Goal: Communication & Community: Answer question/provide support

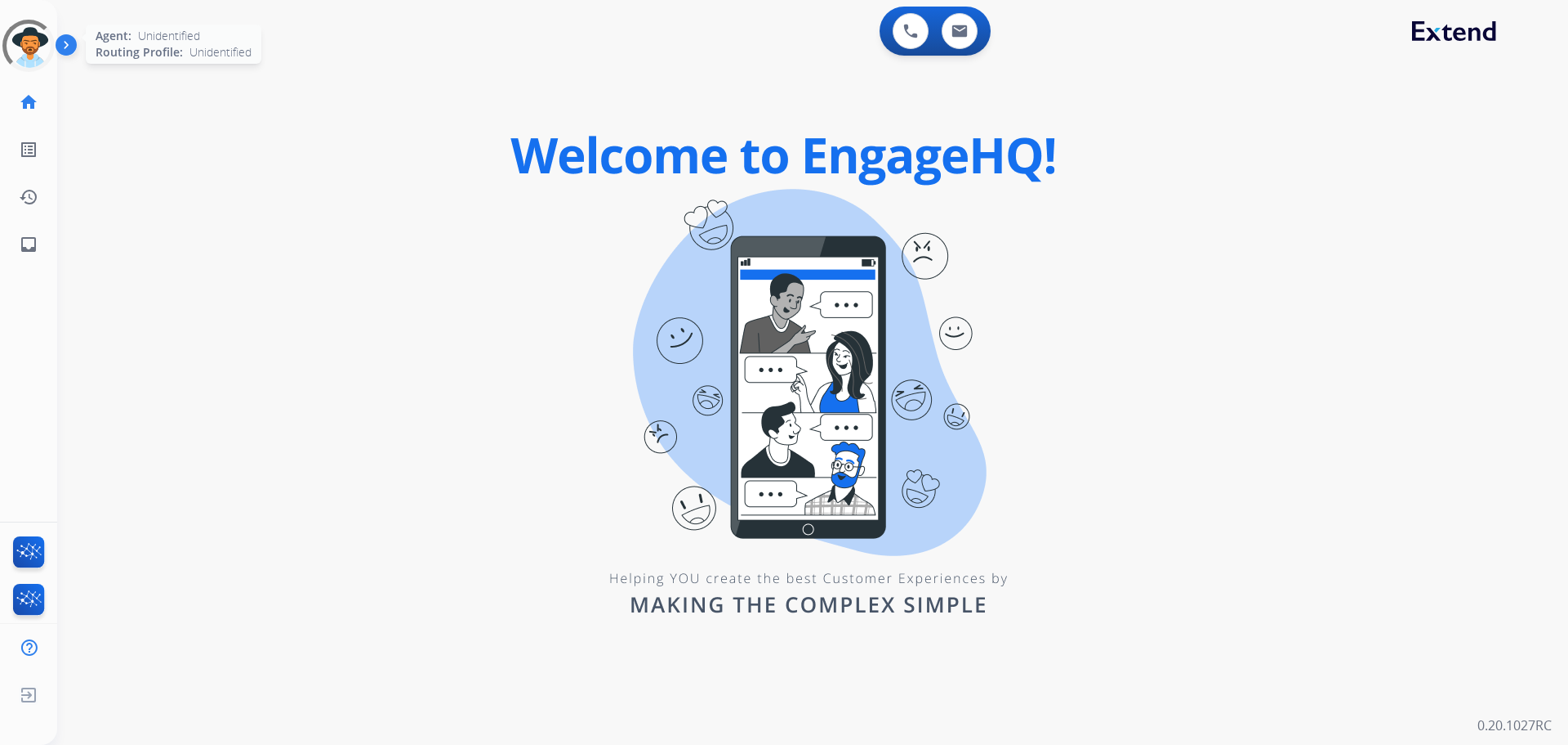
click at [22, 63] on div at bounding box center [29, 46] width 72 height 72
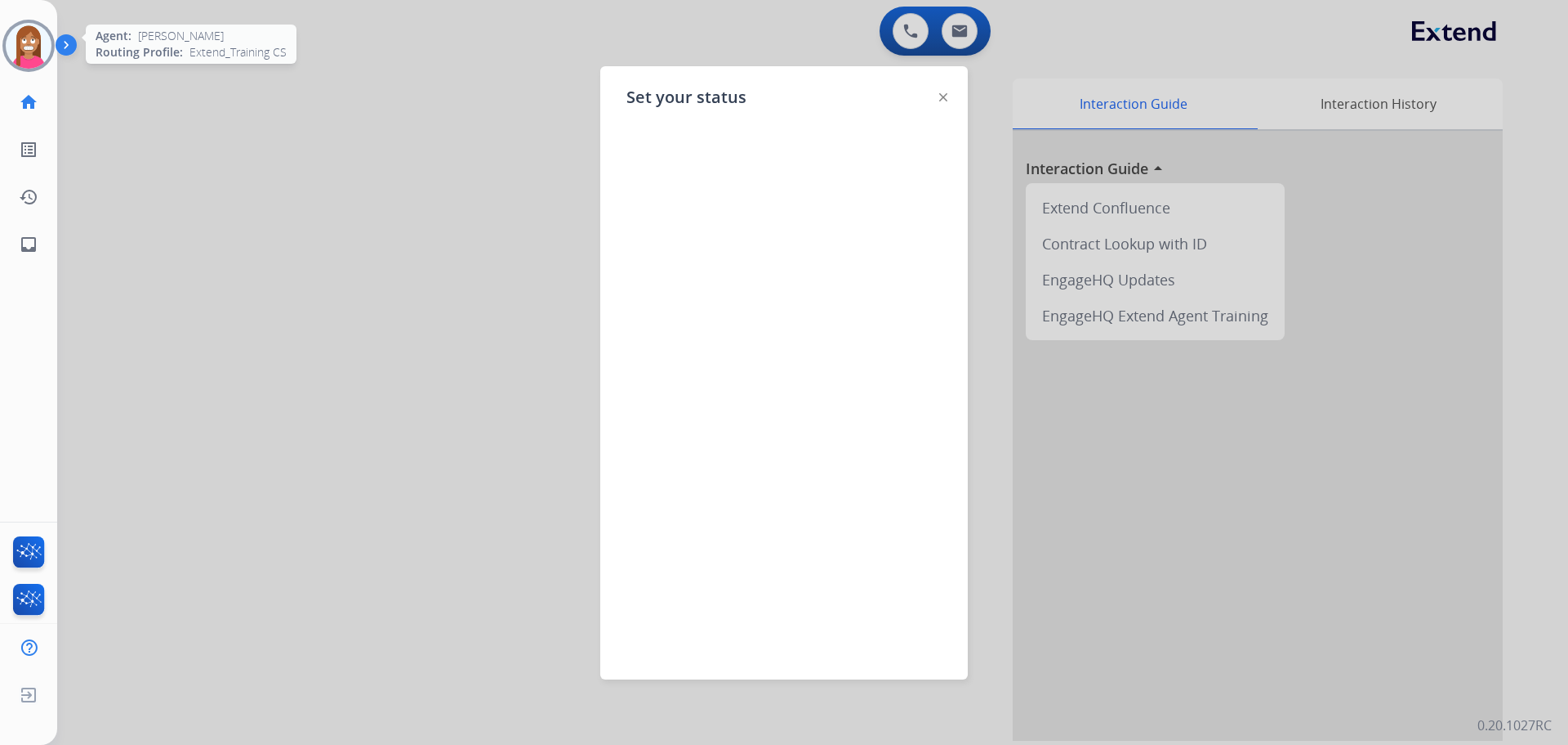
click at [250, 141] on div at bounding box center [784, 372] width 1568 height 745
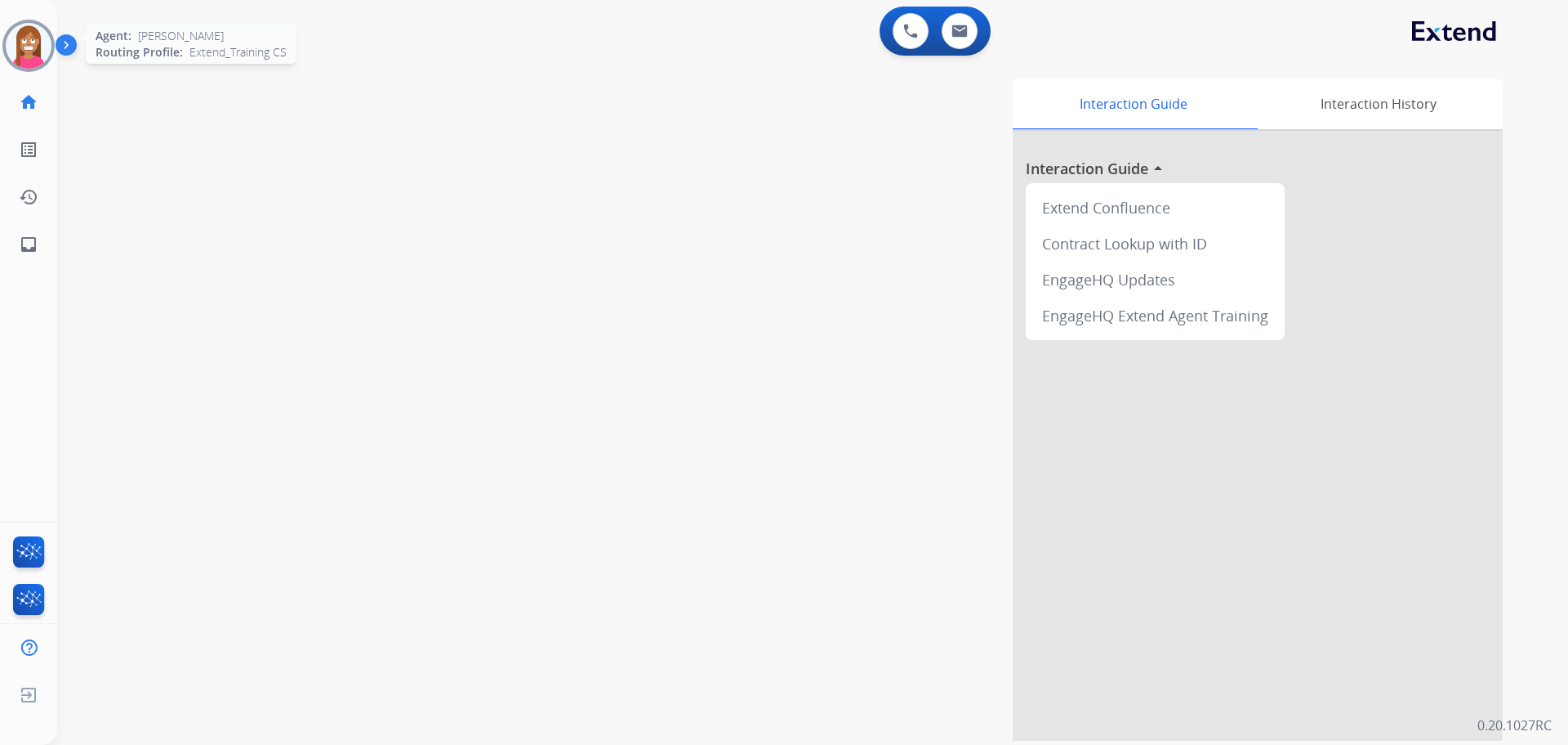
click at [39, 55] on img at bounding box center [28, 45] width 45 height 45
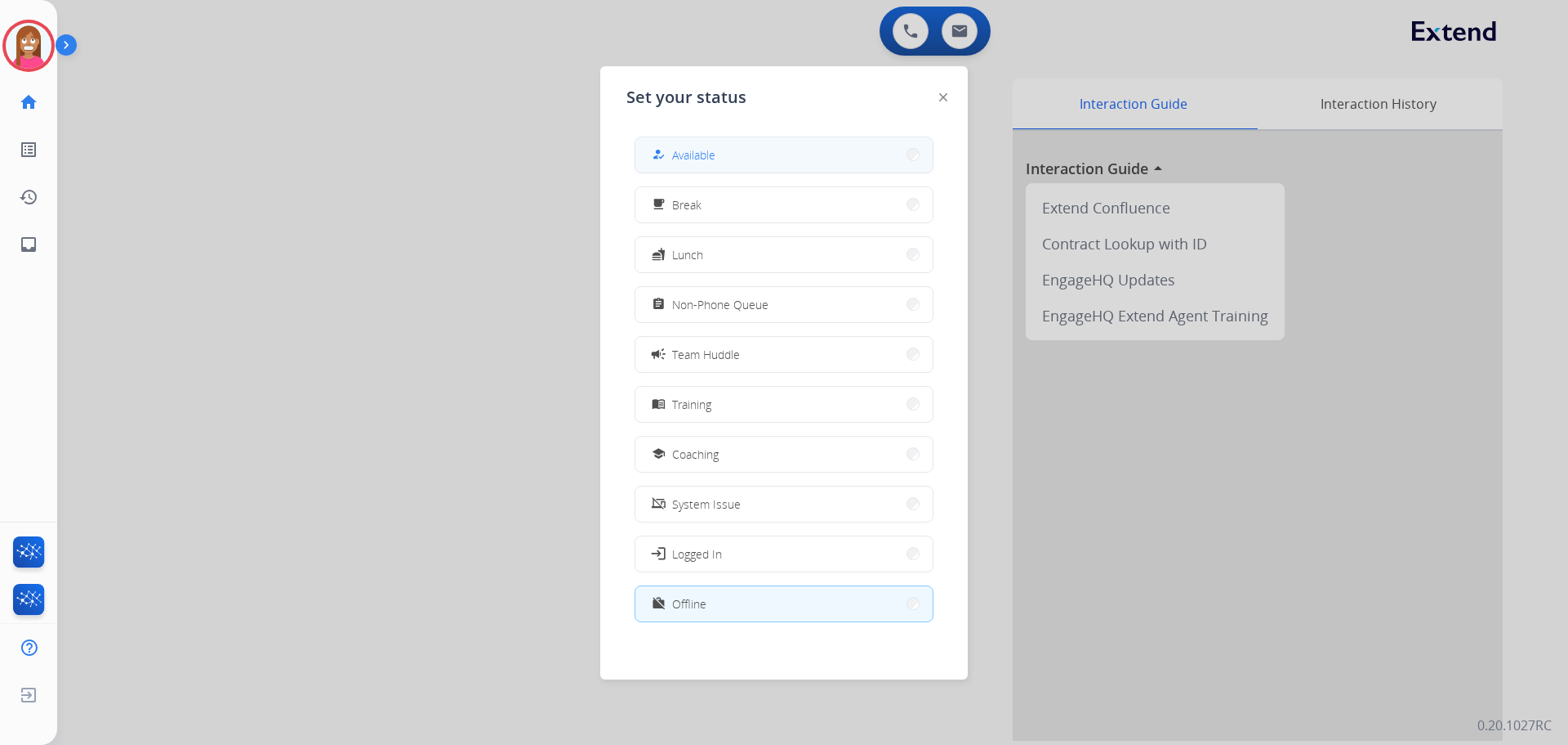
click at [660, 162] on div "how_to_reg" at bounding box center [660, 154] width 24 height 19
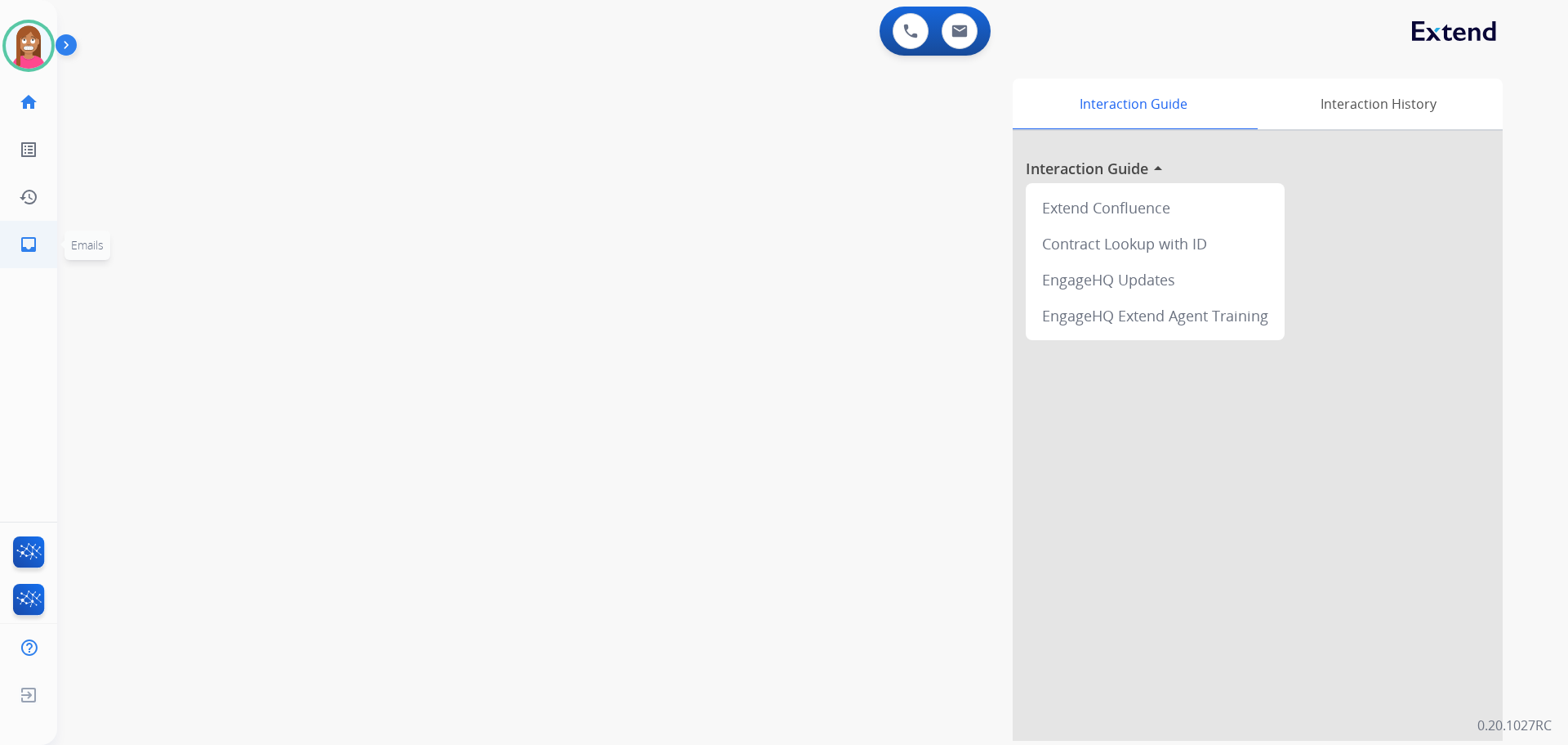
click at [19, 237] on mat-icon "inbox" at bounding box center [28, 244] width 19 height 19
select select "**********"
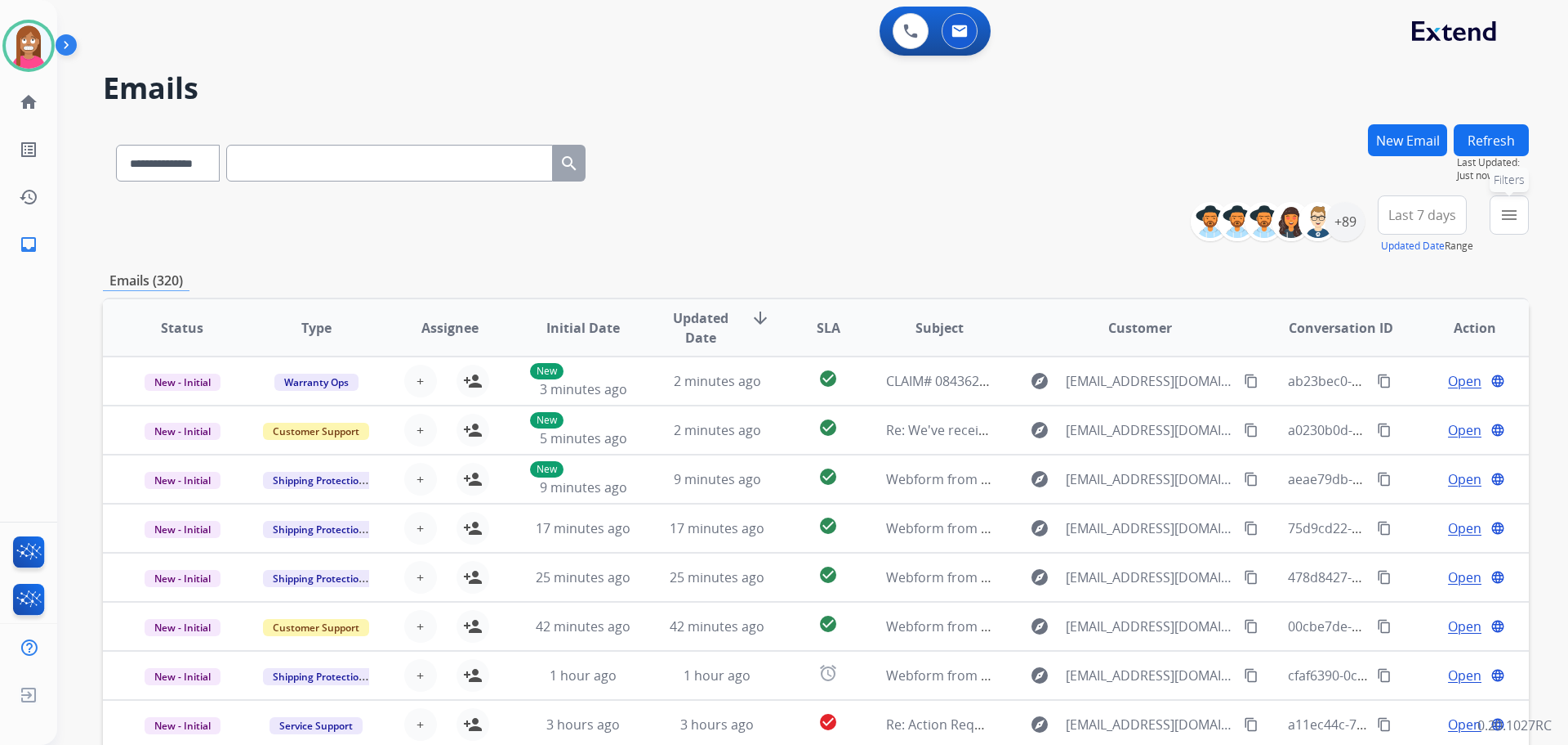
click at [1515, 222] on mat-icon "menu" at bounding box center [1509, 214] width 19 height 19
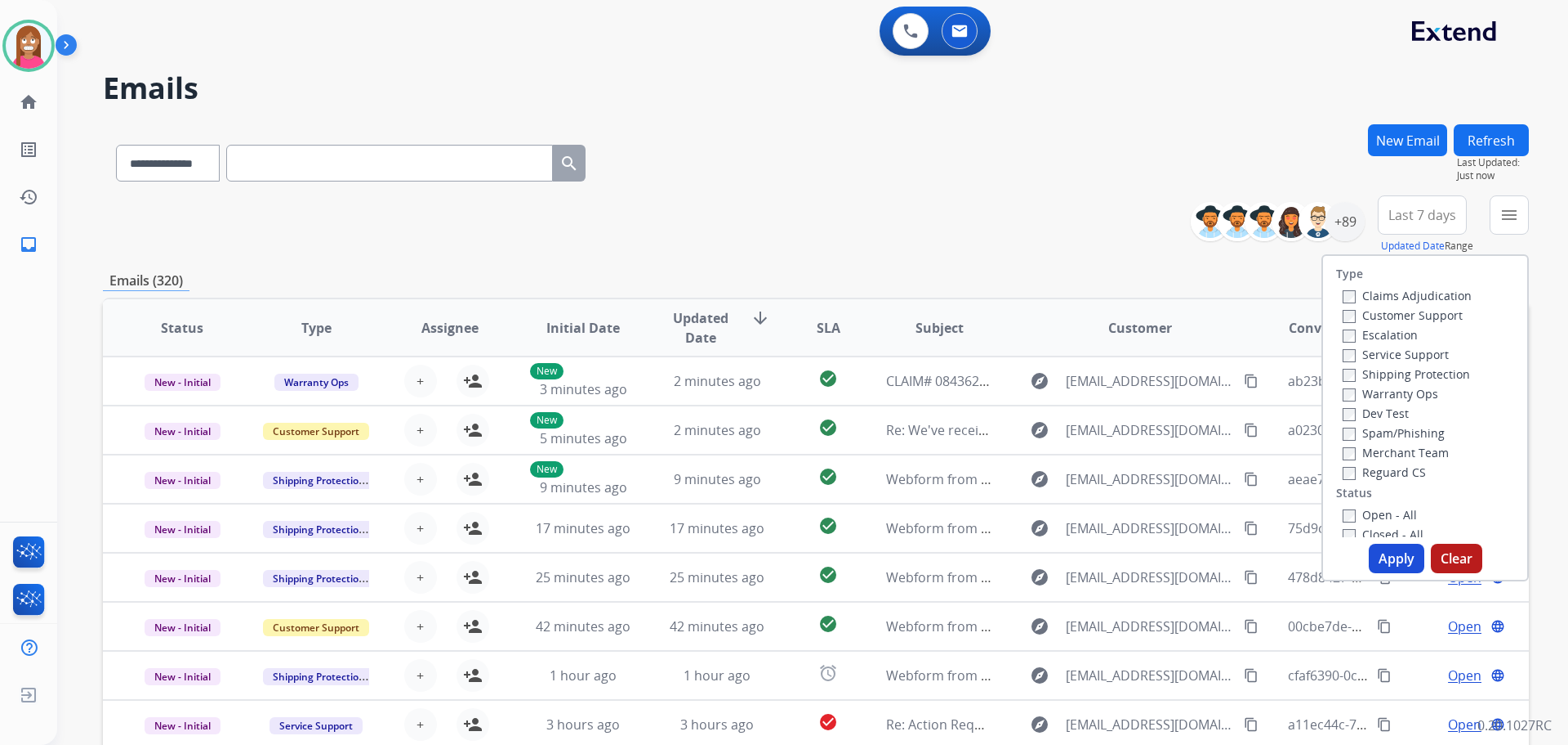
click at [1370, 315] on label "Customer Support" at bounding box center [1403, 315] width 121 height 16
click at [1370, 371] on label "Shipping Protection" at bounding box center [1406, 374] width 127 height 16
click at [1348, 476] on label "Reguard CS" at bounding box center [1384, 471] width 83 height 16
click at [1354, 511] on label "Open - All" at bounding box center [1380, 514] width 74 height 16
click at [1379, 546] on button "Apply" at bounding box center [1397, 559] width 56 height 30
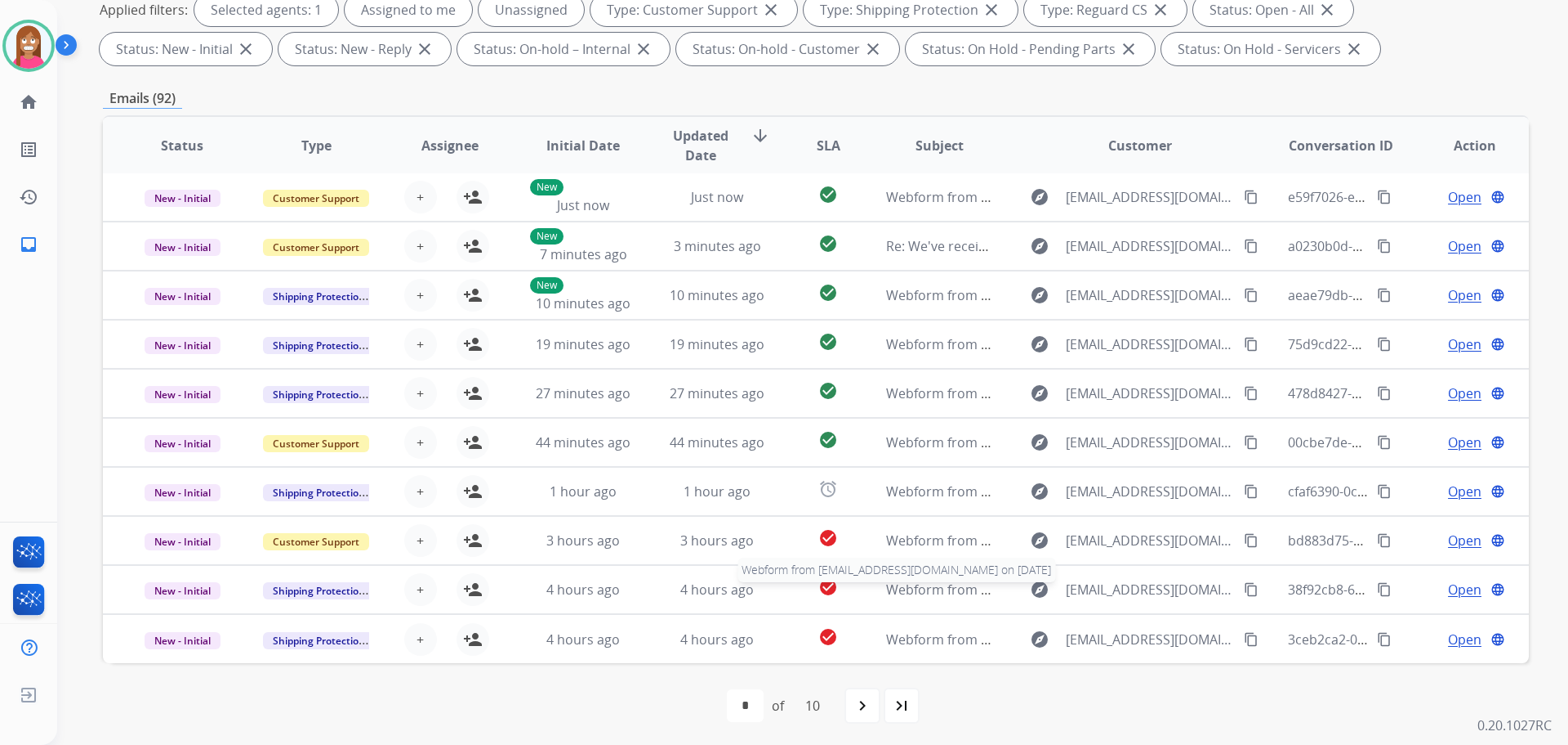
scroll to position [264, 0]
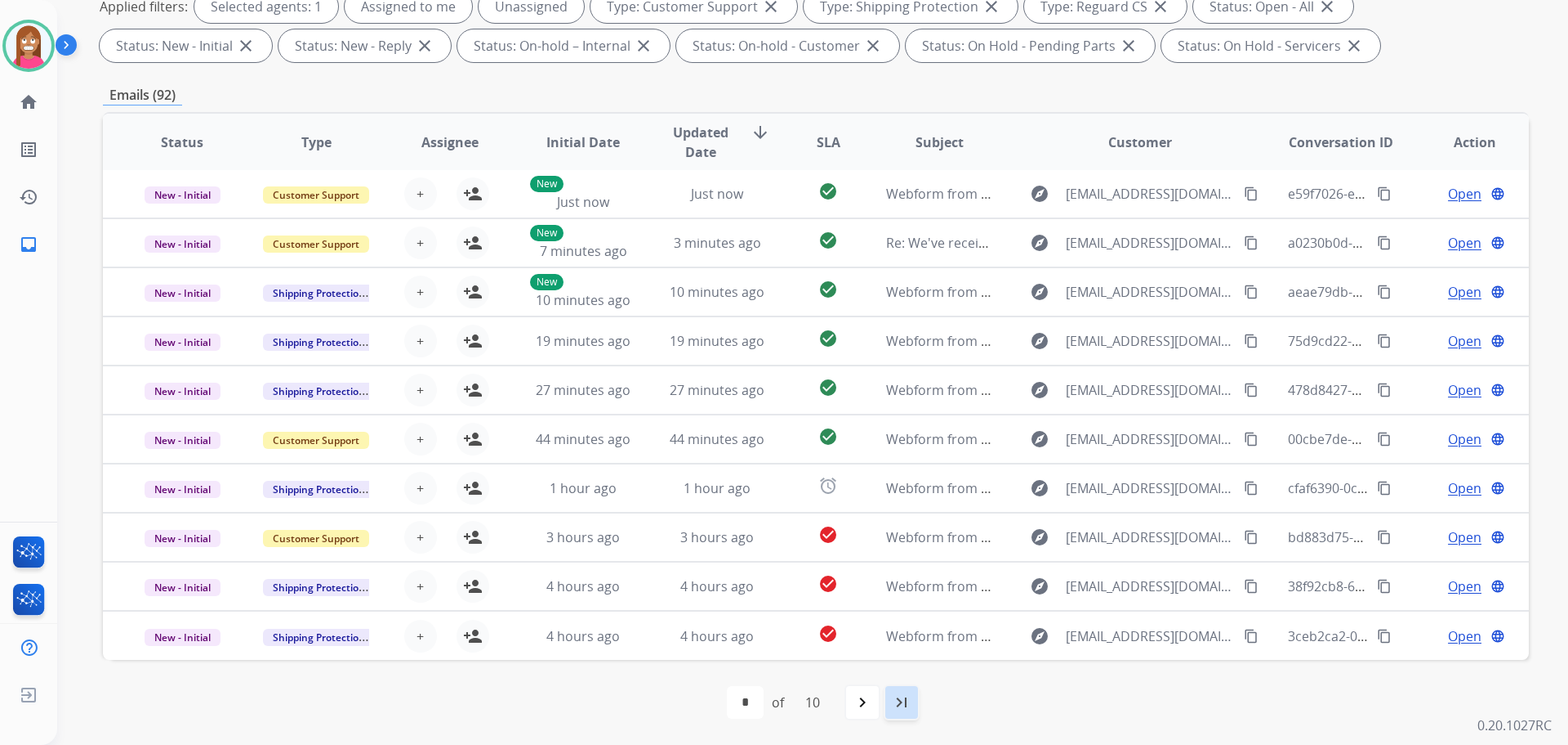
click at [906, 703] on mat-icon "last_page" at bounding box center [901, 701] width 19 height 19
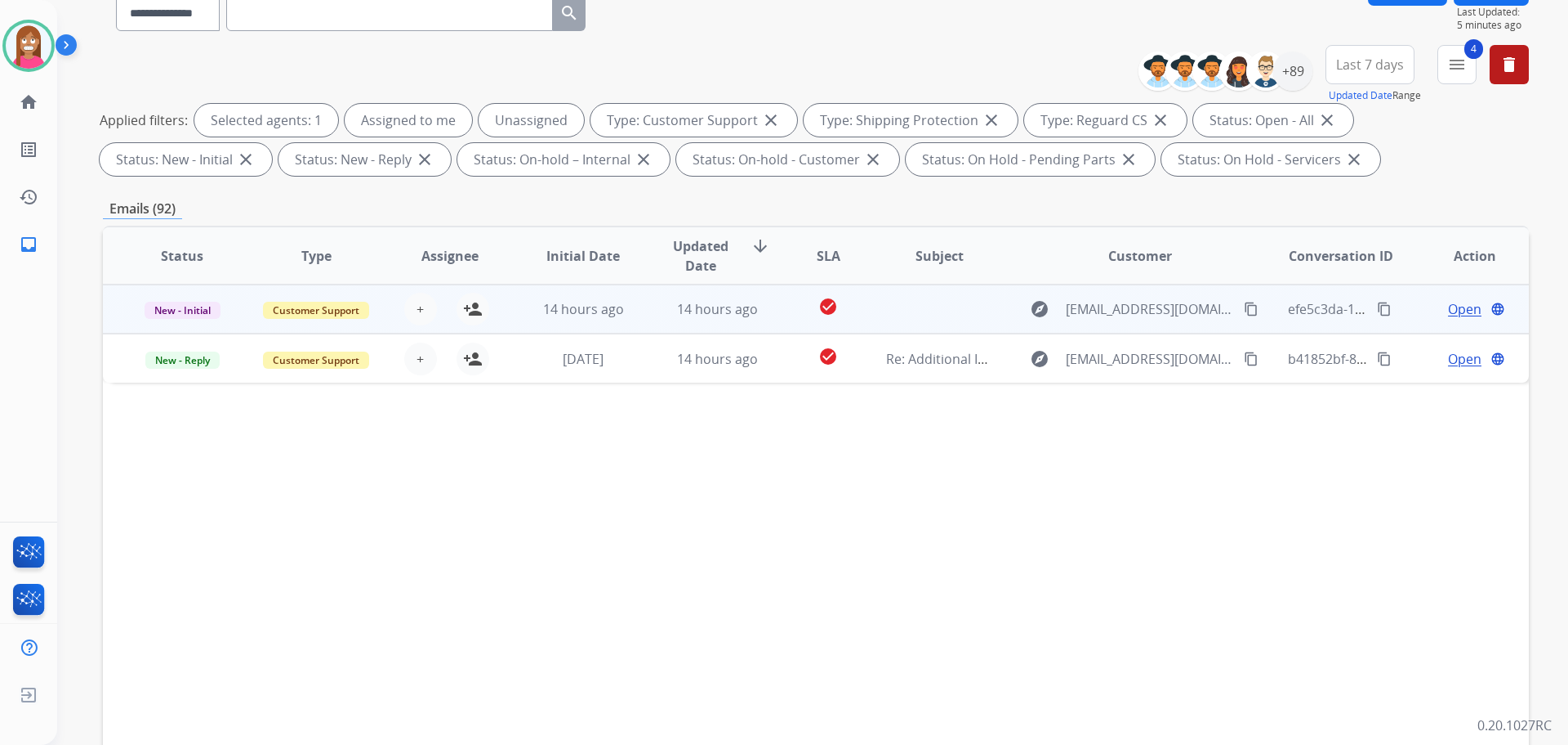
scroll to position [163, 0]
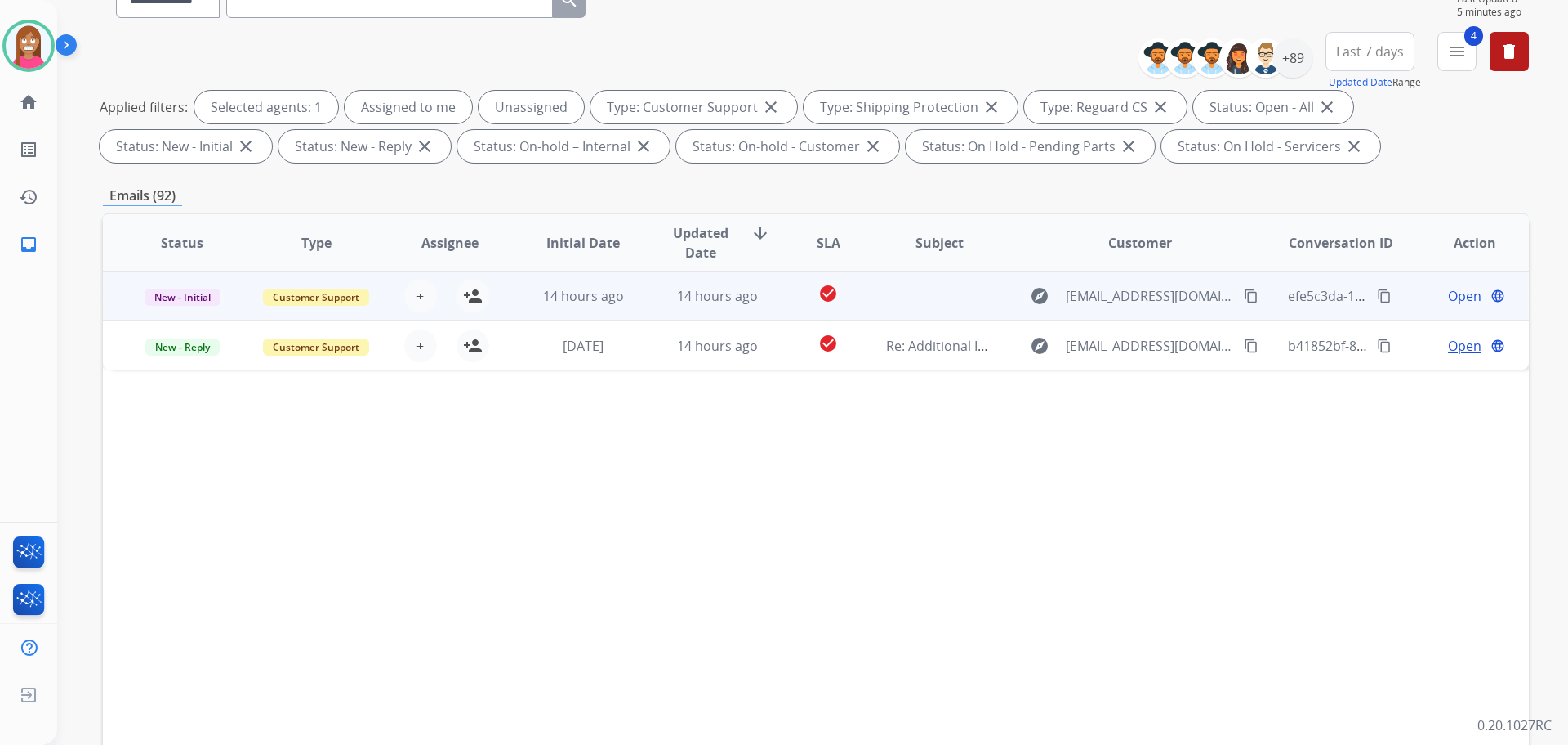
click at [648, 309] on td "14 hours ago" at bounding box center [705, 295] width 134 height 49
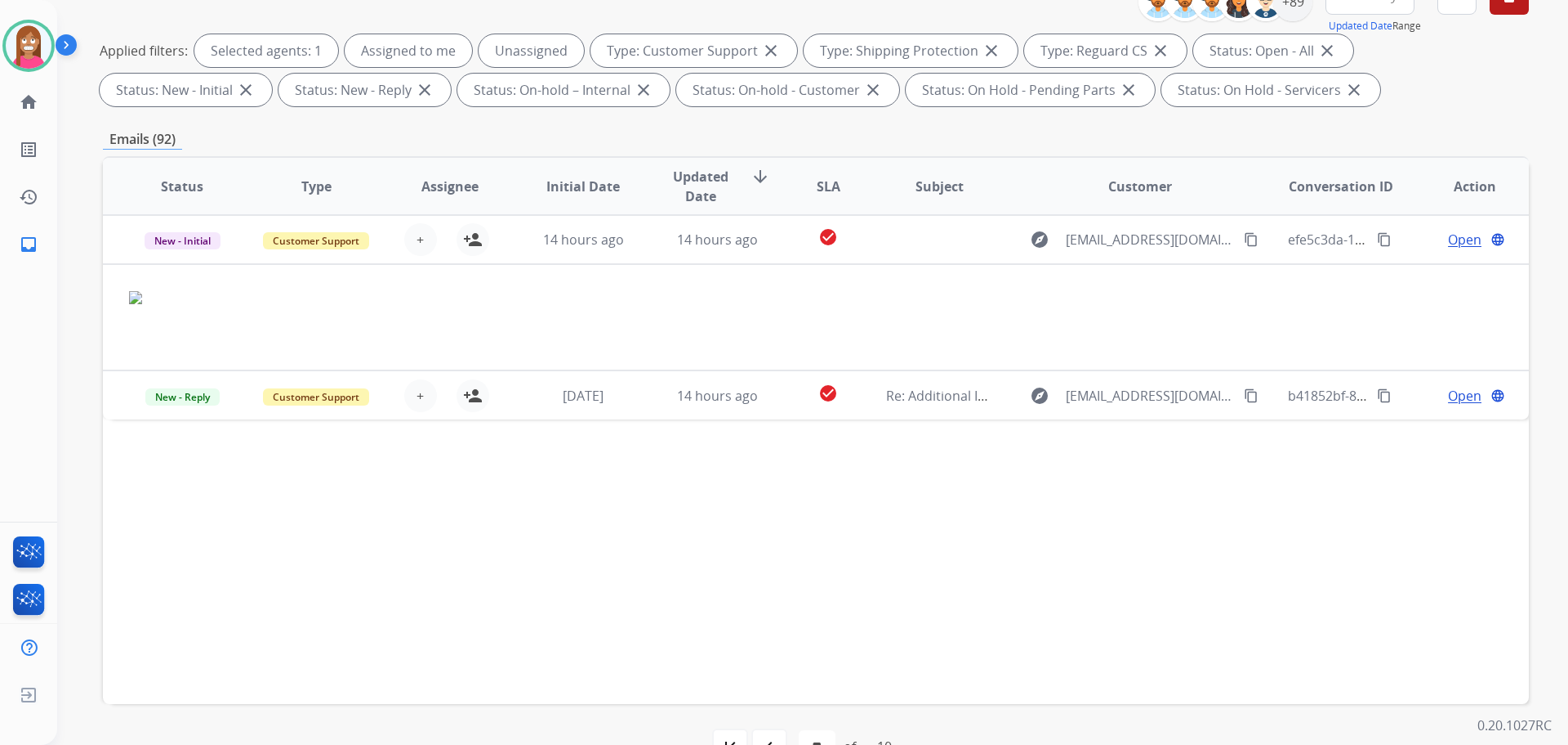
scroll to position [264, 0]
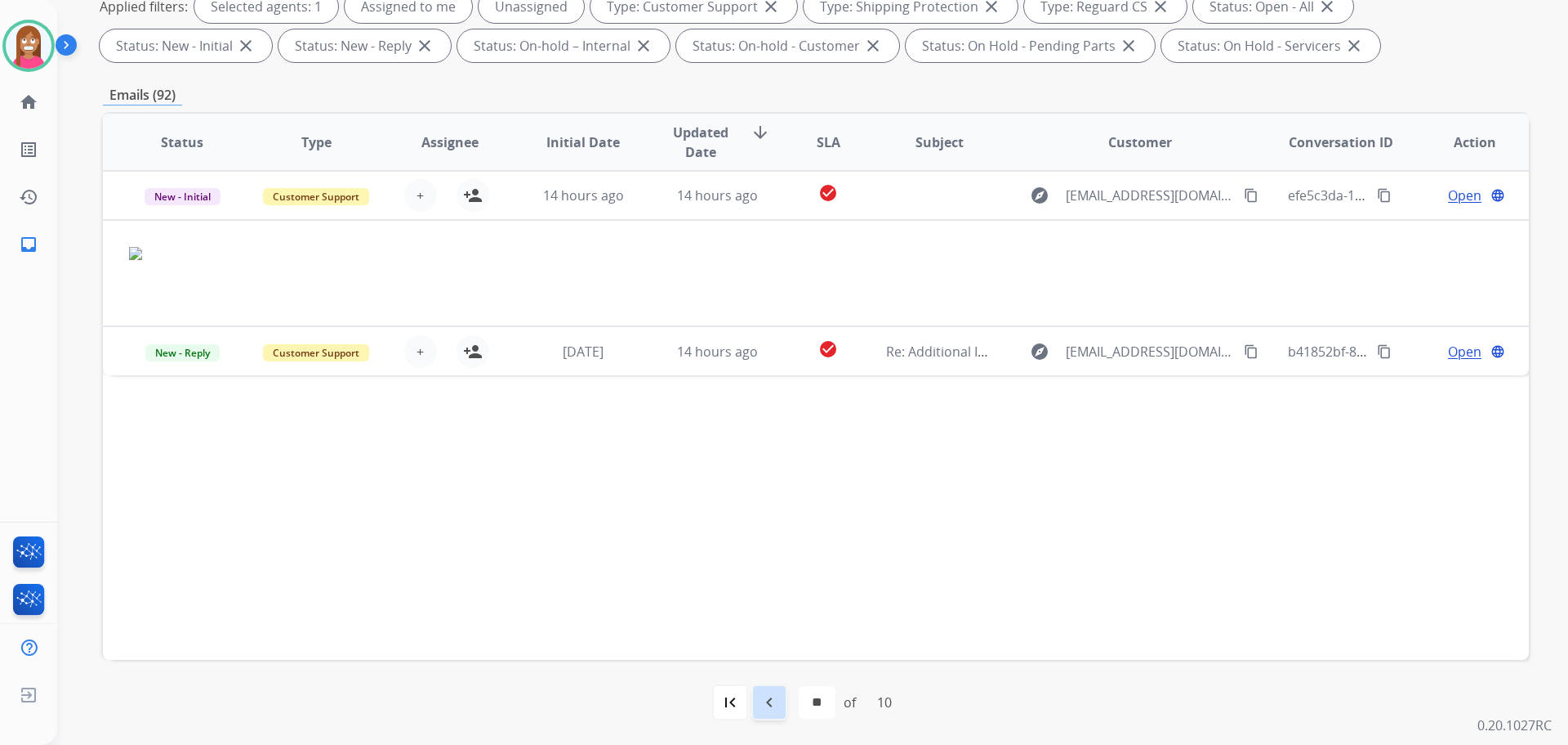
click at [765, 707] on mat-icon "navigate_before" at bounding box center [769, 701] width 19 height 19
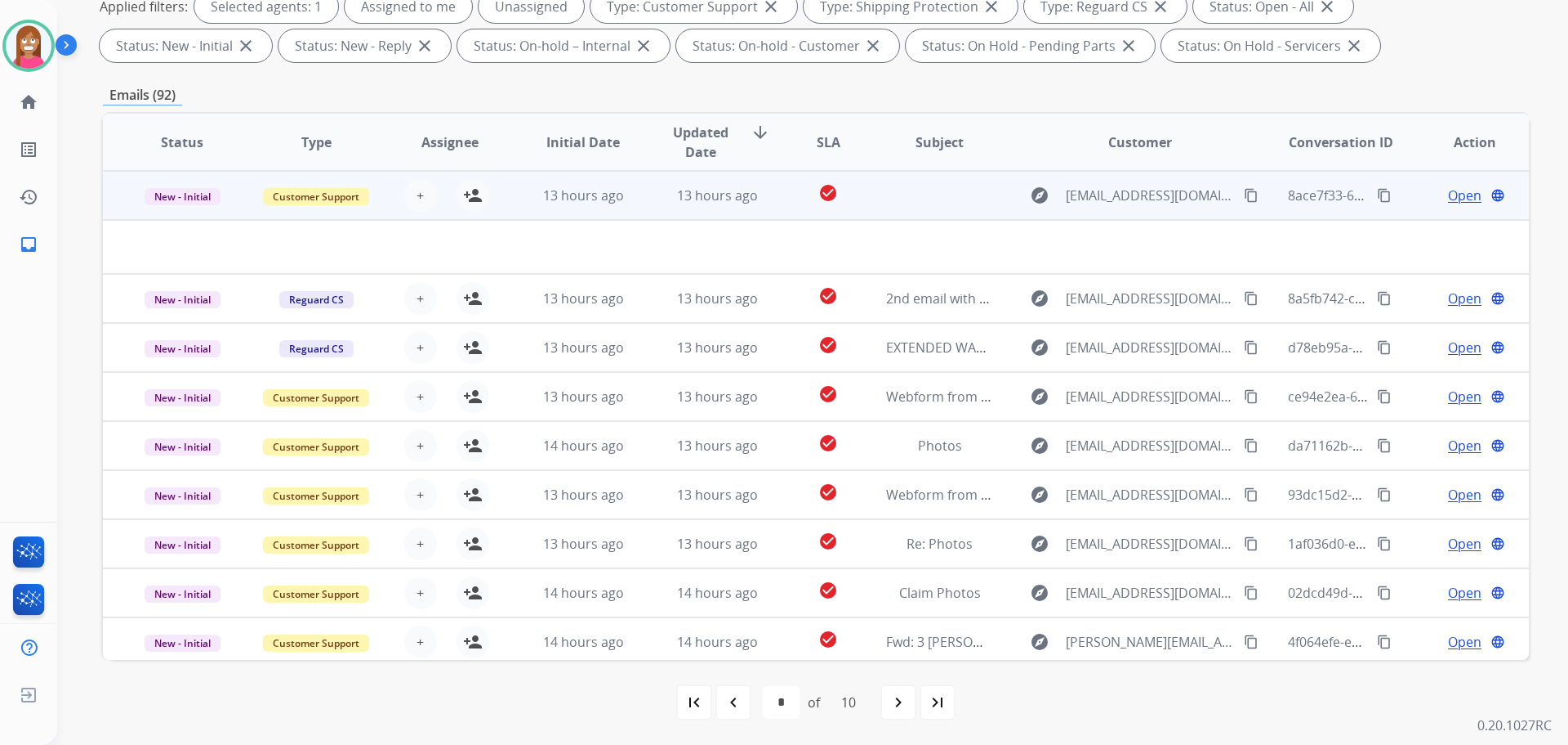
click at [658, 208] on td "13 hours ago" at bounding box center [705, 195] width 134 height 49
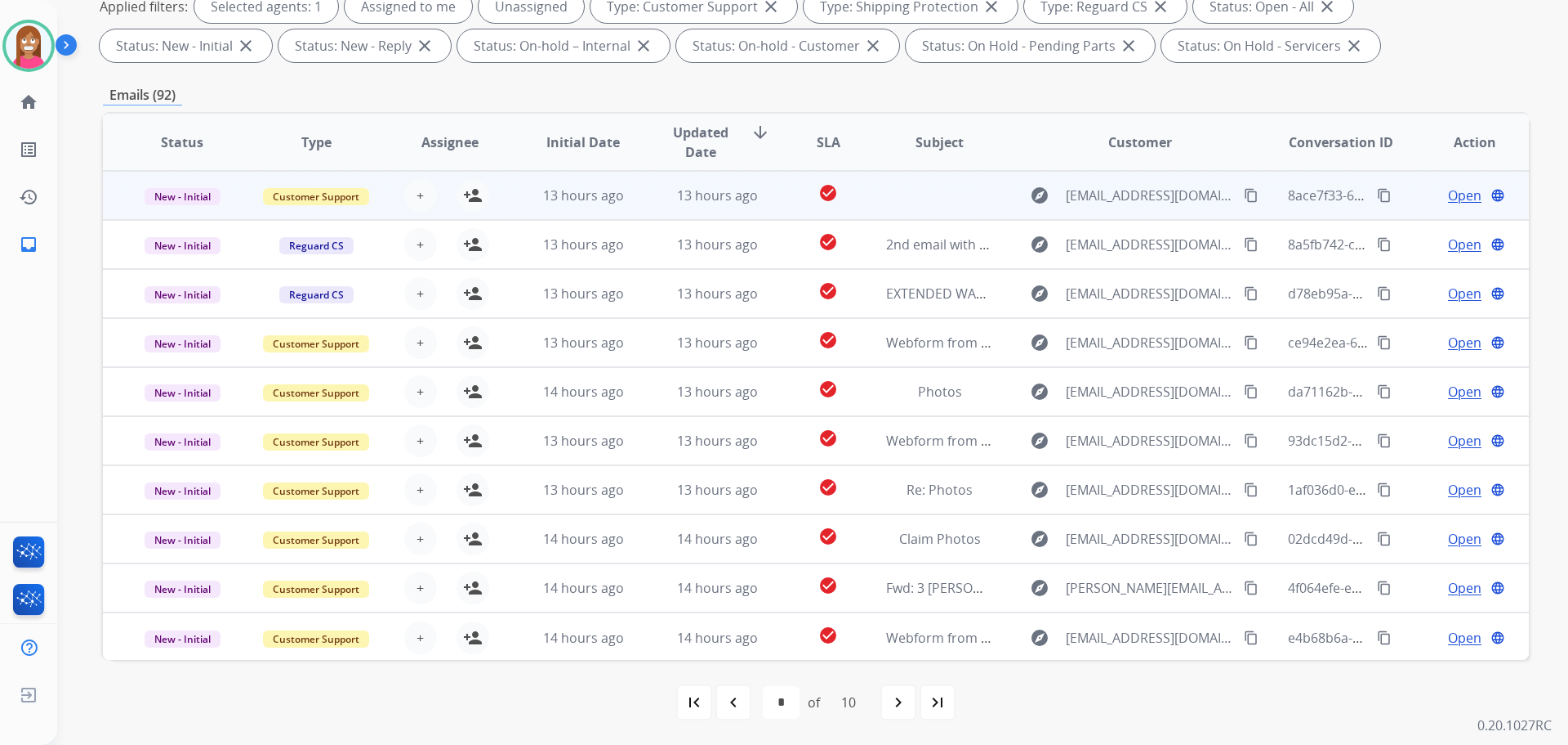
click at [658, 208] on td "13 hours ago" at bounding box center [705, 195] width 134 height 49
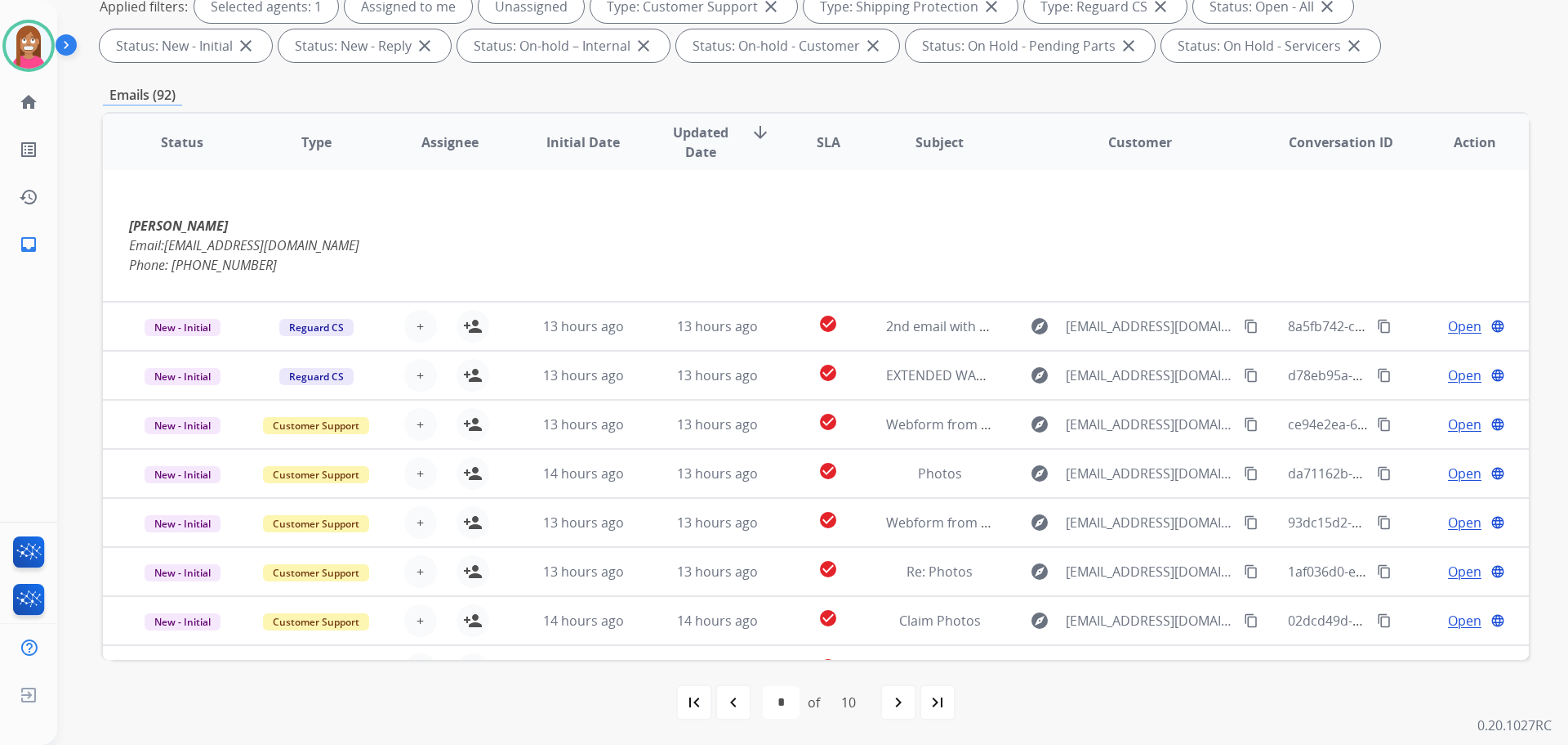
scroll to position [154, 0]
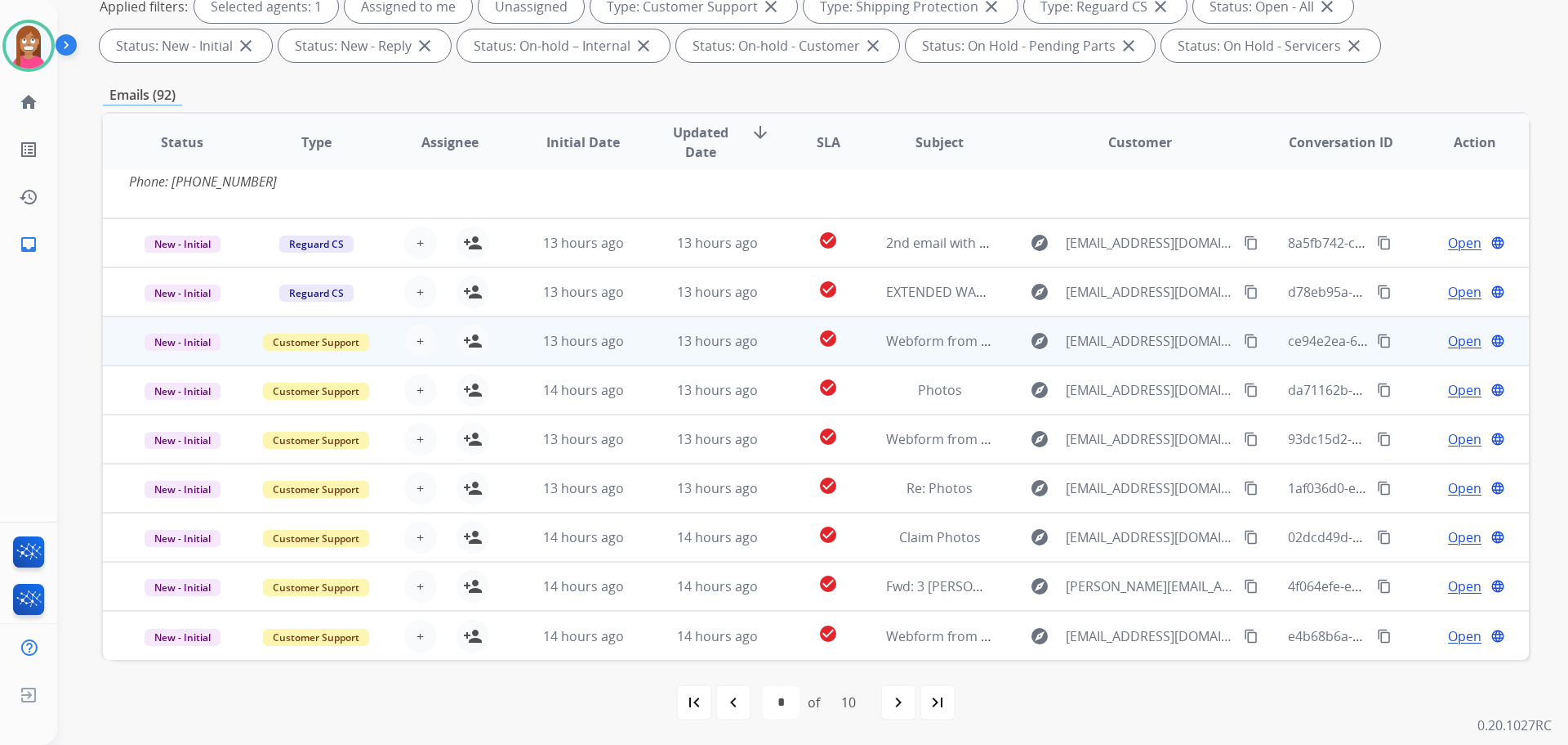
click at [640, 346] on td "13 hours ago" at bounding box center [705, 340] width 134 height 49
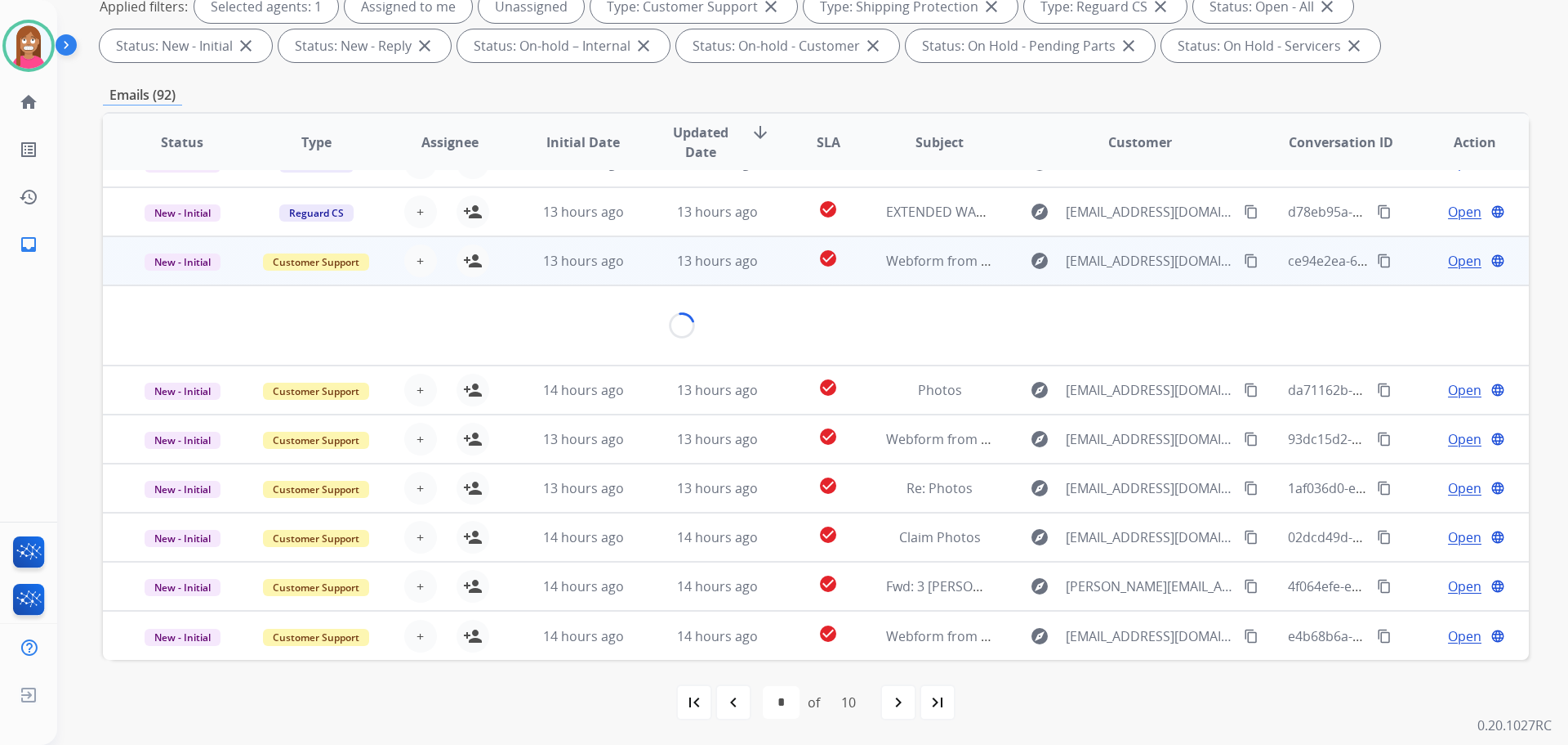
scroll to position [75, 0]
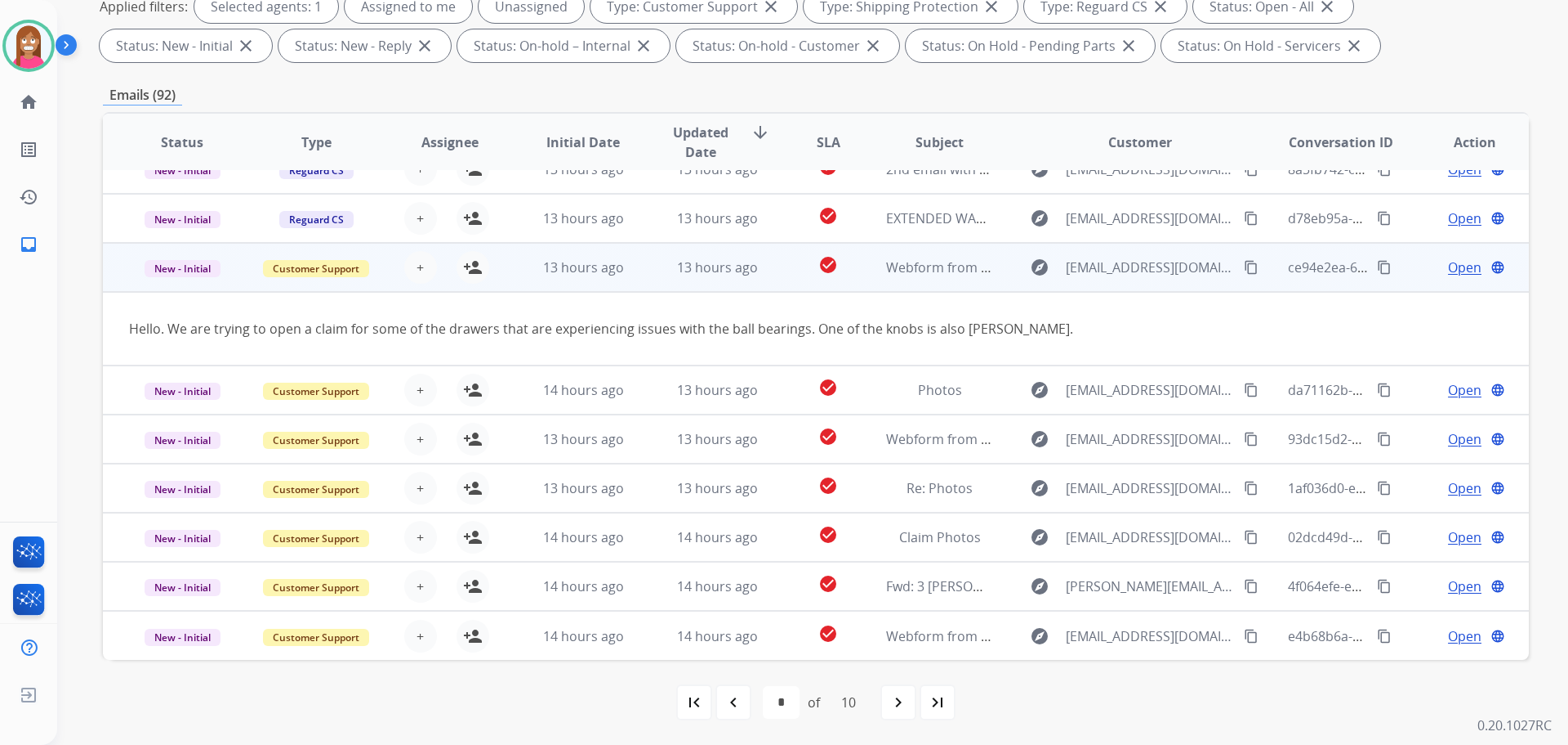
click at [1244, 270] on mat-icon "content_copy" at bounding box center [1252, 267] width 15 height 15
click at [1244, 263] on mat-icon "content_copy" at bounding box center [1252, 267] width 15 height 15
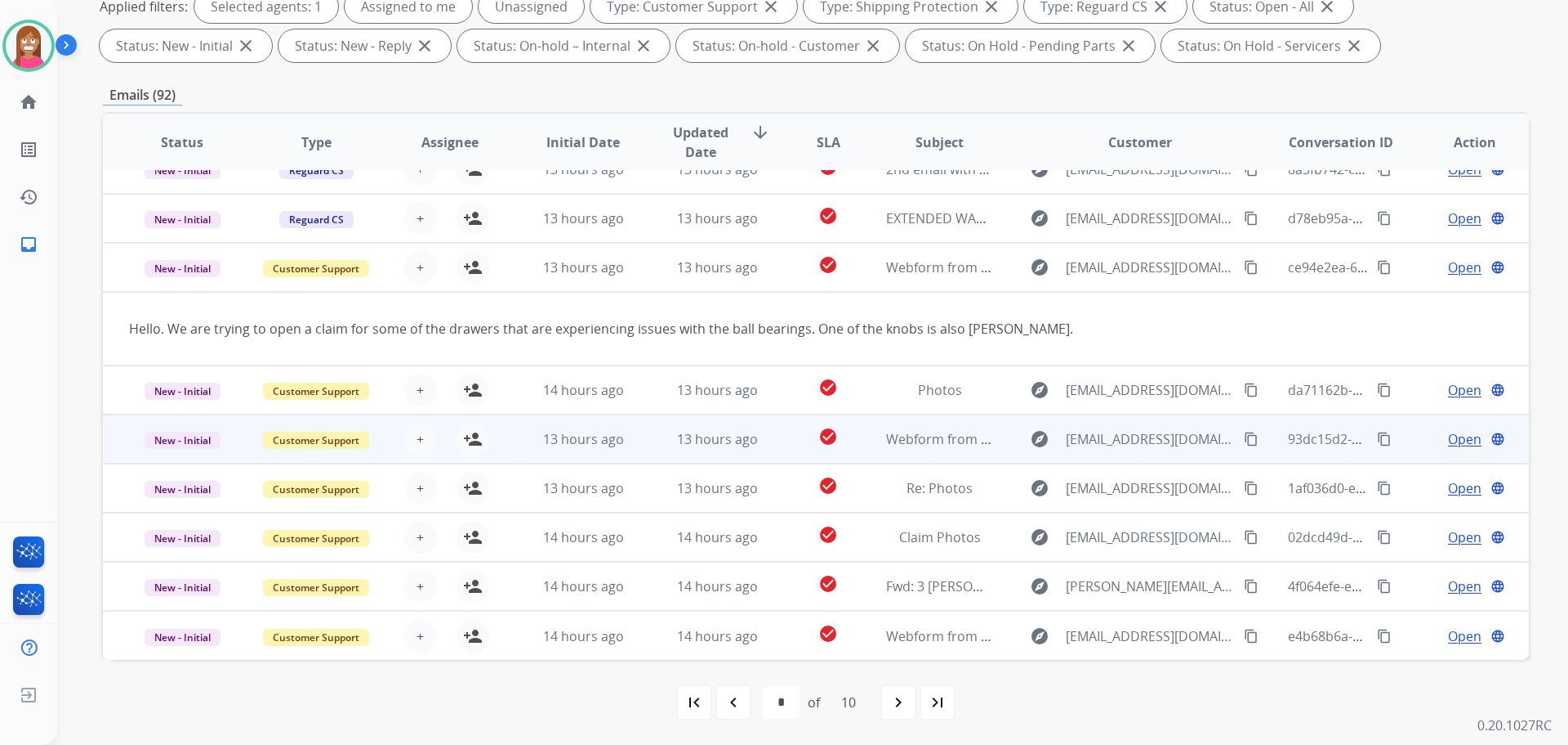
click at [645, 452] on td "13 hours ago" at bounding box center [705, 439] width 134 height 49
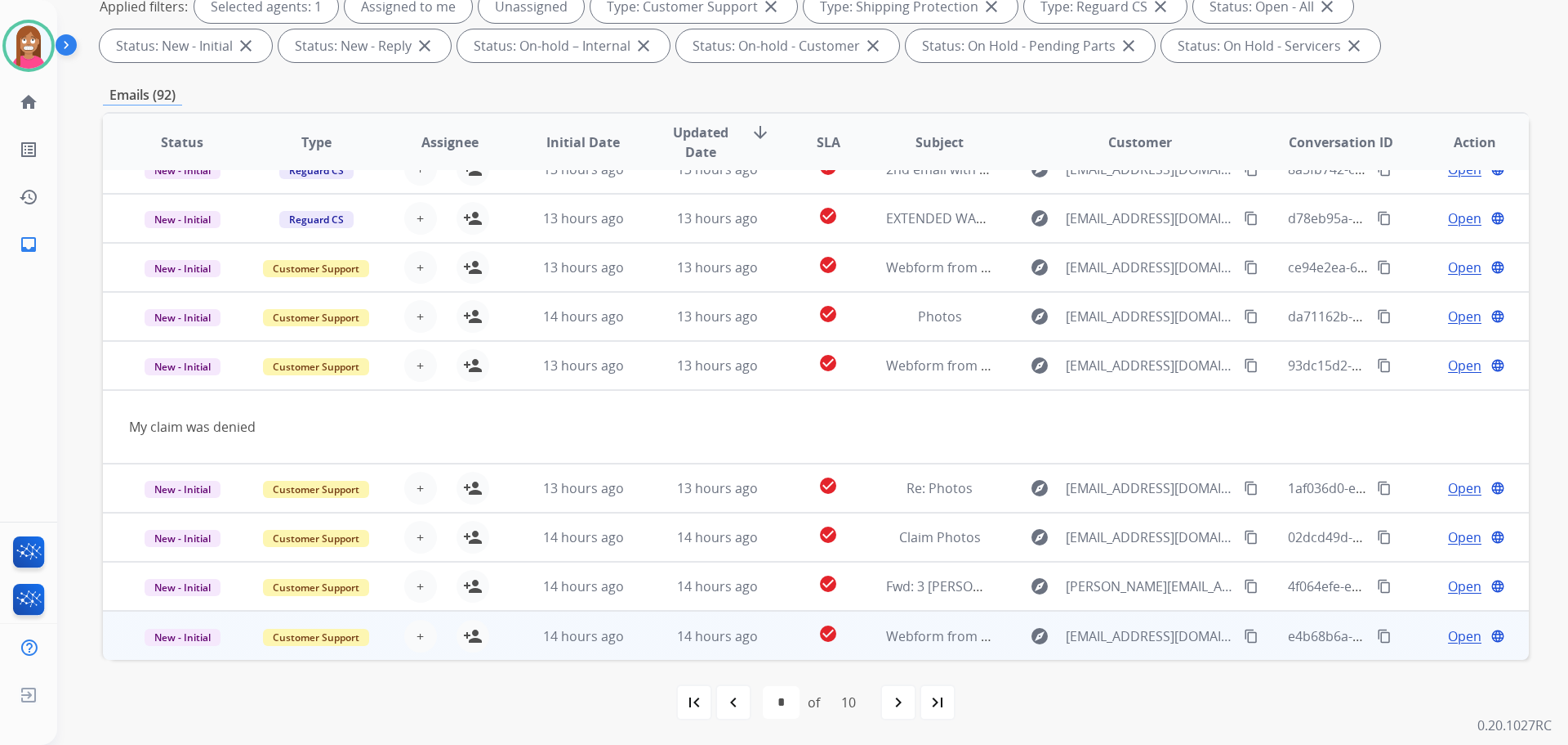
click at [653, 636] on td "14 hours ago" at bounding box center [705, 635] width 134 height 49
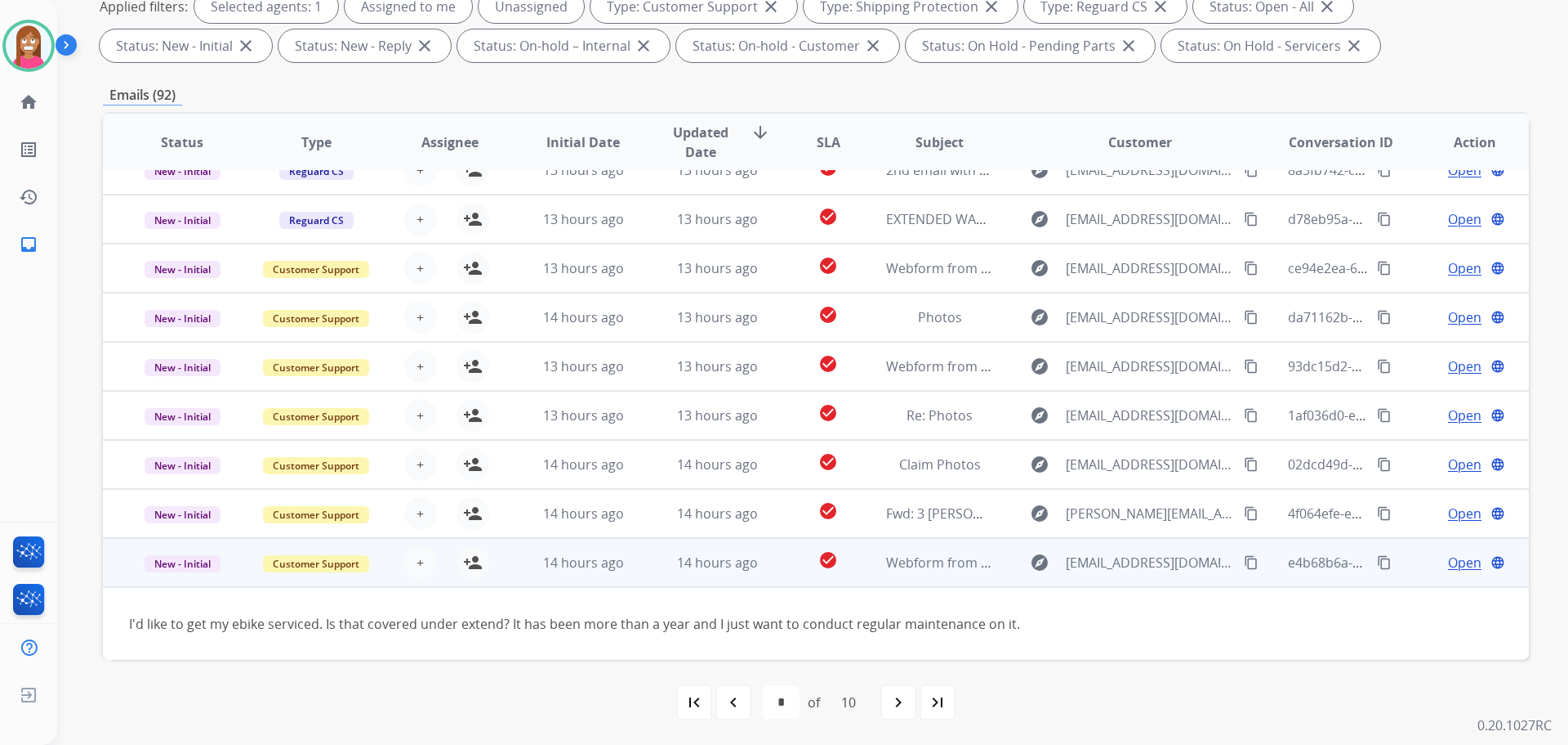
scroll to position [74, 0]
click at [1244, 562] on mat-icon "content_copy" at bounding box center [1252, 562] width 15 height 15
click at [471, 559] on mat-icon "person_add" at bounding box center [473, 562] width 19 height 19
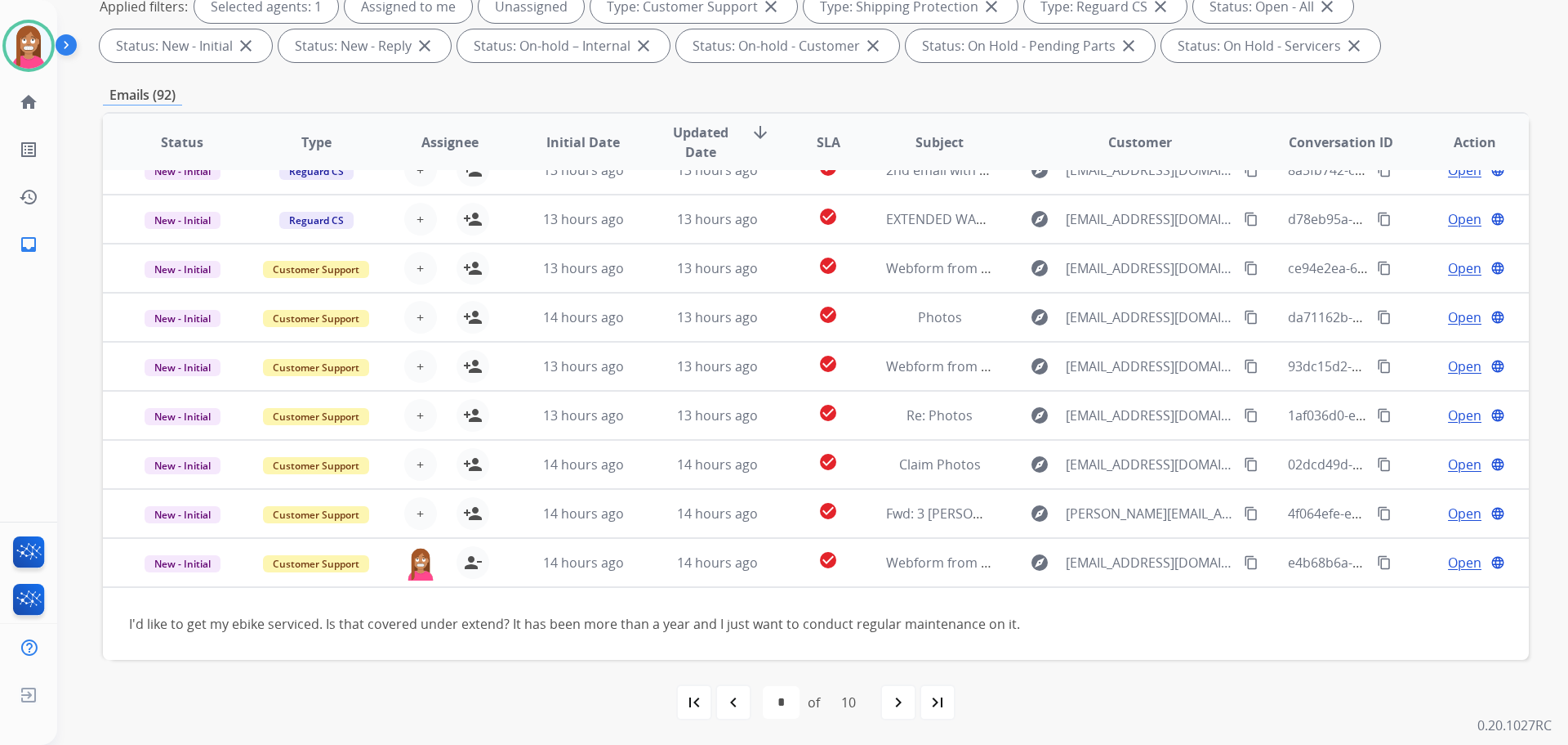
click at [732, 701] on mat-icon "navigate_before" at bounding box center [733, 701] width 19 height 19
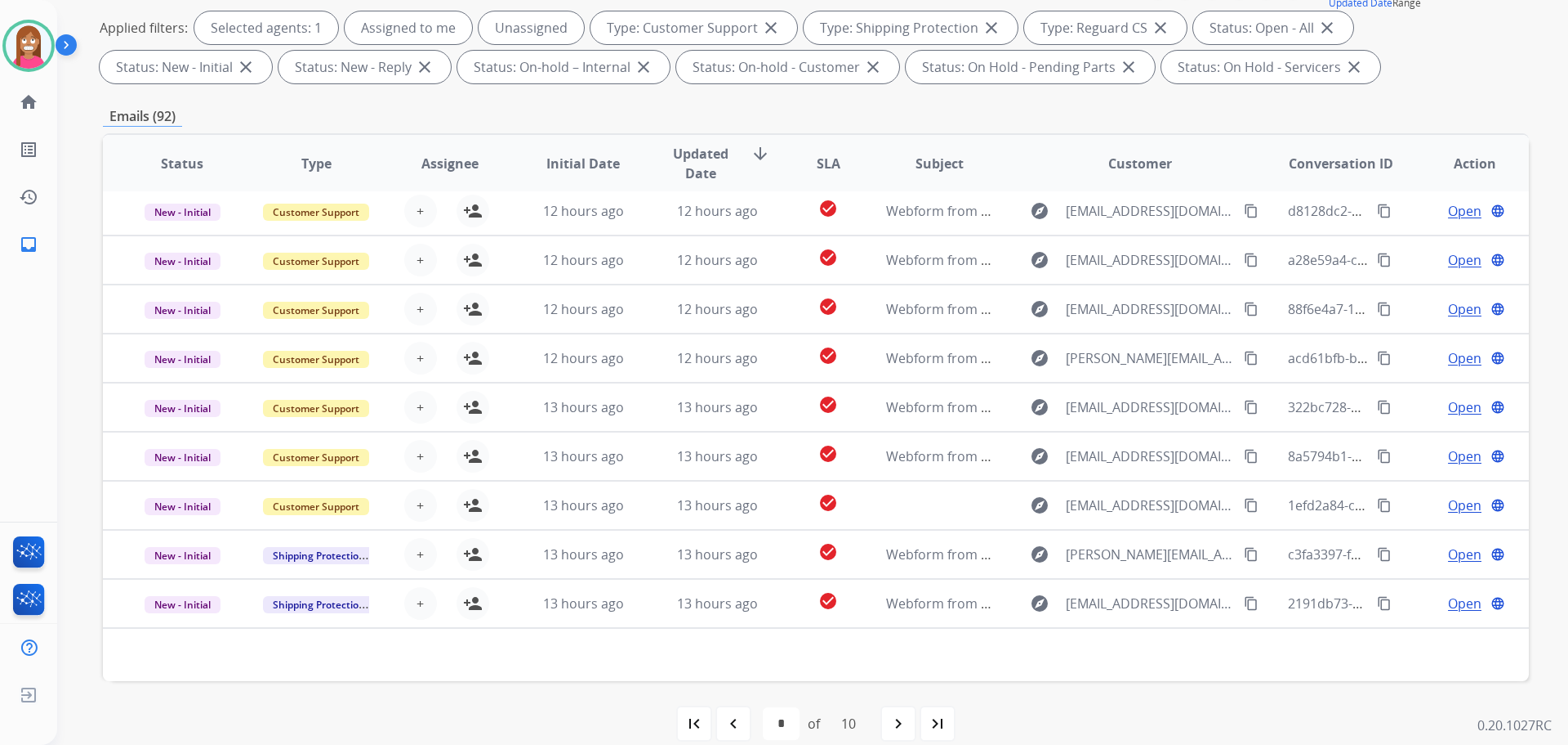
scroll to position [245, 0]
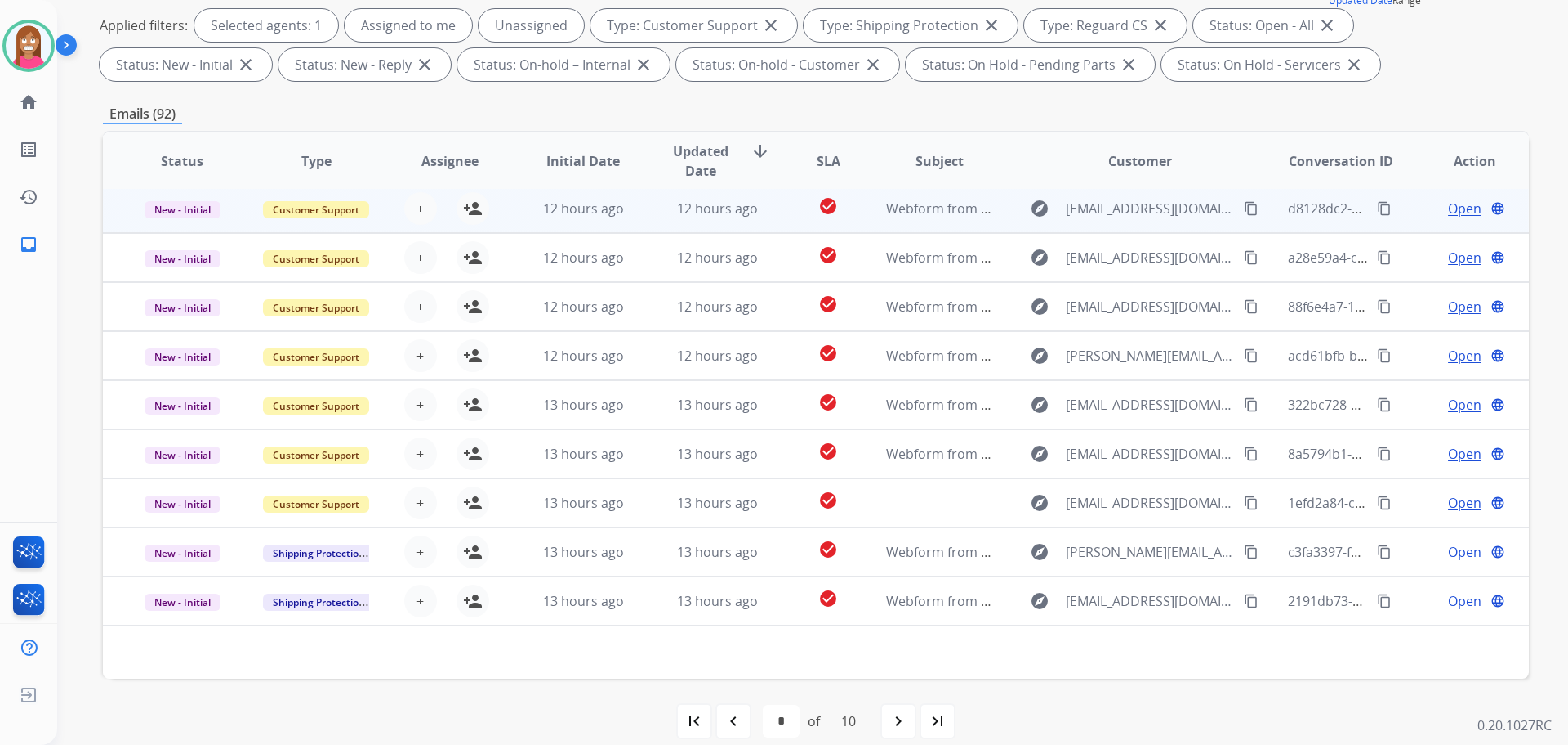
click at [638, 224] on td "12 hours ago" at bounding box center [705, 208] width 134 height 49
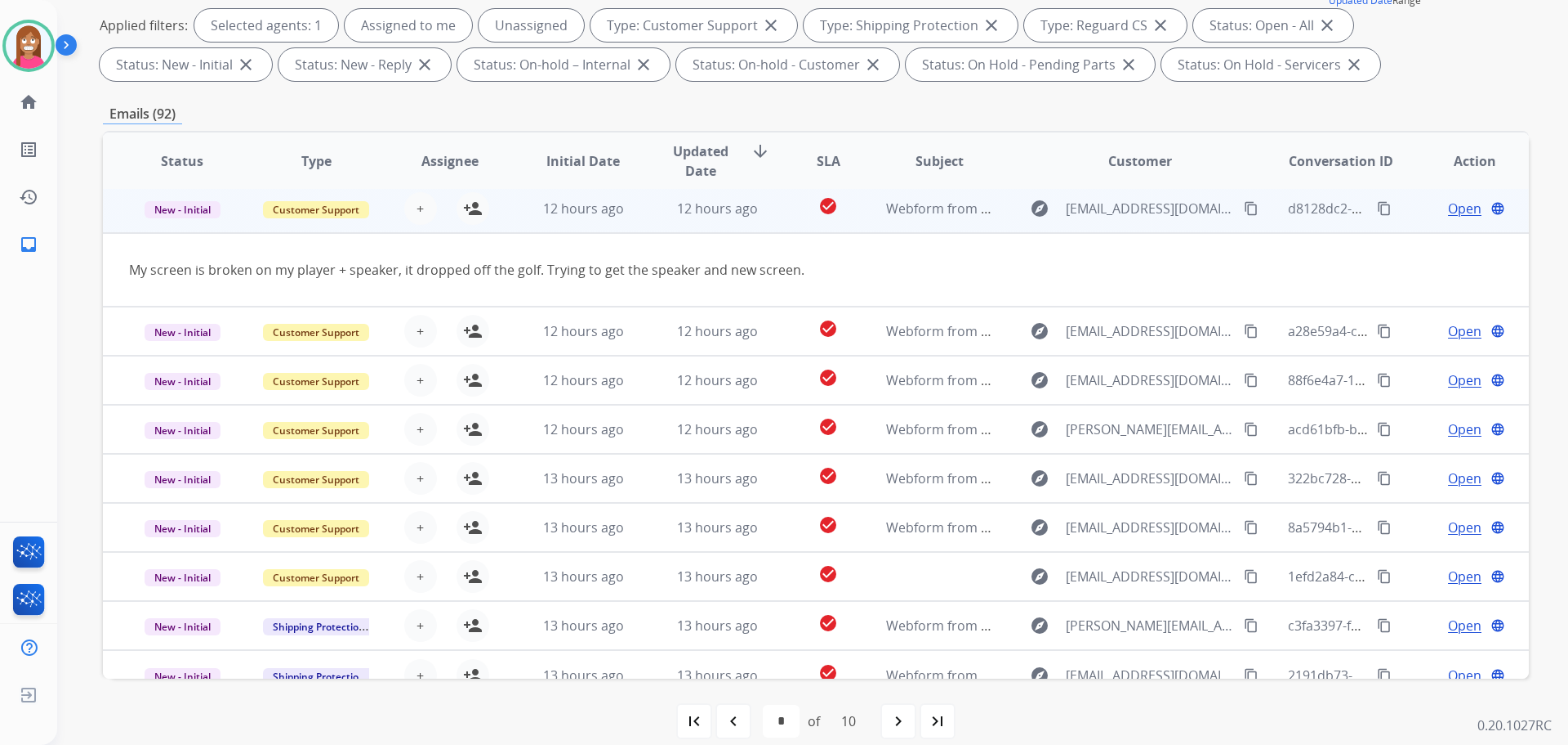
scroll to position [49, 0]
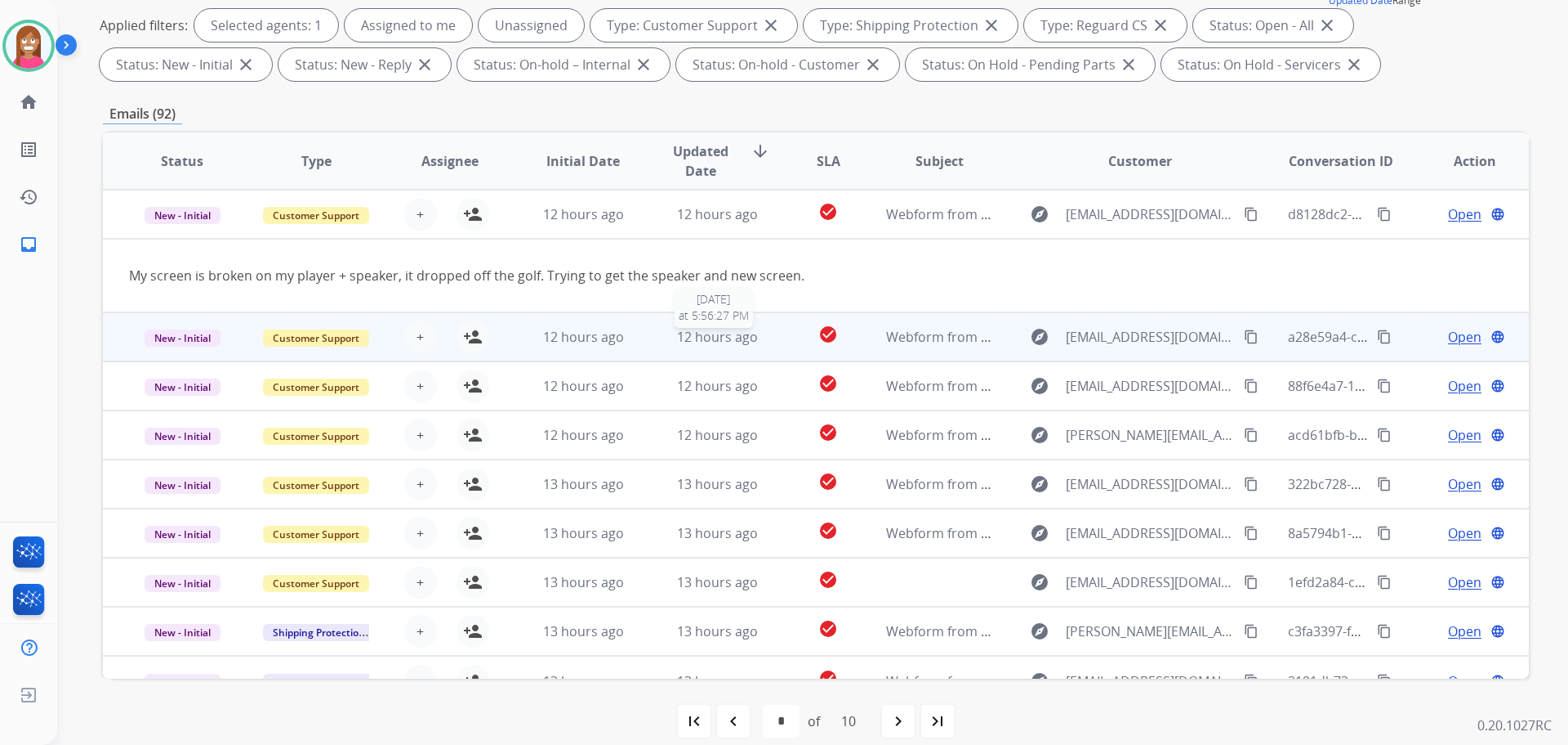
click at [666, 343] on div "12 hours ago" at bounding box center [717, 336] width 107 height 19
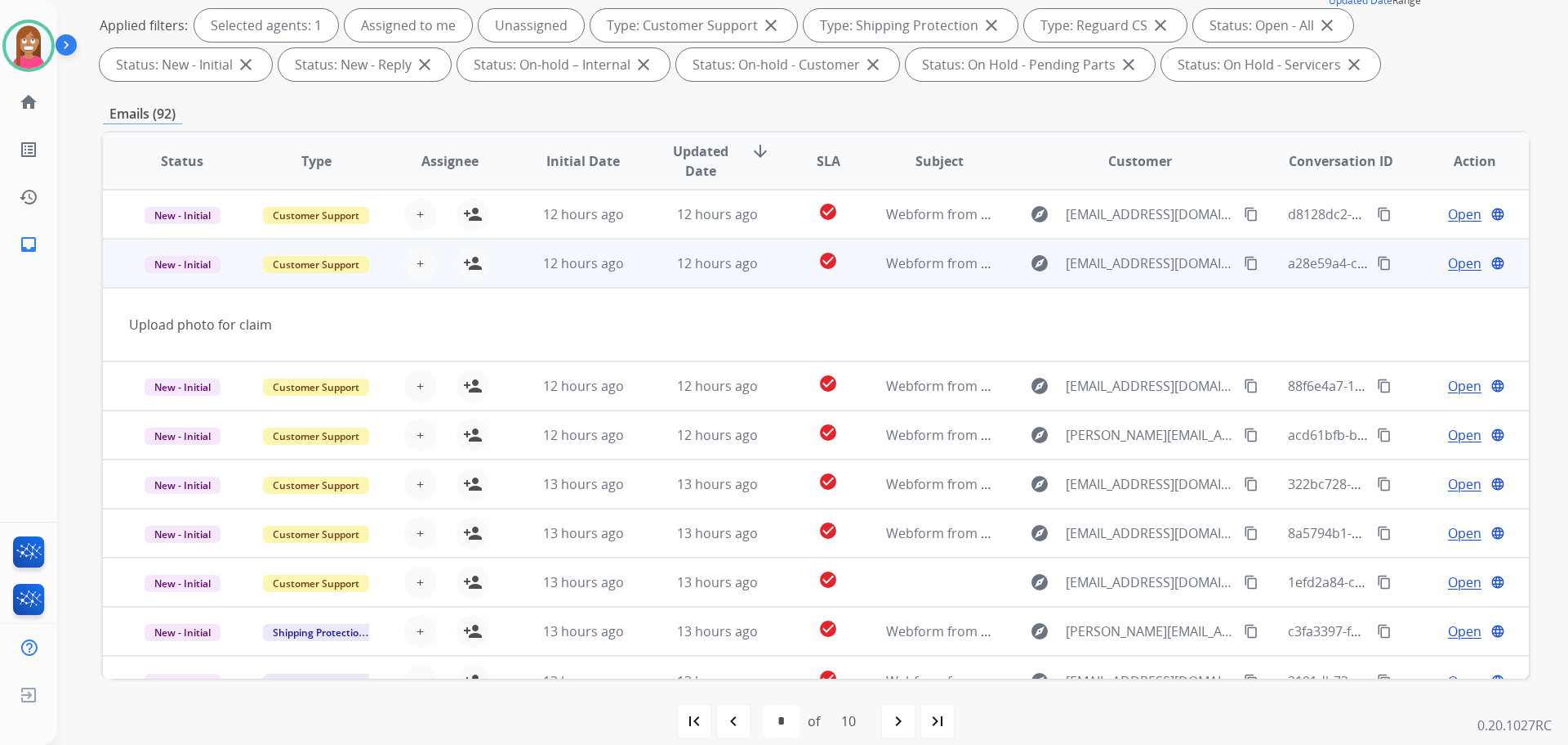
scroll to position [75, 0]
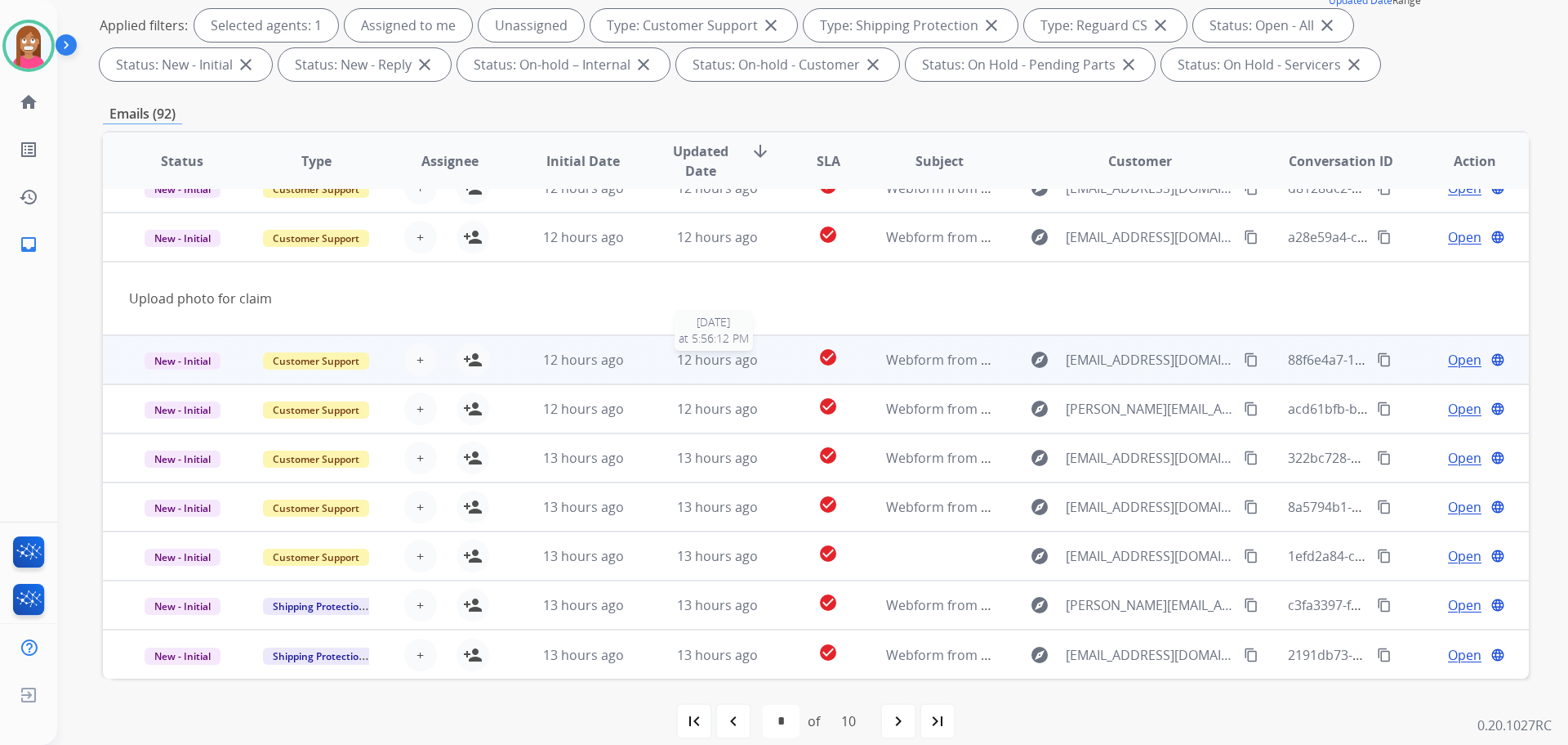
click at [664, 366] on div "12 hours ago" at bounding box center [717, 359] width 107 height 19
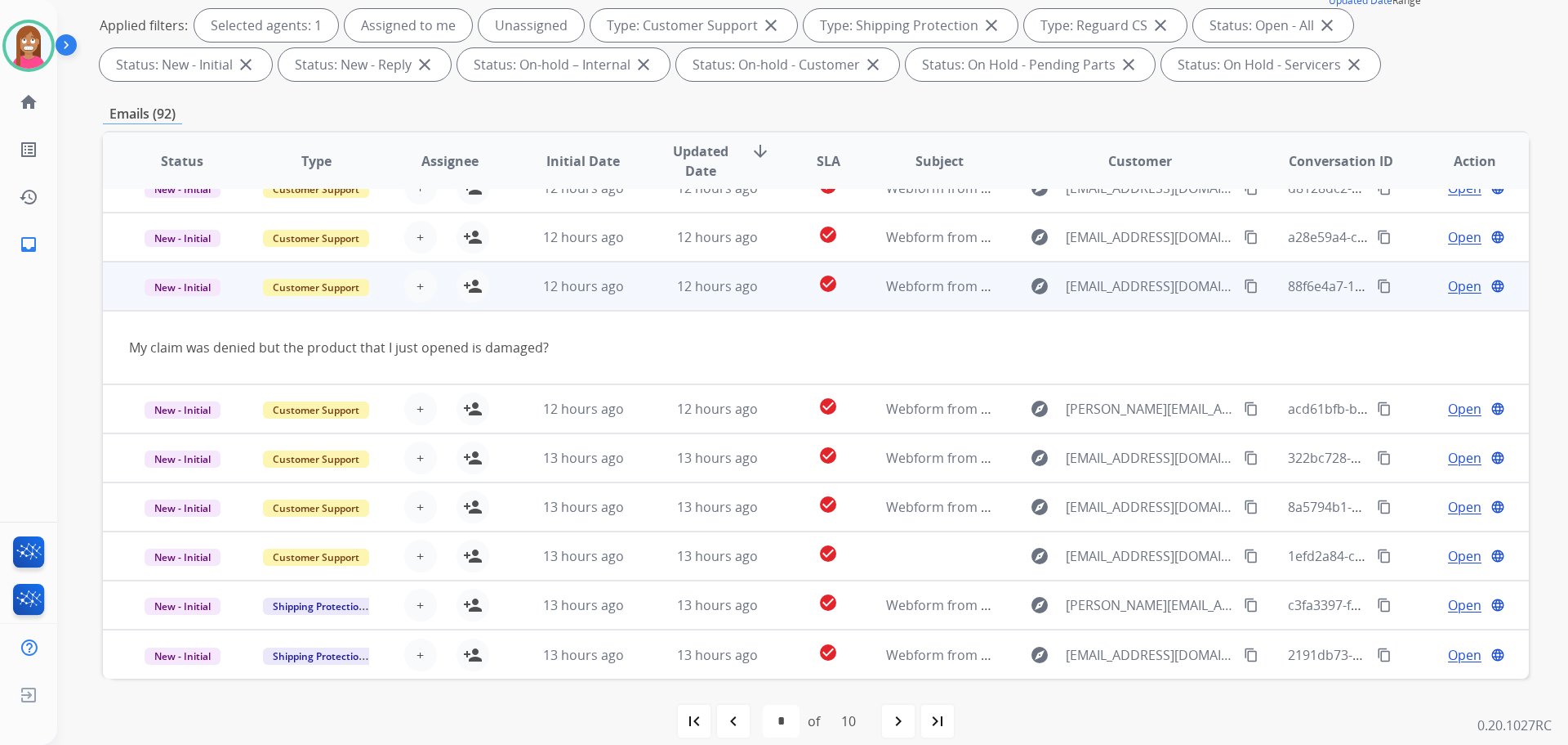
click at [1244, 287] on mat-icon "content_copy" at bounding box center [1252, 286] width 15 height 15
click at [470, 292] on mat-icon "person_add" at bounding box center [473, 286] width 19 height 19
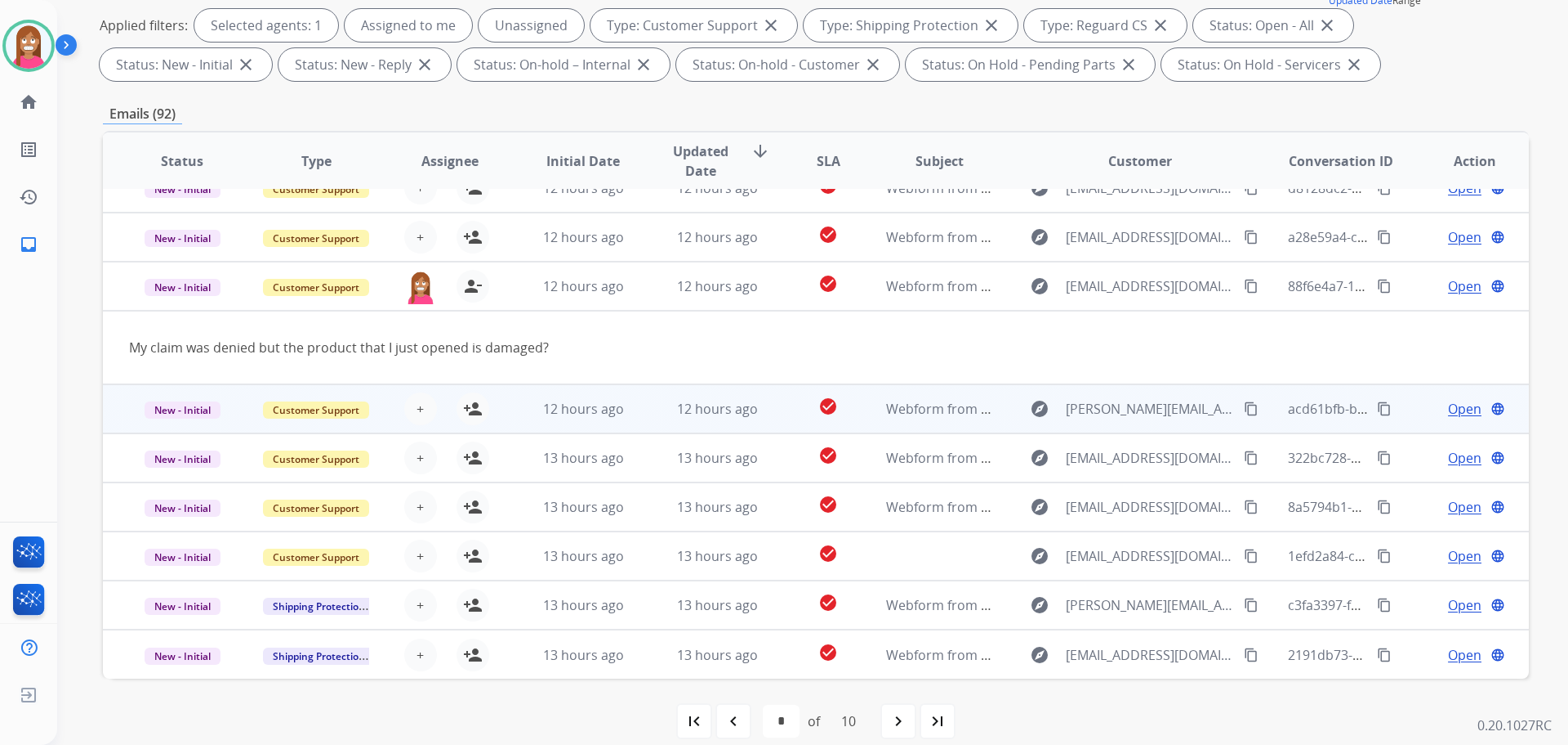
click at [648, 421] on td "12 hours ago" at bounding box center [705, 408] width 134 height 49
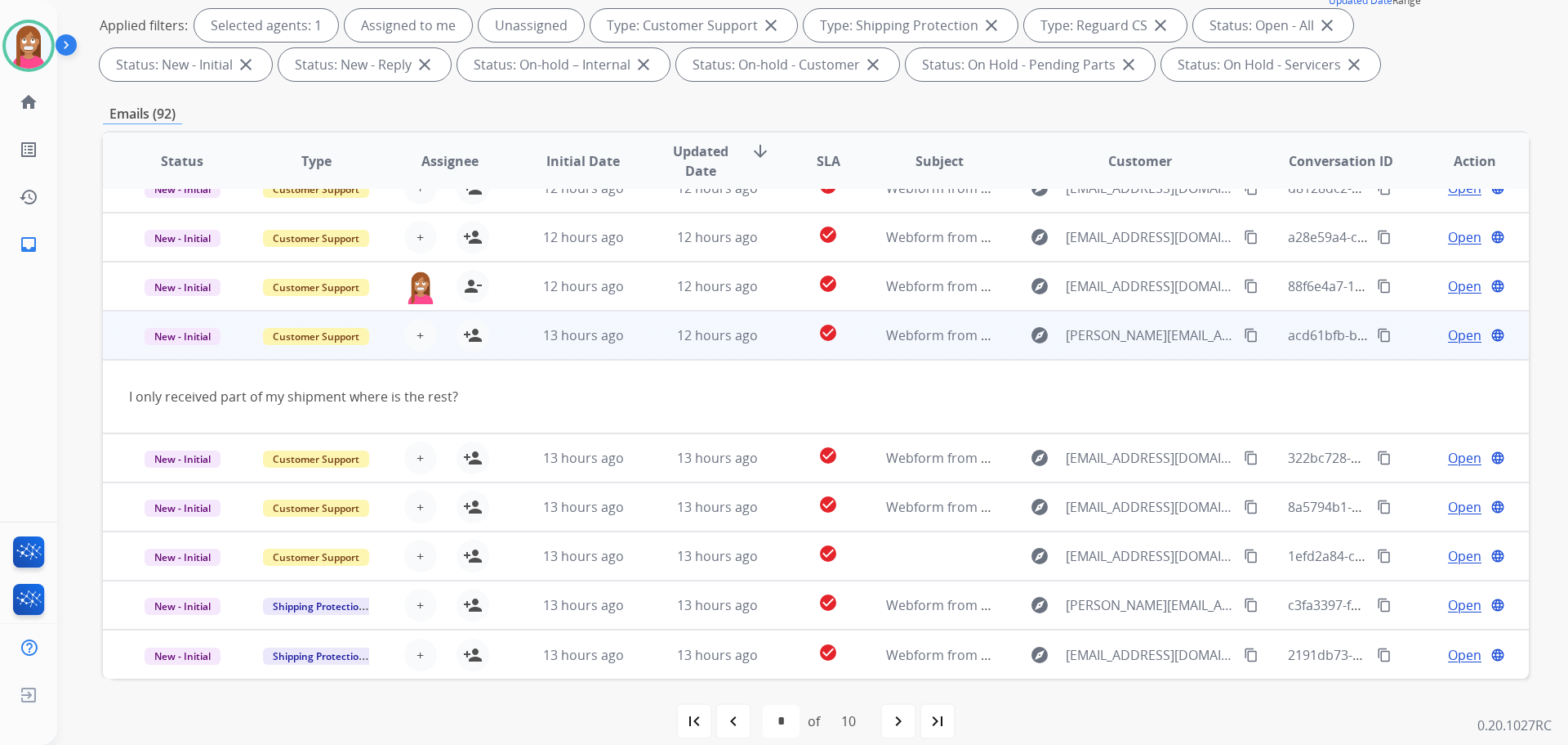
click at [1245, 330] on mat-icon "content_copy" at bounding box center [1252, 335] width 15 height 15
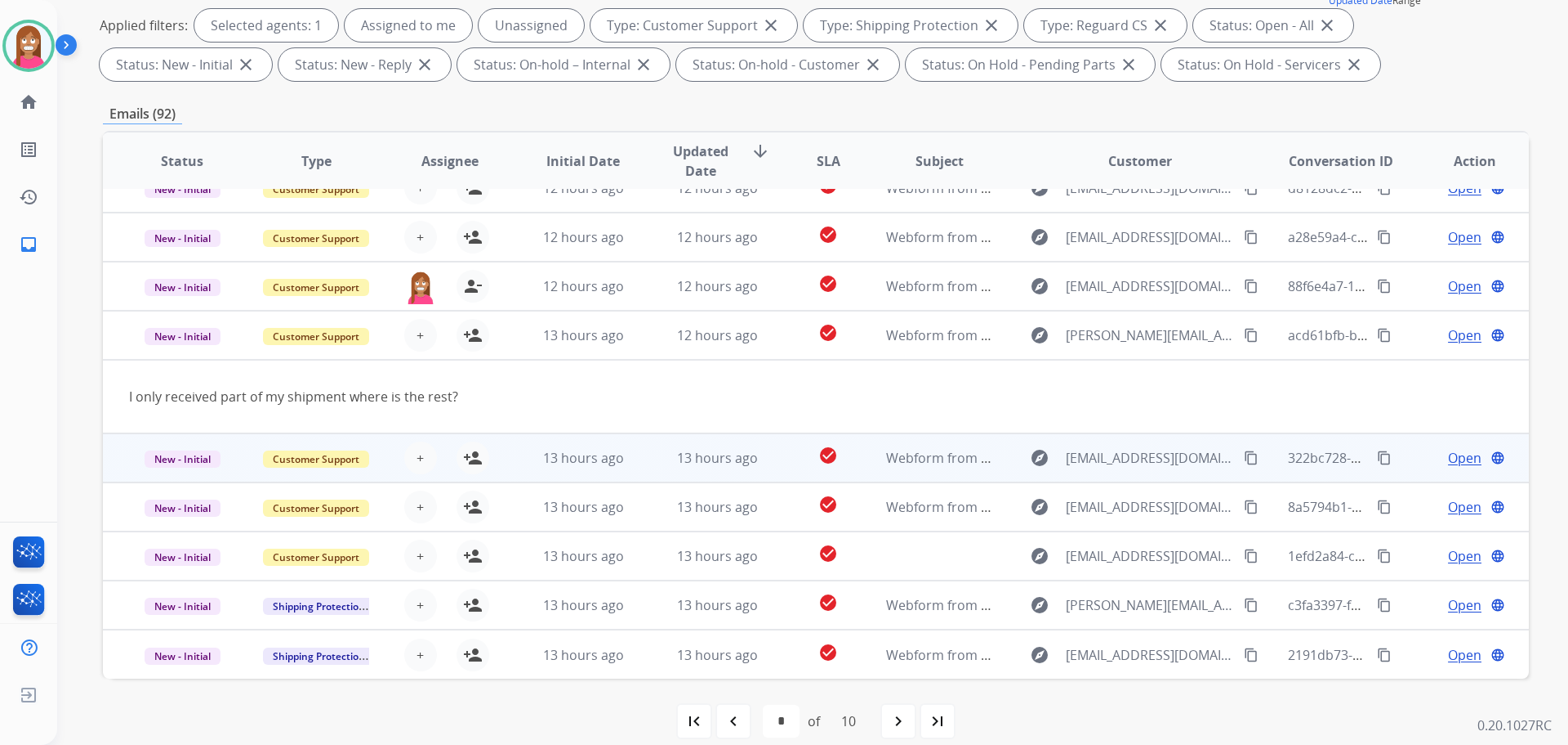
click at [649, 455] on td "13 hours ago" at bounding box center [705, 457] width 134 height 49
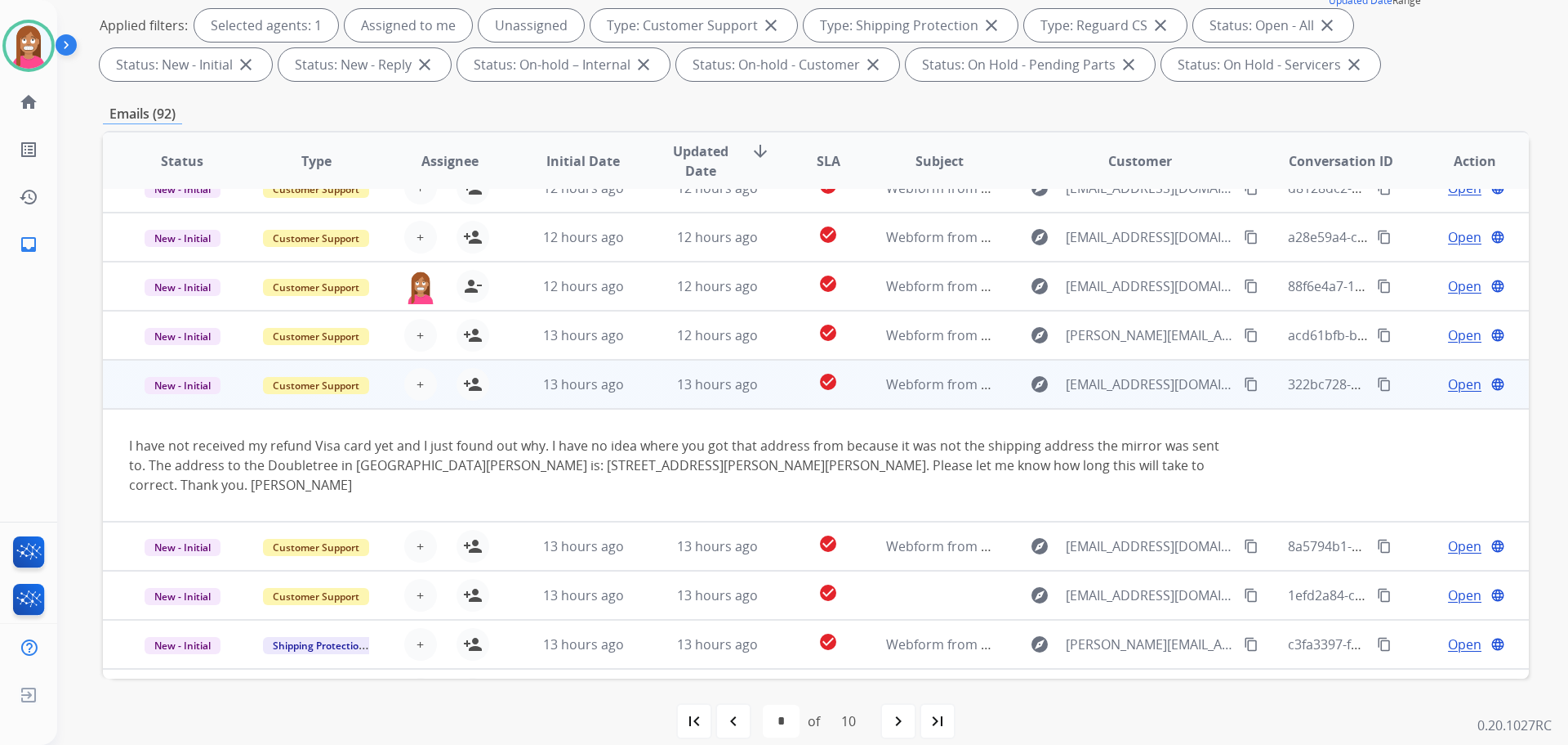
scroll to position [95, 0]
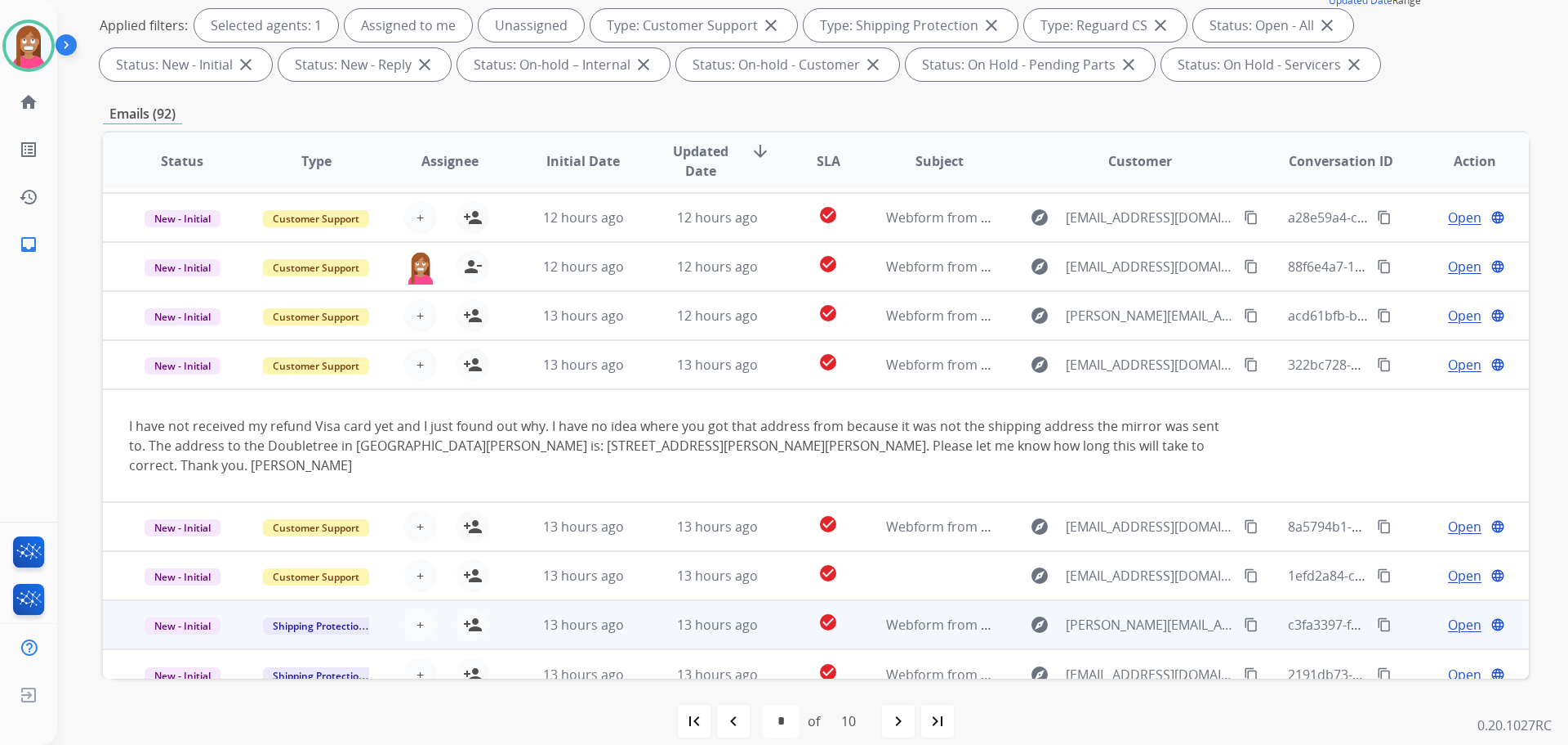
click at [641, 618] on td "13 hours ago" at bounding box center [705, 624] width 134 height 49
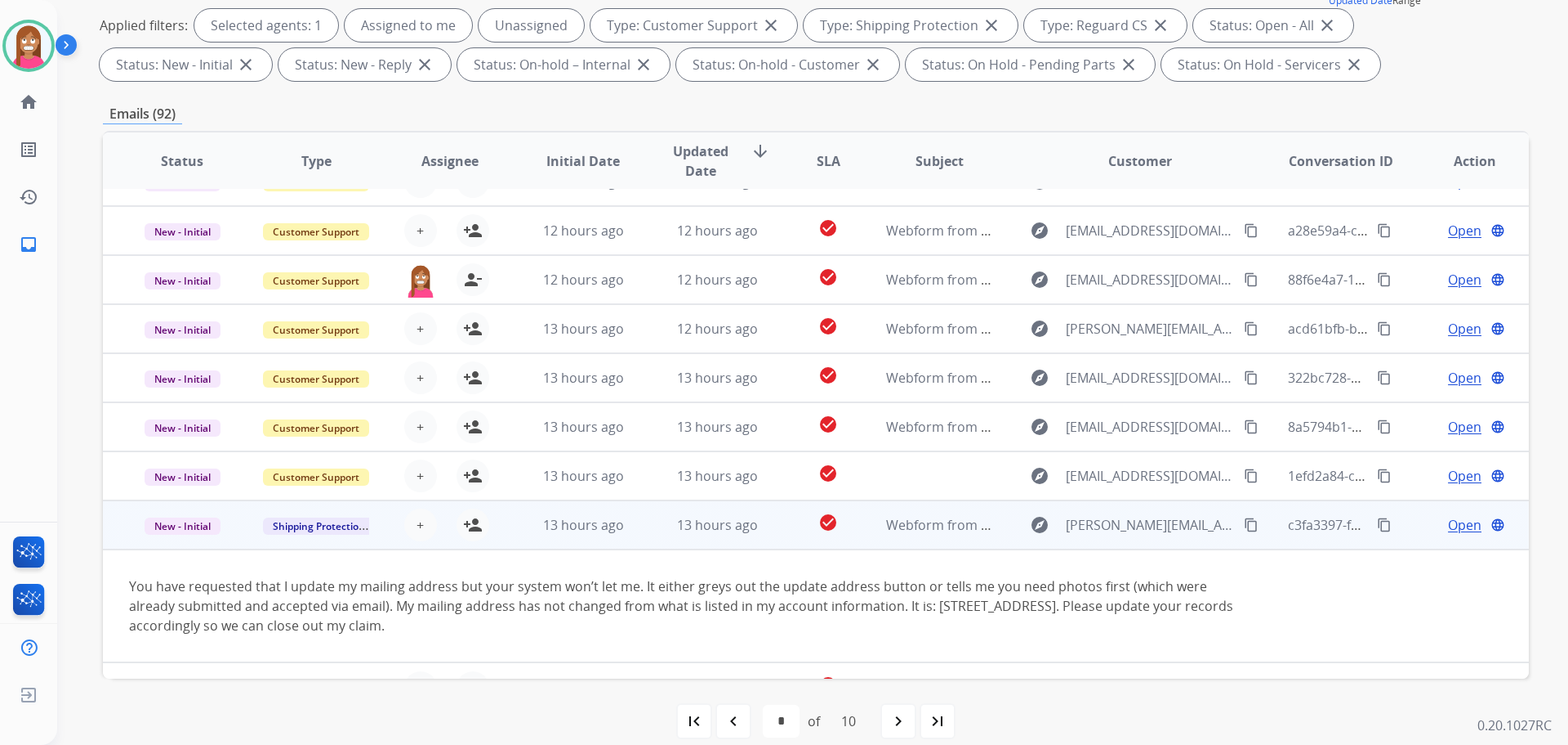
scroll to position [114, 0]
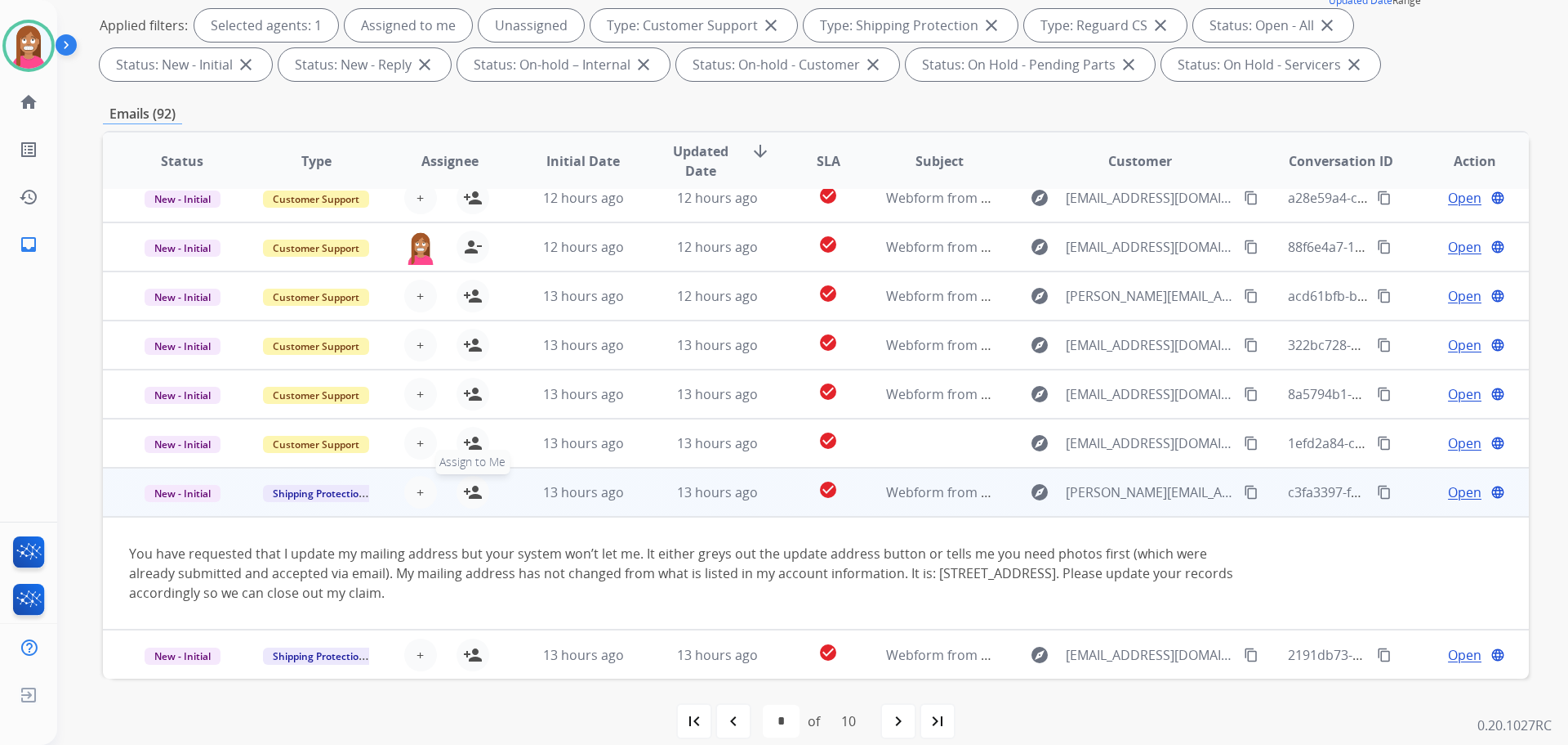
click at [465, 491] on mat-icon "person_add" at bounding box center [473, 492] width 19 height 19
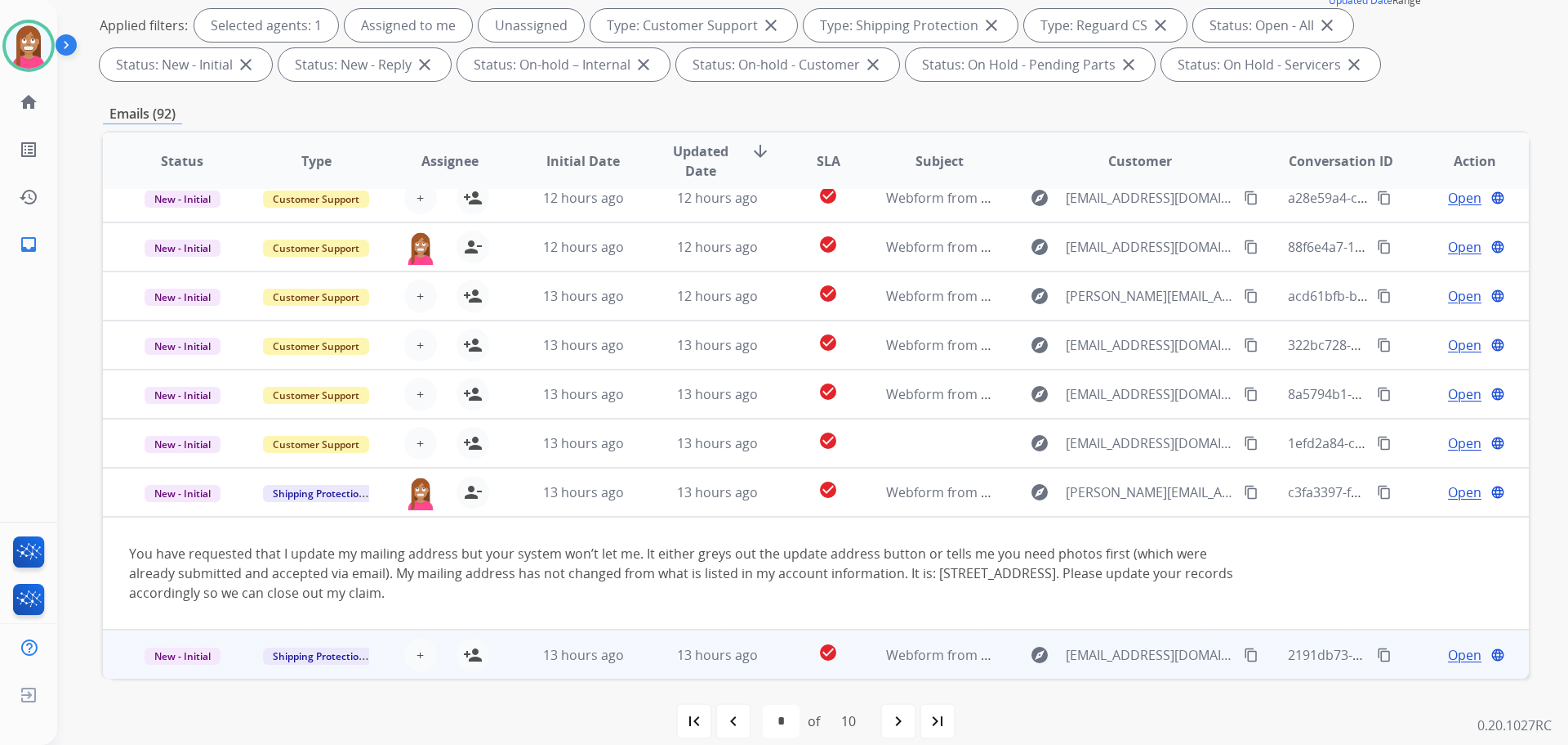
click at [647, 667] on td "13 hours ago" at bounding box center [705, 653] width 134 height 49
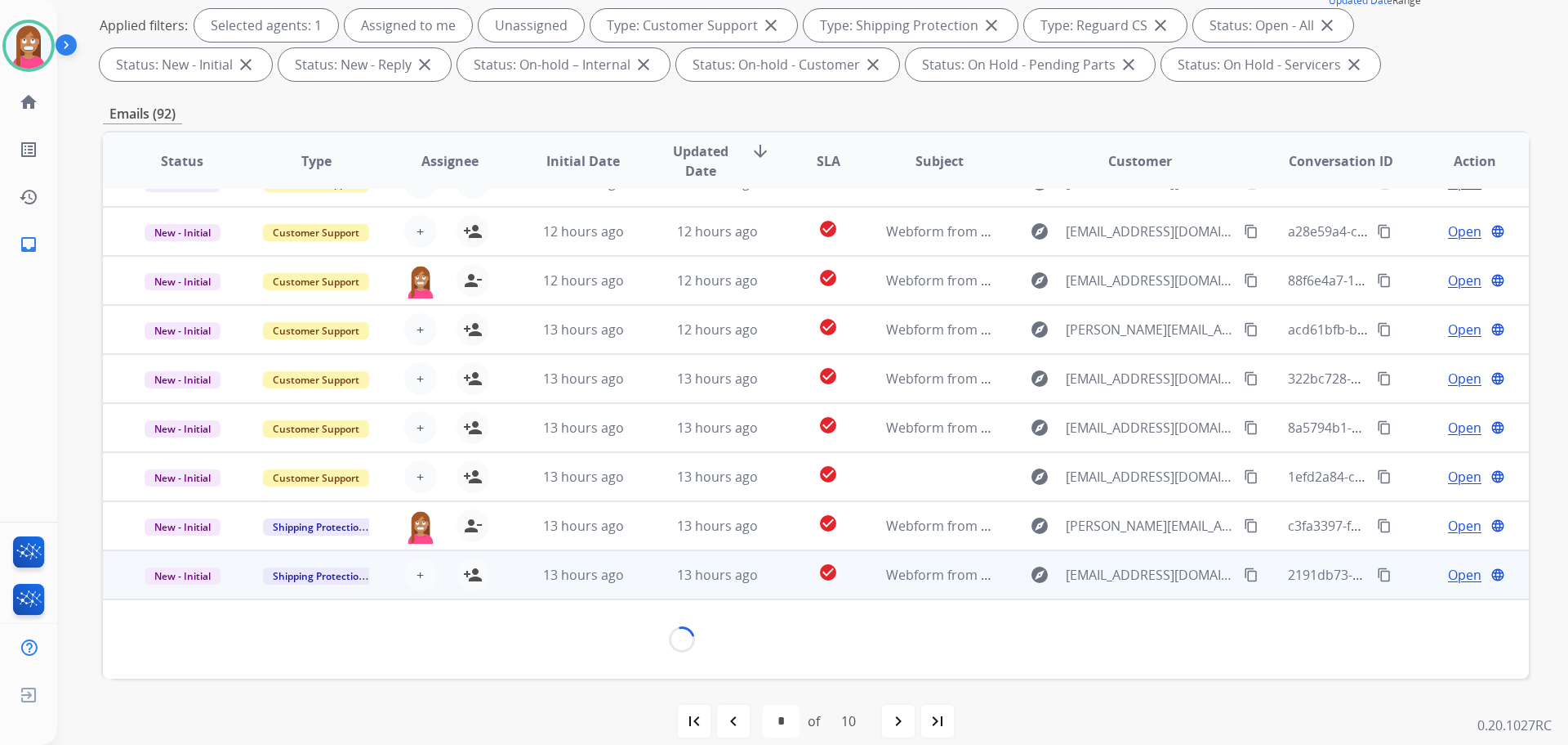
scroll to position [74, 0]
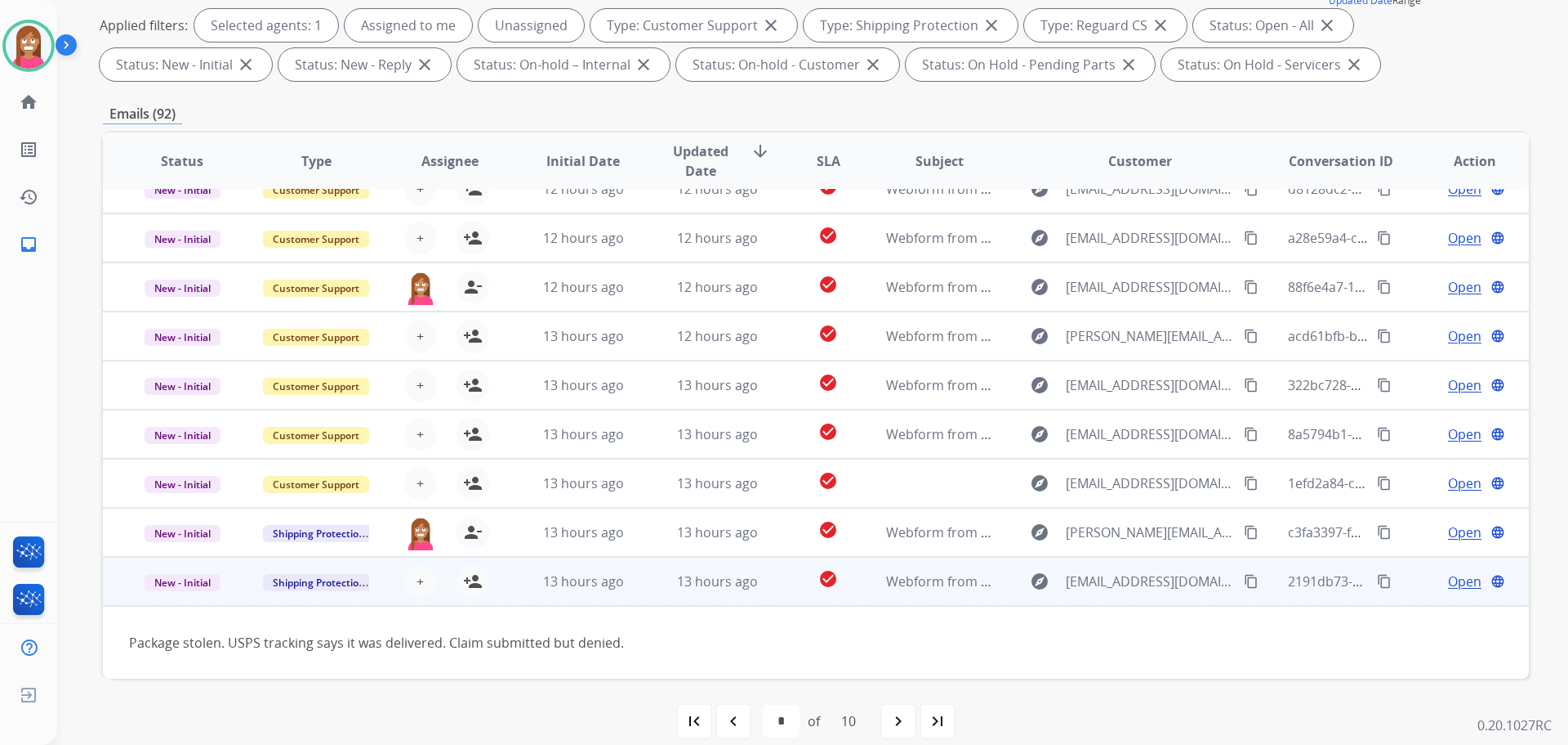
click at [1244, 582] on mat-icon "content_copy" at bounding box center [1252, 581] width 15 height 15
click at [1244, 584] on mat-icon "content_copy" at bounding box center [1252, 581] width 15 height 15
click at [464, 580] on mat-icon "person_add" at bounding box center [473, 581] width 19 height 19
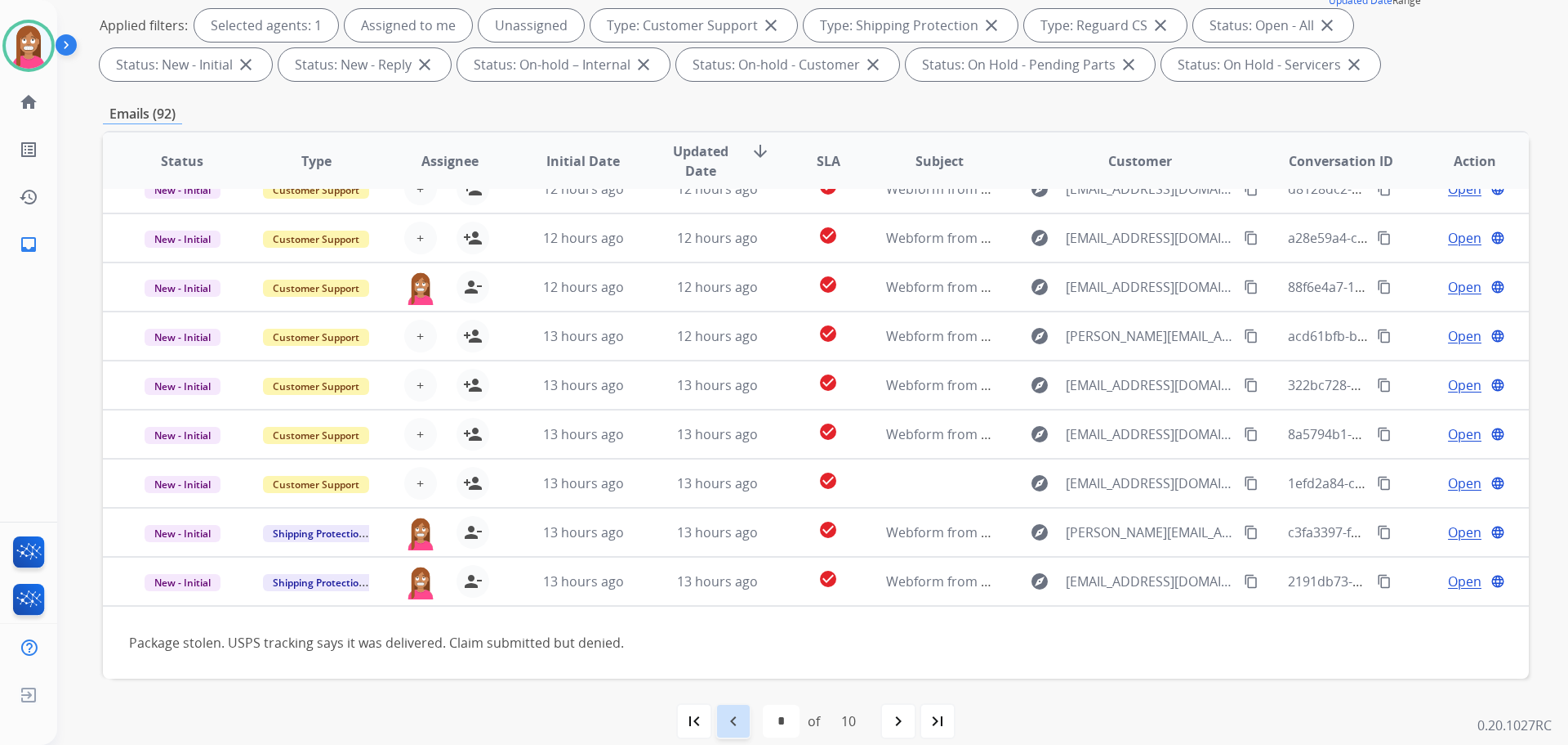
click at [730, 723] on mat-icon "navigate_before" at bounding box center [733, 720] width 19 height 19
select select "*"
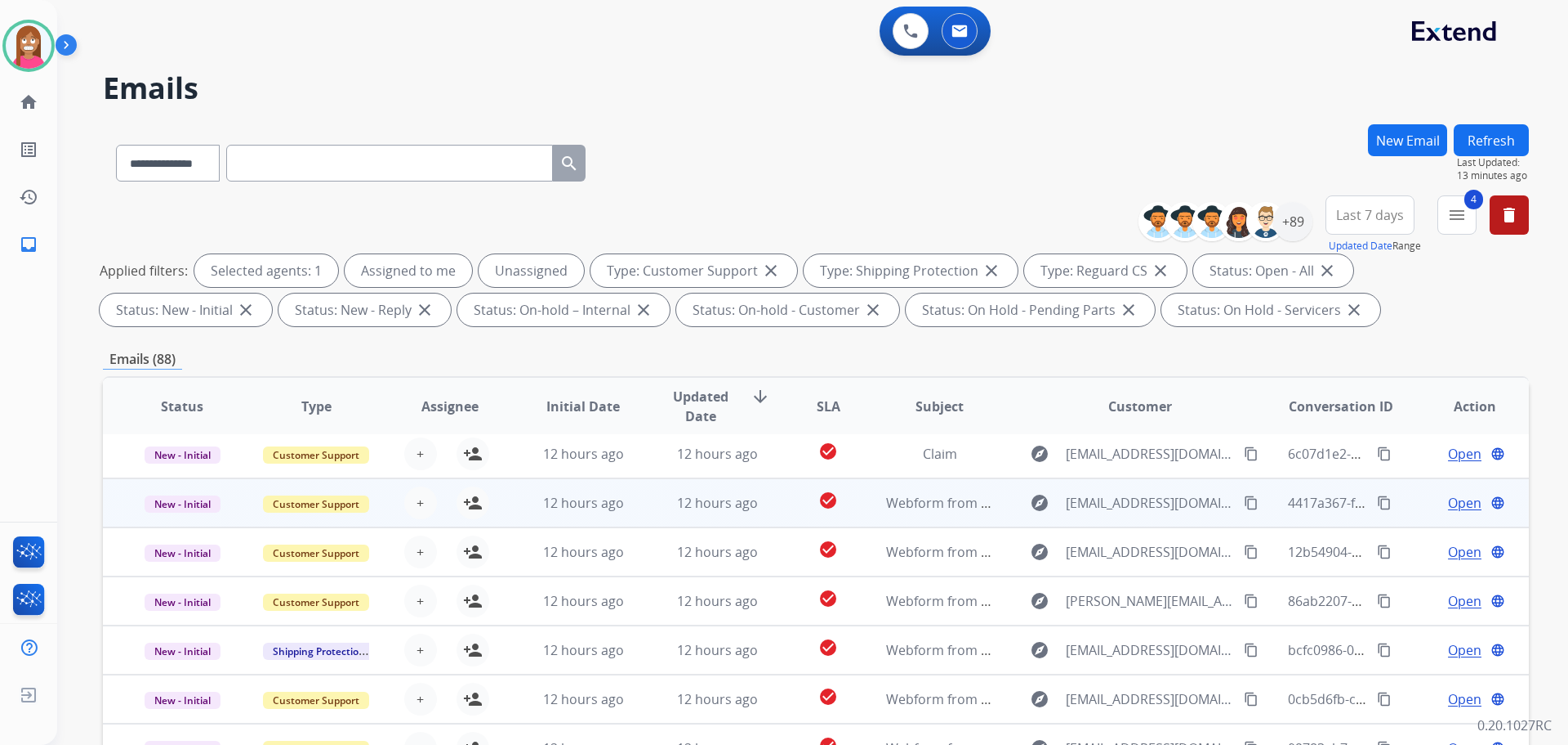
scroll to position [264, 0]
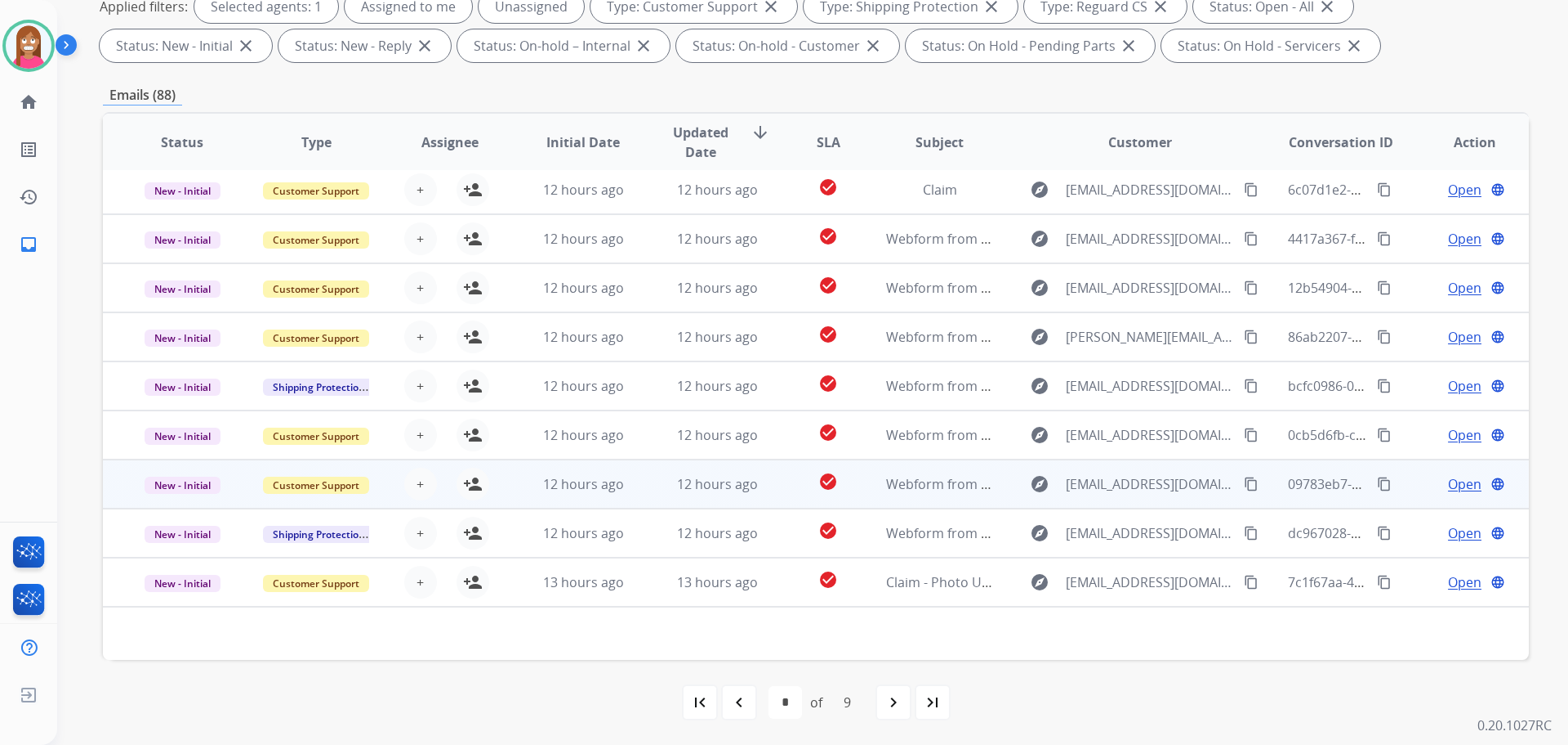
click at [657, 486] on td "12 hours ago" at bounding box center [705, 483] width 134 height 49
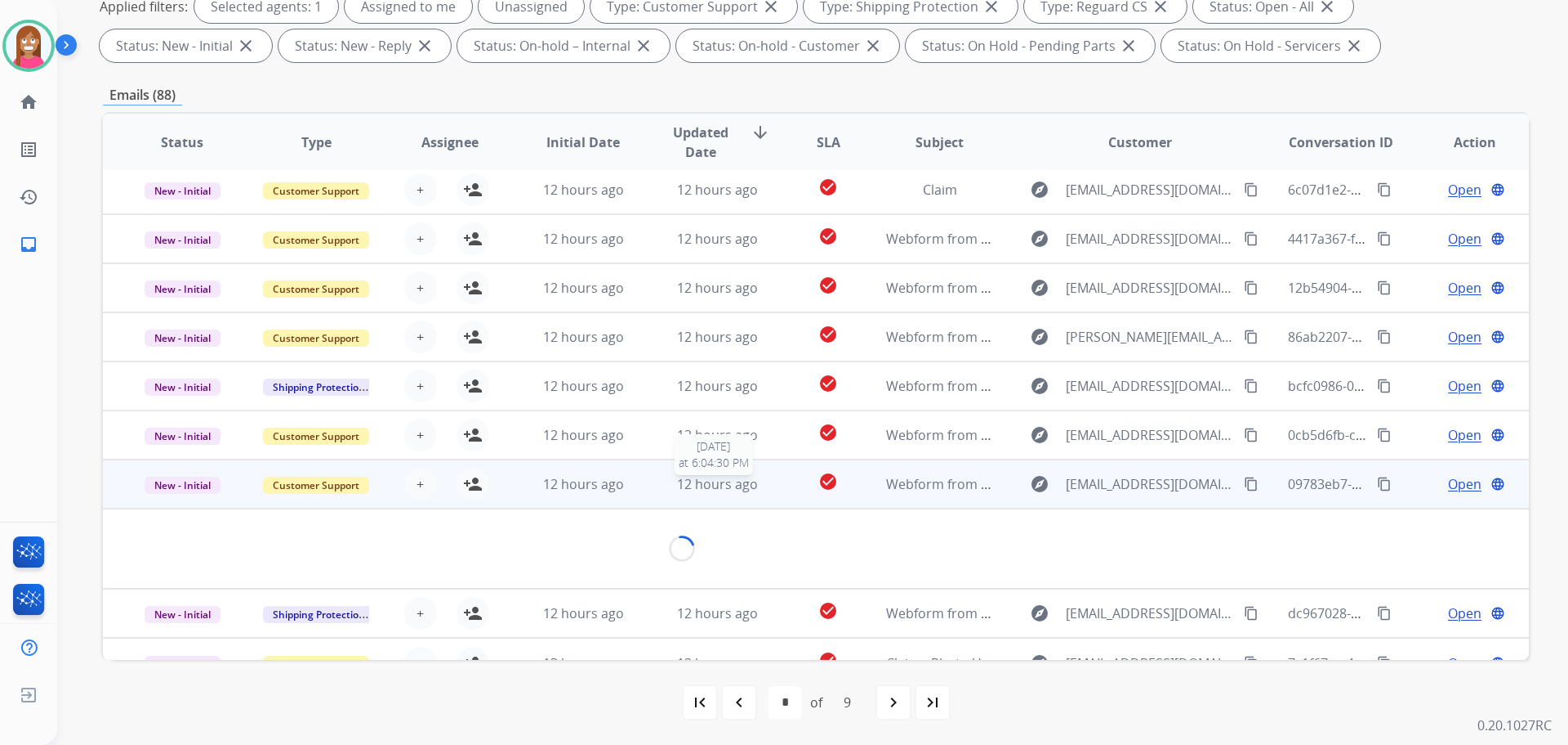
scroll to position [75, 0]
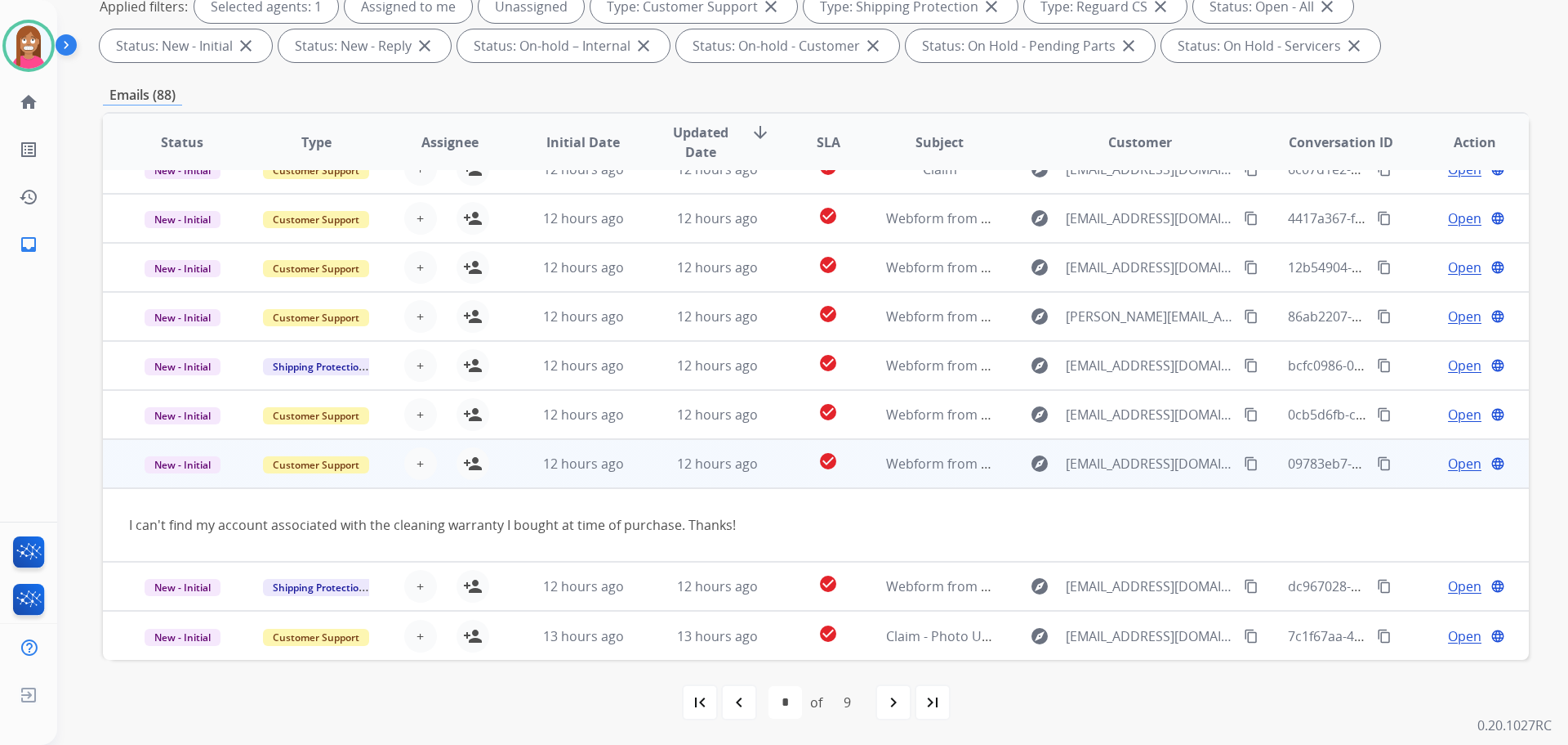
click at [1246, 461] on mat-icon "content_copy" at bounding box center [1252, 464] width 15 height 15
click at [465, 468] on mat-icon "person_add" at bounding box center [473, 463] width 19 height 19
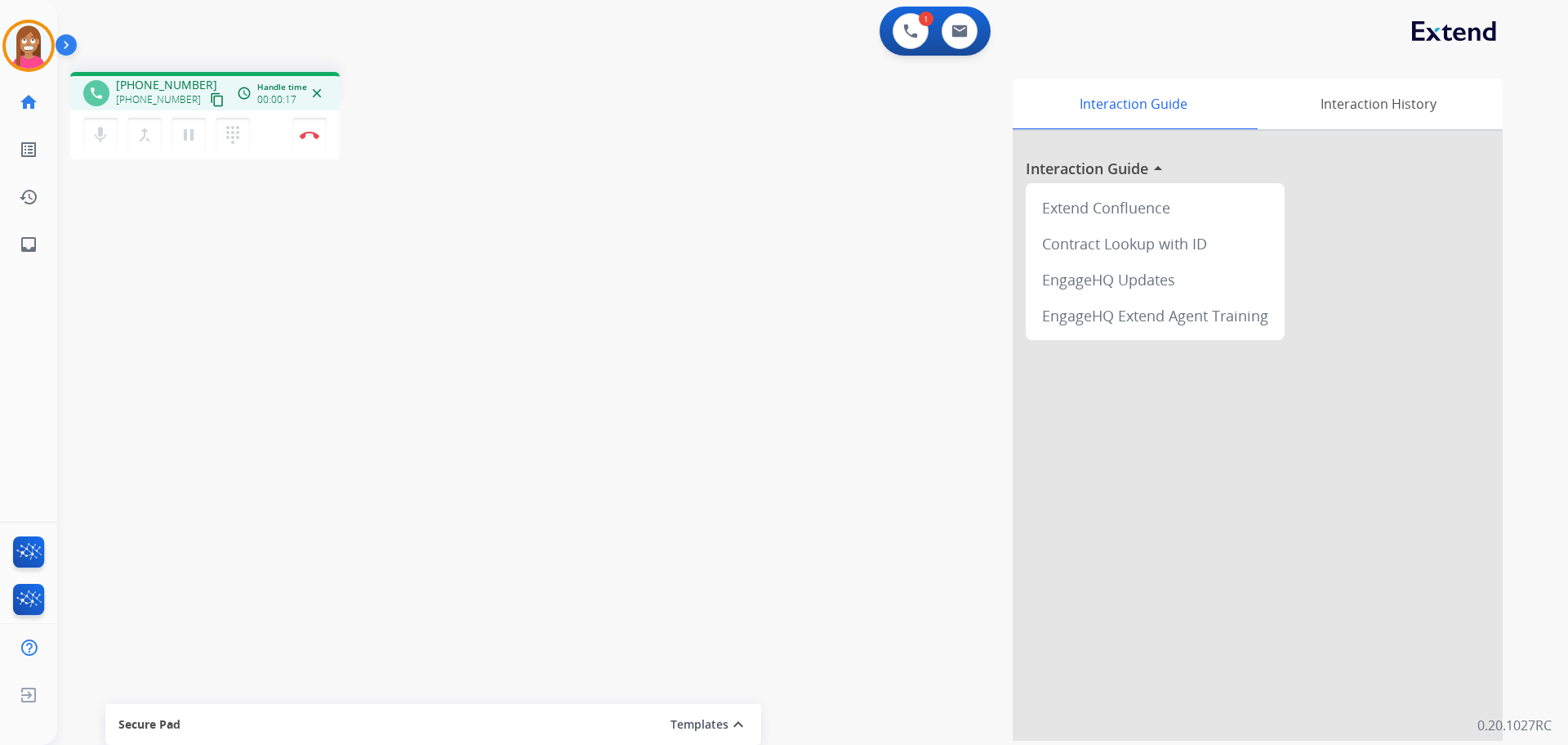
click at [210, 101] on mat-icon "content_copy" at bounding box center [217, 100] width 15 height 15
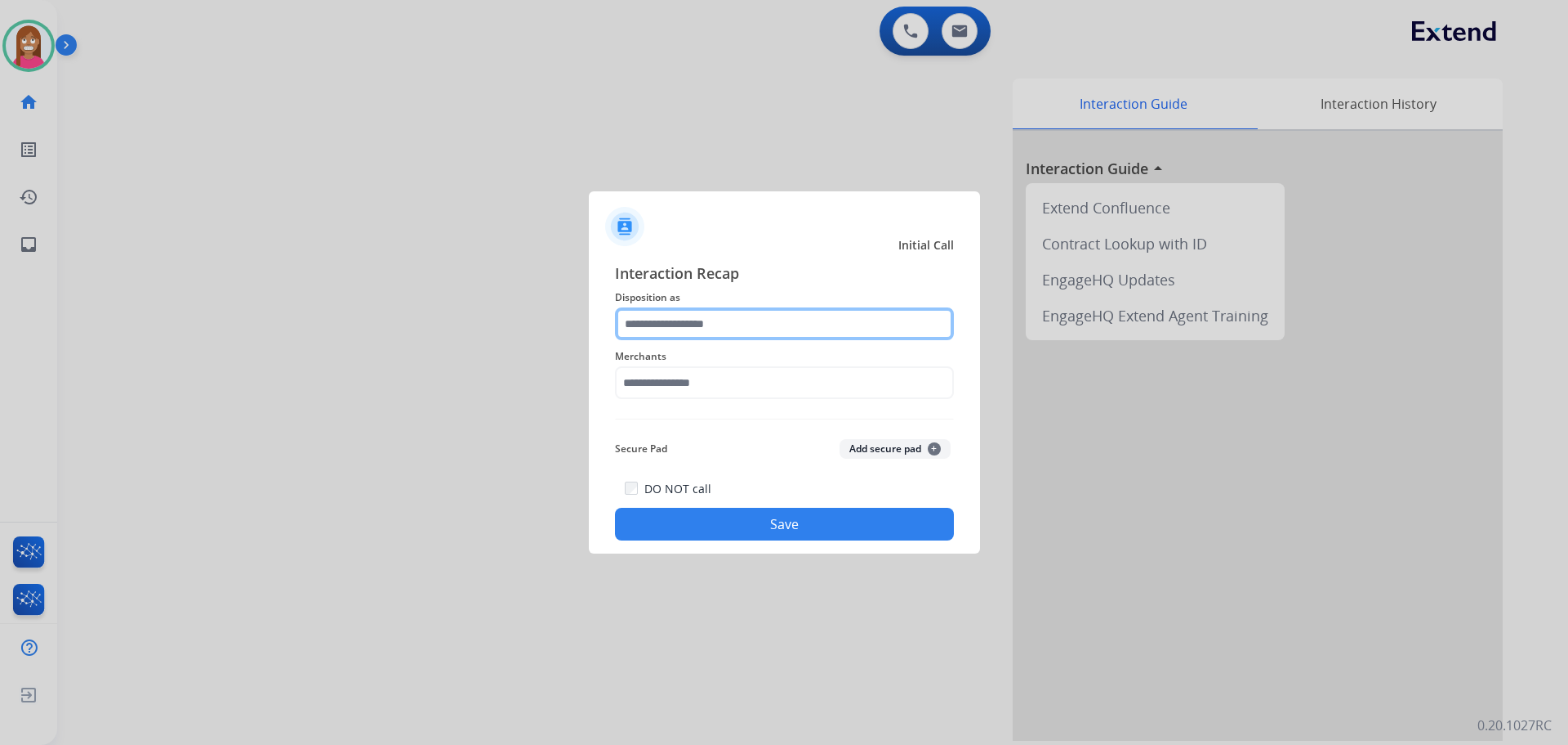
click at [648, 323] on input "text" at bounding box center [784, 323] width 339 height 32
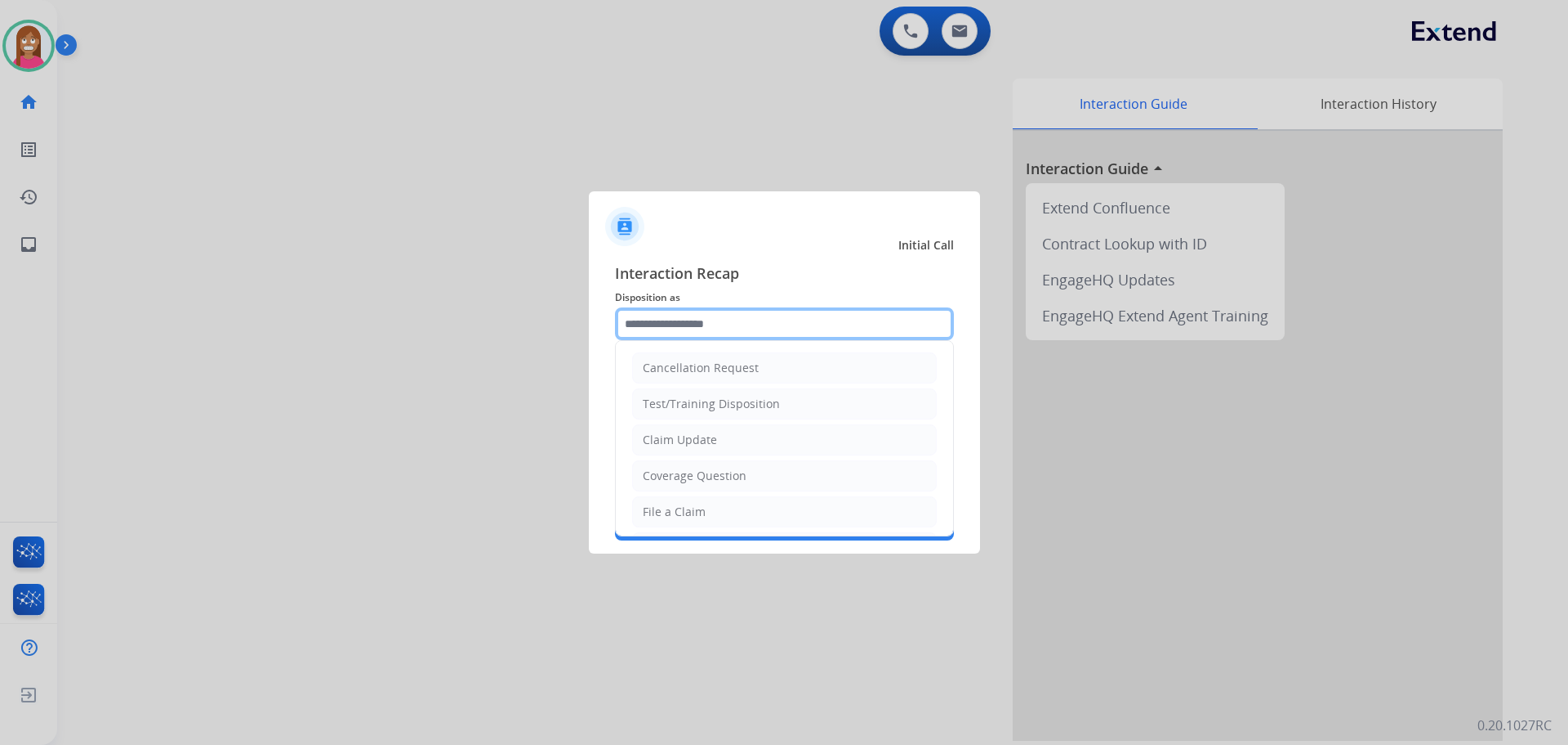
click at [696, 317] on input "text" at bounding box center [784, 323] width 339 height 32
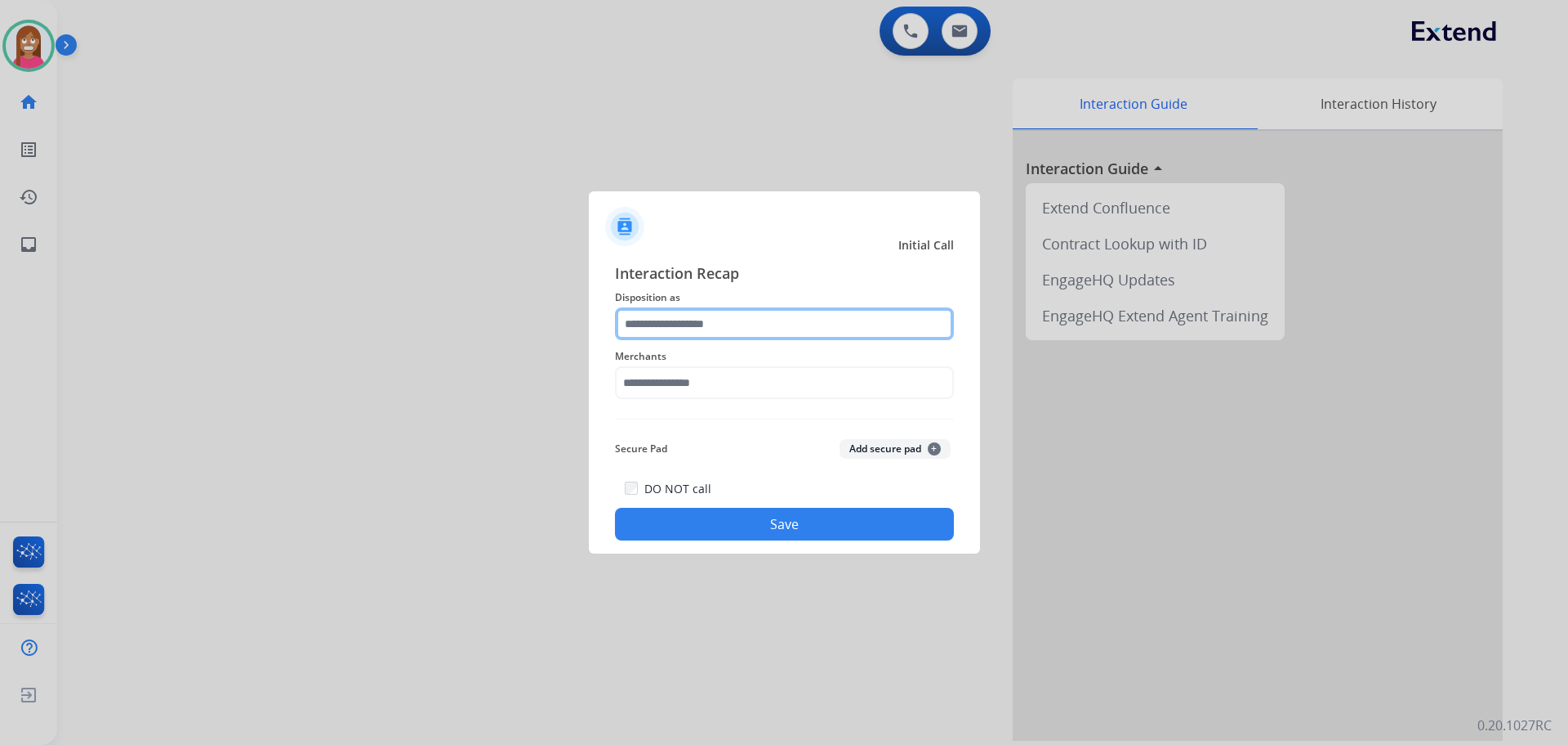
click at [642, 331] on input "text" at bounding box center [784, 323] width 339 height 32
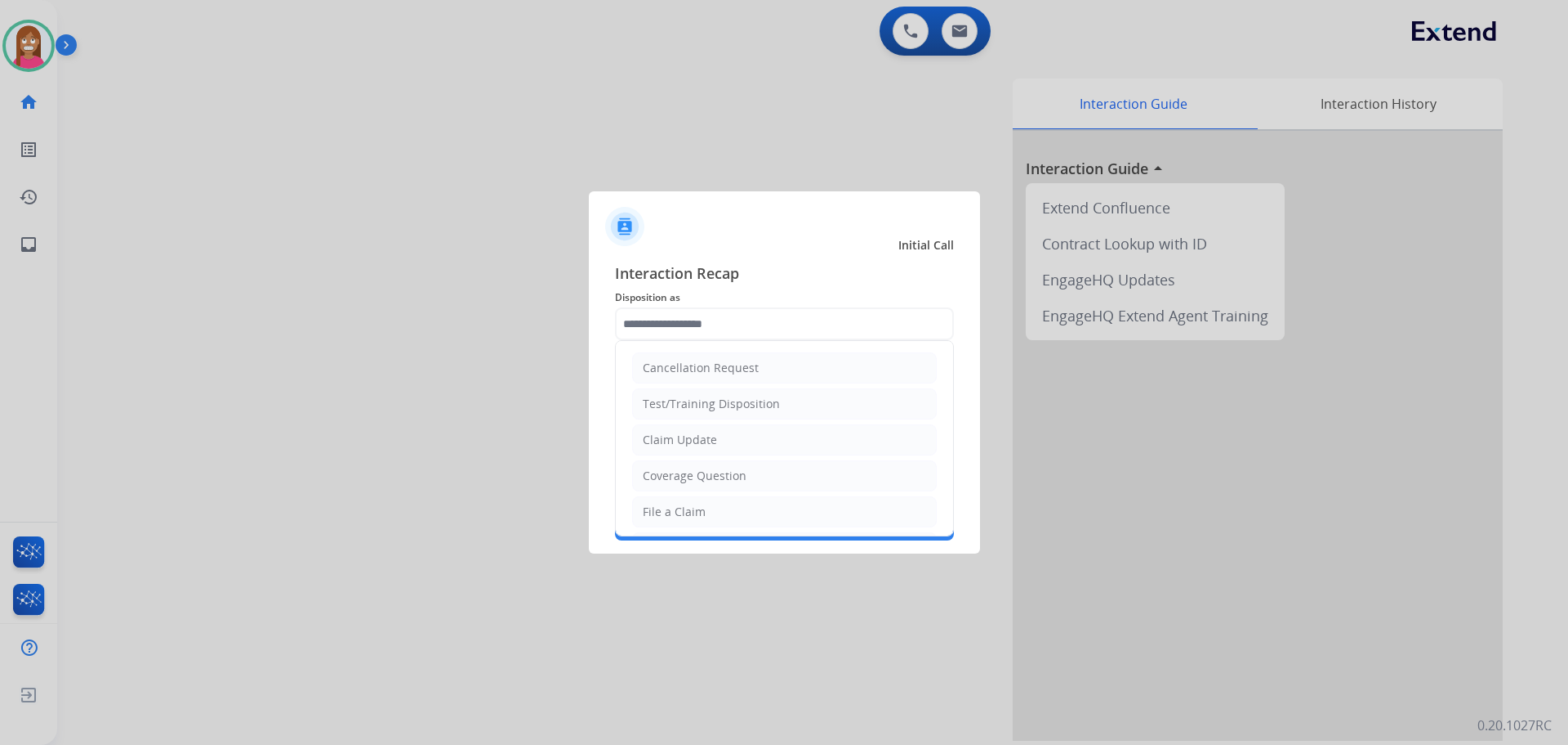
click at [665, 445] on div "Claim Update" at bounding box center [680, 440] width 74 height 17
type input "**********"
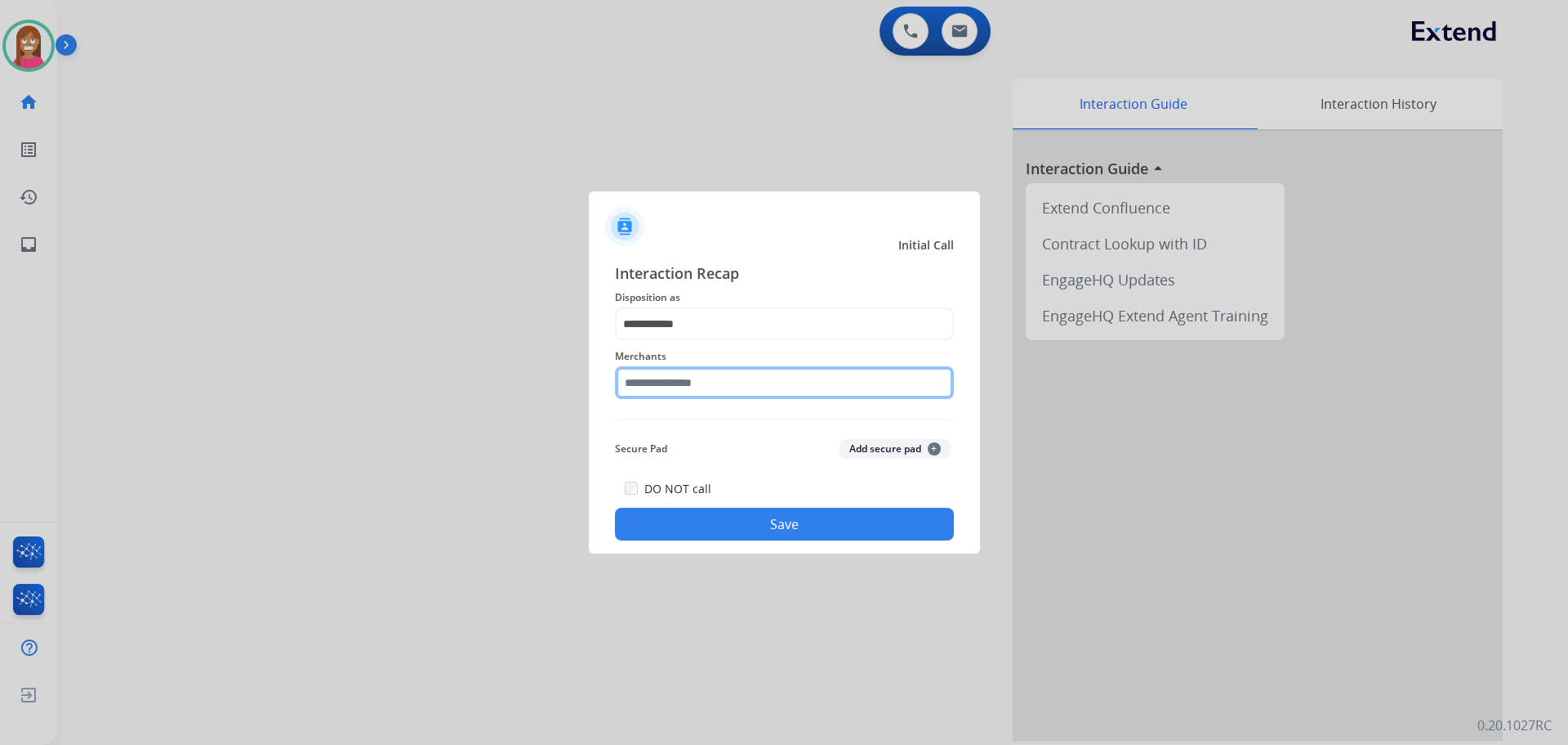
click at [644, 383] on input "text" at bounding box center [784, 382] width 339 height 32
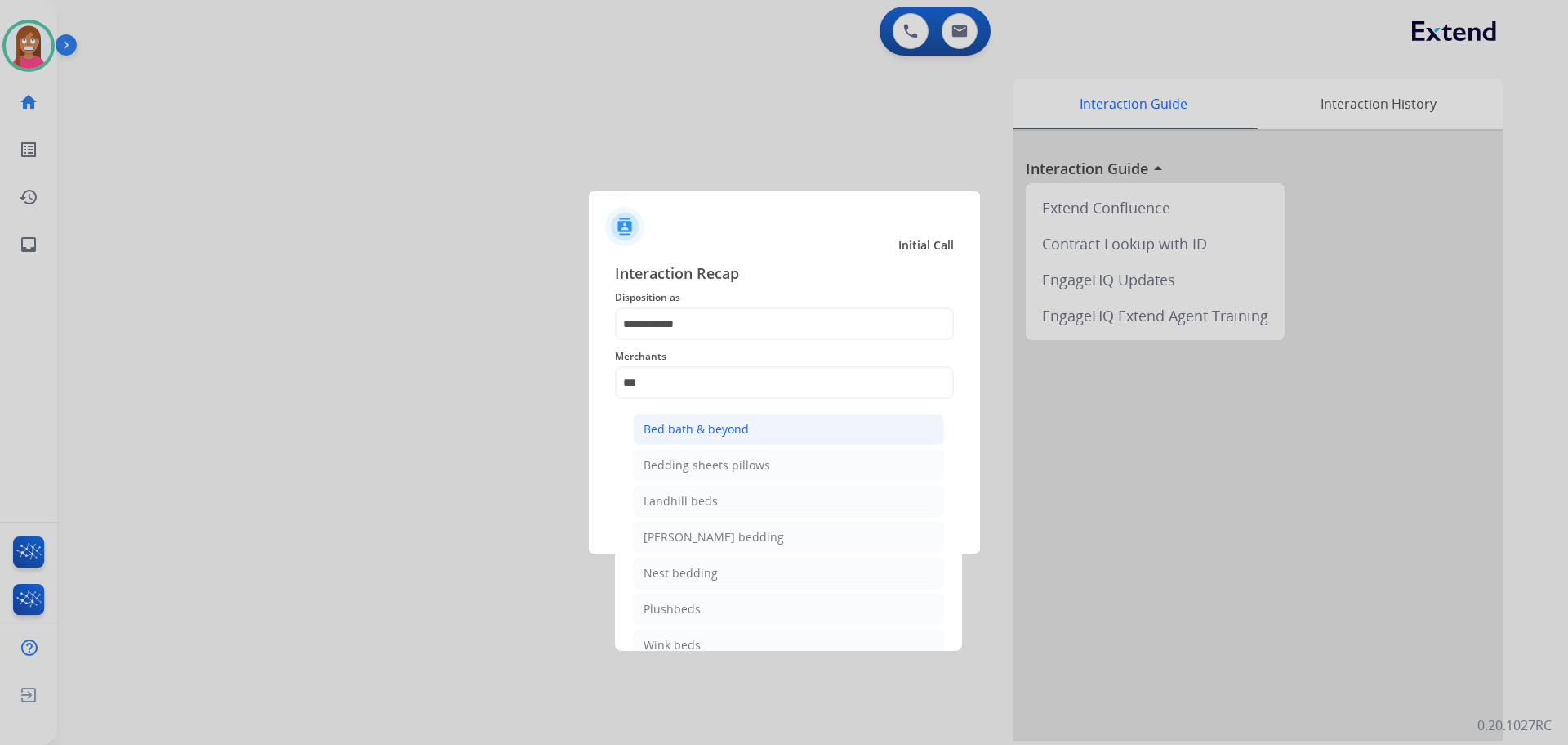
click at [695, 430] on div "Bed bath & beyond" at bounding box center [696, 430] width 106 height 17
type input "**********"
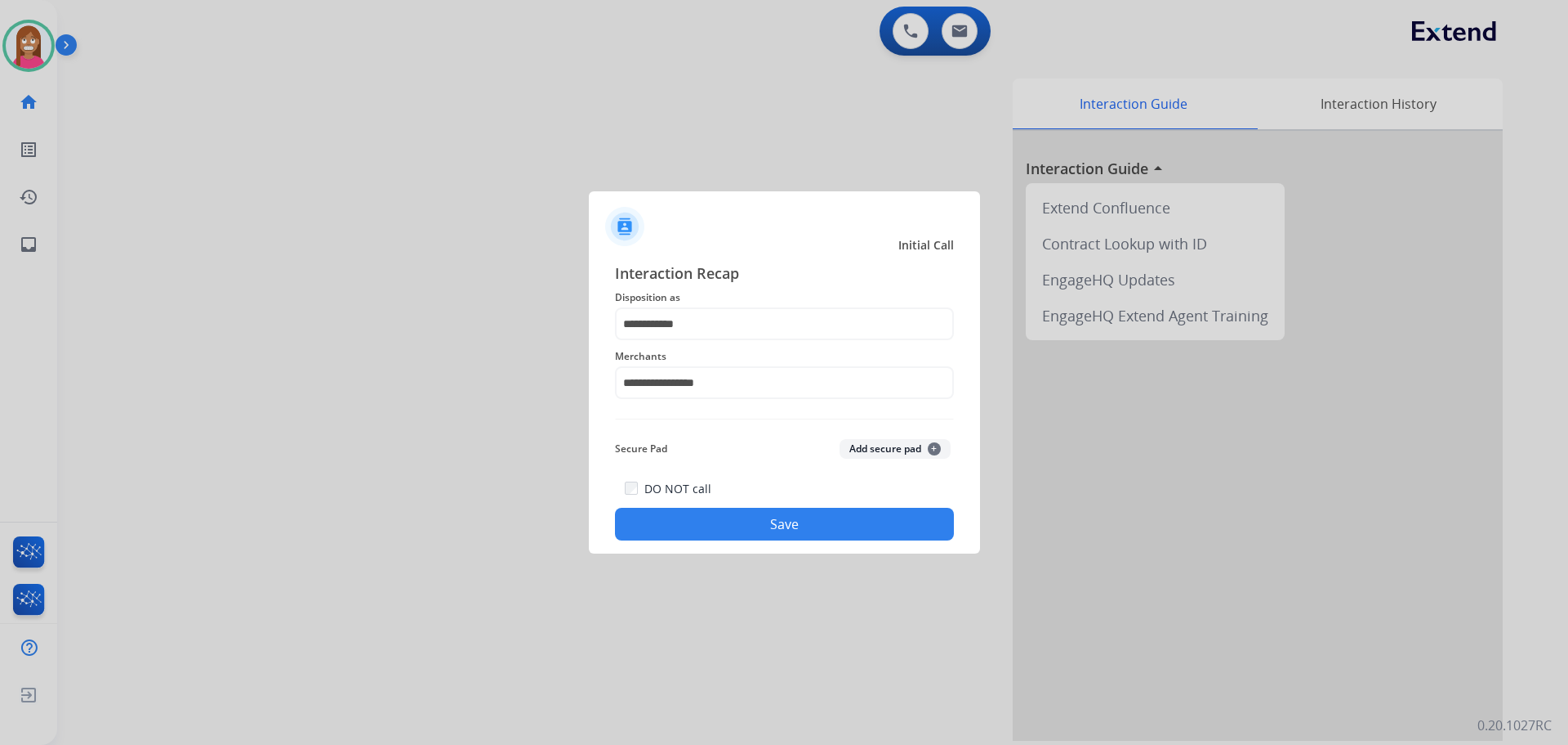
click at [683, 525] on button "Save" at bounding box center [784, 523] width 339 height 32
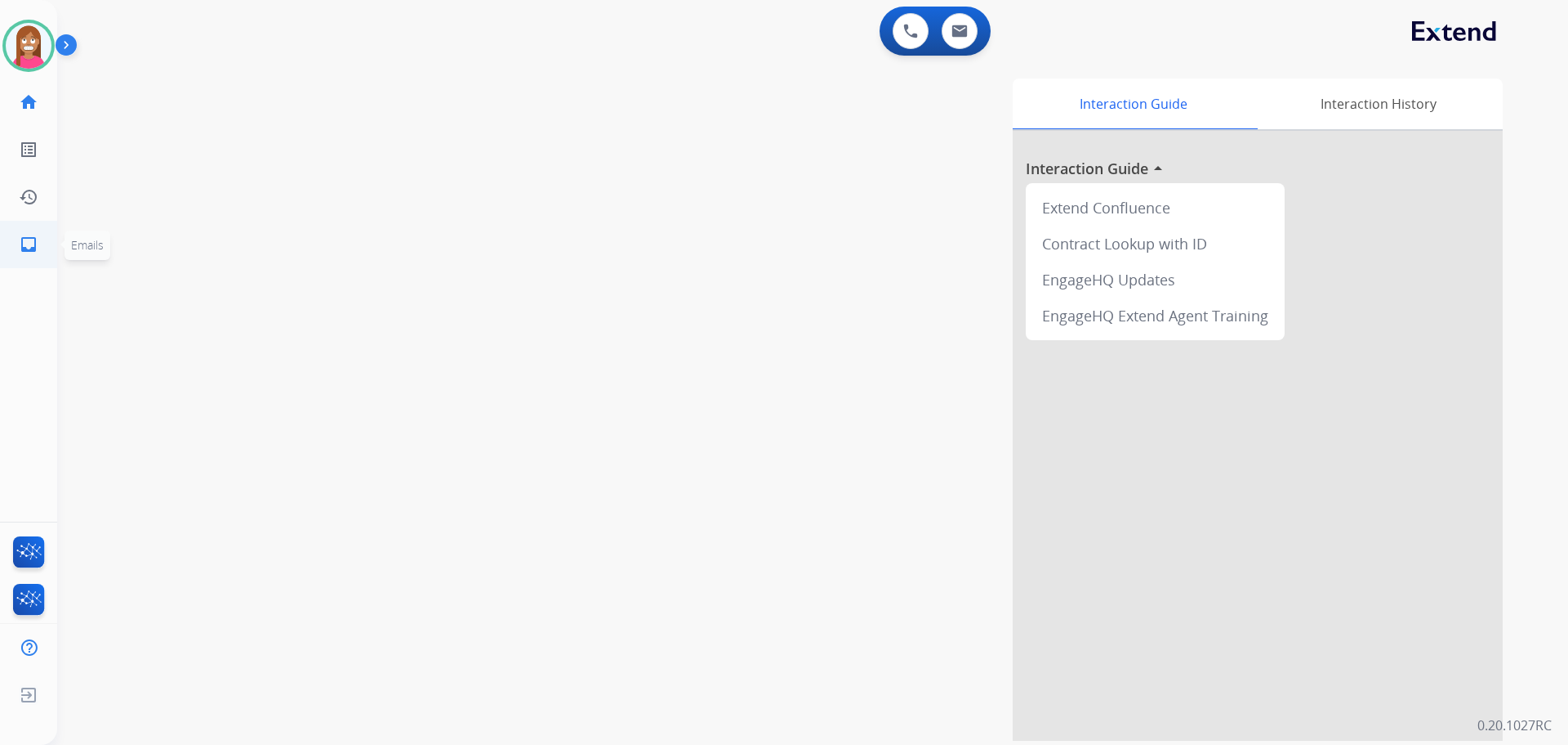
click at [31, 244] on mat-icon "inbox" at bounding box center [28, 244] width 19 height 19
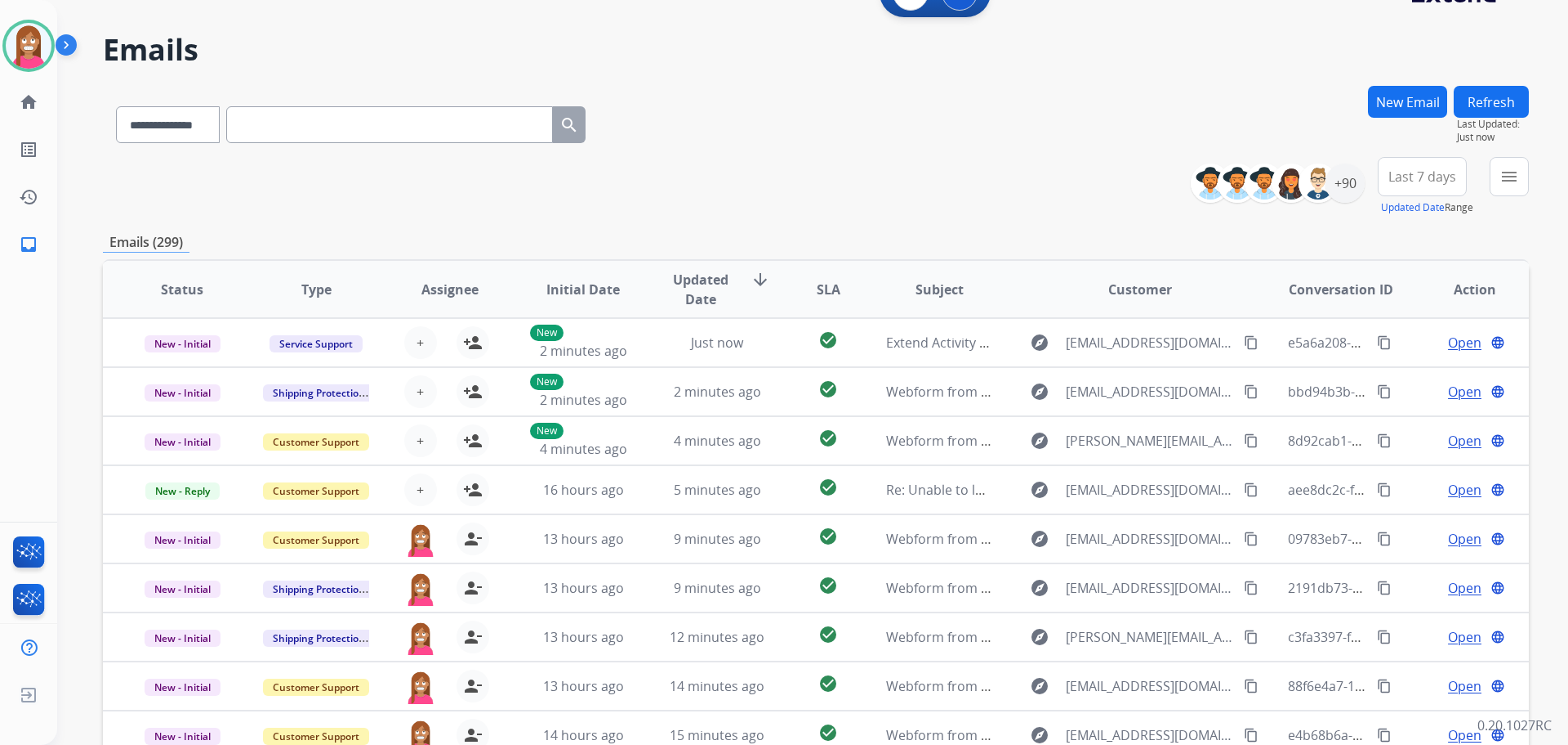
scroll to position [22, 0]
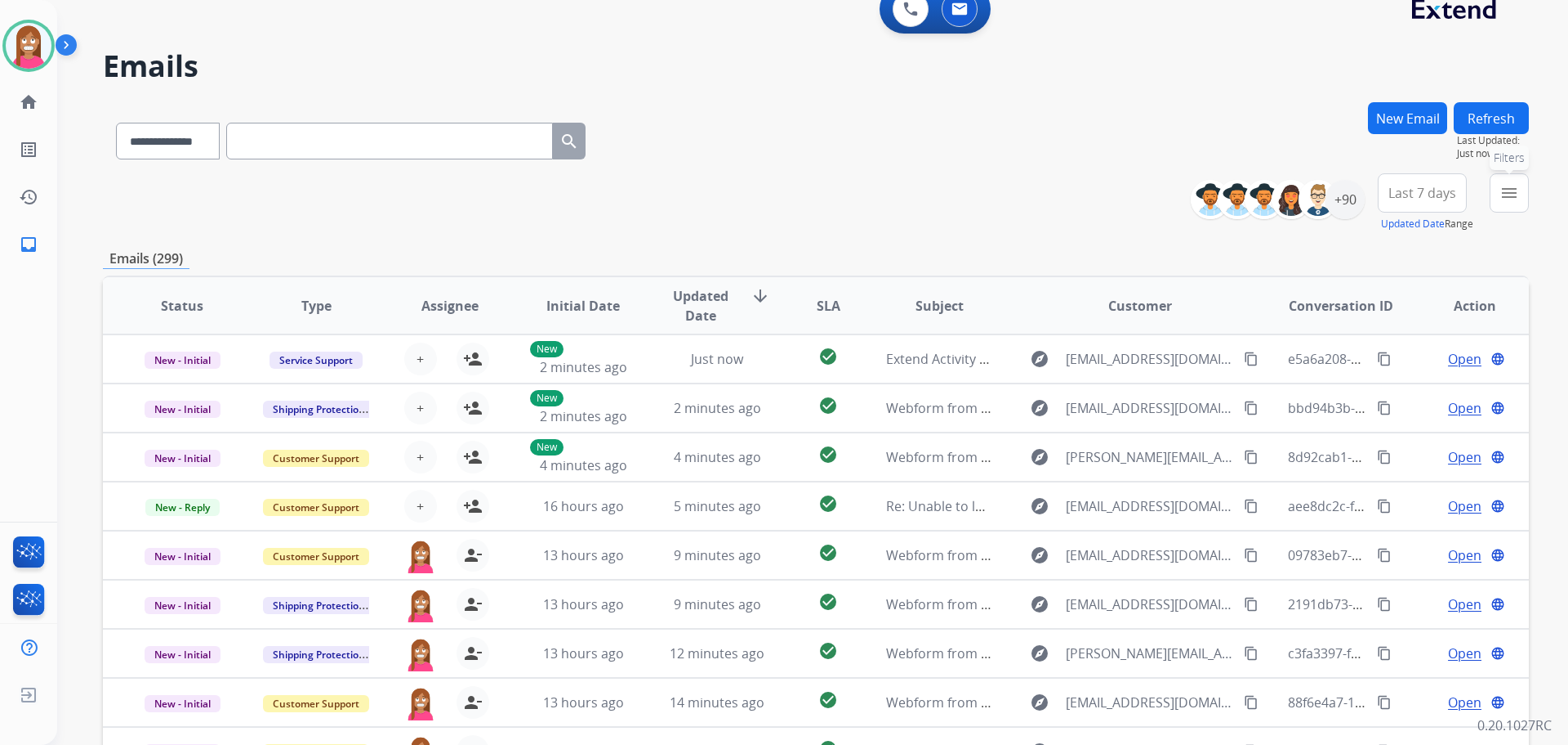
click at [1513, 181] on button "menu Filters" at bounding box center [1510, 193] width 39 height 39
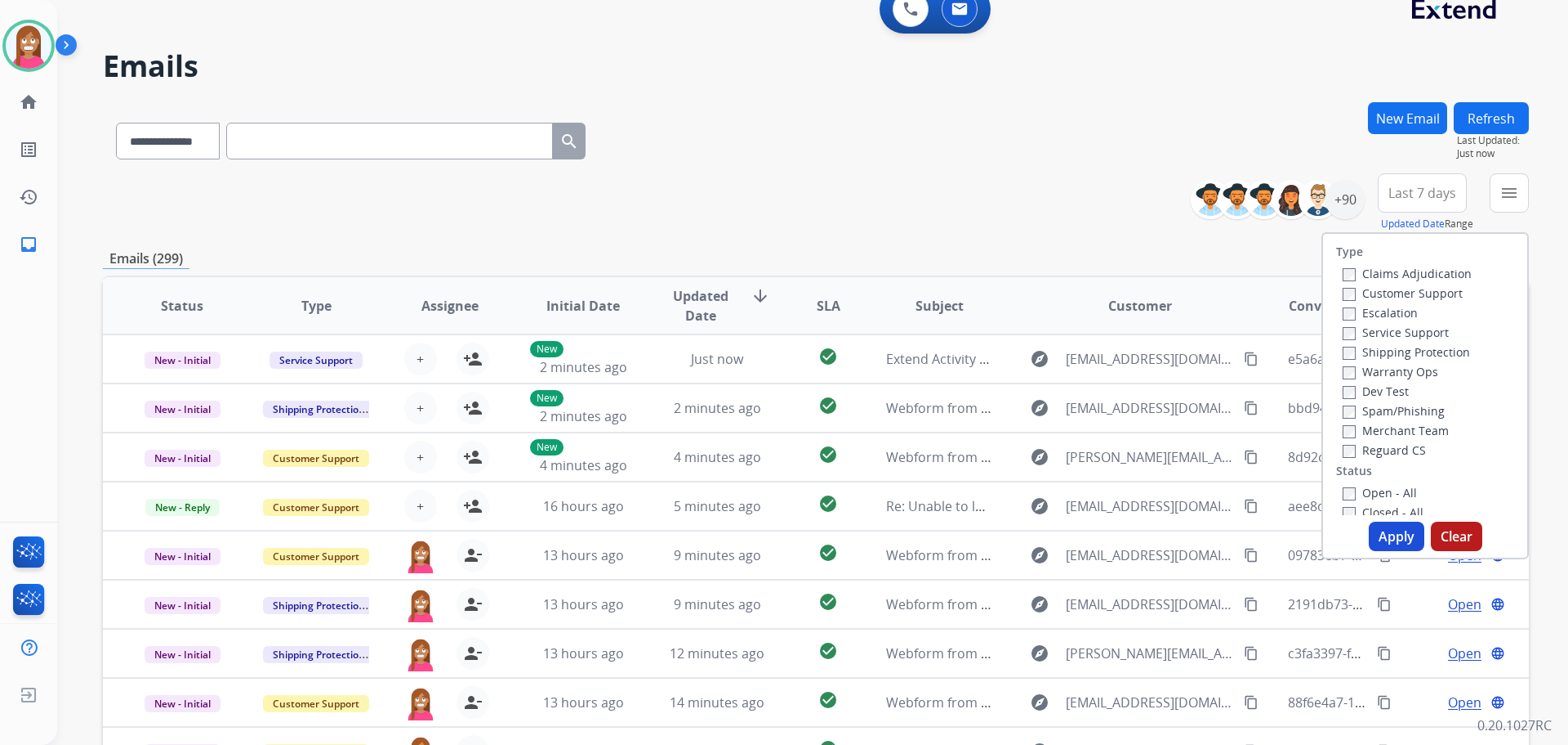
click at [1363, 291] on label "Customer Support" at bounding box center [1403, 292] width 121 height 16
click at [1346, 354] on label "Shipping Protection" at bounding box center [1406, 352] width 127 height 16
click at [1353, 447] on label "Reguard CS" at bounding box center [1384, 450] width 83 height 16
click at [1368, 489] on label "Open - All" at bounding box center [1380, 492] width 74 height 16
click at [1348, 493] on label "Open - All" at bounding box center [1380, 492] width 74 height 16
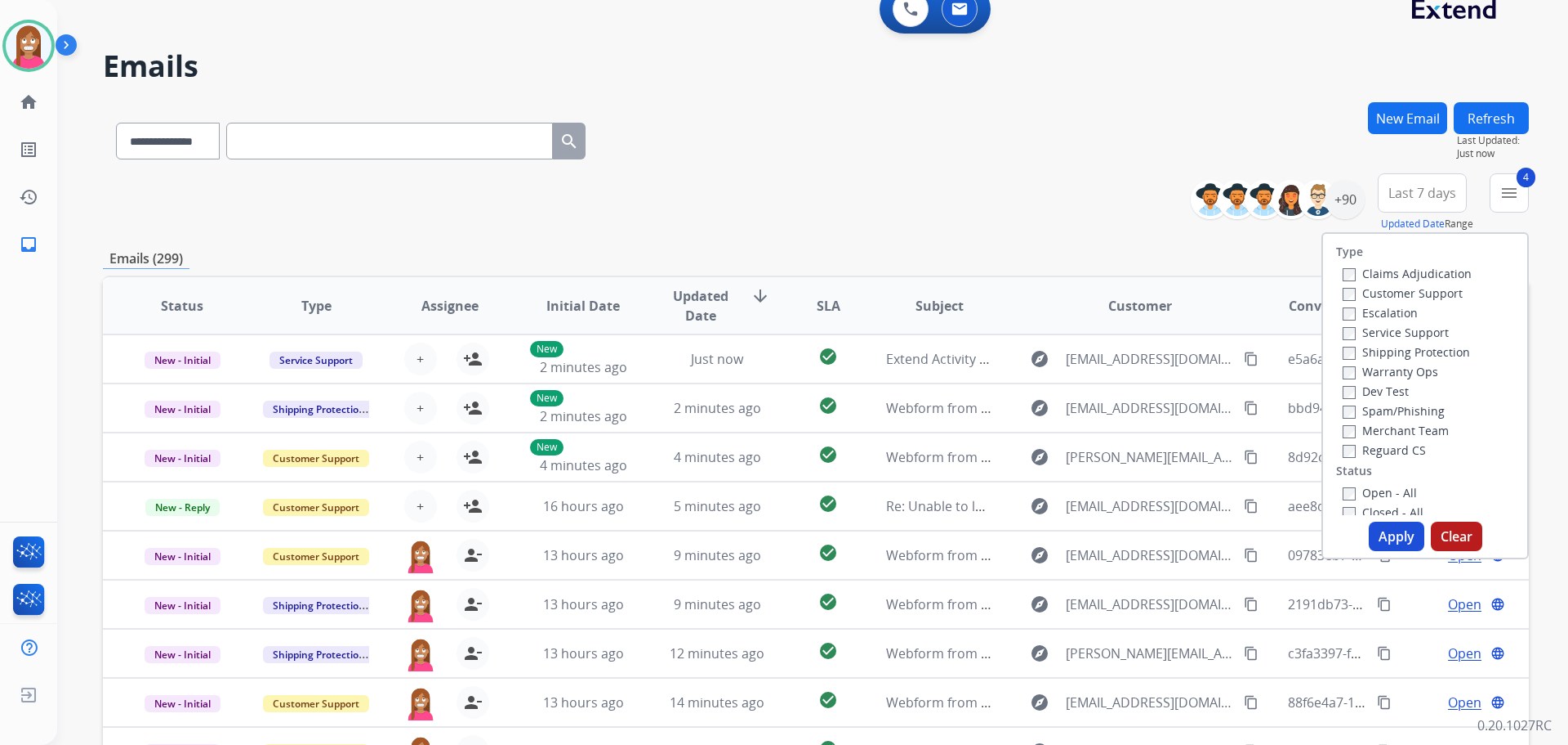
click at [1376, 529] on button "Apply" at bounding box center [1397, 536] width 56 height 30
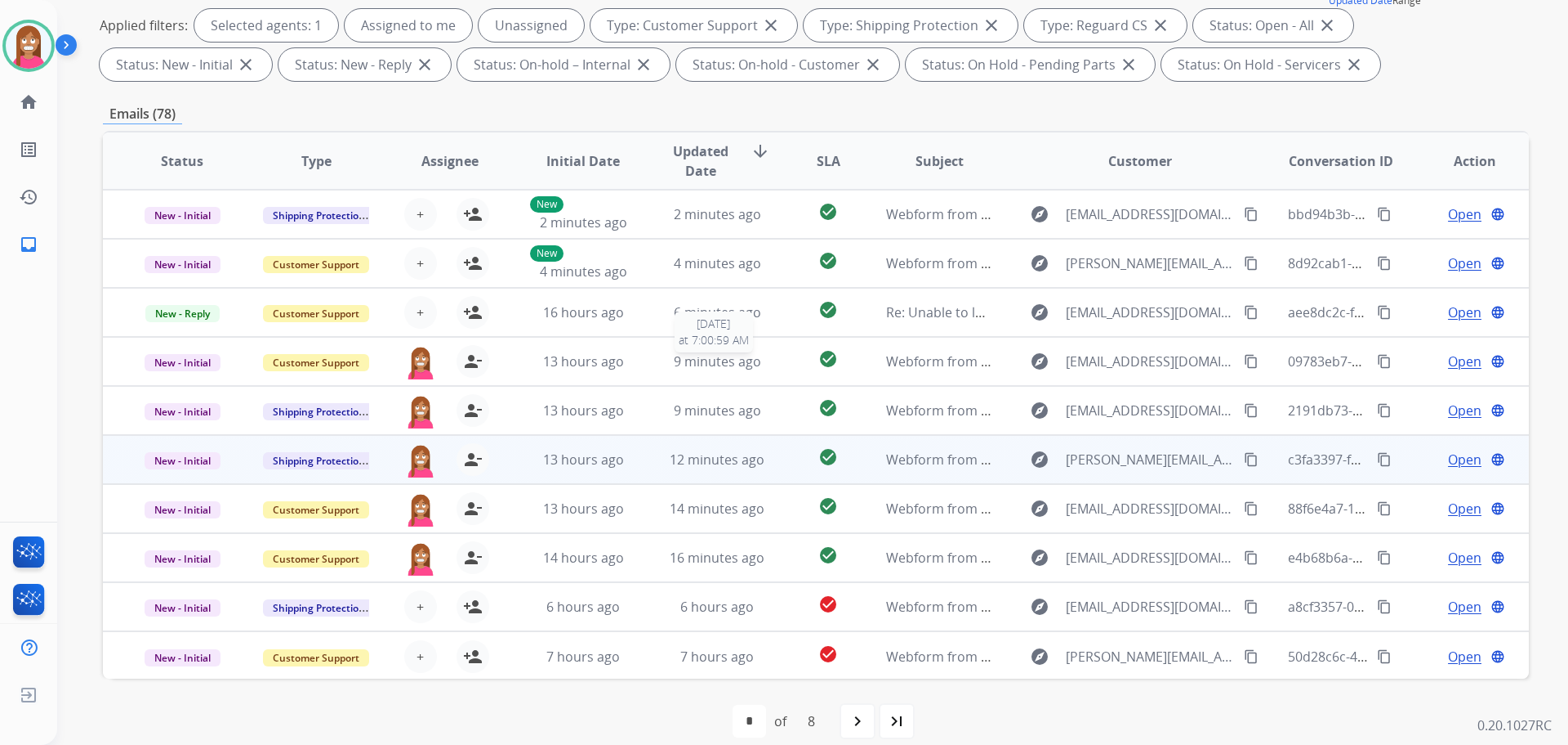
scroll to position [2, 0]
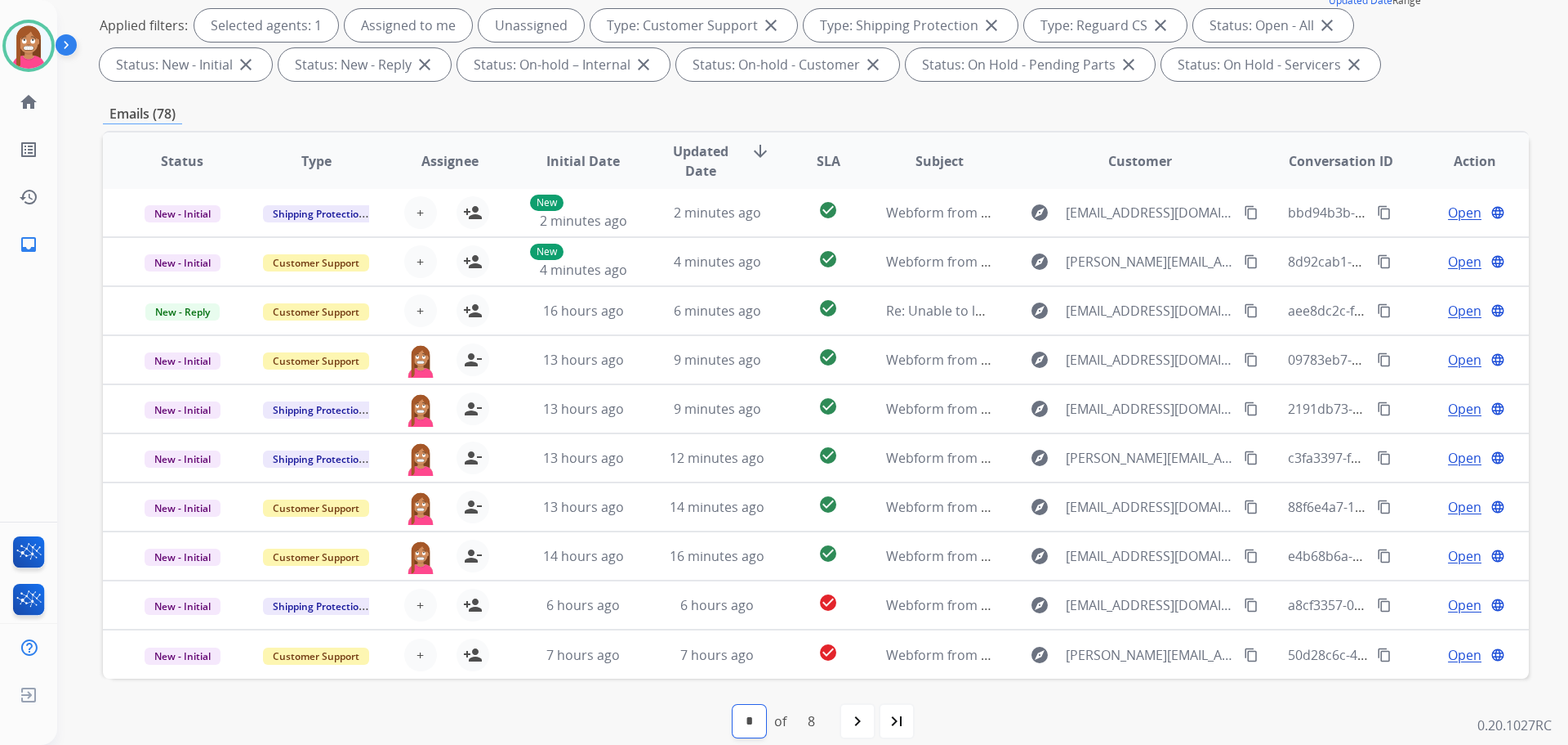
click at [746, 725] on select "* * * * * * * *" at bounding box center [749, 720] width 33 height 32
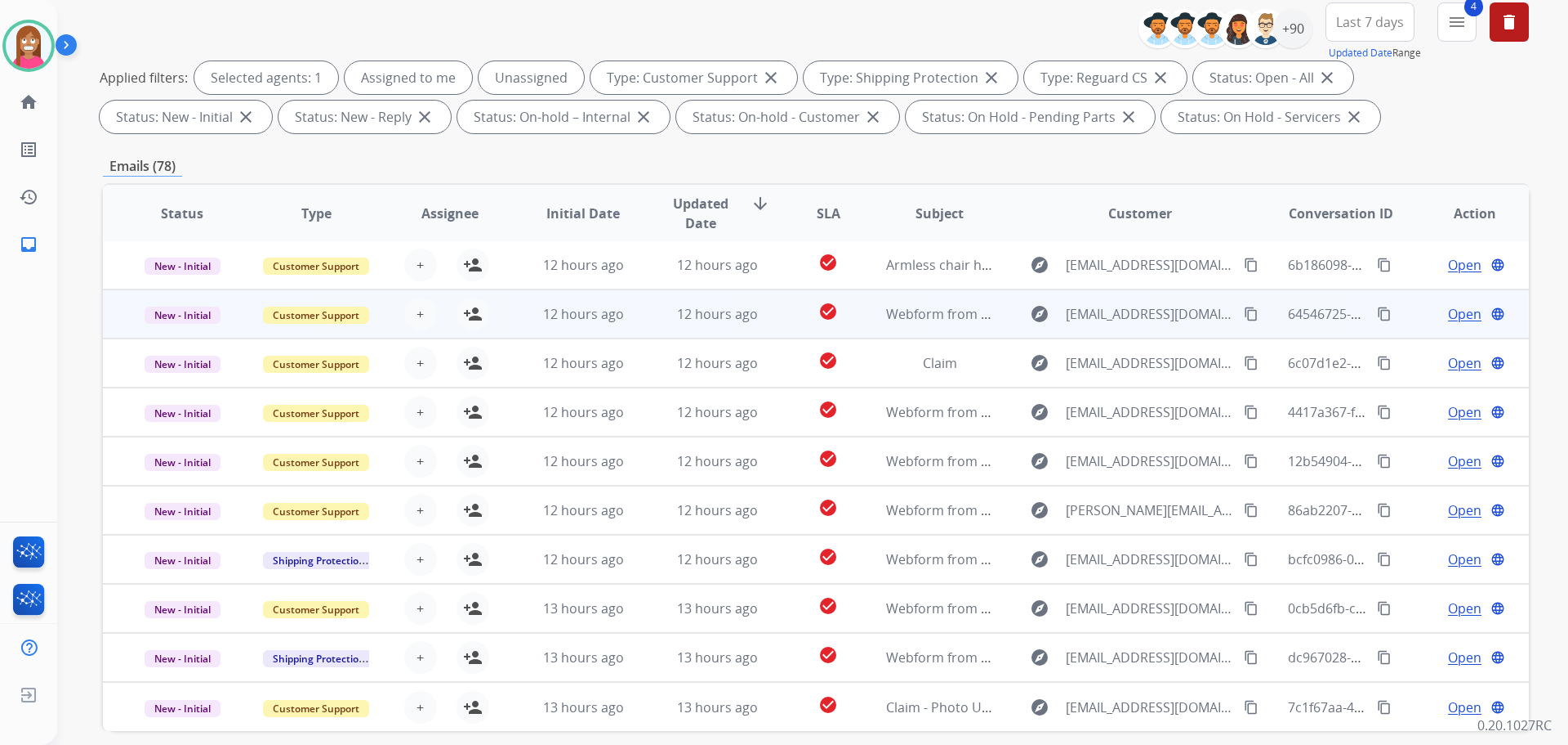
scroll to position [245, 0]
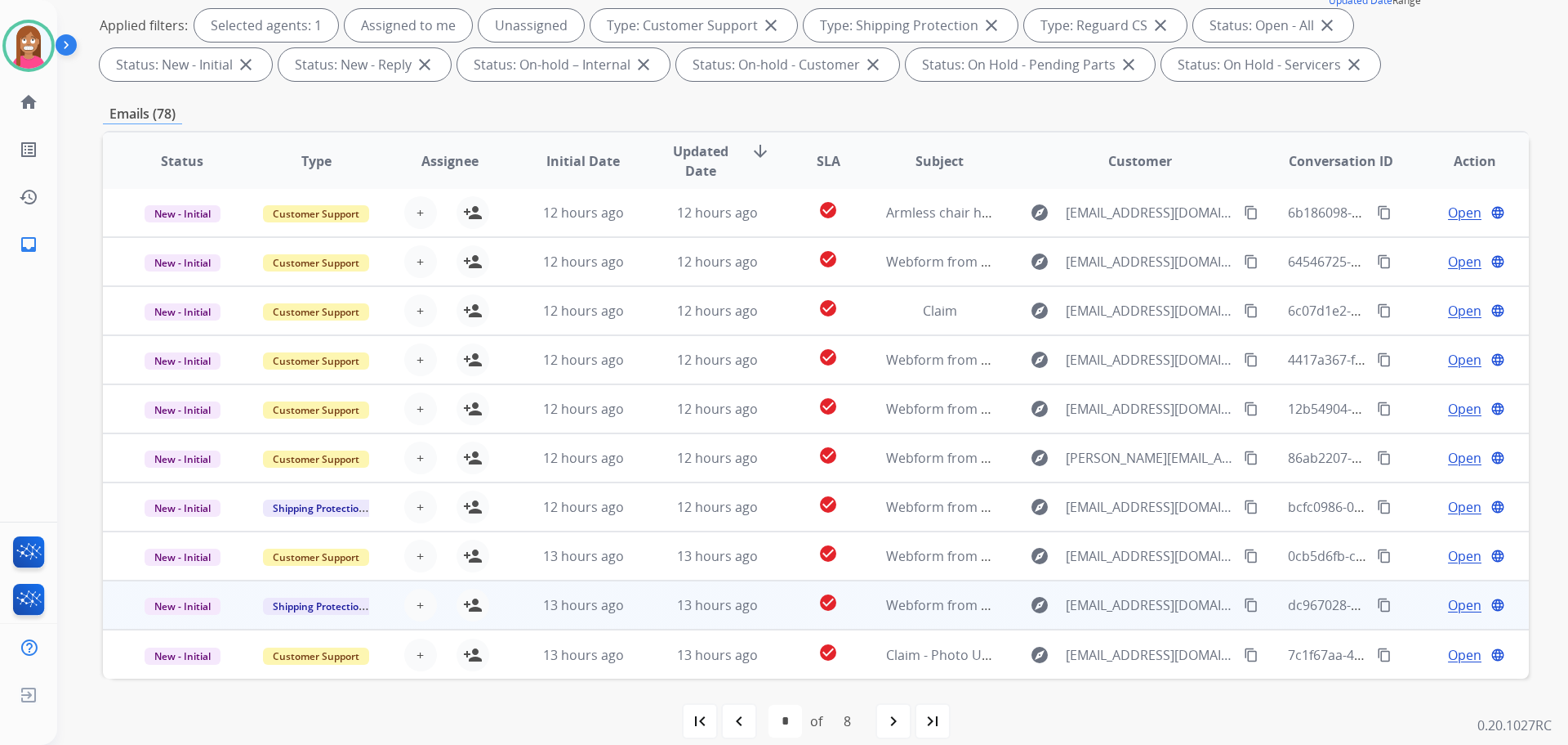
click at [653, 621] on td "13 hours ago" at bounding box center [705, 604] width 134 height 49
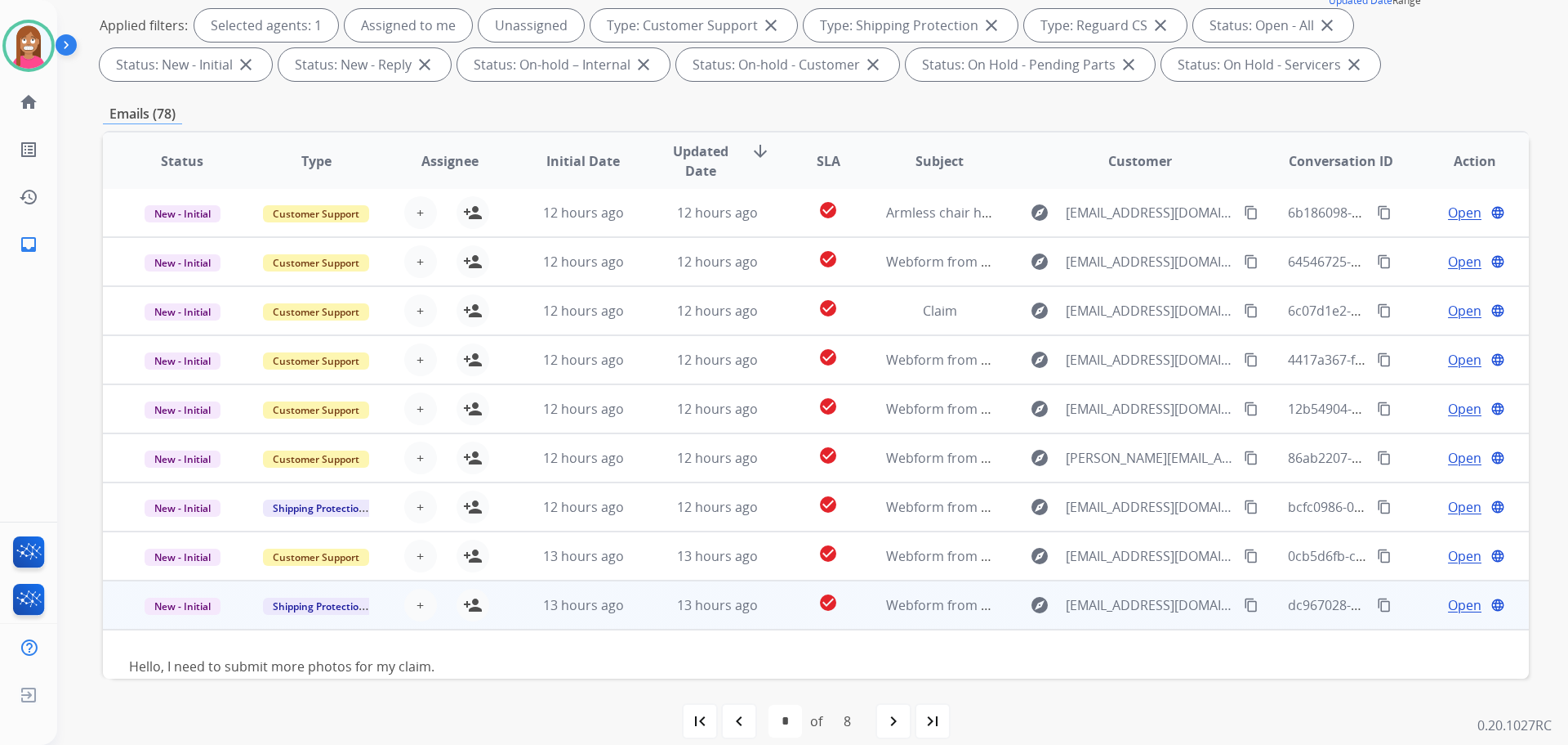
scroll to position [75, 0]
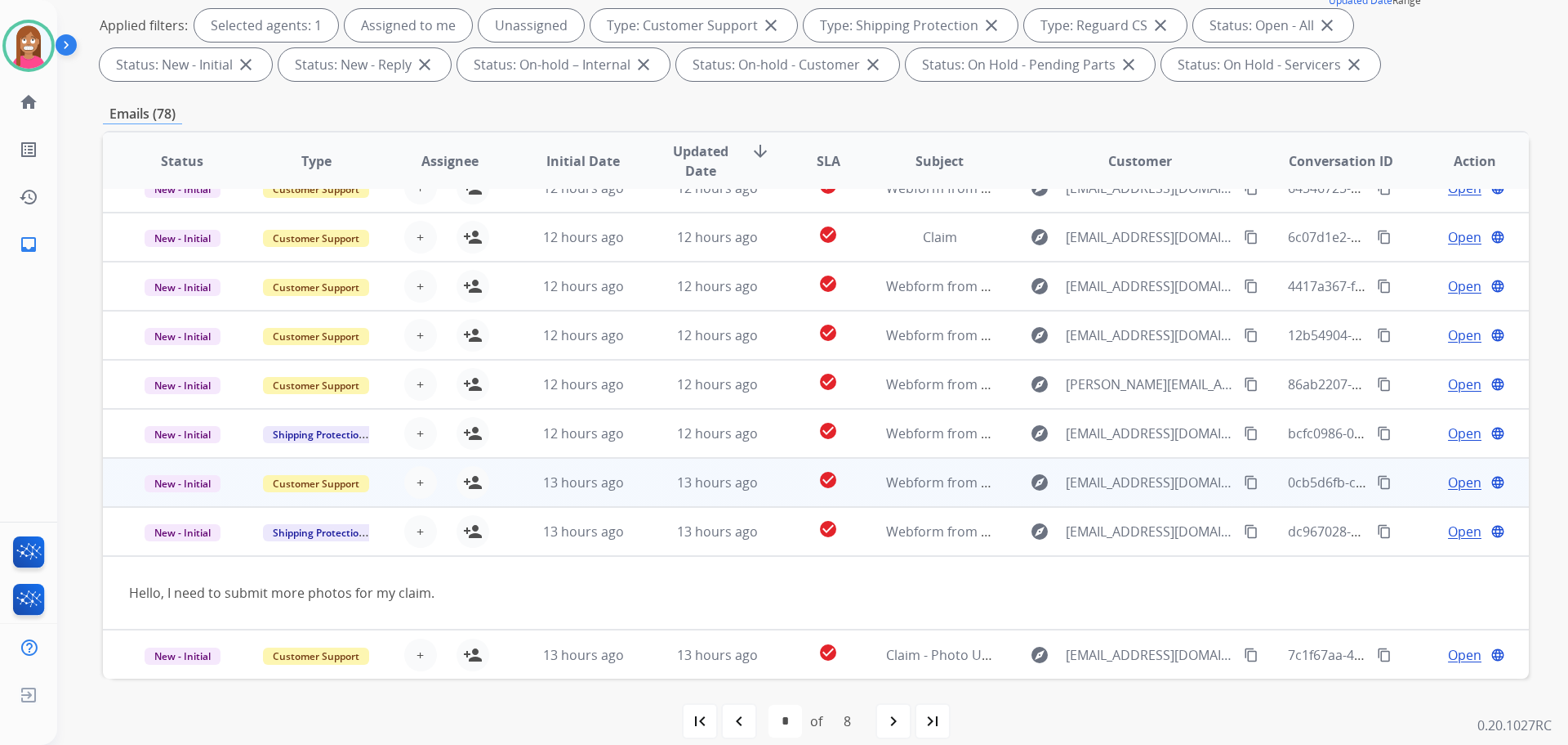
click at [650, 486] on td "13 hours ago" at bounding box center [705, 482] width 134 height 49
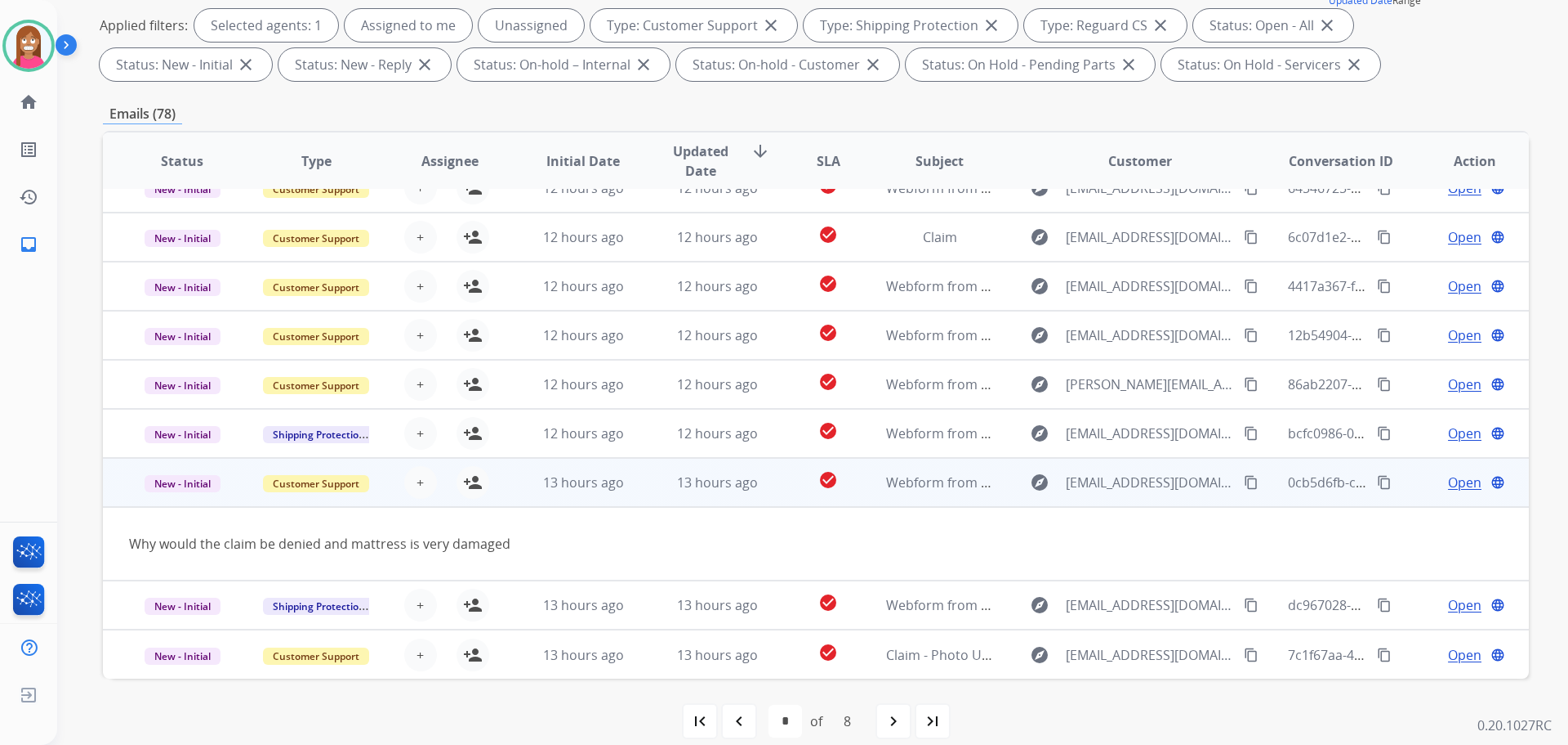
click at [1244, 486] on mat-icon "content_copy" at bounding box center [1252, 482] width 15 height 15
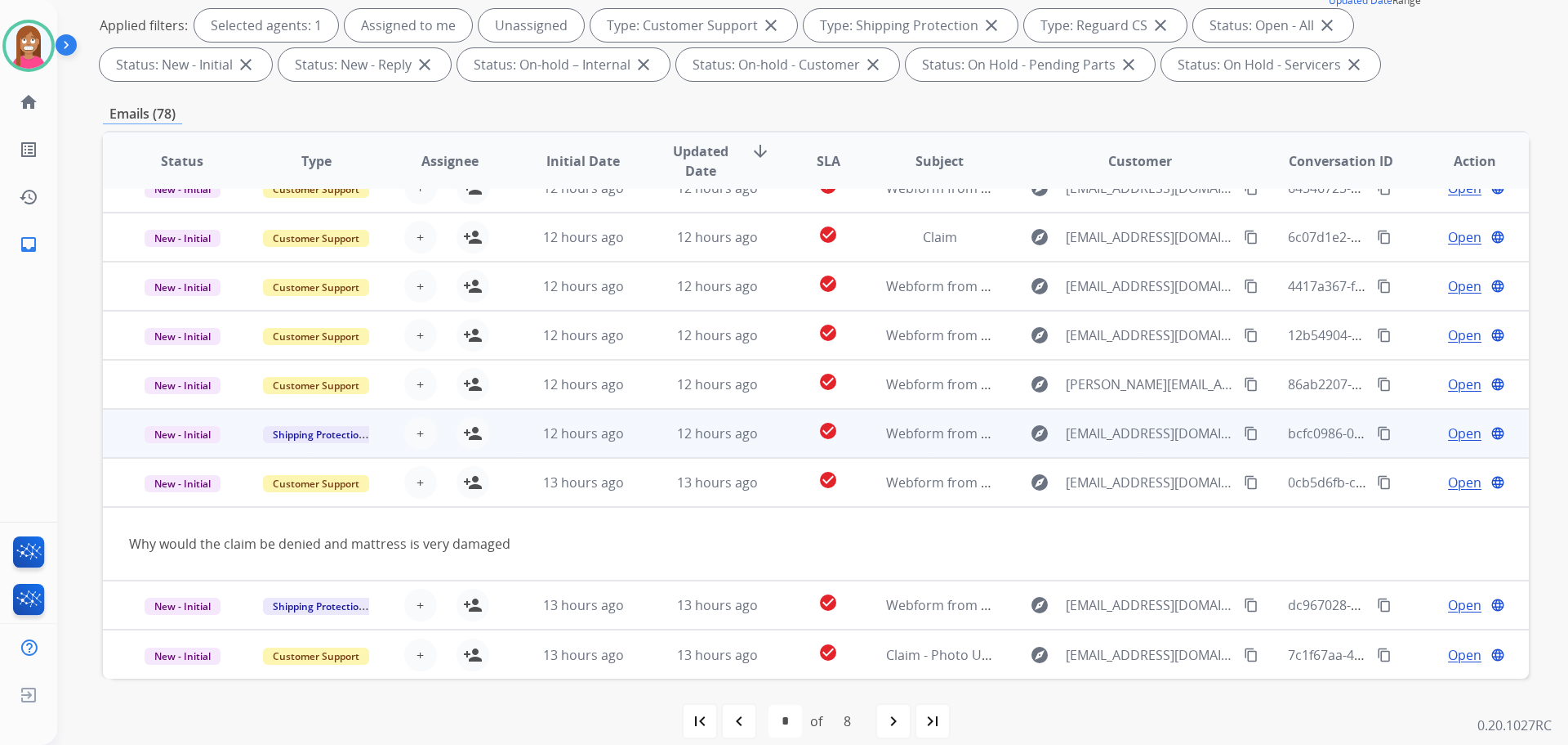
click at [651, 430] on td "12 hours ago" at bounding box center [705, 432] width 134 height 49
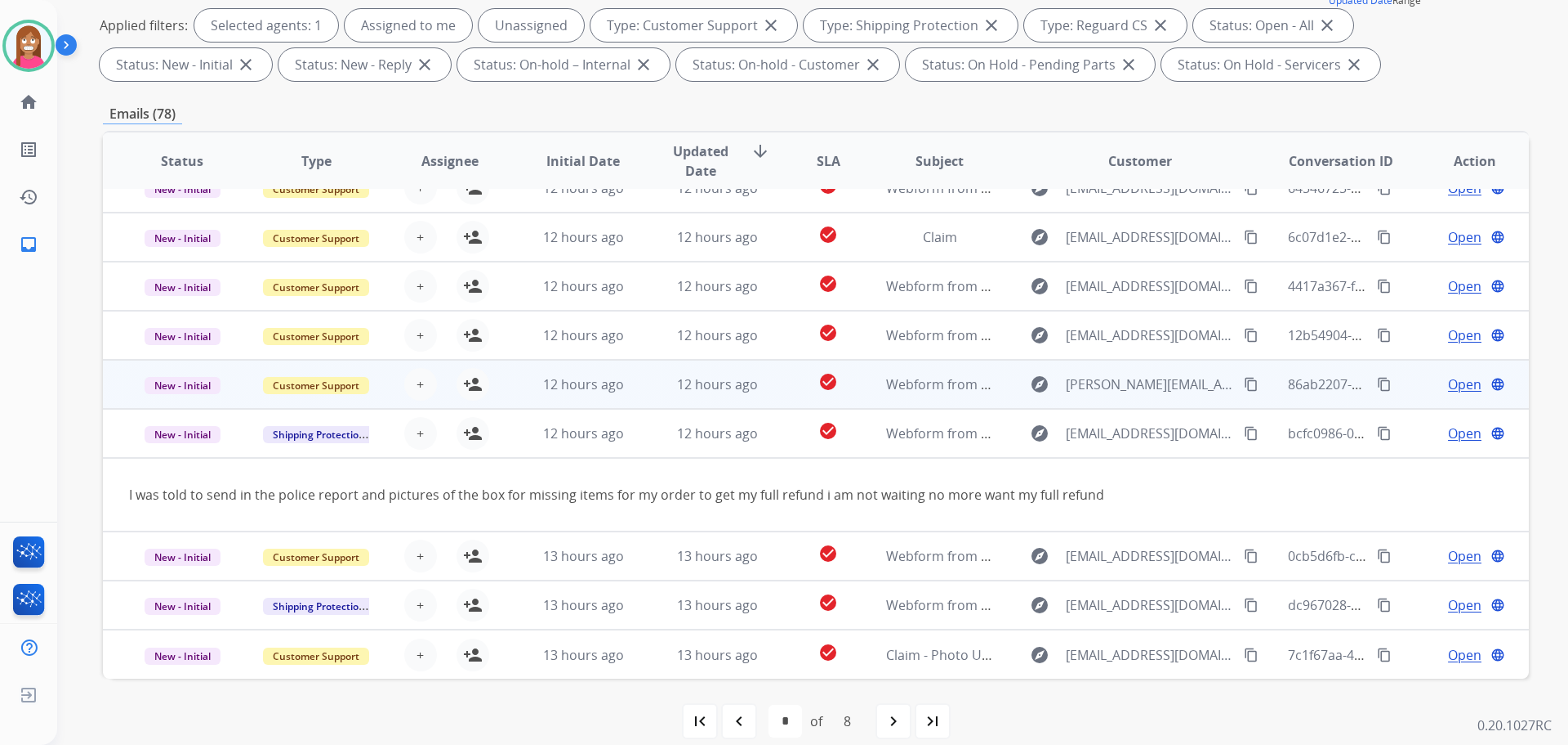
click at [654, 393] on td "12 hours ago" at bounding box center [705, 384] width 134 height 49
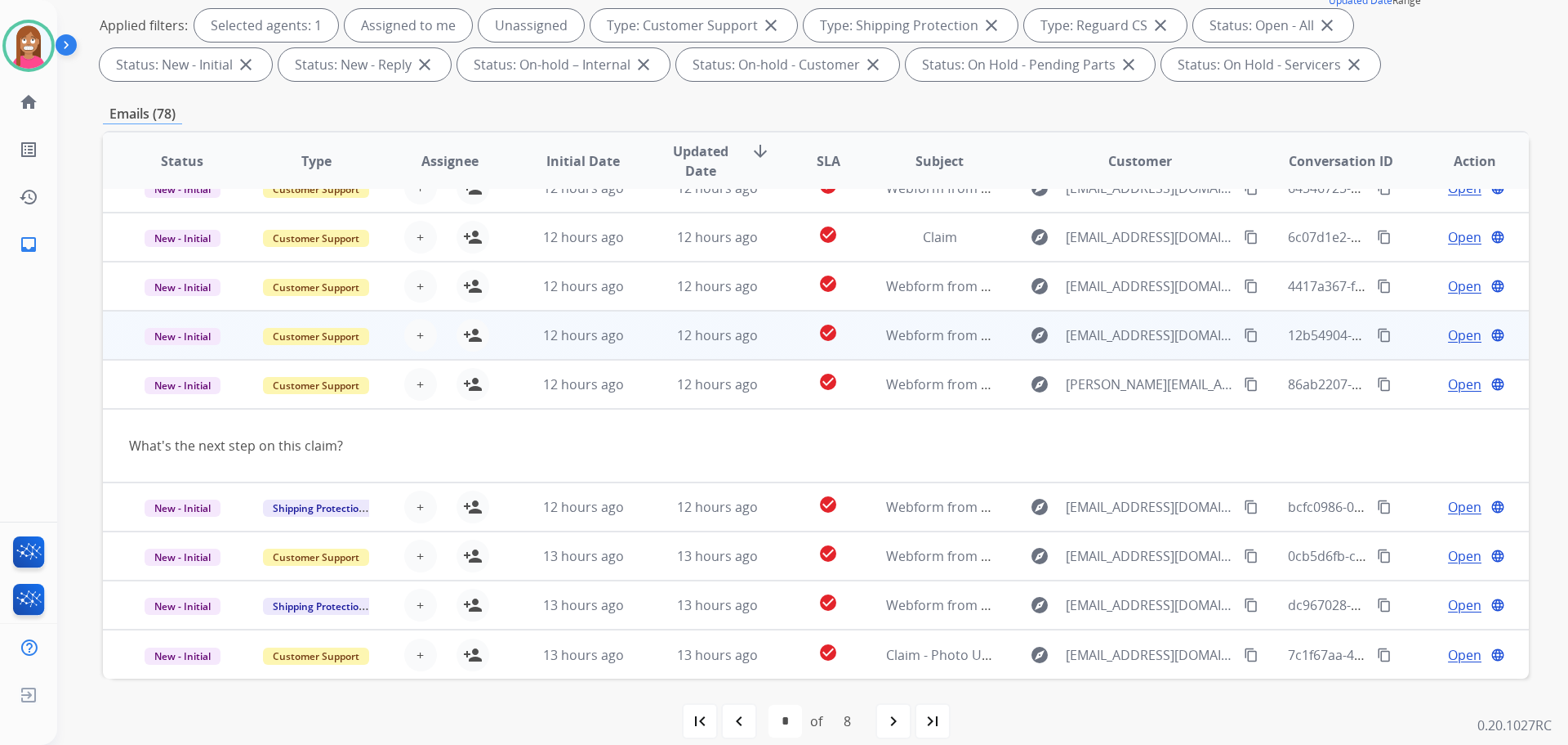
click at [648, 353] on td "12 hours ago" at bounding box center [705, 335] width 134 height 49
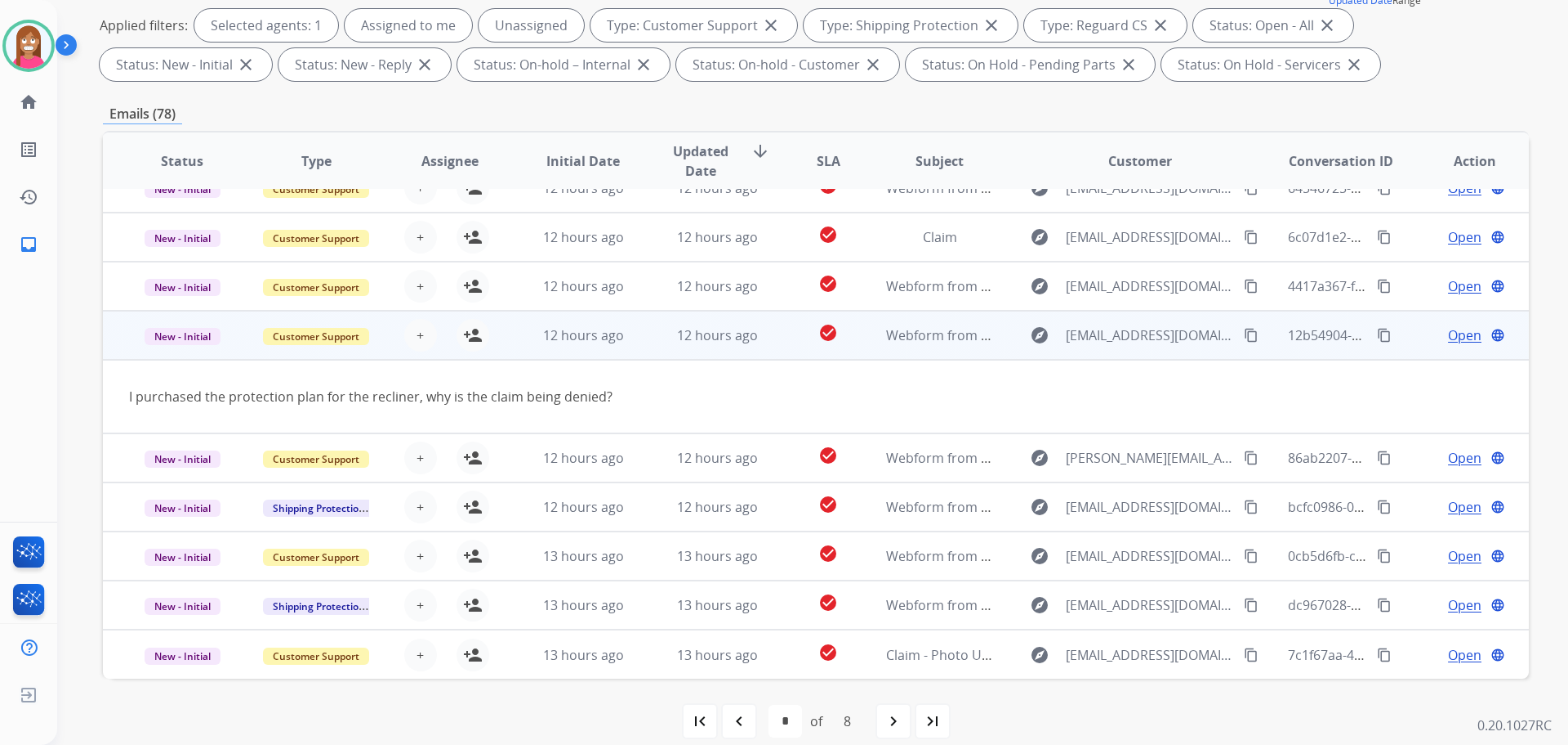
drag, startPoint x: 1224, startPoint y: 334, endPoint x: 1232, endPoint y: 331, distance: 8.5
click at [1244, 333] on mat-icon "content_copy" at bounding box center [1252, 335] width 15 height 15
click at [474, 341] on mat-icon "person_add" at bounding box center [473, 335] width 19 height 19
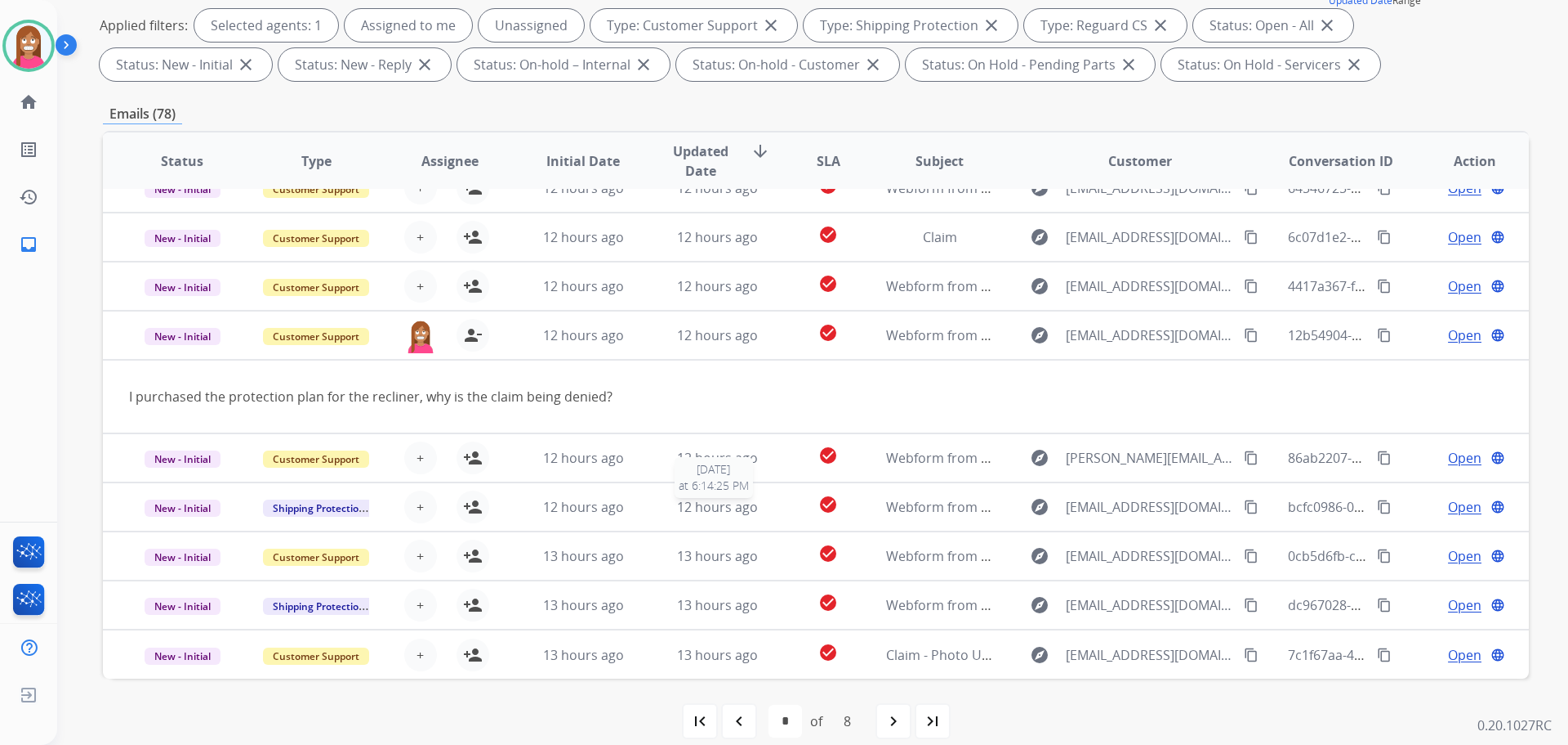
scroll to position [264, 0]
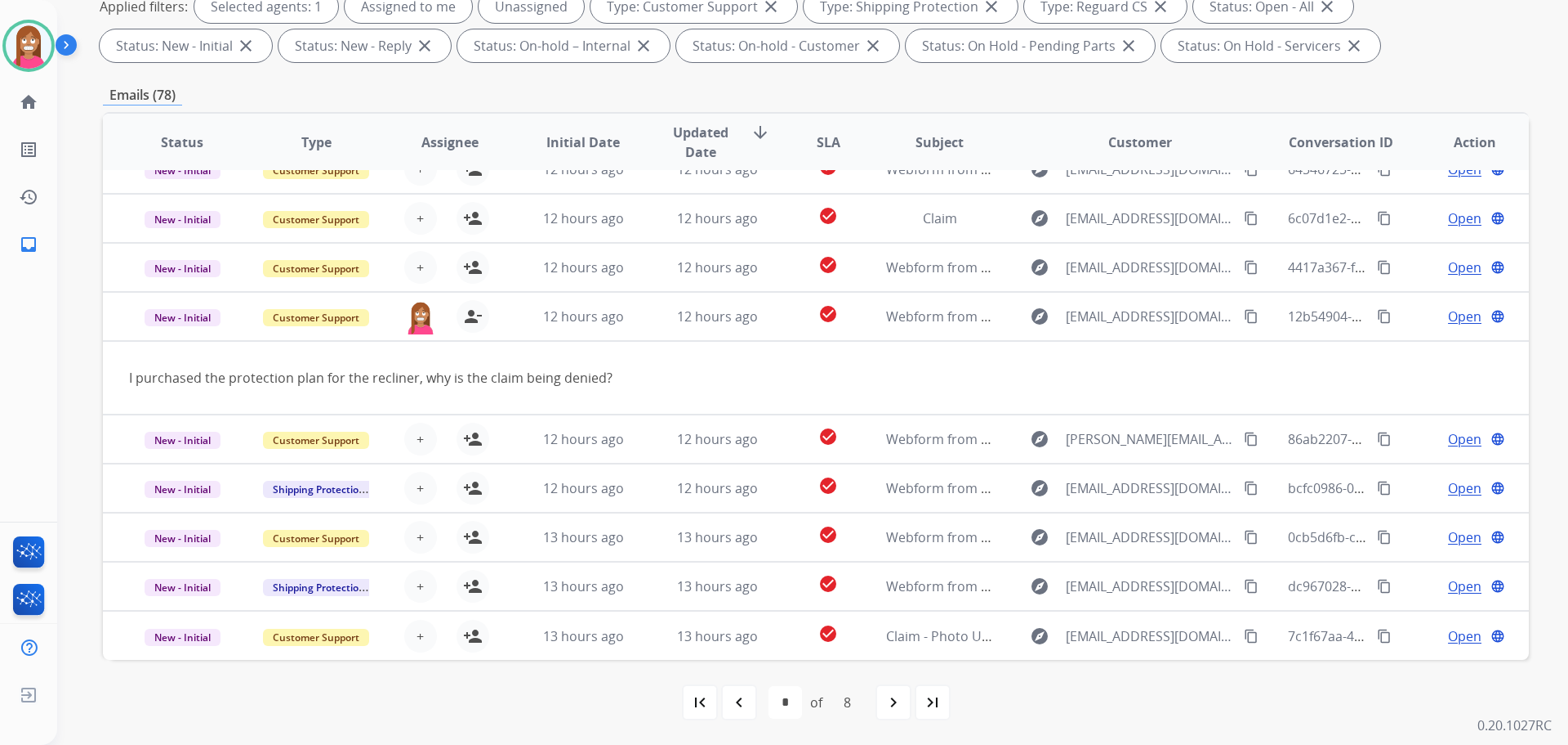
click at [746, 712] on div "navigate_before" at bounding box center [739, 701] width 36 height 36
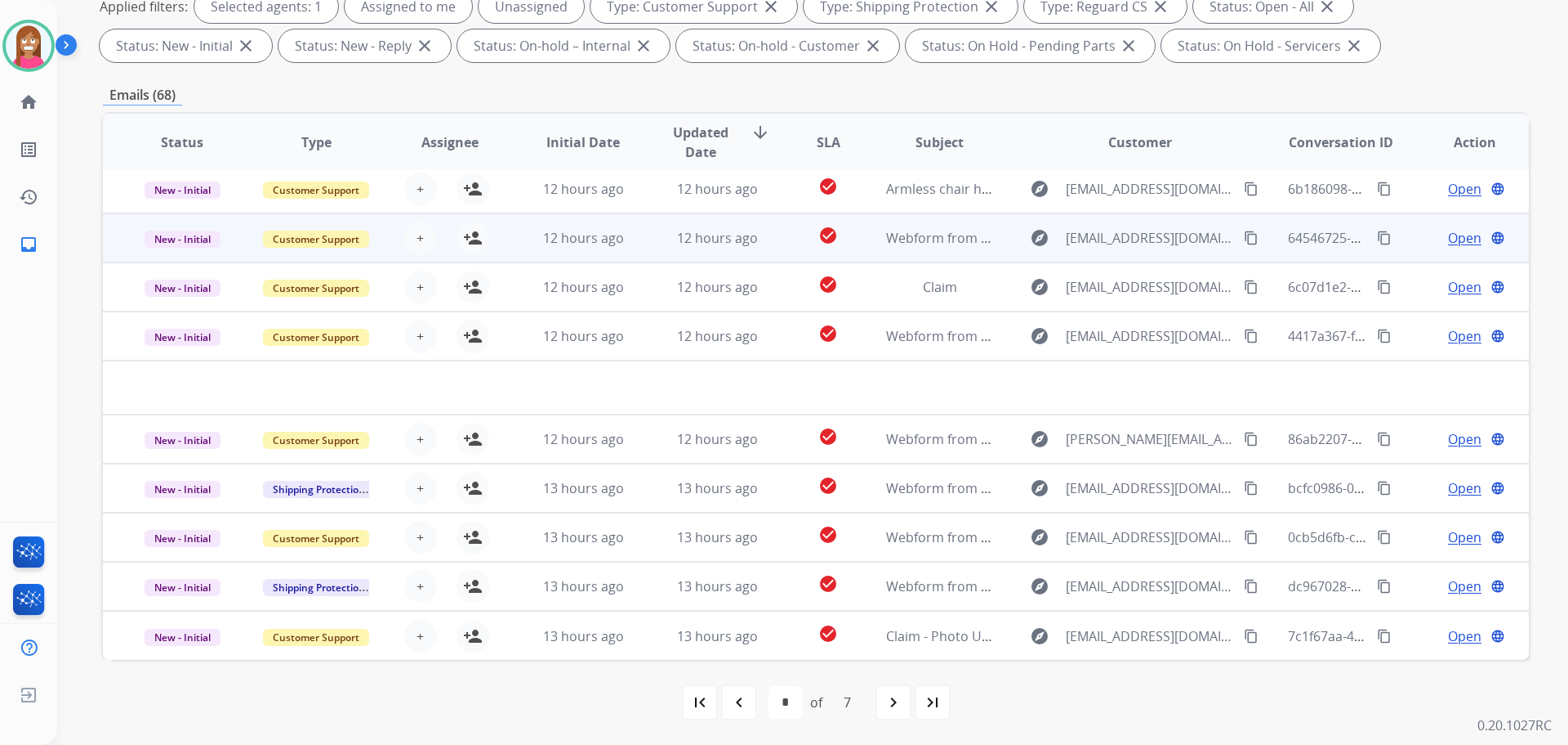
click at [638, 246] on td "12 hours ago" at bounding box center [705, 238] width 134 height 49
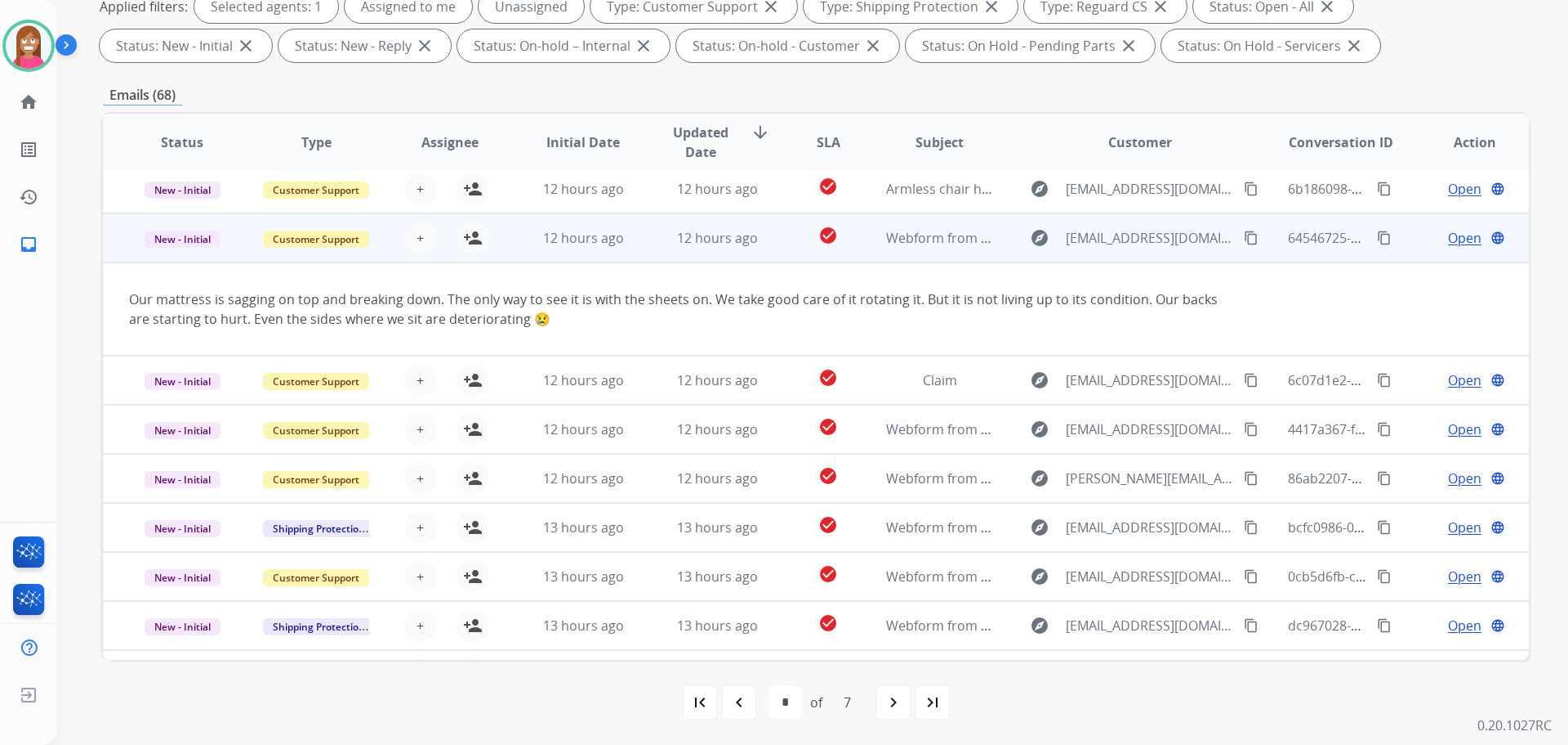
scroll to position [95, 0]
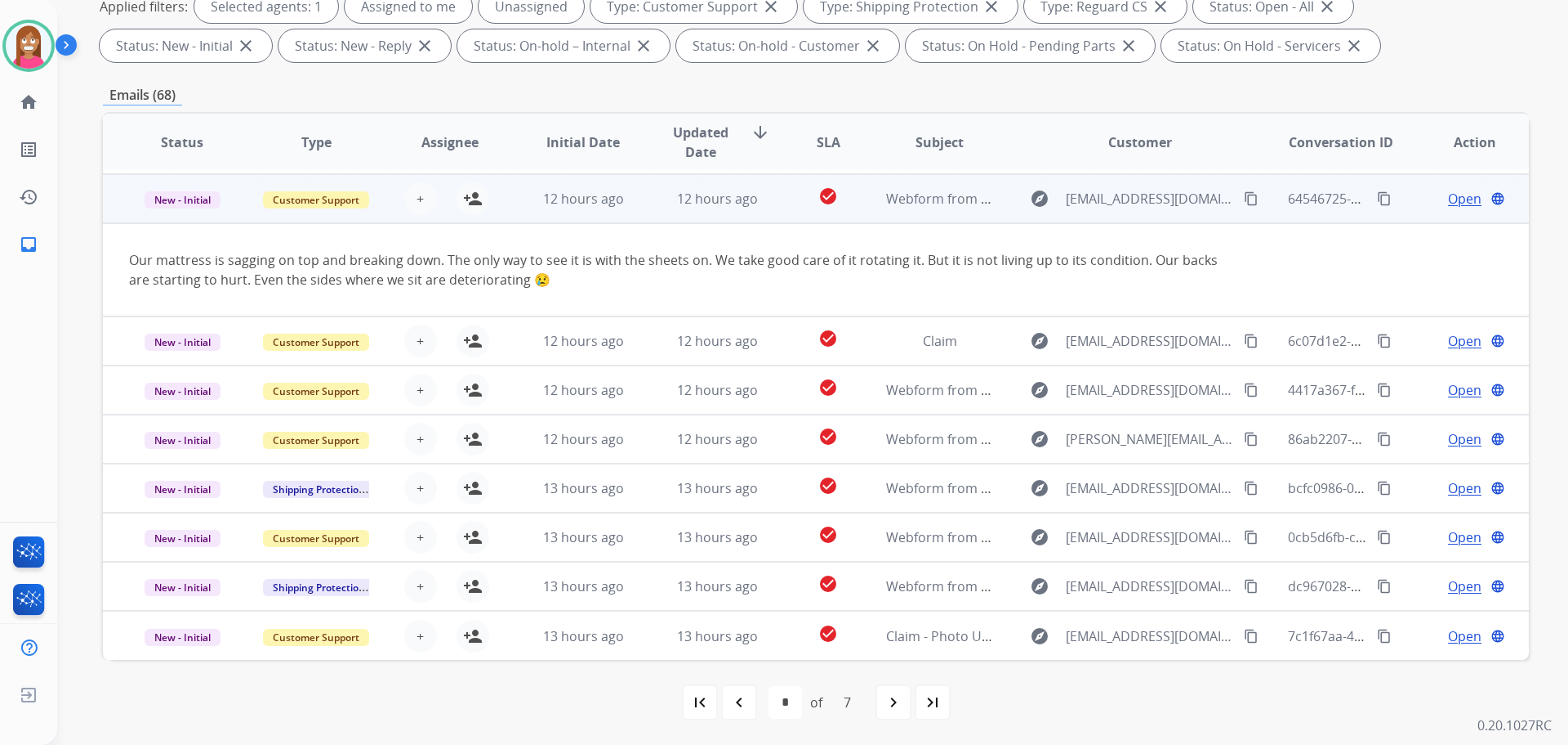
click at [1244, 200] on mat-icon "content_copy" at bounding box center [1252, 199] width 15 height 15
click at [469, 199] on mat-icon "person_add" at bounding box center [473, 199] width 19 height 19
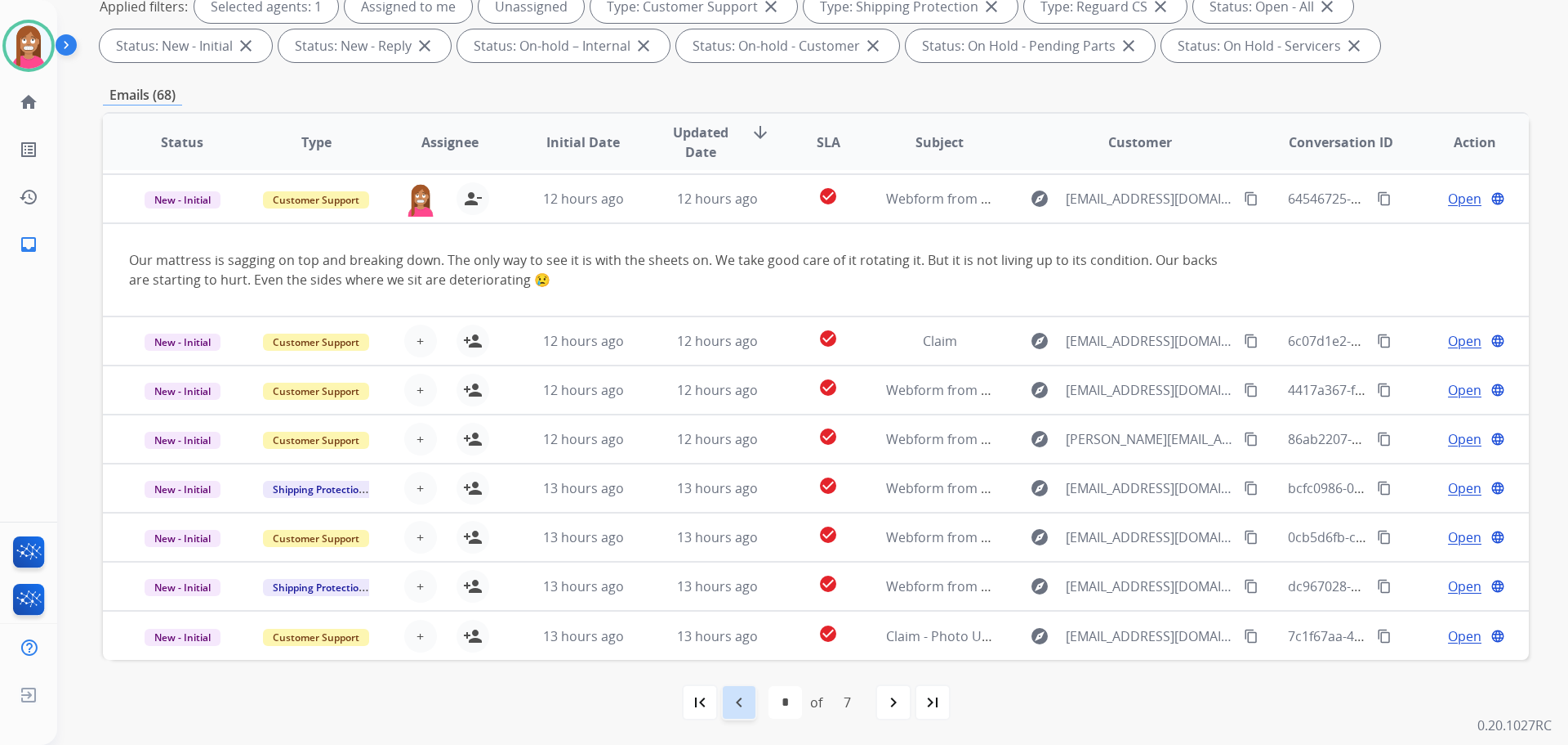
click at [743, 699] on mat-icon "navigate_before" at bounding box center [739, 701] width 19 height 19
select select "*"
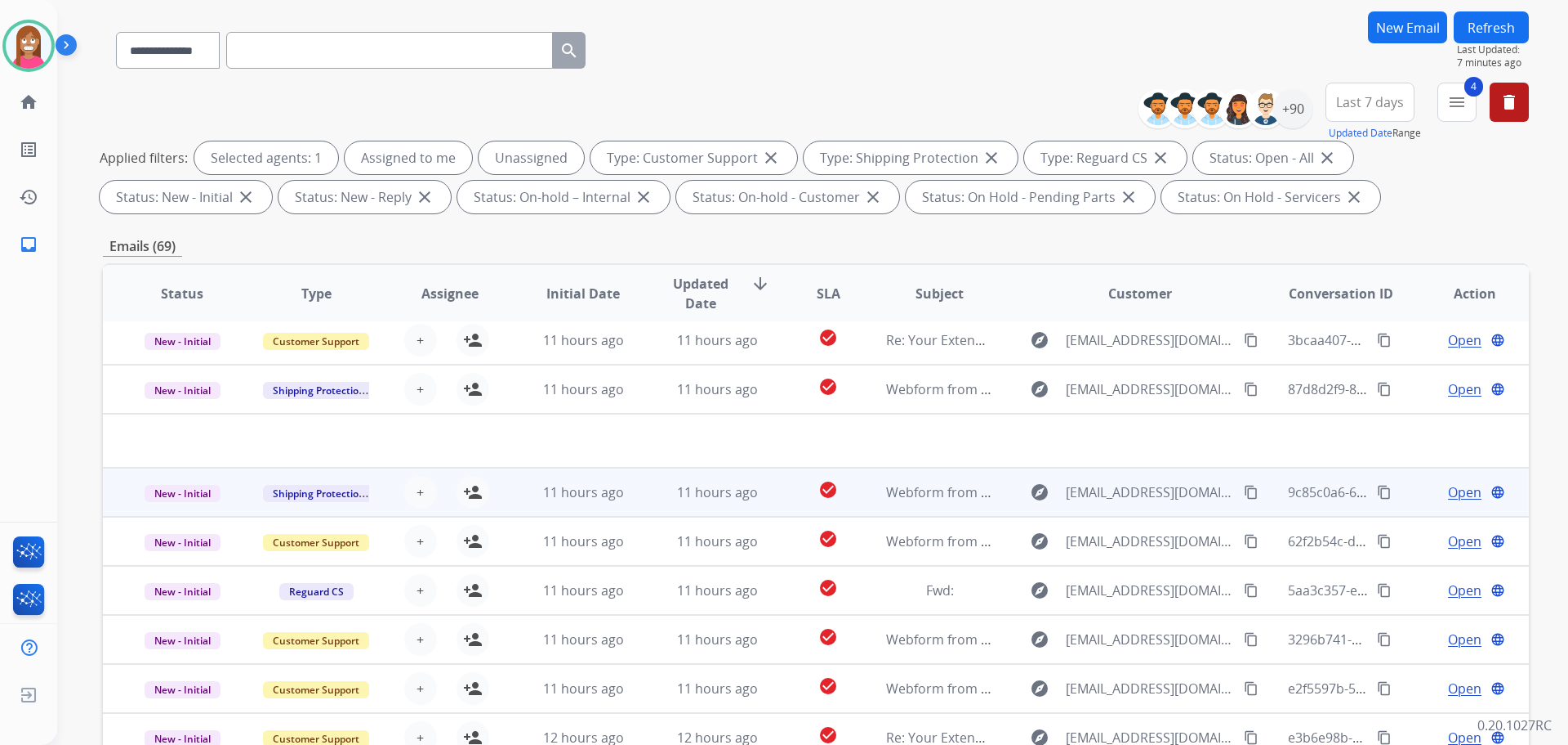
scroll to position [264, 0]
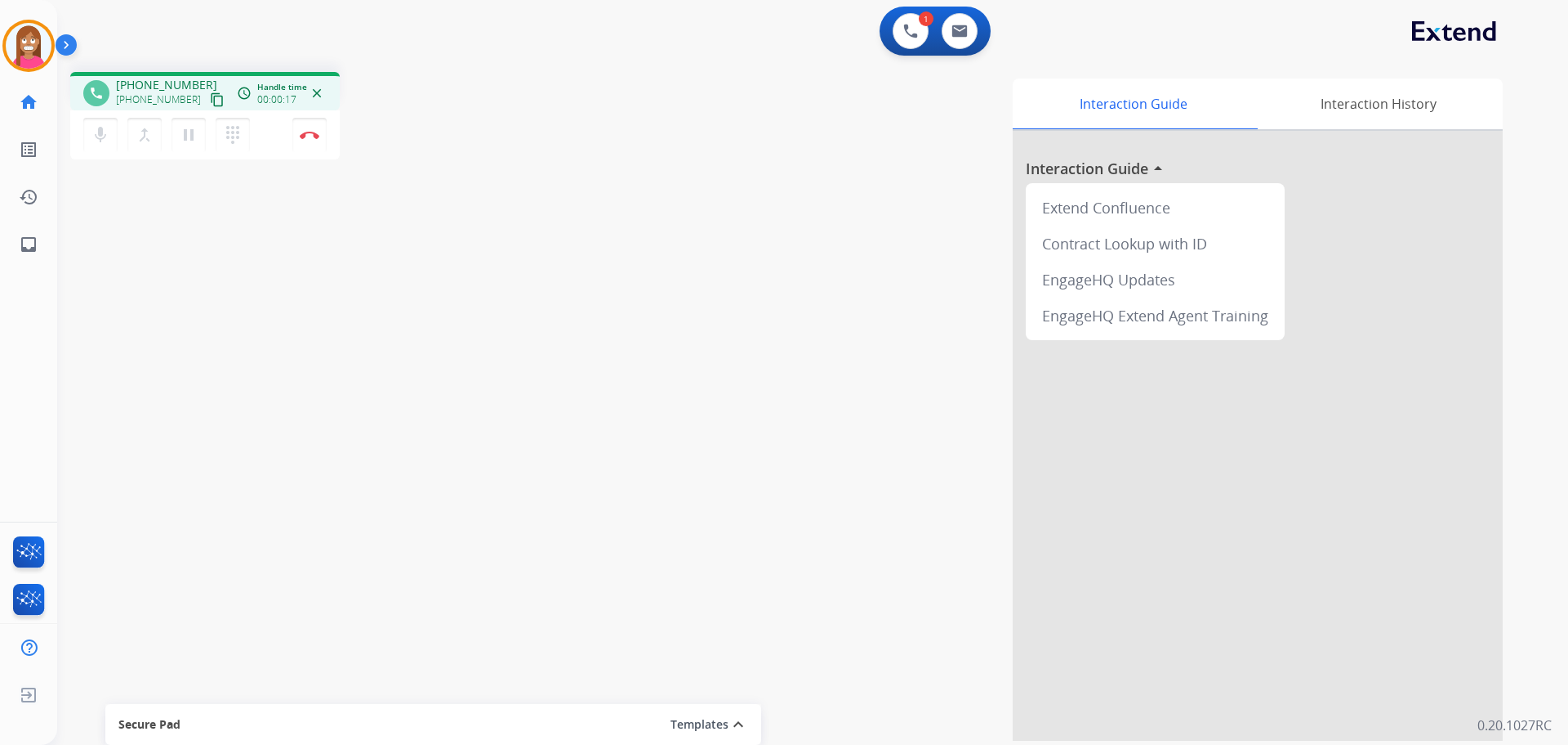
click at [210, 99] on mat-icon "content_copy" at bounding box center [217, 100] width 15 height 15
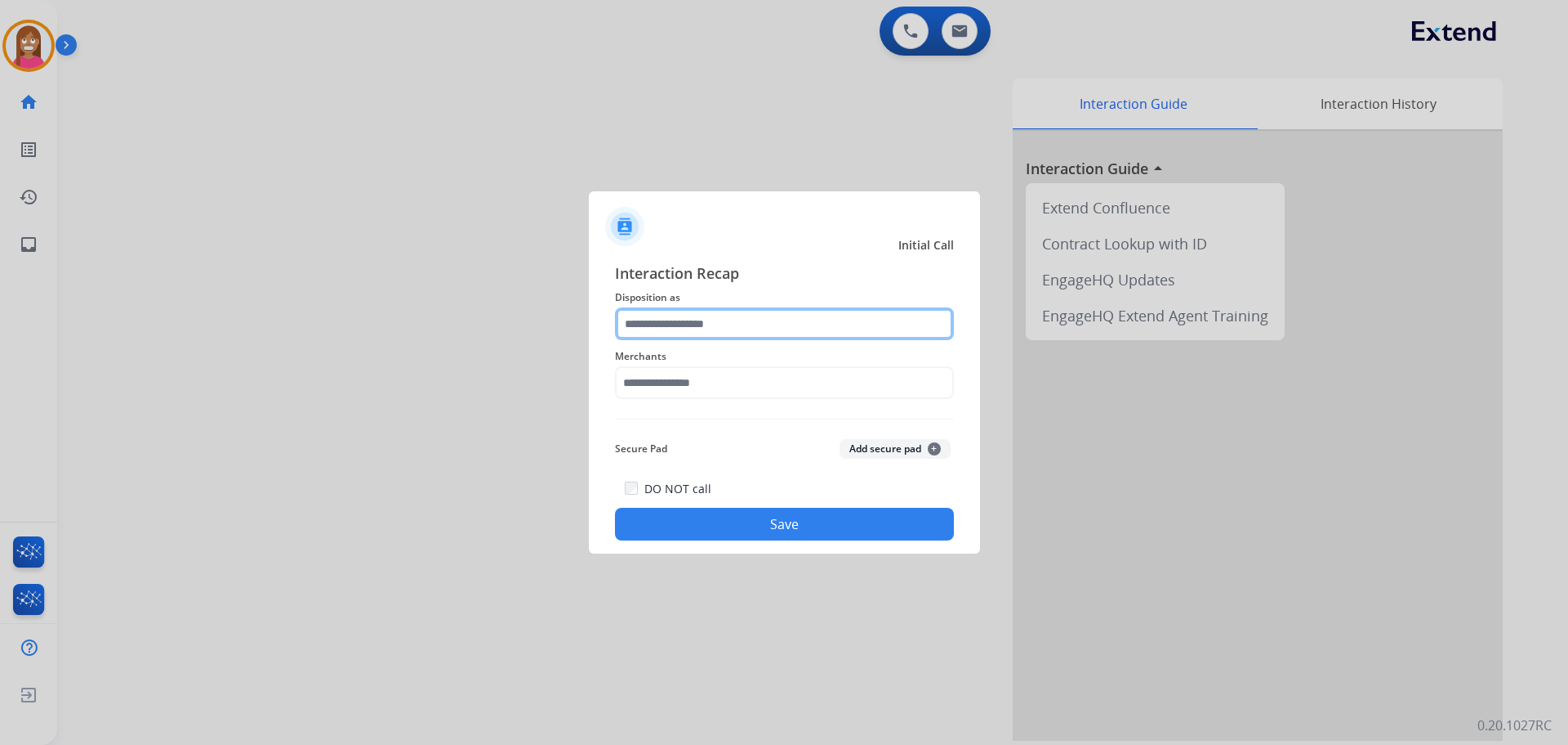
click at [719, 315] on input "text" at bounding box center [784, 323] width 339 height 32
click at [659, 323] on input "text" at bounding box center [784, 323] width 339 height 32
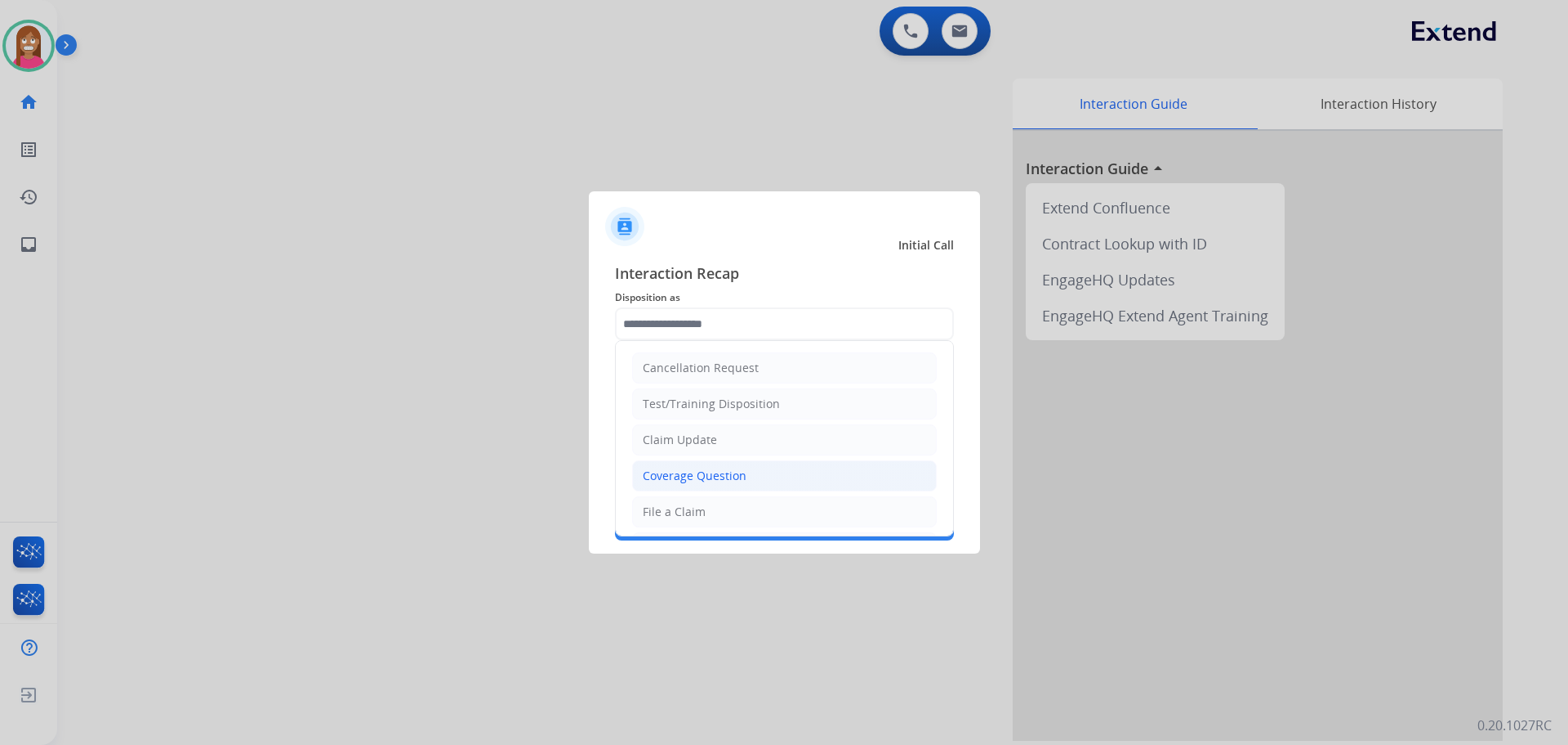
click at [660, 482] on div "Coverage Question" at bounding box center [695, 476] width 104 height 17
type input "**********"
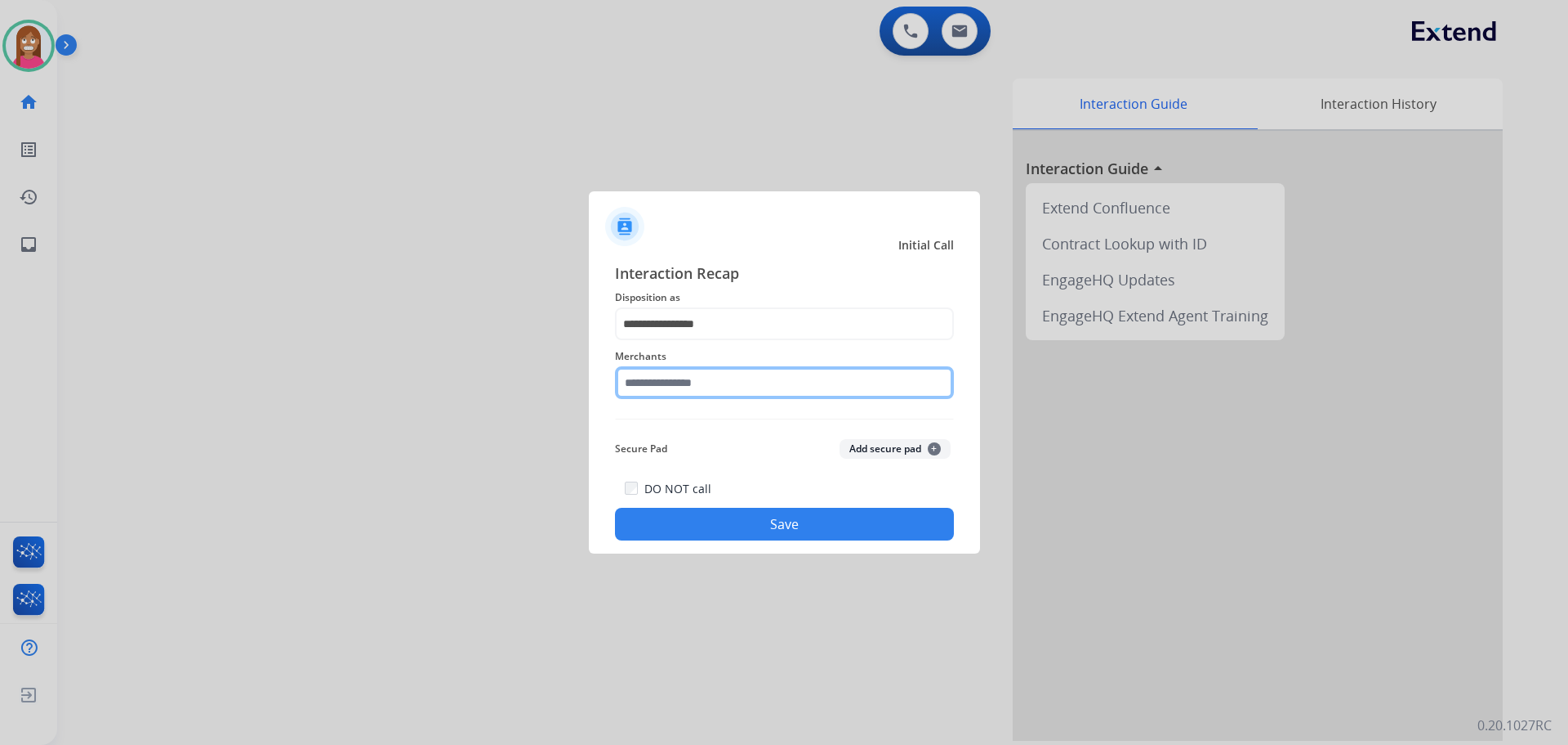
click at [663, 391] on input "text" at bounding box center [784, 382] width 339 height 32
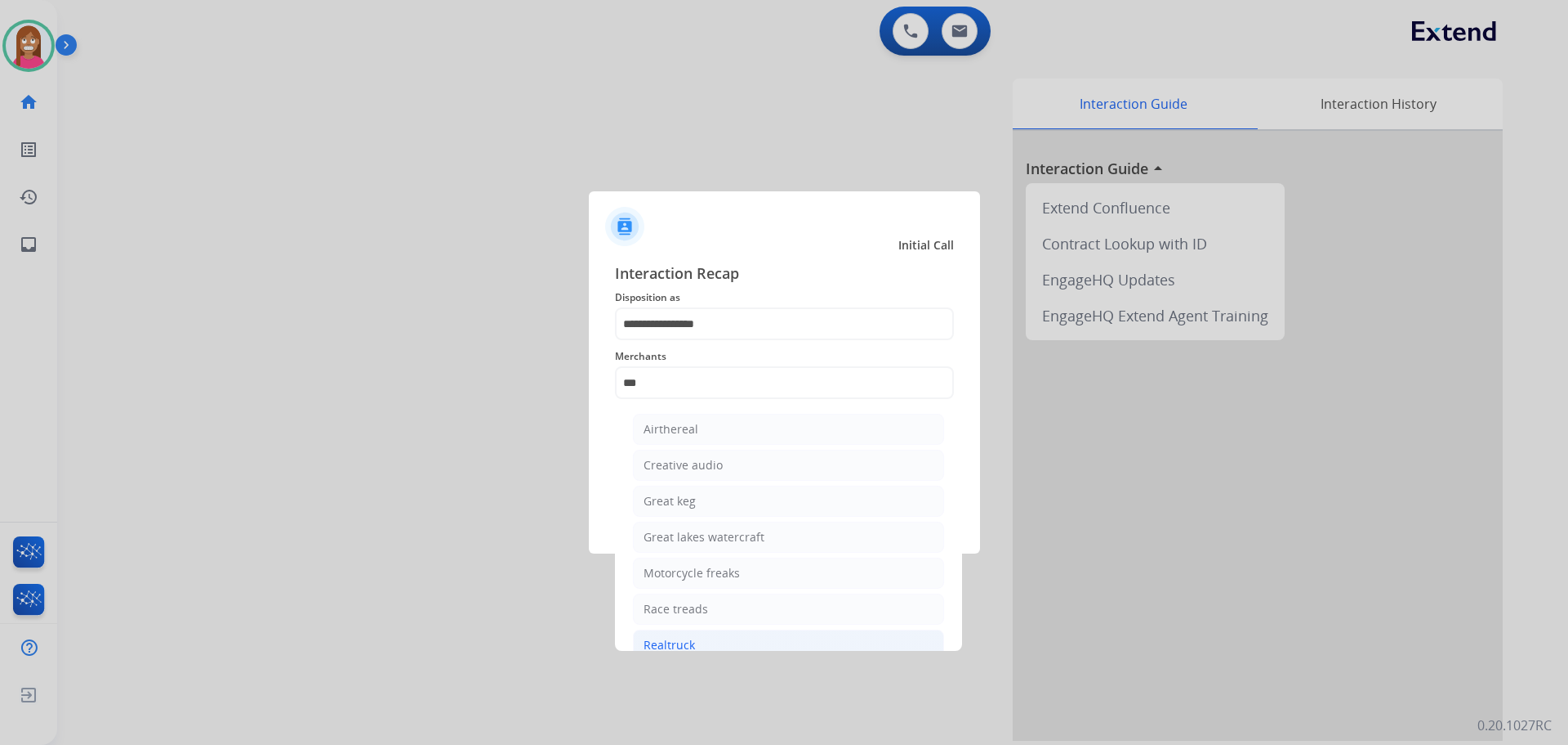
click at [700, 640] on li "Realtruck" at bounding box center [789, 644] width 312 height 31
type input "*********"
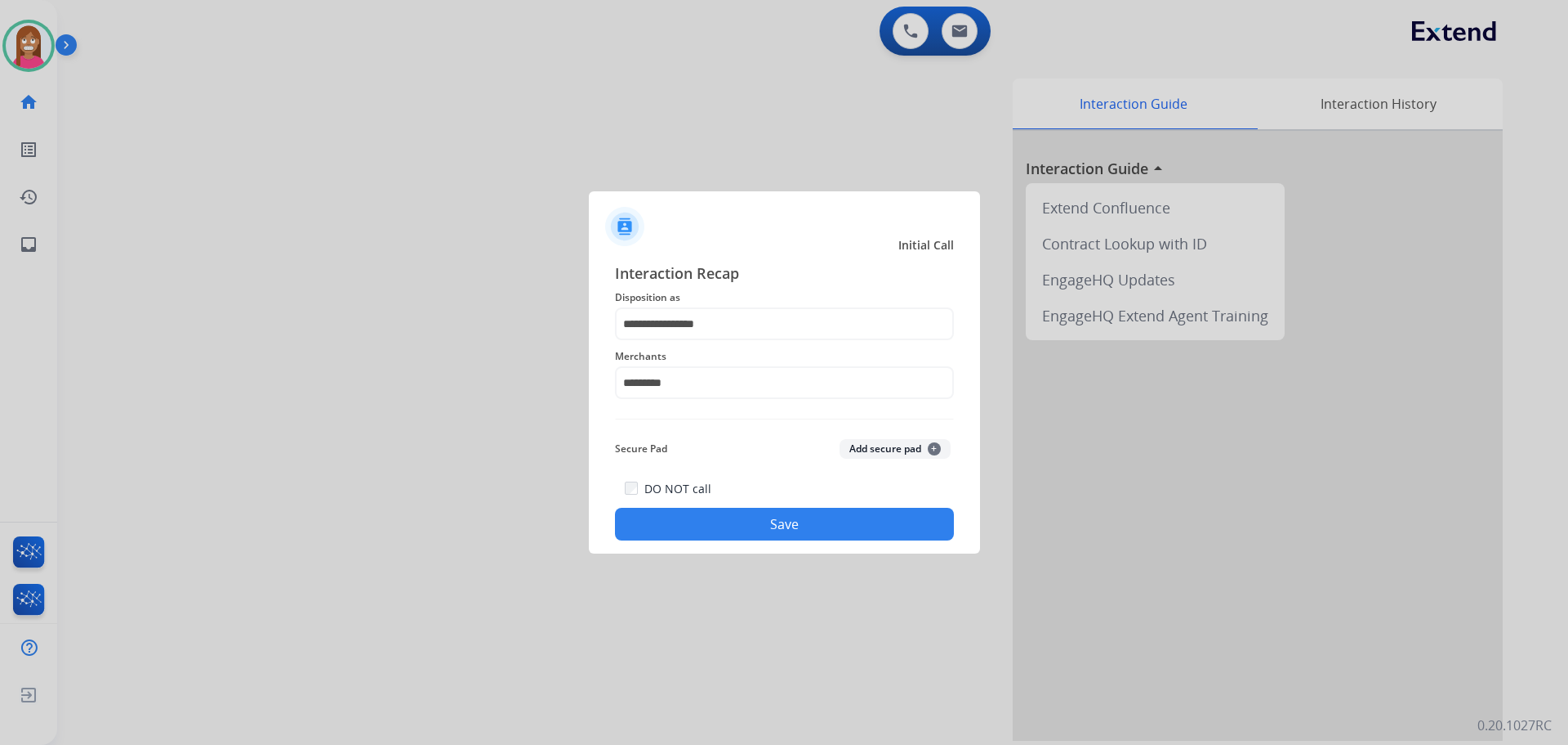
click at [714, 527] on button "Save" at bounding box center [784, 523] width 339 height 32
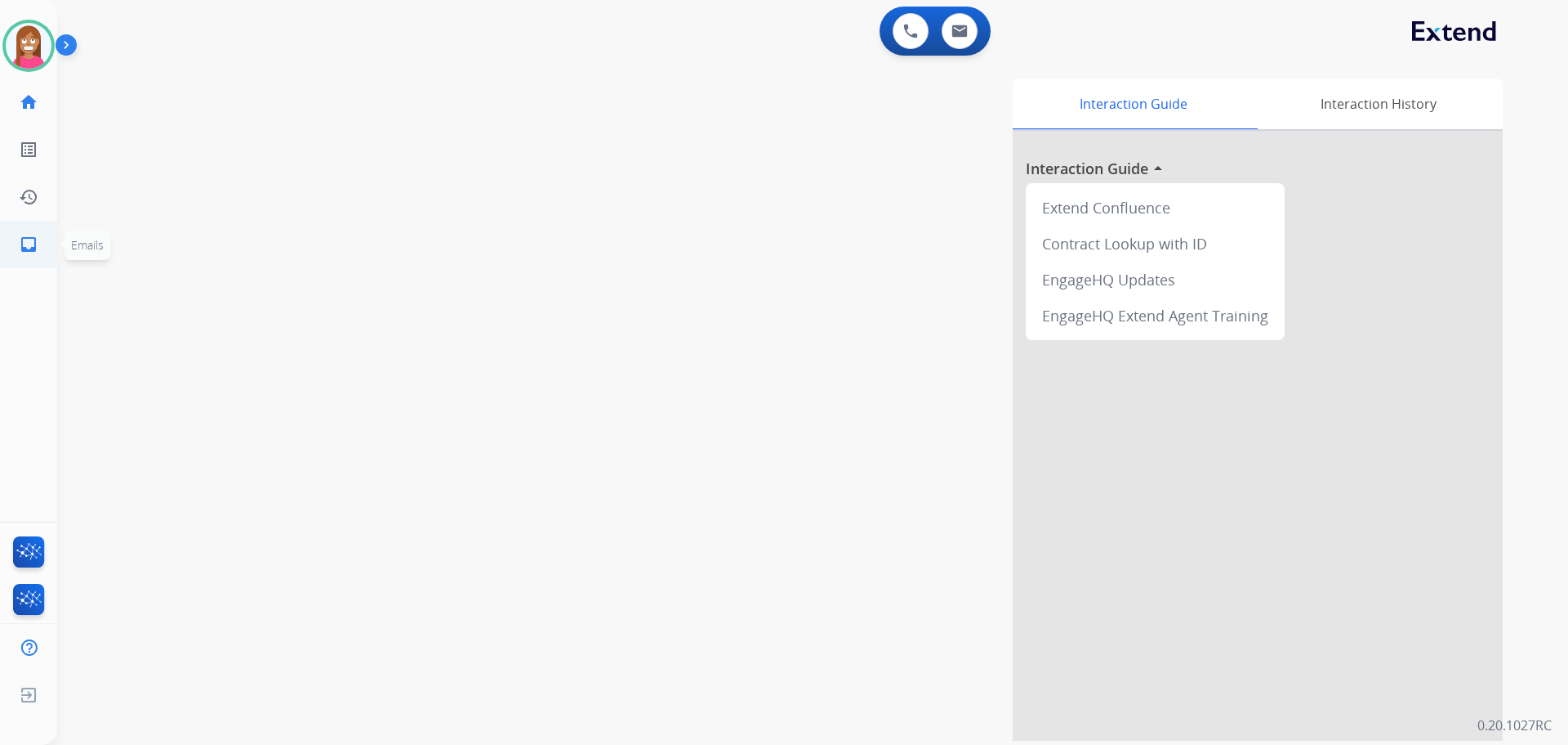
click at [24, 237] on mat-icon "inbox" at bounding box center [28, 244] width 19 height 19
select select "**********"
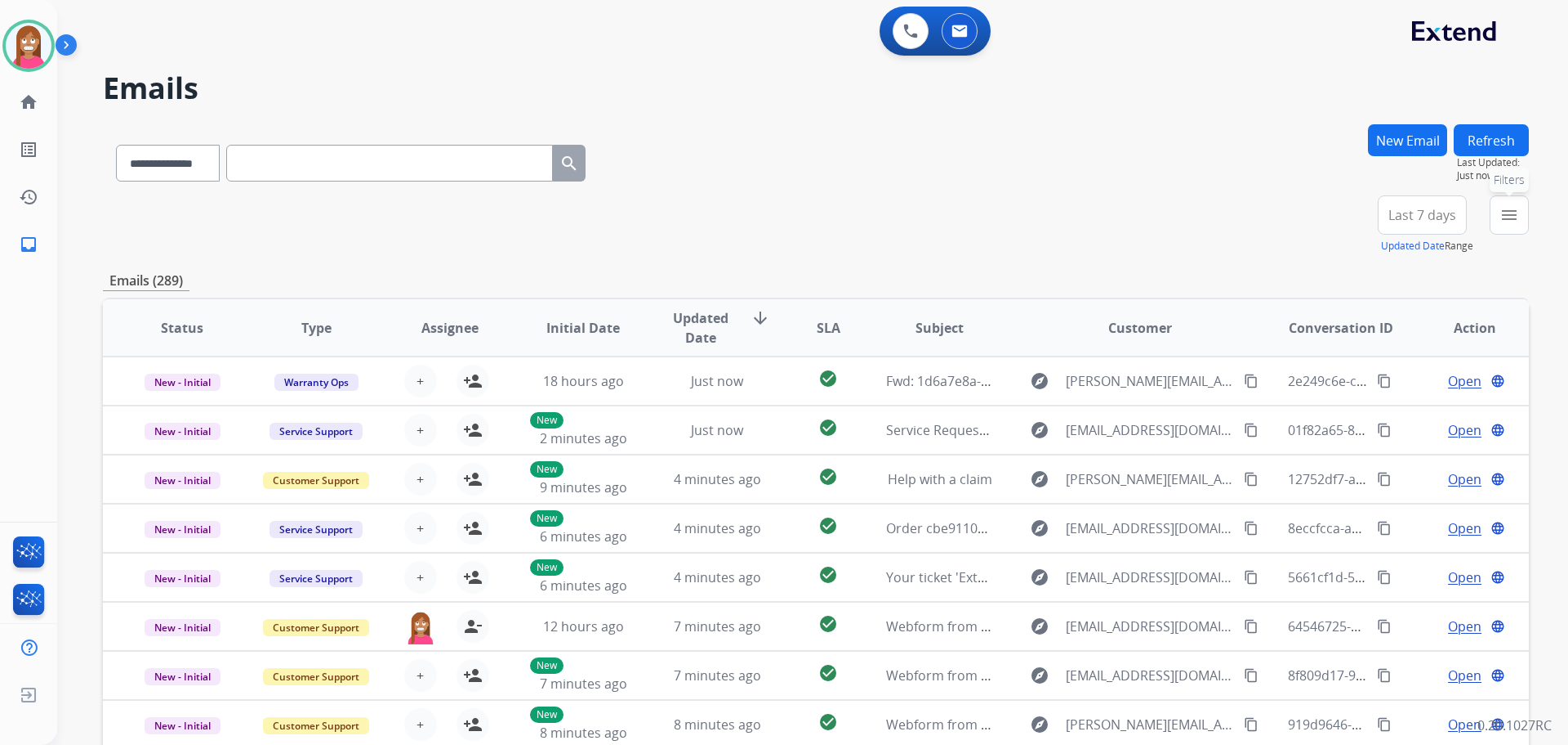
click at [1495, 218] on button "menu Filters" at bounding box center [1510, 215] width 39 height 39
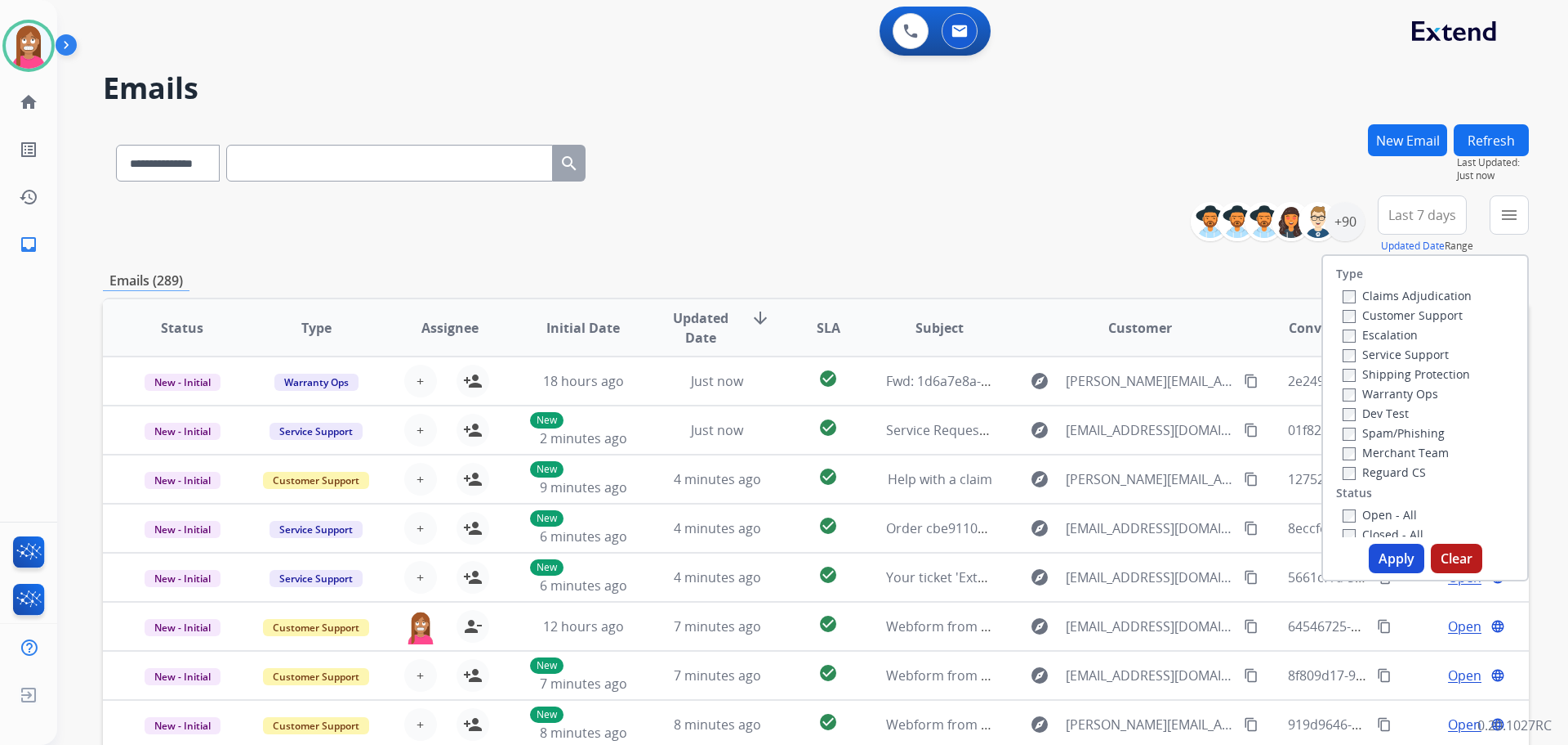
click at [1365, 311] on label "Customer Support" at bounding box center [1403, 315] width 121 height 16
click at [1379, 374] on label "Shipping Protection" at bounding box center [1406, 374] width 127 height 16
click at [1371, 470] on label "Reguard CS" at bounding box center [1384, 471] width 83 height 16
click at [1363, 515] on label "Open - All" at bounding box center [1380, 514] width 74 height 16
click at [1386, 551] on button "Apply" at bounding box center [1397, 559] width 56 height 30
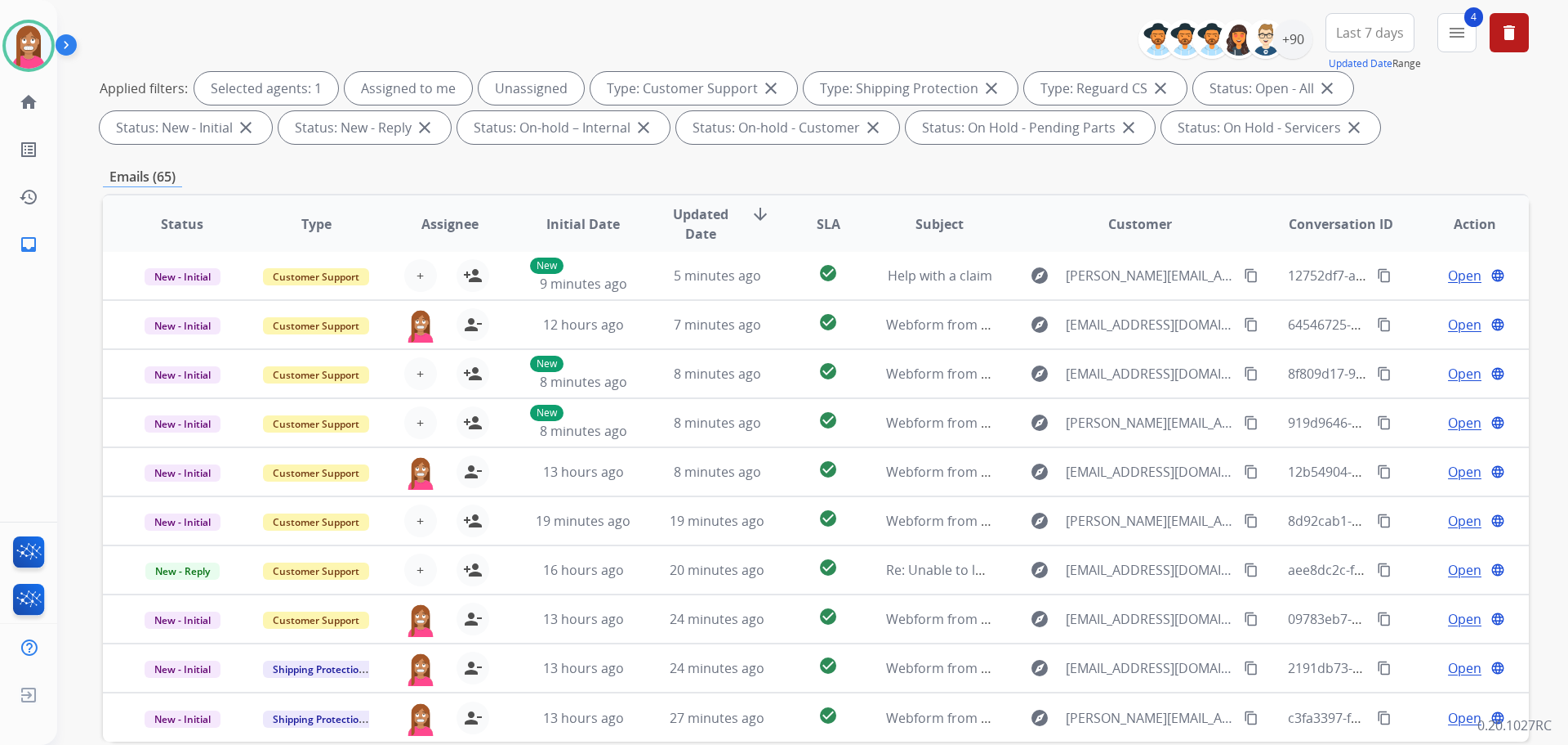
scroll to position [264, 0]
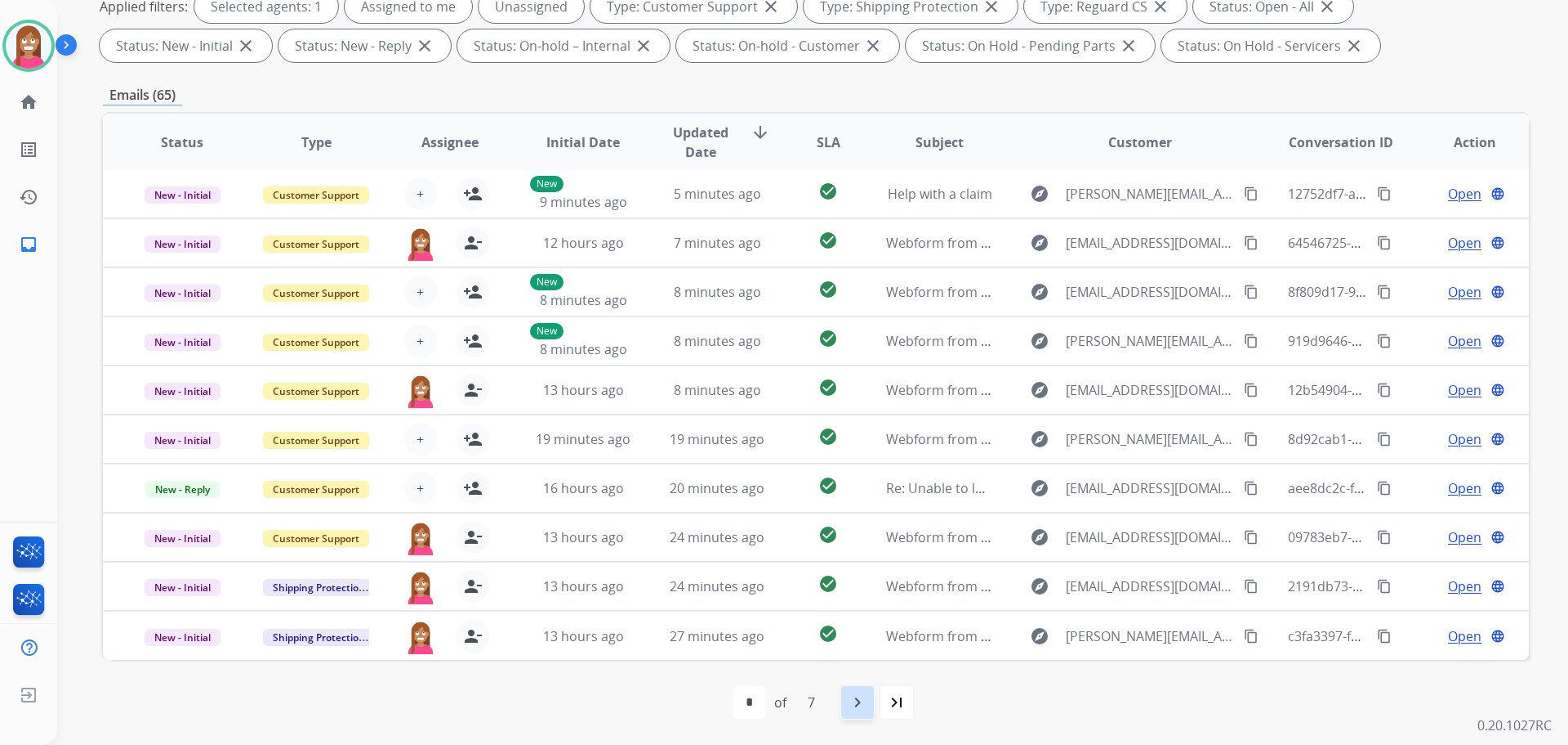
click at [861, 707] on mat-icon "navigate_next" at bounding box center [857, 701] width 19 height 19
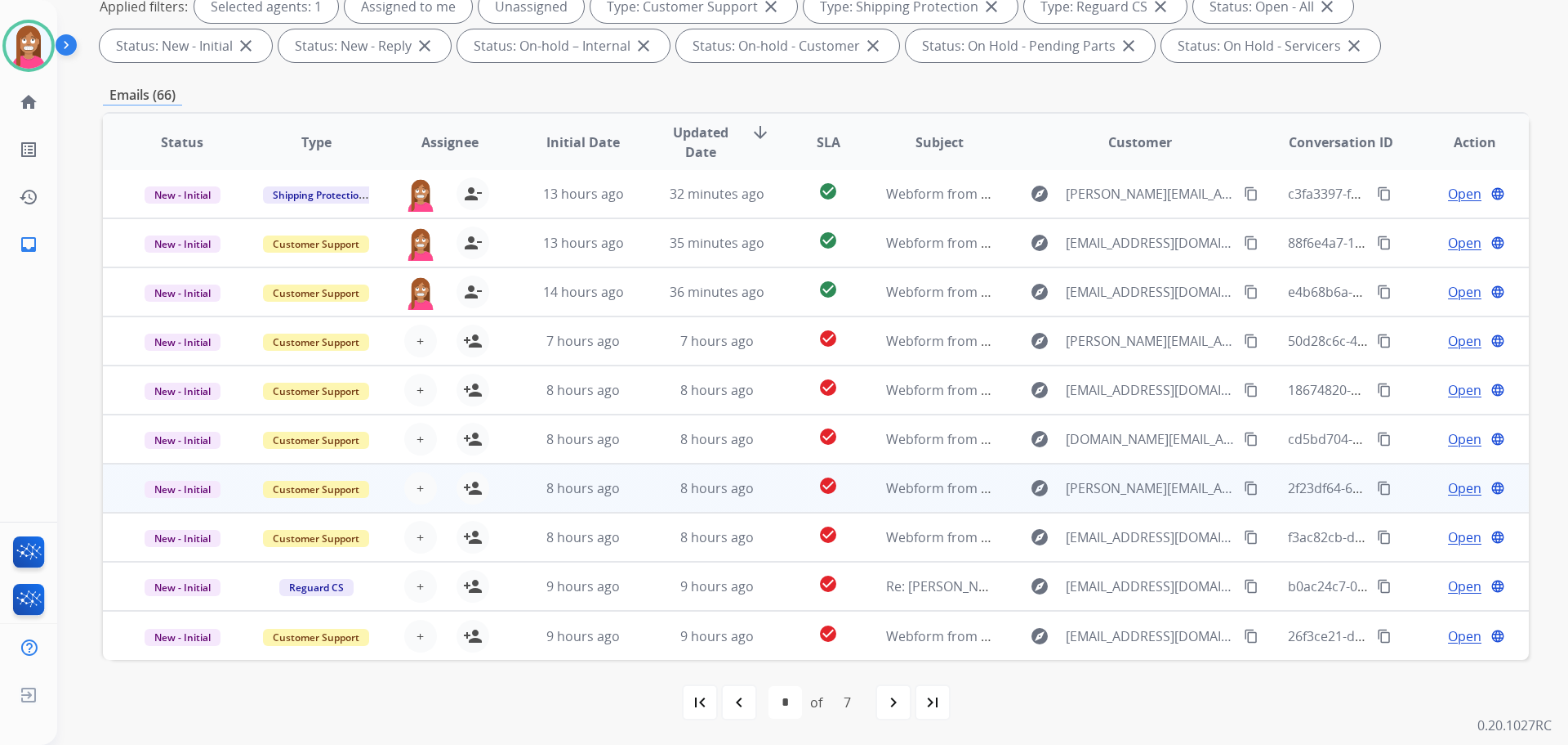
click at [651, 484] on td "8 hours ago" at bounding box center [705, 488] width 134 height 49
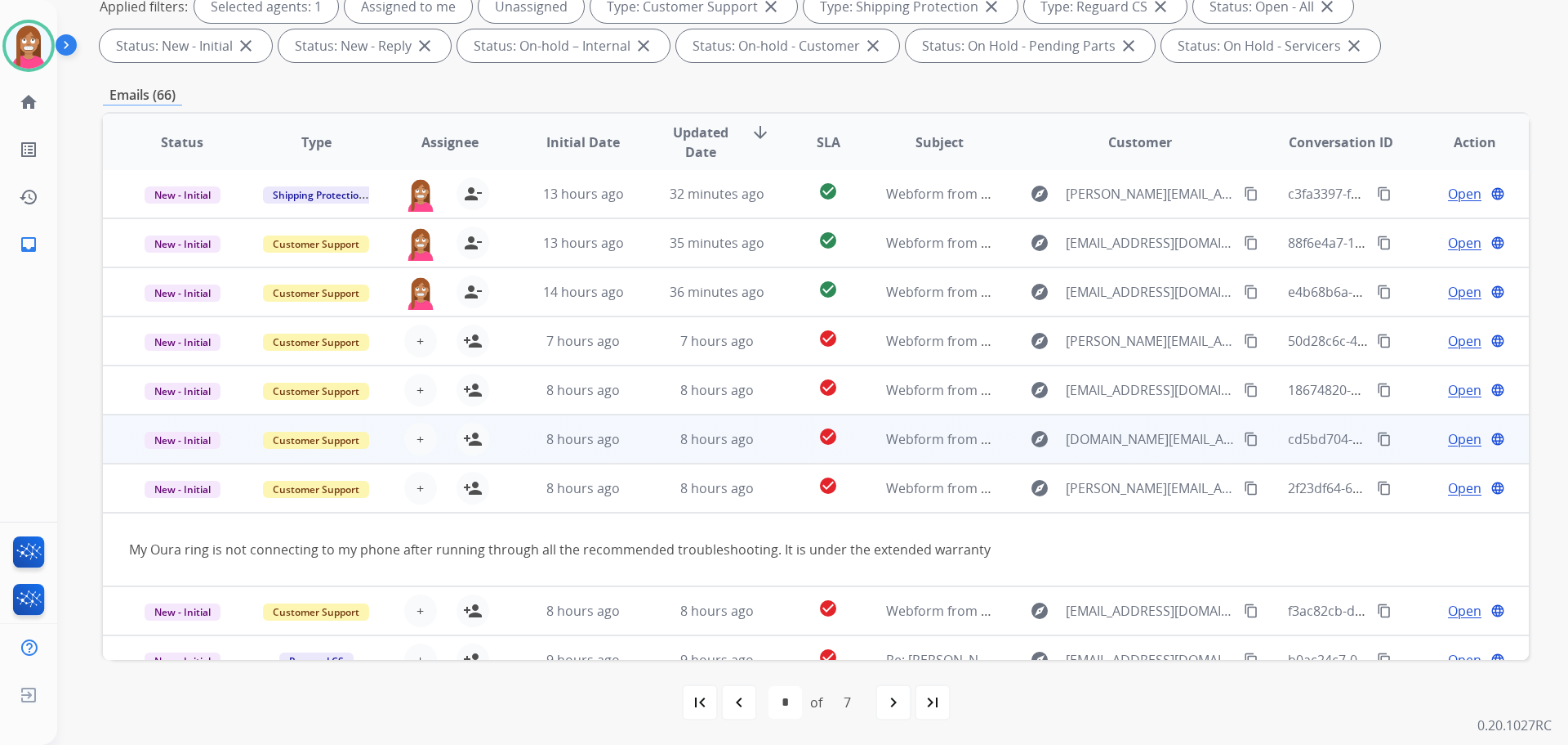
scroll to position [75, 0]
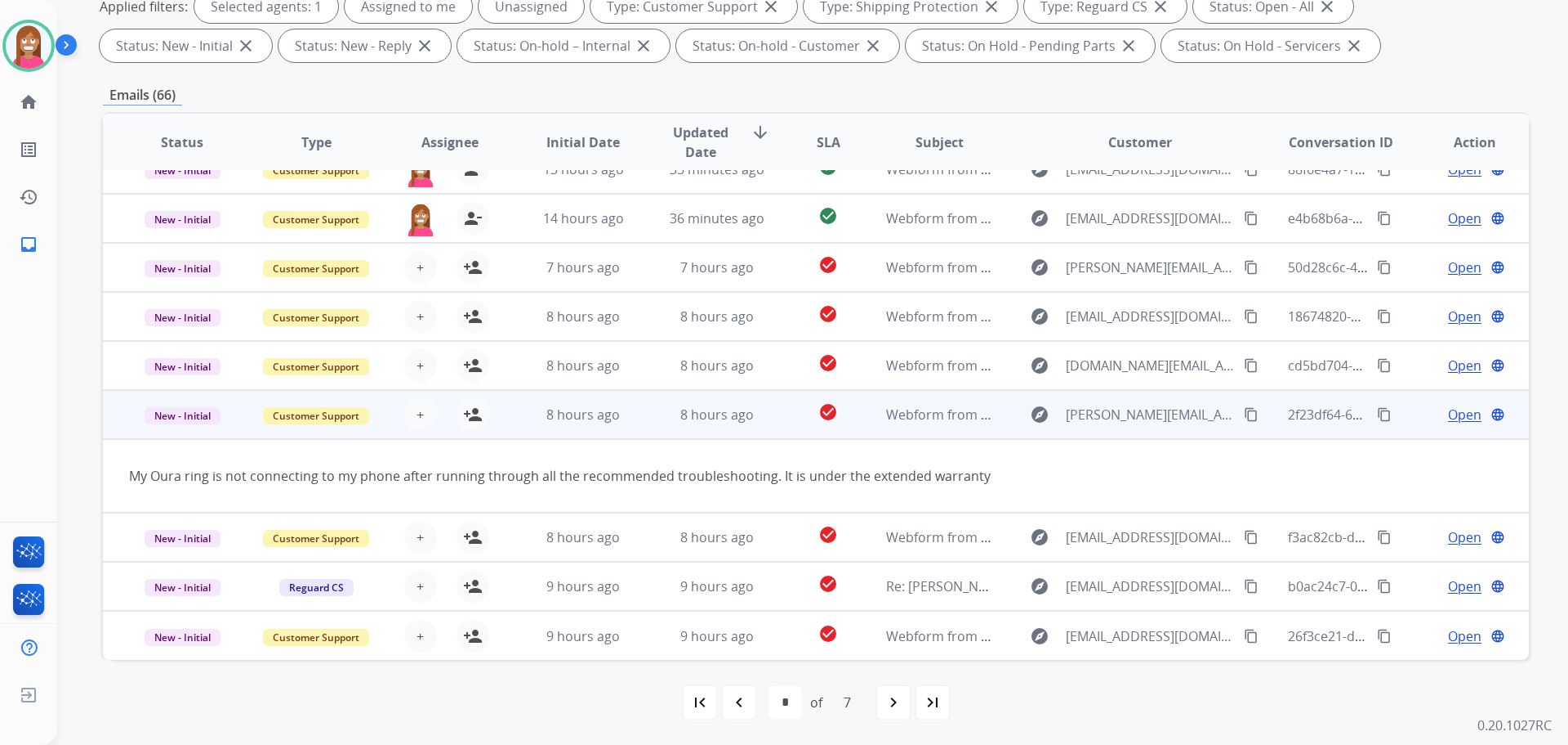
drag, startPoint x: 1225, startPoint y: 417, endPoint x: 1239, endPoint y: 425, distance: 16.1
click at [1244, 419] on mat-icon "content_copy" at bounding box center [1252, 415] width 15 height 15
click at [472, 414] on mat-icon "person_add" at bounding box center [473, 414] width 19 height 19
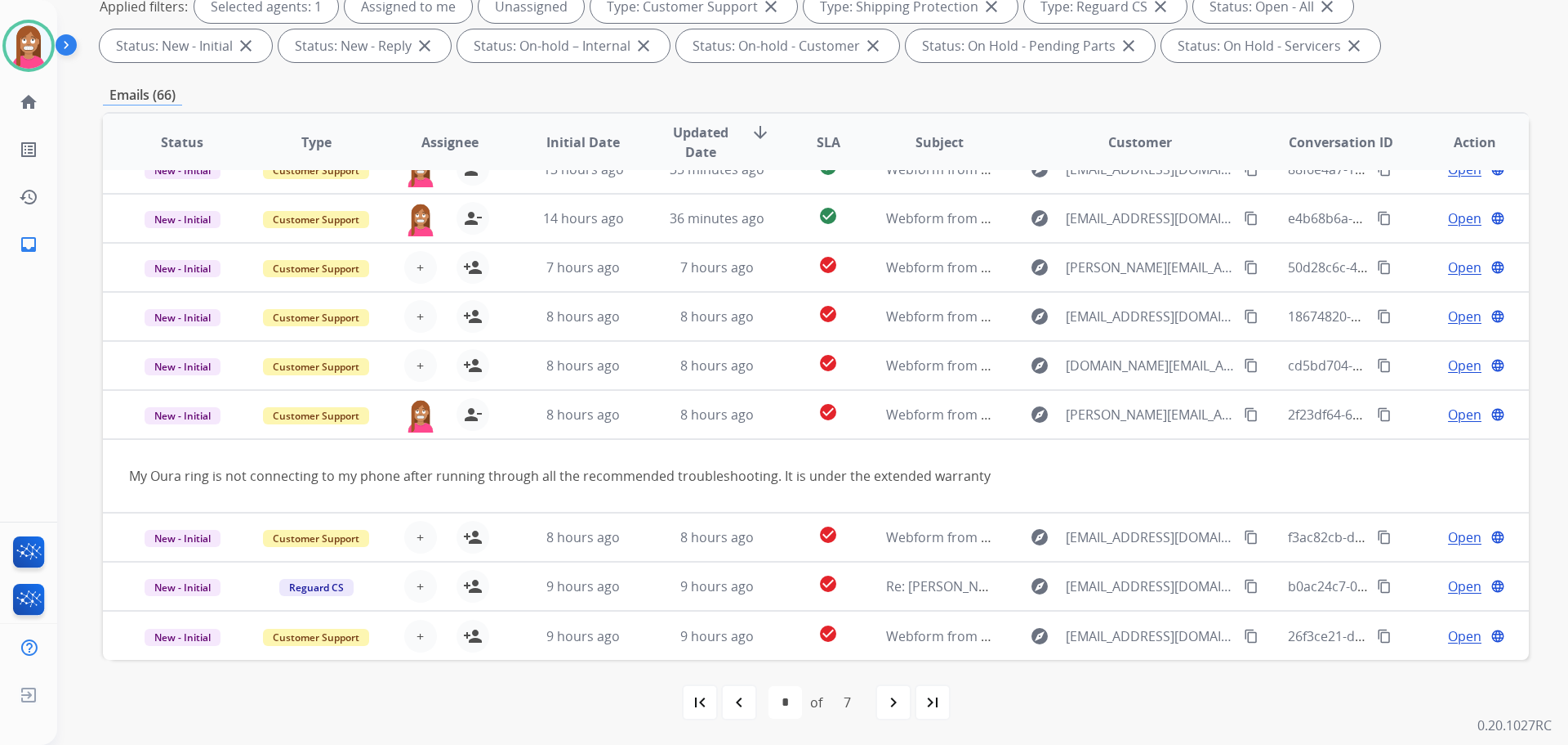
drag, startPoint x: 888, startPoint y: 704, endPoint x: 492, endPoint y: 725, distance: 396.6
click at [492, 725] on div "first_page navigate_before * * * * * * * of 7 navigate_next last_page" at bounding box center [816, 702] width 1426 height 85
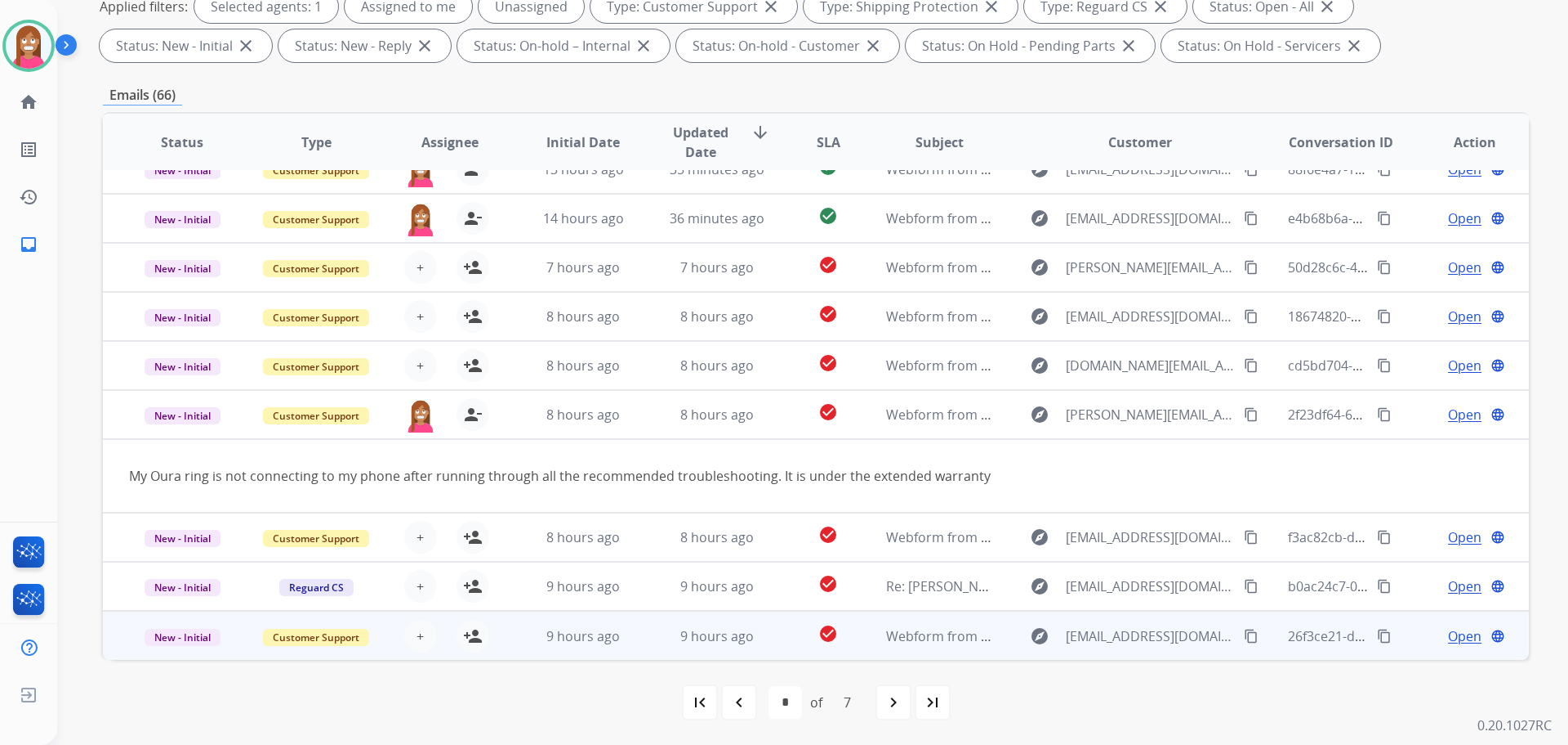
click at [638, 643] on td "9 hours ago" at bounding box center [705, 635] width 134 height 49
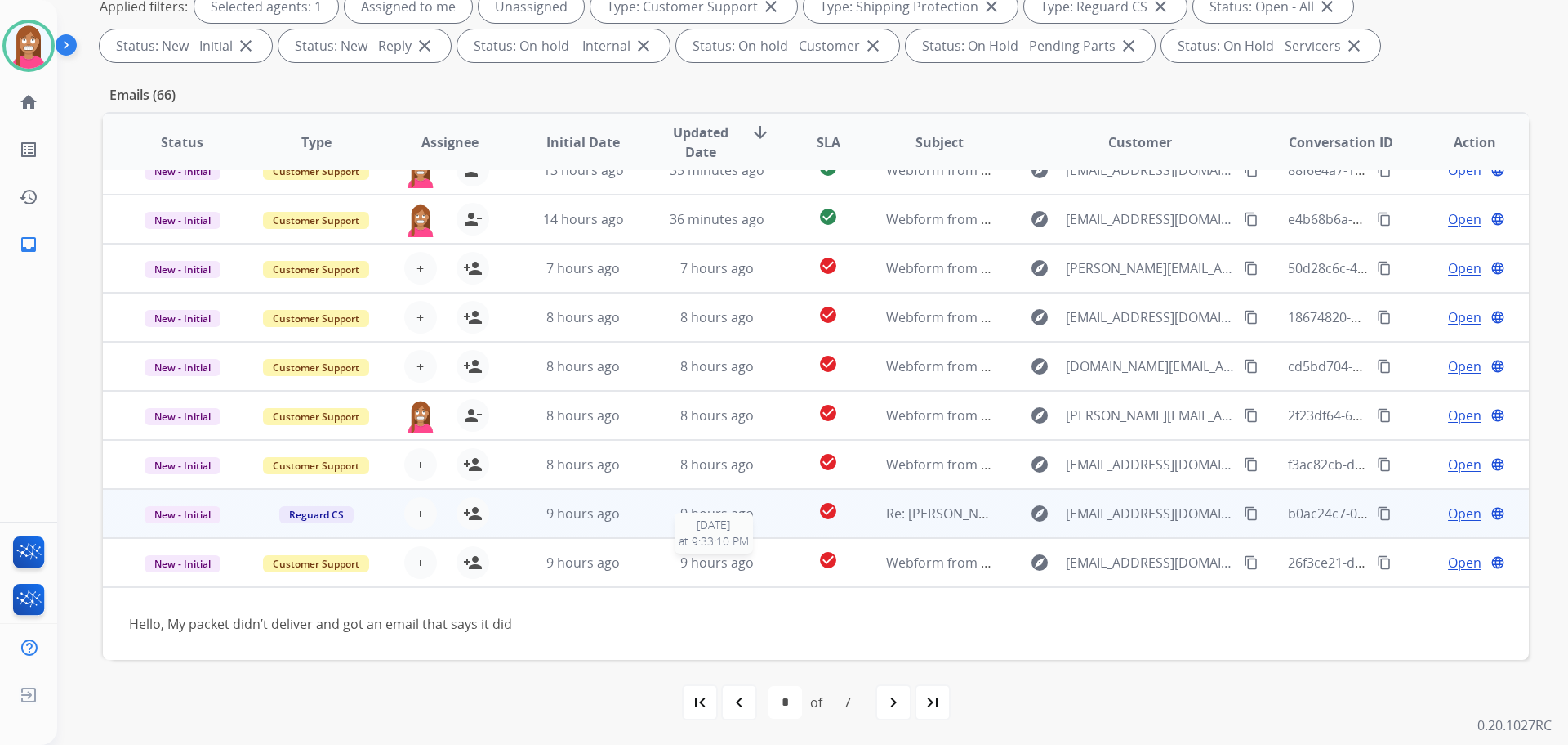
scroll to position [74, 0]
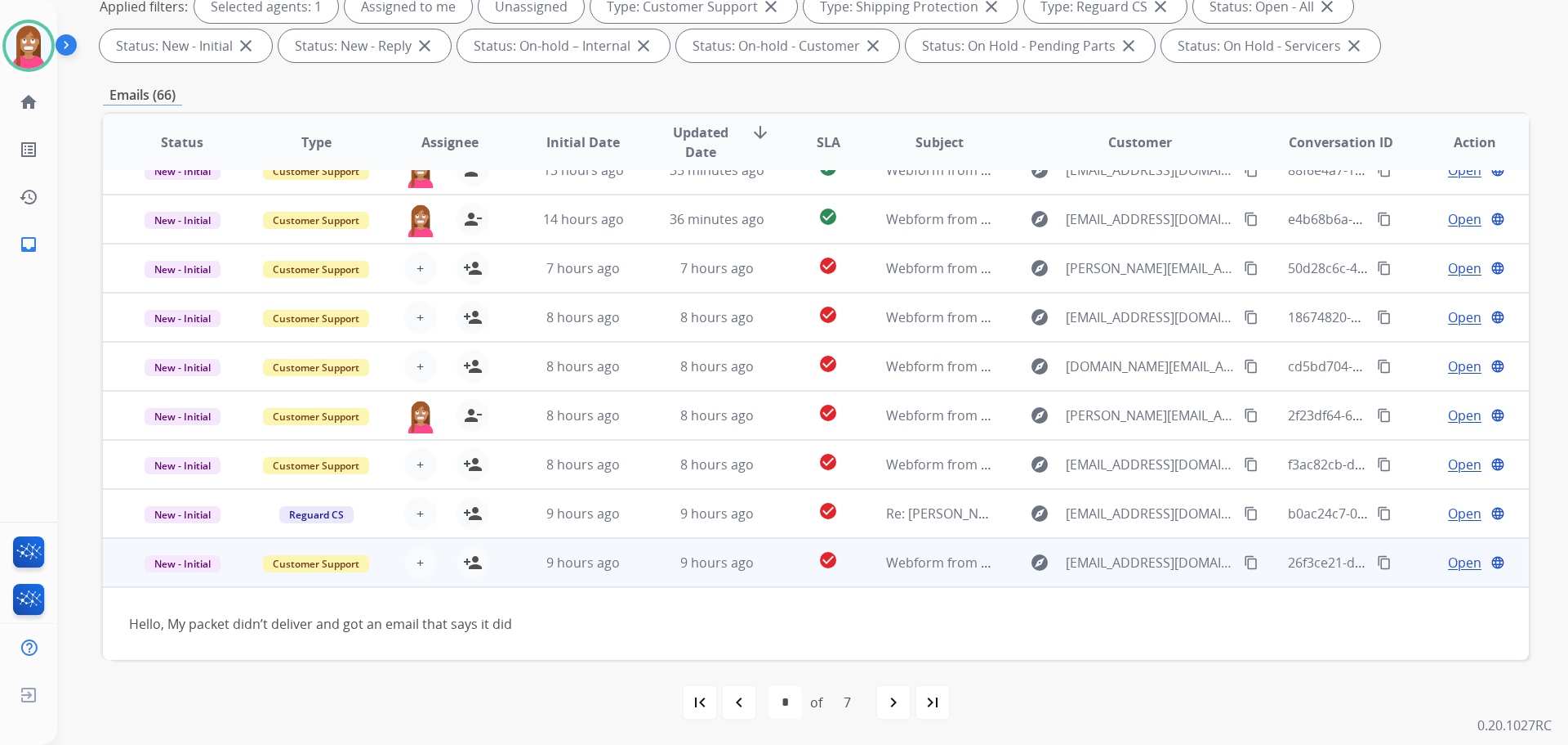
click at [1244, 563] on mat-icon "content_copy" at bounding box center [1252, 562] width 15 height 15
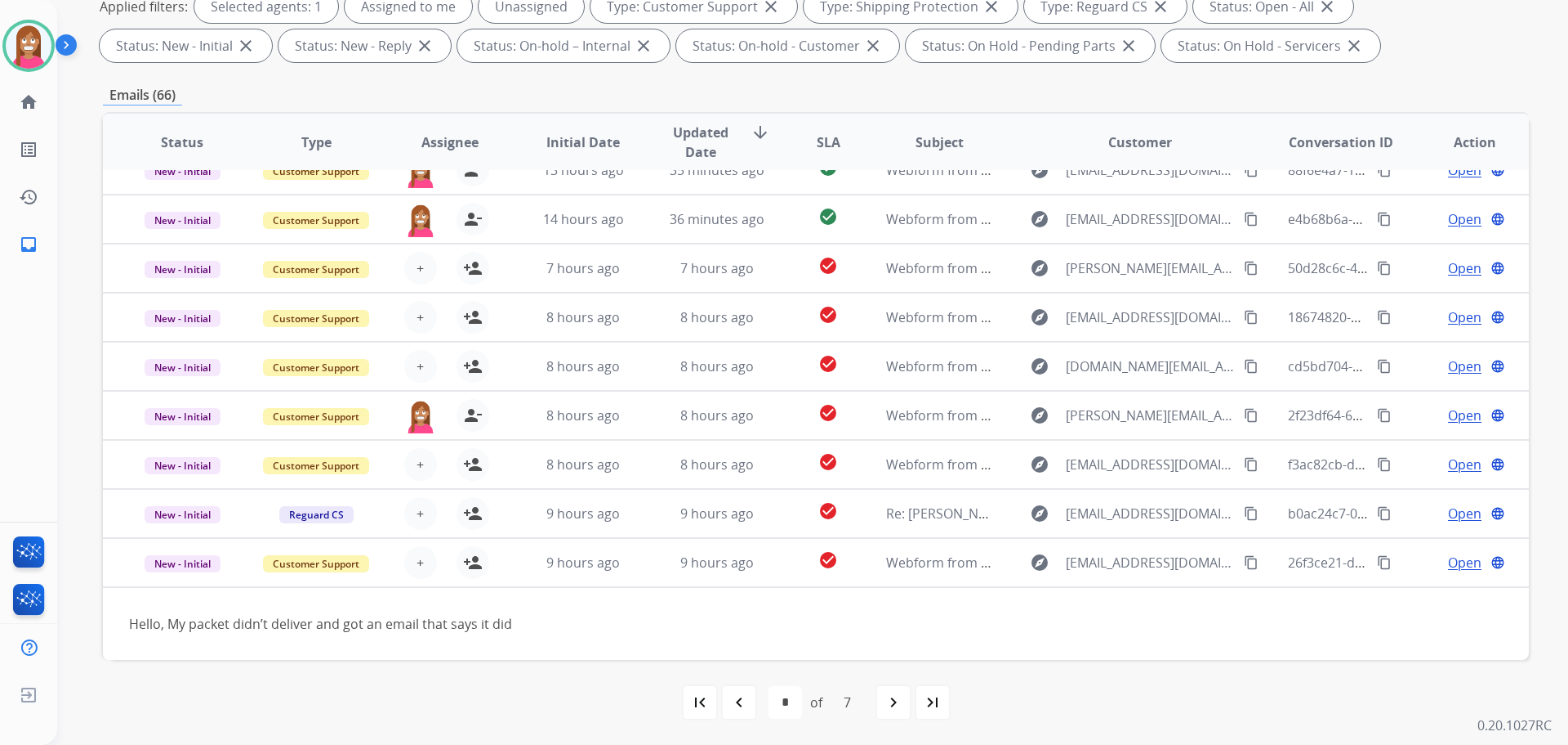
click at [742, 697] on mat-icon "navigate_before" at bounding box center [739, 701] width 19 height 19
select select "*"
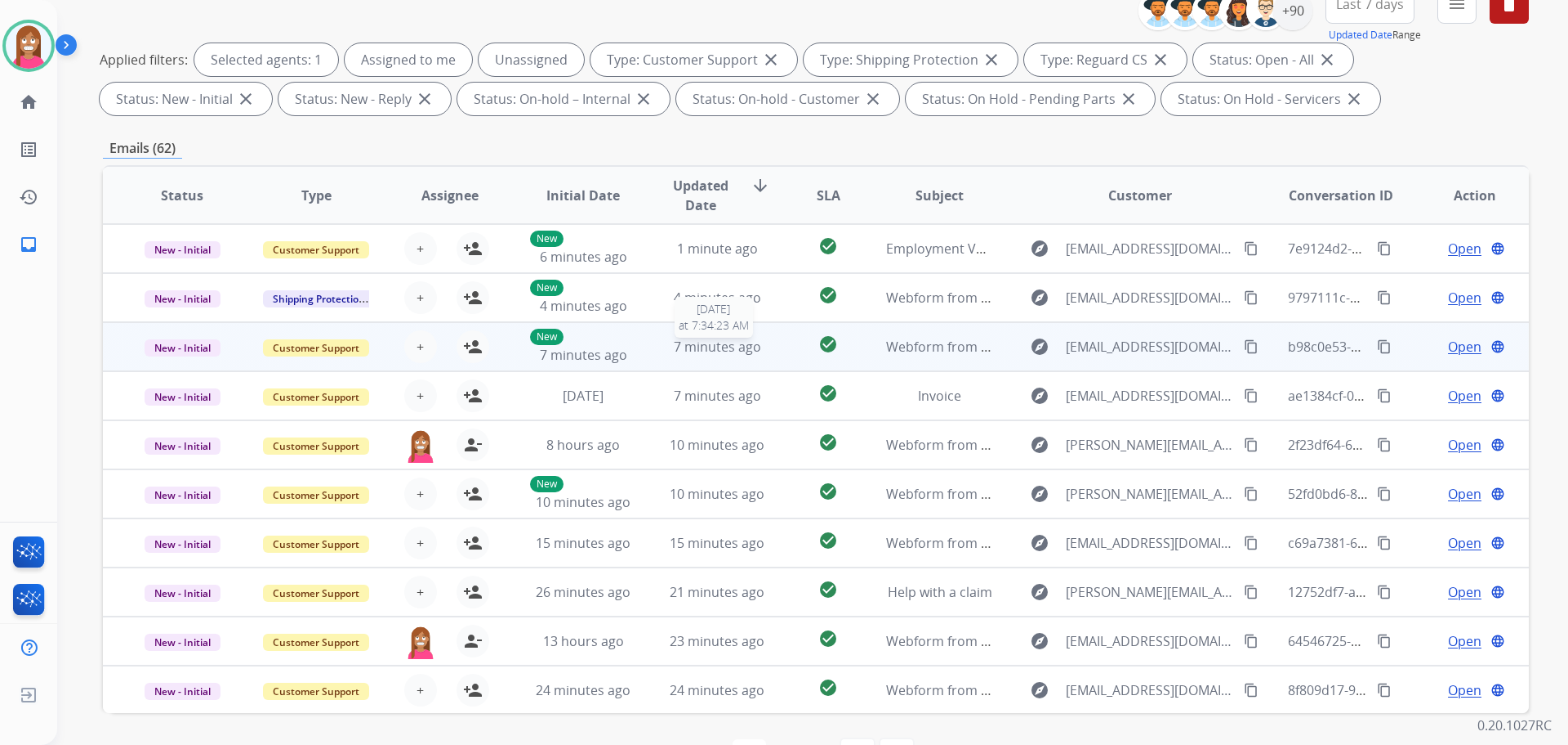
scroll to position [182, 0]
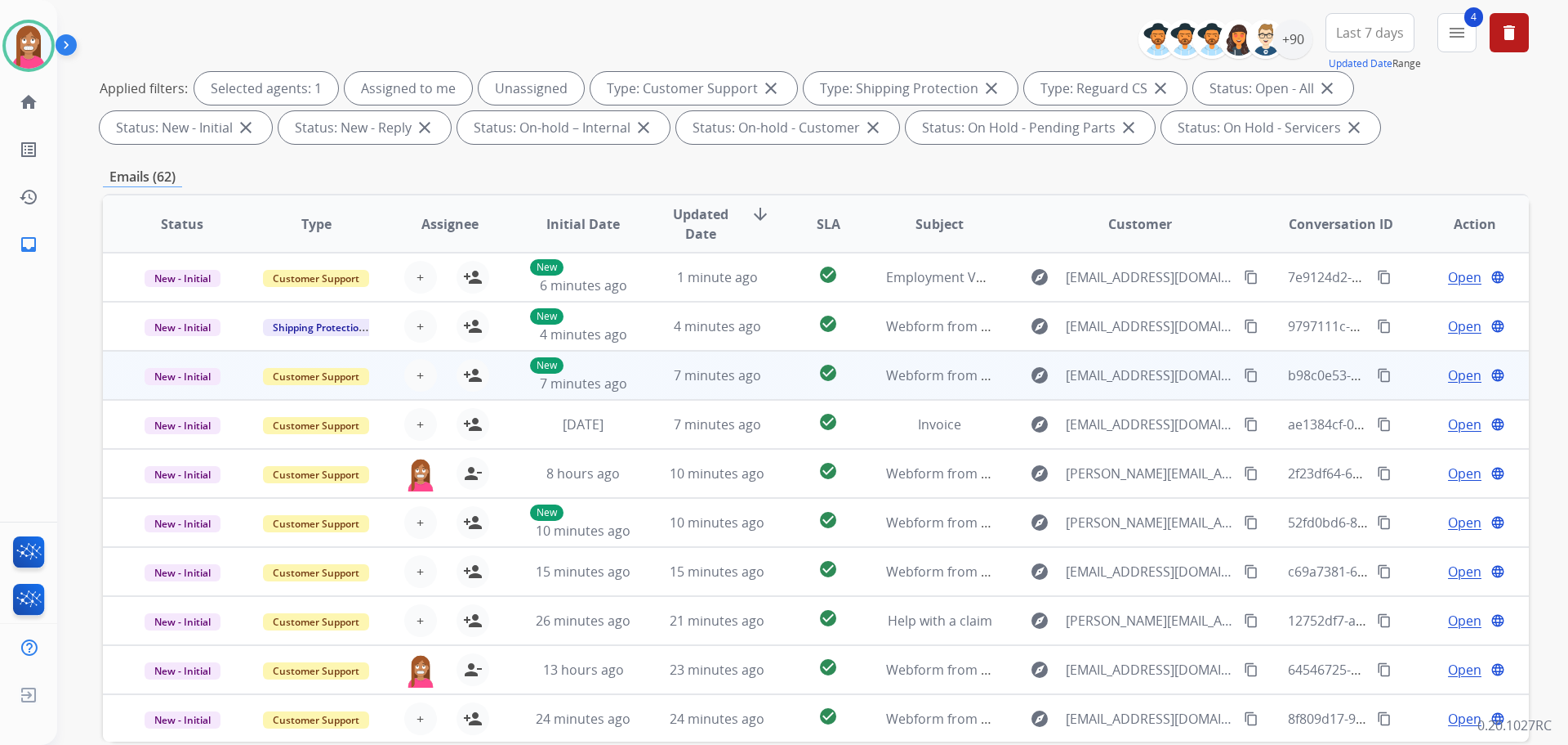
click at [649, 384] on td "7 minutes ago" at bounding box center [705, 375] width 134 height 49
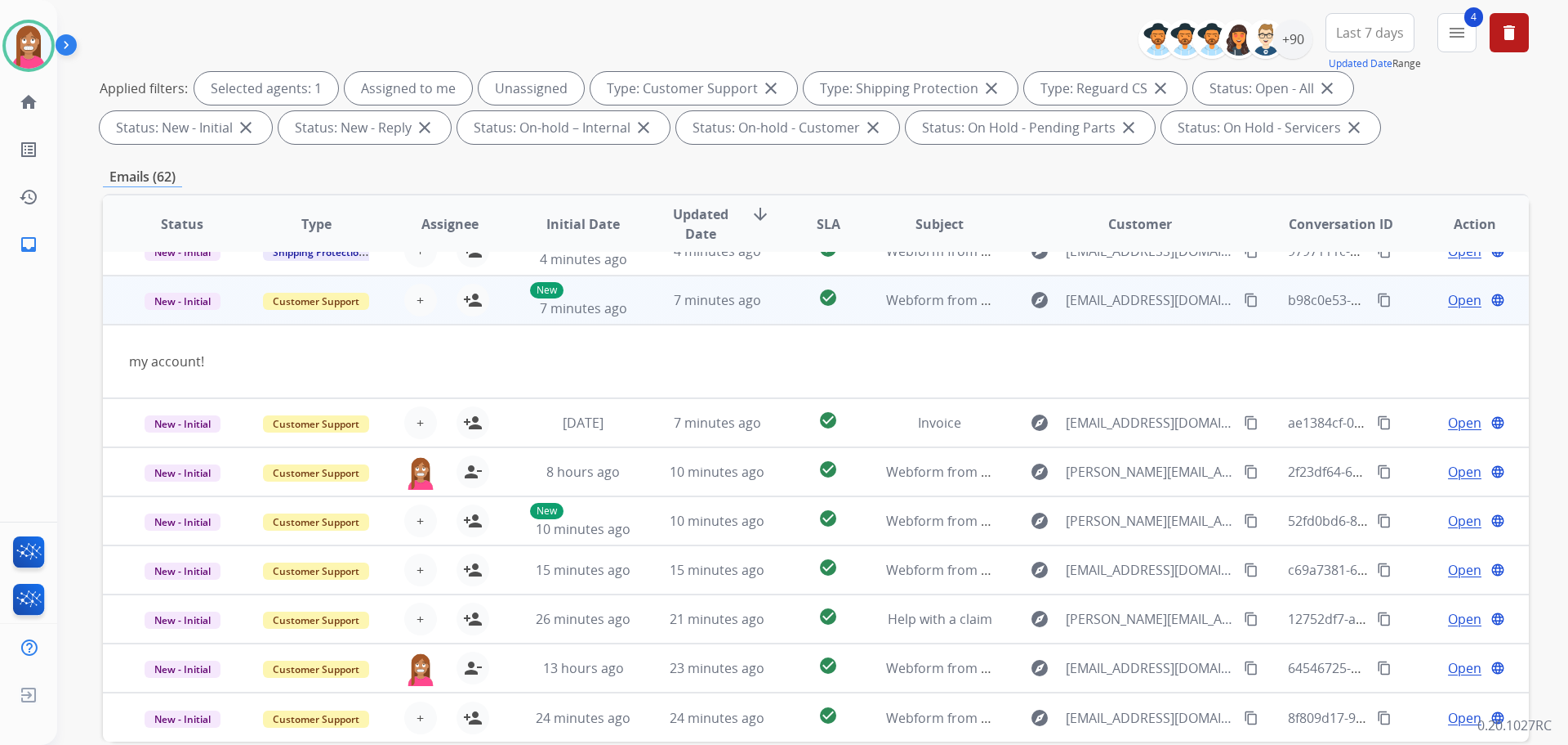
scroll to position [0, 0]
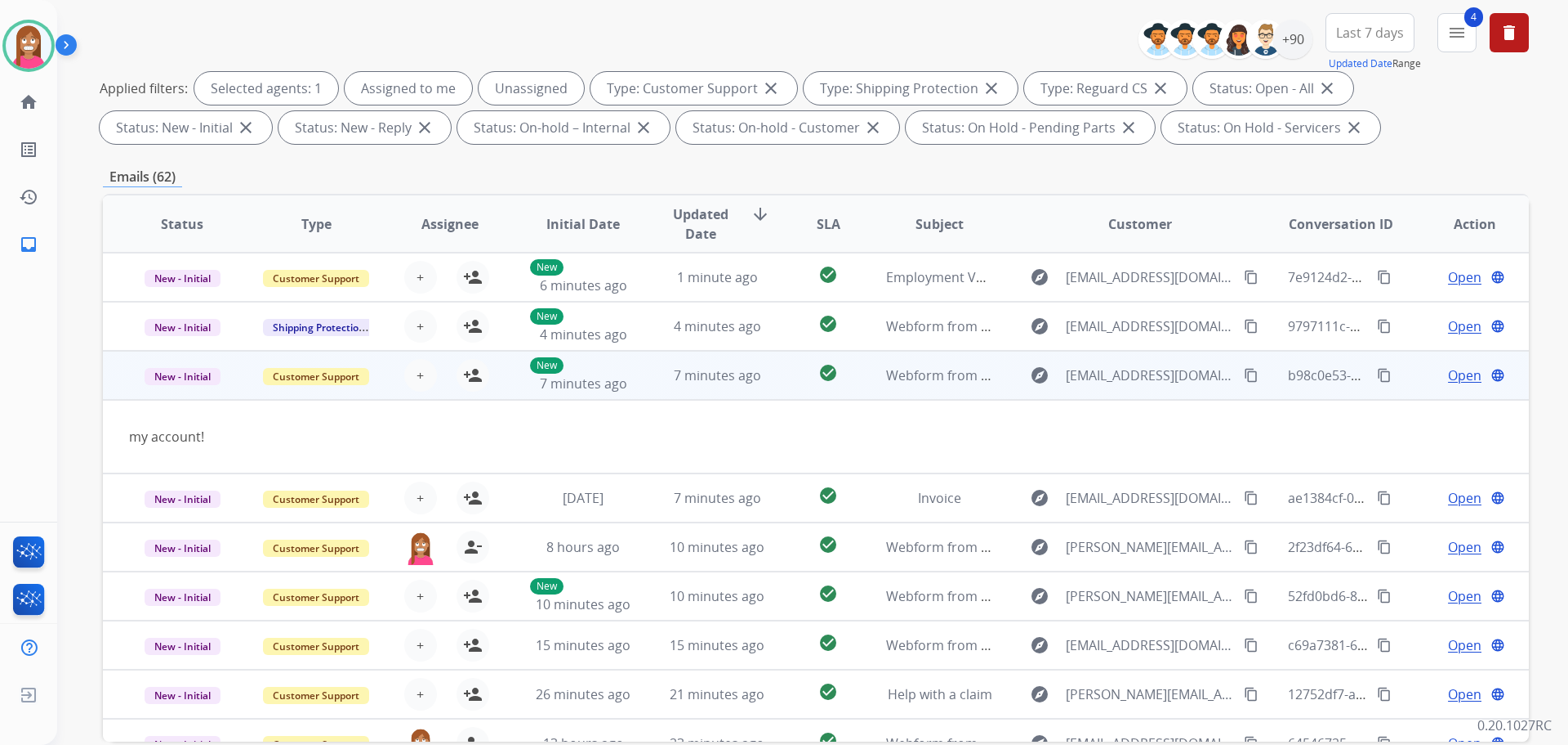
click at [1244, 378] on mat-icon "content_copy" at bounding box center [1252, 375] width 15 height 15
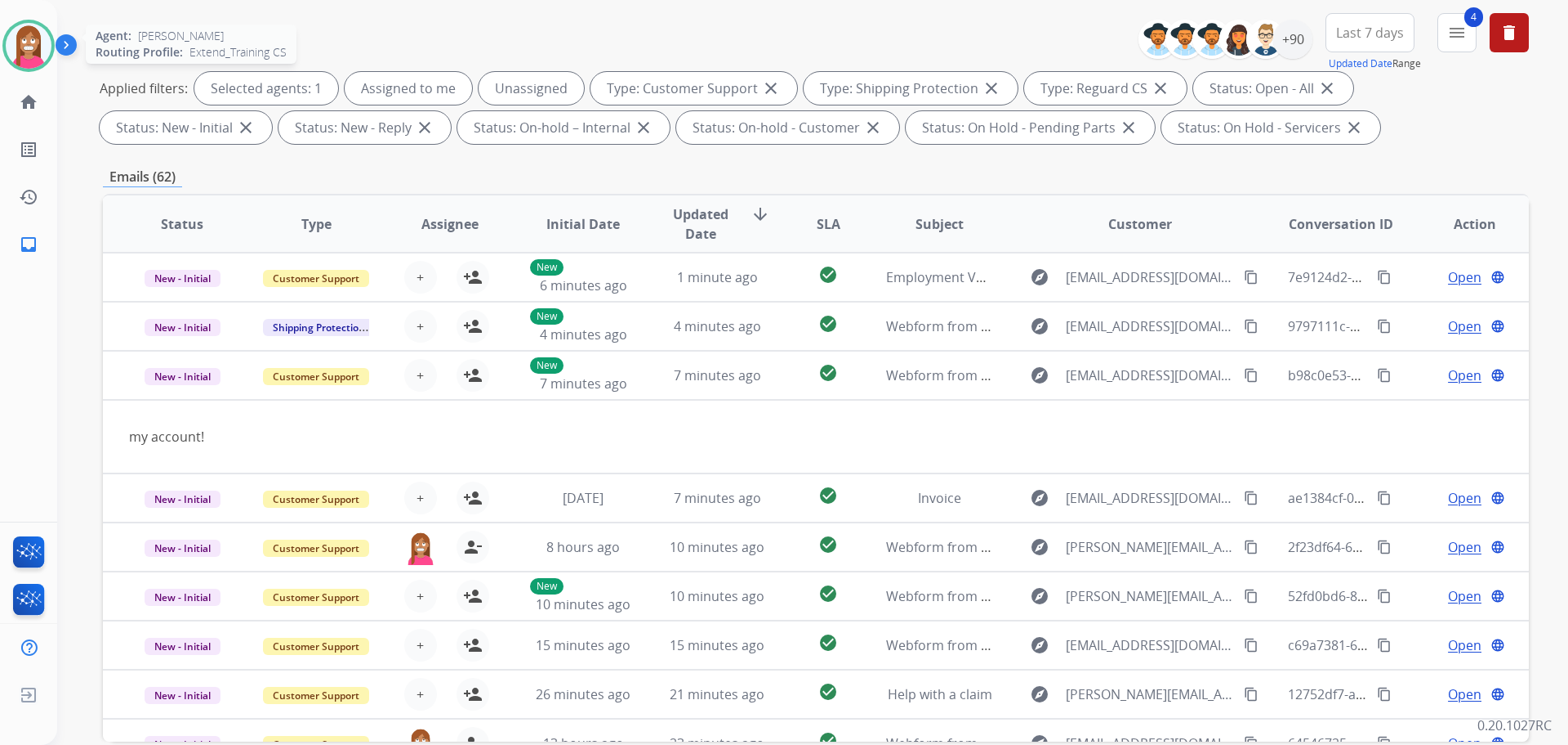
click at [22, 45] on img at bounding box center [28, 45] width 45 height 45
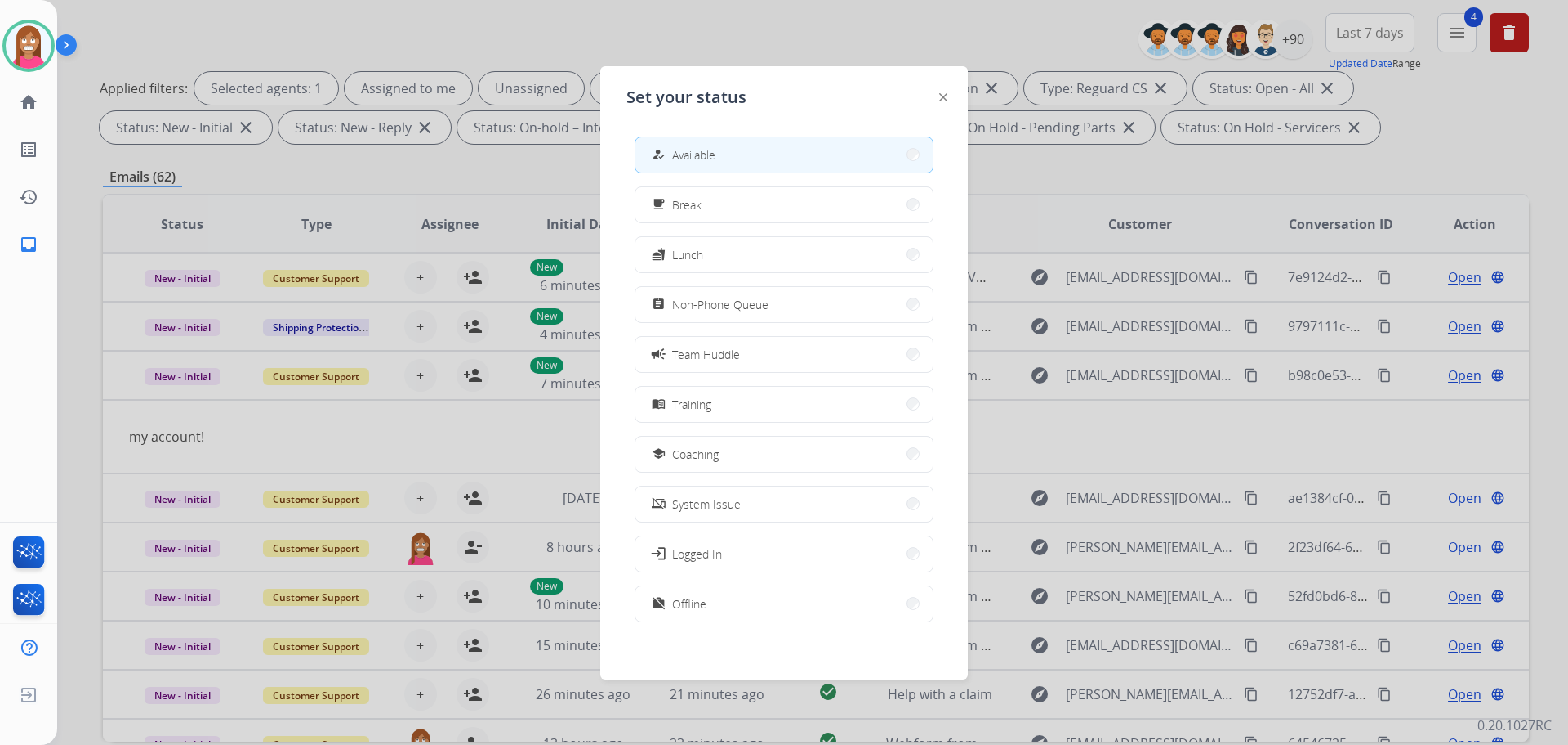
click at [647, 20] on div at bounding box center [784, 372] width 1568 height 745
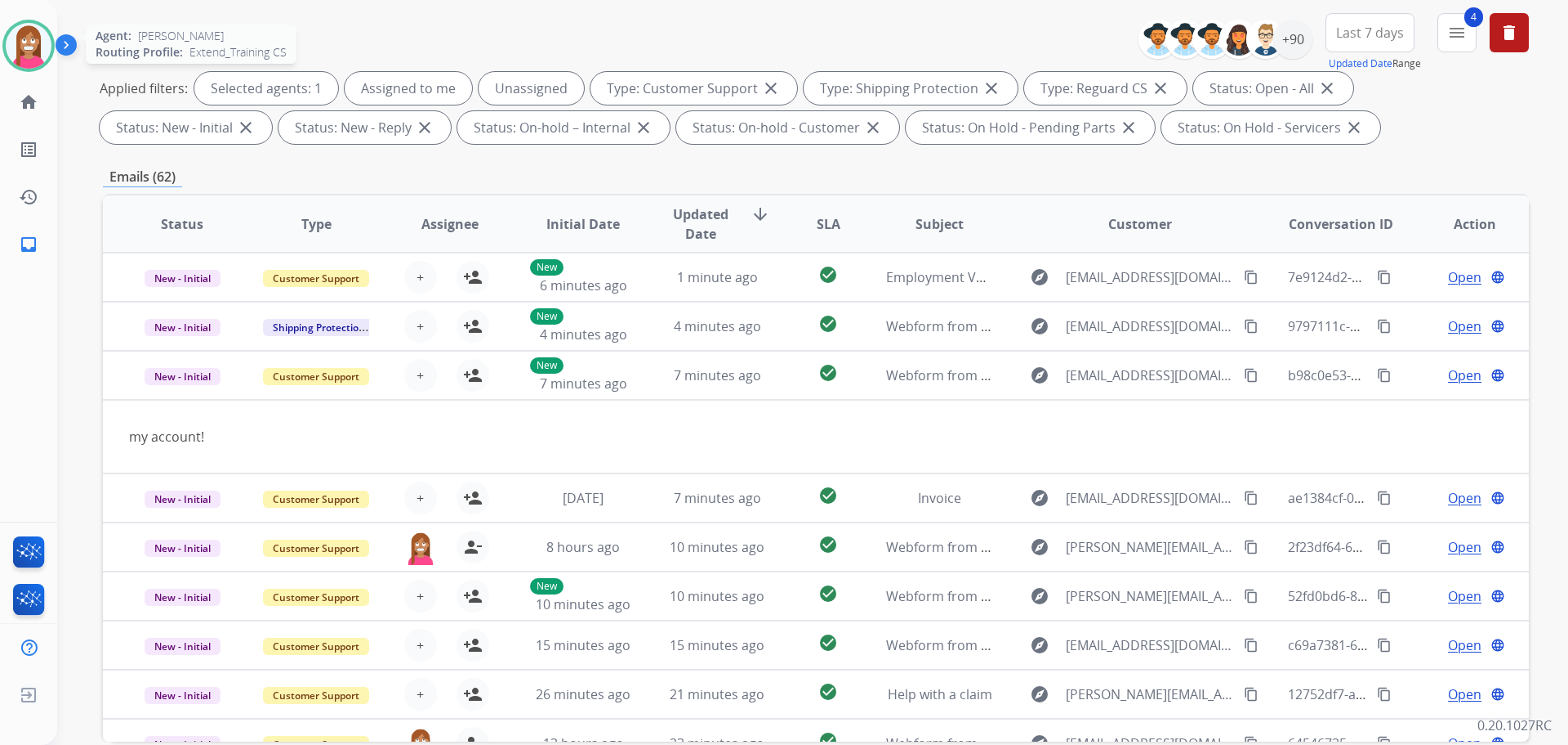
click at [25, 38] on img at bounding box center [28, 45] width 45 height 45
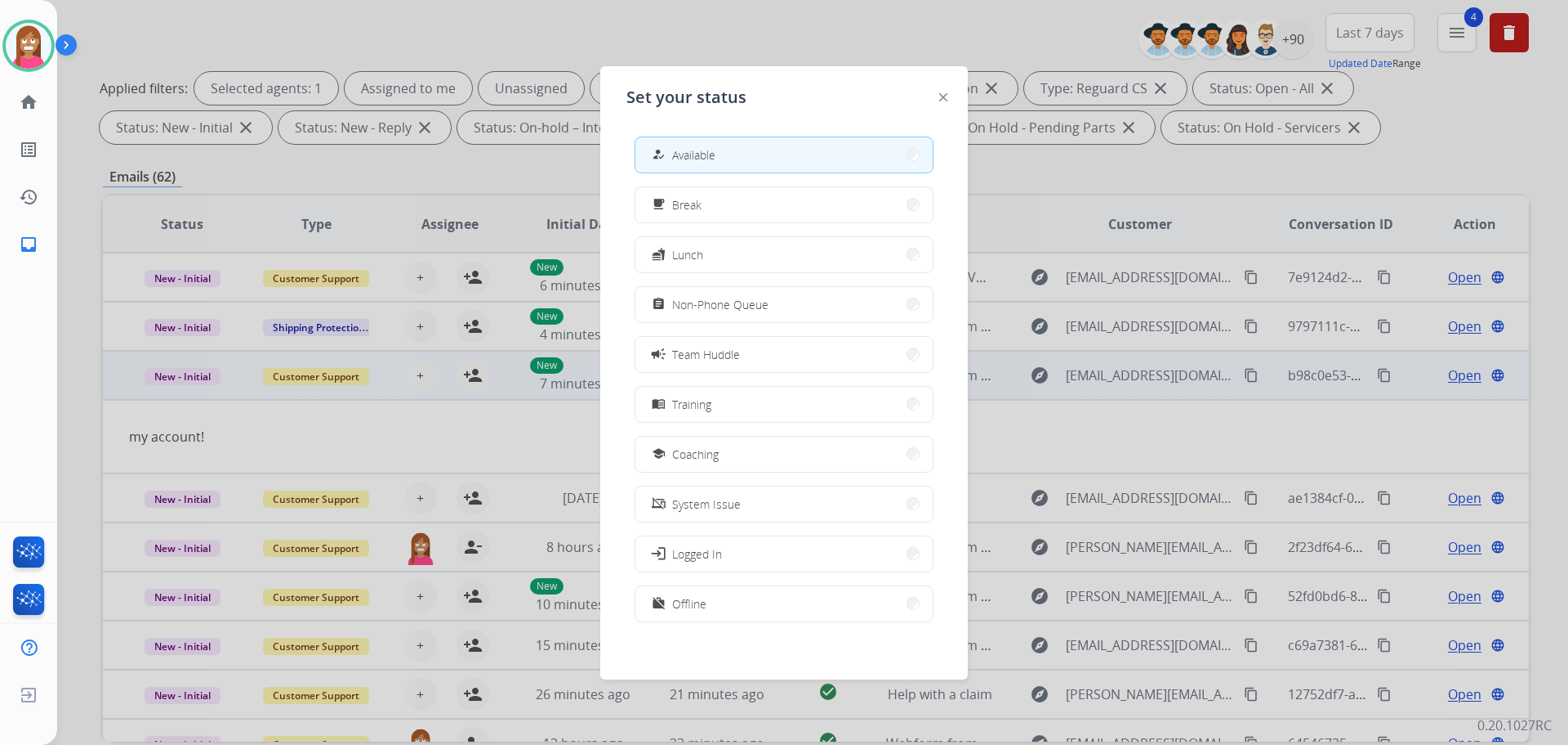
drag, startPoint x: 690, startPoint y: 452, endPoint x: 652, endPoint y: 443, distance: 39.1
click at [685, 450] on span "Coaching" at bounding box center [695, 454] width 46 height 18
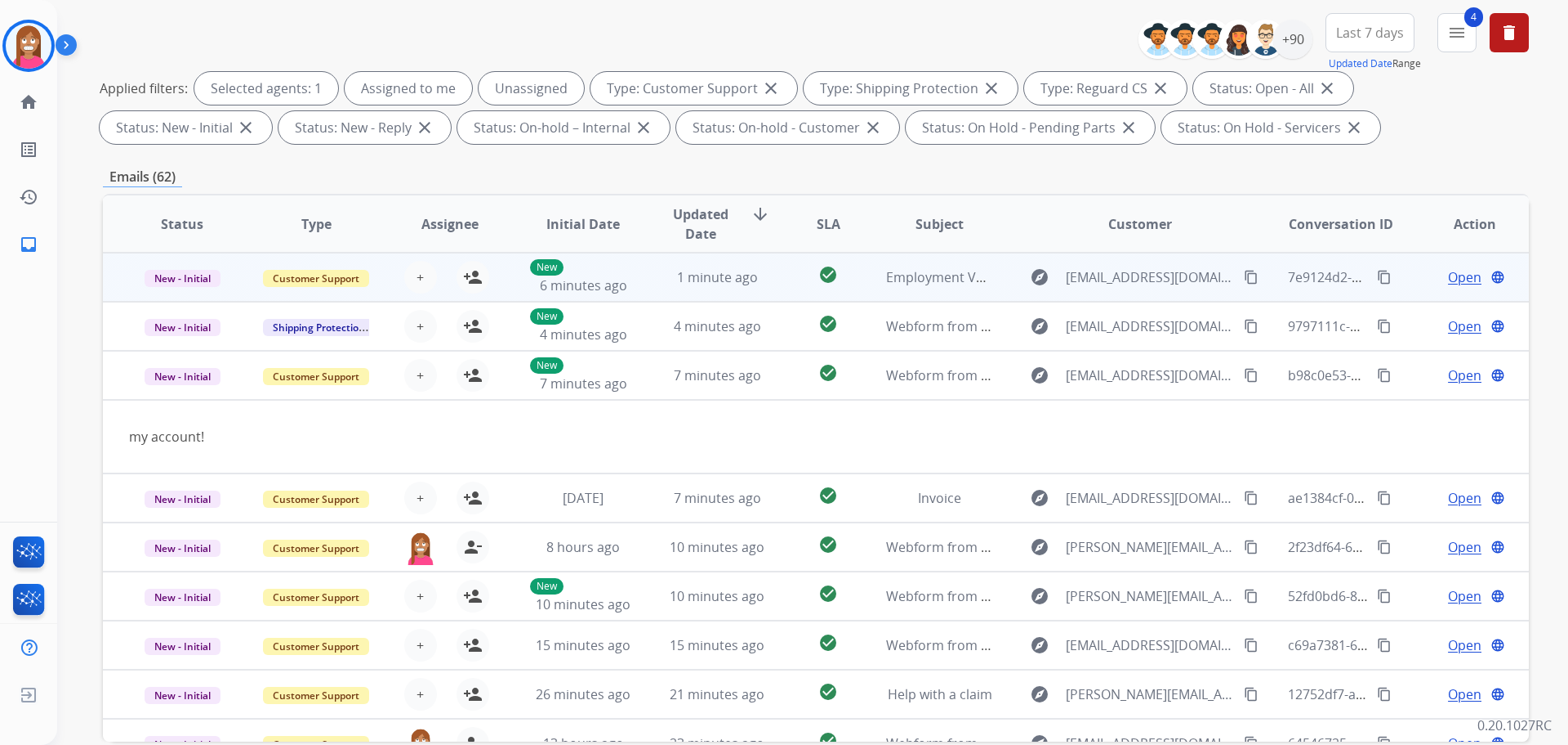
click at [641, 292] on td "1 minute ago" at bounding box center [705, 276] width 134 height 49
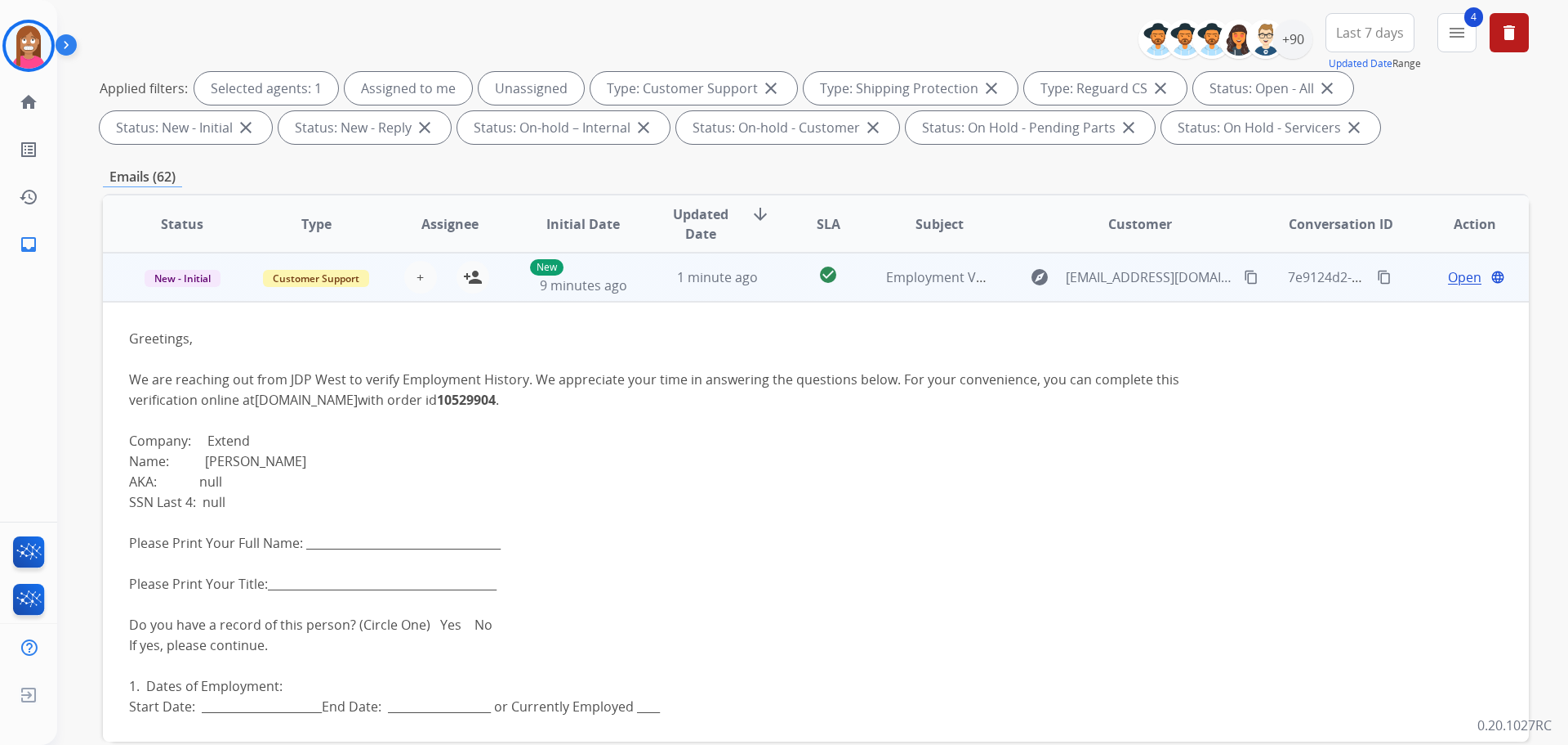
click at [1377, 280] on mat-icon "content_copy" at bounding box center [1384, 277] width 15 height 15
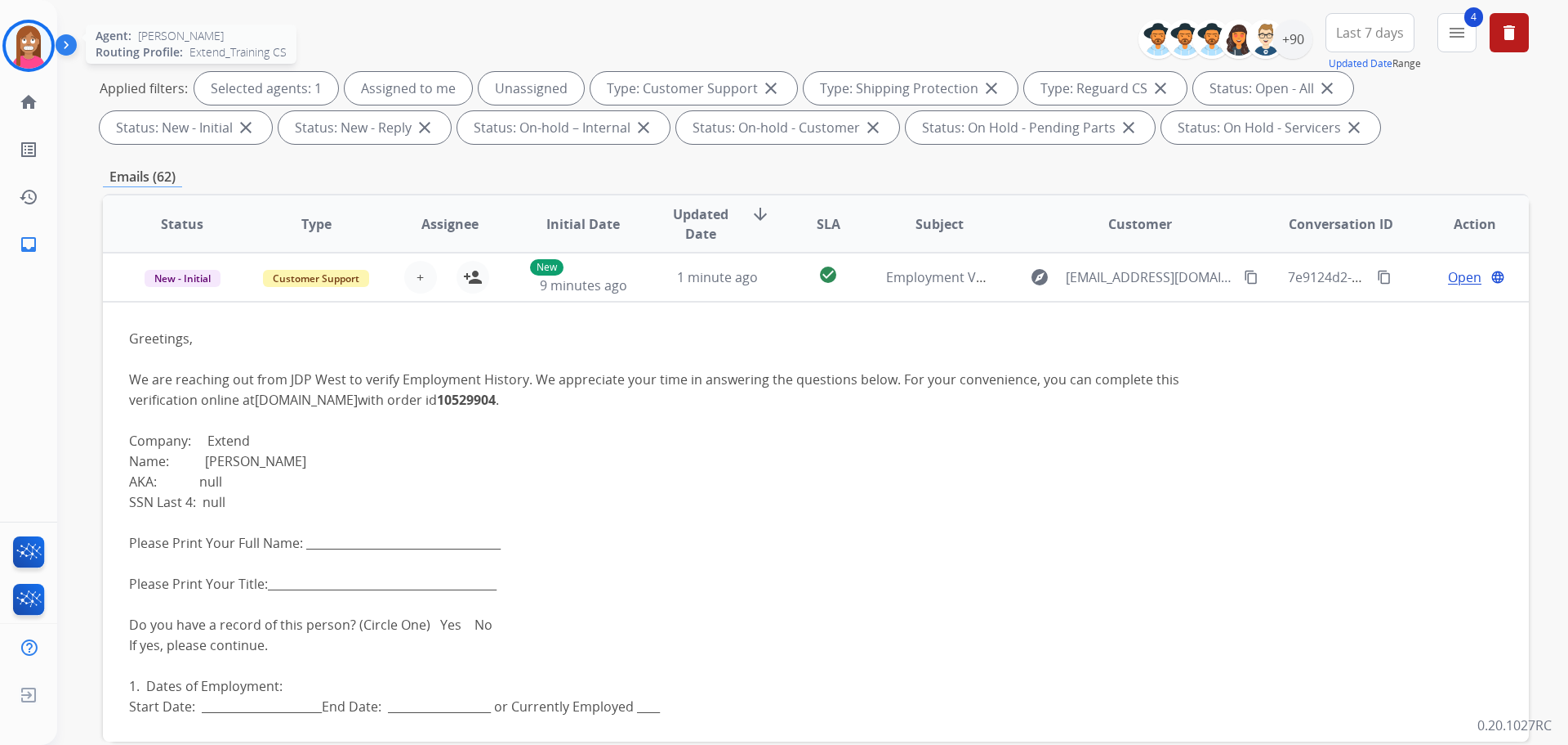
click at [10, 55] on img at bounding box center [28, 45] width 45 height 45
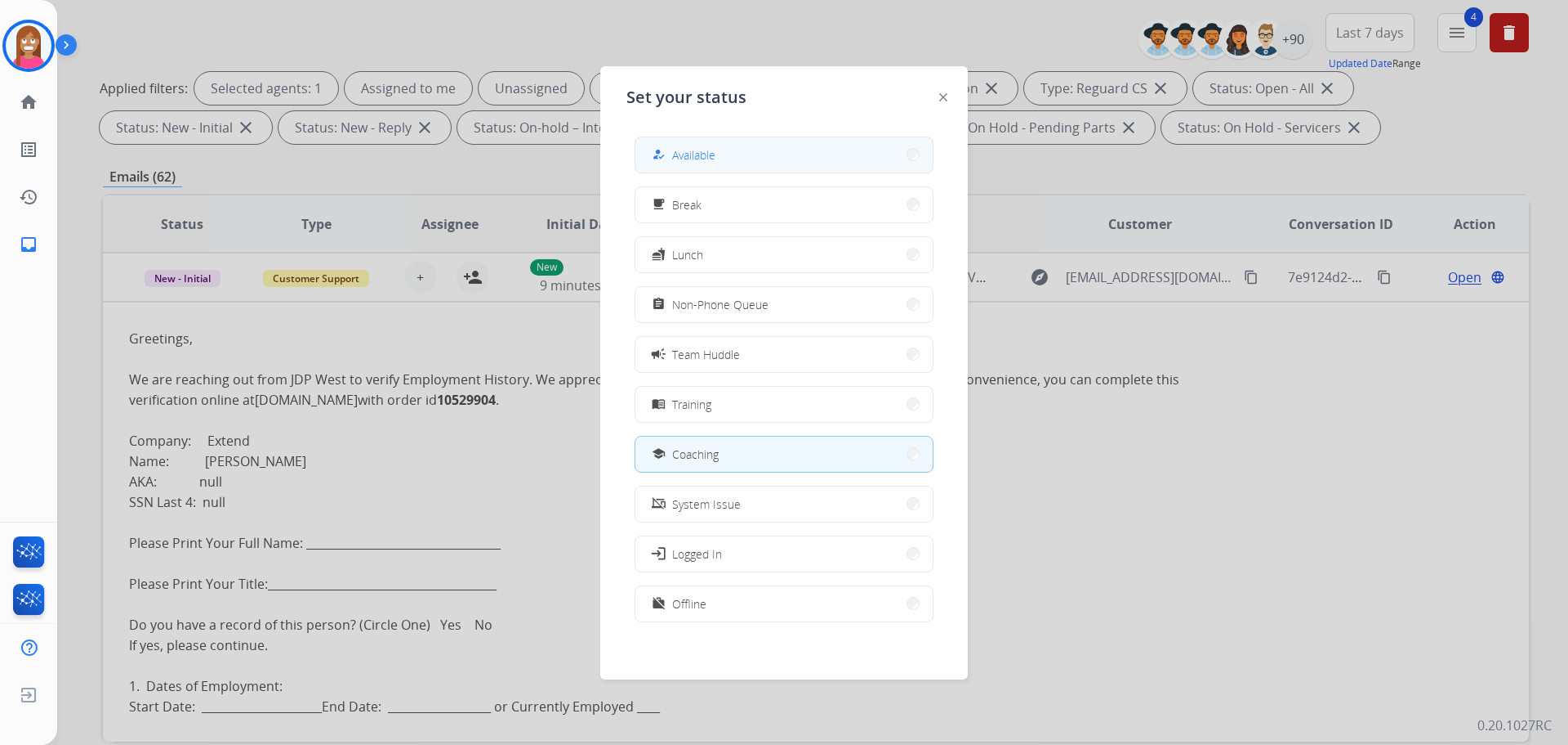
click at [677, 156] on span "Available" at bounding box center [694, 155] width 44 height 18
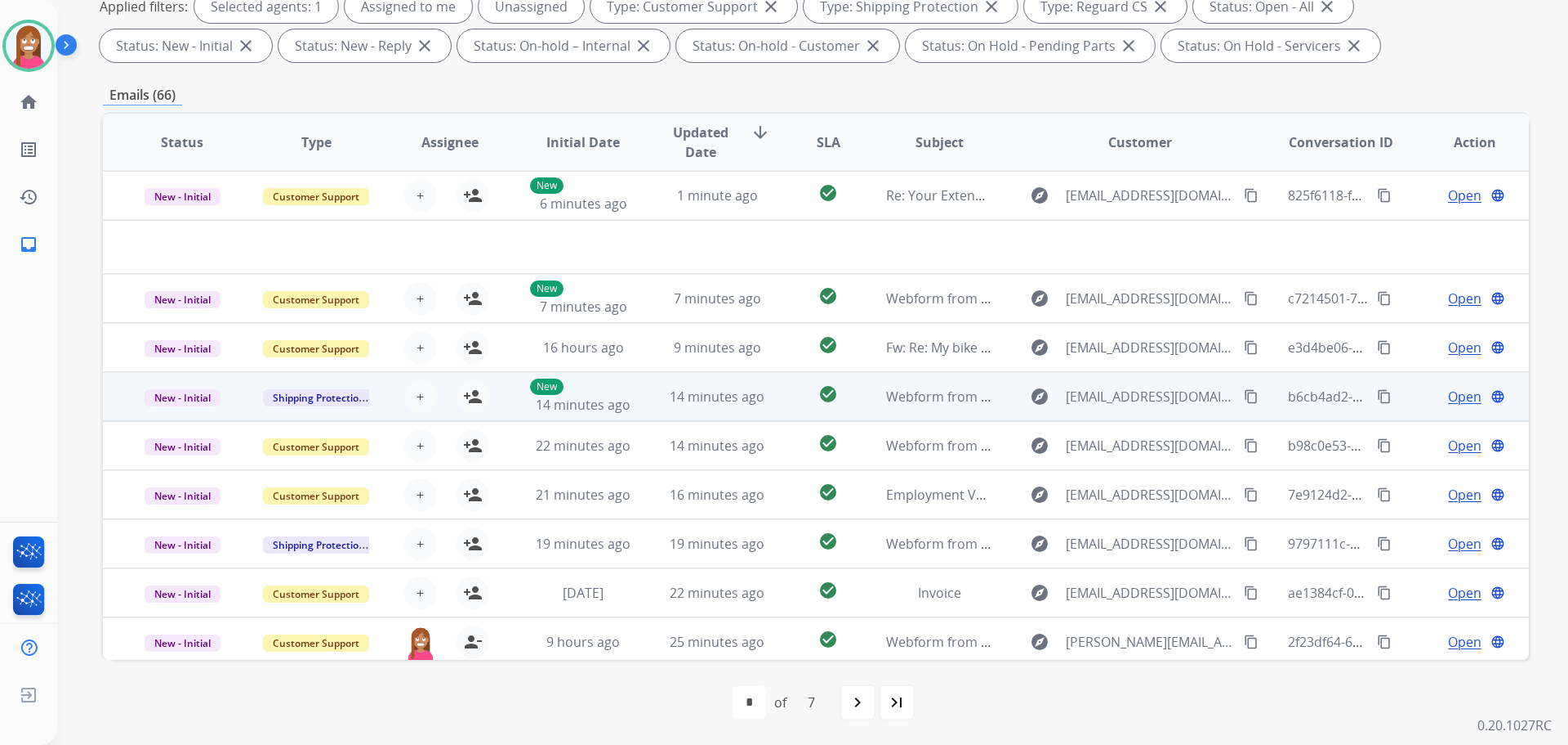
scroll to position [56, 0]
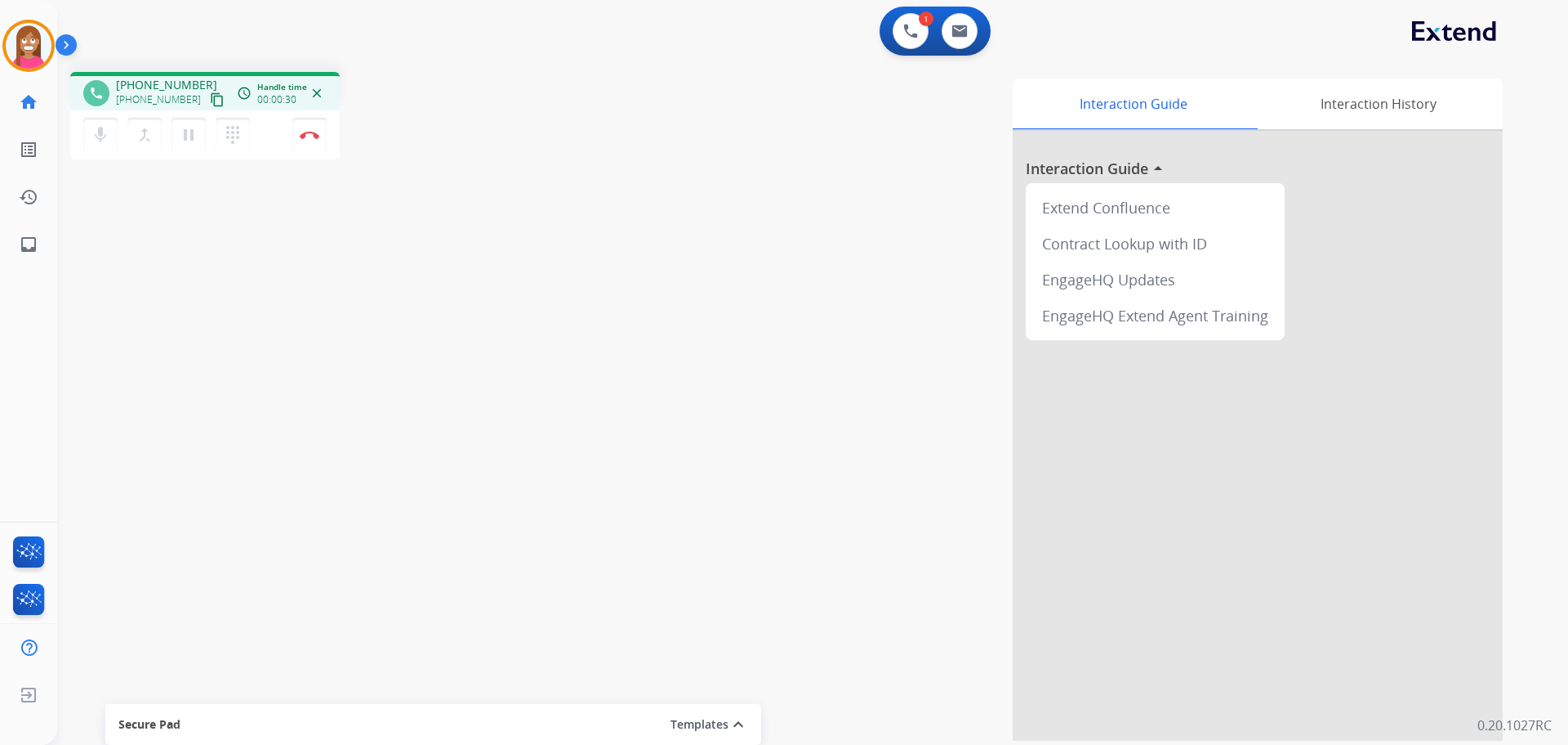
click at [210, 104] on mat-icon "content_copy" at bounding box center [217, 100] width 15 height 15
click at [308, 134] on img at bounding box center [309, 135] width 19 height 8
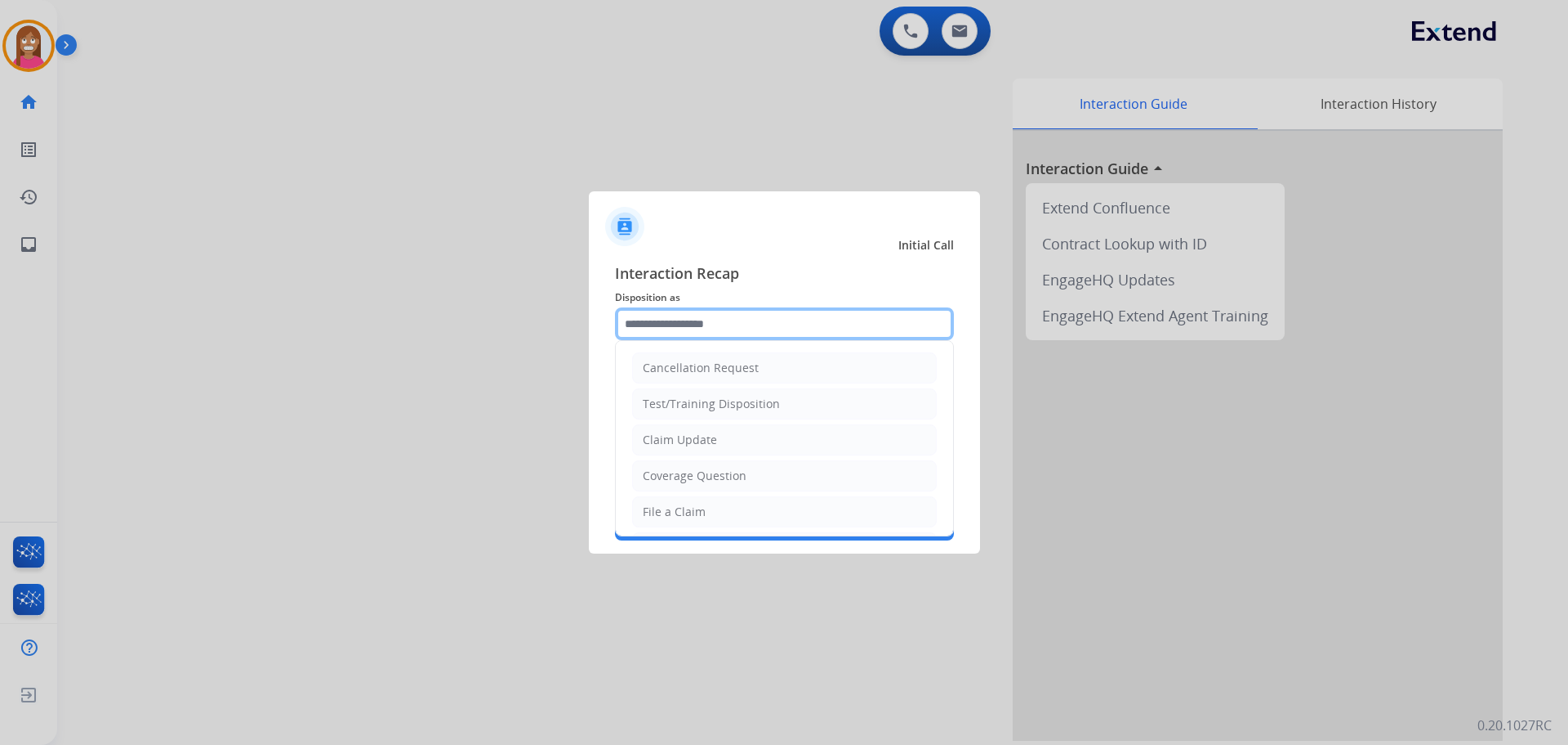
drag, startPoint x: 664, startPoint y: 339, endPoint x: 685, endPoint y: 346, distance: 22.1
click at [685, 340] on div "Cancellation Request Test/Training Disposition Claim Update Coverage Question F…" at bounding box center [784, 323] width 339 height 32
click at [643, 340] on ul "Cancellation Request Test/Training Disposition Claim Update Coverage Question F…" at bounding box center [784, 565] width 338 height 450
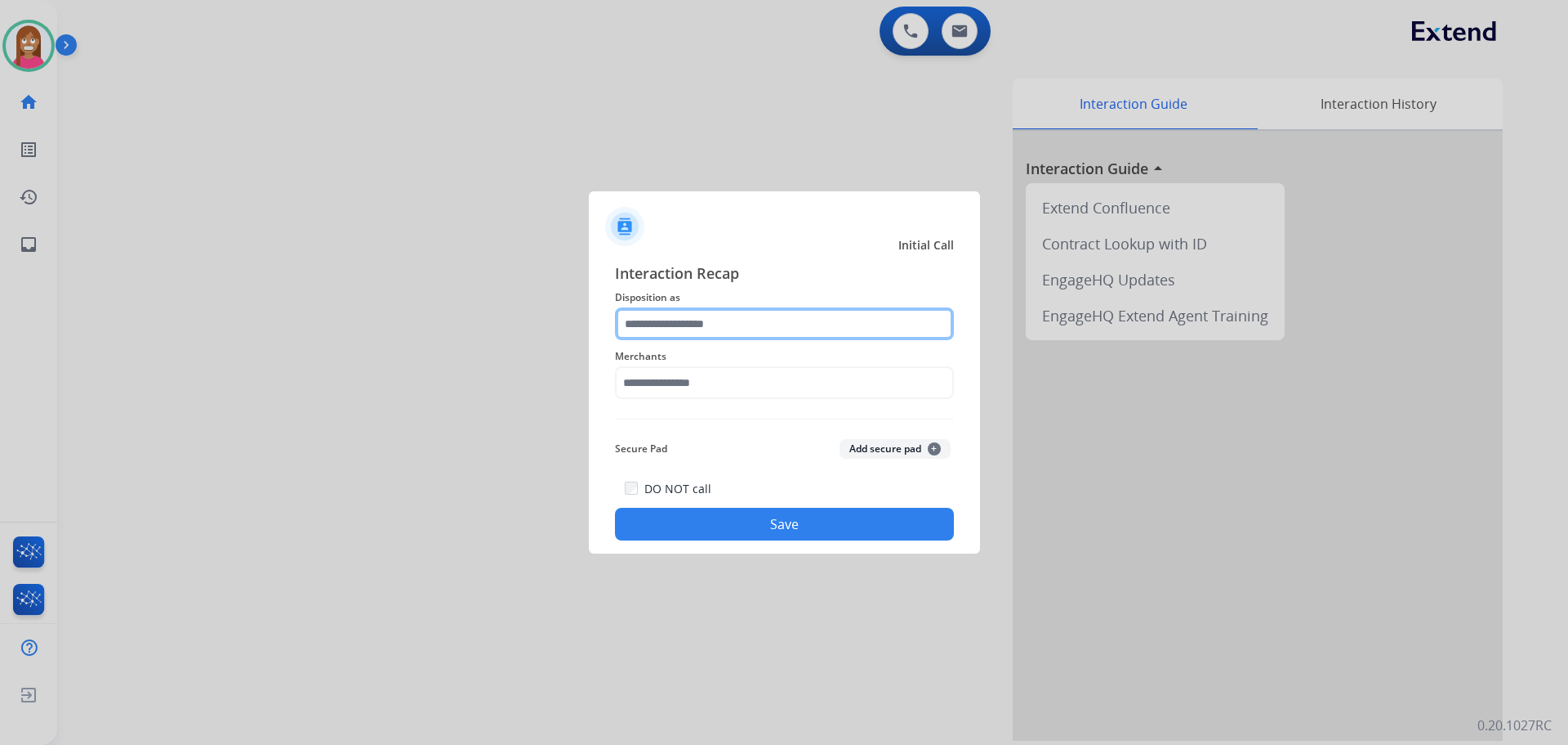
drag, startPoint x: 717, startPoint y: 321, endPoint x: 717, endPoint y: 330, distance: 9.0
click at [717, 327] on input "text" at bounding box center [784, 323] width 339 height 32
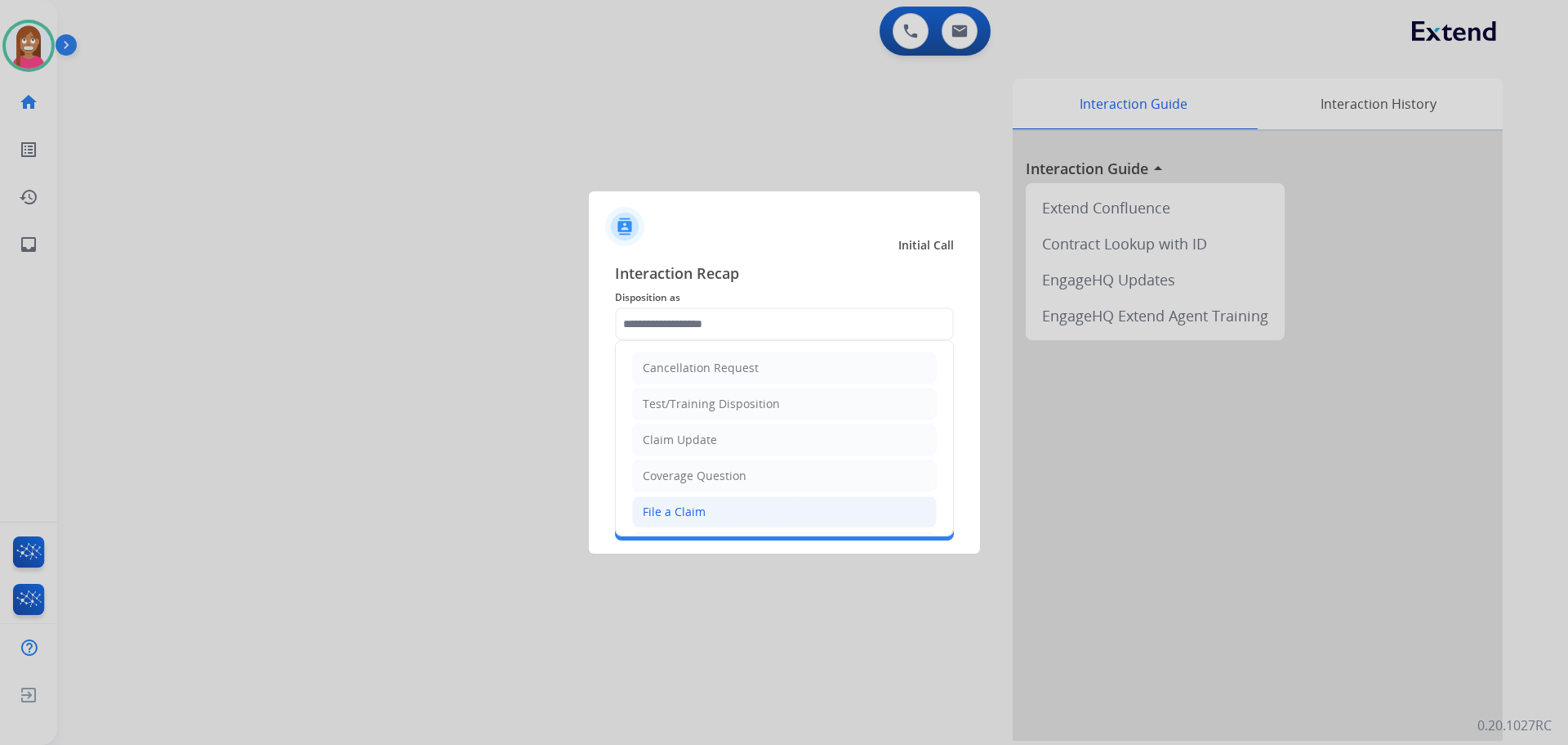
click at [675, 509] on div "File a Claim" at bounding box center [674, 512] width 63 height 17
type input "**********"
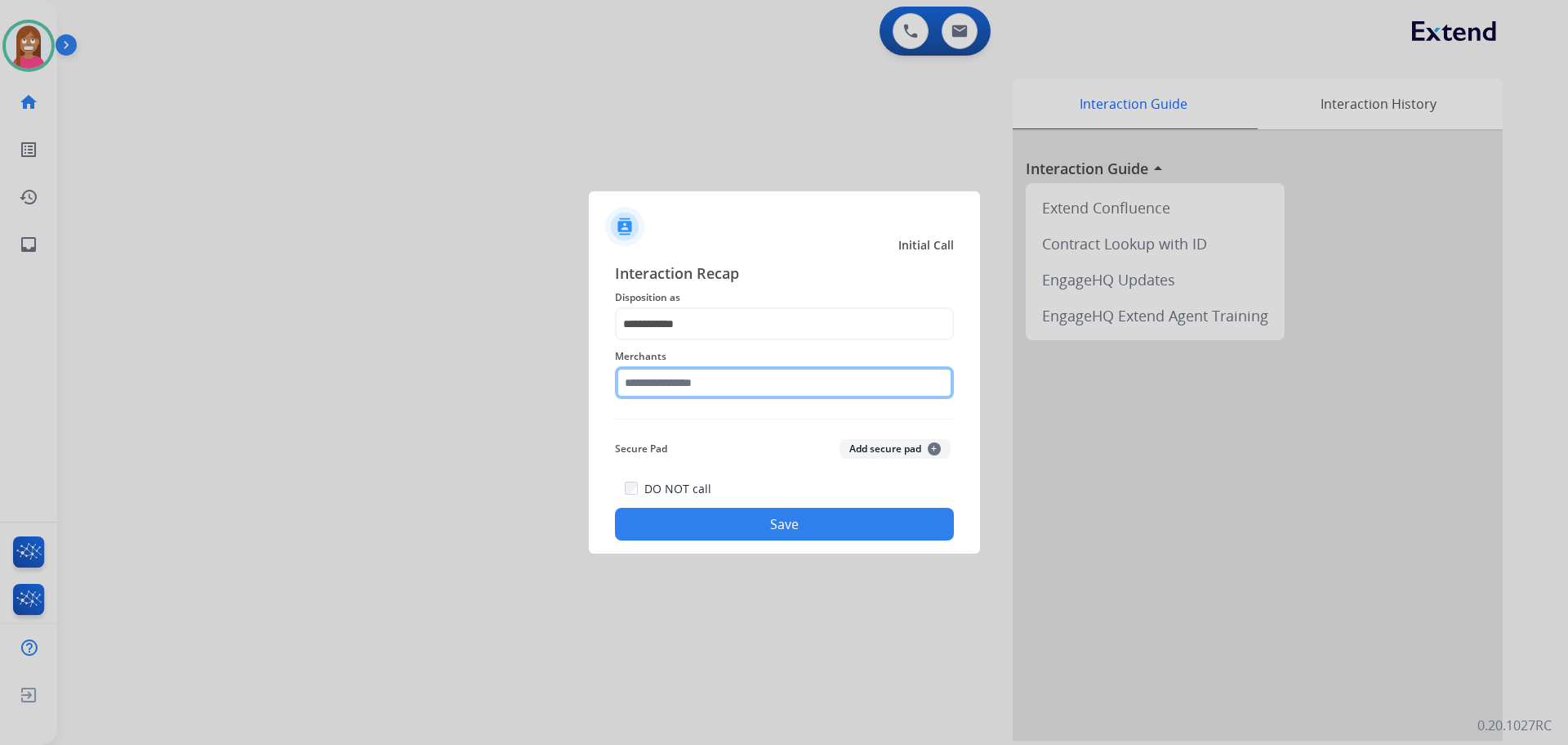
click at [666, 391] on input "text" at bounding box center [784, 382] width 339 height 32
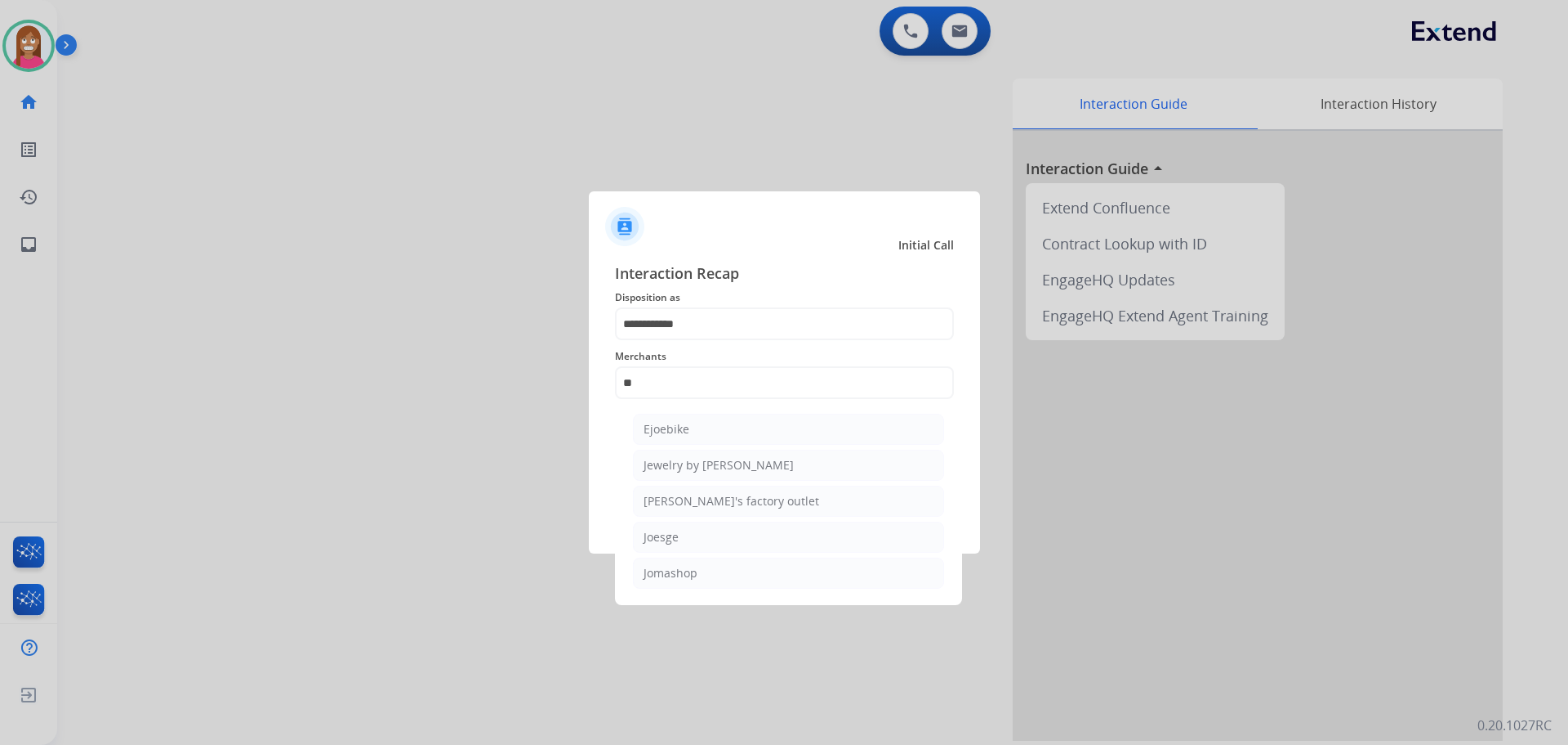
click at [694, 560] on li "Jomashop" at bounding box center [789, 572] width 312 height 31
type input "********"
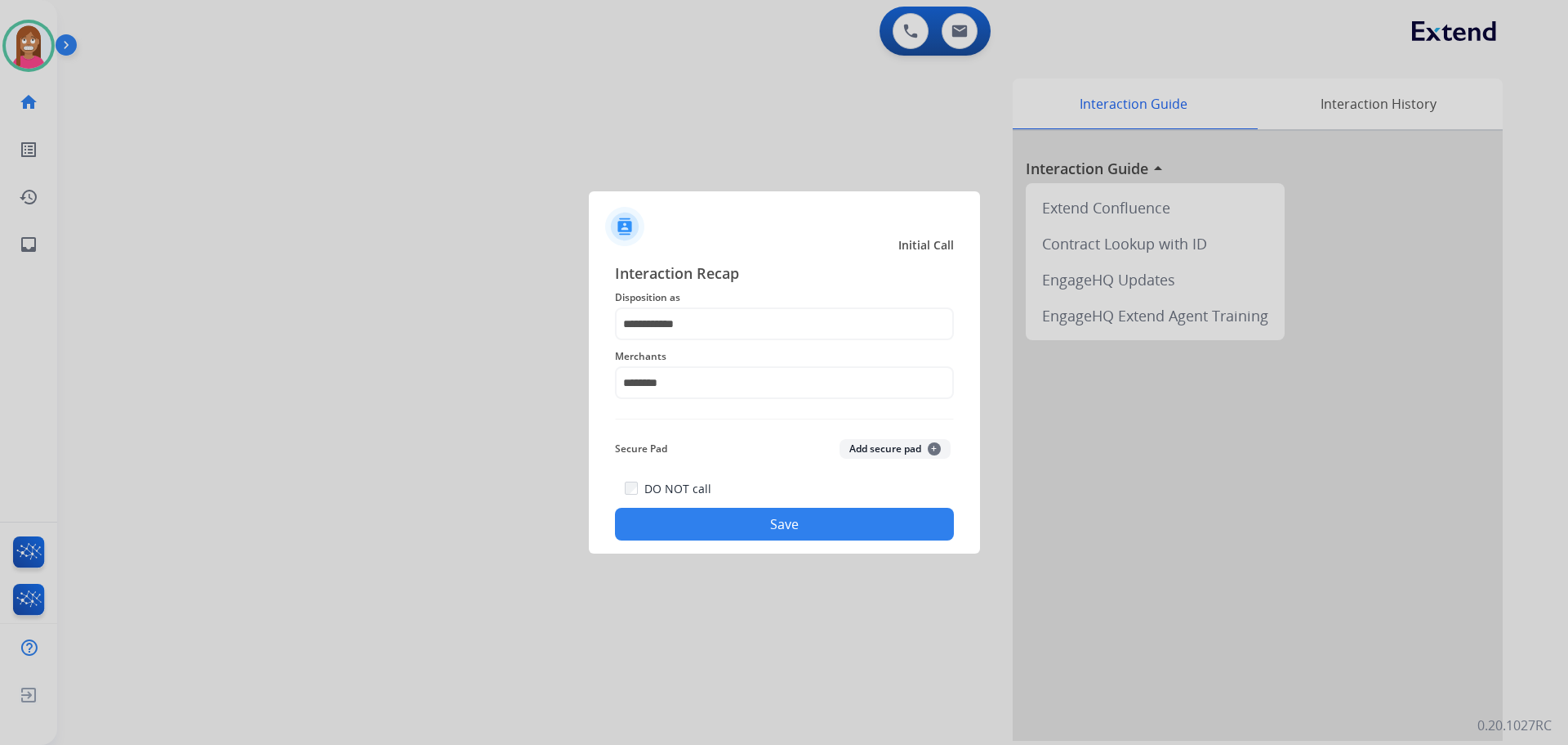
click at [696, 537] on button "Save" at bounding box center [784, 523] width 339 height 32
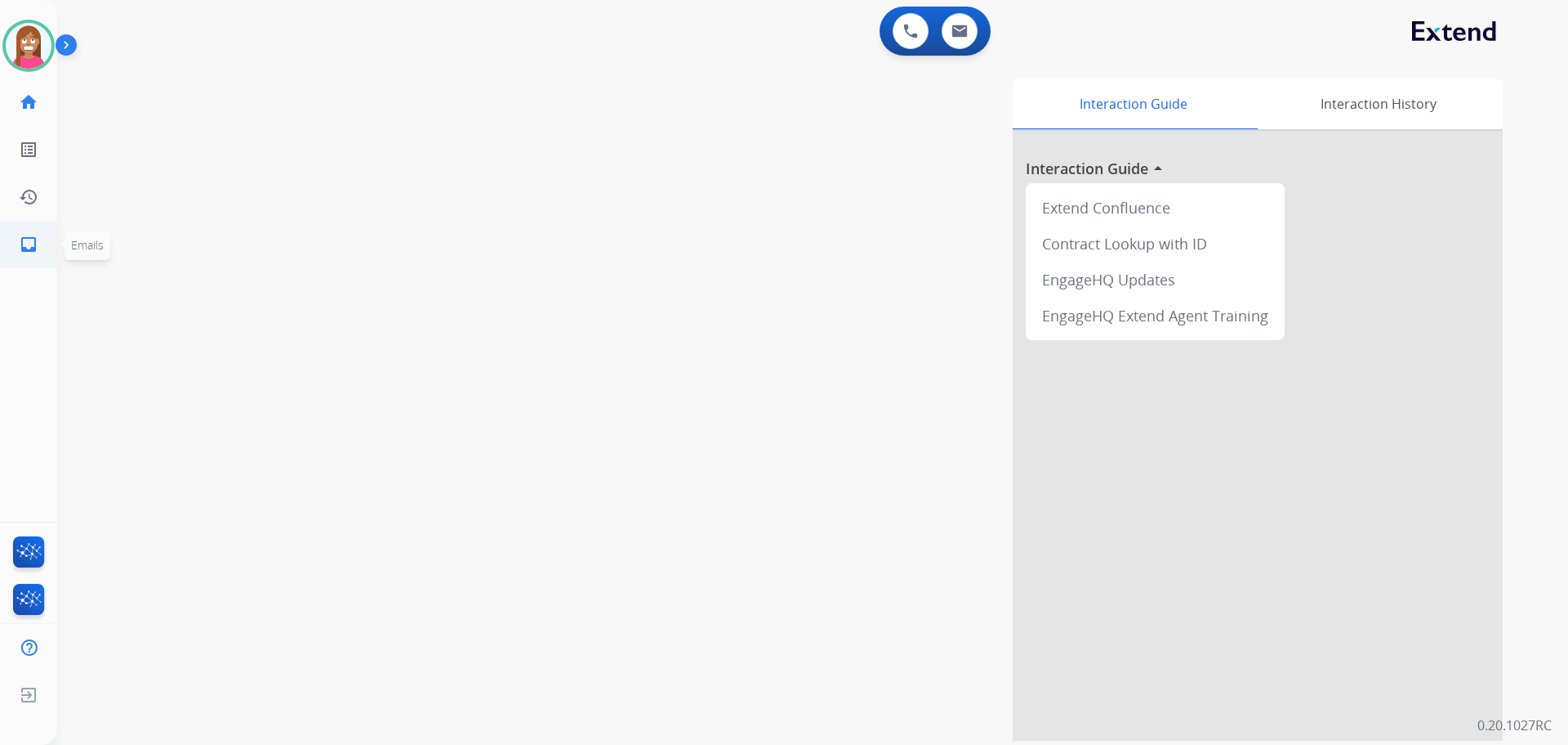
click at [45, 238] on link "inbox Emails" at bounding box center [28, 244] width 45 height 45
select select "**********"
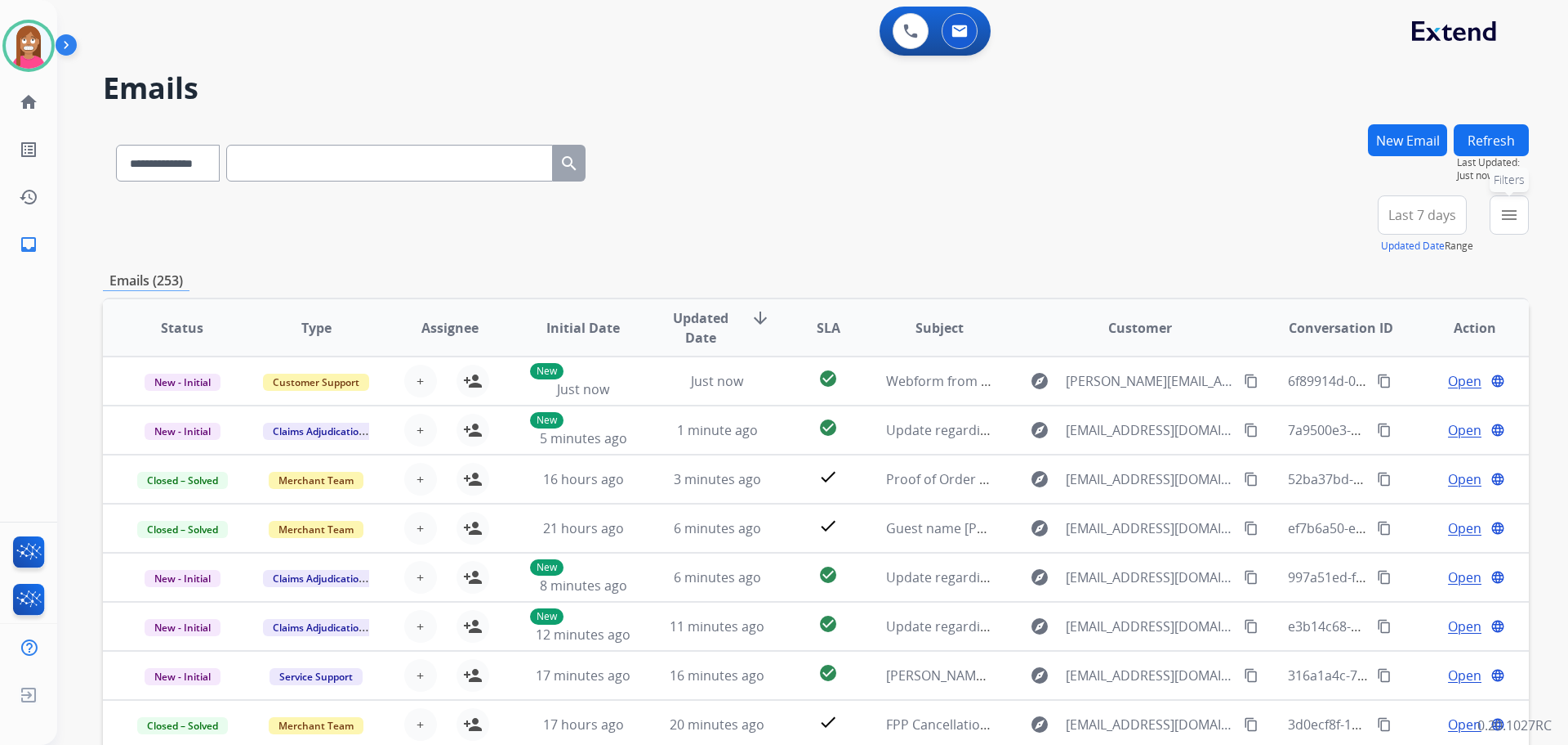
click at [1507, 207] on mat-icon "menu" at bounding box center [1509, 214] width 19 height 19
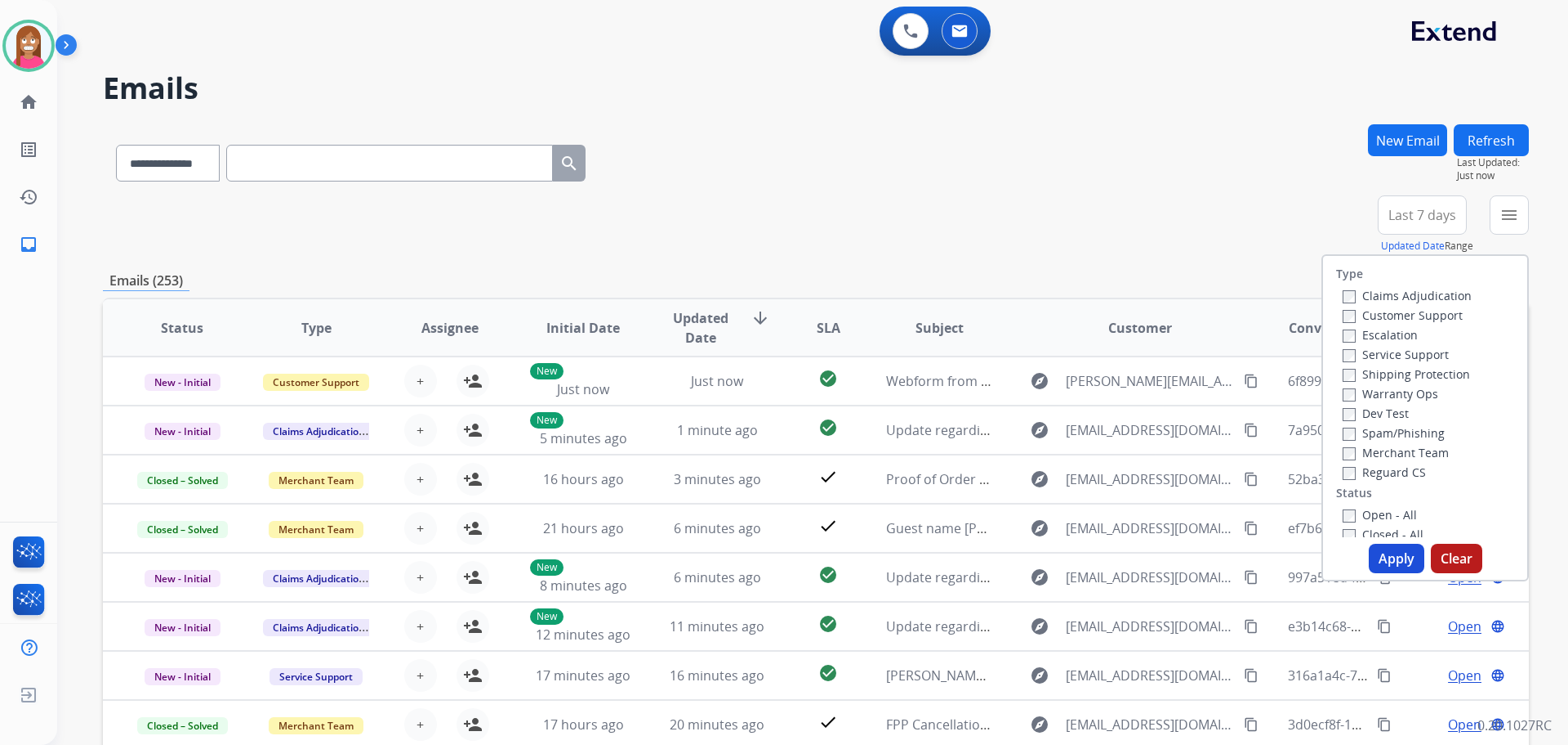
click at [1387, 312] on label "Customer Support" at bounding box center [1403, 315] width 121 height 16
click at [1370, 375] on label "Shipping Protection" at bounding box center [1406, 374] width 127 height 16
click at [1353, 479] on label "Reguard CS" at bounding box center [1384, 471] width 83 height 16
click at [1356, 510] on label "Open - All" at bounding box center [1380, 514] width 74 height 16
click at [1379, 549] on button "Apply" at bounding box center [1397, 559] width 56 height 30
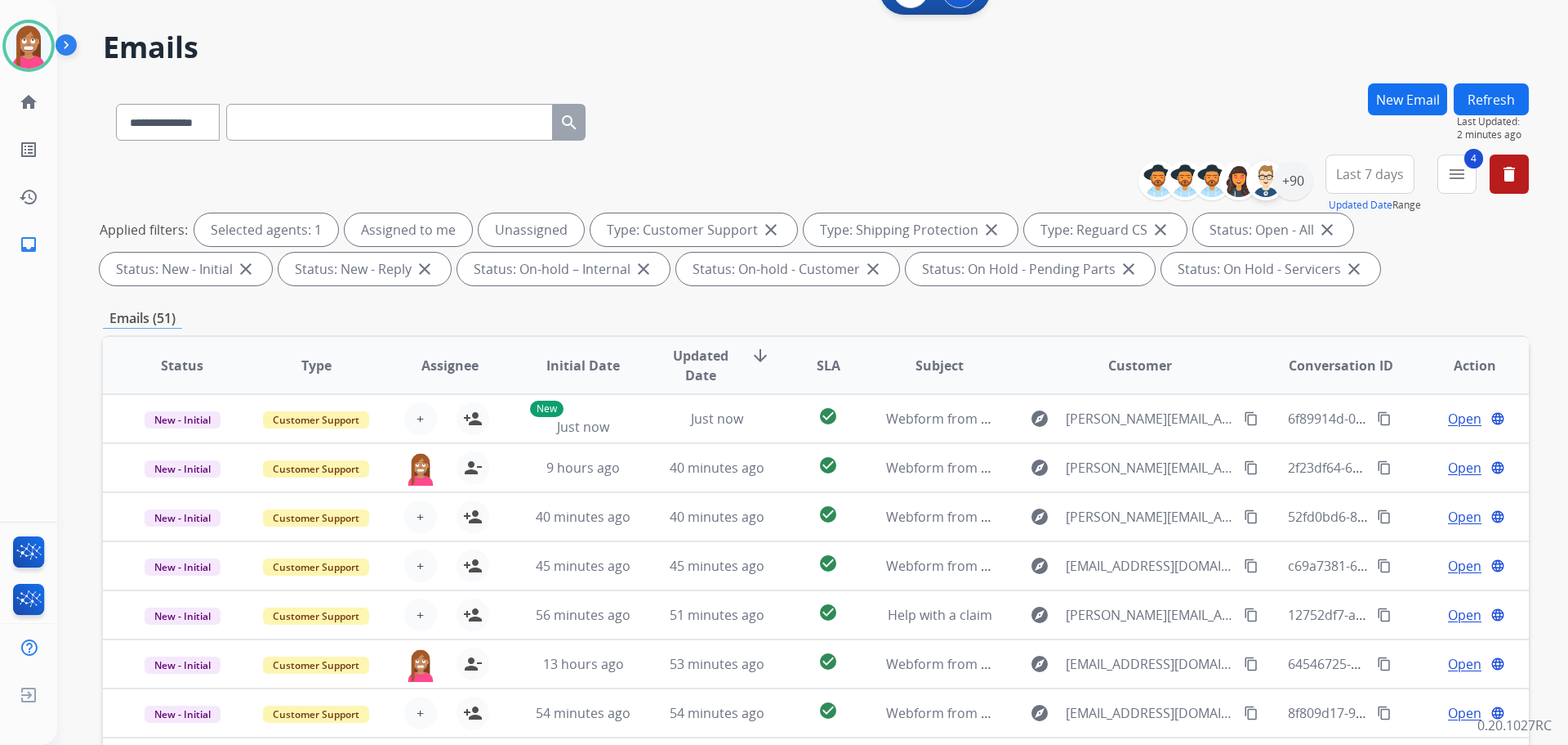
scroll to position [19, 0]
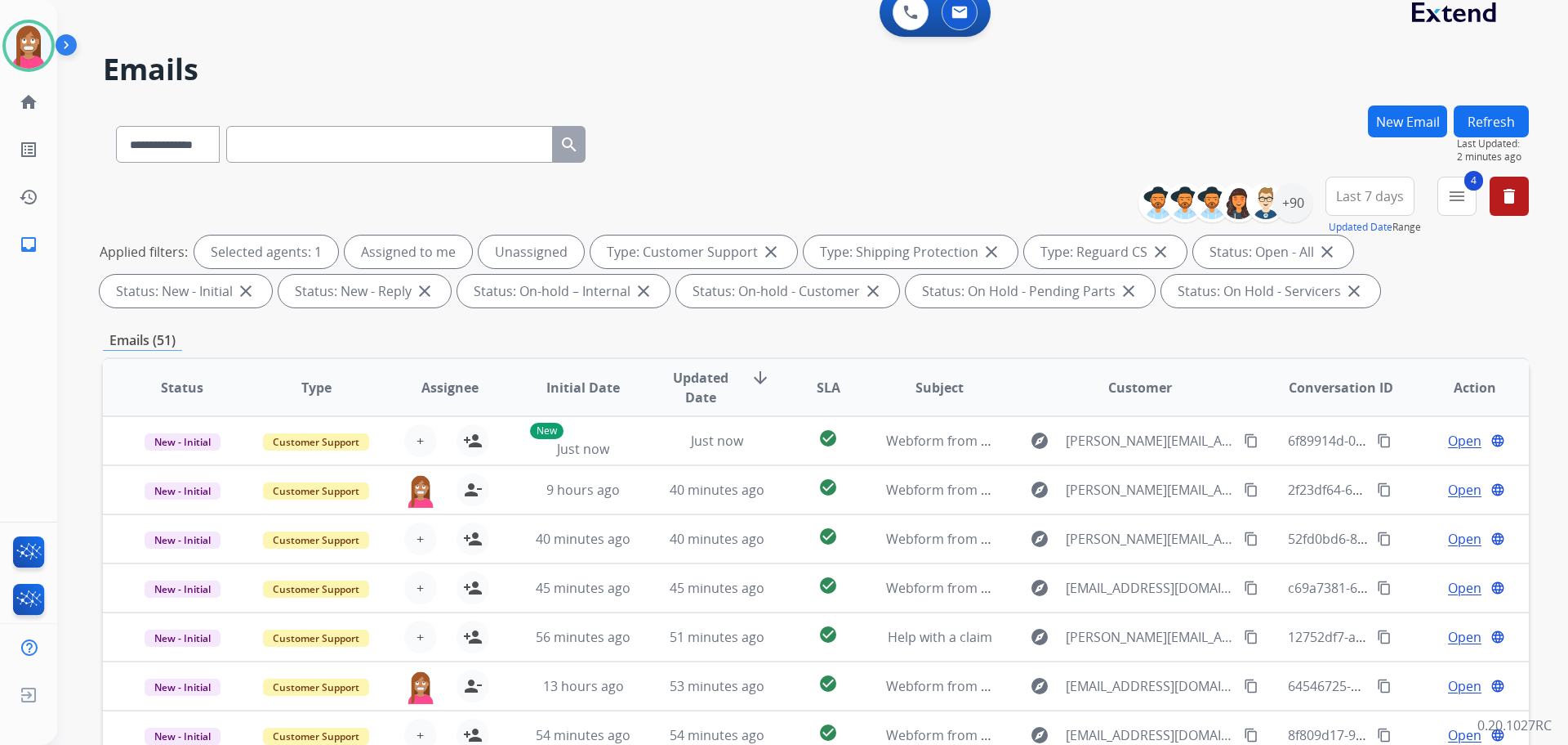
click at [1475, 114] on button "Refresh" at bounding box center [1491, 122] width 75 height 32
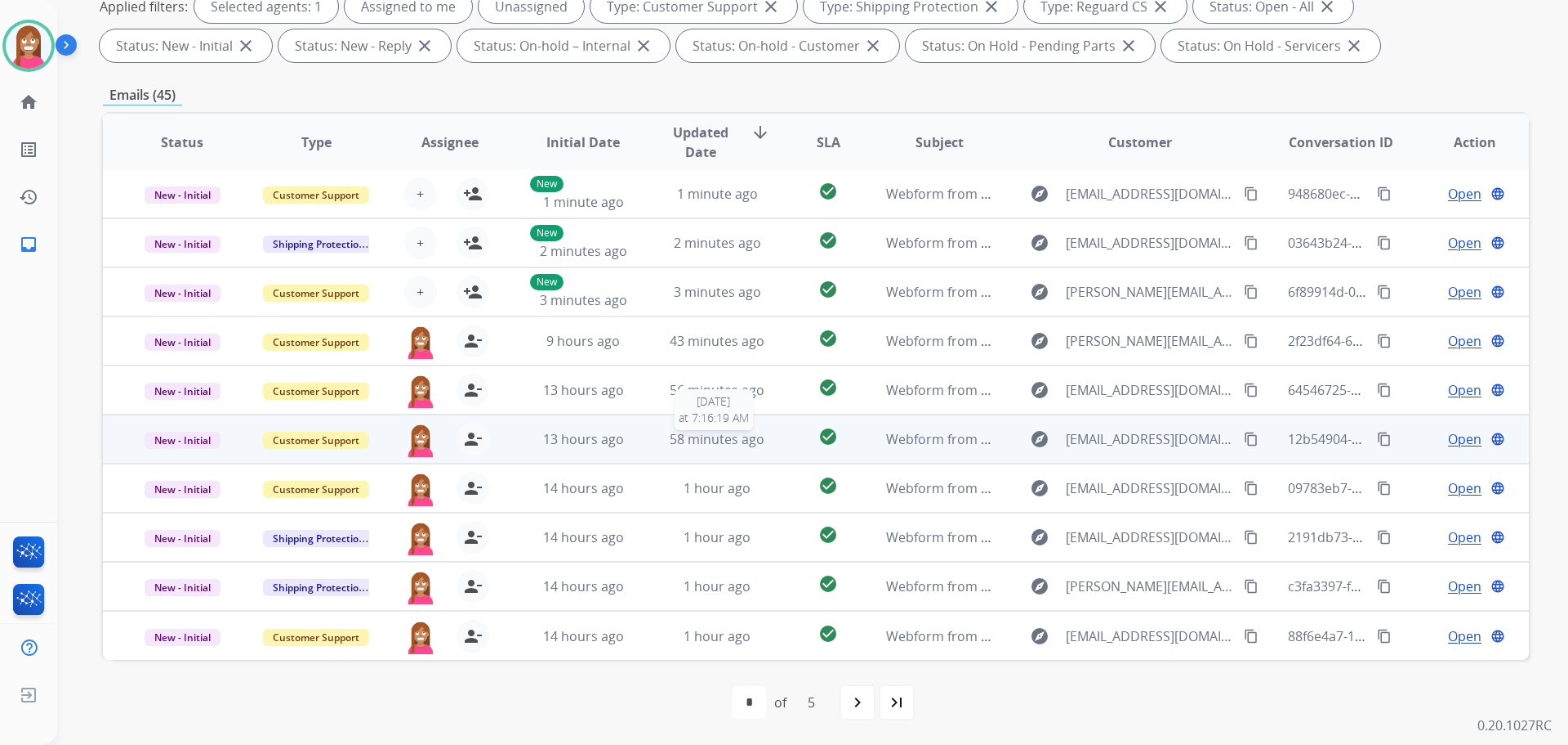
scroll to position [0, 0]
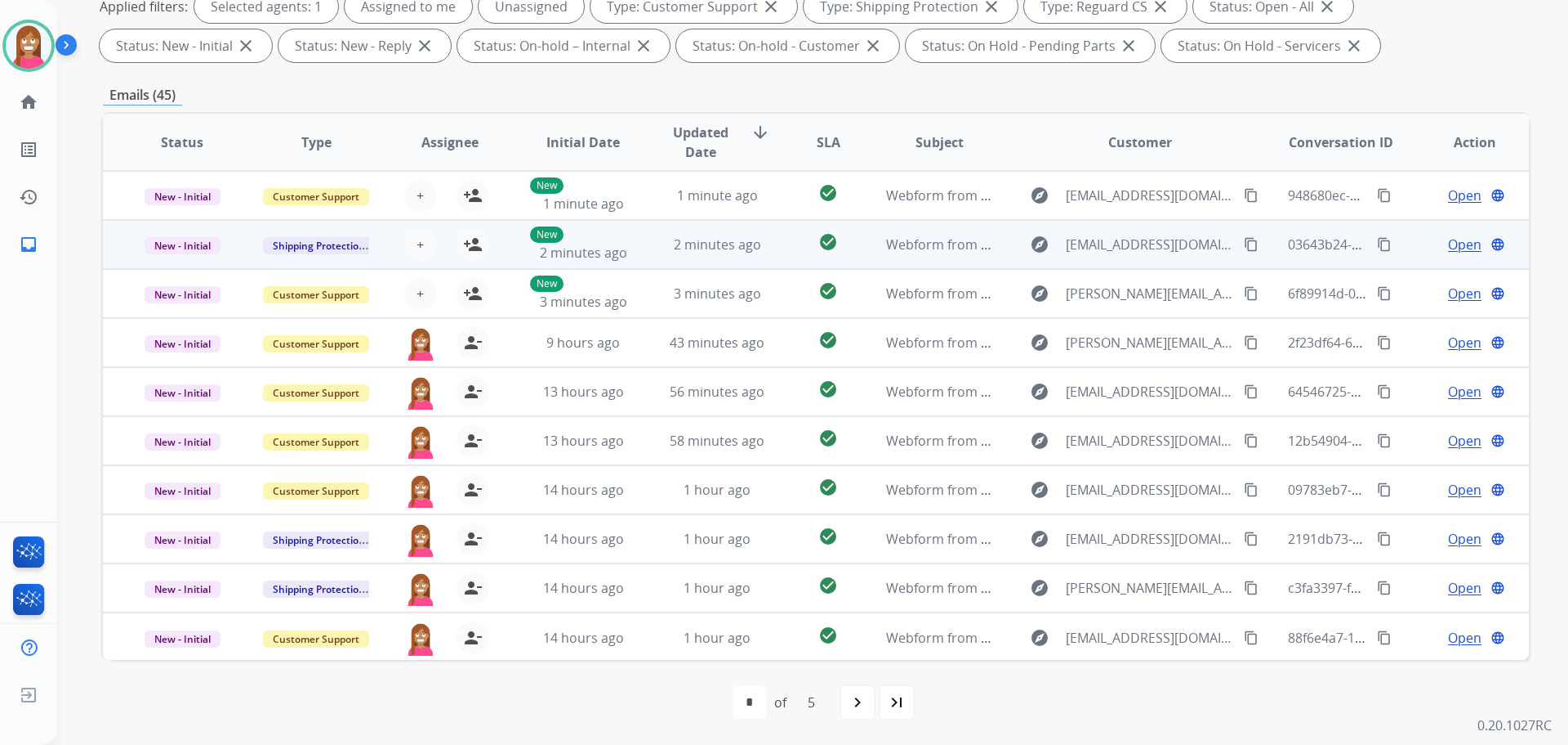
click at [640, 248] on td "2 minutes ago" at bounding box center [705, 244] width 134 height 49
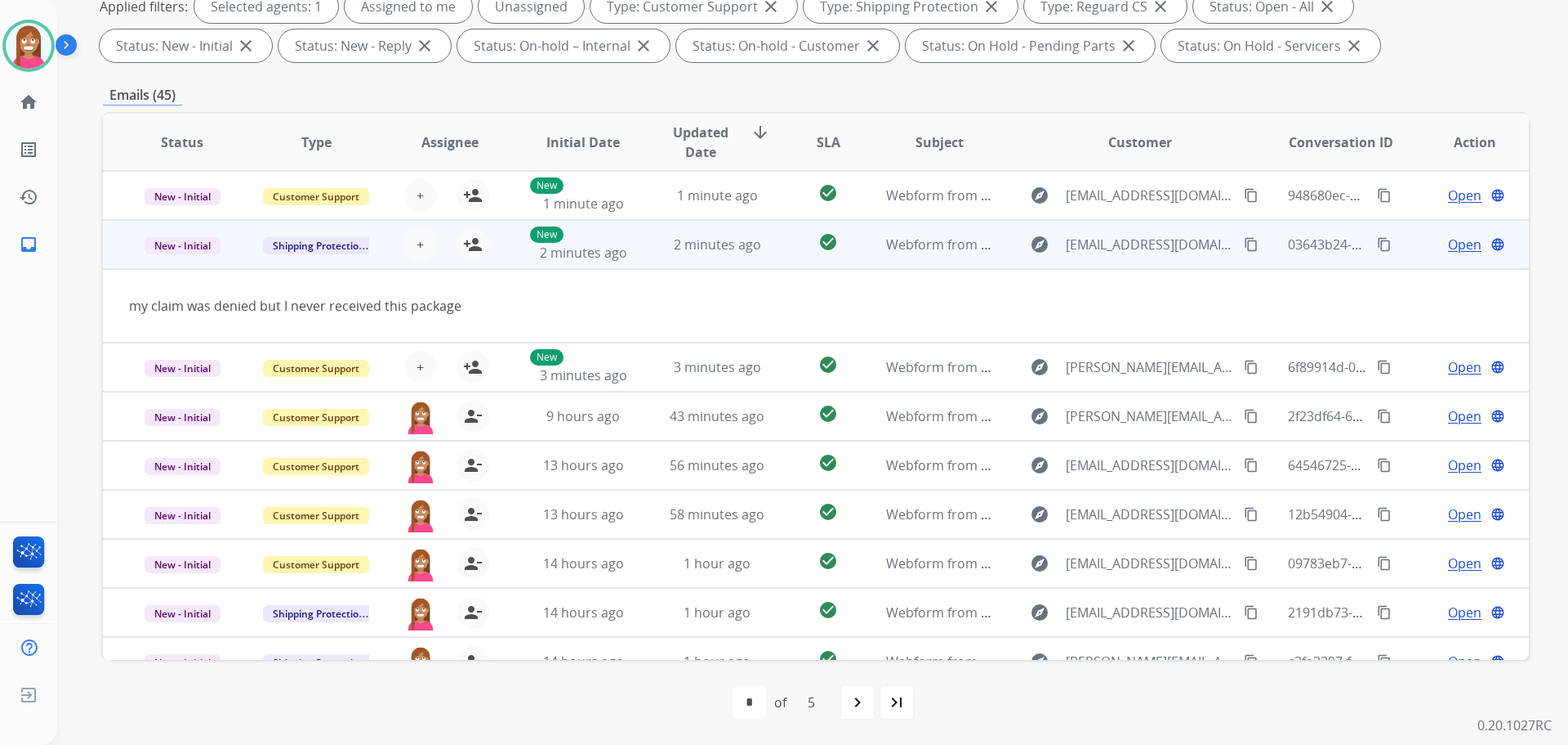
scroll to position [49, 0]
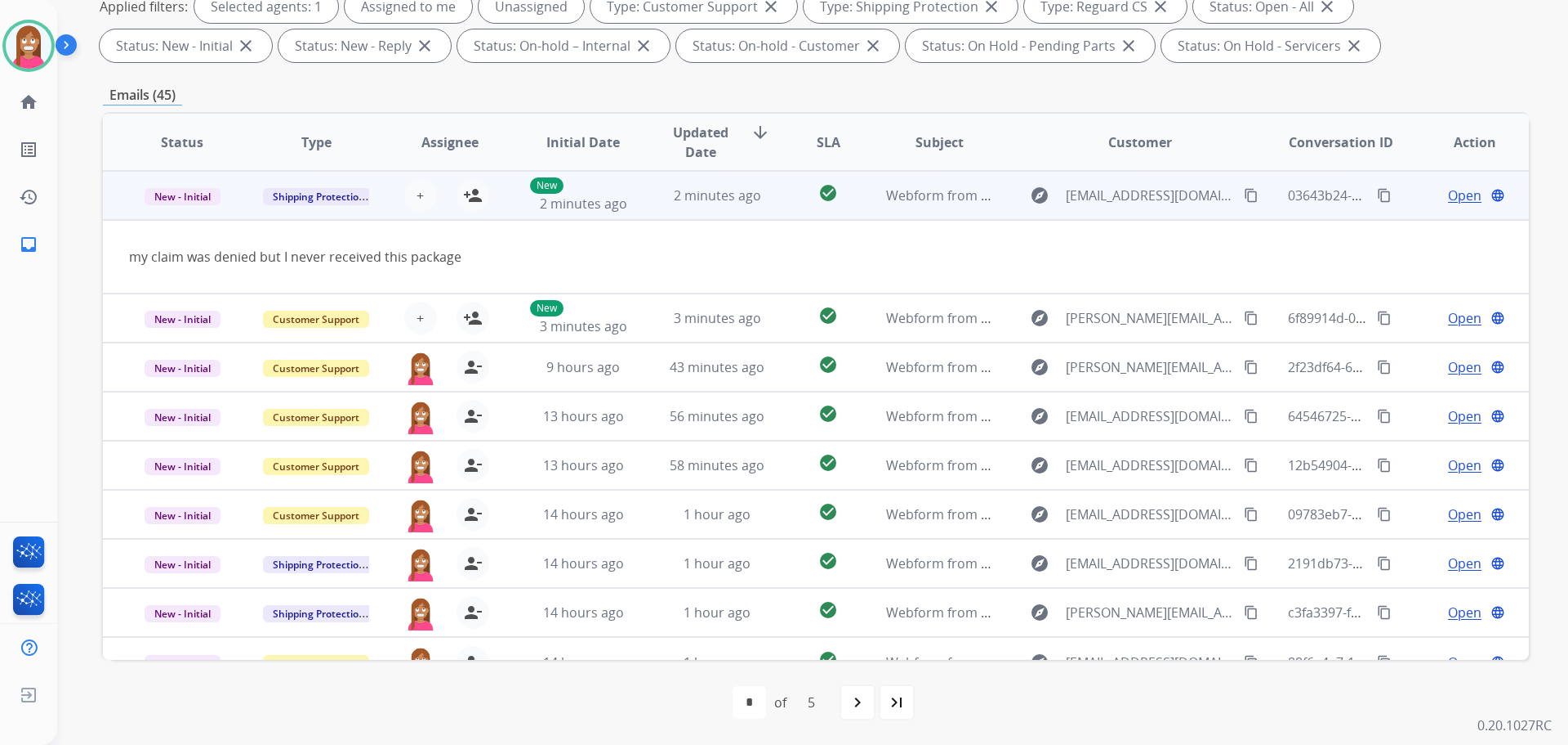
click at [1244, 194] on mat-icon "content_copy" at bounding box center [1252, 196] width 15 height 15
click at [467, 199] on mat-icon "person_add" at bounding box center [473, 195] width 19 height 19
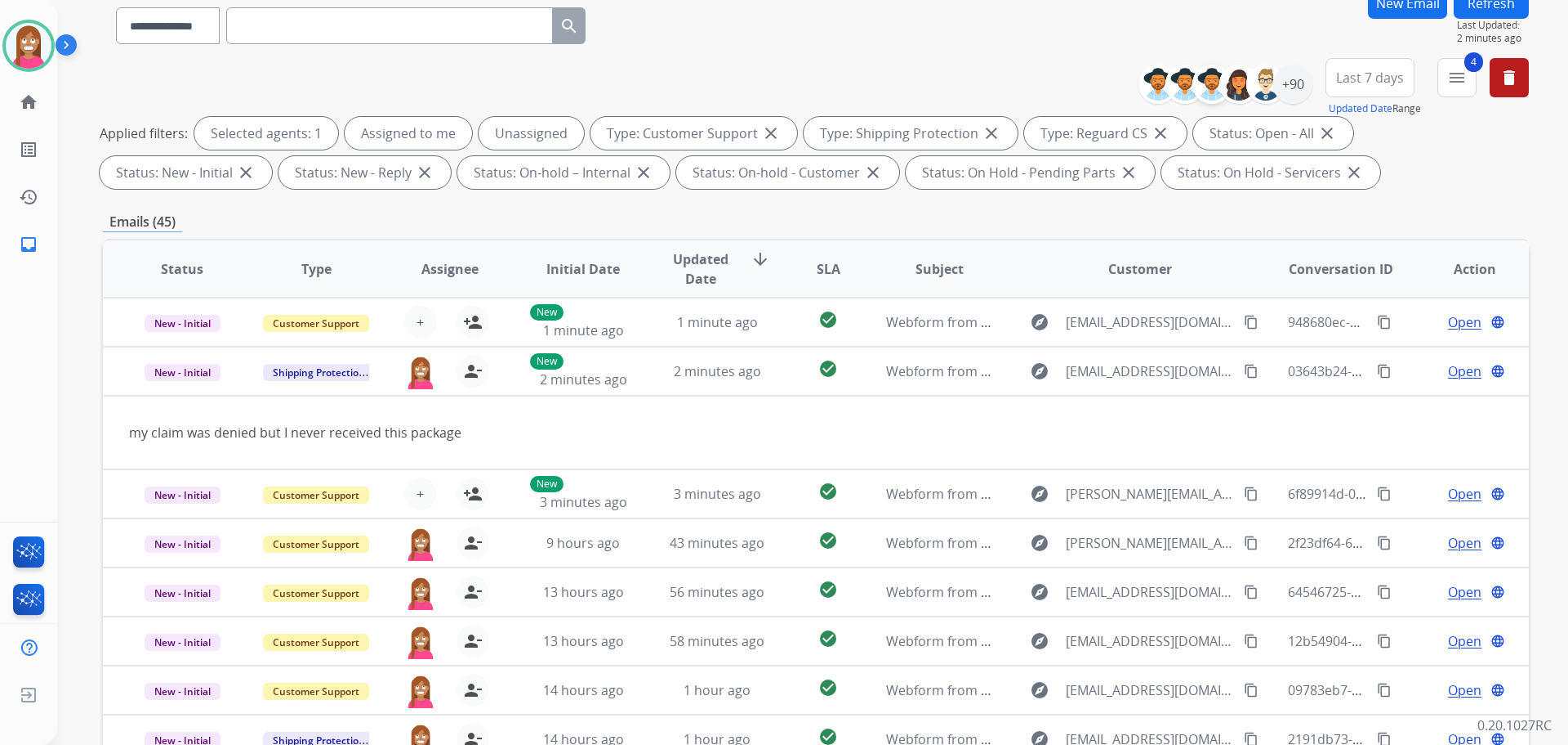
scroll to position [19, 0]
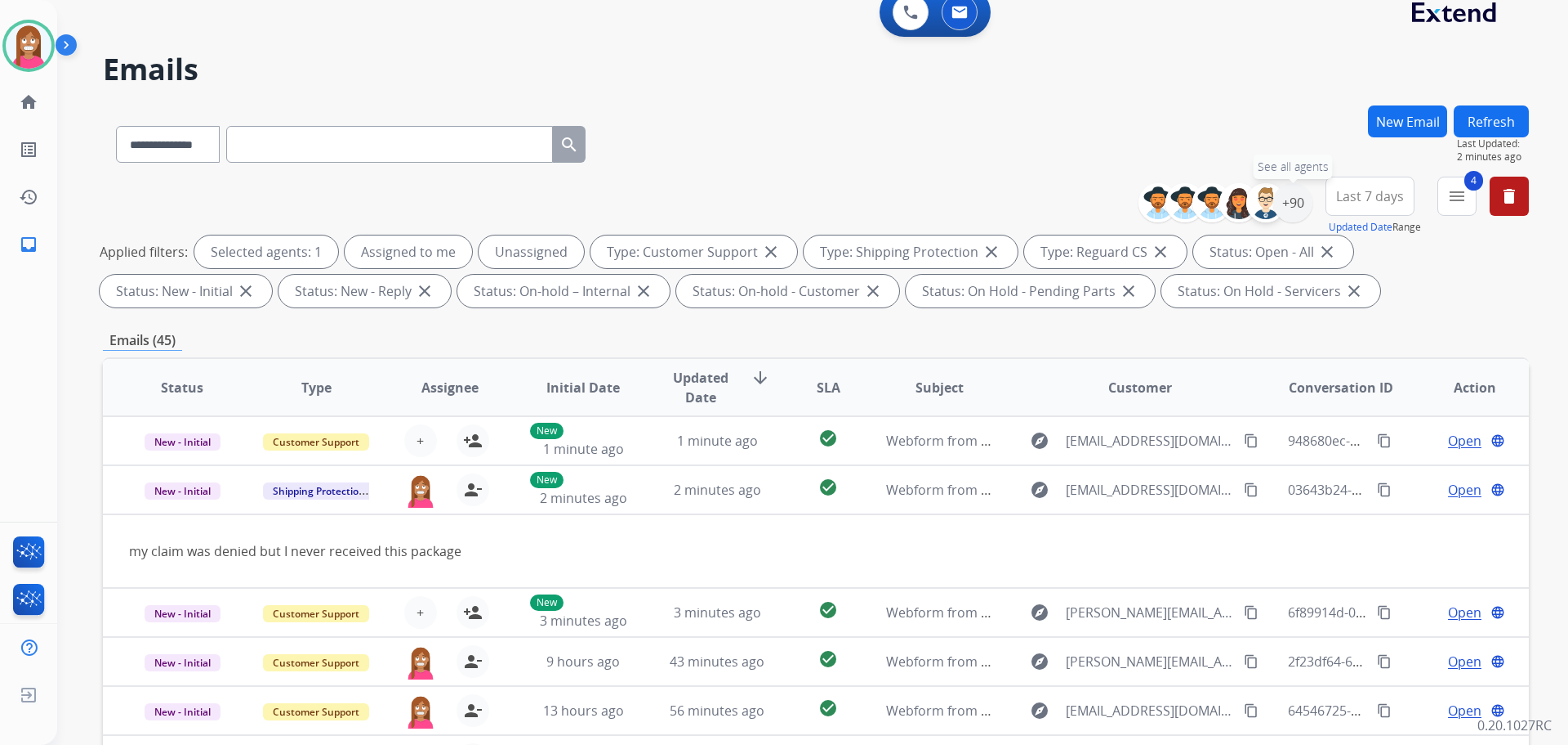
drag, startPoint x: 1296, startPoint y: 196, endPoint x: 1268, endPoint y: 208, distance: 30.5
click at [1296, 196] on div "+90" at bounding box center [1293, 202] width 39 height 39
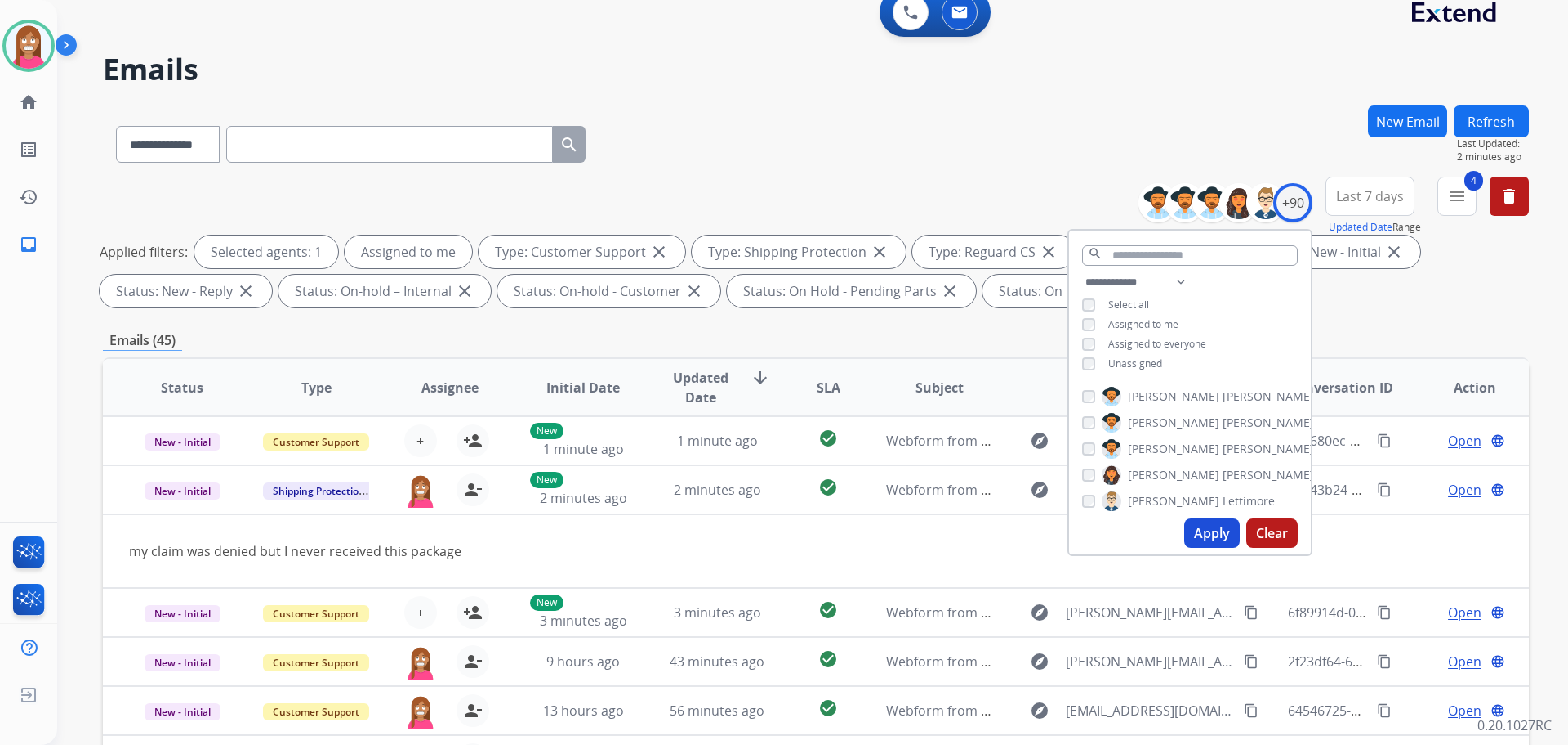
click at [1208, 527] on button "Apply" at bounding box center [1212, 533] width 56 height 30
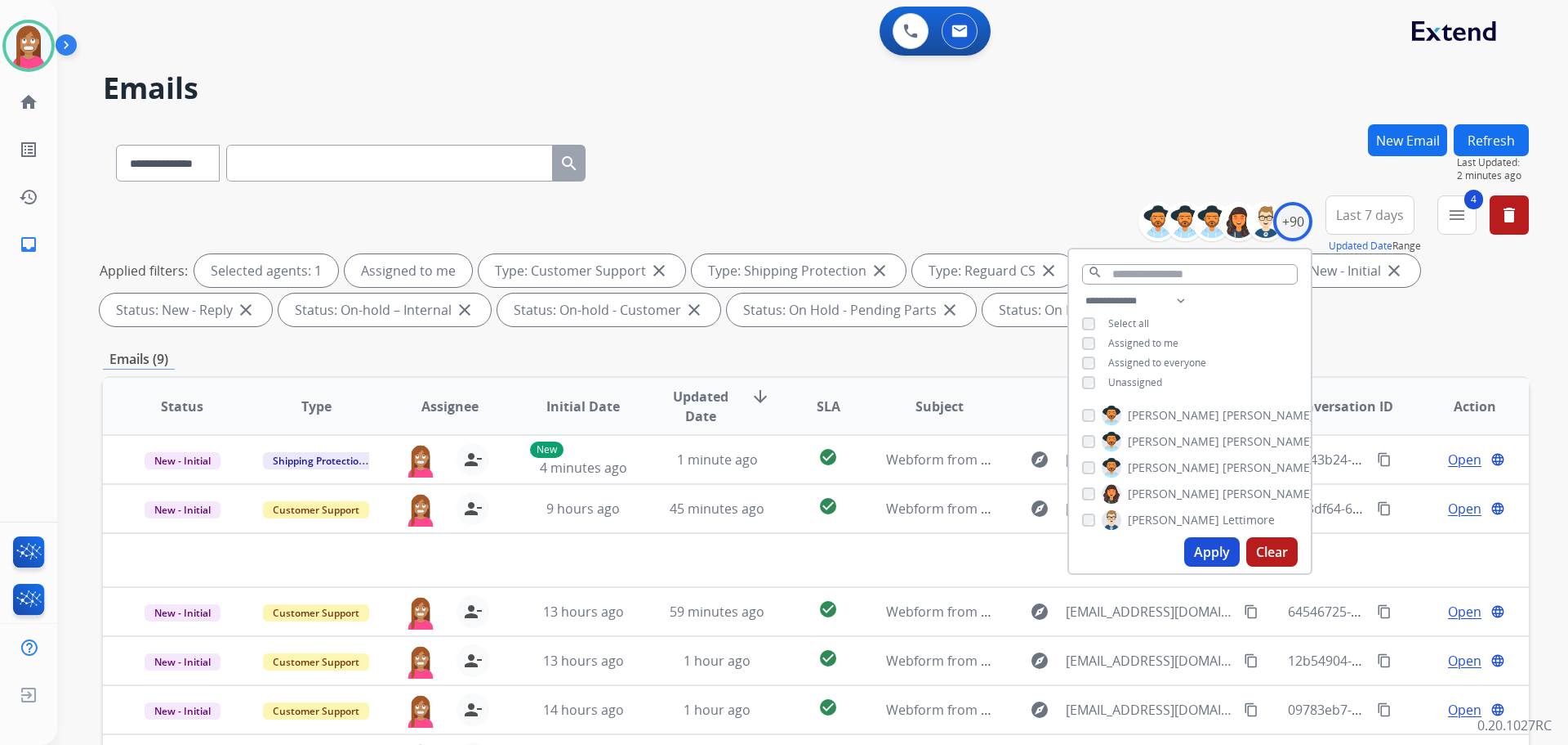
click at [757, 161] on div "**********" at bounding box center [816, 160] width 1426 height 71
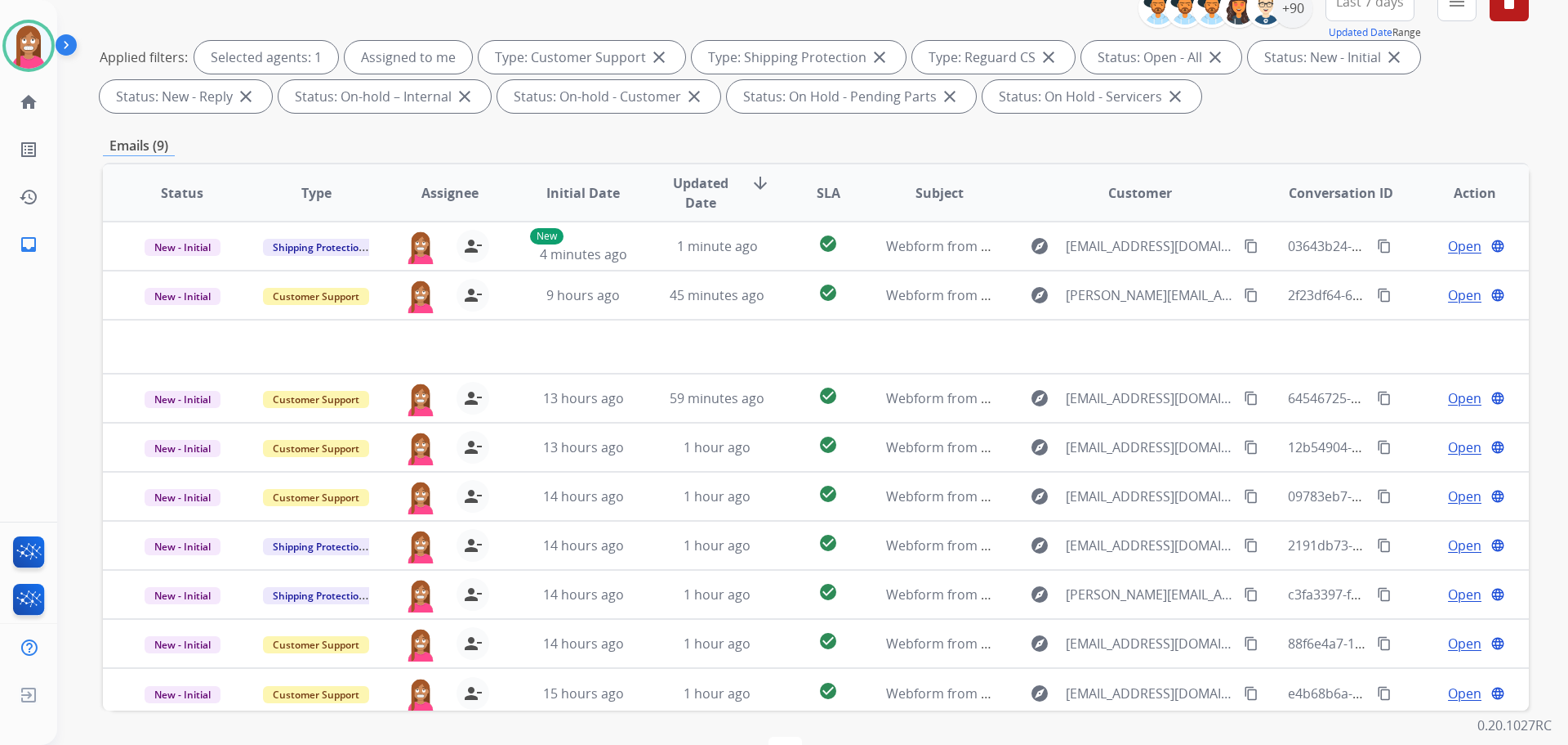
scroll to position [100, 0]
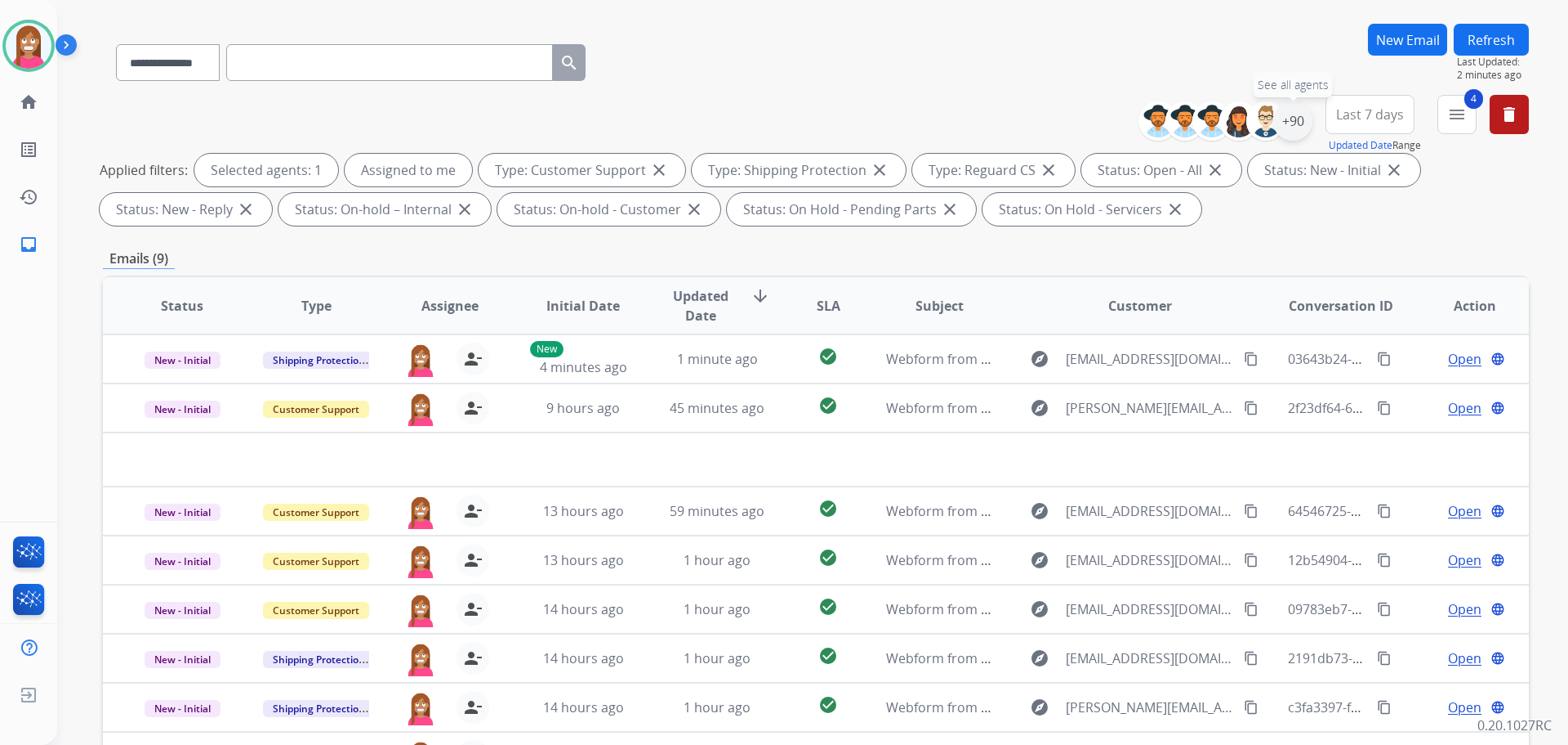
click at [1295, 123] on div "+90" at bounding box center [1293, 121] width 39 height 39
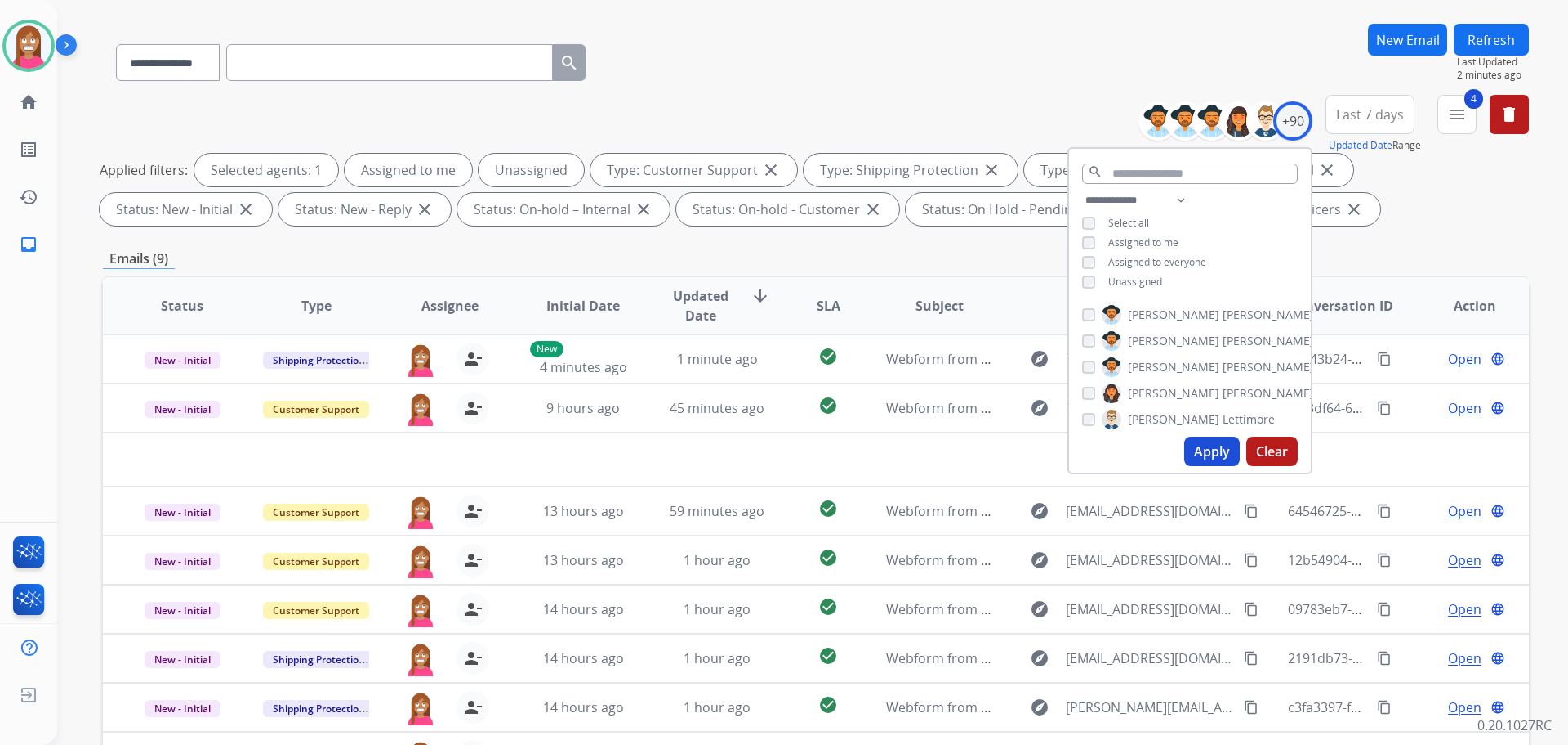
click at [1197, 455] on button "Apply" at bounding box center [1212, 451] width 56 height 30
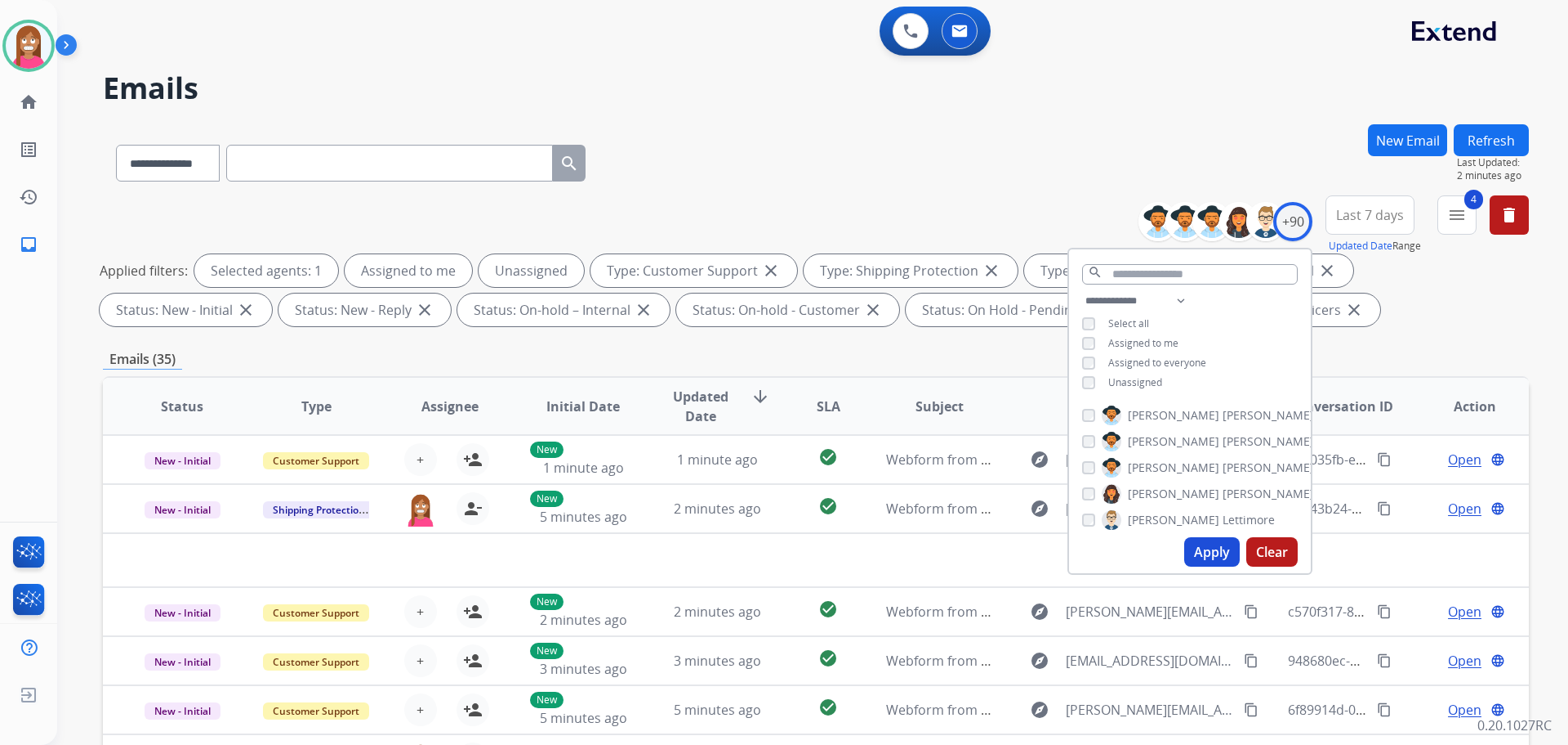
click at [731, 113] on div "**********" at bounding box center [794, 430] width 1472 height 745
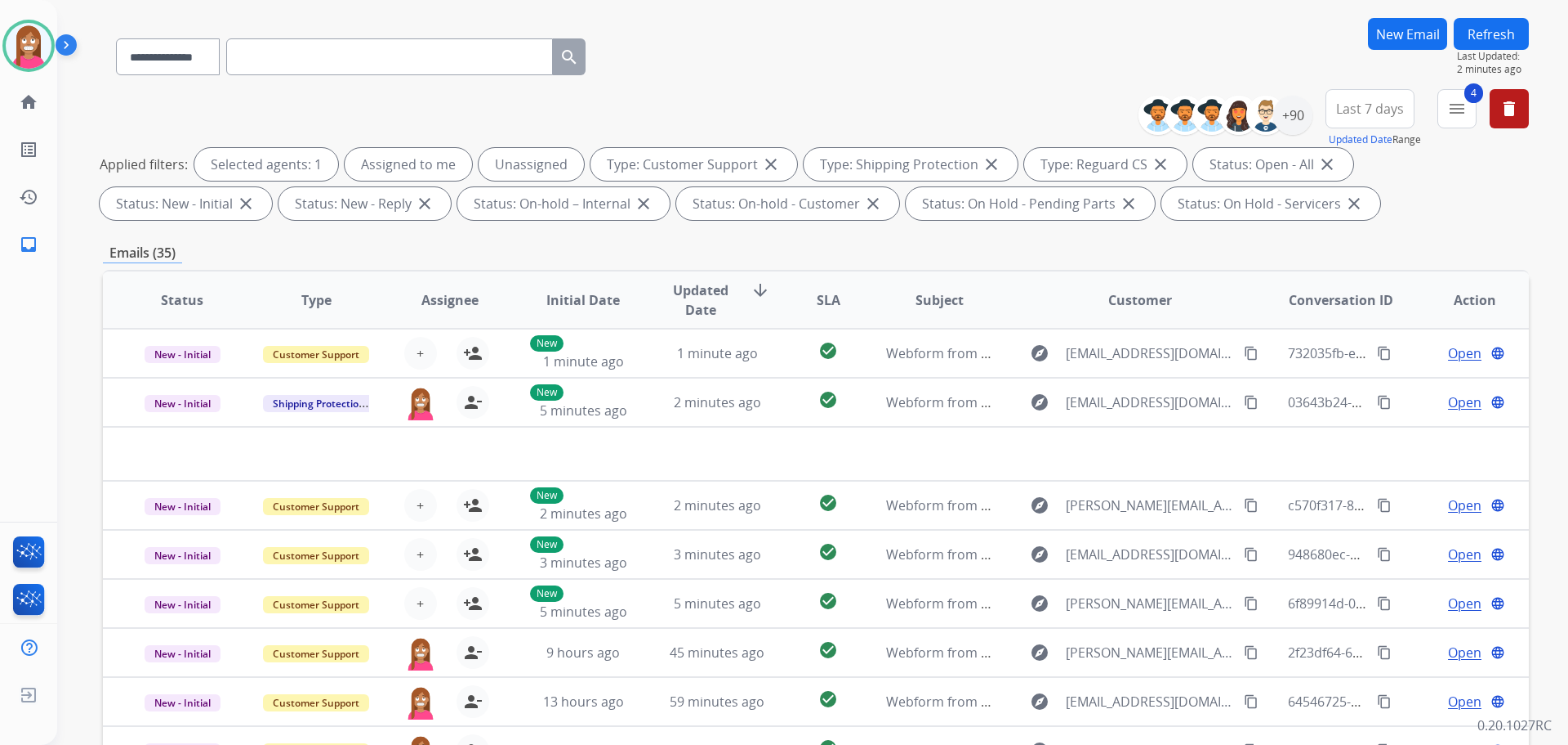
scroll to position [264, 0]
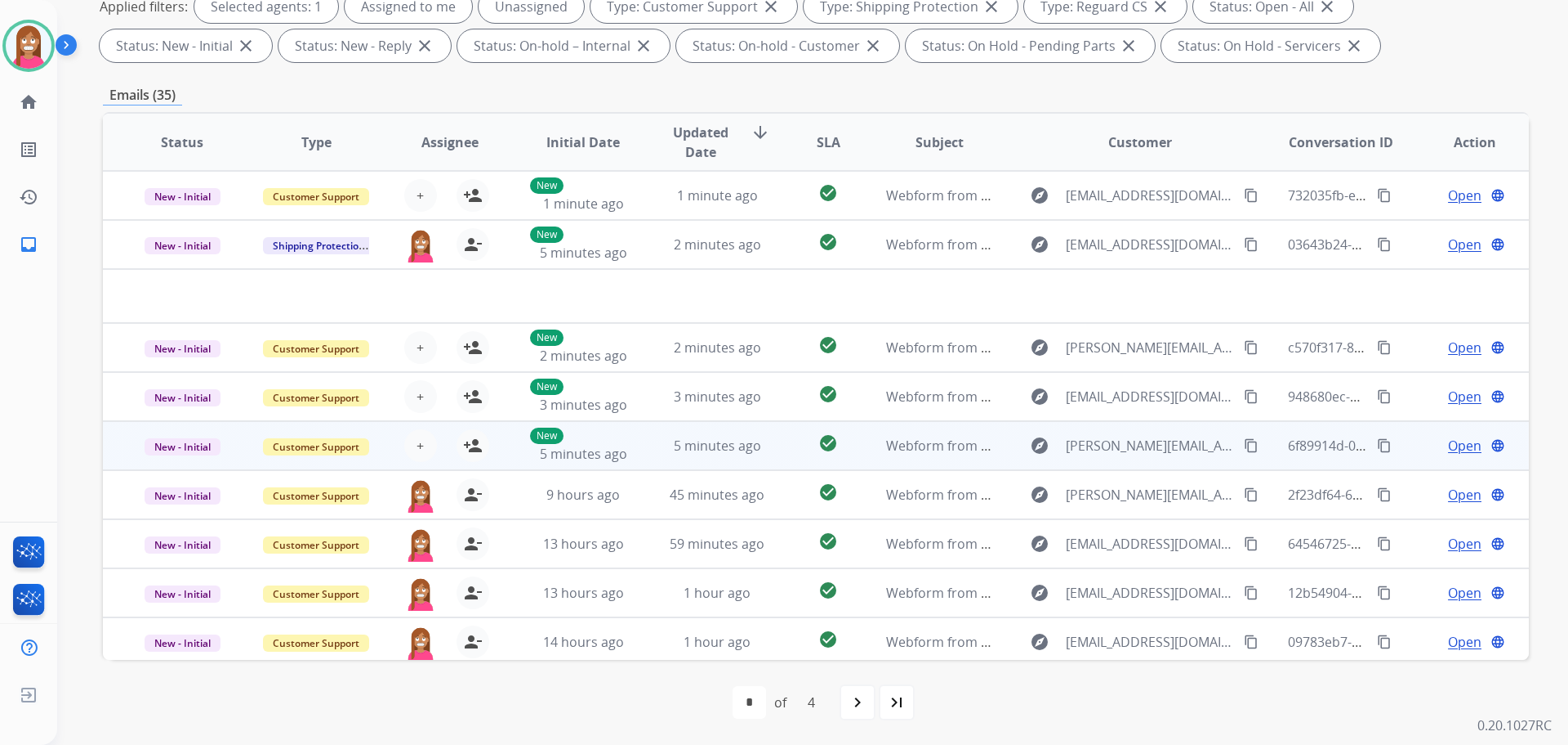
click at [644, 445] on td "5 minutes ago" at bounding box center [705, 445] width 134 height 49
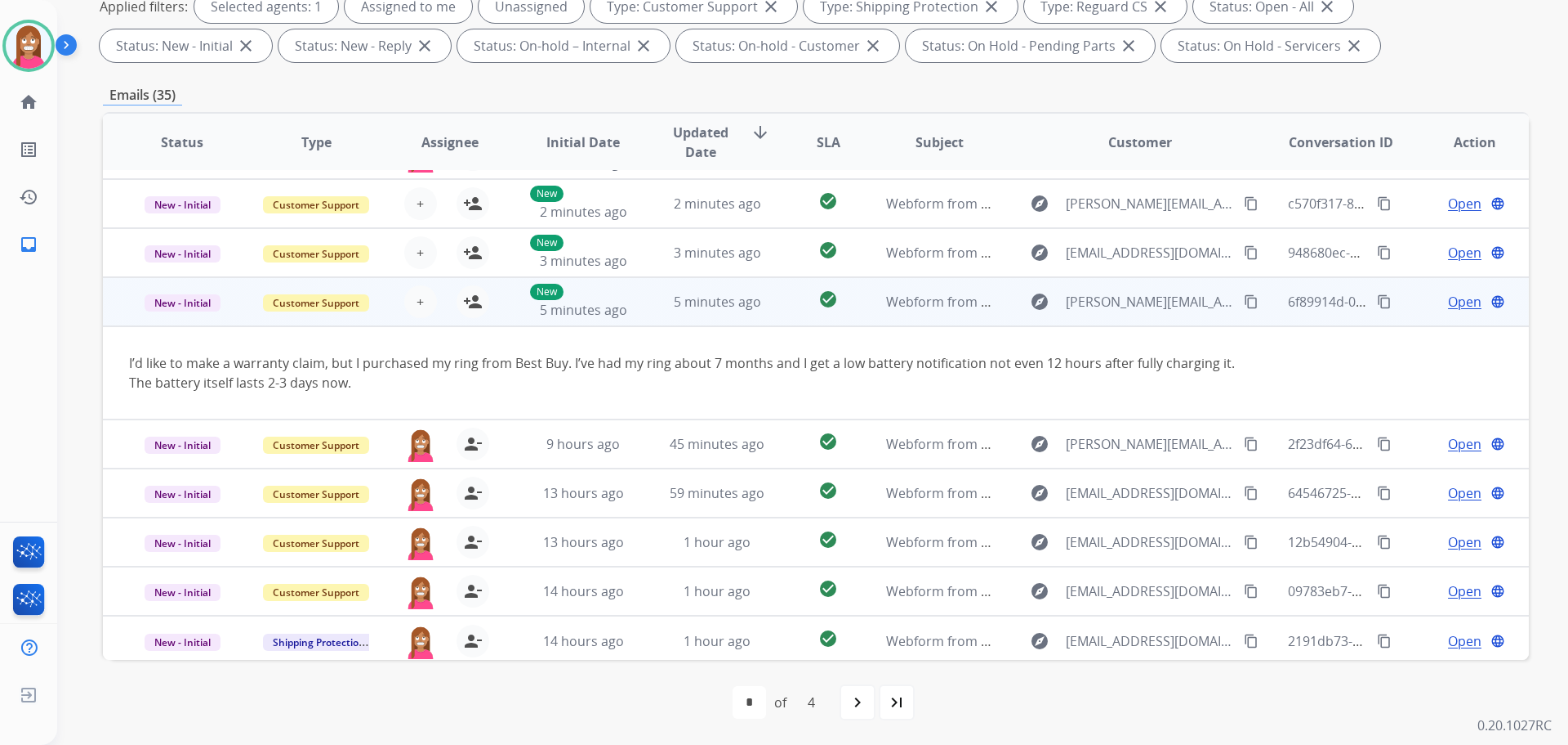
scroll to position [95, 0]
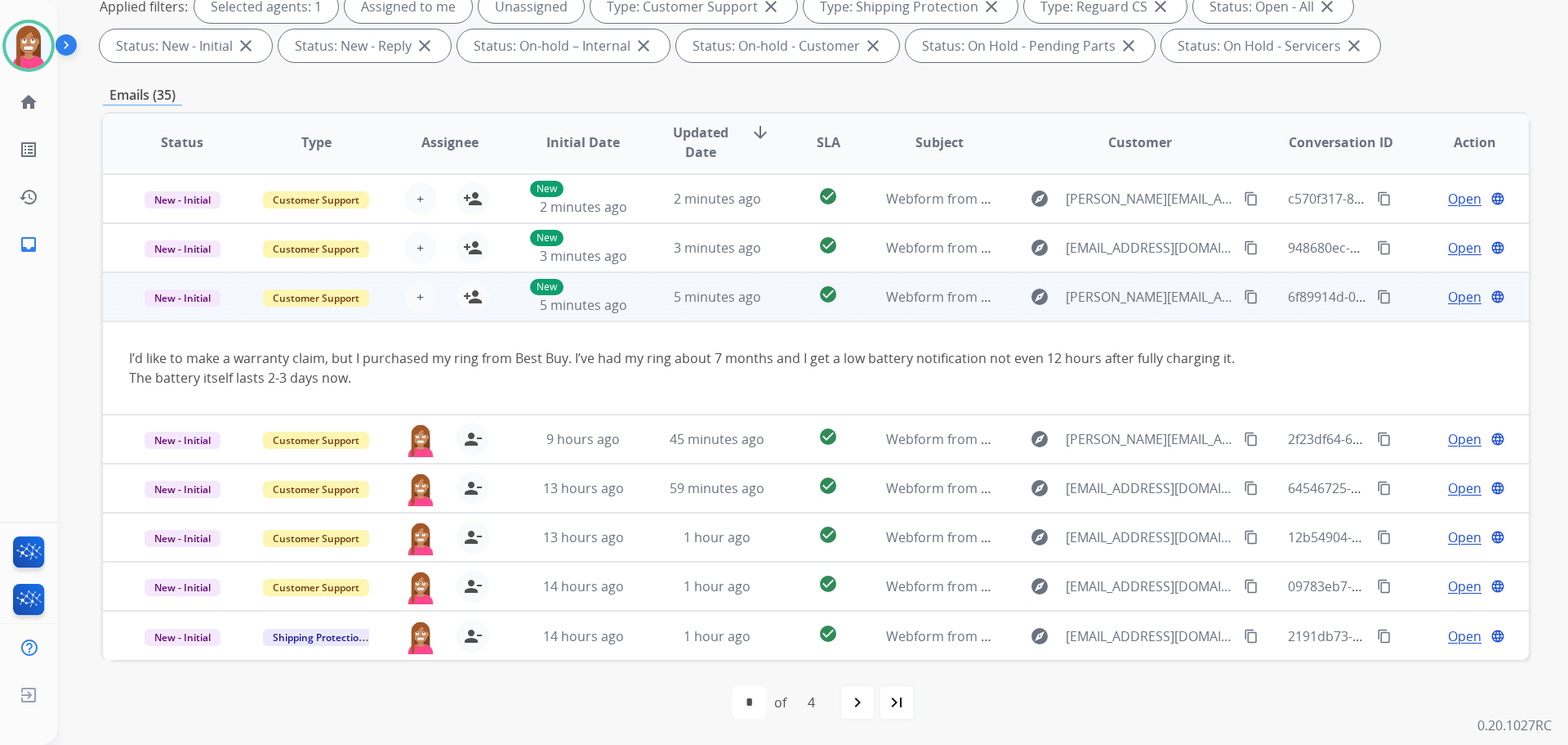
click at [1244, 299] on mat-icon "content_copy" at bounding box center [1252, 297] width 15 height 15
drag, startPoint x: 467, startPoint y: 302, endPoint x: 477, endPoint y: 302, distance: 10.0
click at [467, 302] on mat-icon "person_add" at bounding box center [473, 296] width 19 height 19
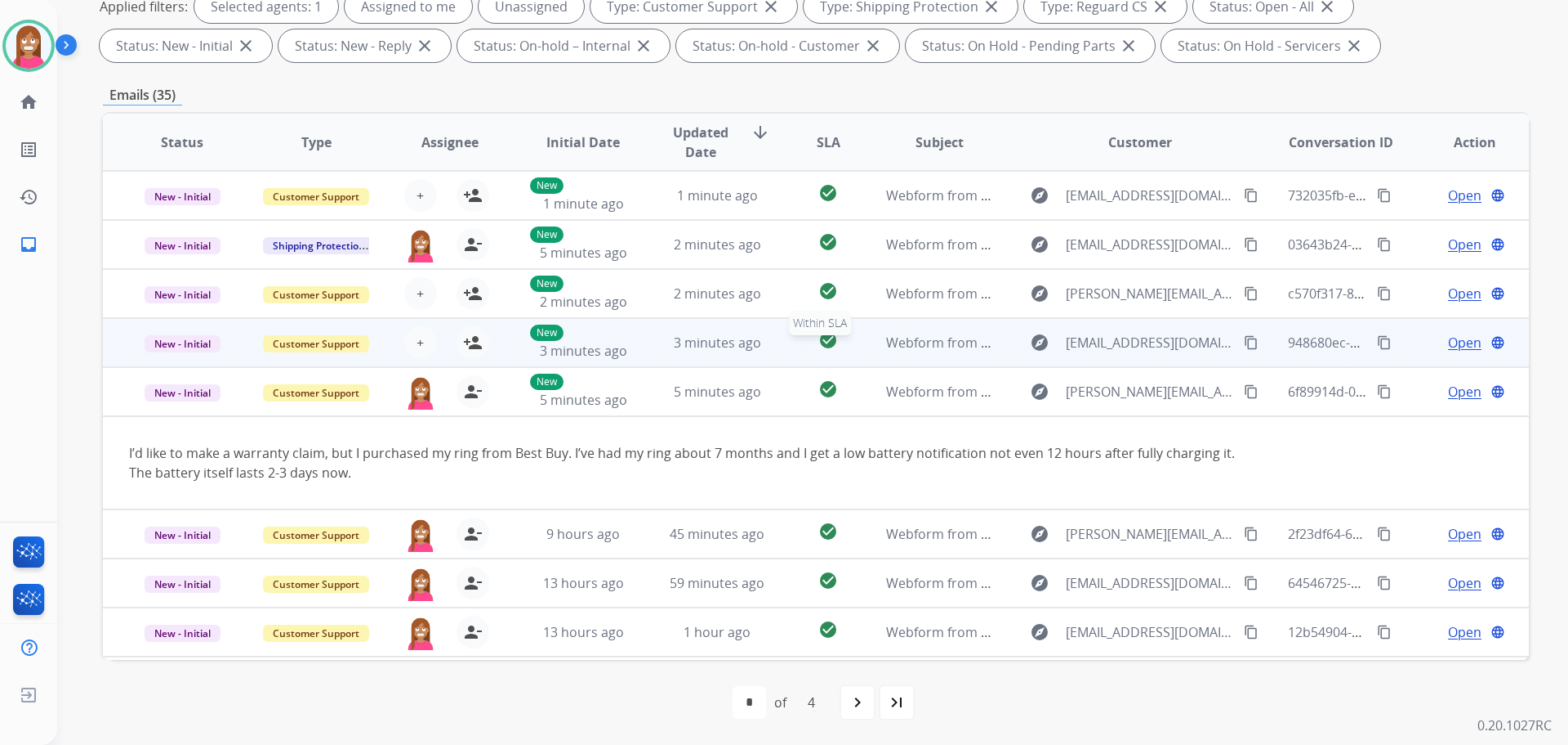
scroll to position [19, 0]
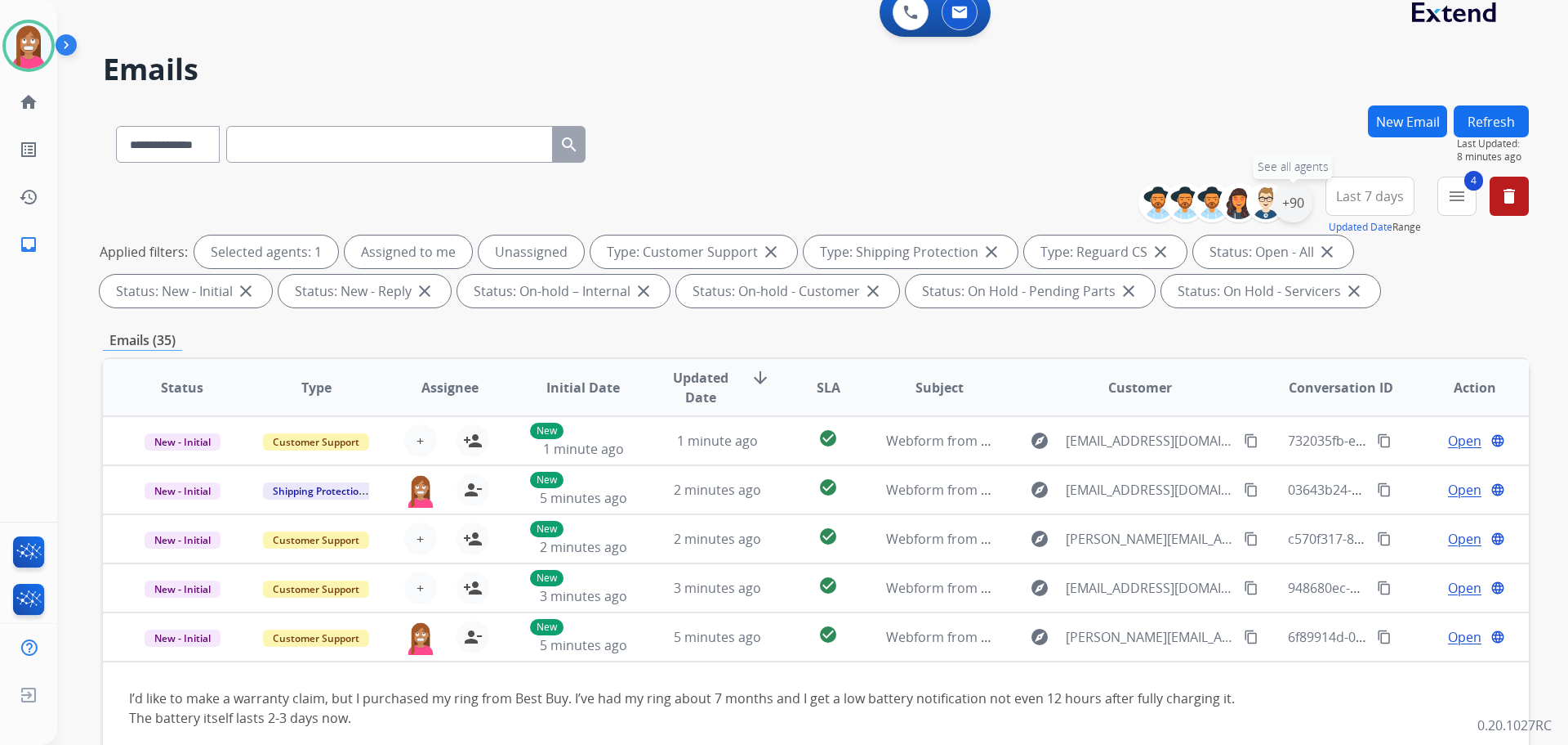
click at [1286, 197] on div "+90" at bounding box center [1293, 202] width 39 height 39
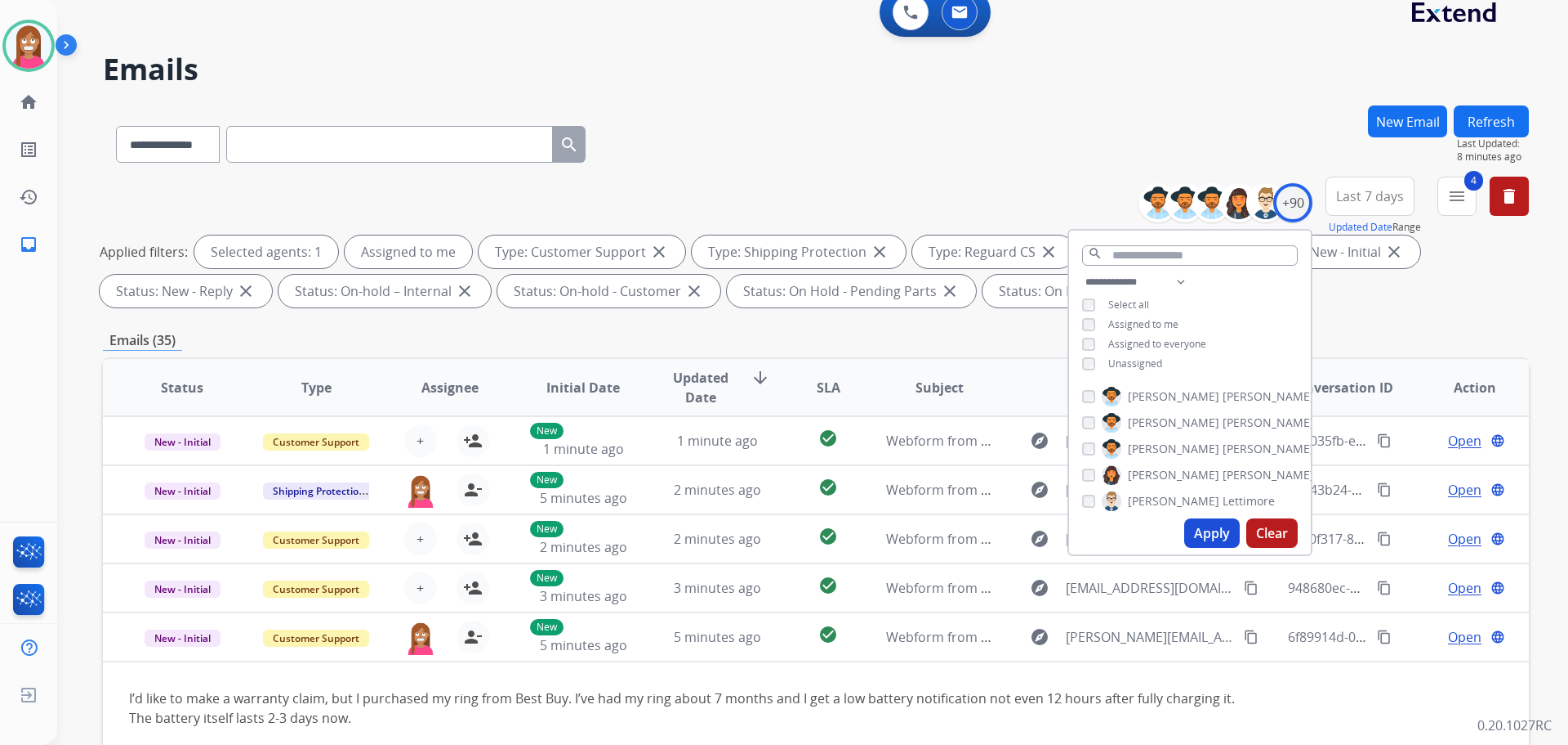
click at [1209, 531] on button "Apply" at bounding box center [1212, 533] width 56 height 30
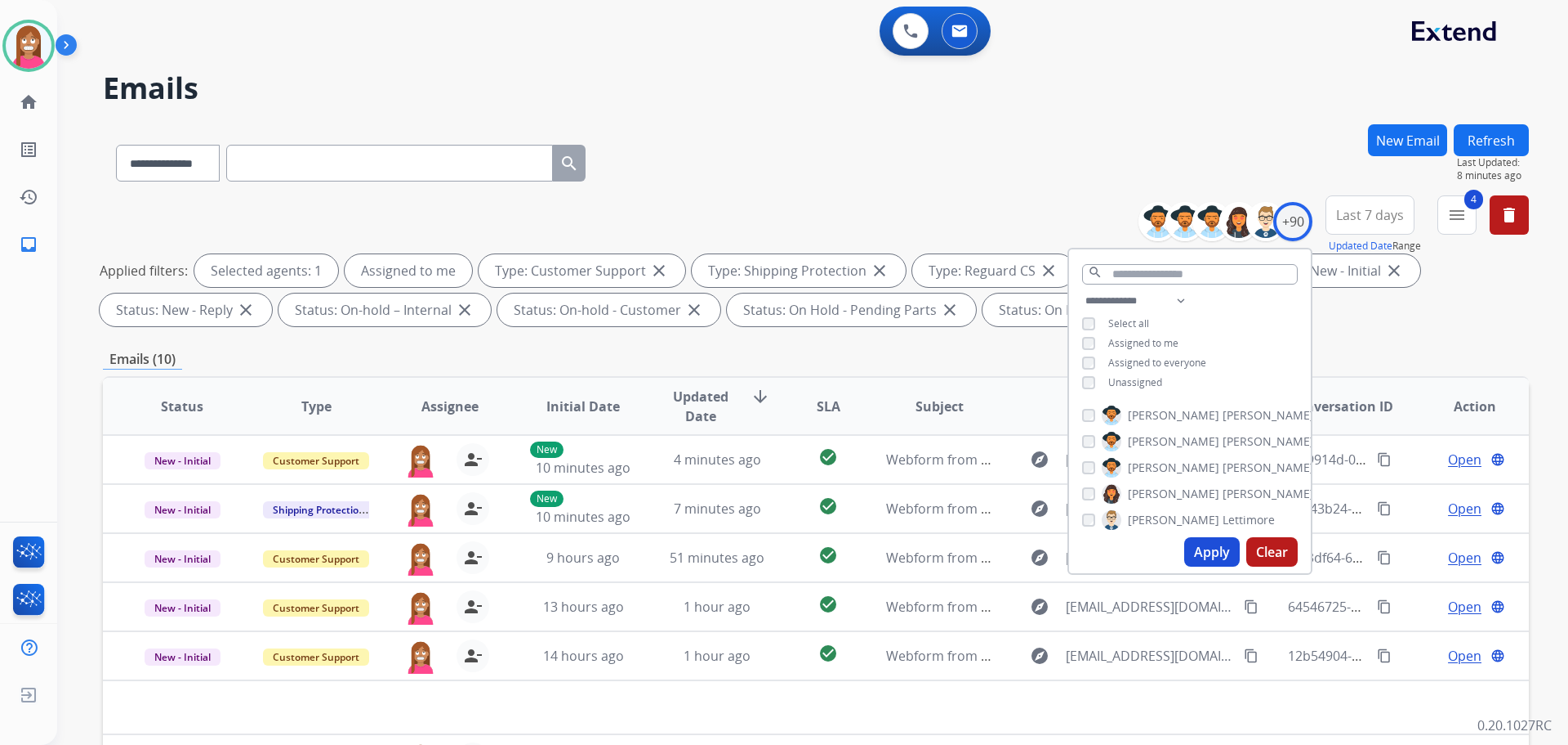
click at [855, 123] on div "**********" at bounding box center [794, 430] width 1472 height 745
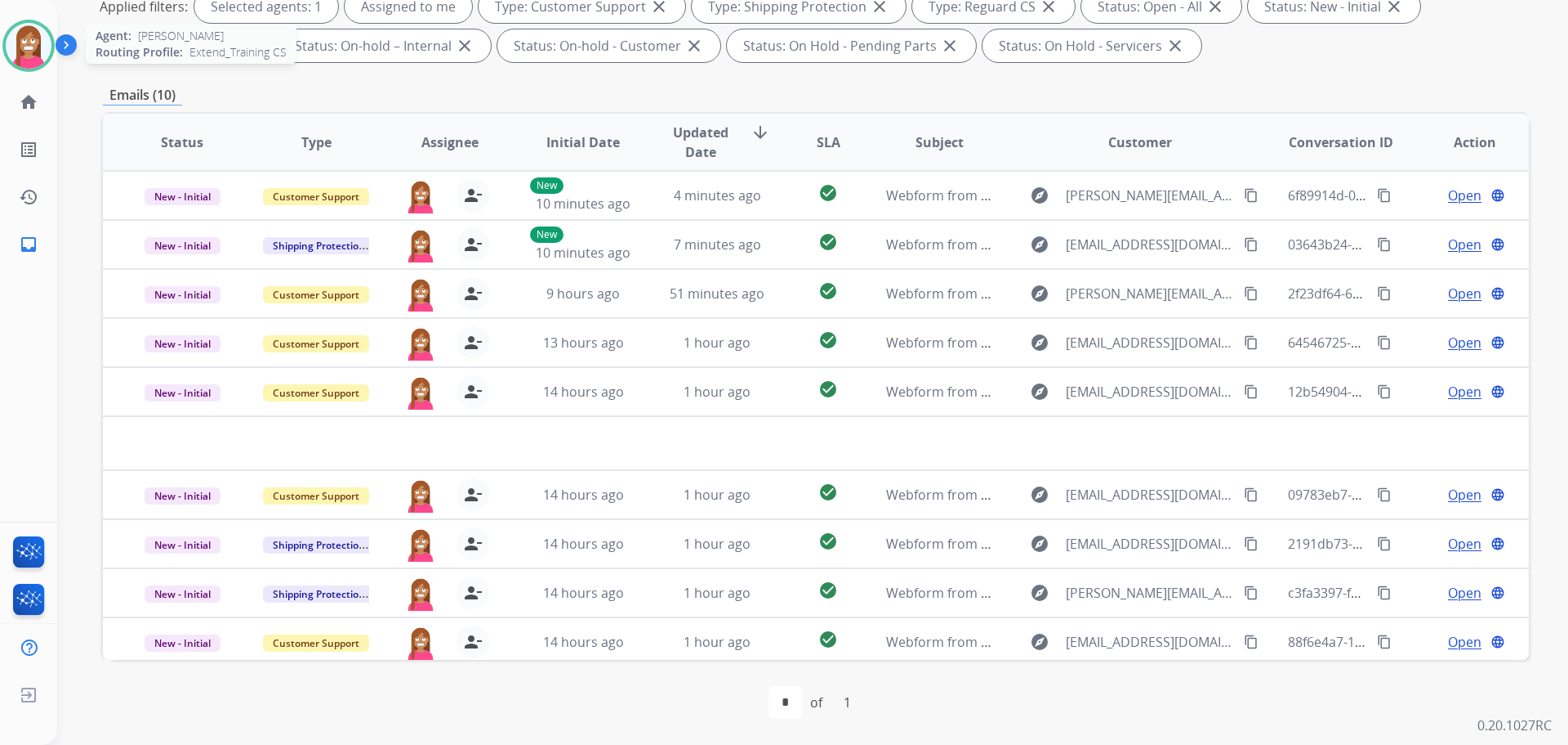
click at [24, 53] on img at bounding box center [28, 45] width 45 height 45
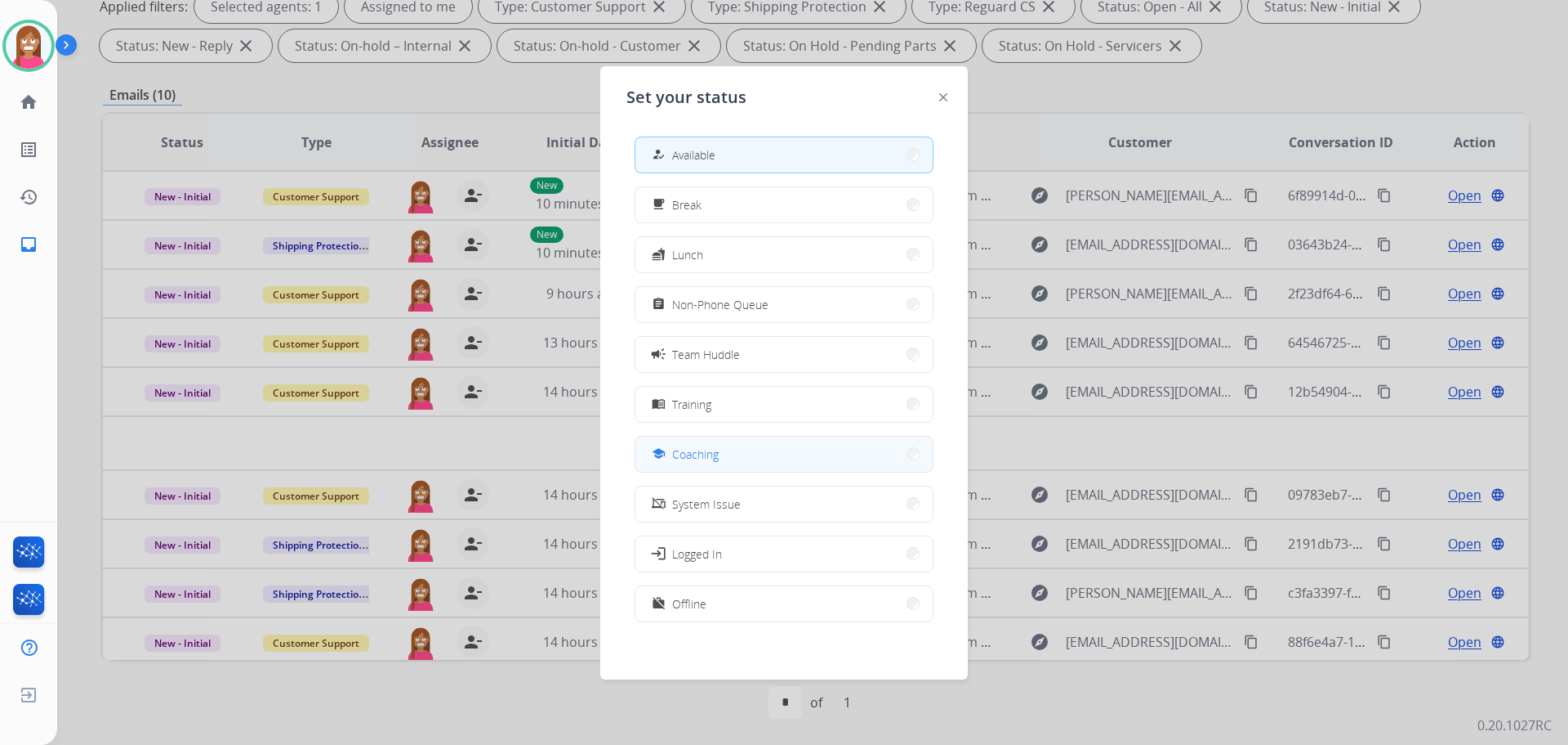
click at [707, 464] on button "school Coaching" at bounding box center [784, 454] width 298 height 35
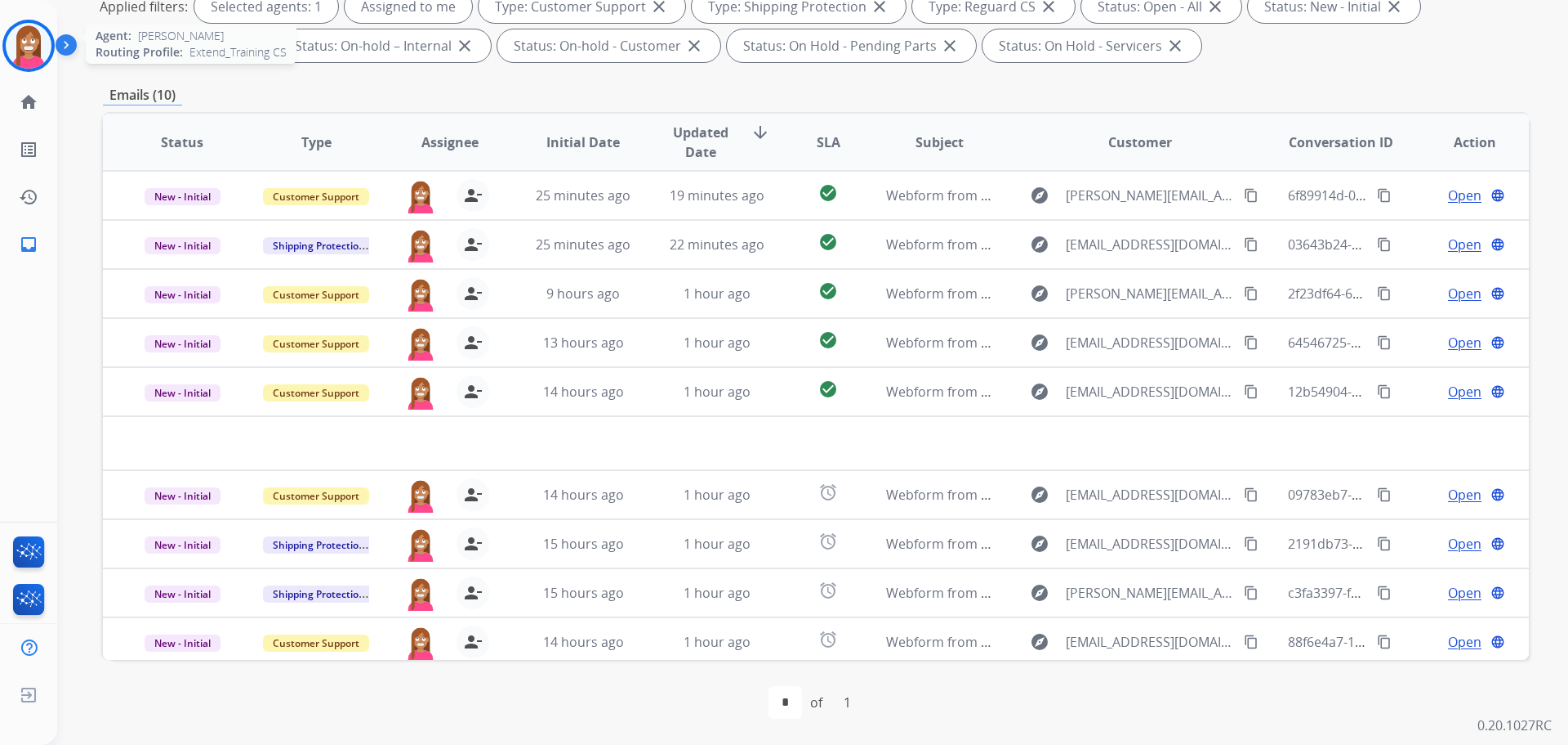
click at [34, 42] on img at bounding box center [28, 45] width 45 height 45
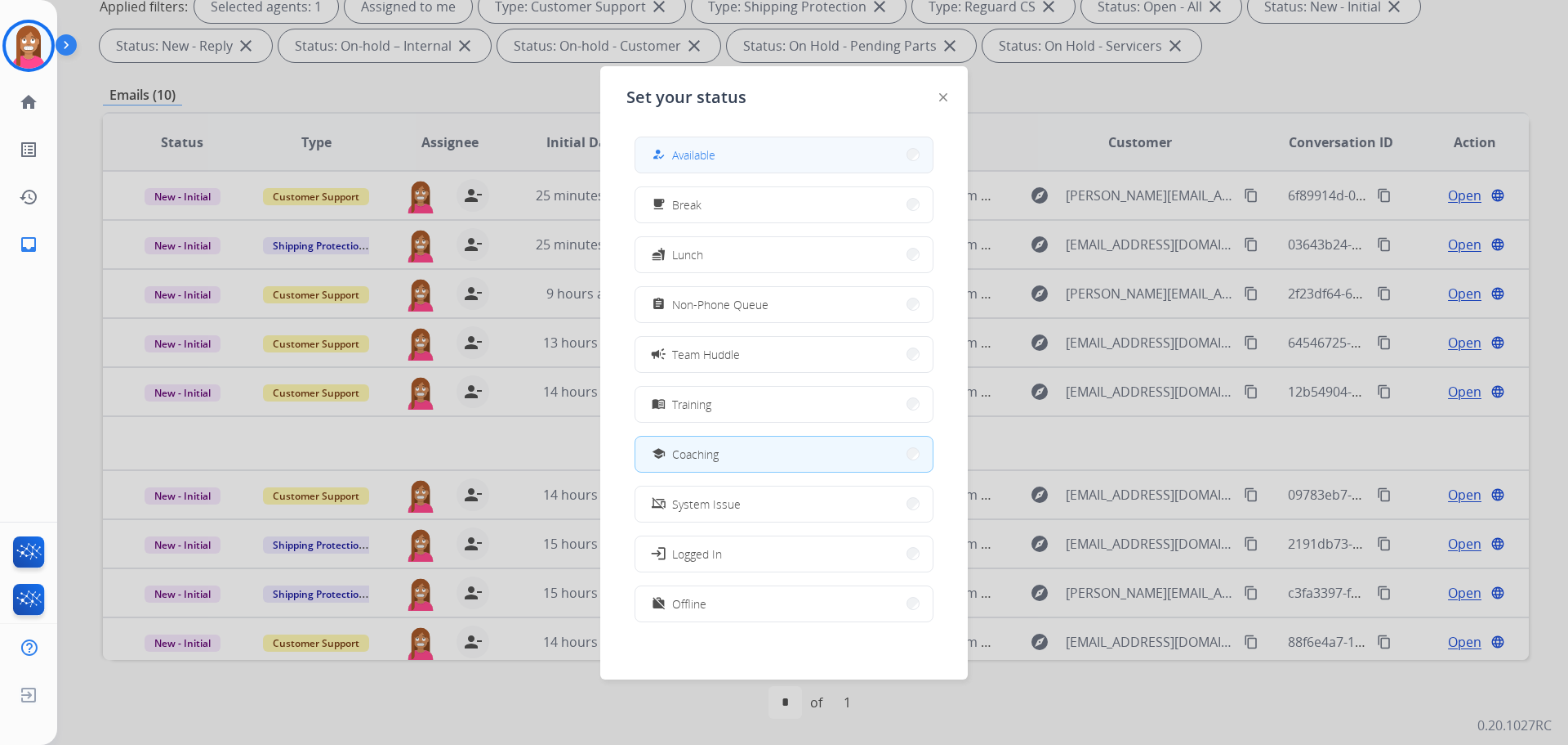
click at [726, 156] on button "how_to_reg Available" at bounding box center [784, 155] width 298 height 35
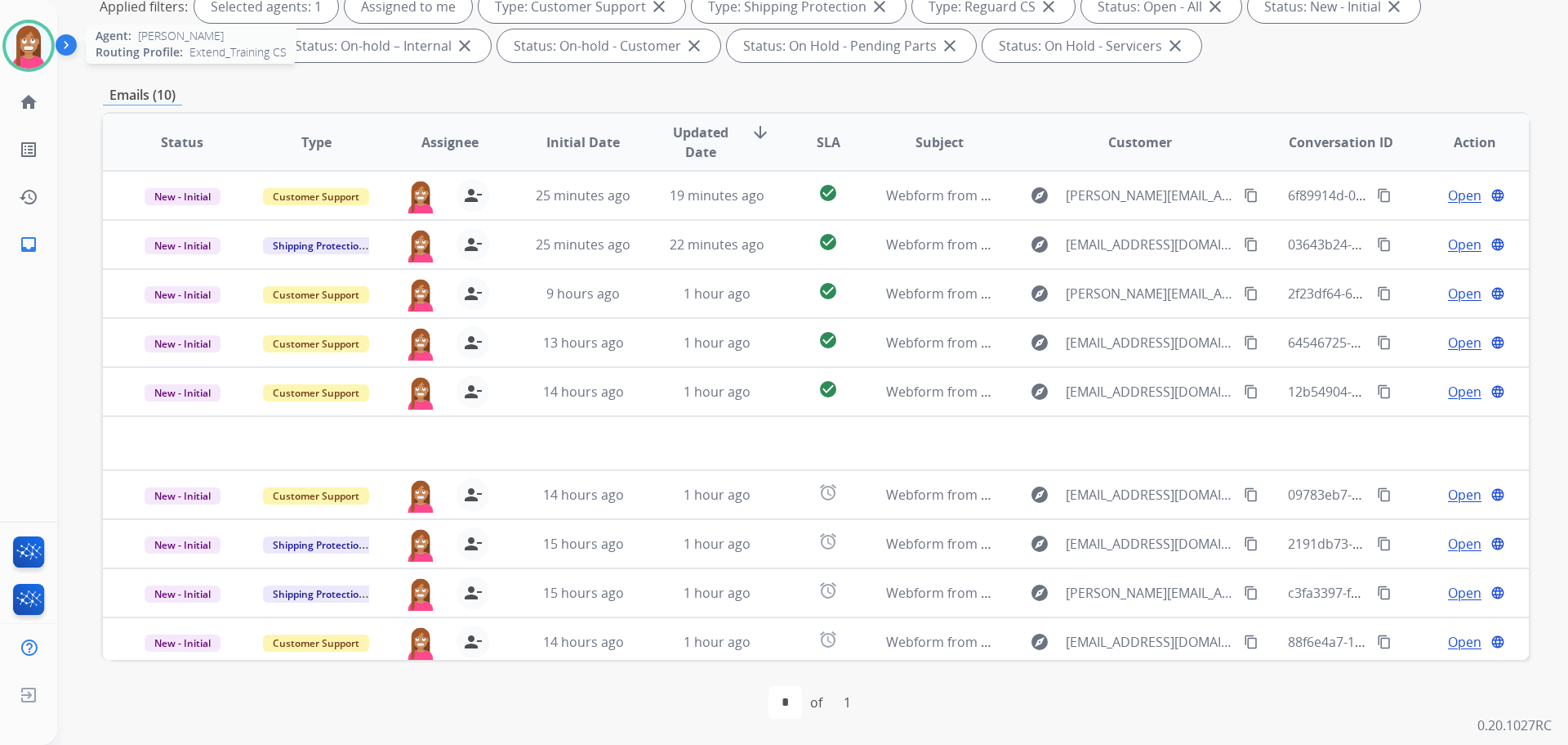
click at [14, 50] on img at bounding box center [28, 45] width 45 height 45
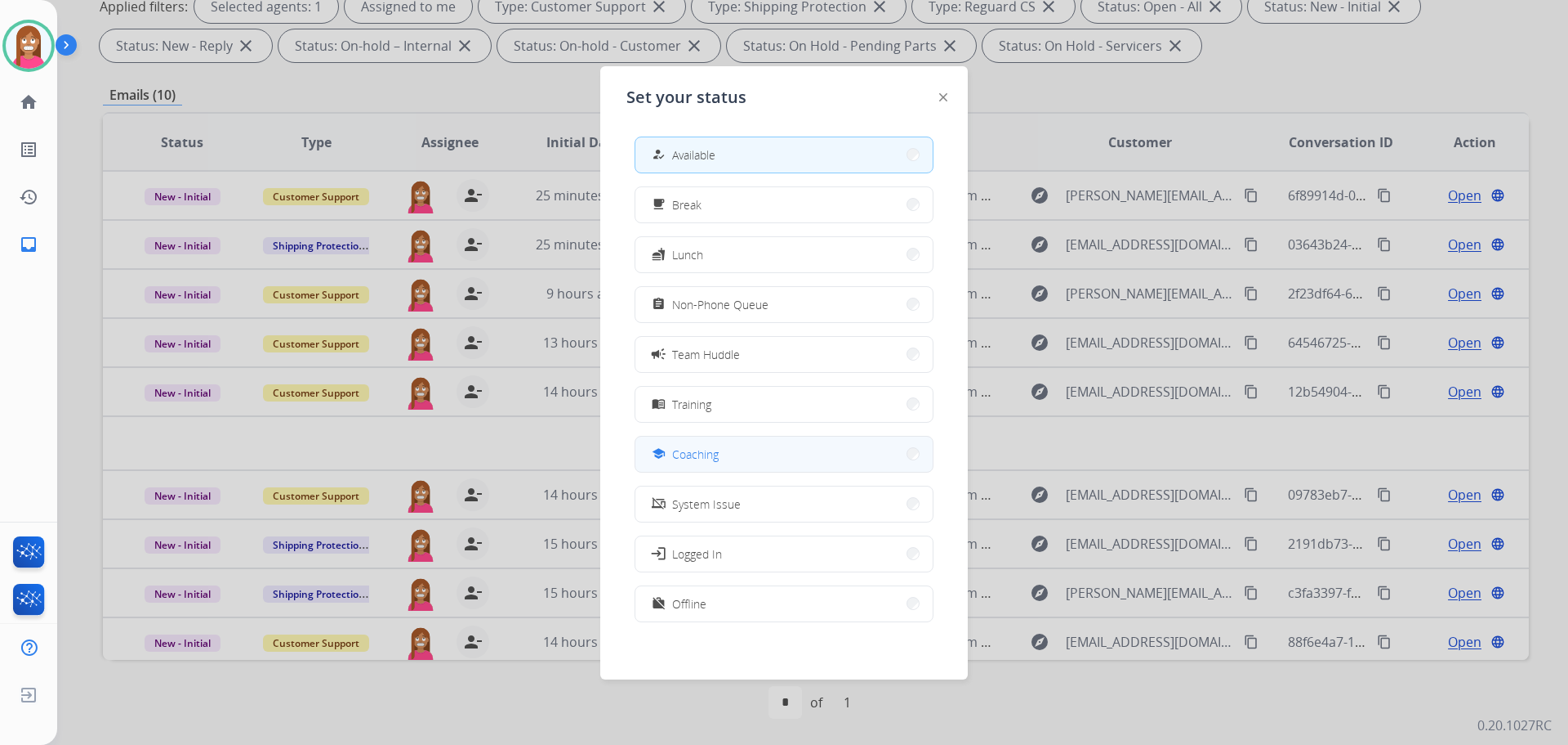
drag, startPoint x: 656, startPoint y: 465, endPoint x: 628, endPoint y: 422, distance: 51.3
click at [656, 457] on button "school Coaching" at bounding box center [784, 454] width 298 height 35
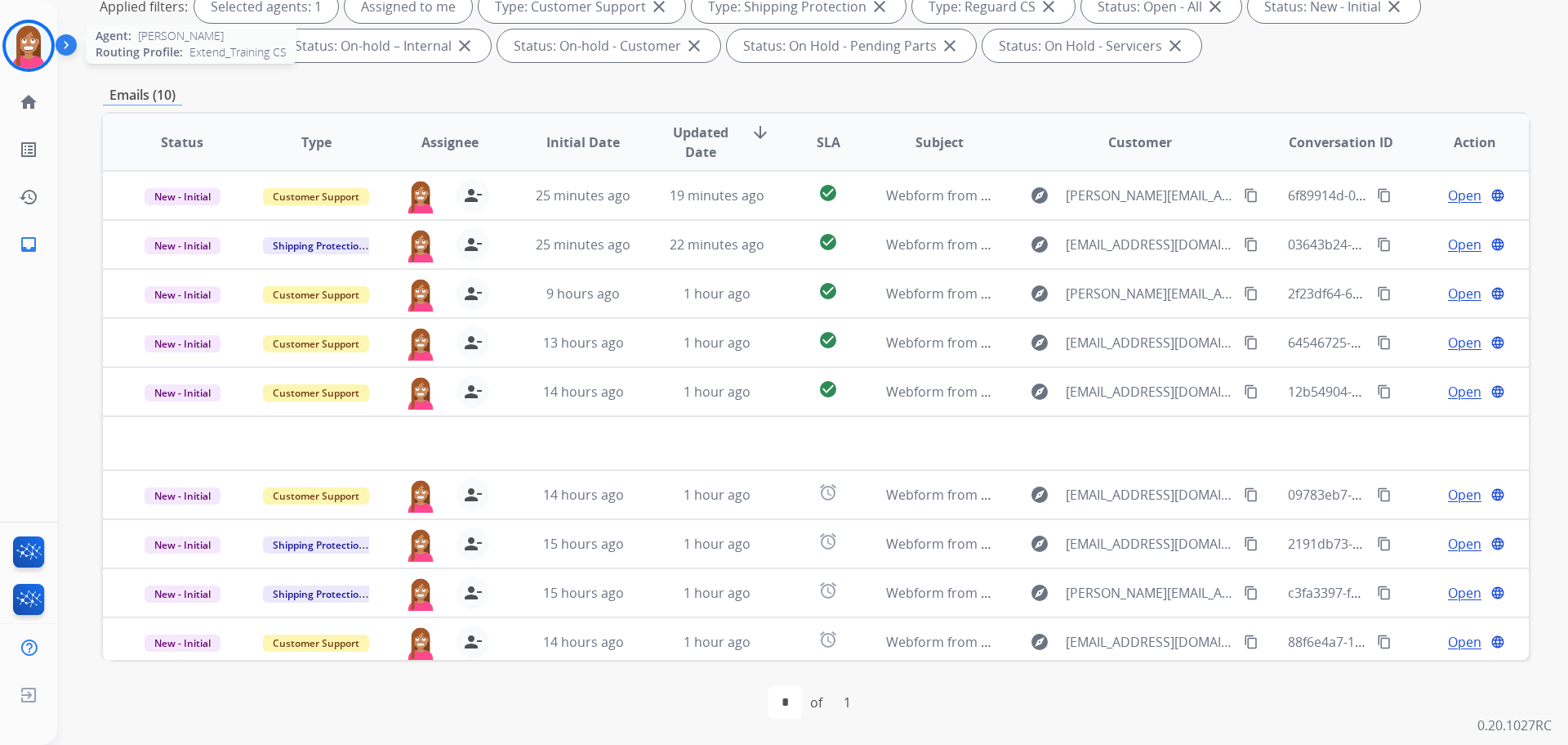
click at [10, 37] on img at bounding box center [28, 45] width 45 height 45
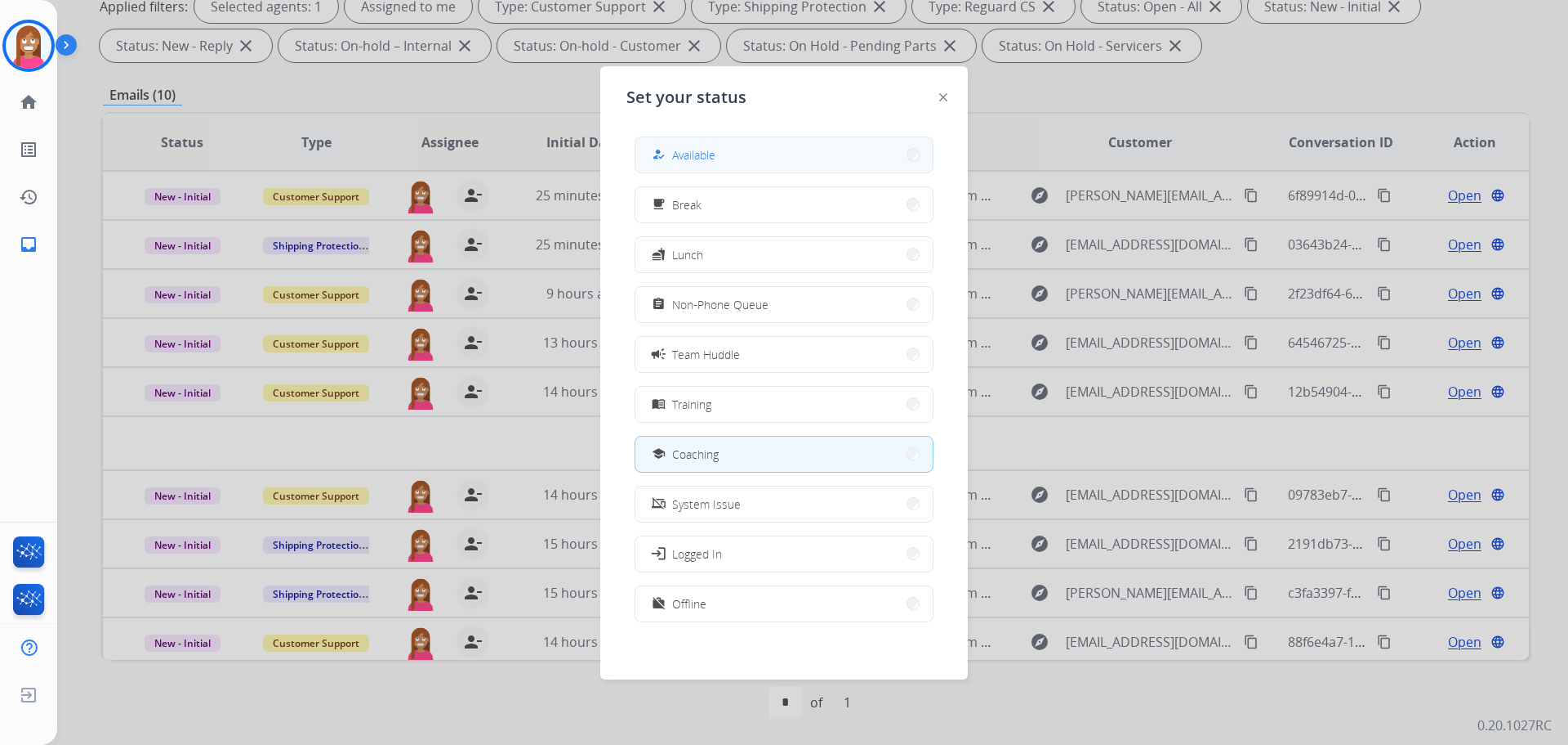
click at [701, 153] on span "Available" at bounding box center [694, 155] width 44 height 18
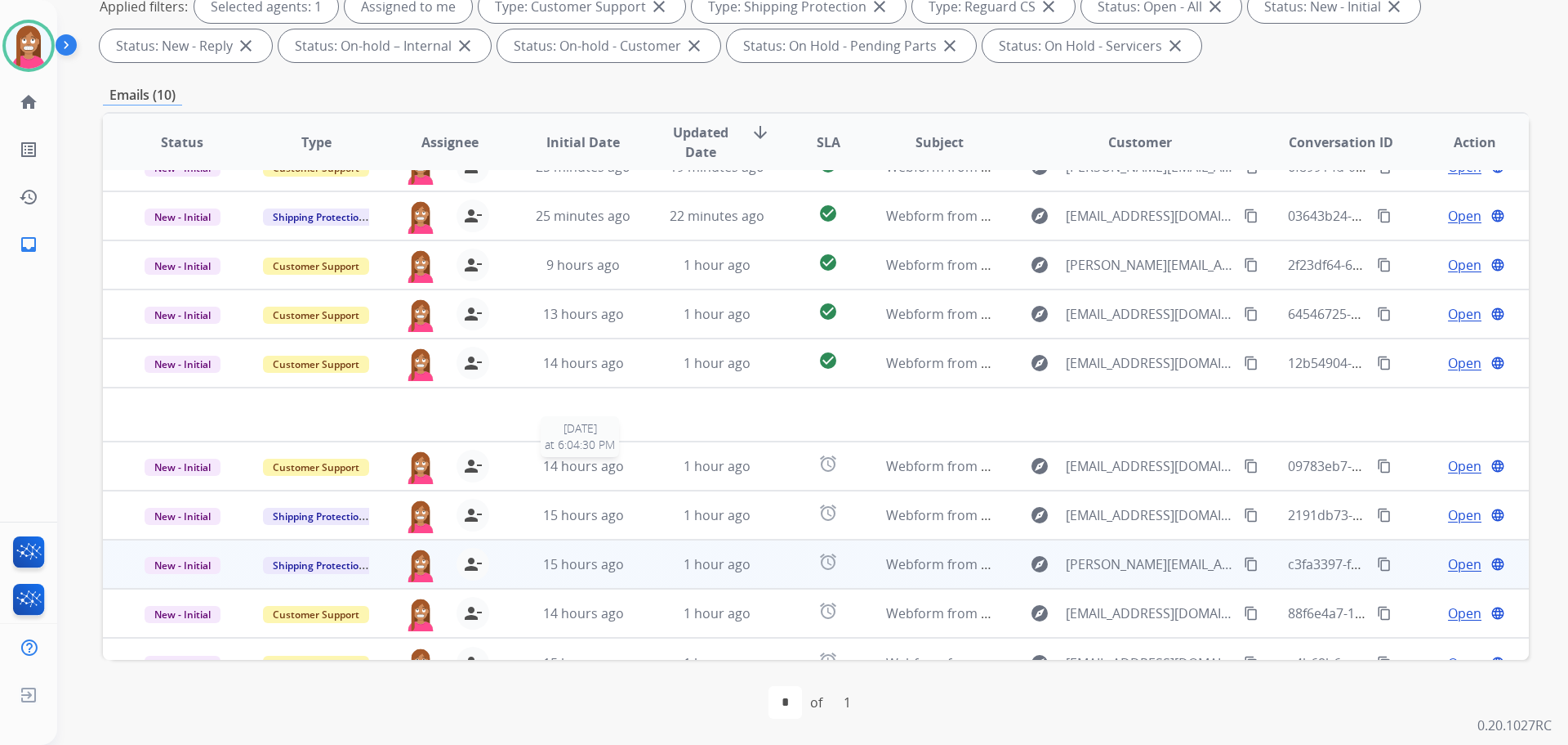
scroll to position [56, 0]
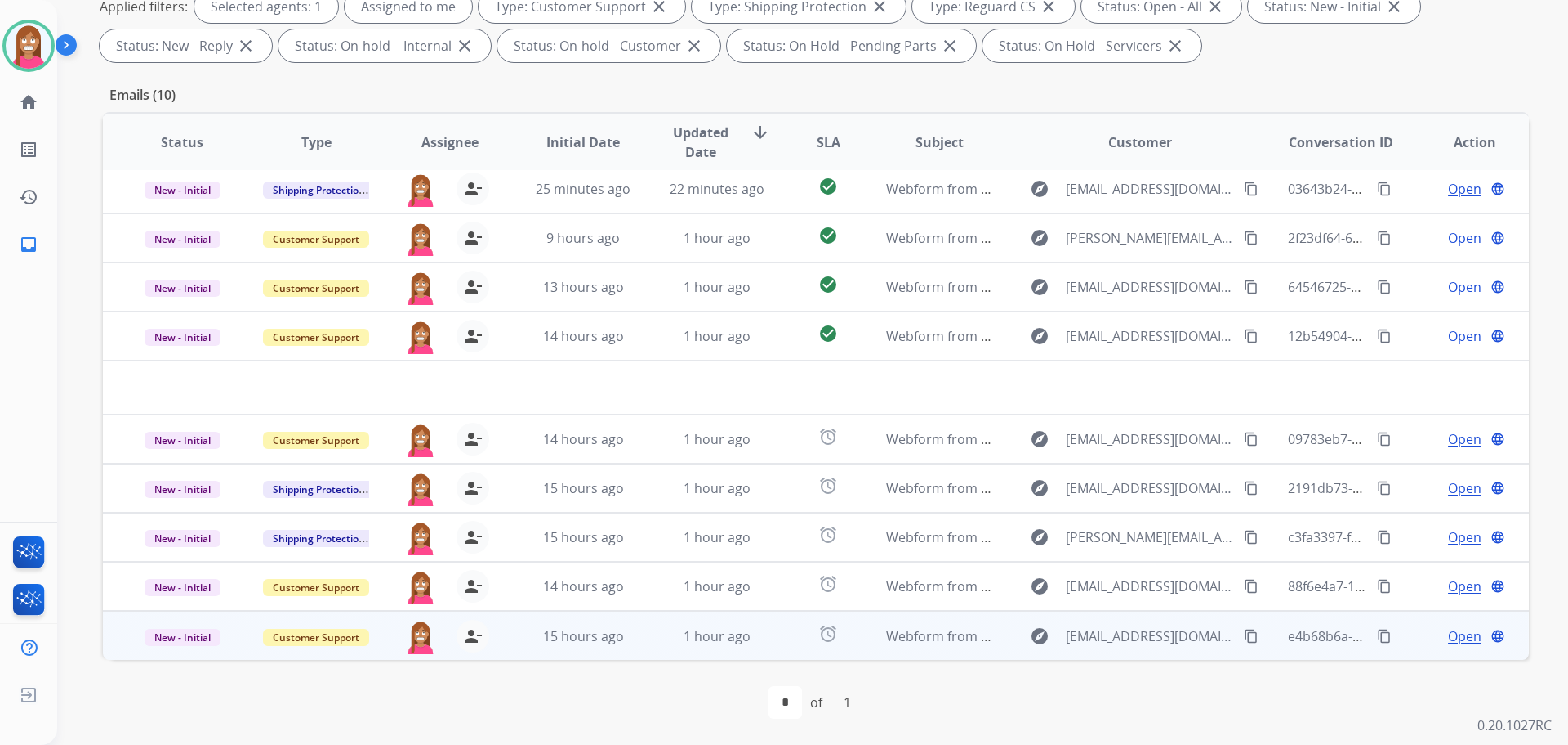
click at [642, 649] on td "1 hour ago" at bounding box center [705, 635] width 134 height 49
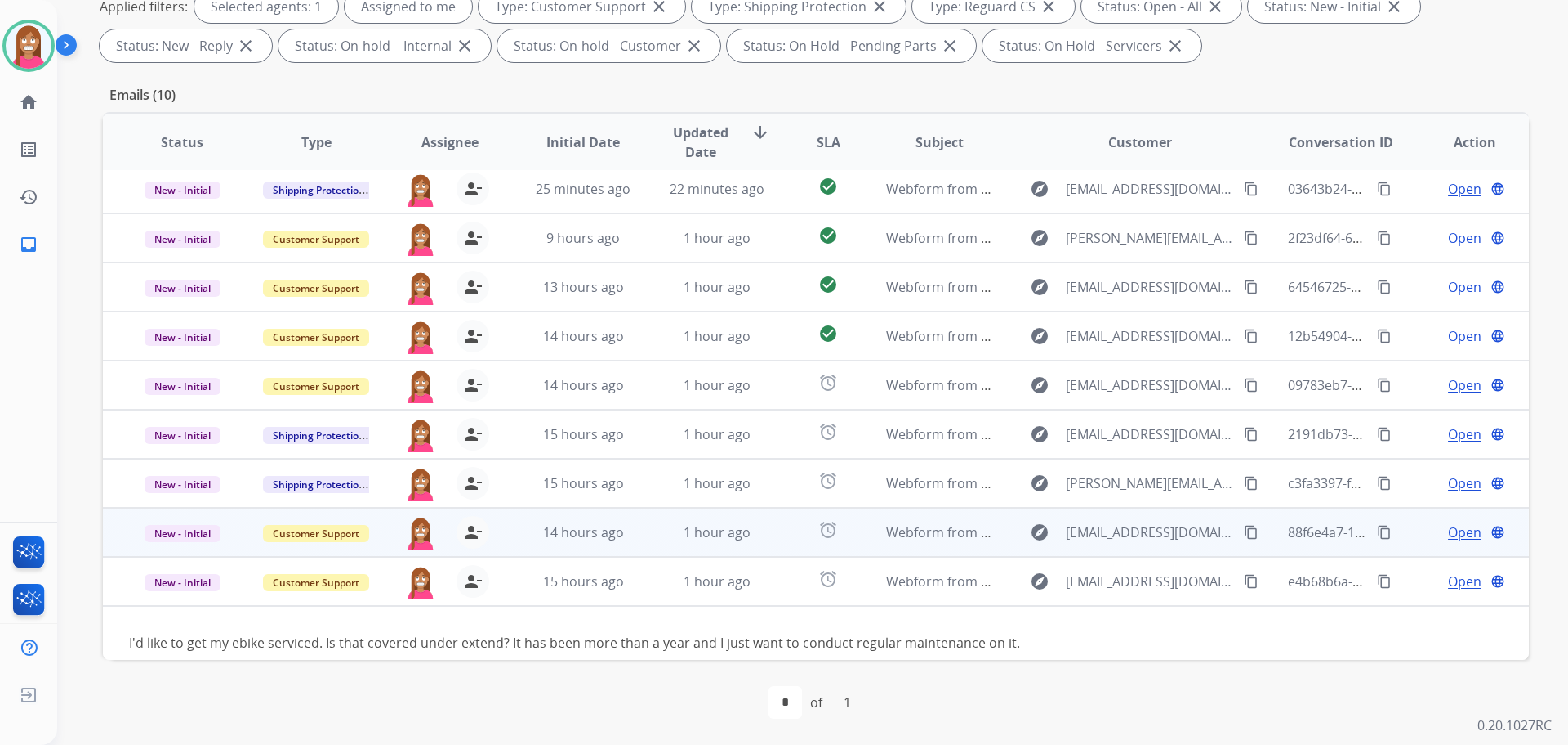
scroll to position [74, 0]
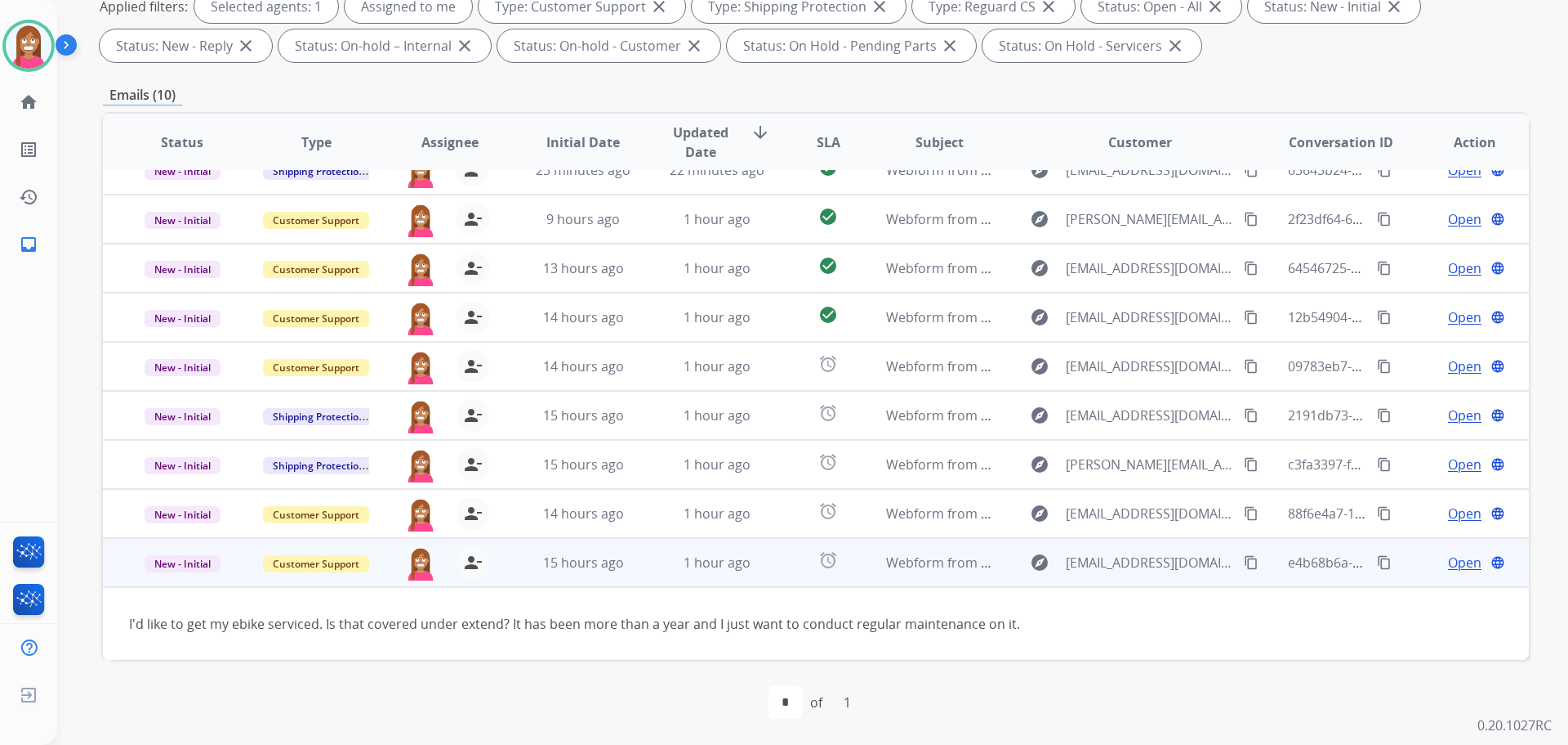
drag, startPoint x: 1457, startPoint y: 561, endPoint x: 1455, endPoint y: 547, distance: 14.1
click at [1458, 562] on span "Open" at bounding box center [1465, 562] width 33 height 19
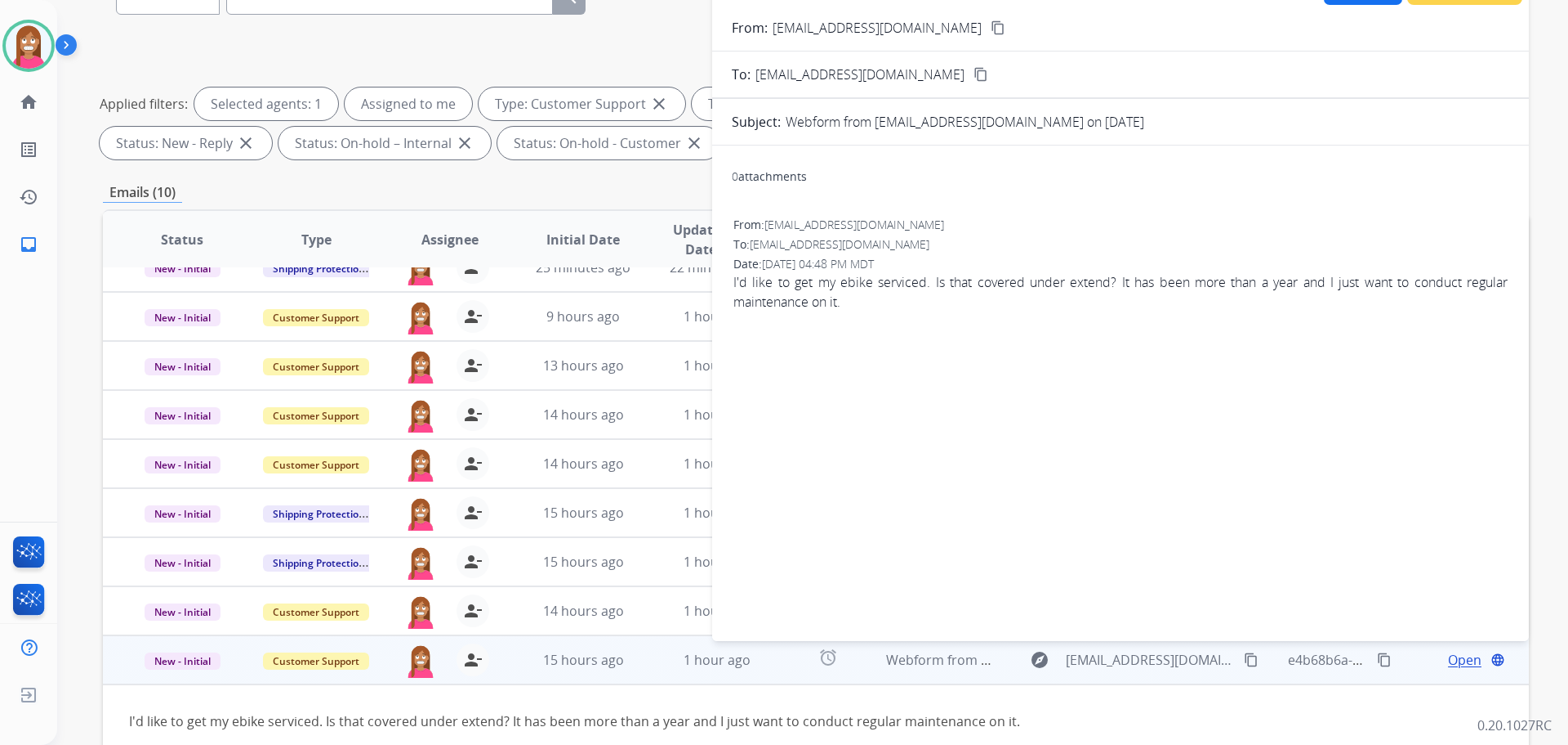
scroll to position [19, 0]
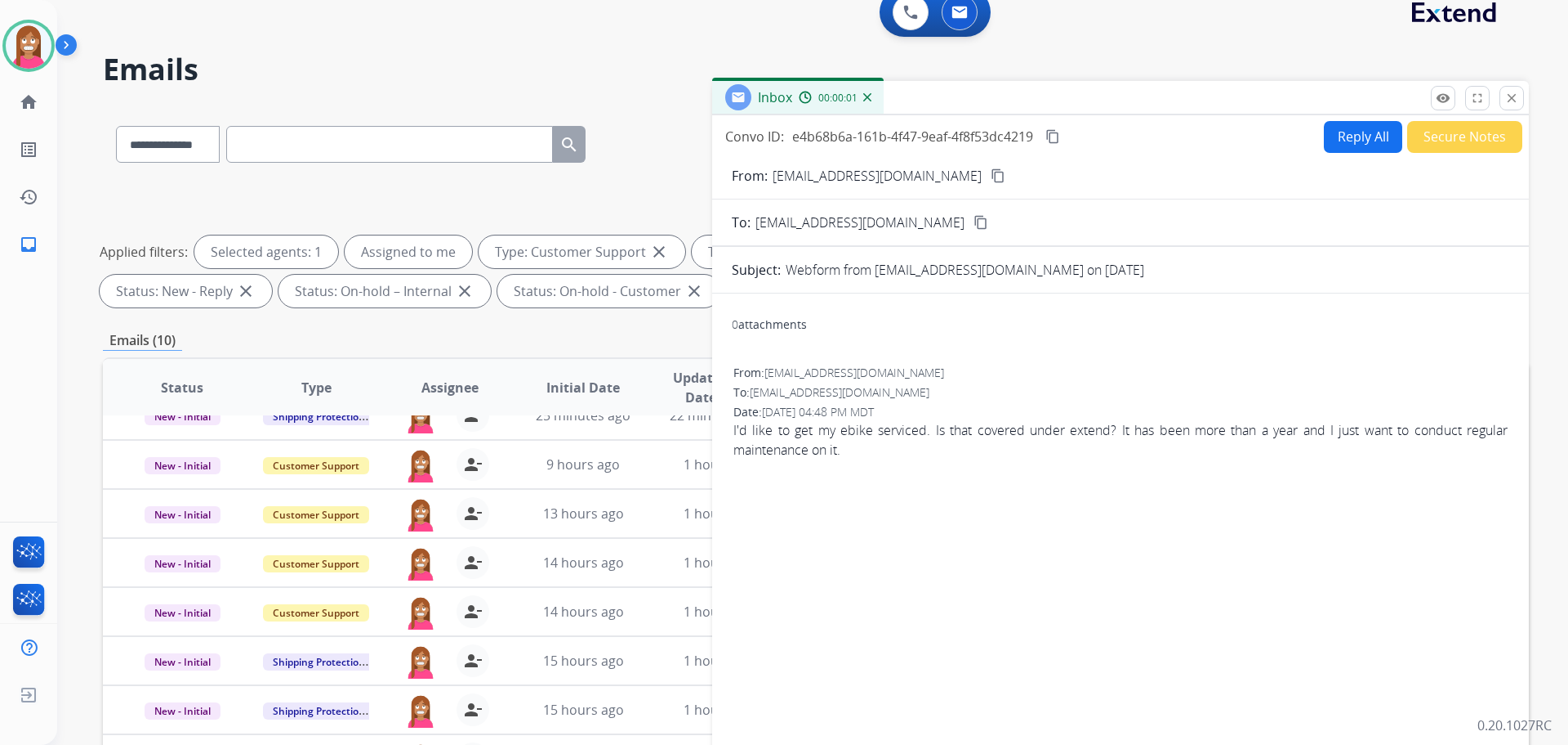
click at [1359, 140] on button "Reply All" at bounding box center [1363, 136] width 79 height 32
select select "**********"
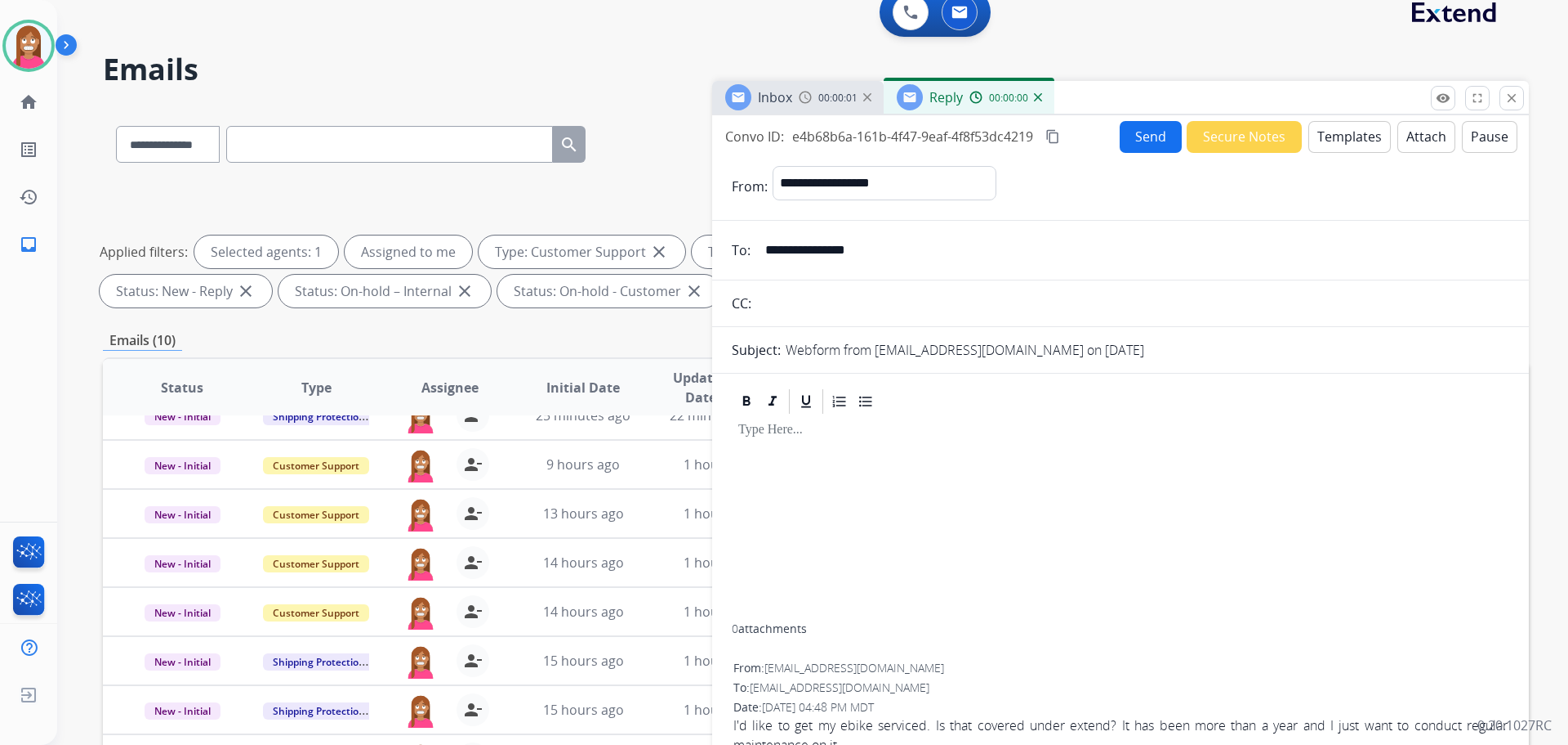
click at [1353, 134] on button "Templates" at bounding box center [1349, 136] width 83 height 32
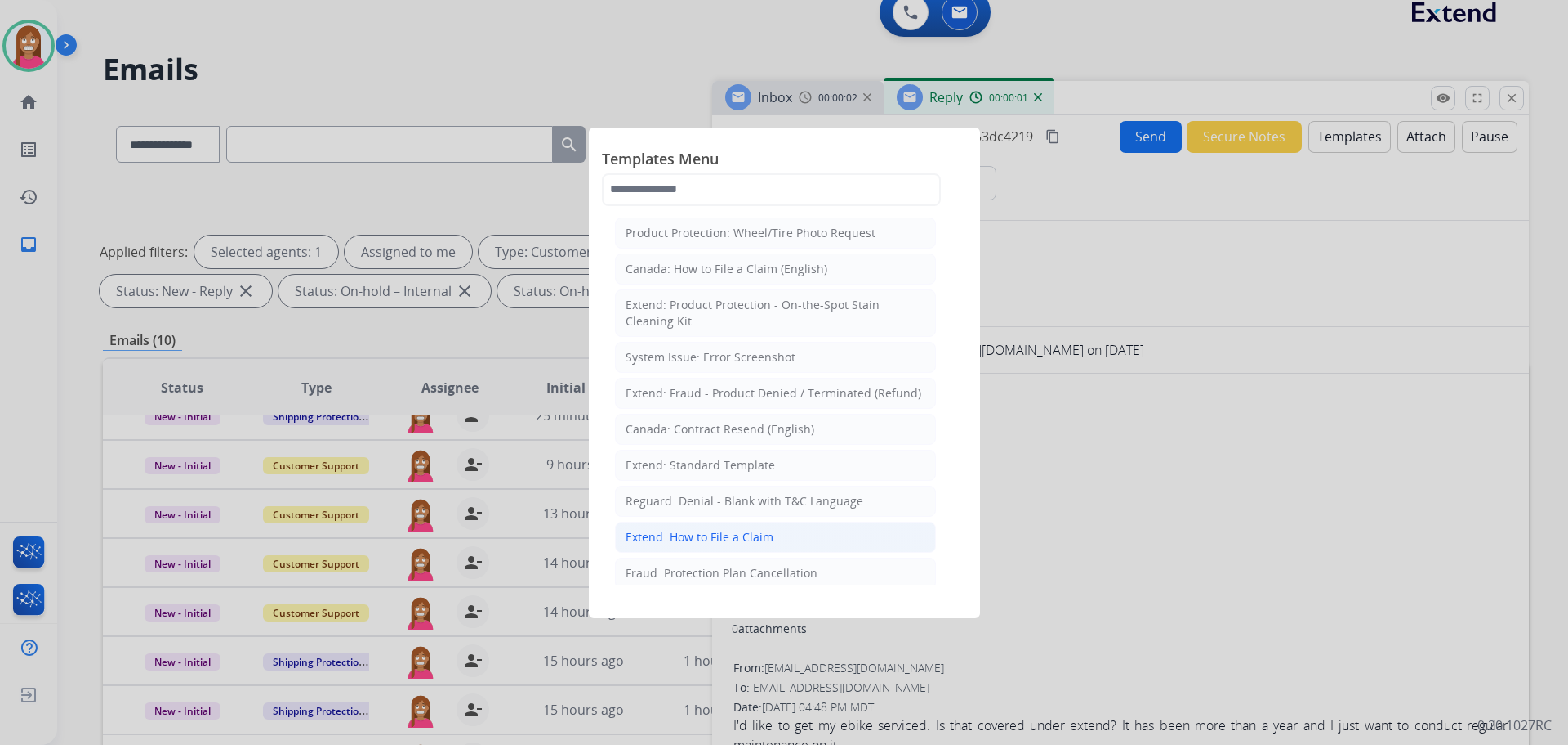
click at [679, 533] on div "Extend: How to File a Claim" at bounding box center [699, 537] width 147 height 17
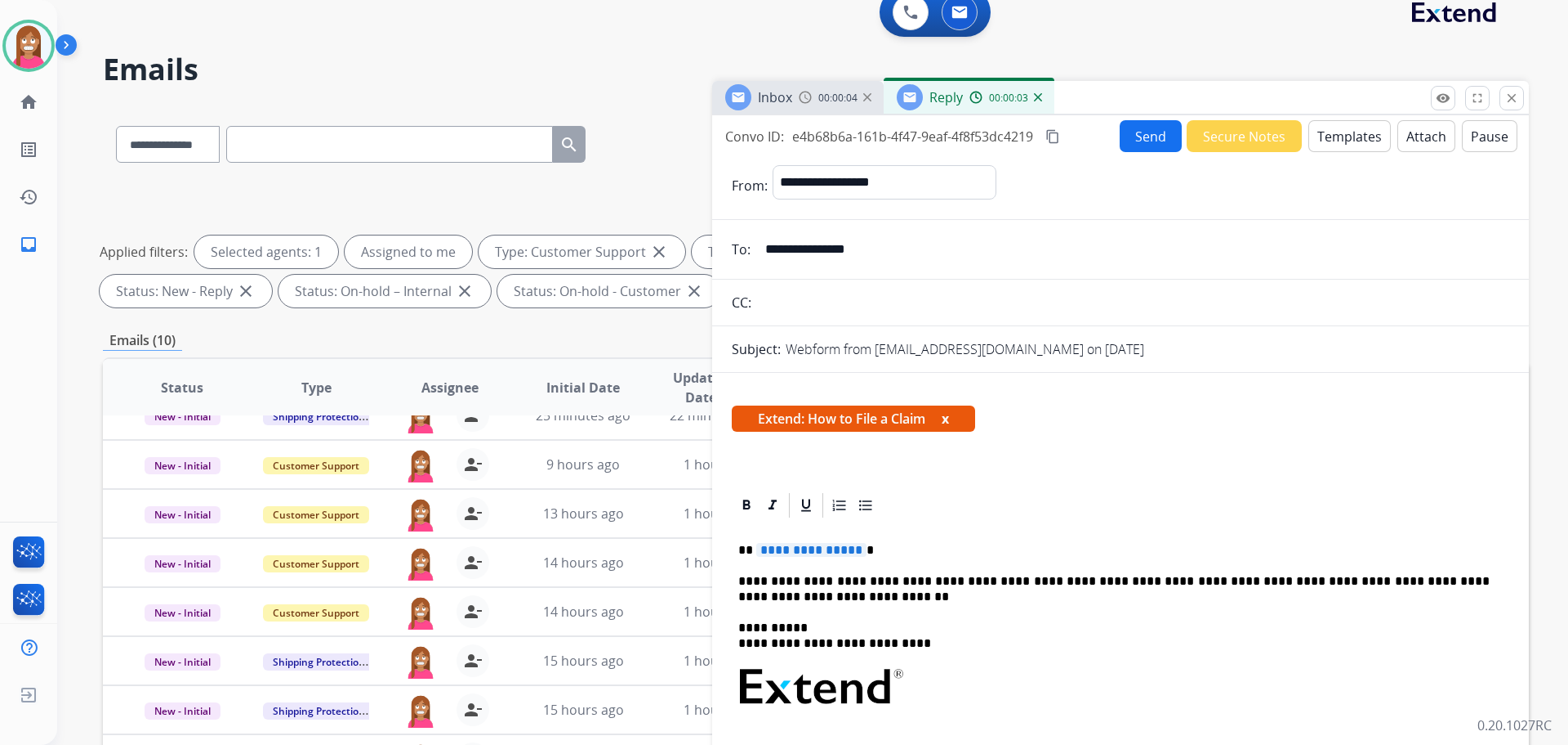
click at [796, 552] on span "**********" at bounding box center [811, 549] width 110 height 14
click at [1144, 149] on button "Send" at bounding box center [1151, 136] width 62 height 32
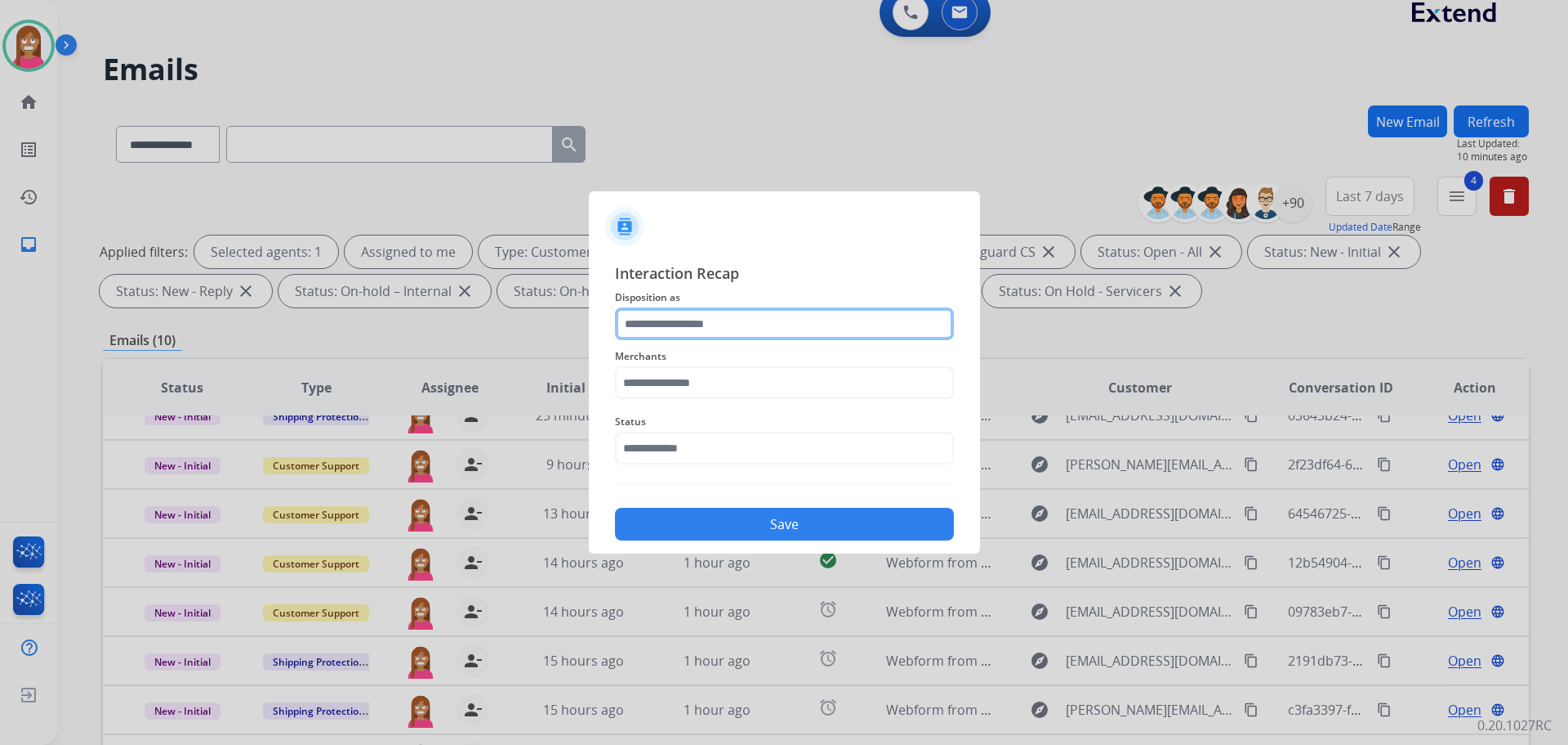
click at [666, 326] on input "text" at bounding box center [784, 323] width 339 height 32
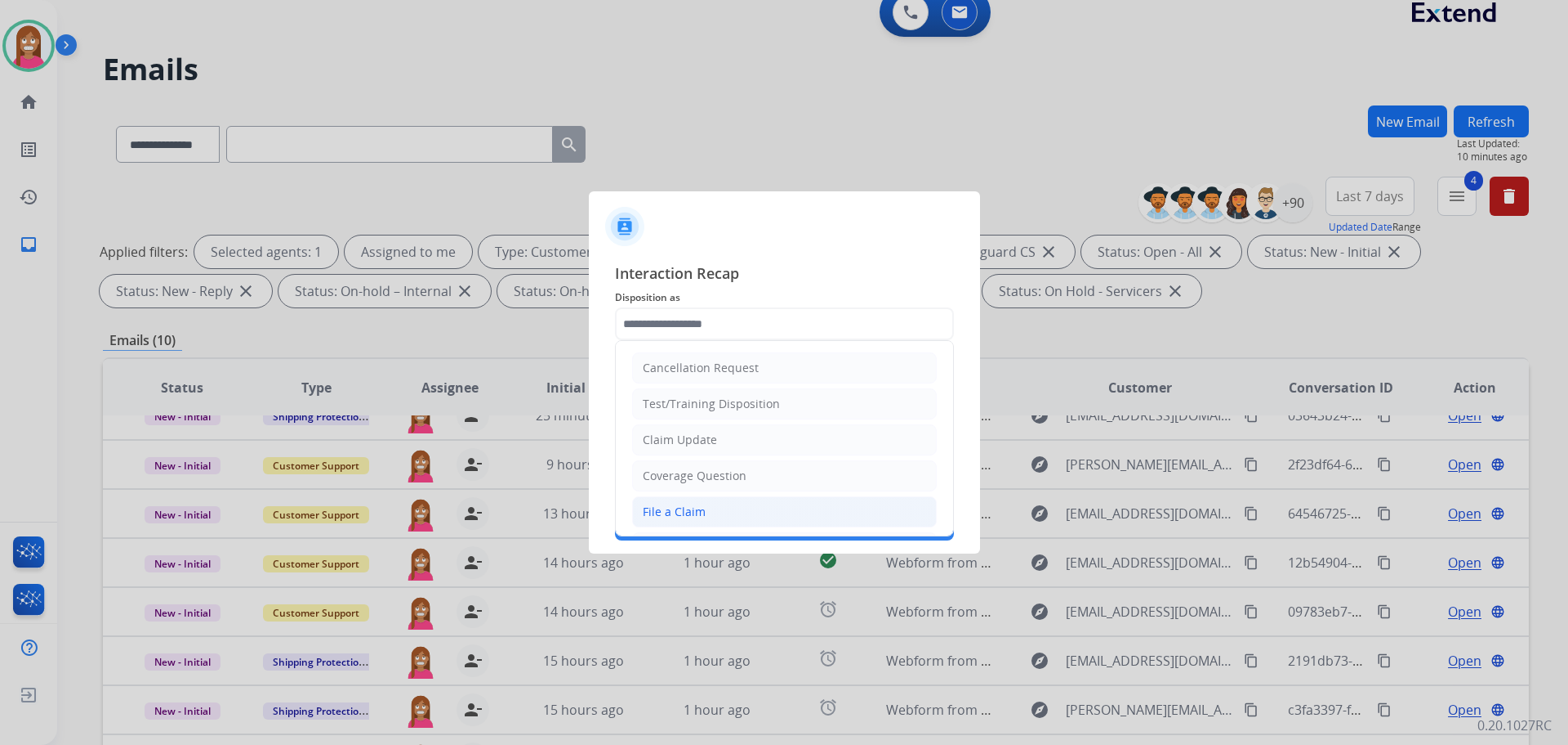
click at [680, 504] on div "File a Claim" at bounding box center [674, 512] width 63 height 17
type input "**********"
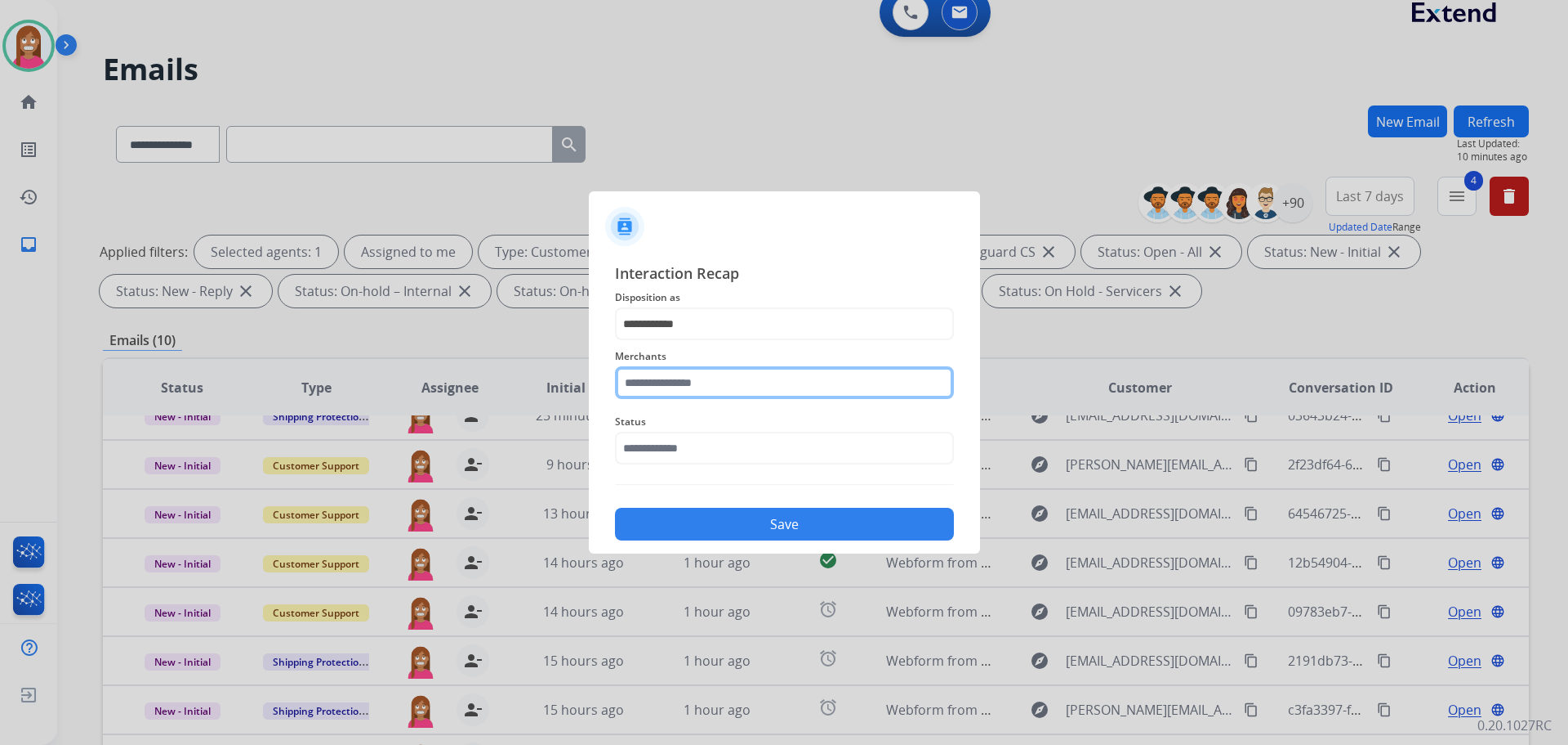
click at [655, 385] on input "text" at bounding box center [784, 382] width 339 height 32
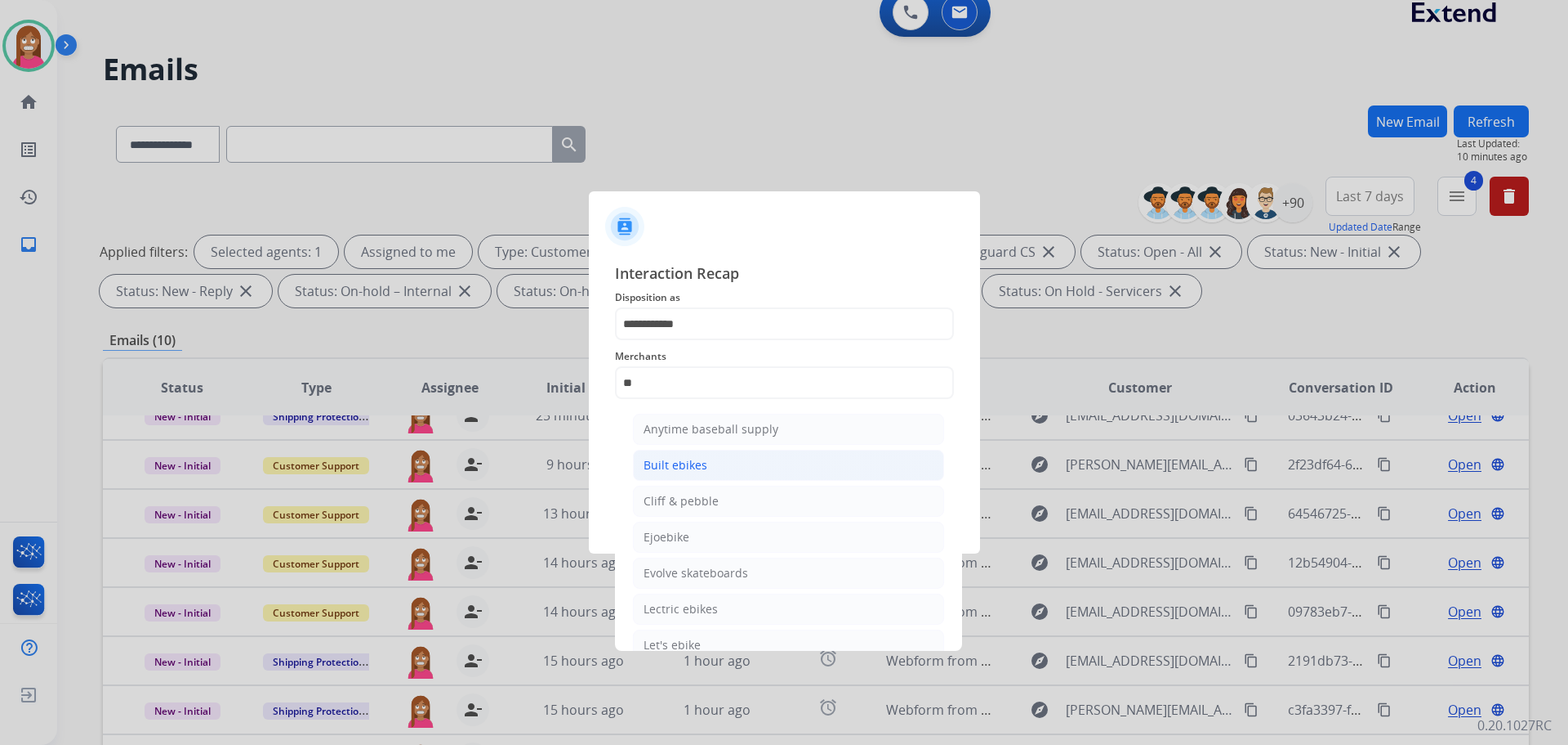
click at [689, 473] on div "Built ebikes" at bounding box center [675, 465] width 64 height 17
type input "**********"
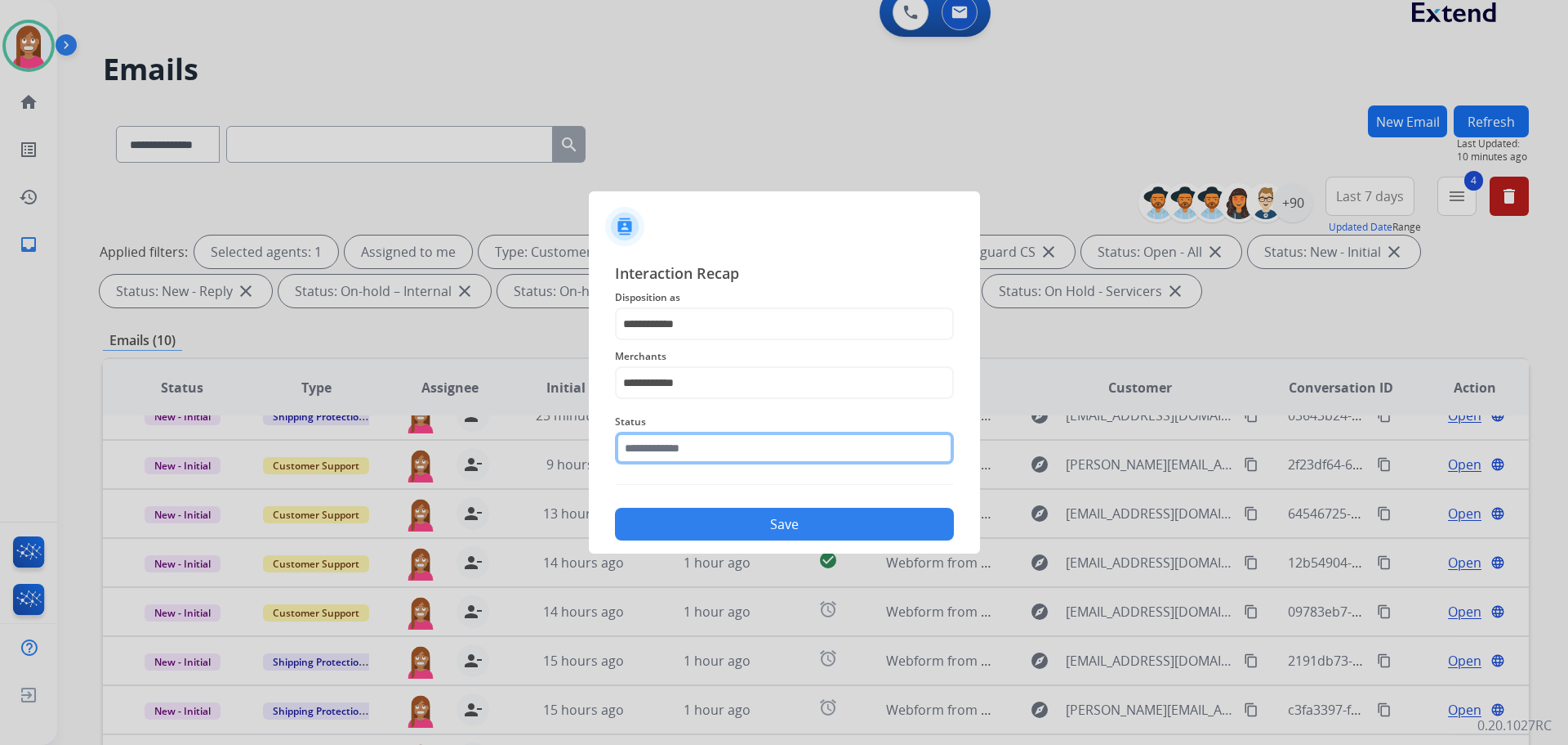
click at [655, 455] on input "text" at bounding box center [784, 447] width 339 height 32
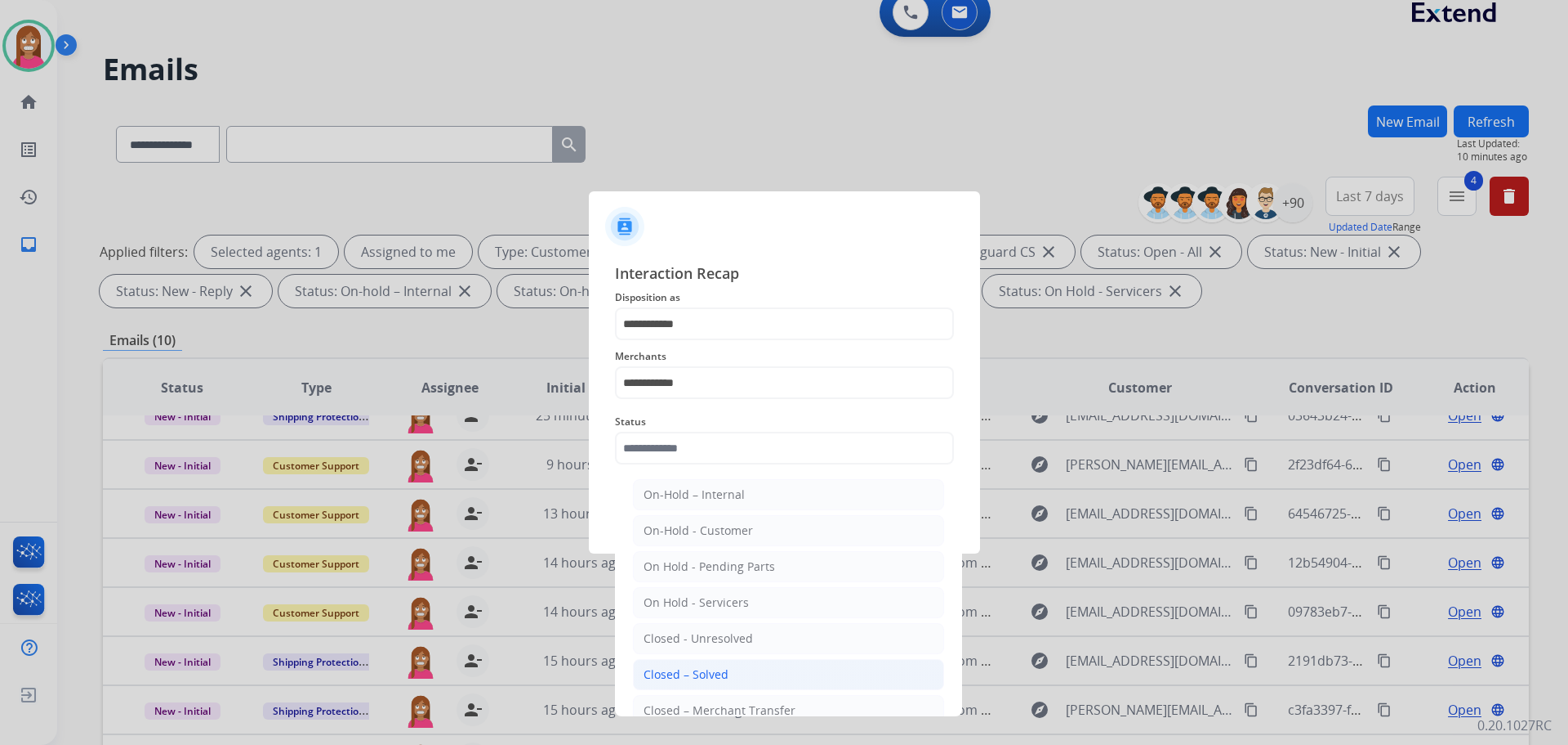
click at [690, 667] on div "Closed – Solved" at bounding box center [686, 674] width 85 height 17
type input "**********"
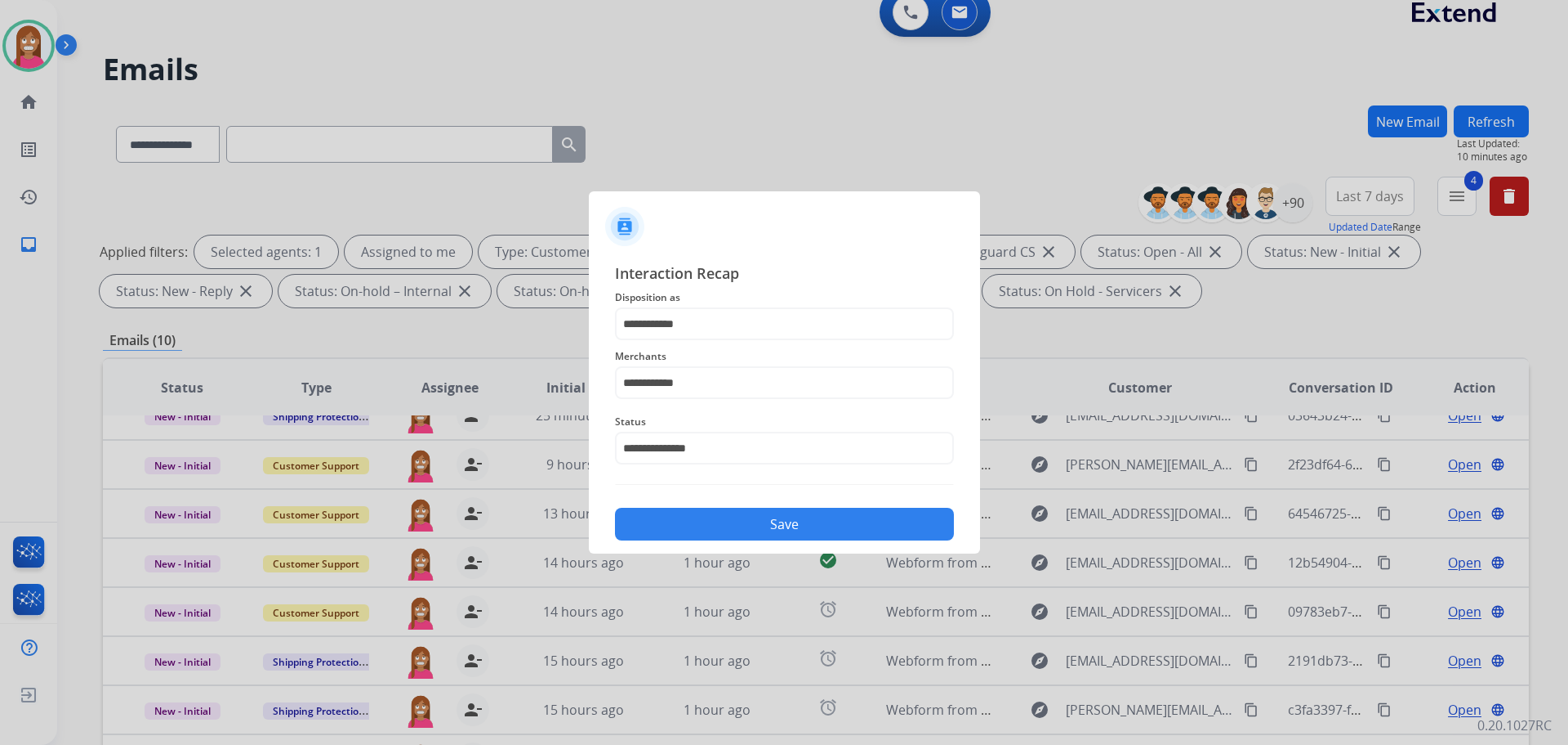
click at [673, 526] on button "Save" at bounding box center [784, 523] width 339 height 32
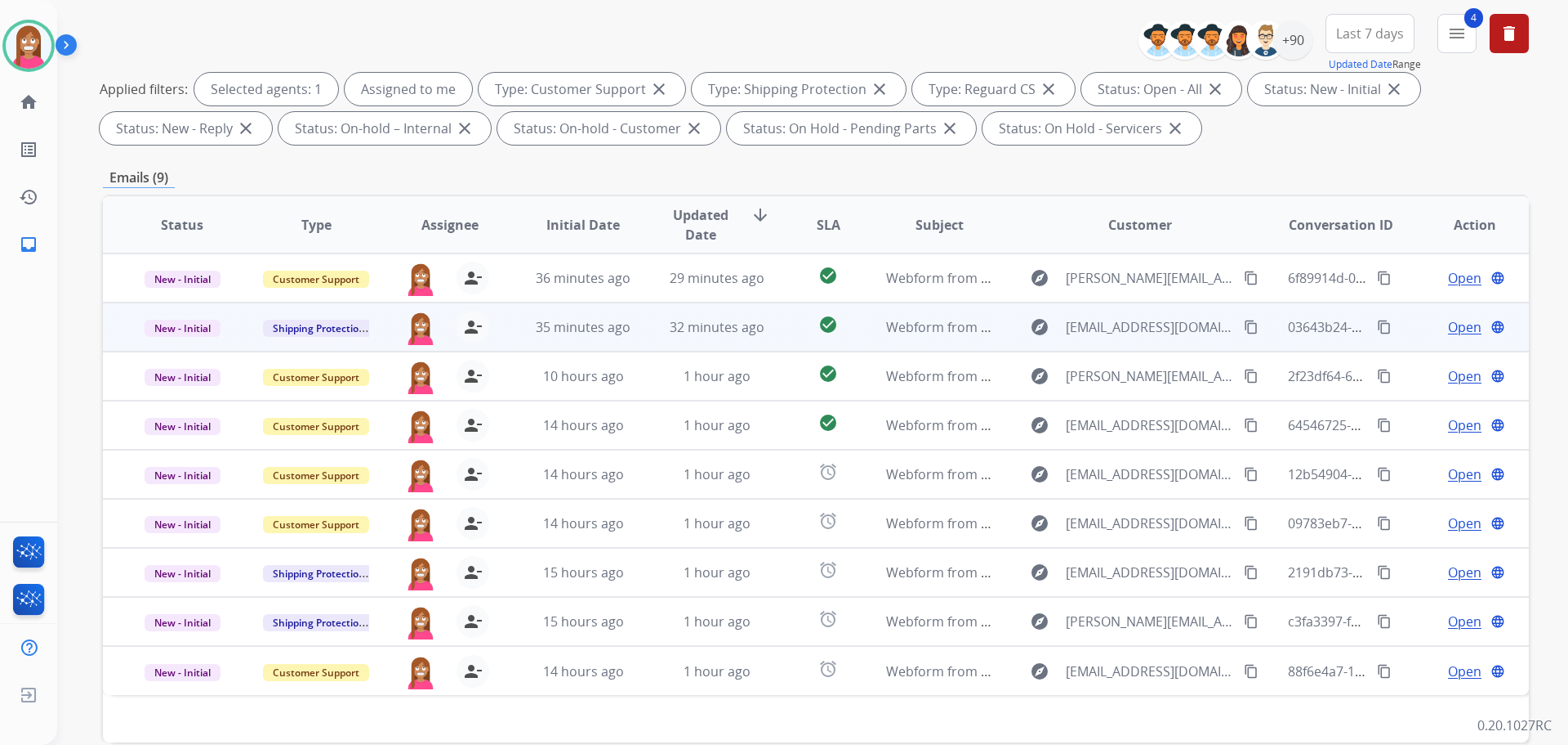
scroll to position [264, 0]
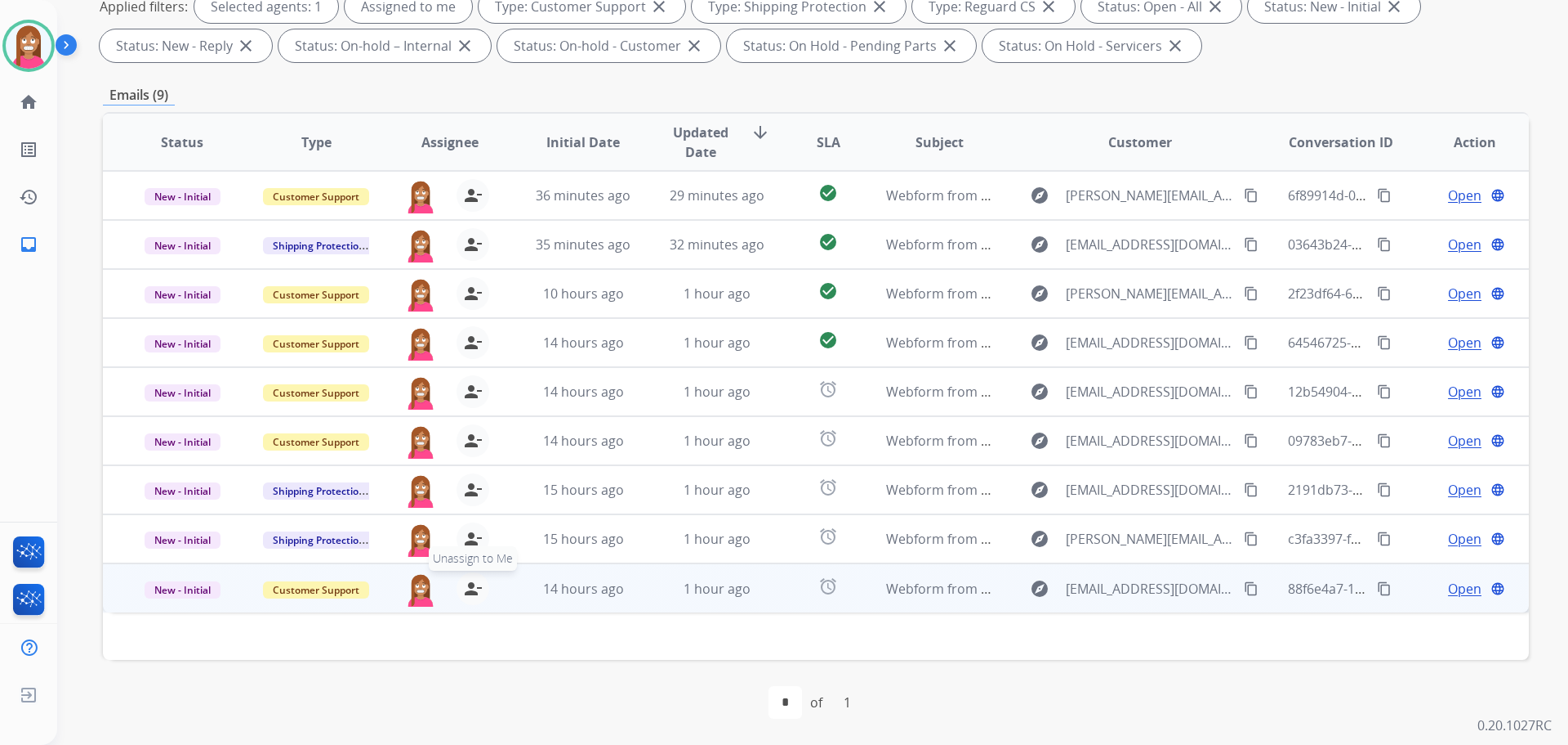
click at [472, 591] on mat-icon "person_remove" at bounding box center [473, 588] width 19 height 19
click at [472, 591] on mat-icon "person_add" at bounding box center [473, 588] width 19 height 19
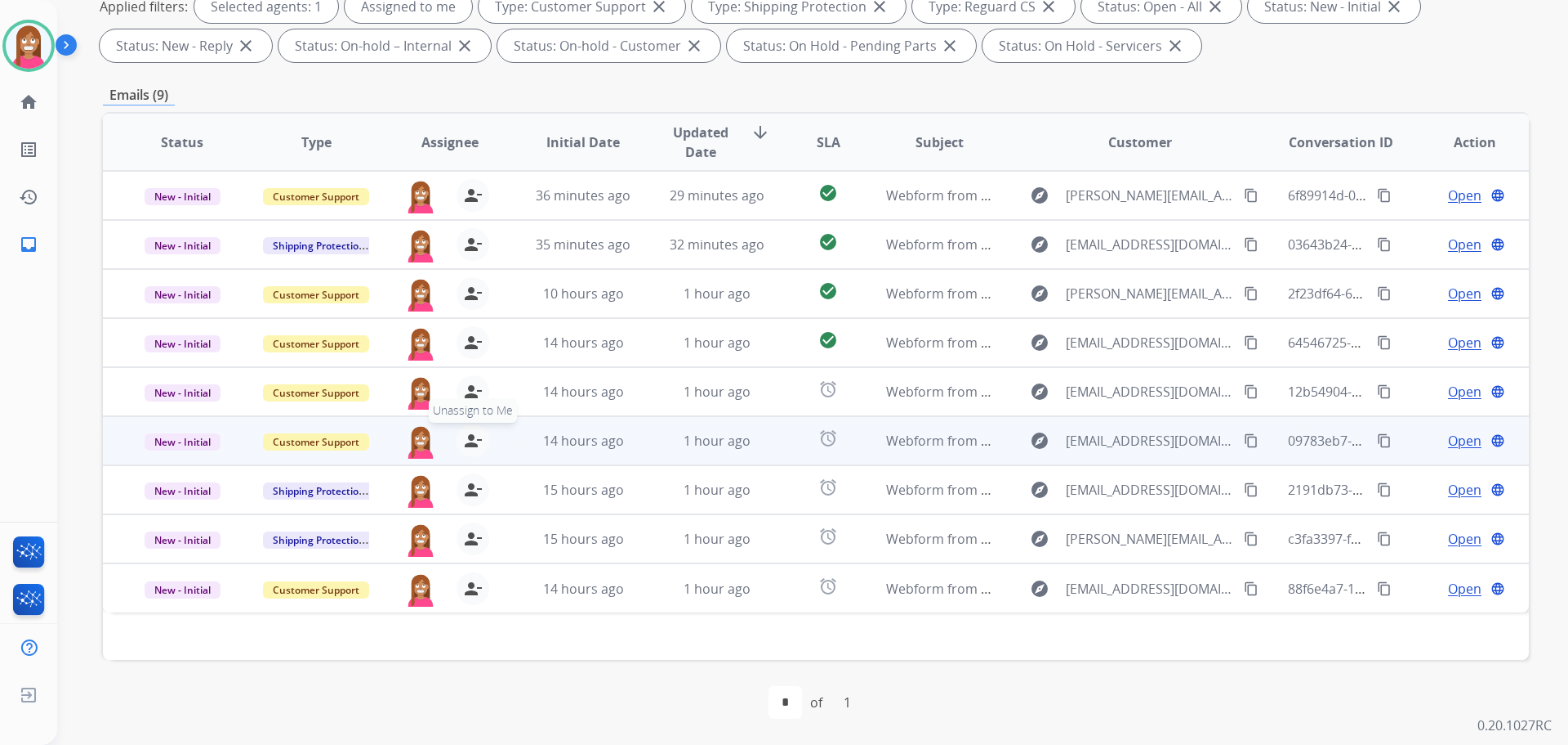
click at [468, 441] on mat-icon "person_remove" at bounding box center [473, 440] width 19 height 19
click at [468, 441] on mat-icon "person_add" at bounding box center [473, 440] width 19 height 19
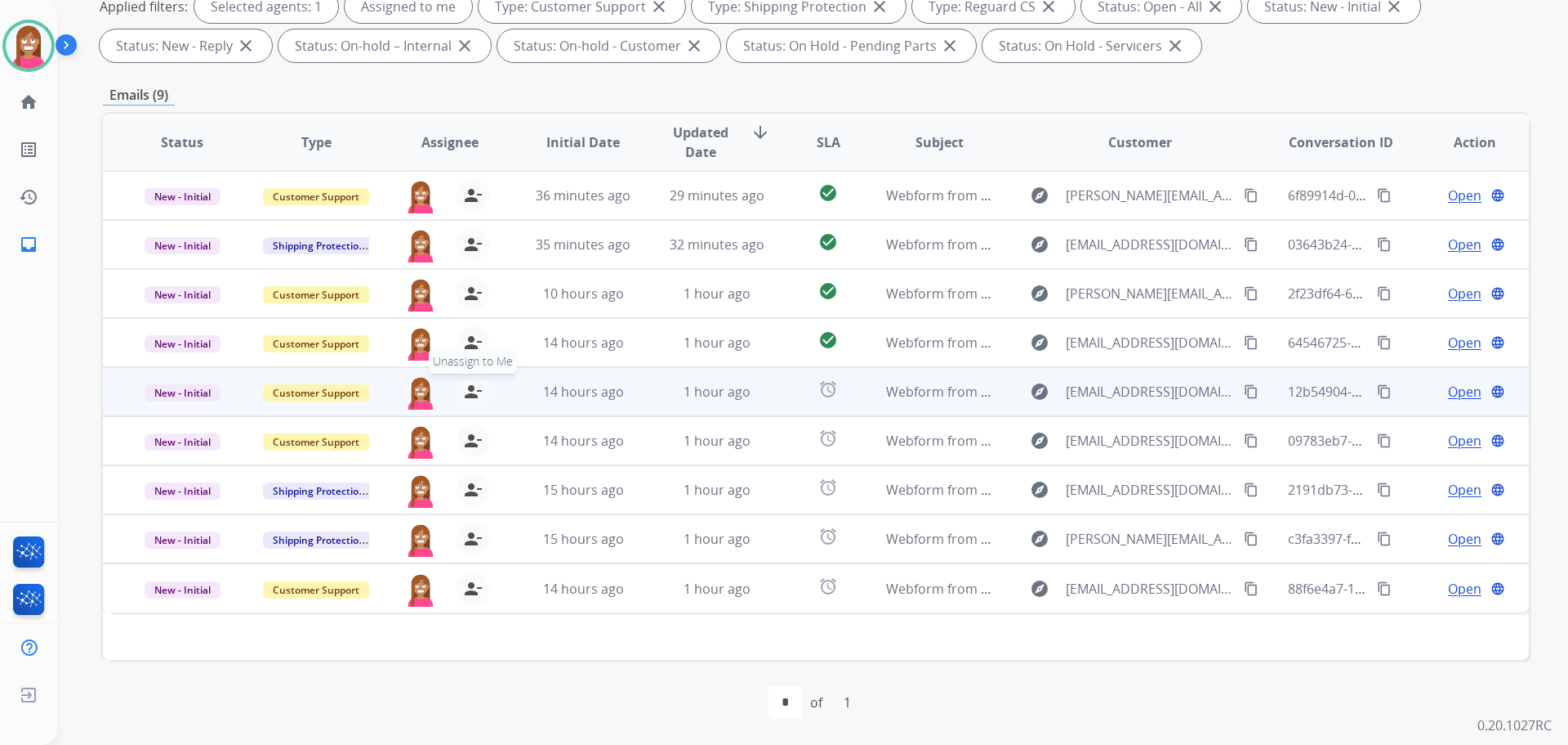
click at [473, 396] on mat-icon "person_remove" at bounding box center [473, 391] width 19 height 19
click at [473, 396] on mat-icon "person_add" at bounding box center [473, 391] width 19 height 19
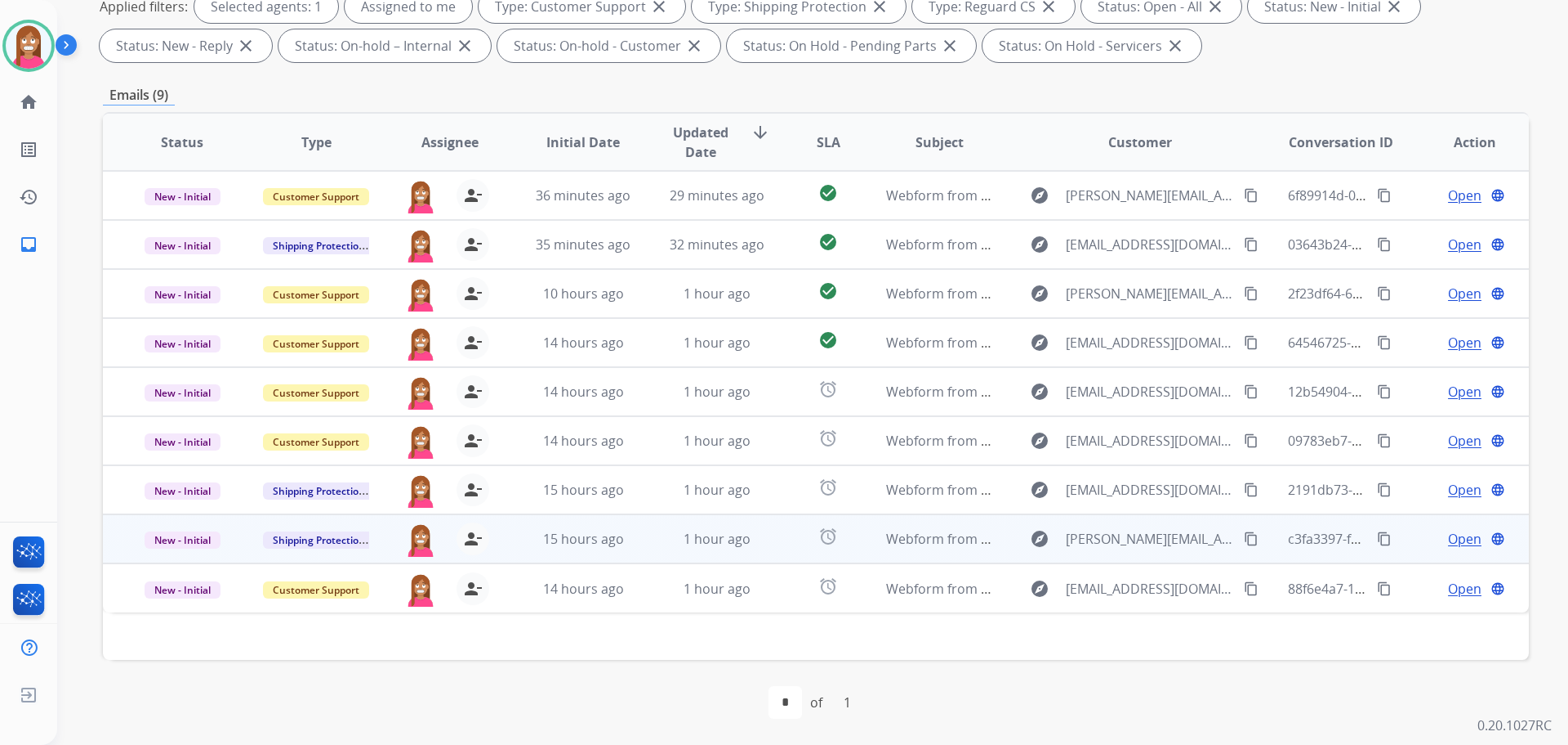
drag, startPoint x: 634, startPoint y: 547, endPoint x: 648, endPoint y: 553, distance: 15.2
click at [641, 546] on td "1 hour ago" at bounding box center [705, 538] width 134 height 49
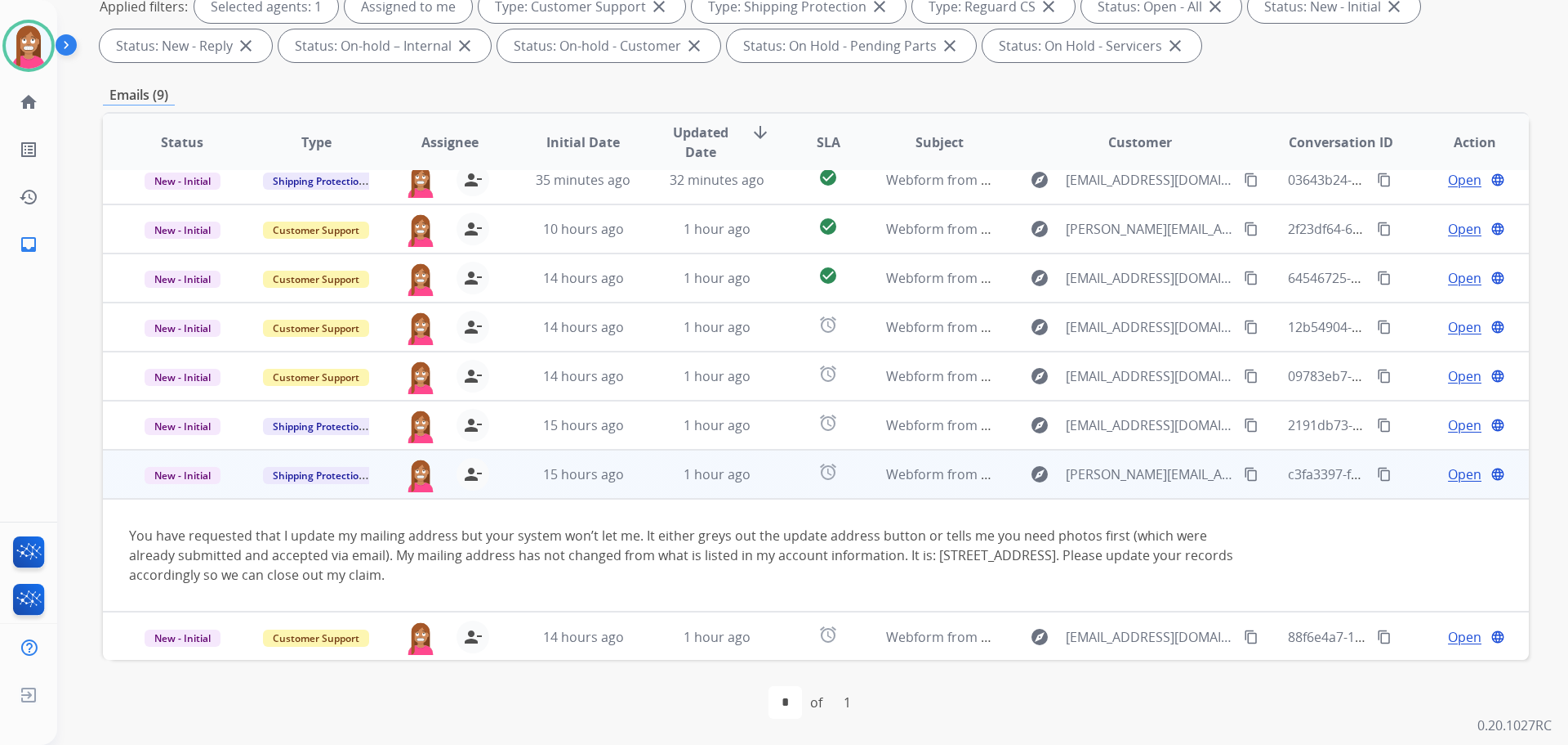
scroll to position [65, 0]
click at [1451, 475] on span "Open" at bounding box center [1465, 473] width 33 height 19
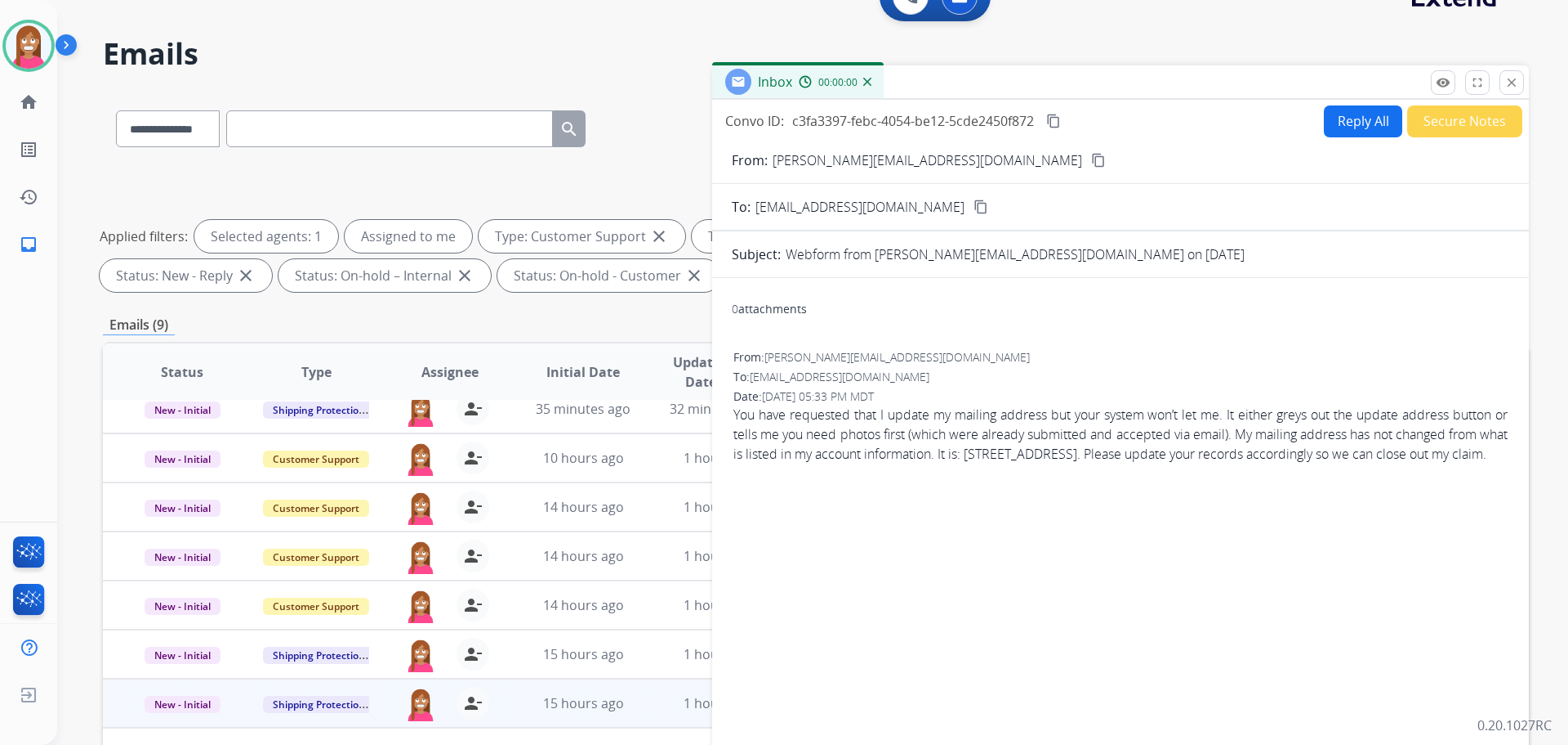
scroll to position [0, 0]
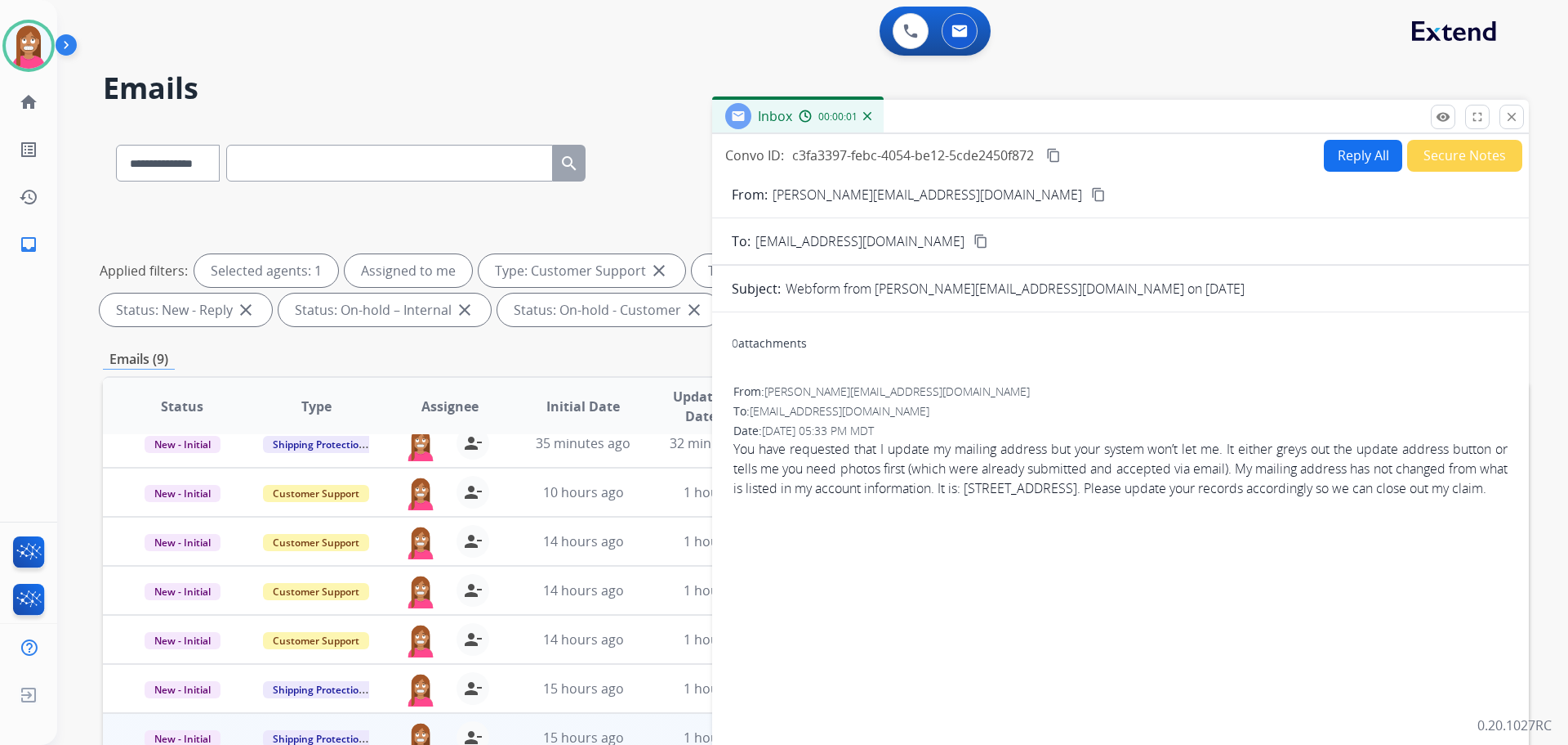
click at [1364, 151] on button "Reply All" at bounding box center [1363, 156] width 79 height 32
select select "**********"
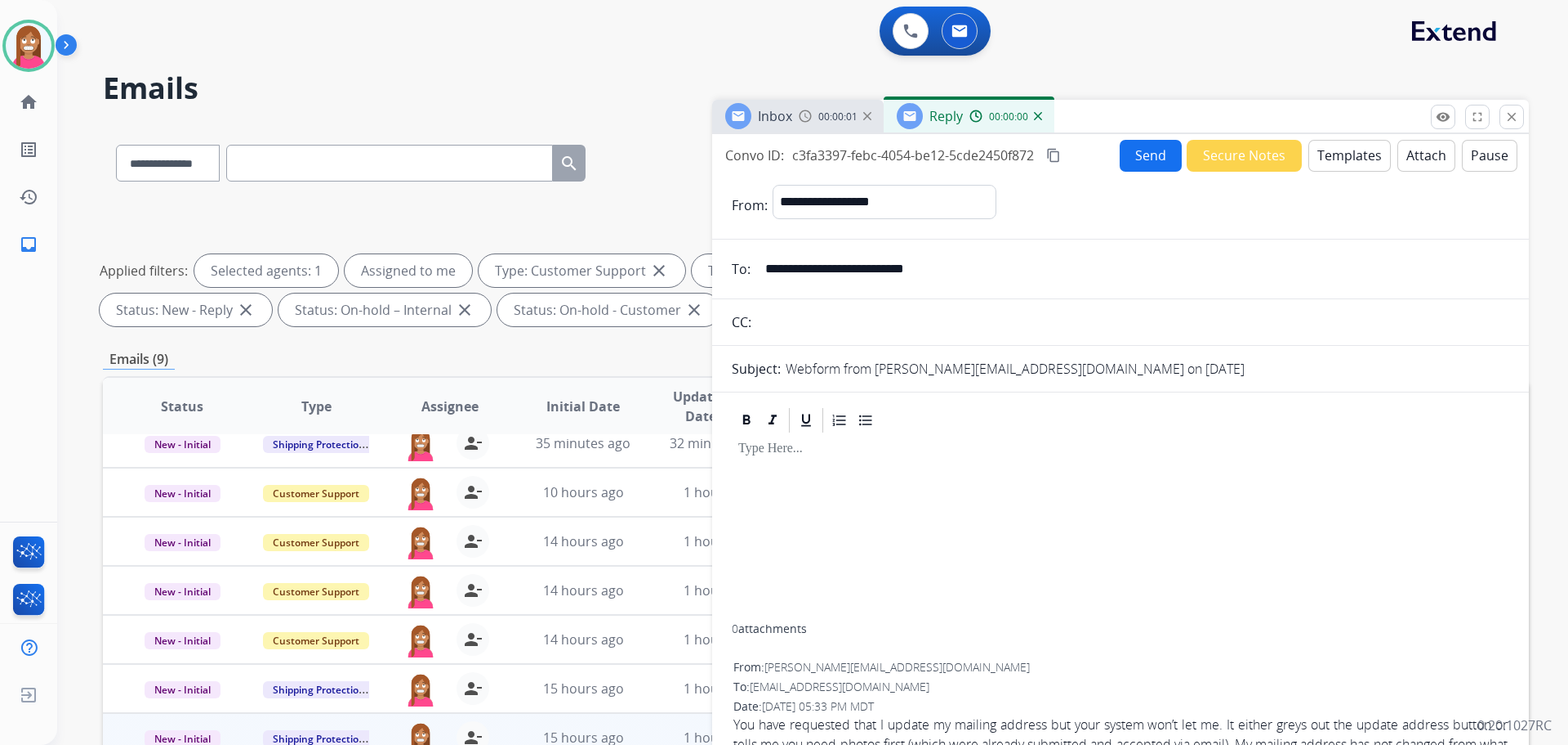
click at [1359, 161] on button "Templates" at bounding box center [1349, 156] width 83 height 32
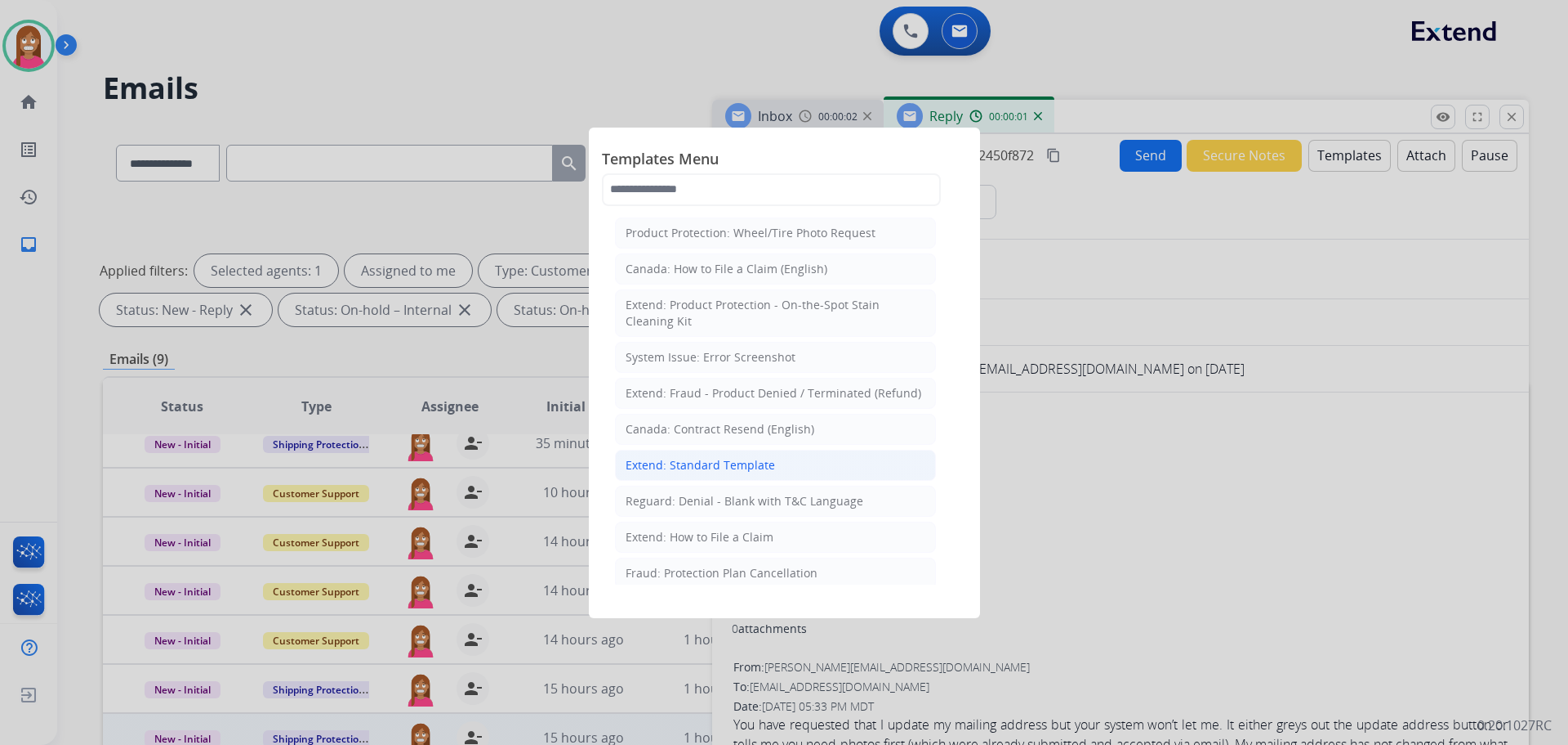
click at [682, 452] on li "Extend: Standard Template" at bounding box center [775, 465] width 321 height 31
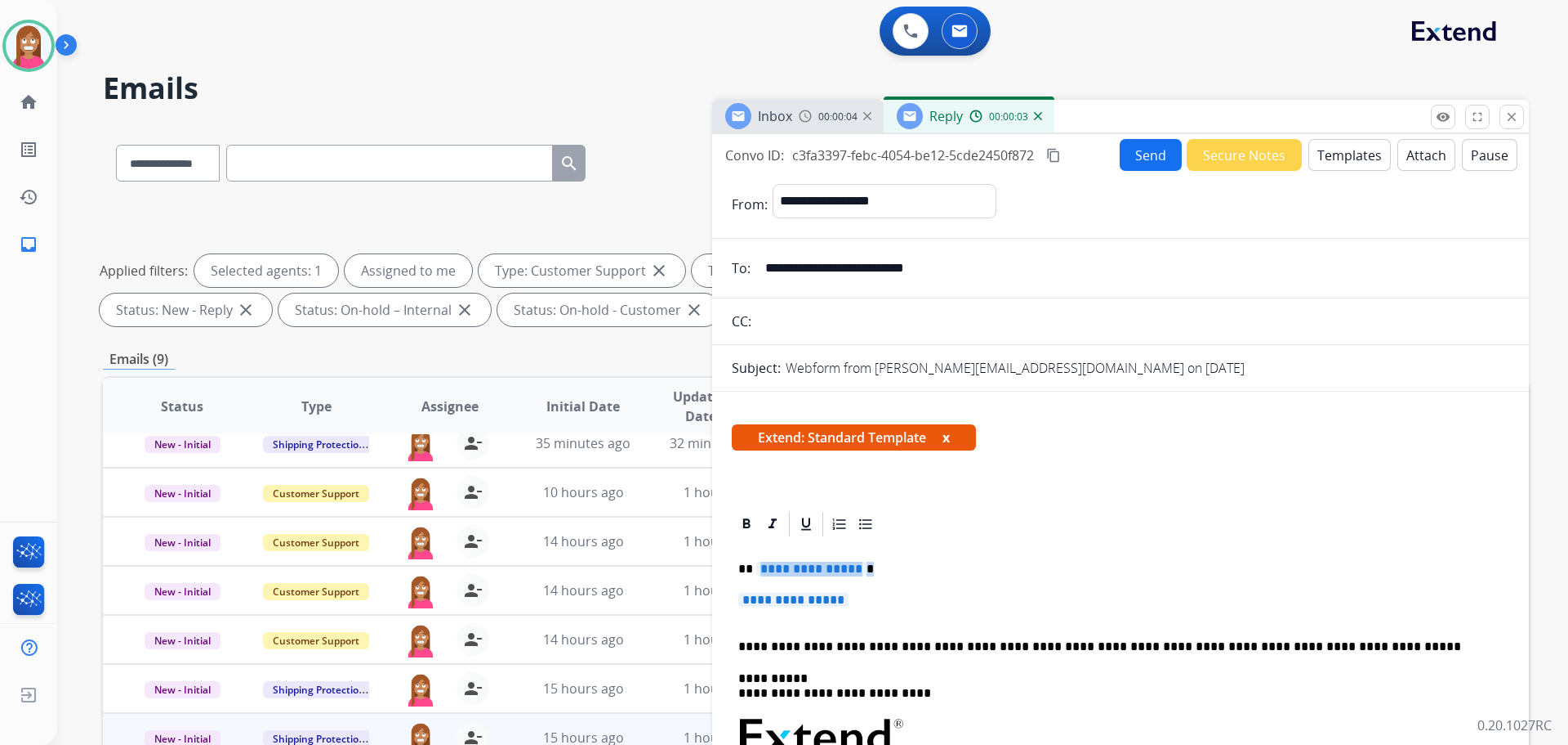
drag, startPoint x: 878, startPoint y: 606, endPoint x: 757, endPoint y: 560, distance: 129.4
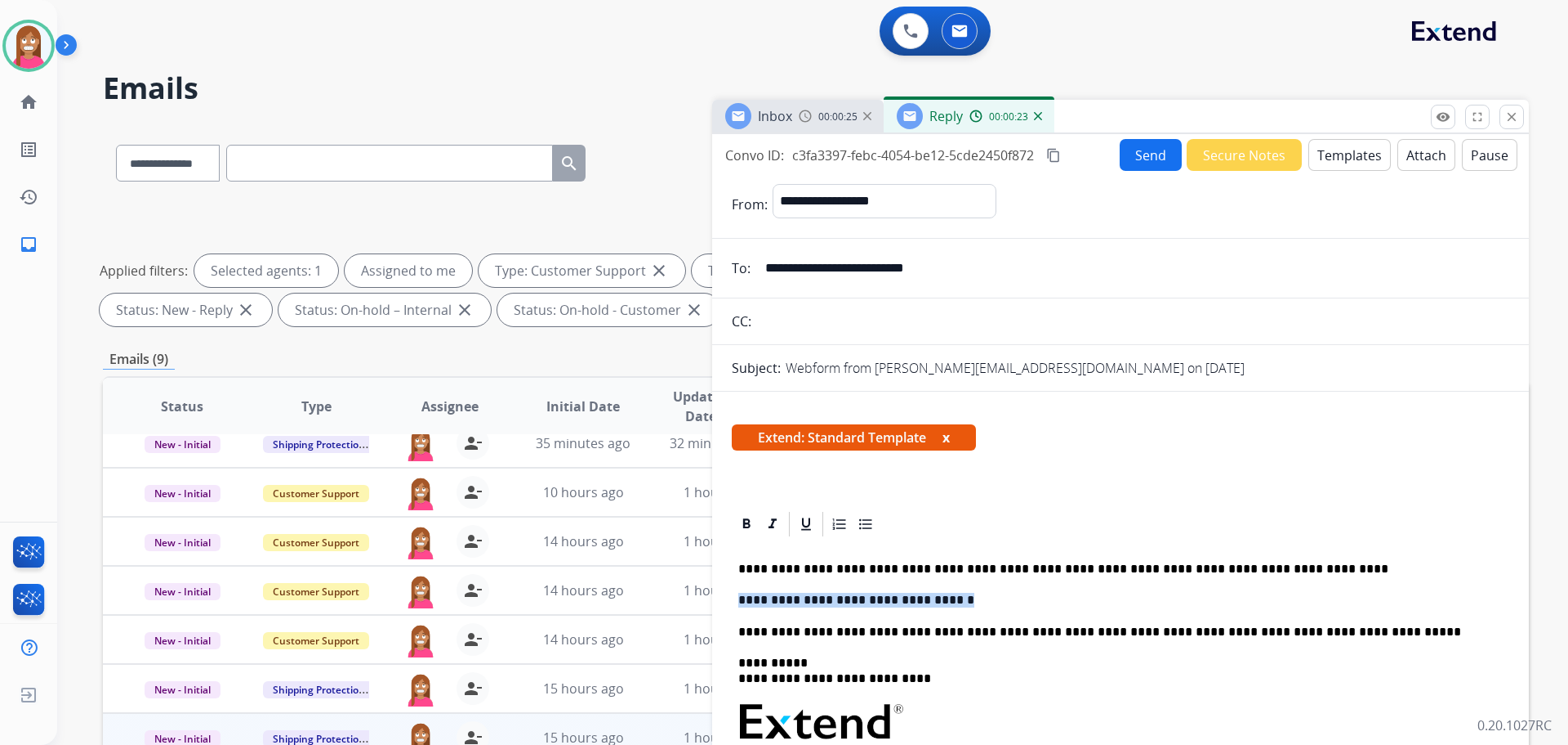
drag, startPoint x: 953, startPoint y: 594, endPoint x: 741, endPoint y: 597, distance: 212.0
click at [741, 597] on p "**********" at bounding box center [1114, 600] width 751 height 15
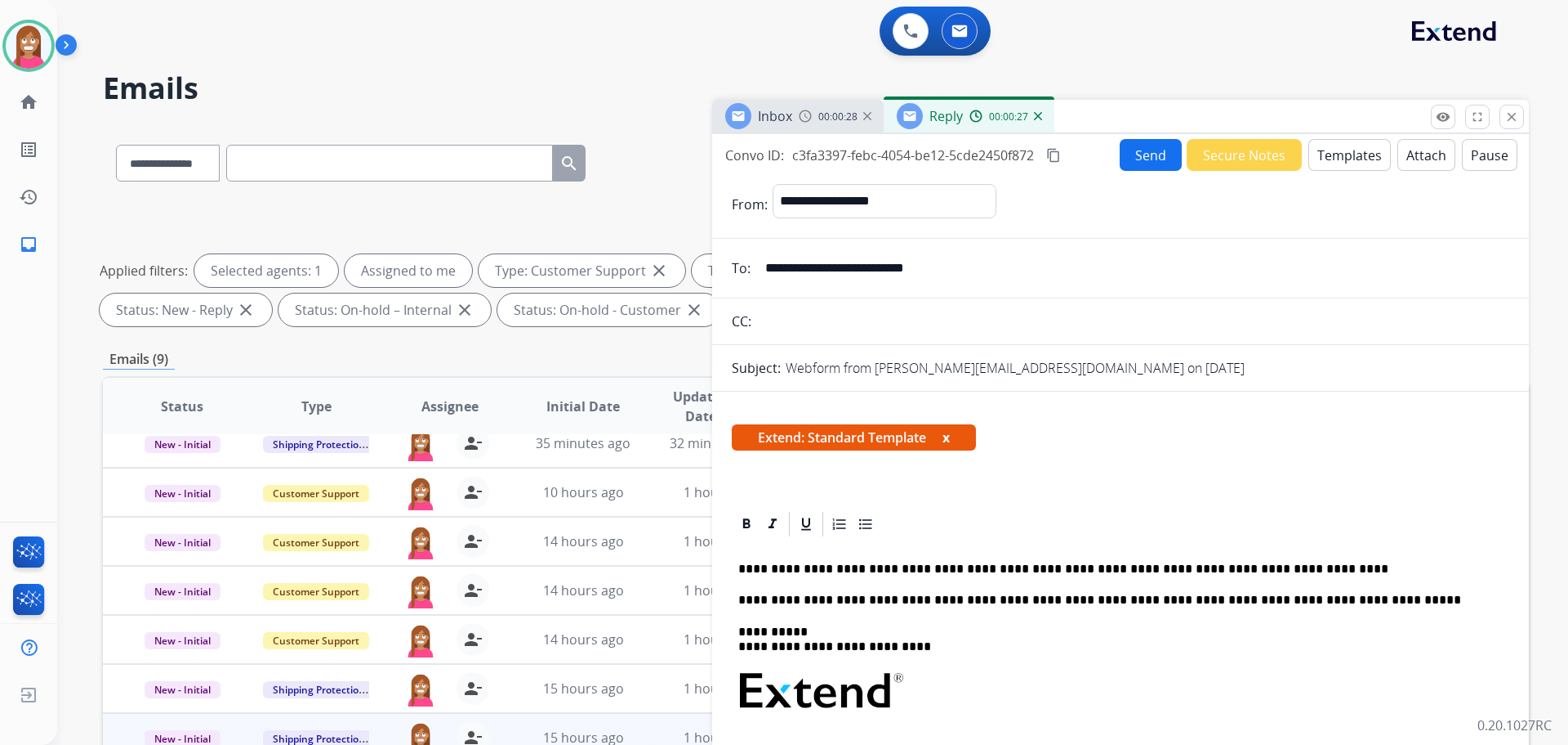
click at [873, 560] on div "**********" at bounding box center [1120, 758] width 778 height 439
click at [876, 565] on p "**********" at bounding box center [1114, 569] width 751 height 15
click at [1134, 155] on button "Send" at bounding box center [1151, 155] width 62 height 32
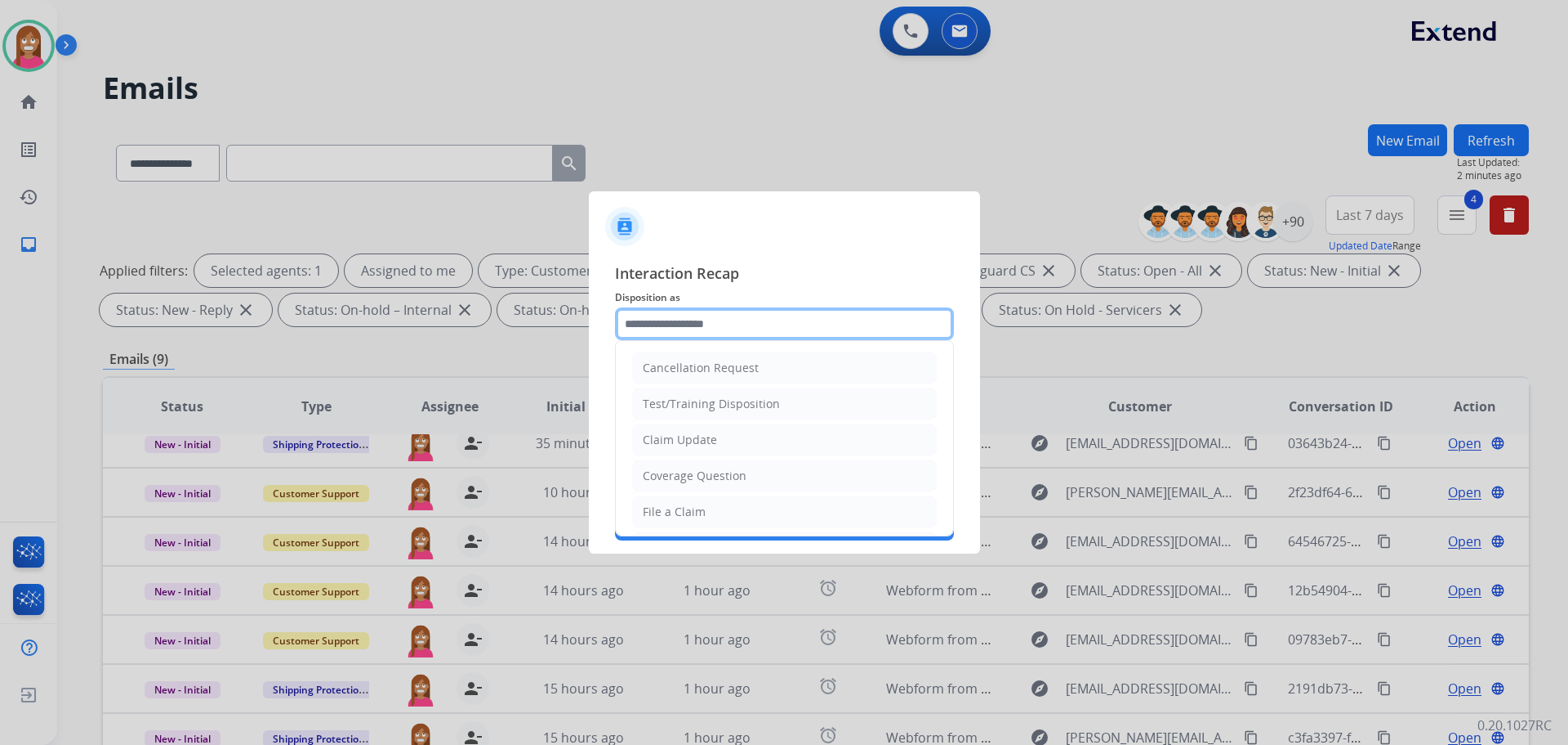
click at [651, 328] on input "text" at bounding box center [784, 323] width 339 height 32
click at [674, 473] on div "Coverage Question" at bounding box center [695, 476] width 104 height 17
type input "**********"
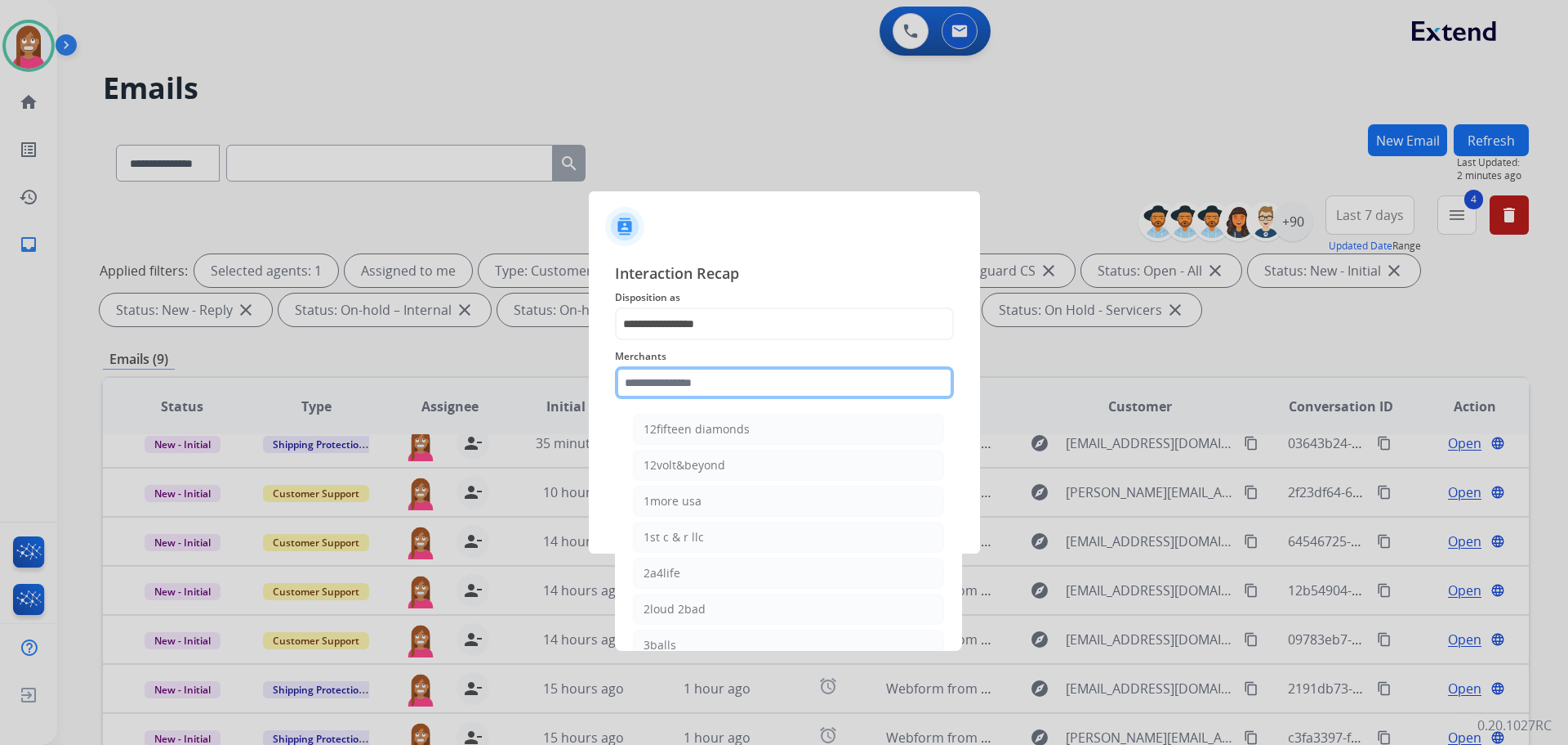
click at [673, 388] on input "text" at bounding box center [784, 382] width 339 height 32
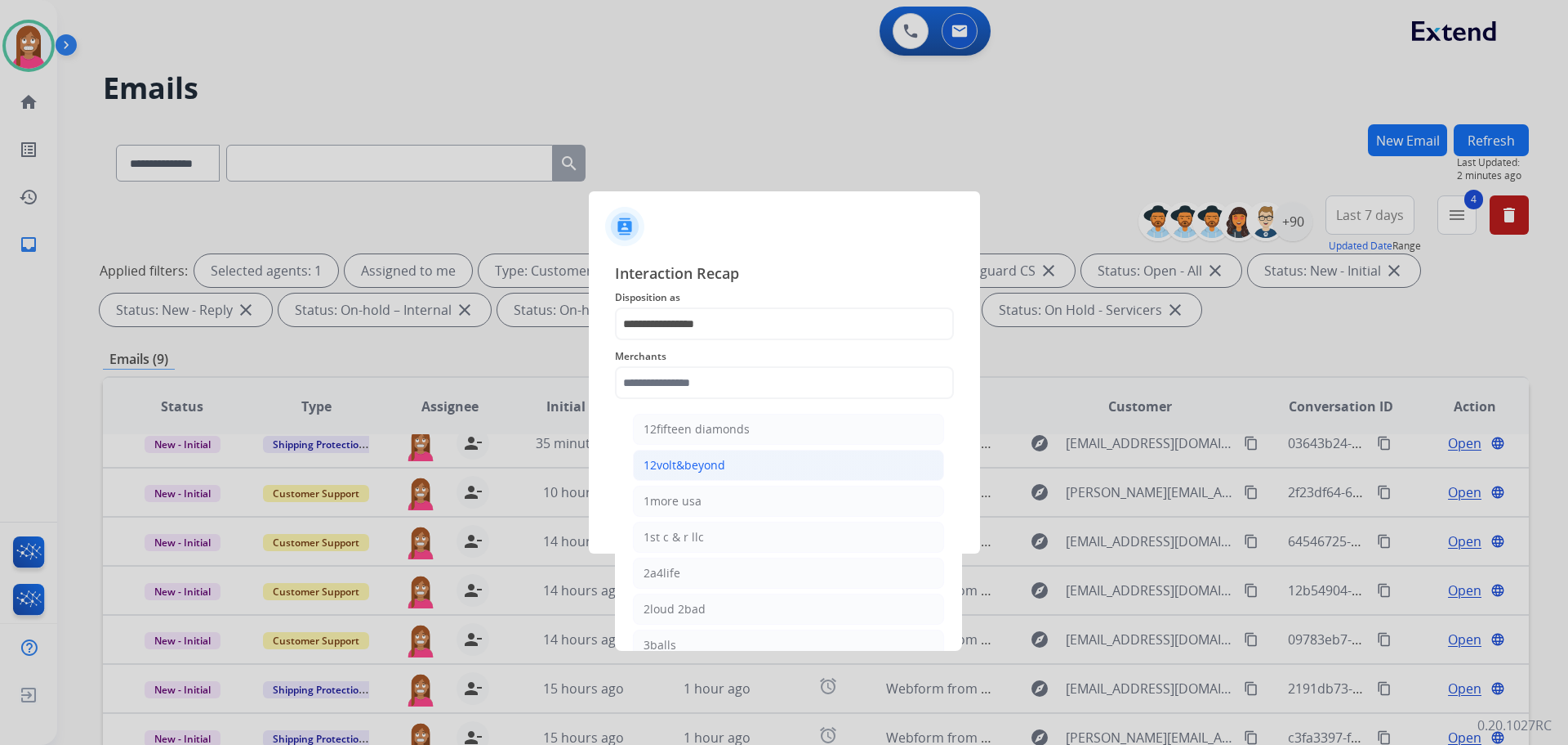
click at [679, 452] on li "12volt&beyond" at bounding box center [789, 465] width 312 height 31
type input "**********"
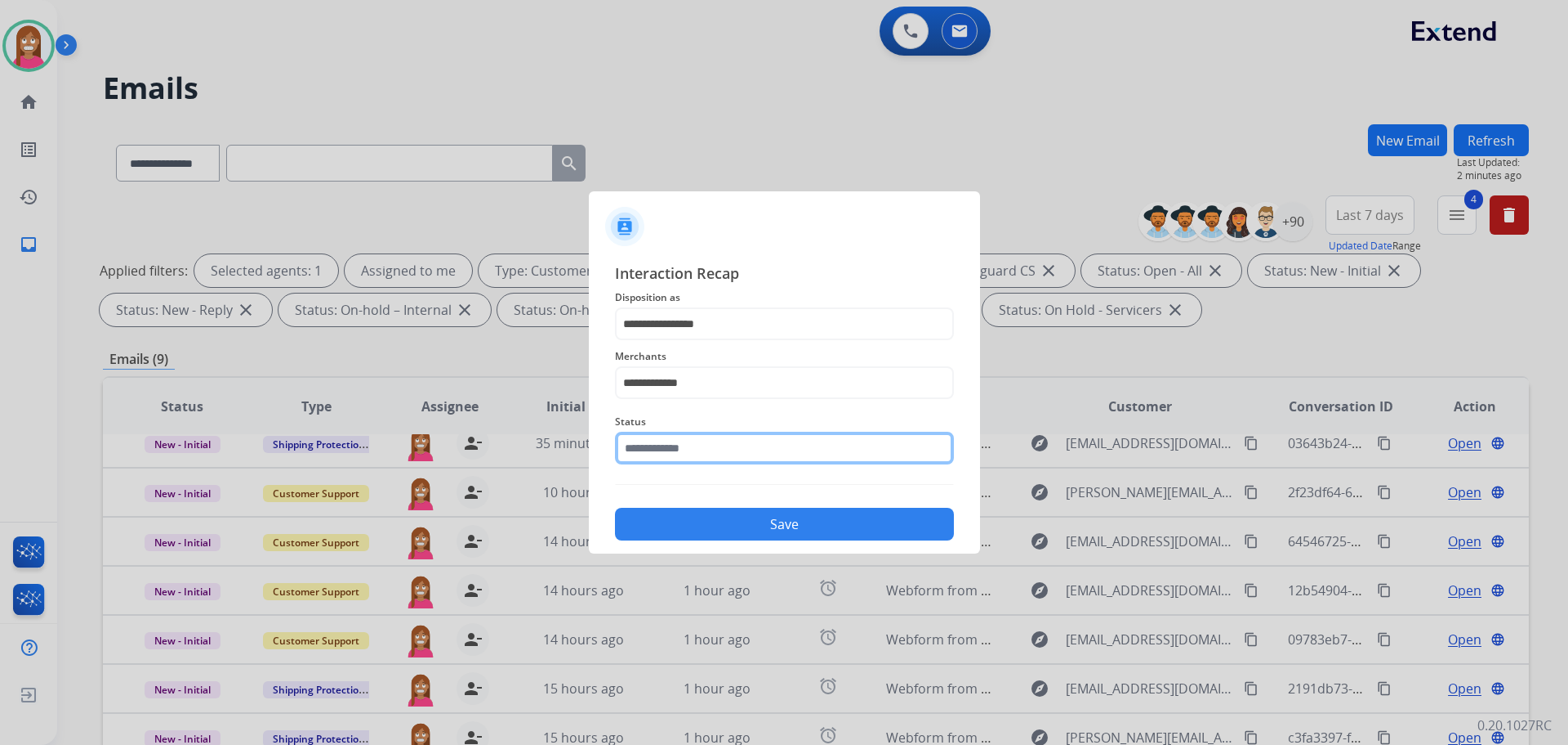
click at [671, 444] on input "text" at bounding box center [784, 447] width 339 height 32
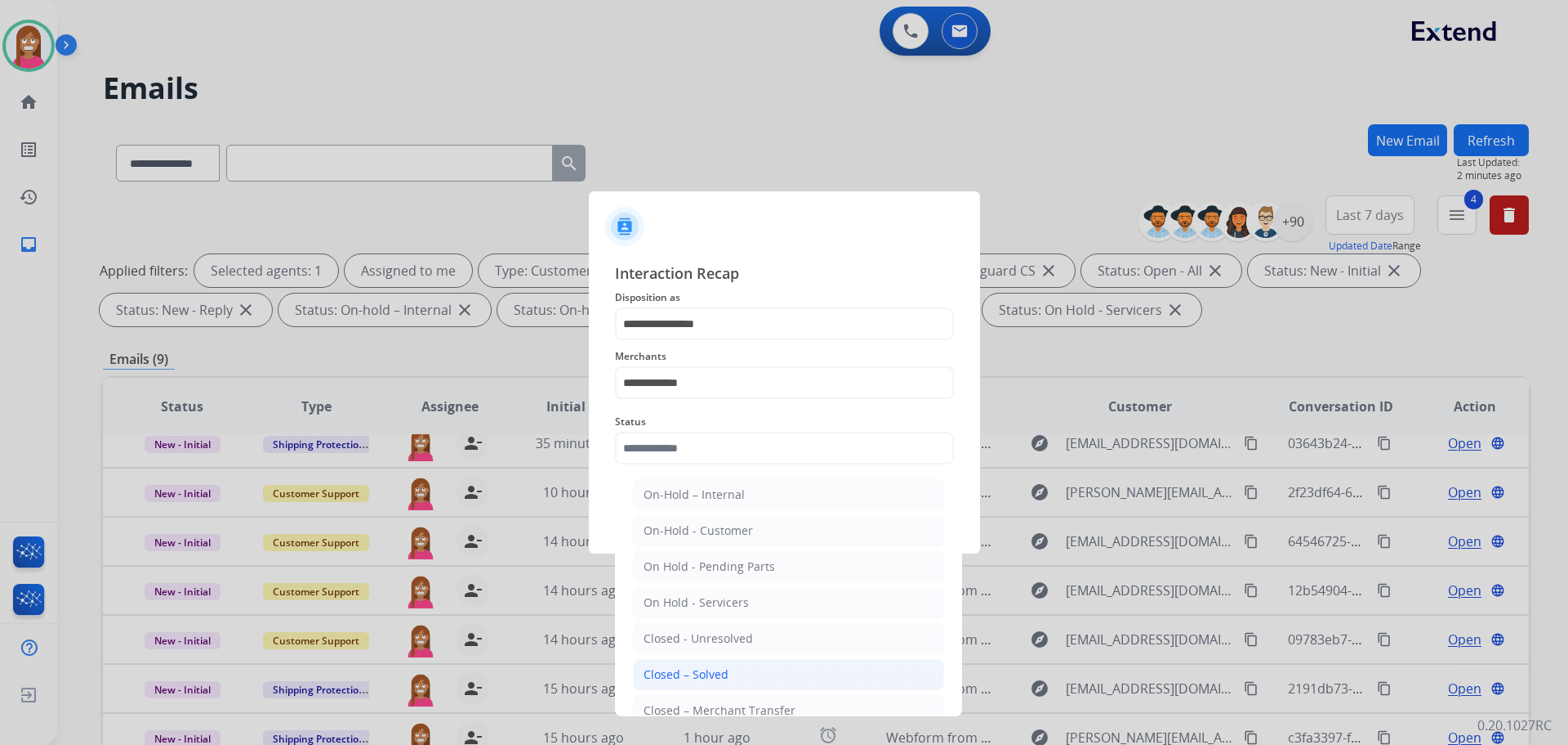
click at [692, 671] on div "Closed – Solved" at bounding box center [686, 674] width 85 height 17
type input "**********"
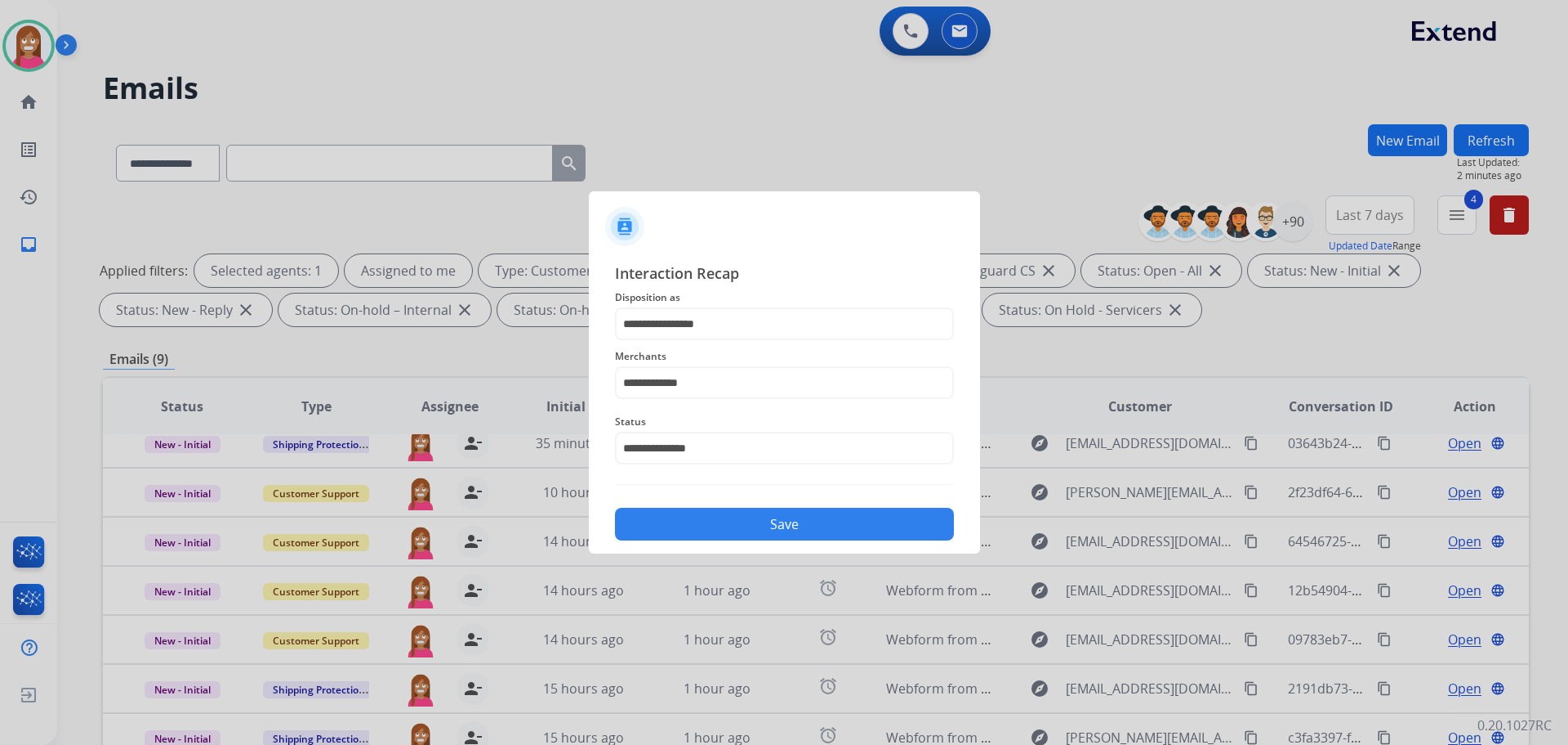
click at [692, 535] on button "Save" at bounding box center [784, 523] width 339 height 32
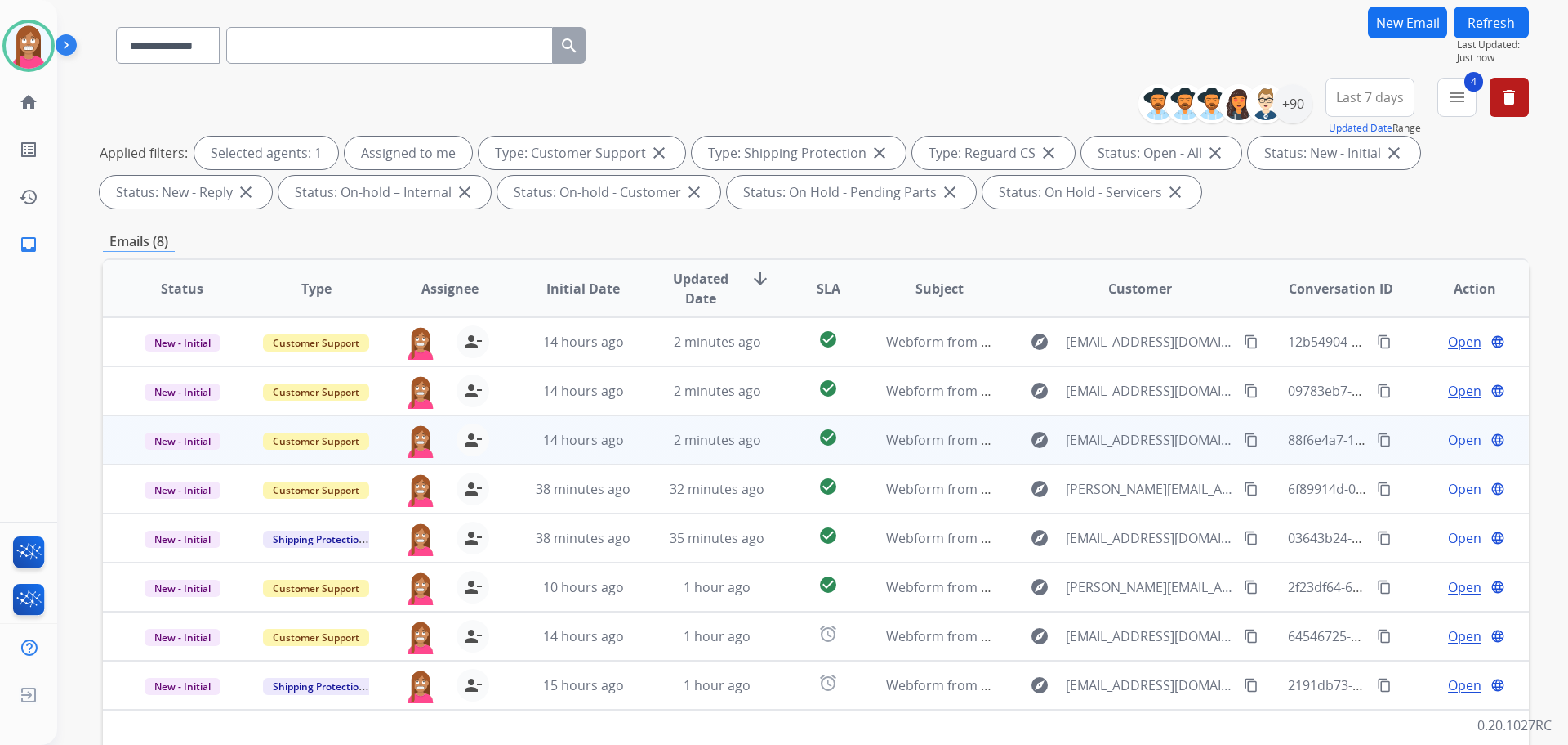
scroll to position [264, 0]
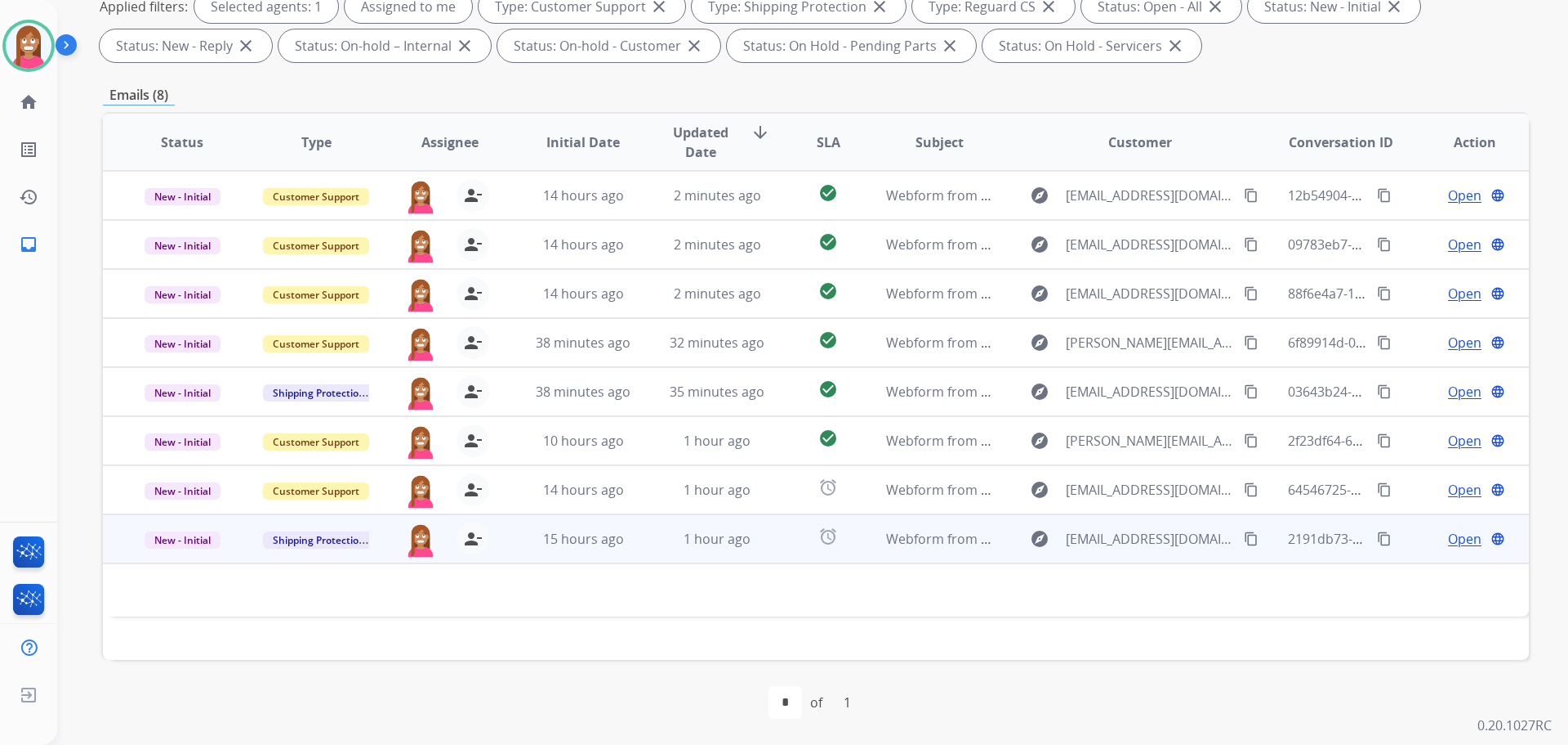
click at [660, 553] on td "1 hour ago" at bounding box center [705, 538] width 134 height 49
click at [1450, 535] on span "Open" at bounding box center [1465, 538] width 33 height 19
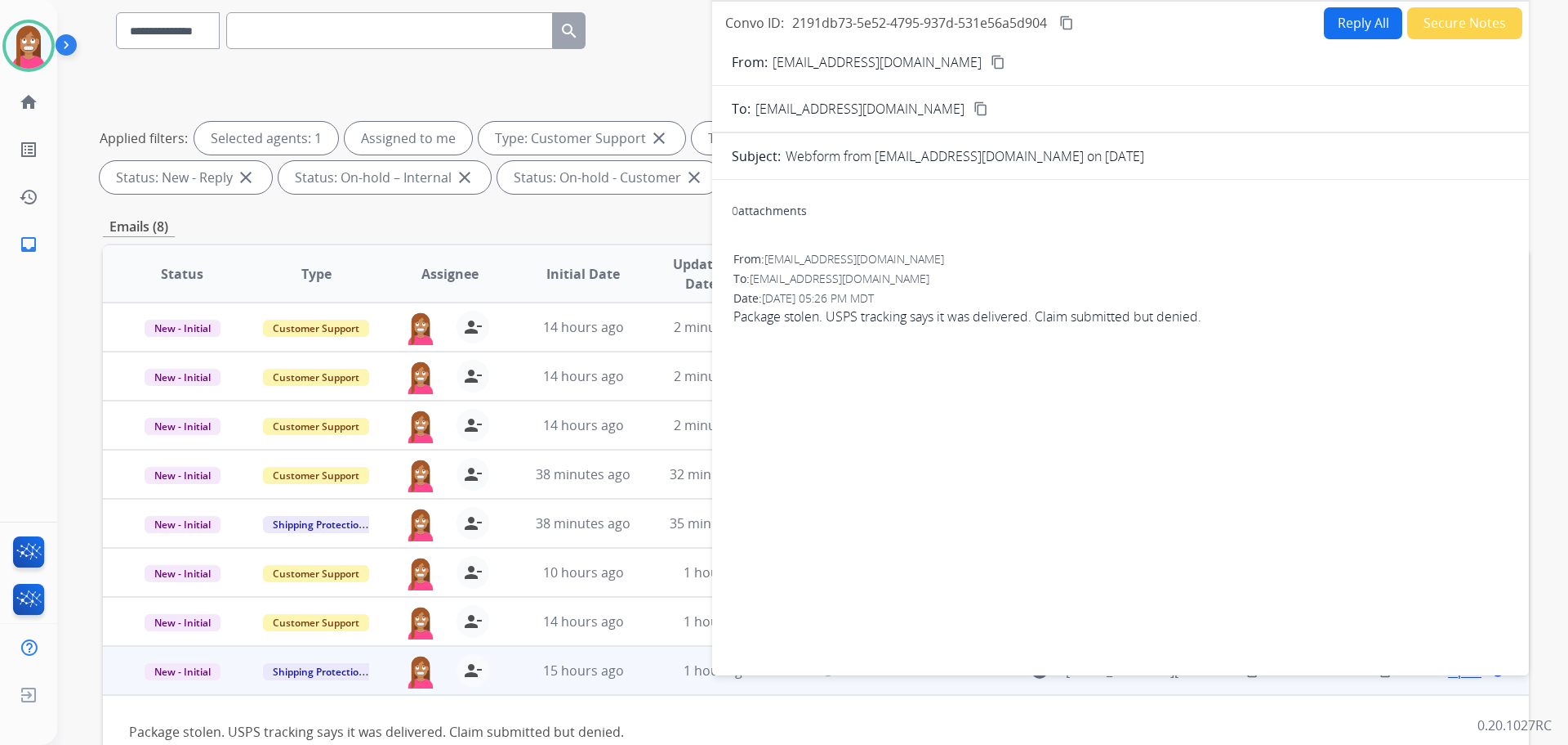
scroll to position [19, 0]
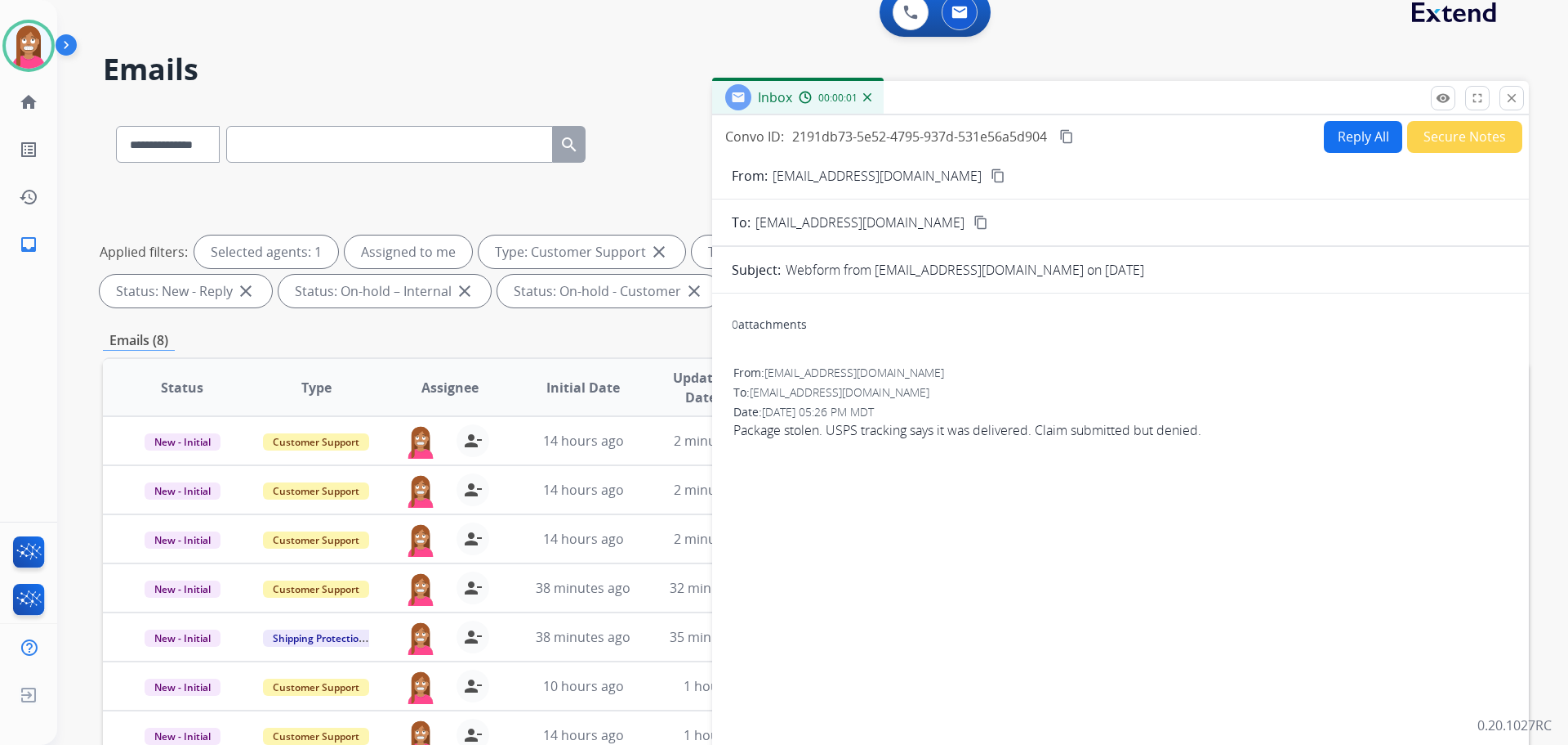
click at [1339, 142] on button "Reply All" at bounding box center [1363, 136] width 79 height 32
select select "**********"
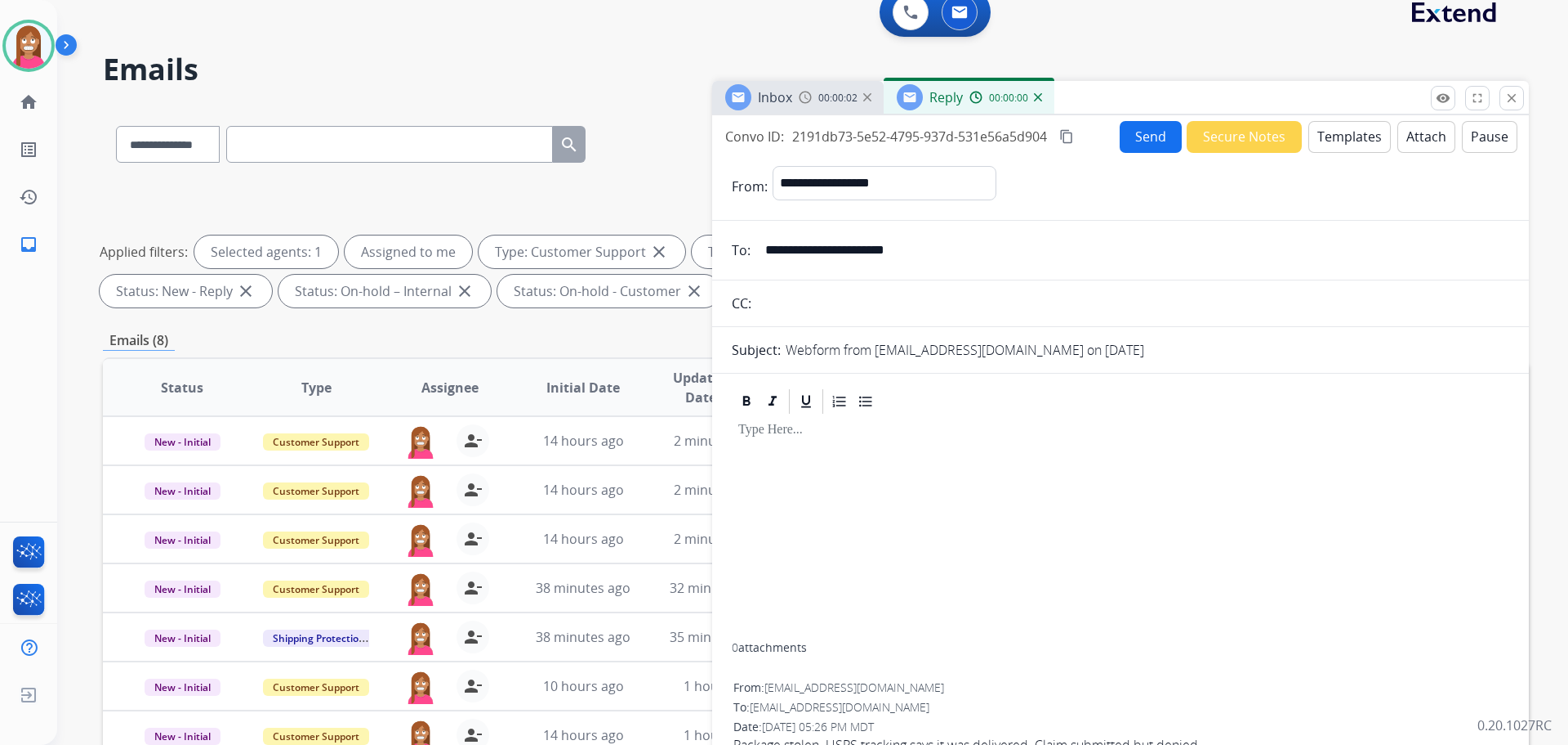
click at [1339, 148] on button "Templates" at bounding box center [1349, 136] width 83 height 32
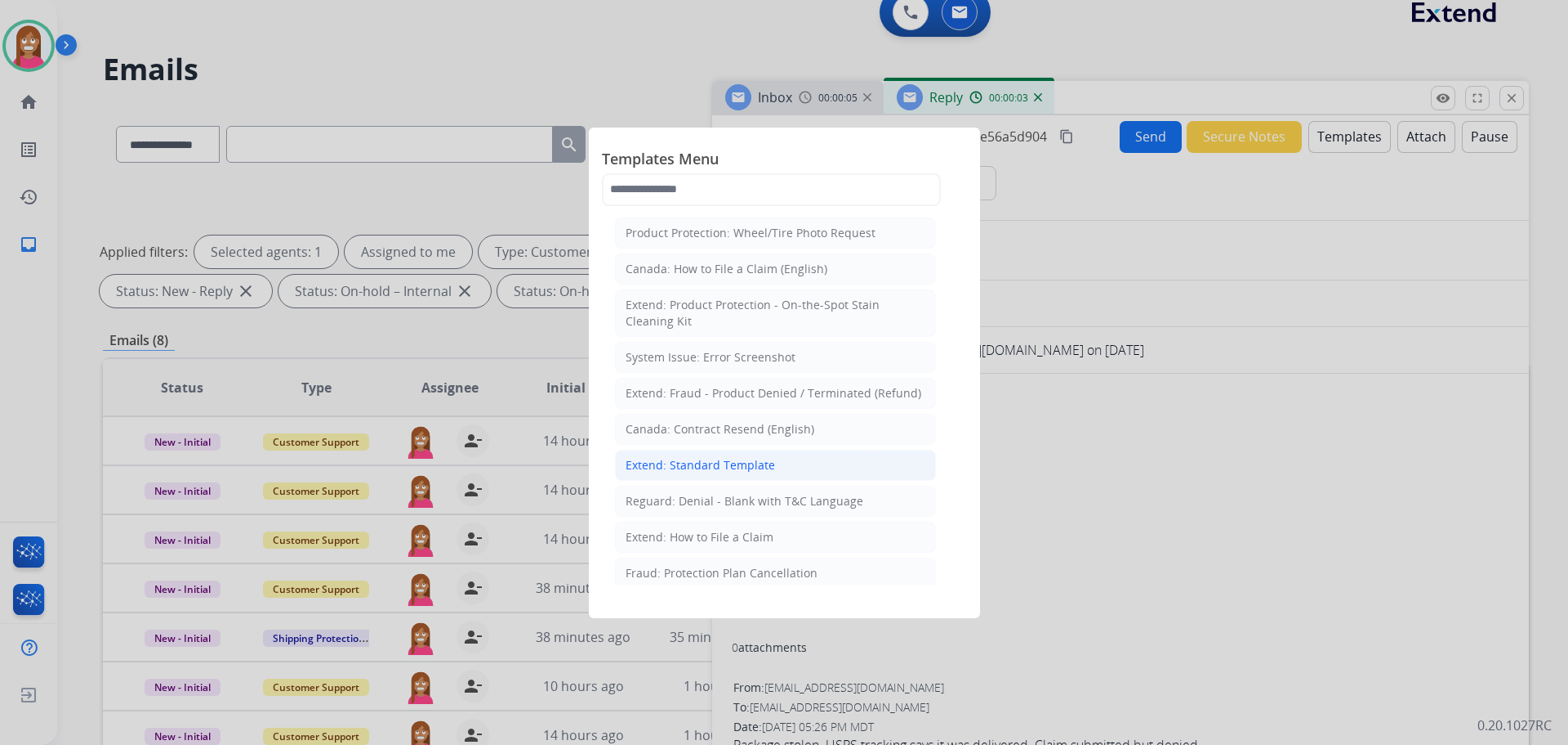
click at [723, 471] on div "Extend: Standard Template" at bounding box center [700, 465] width 149 height 17
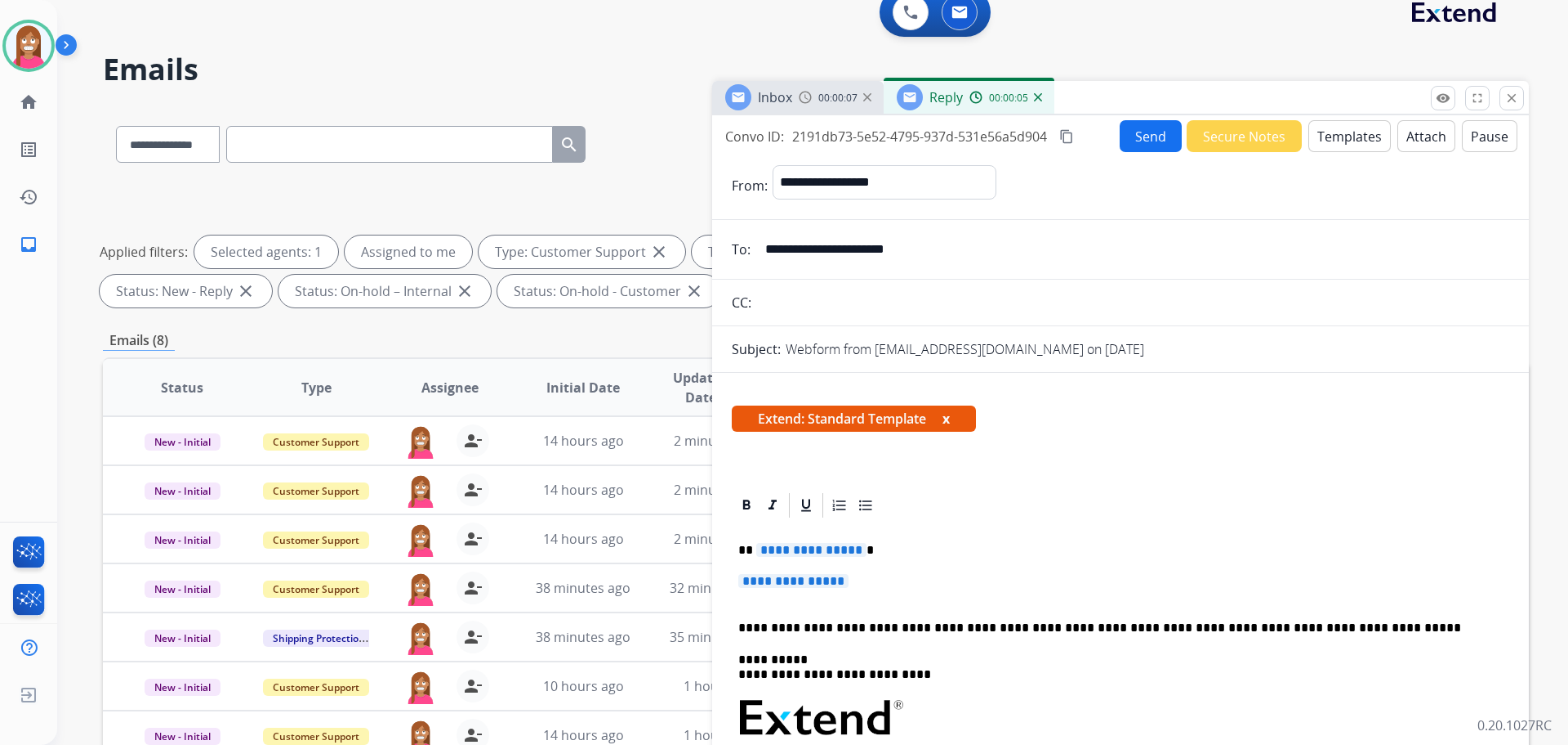
drag, startPoint x: 888, startPoint y: 589, endPoint x: 942, endPoint y: 551, distance: 66.0
drag, startPoint x: 886, startPoint y: 581, endPoint x: 738, endPoint y: 545, distance: 152.3
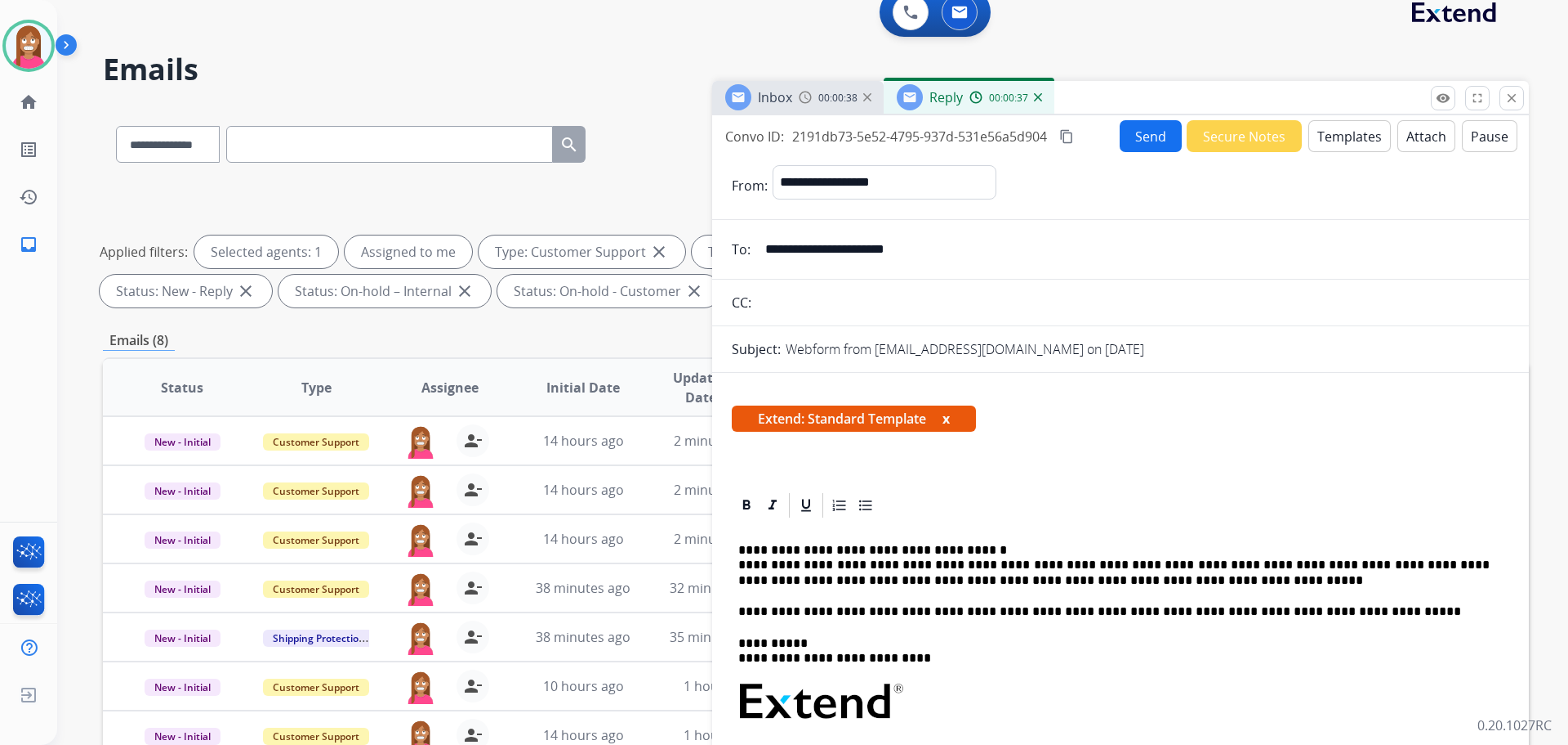
click at [1137, 147] on button "Send" at bounding box center [1151, 136] width 62 height 32
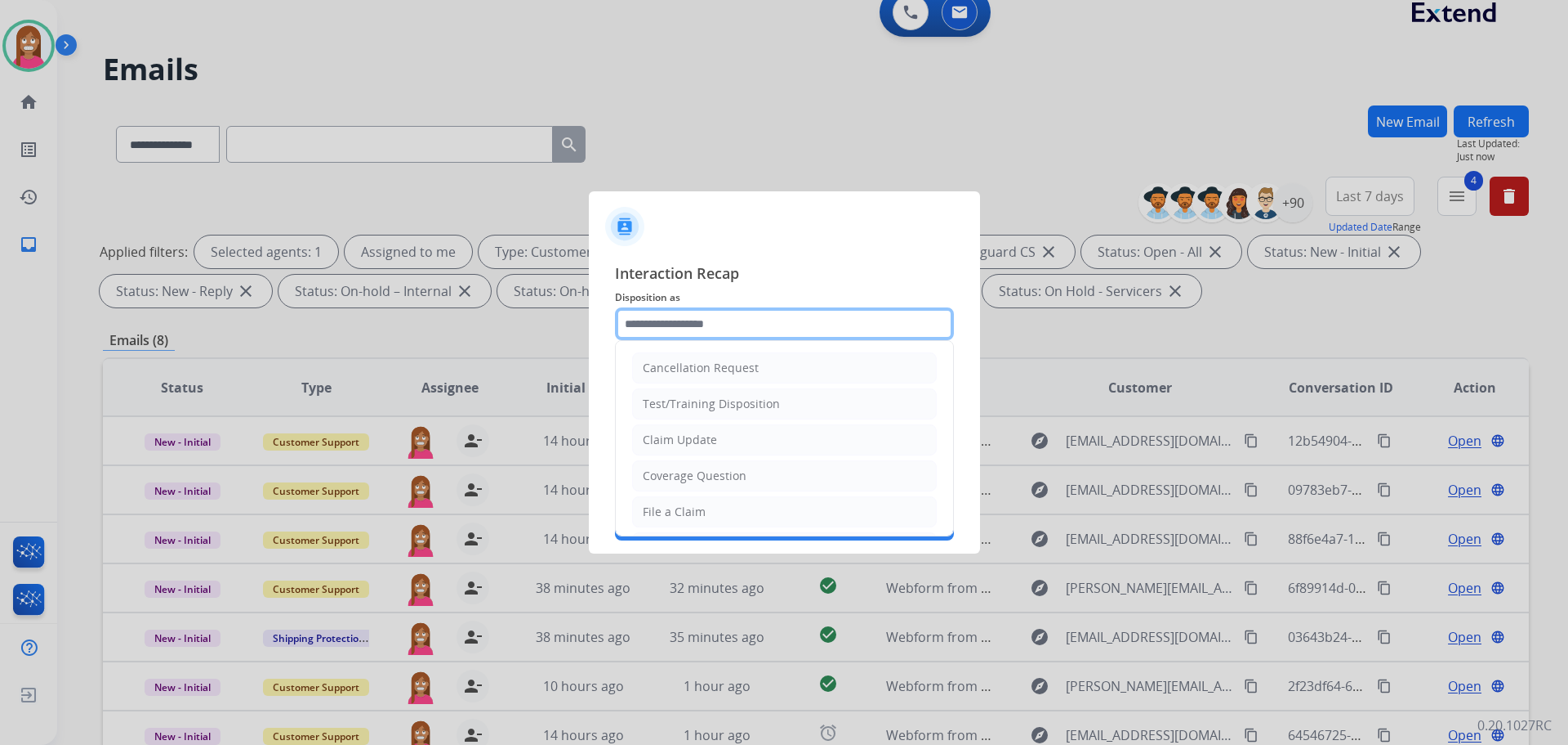
click at [631, 319] on input "text" at bounding box center [784, 323] width 339 height 32
click at [700, 449] on li "Claim Update" at bounding box center [784, 439] width 305 height 31
type input "**********"
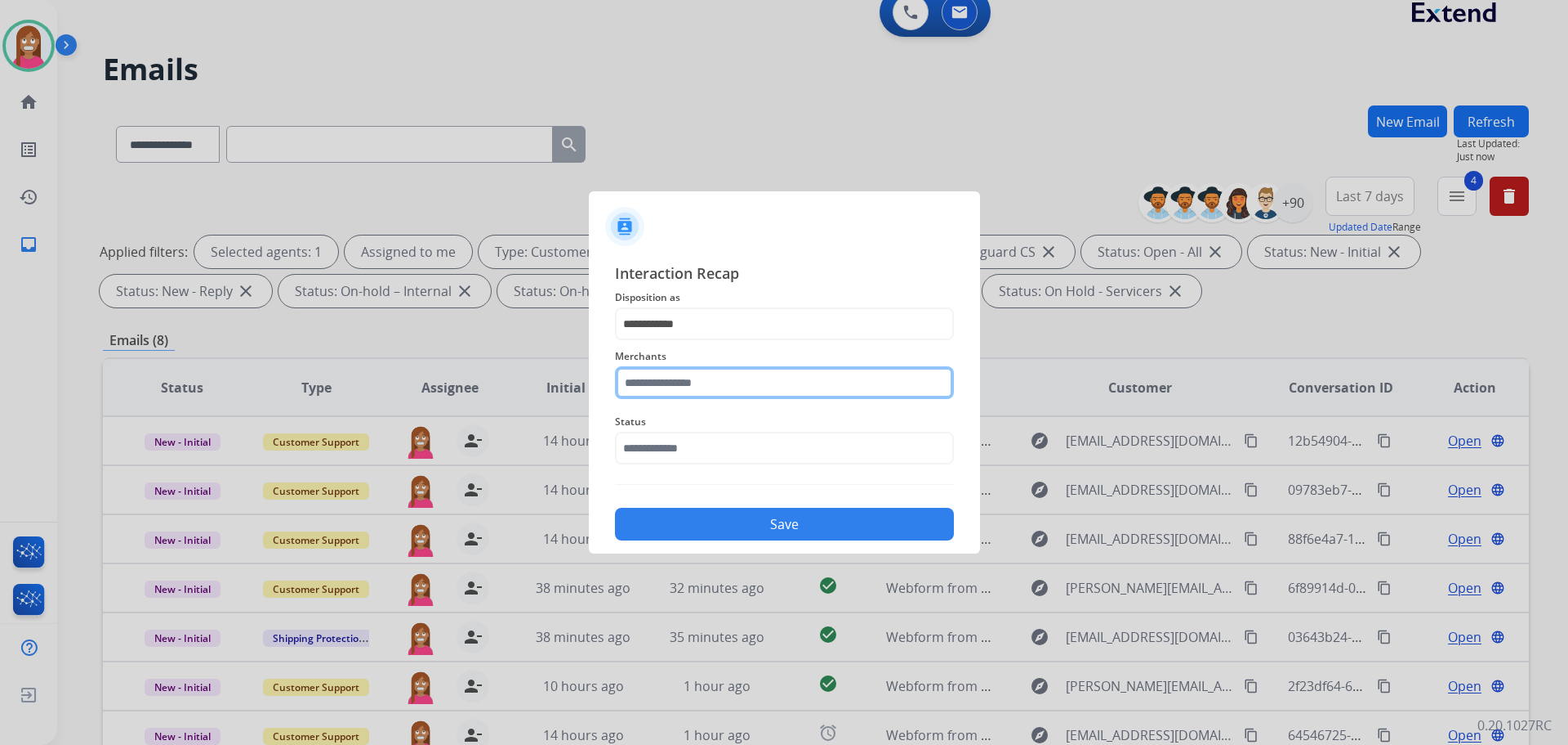
click at [686, 383] on input "text" at bounding box center [784, 382] width 339 height 32
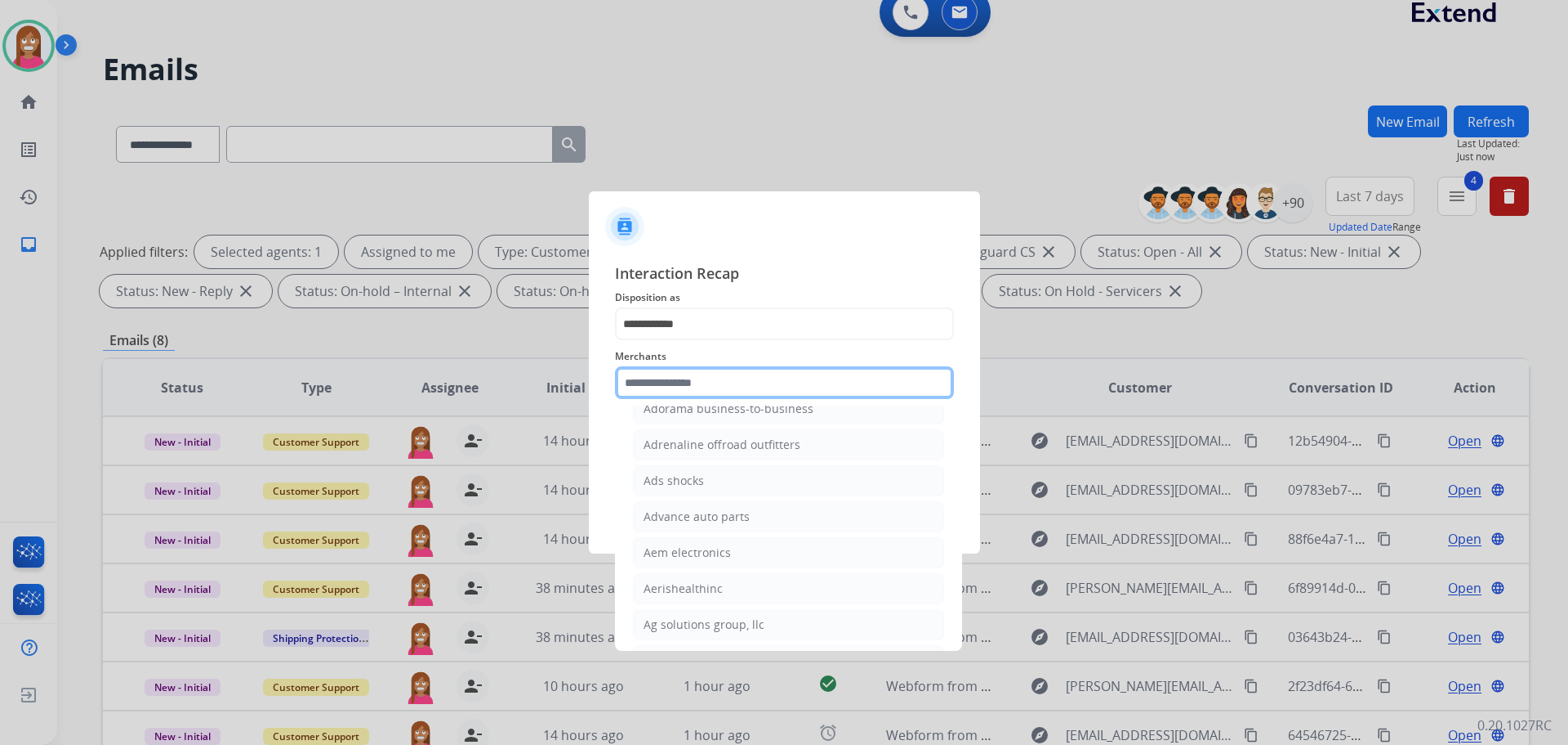
scroll to position [654, 0]
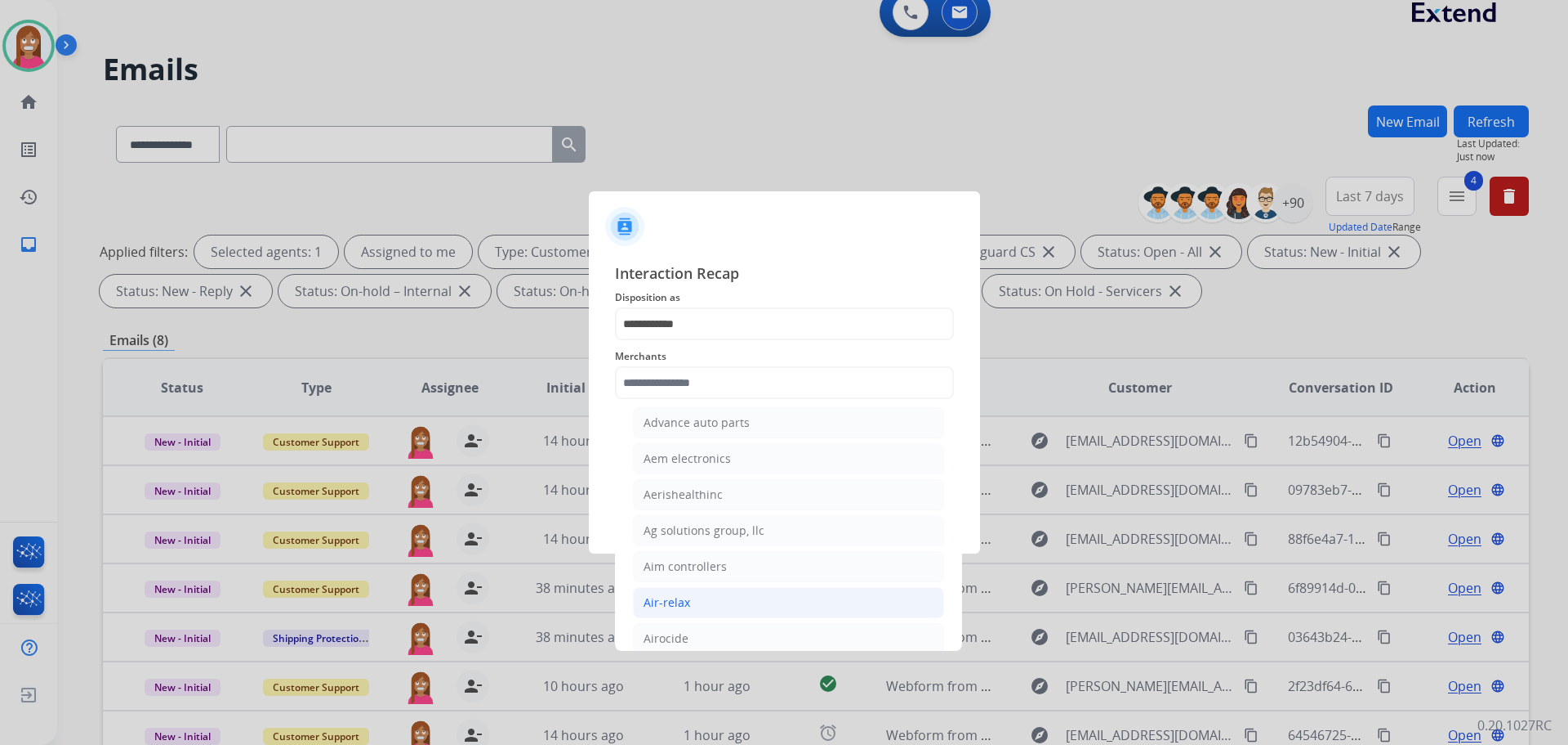
click at [735, 596] on li "Air-relax" at bounding box center [789, 602] width 312 height 31
type input "*********"
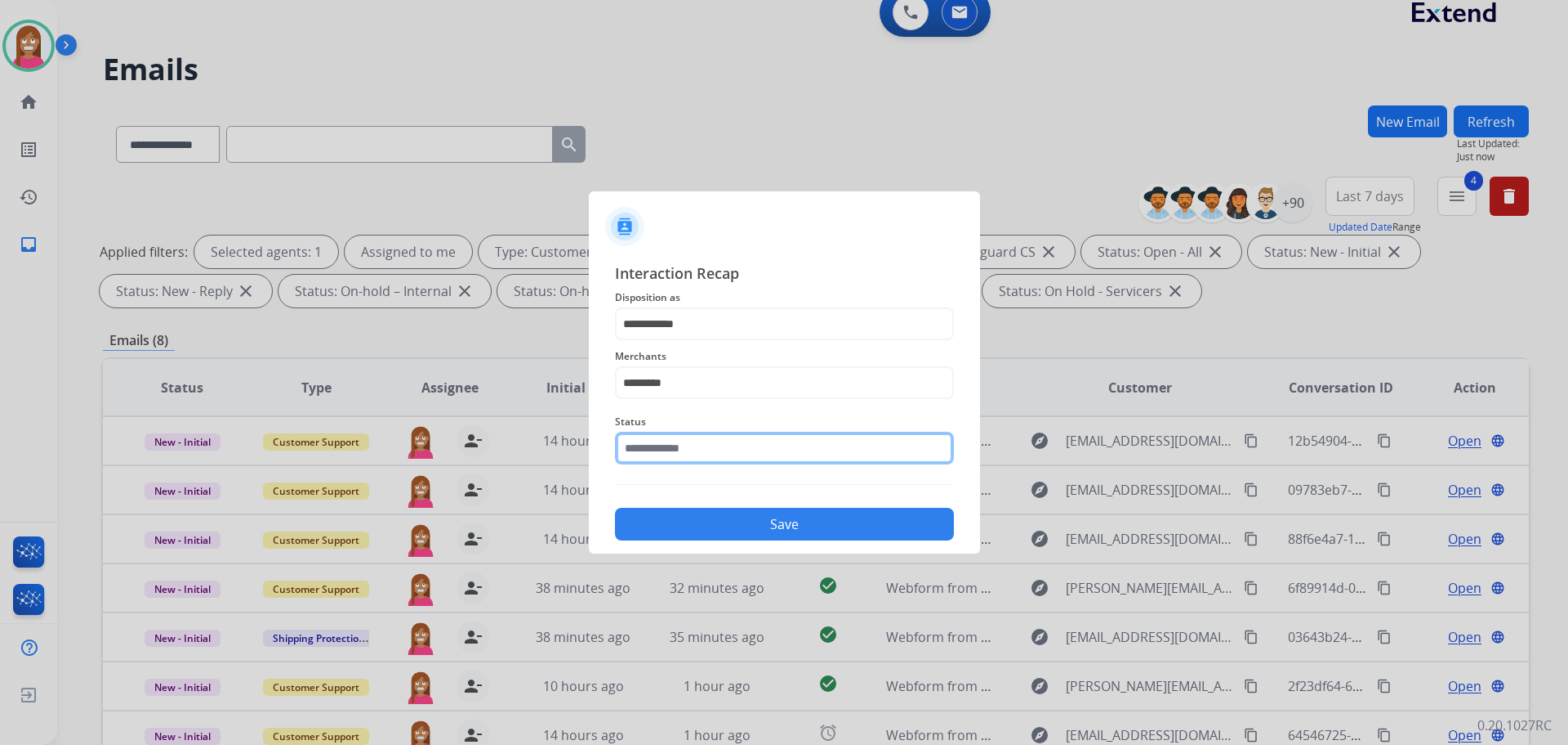
click at [669, 454] on input "text" at bounding box center [784, 447] width 339 height 32
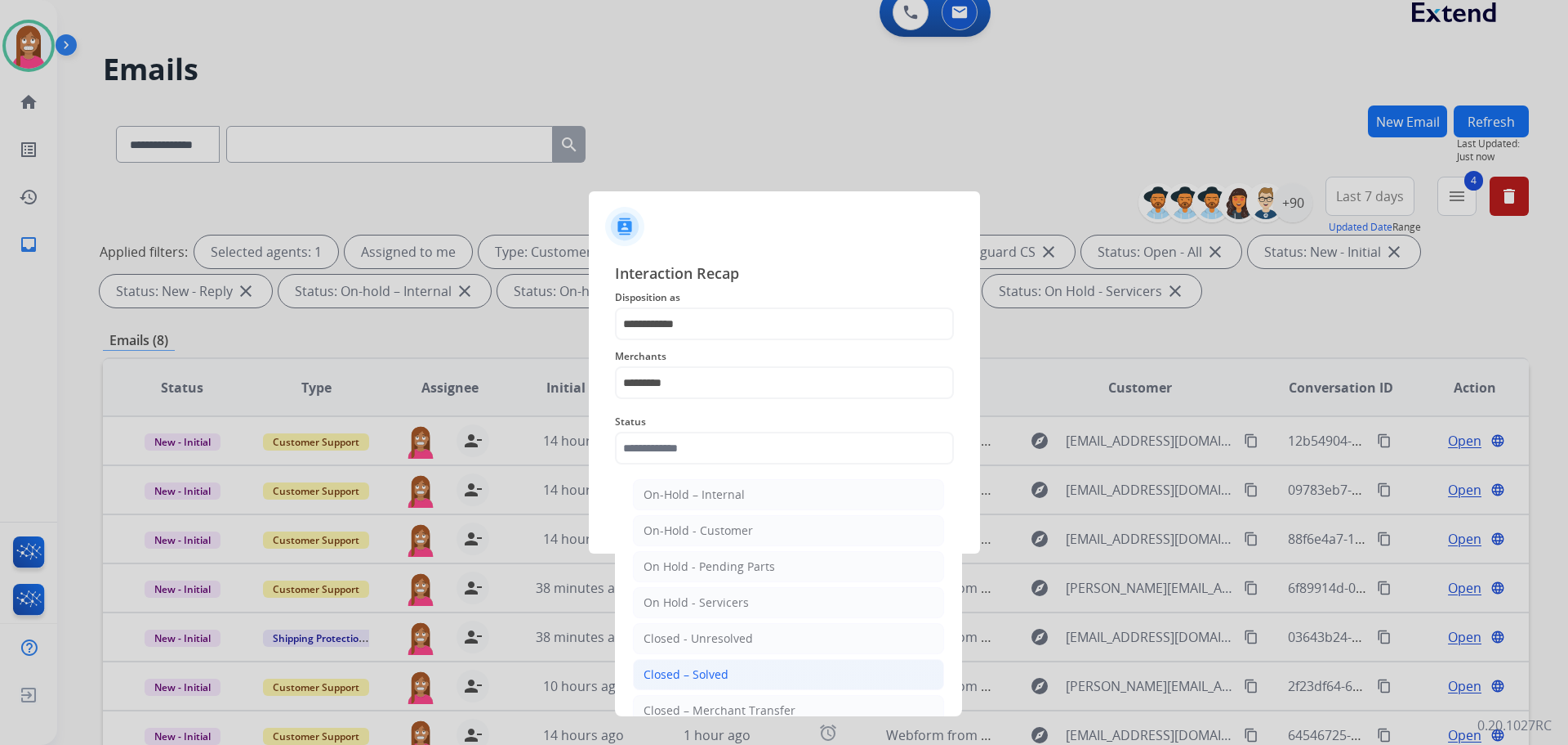
drag, startPoint x: 687, startPoint y: 667, endPoint x: 692, endPoint y: 595, distance: 72.2
click at [687, 666] on div "Closed – Solved" at bounding box center [686, 674] width 85 height 17
type input "**********"
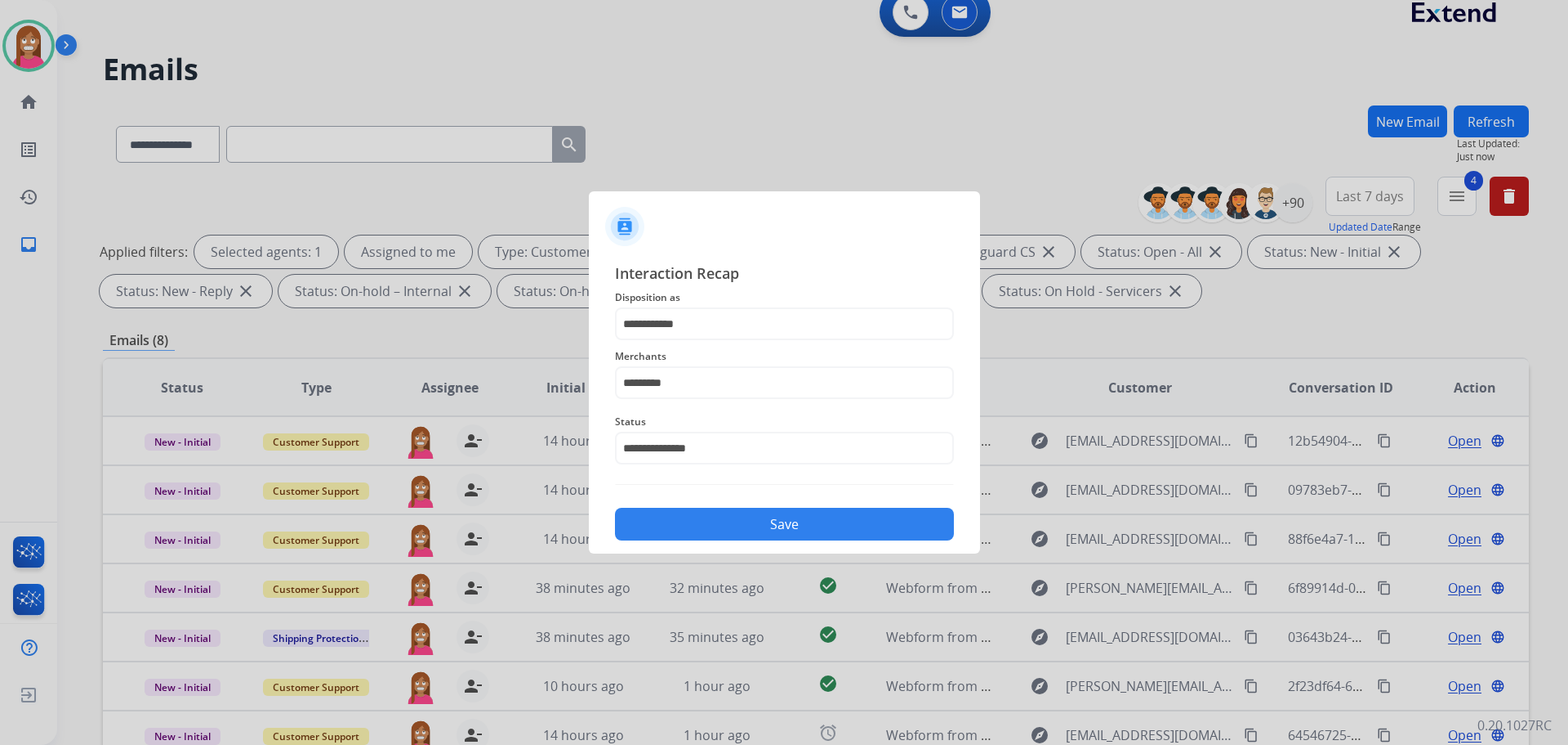
click at [682, 528] on button "Save" at bounding box center [784, 523] width 339 height 32
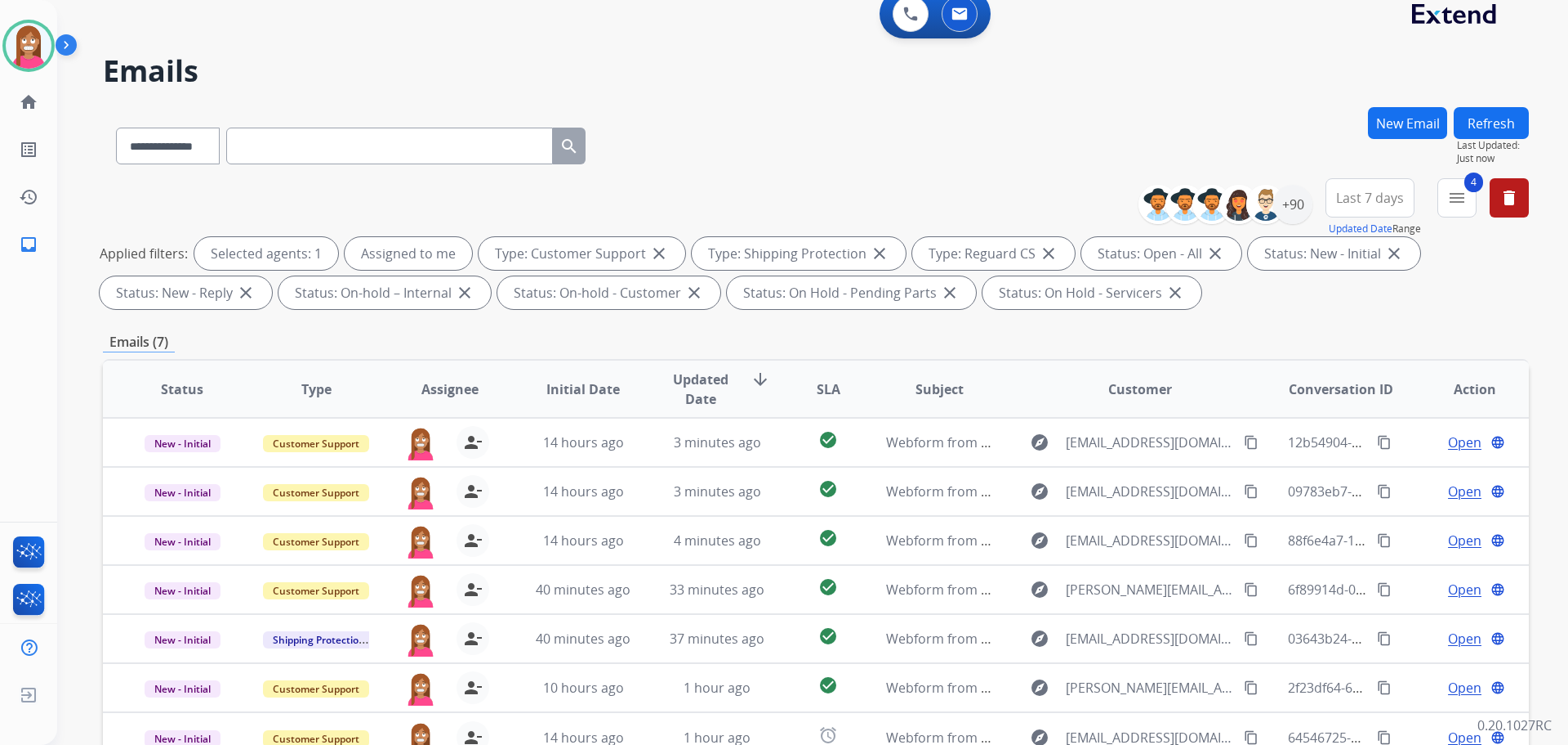
scroll to position [0, 0]
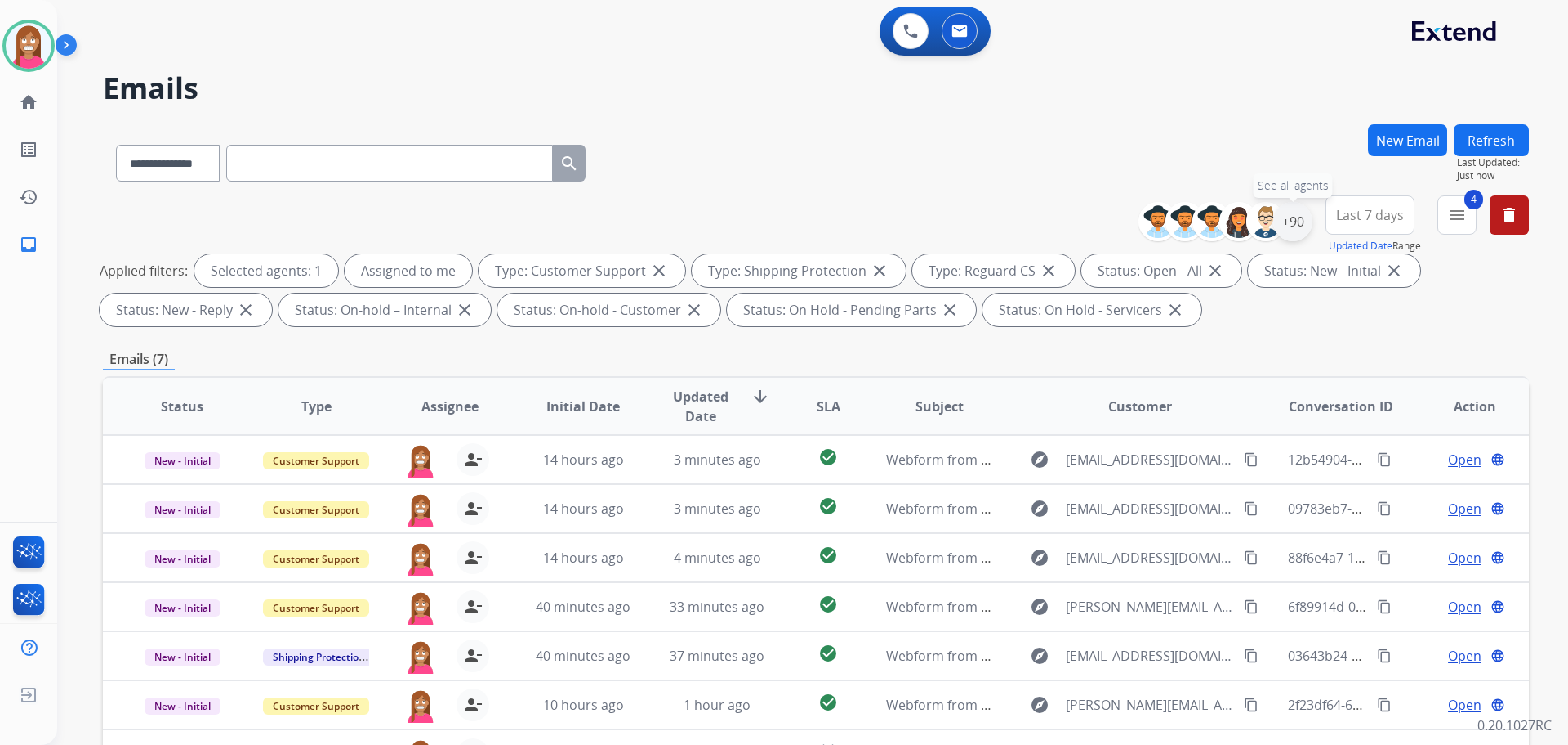
click at [1294, 225] on div "+90" at bounding box center [1293, 222] width 39 height 39
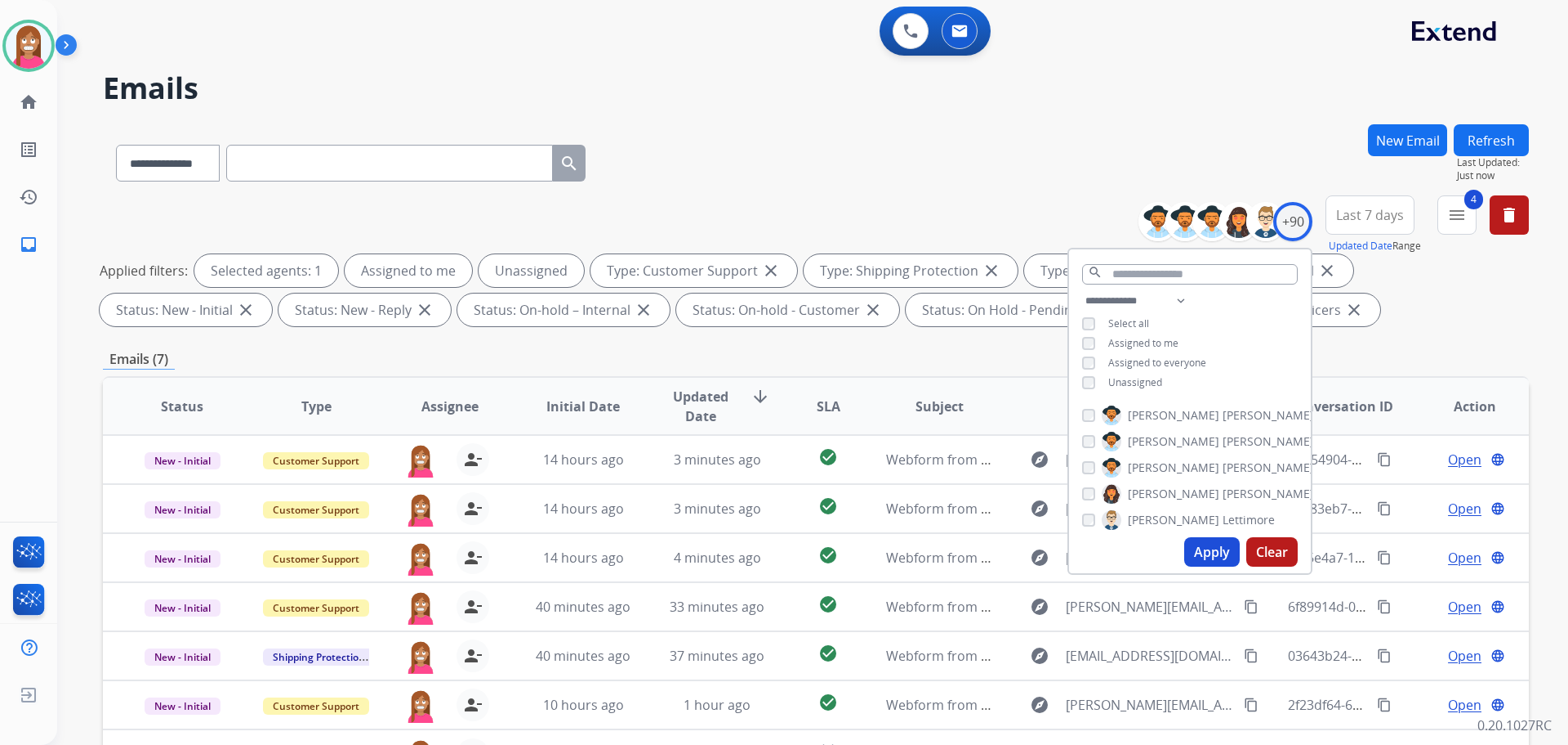
click at [1191, 553] on button "Apply" at bounding box center [1212, 552] width 56 height 30
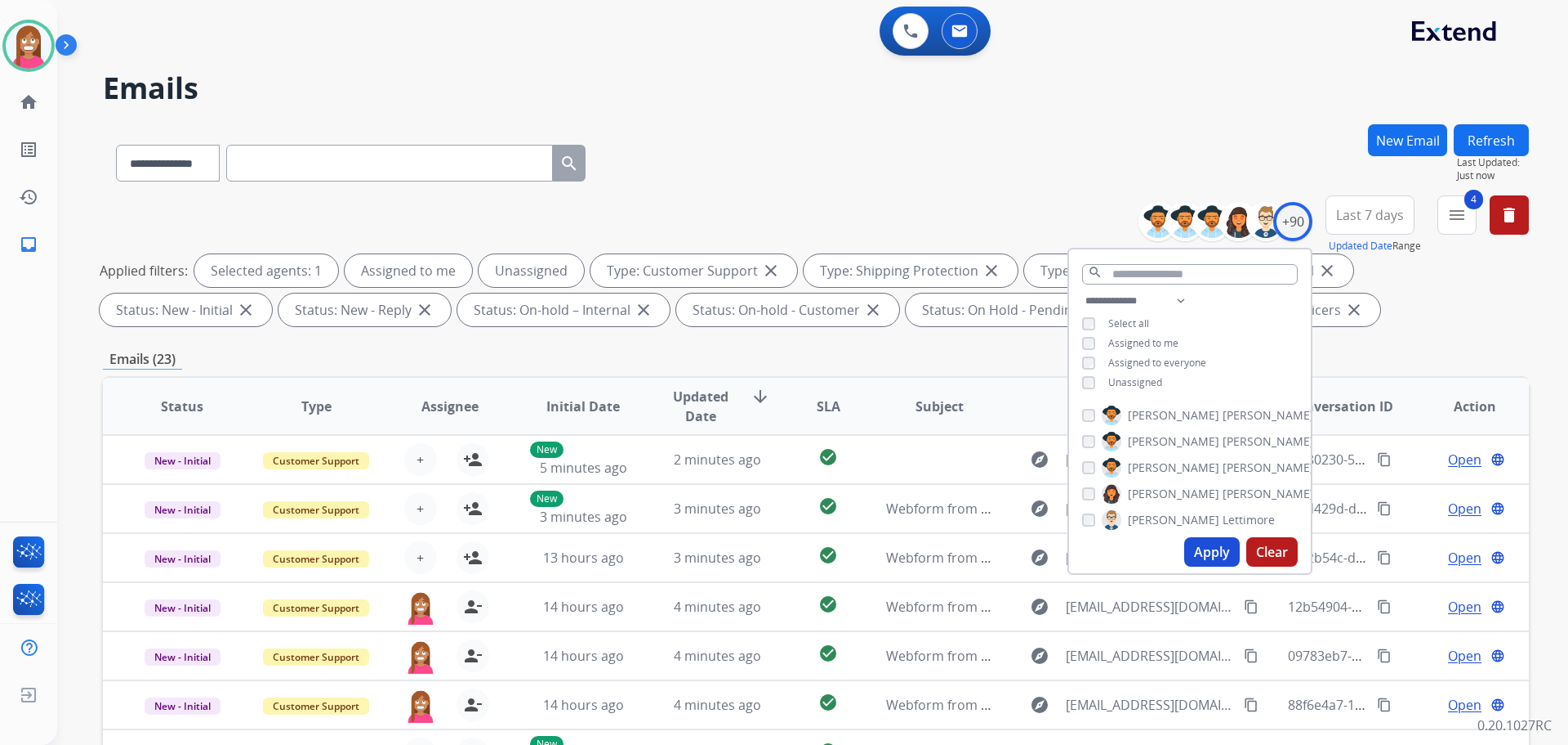
click at [771, 107] on div "**********" at bounding box center [794, 430] width 1472 height 745
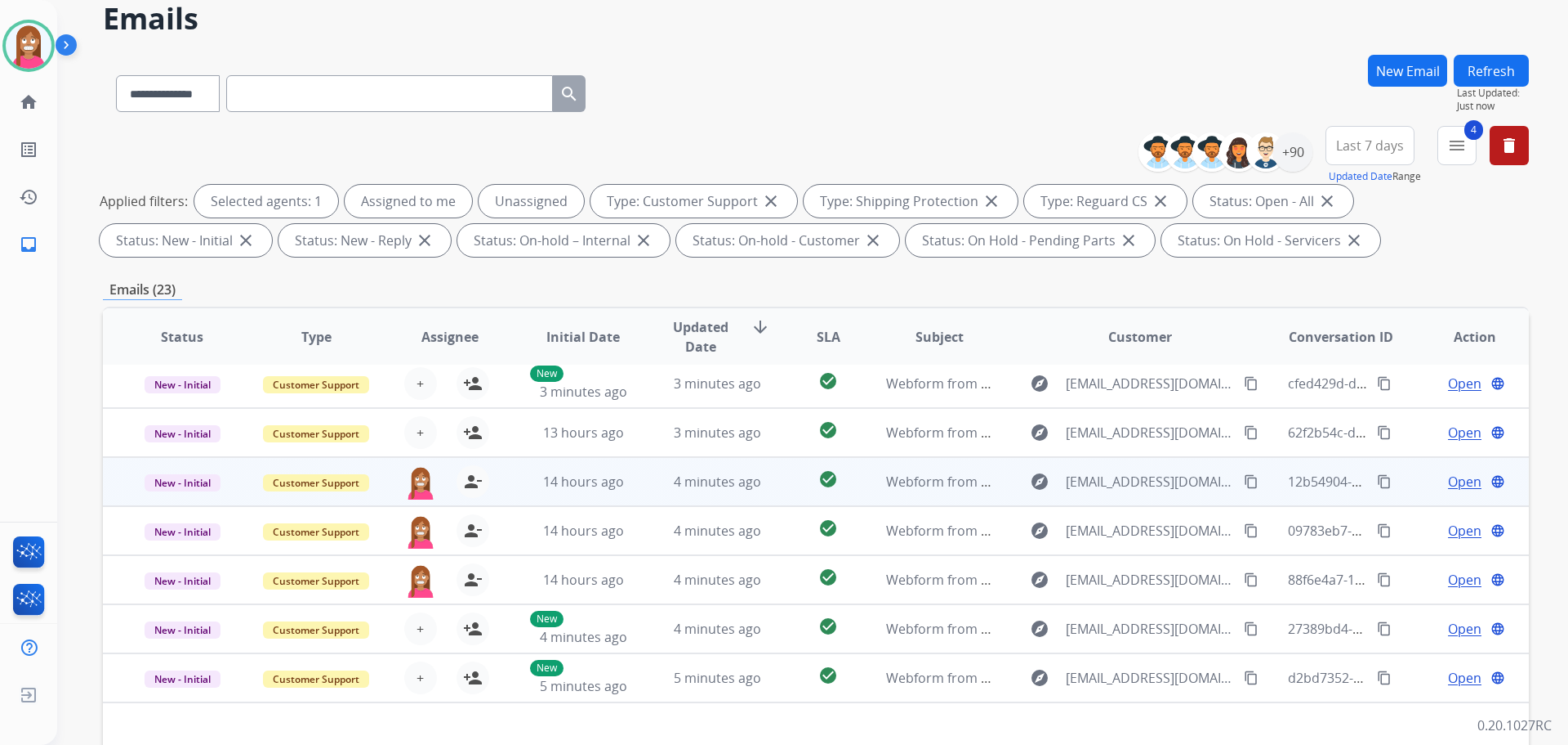
scroll to position [264, 0]
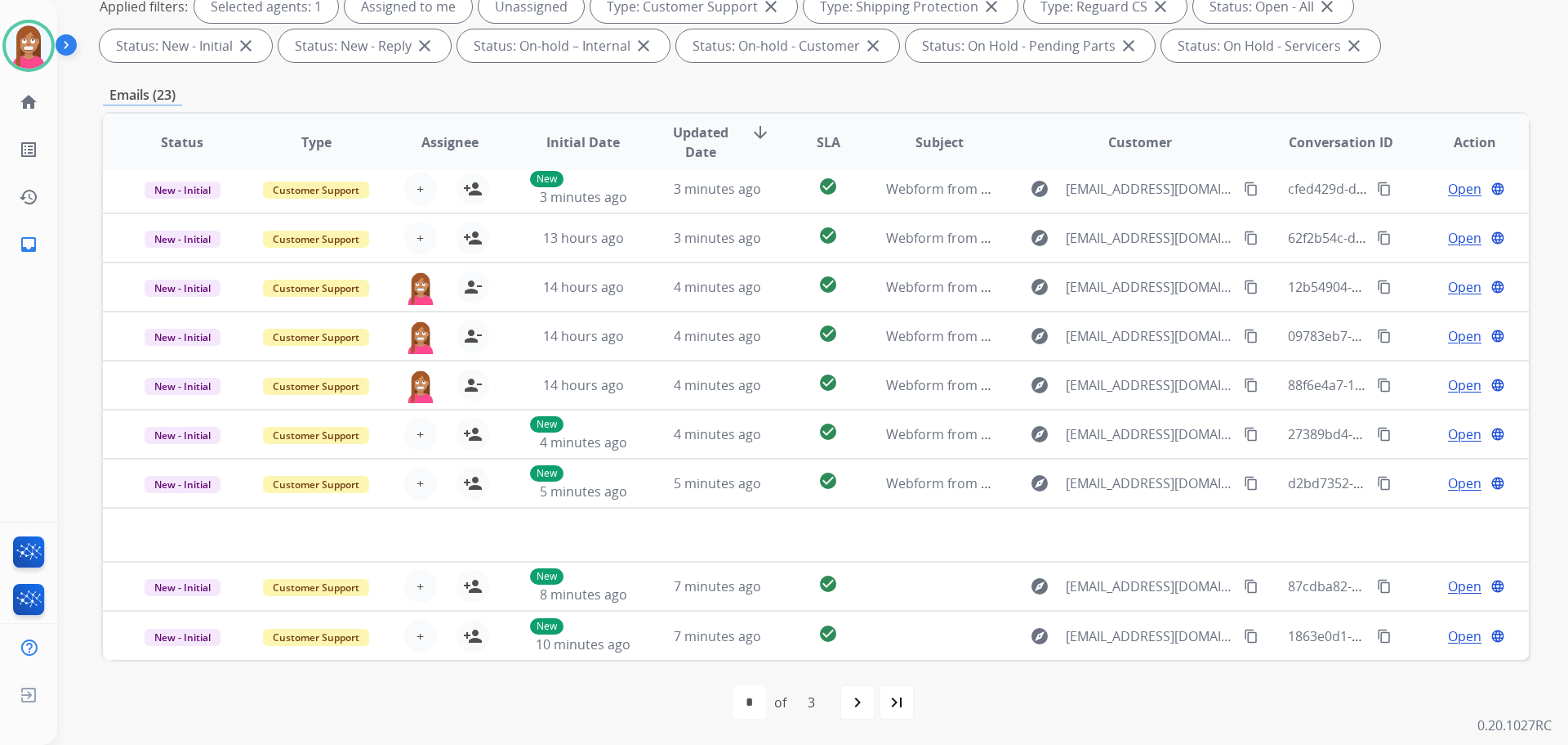
click at [861, 704] on mat-icon "navigate_next" at bounding box center [857, 701] width 19 height 19
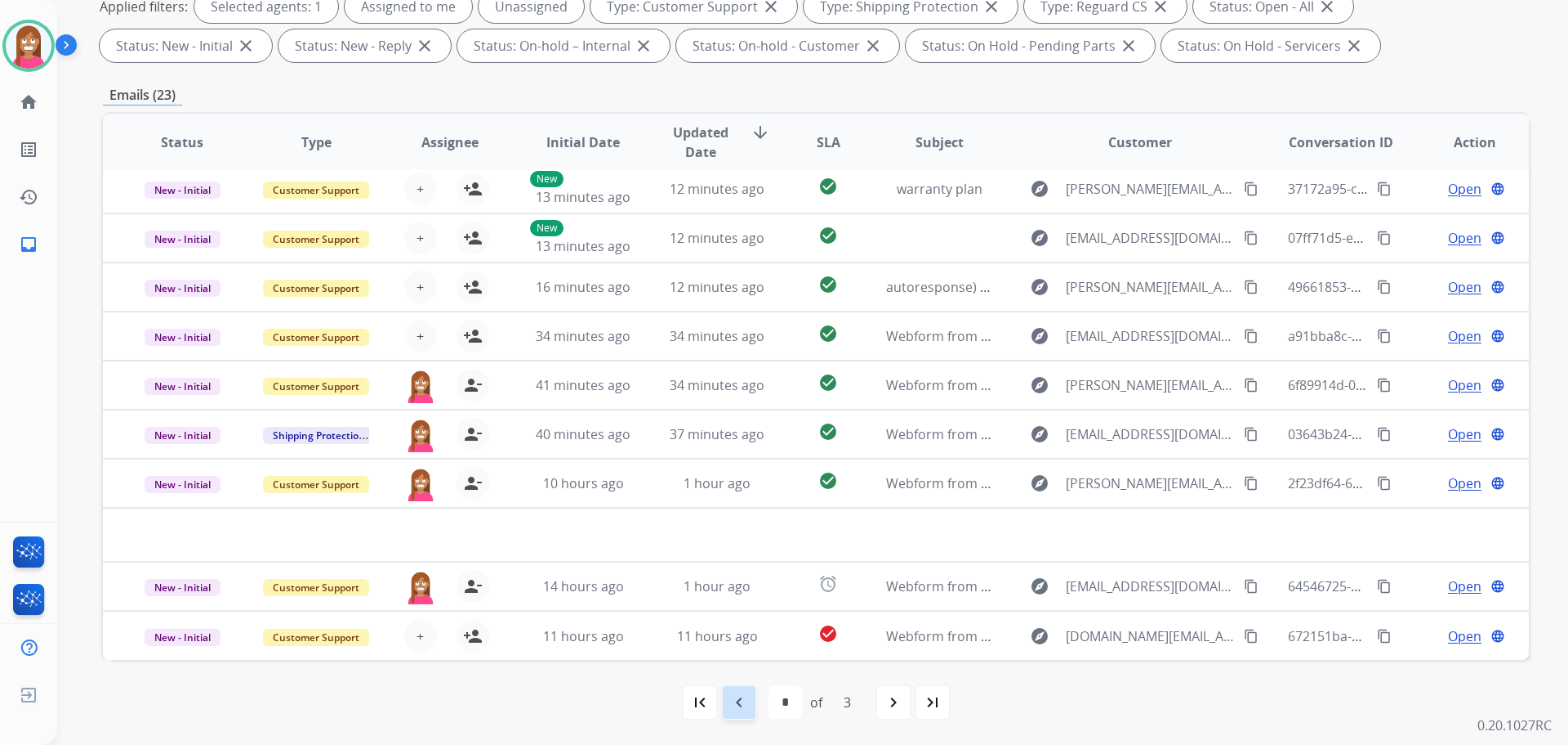
click at [744, 716] on div "navigate_before" at bounding box center [739, 701] width 36 height 36
select select "*"
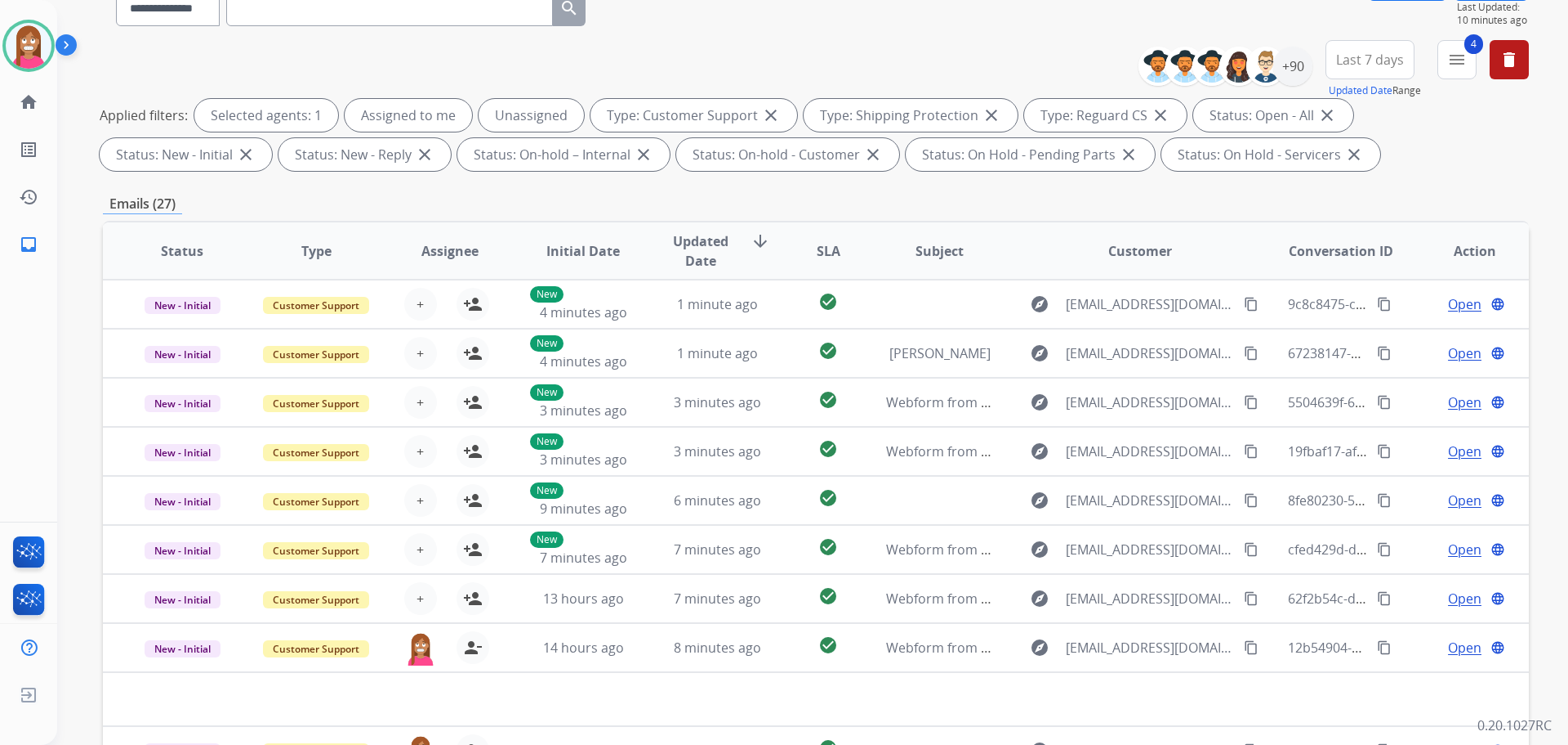
scroll to position [0, 0]
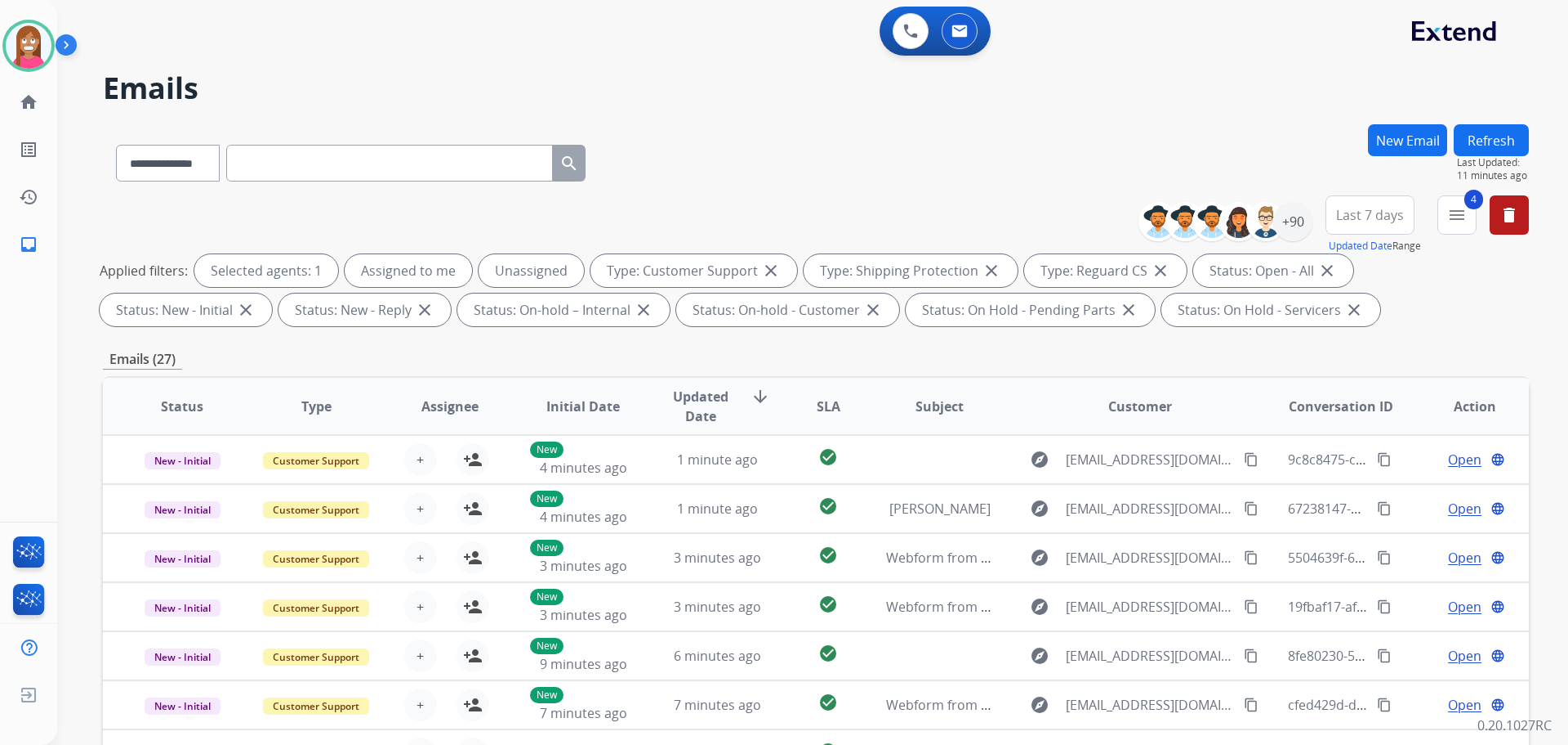
click at [1475, 145] on button "Refresh" at bounding box center [1491, 140] width 75 height 32
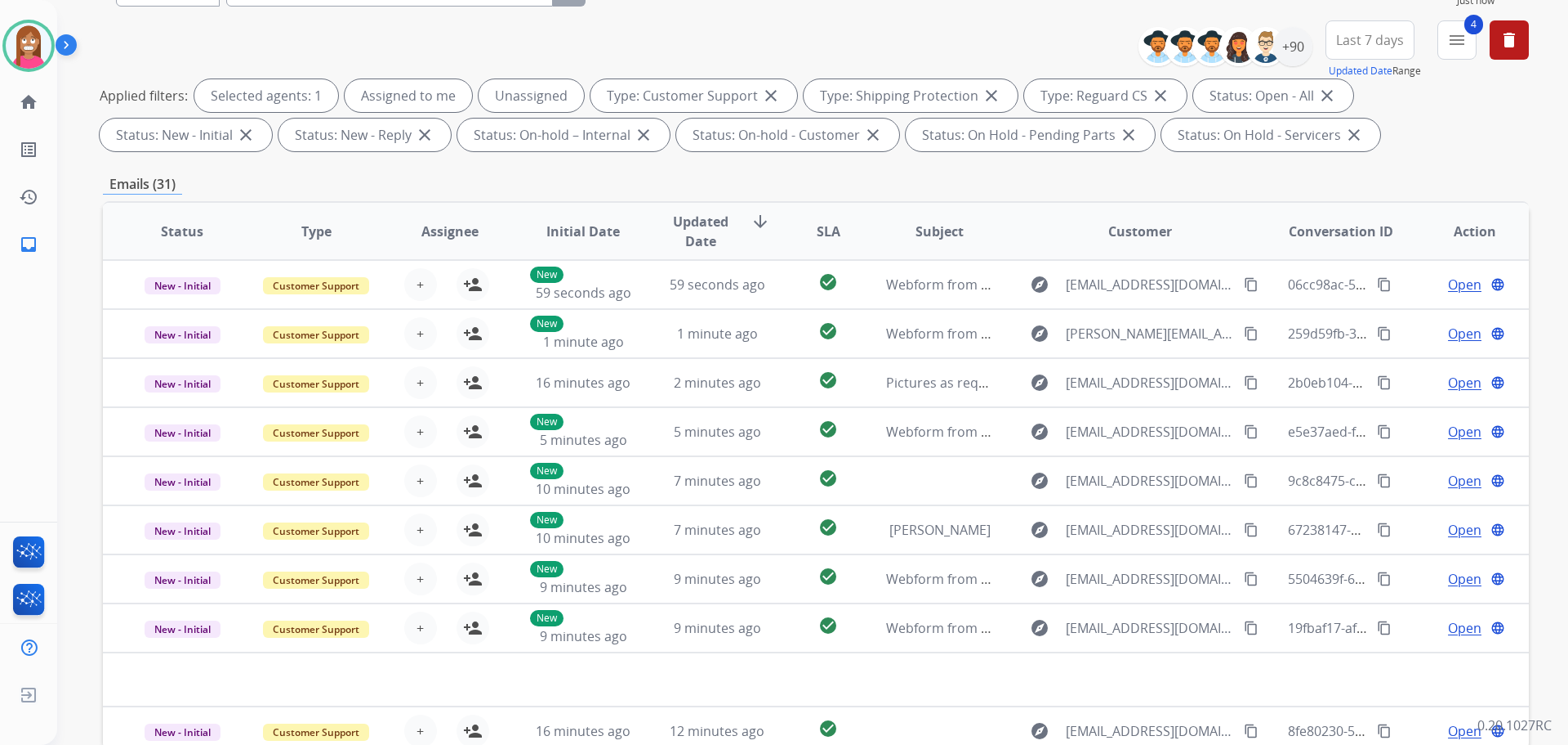
scroll to position [264, 0]
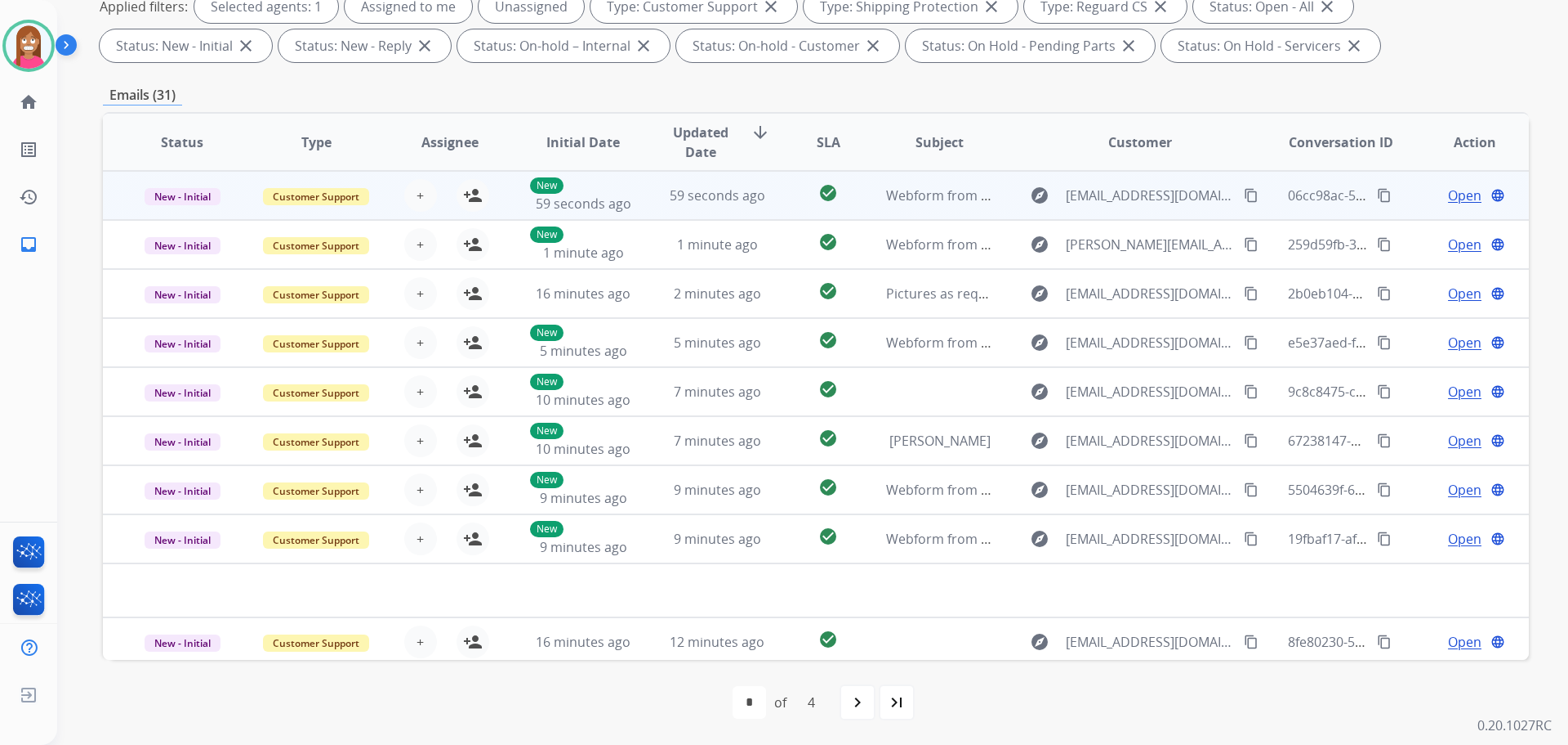
click at [643, 207] on td "59 seconds ago" at bounding box center [705, 195] width 134 height 49
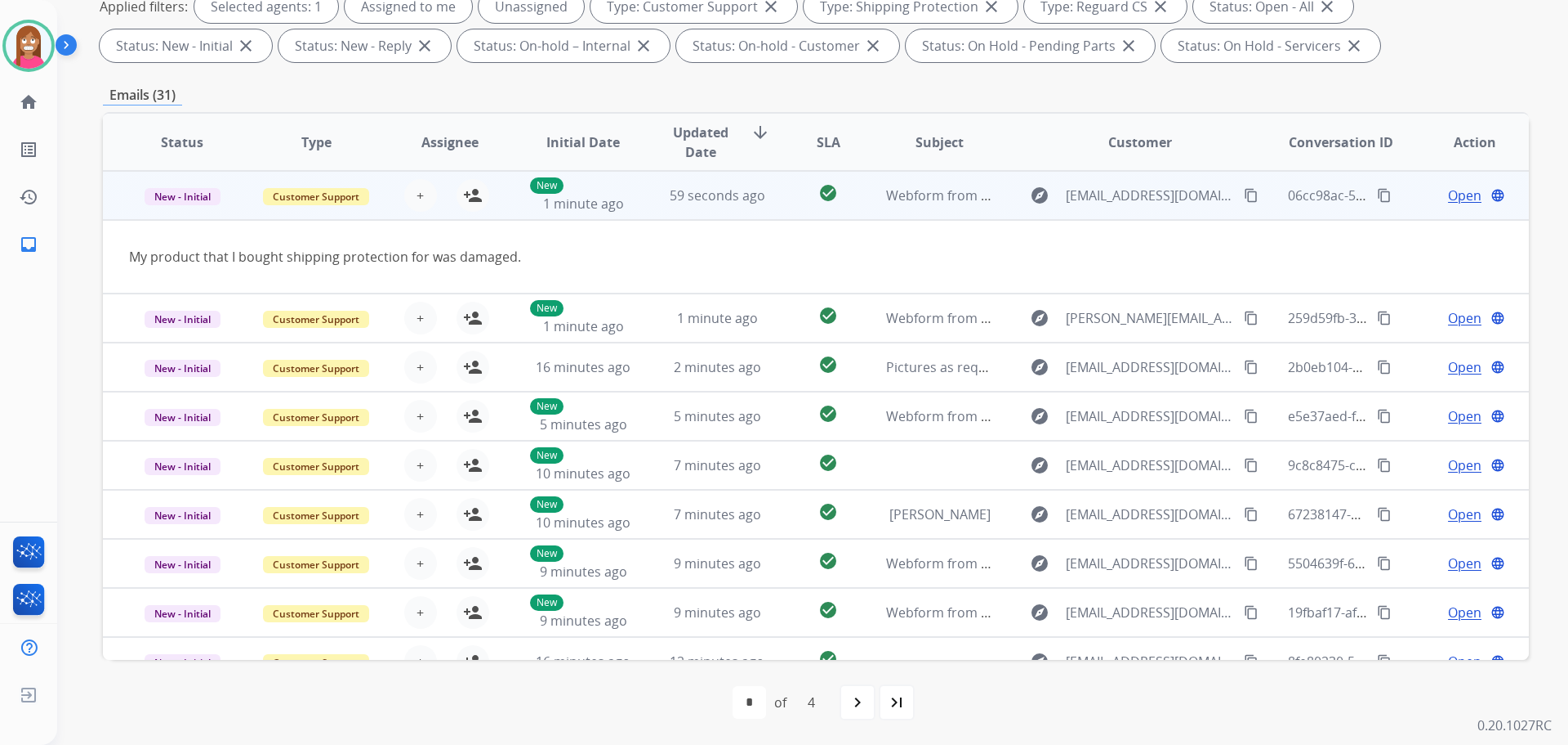
click at [1244, 196] on mat-icon "content_copy" at bounding box center [1252, 196] width 15 height 15
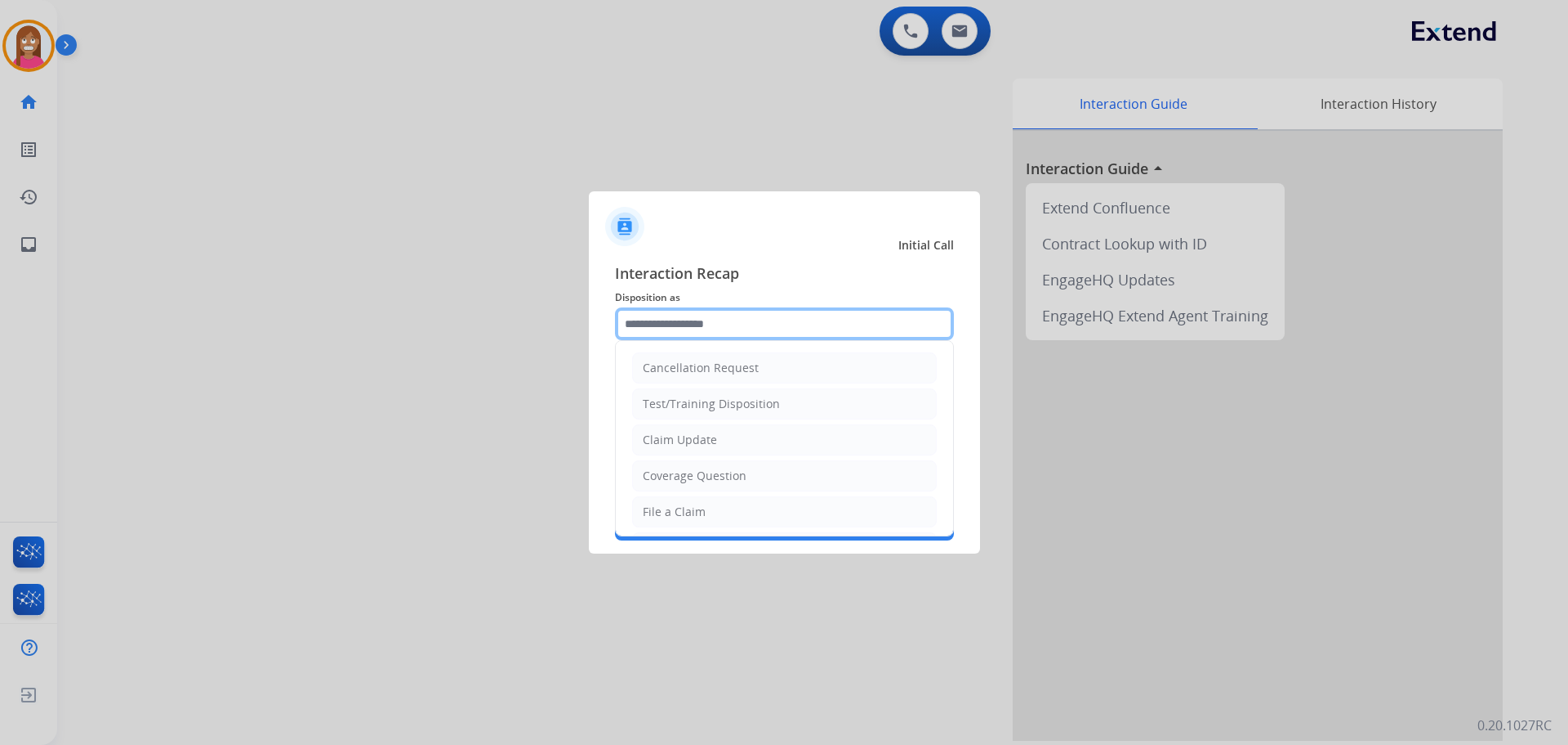
click at [690, 333] on input "text" at bounding box center [784, 323] width 339 height 32
click at [651, 471] on div "Coverage Question" at bounding box center [695, 476] width 104 height 17
type input "**********"
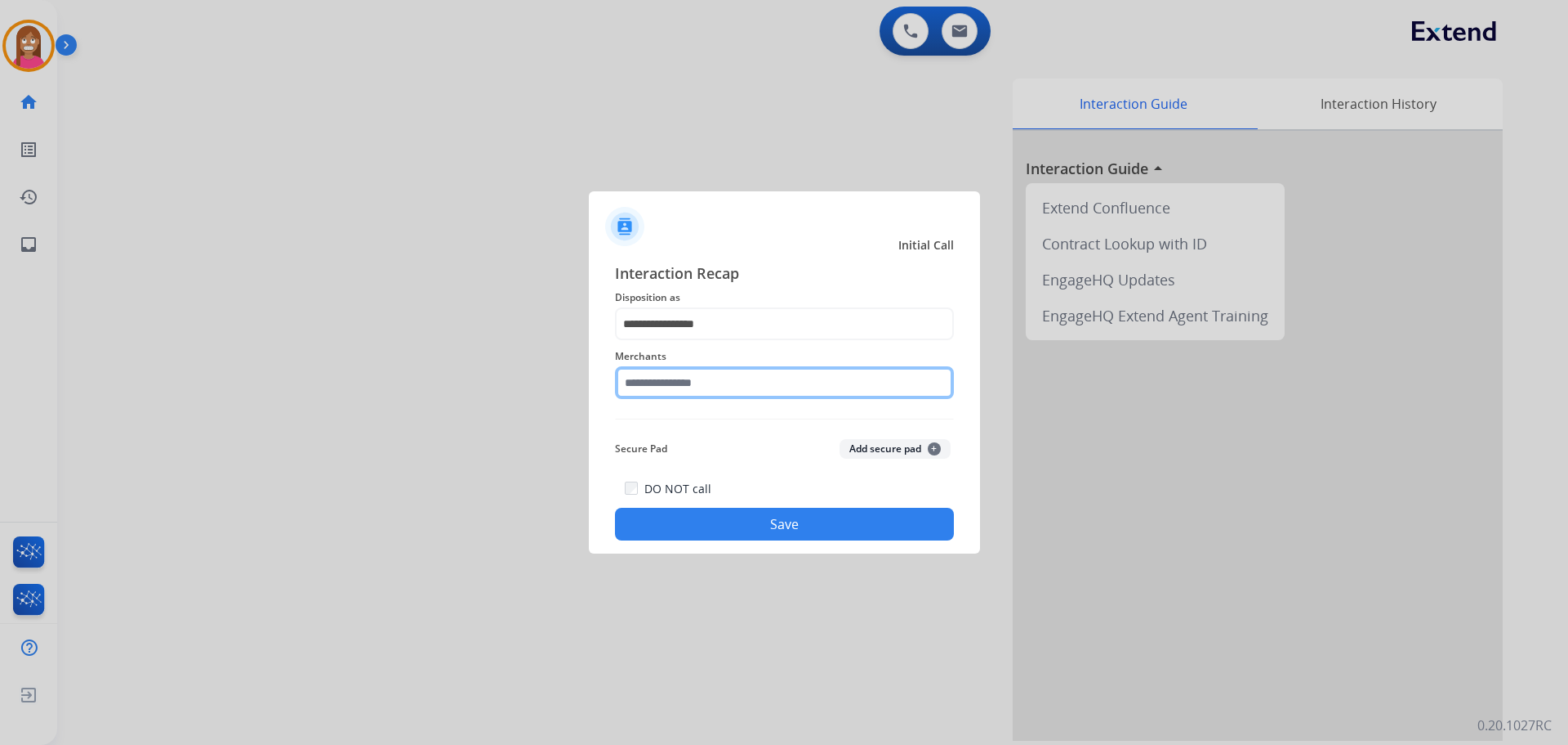
click at [669, 381] on input "text" at bounding box center [784, 382] width 339 height 32
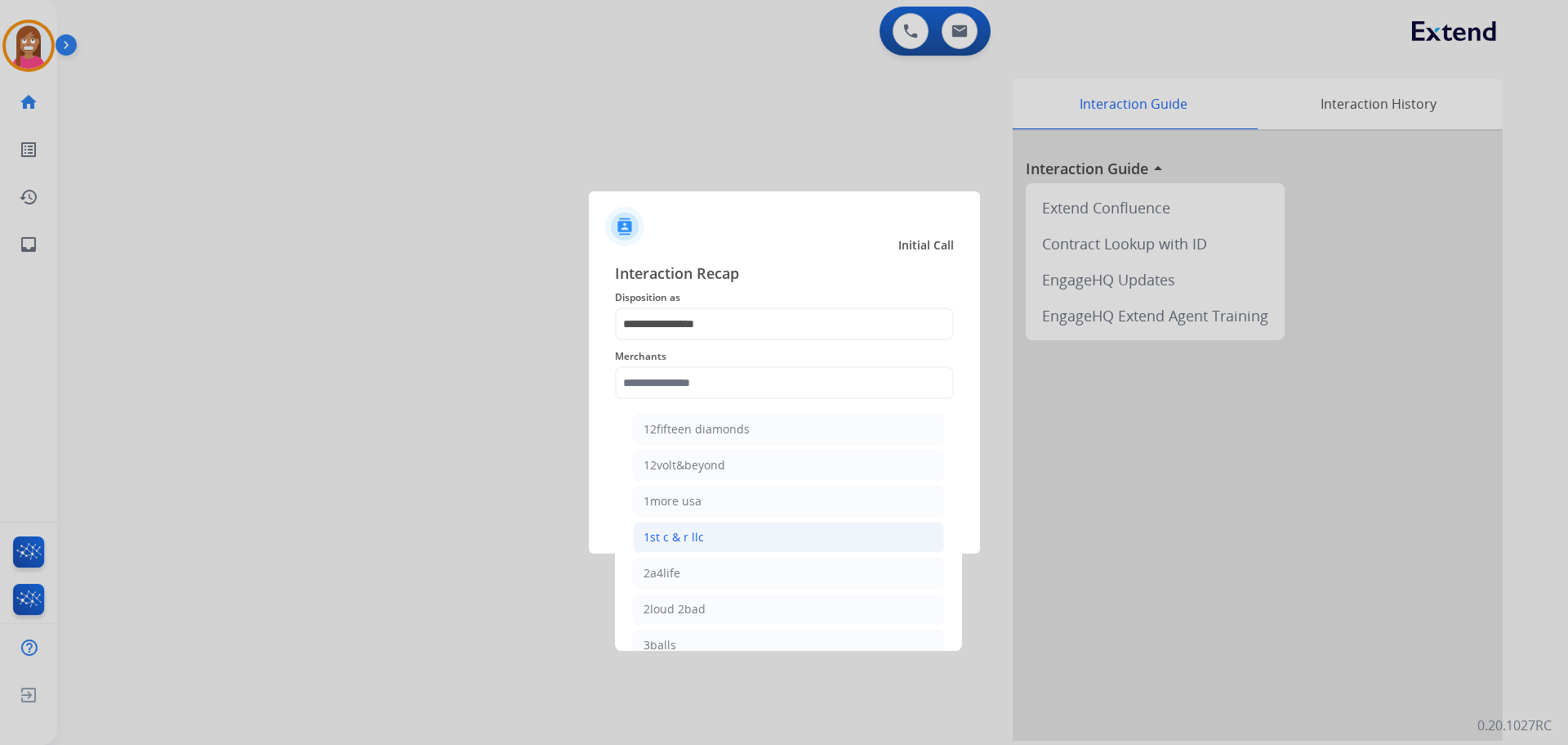
click at [653, 530] on div "1st c & r llc" at bounding box center [673, 537] width 60 height 17
type input "**********"
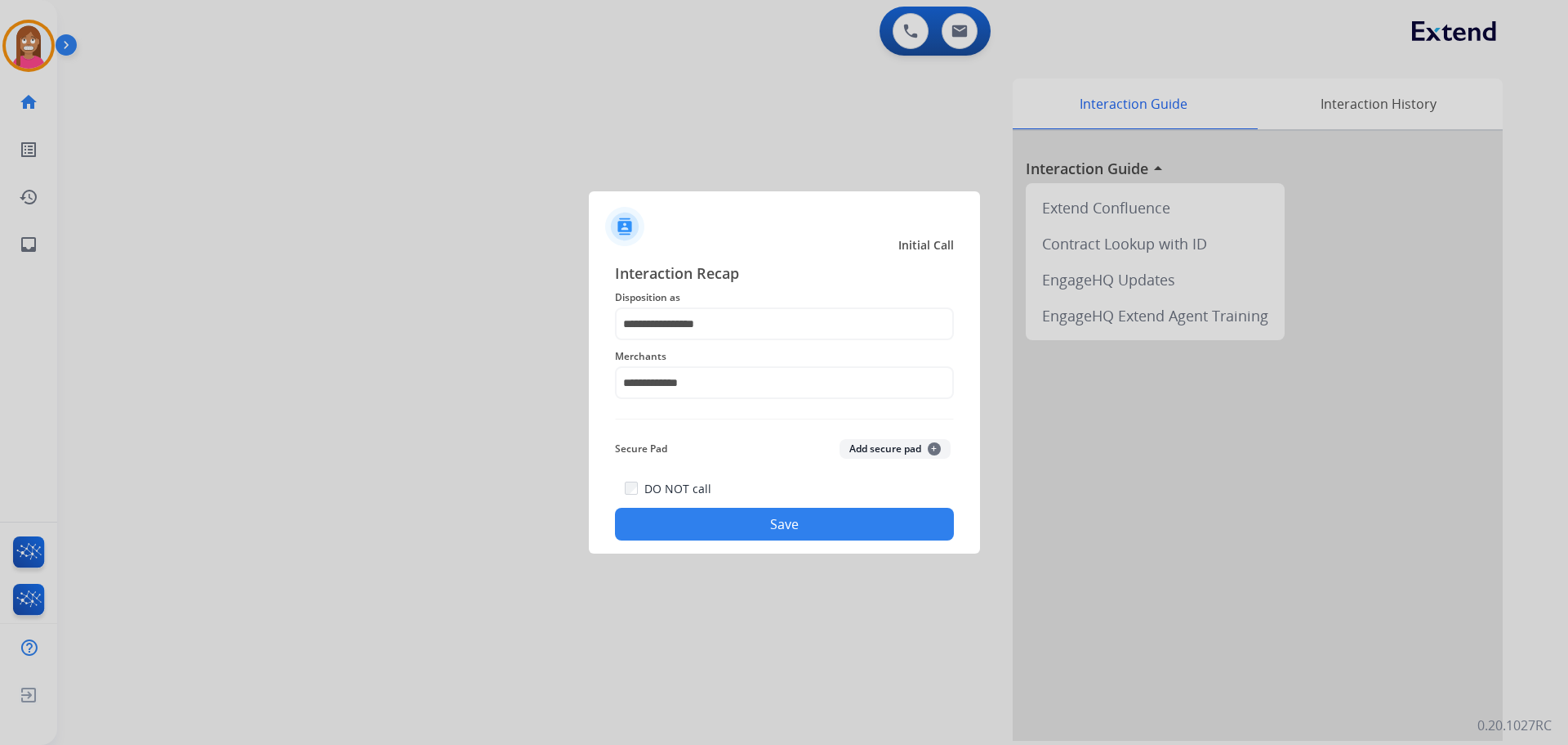
click at [670, 519] on button "Save" at bounding box center [784, 523] width 339 height 32
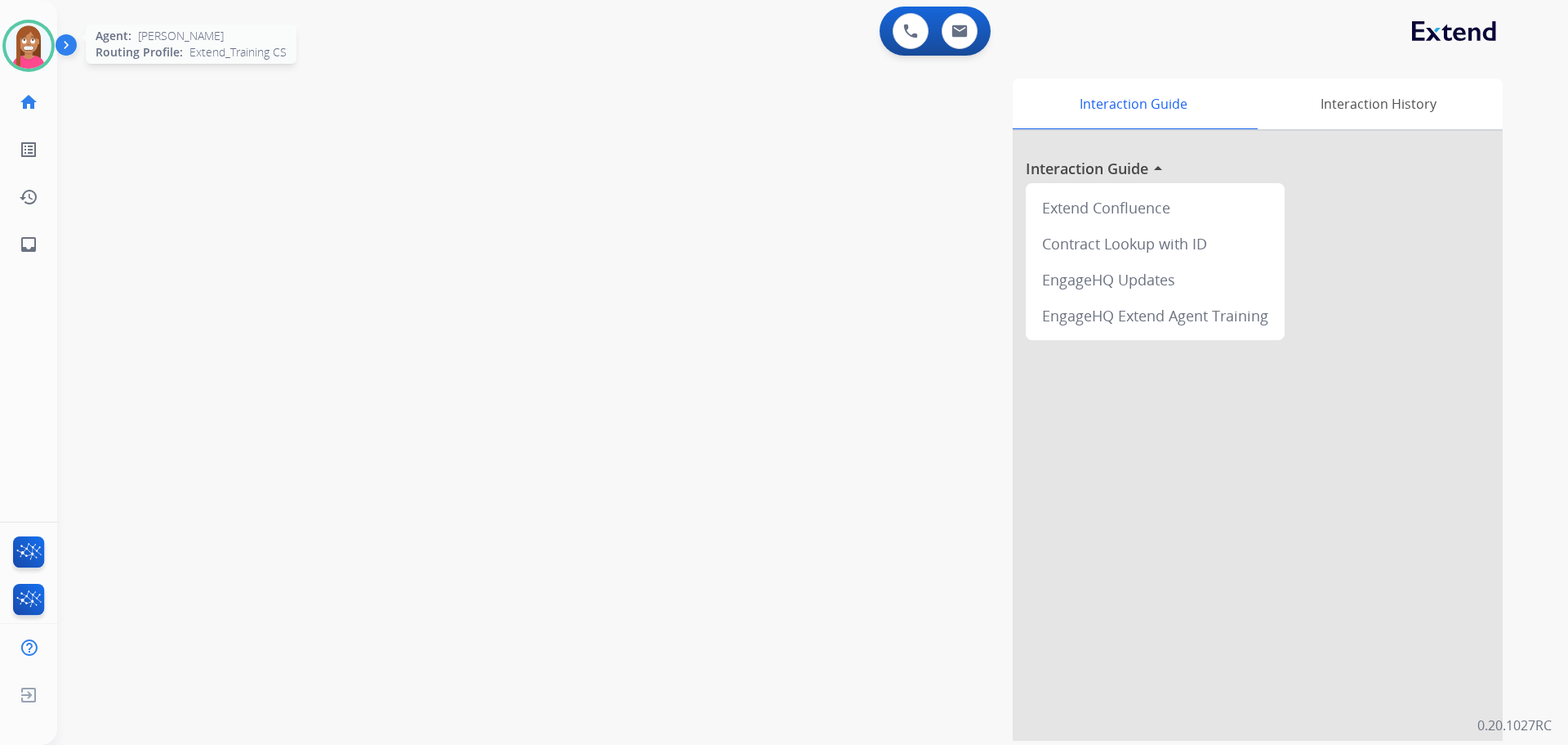
click at [19, 52] on img at bounding box center [28, 45] width 45 height 45
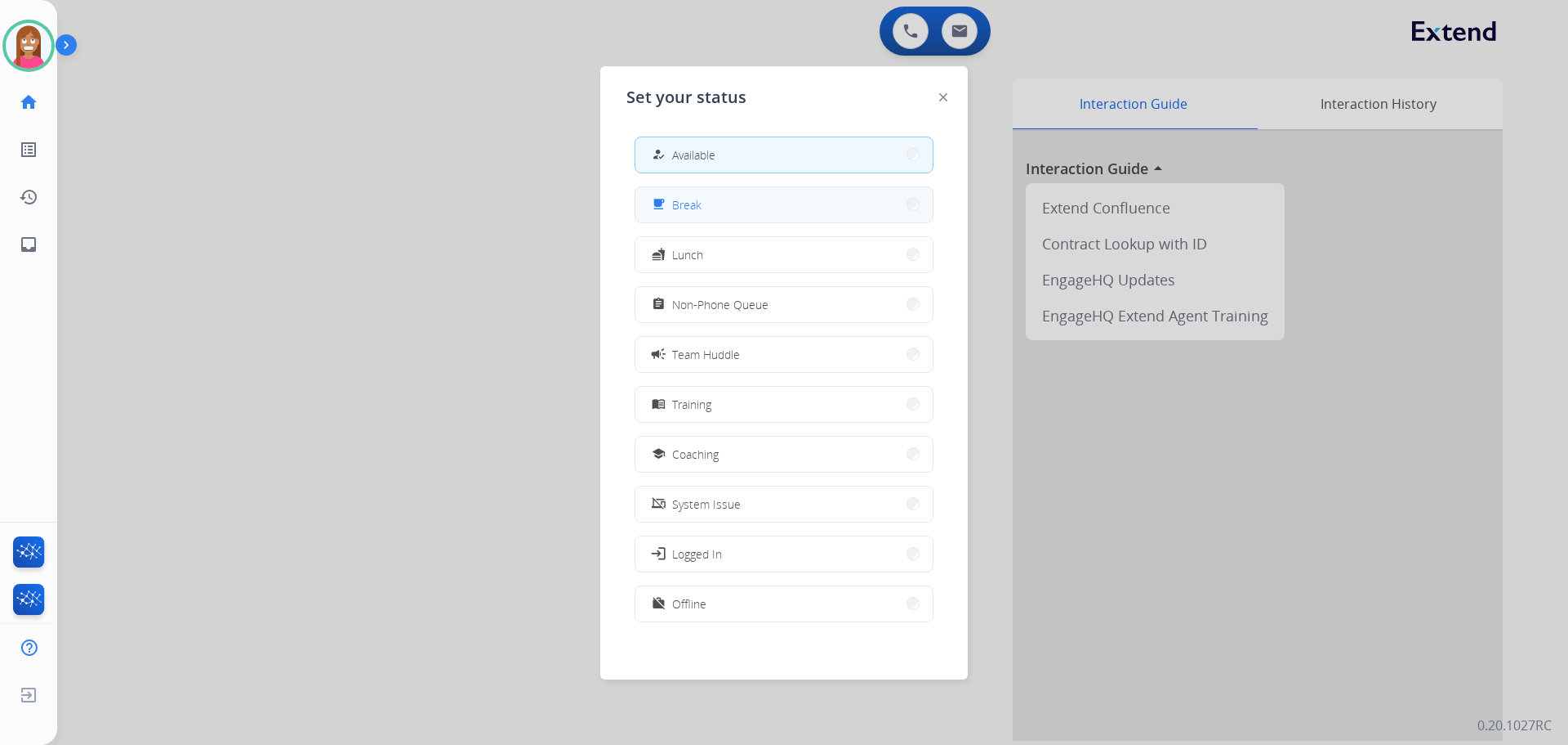
click at [675, 208] on div "free_breakfast Break" at bounding box center [674, 204] width 53 height 19
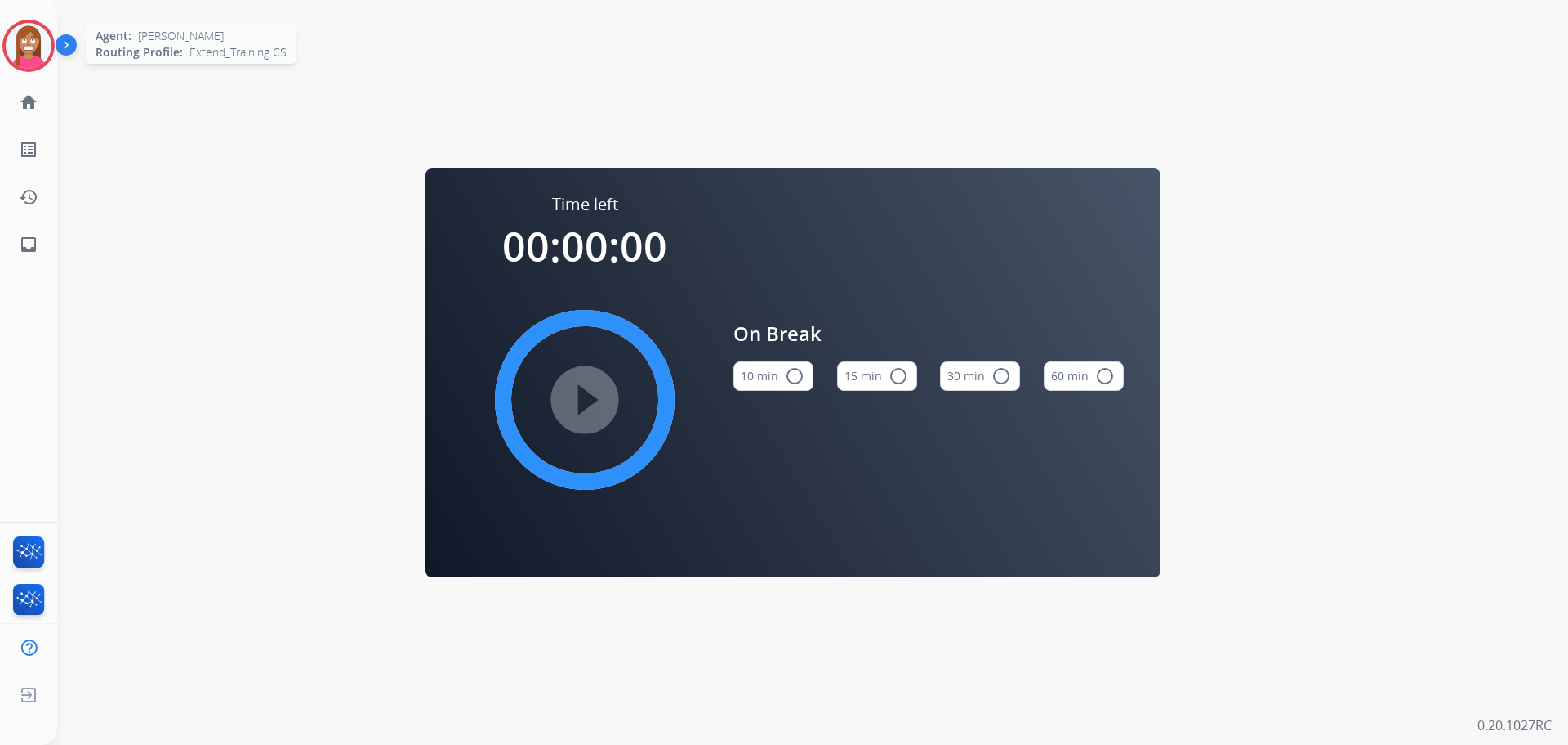
click at [35, 47] on img at bounding box center [28, 45] width 45 height 45
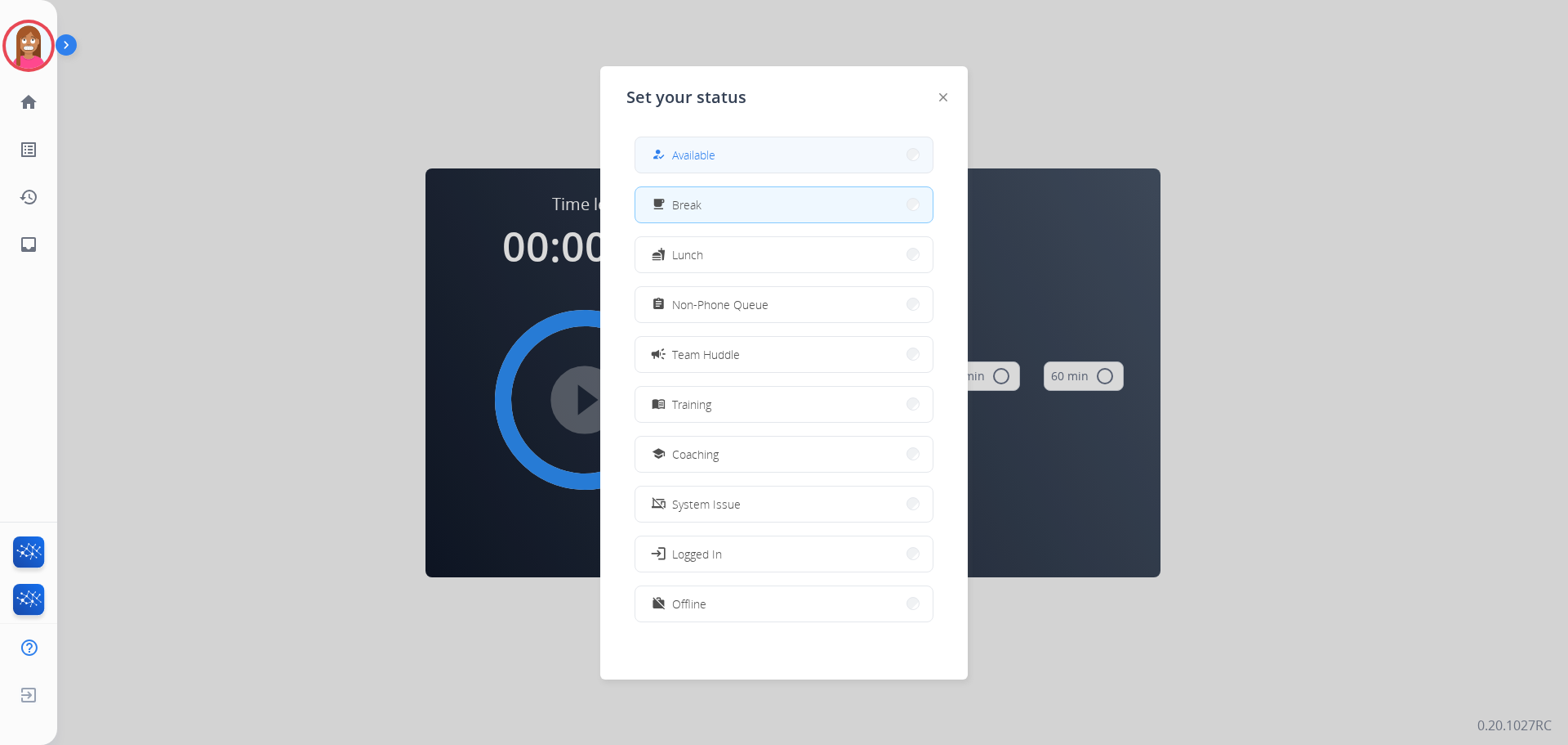
click at [681, 148] on span "Available" at bounding box center [694, 155] width 44 height 18
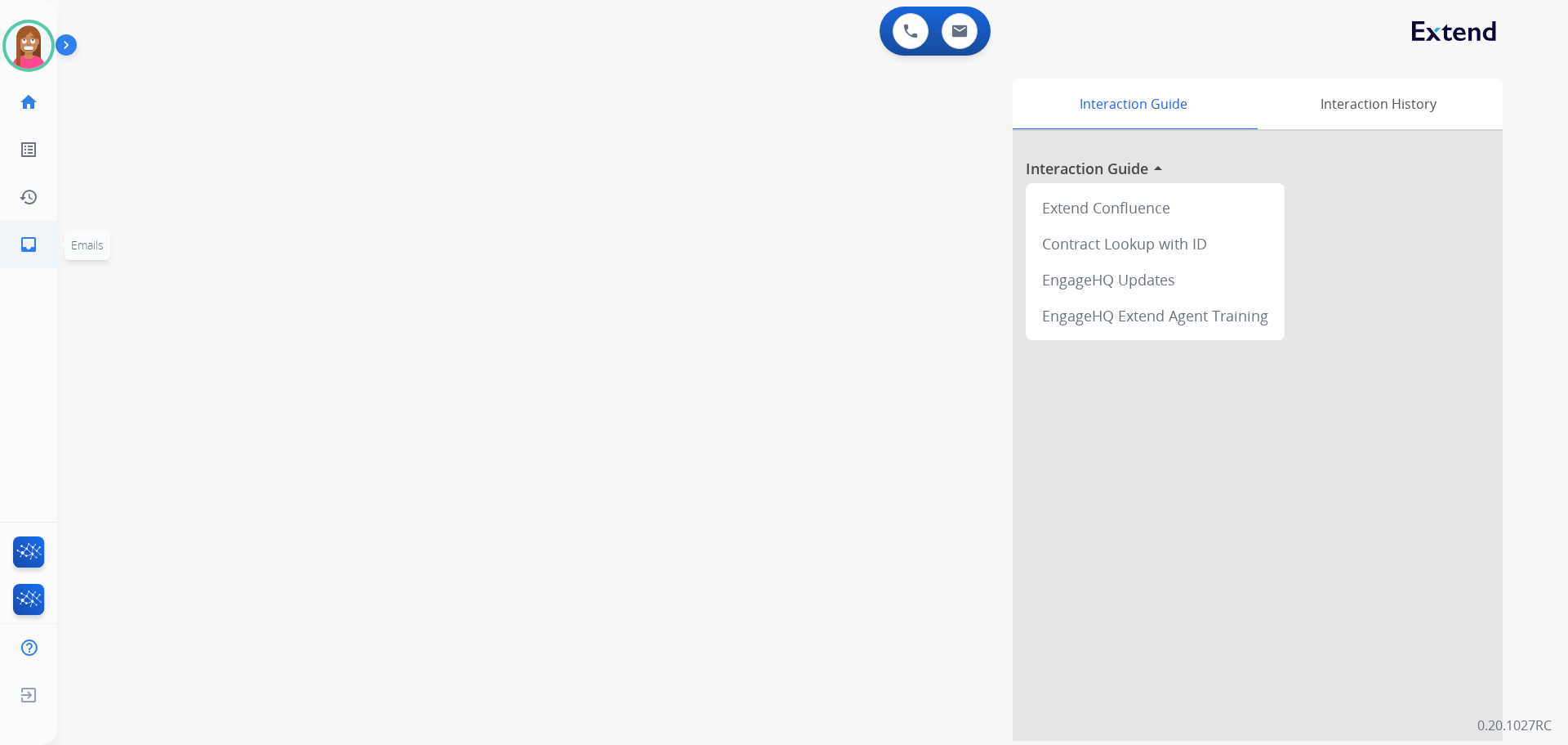
click at [24, 238] on mat-icon "inbox" at bounding box center [28, 244] width 19 height 19
select select "**********"
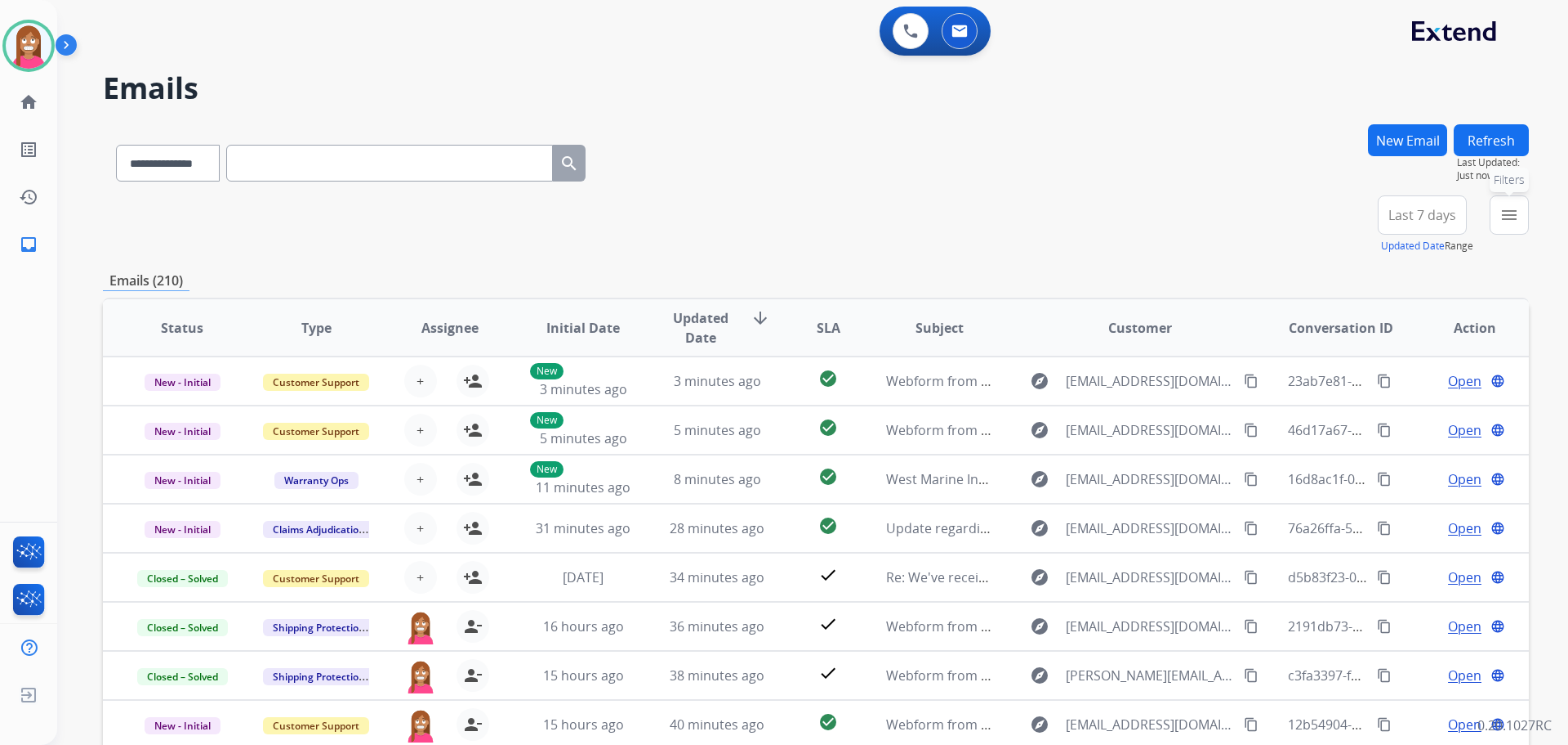
click at [1500, 223] on mat-icon "menu" at bounding box center [1509, 214] width 19 height 19
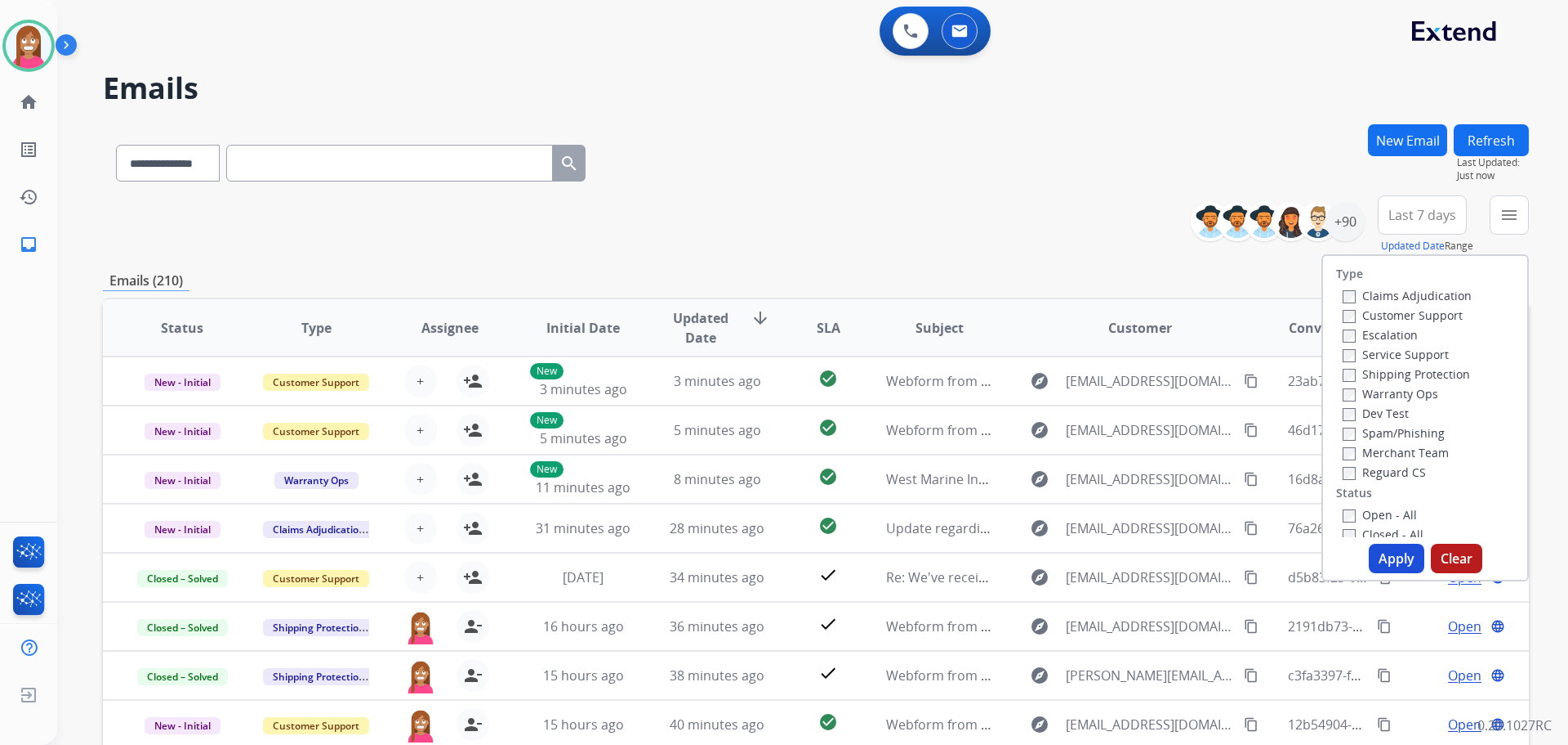
click at [1380, 320] on label "Customer Support" at bounding box center [1403, 315] width 121 height 16
click at [1364, 380] on label "Shipping Protection" at bounding box center [1406, 374] width 127 height 16
click at [1368, 484] on div "Type Claims Adjudication Customer Support Escalation Service Support Shipping P…" at bounding box center [1425, 396] width 204 height 281
click at [1363, 477] on label "Reguard CS" at bounding box center [1384, 471] width 83 height 16
click at [1357, 512] on label "Open - All" at bounding box center [1380, 514] width 74 height 16
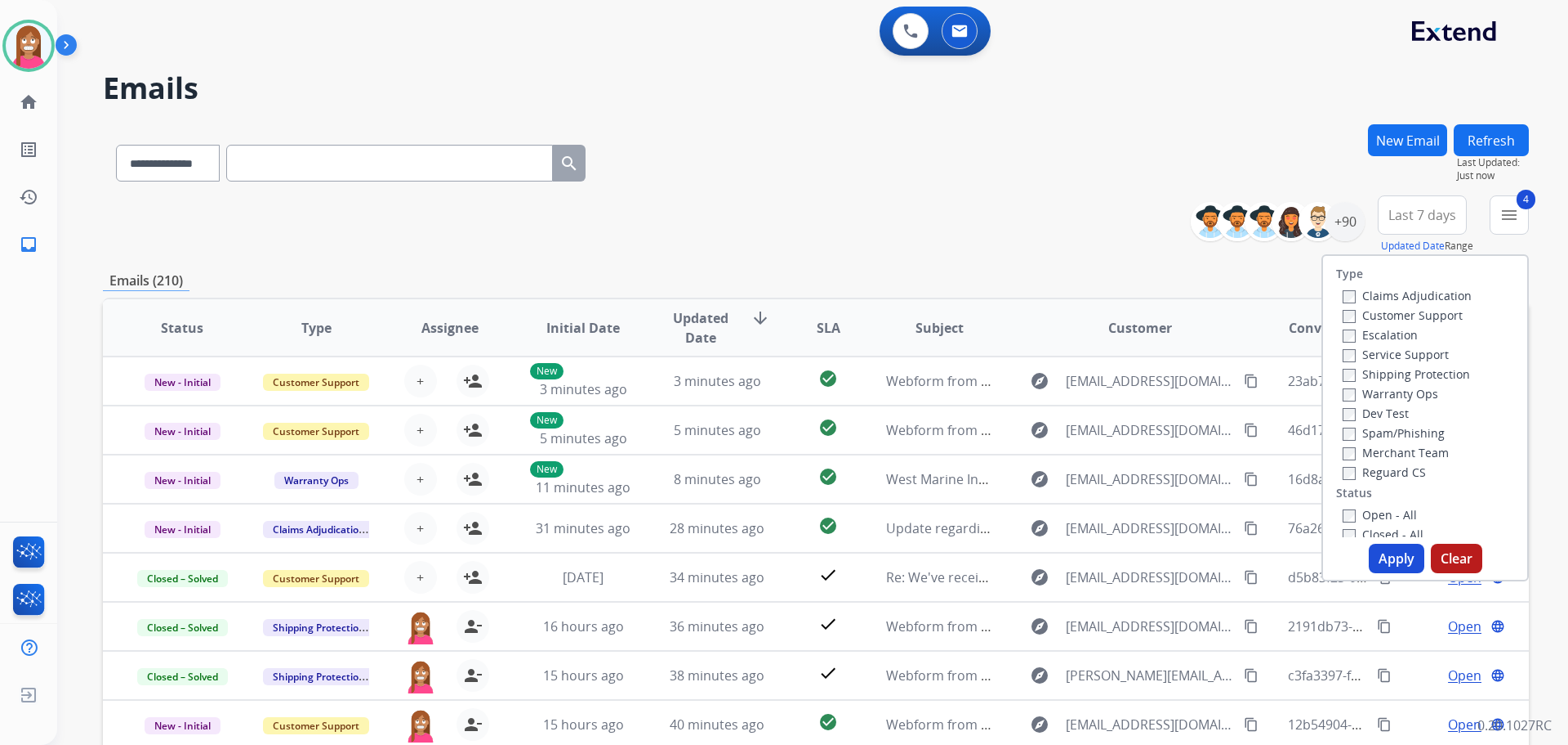
click at [1386, 552] on button "Apply" at bounding box center [1397, 559] width 56 height 30
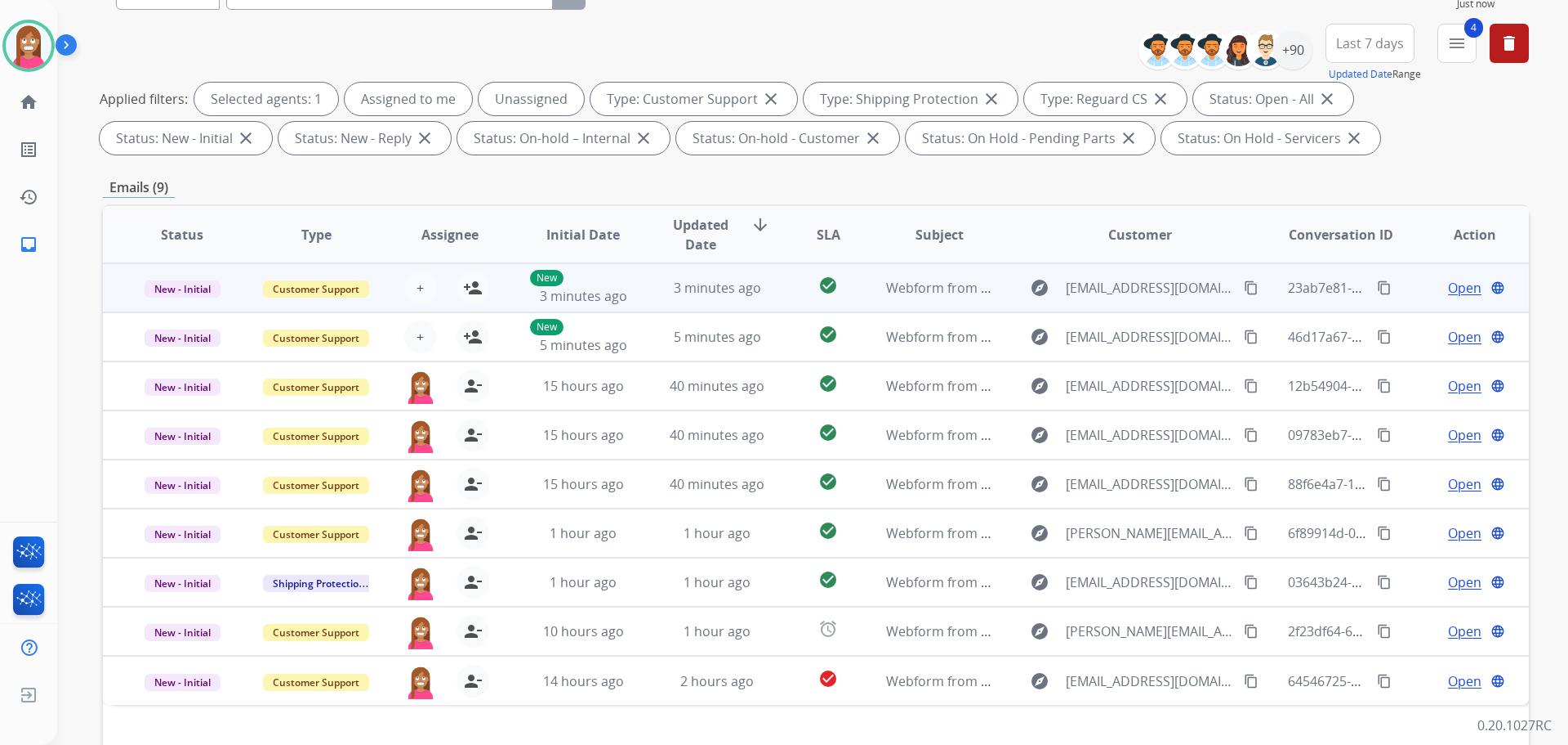
scroll to position [264, 0]
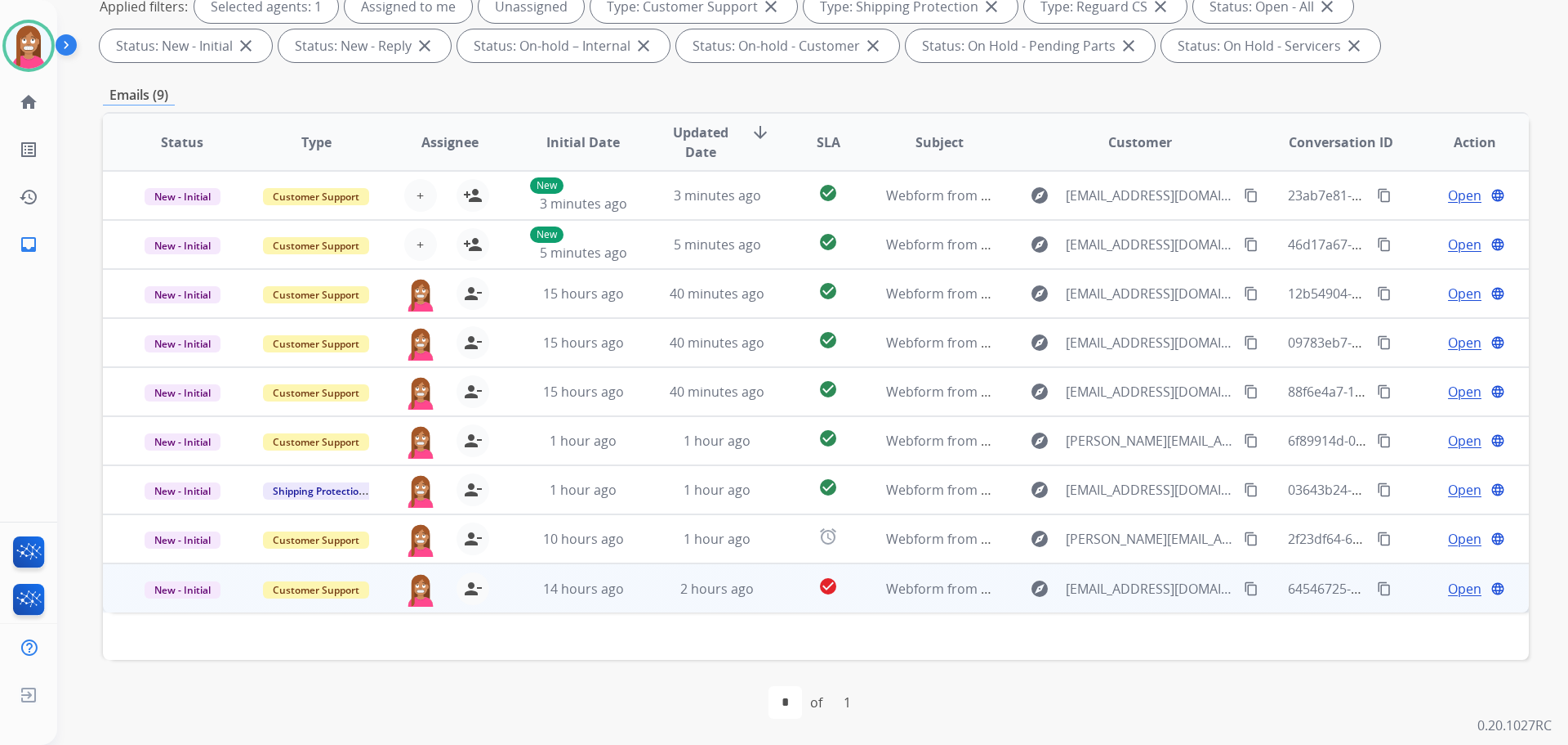
click at [651, 607] on td "2 hours ago" at bounding box center [705, 587] width 134 height 49
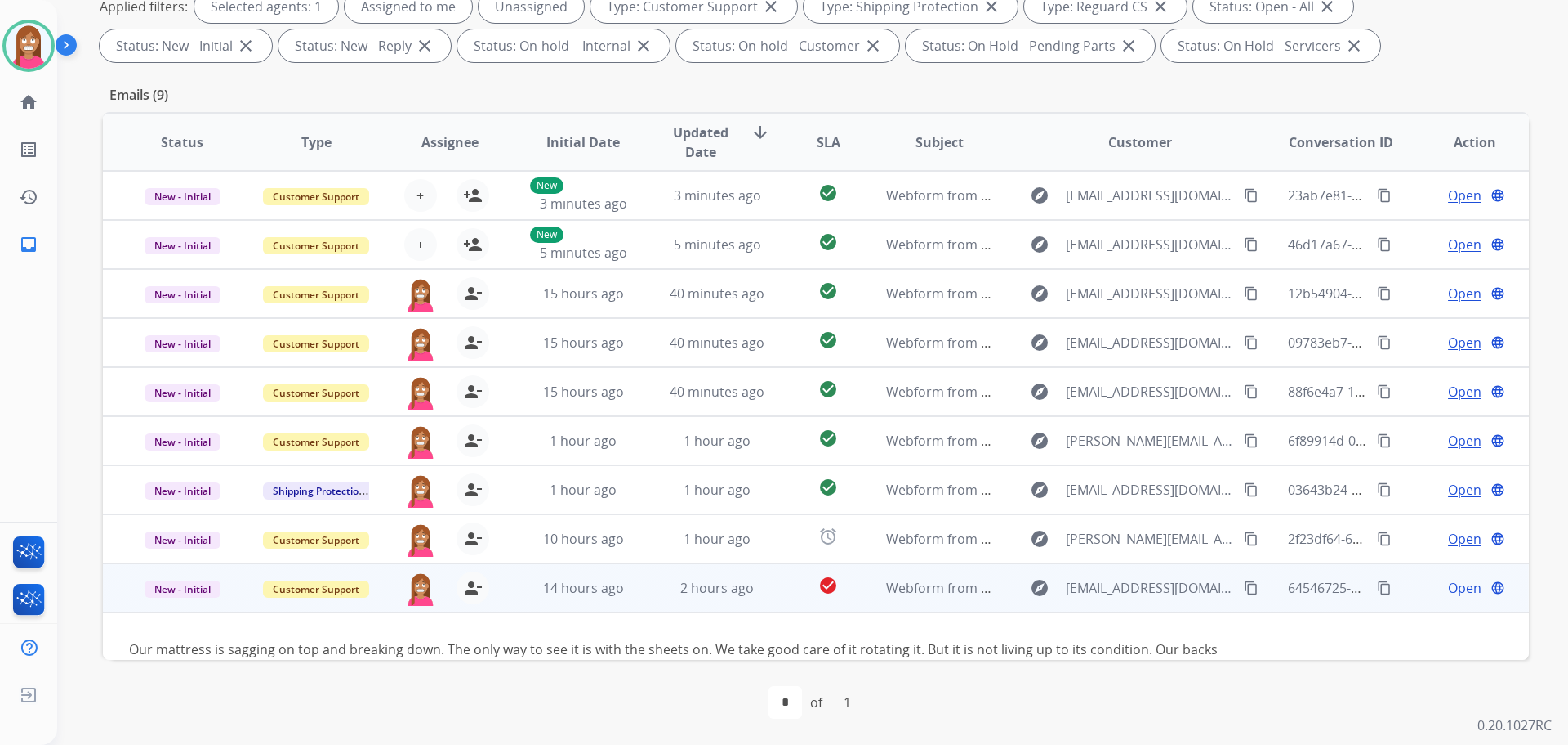
scroll to position [45, 0]
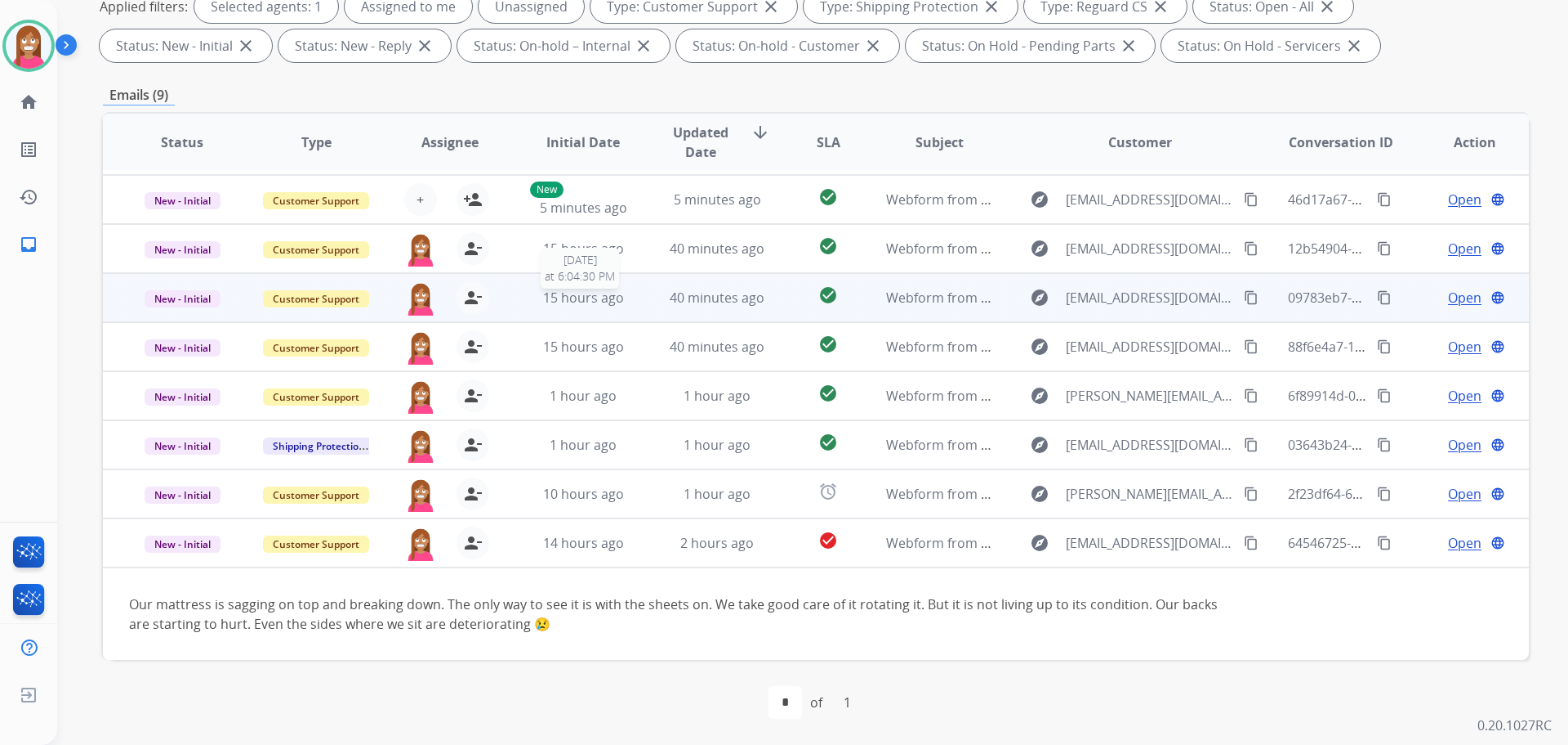
click at [622, 306] on div "15 hours ago" at bounding box center [583, 297] width 107 height 19
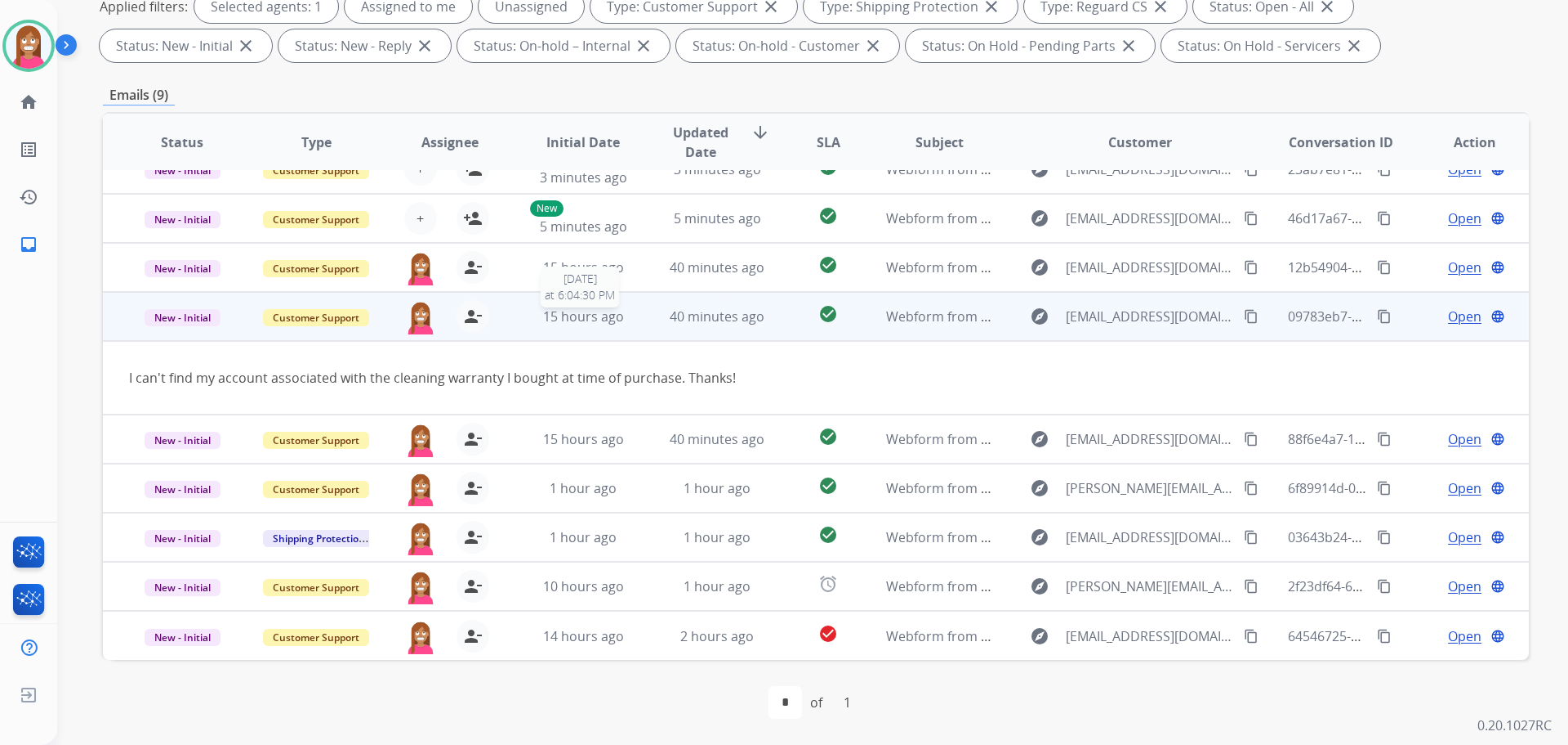
scroll to position [26, 0]
click at [1448, 315] on span "Open" at bounding box center [1465, 315] width 33 height 19
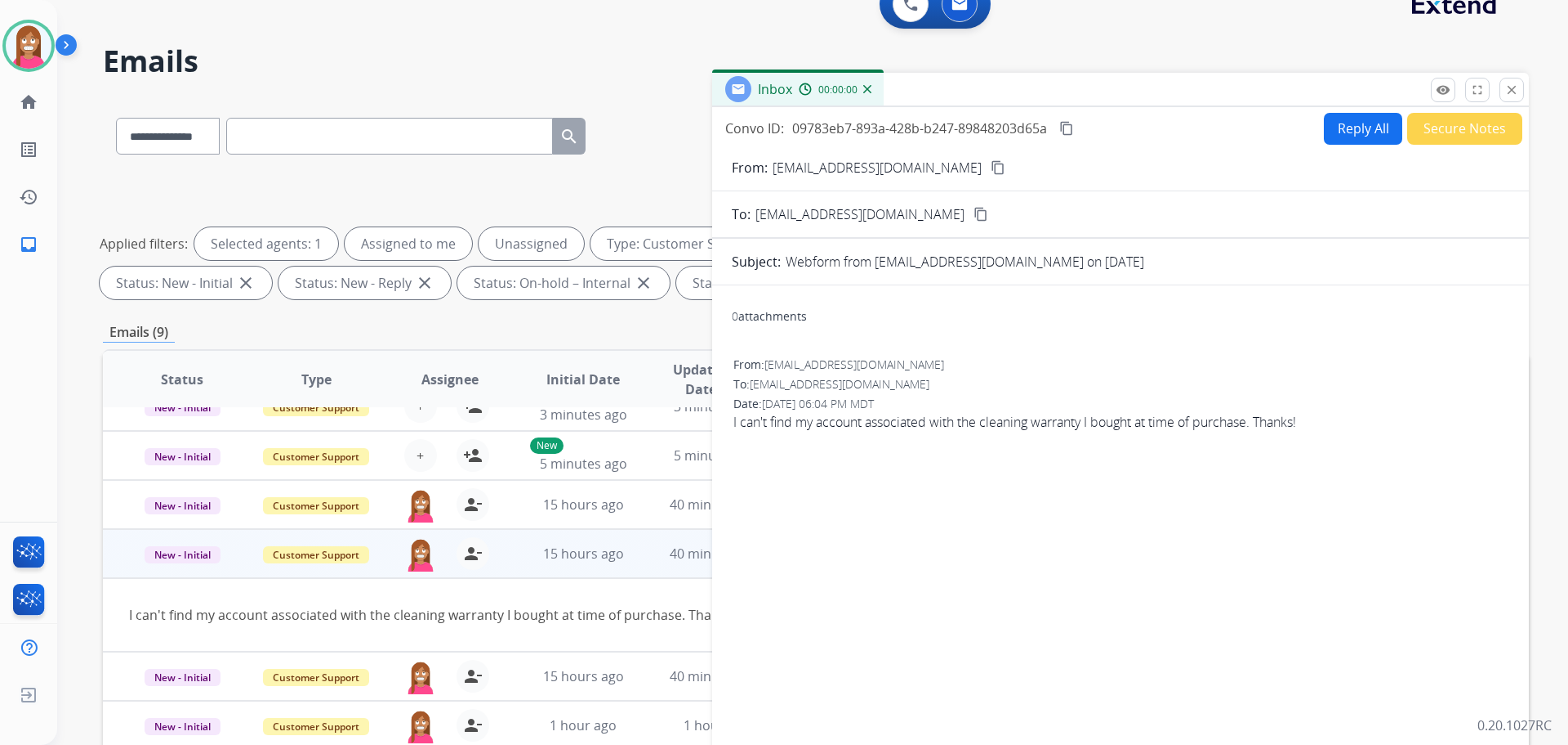
scroll to position [19, 0]
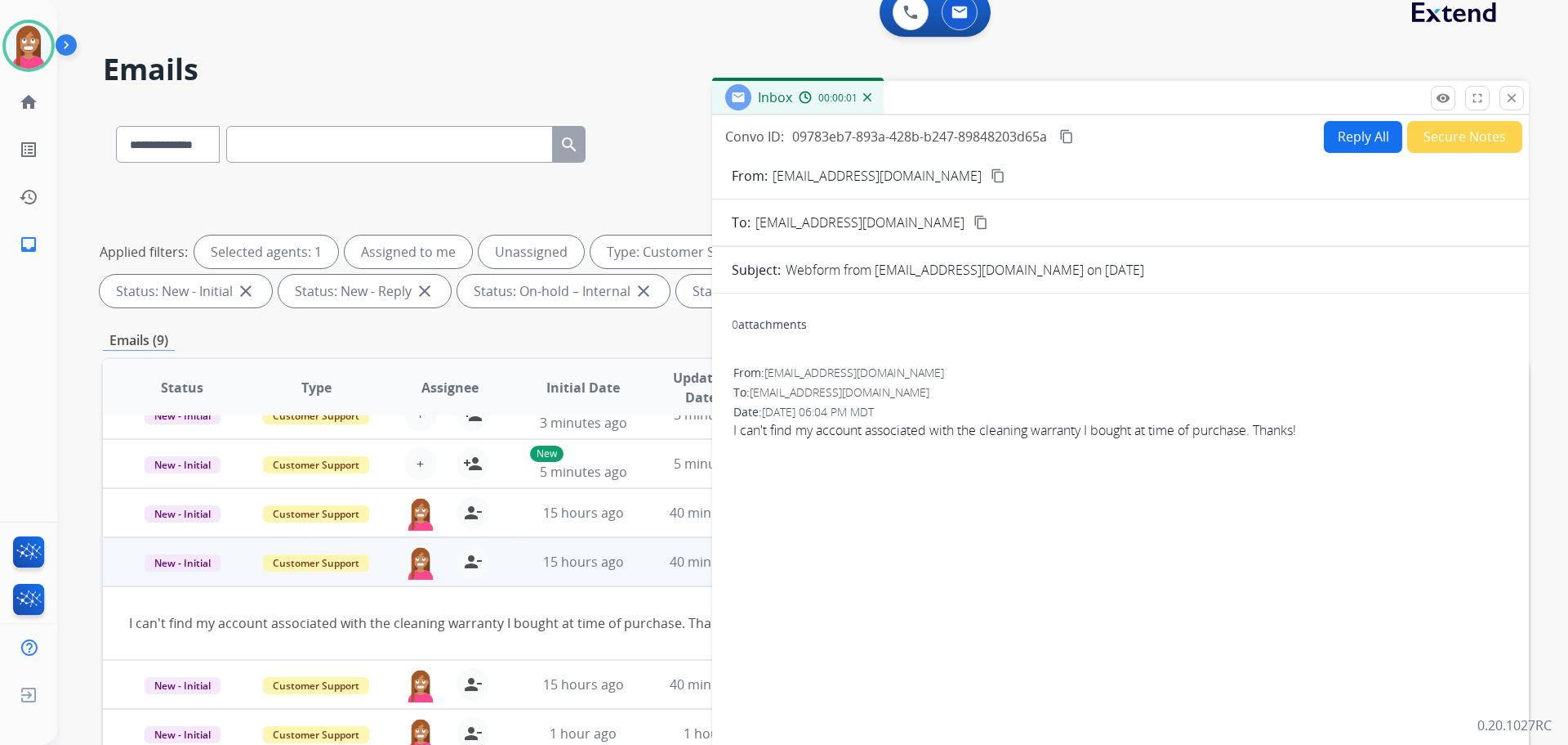
click at [1364, 136] on button "Reply All" at bounding box center [1363, 136] width 79 height 32
select select "**********"
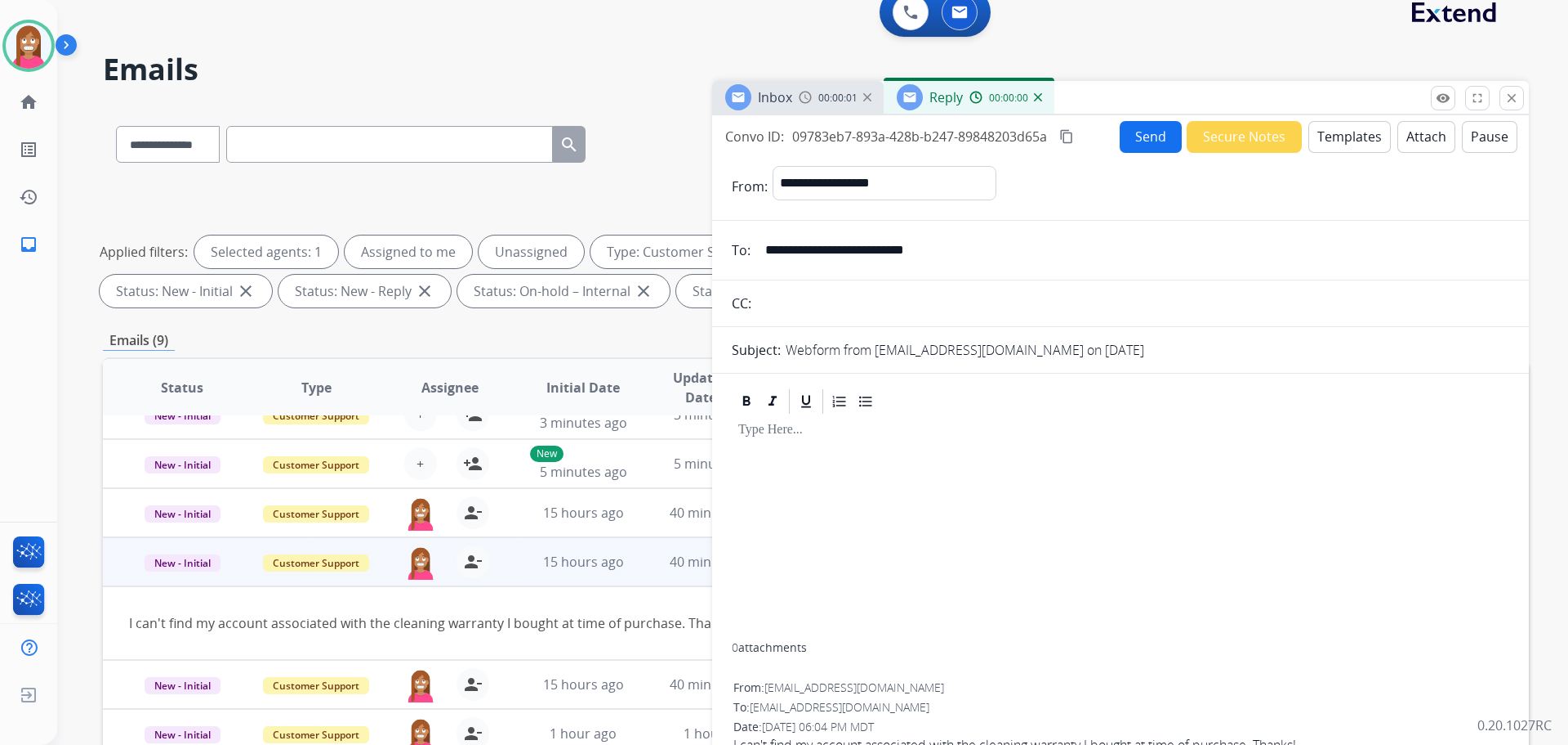
click at [1356, 135] on button "Templates" at bounding box center [1349, 136] width 83 height 32
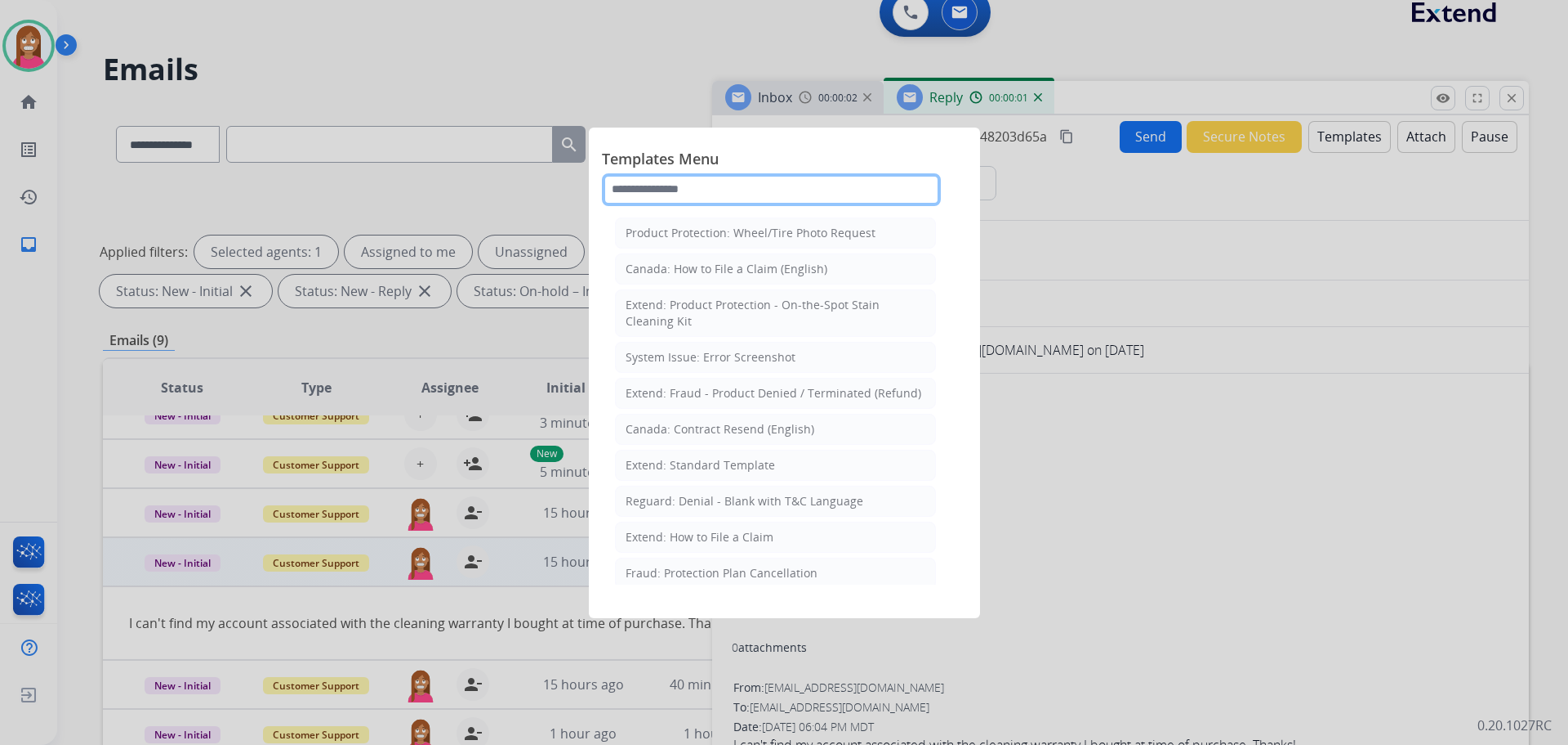
click at [648, 191] on input "text" at bounding box center [771, 189] width 339 height 32
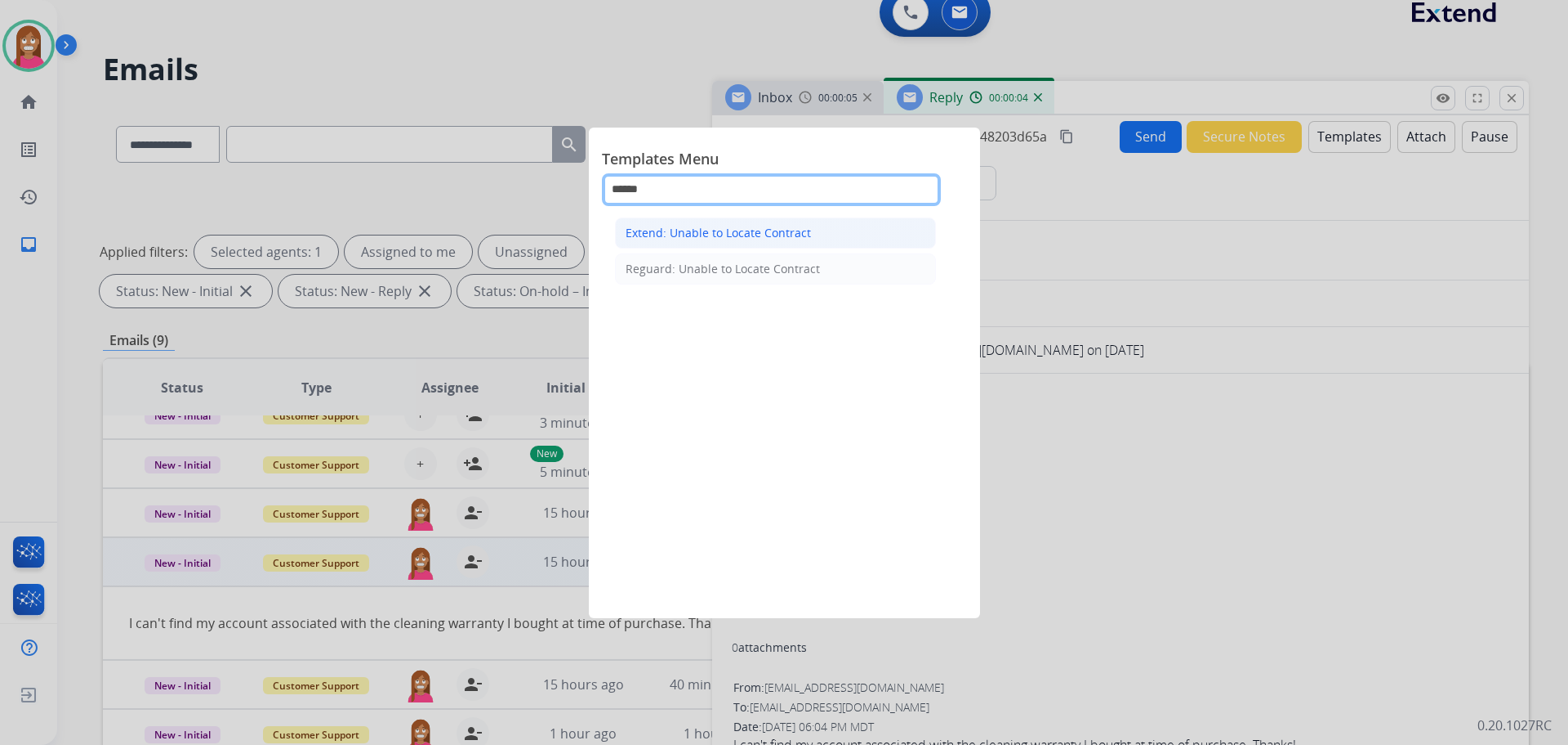
type input "******"
click at [697, 224] on li "Extend: Unable to Locate Contract" at bounding box center [775, 232] width 321 height 31
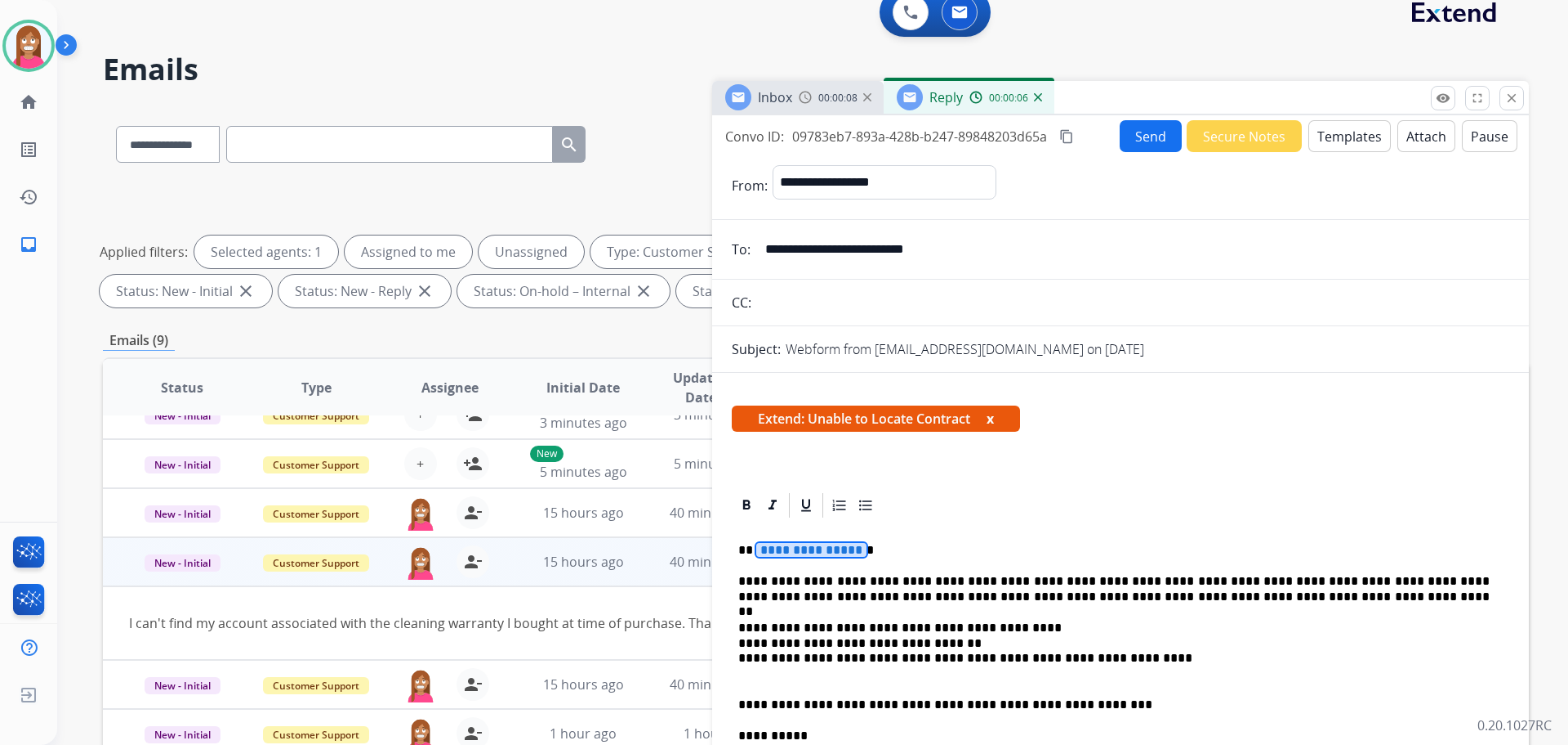
click at [793, 549] on span "**********" at bounding box center [811, 549] width 110 height 14
click at [1141, 140] on button "Send" at bounding box center [1151, 136] width 62 height 32
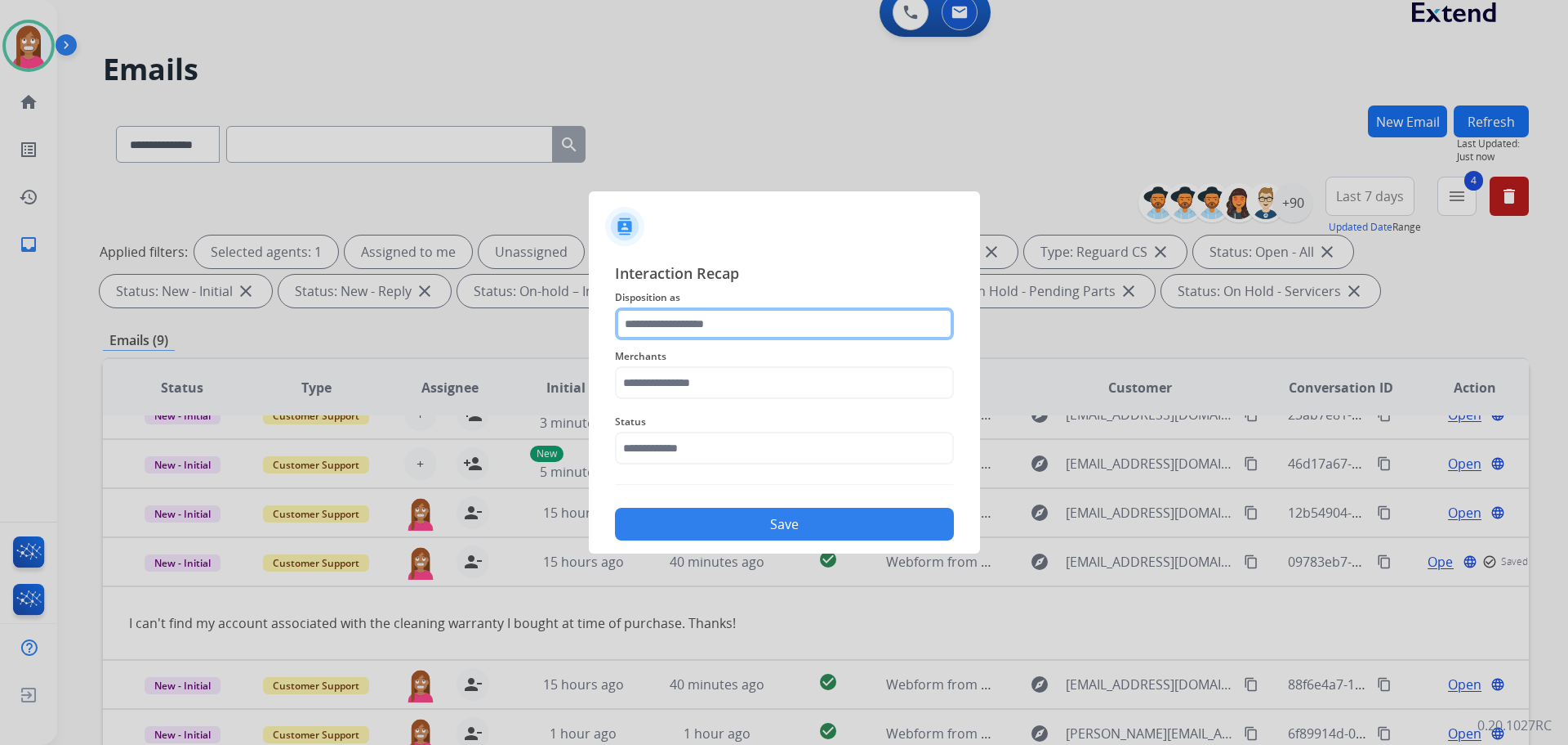
drag, startPoint x: 720, startPoint y: 324, endPoint x: 719, endPoint y: 334, distance: 10.0
click at [719, 333] on input "text" at bounding box center [784, 323] width 339 height 32
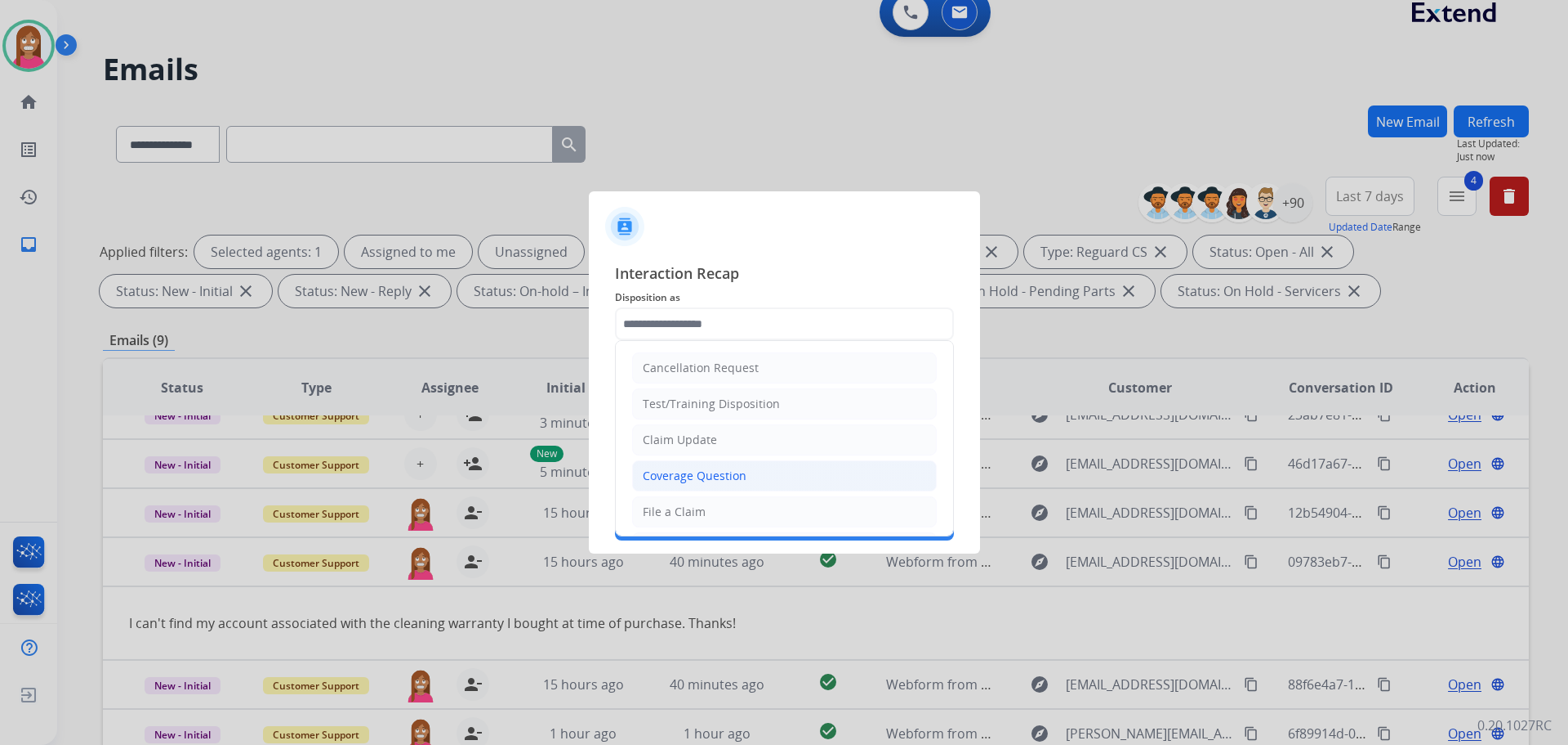
click at [678, 491] on li "Coverage Question" at bounding box center [784, 475] width 305 height 31
type input "**********"
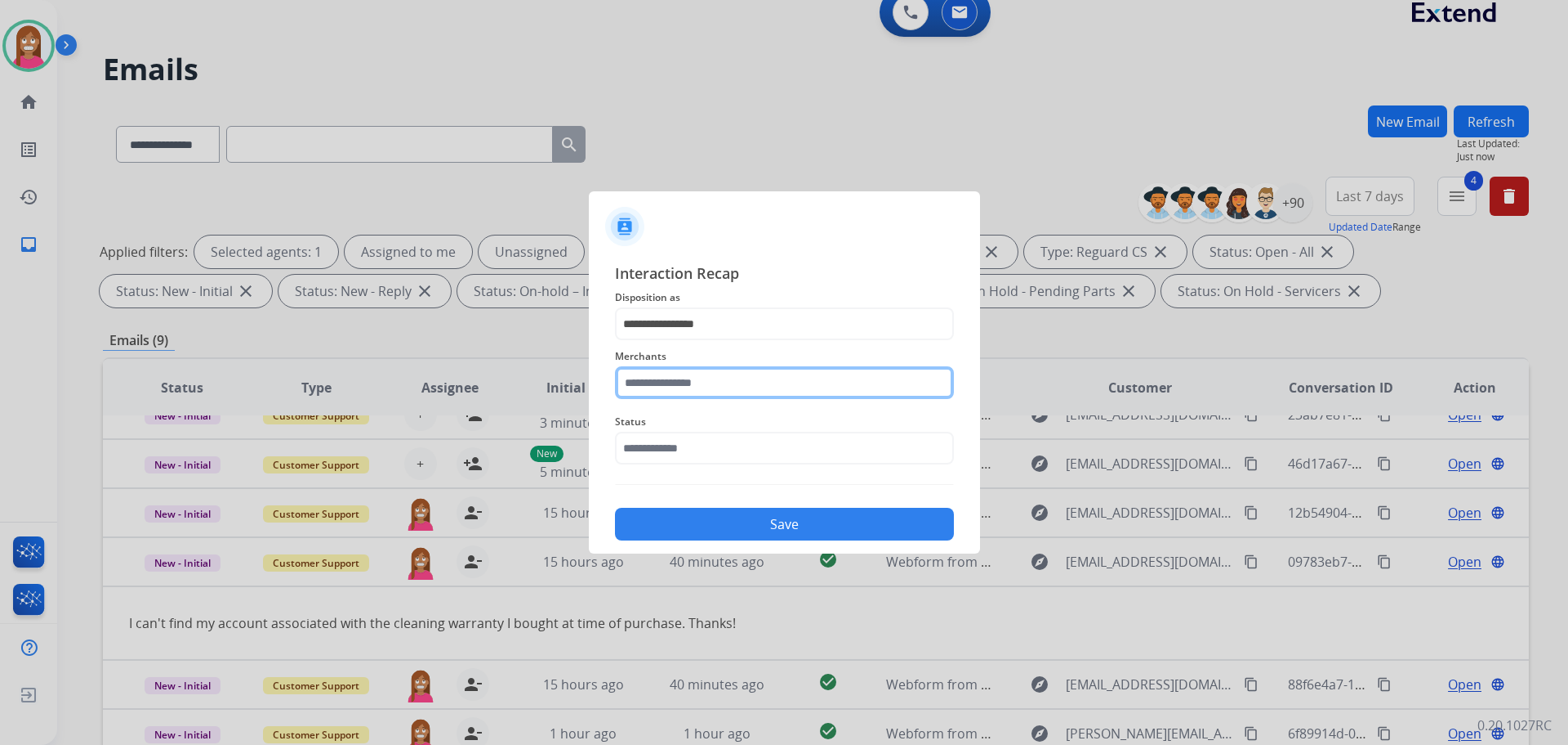
click at [687, 390] on input "text" at bounding box center [784, 382] width 339 height 32
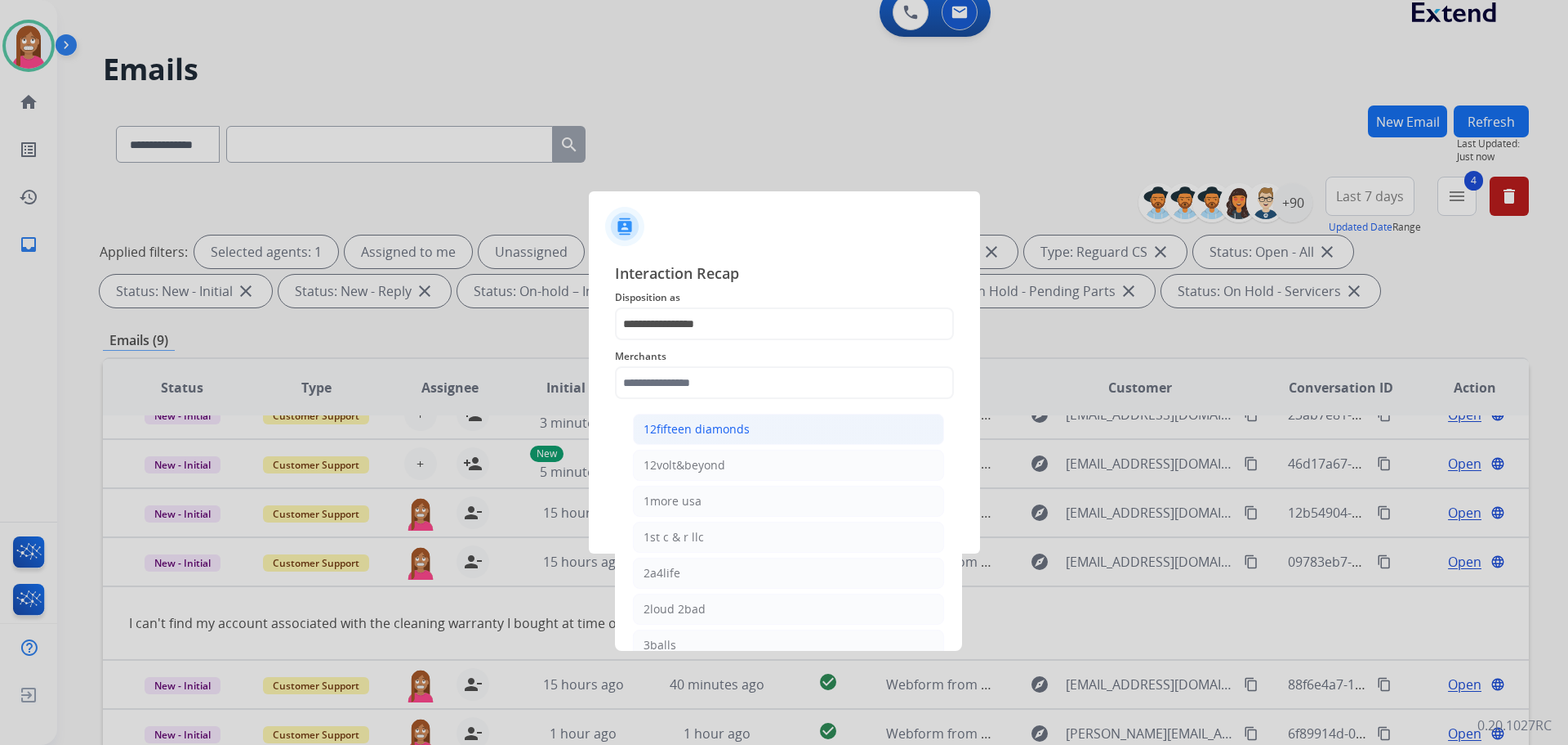
click at [691, 427] on div "12fifteen diamonds" at bounding box center [696, 430] width 107 height 17
type input "**********"
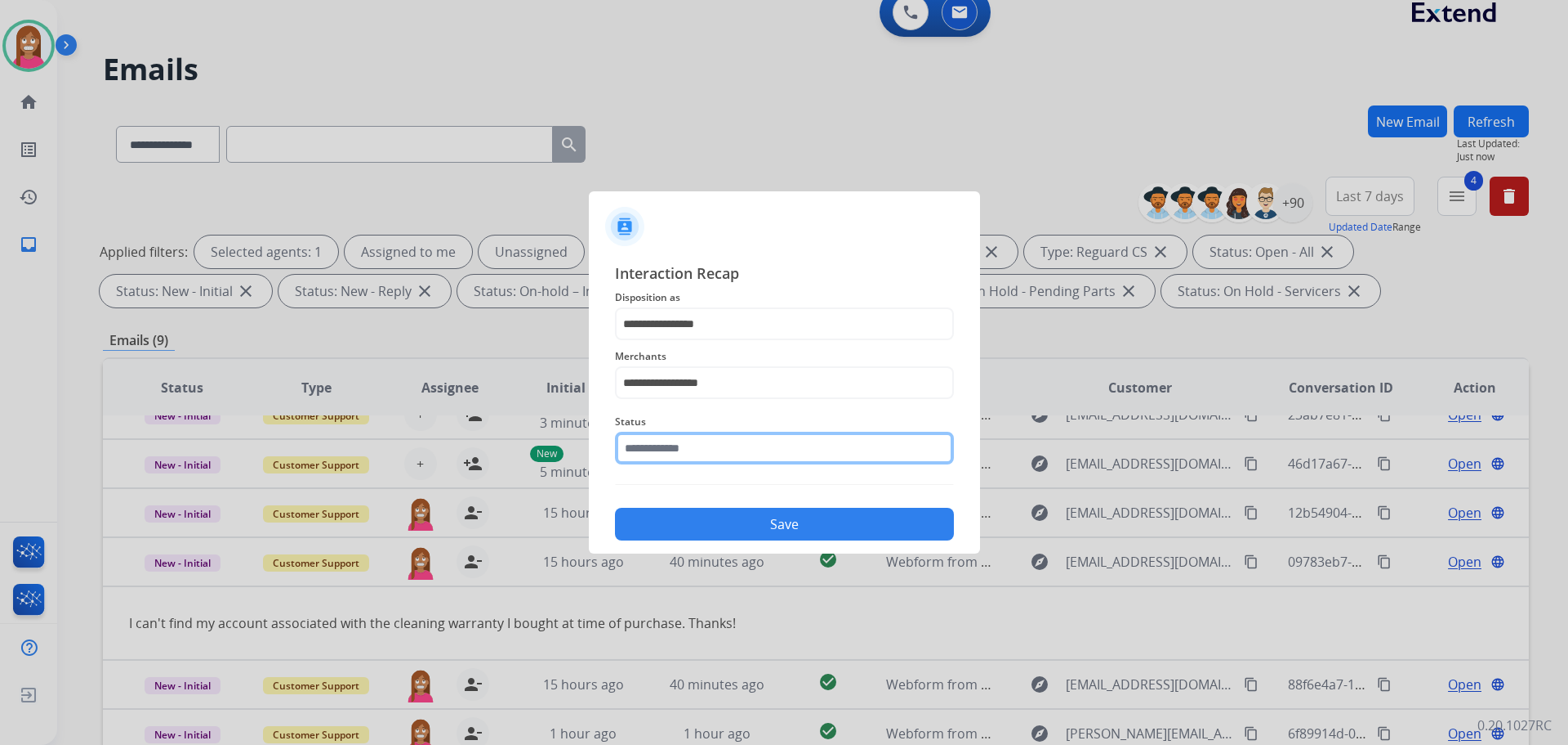
click at [683, 448] on input "text" at bounding box center [784, 447] width 339 height 32
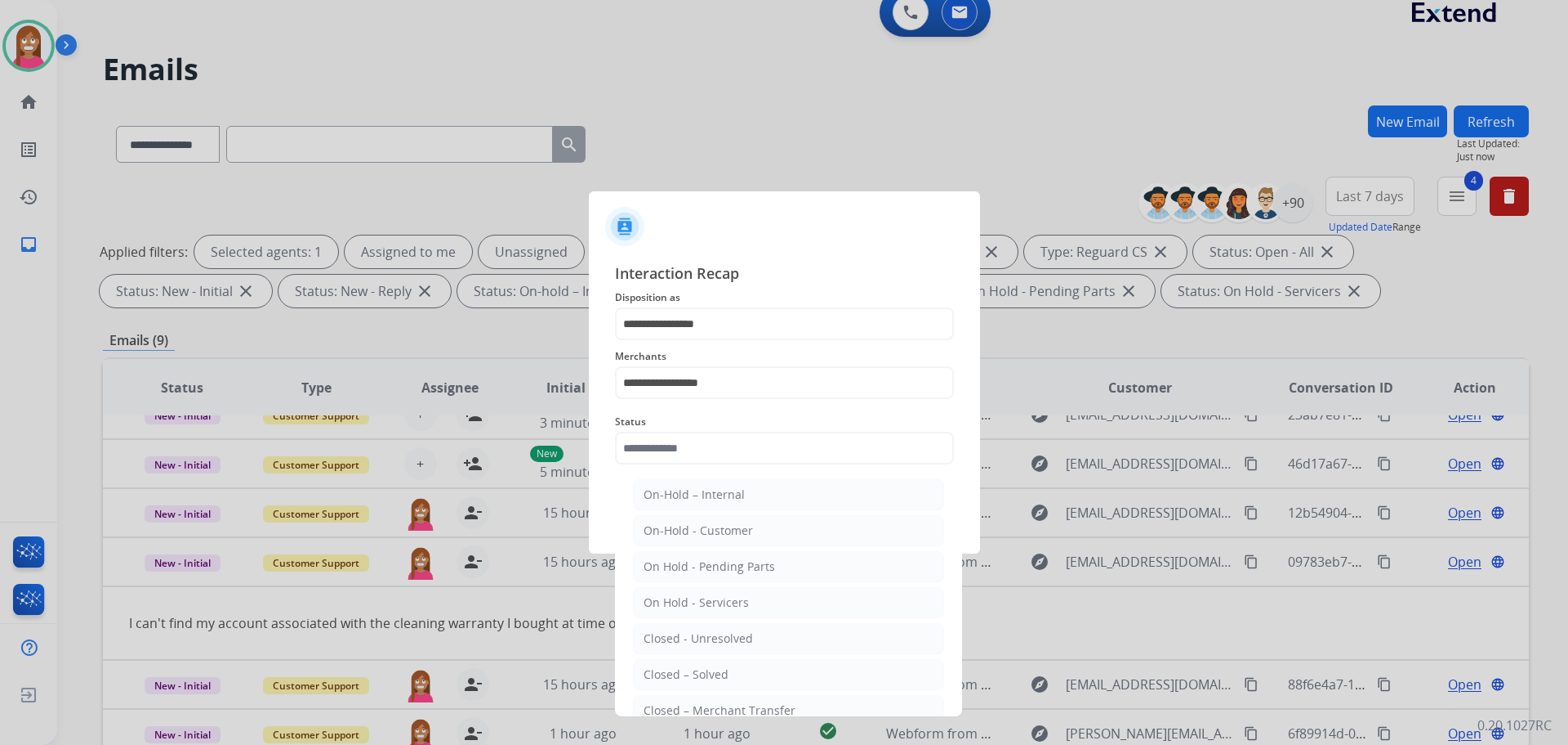
click at [691, 667] on div "Closed – Solved" at bounding box center [686, 674] width 85 height 17
type input "**********"
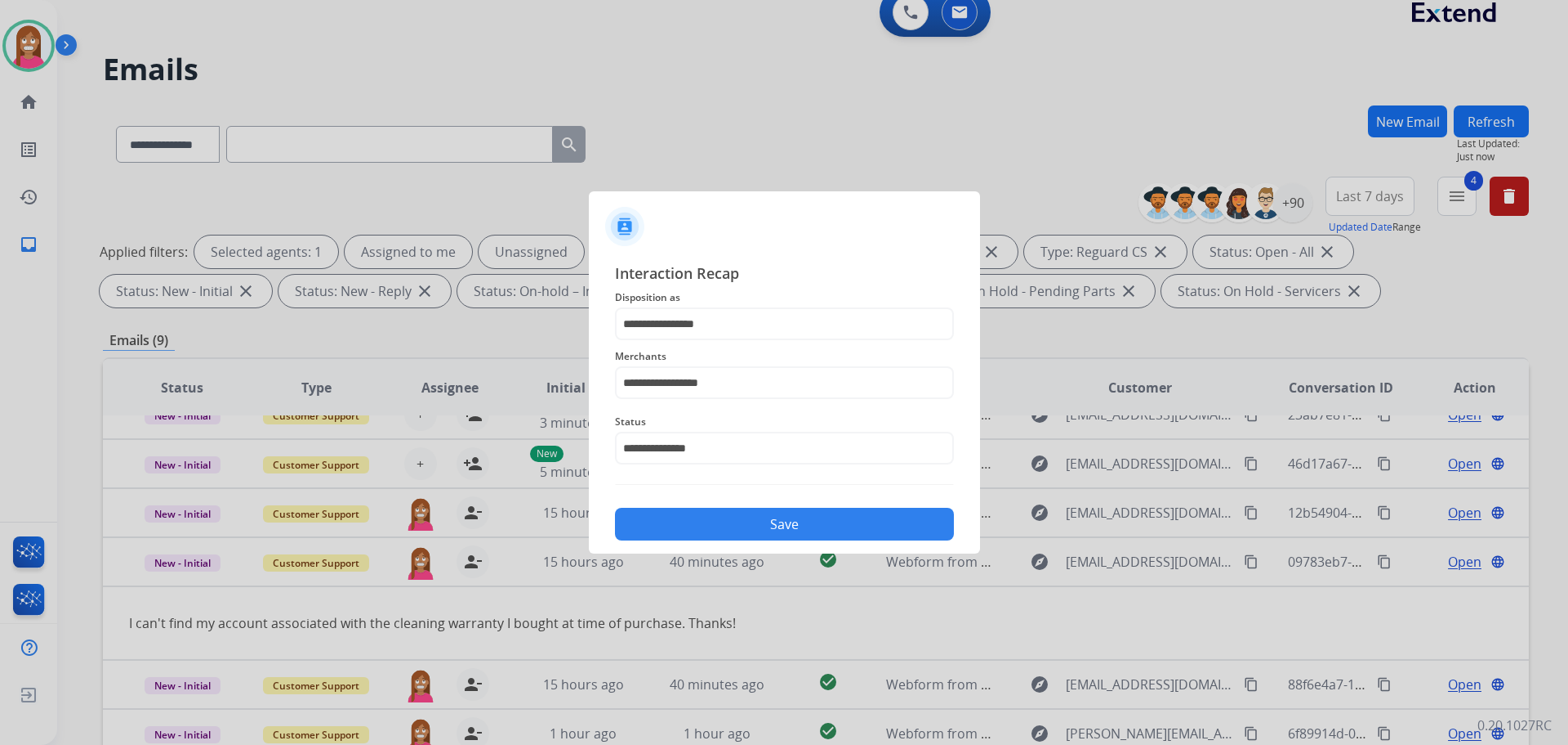
click at [690, 527] on button "Save" at bounding box center [784, 523] width 339 height 32
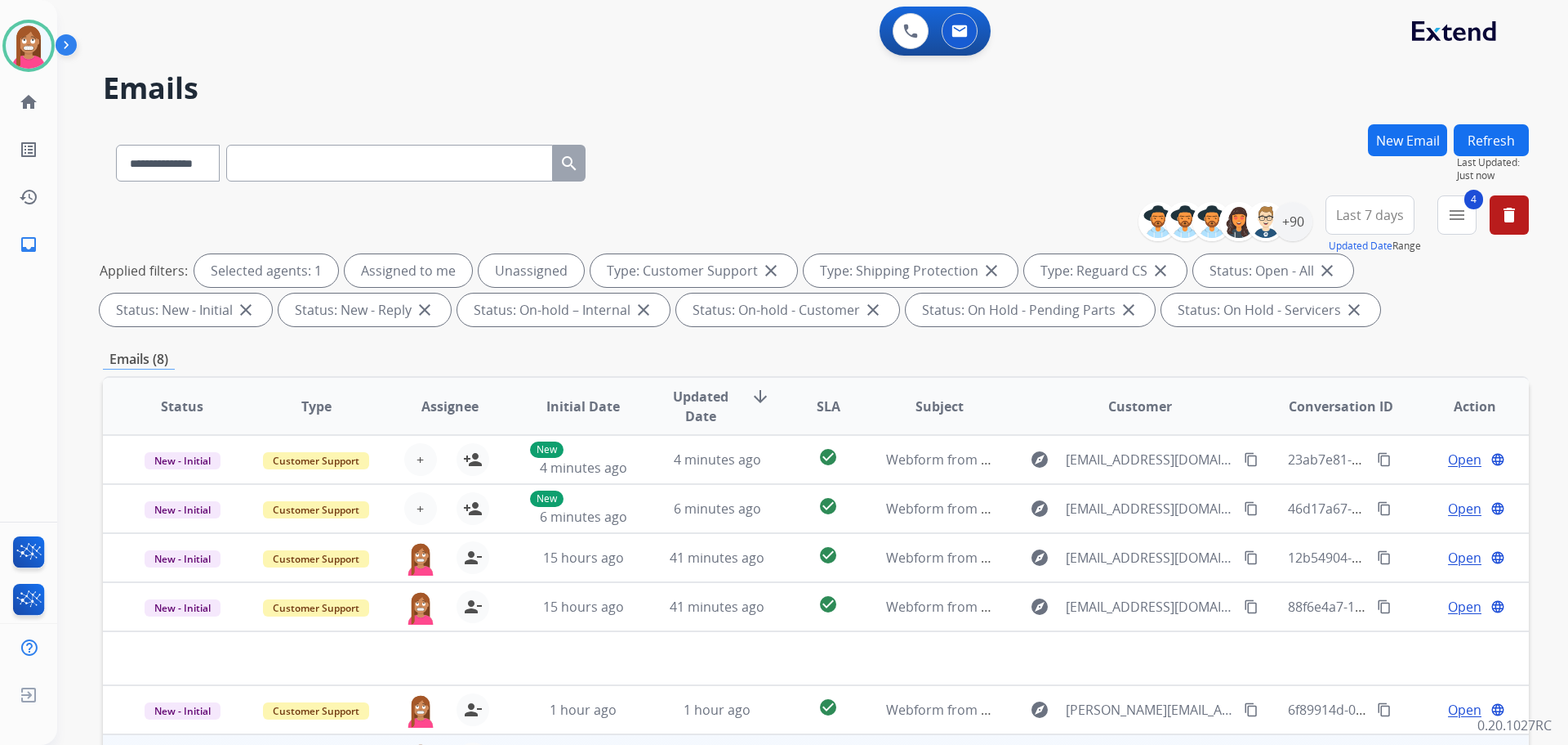
scroll to position [264, 0]
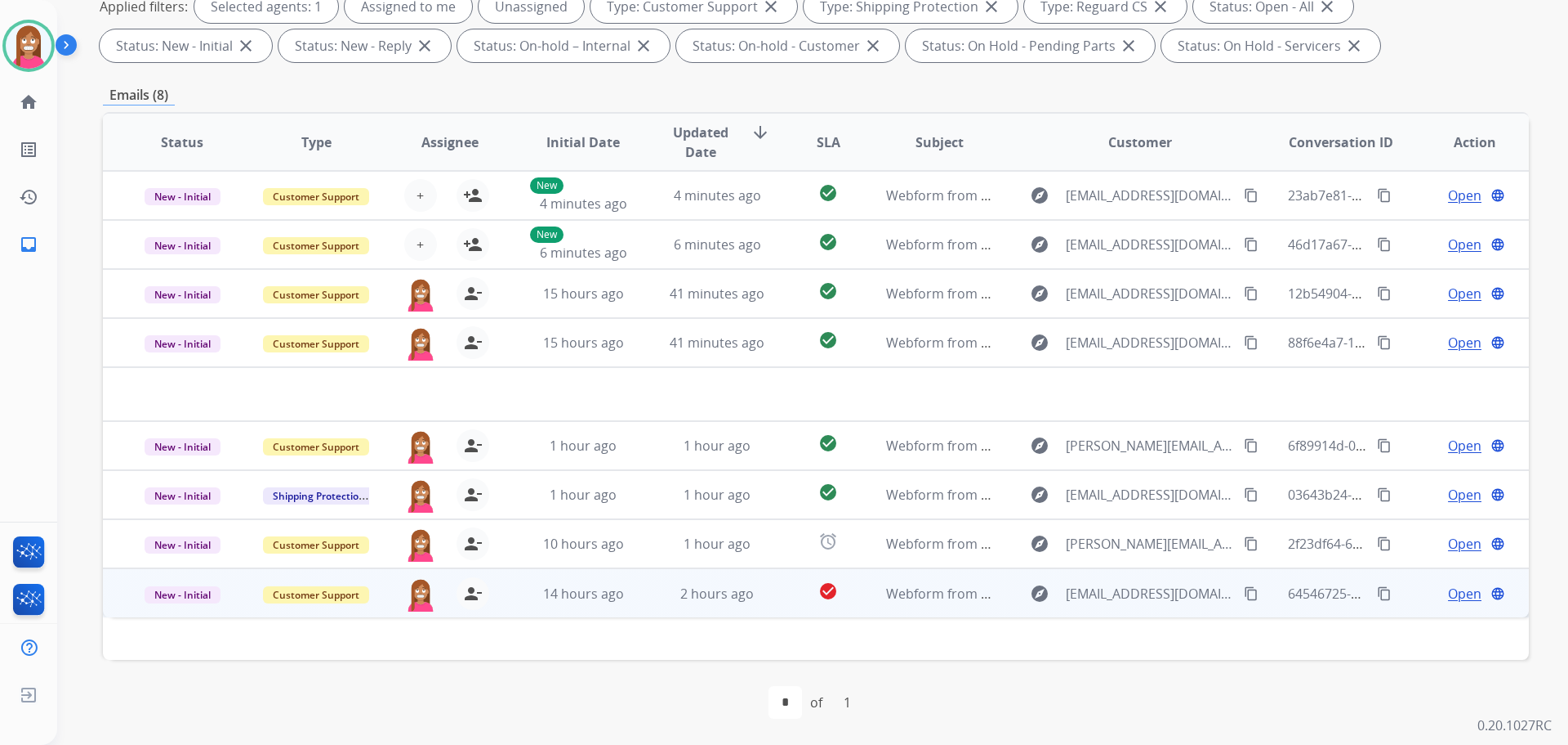
click at [649, 605] on td "2 hours ago" at bounding box center [705, 592] width 134 height 49
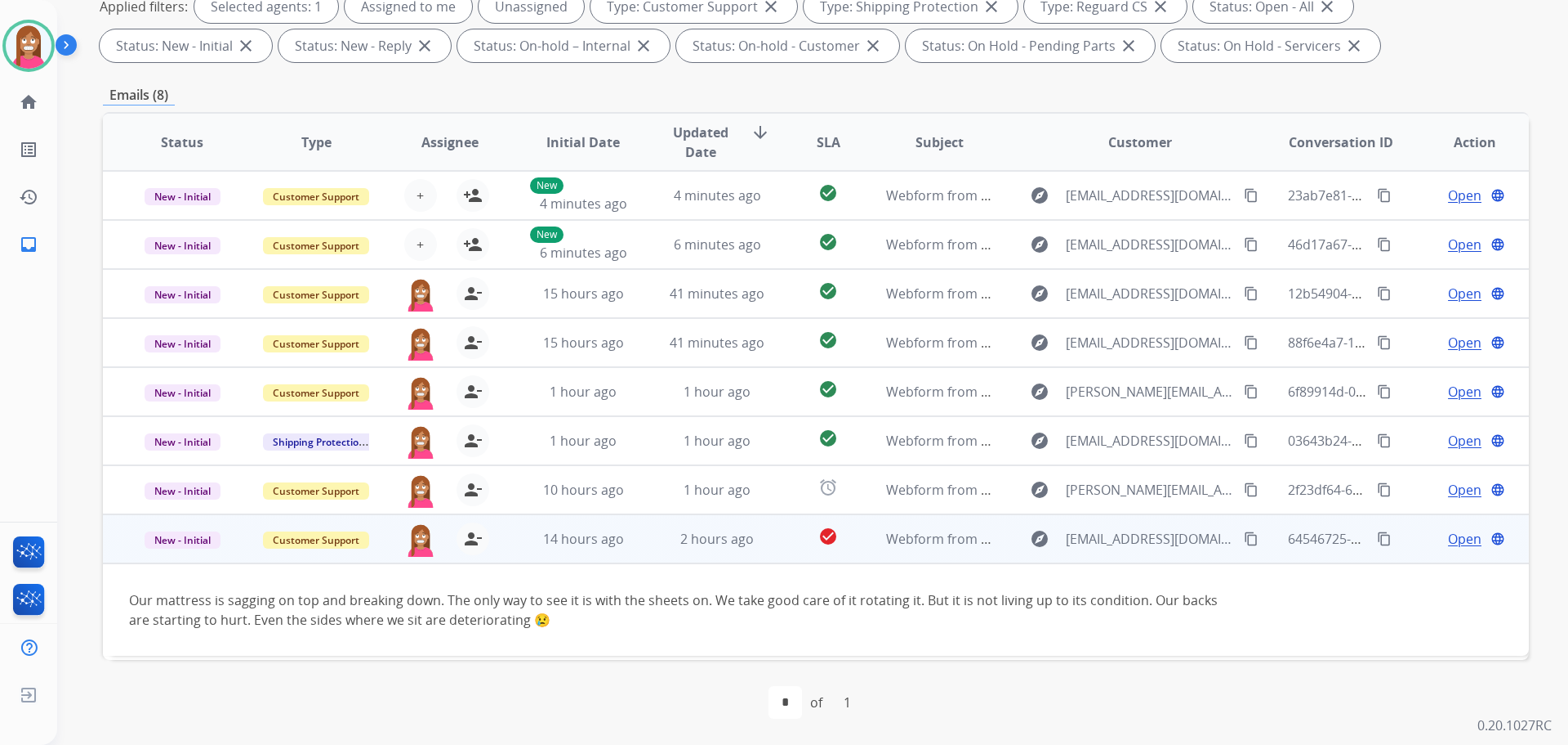
click at [1448, 542] on span "Open" at bounding box center [1465, 538] width 33 height 19
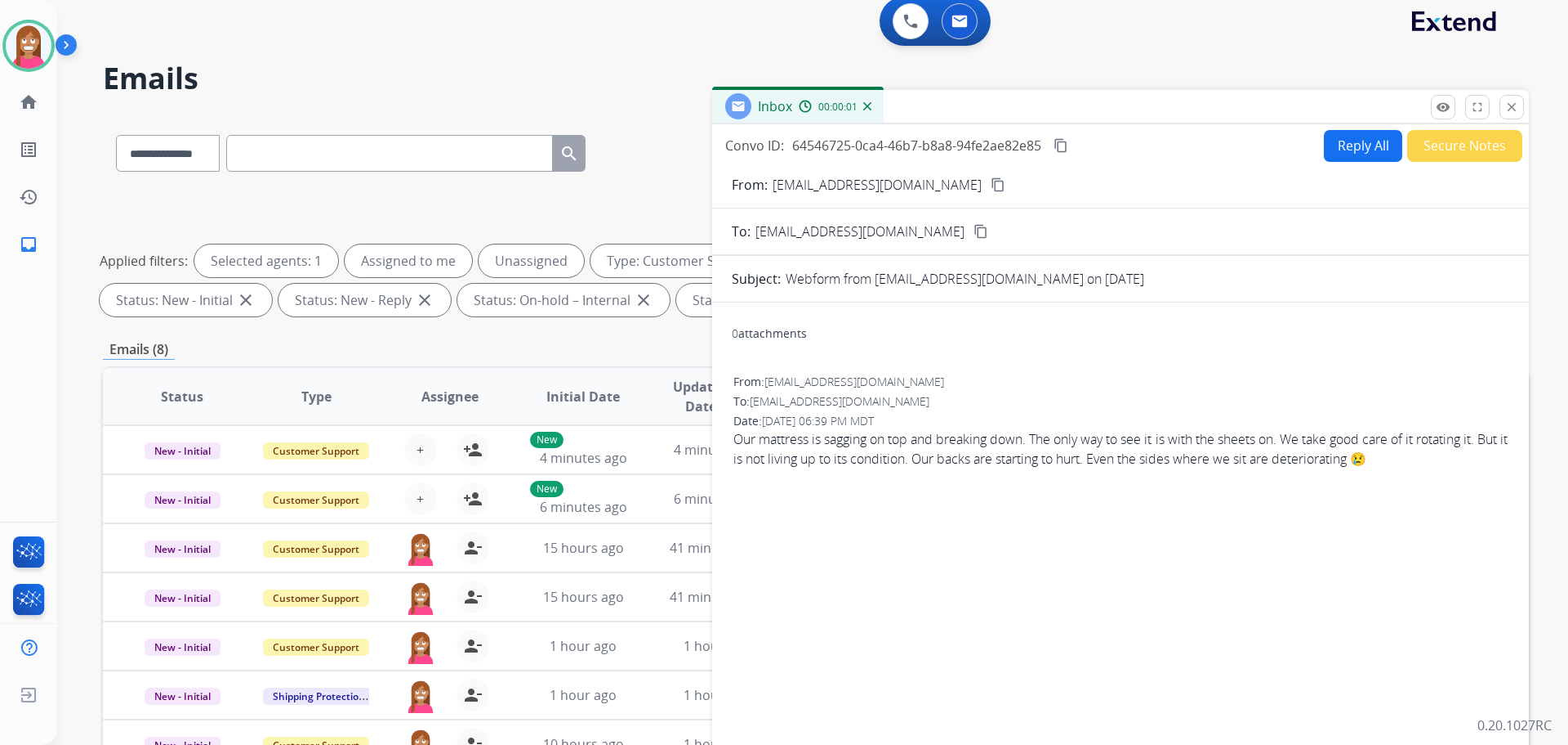
scroll to position [0, 0]
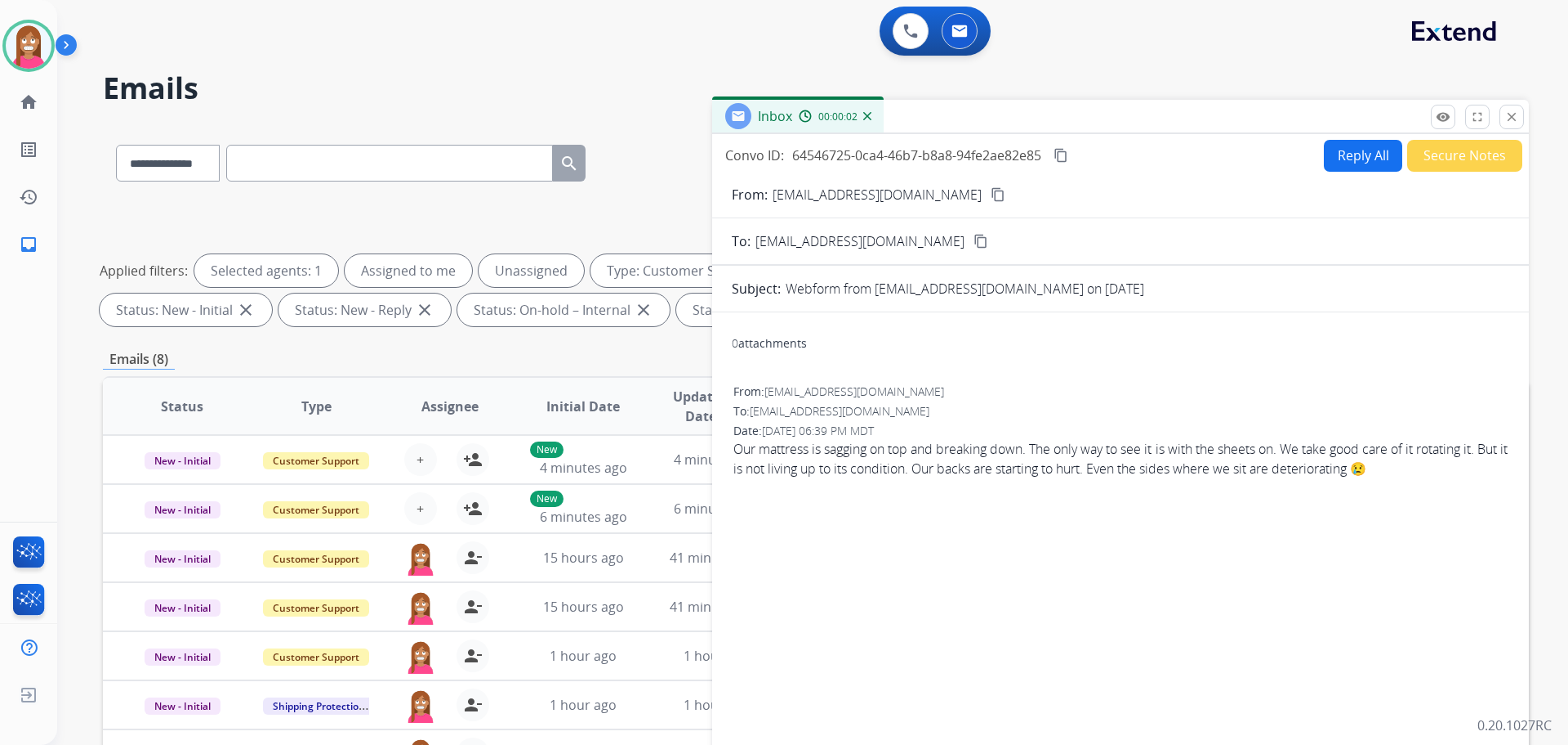
click at [1363, 159] on button "Reply All" at bounding box center [1363, 156] width 79 height 32
select select "**********"
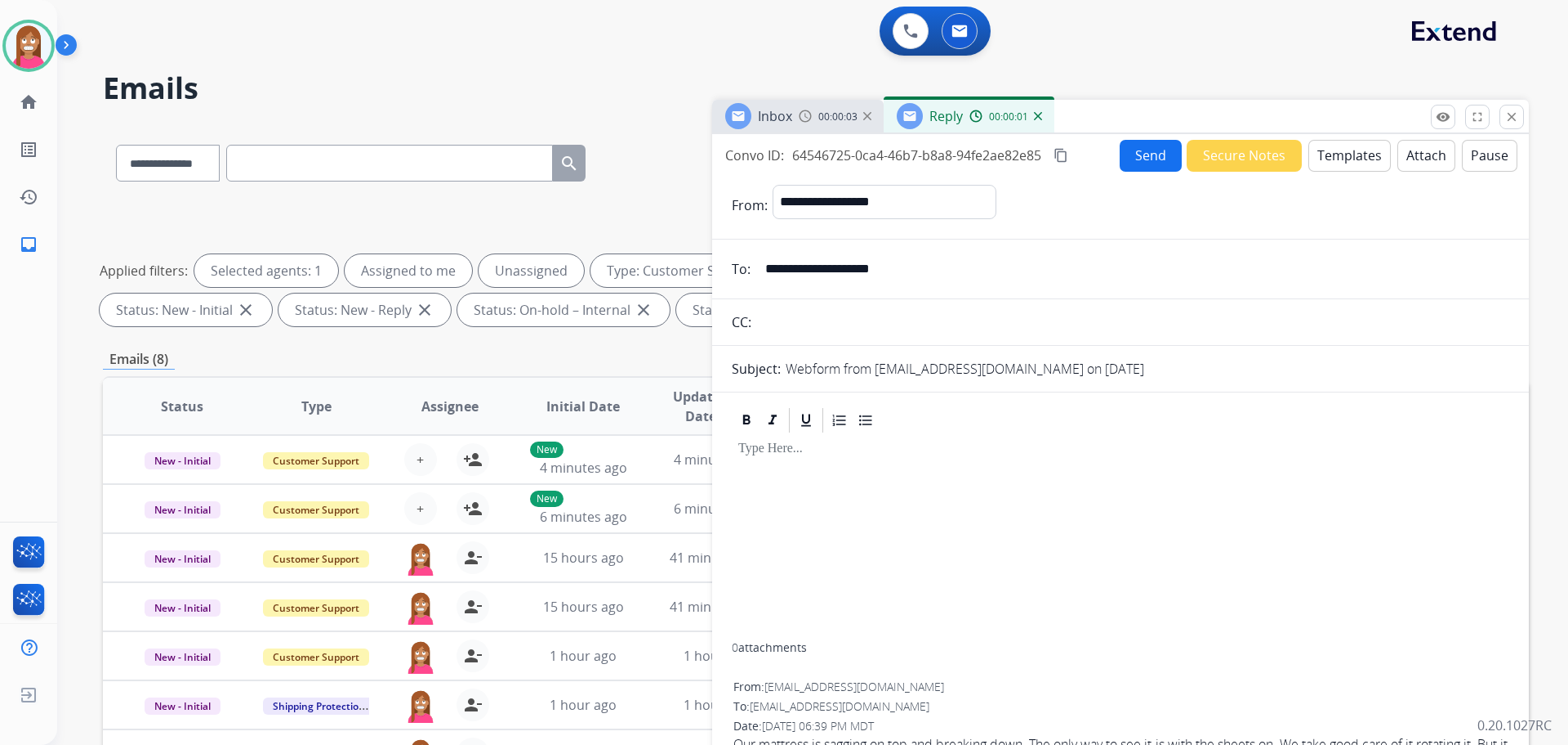
click at [1329, 165] on button "Templates" at bounding box center [1349, 156] width 83 height 32
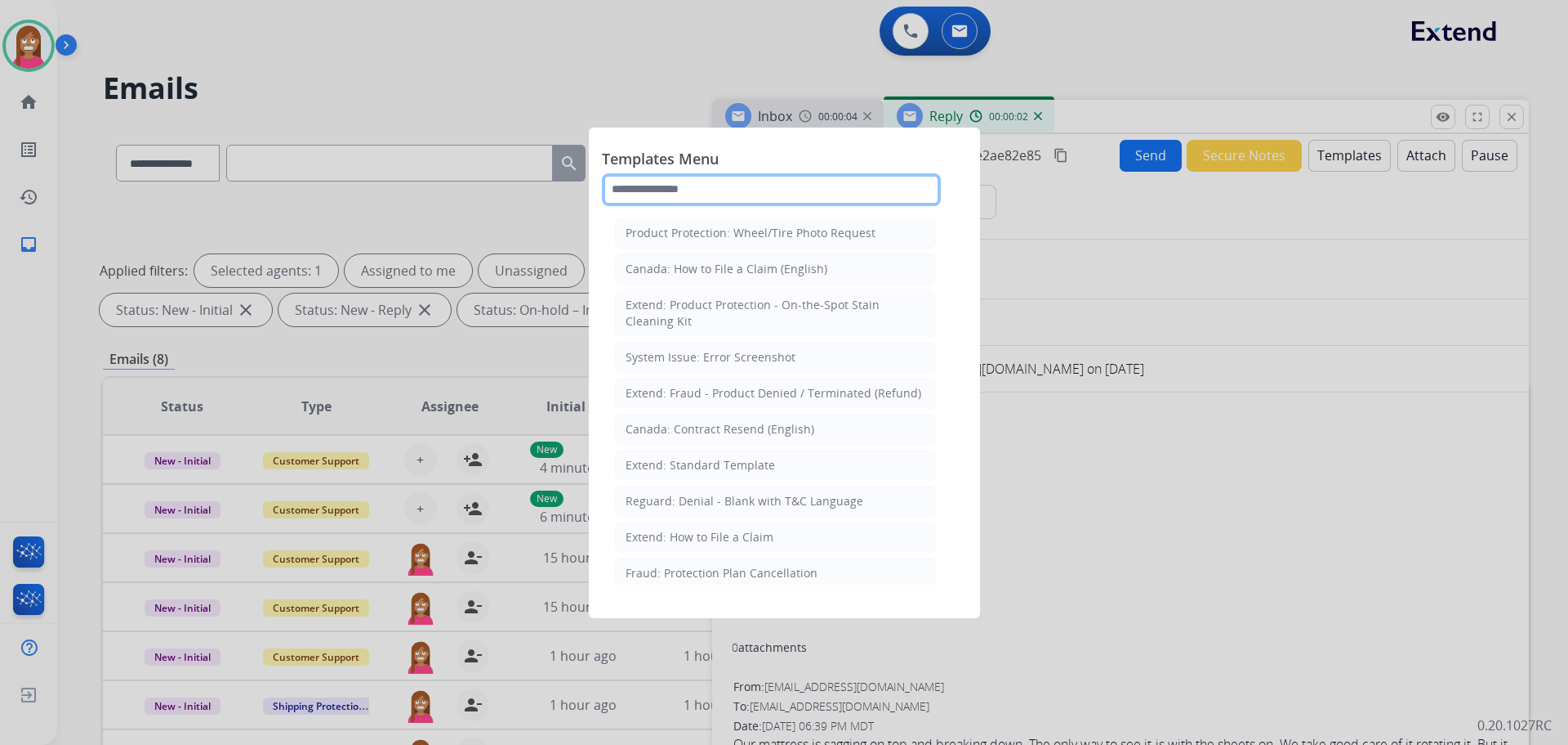
drag, startPoint x: 660, startPoint y: 196, endPoint x: 685, endPoint y: 168, distance: 37.5
click at [662, 195] on input "text" at bounding box center [771, 189] width 339 height 32
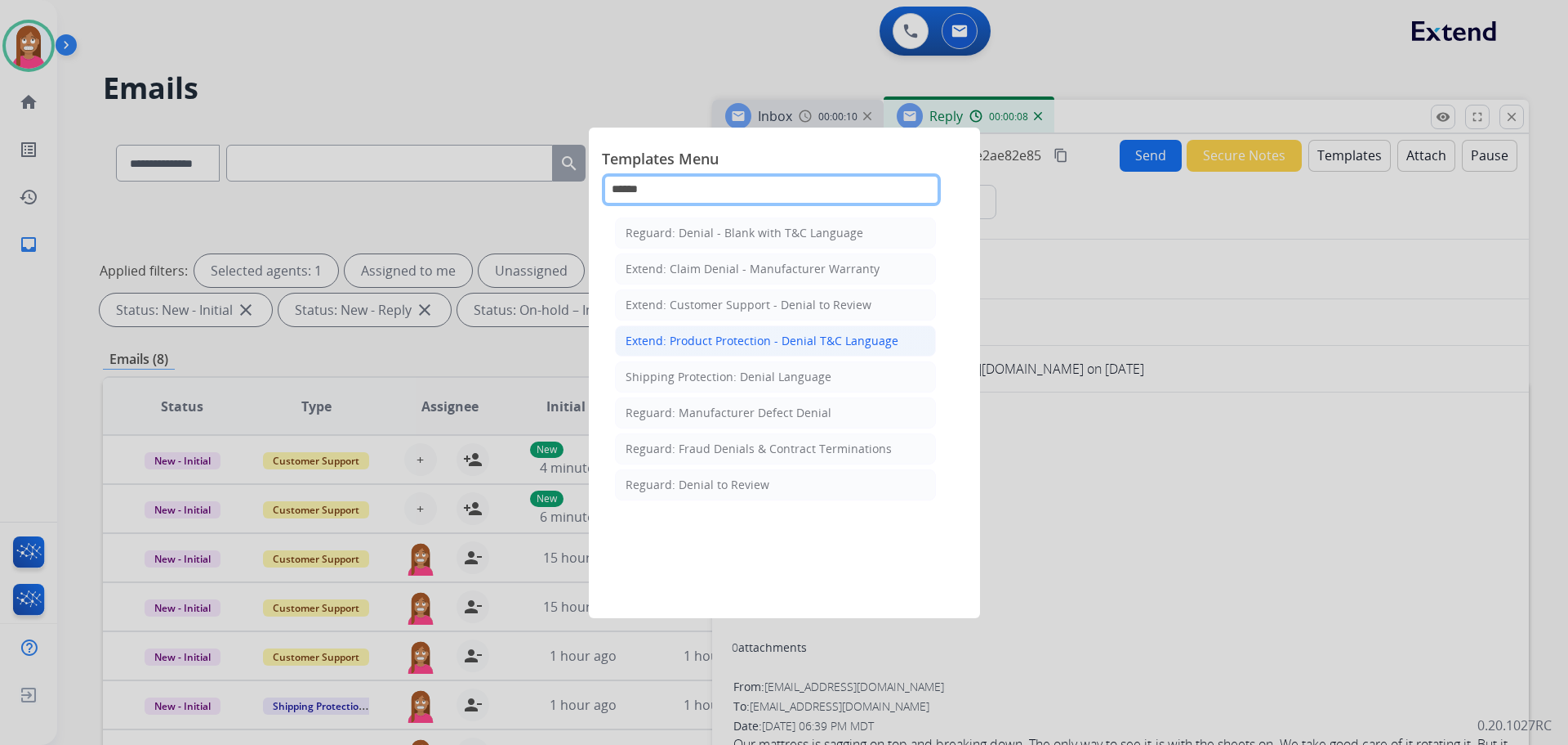
type input "******"
click at [732, 345] on div "Extend: Product Protection - Denial T&C Language" at bounding box center [762, 341] width 273 height 17
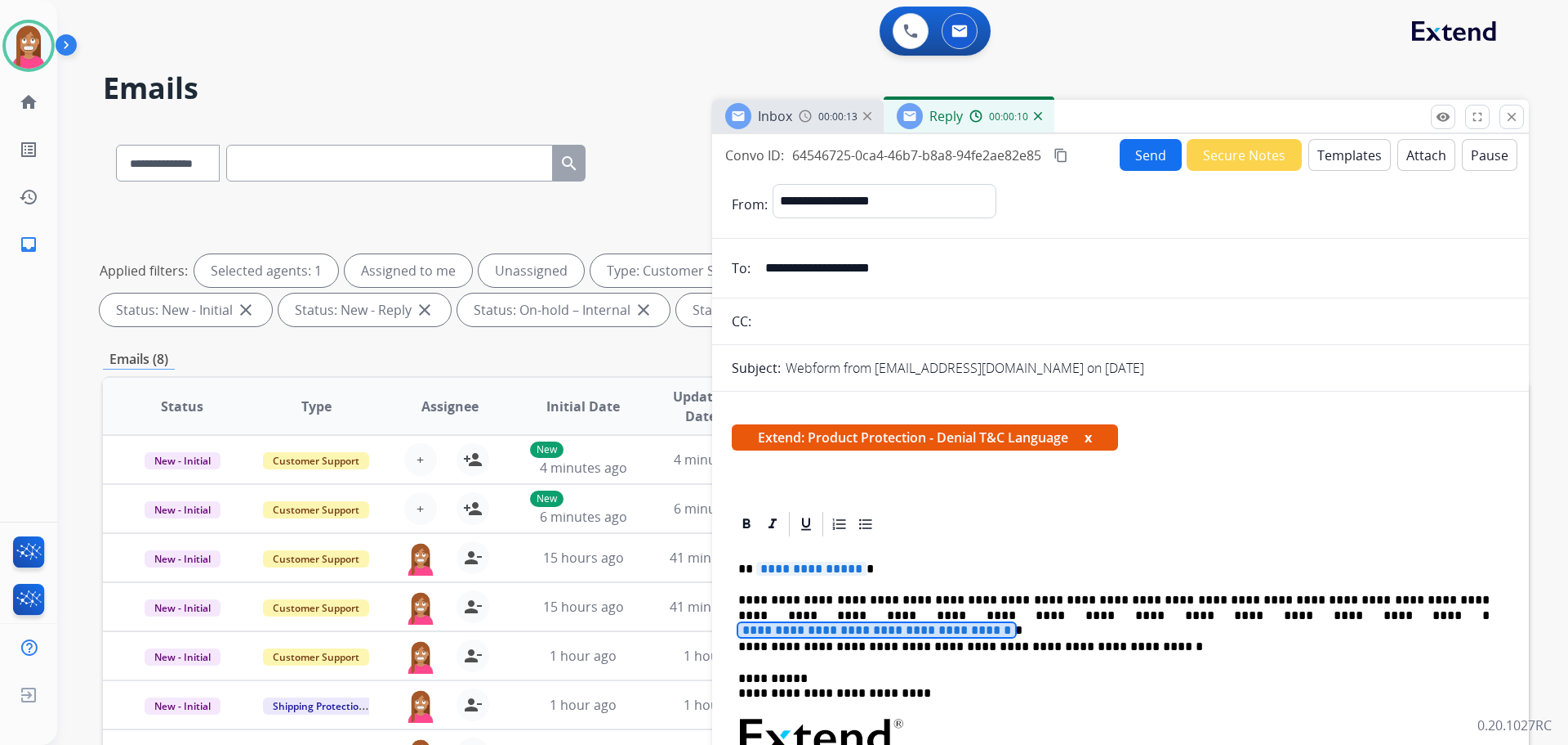
click at [1015, 623] on span "**********" at bounding box center [876, 629] width 277 height 14
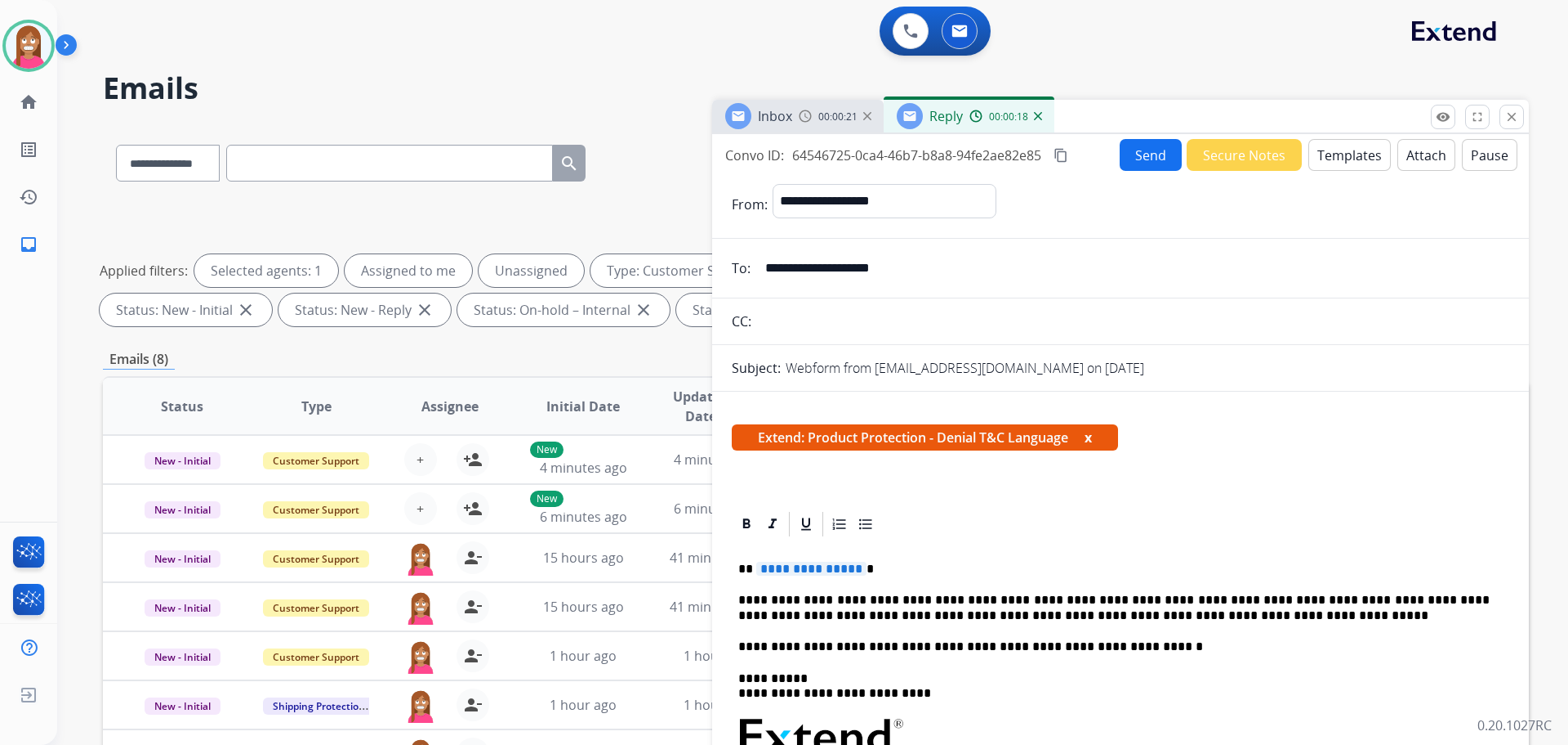
click at [794, 572] on span "**********" at bounding box center [811, 568] width 110 height 14
click at [1161, 165] on button "Send" at bounding box center [1151, 155] width 62 height 32
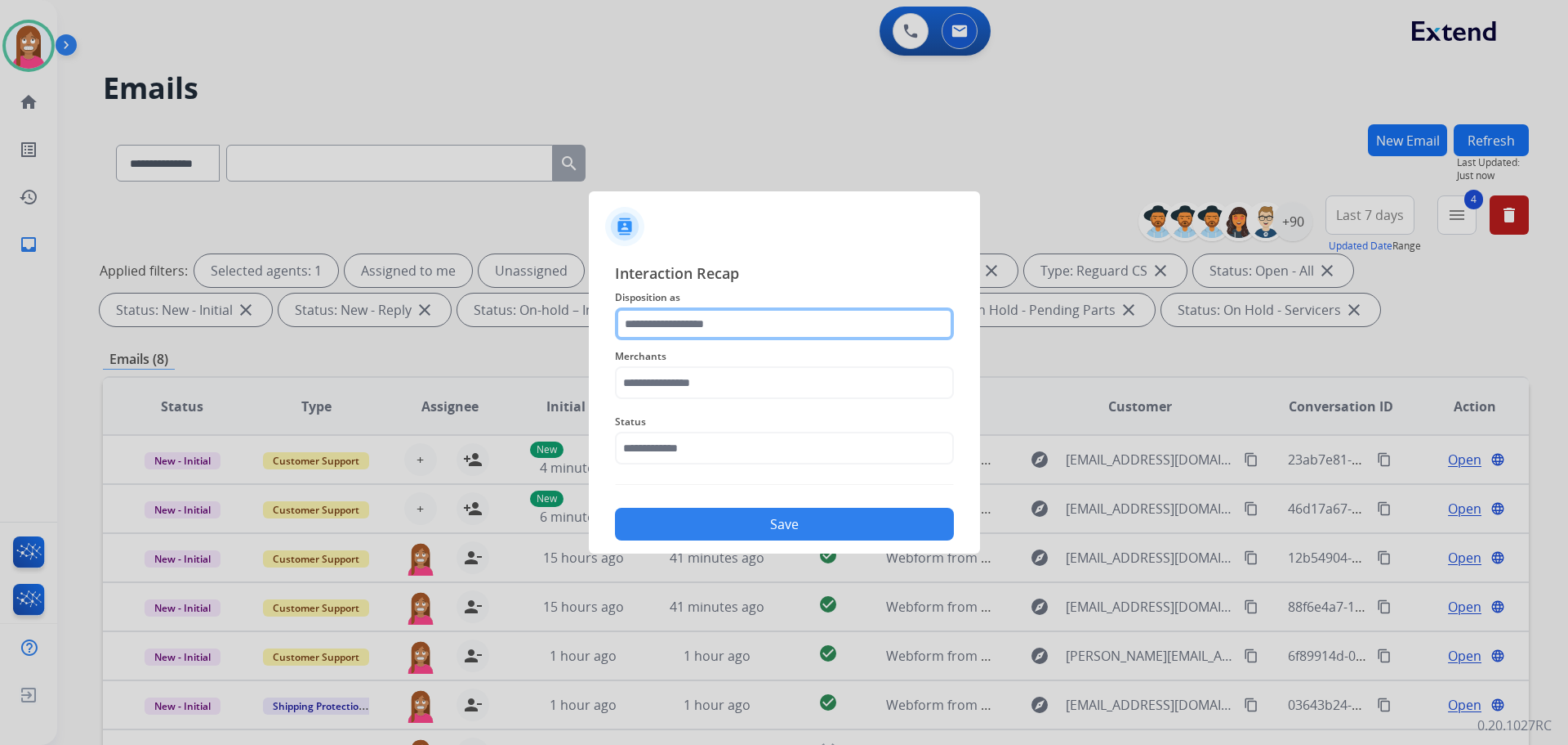
click at [709, 327] on input "text" at bounding box center [784, 323] width 339 height 32
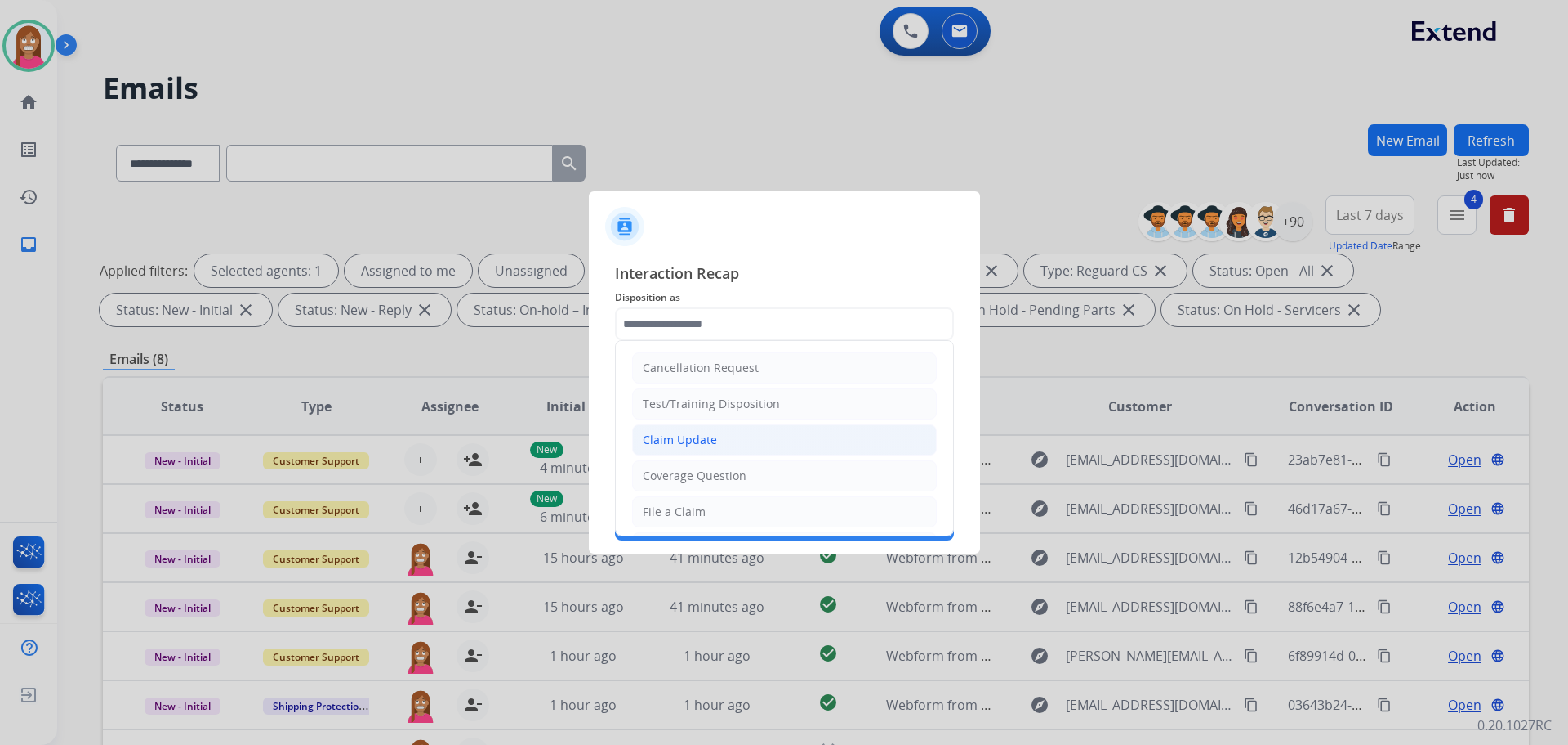
click at [669, 445] on div "Claim Update" at bounding box center [680, 440] width 74 height 17
type input "**********"
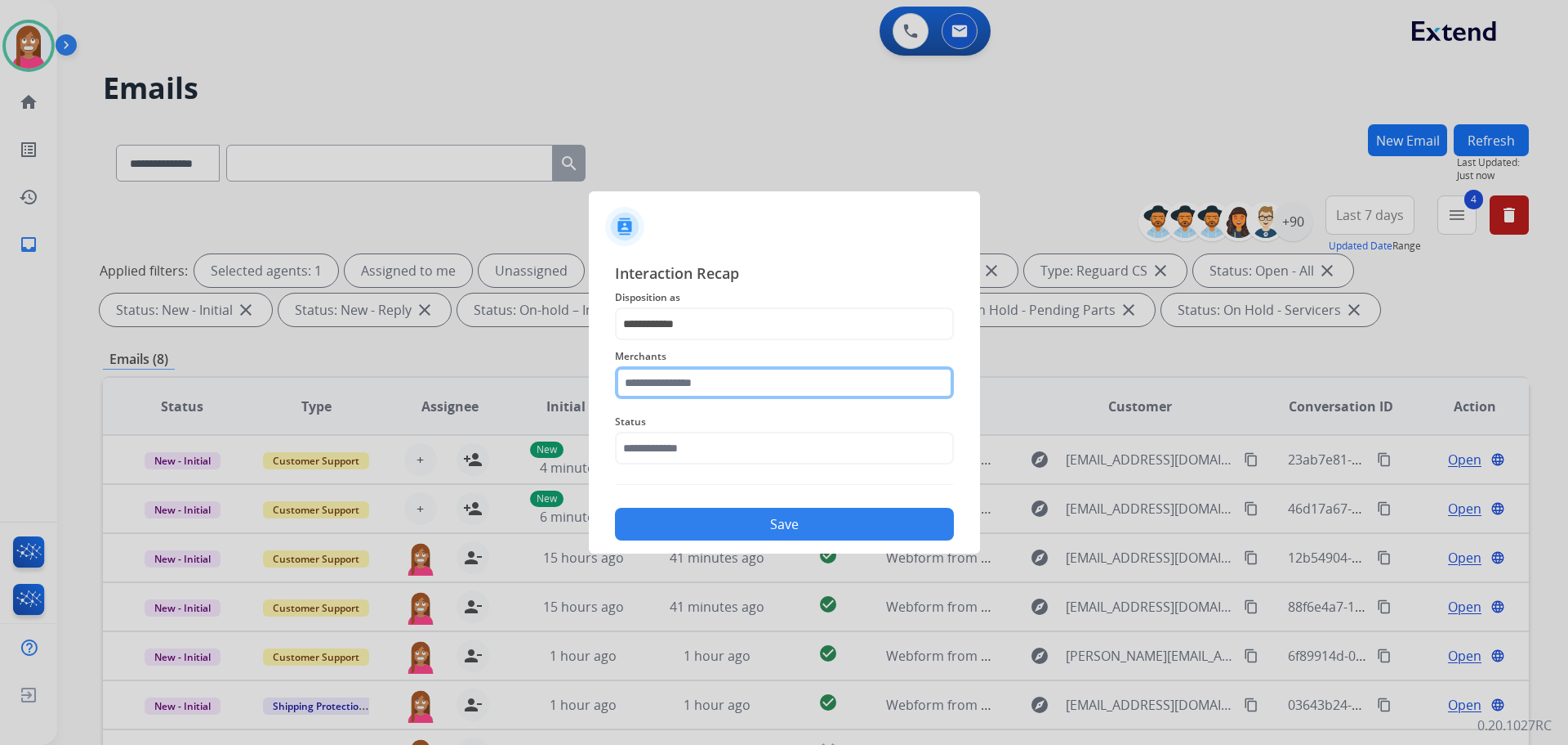
click at [651, 386] on input "text" at bounding box center [784, 382] width 339 height 32
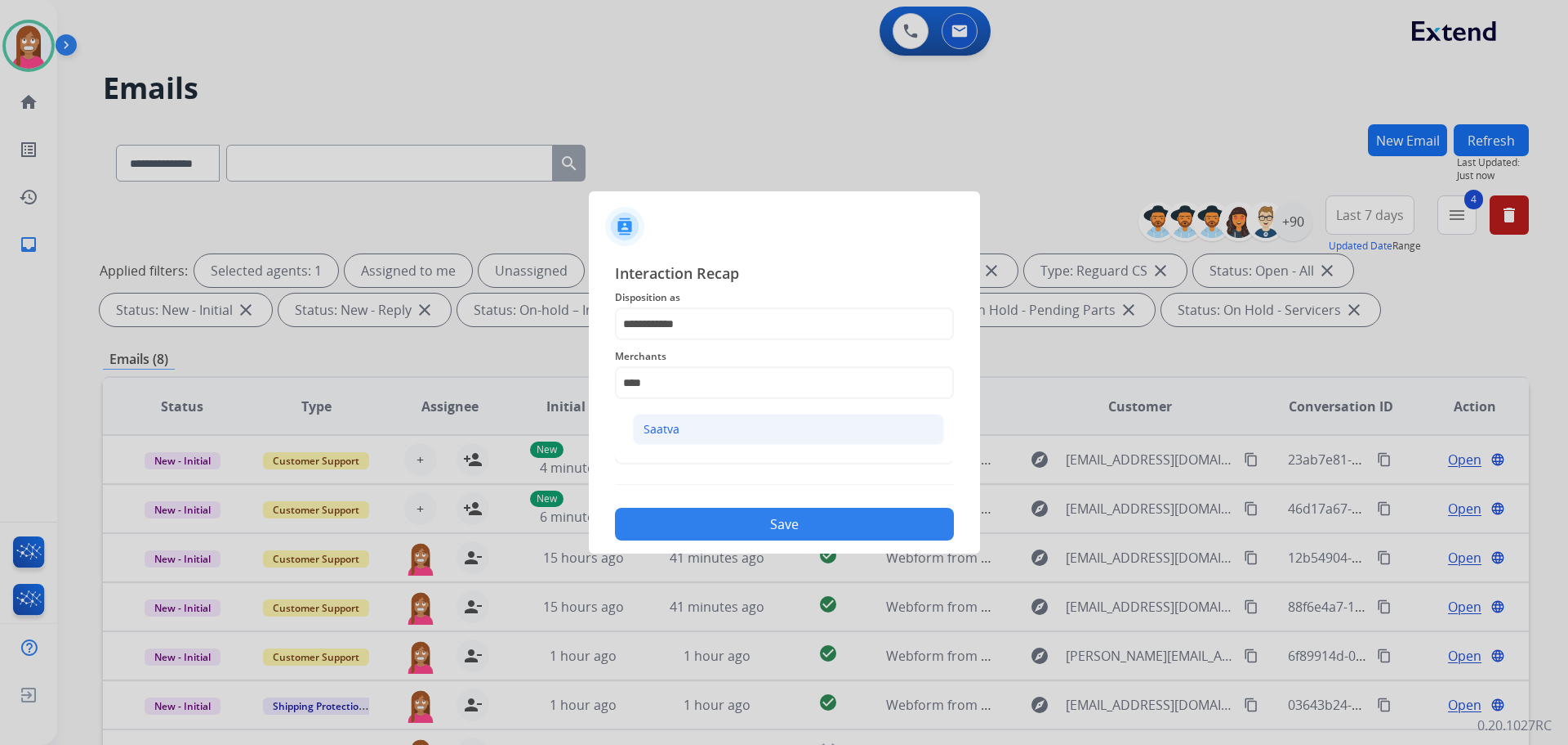
click at [648, 429] on div "Saatva" at bounding box center [661, 430] width 36 height 17
type input "******"
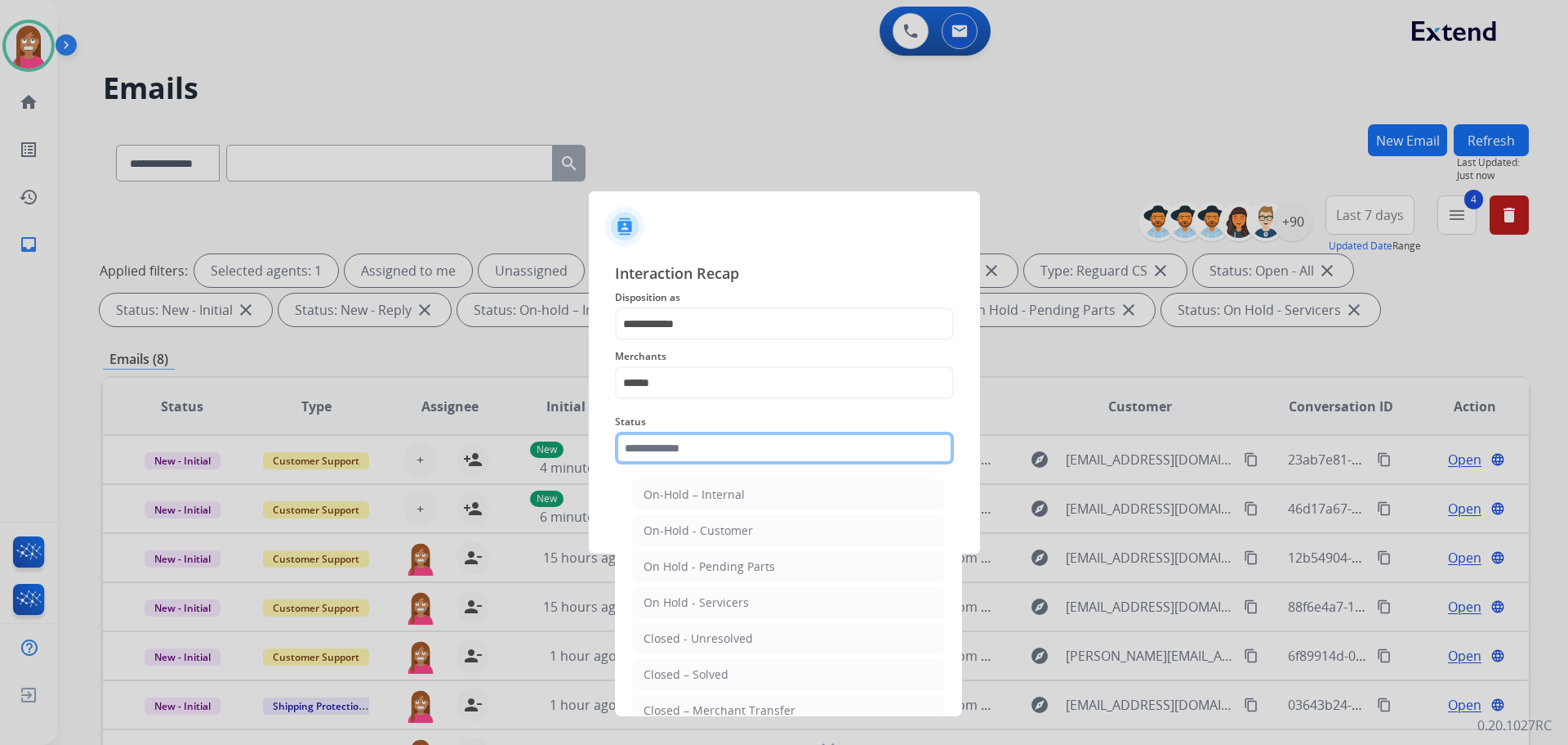
click at [659, 444] on input "text" at bounding box center [784, 447] width 339 height 32
click at [650, 679] on div "Closed – Solved" at bounding box center [686, 674] width 85 height 17
type input "**********"
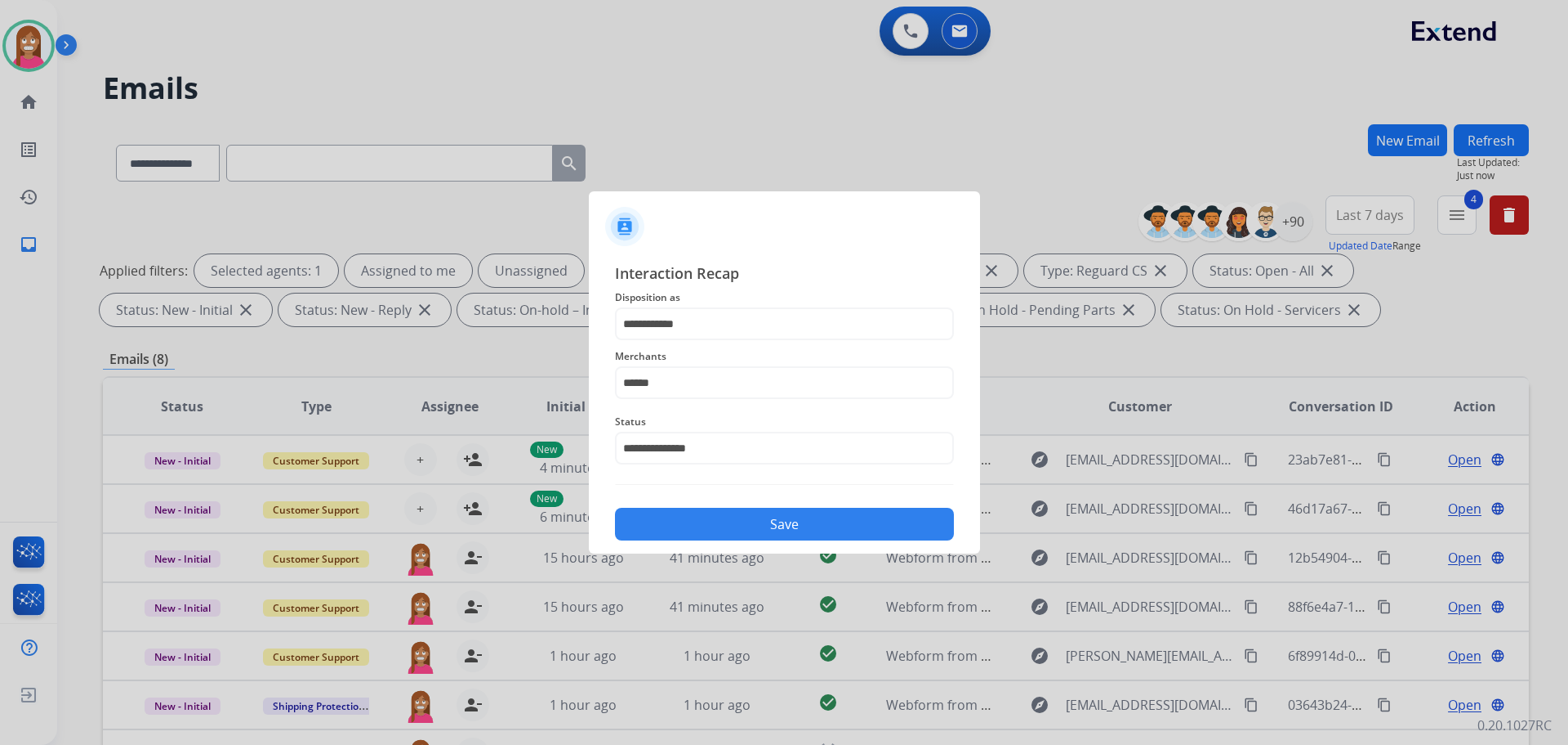
click at [701, 518] on button "Save" at bounding box center [784, 523] width 339 height 32
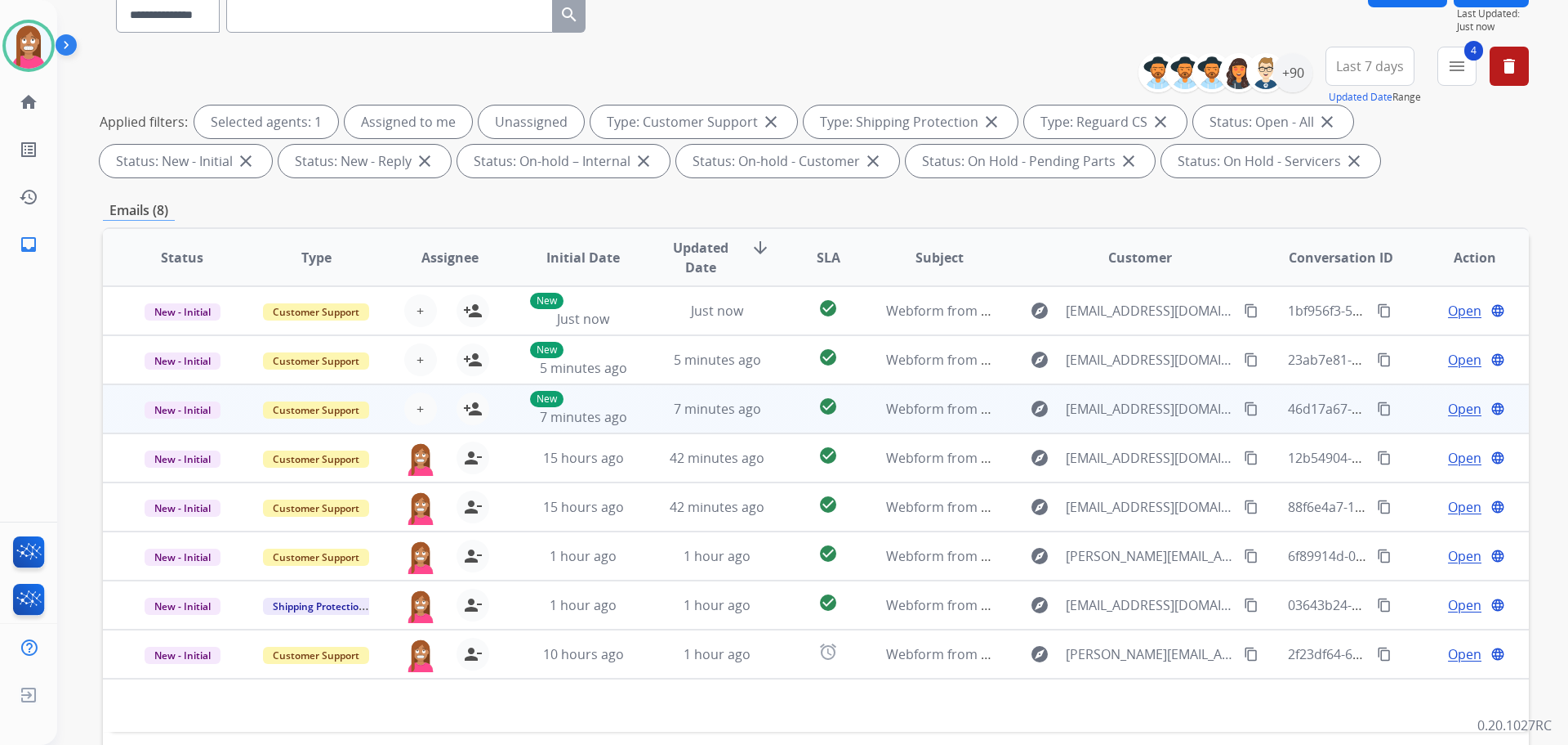
scroll to position [264, 0]
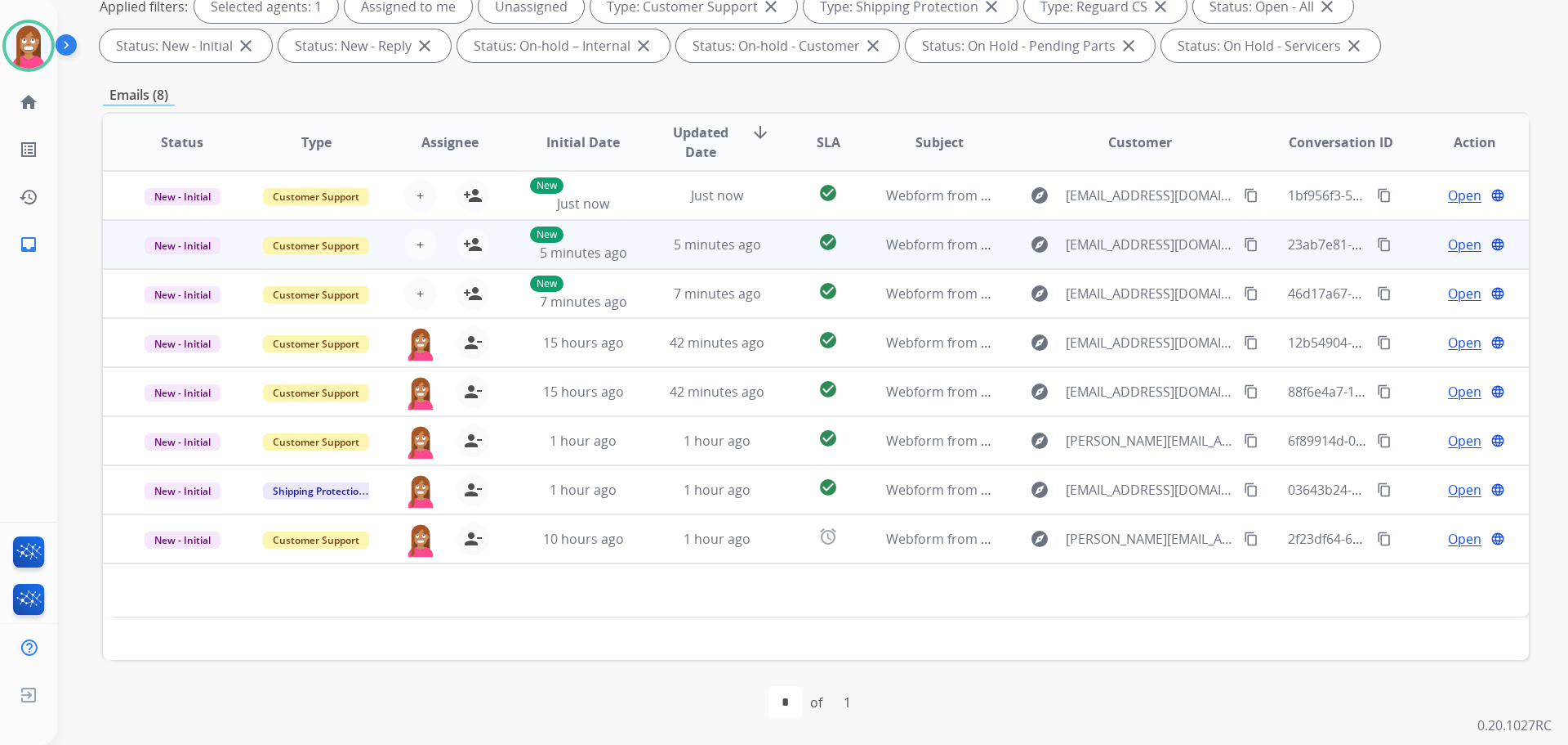
click at [639, 254] on td "5 minutes ago" at bounding box center [705, 244] width 134 height 49
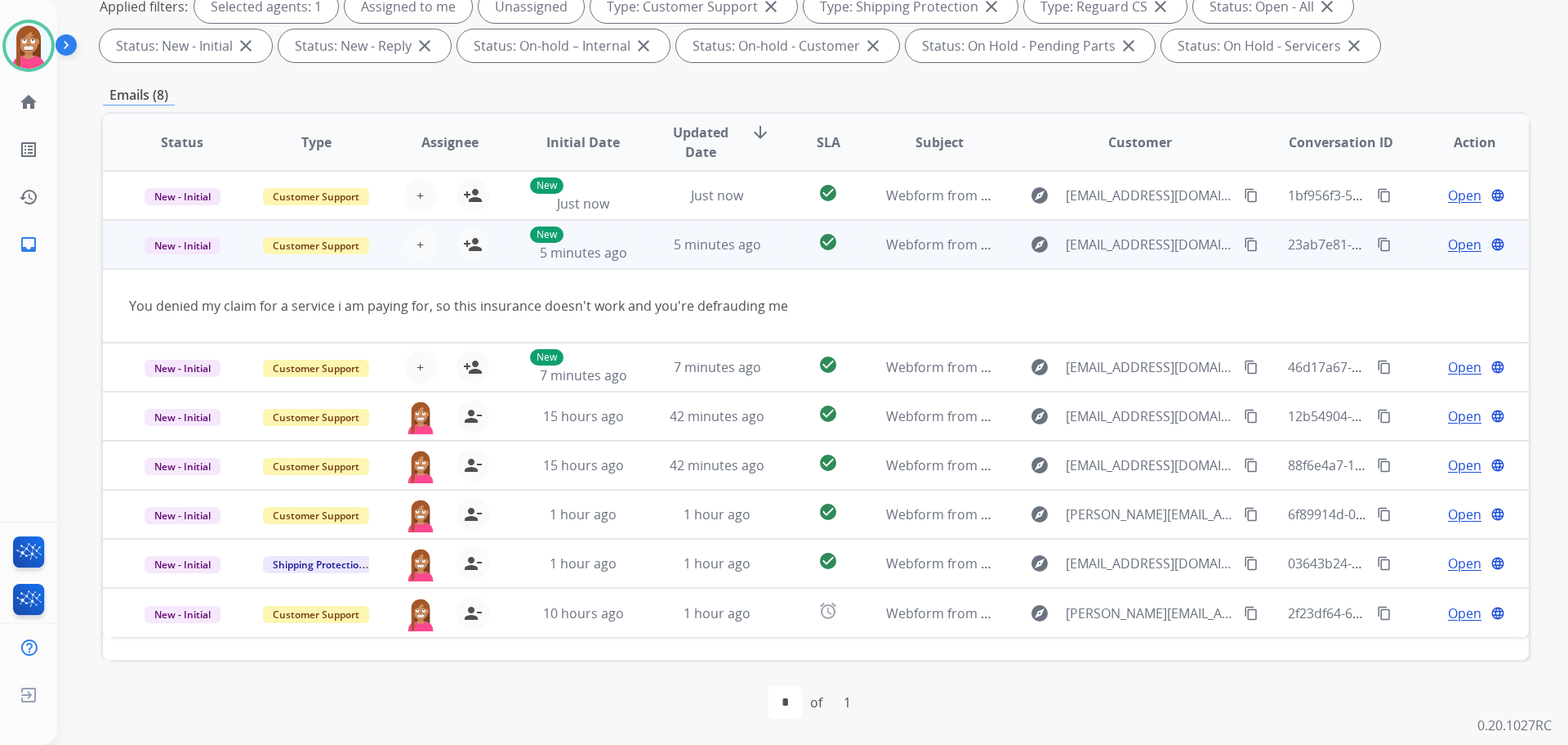
click at [1244, 246] on mat-icon "content_copy" at bounding box center [1252, 244] width 15 height 15
click at [470, 250] on mat-icon "person_add" at bounding box center [473, 244] width 19 height 19
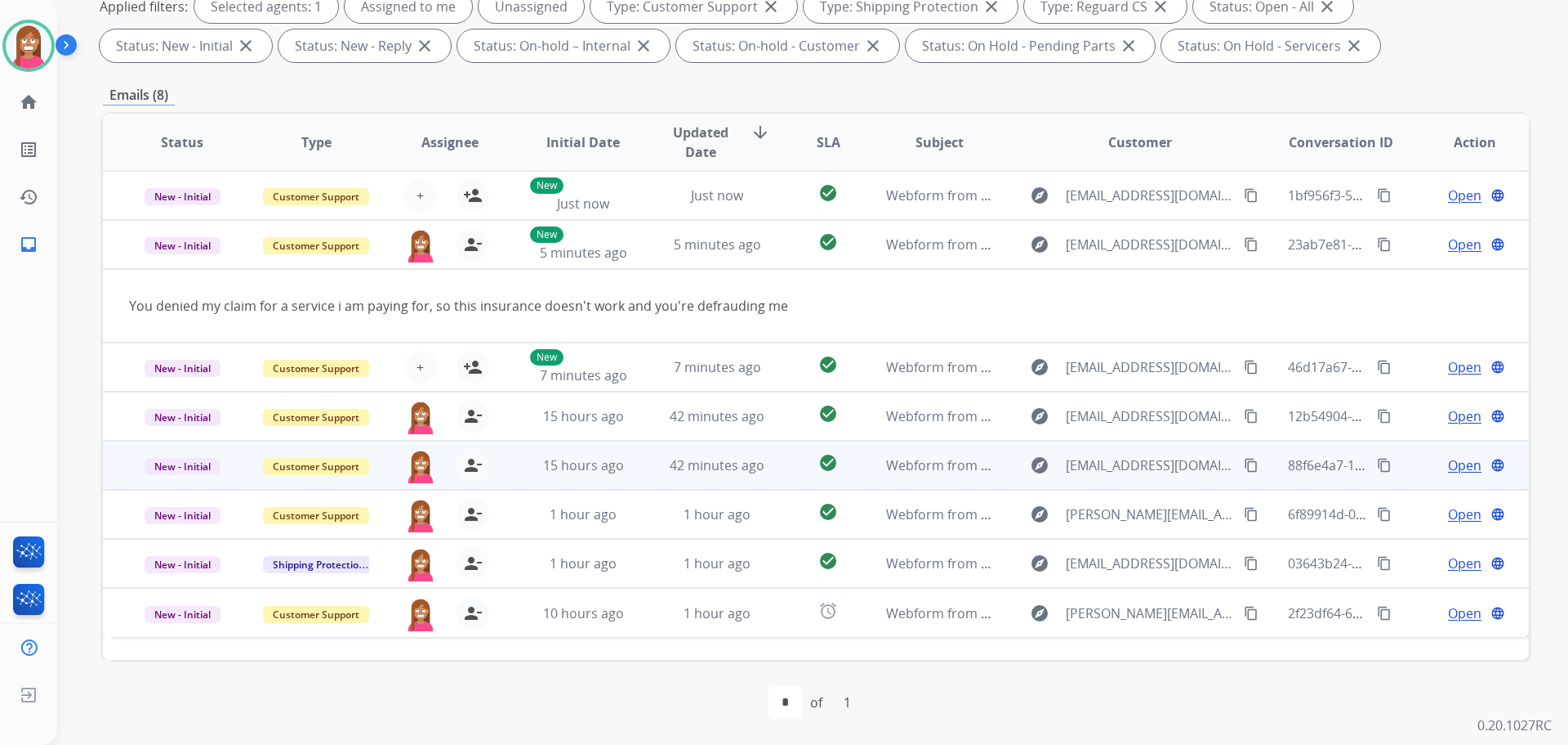
click at [638, 471] on td "42 minutes ago" at bounding box center [705, 465] width 134 height 49
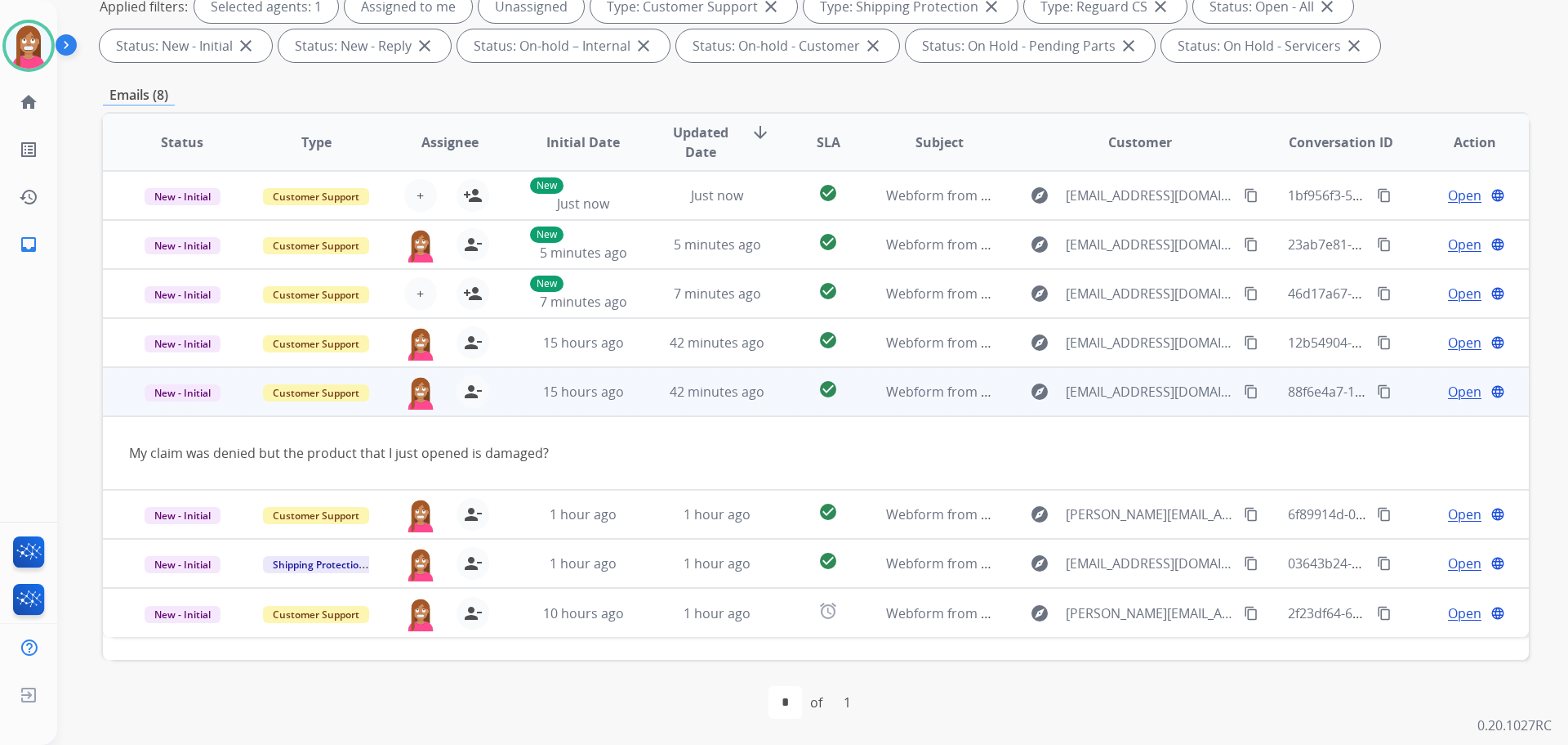
click at [1450, 399] on span "Open" at bounding box center [1465, 391] width 33 height 19
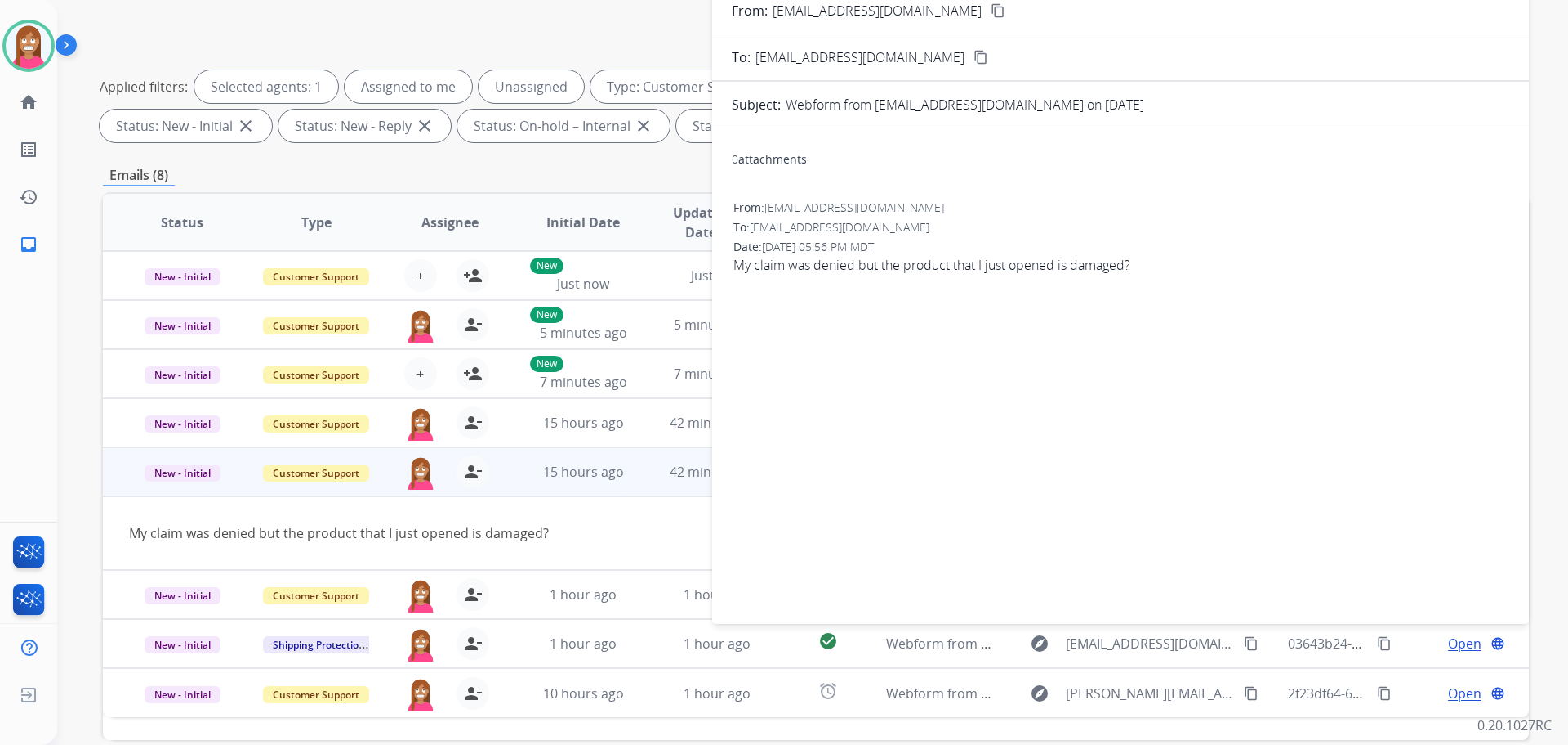
scroll to position [0, 0]
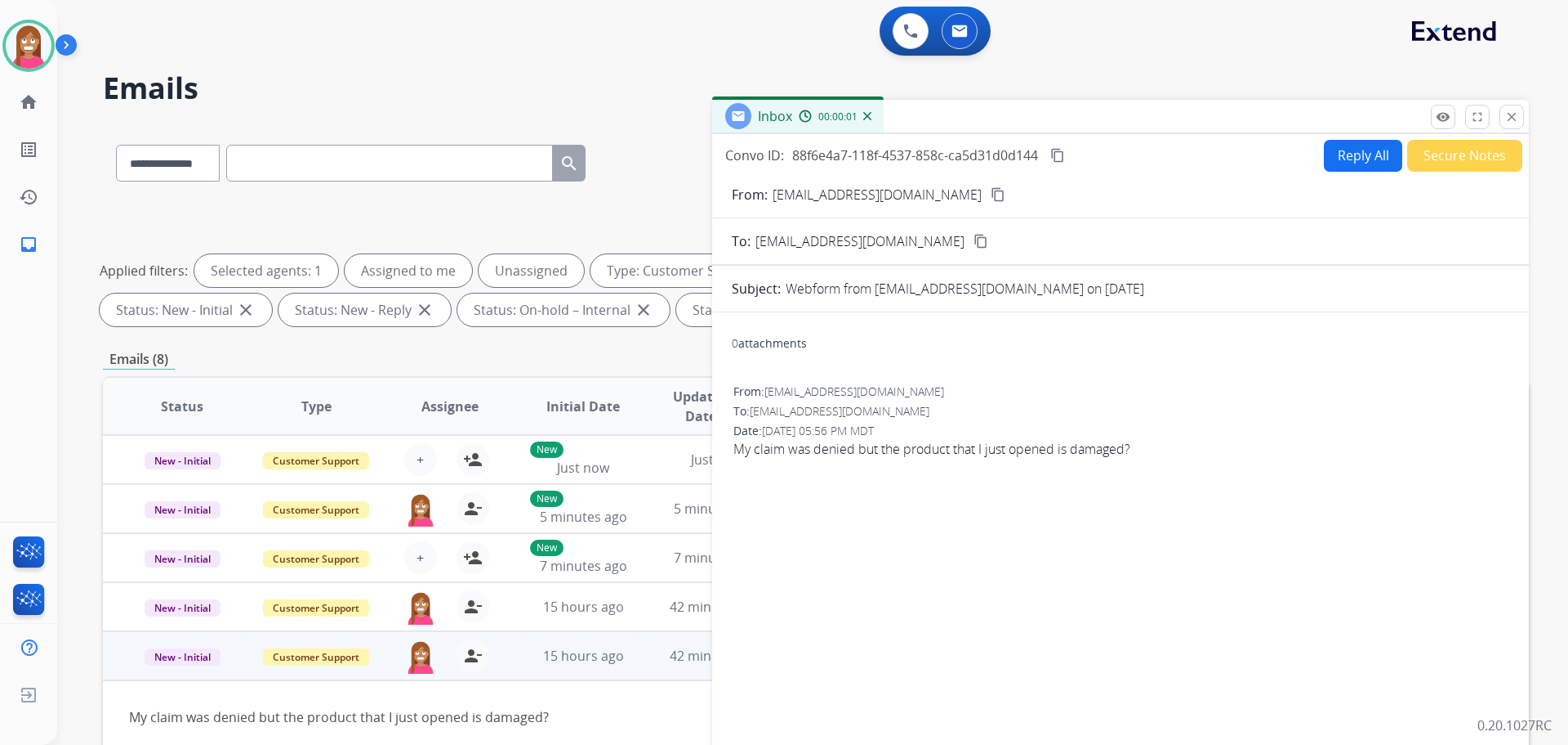
click at [1350, 153] on button "Reply All" at bounding box center [1363, 156] width 79 height 32
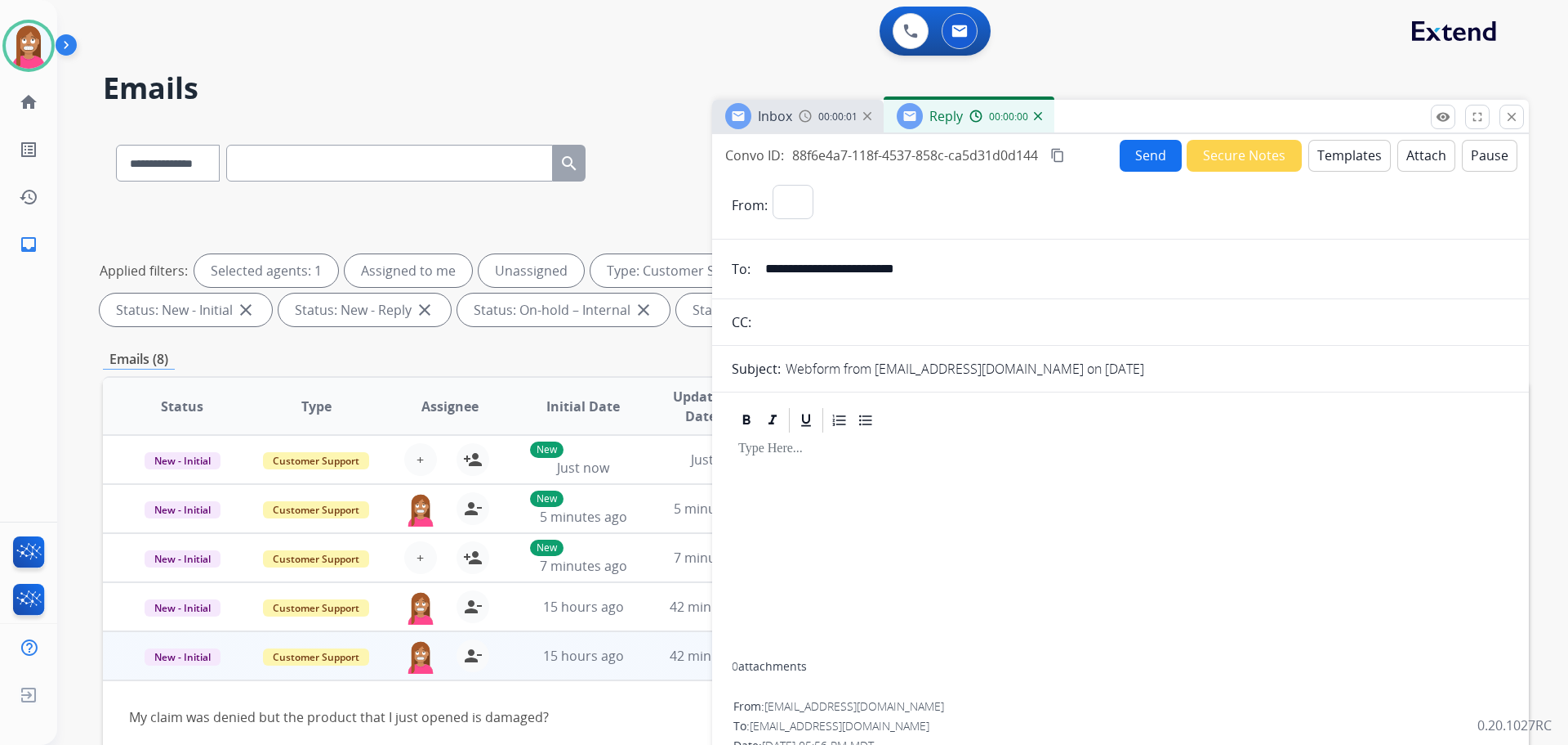
select select "**********"
click at [1357, 158] on button "Templates" at bounding box center [1349, 156] width 83 height 32
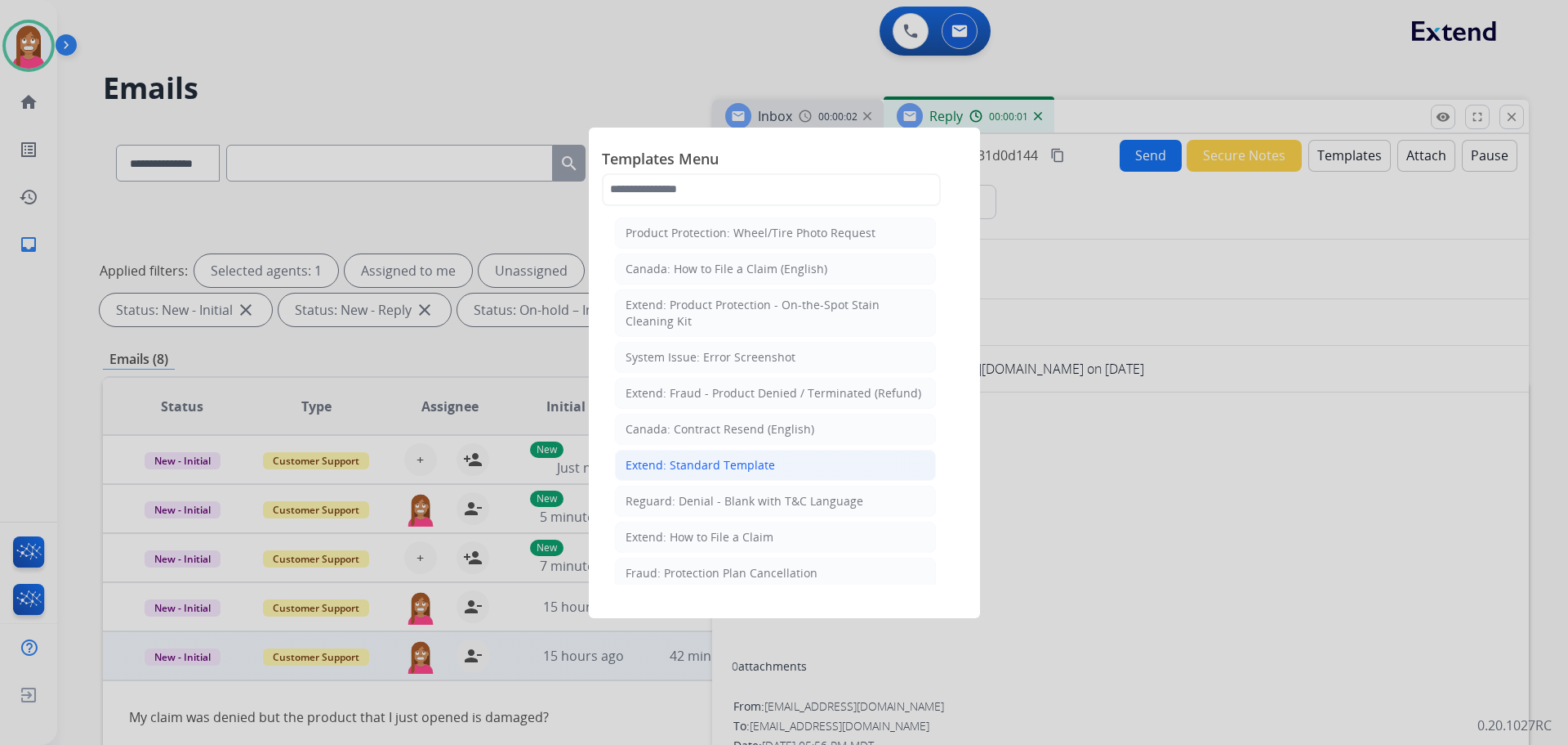
click at [689, 465] on div "Extend: Standard Template" at bounding box center [700, 465] width 149 height 17
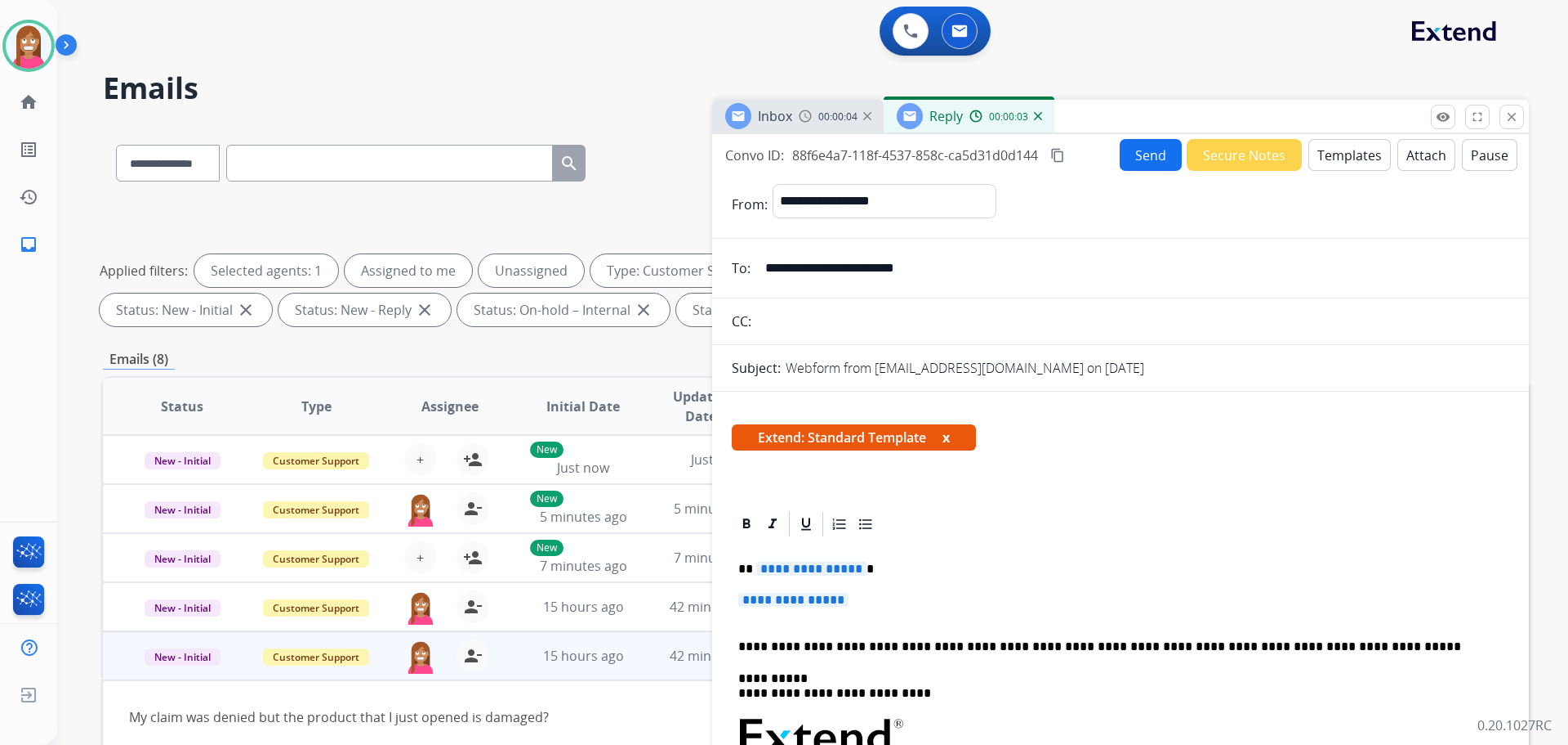
click at [798, 572] on span "**********" at bounding box center [811, 568] width 110 height 14
click at [1338, 153] on button "Templates" at bounding box center [1349, 155] width 83 height 32
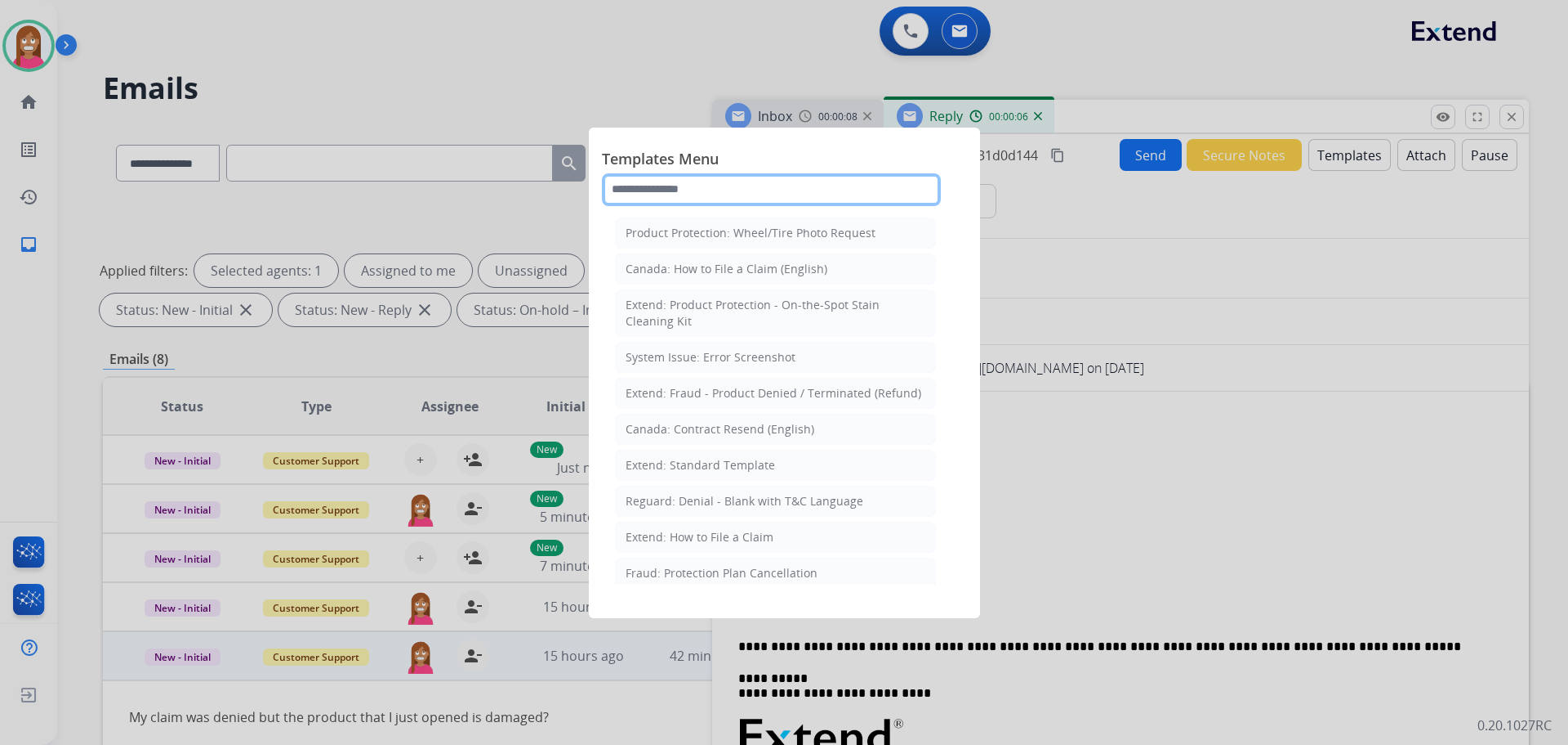
click at [704, 190] on input "text" at bounding box center [771, 189] width 339 height 32
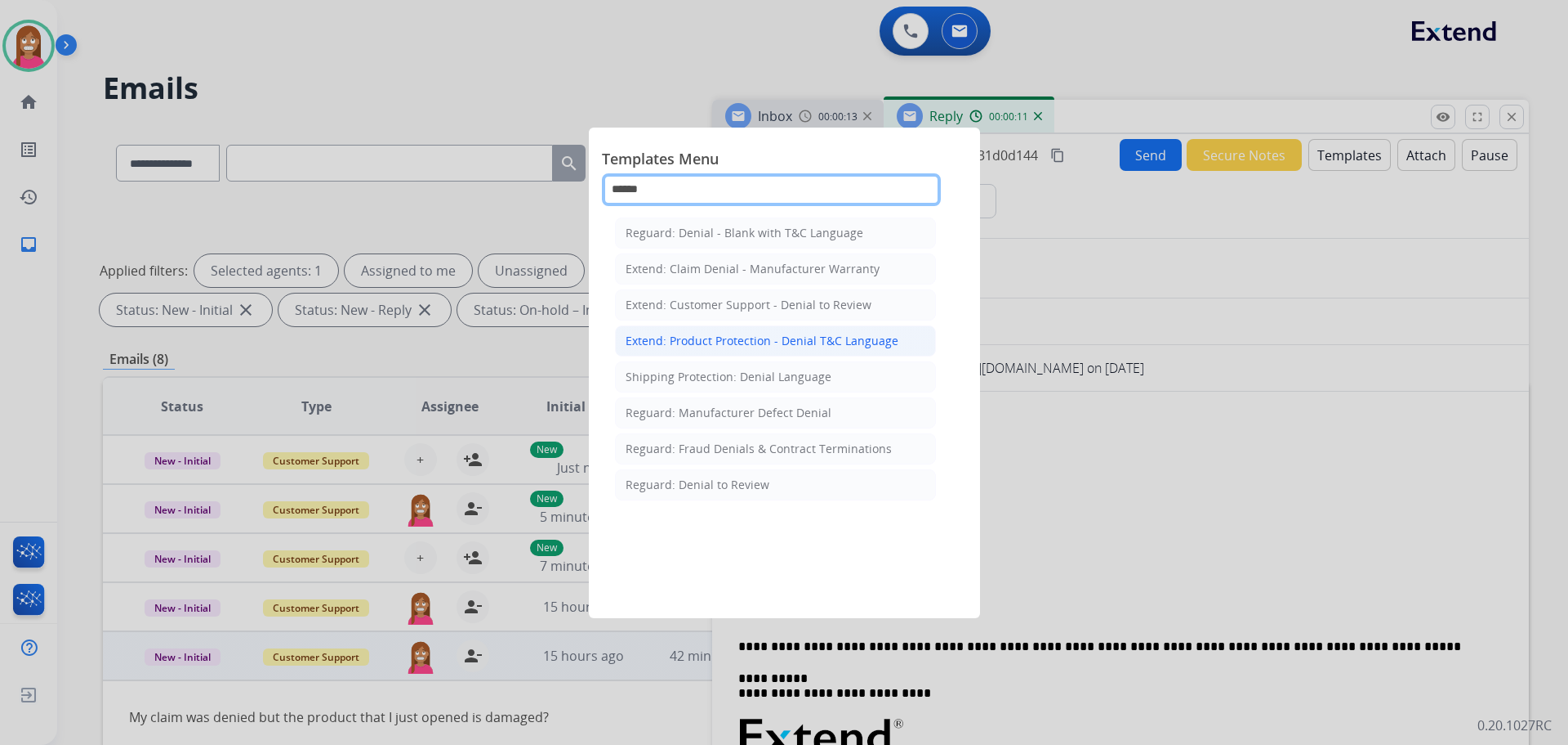
type input "******"
click at [733, 346] on div "Extend: Product Protection - Denial T&C Language" at bounding box center [762, 341] width 273 height 17
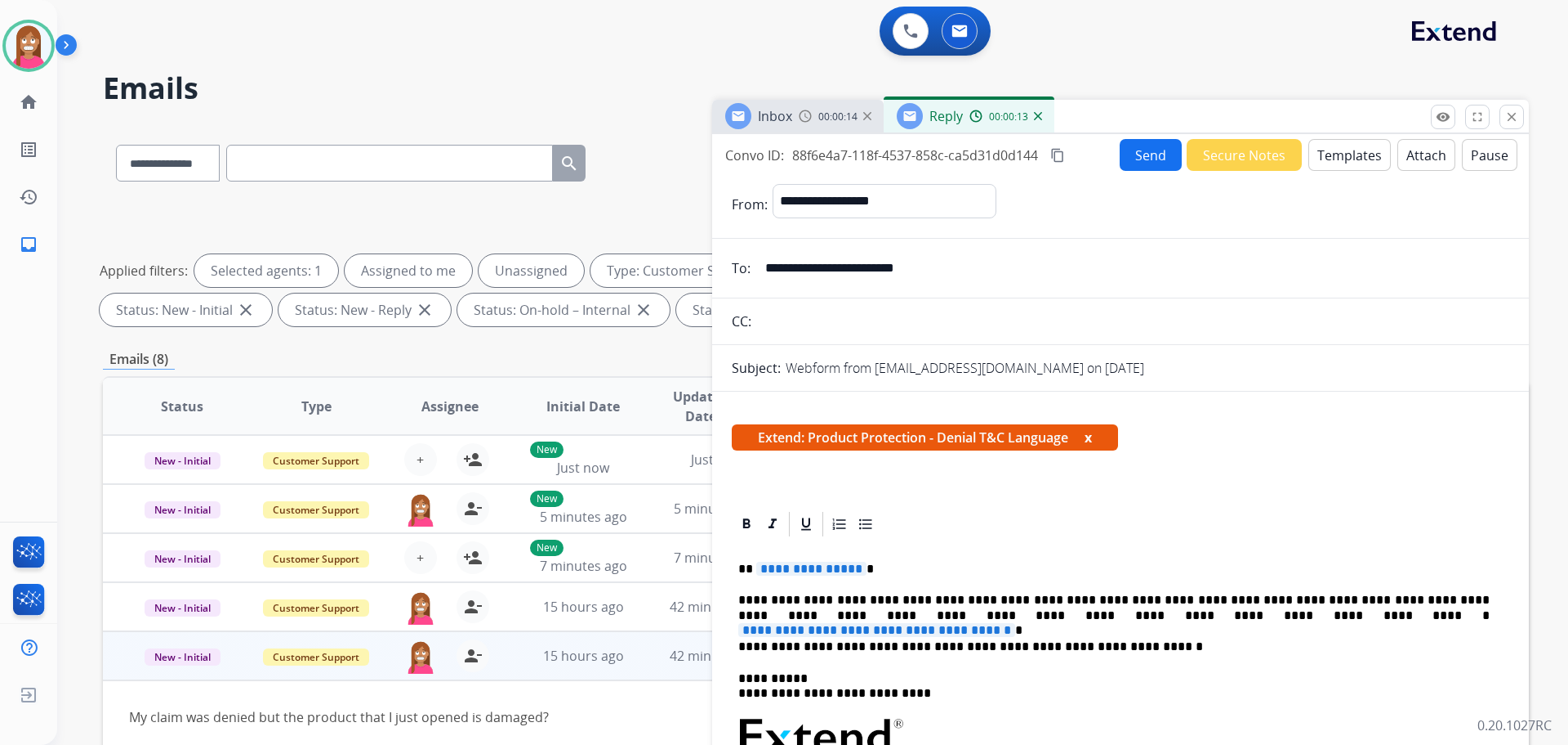
click at [1015, 623] on span "**********" at bounding box center [876, 629] width 277 height 14
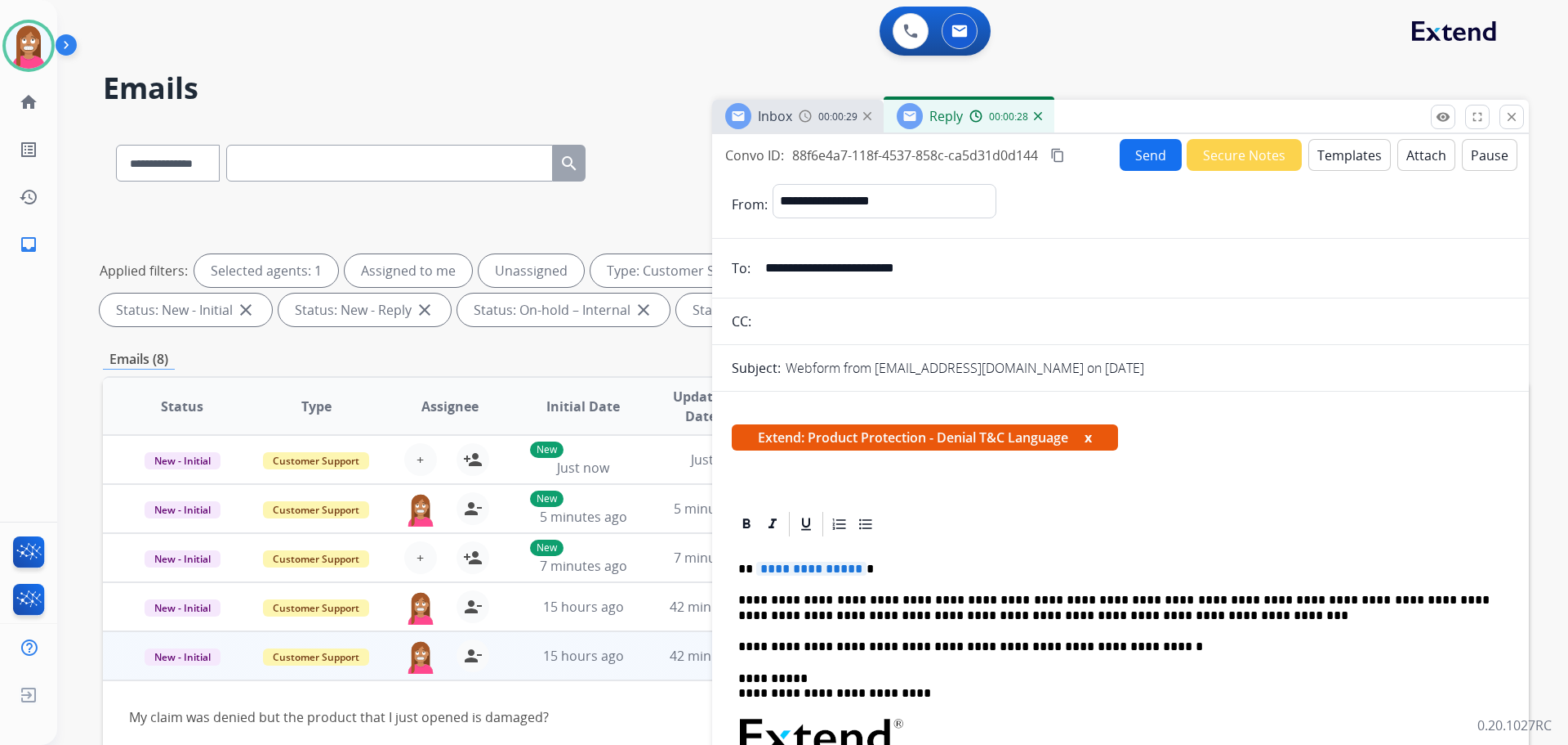
click at [772, 562] on span "**********" at bounding box center [811, 568] width 110 height 14
paste div
click at [771, 576] on p "**********" at bounding box center [1114, 569] width 751 height 15
click at [1143, 162] on button "Send" at bounding box center [1151, 155] width 62 height 32
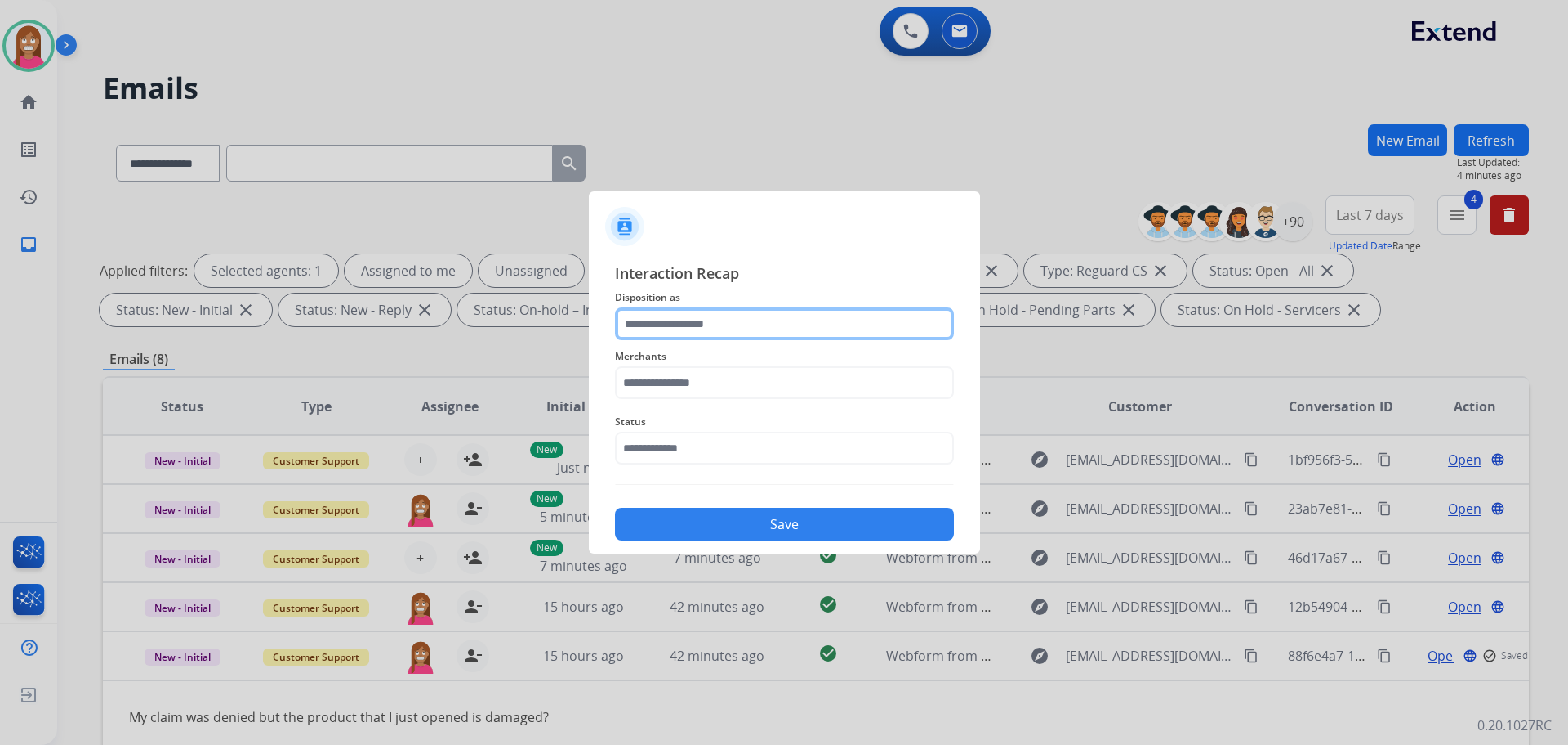
click at [682, 319] on input "text" at bounding box center [784, 323] width 339 height 32
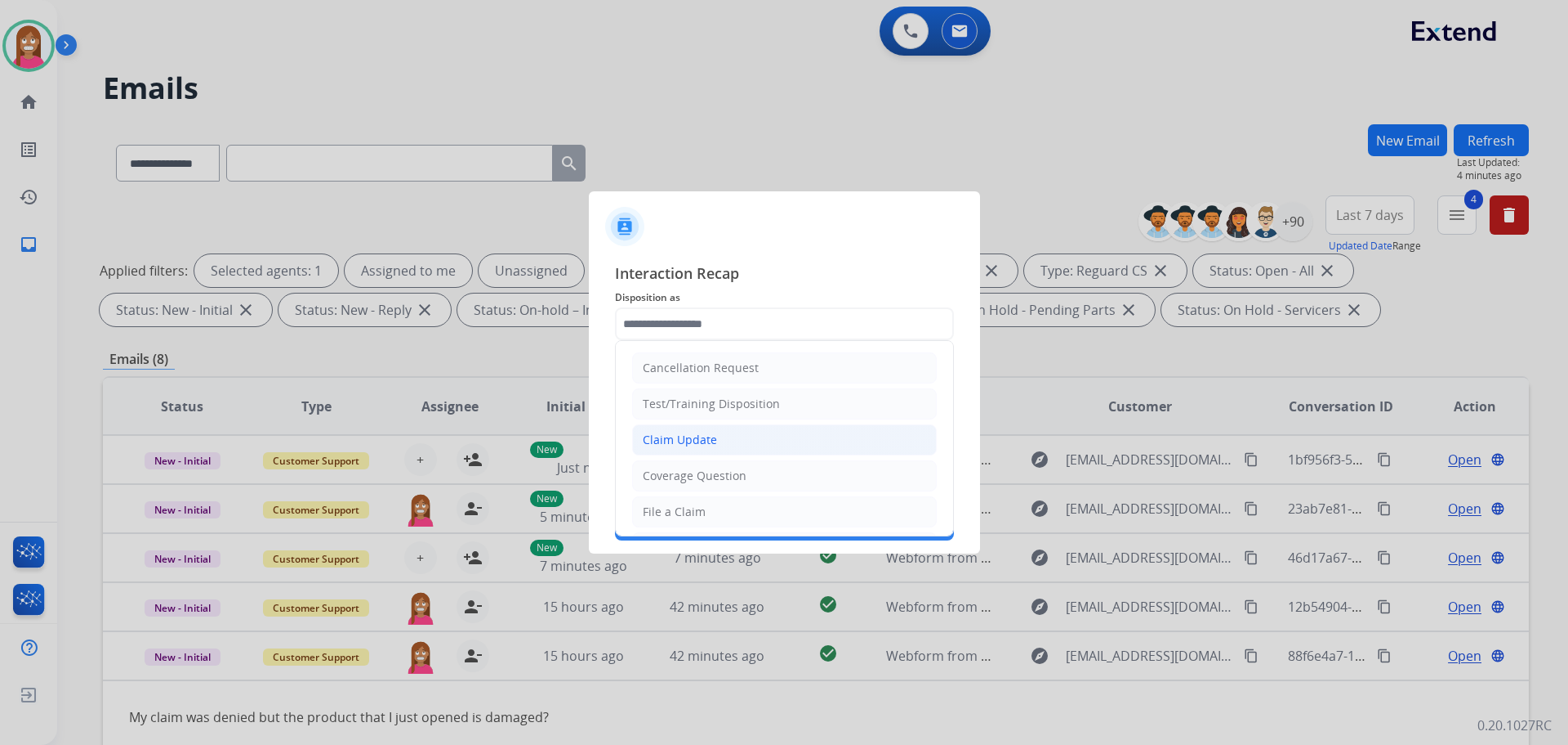
click at [671, 443] on div "Claim Update" at bounding box center [680, 440] width 74 height 17
type input "**********"
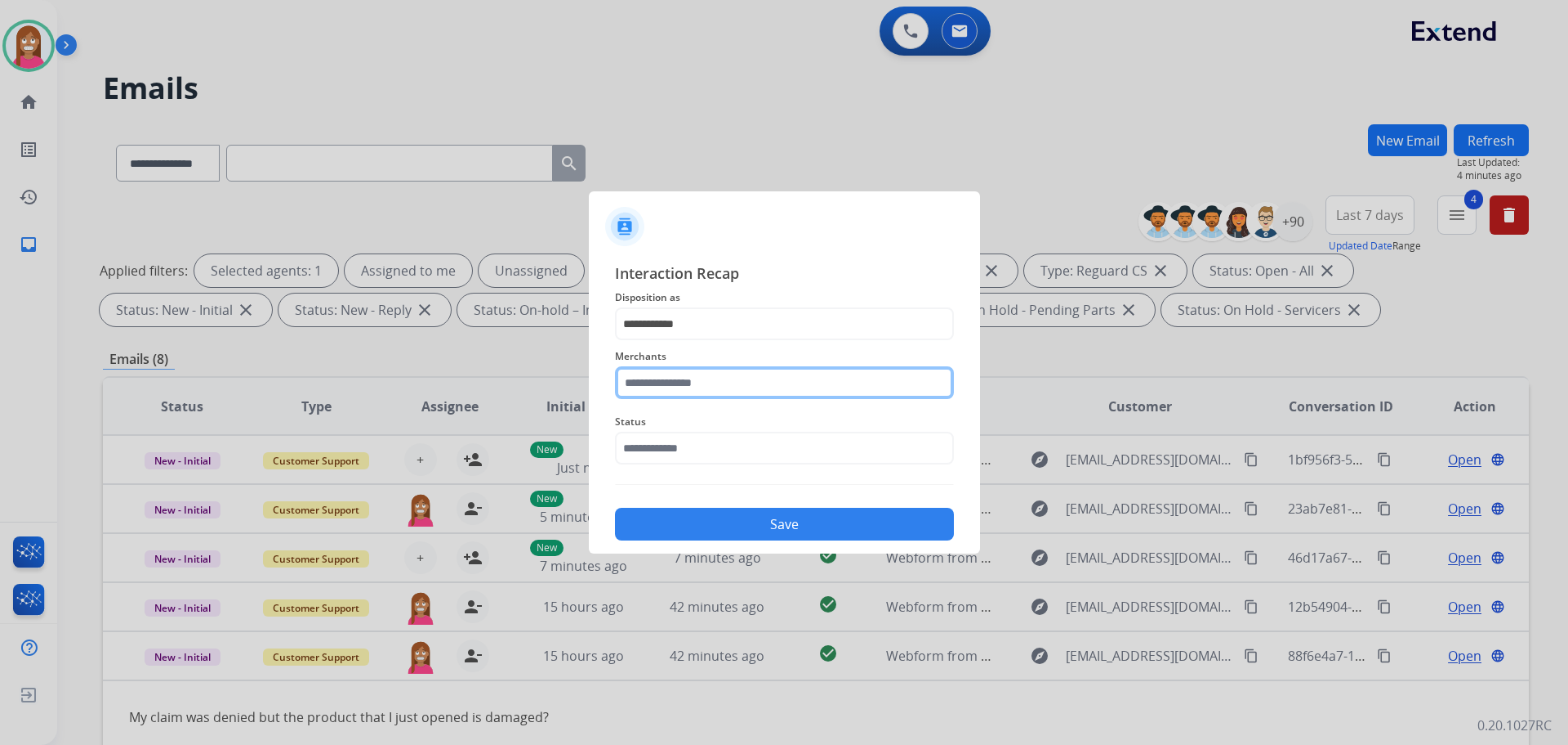
click at [675, 384] on input "text" at bounding box center [784, 382] width 339 height 32
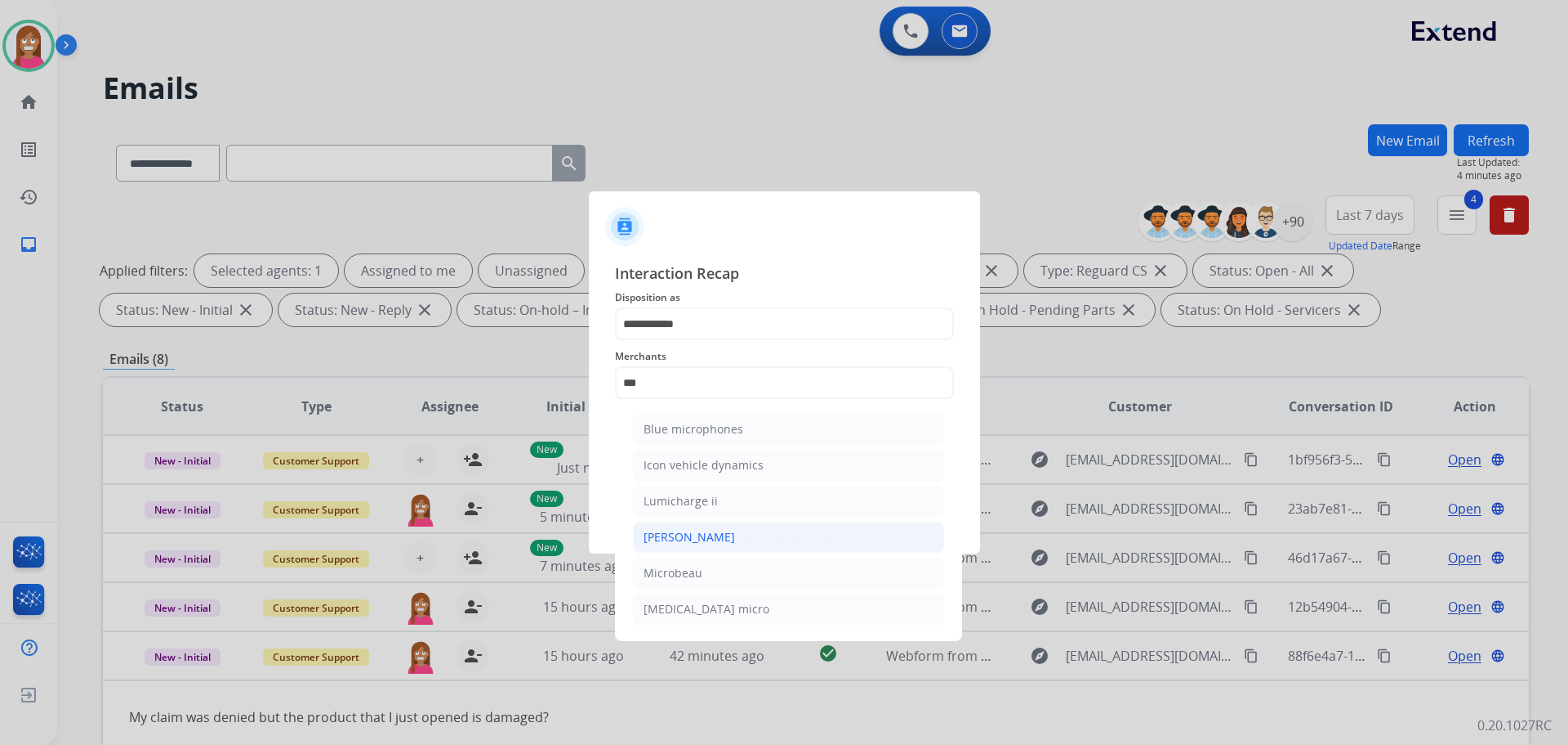
click at [658, 533] on div "[PERSON_NAME]" at bounding box center [689, 537] width 92 height 17
type input "********"
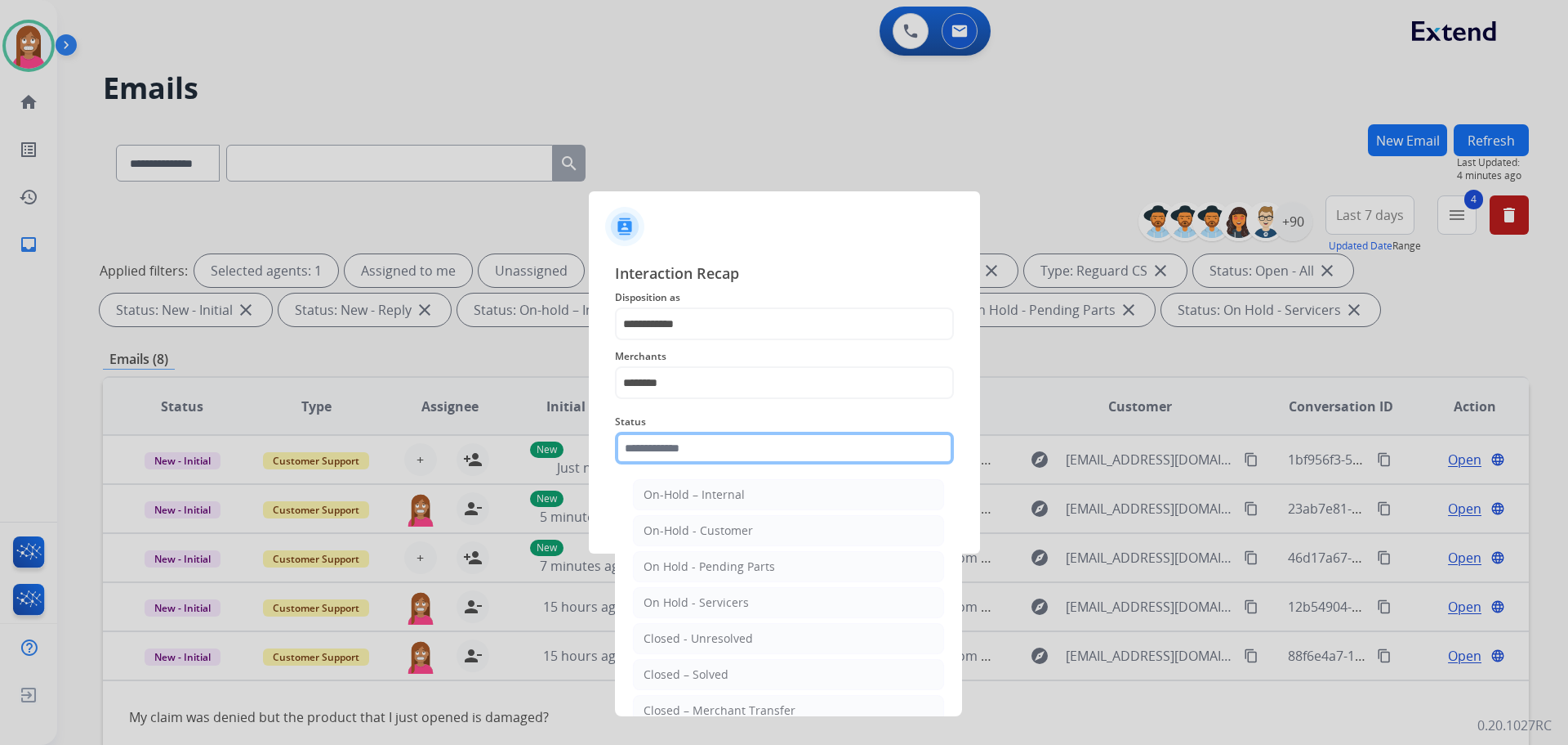
click at [658, 442] on input "text" at bounding box center [784, 447] width 339 height 32
click at [665, 674] on div "Closed – Solved" at bounding box center [686, 674] width 85 height 17
type input "**********"
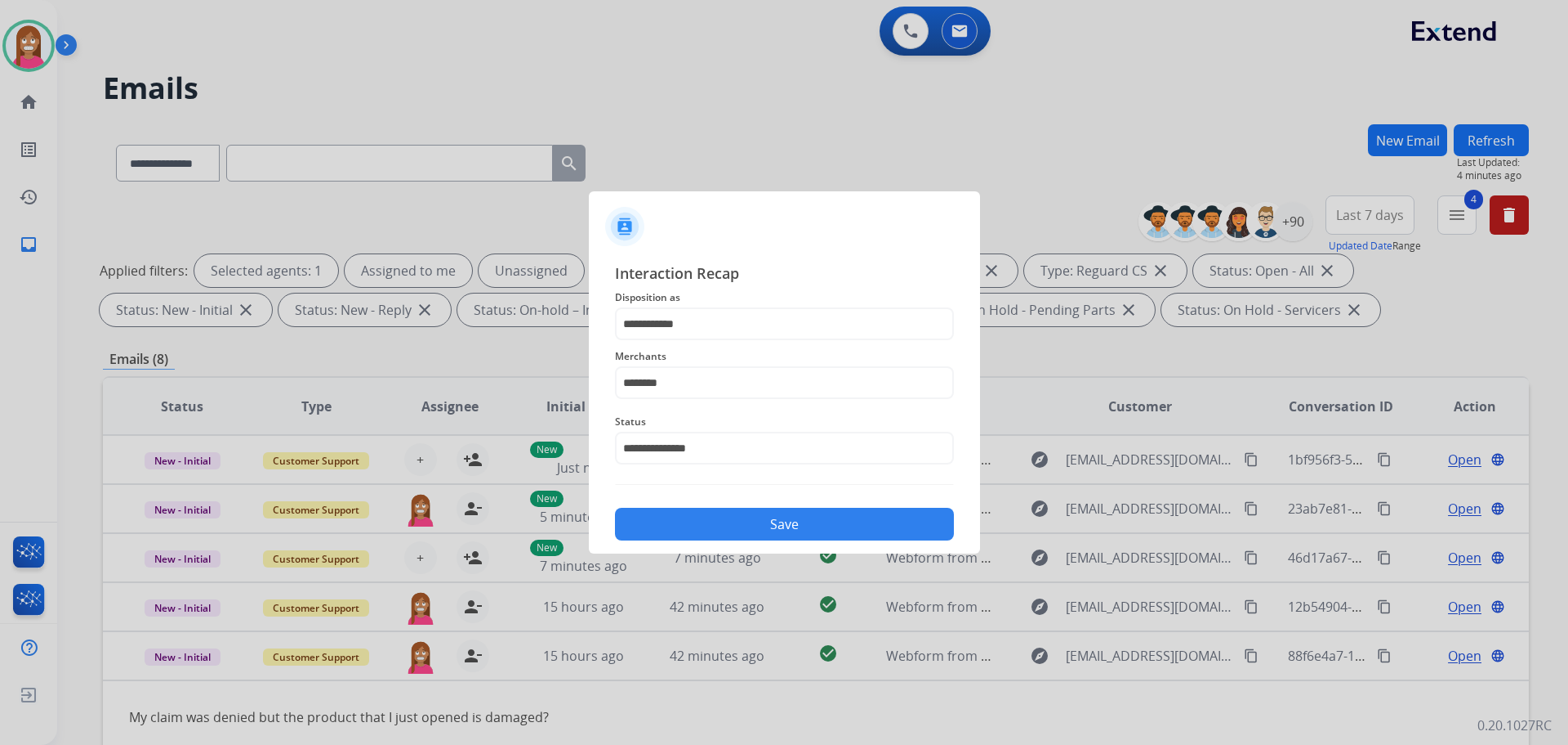
click at [711, 533] on button "Save" at bounding box center [784, 523] width 339 height 32
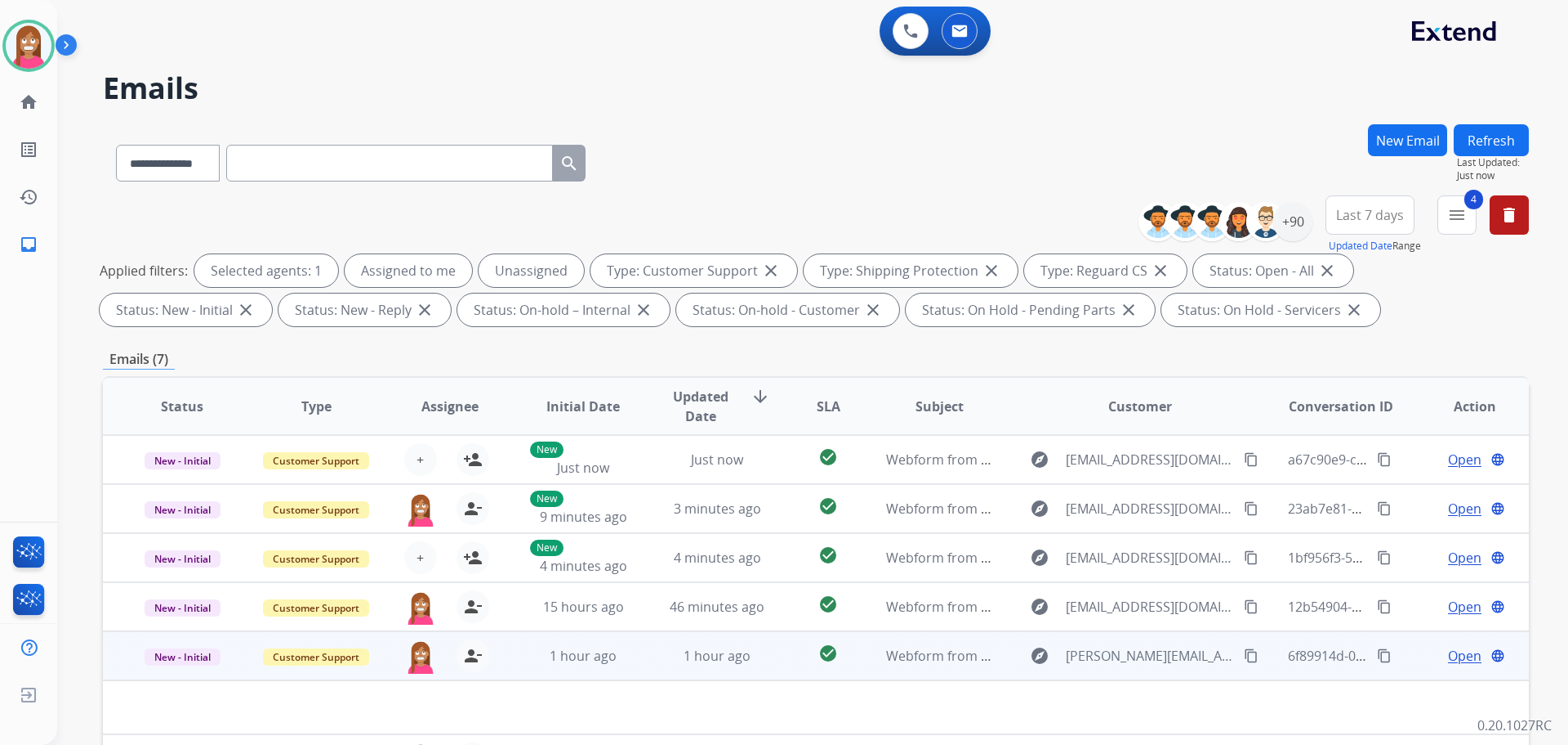
scroll to position [264, 0]
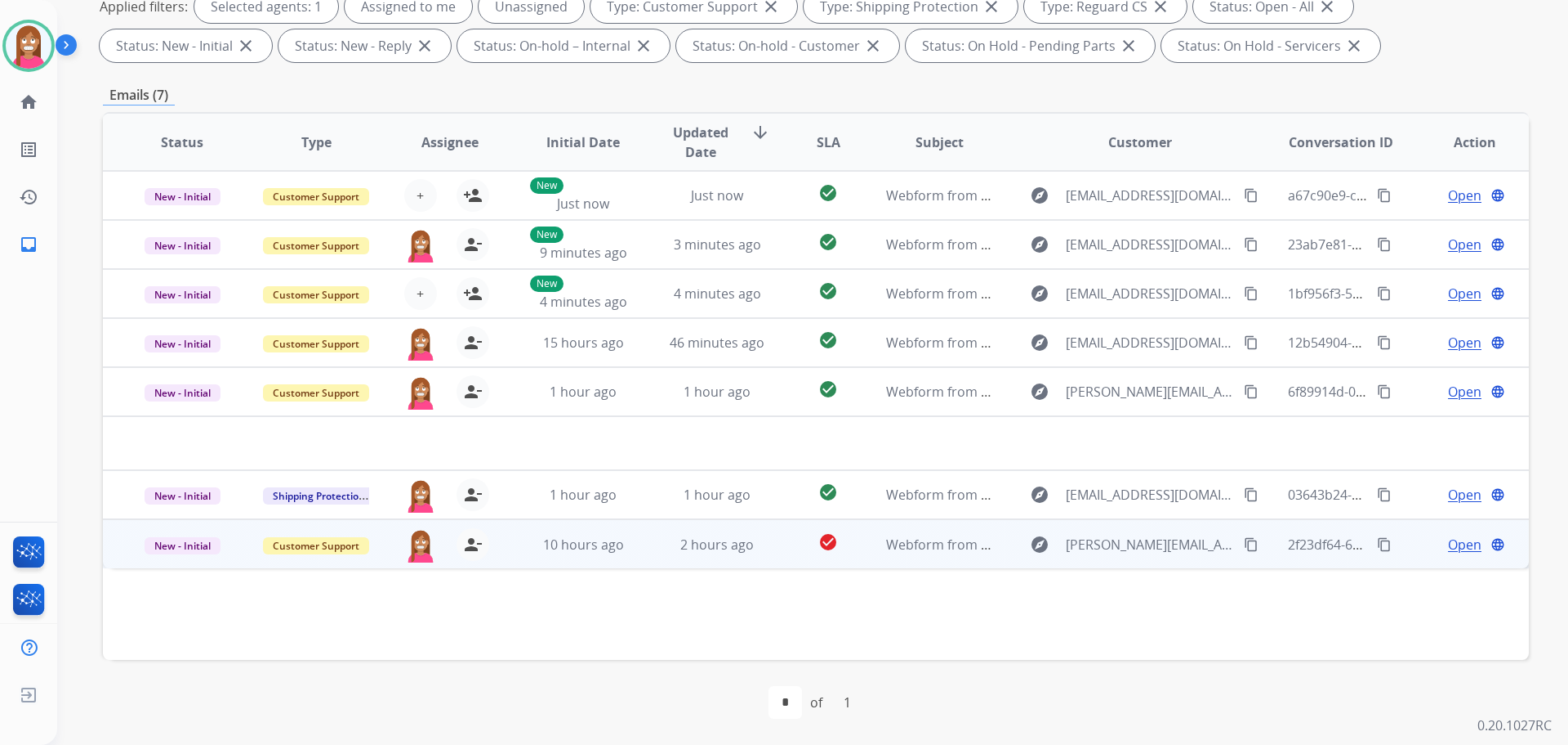
click at [639, 558] on td "2 hours ago" at bounding box center [705, 543] width 134 height 49
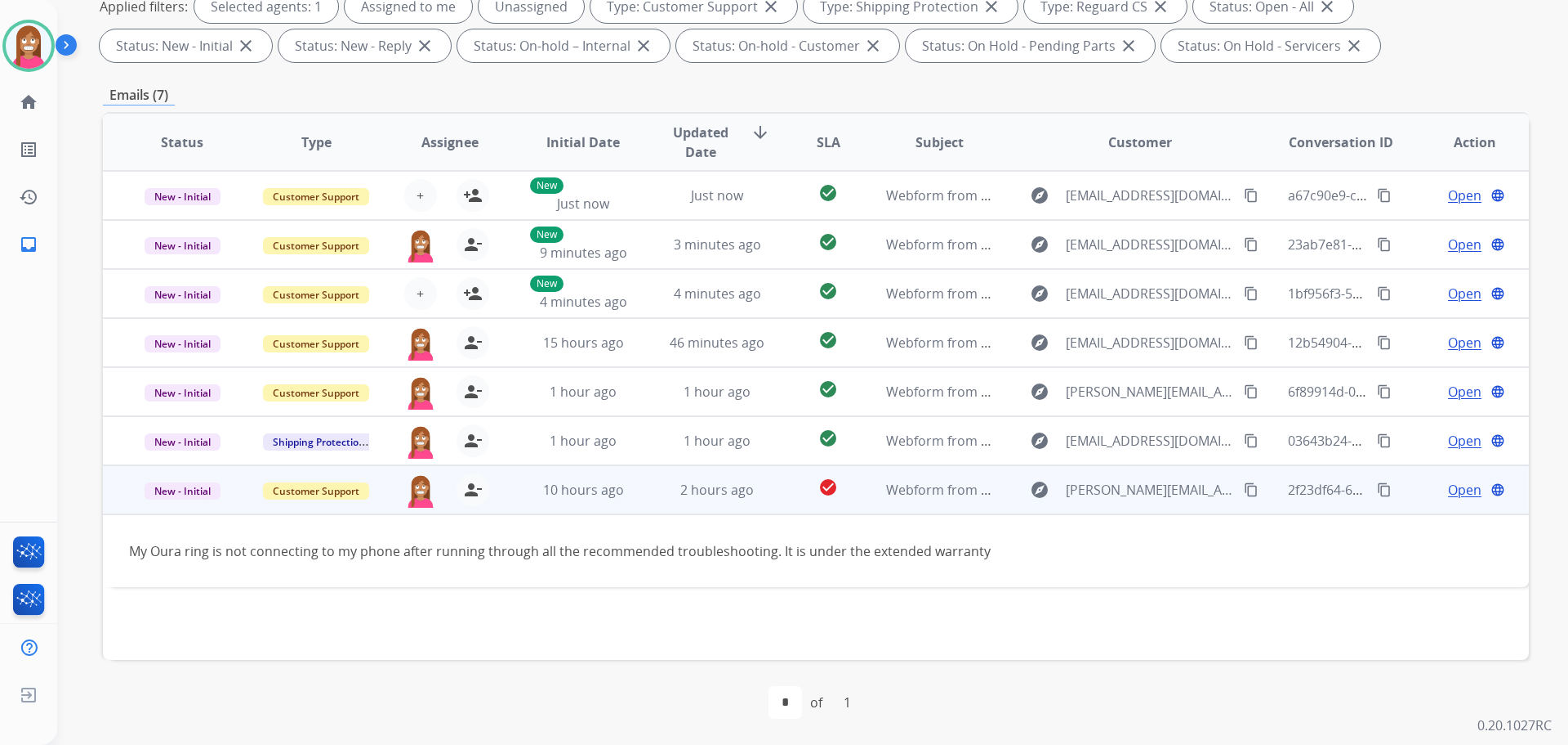
click at [1242, 497] on button "content_copy" at bounding box center [1251, 489] width 19 height 19
click at [1450, 491] on span "Open" at bounding box center [1465, 489] width 33 height 19
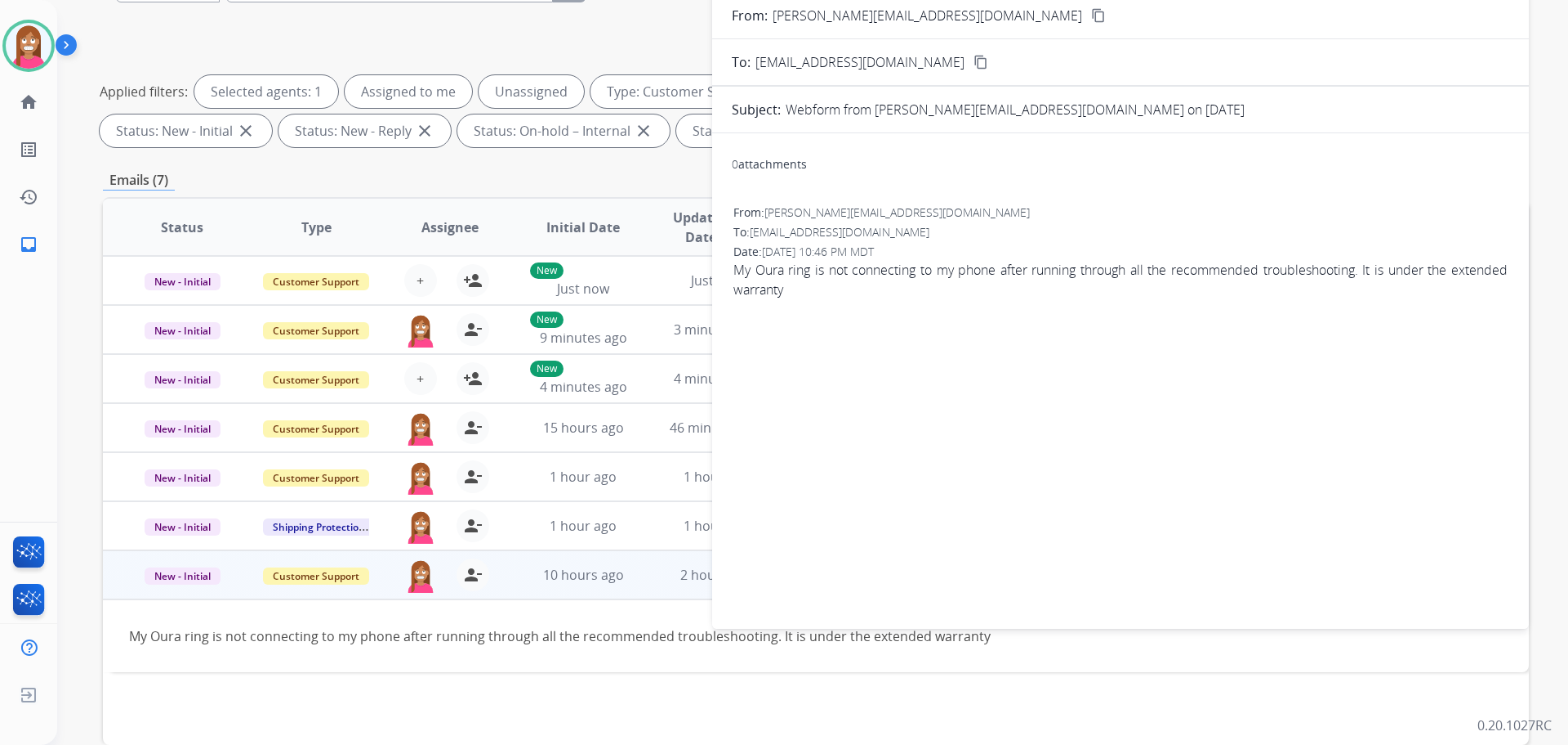
scroll to position [100, 0]
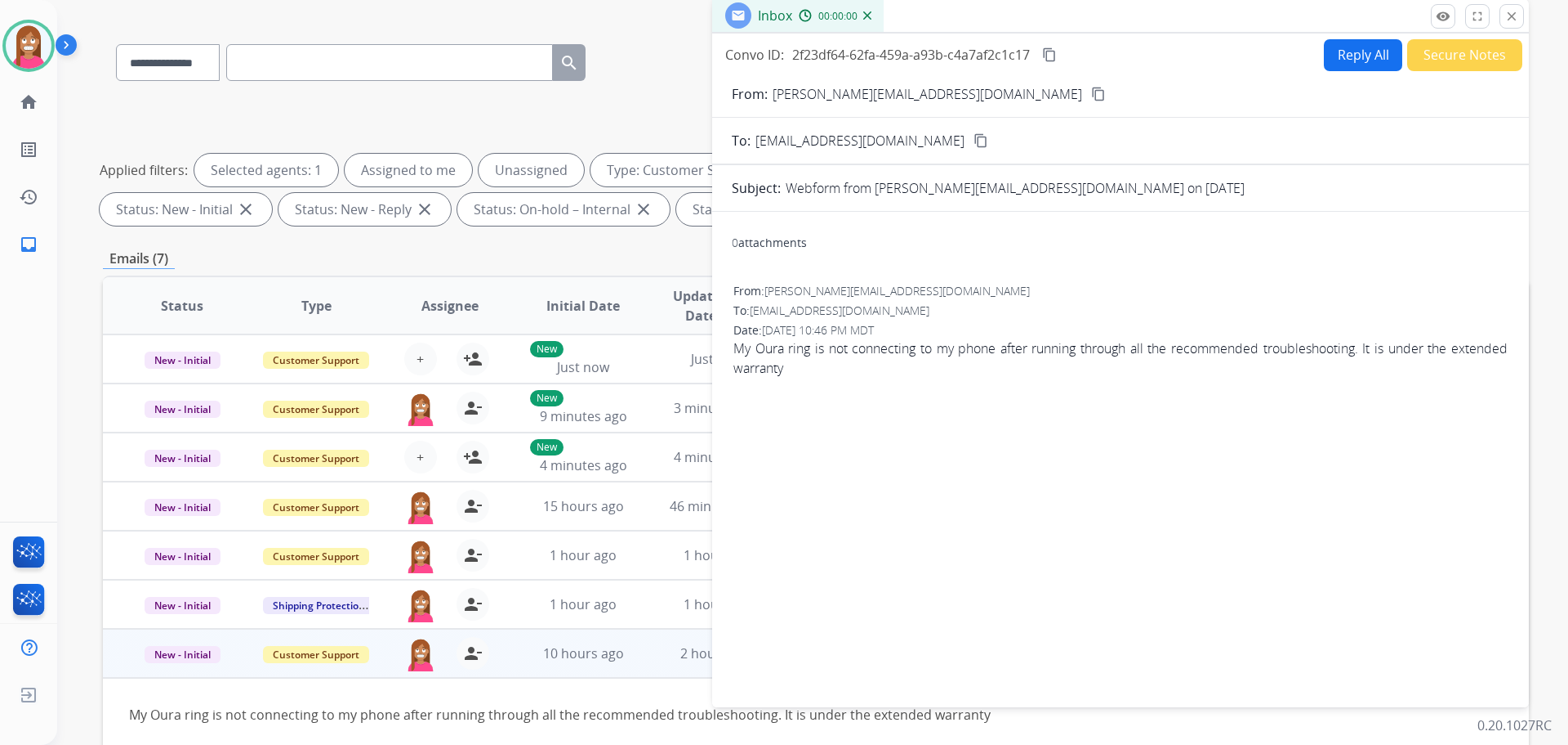
click at [1347, 58] on button "Reply All" at bounding box center [1363, 55] width 79 height 32
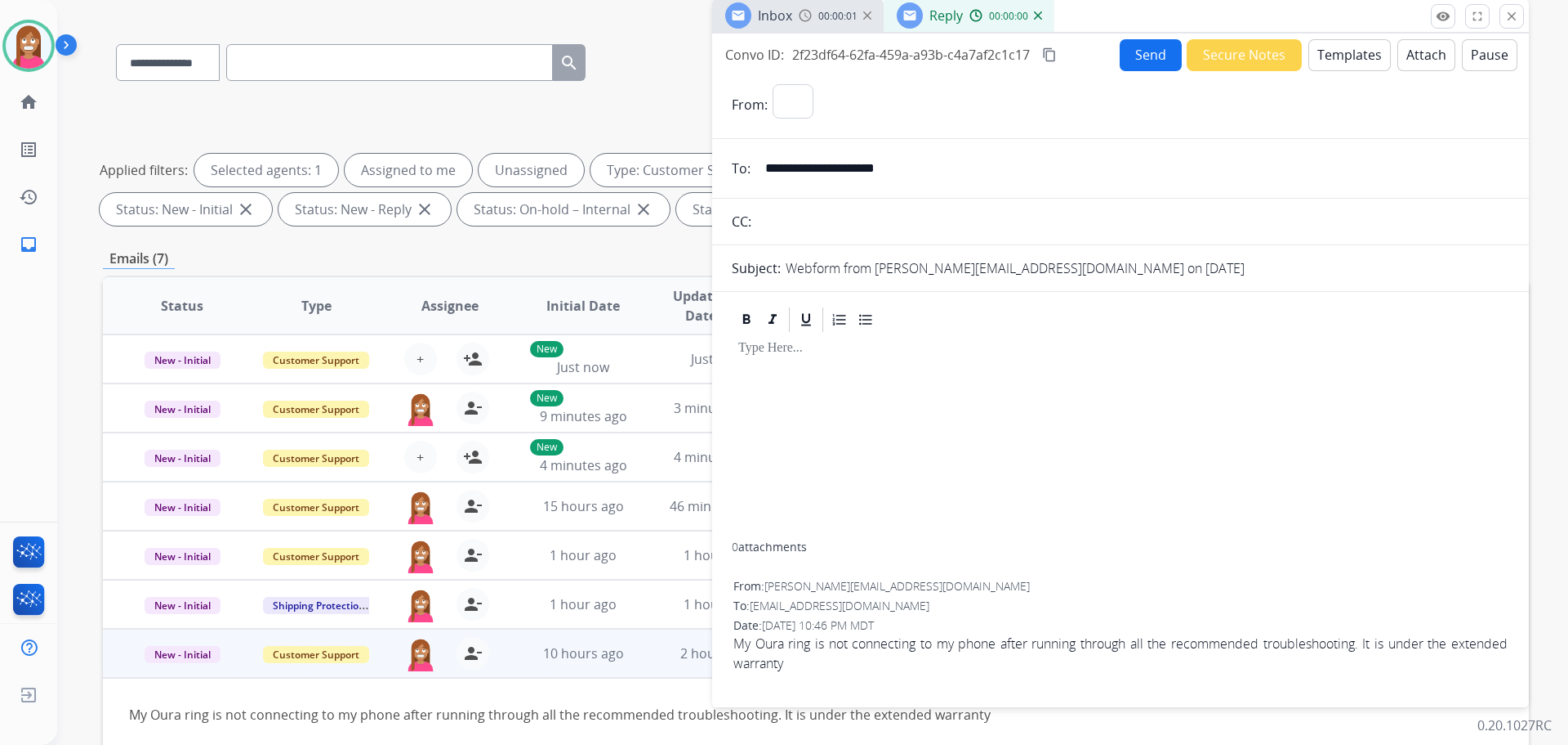
select select "**********"
click at [1348, 62] on button "Templates" at bounding box center [1349, 55] width 83 height 32
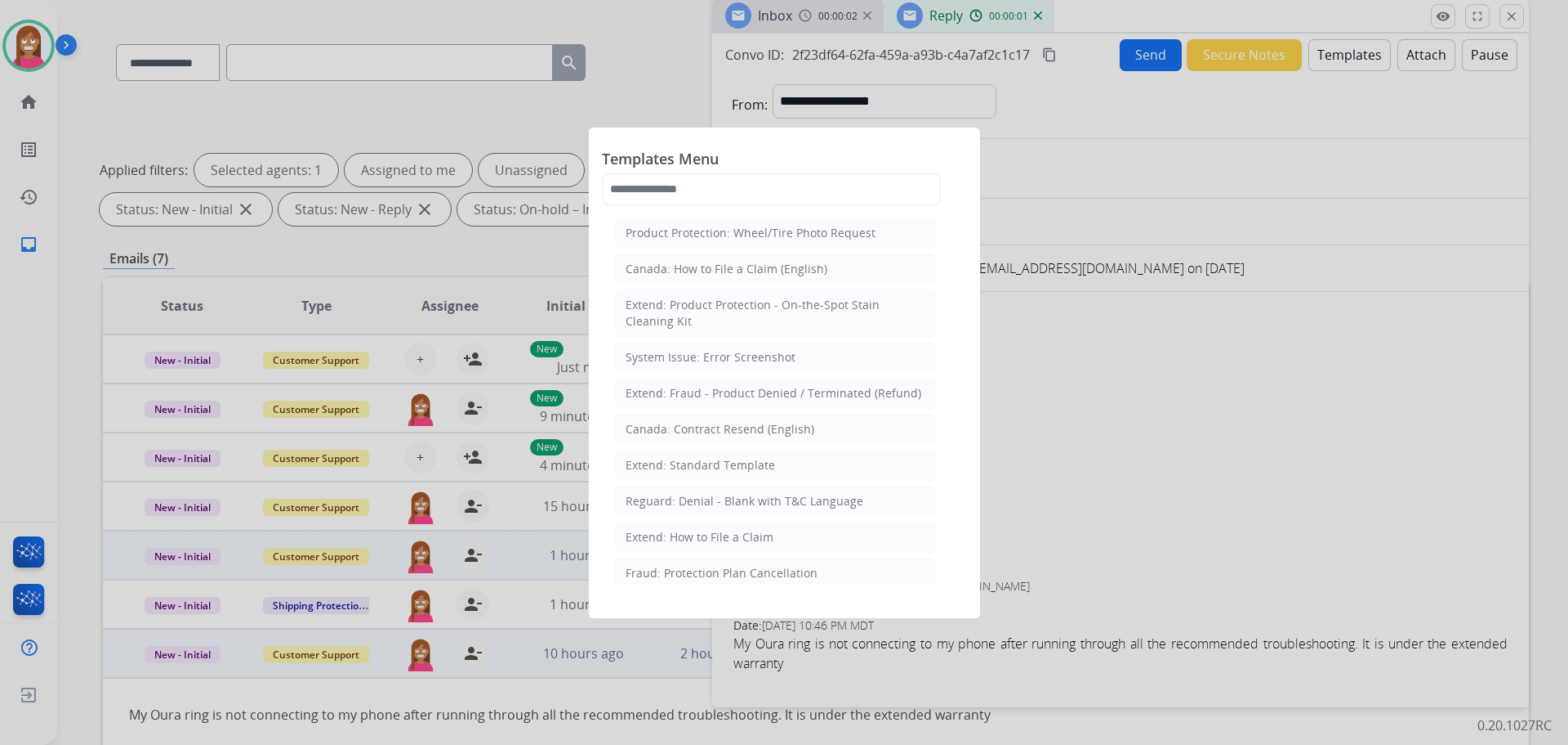
click at [673, 538] on div "Extend: How to File a Claim" at bounding box center [699, 537] width 147 height 17
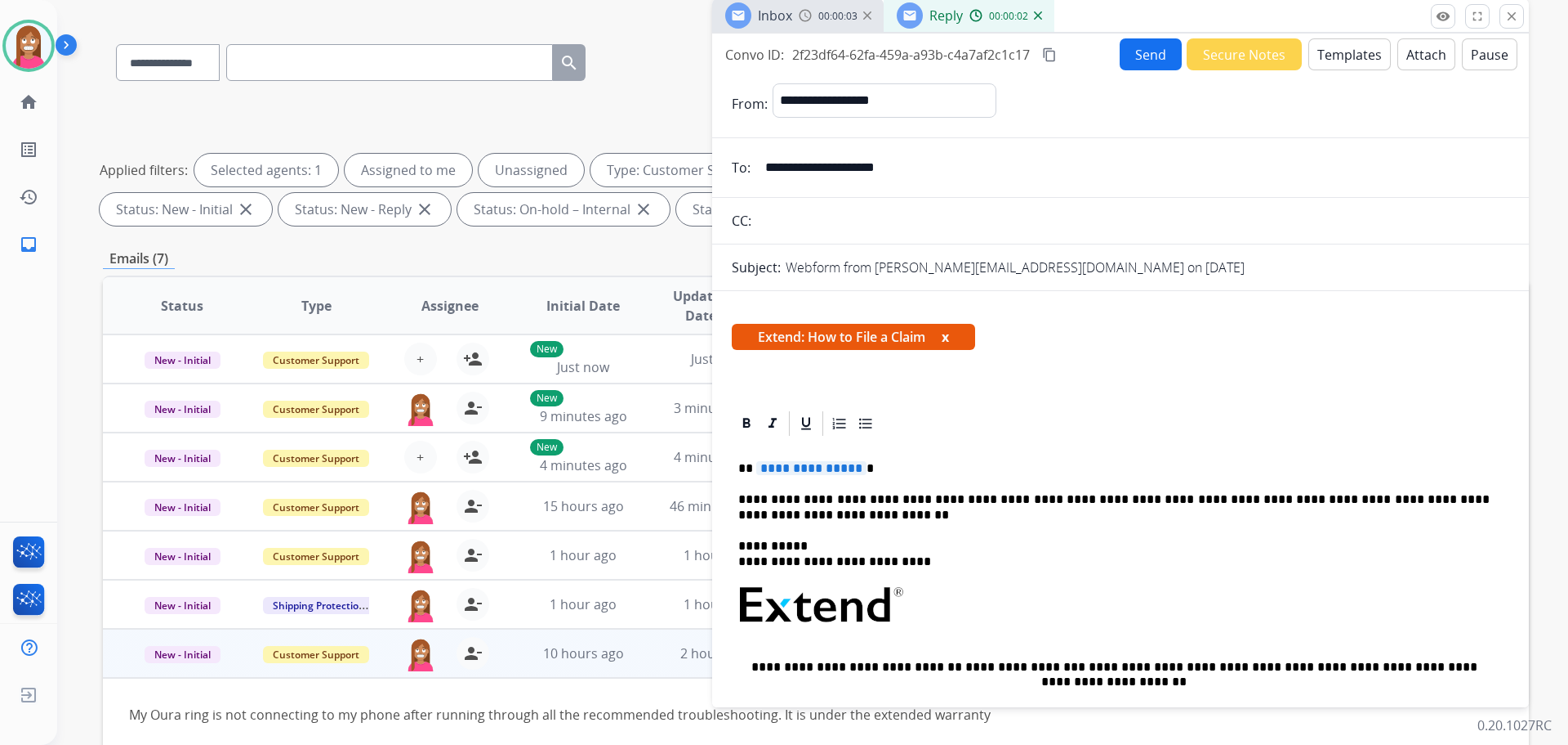
click at [792, 475] on span "**********" at bounding box center [811, 468] width 110 height 14
click at [1136, 54] on button "Send" at bounding box center [1151, 54] width 62 height 32
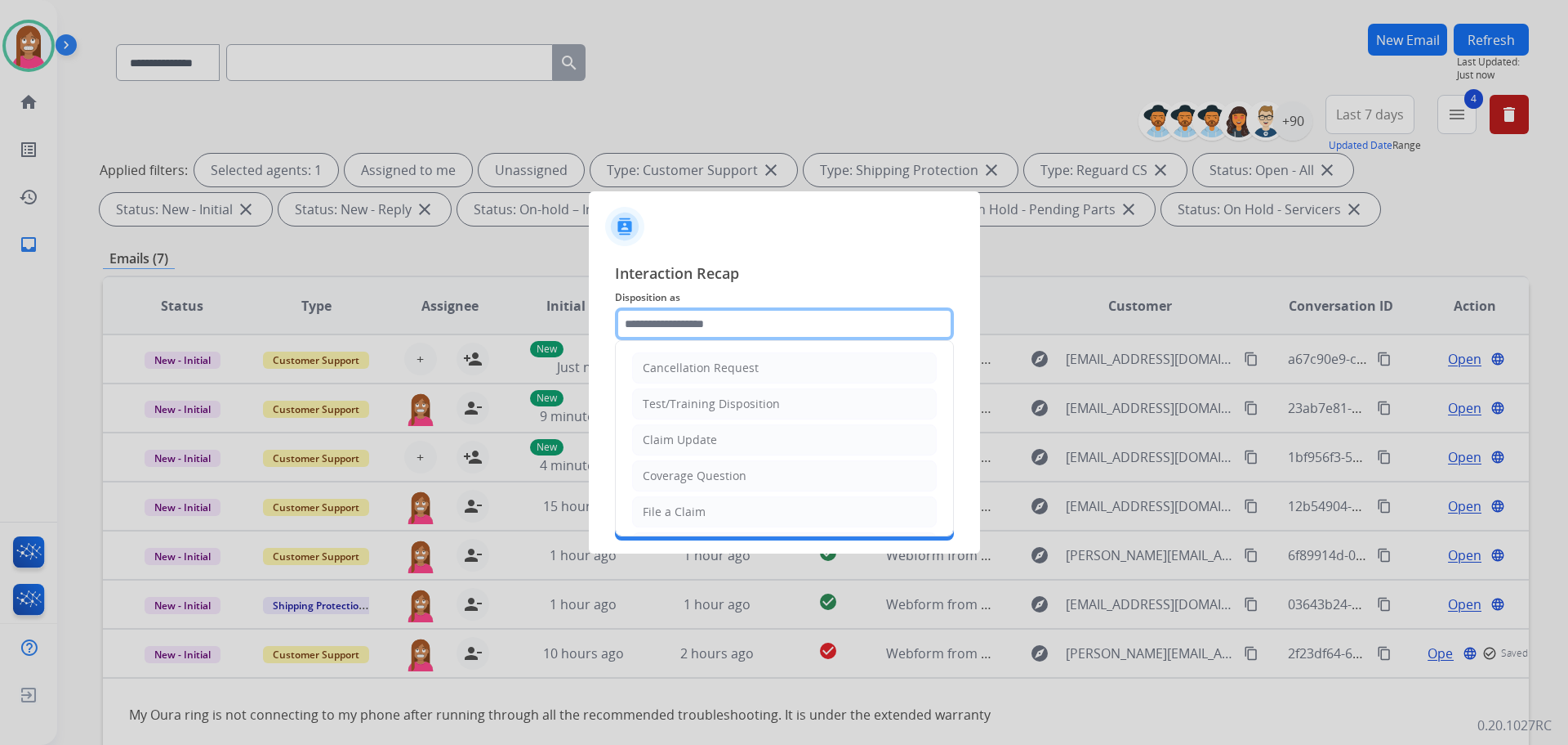
click at [723, 327] on input "text" at bounding box center [784, 323] width 339 height 32
drag, startPoint x: 686, startPoint y: 506, endPoint x: 750, endPoint y: 505, distance: 64.0
click at [748, 505] on li "File a Claim" at bounding box center [784, 511] width 305 height 31
type input "**********"
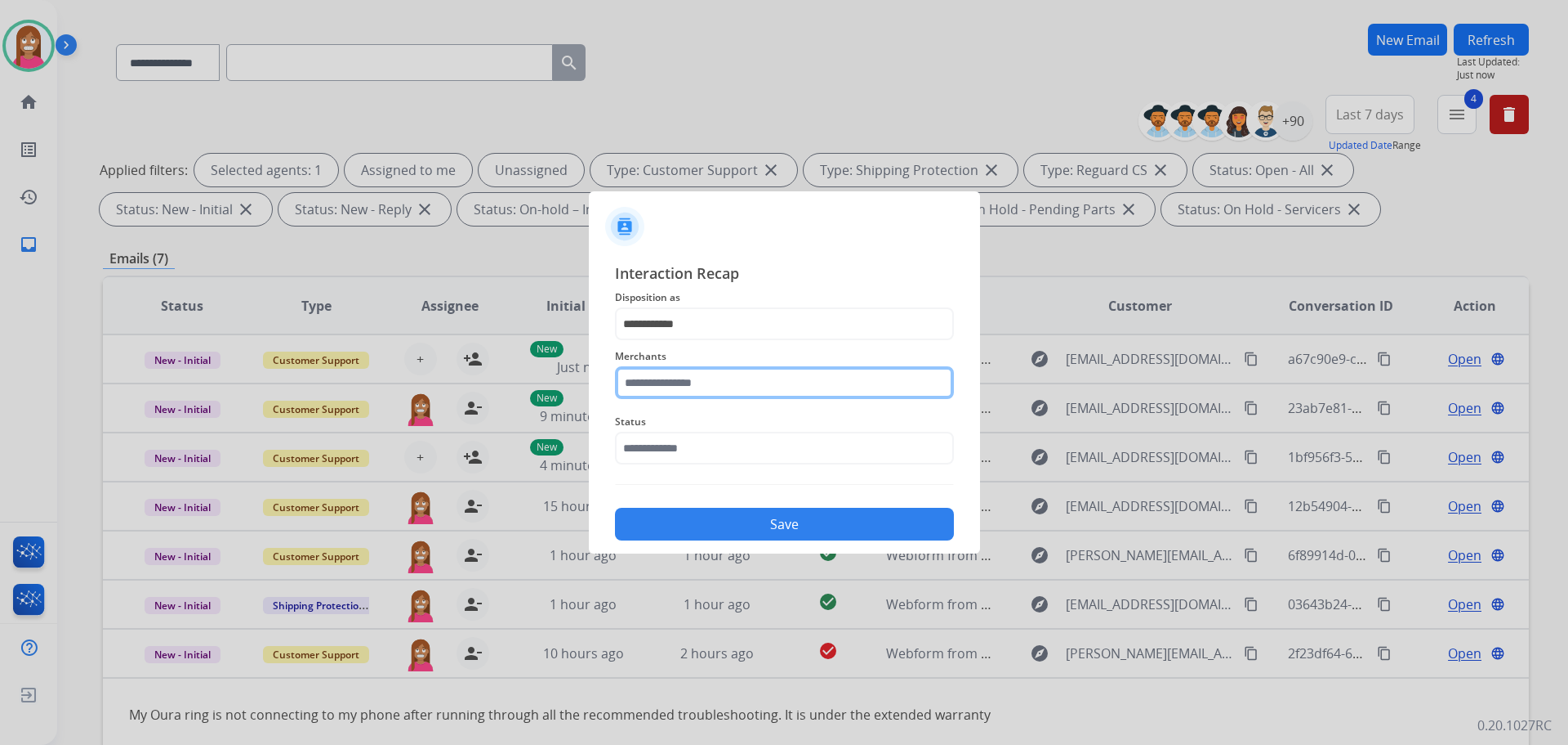
click at [702, 388] on input "text" at bounding box center [784, 382] width 339 height 32
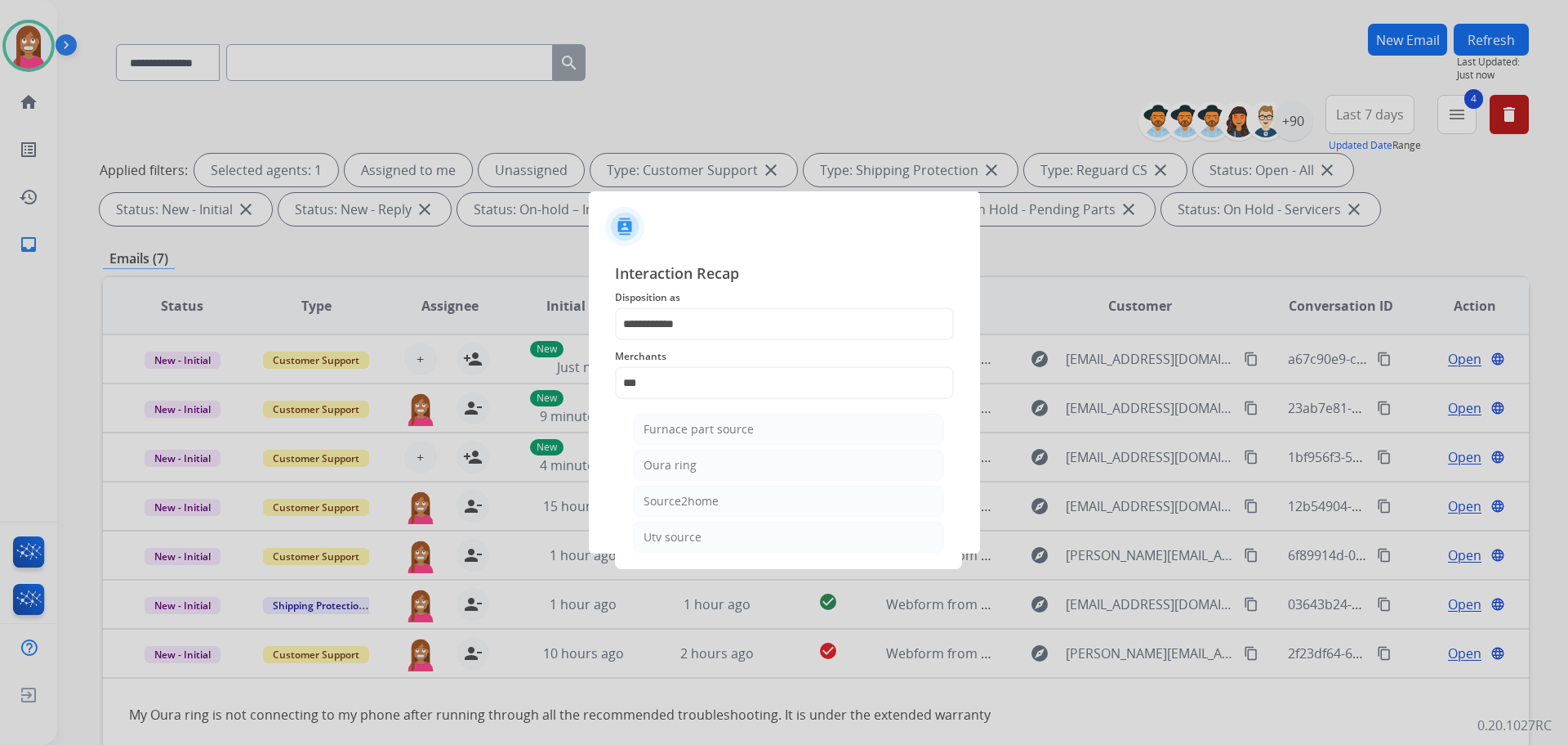
click at [702, 473] on li "Oura ring" at bounding box center [789, 465] width 312 height 31
type input "*********"
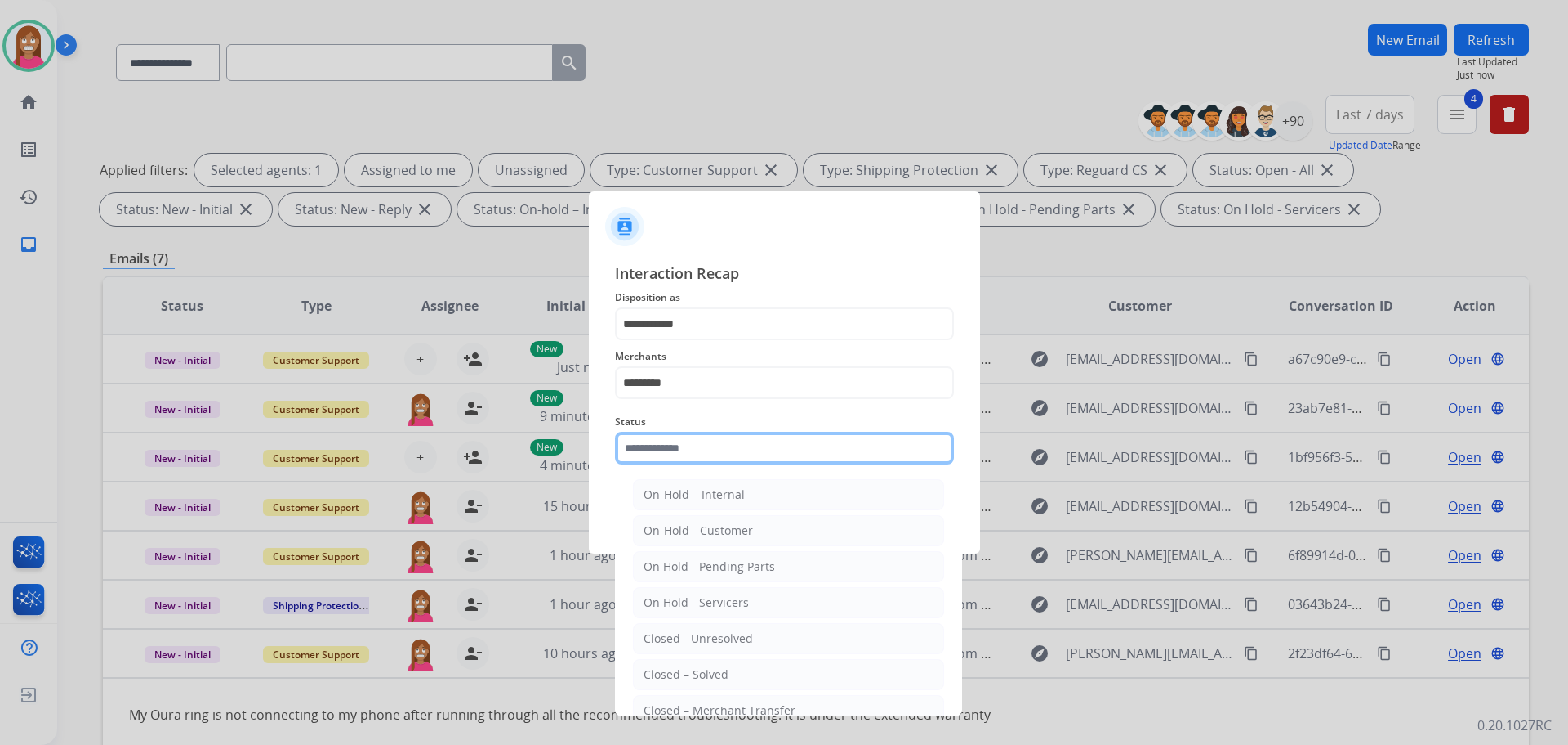
drag, startPoint x: 694, startPoint y: 454, endPoint x: 706, endPoint y: 546, distance: 92.8
click at [694, 455] on input "text" at bounding box center [784, 447] width 339 height 32
drag, startPoint x: 707, startPoint y: 668, endPoint x: 702, endPoint y: 592, distance: 76.2
click at [708, 668] on div "Closed – Solved" at bounding box center [686, 674] width 85 height 17
type input "**********"
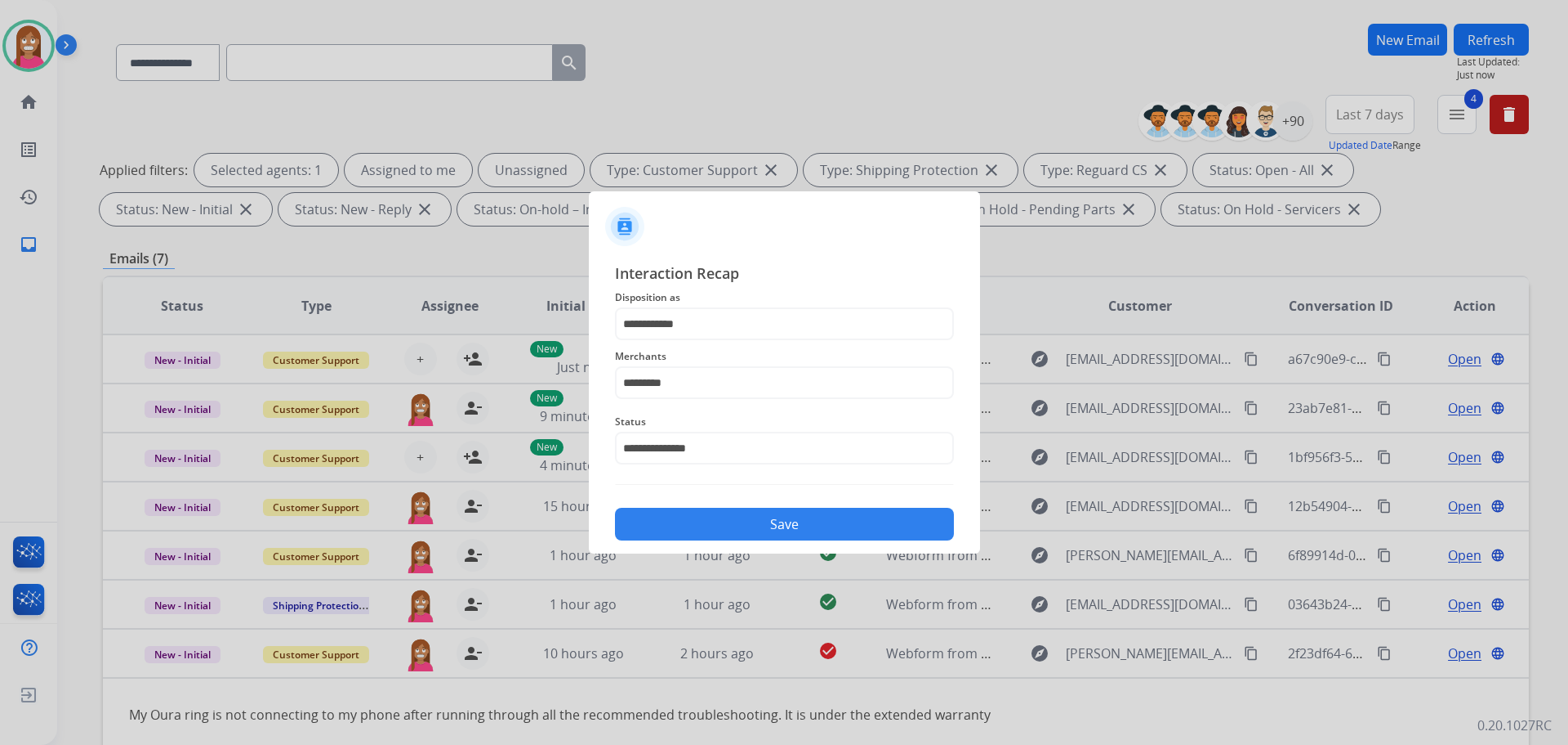
drag, startPoint x: 696, startPoint y: 525, endPoint x: 690, endPoint y: 519, distance: 8.5
click at [696, 528] on button "Save" at bounding box center [784, 523] width 339 height 32
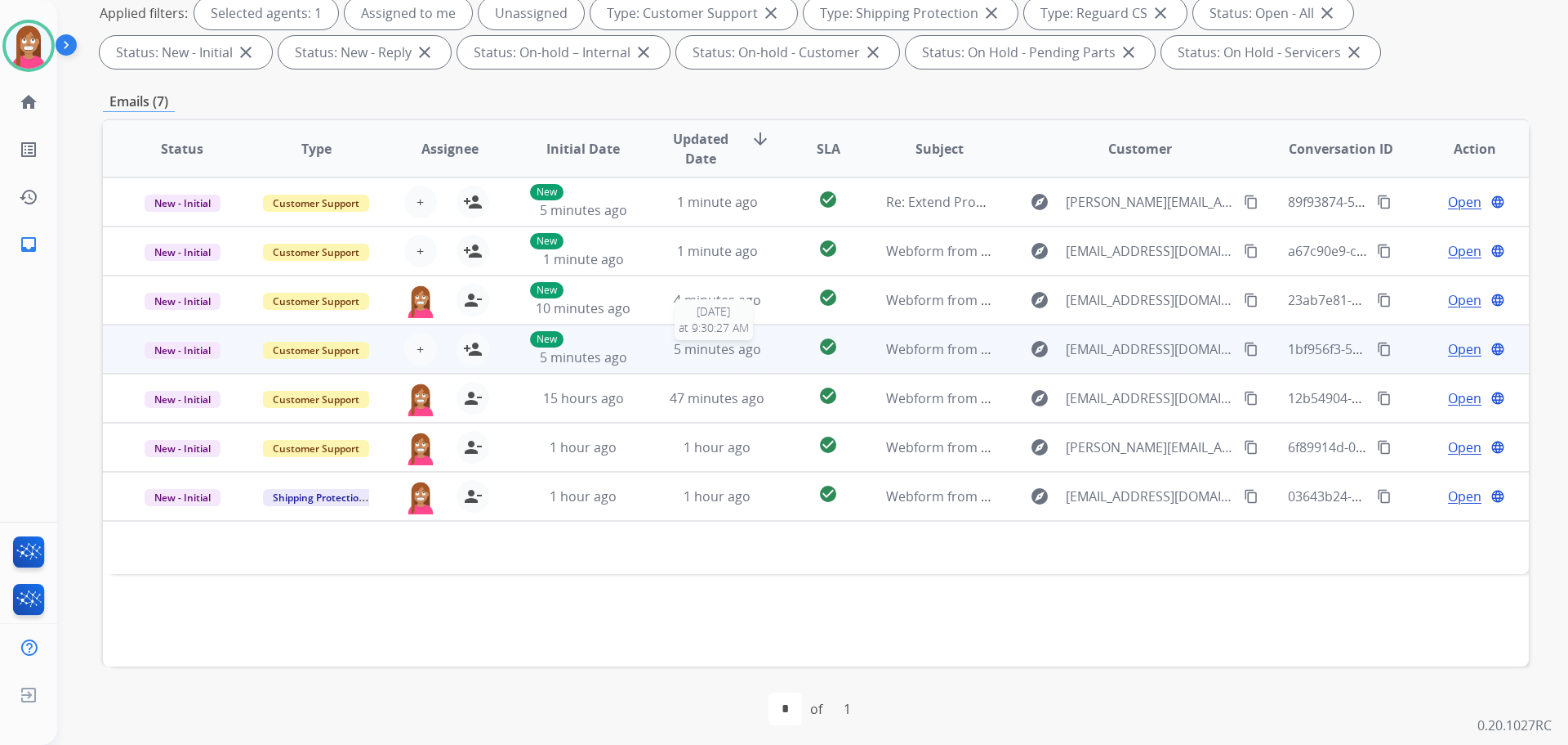
scroll to position [264, 0]
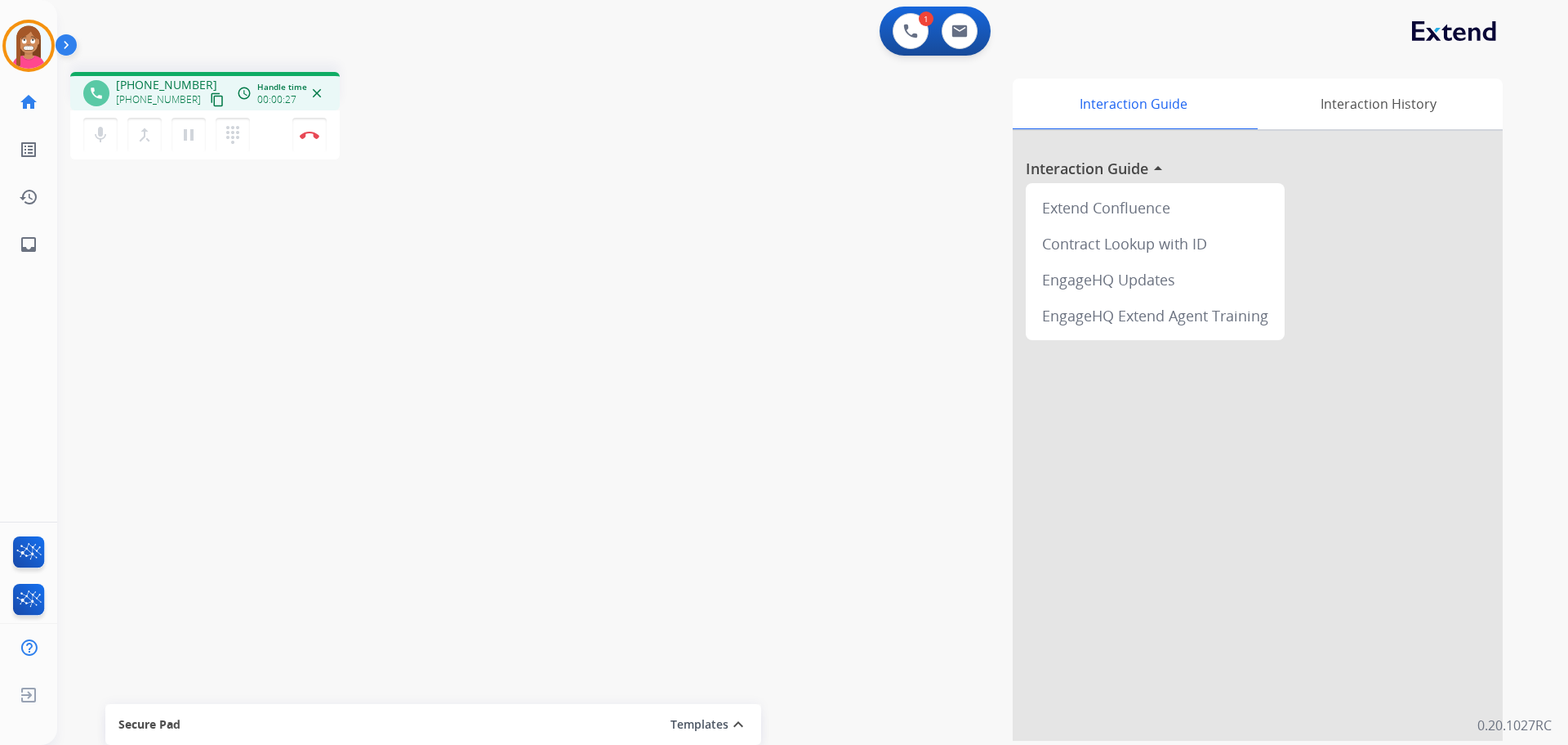
click at [210, 100] on mat-icon "content_copy" at bounding box center [217, 100] width 15 height 15
click at [185, 140] on mat-icon "pause" at bounding box center [188, 135] width 19 height 19
click at [187, 135] on mat-icon "play_arrow" at bounding box center [188, 135] width 19 height 19
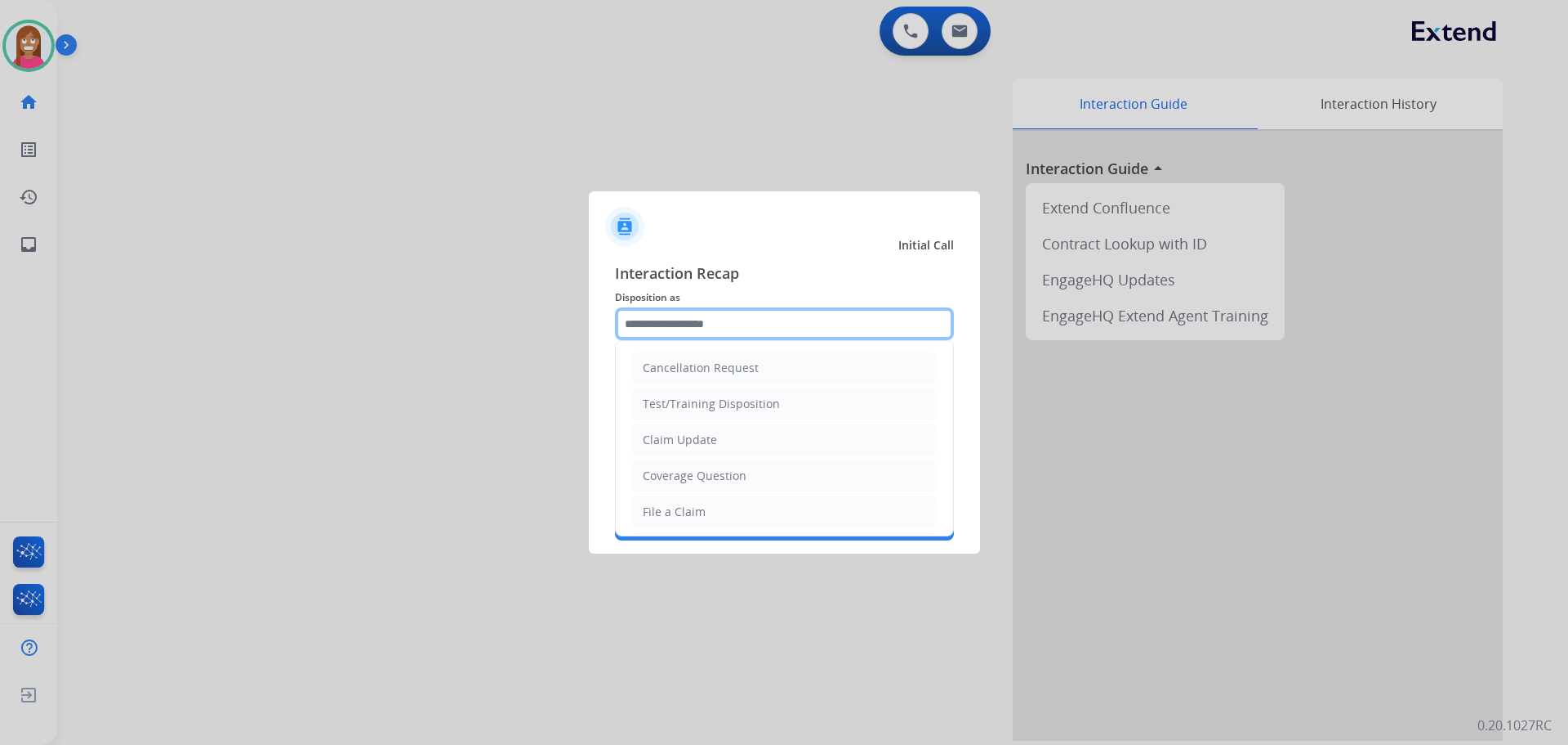
drag, startPoint x: 650, startPoint y: 319, endPoint x: 642, endPoint y: 324, distance: 9.4
click at [648, 319] on input "text" at bounding box center [784, 323] width 339 height 32
click at [666, 445] on div "Claim Update" at bounding box center [680, 440] width 74 height 17
type input "**********"
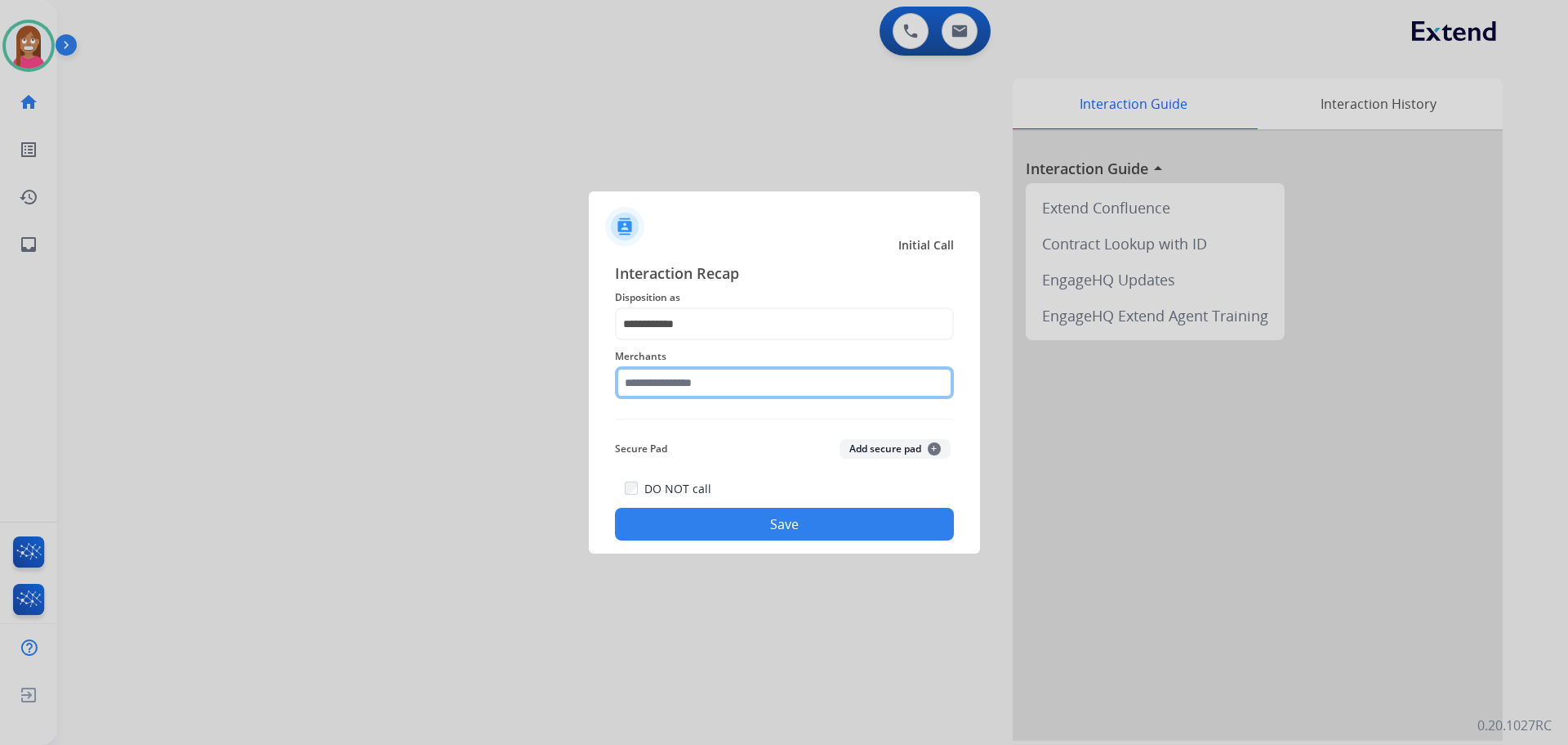
click at [661, 379] on input "text" at bounding box center [784, 382] width 339 height 32
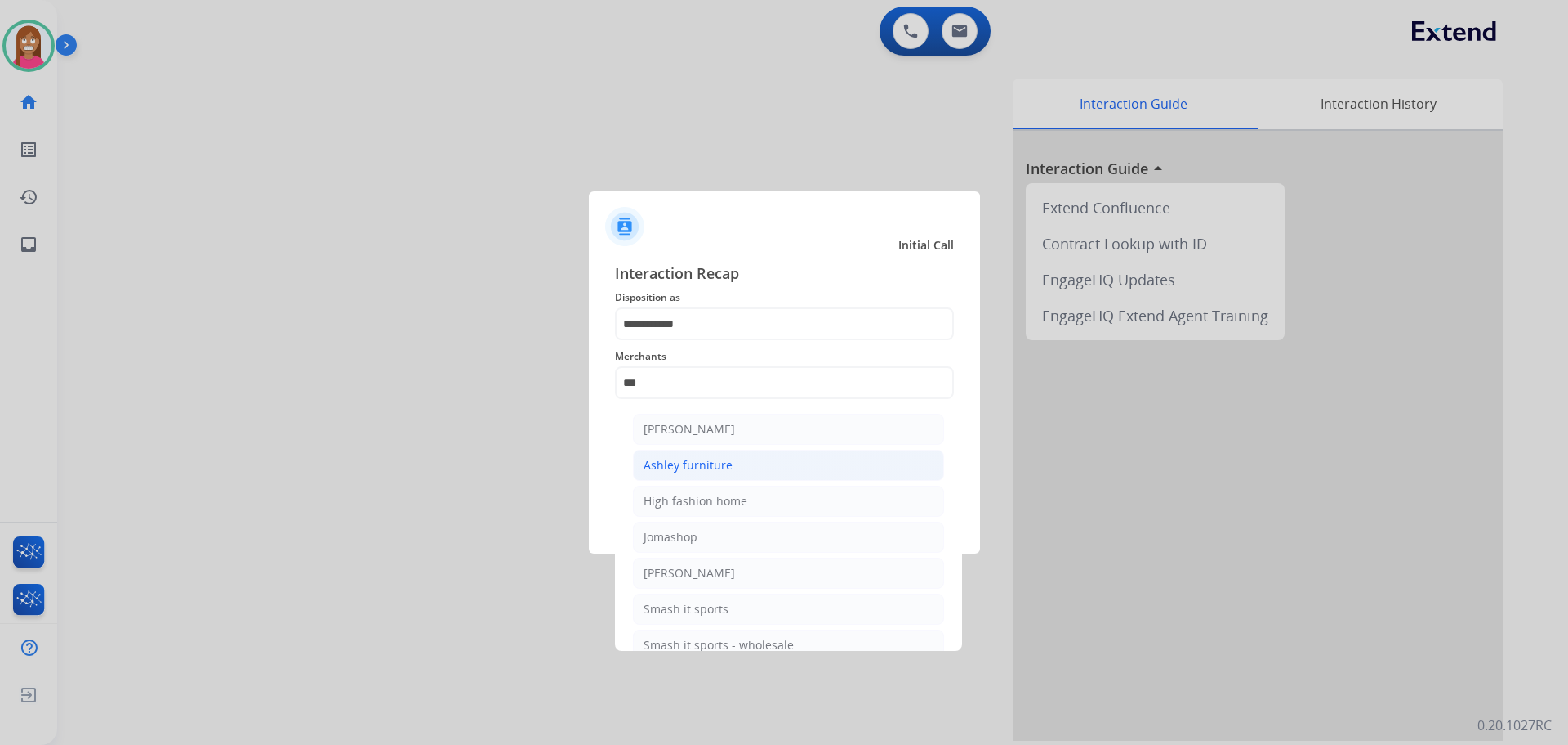
click at [674, 474] on li "Ashley furniture" at bounding box center [789, 465] width 312 height 31
type input "**********"
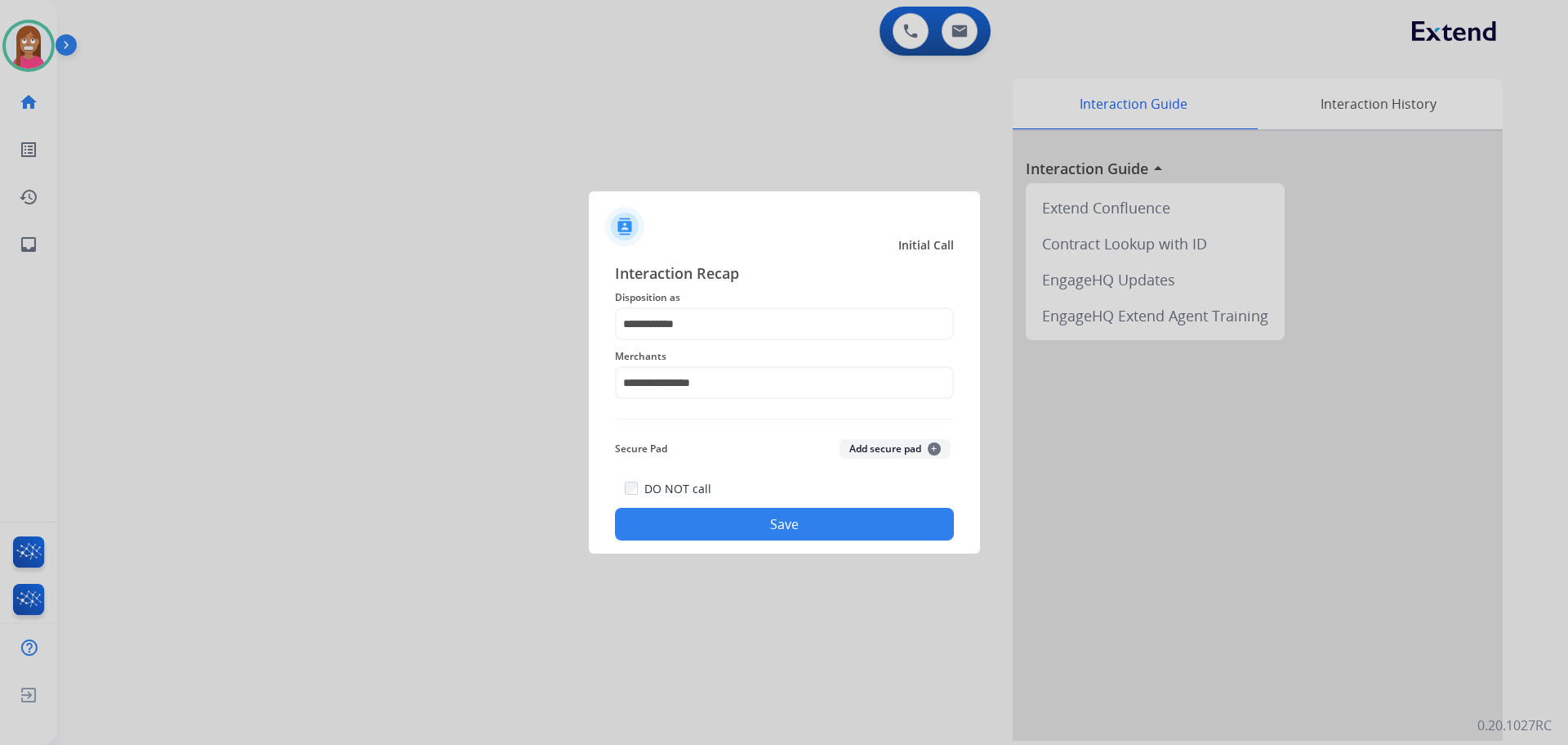
click at [679, 532] on button "Save" at bounding box center [784, 523] width 339 height 32
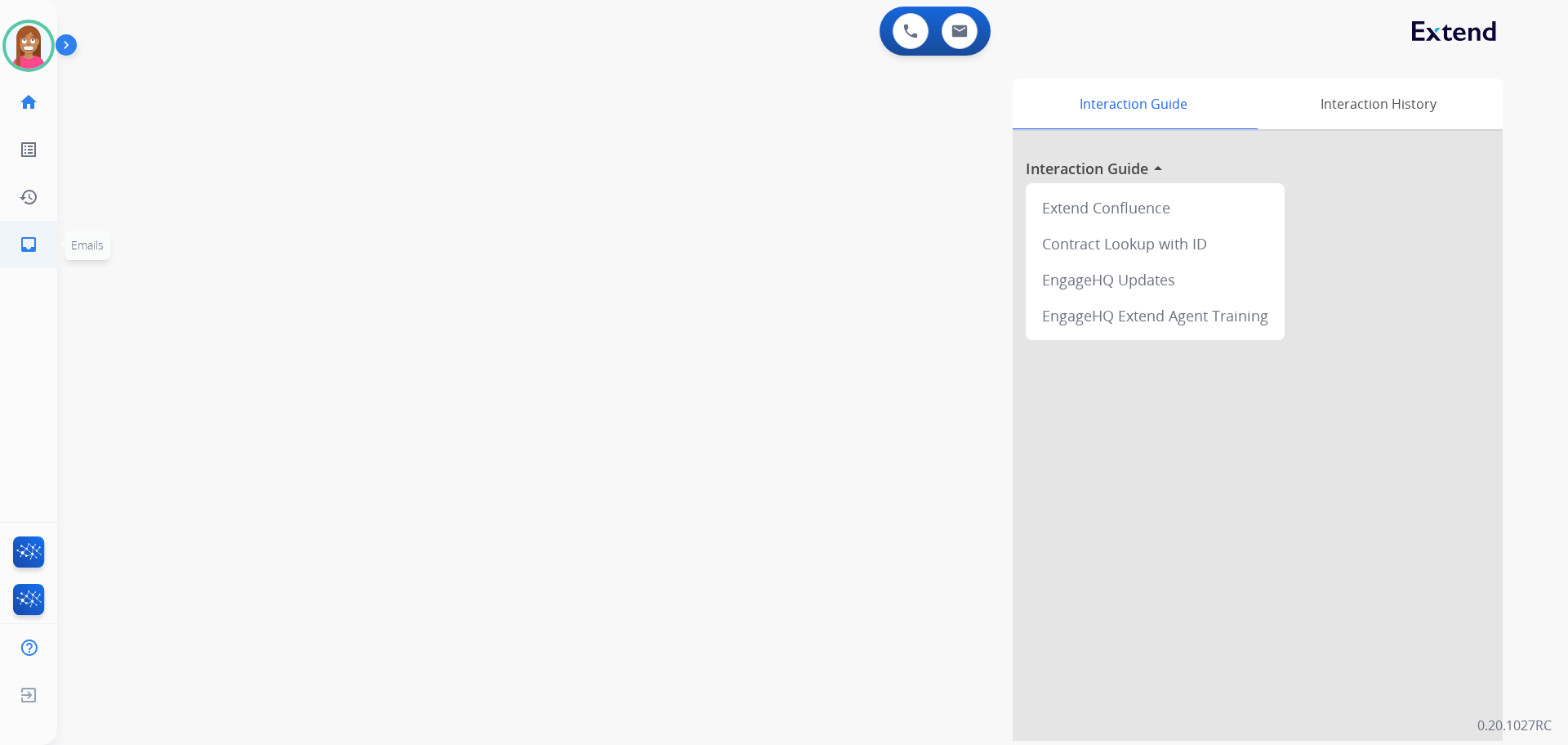
click at [33, 247] on mat-icon "inbox" at bounding box center [28, 244] width 19 height 19
select select "**********"
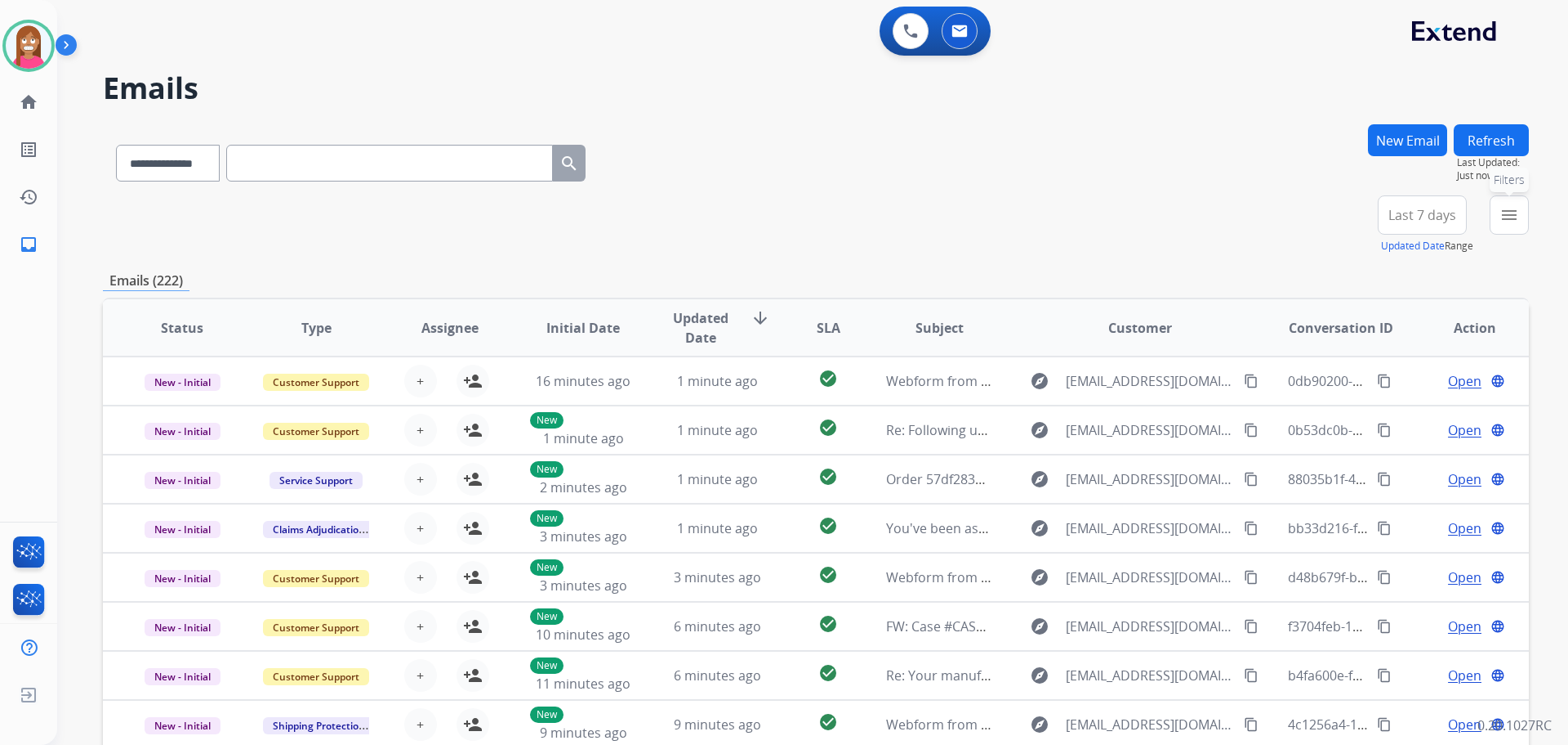
click at [1514, 212] on mat-icon "menu" at bounding box center [1509, 214] width 19 height 19
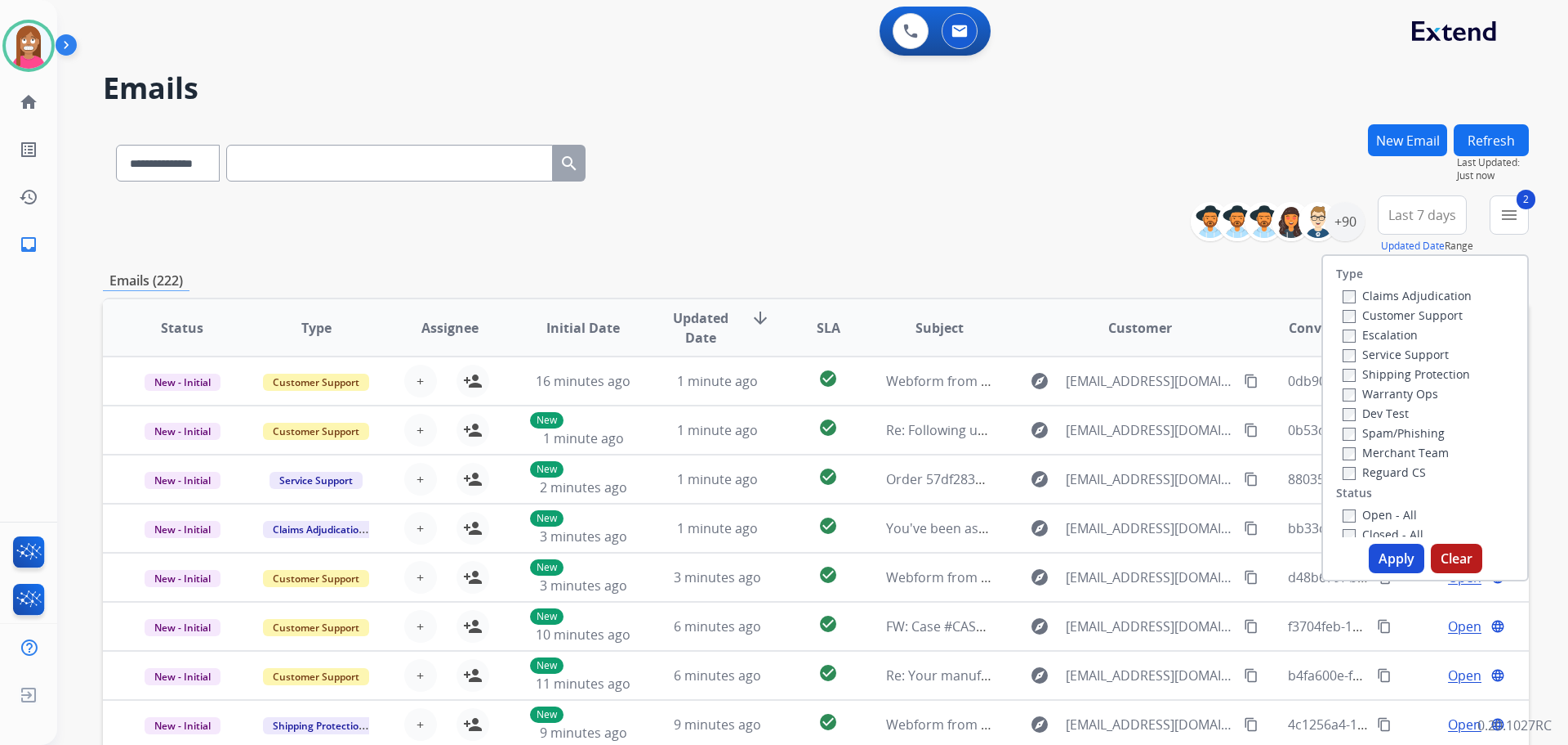
click at [1362, 471] on label "Reguard CS" at bounding box center [1384, 471] width 83 height 16
click at [1373, 511] on label "Open - All" at bounding box center [1380, 514] width 74 height 16
click at [1362, 509] on label "Open - All" at bounding box center [1380, 514] width 74 height 16
click at [1386, 550] on button "Apply" at bounding box center [1397, 559] width 56 height 30
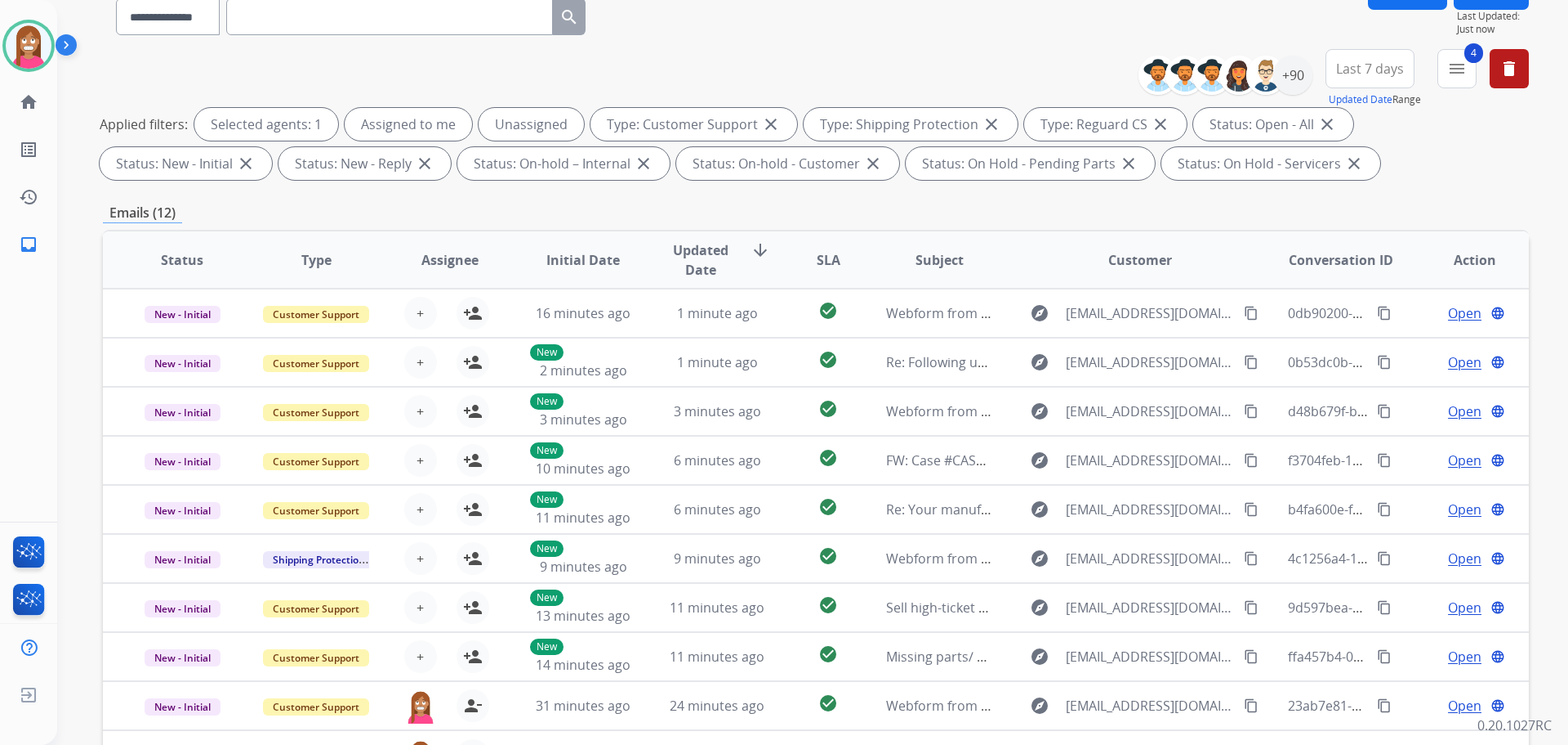
scroll to position [100, 0]
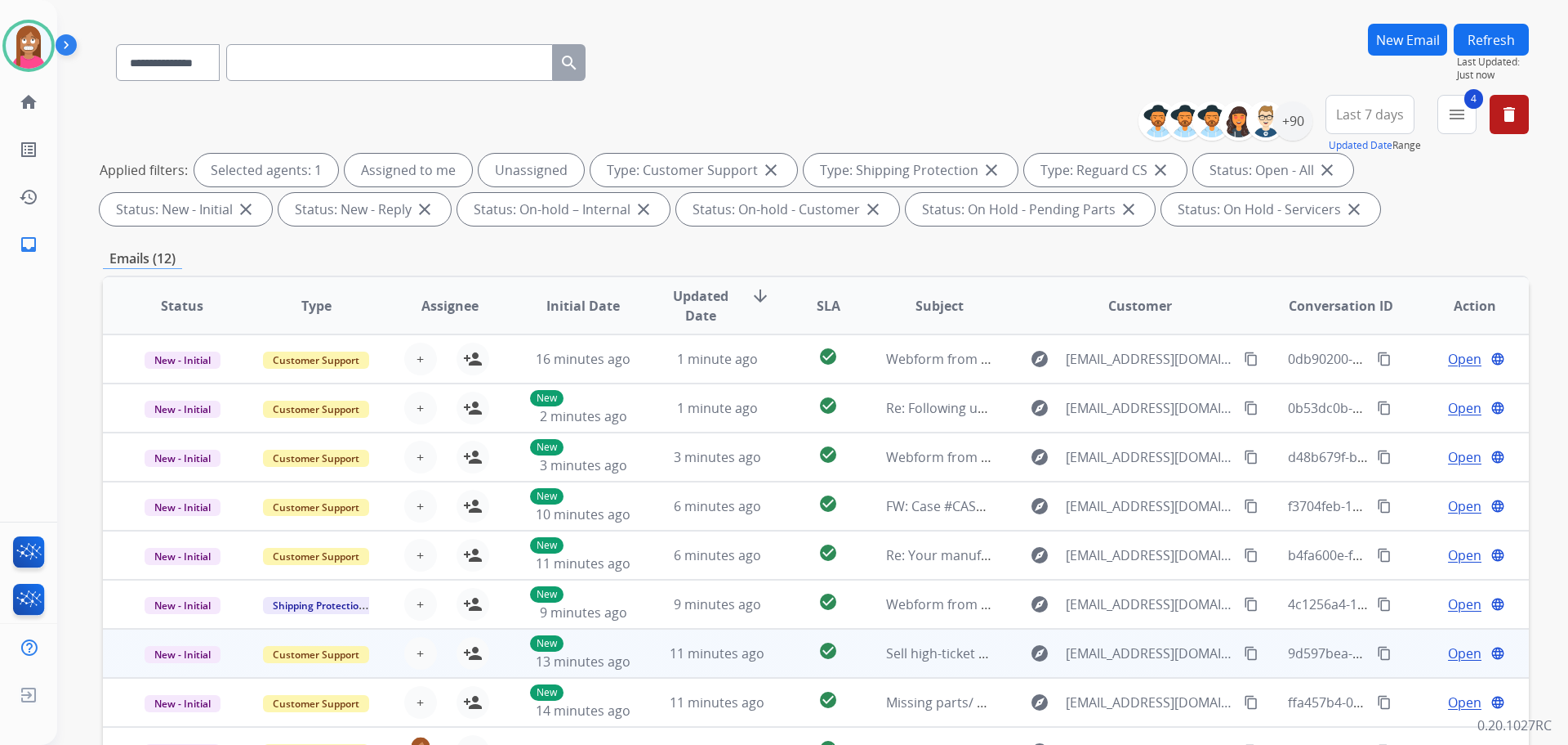
click at [647, 666] on td "11 minutes ago" at bounding box center [705, 652] width 134 height 49
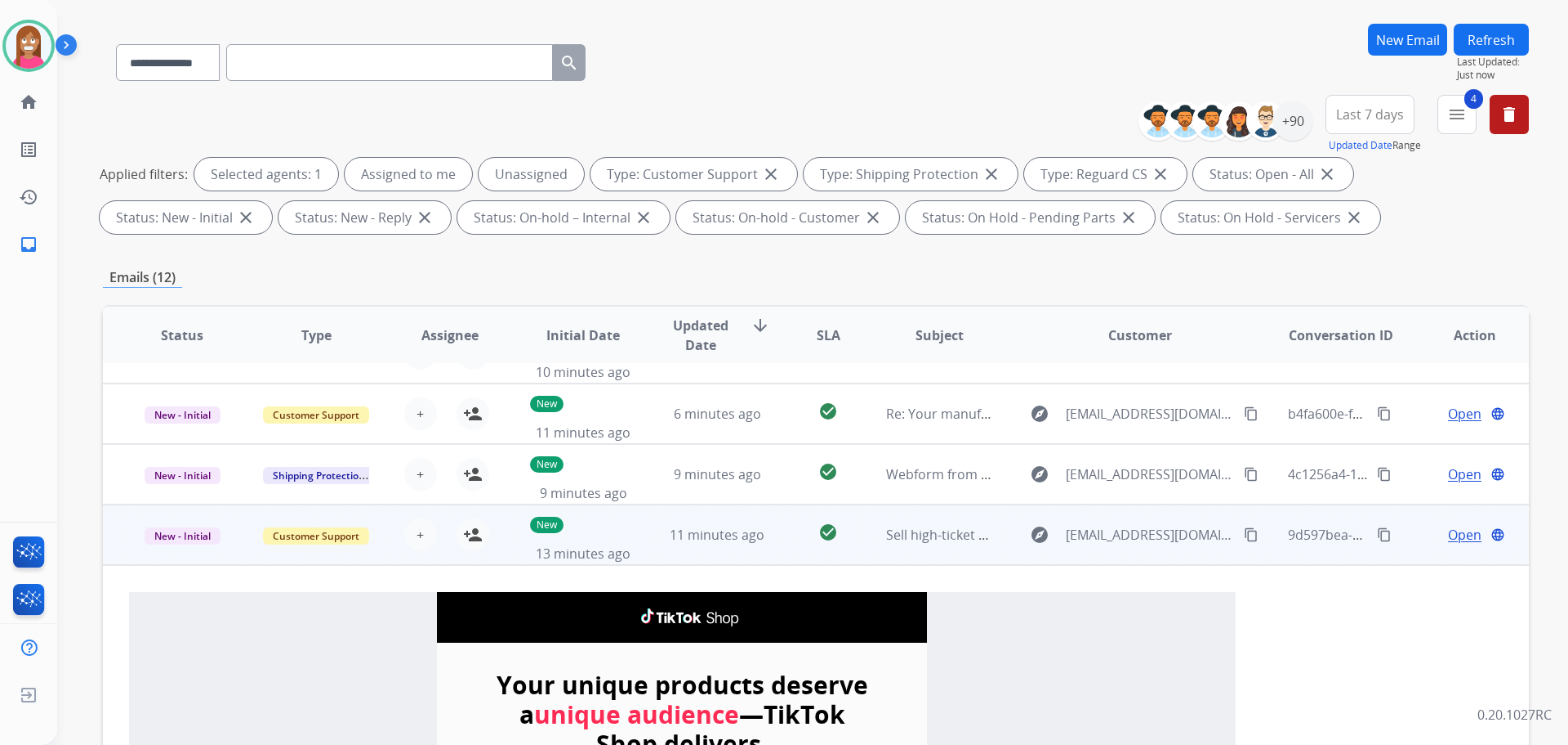
scroll to position [294, 0]
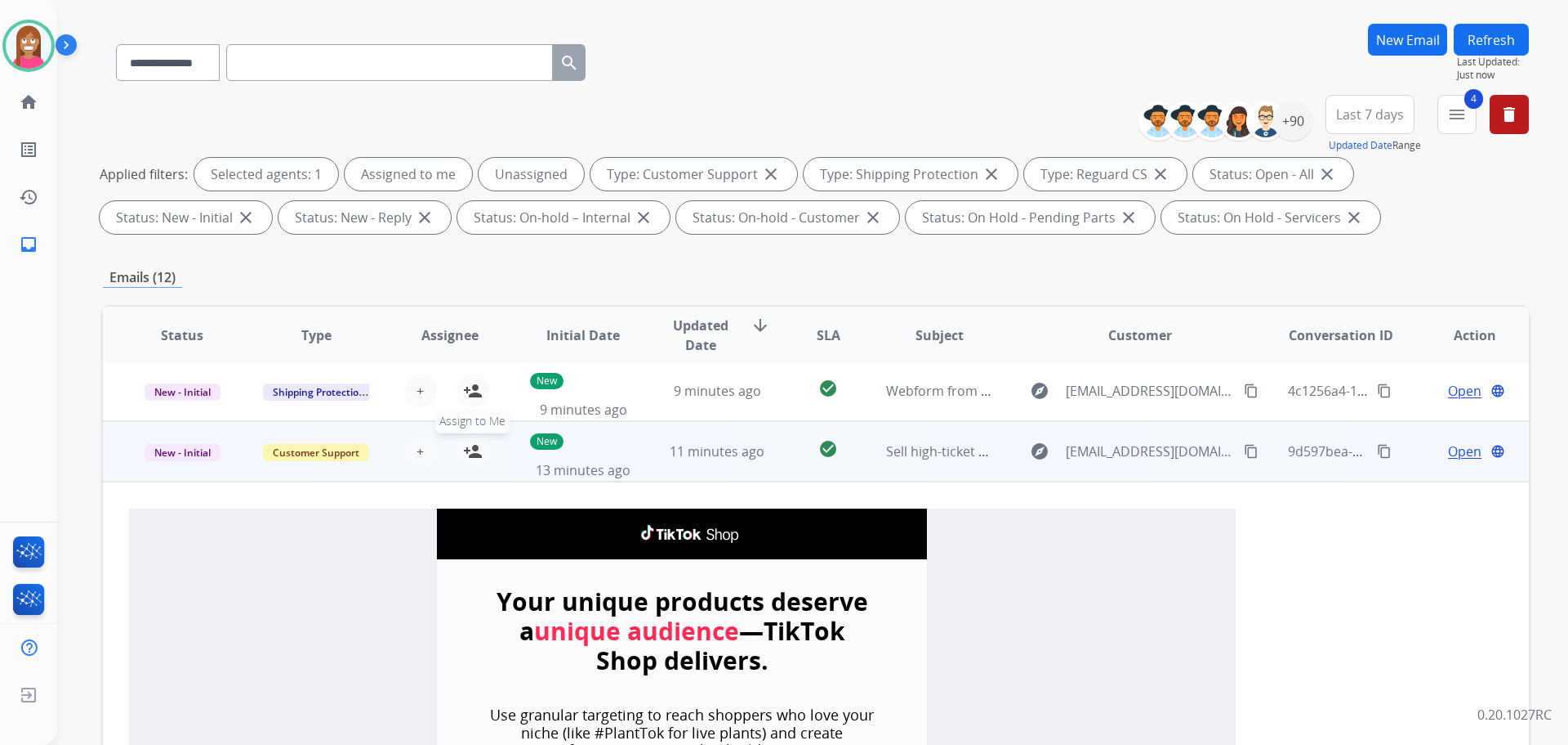
click at [466, 458] on mat-icon "person_add" at bounding box center [473, 451] width 19 height 19
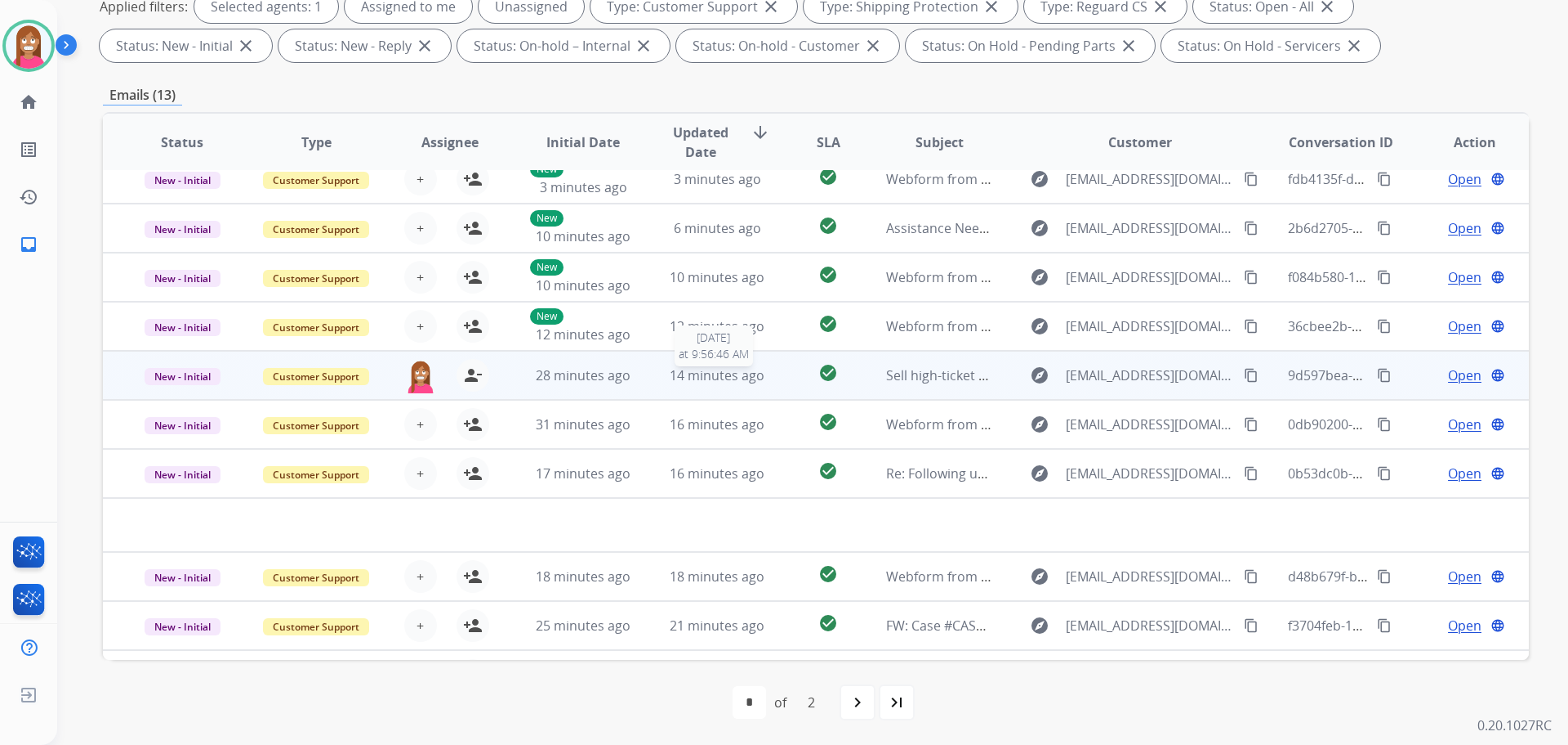
scroll to position [0, 0]
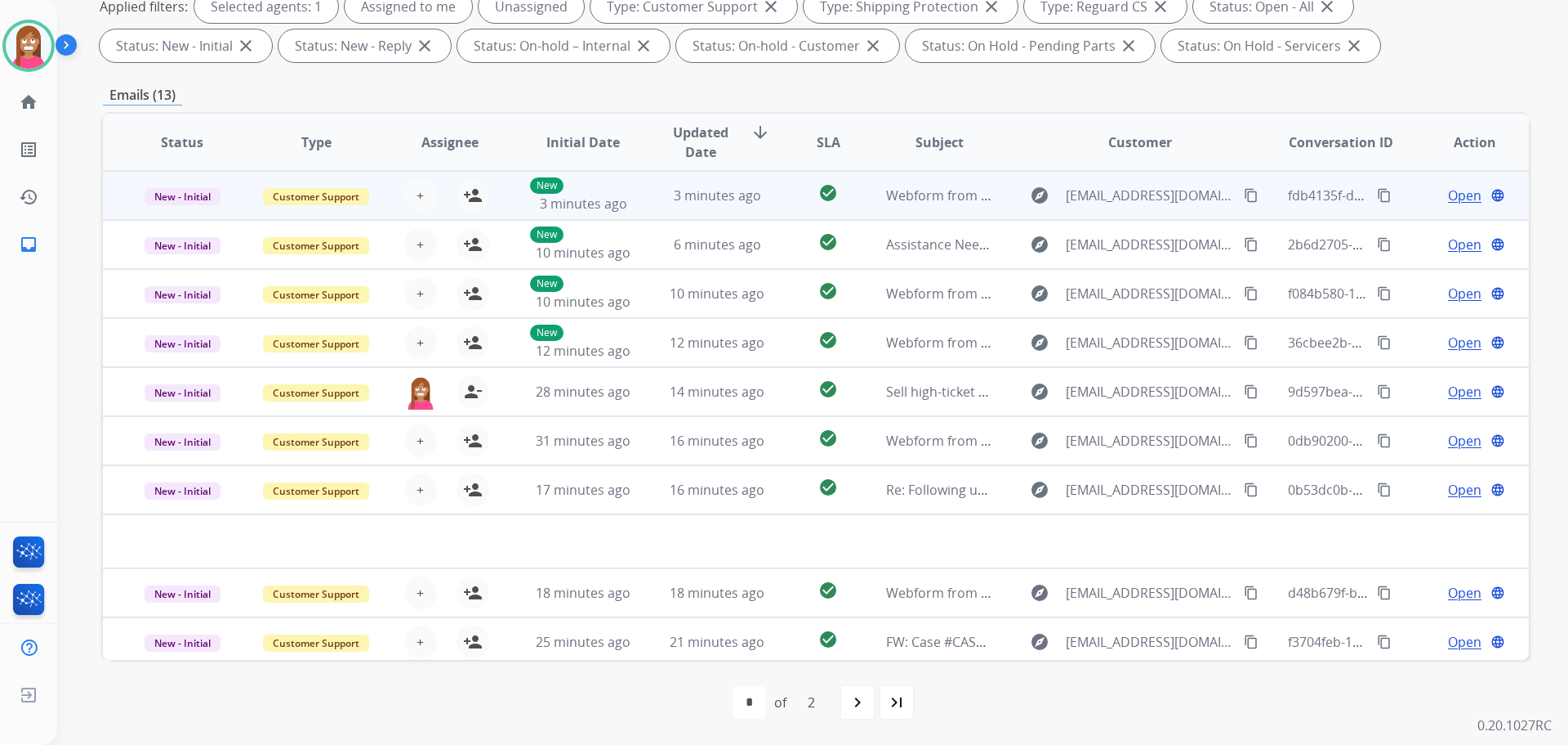
click at [652, 205] on td "3 minutes ago" at bounding box center [705, 195] width 134 height 49
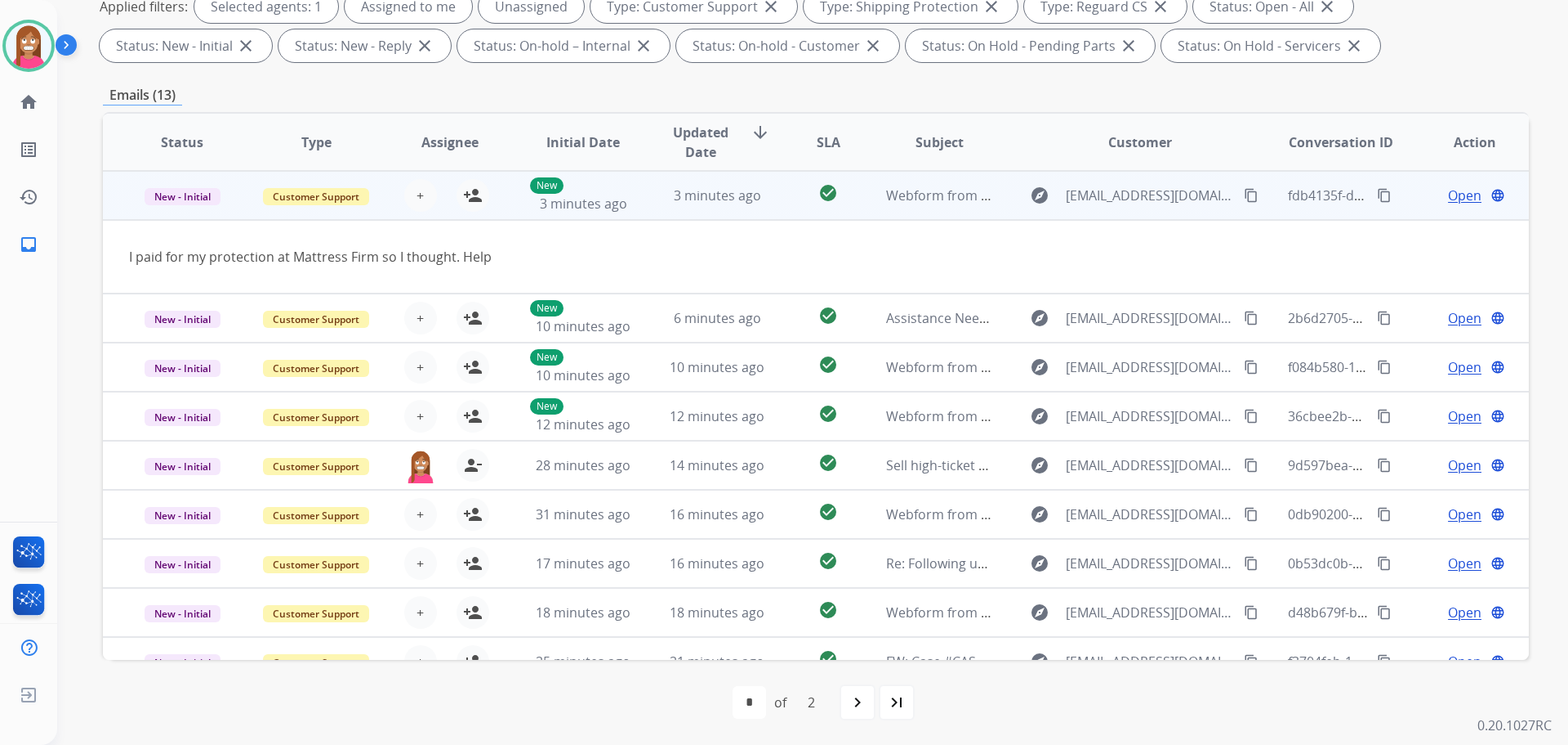
drag, startPoint x: 1225, startPoint y: 199, endPoint x: 1523, endPoint y: 139, distance: 304.0
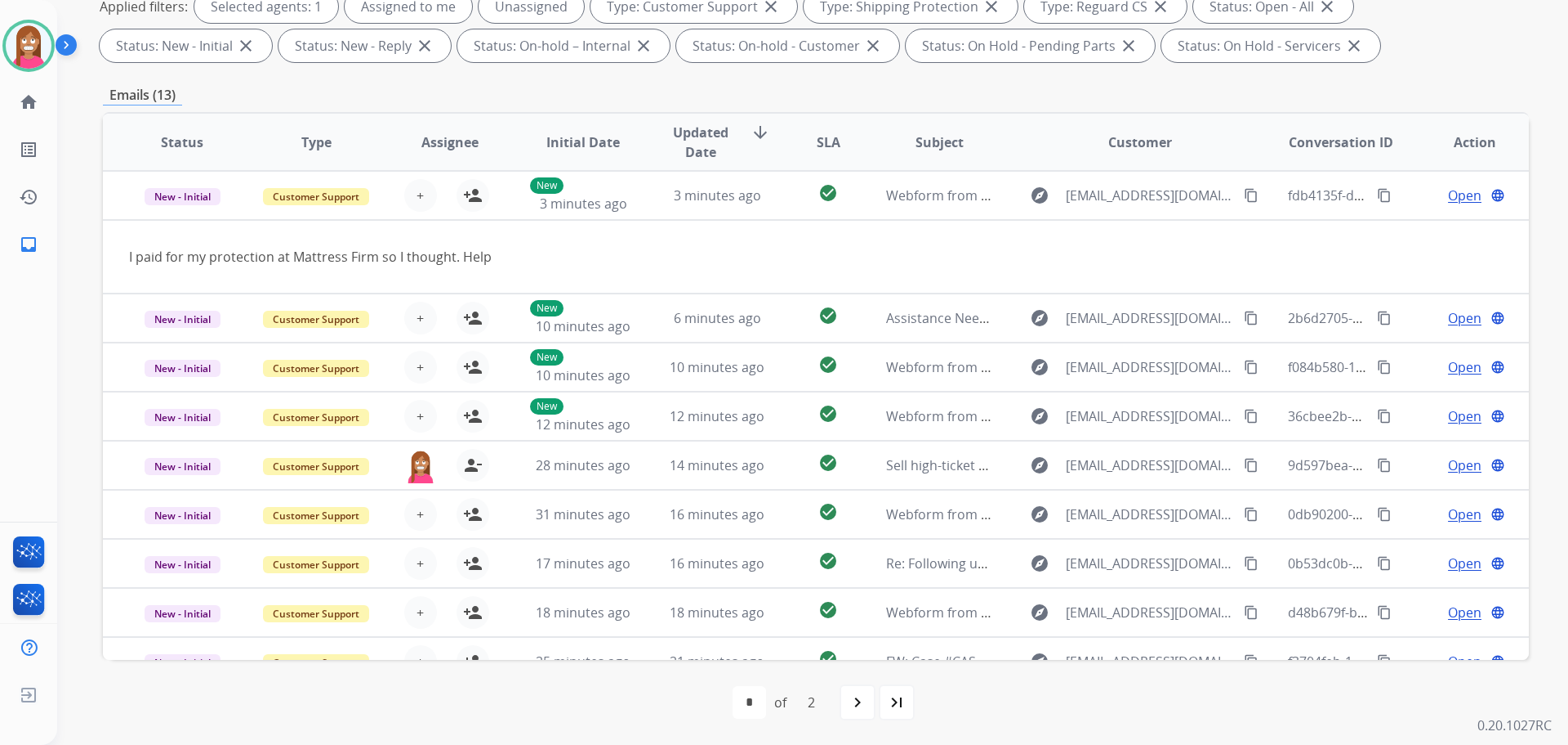
click at [1244, 199] on mat-icon "content_copy" at bounding box center [1252, 196] width 15 height 15
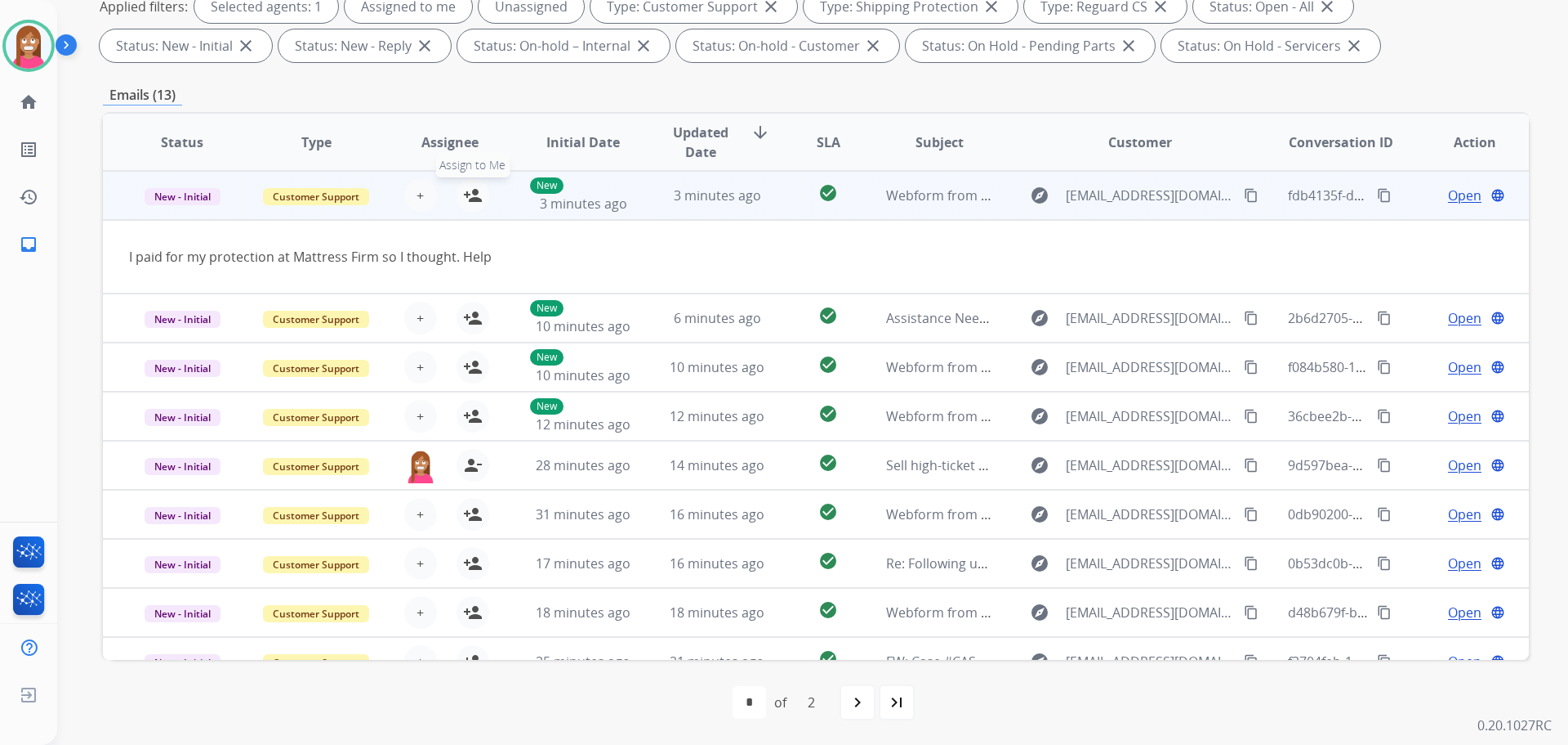
click at [469, 201] on mat-icon "person_add" at bounding box center [473, 195] width 19 height 19
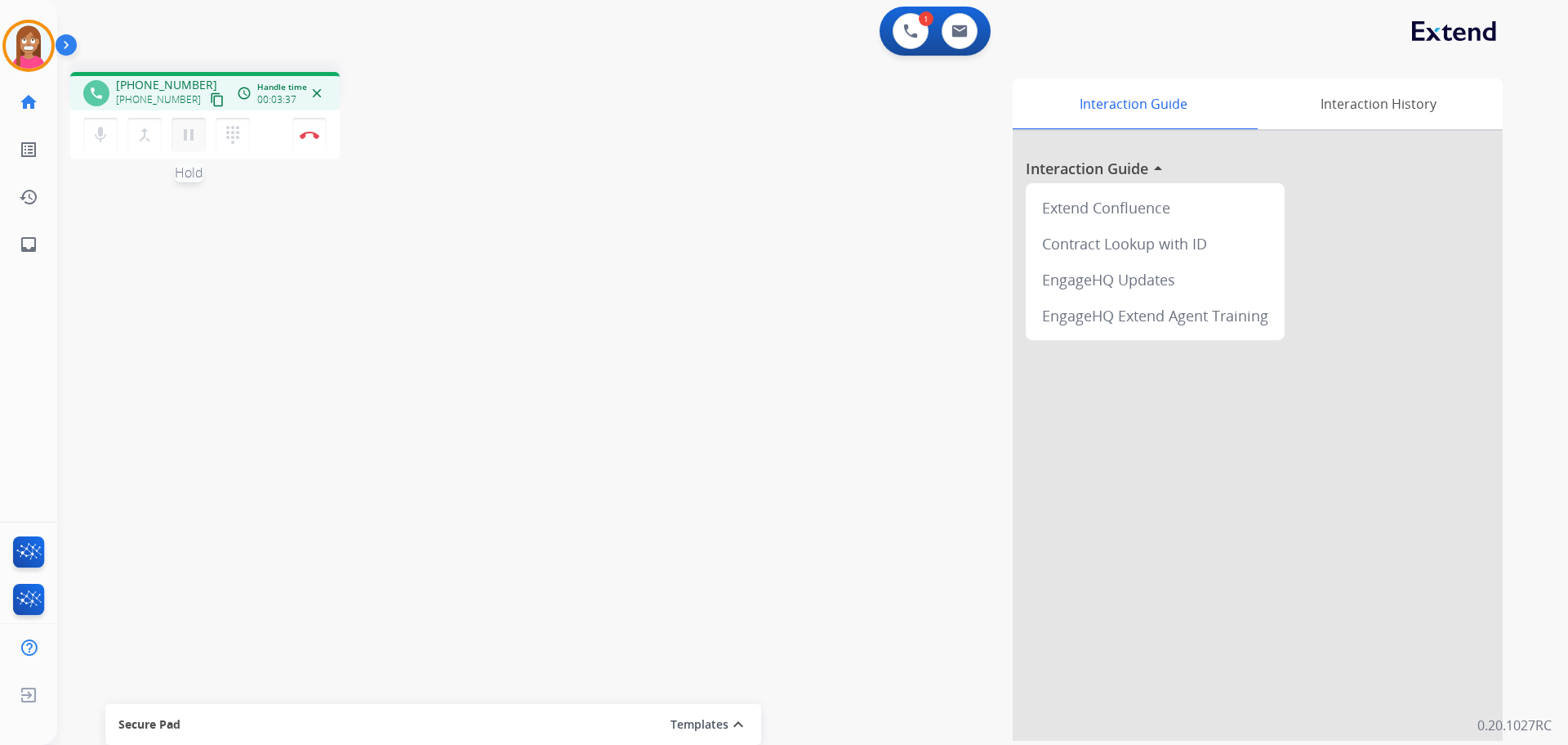
click at [186, 145] on button "pause Hold" at bounding box center [188, 135] width 34 height 34
click at [235, 133] on mat-icon "dialpad" at bounding box center [233, 135] width 19 height 19
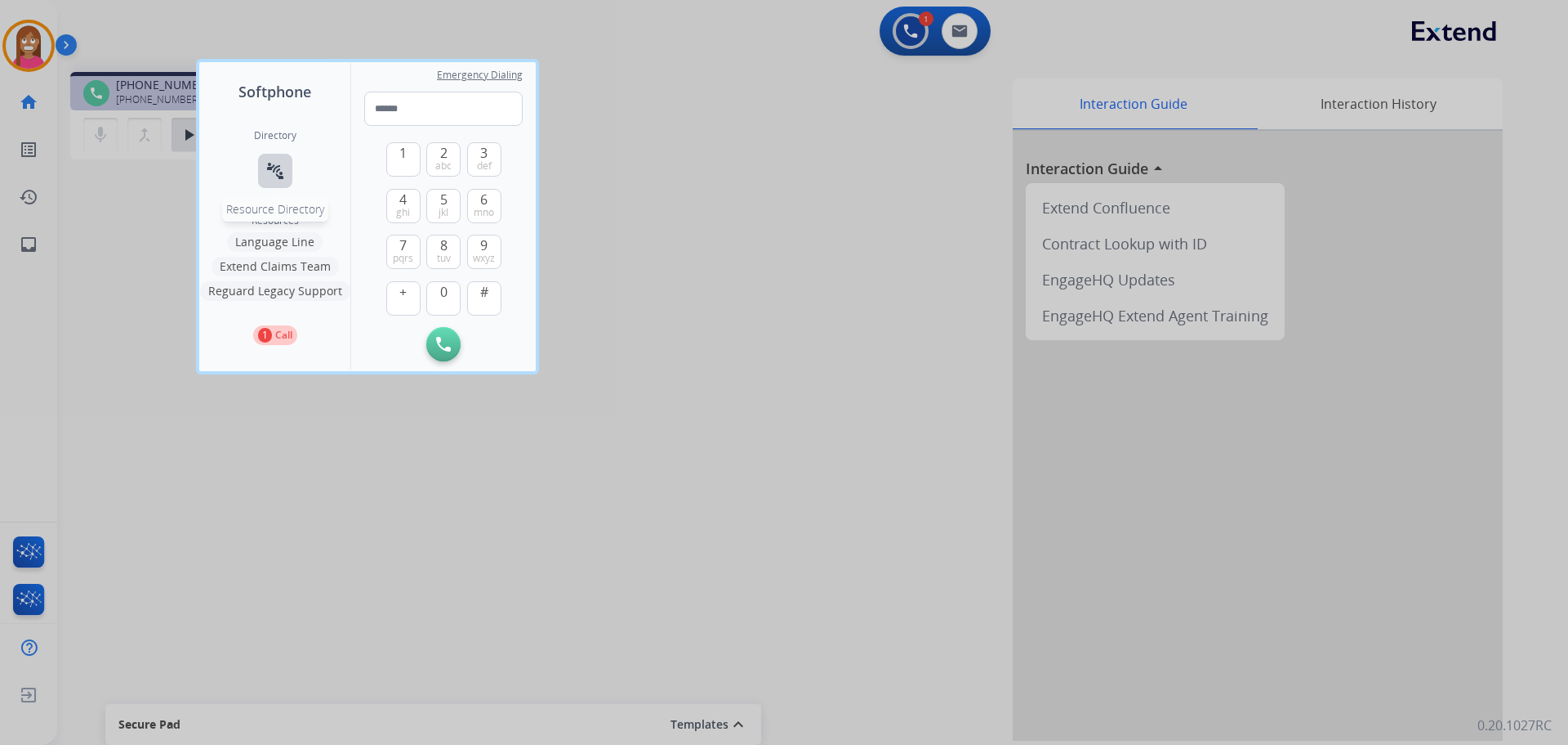
click at [277, 169] on mat-icon "connect_without_contact" at bounding box center [274, 171] width 19 height 19
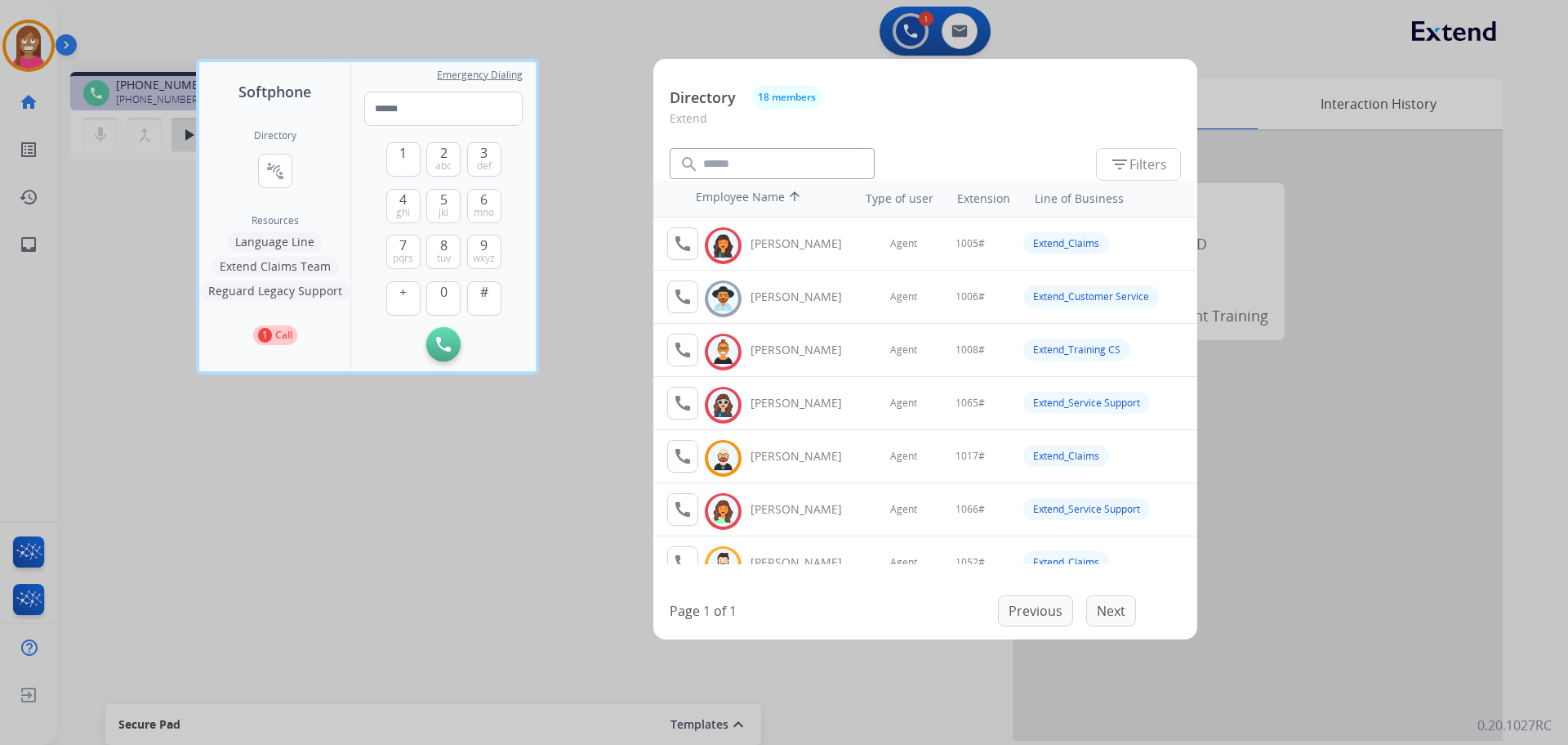
click at [292, 267] on button "Extend Claims Team" at bounding box center [274, 266] width 127 height 19
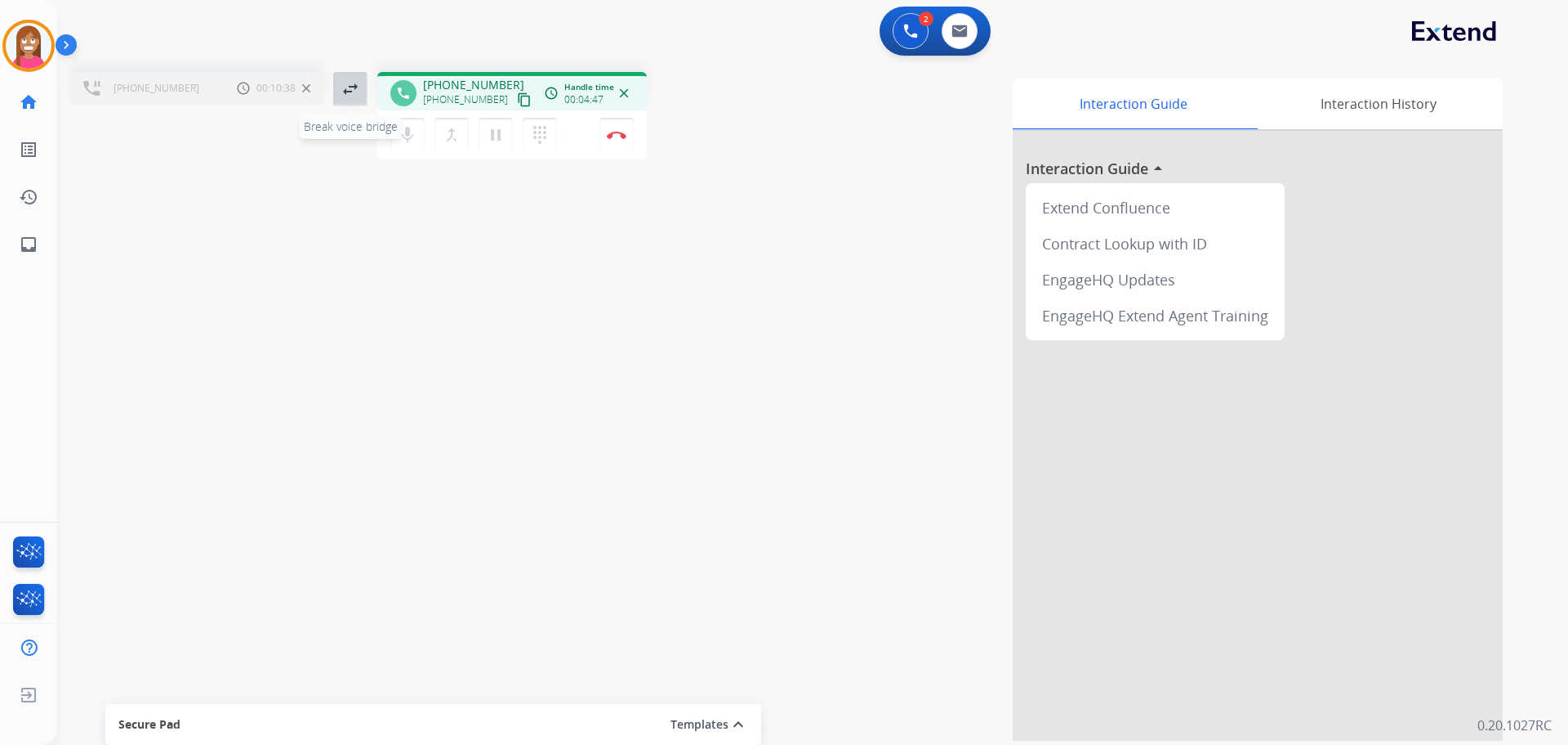
click at [351, 86] on mat-icon "swap_horiz" at bounding box center [350, 88] width 19 height 19
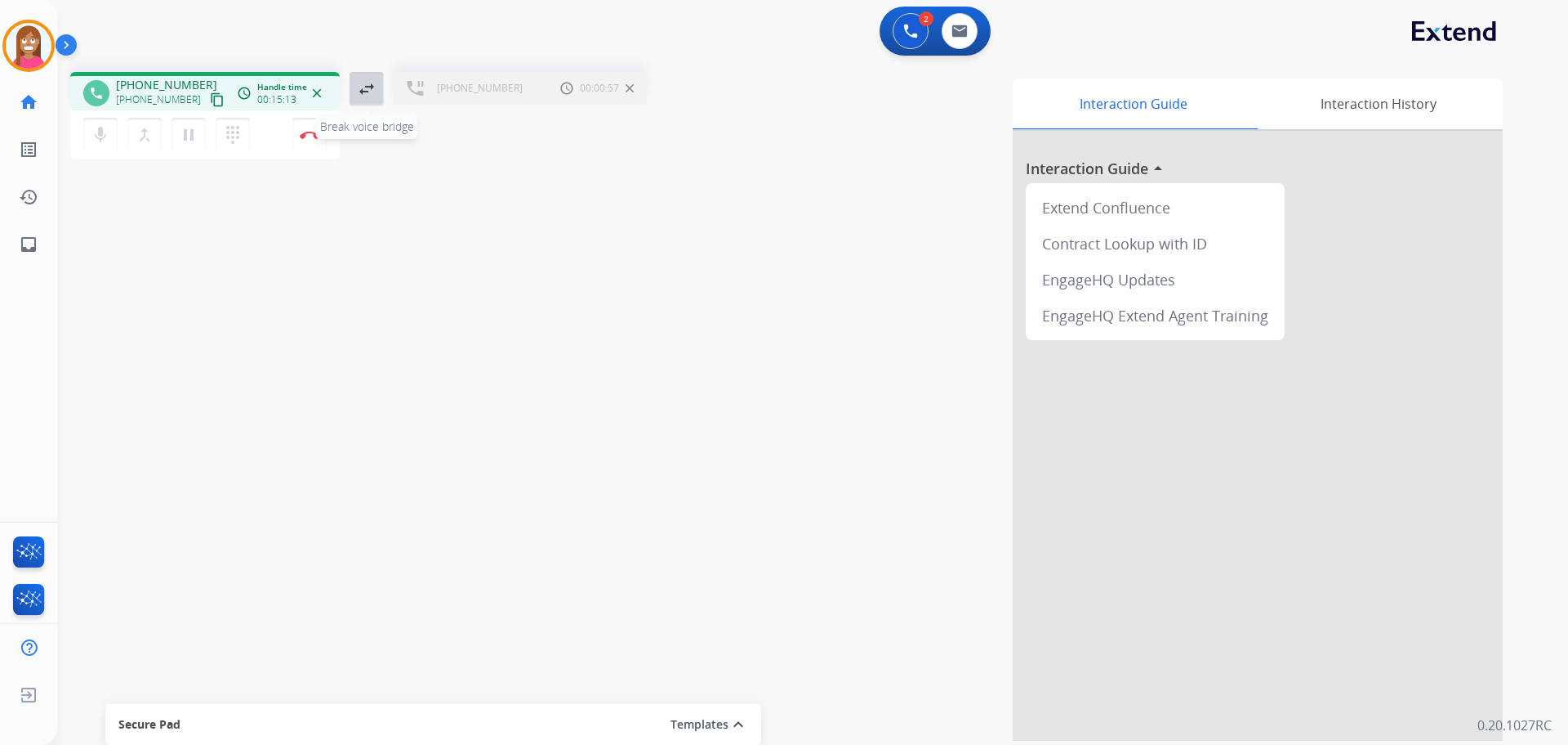
click at [376, 94] on mat-icon "swap_horiz" at bounding box center [366, 88] width 19 height 19
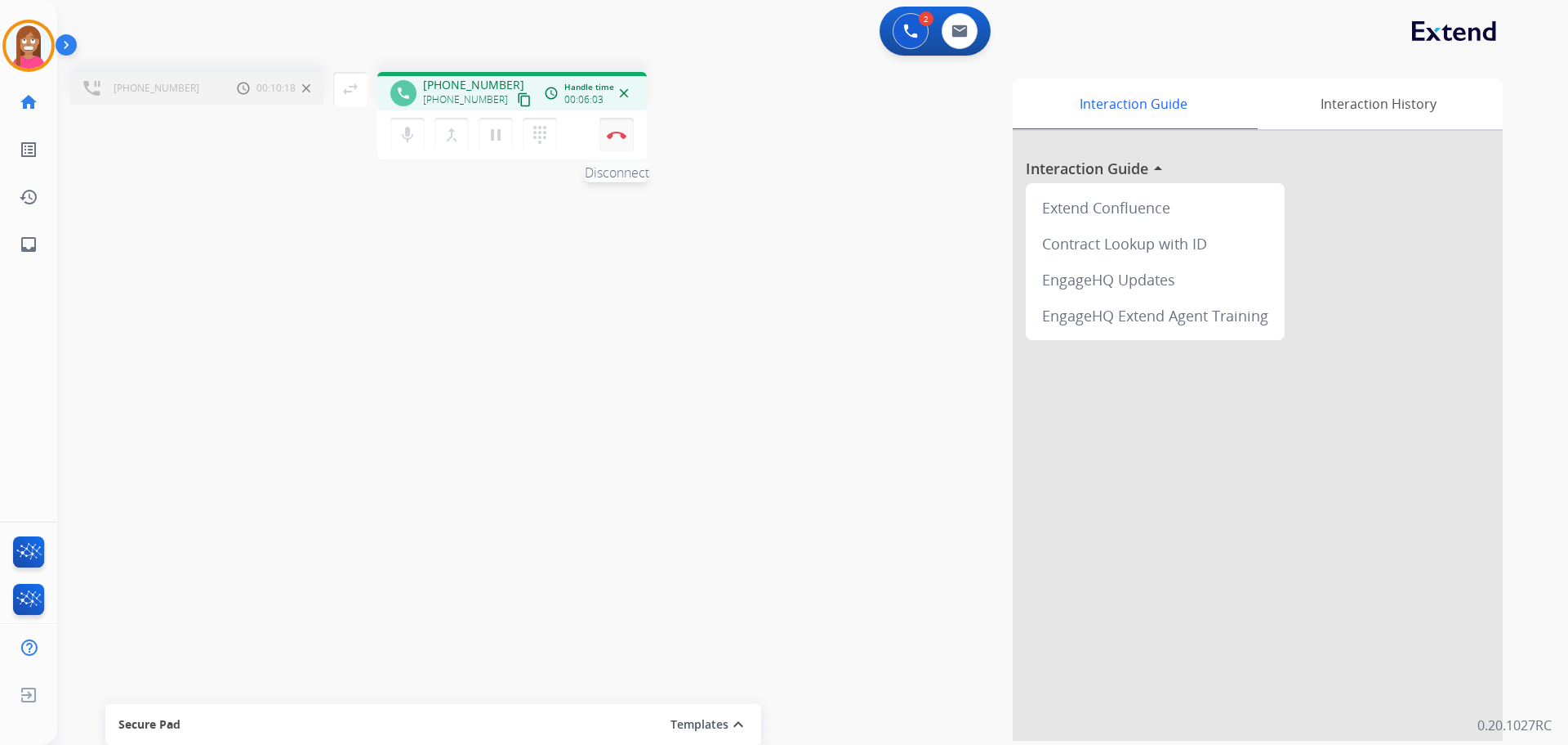
click at [612, 143] on button "Disconnect" at bounding box center [617, 135] width 34 height 34
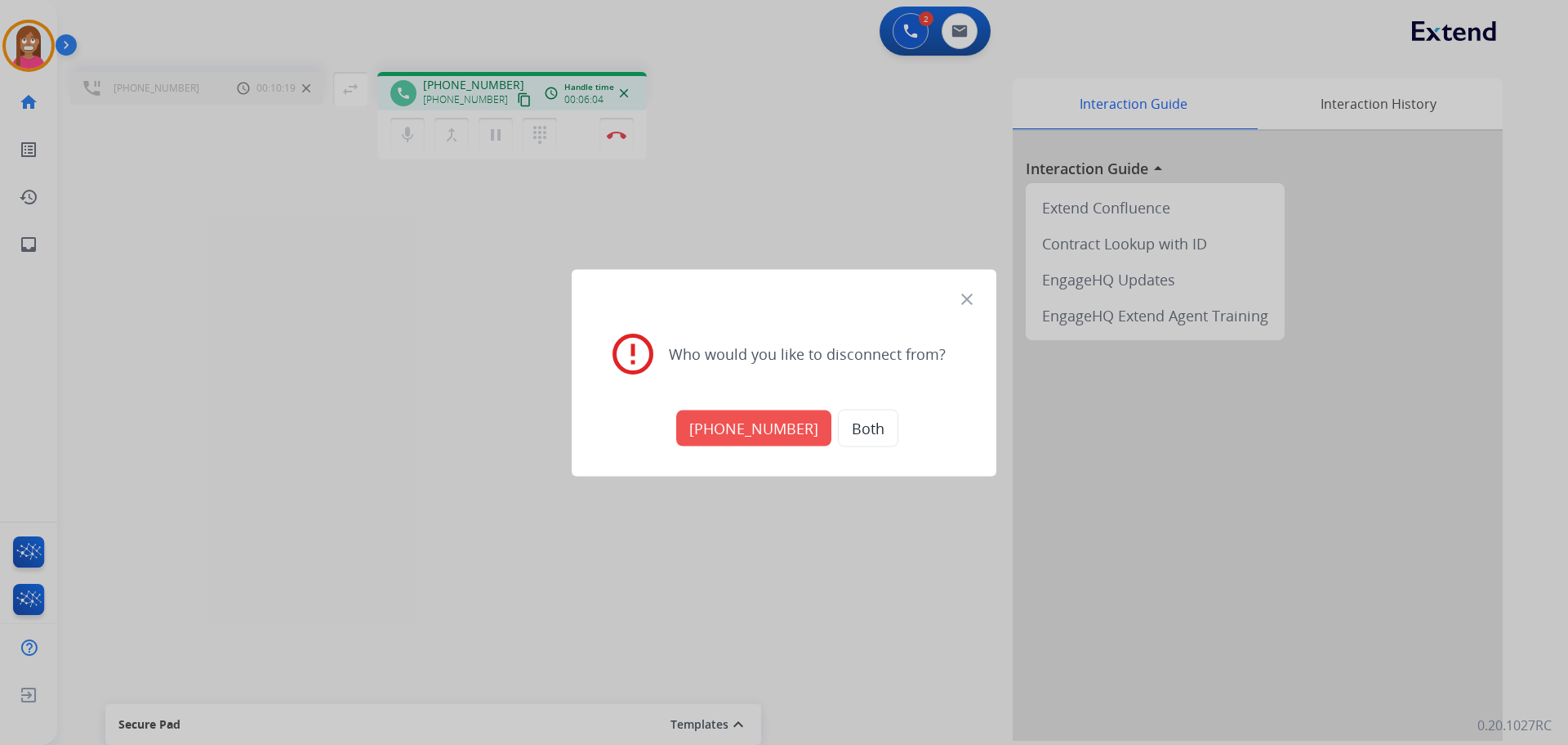
click at [737, 428] on button "[PHONE_NUMBER]" at bounding box center [753, 427] width 155 height 36
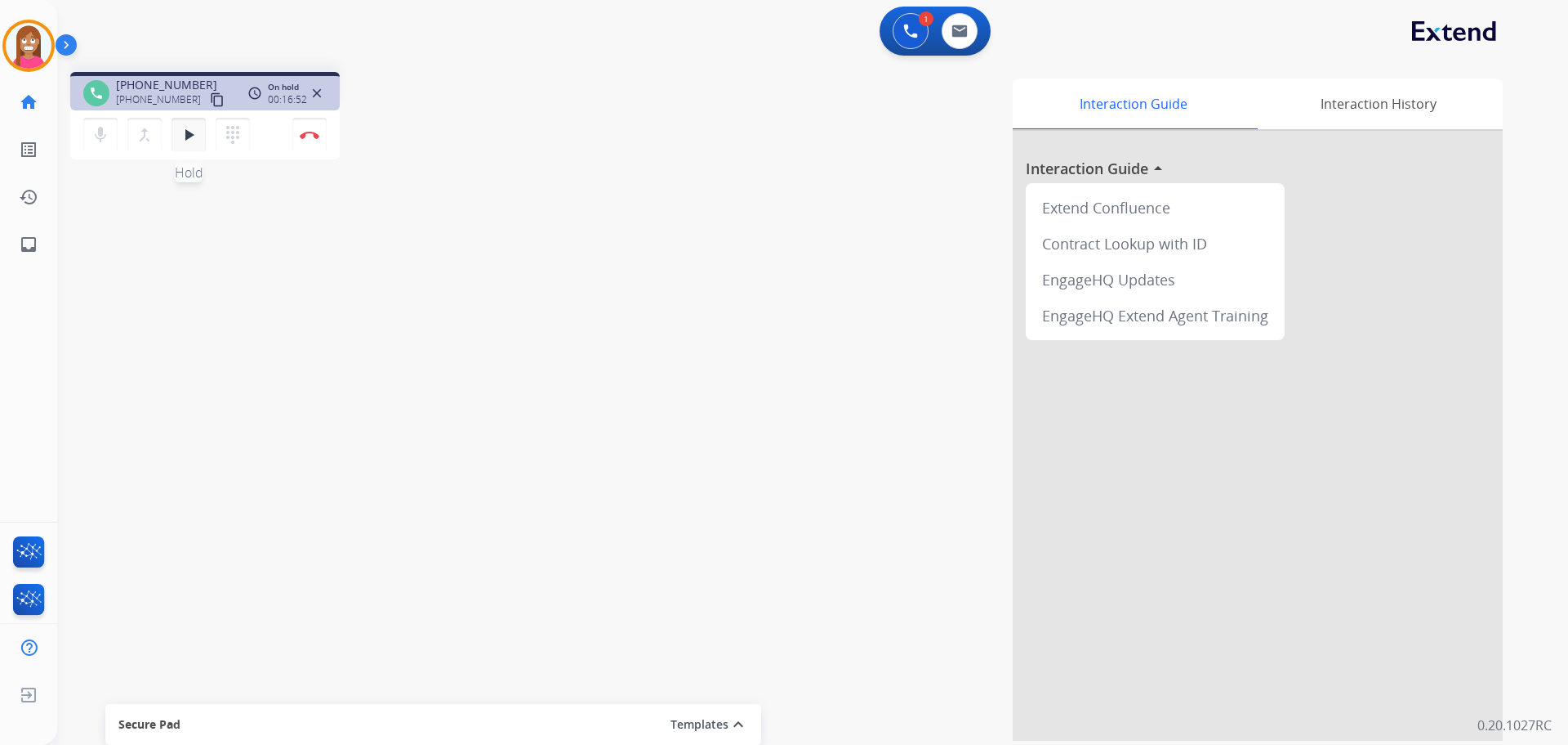
click at [189, 141] on mat-icon "play_arrow" at bounding box center [188, 135] width 19 height 19
click at [319, 146] on button "Disconnect" at bounding box center [309, 135] width 34 height 34
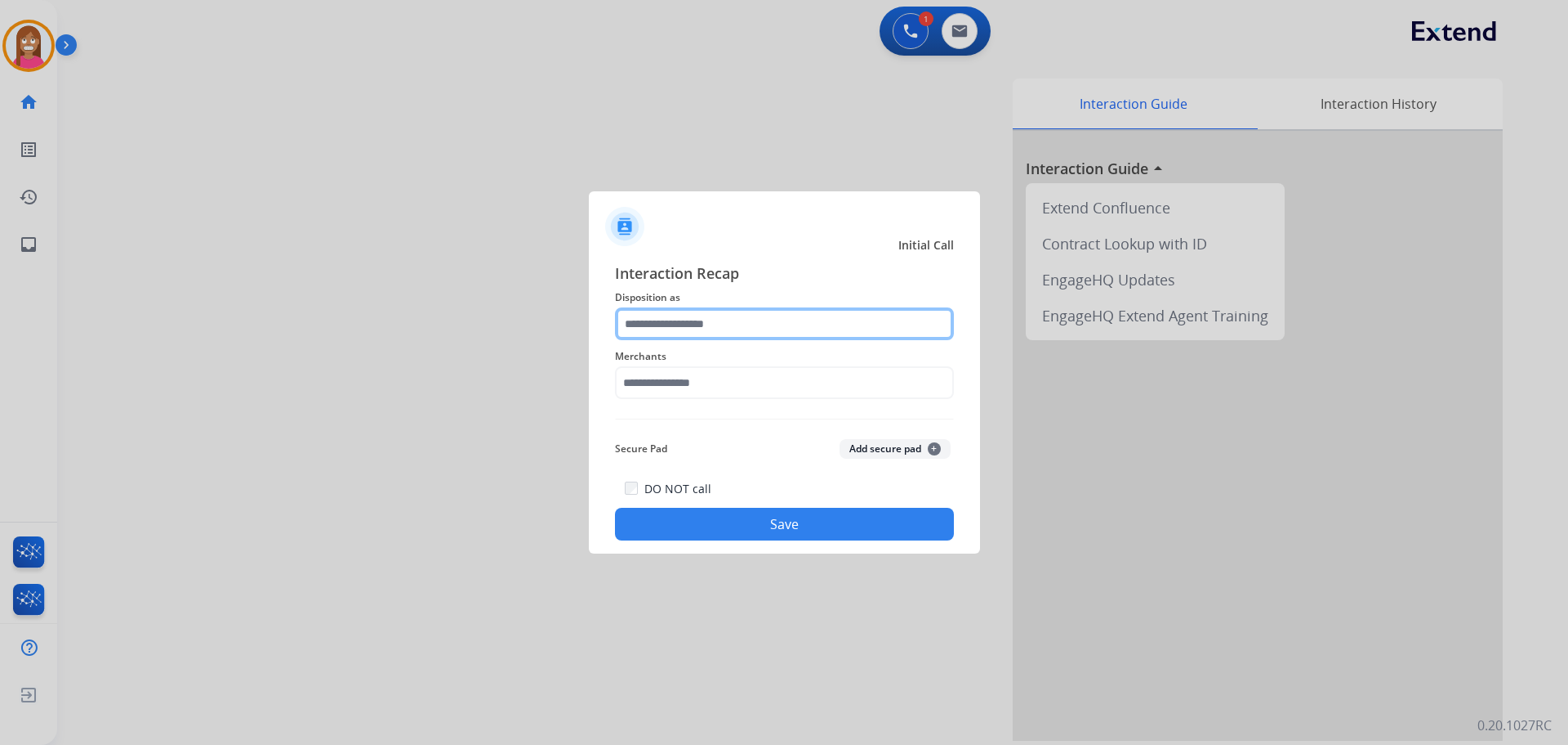
click at [684, 315] on input "text" at bounding box center [784, 323] width 339 height 32
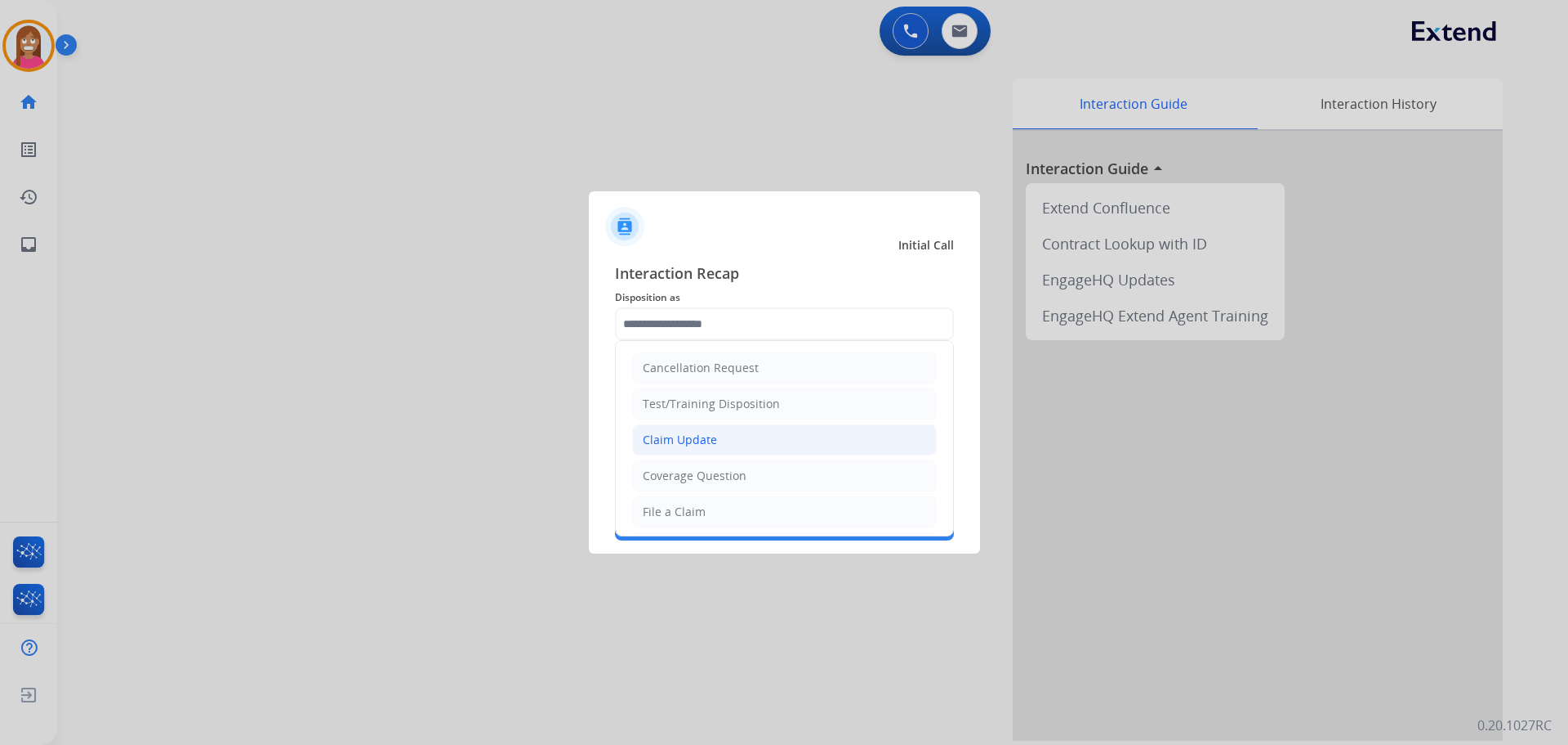
click at [676, 438] on div "Claim Update" at bounding box center [680, 440] width 74 height 17
type input "**********"
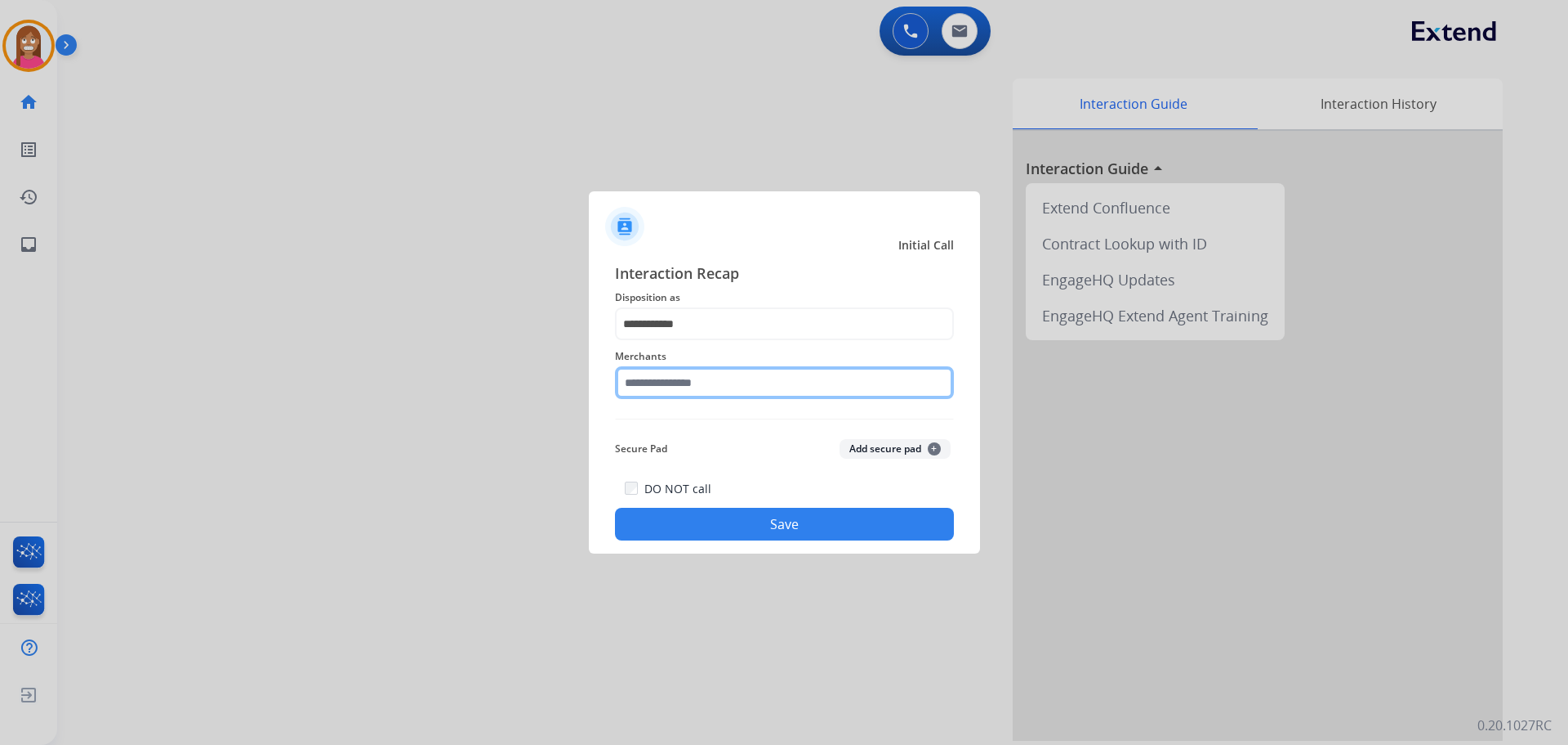
click at [663, 388] on input "text" at bounding box center [784, 382] width 339 height 32
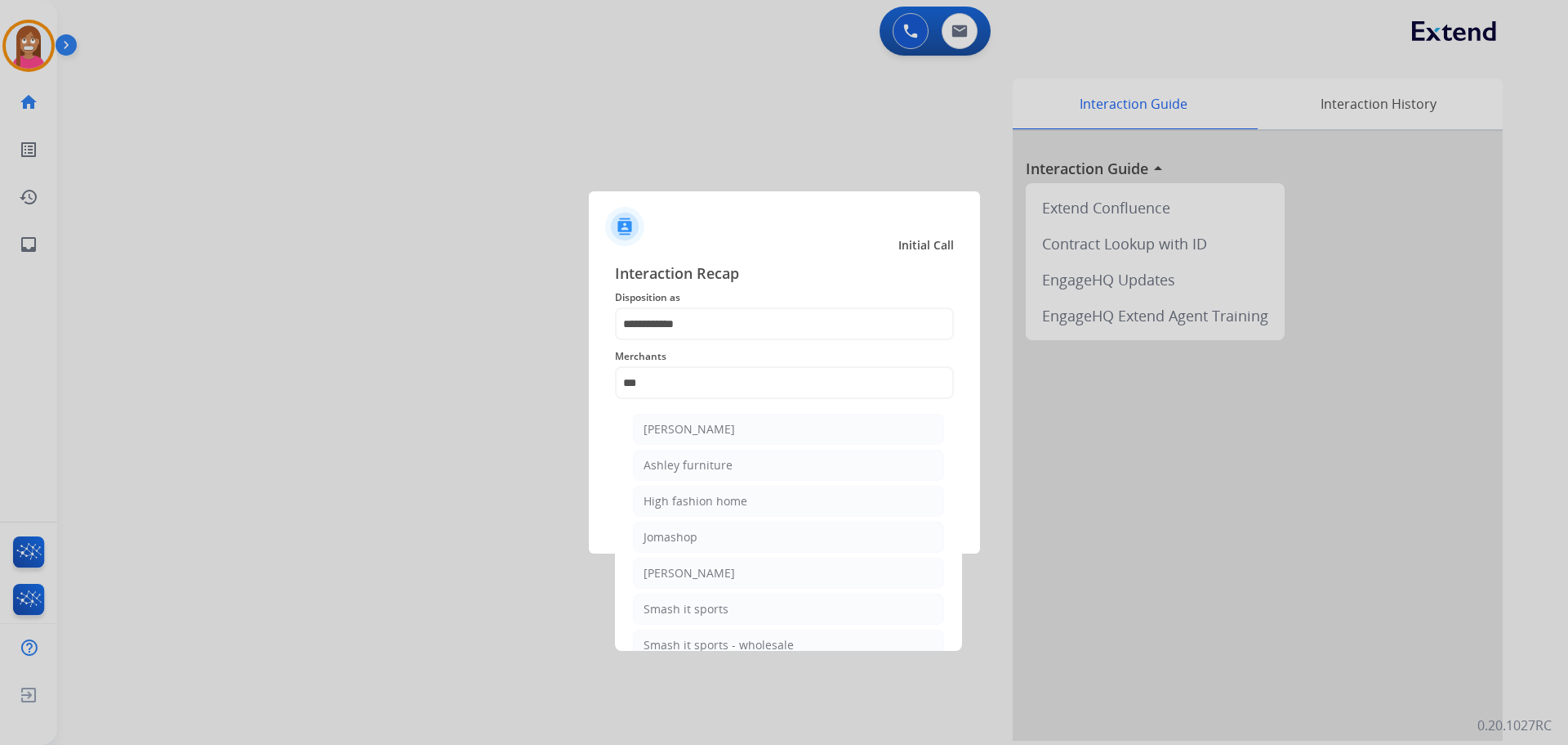
click at [663, 466] on div "Ashley furniture" at bounding box center [688, 465] width 89 height 17
type input "**********"
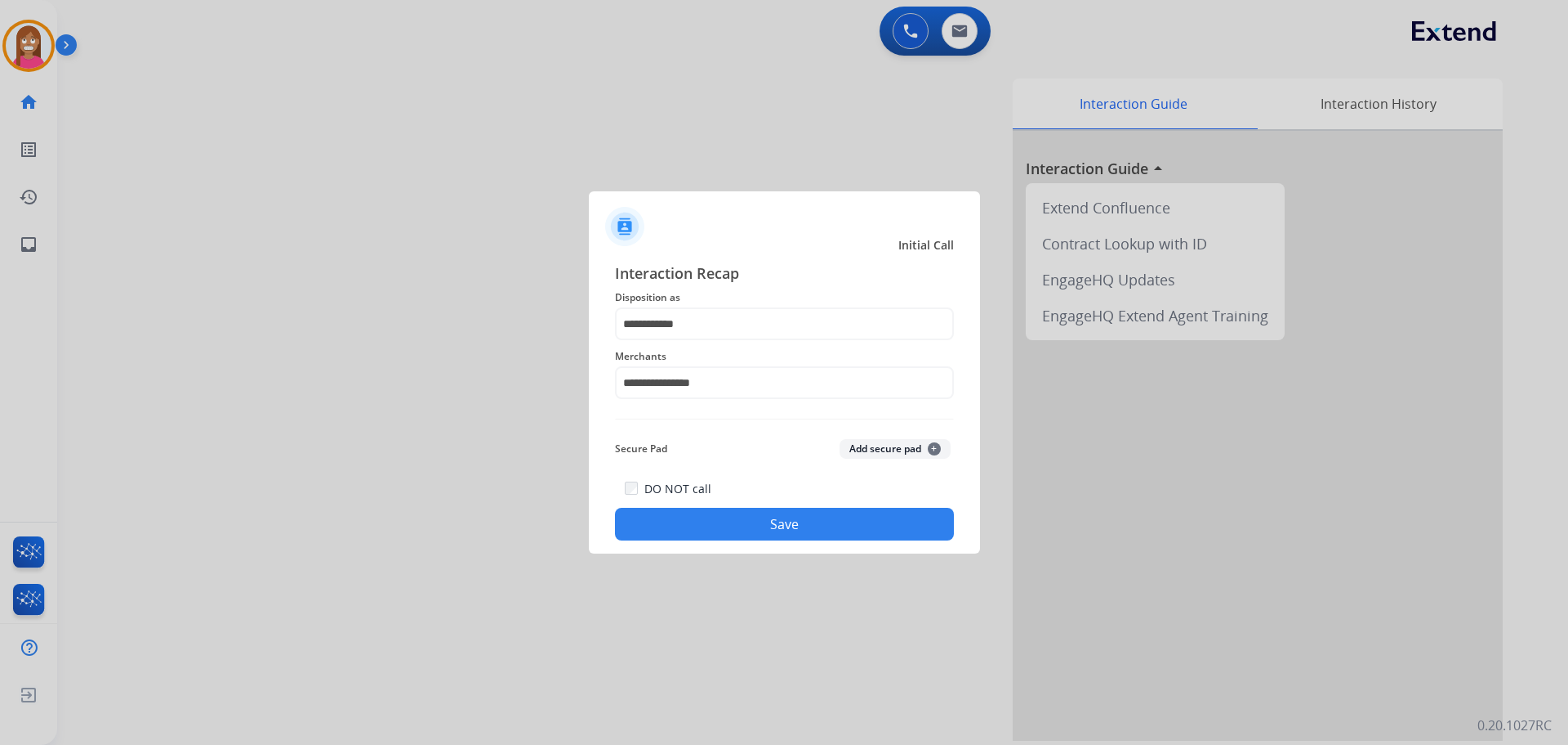
click at [676, 513] on button "Save" at bounding box center [784, 523] width 339 height 32
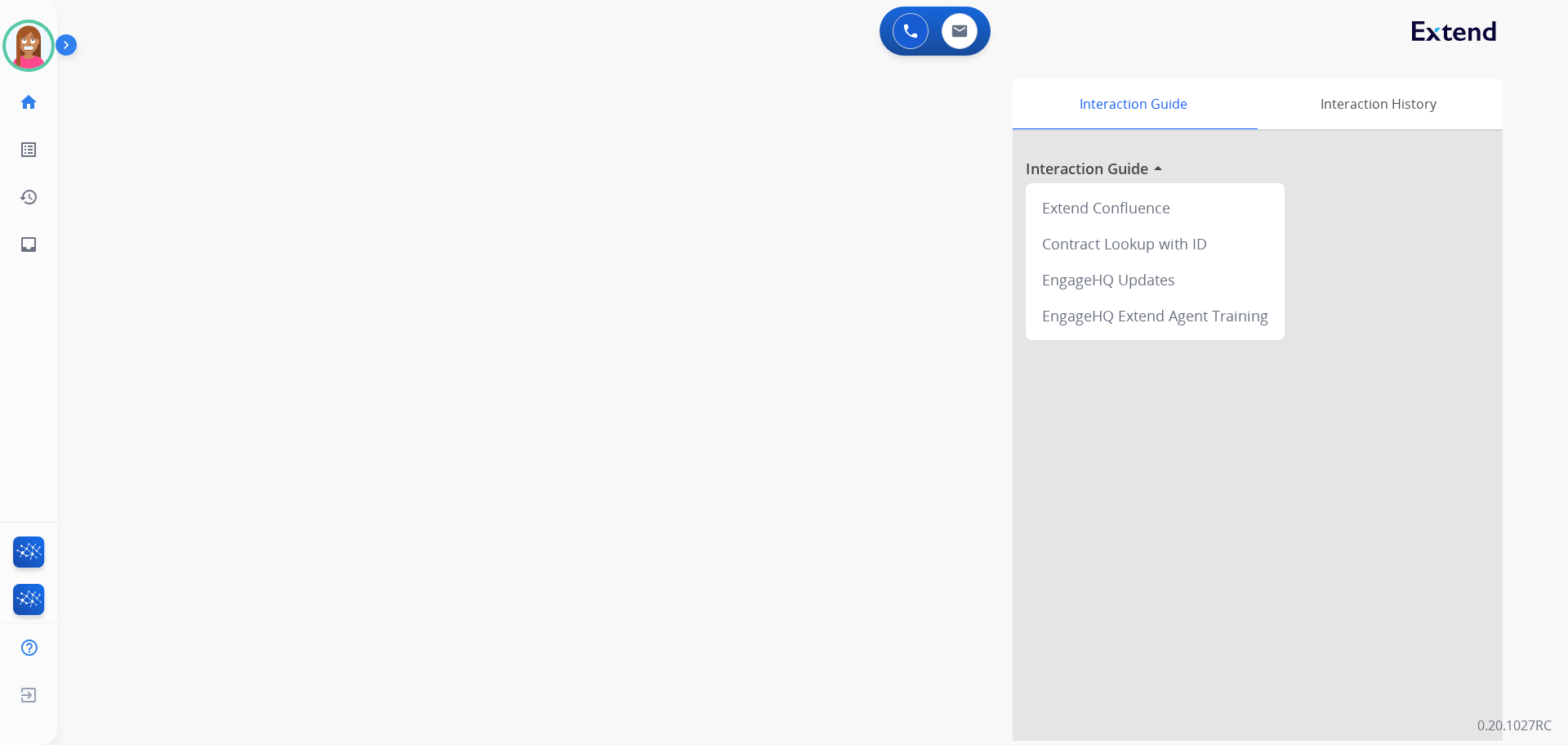
drag, startPoint x: 44, startPoint y: 55, endPoint x: 70, endPoint y: 60, distance: 26.5
click at [44, 55] on img at bounding box center [28, 45] width 45 height 45
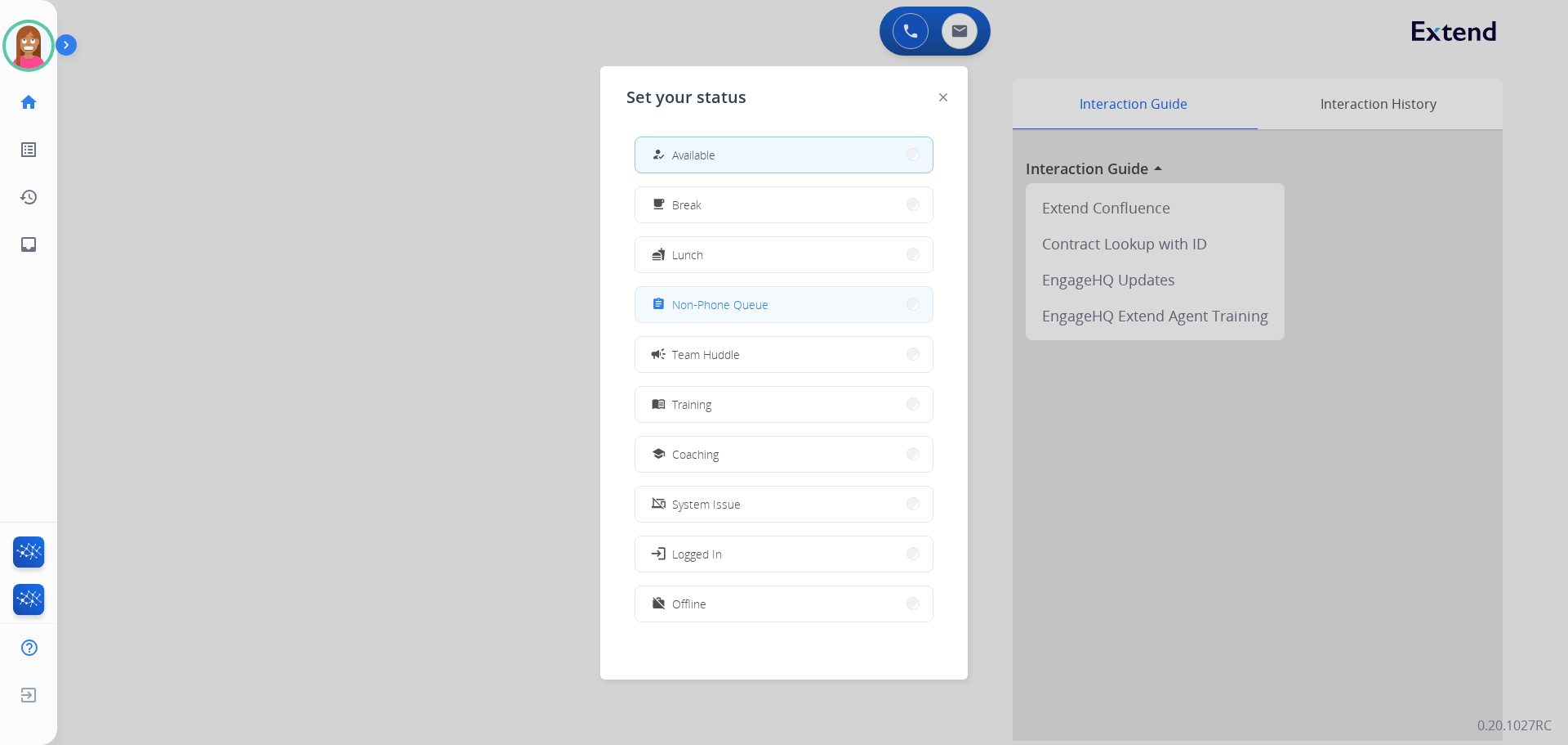
click at [703, 305] on span "Non-Phone Queue" at bounding box center [720, 304] width 96 height 18
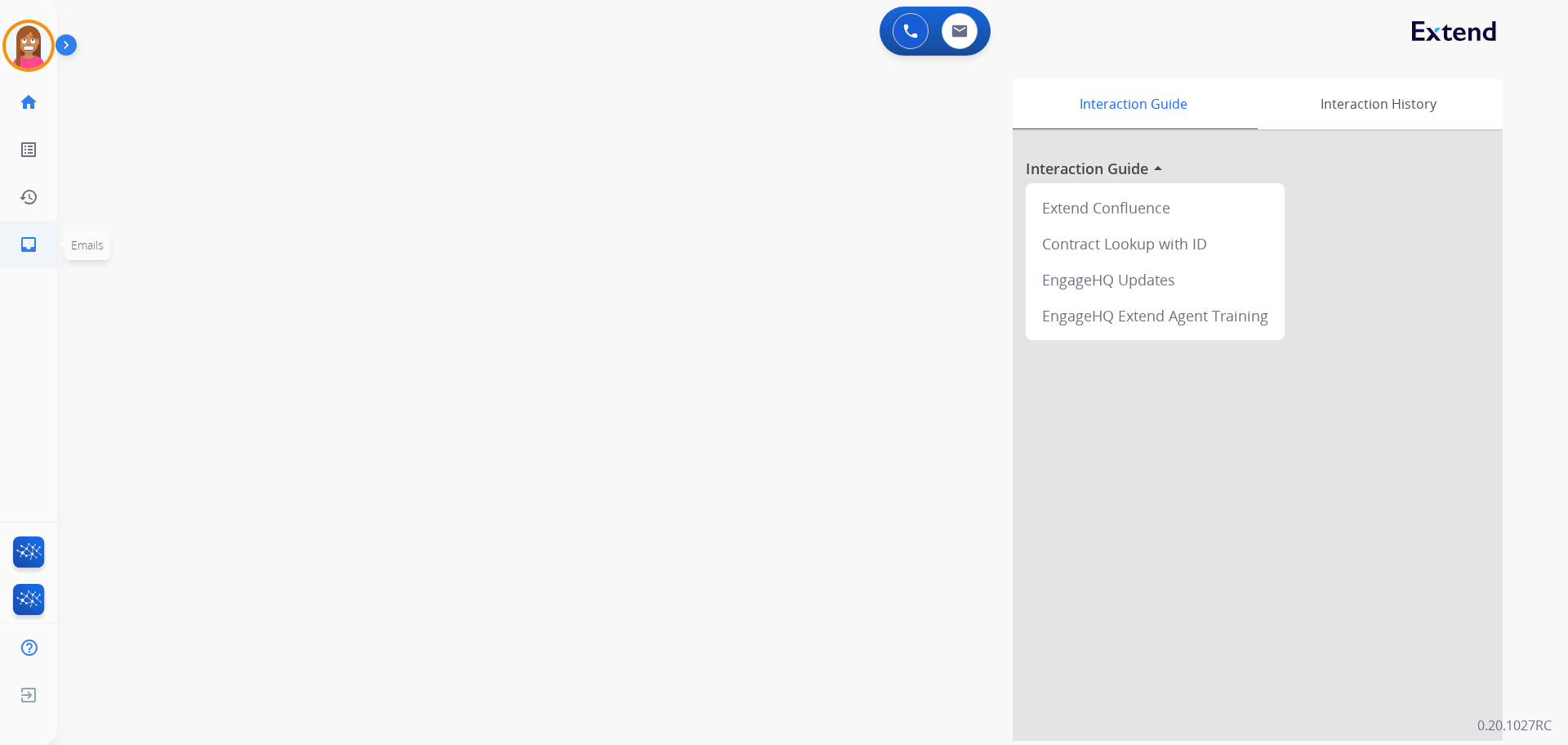
click at [32, 242] on mat-icon "inbox" at bounding box center [28, 244] width 19 height 19
select select "**********"
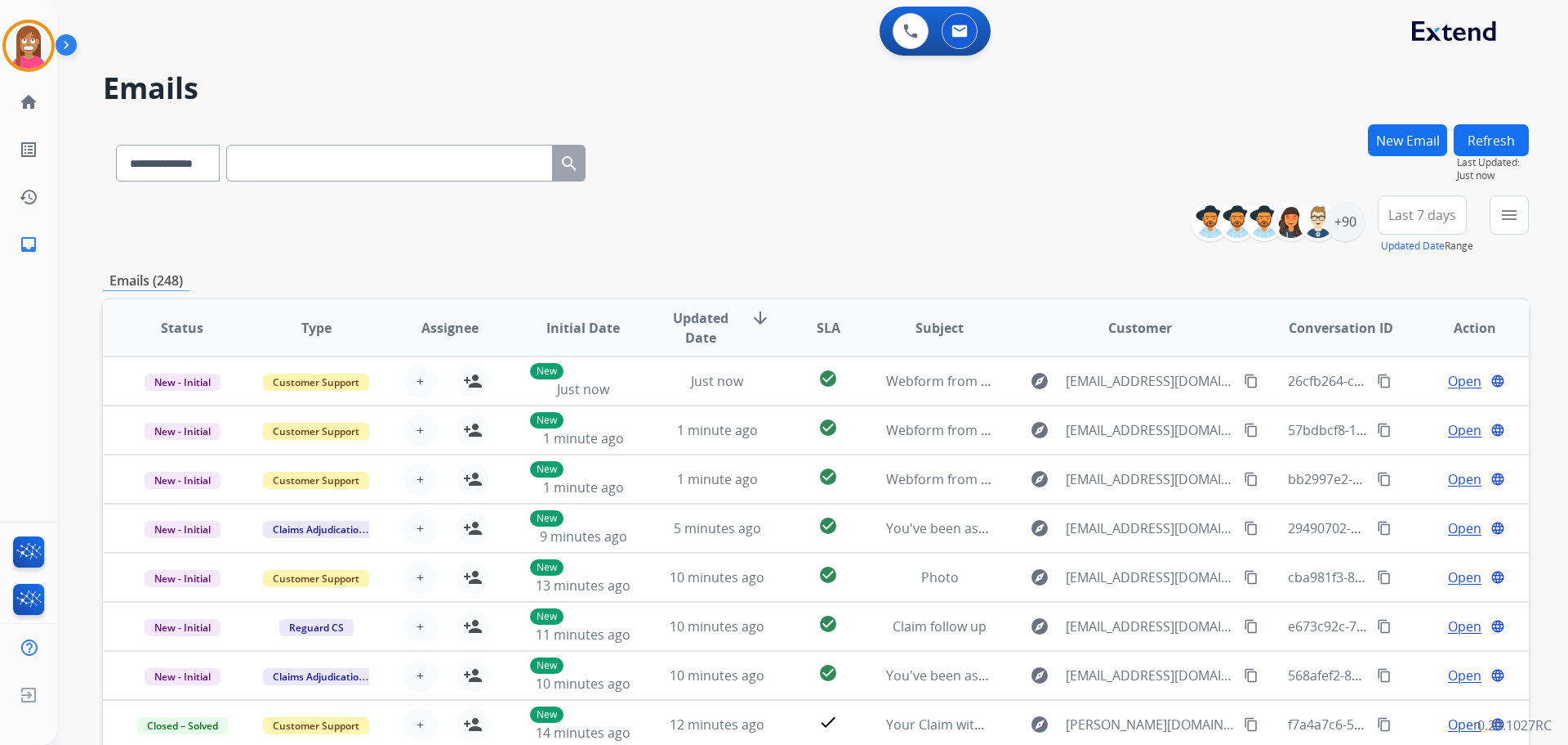
click at [1411, 141] on button "New Email" at bounding box center [1408, 140] width 79 height 32
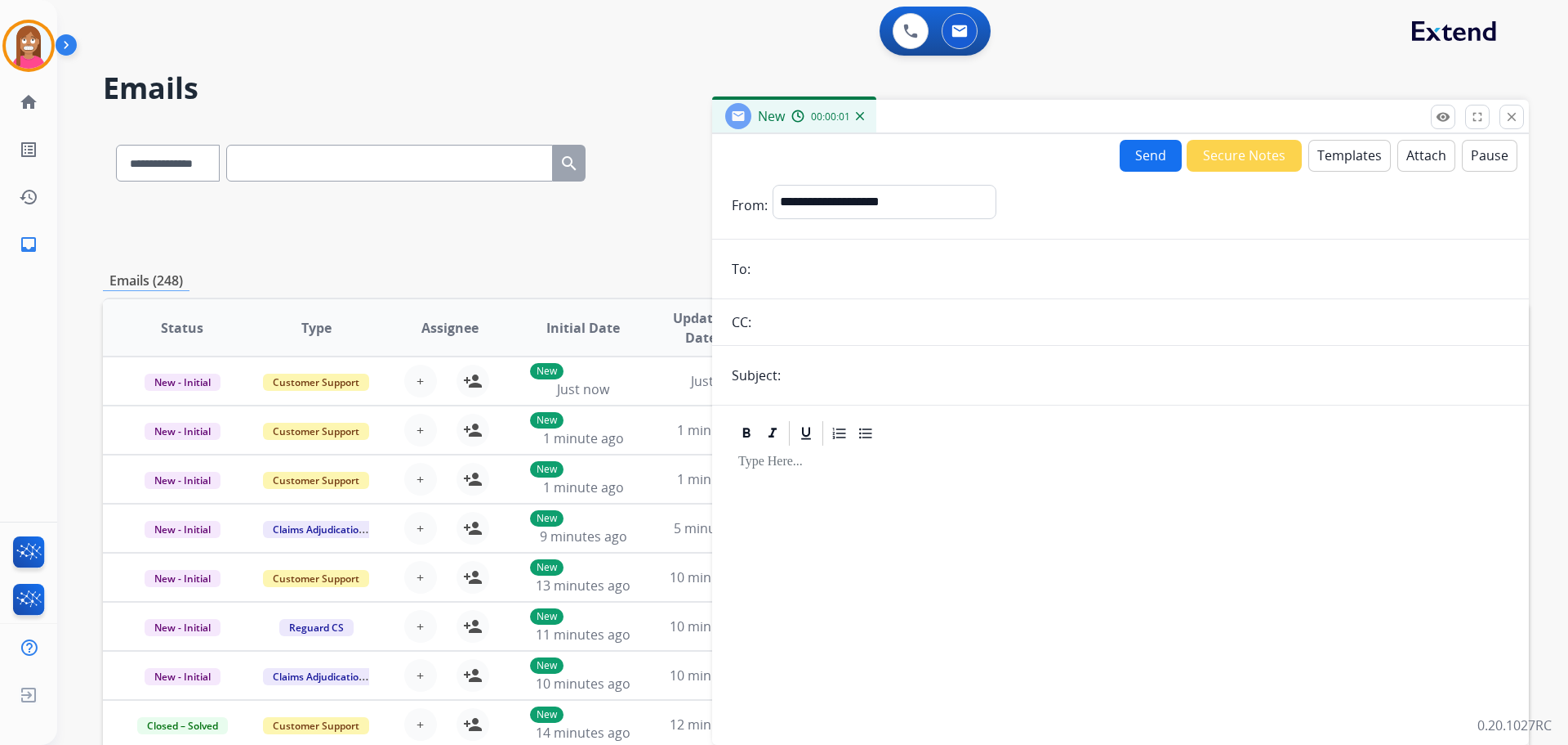
paste input "**********"
type input "**********"
click at [813, 188] on select "**********" at bounding box center [884, 200] width 223 height 32
select select "**********"
click at [772, 185] on select "**********" at bounding box center [884, 200] width 223 height 32
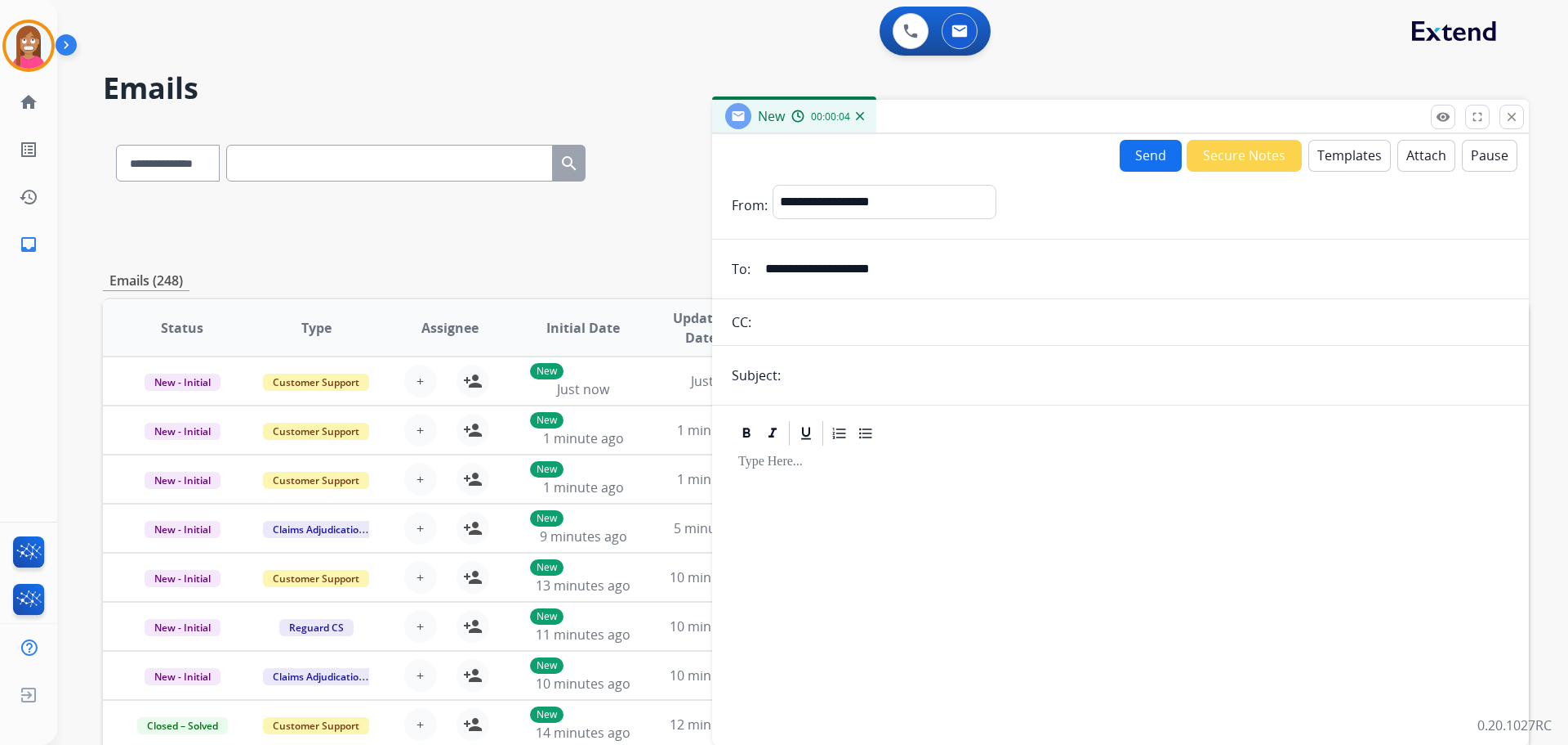
click at [891, 379] on input "text" at bounding box center [1147, 375] width 724 height 32
type input "**********"
click at [1366, 162] on button "Templates" at bounding box center [1349, 156] width 83 height 32
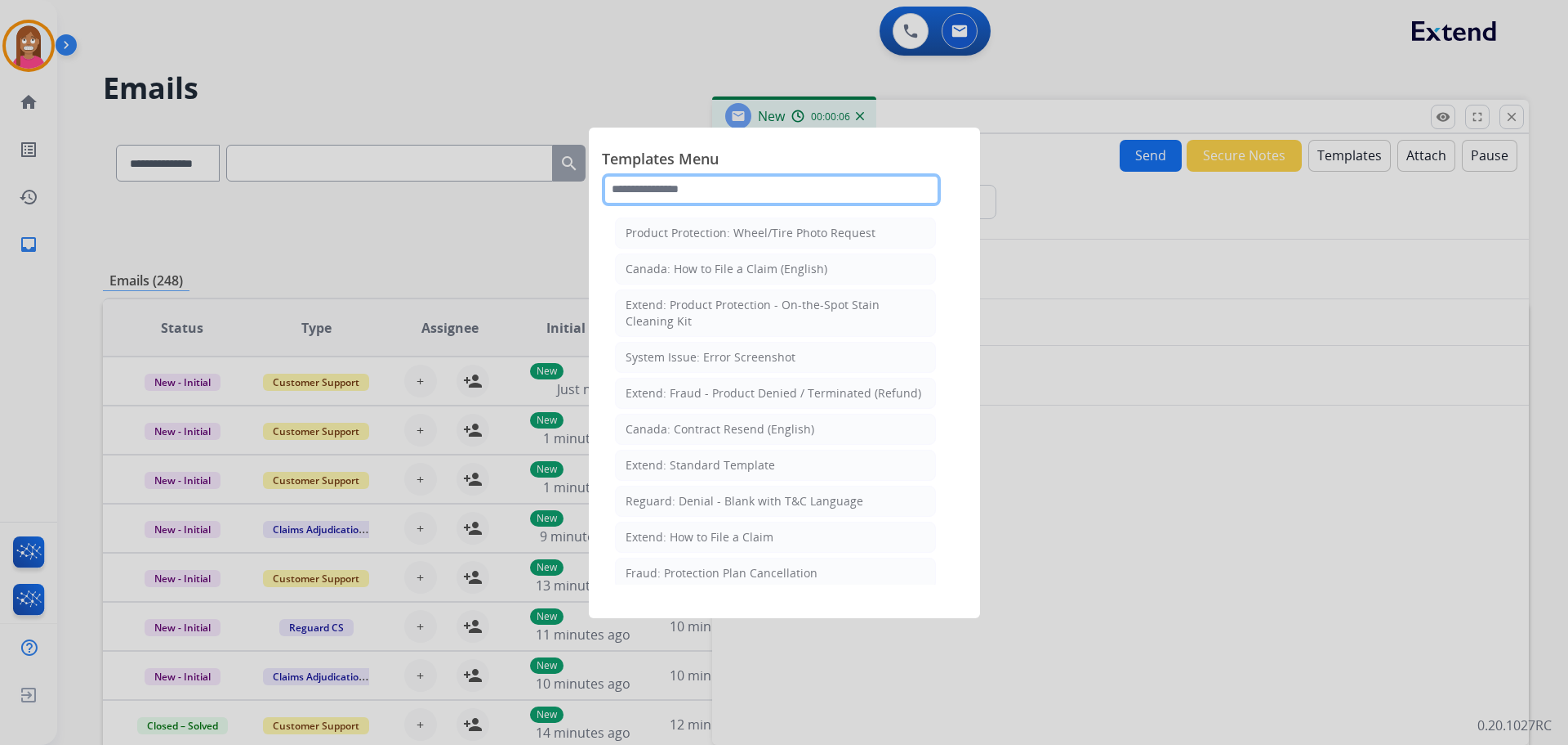
click at [713, 186] on input "text" at bounding box center [771, 189] width 339 height 32
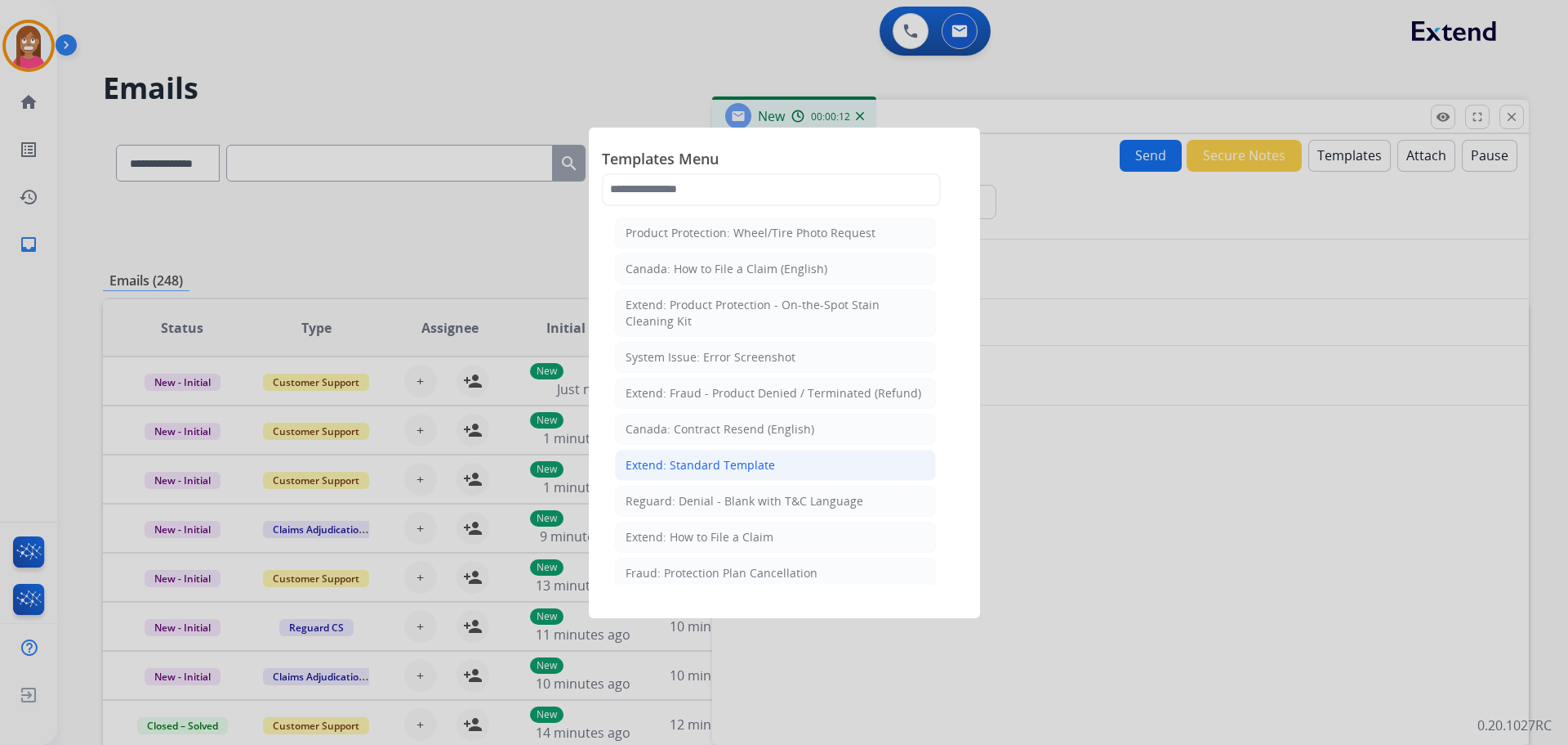
click at [676, 464] on div "Extend: Standard Template" at bounding box center [700, 465] width 149 height 17
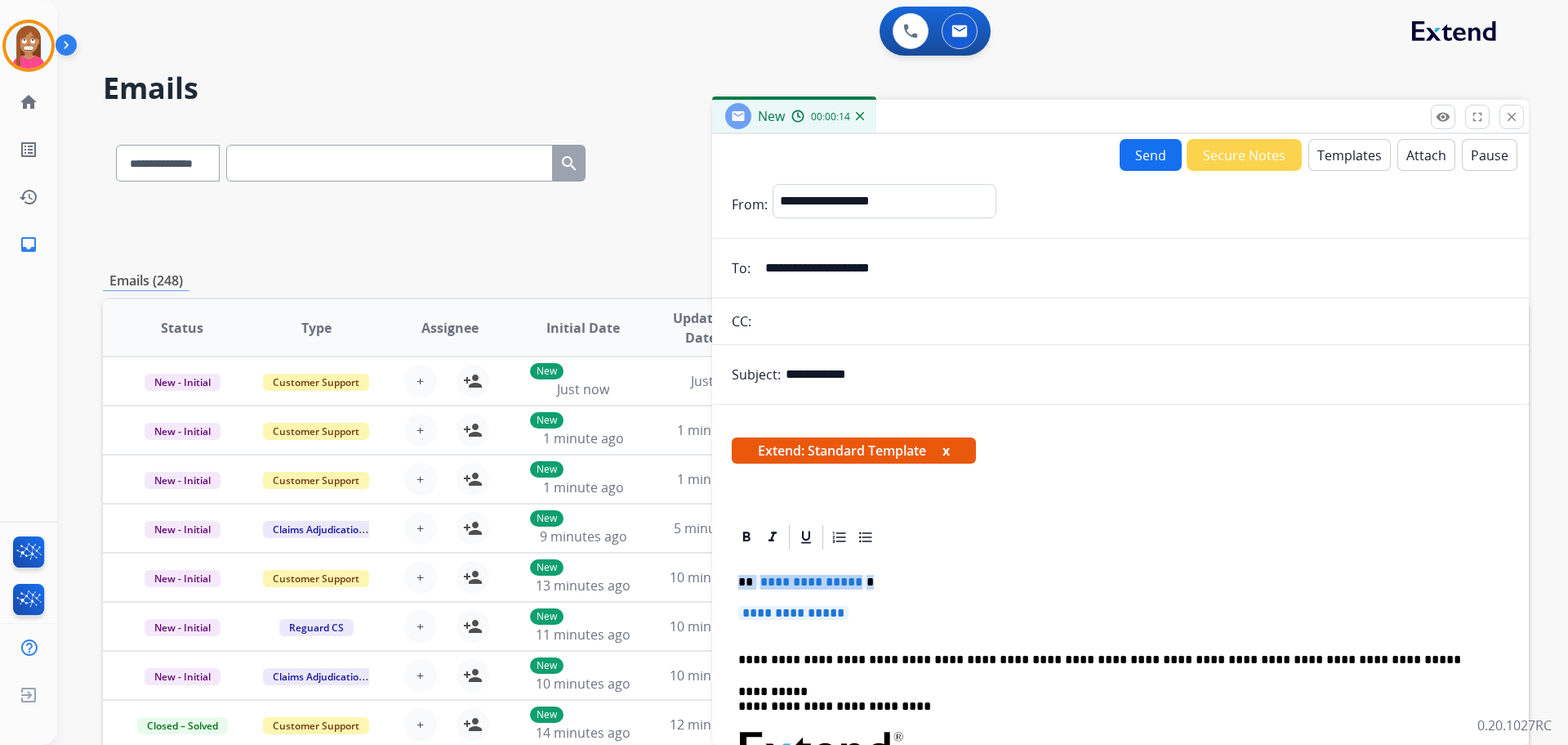
drag, startPoint x: 882, startPoint y: 617, endPoint x: 731, endPoint y: 562, distance: 160.7
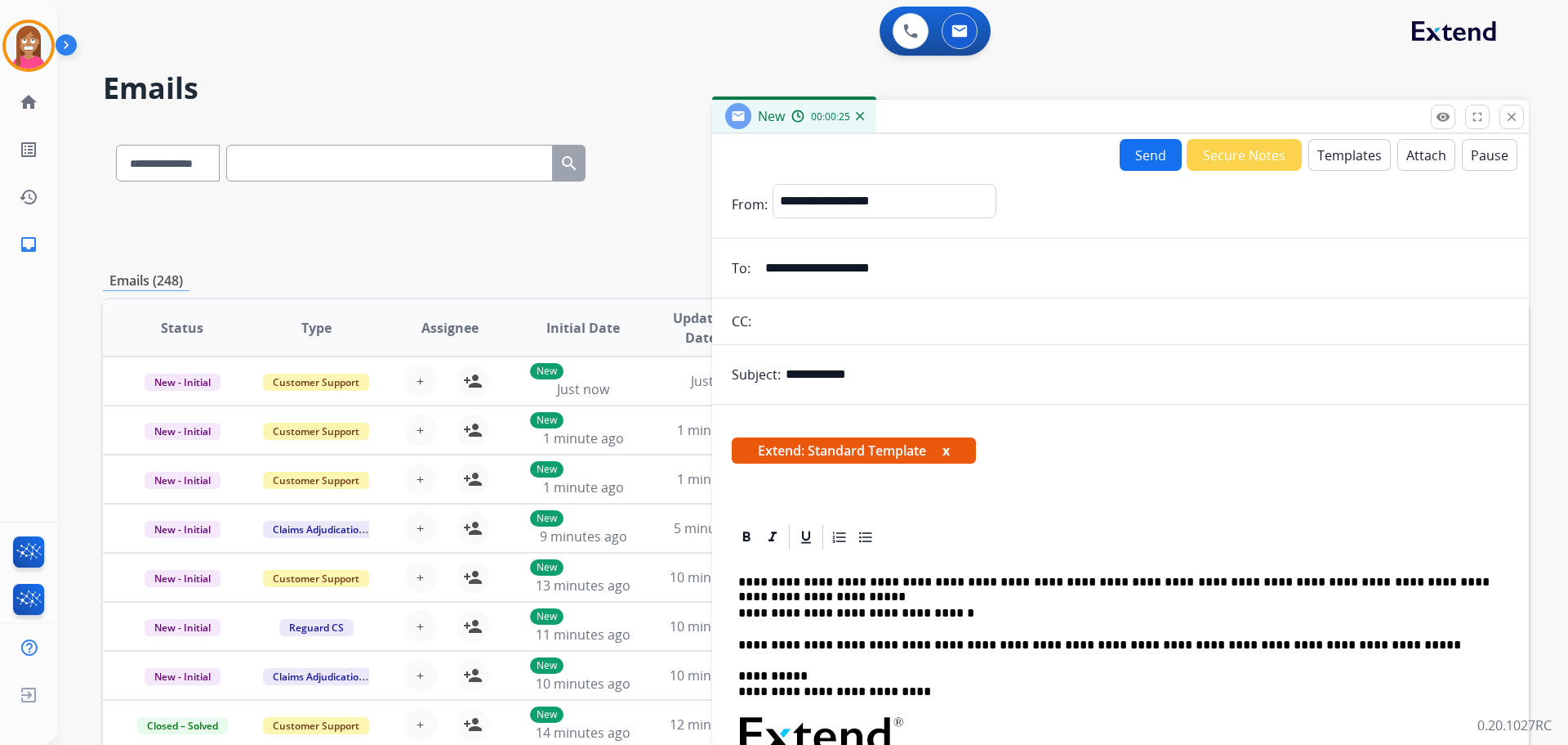
click at [750, 578] on p "**********" at bounding box center [1114, 582] width 751 height 15
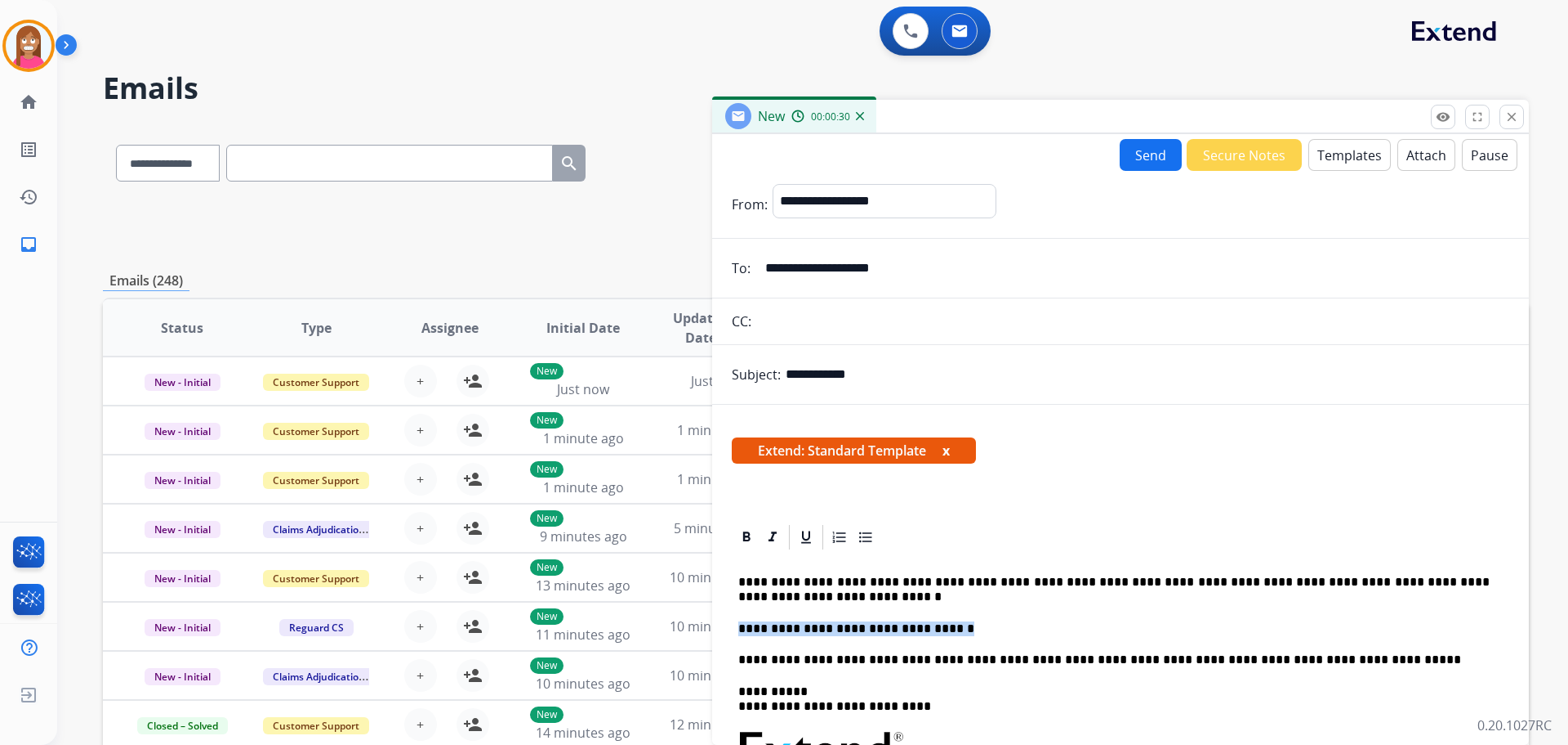
drag, startPoint x: 960, startPoint y: 630, endPoint x: 739, endPoint y: 628, distance: 221.0
click at [739, 628] on p "**********" at bounding box center [1114, 629] width 751 height 15
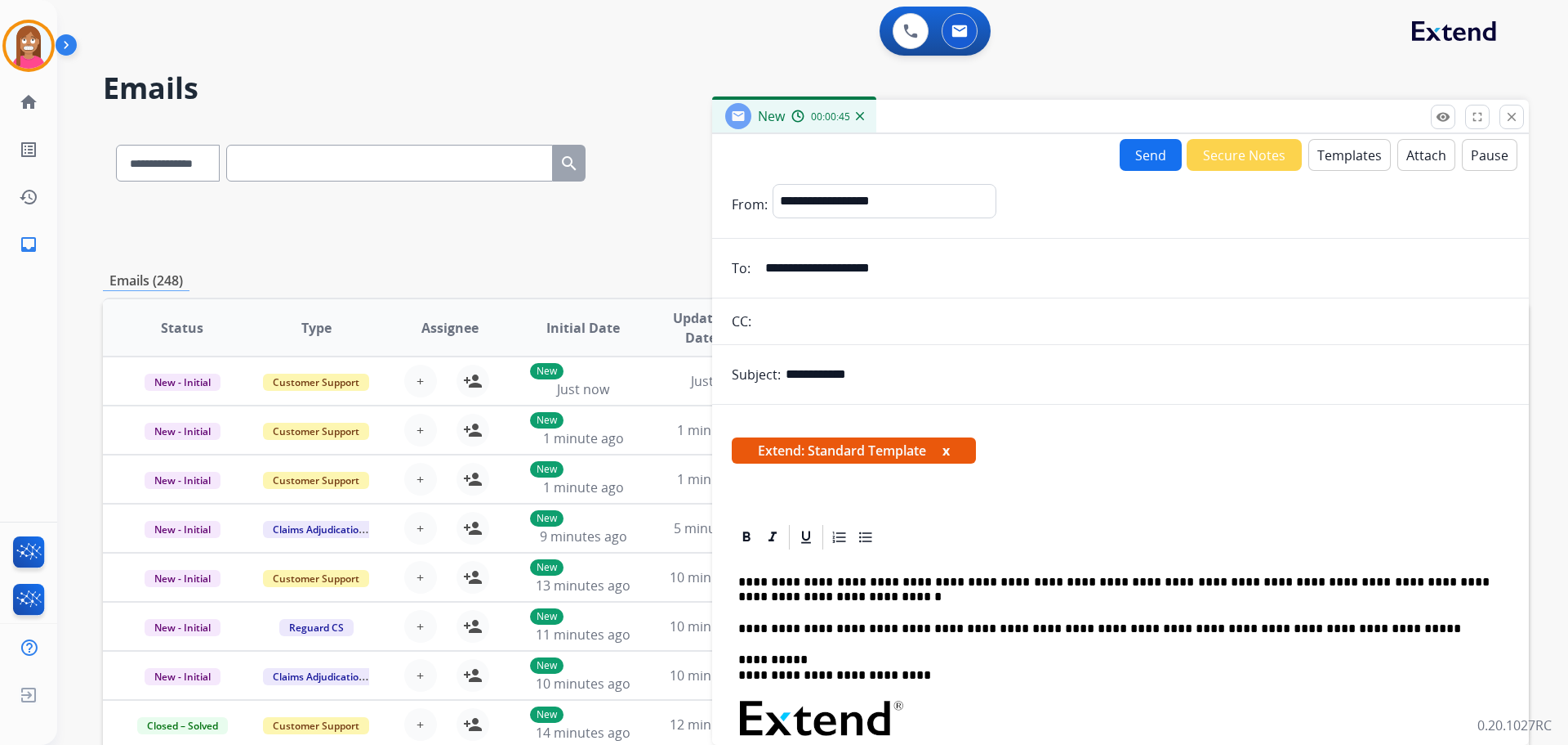
click at [1140, 582] on p "**********" at bounding box center [1114, 589] width 751 height 31
click at [1139, 154] on button "Send" at bounding box center [1151, 155] width 62 height 32
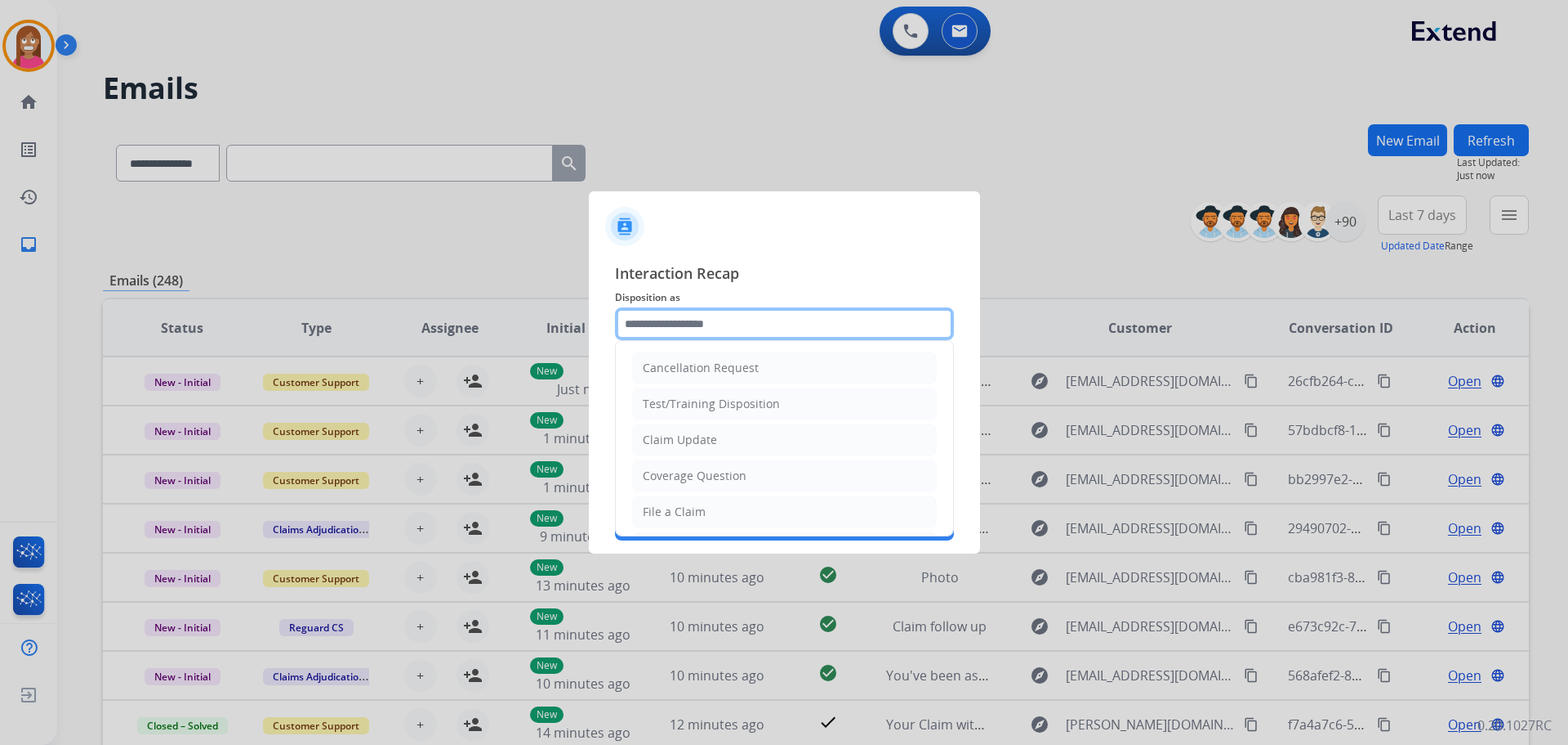
click at [669, 324] on input "text" at bounding box center [784, 323] width 339 height 32
click at [685, 442] on div "Claim Update" at bounding box center [680, 440] width 74 height 17
type input "**********"
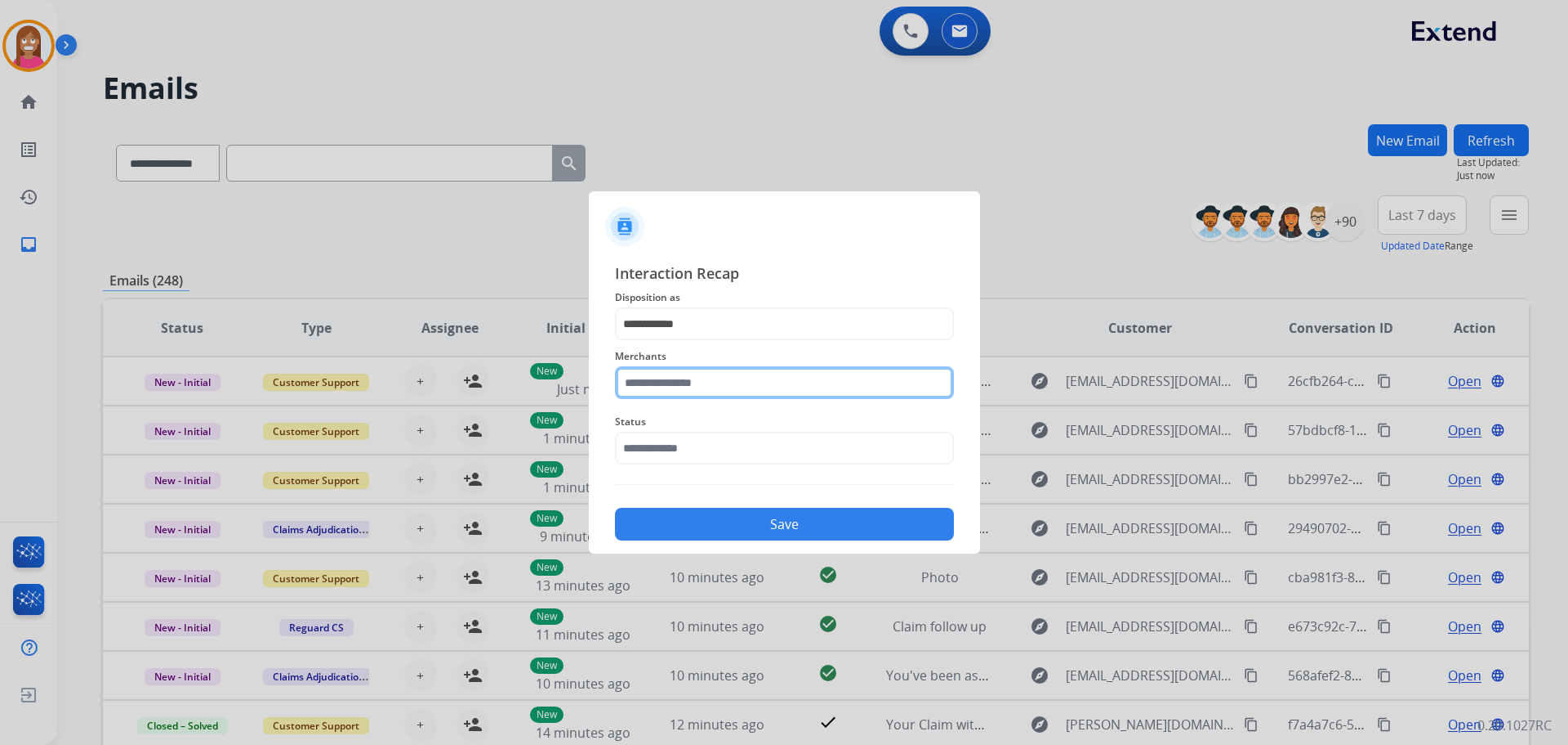
click at [688, 393] on input "text" at bounding box center [784, 382] width 339 height 32
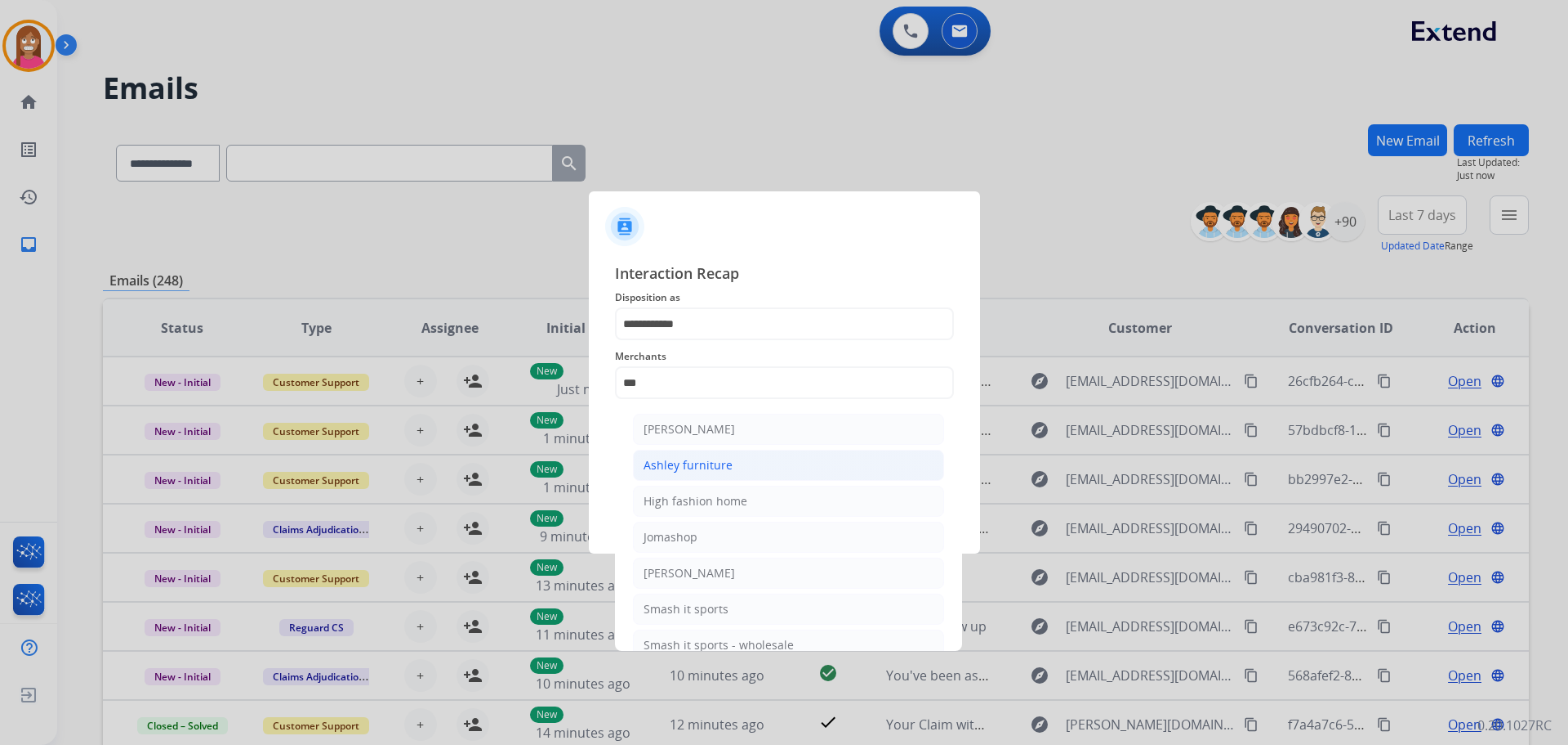
click at [671, 466] on div "Ashley furniture" at bounding box center [688, 465] width 89 height 17
type input "**********"
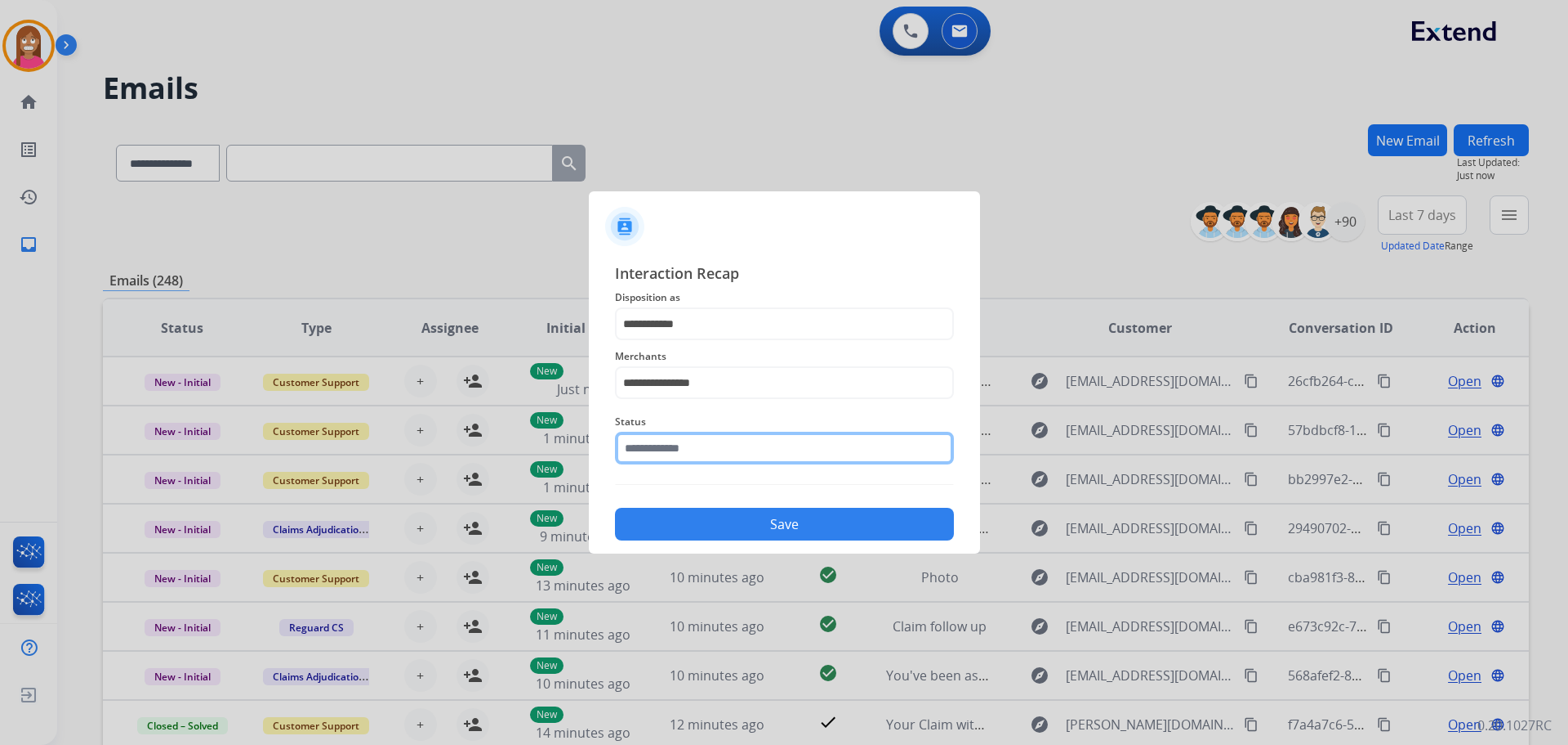
click at [653, 450] on input "text" at bounding box center [784, 447] width 339 height 32
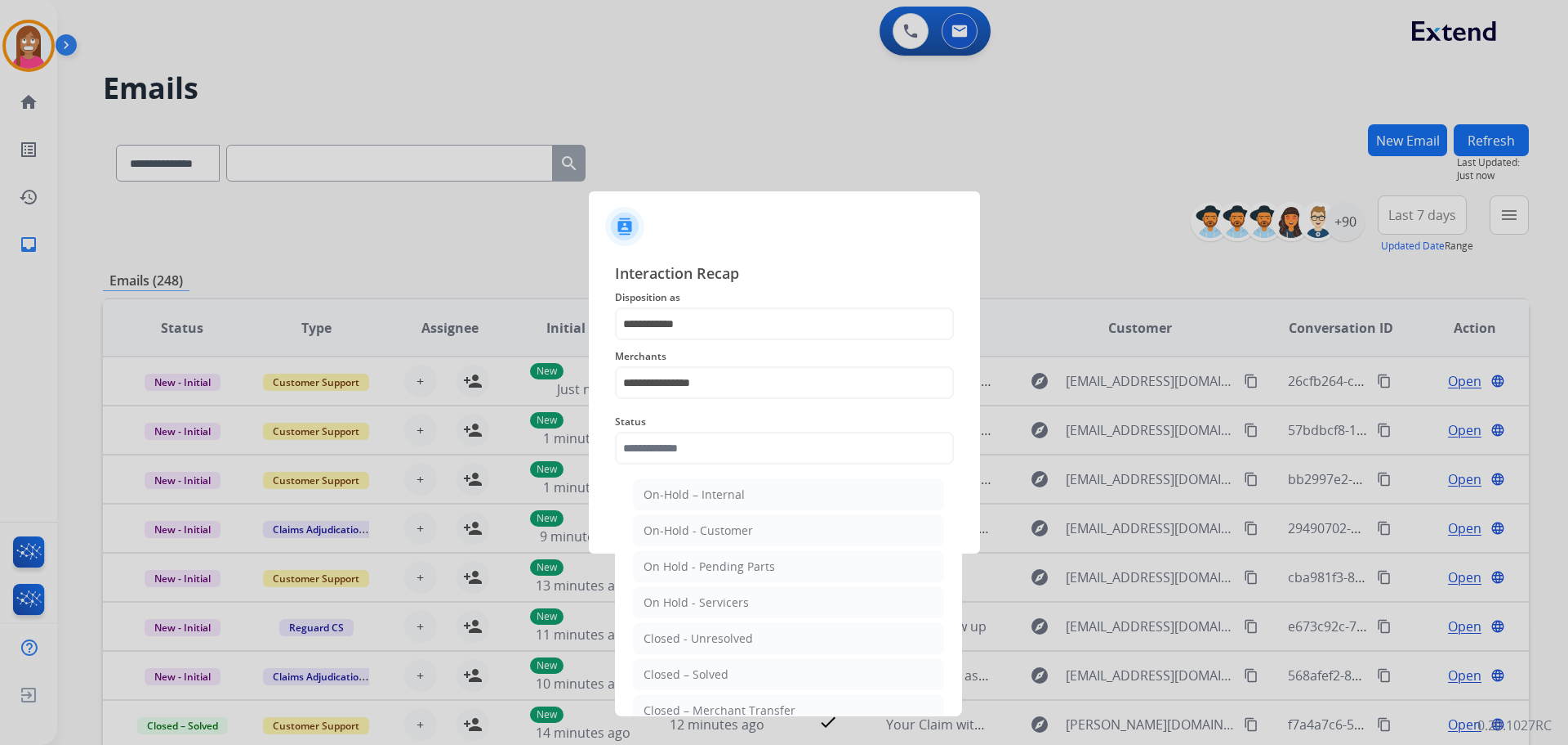
drag, startPoint x: 686, startPoint y: 664, endPoint x: 687, endPoint y: 582, distance: 82.0
click at [687, 662] on li "Closed – Solved" at bounding box center [789, 674] width 312 height 31
type input "**********"
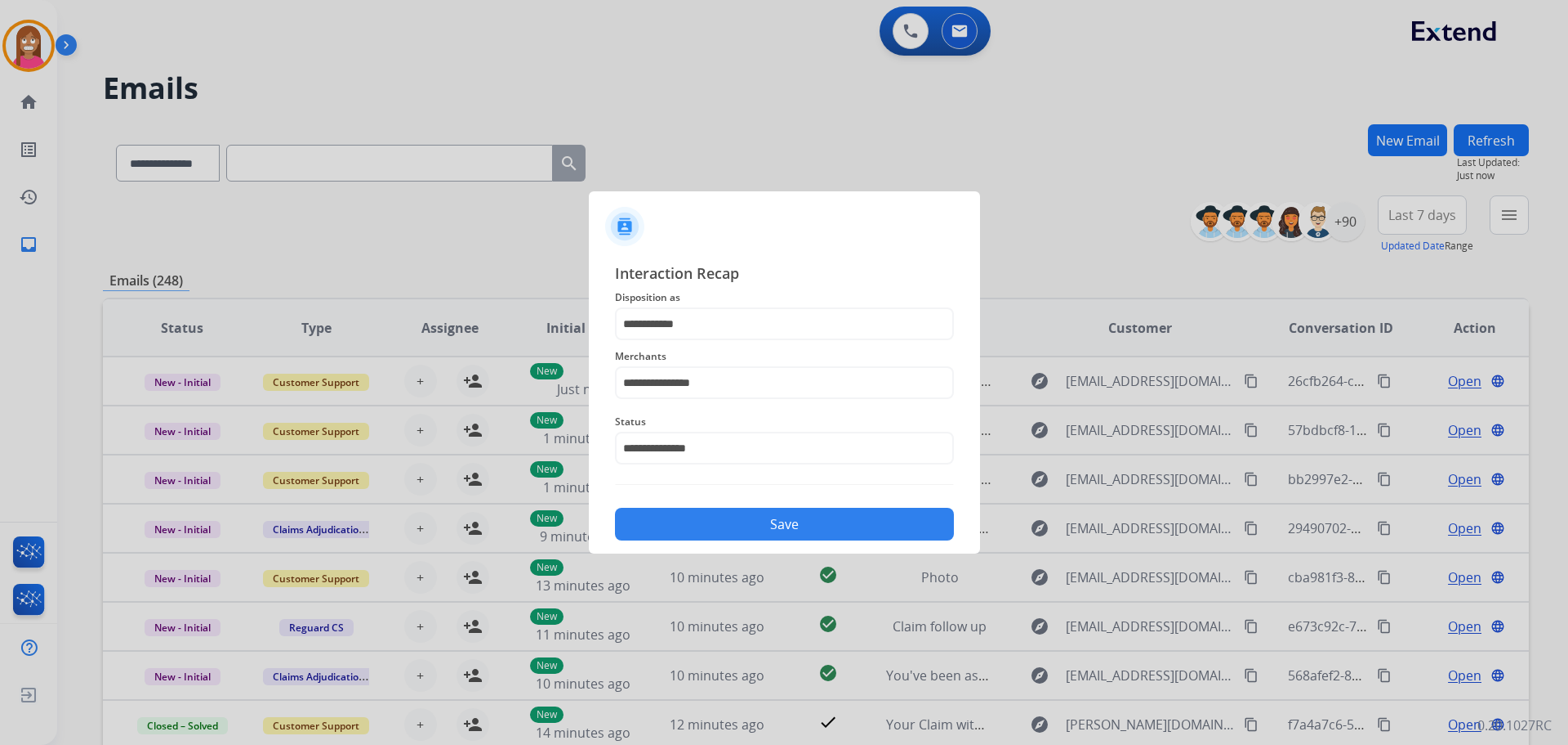
click at [668, 533] on button "Save" at bounding box center [784, 523] width 339 height 32
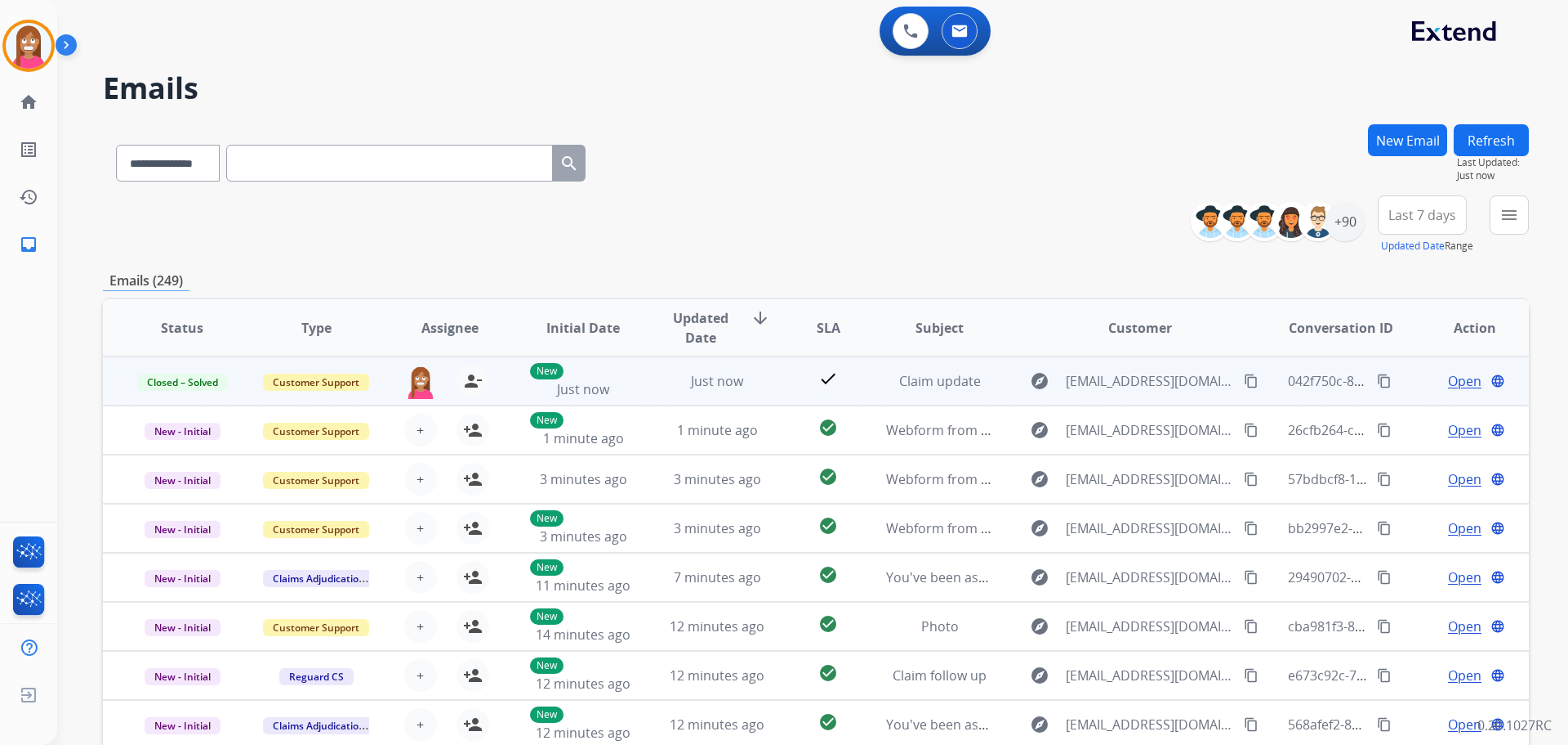
click at [1377, 379] on mat-icon "content_copy" at bounding box center [1384, 381] width 15 height 15
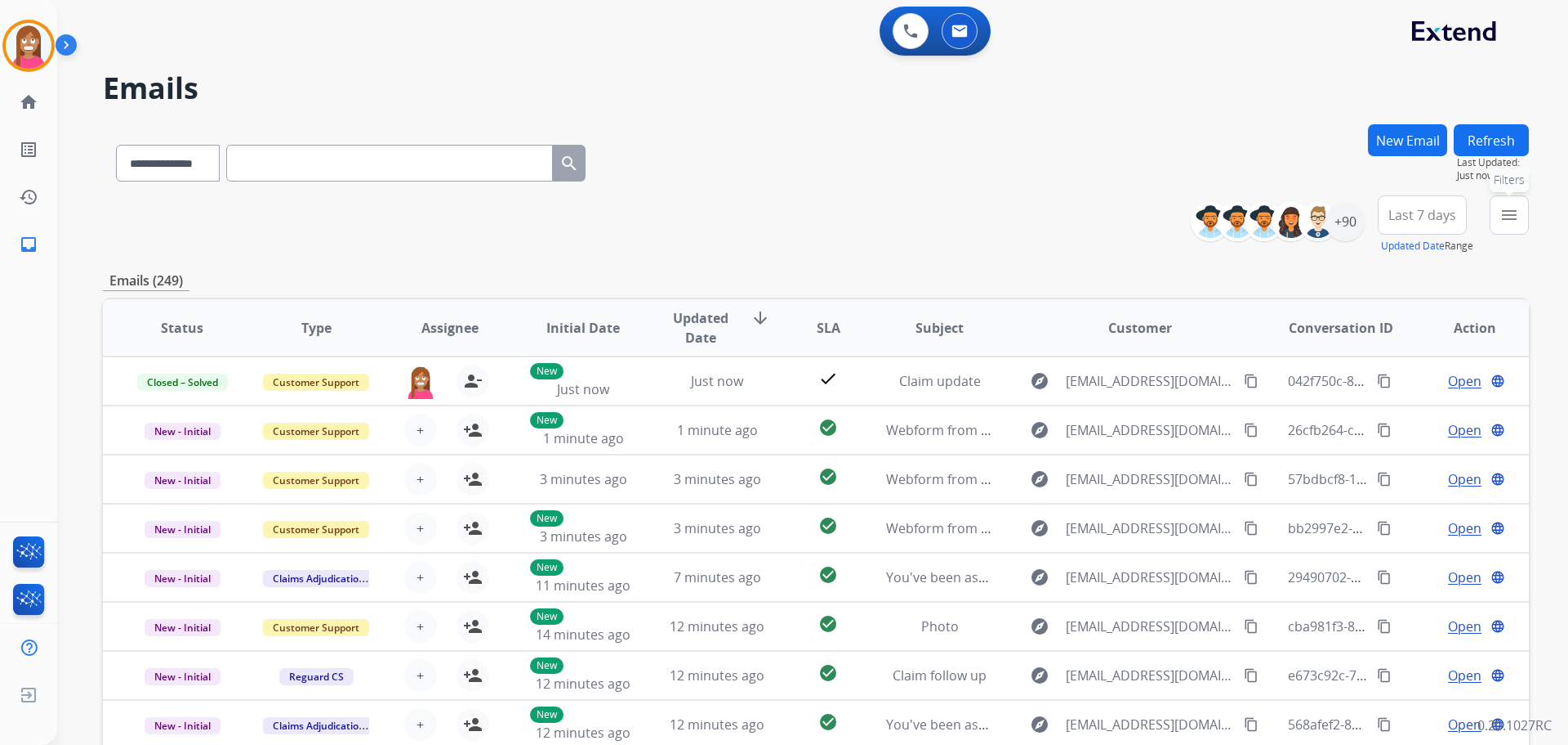
drag, startPoint x: 1503, startPoint y: 224, endPoint x: 1462, endPoint y: 264, distance: 57.3
click at [1503, 224] on mat-icon "menu" at bounding box center [1509, 214] width 19 height 19
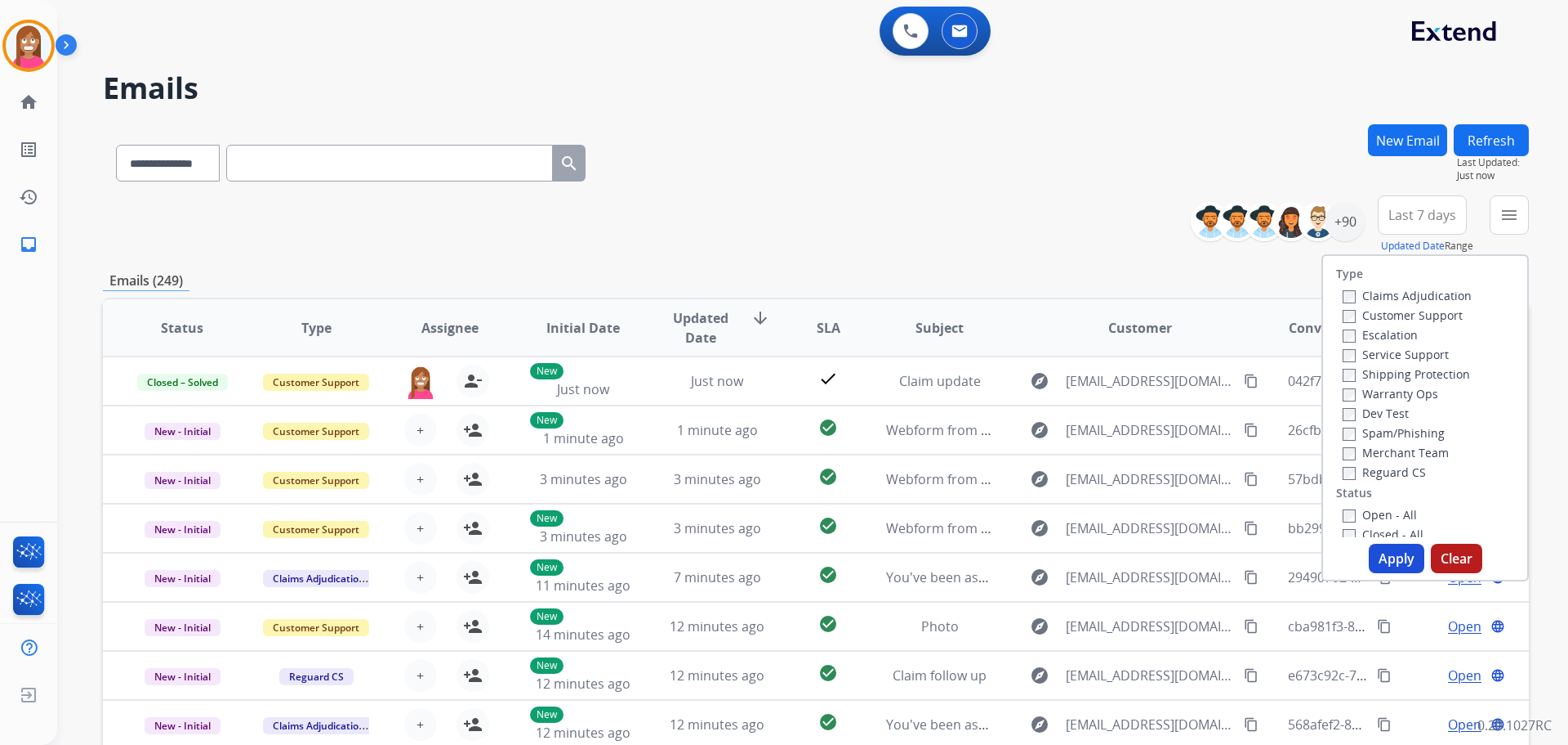
click at [1370, 318] on label "Customer Support" at bounding box center [1403, 315] width 121 height 16
click at [1376, 381] on label "Shipping Protection" at bounding box center [1406, 374] width 127 height 16
click at [1373, 466] on label "Reguard CS" at bounding box center [1384, 471] width 83 height 16
click at [1367, 519] on label "Open - All" at bounding box center [1380, 514] width 74 height 16
click at [1391, 554] on button "Apply" at bounding box center [1397, 559] width 56 height 30
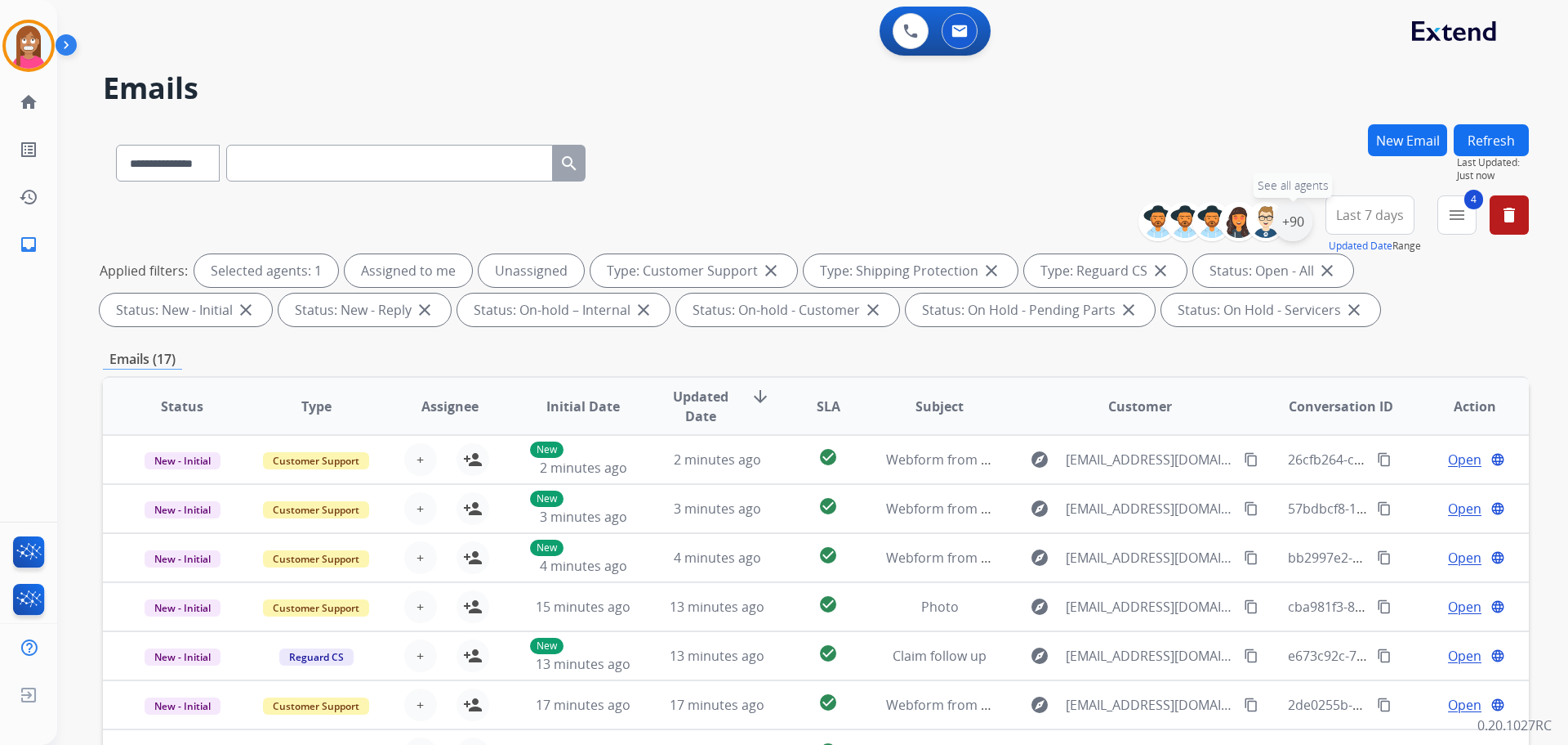
click at [1289, 220] on div "+90" at bounding box center [1293, 222] width 39 height 39
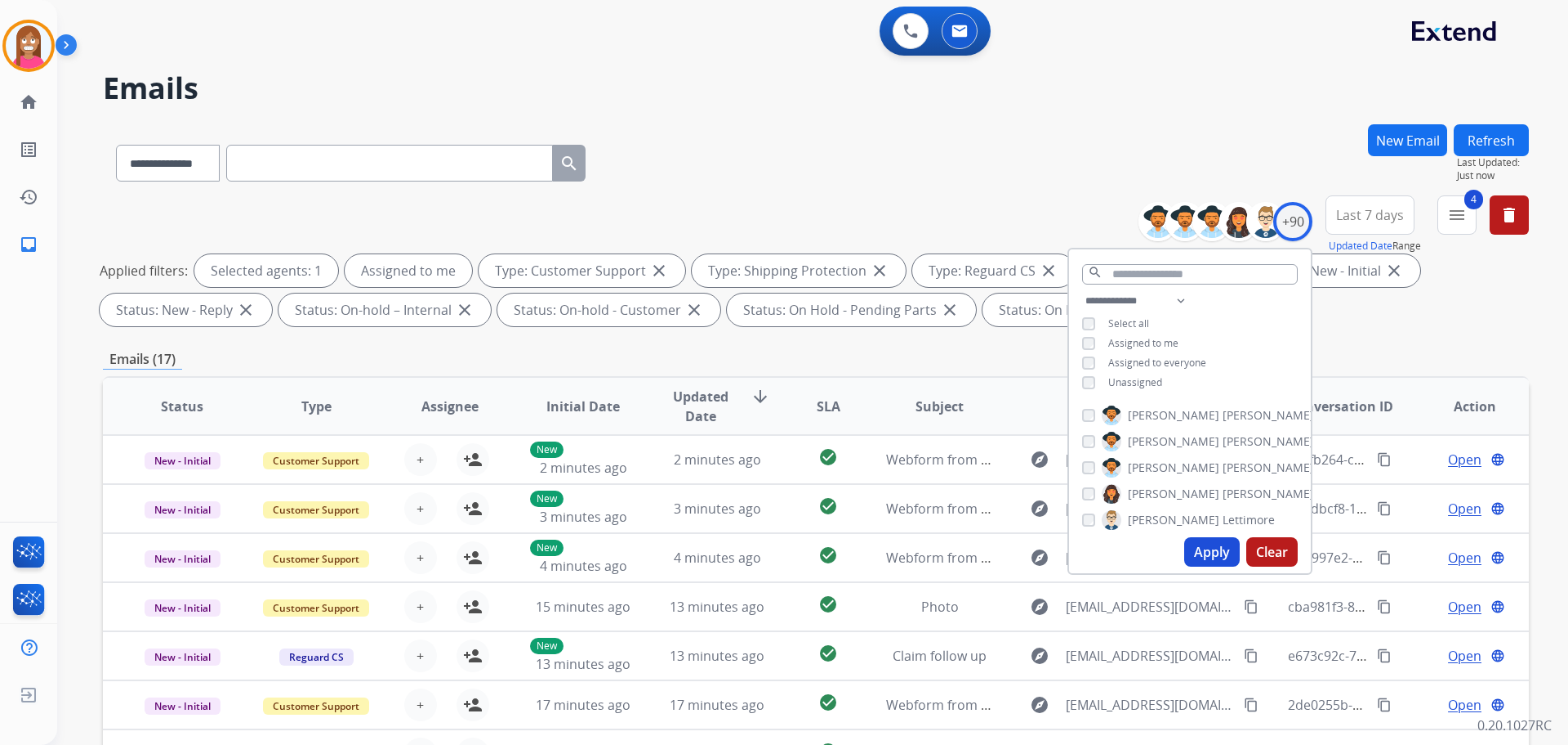
click at [1192, 544] on button "Apply" at bounding box center [1212, 552] width 56 height 30
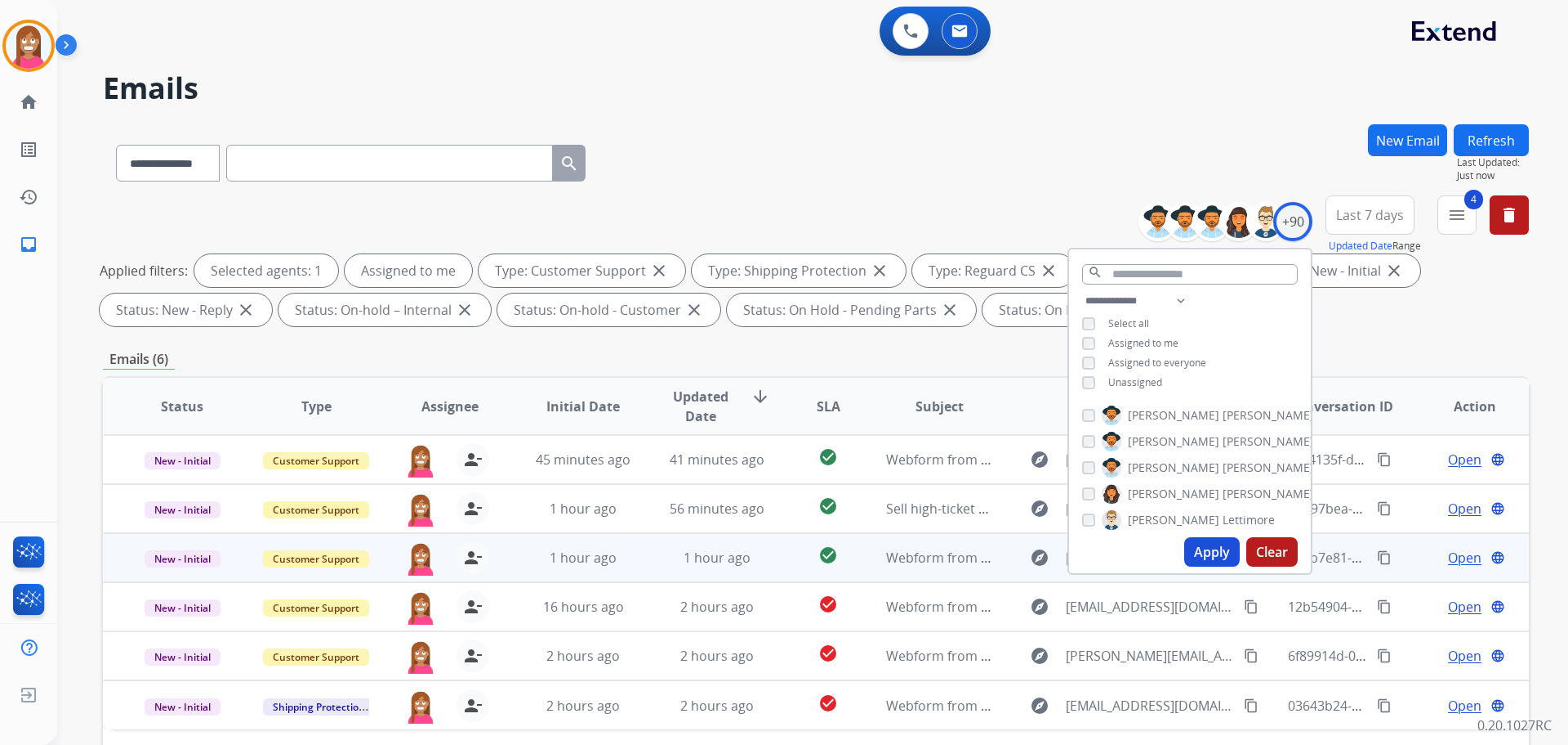
scroll to position [264, 0]
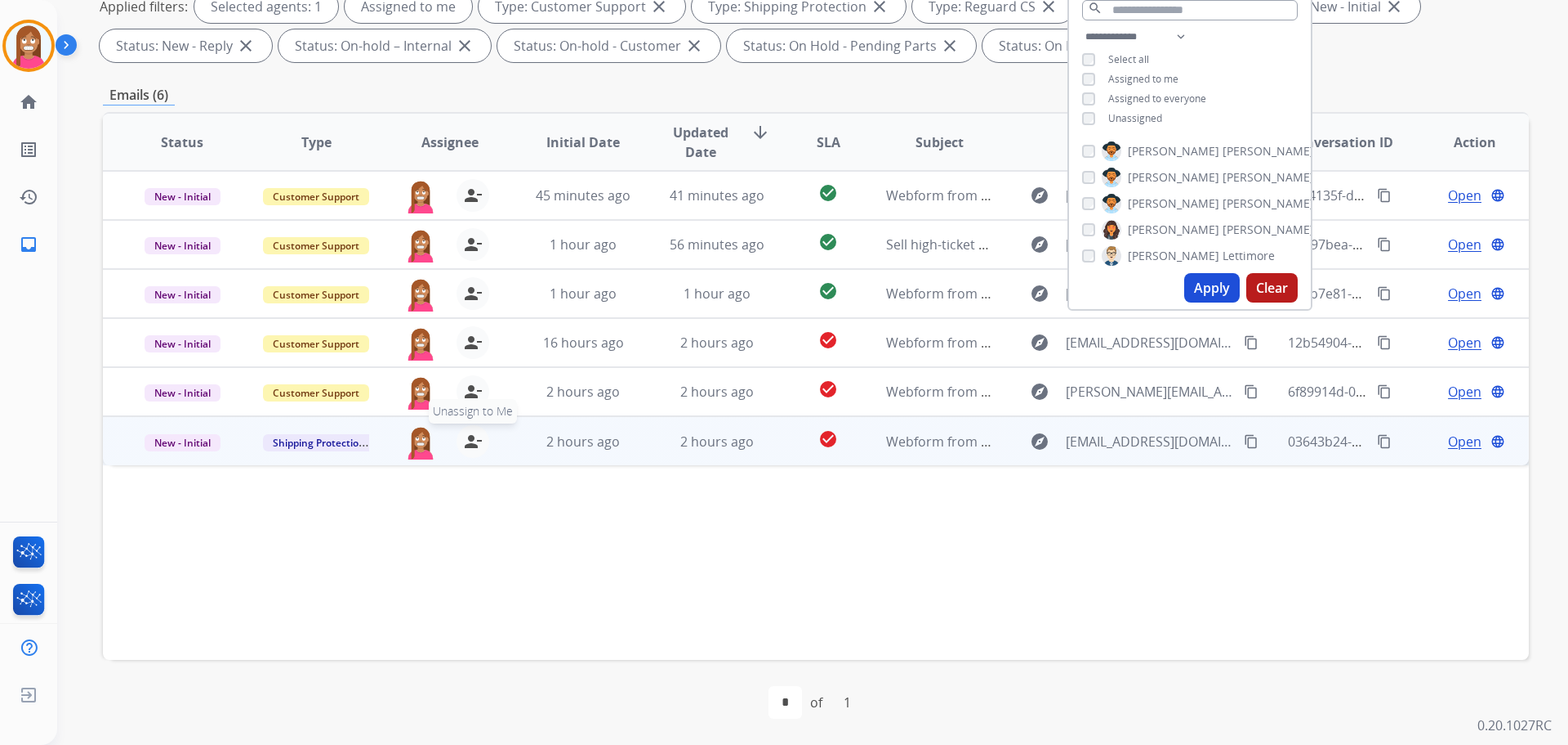
click at [474, 441] on mat-icon "person_remove" at bounding box center [473, 441] width 19 height 19
drag, startPoint x: 474, startPoint y: 441, endPoint x: 470, endPoint y: 406, distance: 35.2
click at [475, 440] on mat-icon "person_add" at bounding box center [473, 441] width 19 height 19
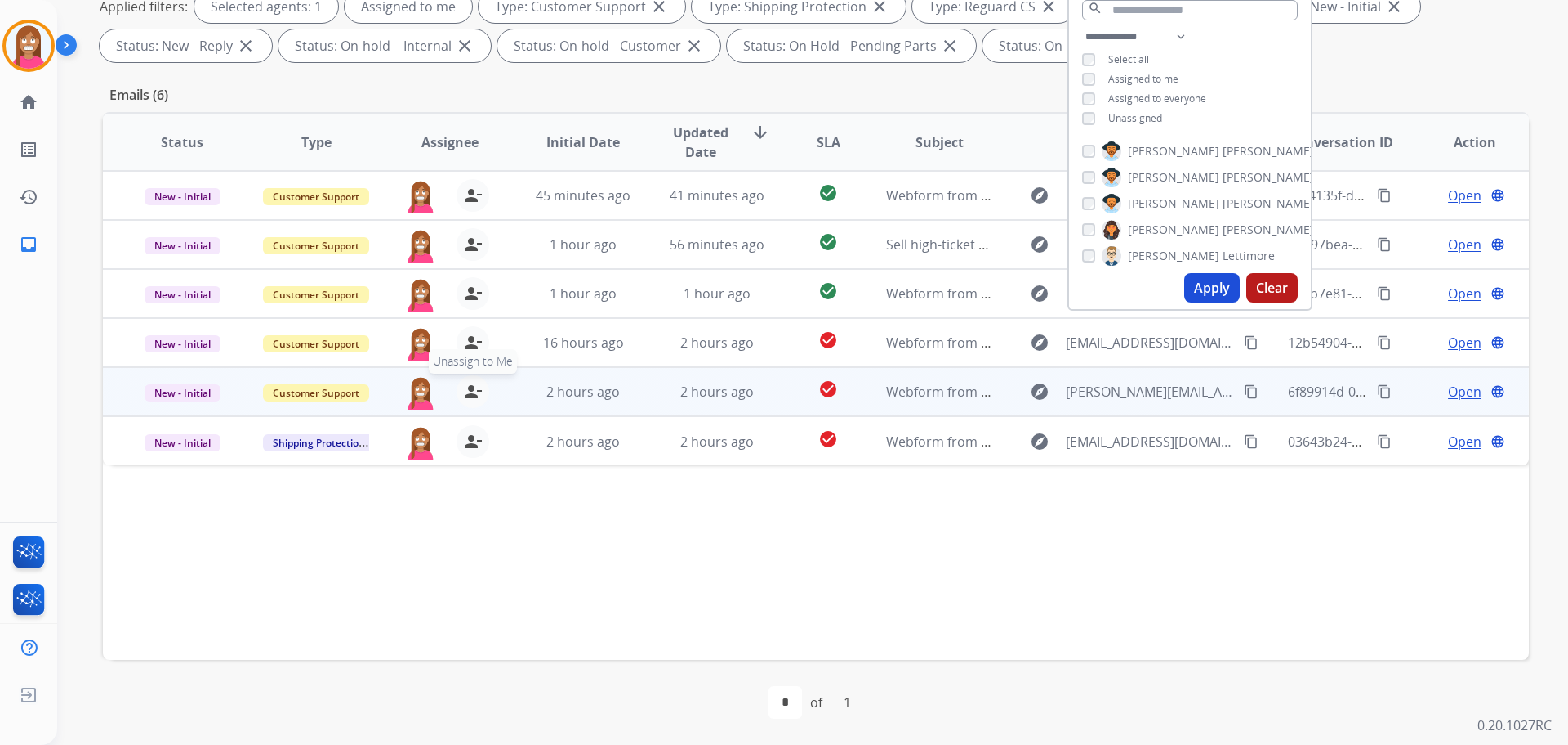
click at [464, 395] on mat-icon "person_remove" at bounding box center [473, 391] width 19 height 19
click at [464, 395] on mat-icon "person_add" at bounding box center [473, 391] width 19 height 19
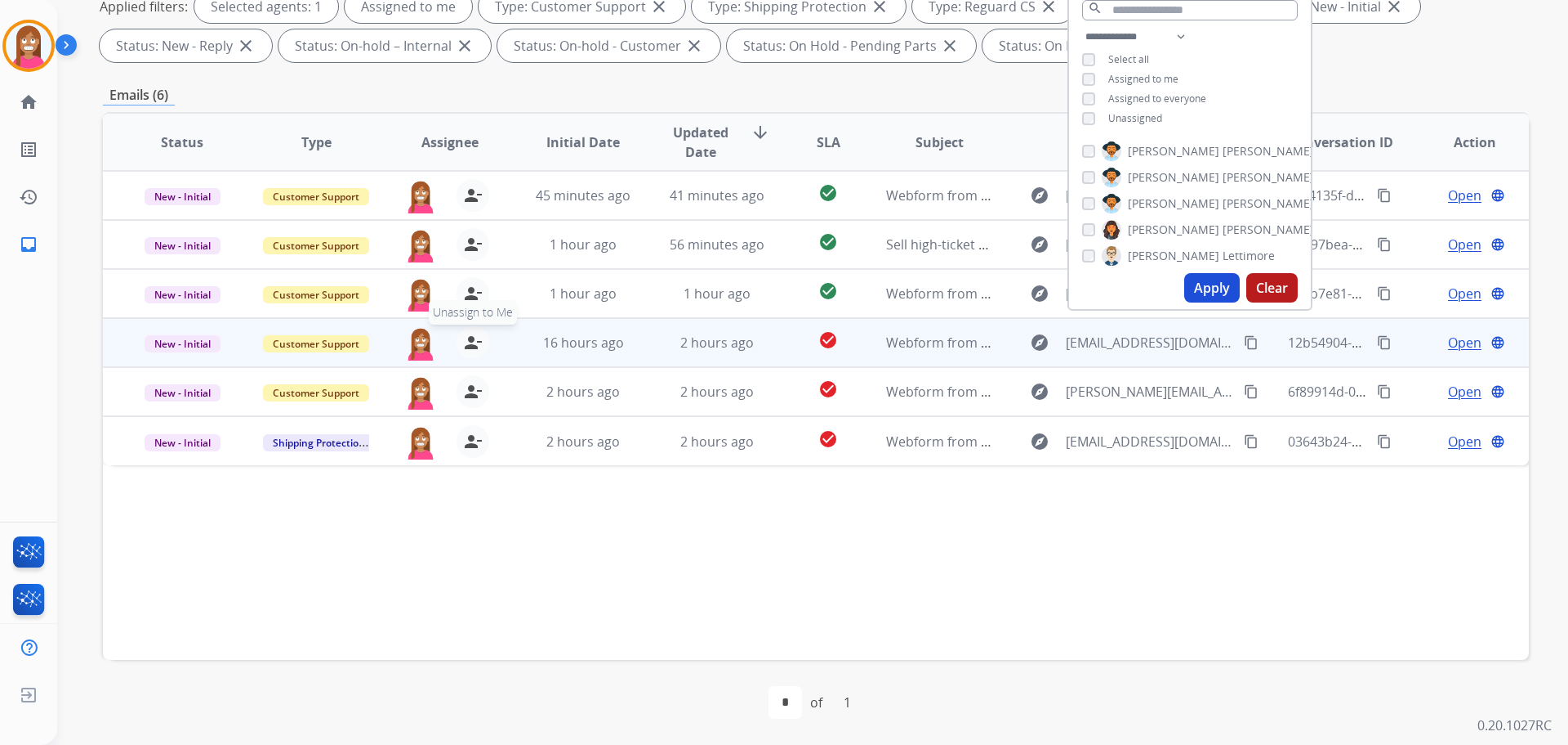
click at [470, 343] on mat-icon "person_remove" at bounding box center [473, 342] width 19 height 19
click at [470, 343] on mat-icon "person_add" at bounding box center [473, 342] width 19 height 19
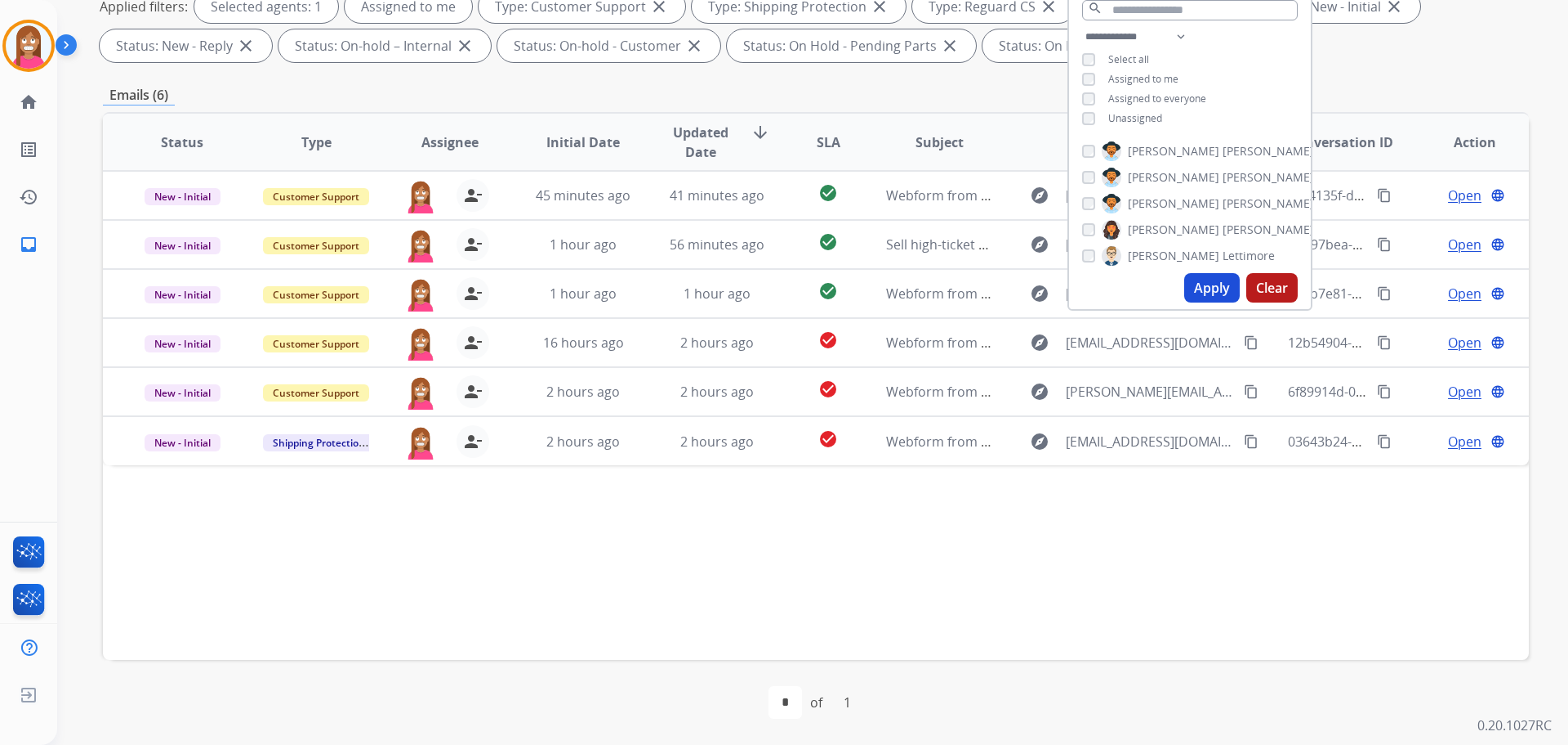
click at [888, 558] on div "Status Type Assignee Initial Date Updated Date arrow_downward SLA Subject Custo…" at bounding box center [816, 386] width 1426 height 547
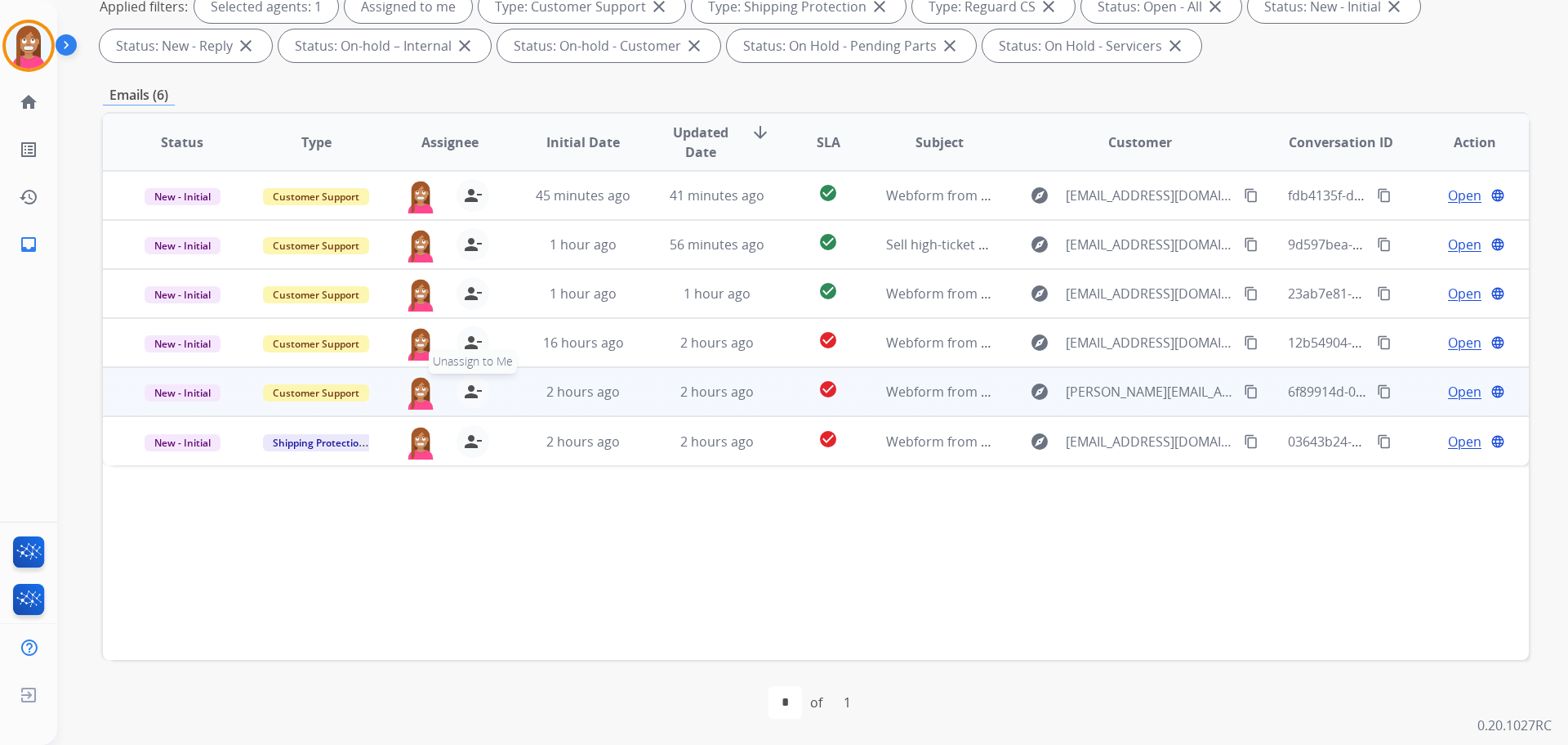
click at [470, 401] on mat-icon "person_remove" at bounding box center [473, 391] width 19 height 19
click at [469, 400] on mat-icon "person_add" at bounding box center [473, 391] width 19 height 19
click at [464, 349] on table "Status Type Assignee Initial Date Updated Date arrow_downward SLA Subject Custo…" at bounding box center [816, 289] width 1426 height 352
click at [464, 349] on mat-icon "person_remove" at bounding box center [473, 342] width 19 height 19
click at [464, 349] on mat-icon "person_add" at bounding box center [473, 342] width 19 height 19
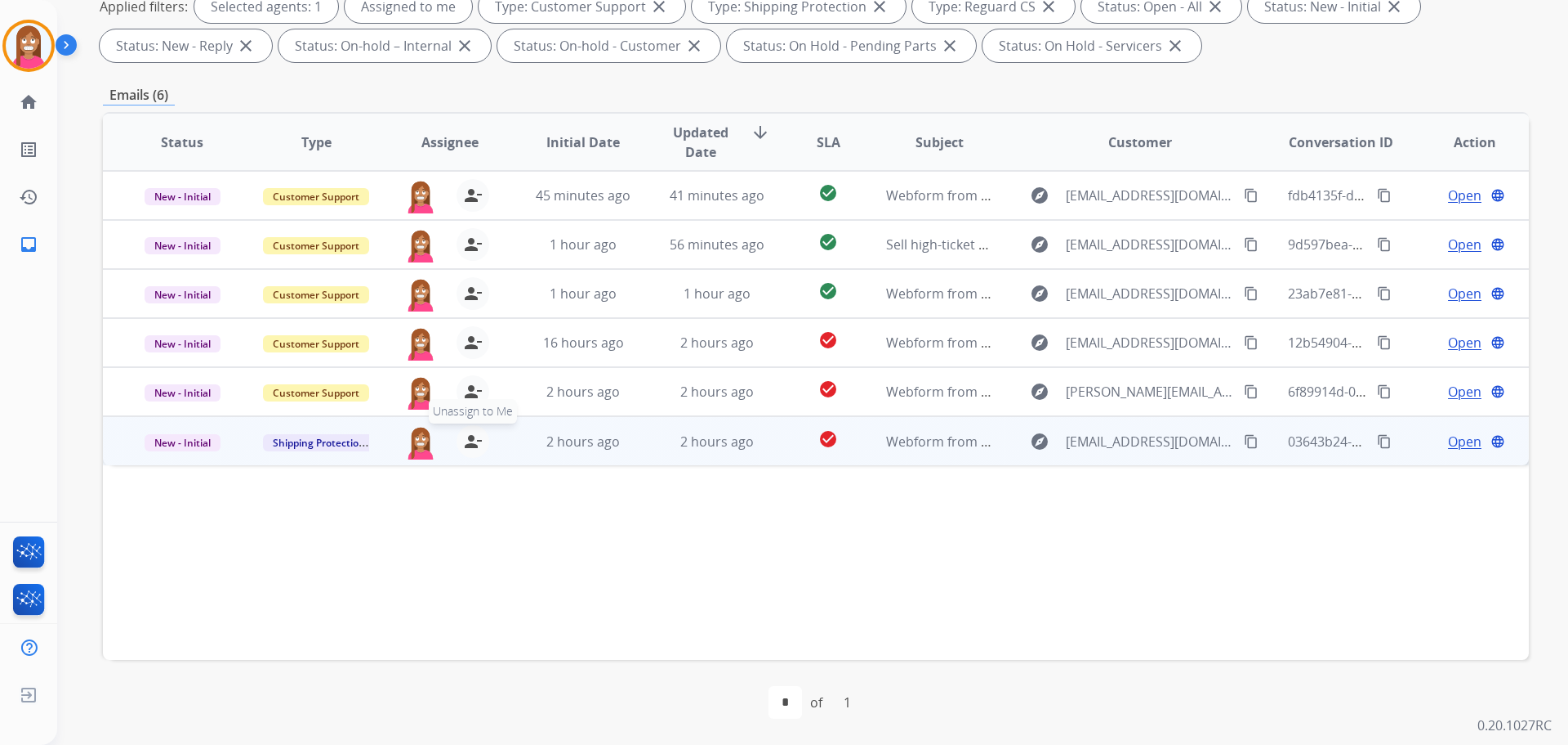
click at [476, 436] on mat-icon "person_remove" at bounding box center [473, 441] width 19 height 19
click at [473, 438] on mat-icon "person_add" at bounding box center [473, 441] width 19 height 19
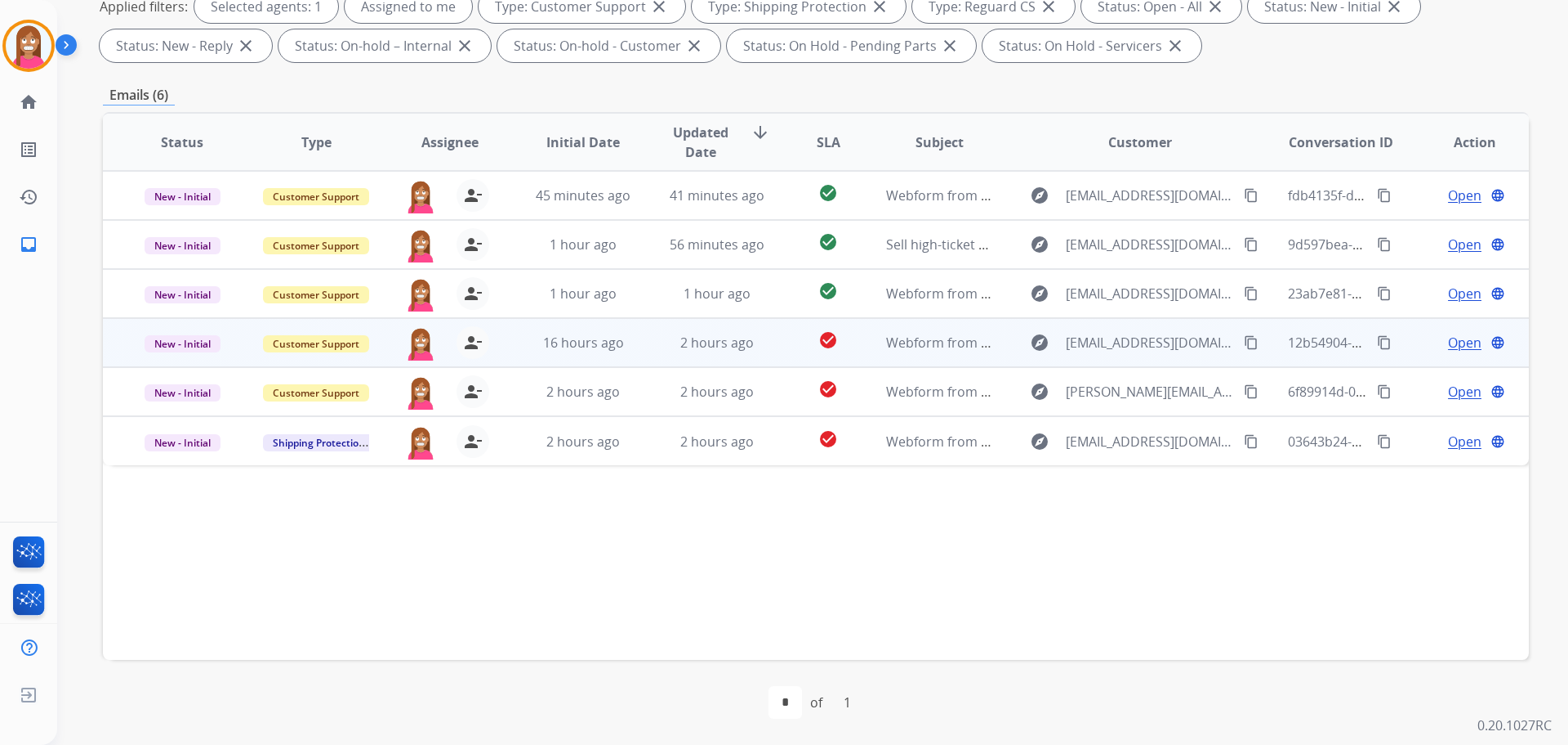
click at [521, 348] on td "16 hours ago" at bounding box center [571, 342] width 134 height 49
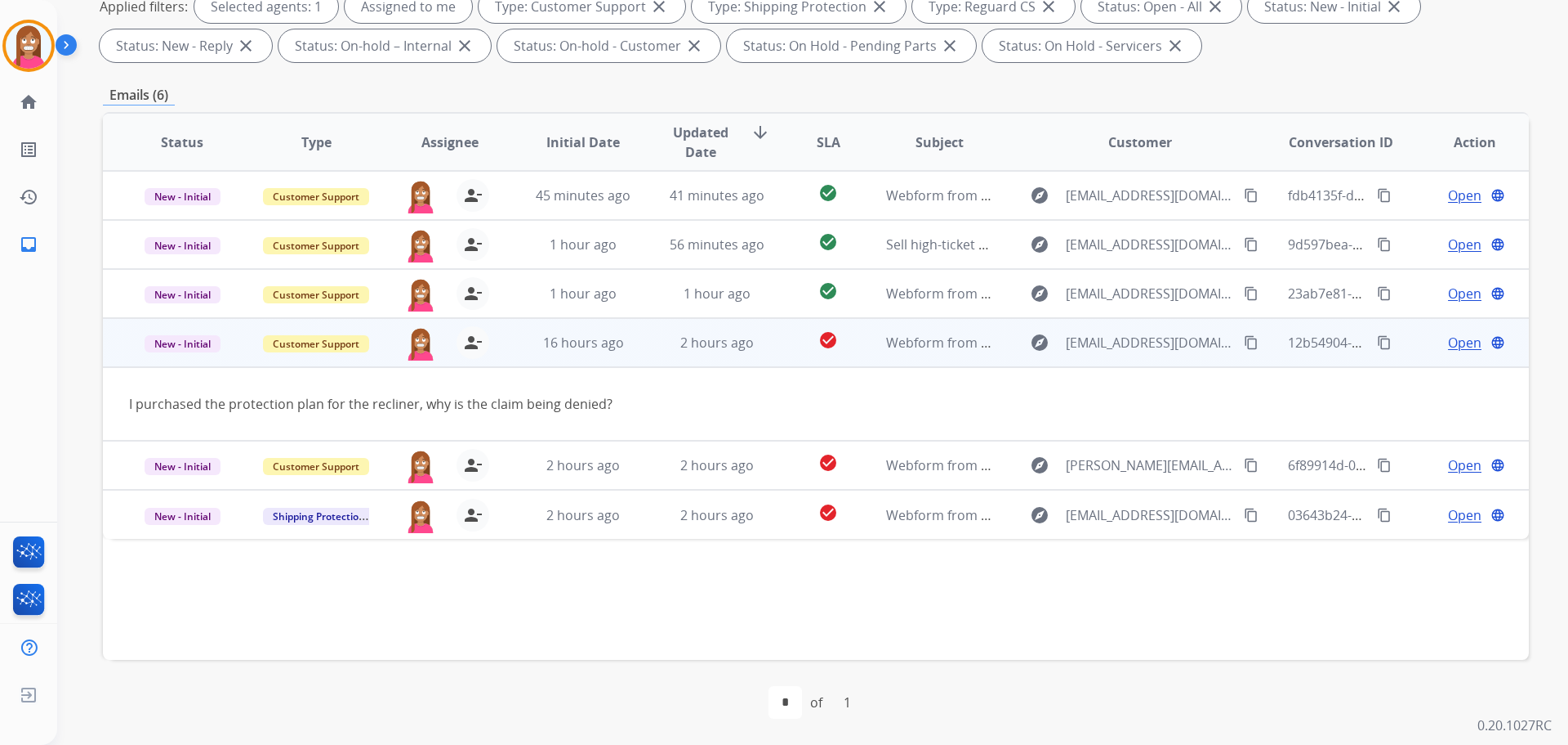
click at [1450, 341] on span "Open" at bounding box center [1465, 342] width 33 height 19
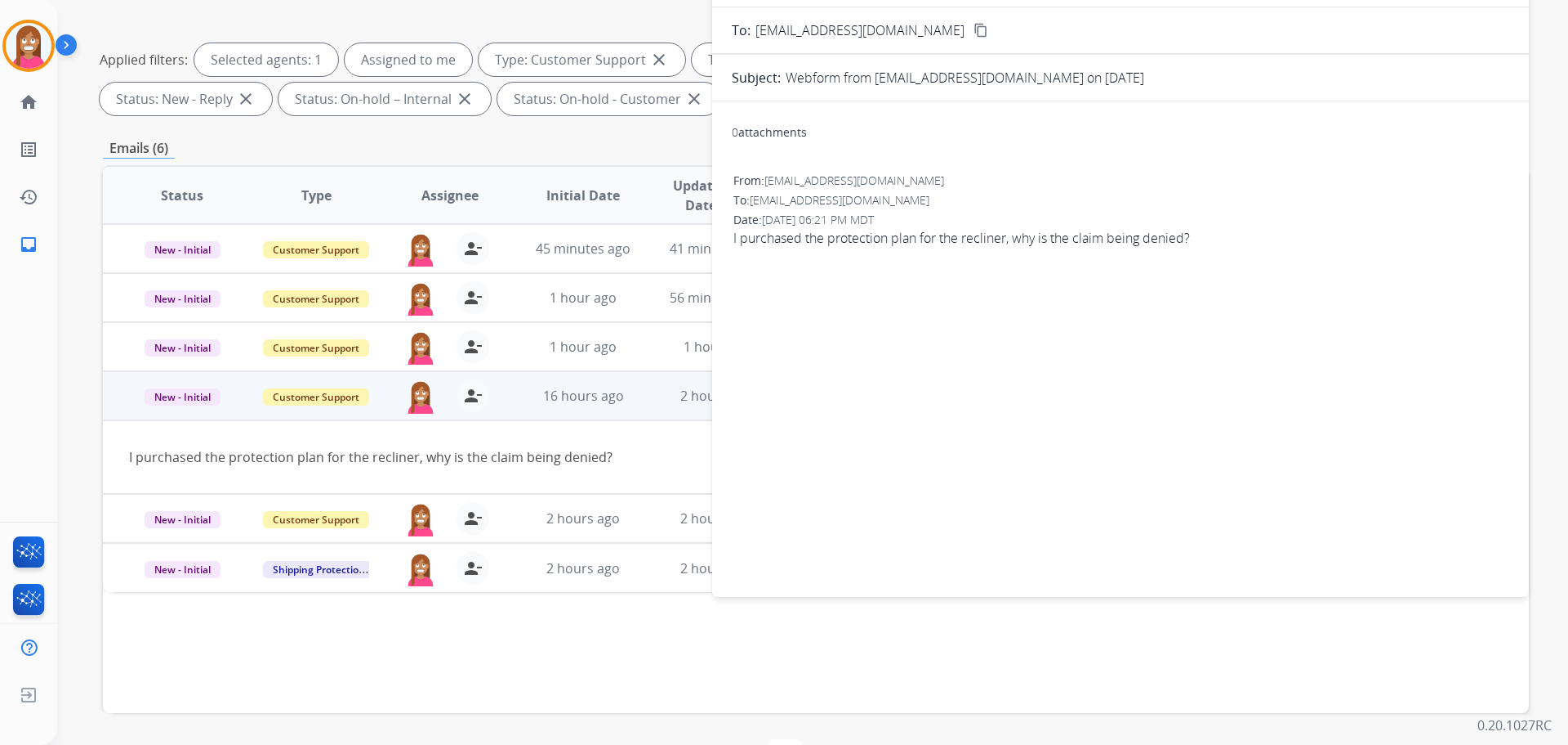
scroll to position [19, 0]
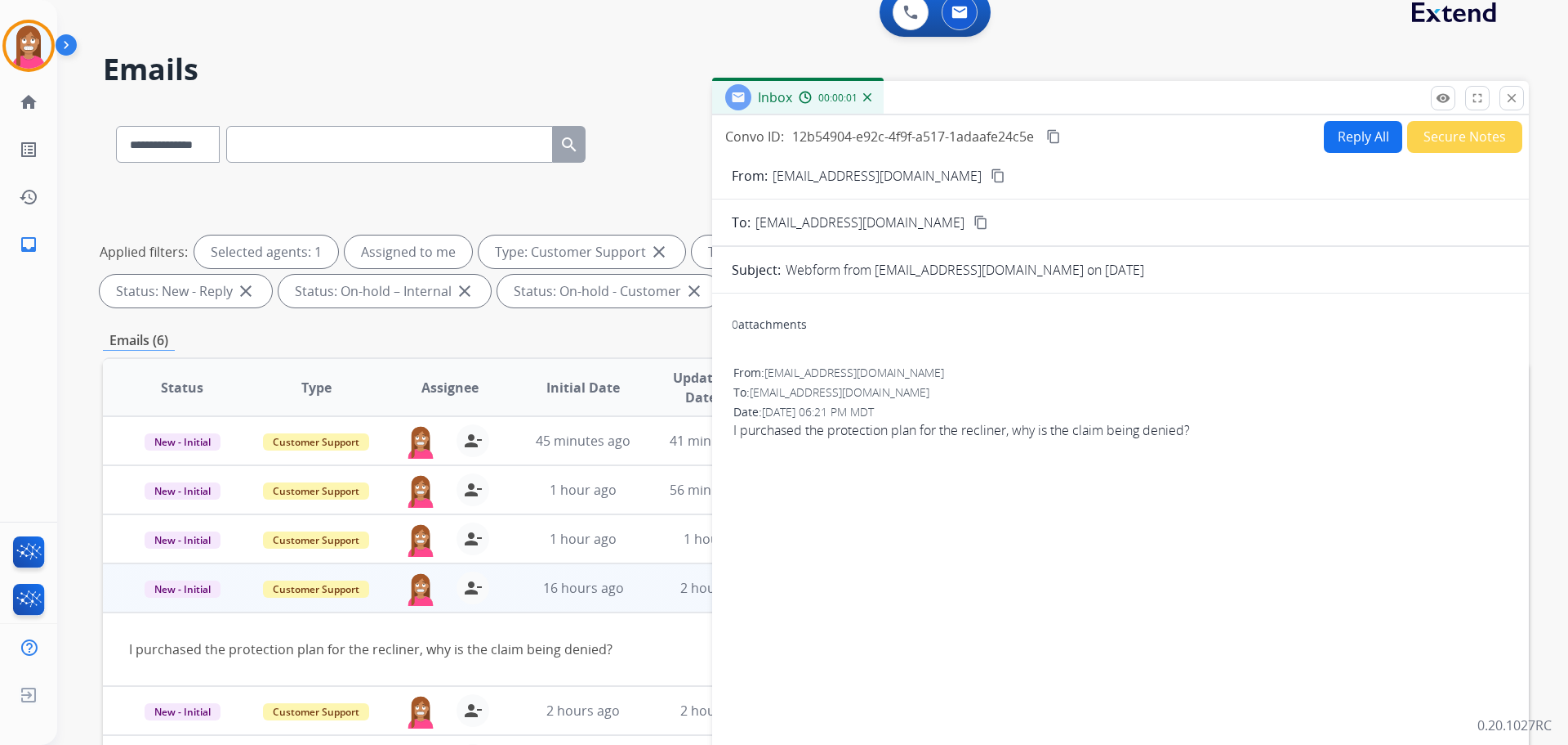
click at [1348, 129] on button "Reply All" at bounding box center [1363, 136] width 79 height 32
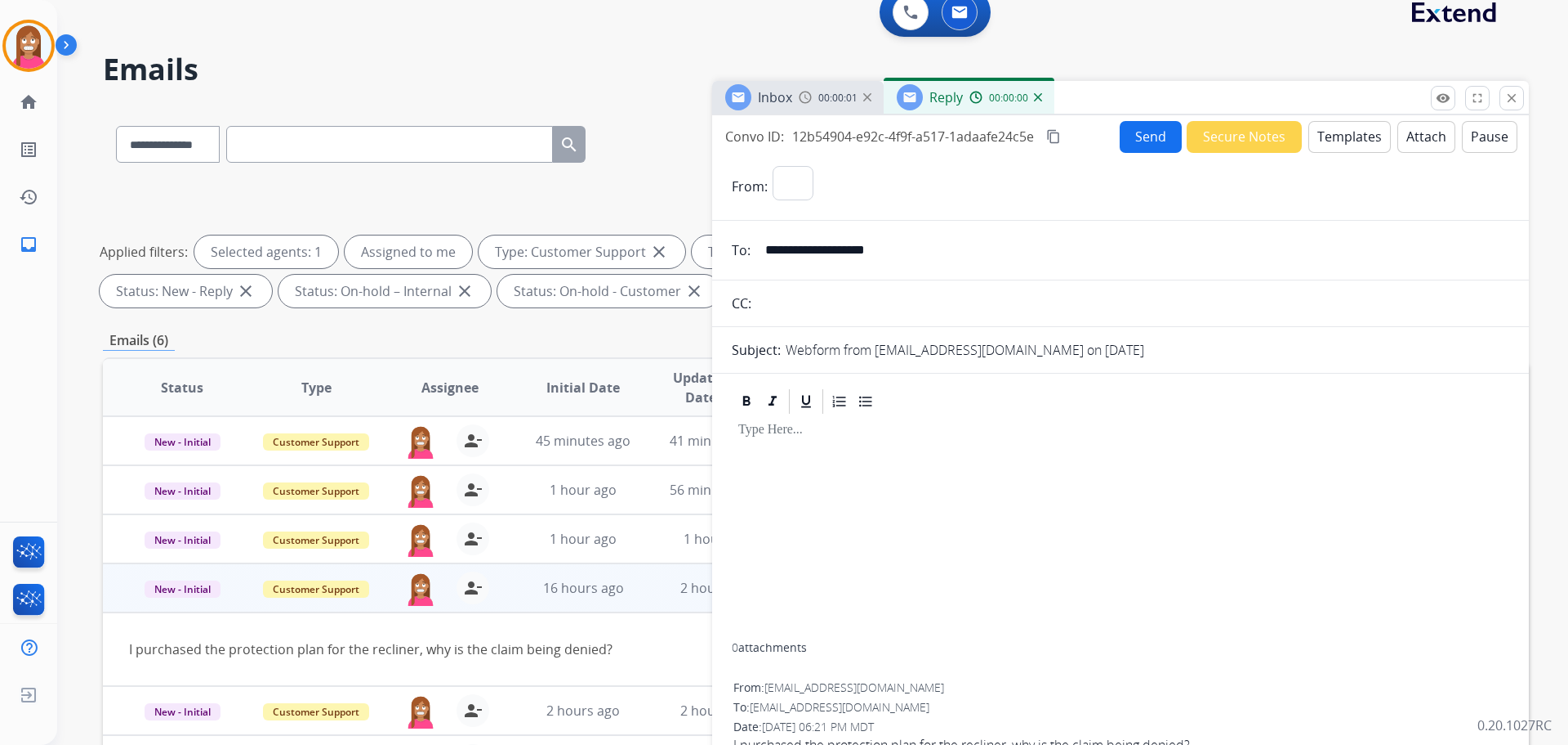
select select "**********"
click at [1348, 132] on button "Templates" at bounding box center [1349, 136] width 83 height 32
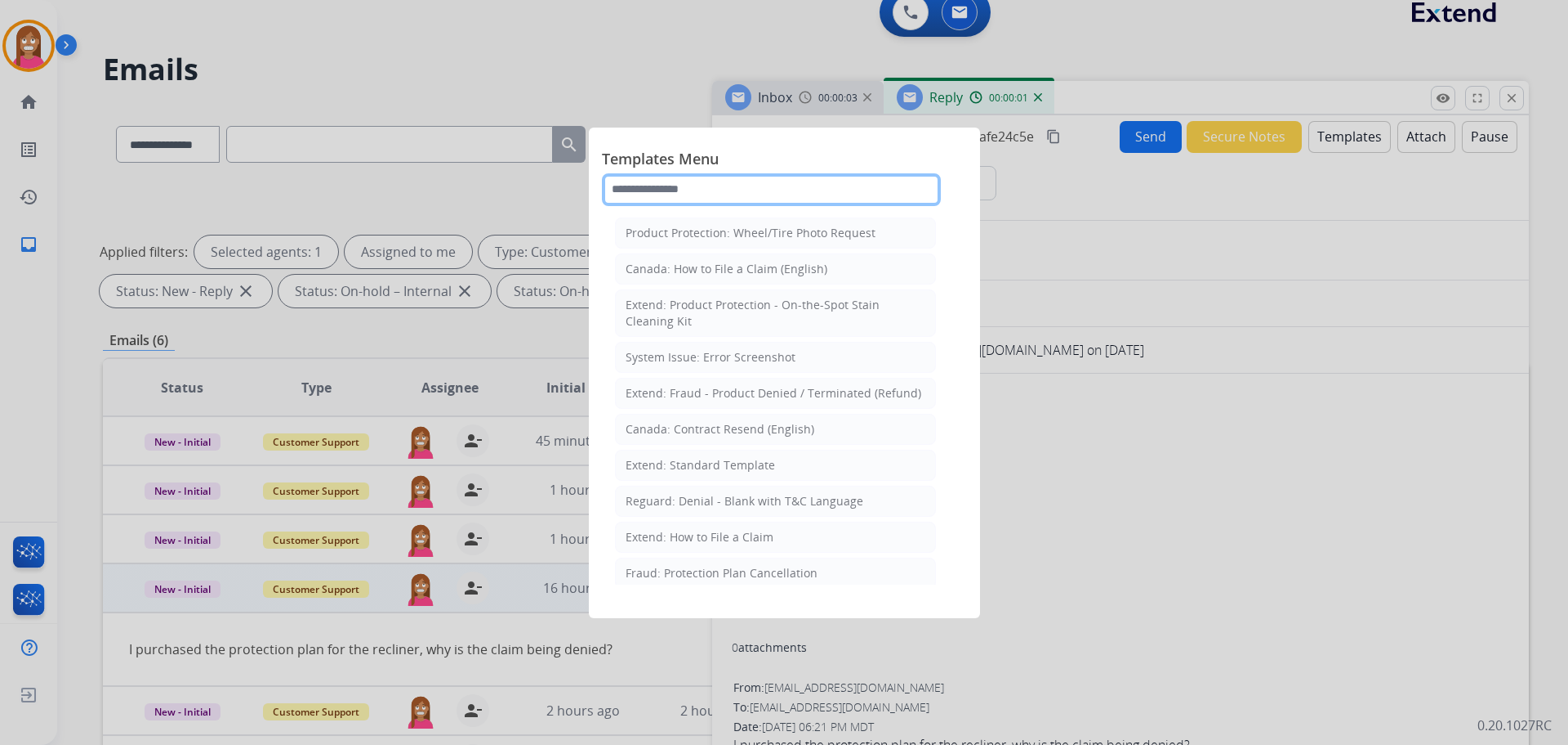
click at [704, 194] on input "text" at bounding box center [771, 189] width 339 height 32
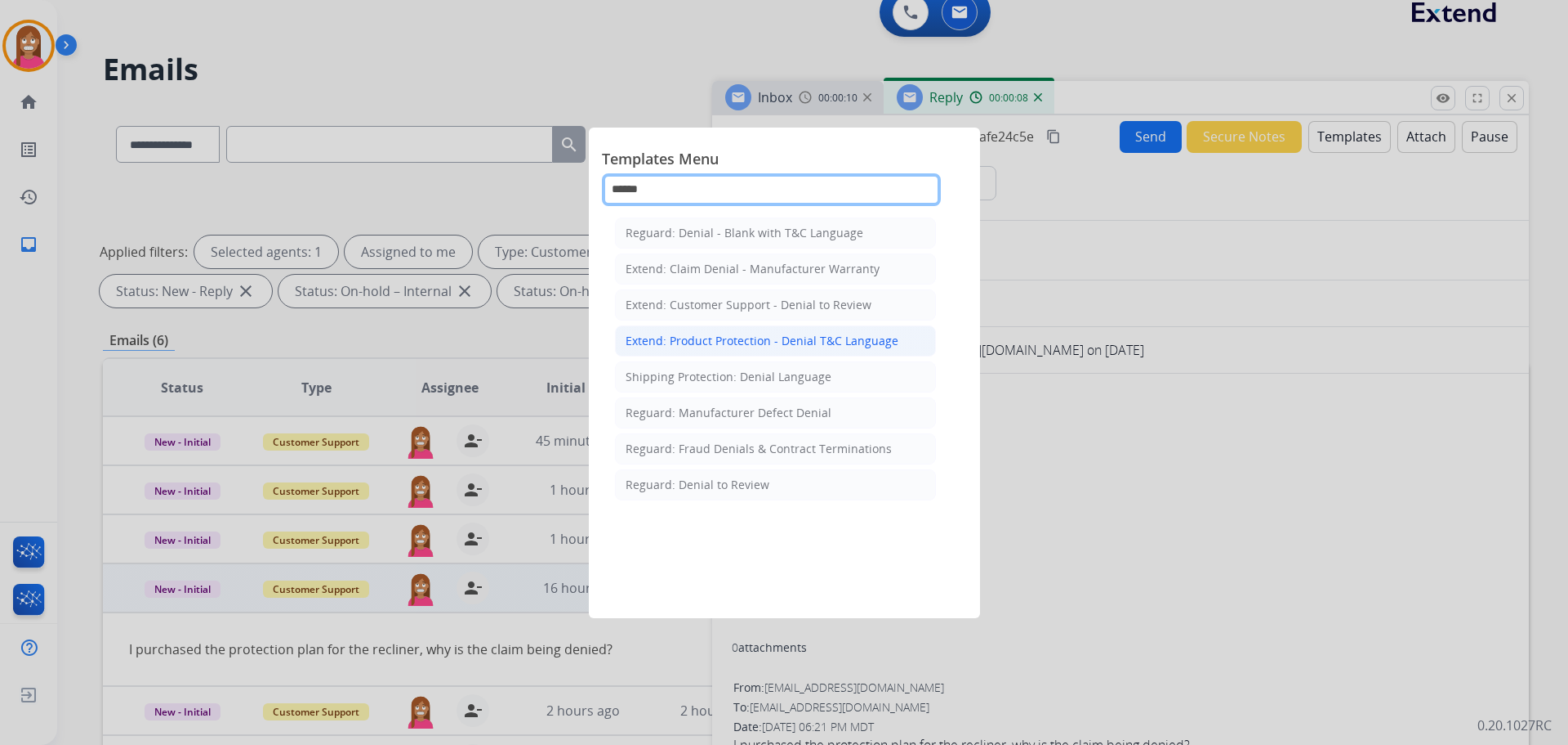
type input "******"
click at [718, 342] on div "Extend: Product Protection - Denial T&C Language" at bounding box center [762, 341] width 273 height 17
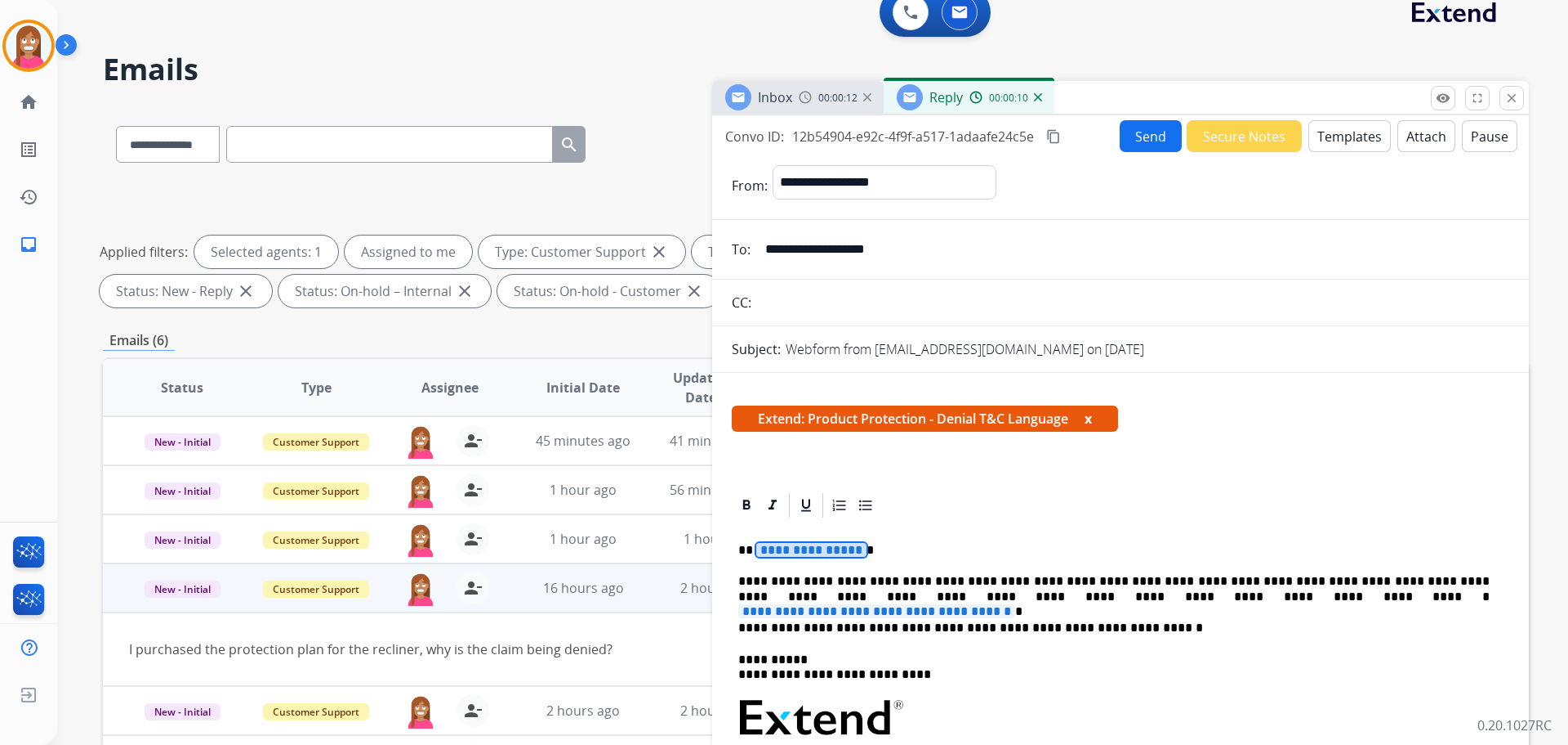
click at [794, 549] on span "**********" at bounding box center [811, 549] width 110 height 14
click at [1015, 604] on span "**********" at bounding box center [876, 610] width 277 height 14
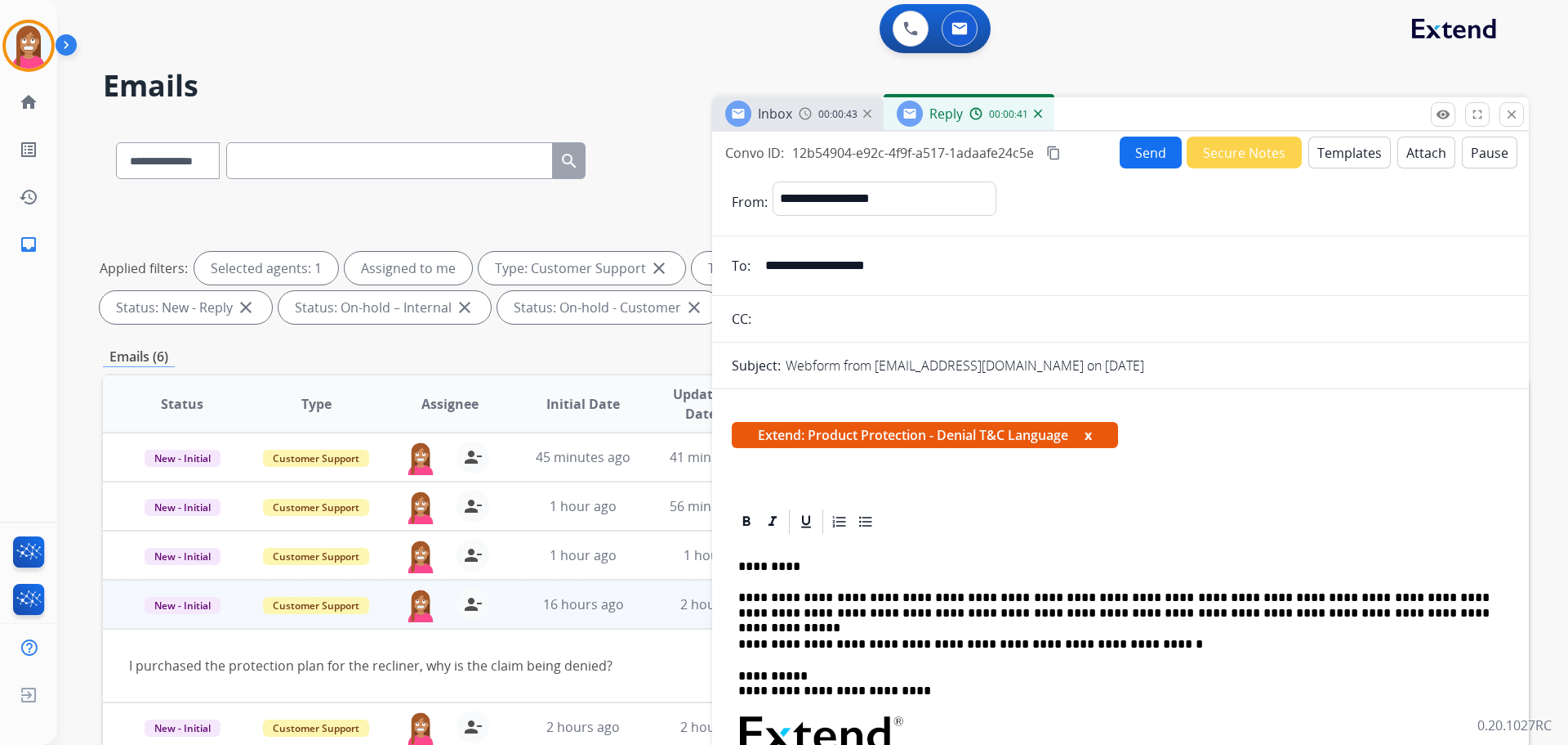
scroll to position [0, 0]
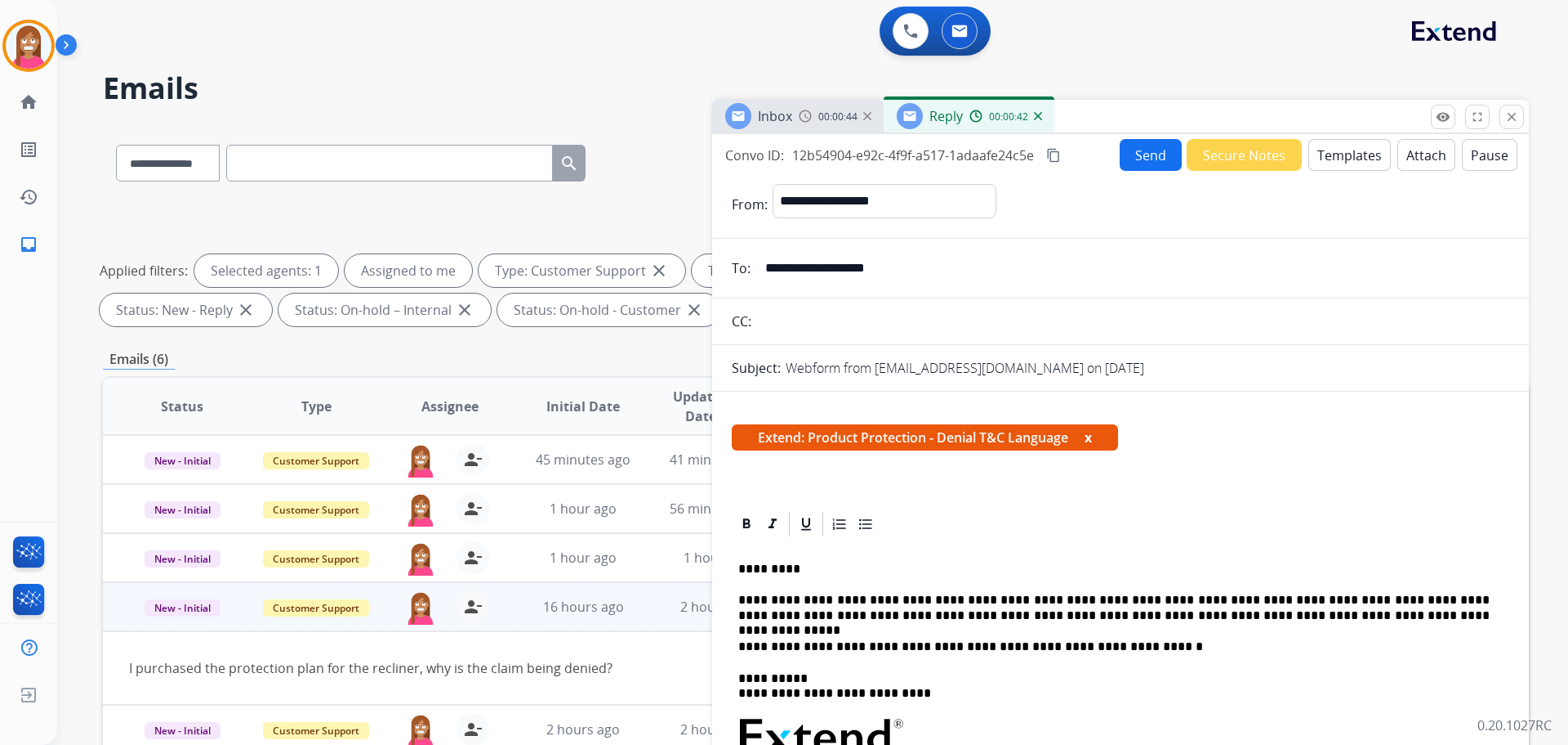
click at [1133, 144] on button "Send" at bounding box center [1151, 155] width 62 height 32
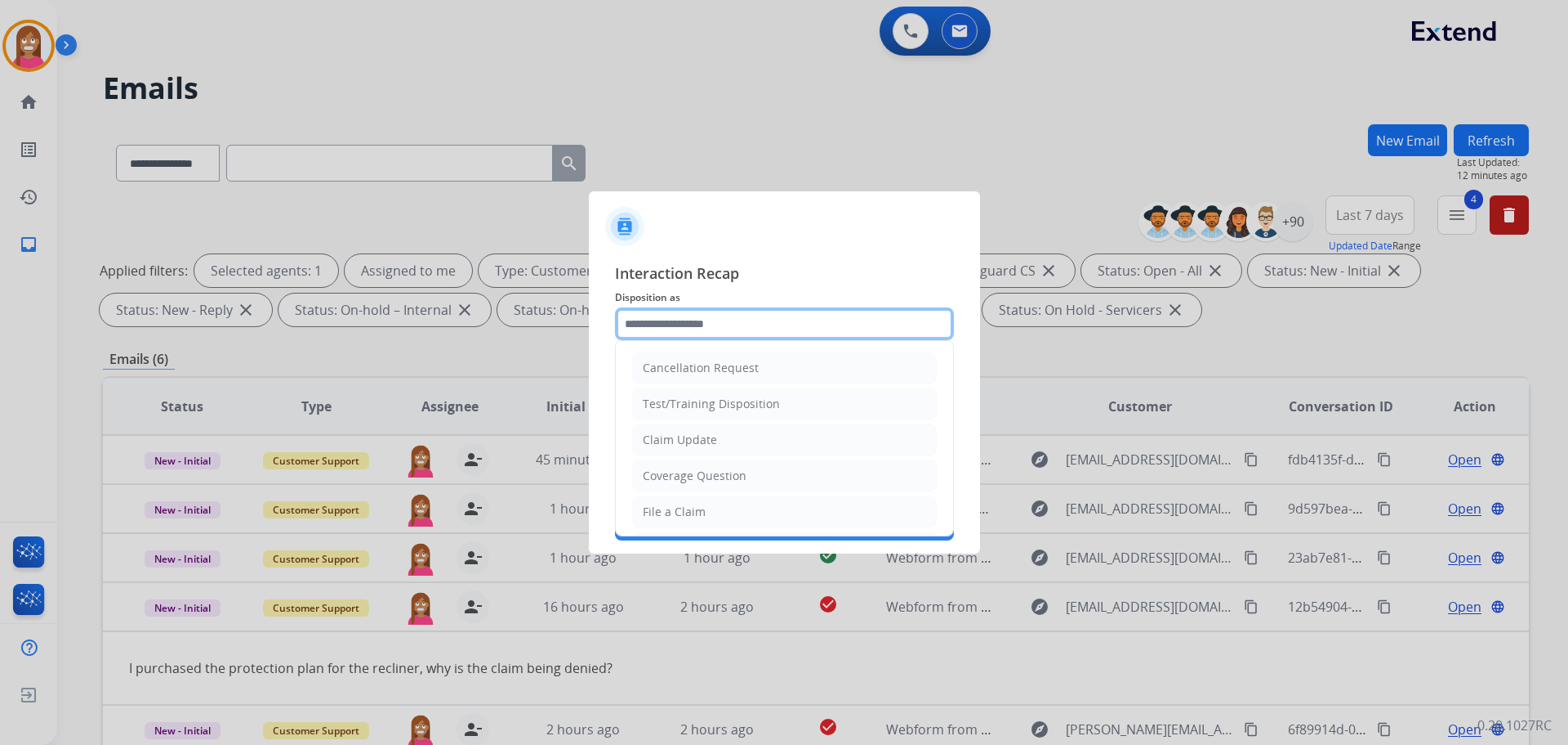
click at [708, 318] on input "text" at bounding box center [784, 323] width 339 height 32
click at [673, 442] on div "Claim Update" at bounding box center [680, 440] width 74 height 17
type input "**********"
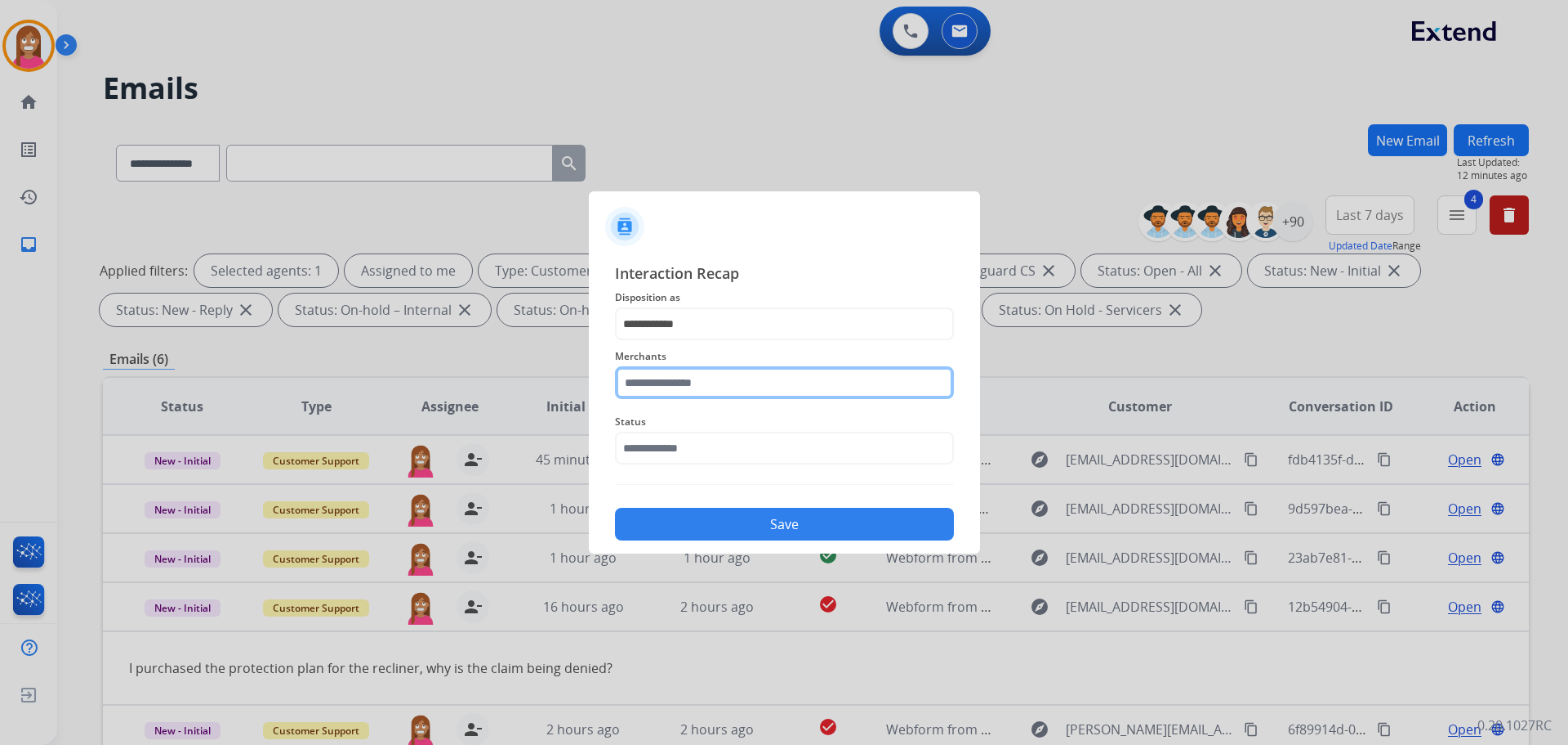
click at [675, 381] on input "text" at bounding box center [784, 382] width 339 height 32
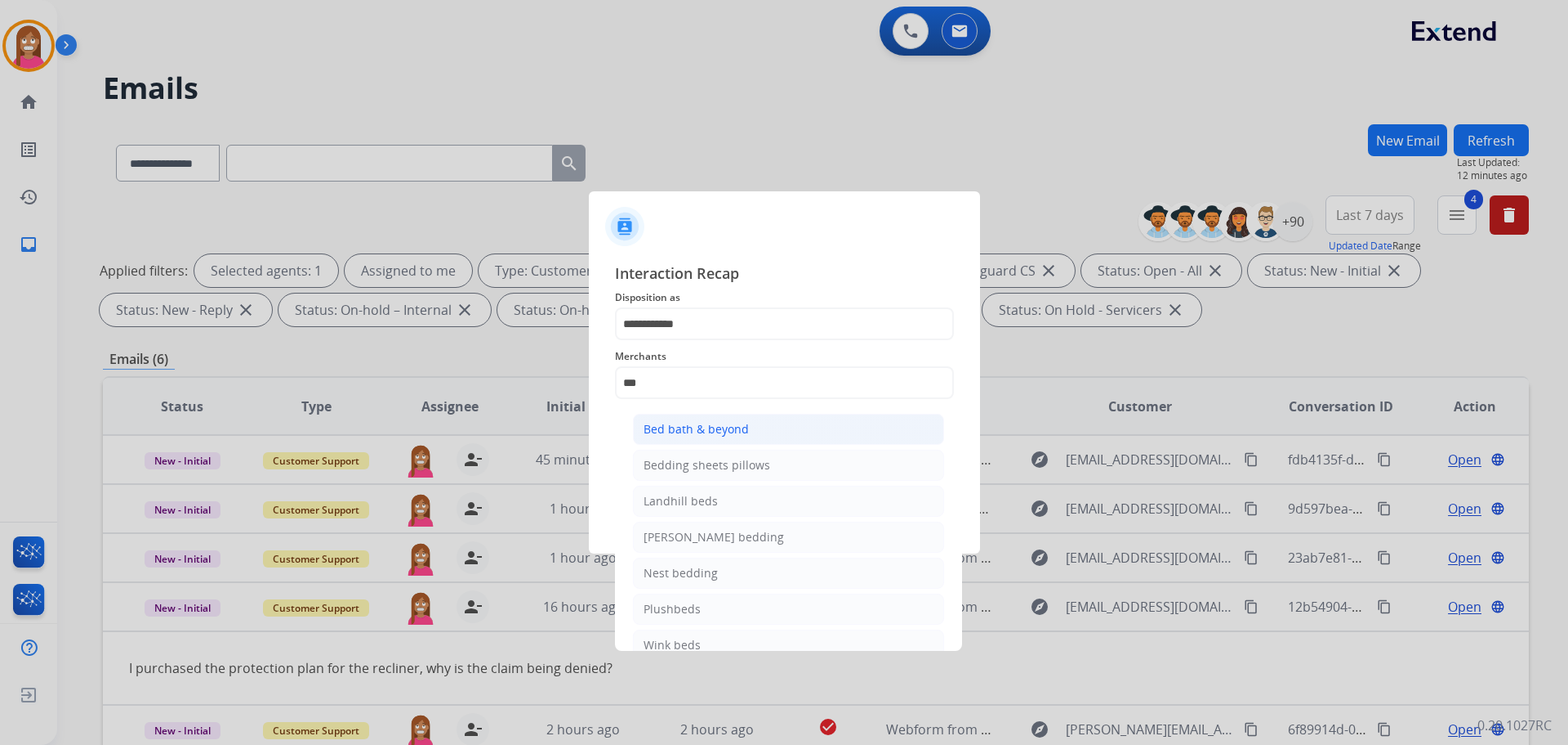
click at [640, 443] on li "Bed bath & beyond" at bounding box center [789, 429] width 312 height 31
type input "**********"
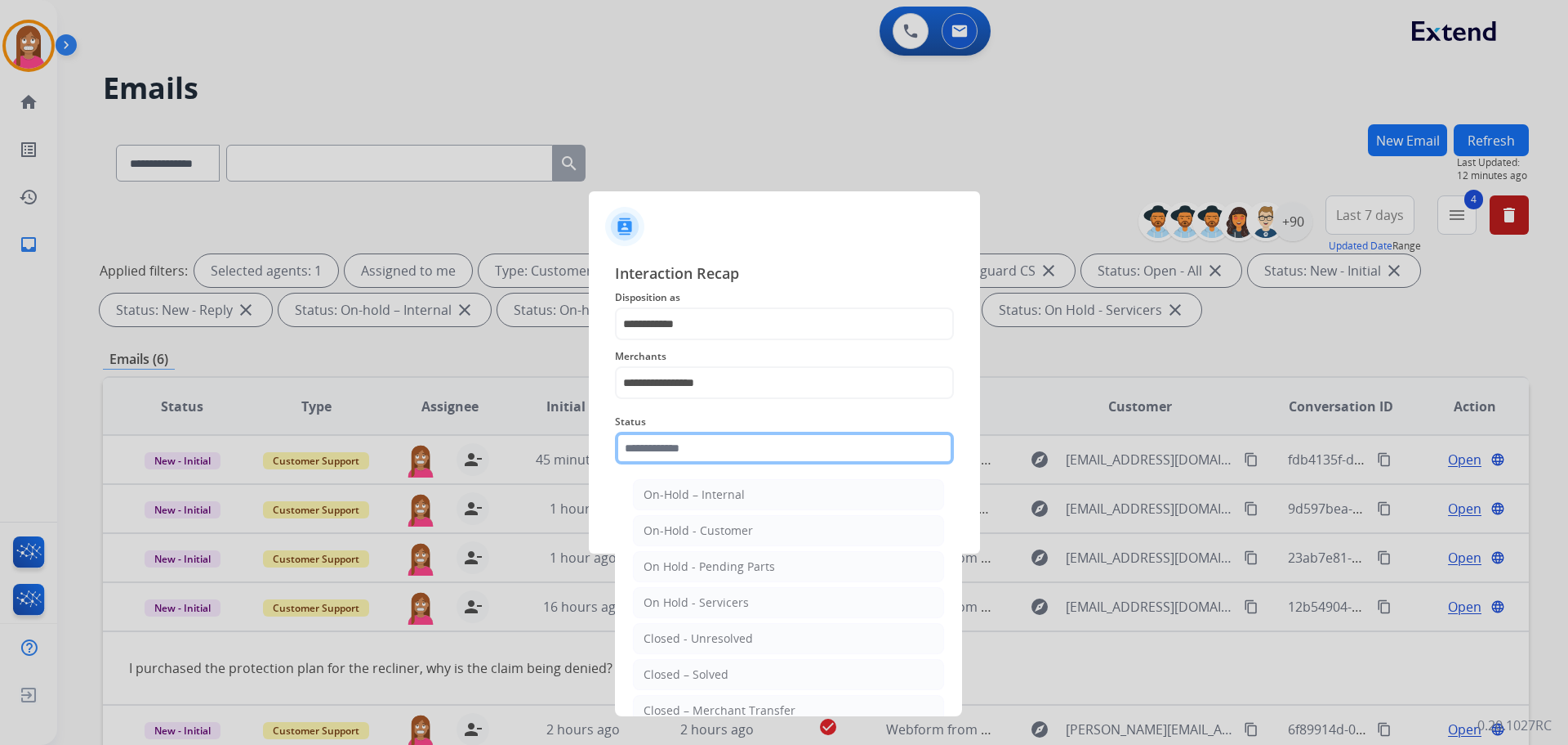
click at [659, 452] on input "text" at bounding box center [784, 447] width 339 height 32
click at [653, 673] on div "Closed – Solved" at bounding box center [686, 674] width 85 height 17
type input "**********"
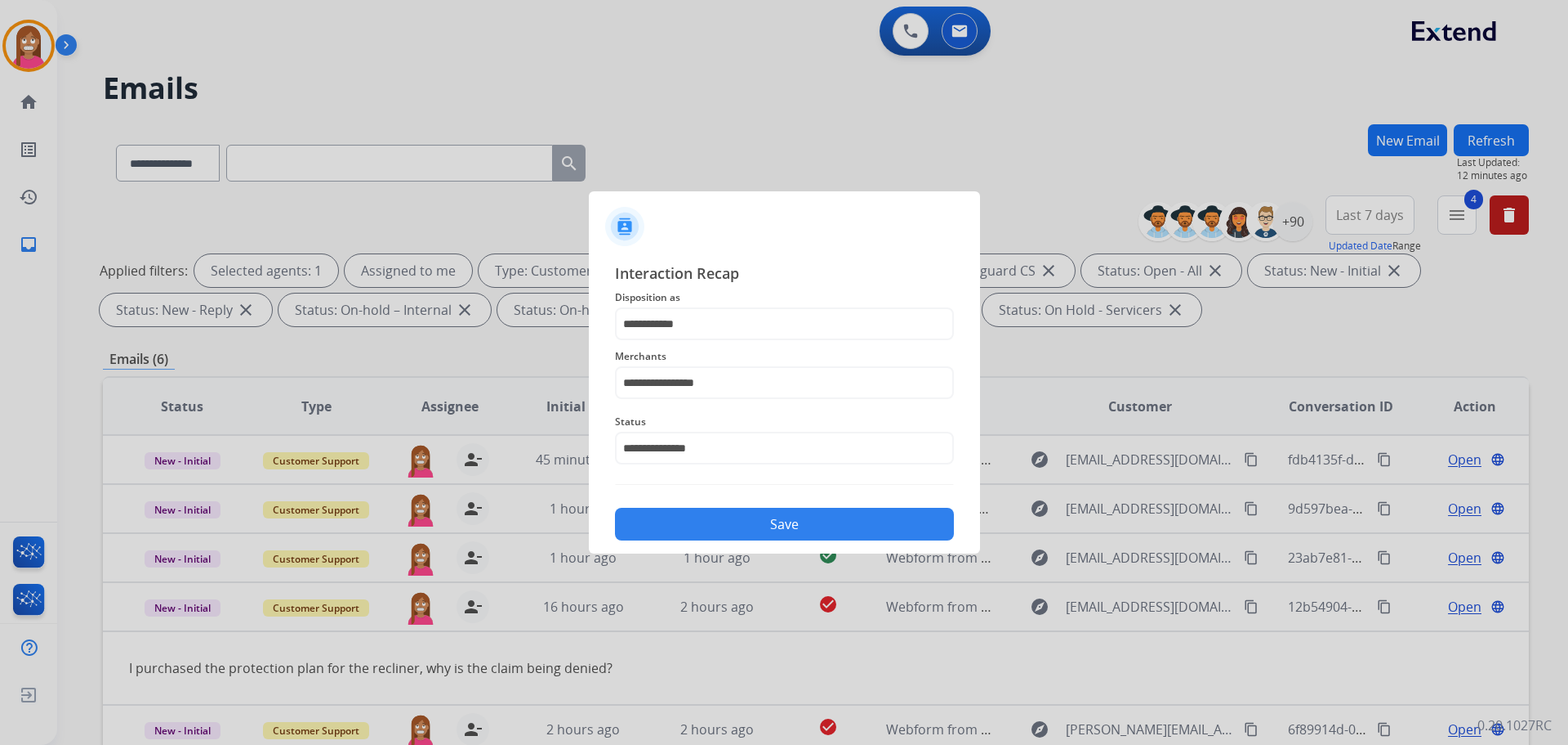
click at [708, 527] on button "Save" at bounding box center [784, 523] width 339 height 32
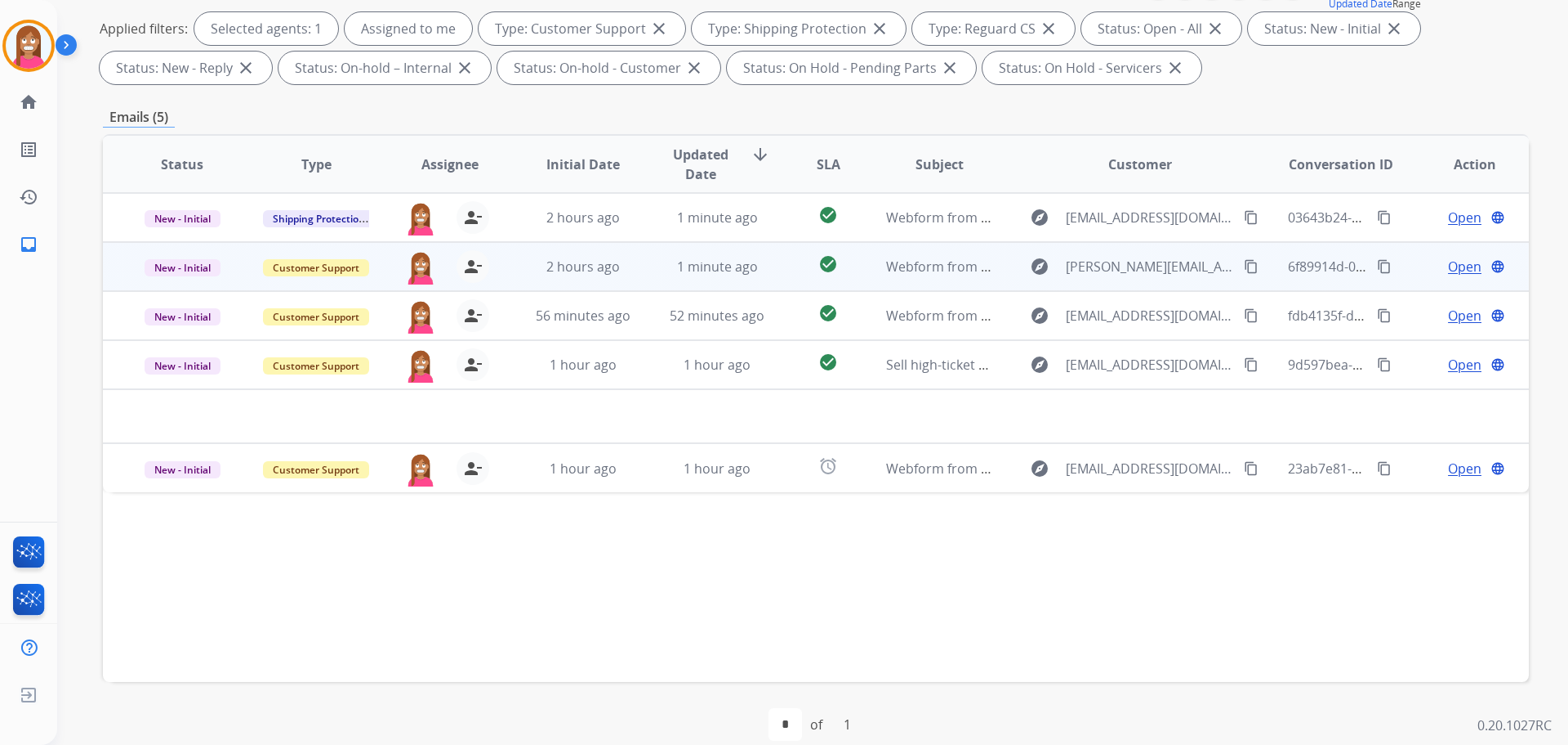
scroll to position [264, 0]
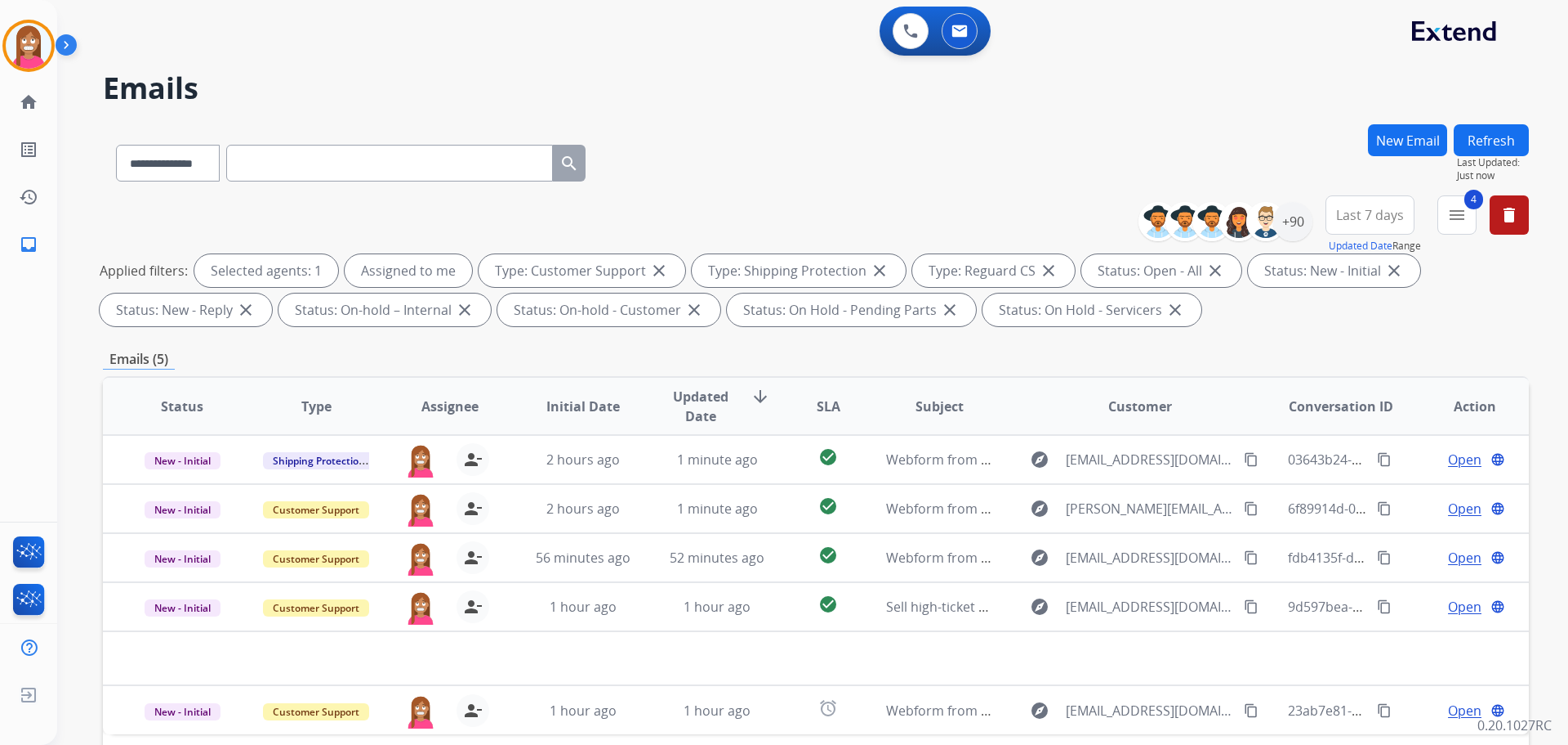
select select "**********"
click at [1281, 224] on div "+90" at bounding box center [1293, 222] width 39 height 39
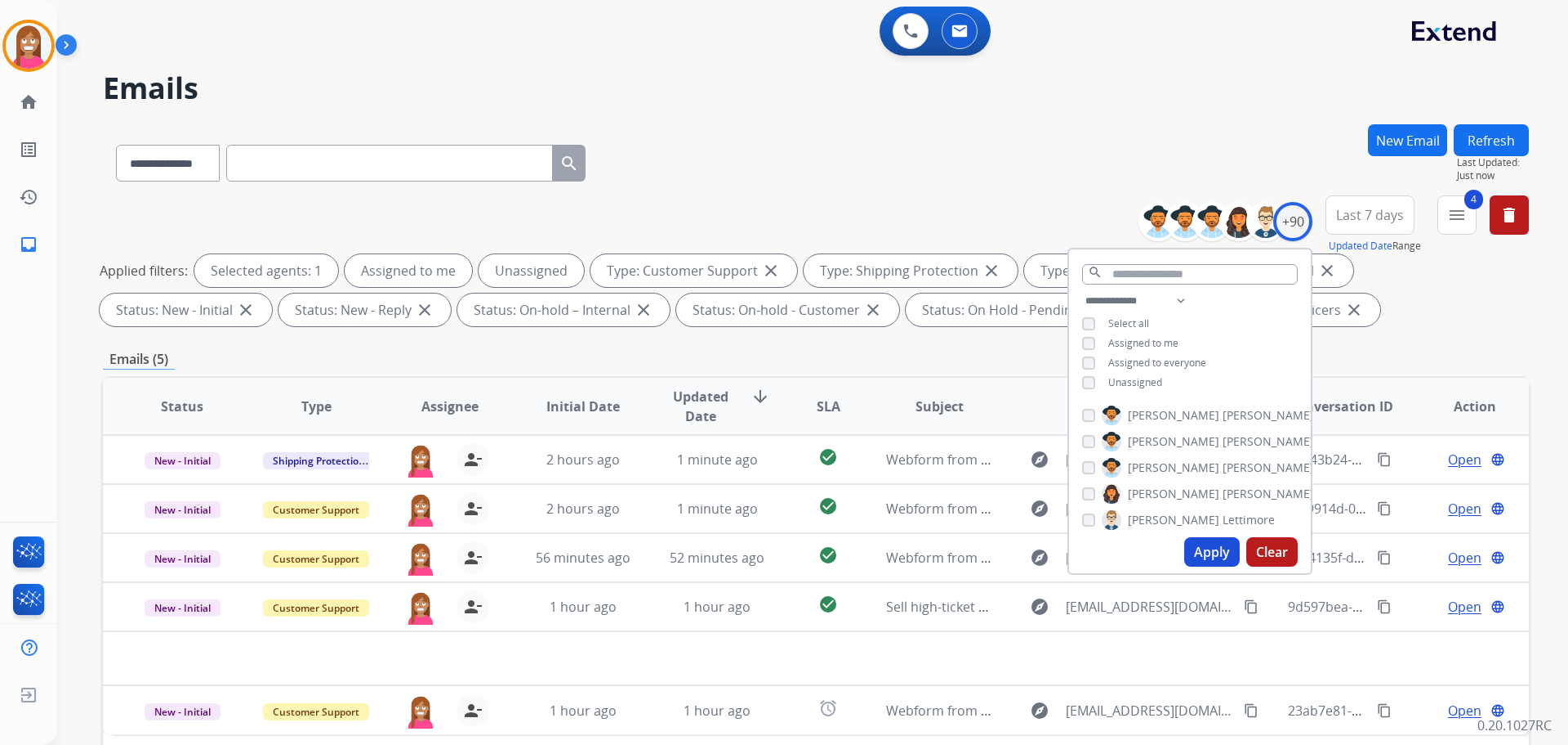
click at [1208, 558] on button "Apply" at bounding box center [1212, 552] width 56 height 30
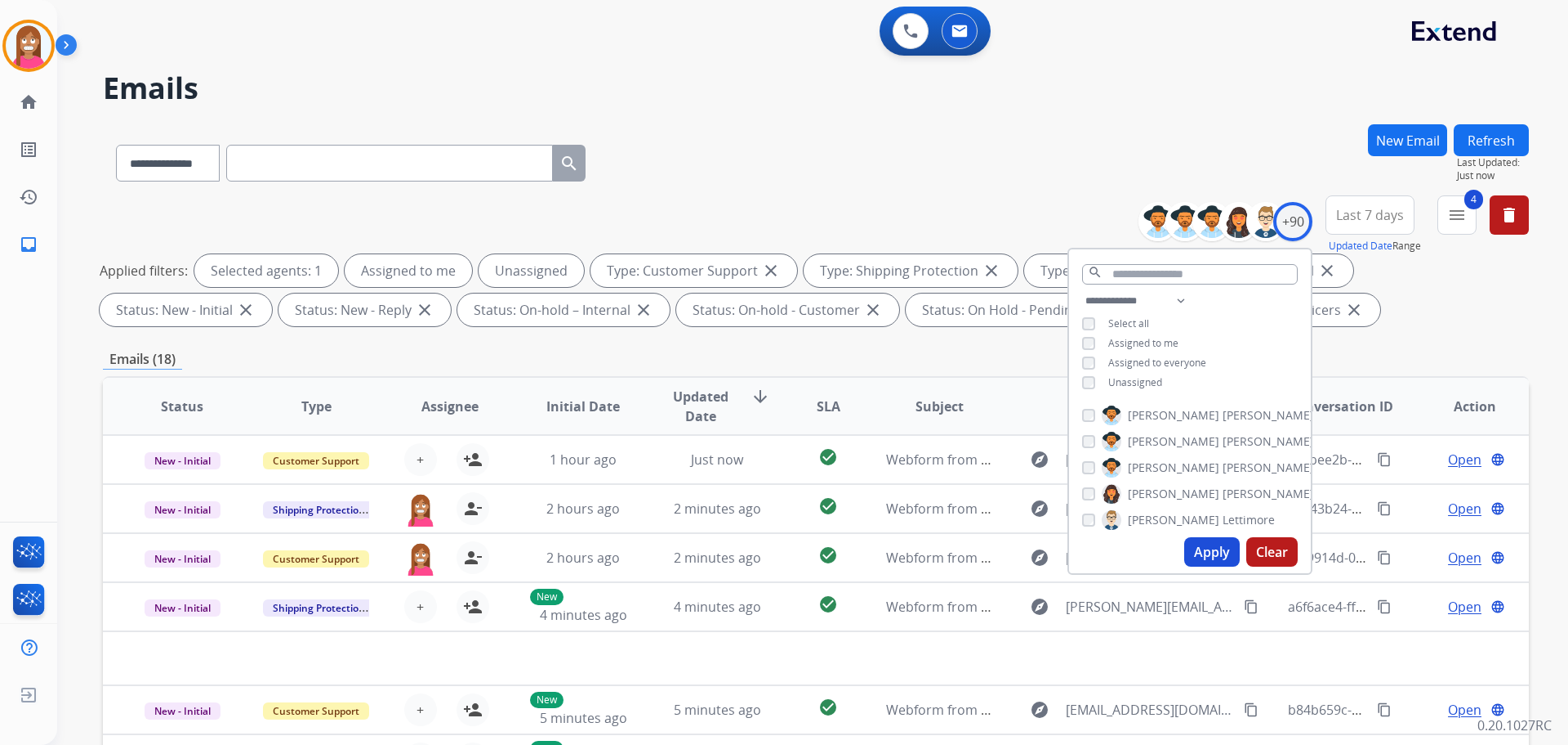
click at [960, 139] on div "**********" at bounding box center [816, 160] width 1426 height 71
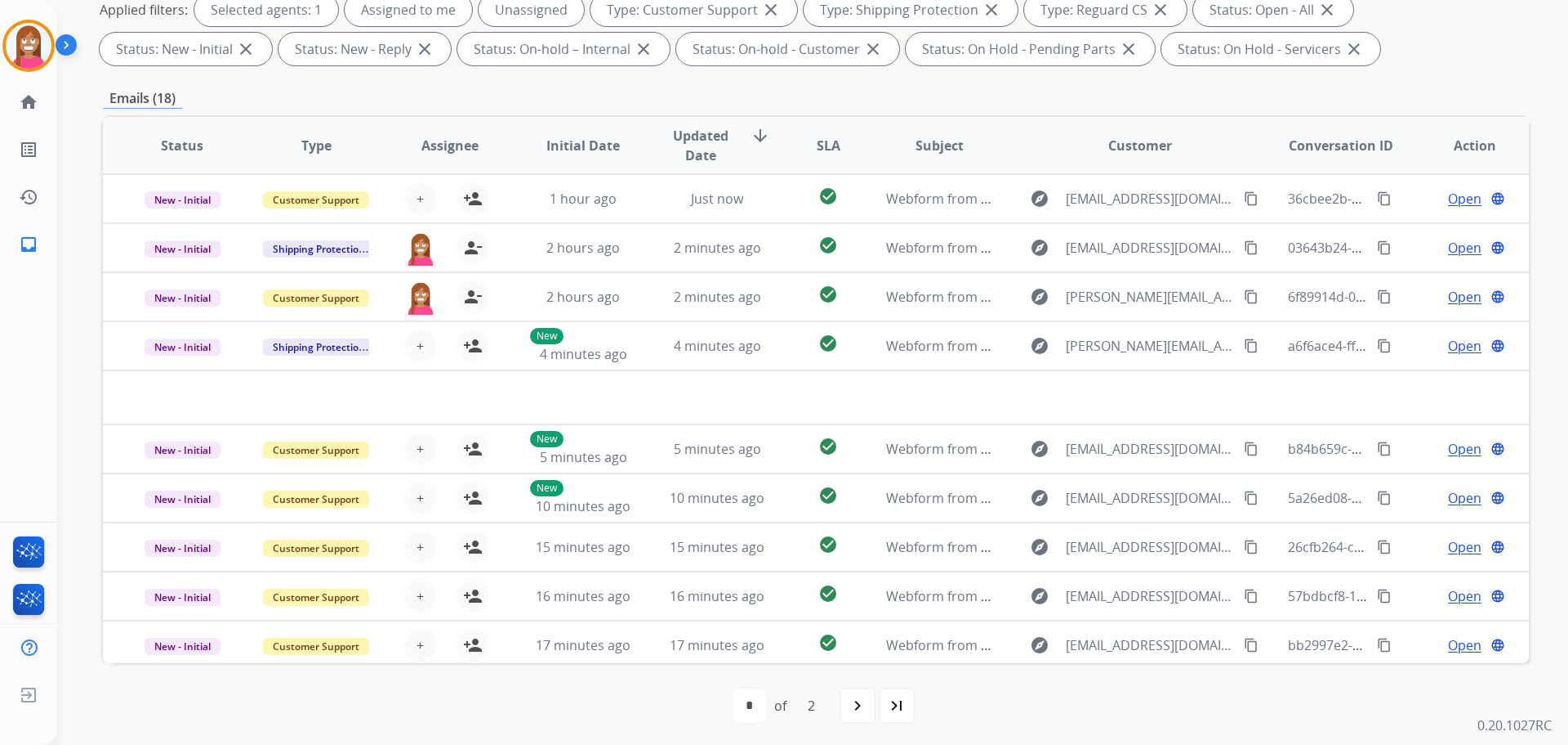
scroll to position [264, 0]
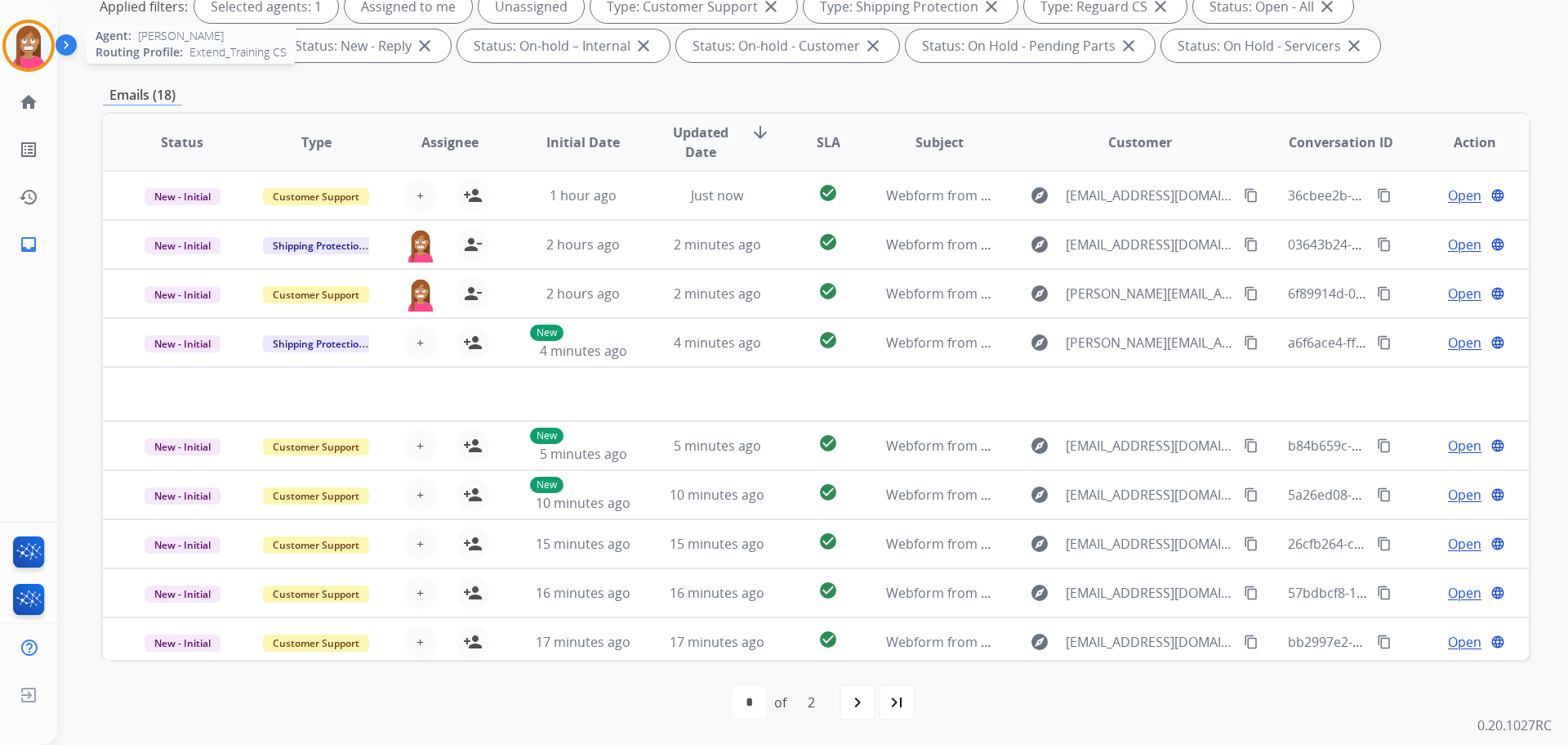
click at [22, 45] on img at bounding box center [28, 45] width 45 height 45
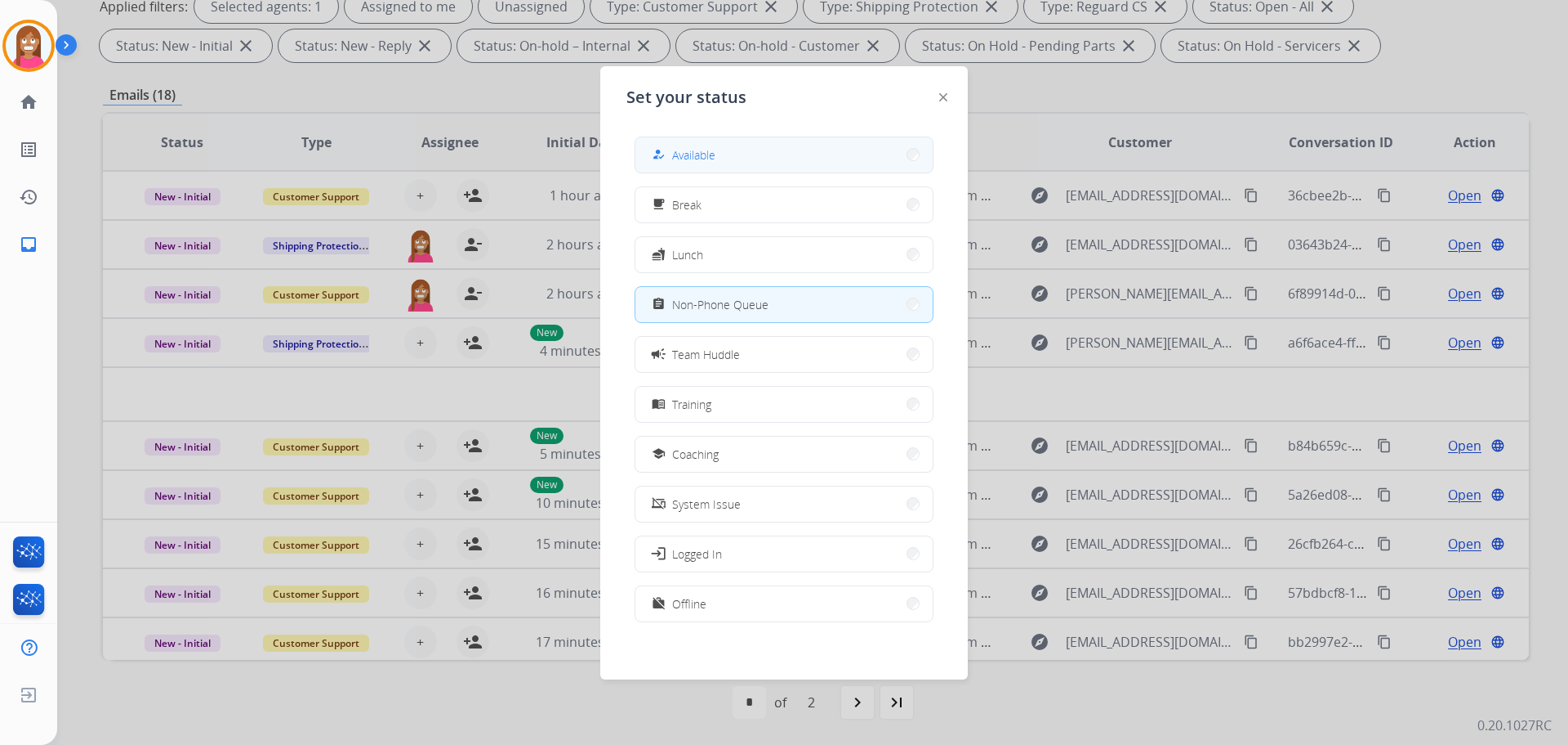
click at [685, 152] on span "Available" at bounding box center [694, 155] width 44 height 18
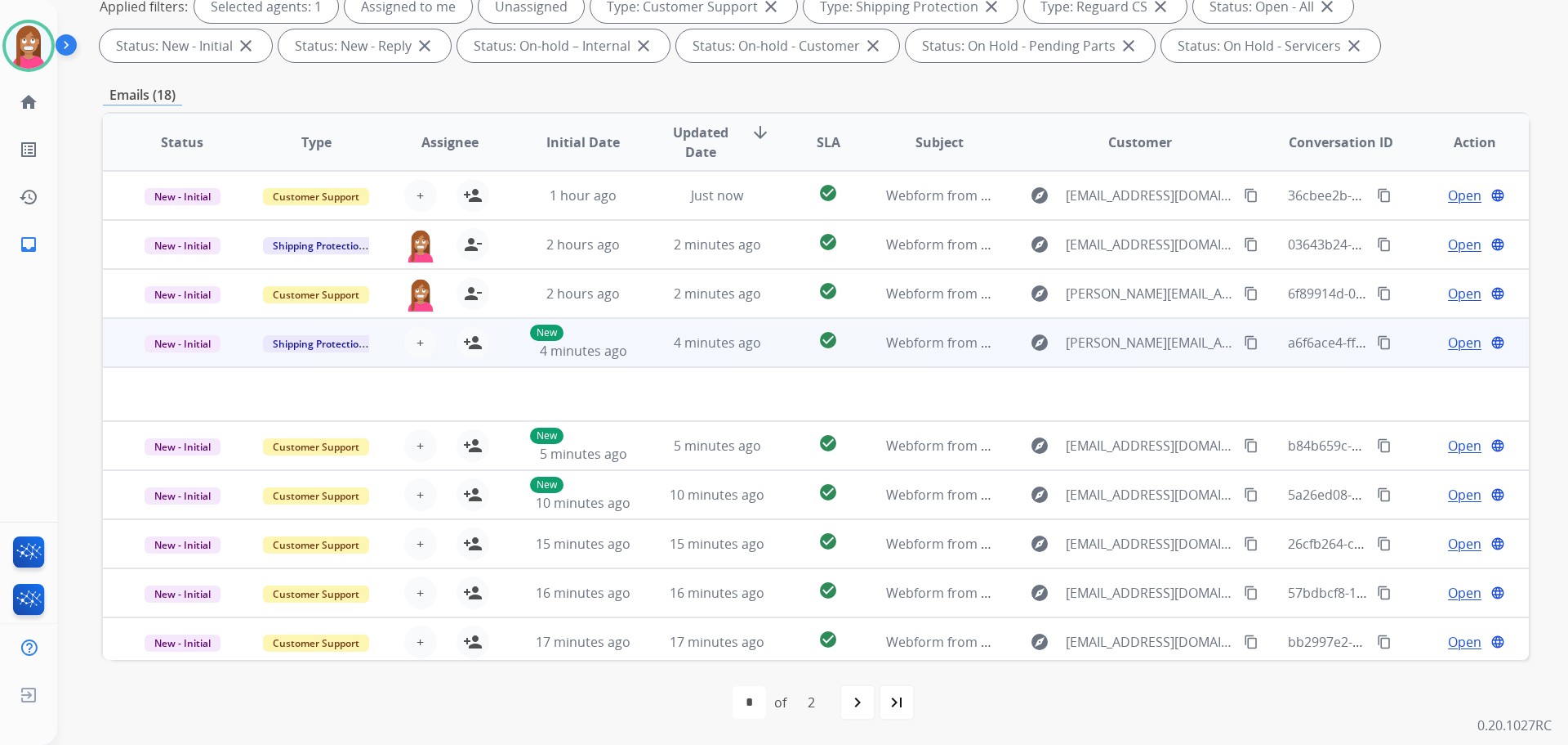
click at [648, 350] on td "4 minutes ago" at bounding box center [705, 342] width 134 height 49
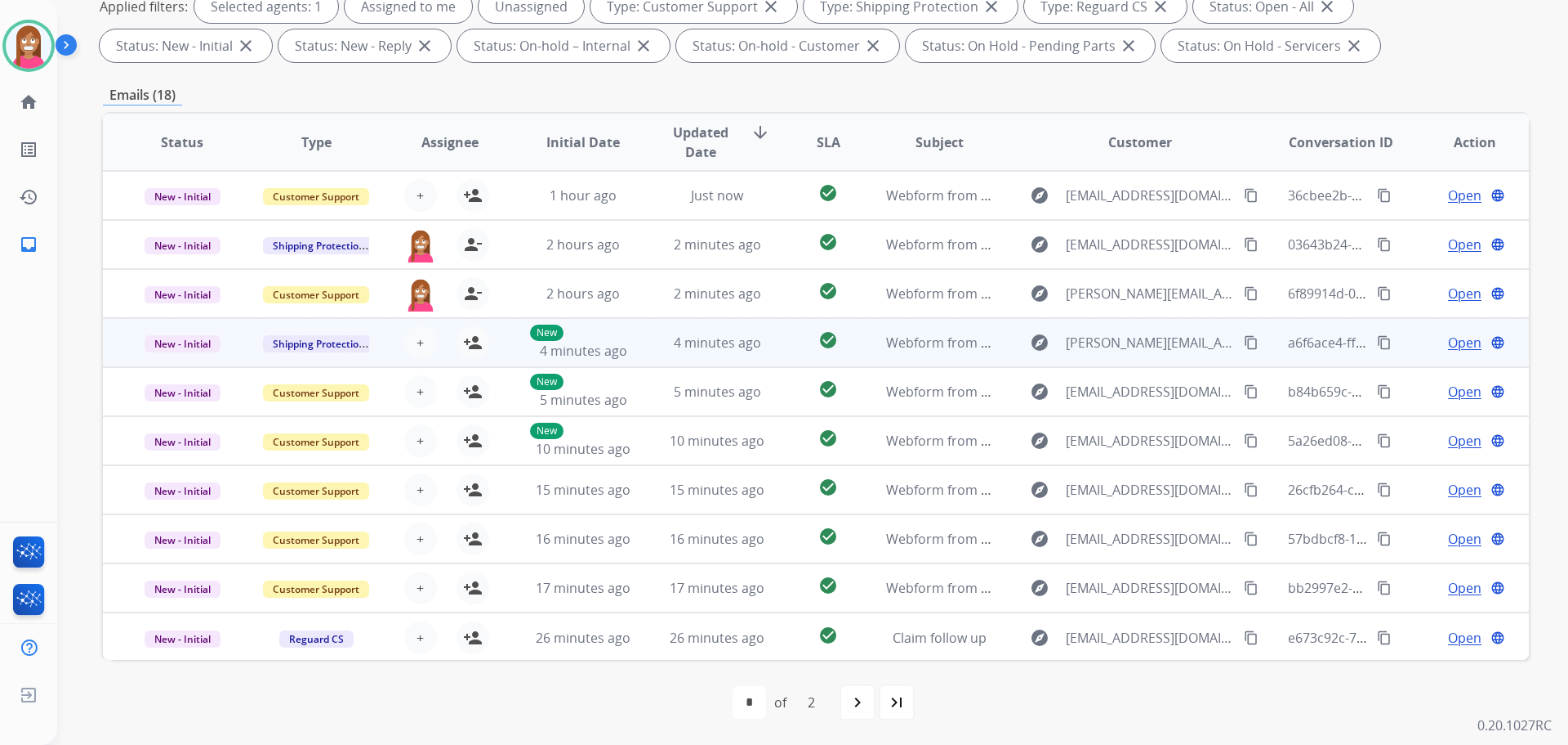
click at [649, 353] on td "4 minutes ago" at bounding box center [705, 342] width 134 height 49
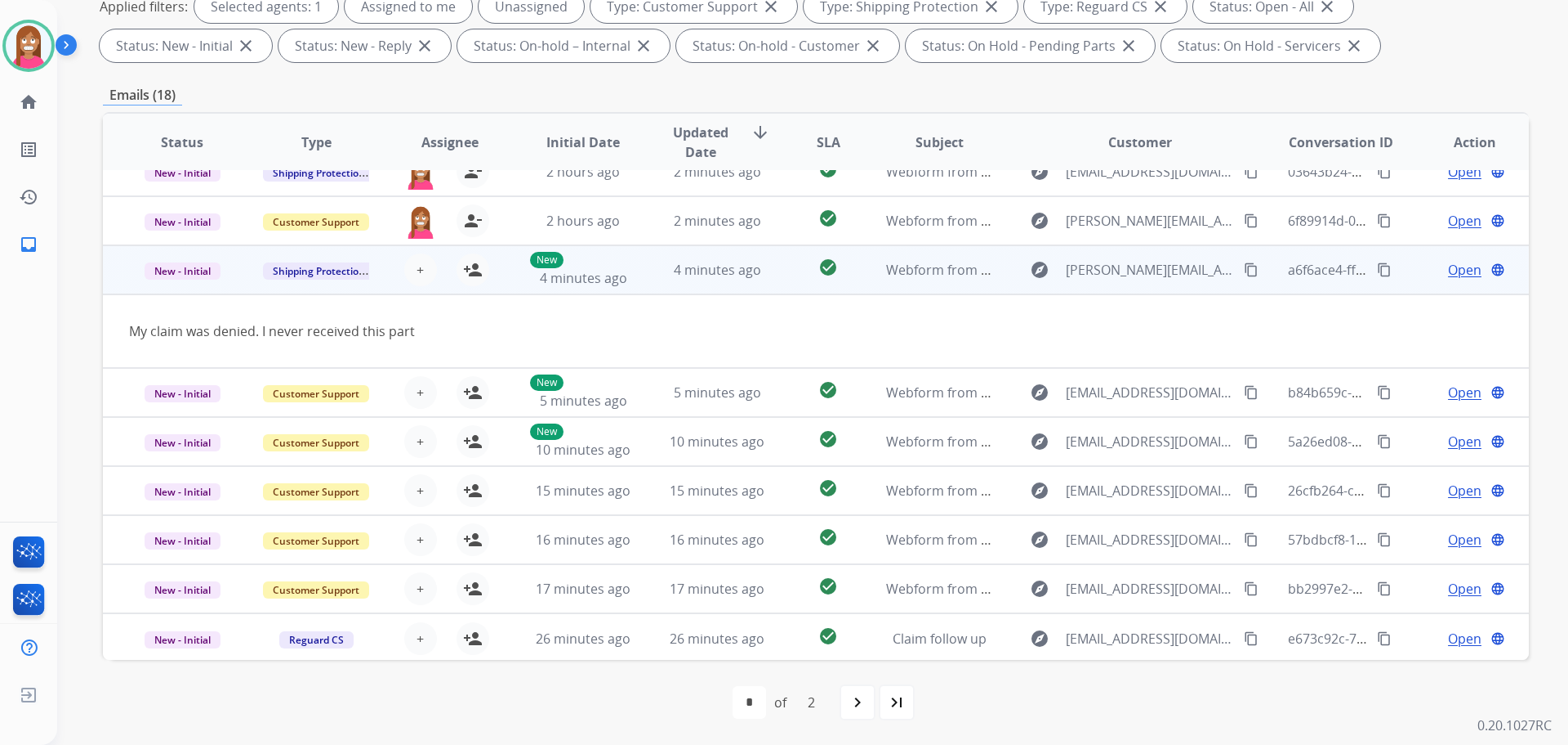
scroll to position [75, 0]
click at [1244, 267] on mat-icon "content_copy" at bounding box center [1252, 267] width 15 height 15
click at [465, 271] on mat-icon "person_add" at bounding box center [473, 267] width 19 height 19
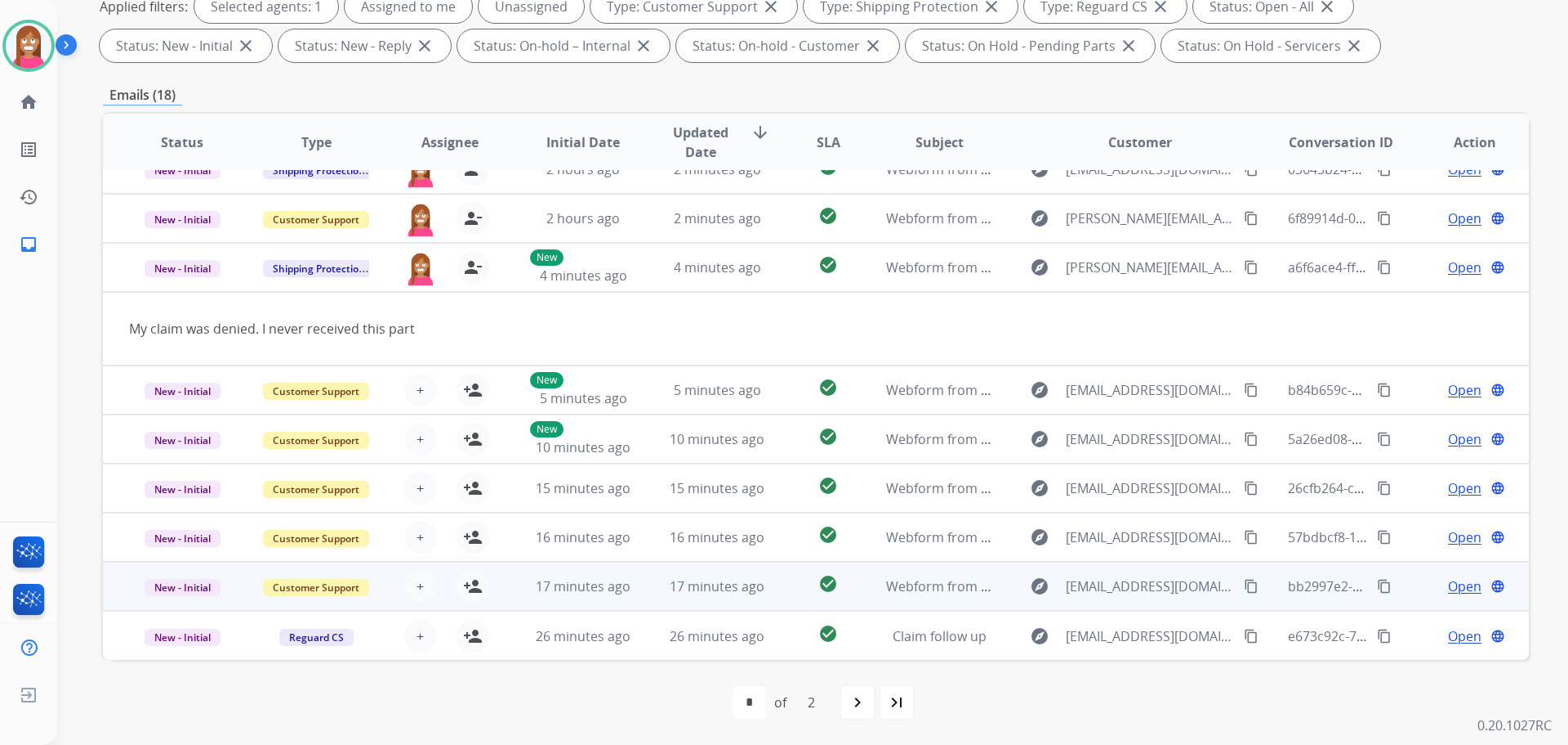
click at [650, 603] on td "17 minutes ago" at bounding box center [705, 585] width 134 height 49
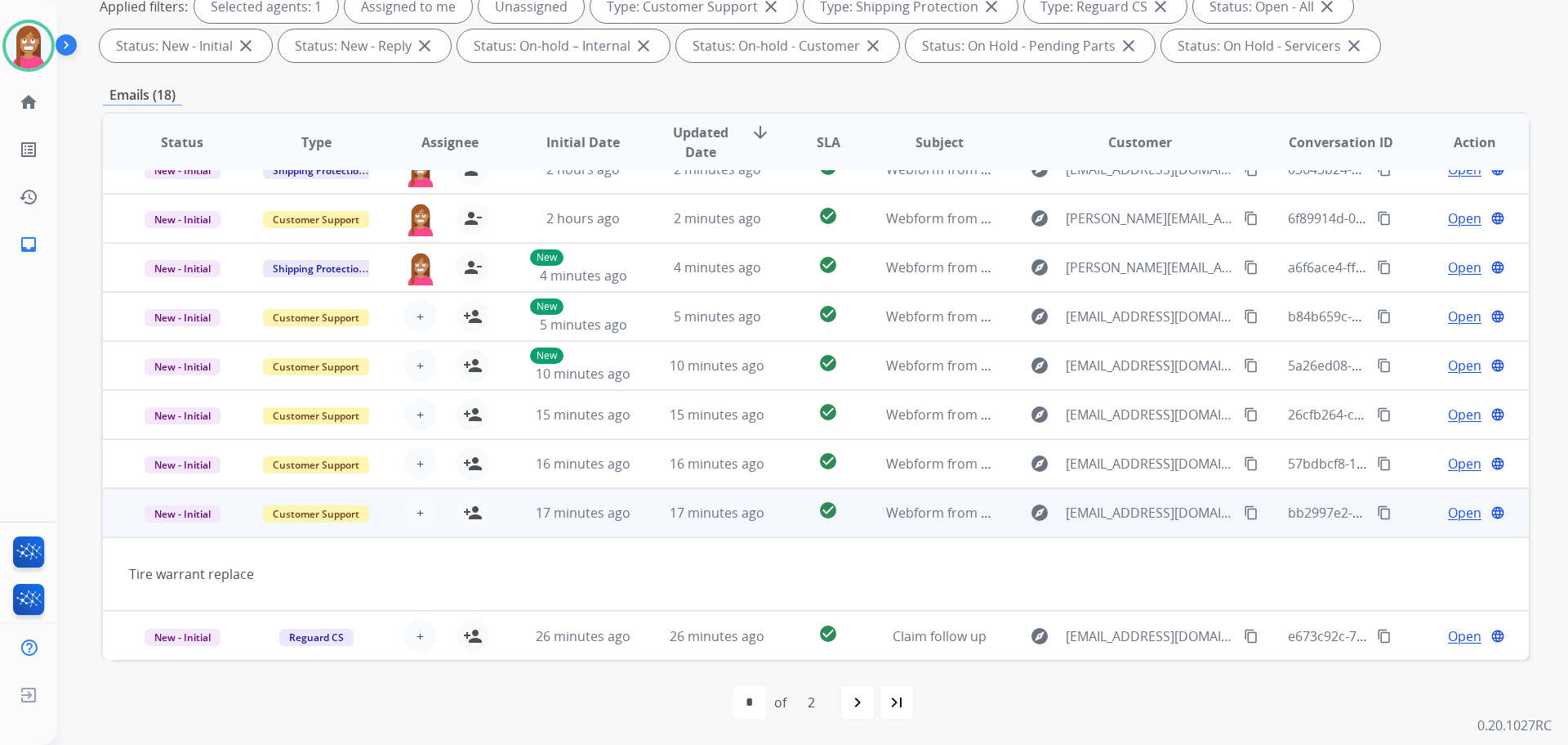
click at [1244, 507] on mat-icon "content_copy" at bounding box center [1252, 512] width 15 height 15
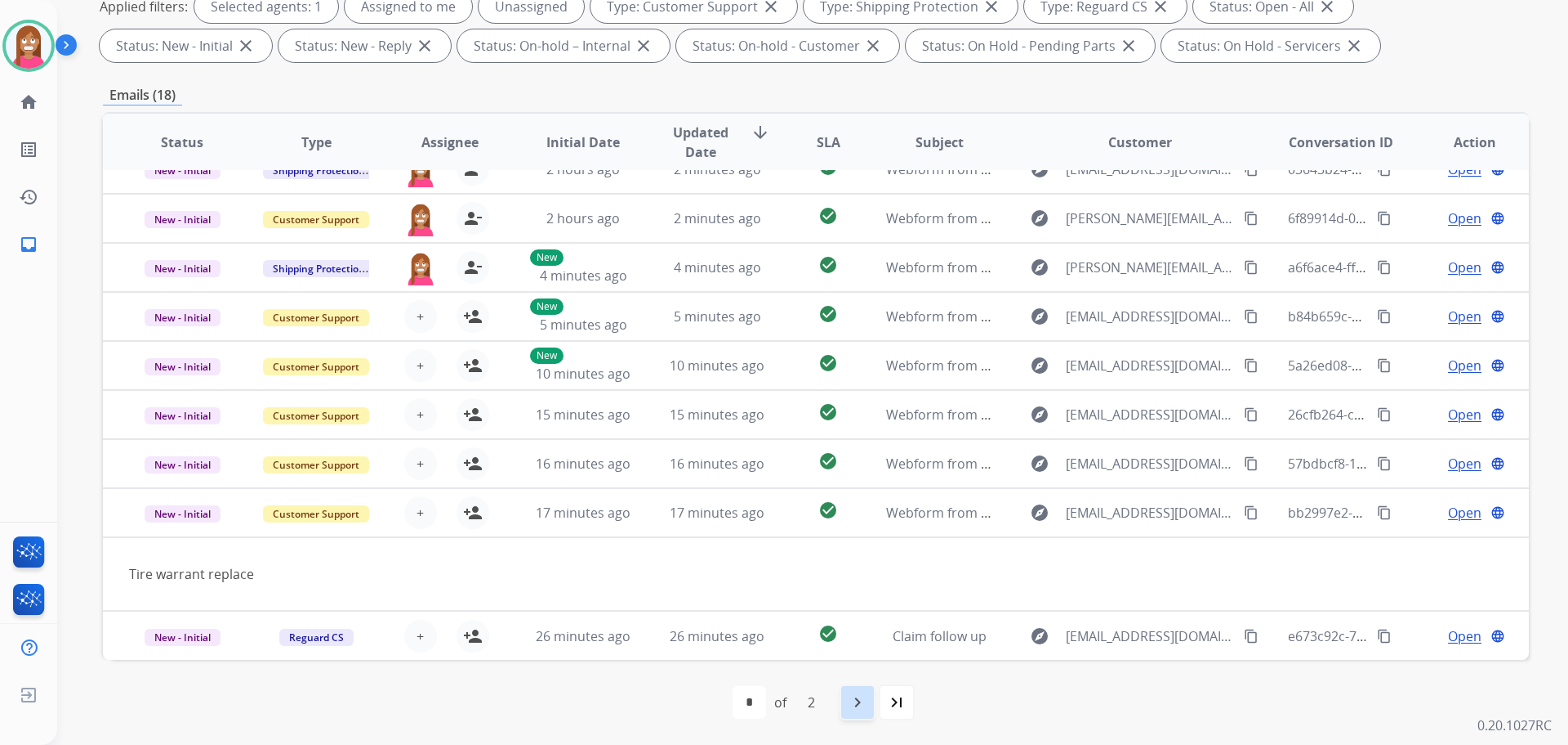
click at [870, 703] on div "navigate_next" at bounding box center [858, 701] width 36 height 36
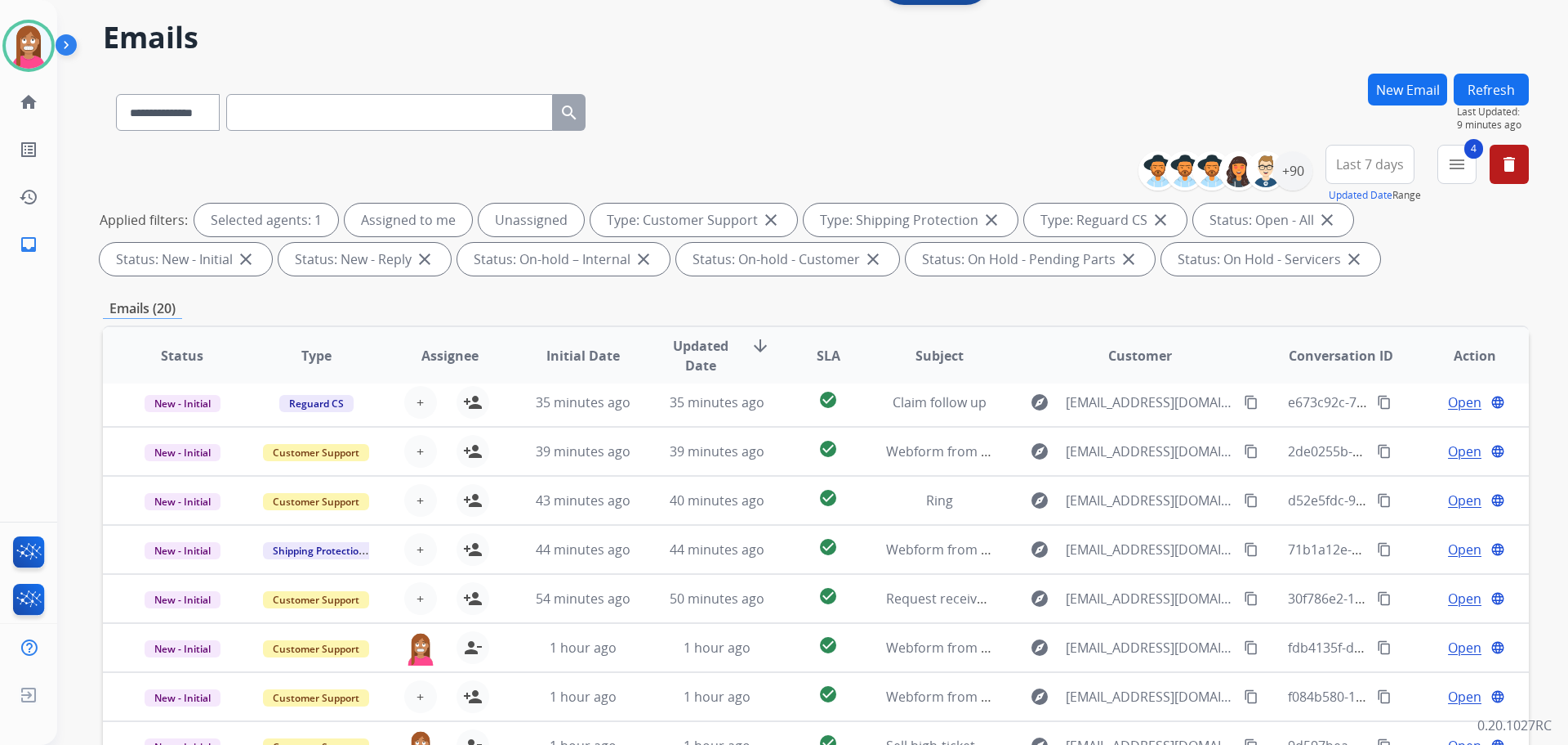
scroll to position [245, 0]
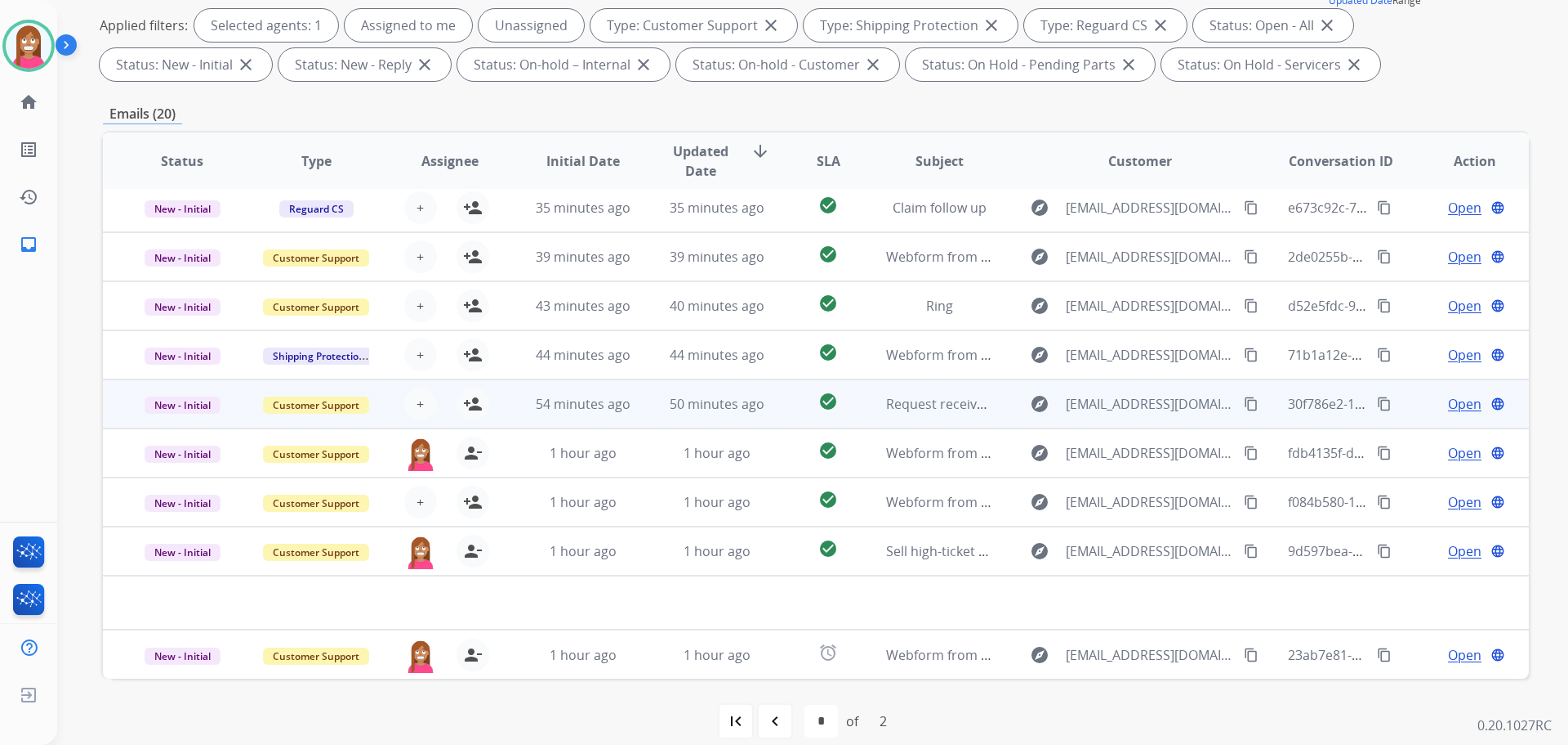
click at [646, 405] on td "50 minutes ago" at bounding box center [705, 404] width 134 height 49
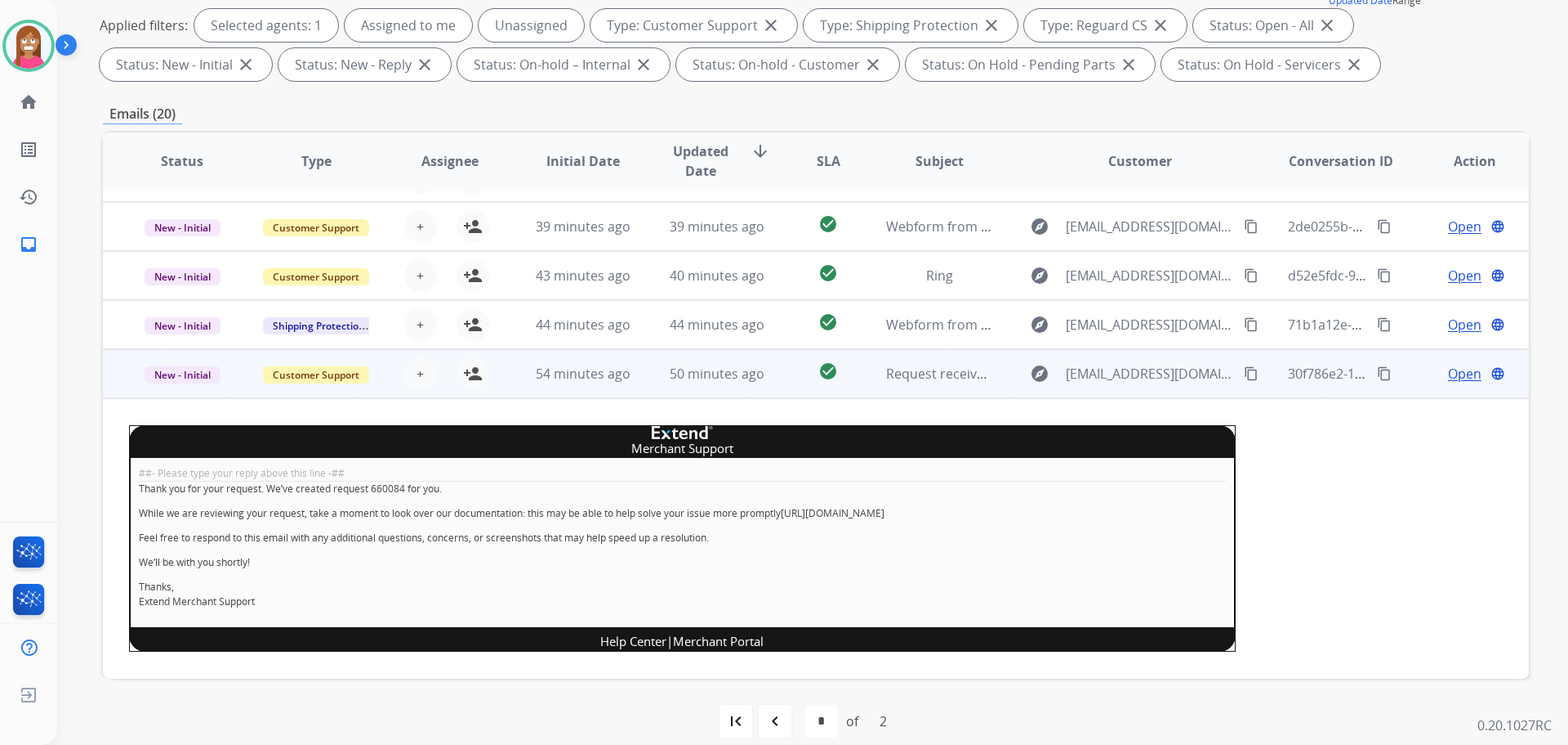
scroll to position [82, 0]
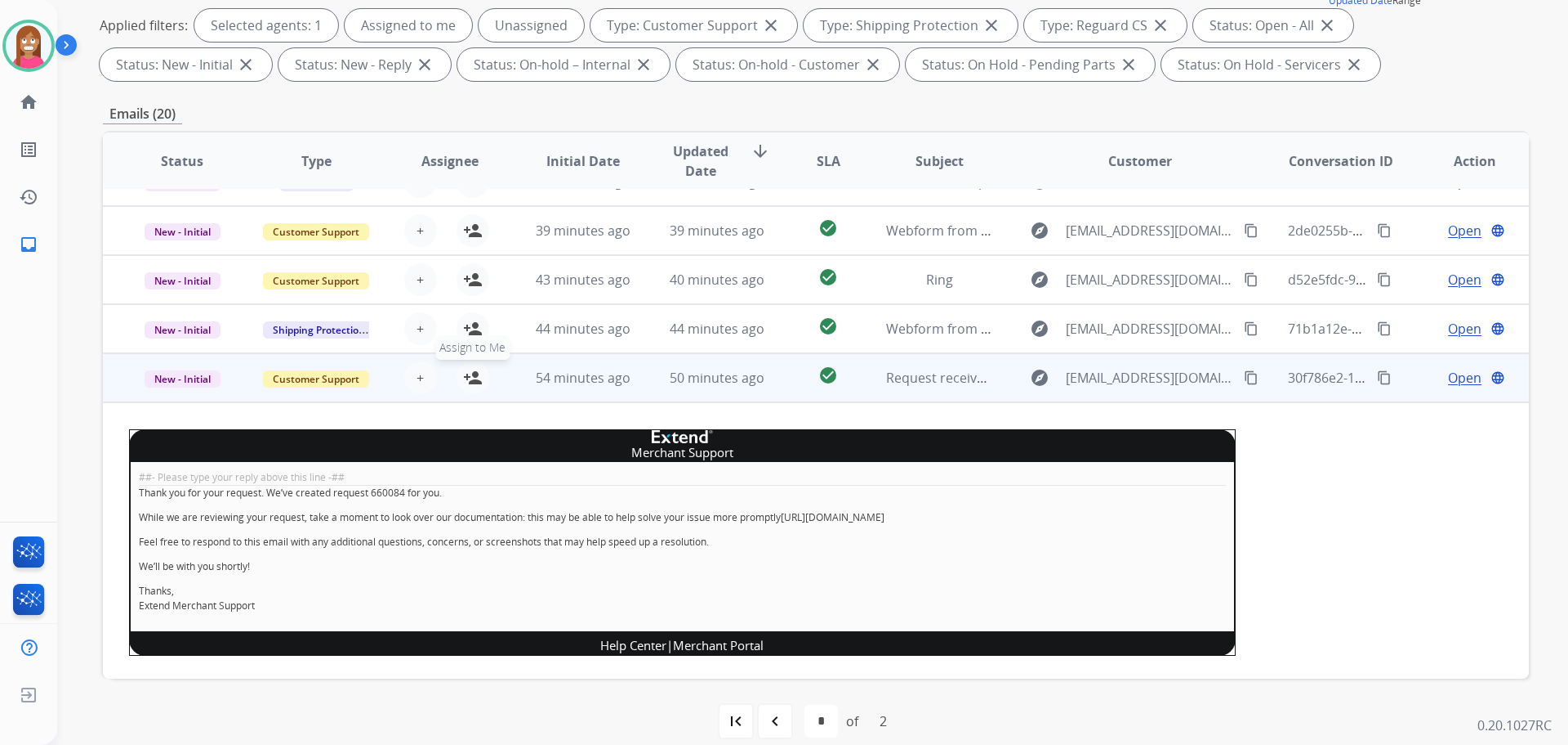
click at [475, 382] on mat-icon "person_add" at bounding box center [473, 377] width 19 height 19
click at [204, 379] on span "New - Initial" at bounding box center [183, 379] width 76 height 18
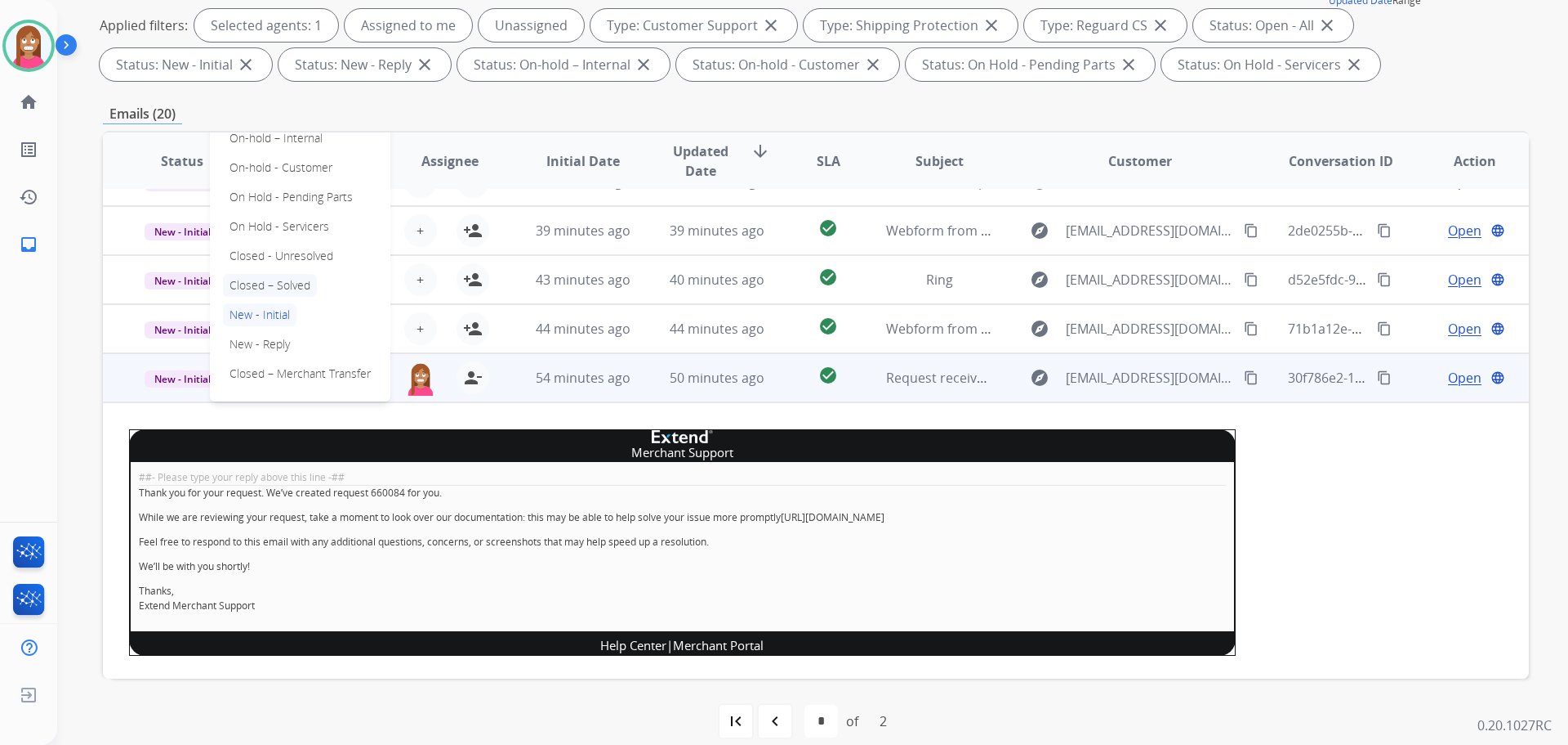
click at [284, 278] on p "Closed – Solved" at bounding box center [270, 285] width 94 height 23
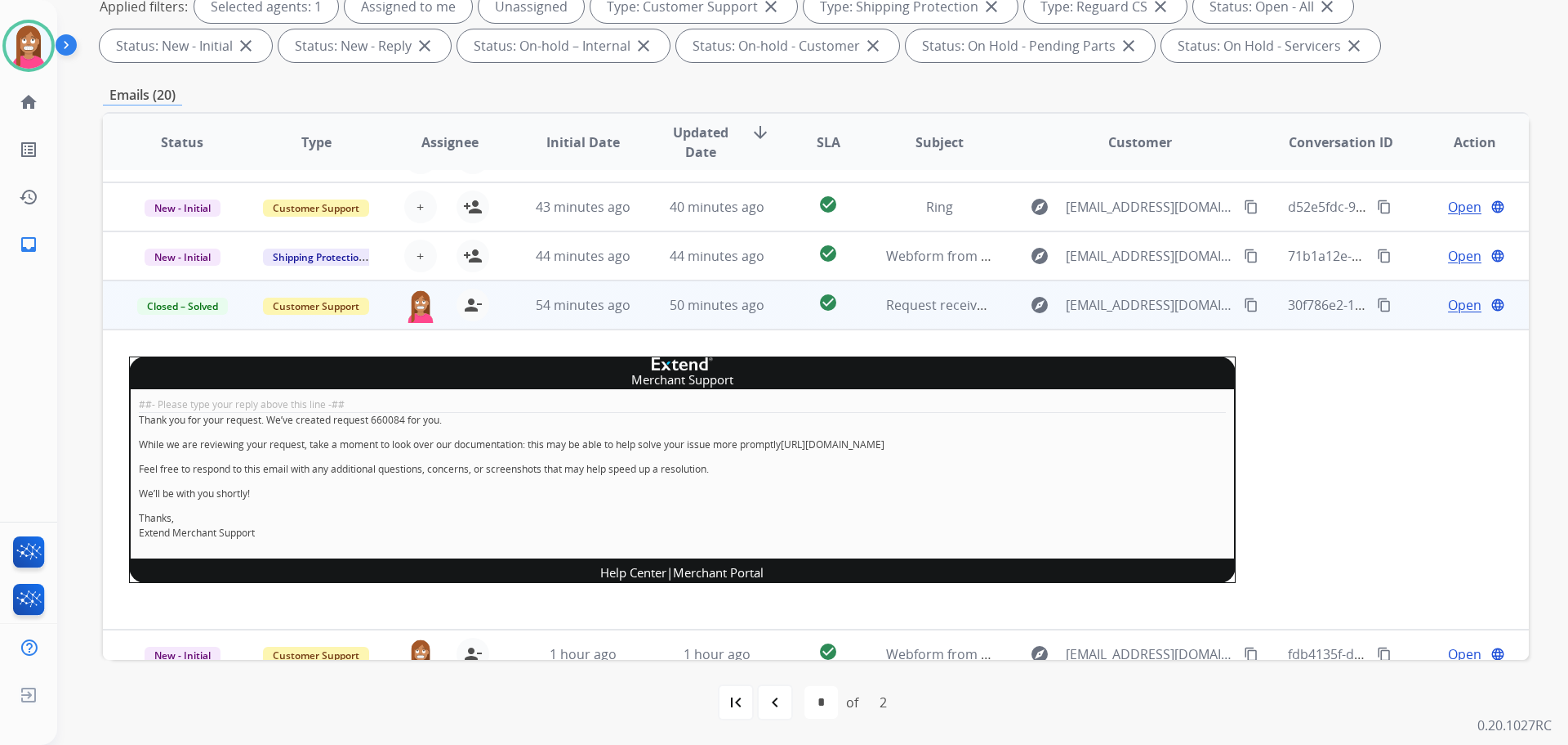
scroll to position [302, 0]
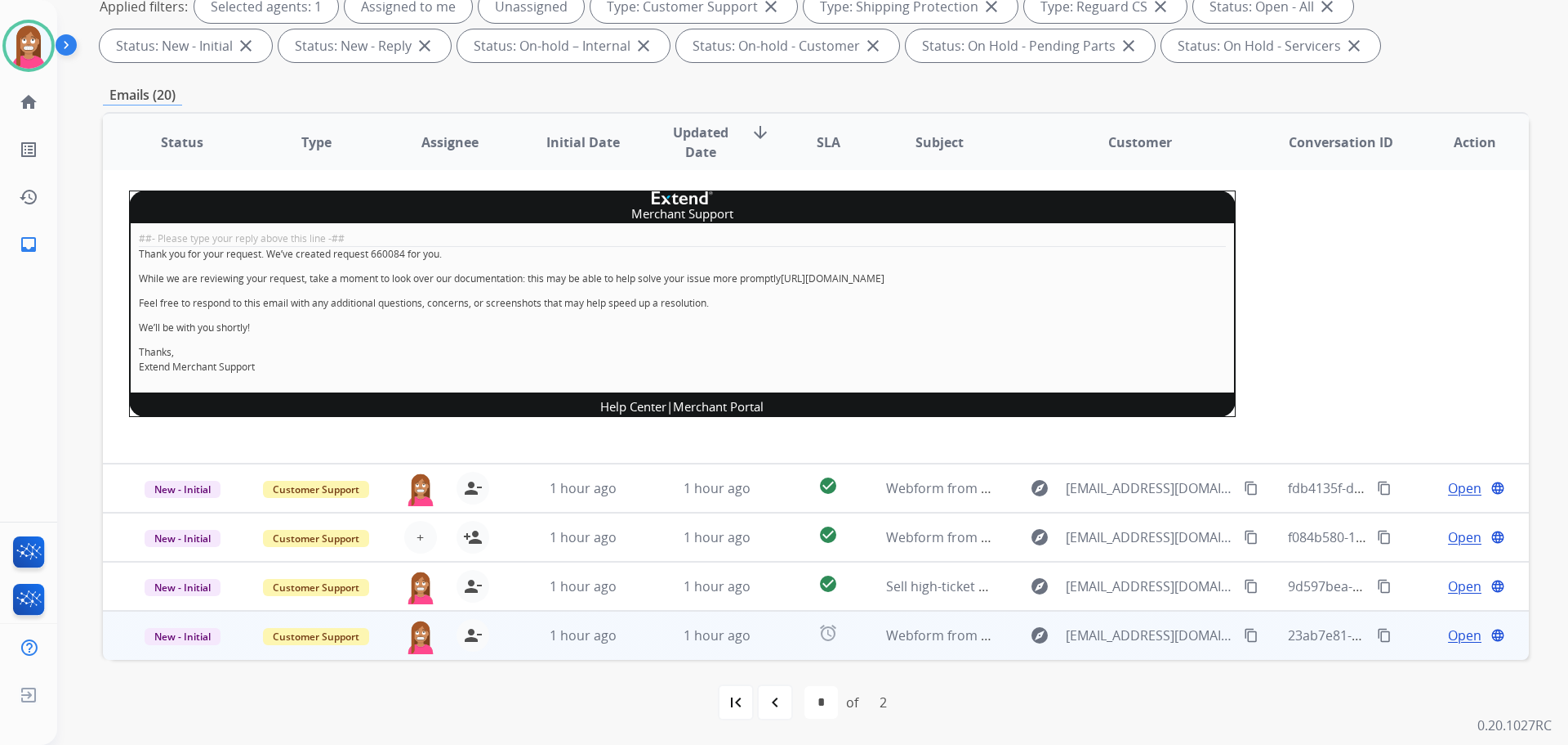
click at [642, 651] on td "1 hour ago" at bounding box center [705, 635] width 134 height 49
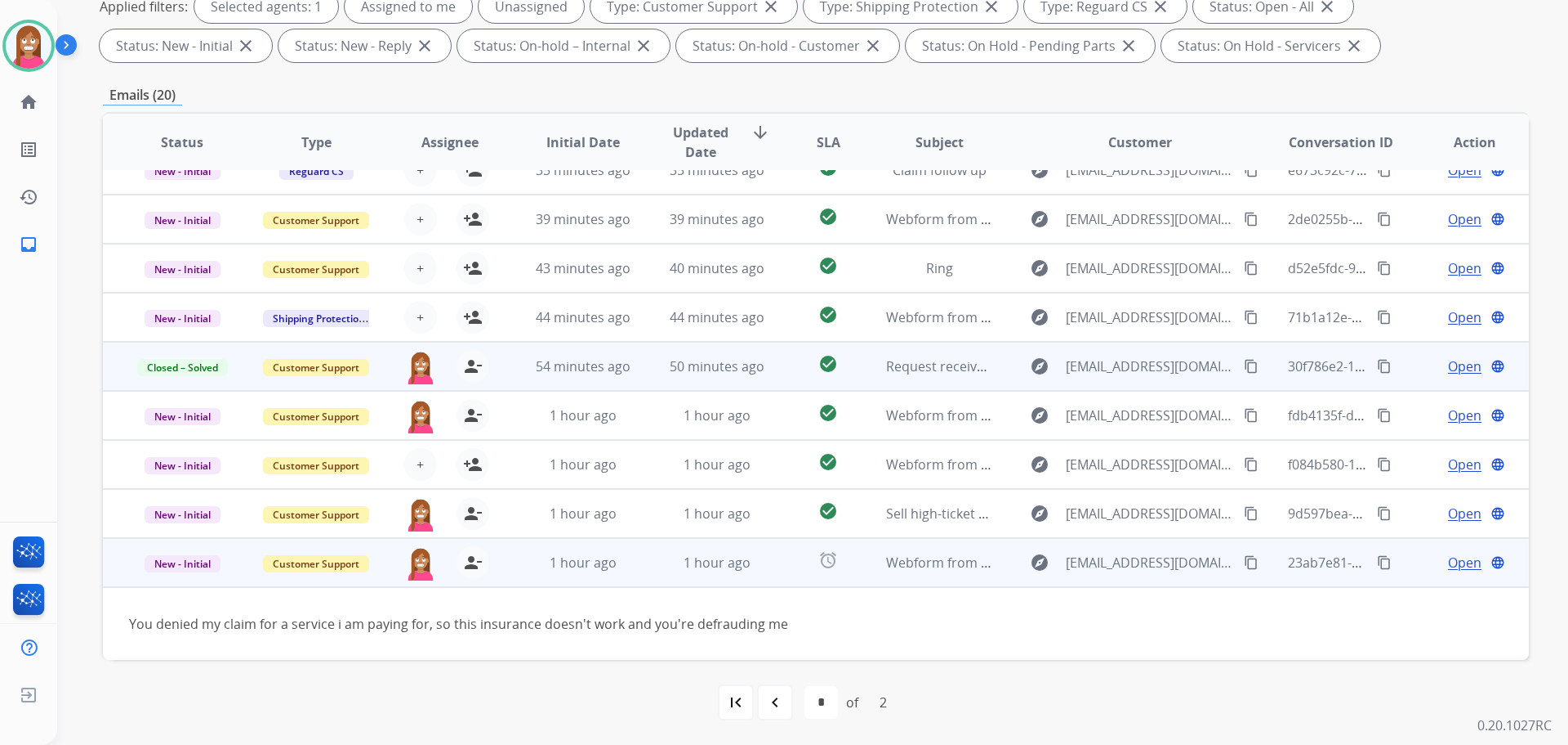
scroll to position [74, 0]
click at [473, 563] on mat-icon "person_remove" at bounding box center [473, 562] width 19 height 19
click at [473, 563] on mat-icon "person_add" at bounding box center [473, 562] width 19 height 19
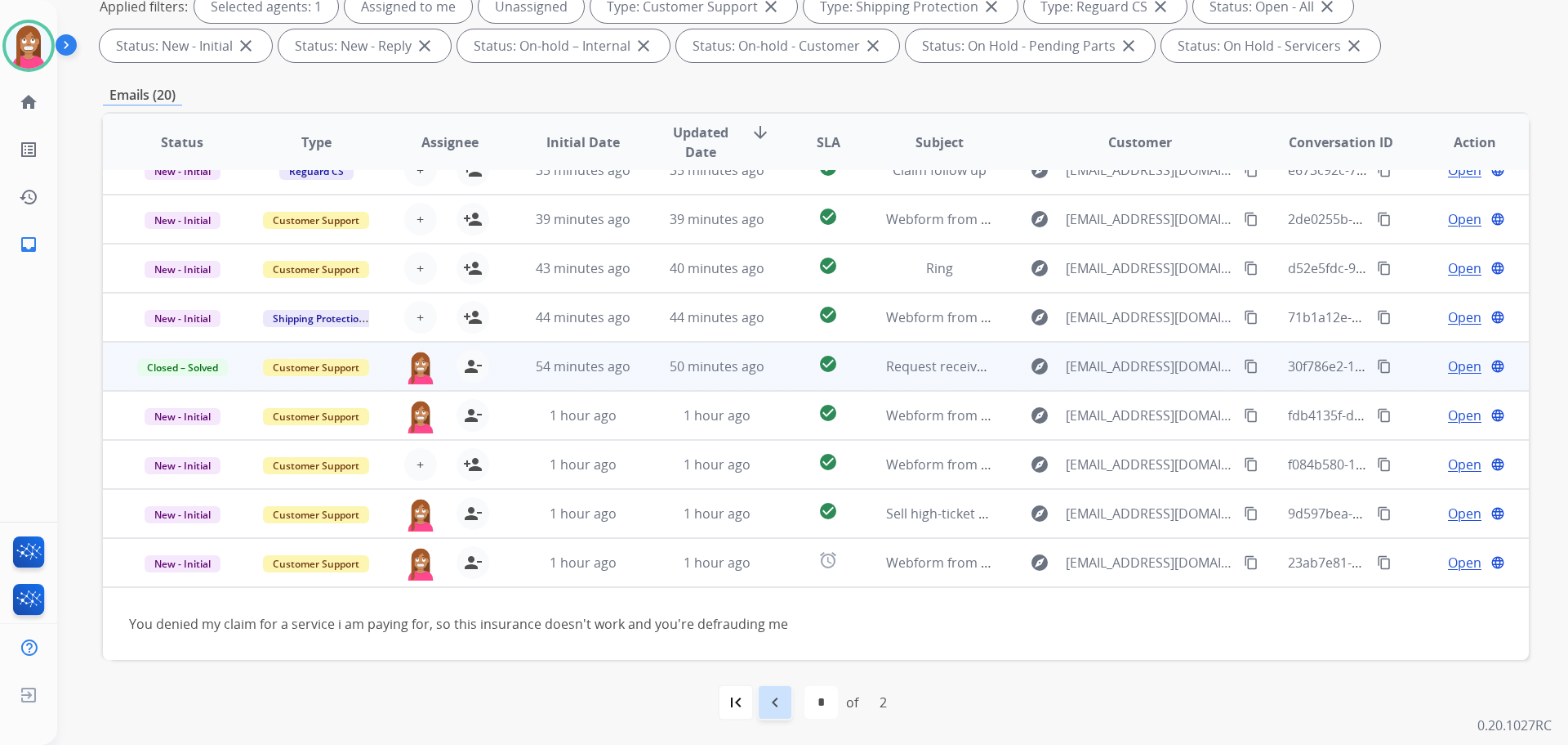
click at [791, 693] on div "navigate_before" at bounding box center [775, 701] width 36 height 36
select select "*"
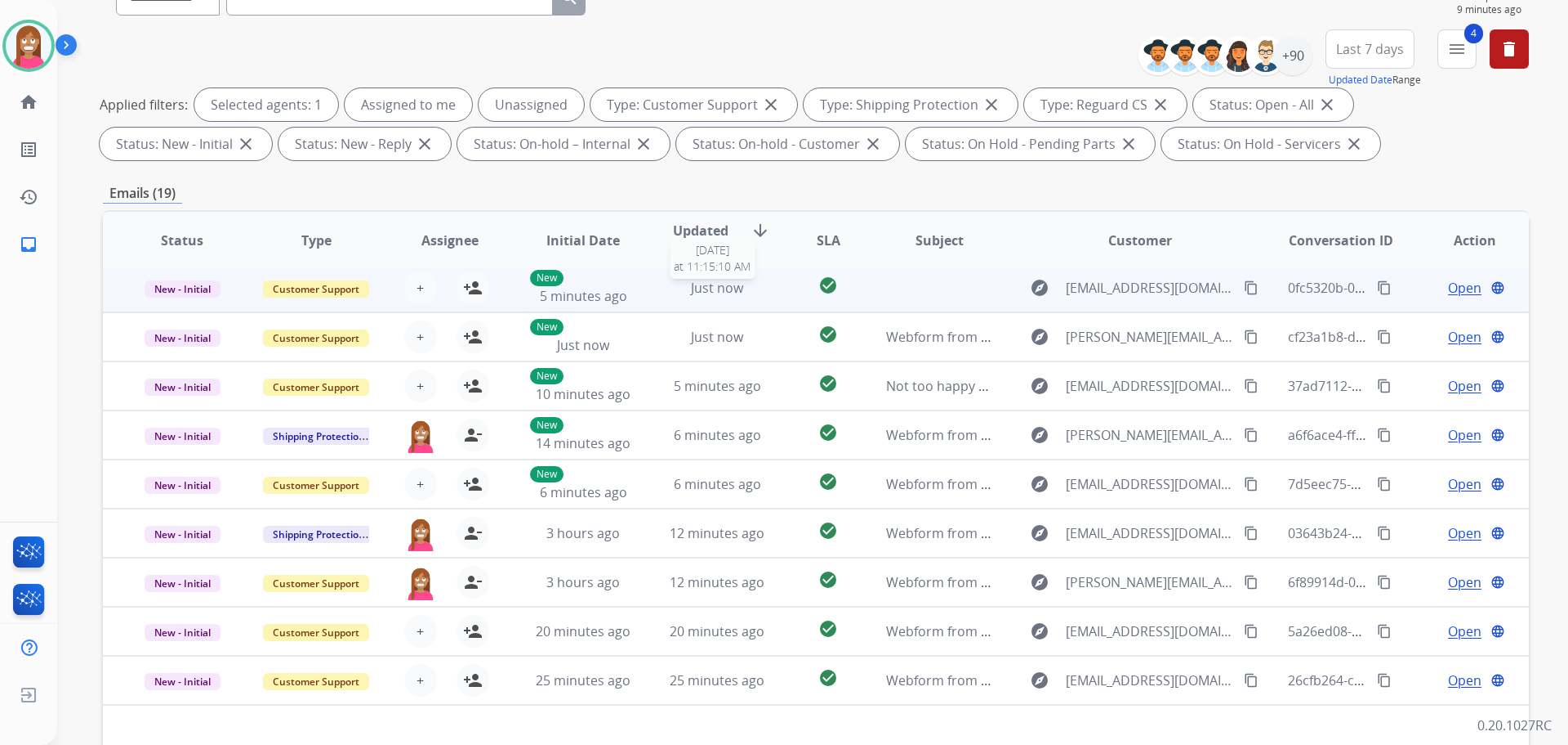
scroll to position [264, 0]
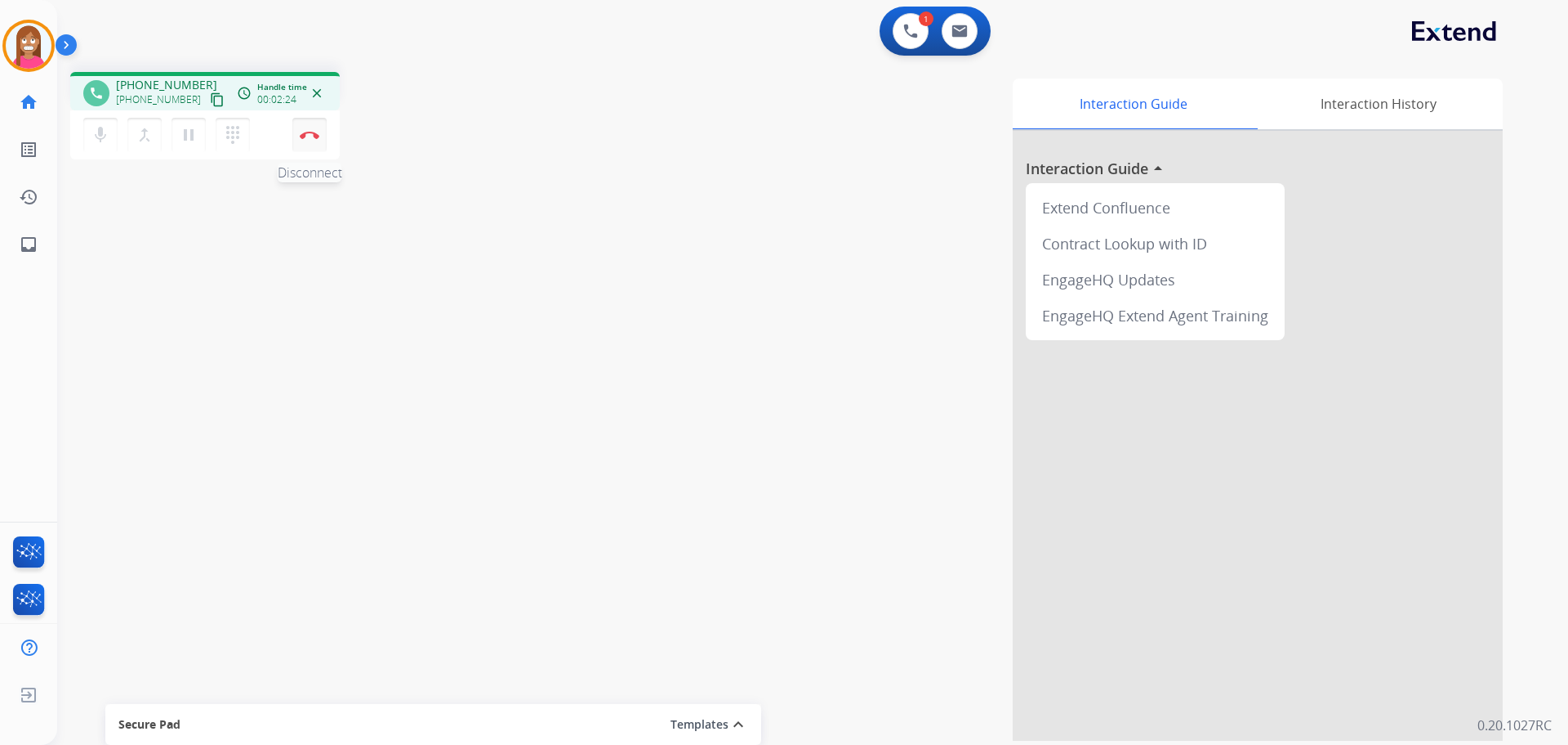
click at [305, 135] on img at bounding box center [309, 135] width 19 height 8
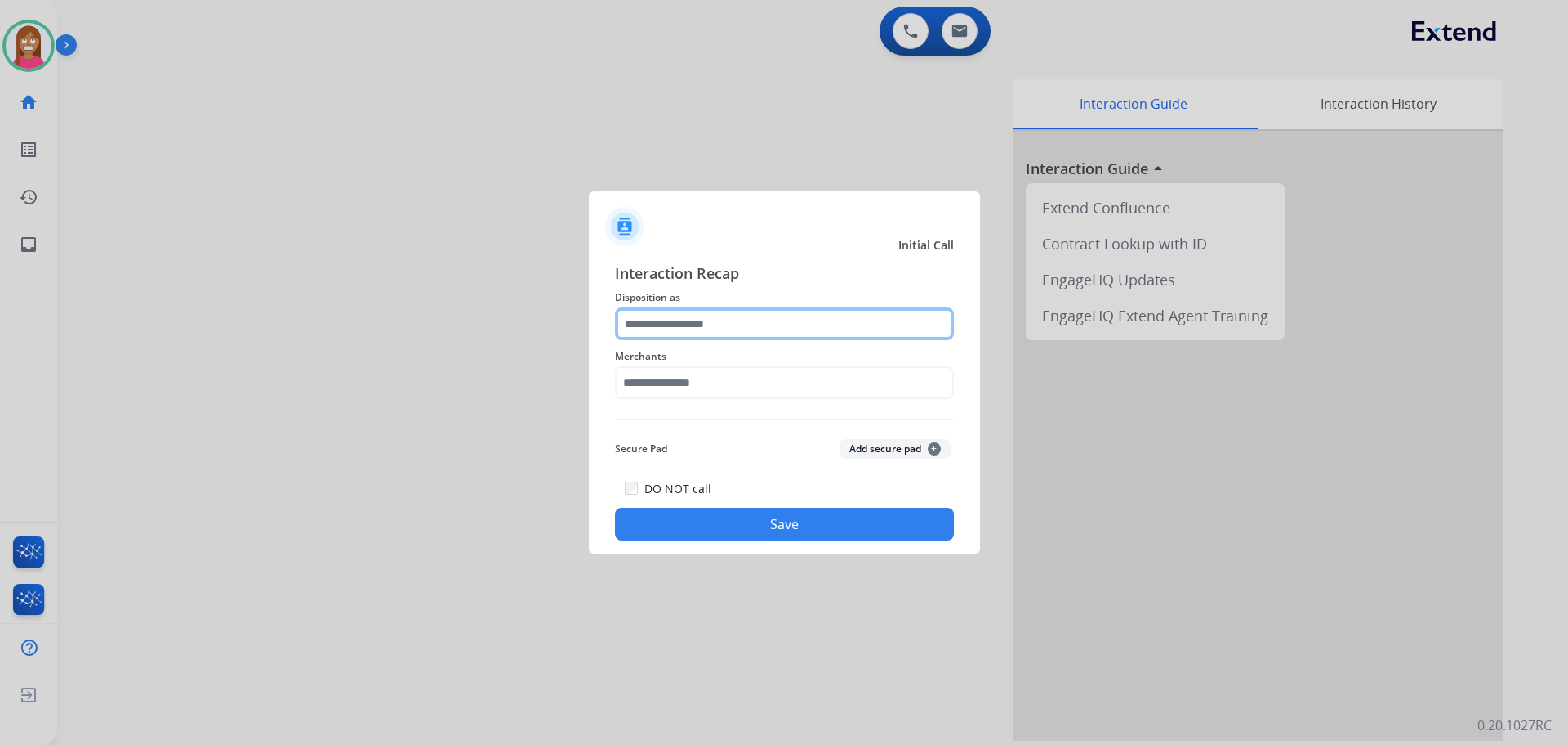
click at [666, 327] on input "text" at bounding box center [784, 323] width 339 height 32
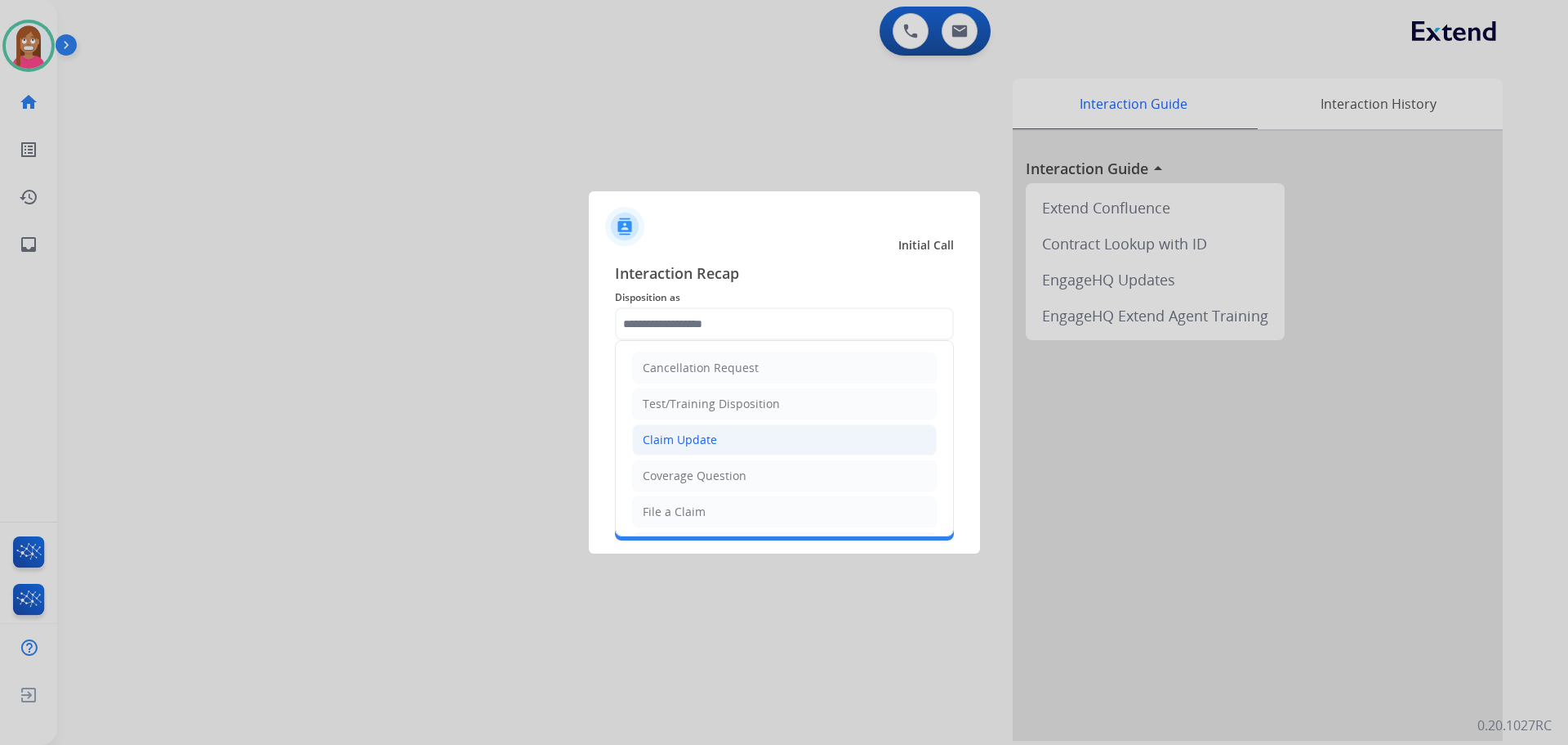
click at [673, 456] on li "Claim Update" at bounding box center [784, 439] width 305 height 31
type input "**********"
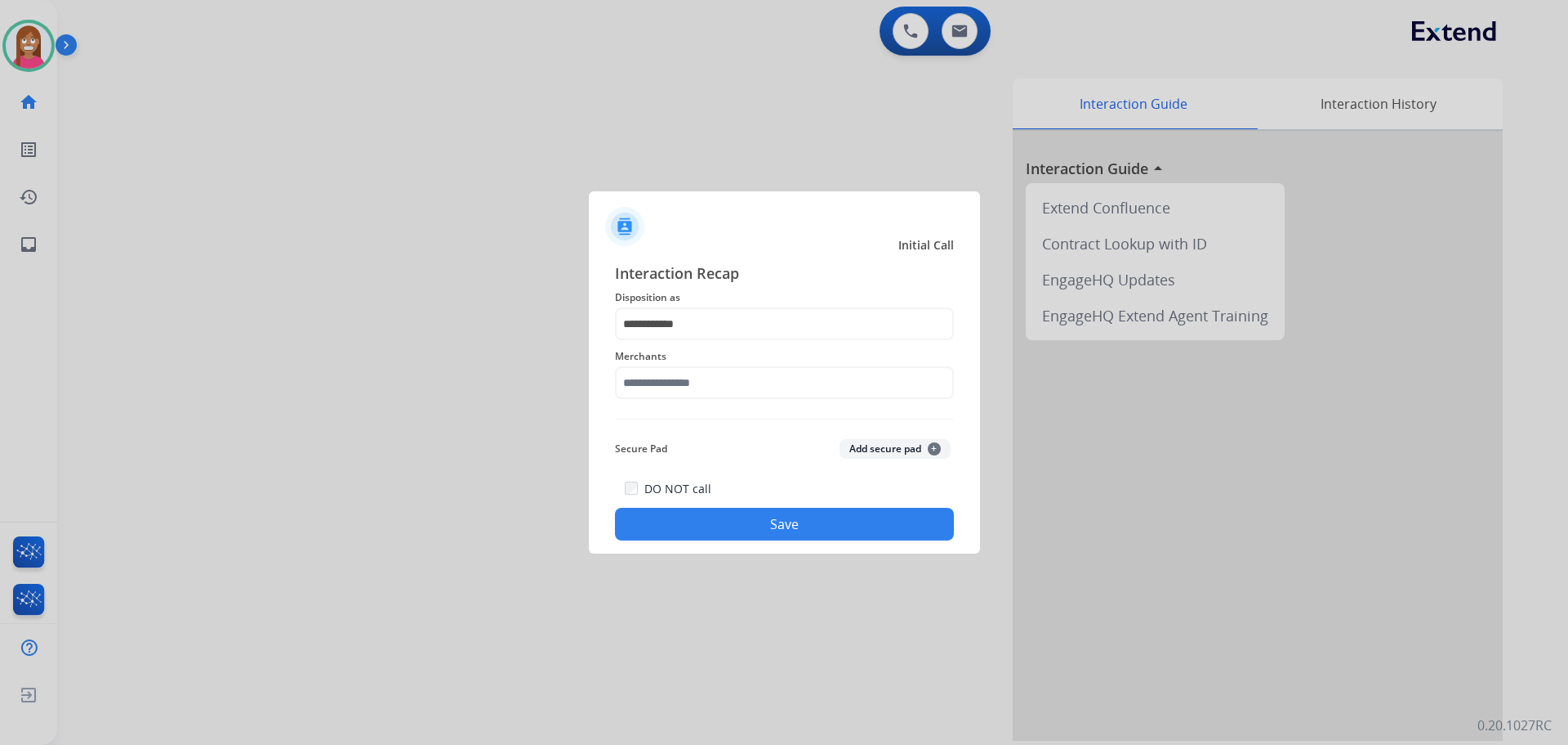
click at [654, 363] on span "Merchants" at bounding box center [784, 356] width 339 height 19
click at [656, 392] on input "text" at bounding box center [784, 382] width 339 height 32
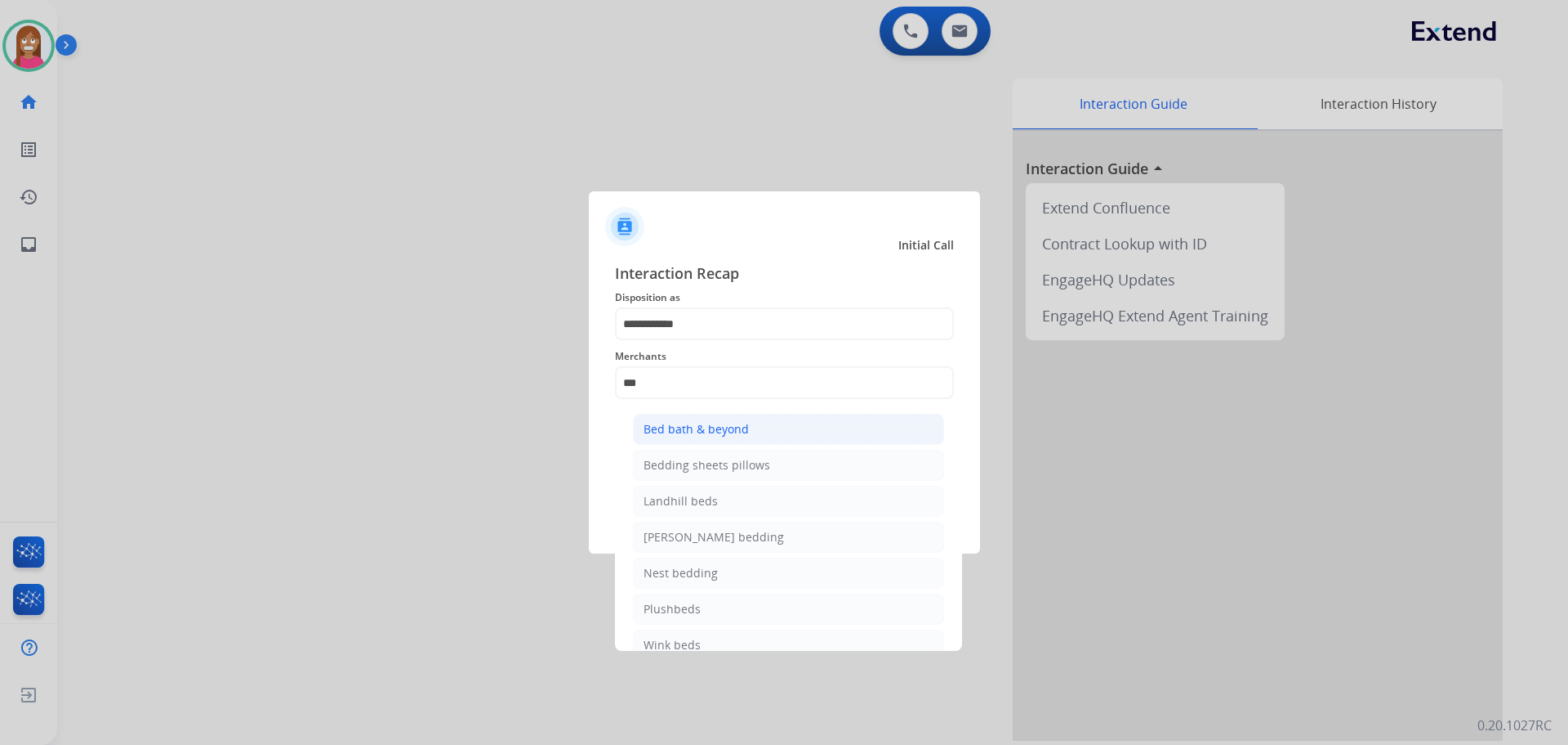
click at [661, 435] on div "Bed bath & beyond" at bounding box center [696, 430] width 106 height 17
type input "**********"
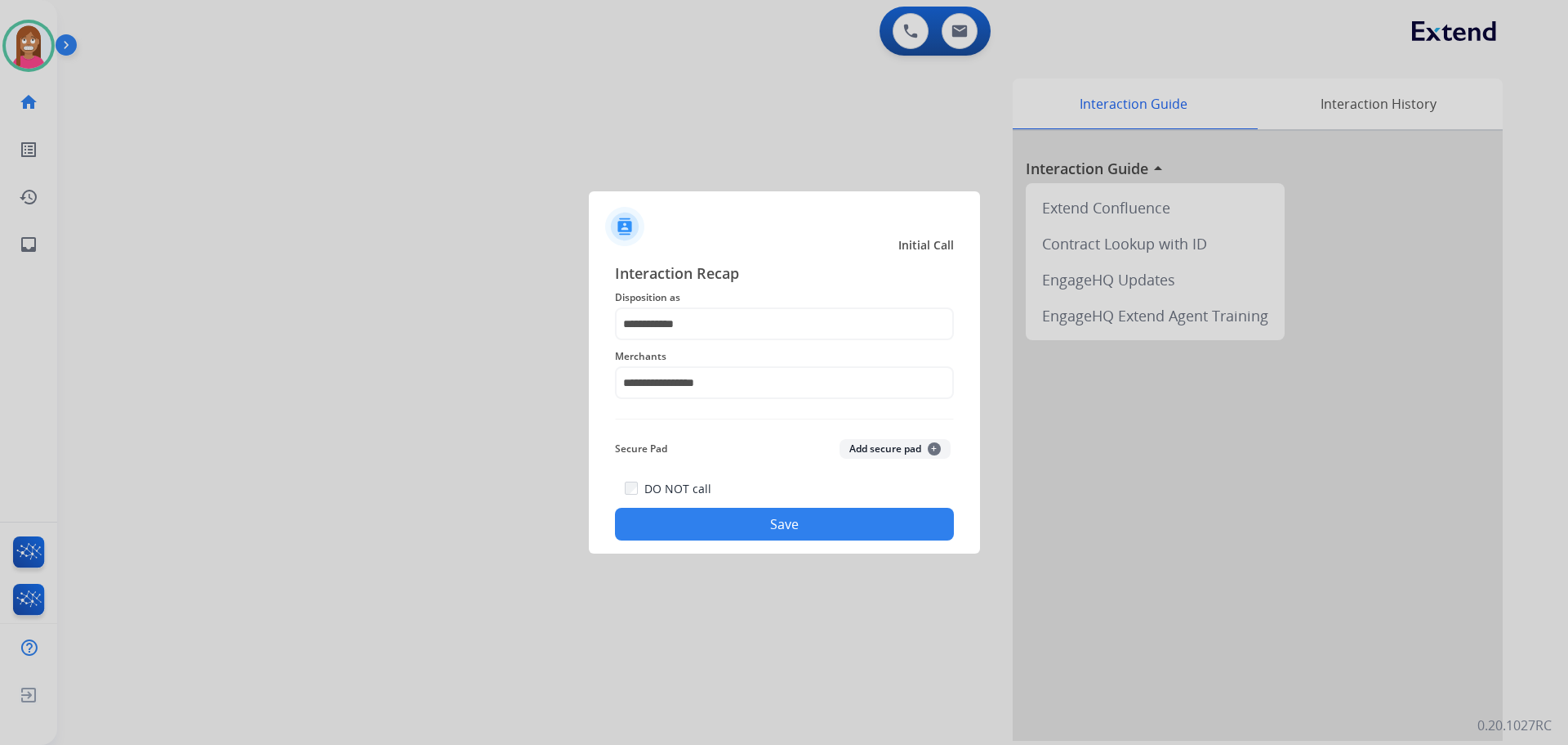
click at [665, 522] on button "Save" at bounding box center [784, 523] width 339 height 32
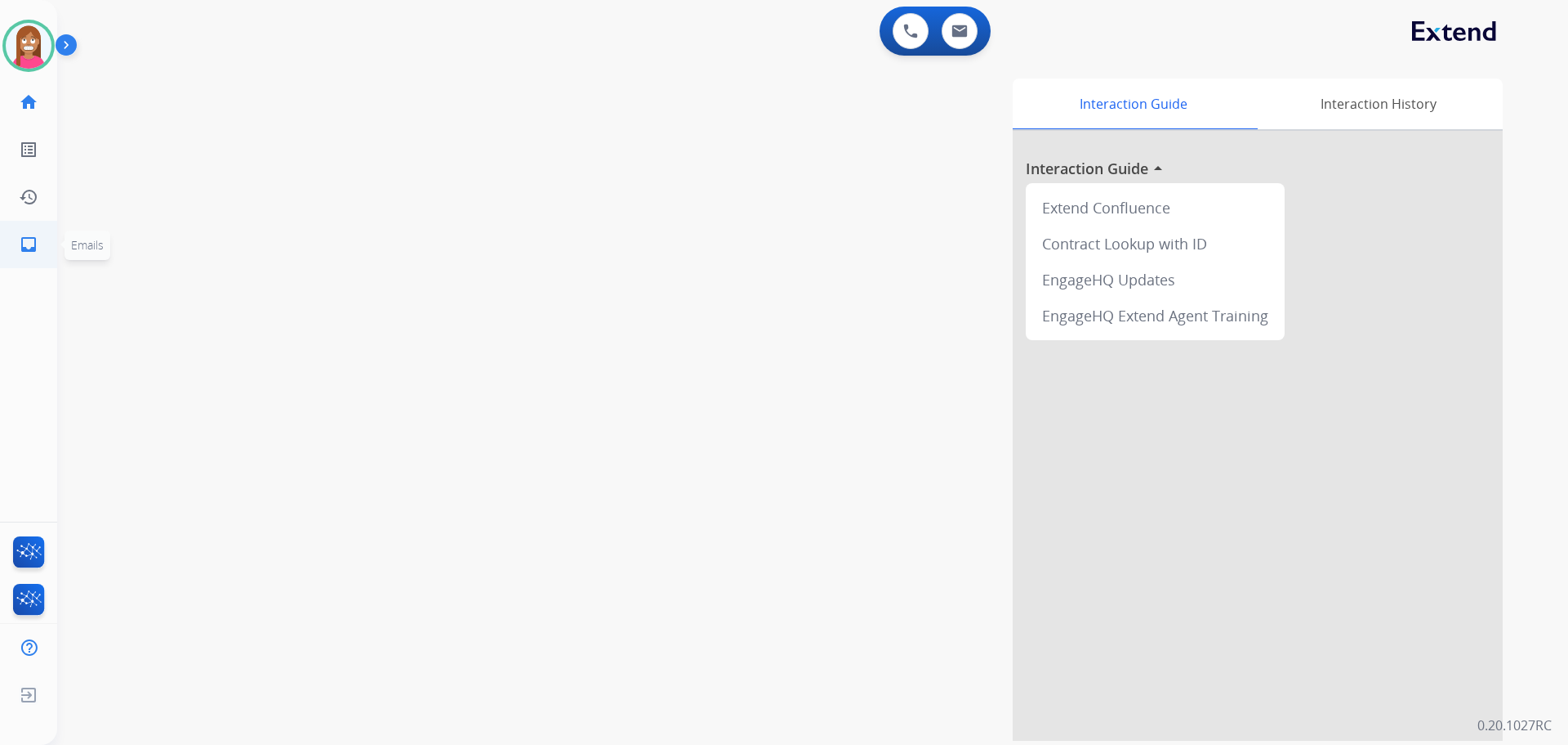
click at [44, 232] on link "inbox Emails" at bounding box center [28, 244] width 45 height 45
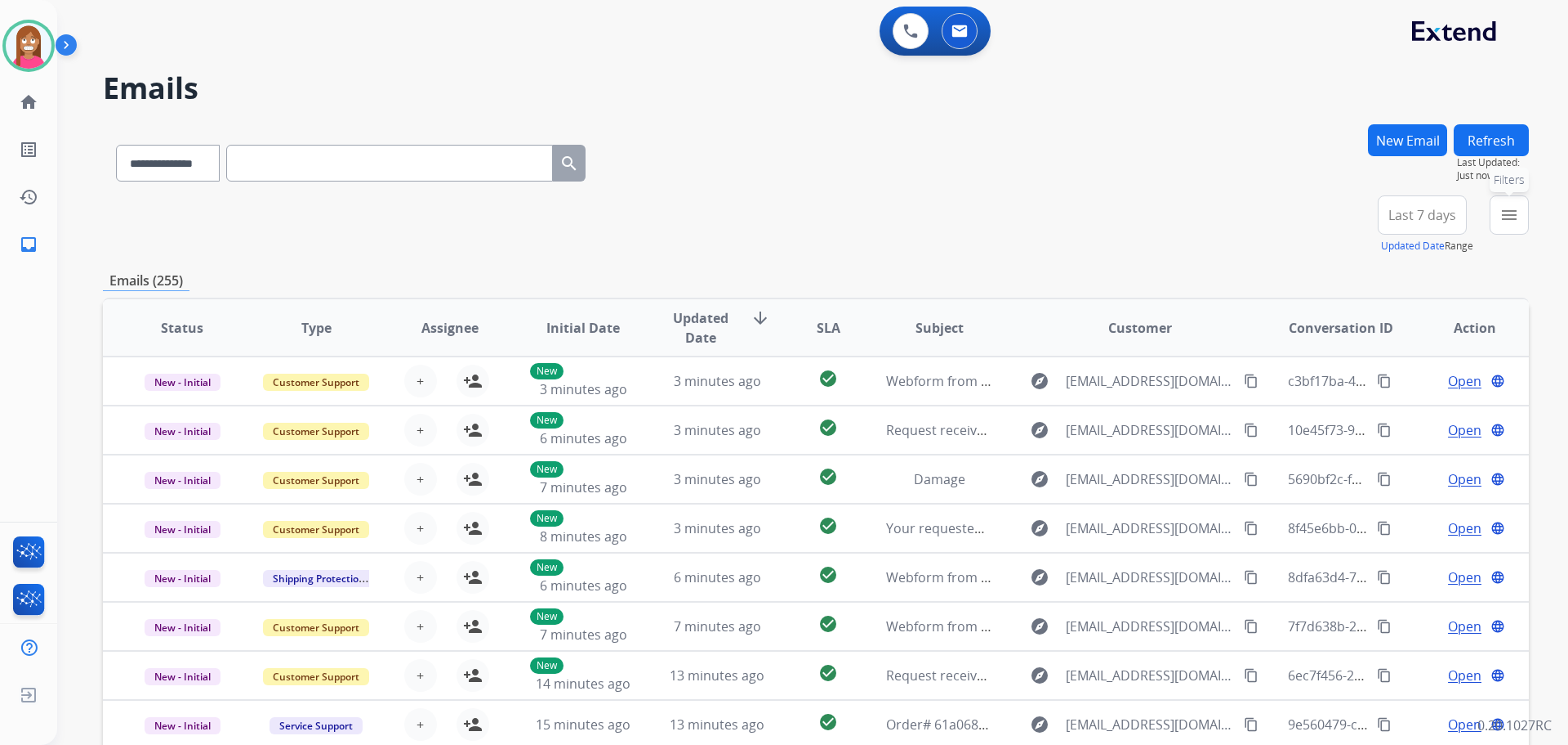
click at [1492, 219] on button "menu Filters" at bounding box center [1510, 215] width 39 height 39
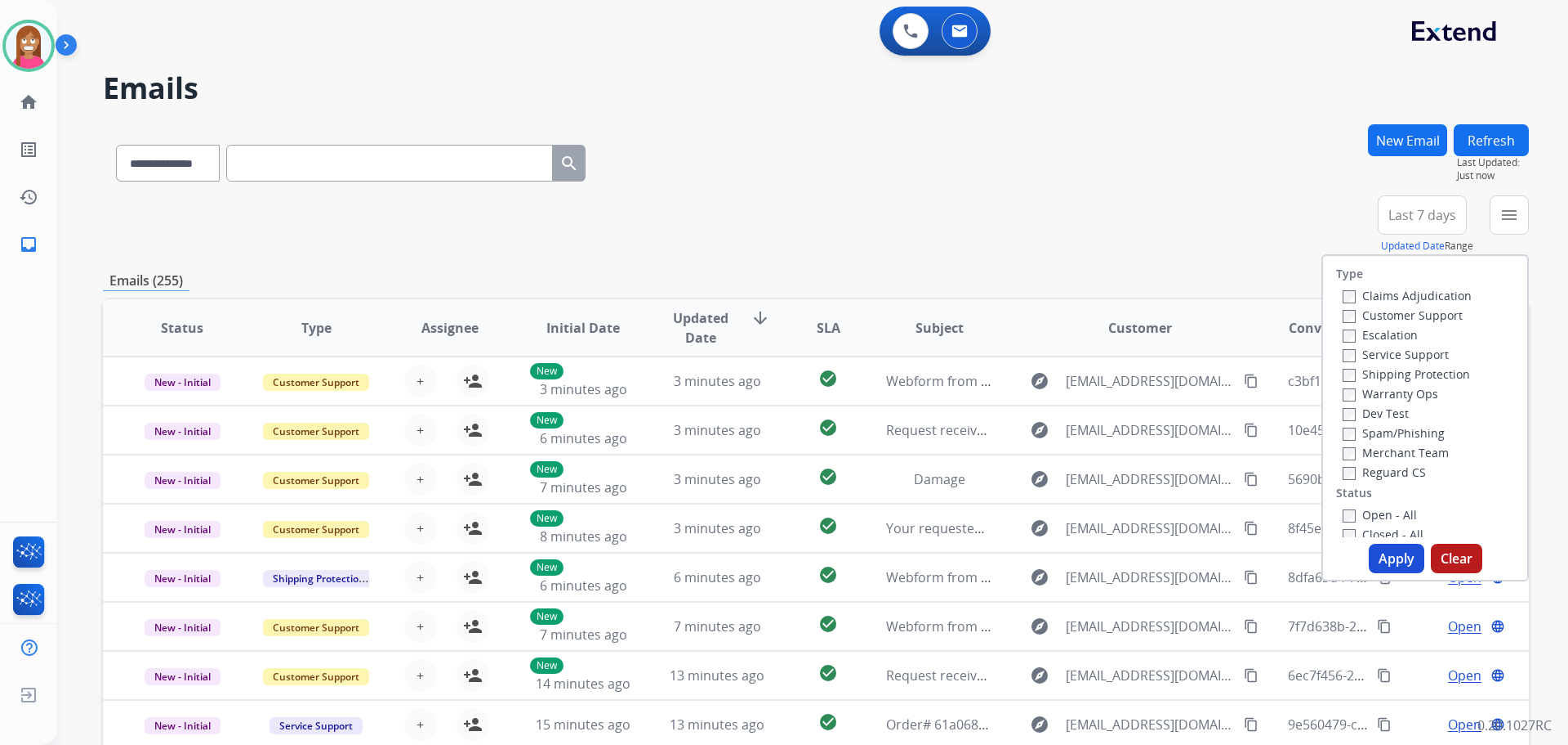
click at [1362, 319] on label "Customer Support" at bounding box center [1403, 315] width 121 height 16
click at [1362, 371] on label "Shipping Protection" at bounding box center [1406, 374] width 127 height 16
click at [1361, 470] on label "Reguard CS" at bounding box center [1384, 471] width 83 height 16
click at [1370, 508] on label "Open - All" at bounding box center [1380, 514] width 74 height 16
click at [1376, 556] on button "Apply" at bounding box center [1397, 559] width 56 height 30
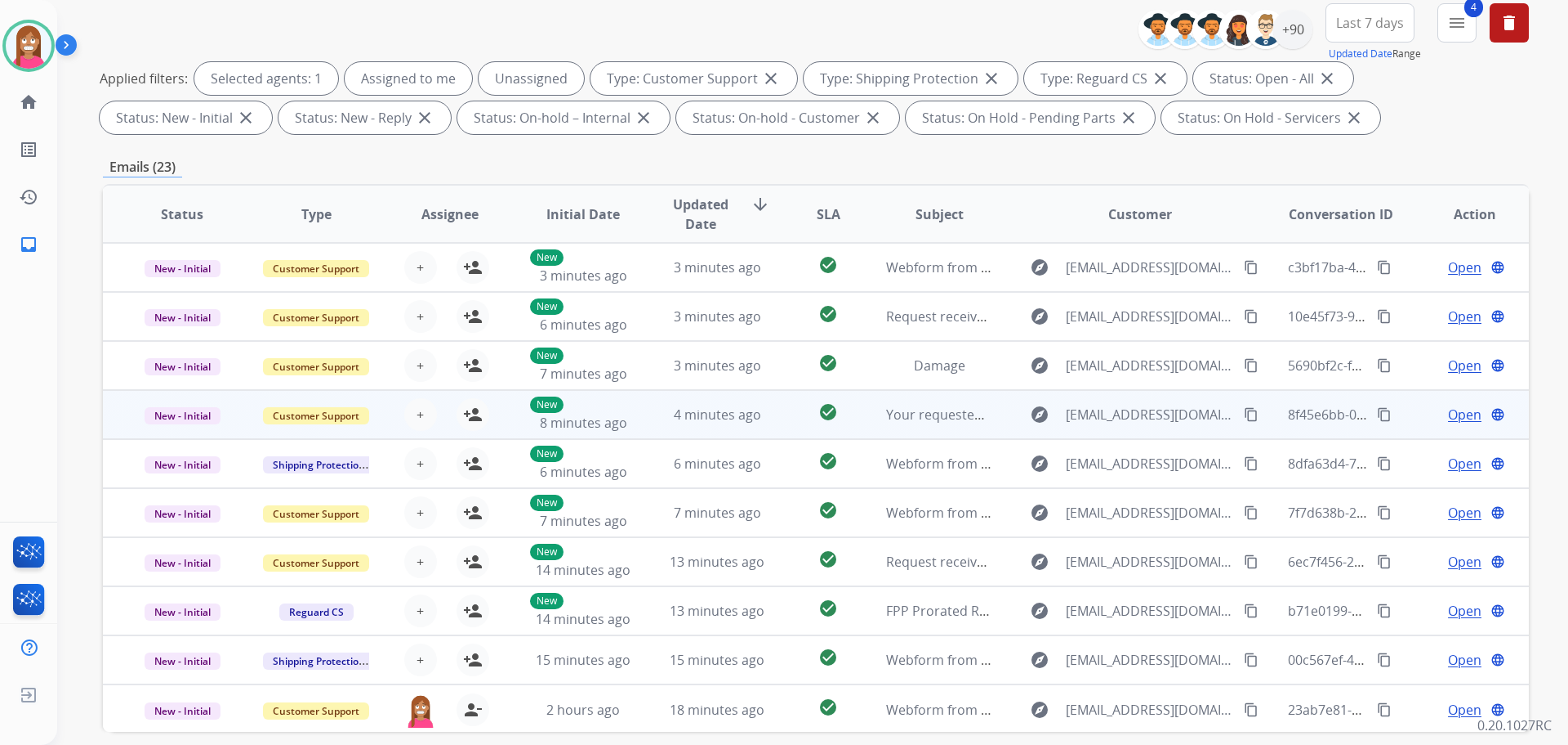
scroll to position [264, 0]
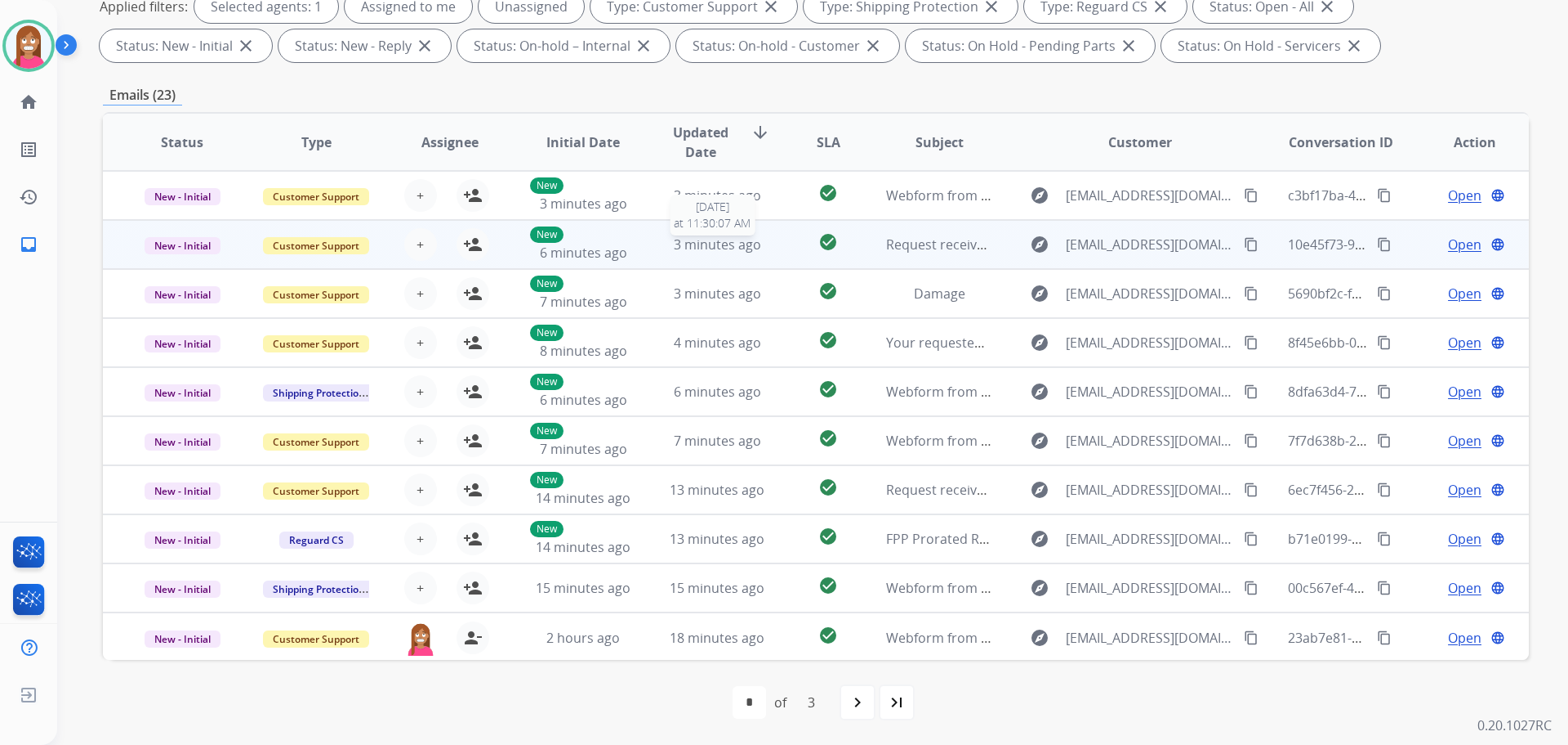
click at [664, 250] on div "3 minutes ago" at bounding box center [717, 244] width 107 height 19
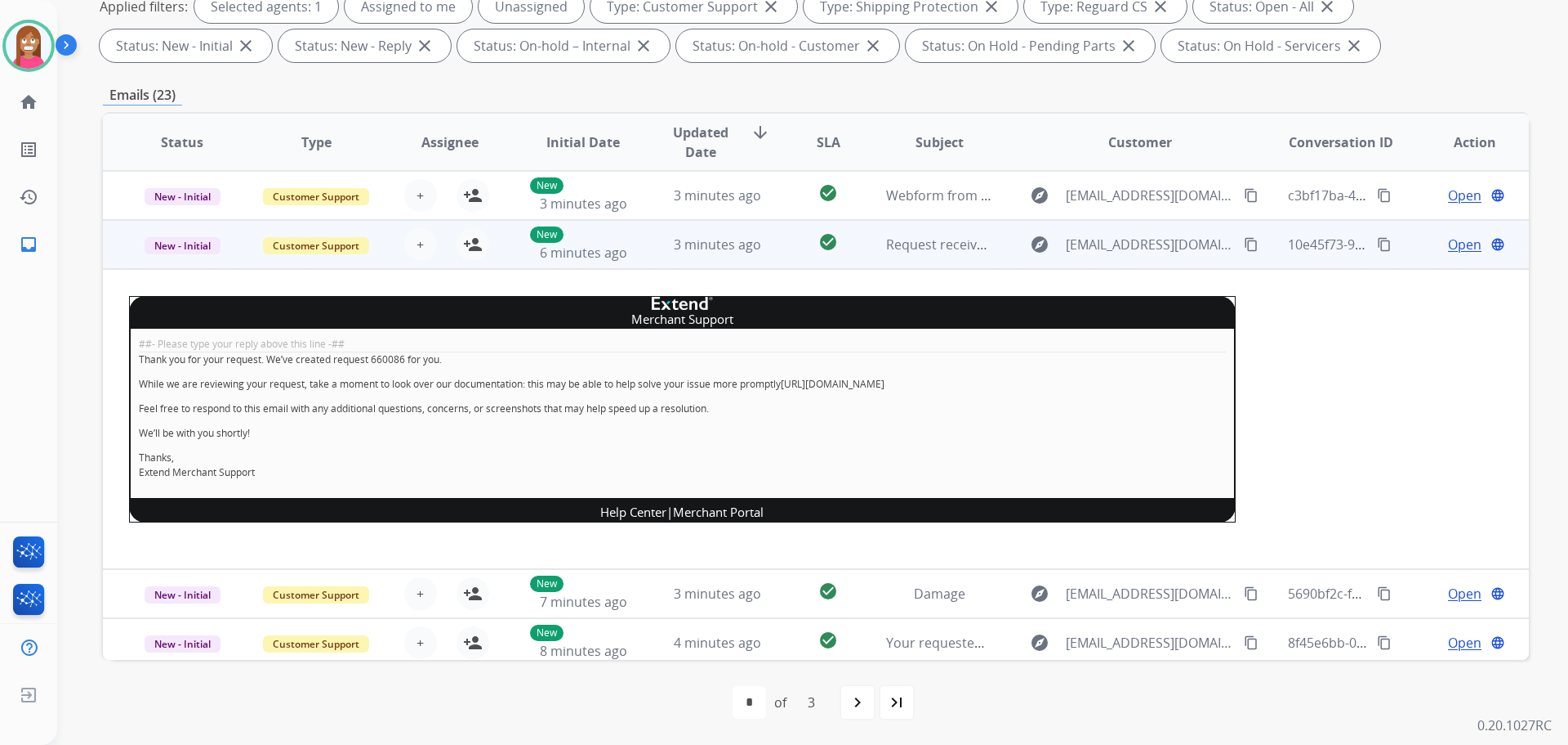
scroll to position [49, 0]
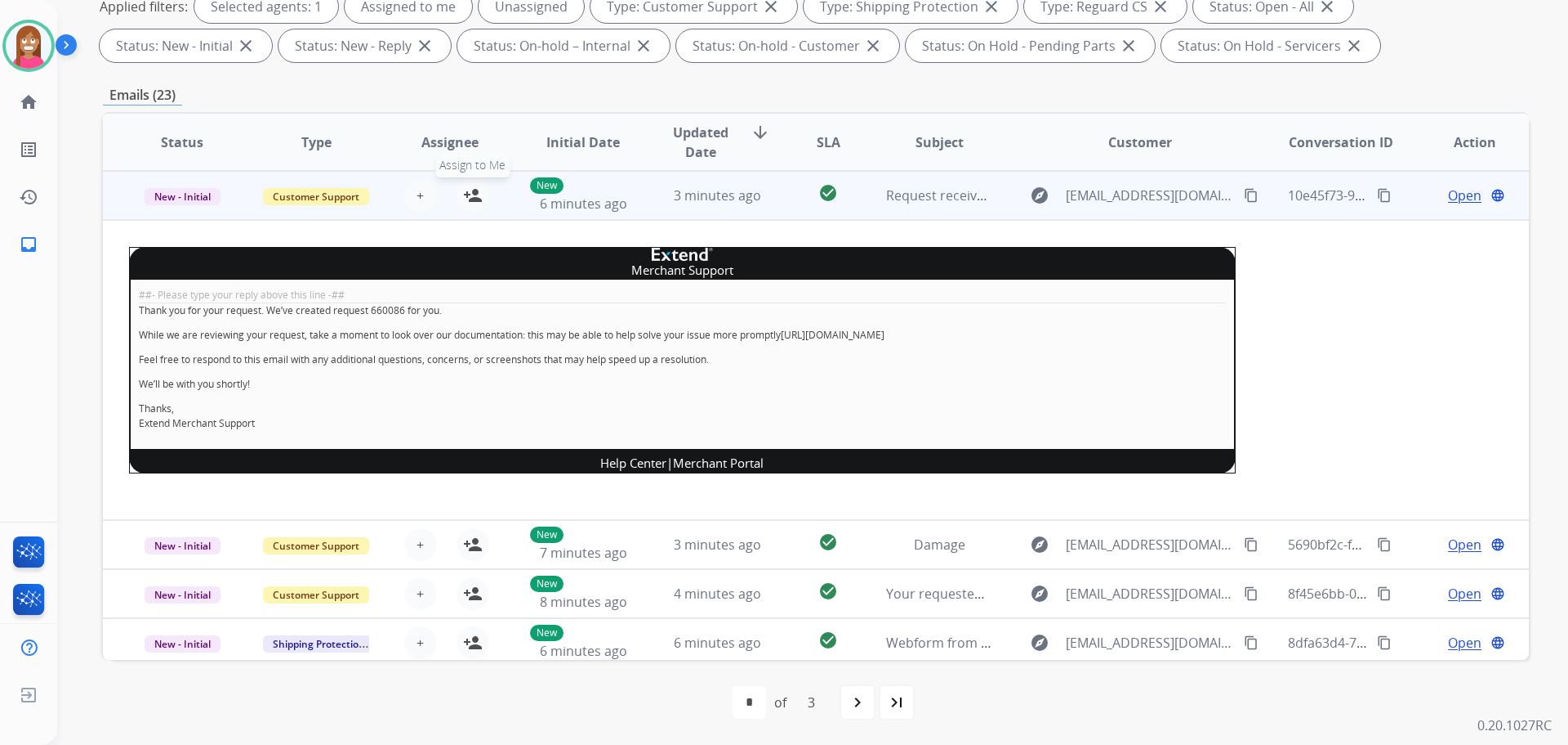
click at [478, 196] on mat-icon "person_add" at bounding box center [473, 195] width 19 height 19
click at [204, 191] on span "New - Initial" at bounding box center [183, 197] width 76 height 18
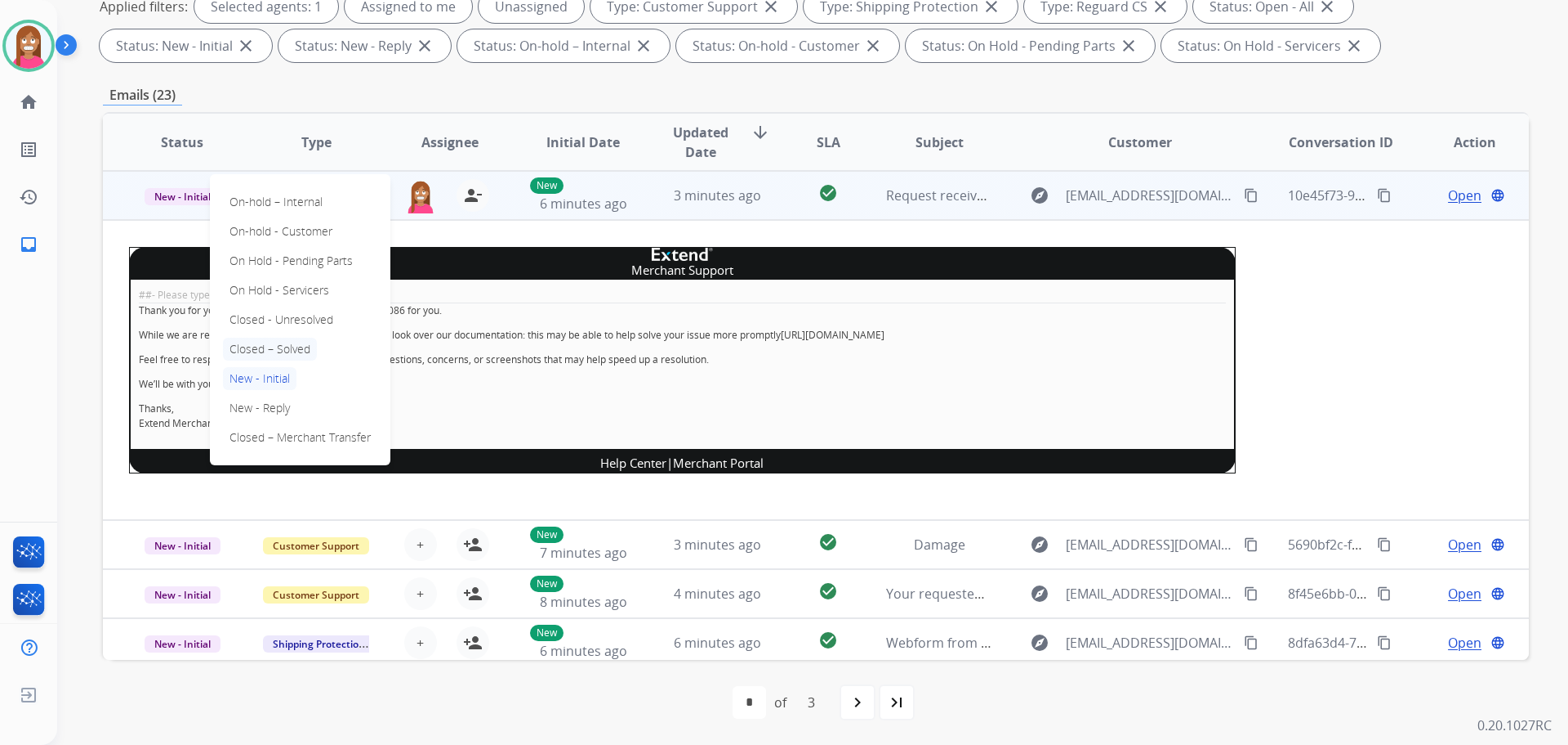
click at [284, 346] on p "Closed – Solved" at bounding box center [270, 349] width 94 height 23
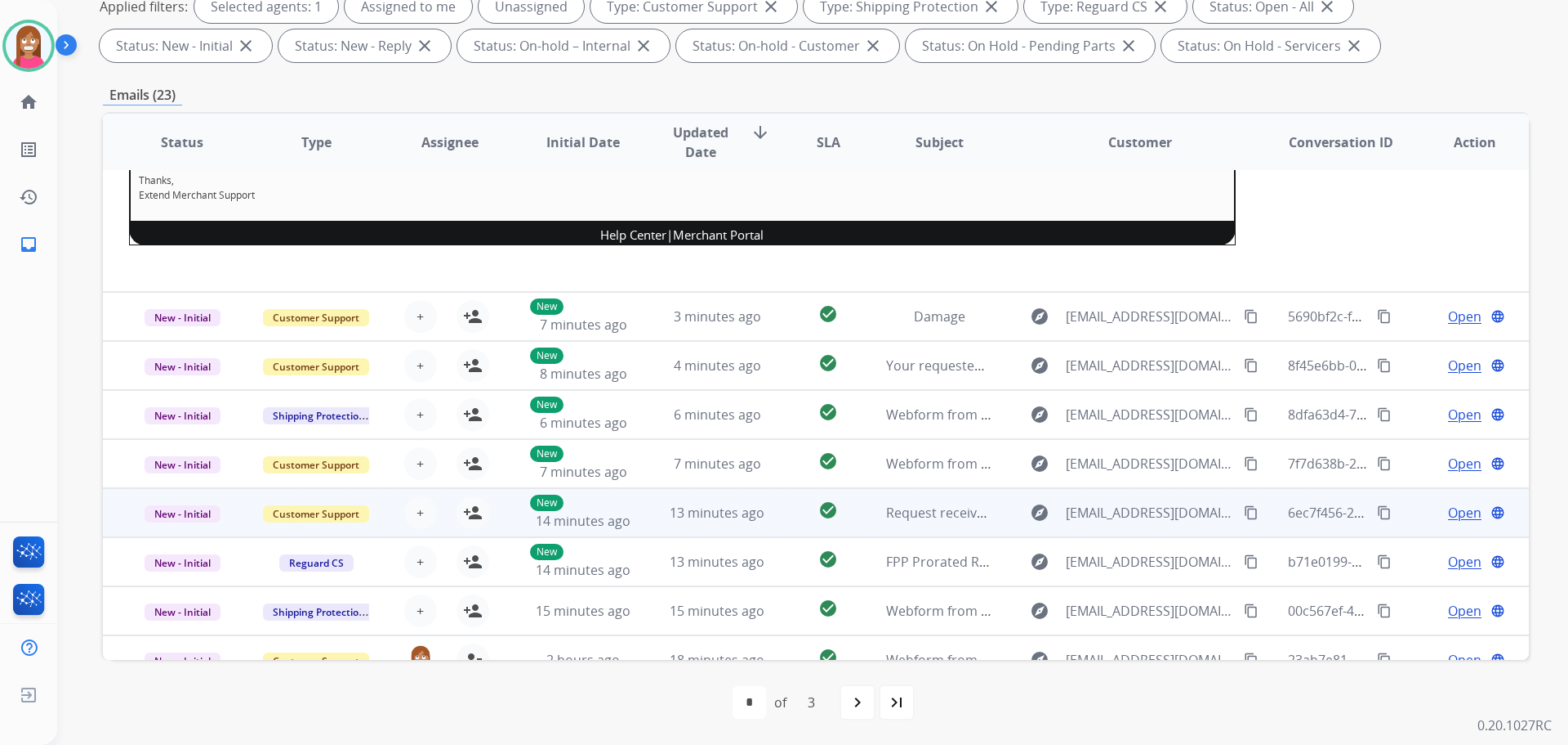
scroll to position [294, 0]
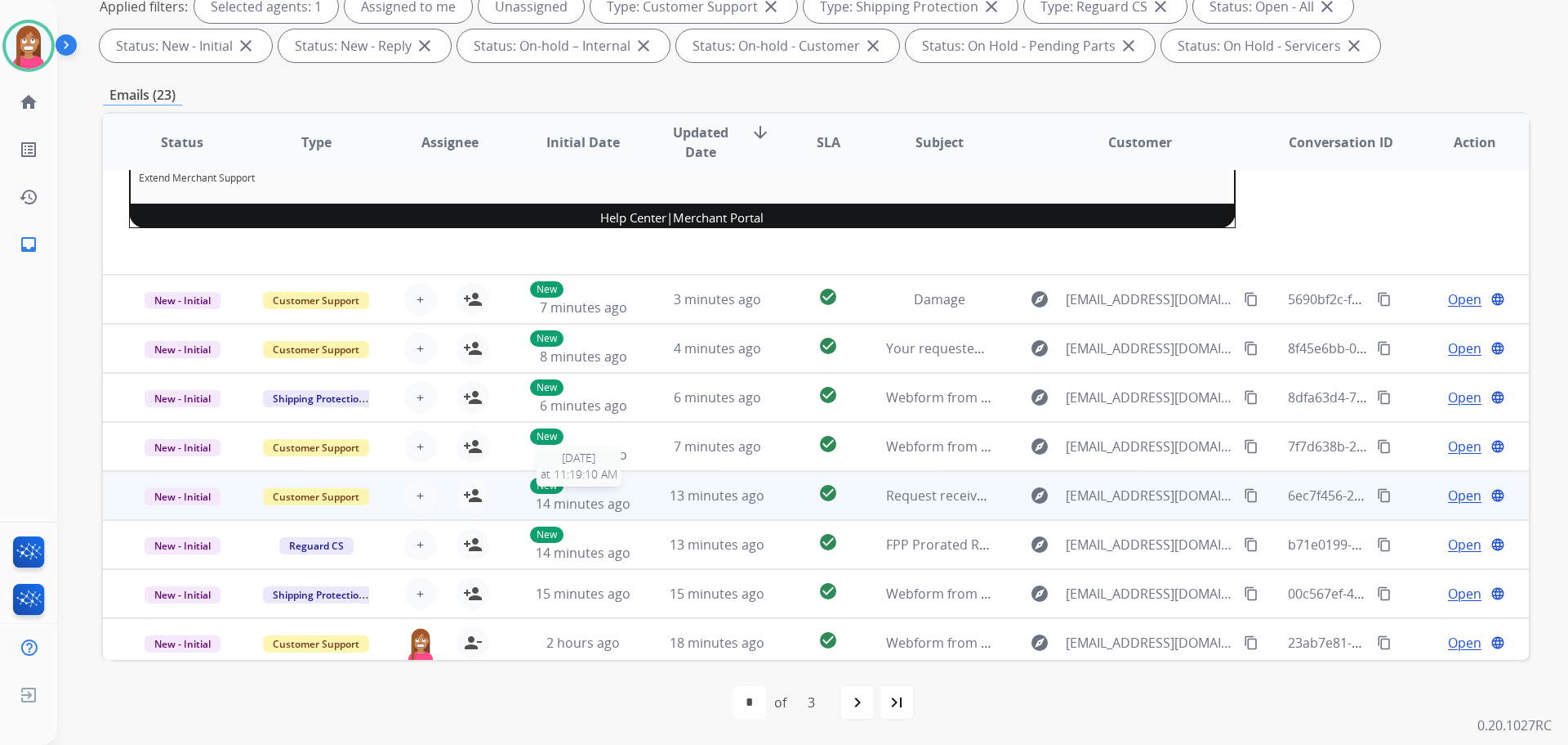
click at [631, 511] on div "New 14 minutes ago" at bounding box center [583, 495] width 107 height 36
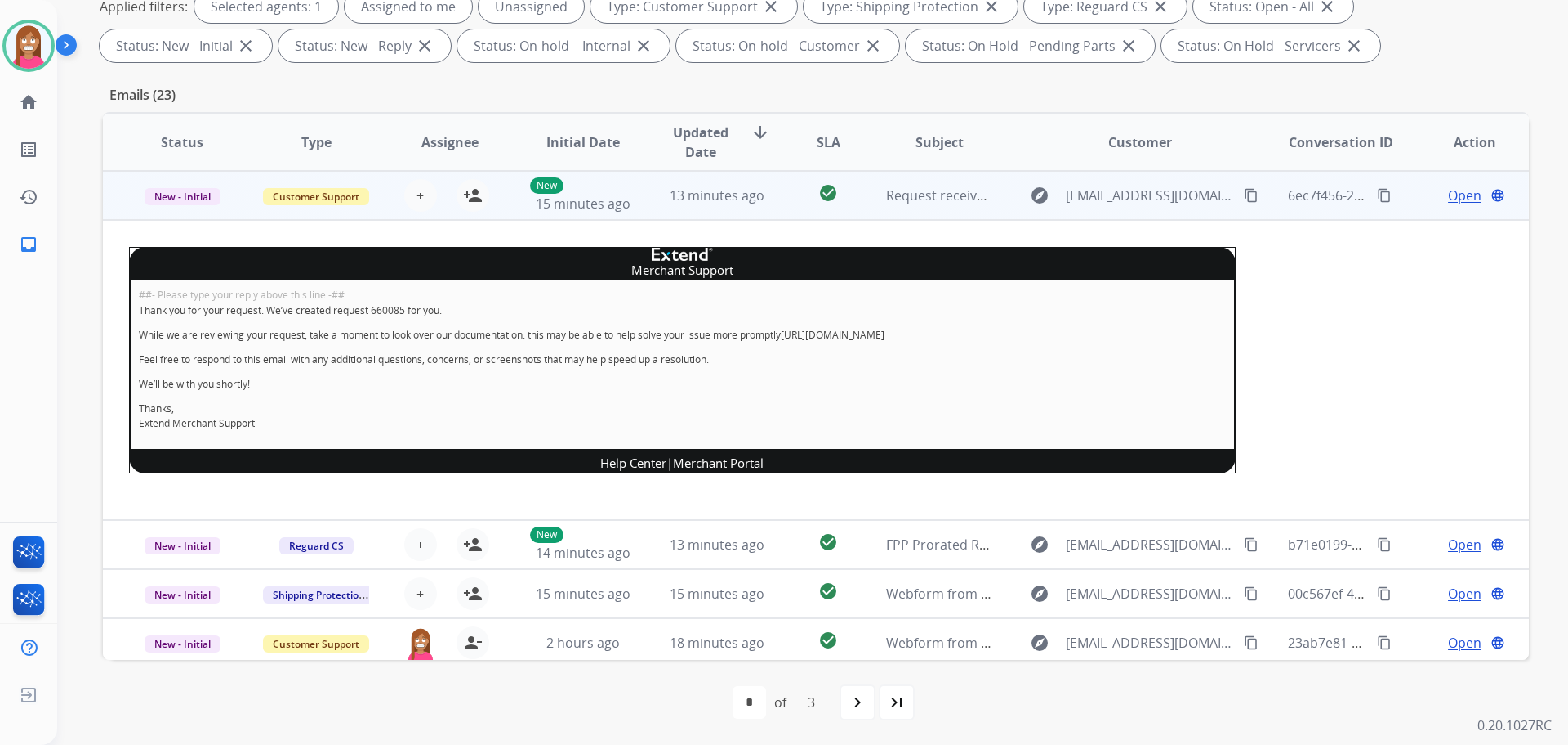
drag, startPoint x: 464, startPoint y: 201, endPoint x: 318, endPoint y: 213, distance: 146.5
click at [464, 203] on mat-icon "person_add" at bounding box center [473, 195] width 19 height 19
click at [175, 199] on span "New - Initial" at bounding box center [183, 197] width 76 height 18
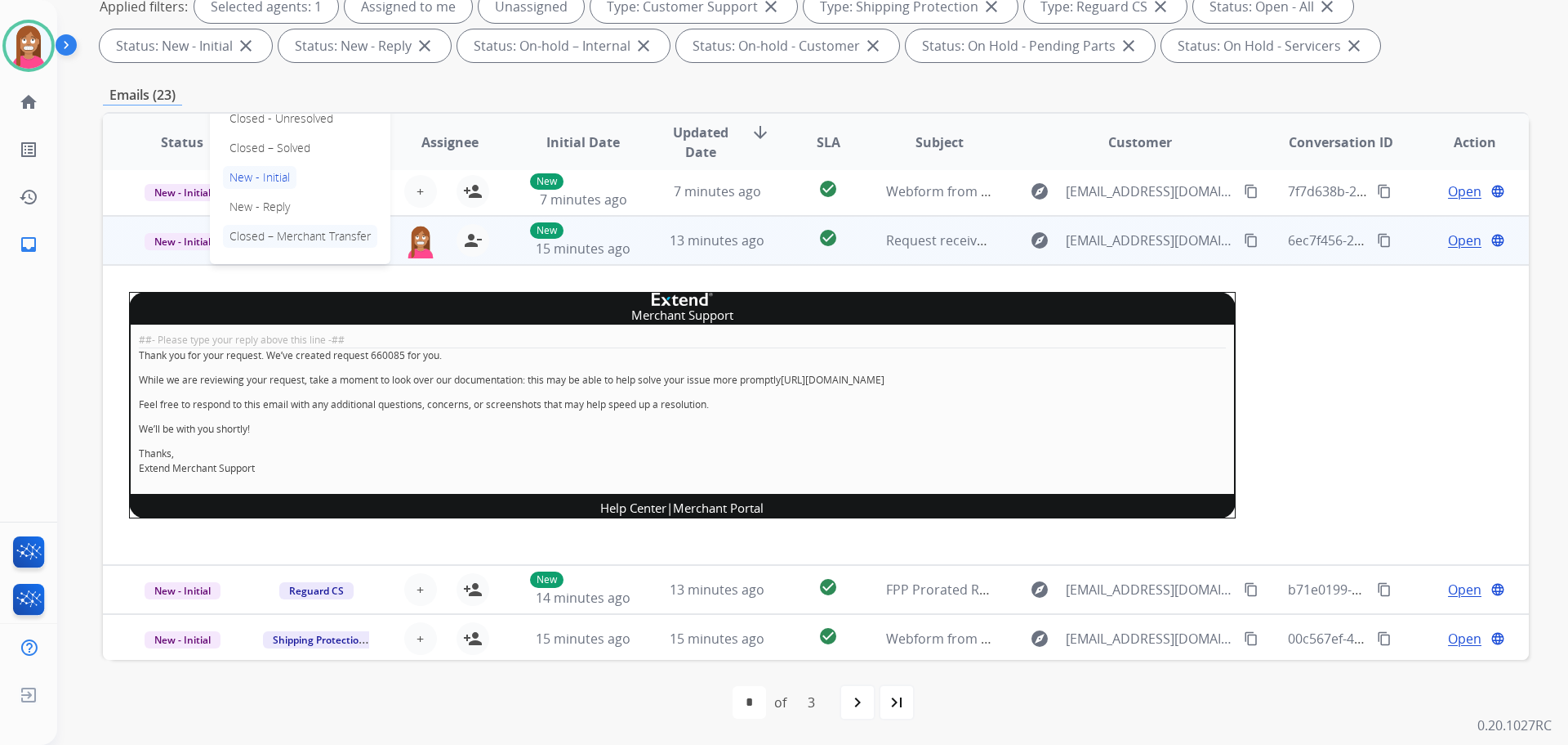
scroll to position [212, 0]
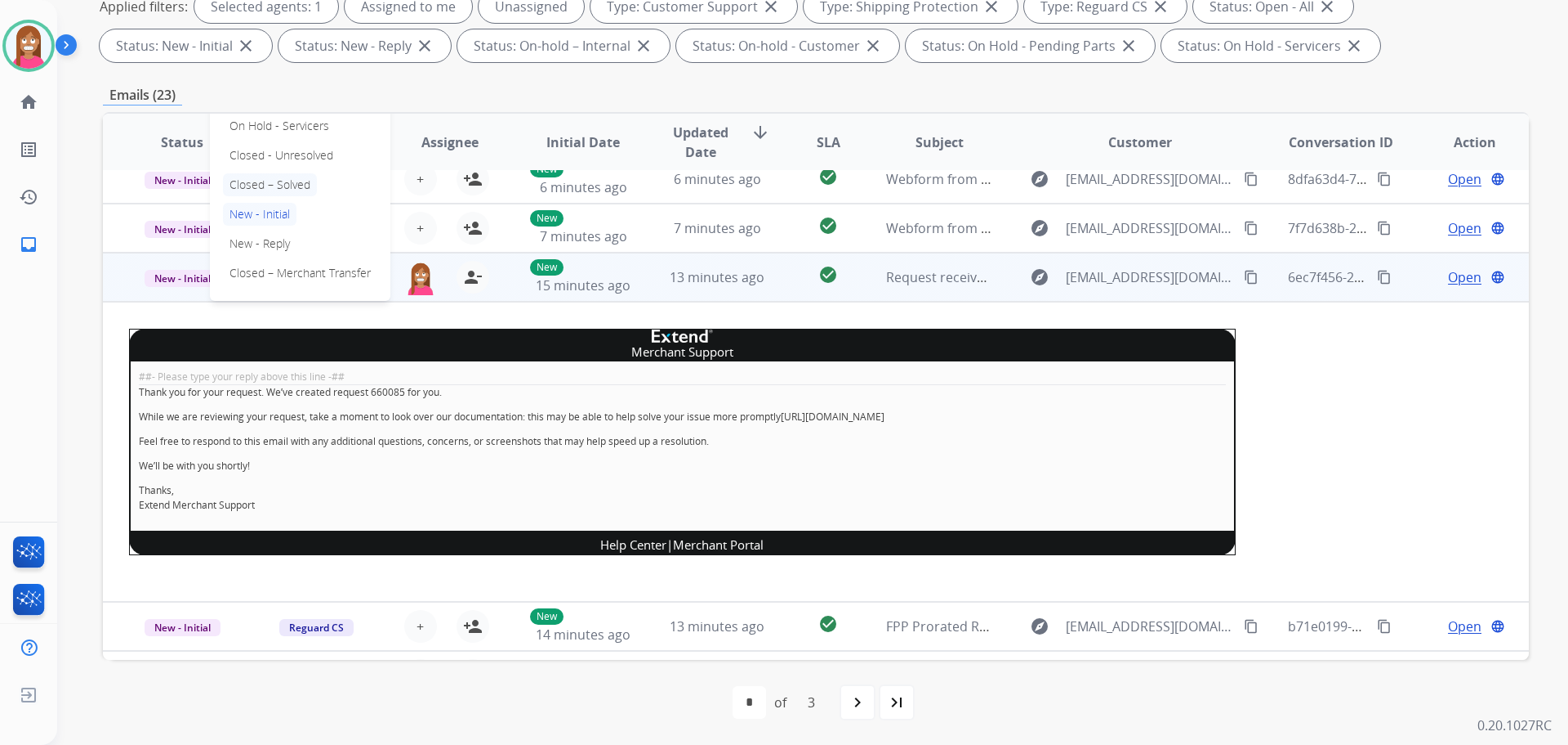
click at [271, 187] on p "Closed – Solved" at bounding box center [270, 185] width 94 height 23
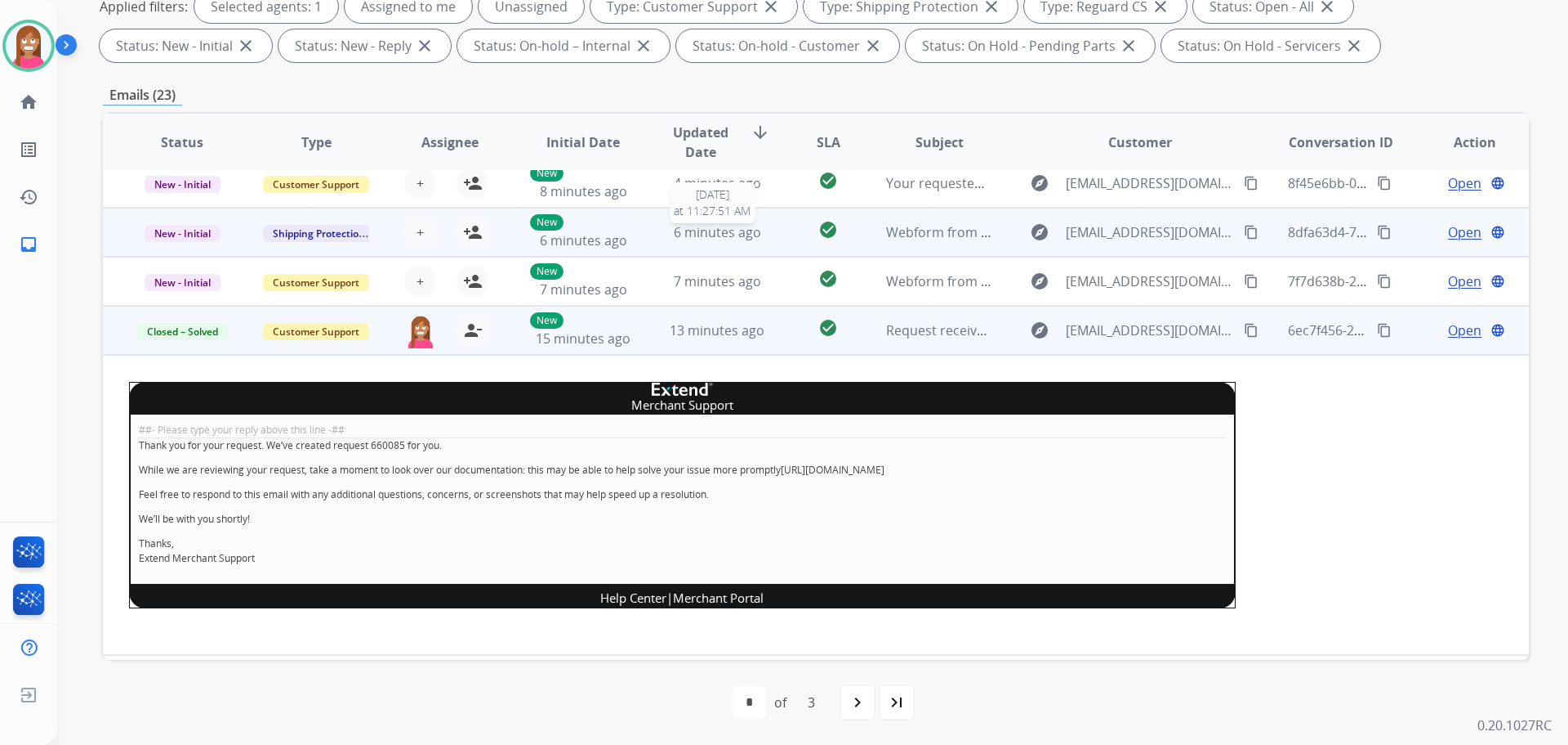
scroll to position [131, 0]
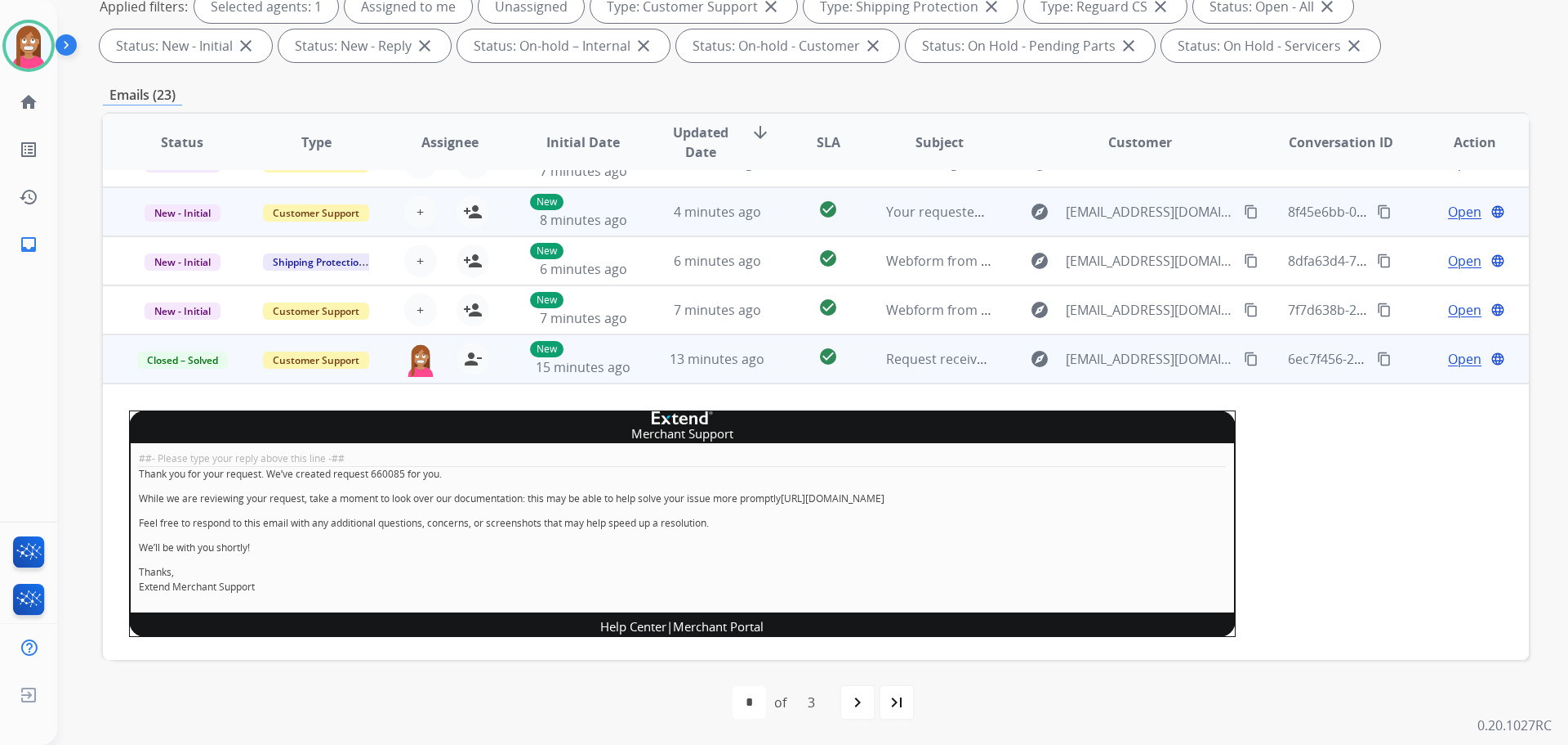
click at [795, 228] on td "check_circle" at bounding box center [816, 212] width 89 height 49
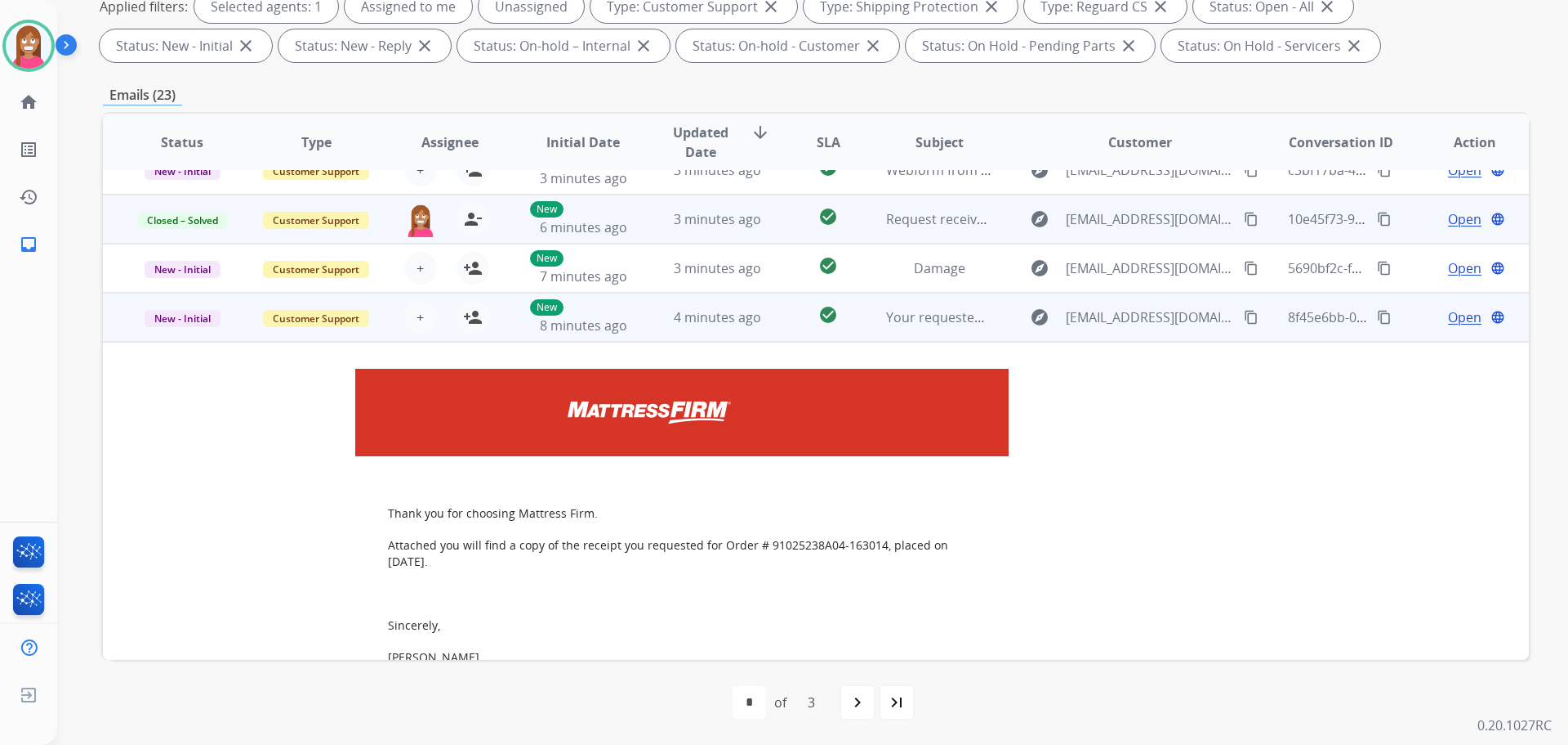
scroll to position [0, 0]
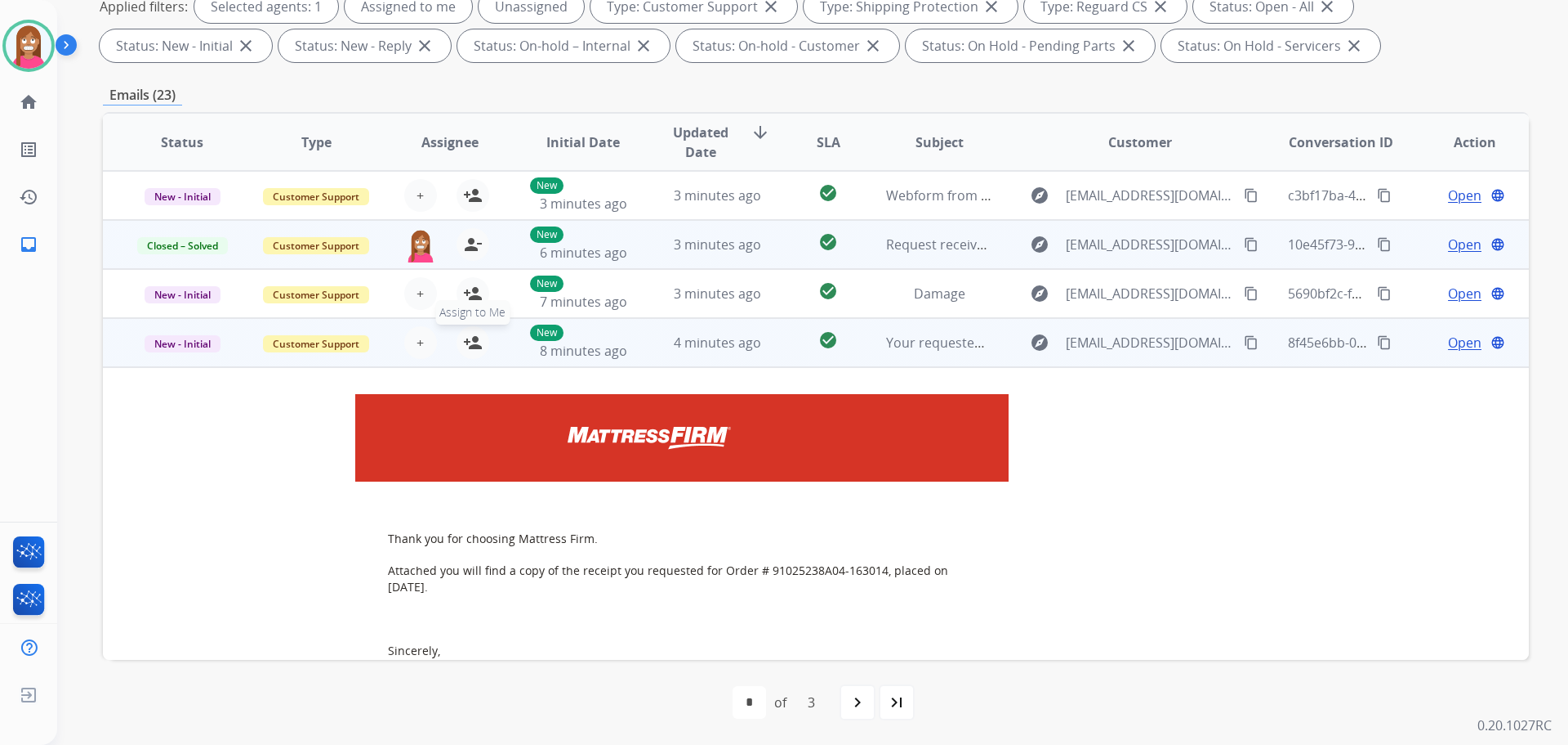
click at [472, 343] on mat-icon "person_add" at bounding box center [473, 342] width 19 height 19
click at [194, 340] on span "New - Initial" at bounding box center [183, 343] width 76 height 18
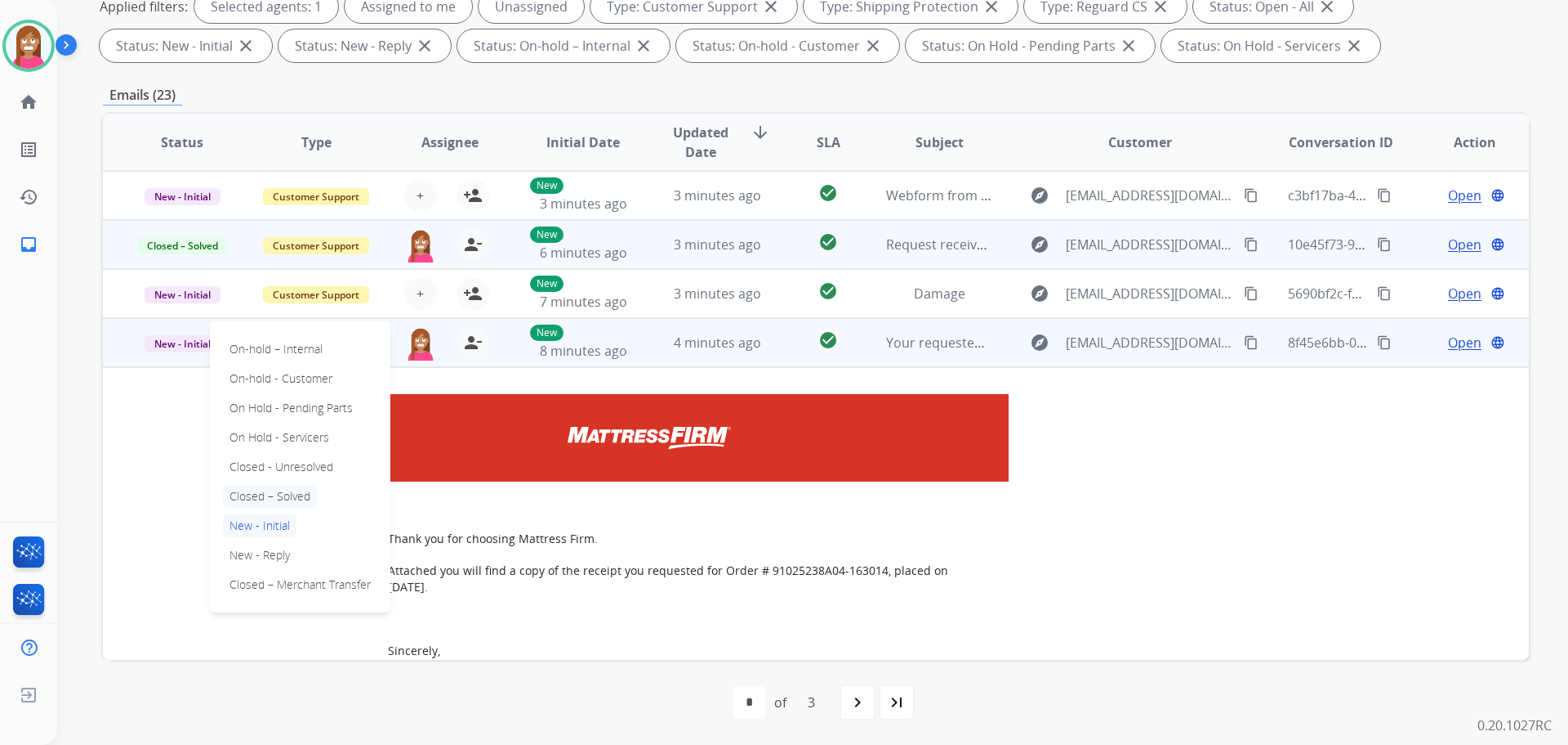
click at [264, 486] on p "Closed – Solved" at bounding box center [270, 495] width 94 height 23
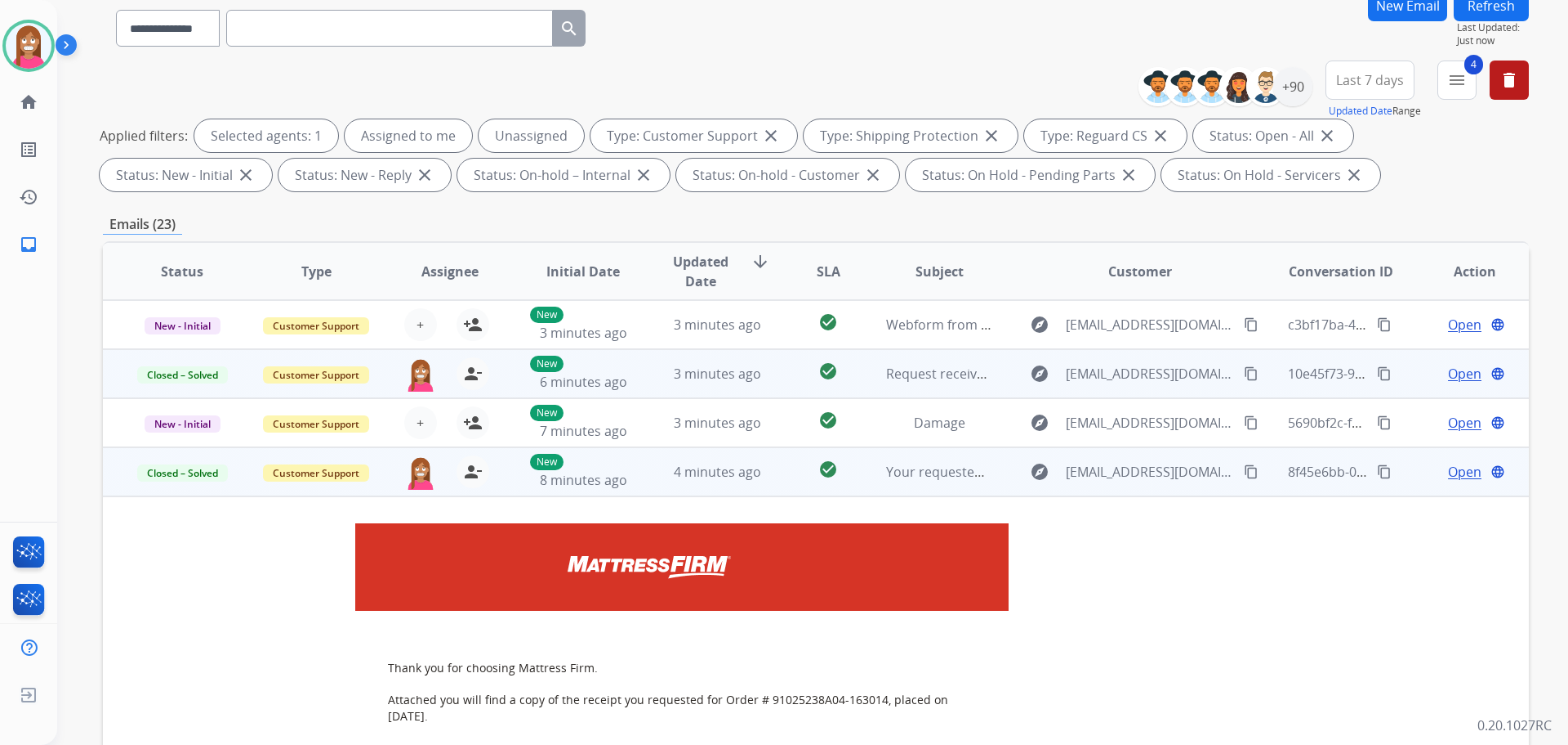
scroll to position [19, 0]
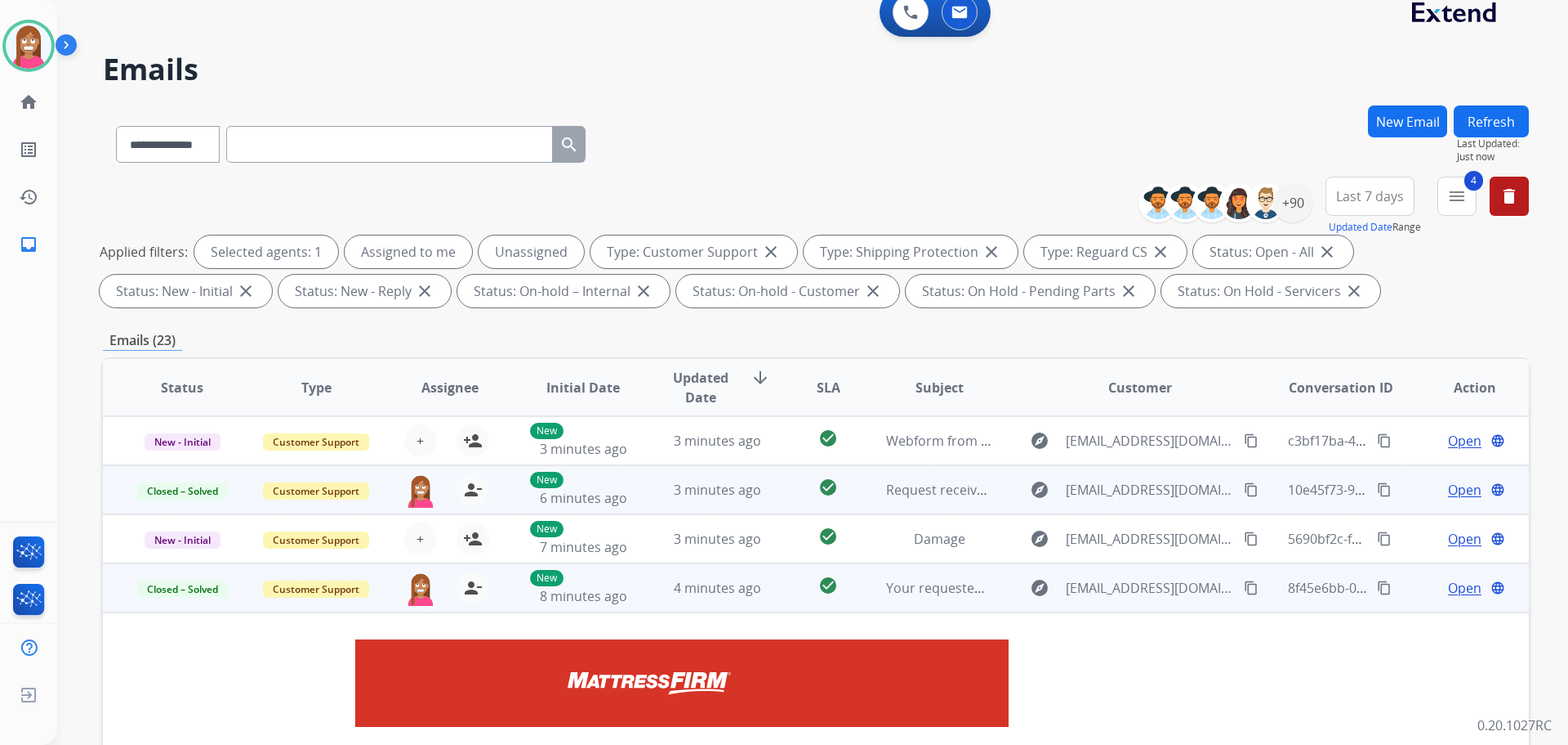
drag, startPoint x: 1478, startPoint y: 118, endPoint x: 1437, endPoint y: 168, distance: 64.7
click at [1477, 121] on button "Refresh" at bounding box center [1491, 122] width 75 height 32
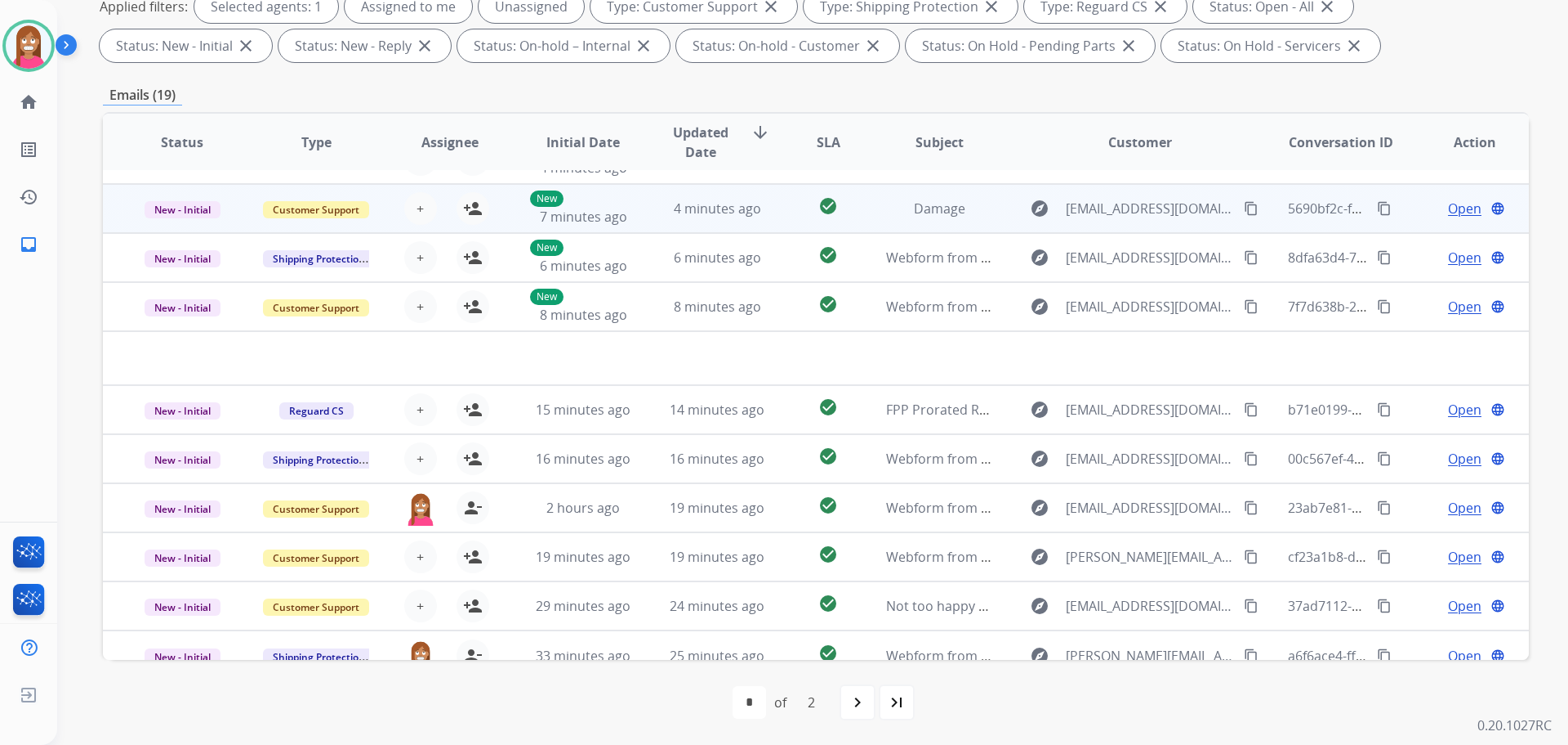
scroll to position [56, 0]
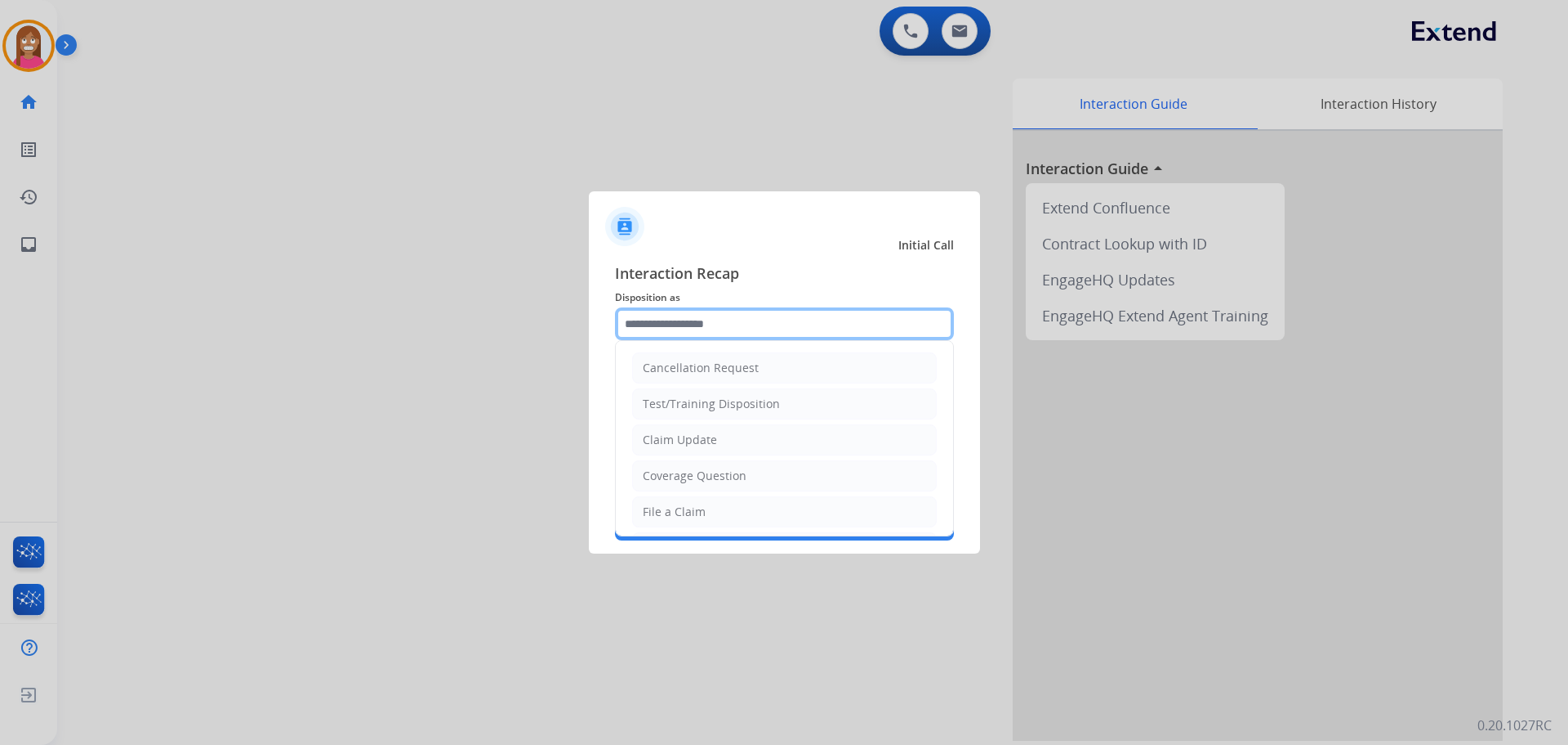
click at [681, 332] on input "text" at bounding box center [784, 323] width 339 height 32
click at [648, 467] on li "Coverage Question" at bounding box center [784, 475] width 305 height 31
type input "**********"
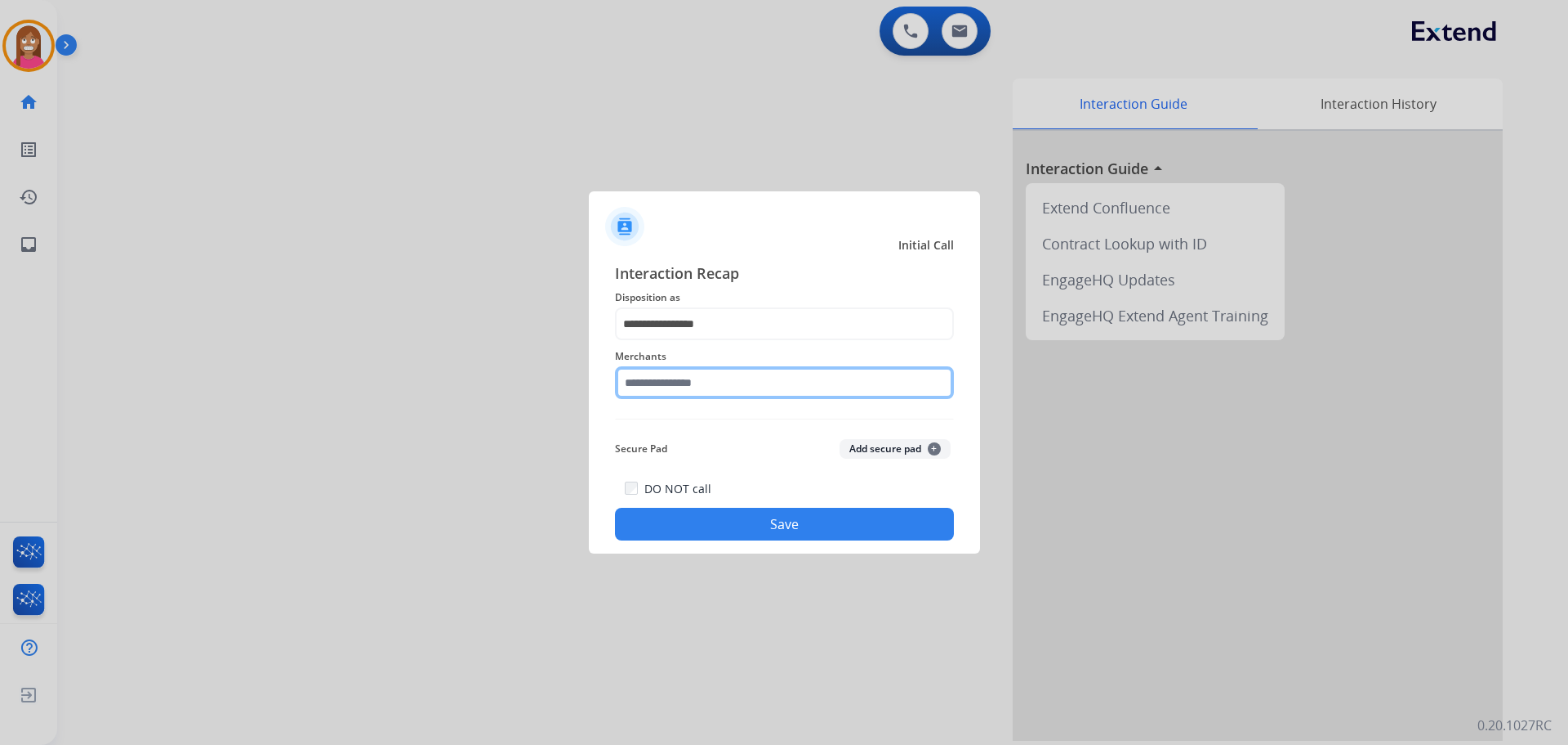
click at [662, 382] on input "text" at bounding box center [784, 382] width 339 height 32
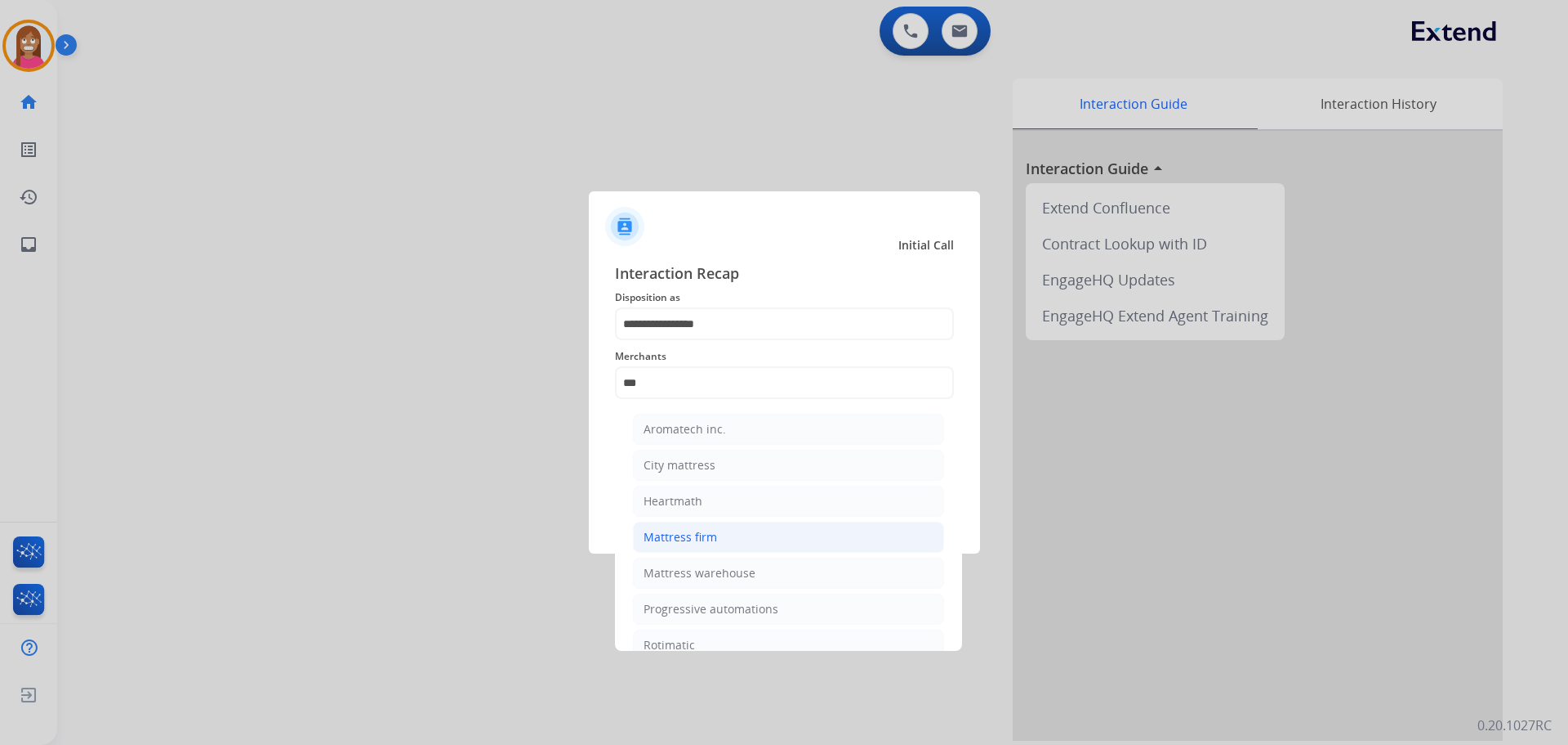
click at [704, 535] on div "Mattress firm" at bounding box center [680, 537] width 73 height 17
type input "**********"
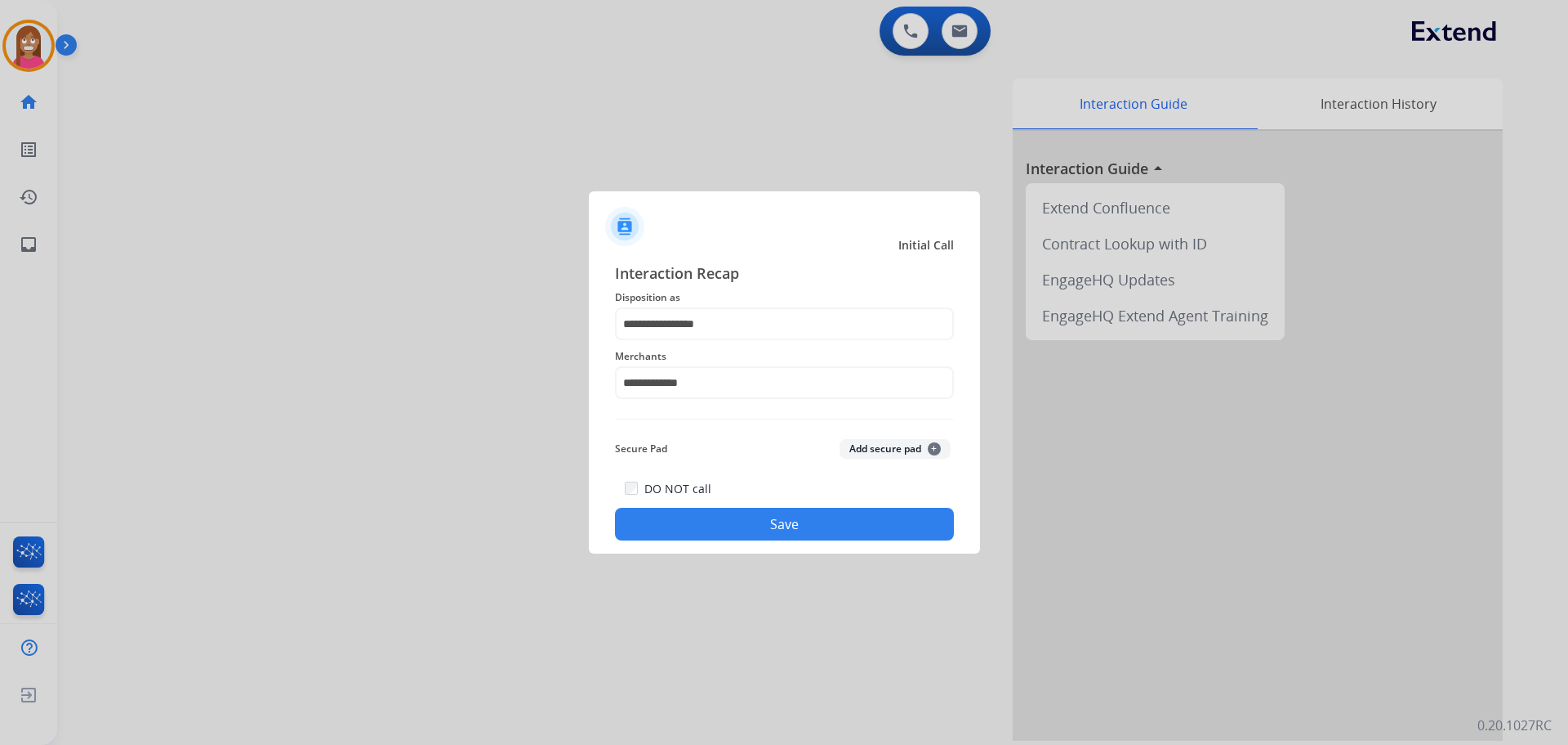
click at [716, 537] on button "Save" at bounding box center [784, 523] width 339 height 32
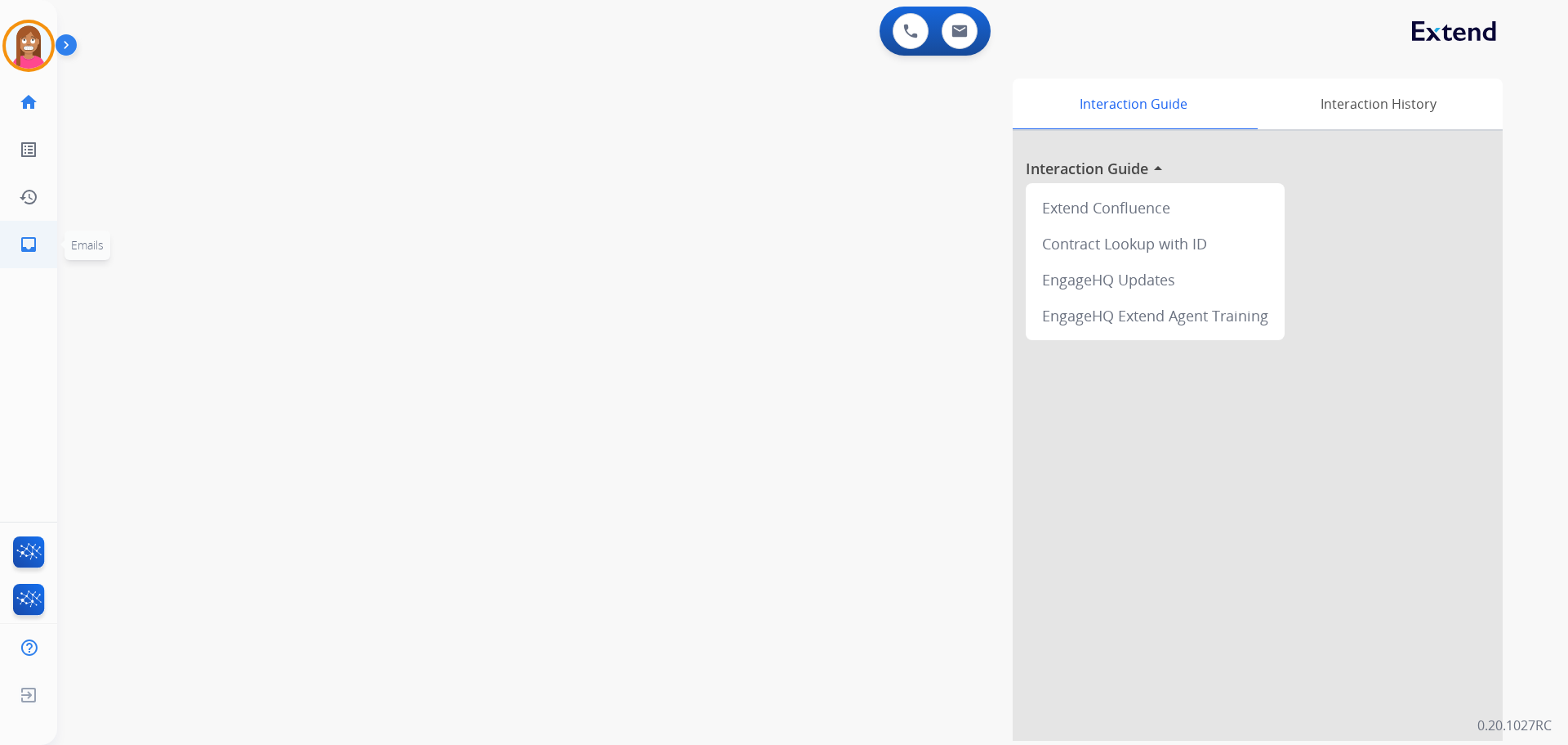
click at [32, 231] on link "inbox Emails" at bounding box center [28, 244] width 45 height 45
select select "**********"
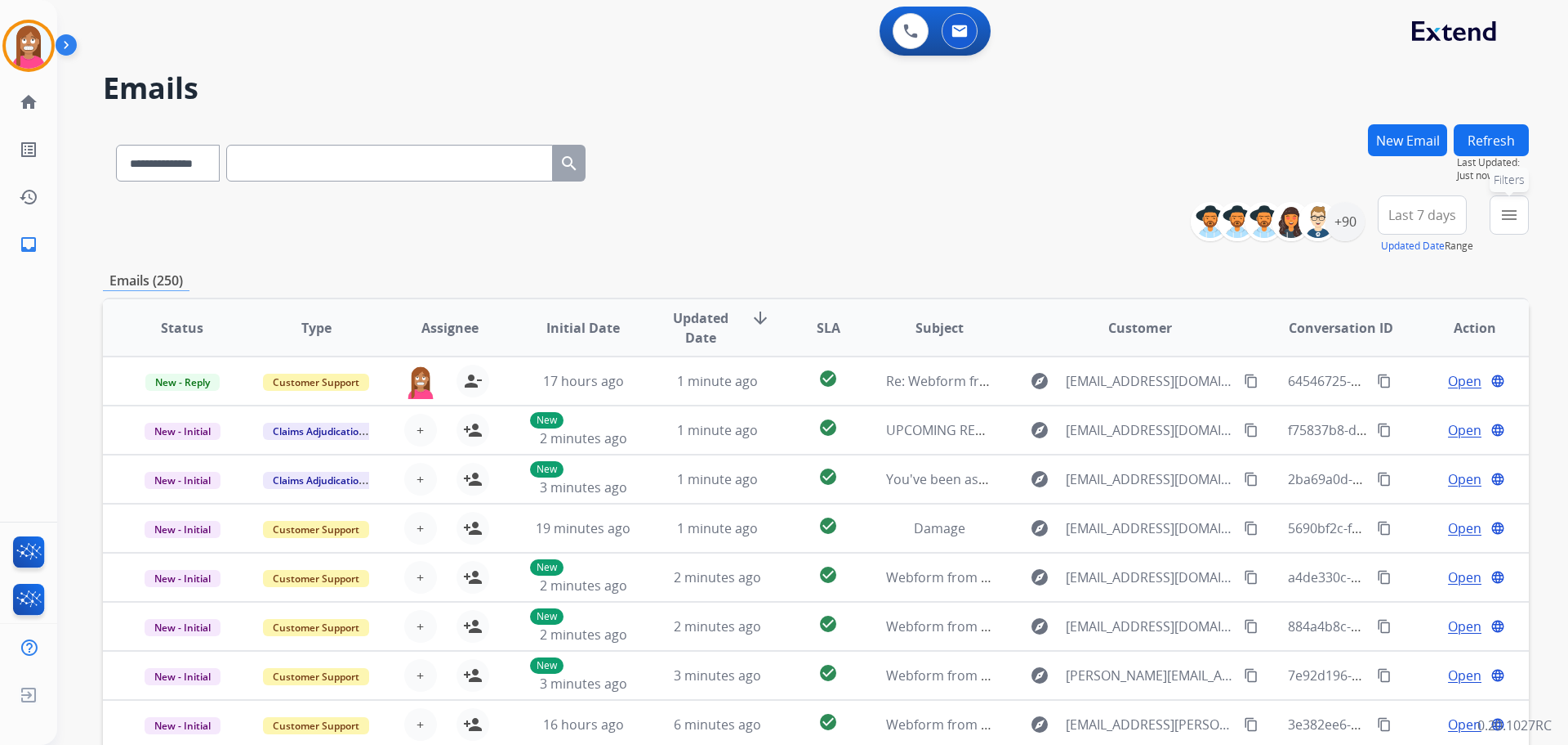
click at [1504, 219] on mat-icon "menu" at bounding box center [1509, 214] width 19 height 19
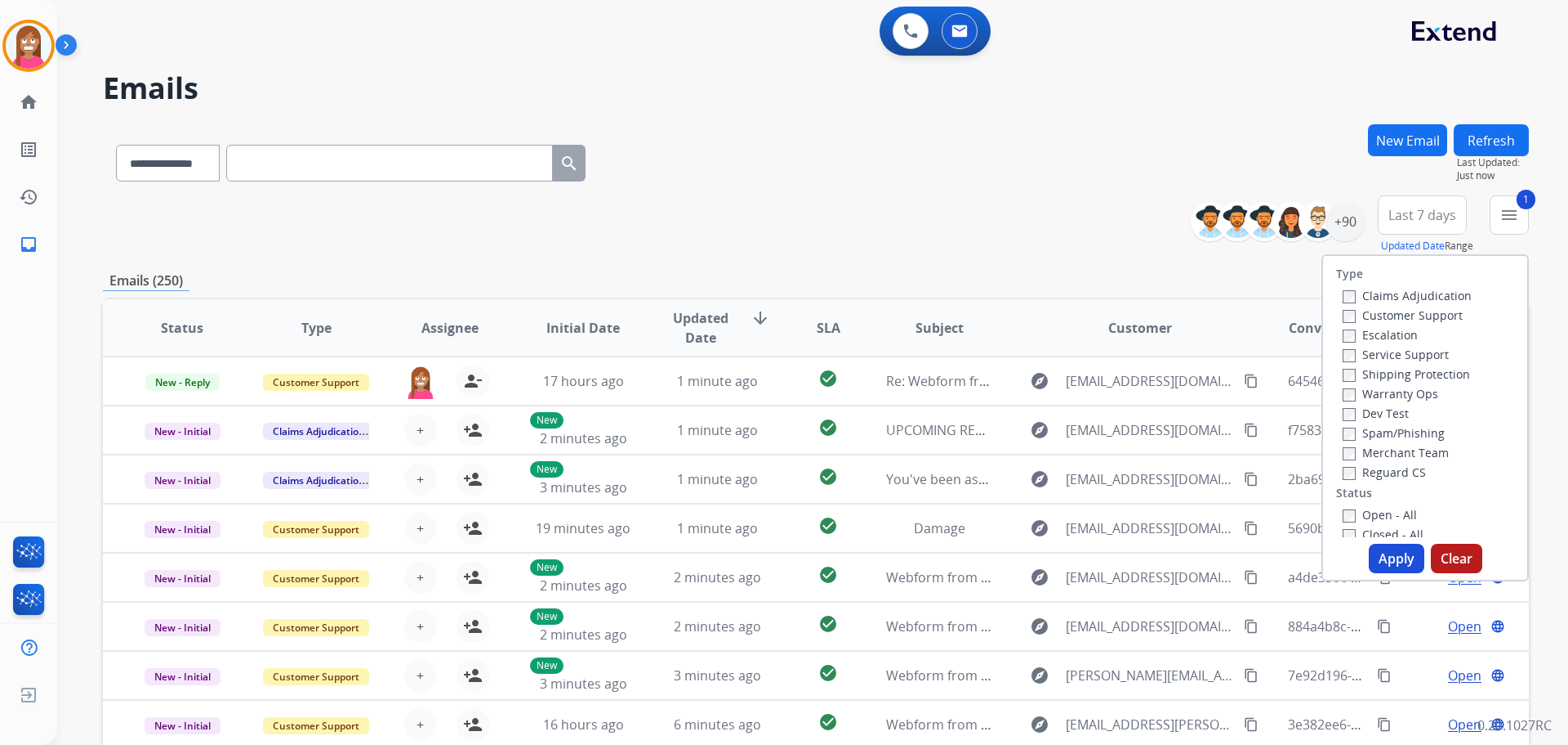
click at [1366, 377] on label "Shipping Protection" at bounding box center [1406, 374] width 127 height 16
click at [1362, 471] on label "Reguard CS" at bounding box center [1384, 471] width 83 height 16
click at [1359, 515] on label "Open - All" at bounding box center [1380, 514] width 74 height 16
click at [1378, 549] on button "Apply" at bounding box center [1397, 559] width 56 height 30
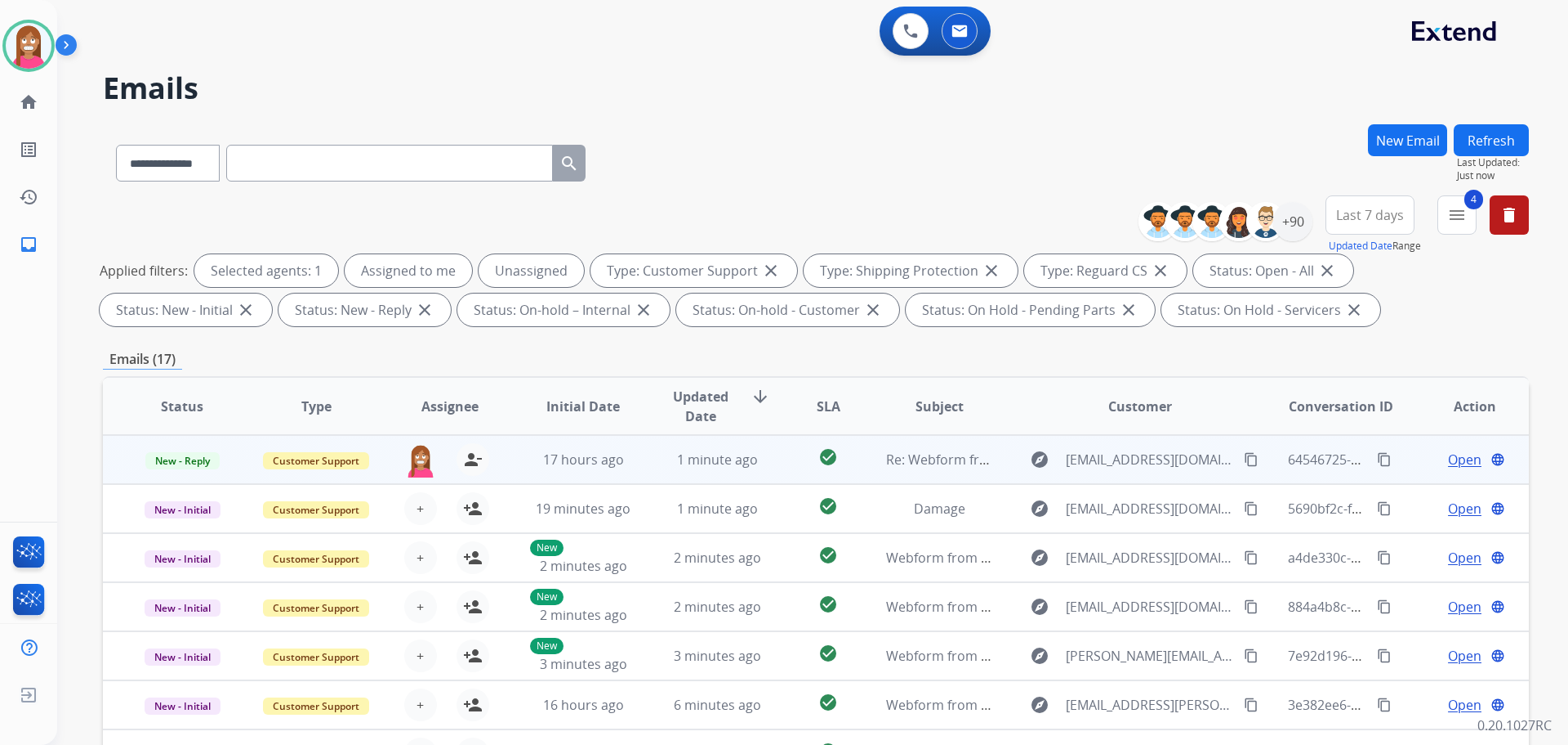
click at [648, 468] on td "1 minute ago" at bounding box center [705, 459] width 134 height 49
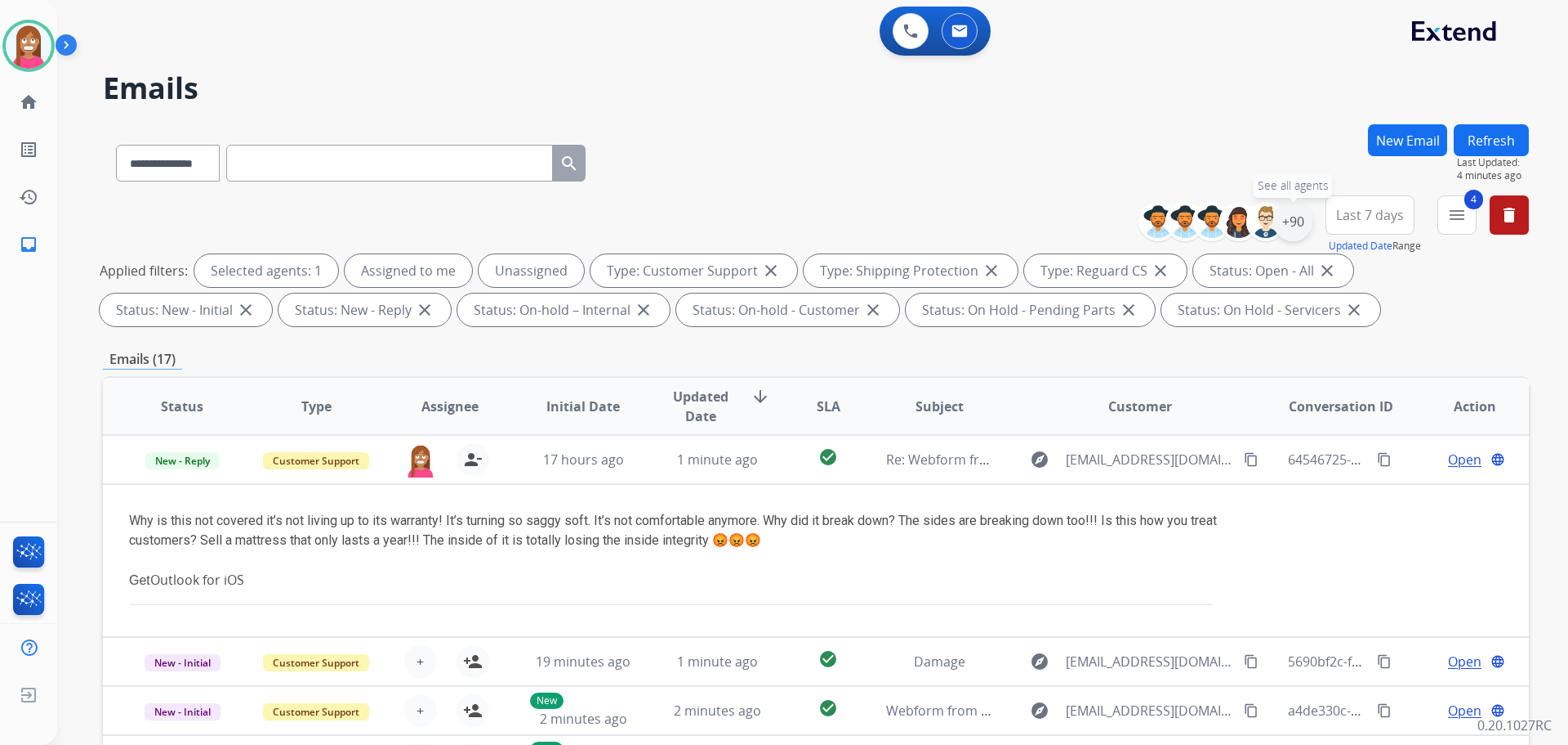
click at [1298, 224] on div "+90" at bounding box center [1293, 222] width 39 height 39
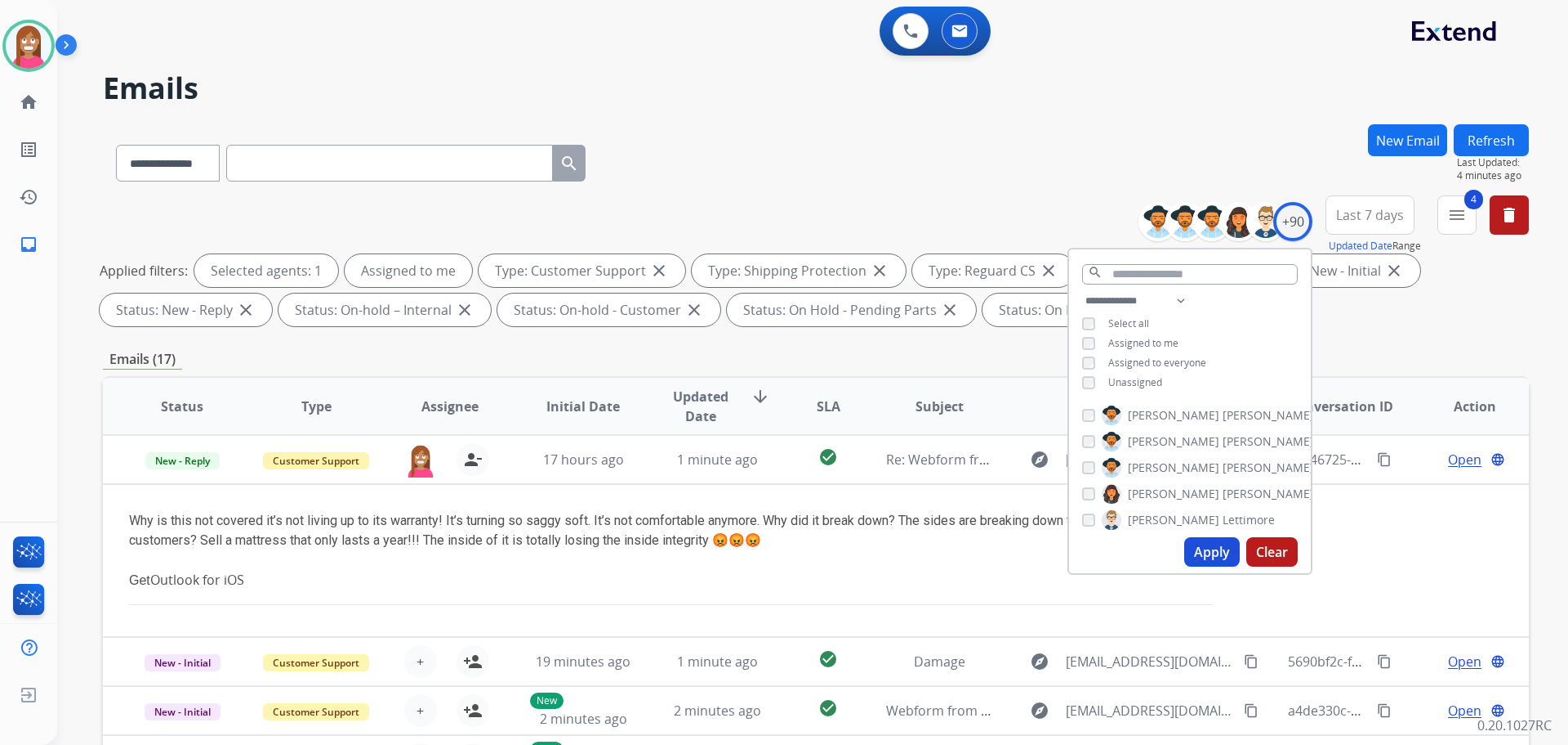
click at [1211, 554] on button "Apply" at bounding box center [1212, 552] width 56 height 30
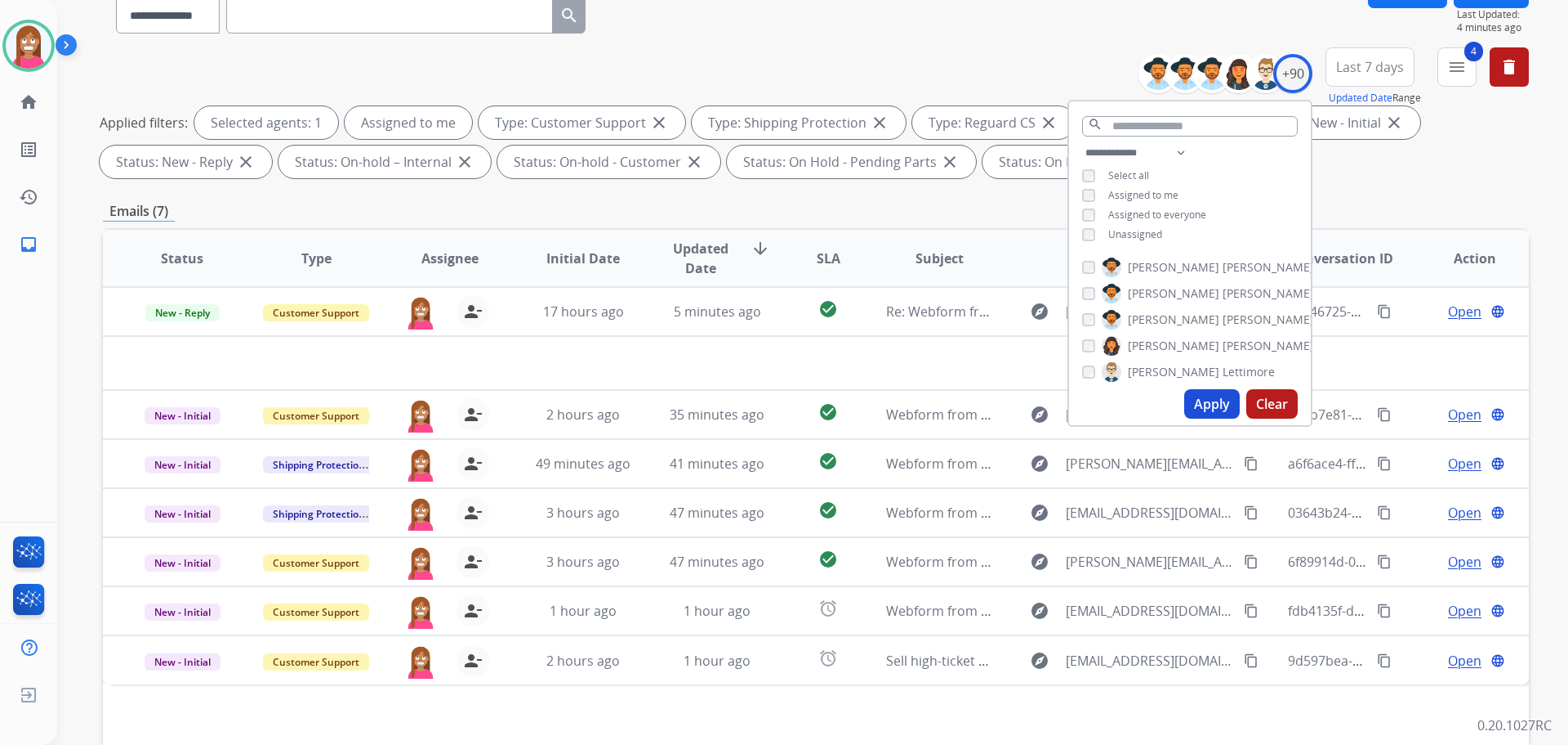
scroll to position [264, 0]
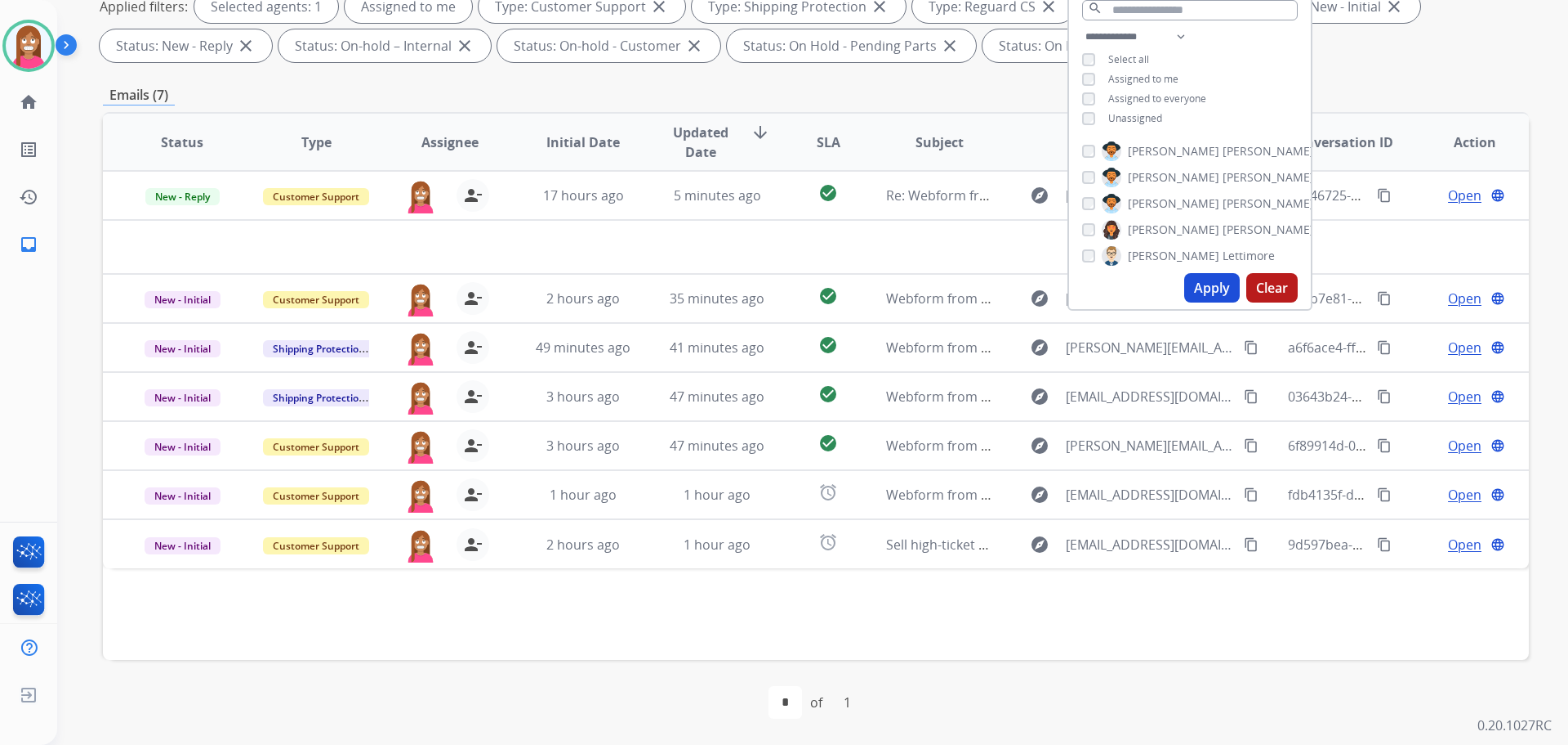
click at [710, 634] on div "Status Type Assignee Initial Date Updated Date arrow_downward SLA Subject Custo…" at bounding box center [816, 386] width 1426 height 547
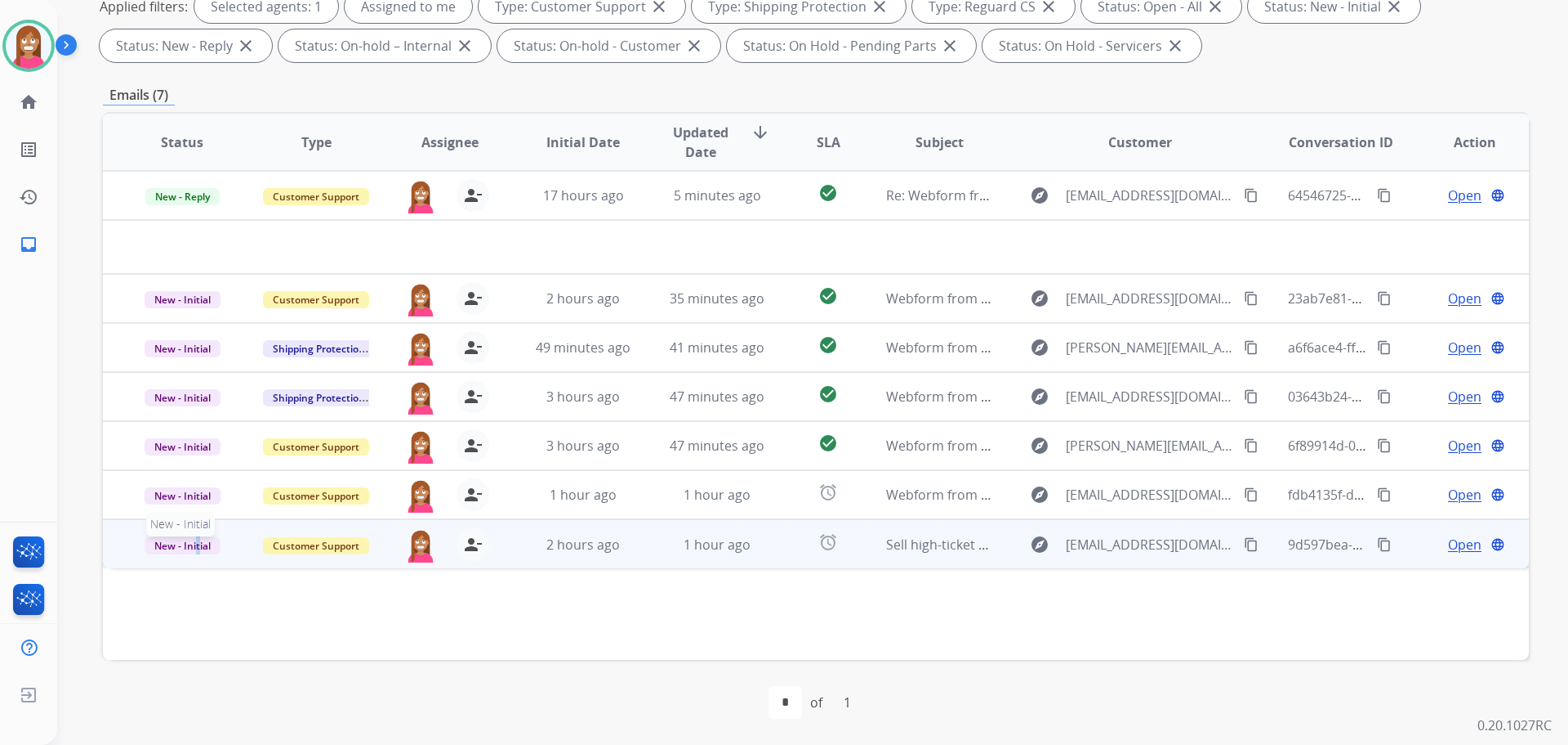
click at [200, 553] on span "New - Initial" at bounding box center [183, 546] width 76 height 18
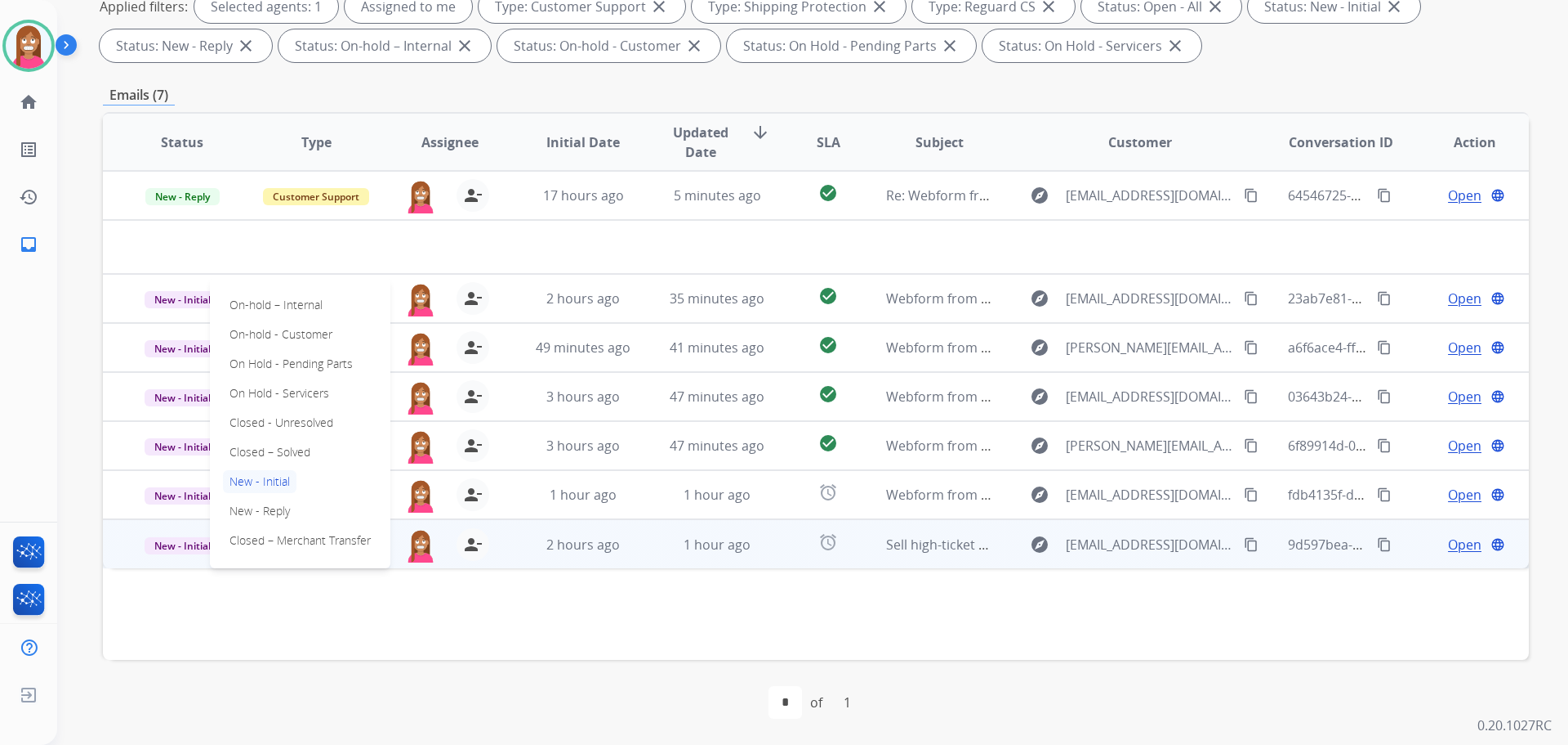
click at [174, 554] on td "New - Initial On-hold – Internal On-hold - Customer On Hold - Pending Parts On …" at bounding box center [170, 543] width 134 height 49
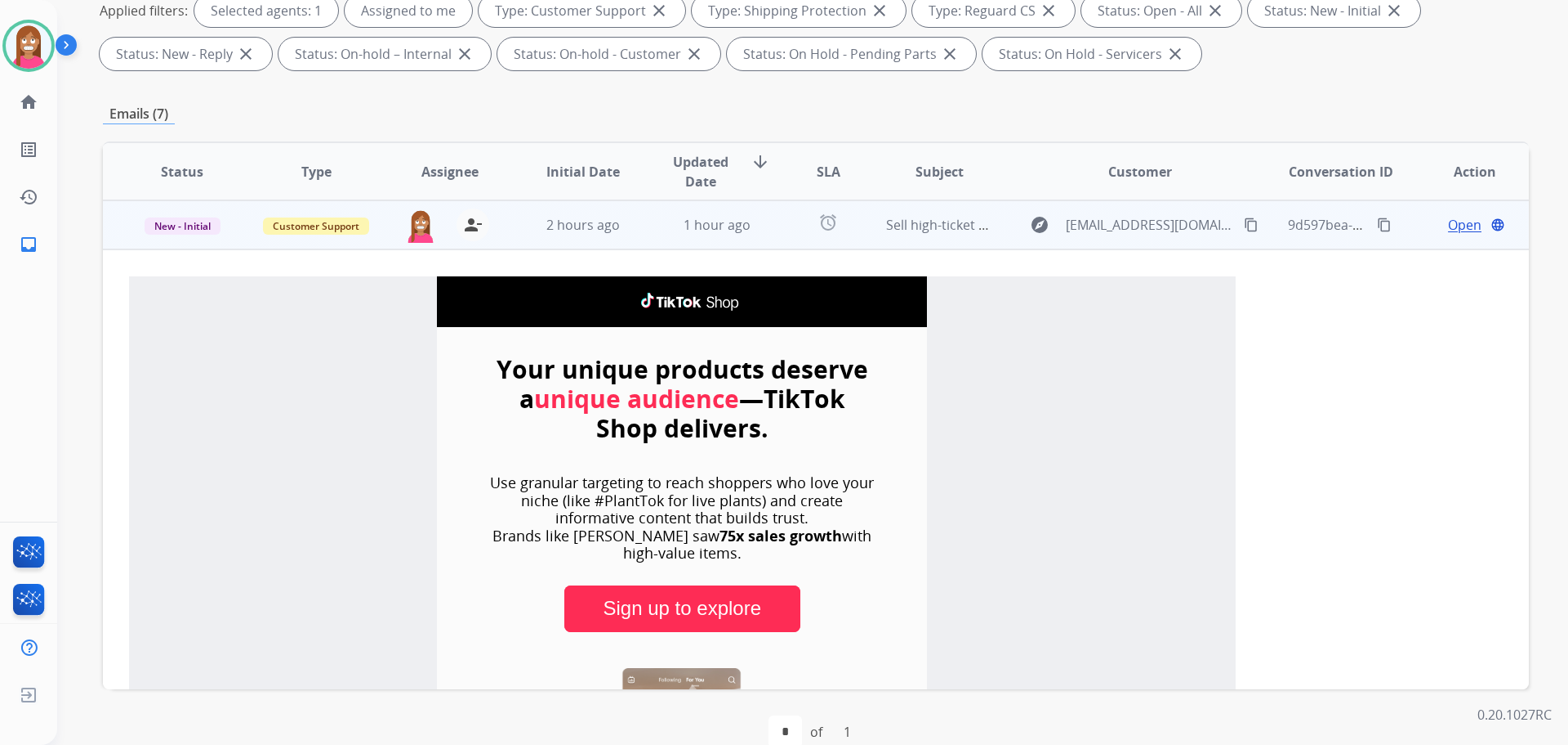
scroll to position [212, 0]
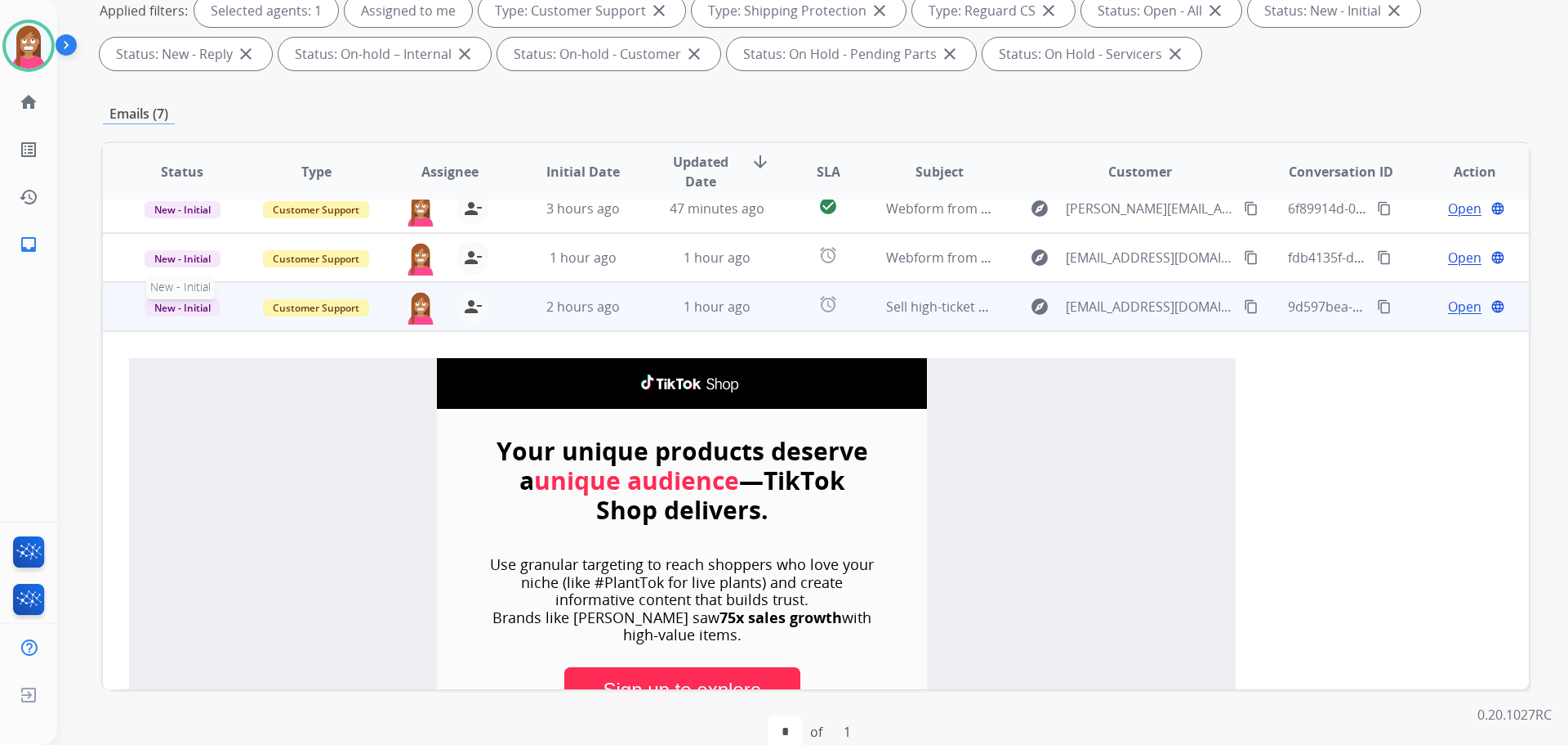
click at [165, 317] on div "New - Initial" at bounding box center [182, 306] width 107 height 41
click at [270, 211] on p "Closed – Solved" at bounding box center [270, 213] width 94 height 23
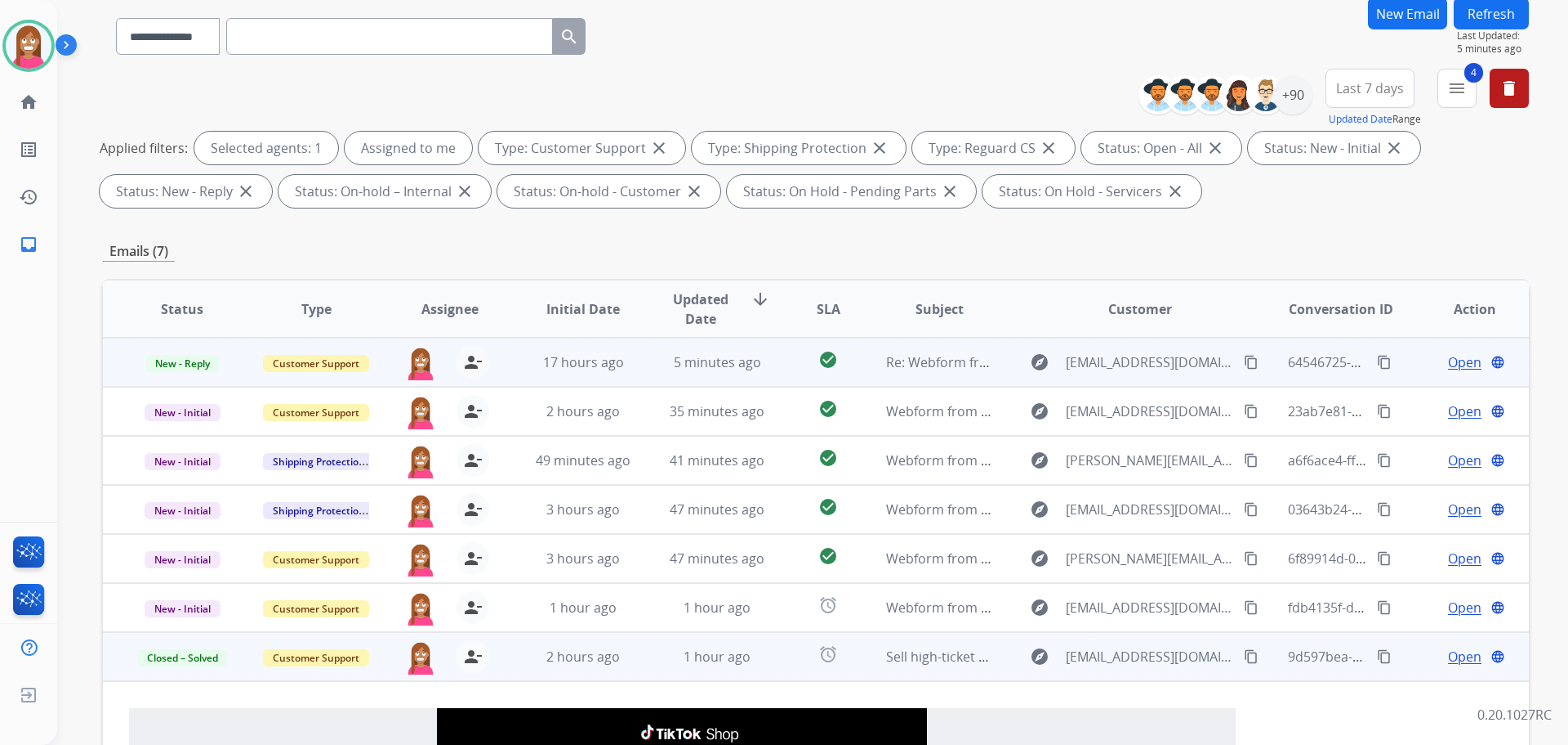
scroll to position [182, 0]
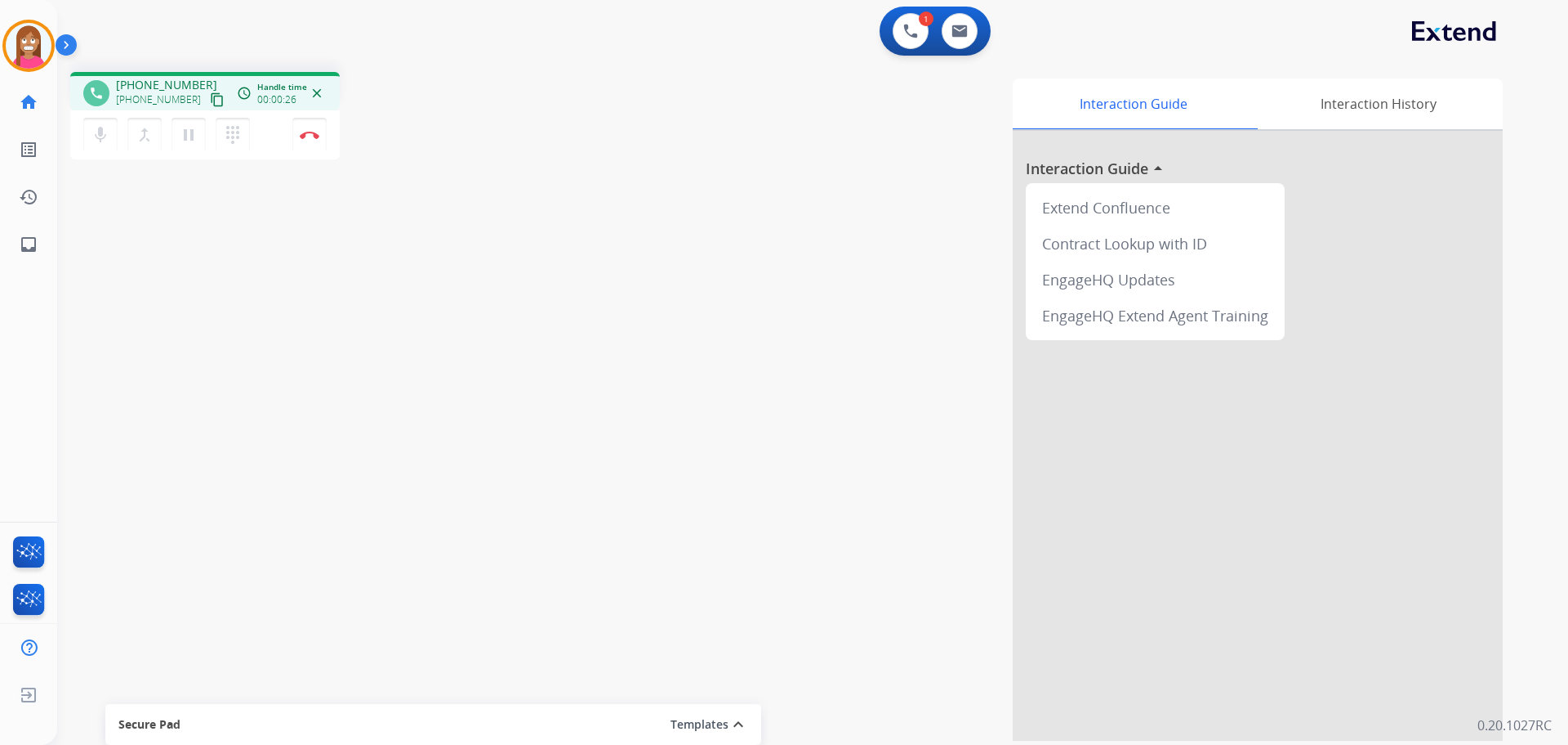
click at [210, 97] on mat-icon "content_copy" at bounding box center [217, 100] width 15 height 15
click at [210, 103] on mat-icon "content_copy" at bounding box center [217, 100] width 15 height 15
click at [298, 129] on button "Disconnect" at bounding box center [309, 135] width 34 height 34
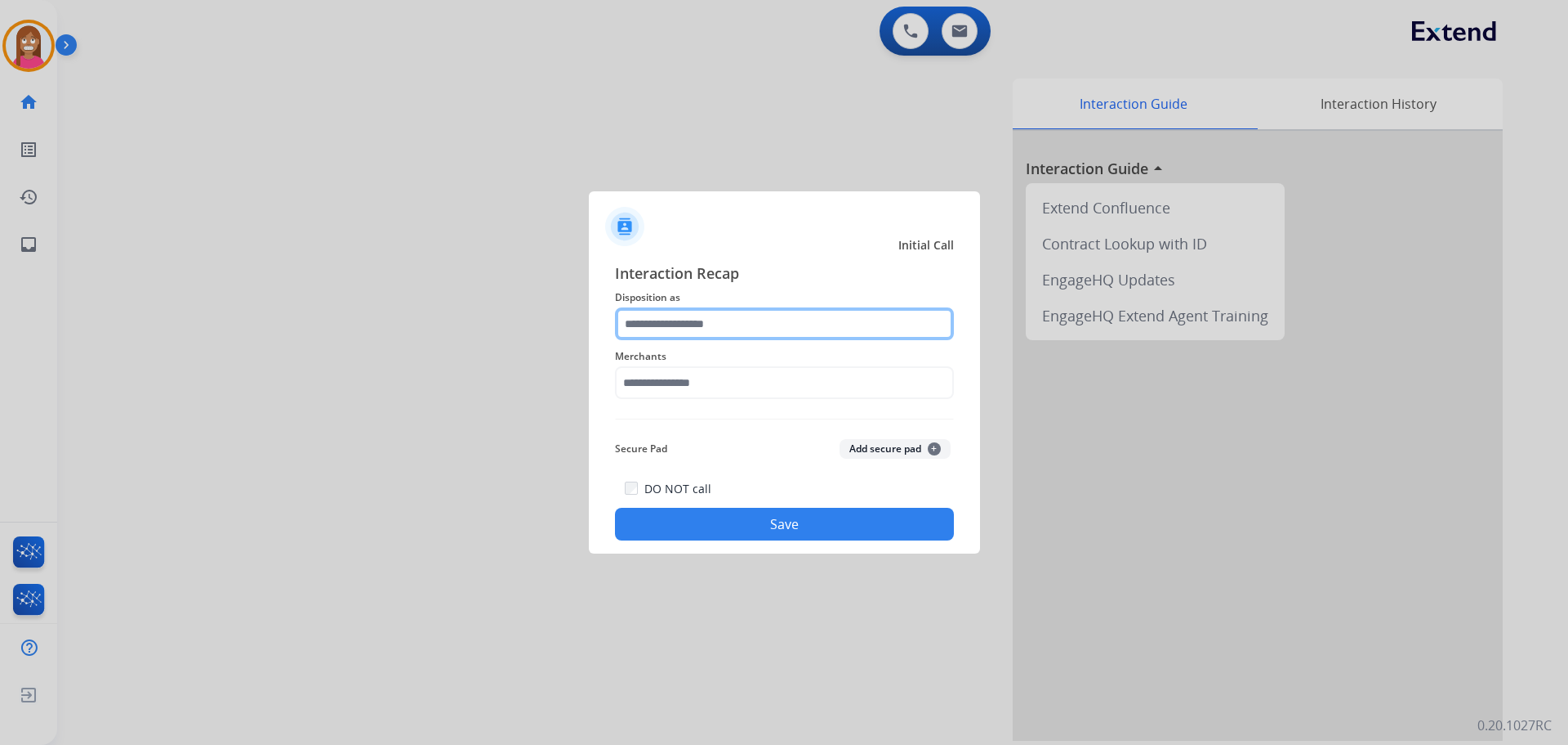
click at [677, 328] on input "text" at bounding box center [784, 323] width 339 height 32
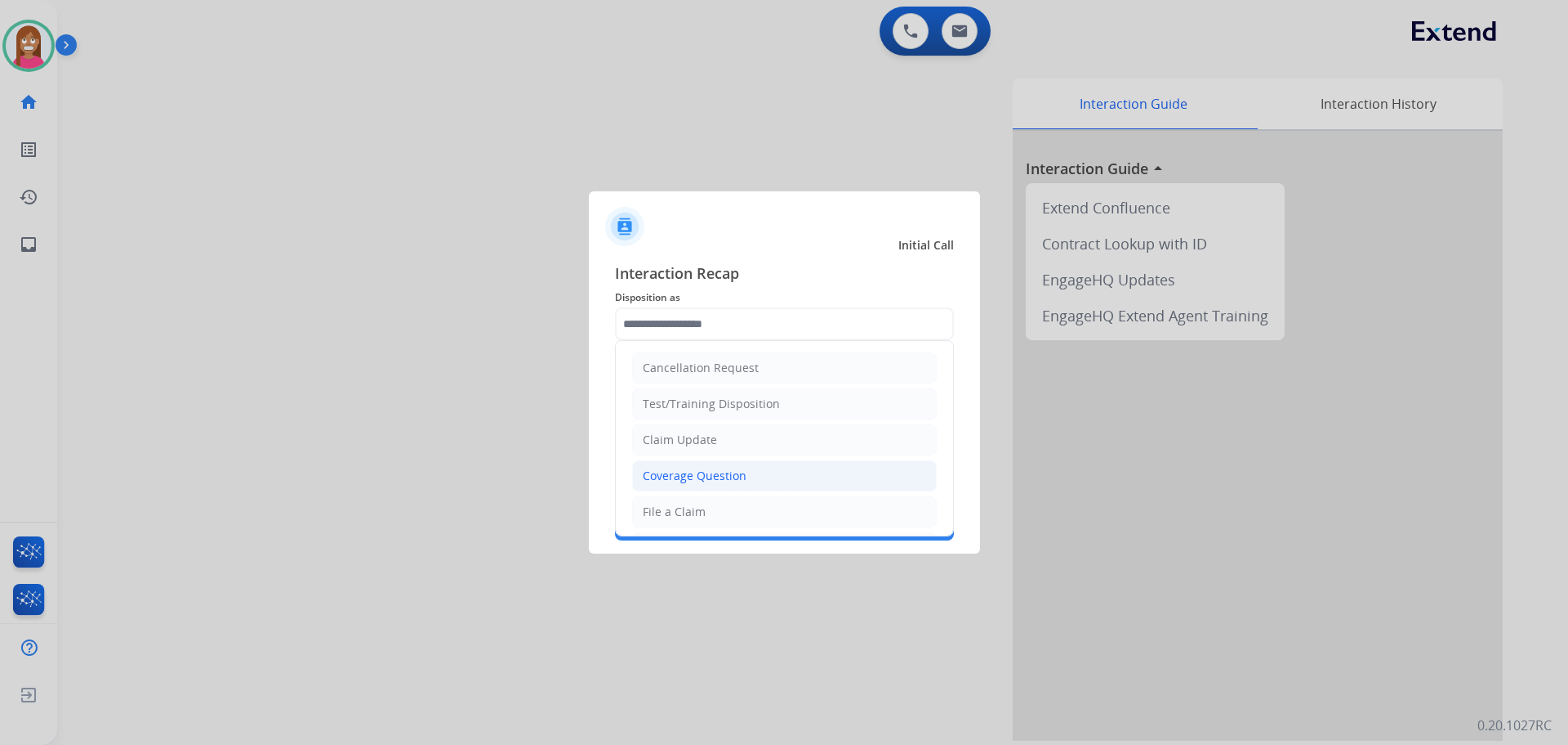
click at [680, 472] on div "Coverage Question" at bounding box center [695, 476] width 104 height 17
type input "**********"
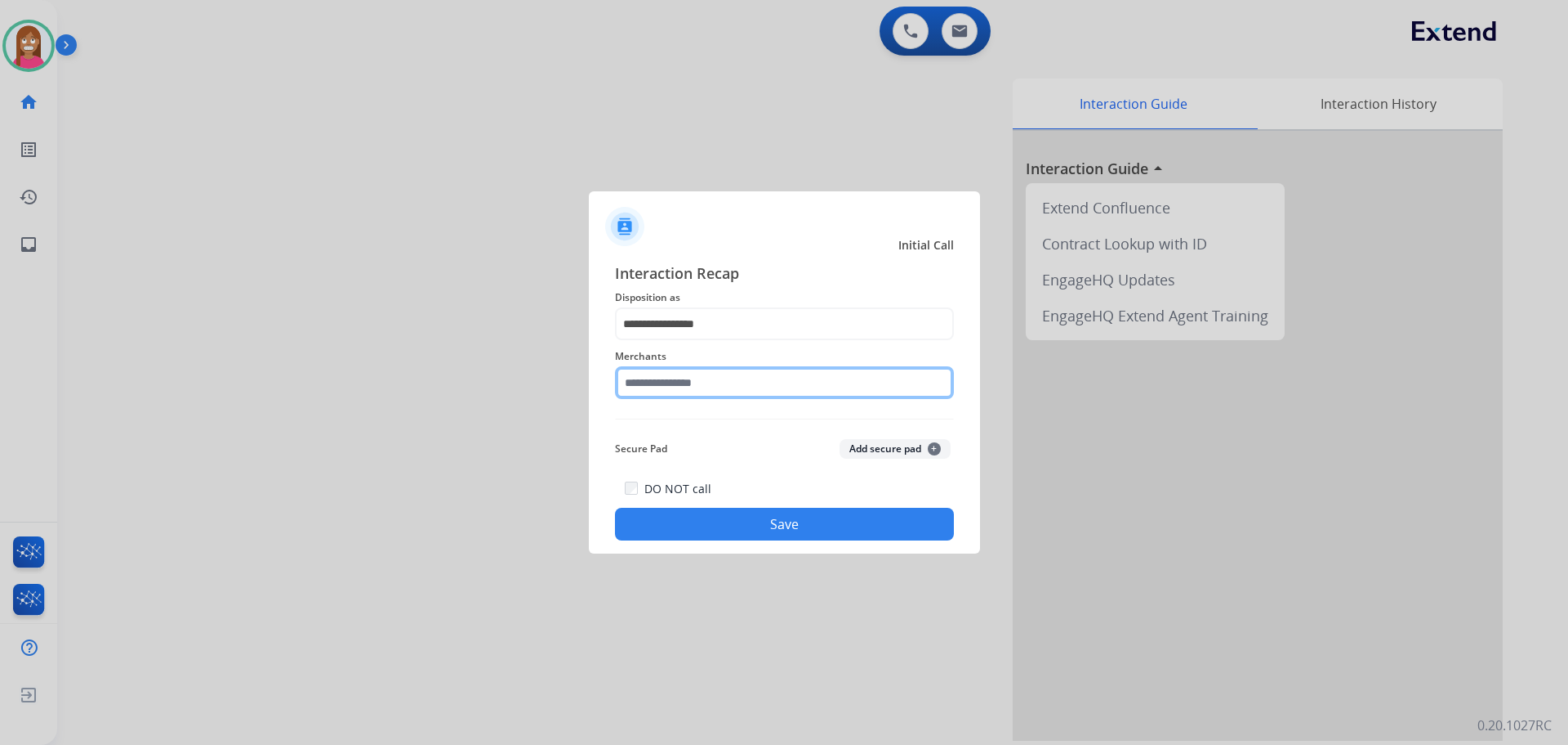
click at [669, 388] on input "text" at bounding box center [784, 382] width 339 height 32
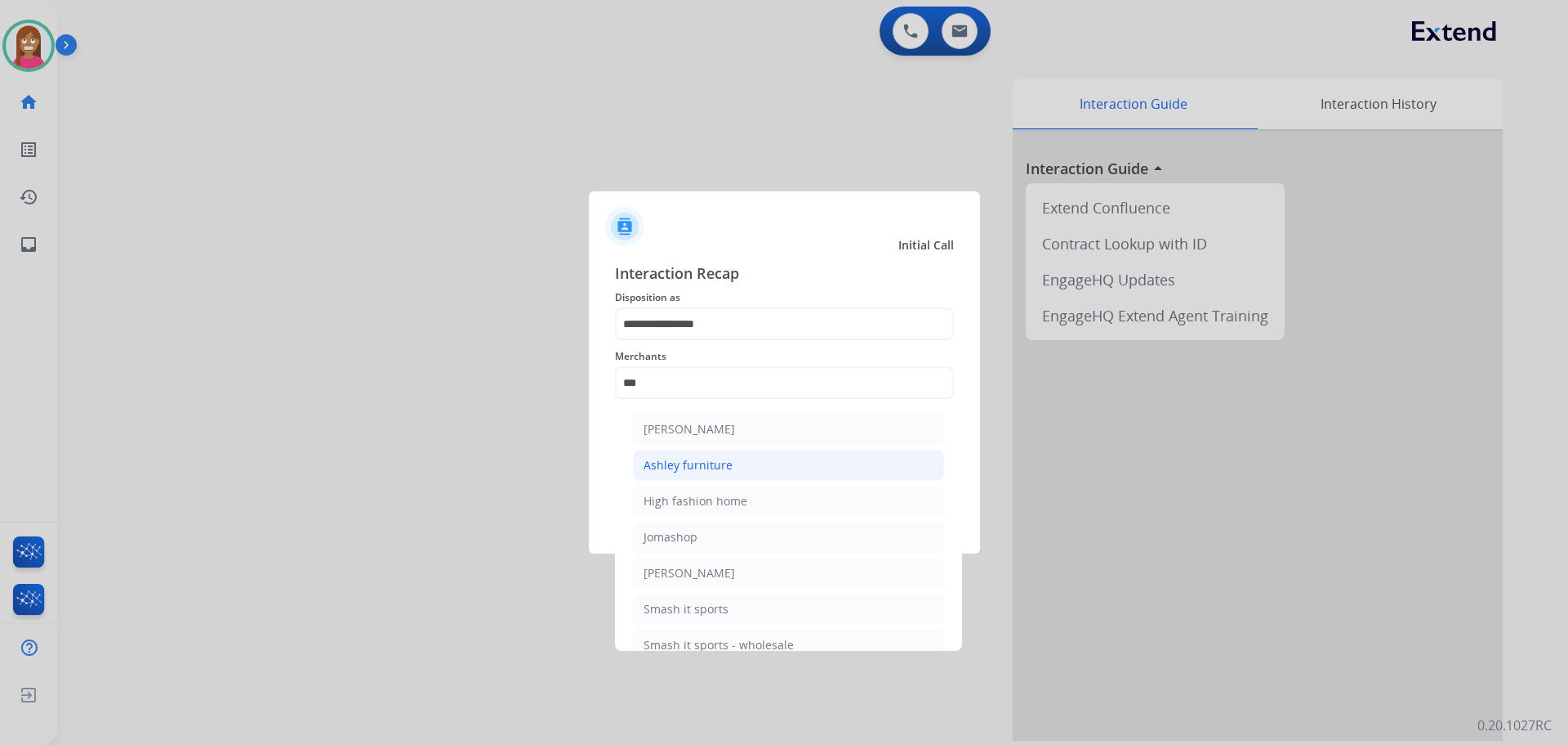
click at [707, 462] on div "Ashley furniture" at bounding box center [688, 465] width 89 height 17
type input "**********"
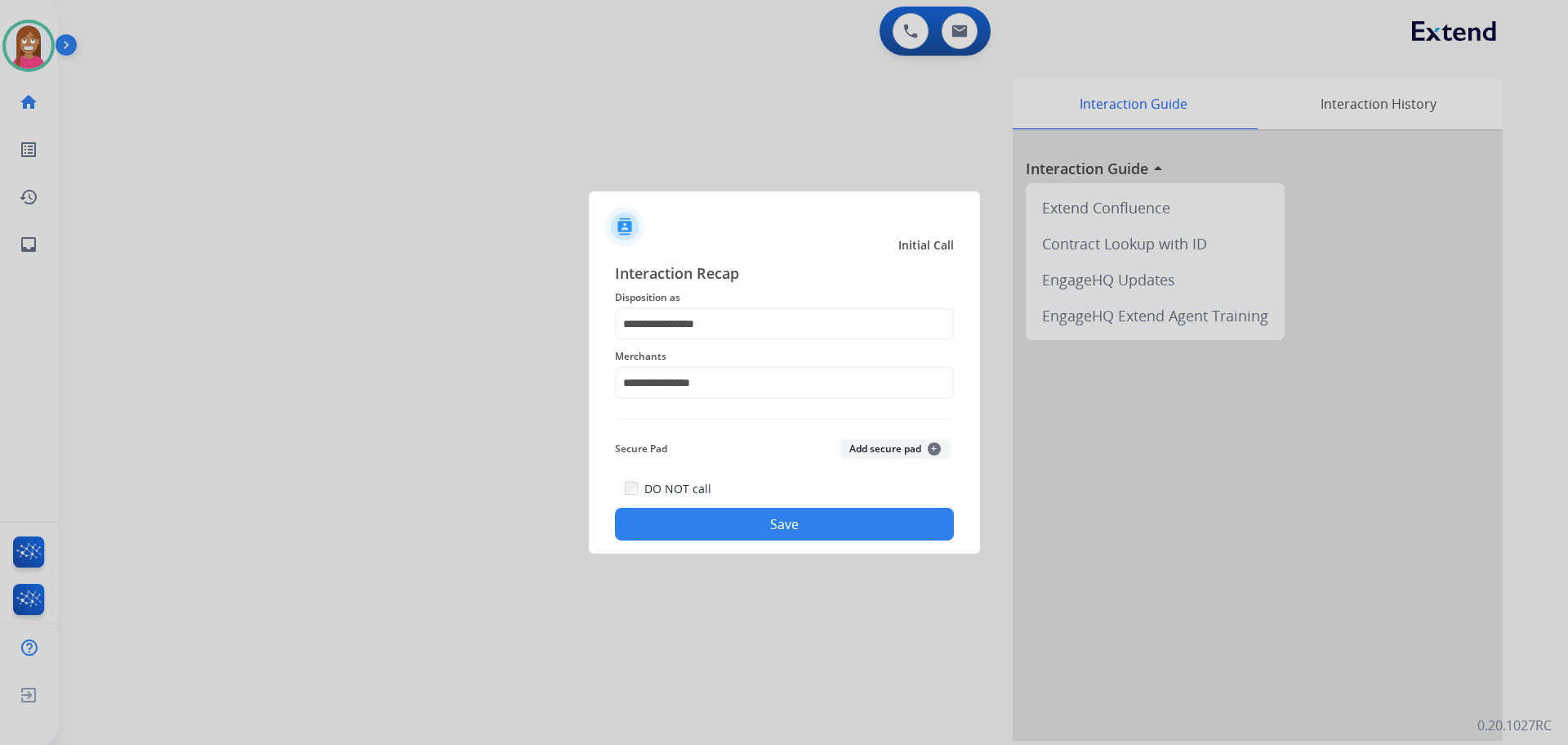
click at [682, 519] on button "Save" at bounding box center [784, 523] width 339 height 32
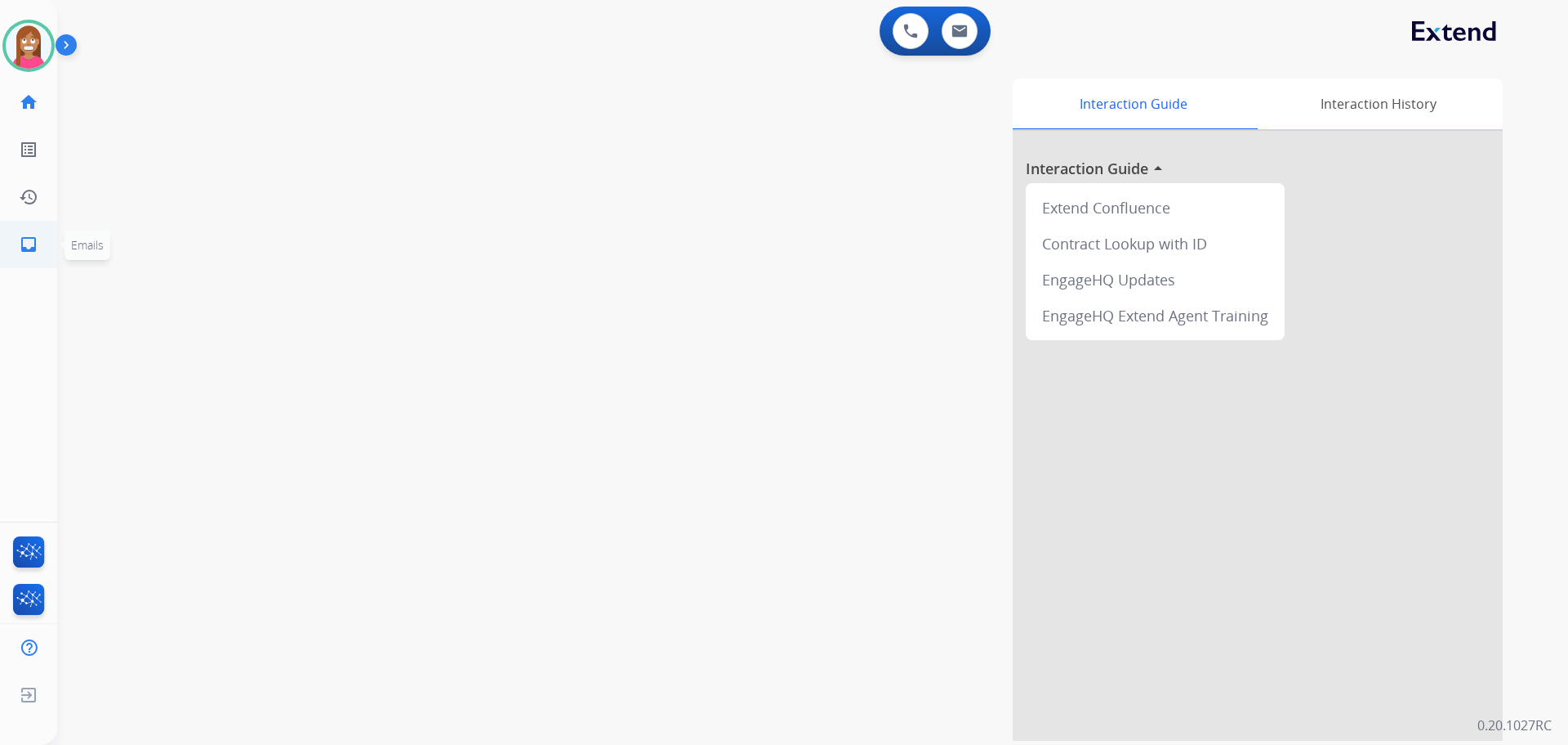
click at [19, 230] on link "inbox Emails" at bounding box center [28, 244] width 45 height 45
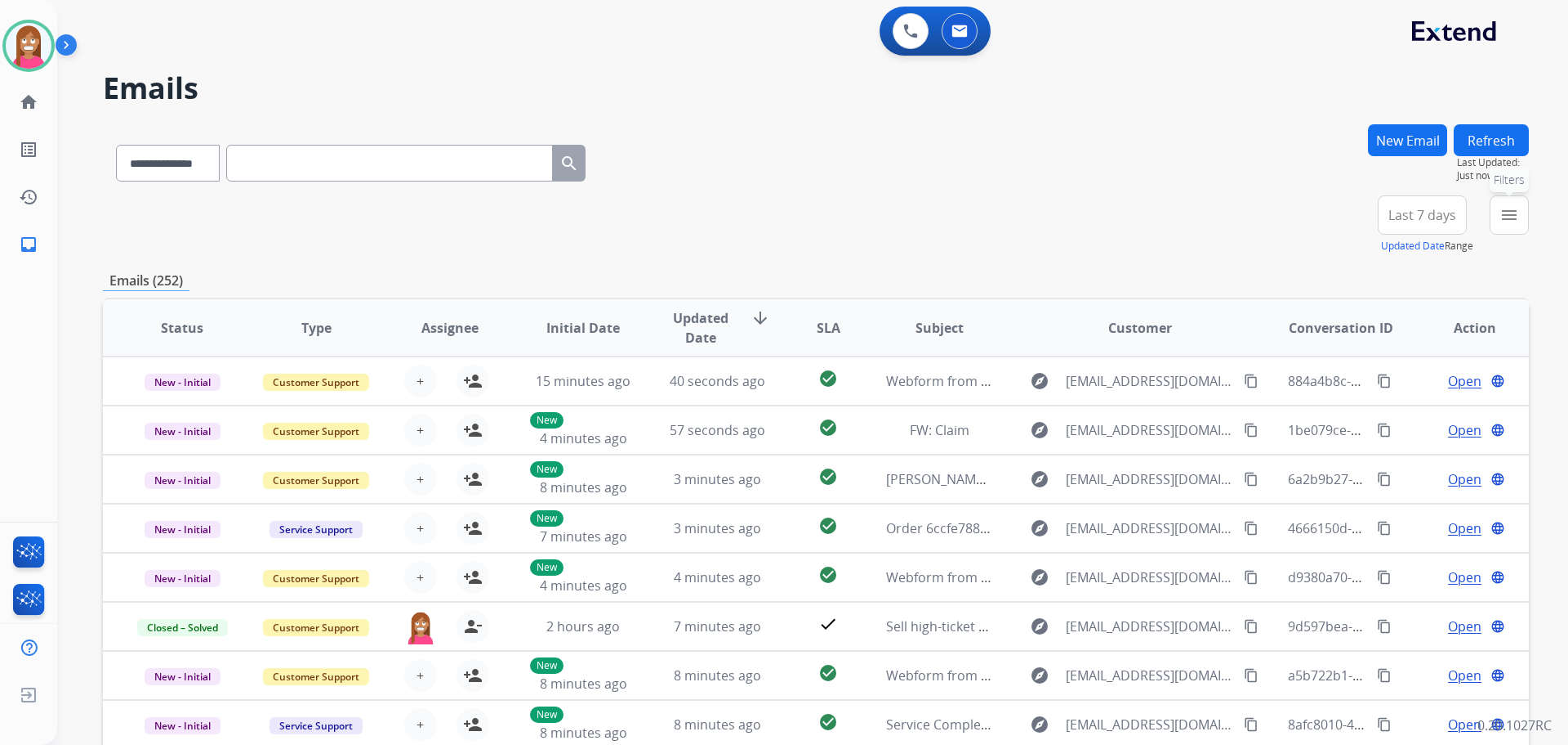
click at [1522, 212] on button "menu Filters" at bounding box center [1510, 215] width 39 height 39
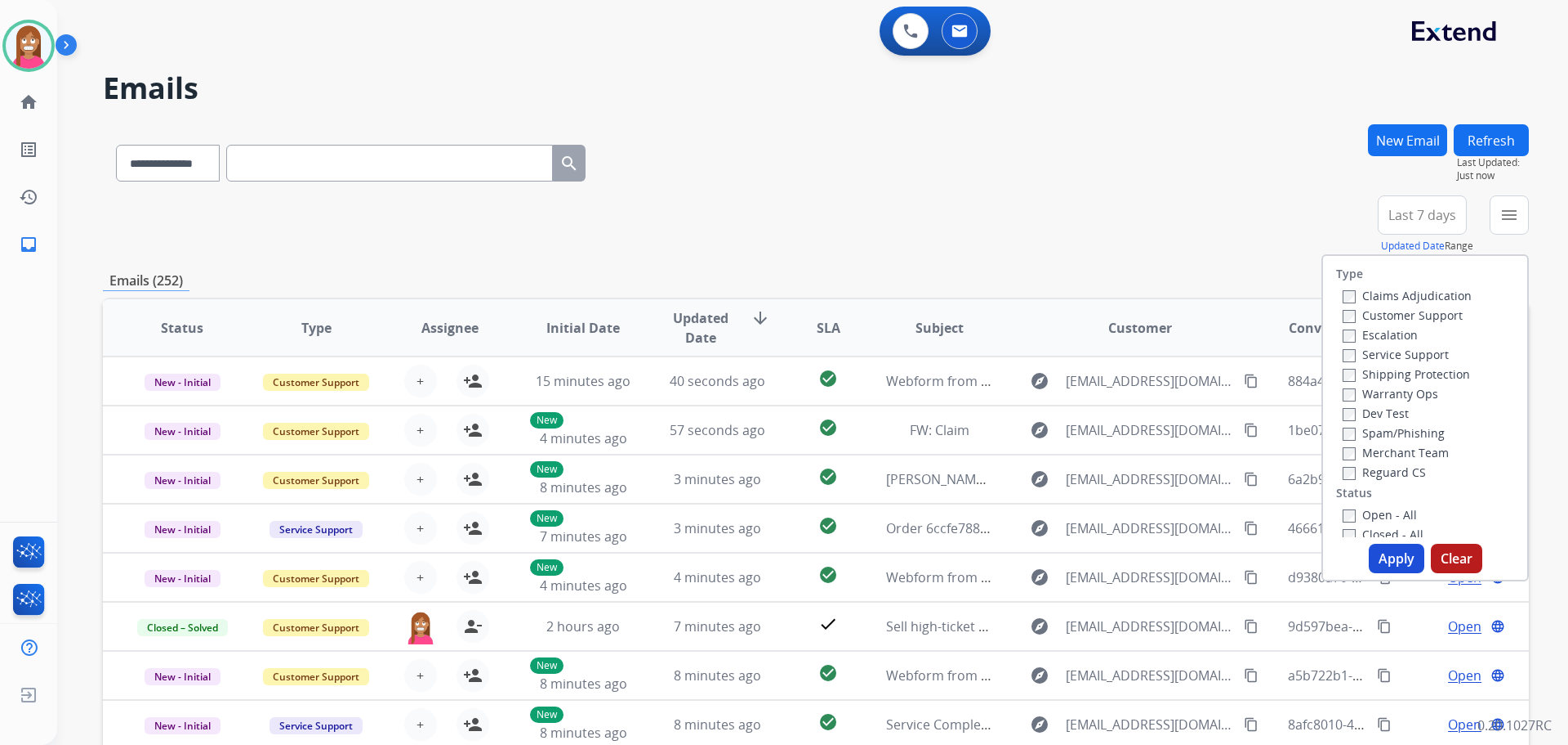
click at [1420, 321] on label "Customer Support" at bounding box center [1403, 315] width 121 height 16
click at [1398, 375] on label "Shipping Protection" at bounding box center [1406, 374] width 127 height 16
click at [1353, 476] on label "Reguard CS" at bounding box center [1384, 471] width 83 height 16
click at [1353, 516] on label "Open - All" at bounding box center [1380, 514] width 74 height 16
click at [1376, 545] on button "Apply" at bounding box center [1397, 559] width 56 height 30
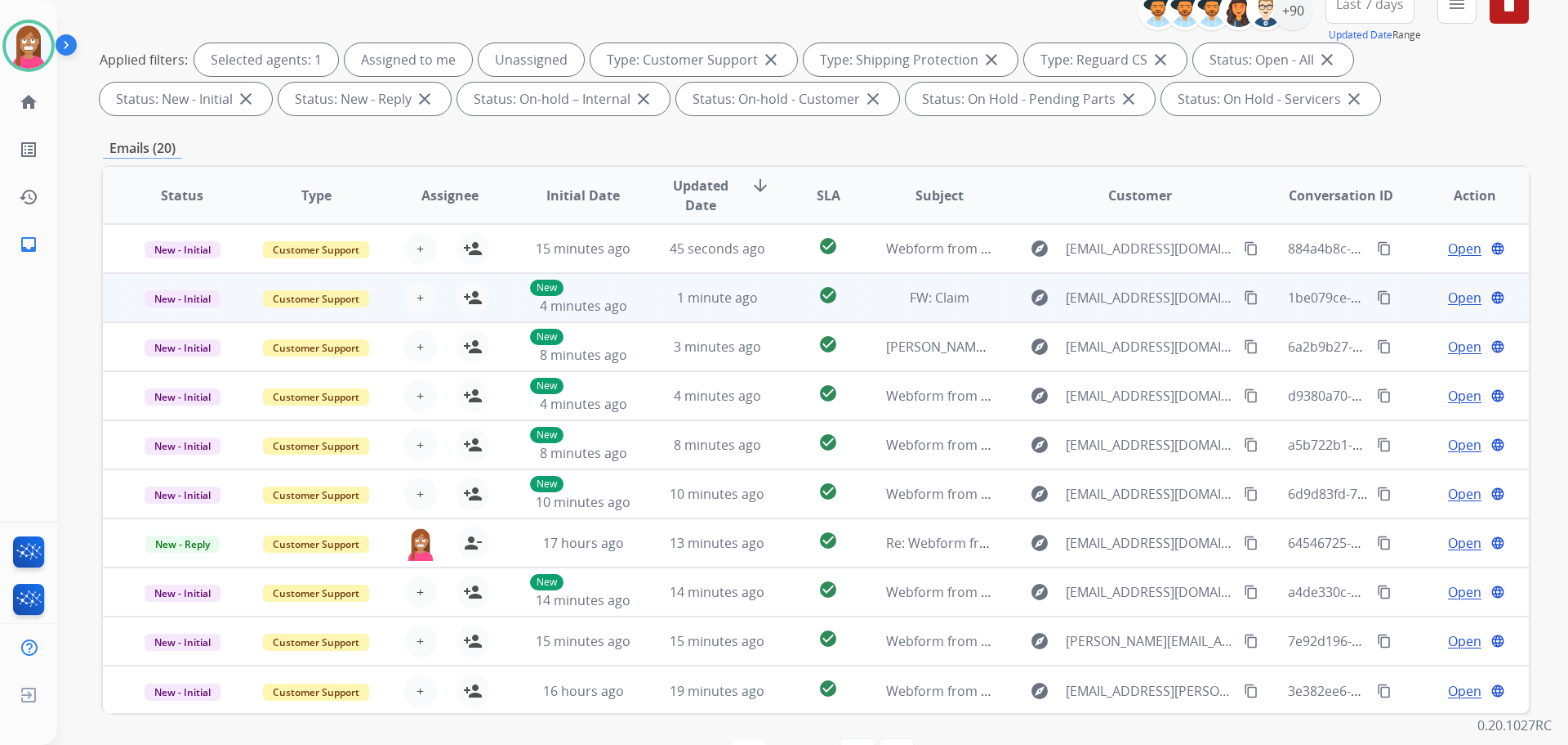
scroll to position [182, 0]
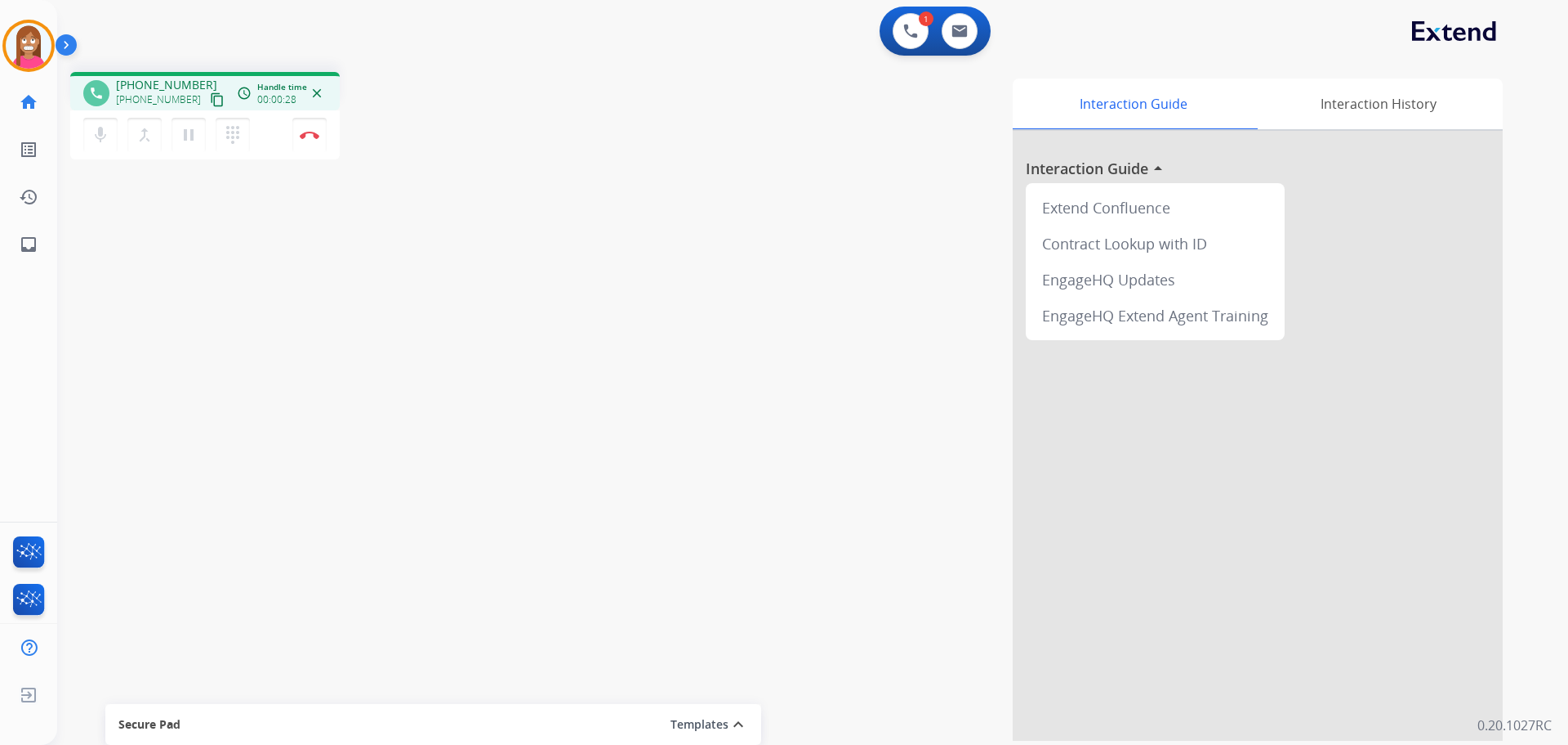
drag, startPoint x: 198, startPoint y: 108, endPoint x: 207, endPoint y: 110, distance: 9.2
click at [208, 108] on button "content_copy" at bounding box center [217, 99] width 19 height 19
click at [303, 144] on button "Disconnect" at bounding box center [309, 135] width 34 height 34
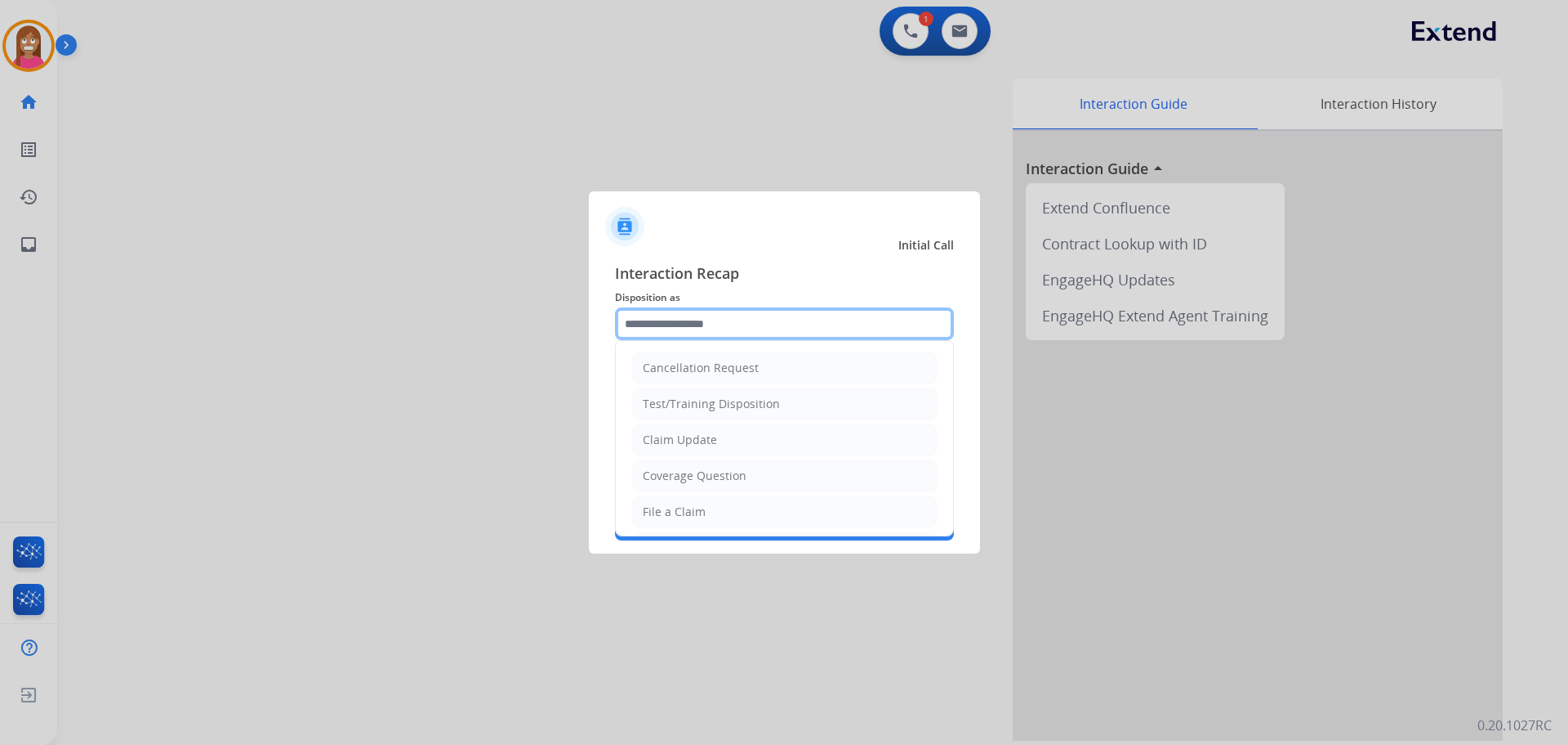
click at [683, 335] on input "text" at bounding box center [784, 323] width 339 height 32
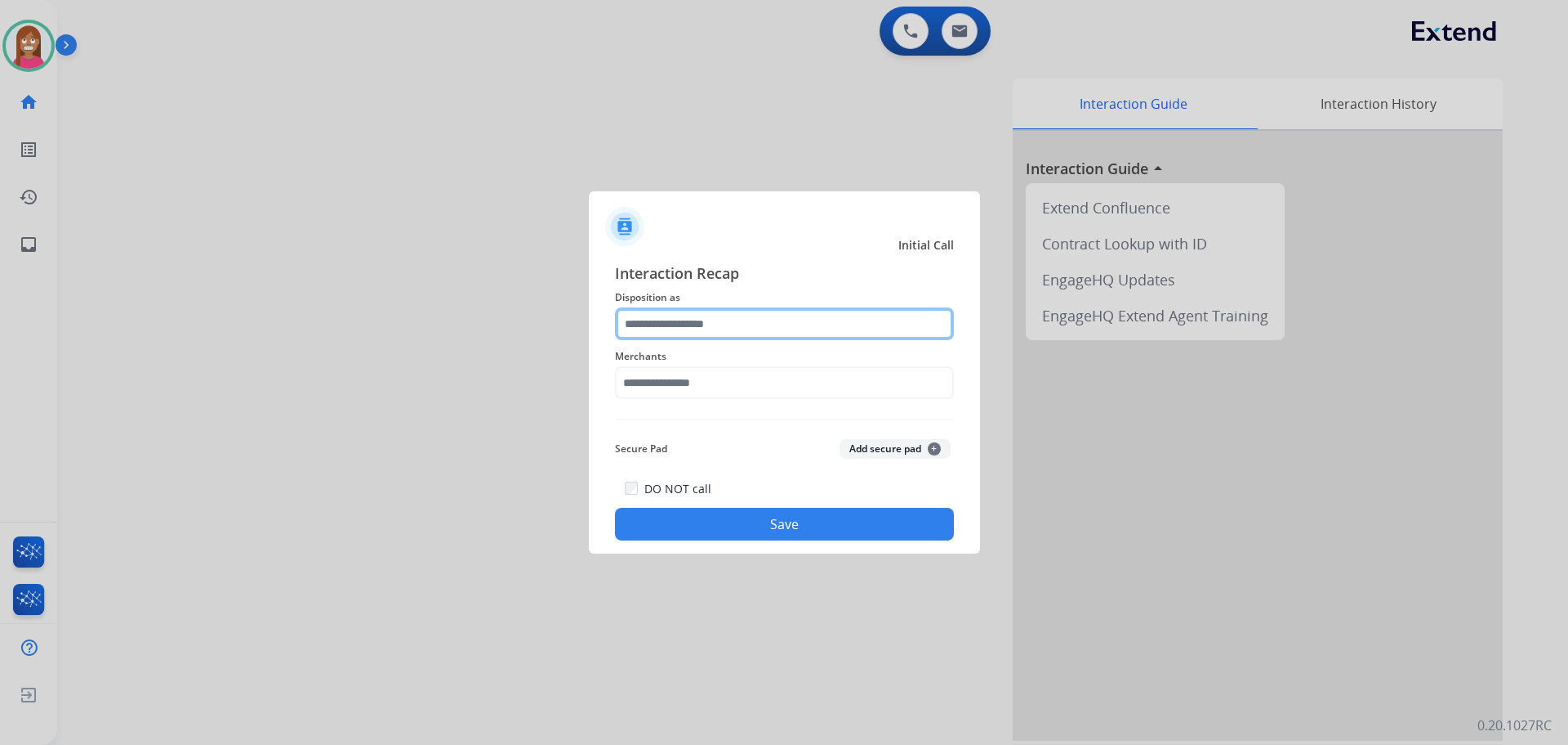
click at [736, 323] on input "text" at bounding box center [784, 323] width 339 height 32
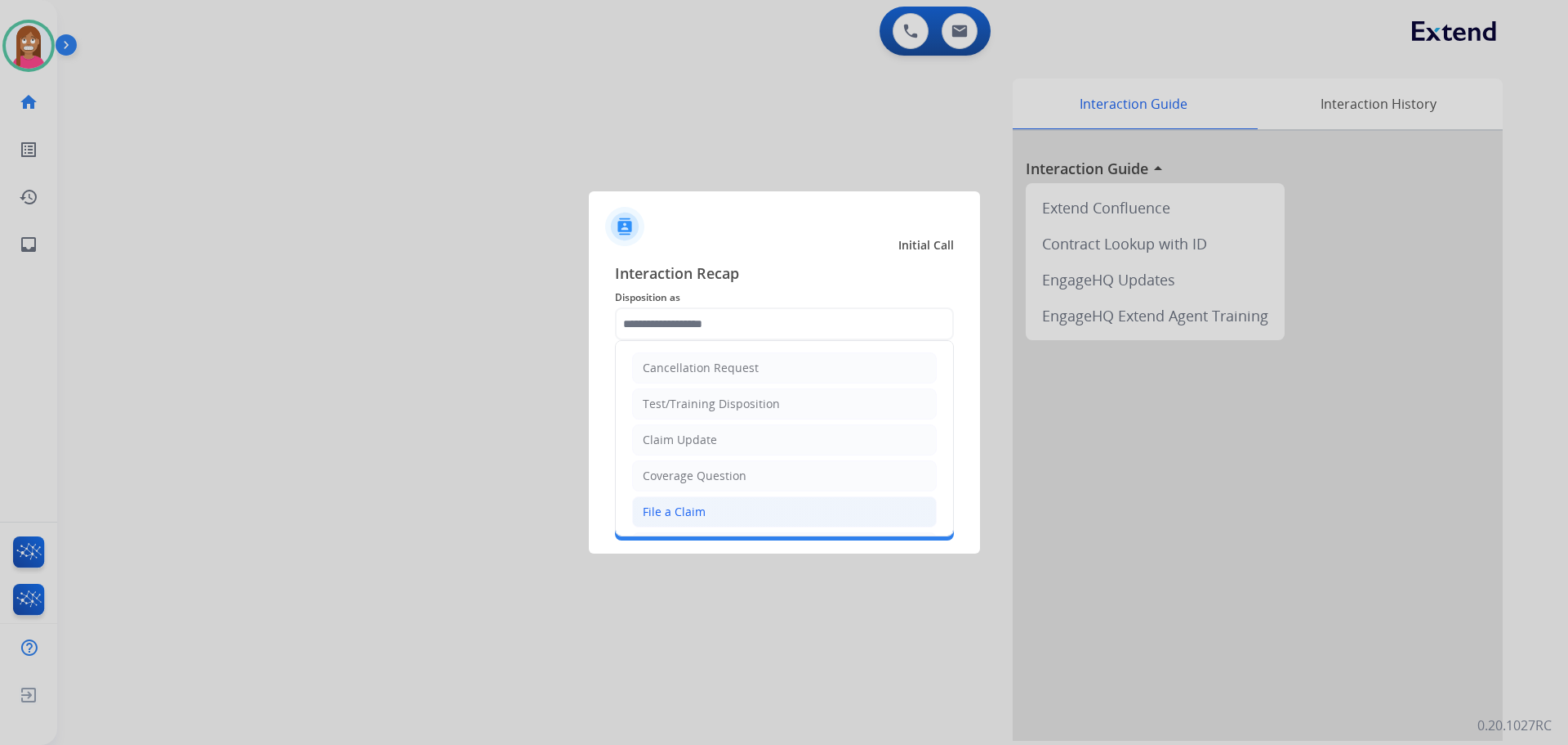
click at [690, 512] on div "File a Claim" at bounding box center [674, 512] width 63 height 17
type input "**********"
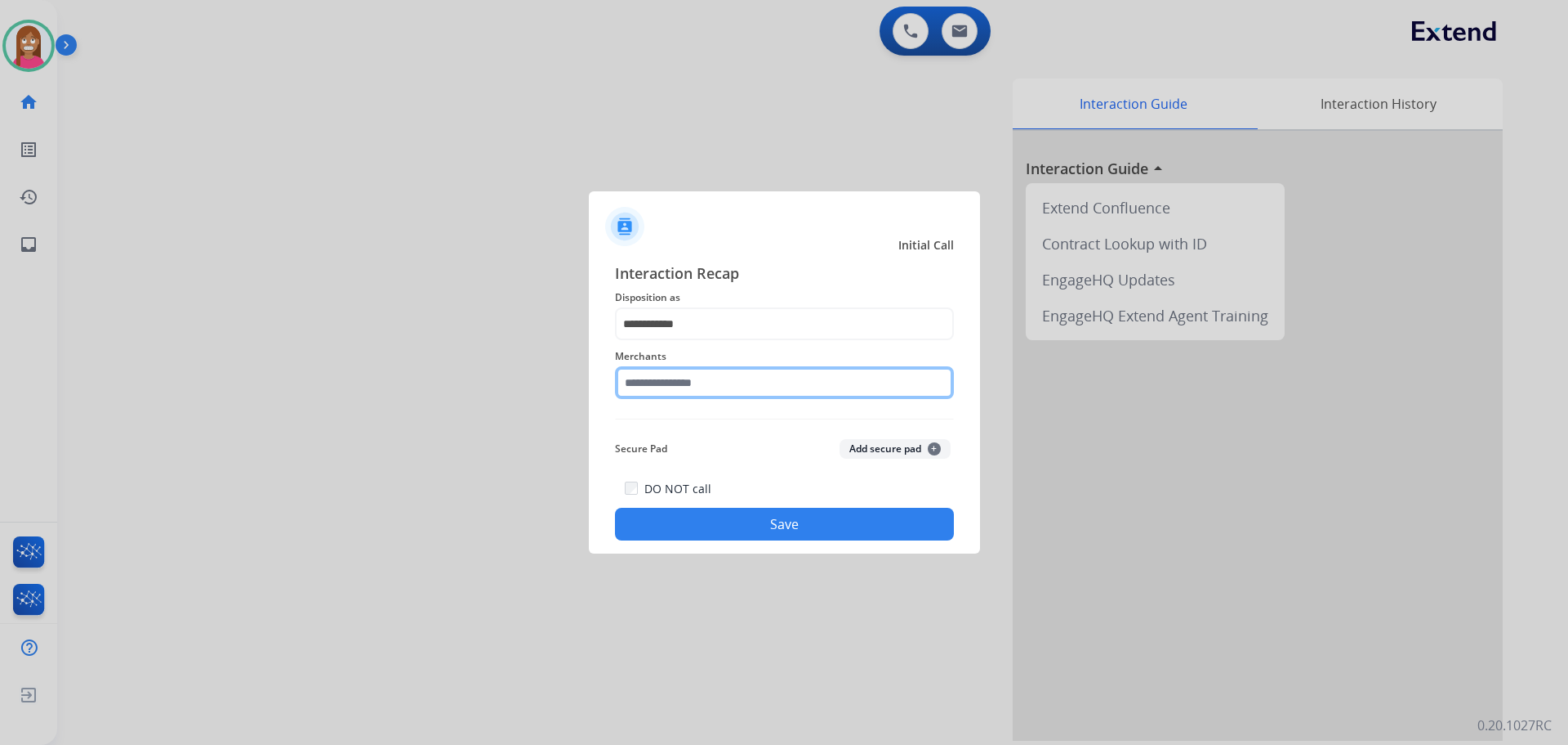
click at [690, 383] on input "text" at bounding box center [784, 382] width 339 height 32
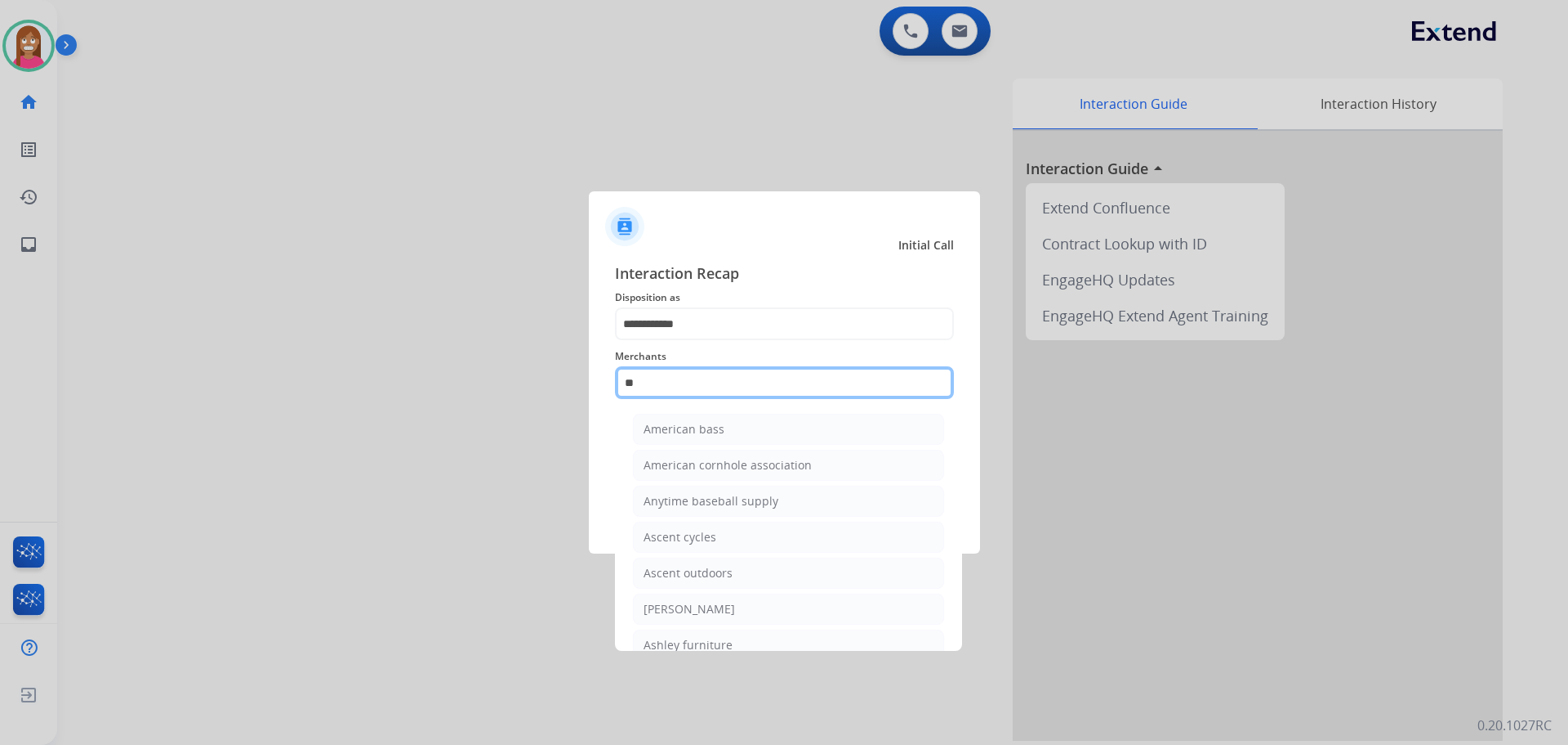
type input "*"
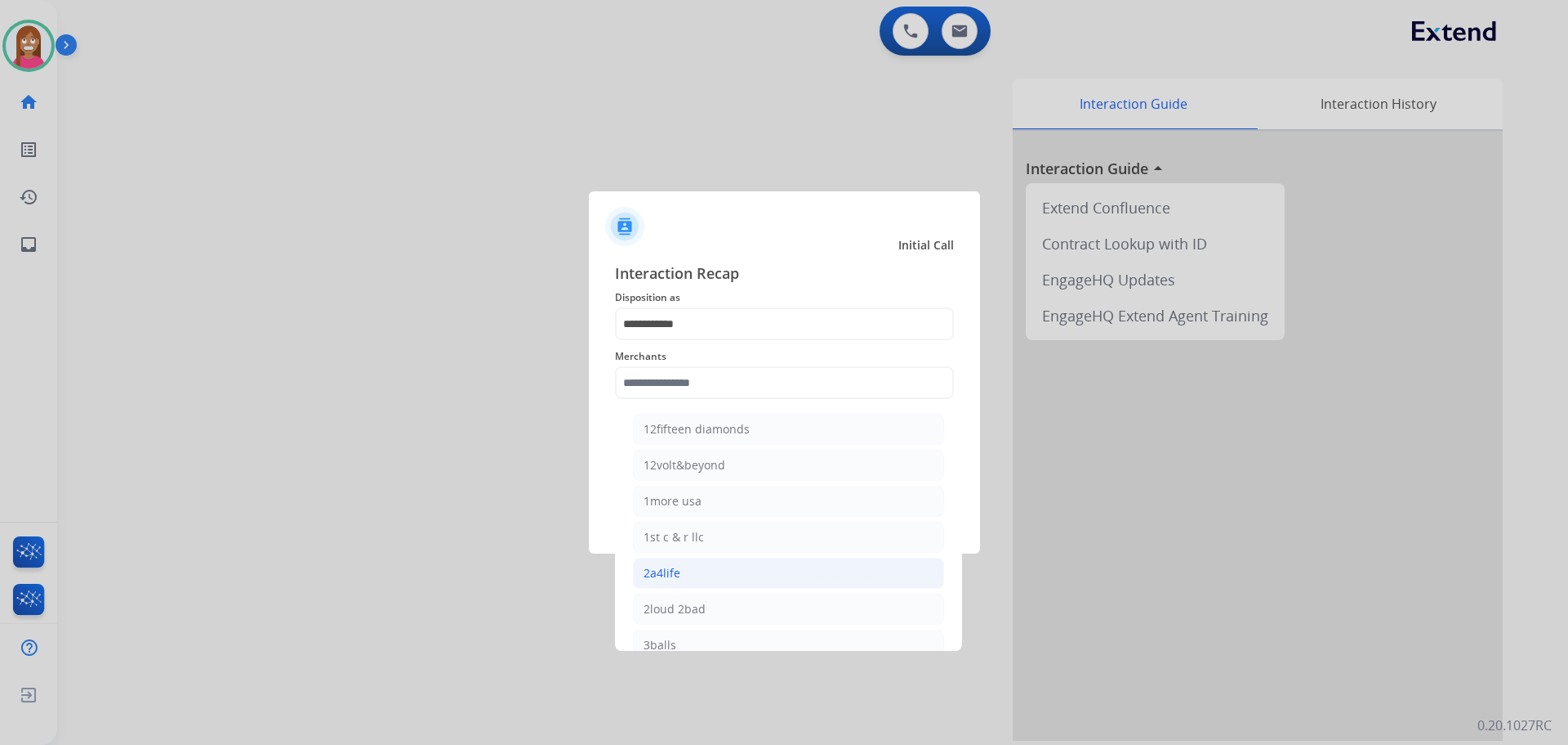
click at [660, 571] on div "2a4life" at bounding box center [662, 573] width 37 height 17
type input "*******"
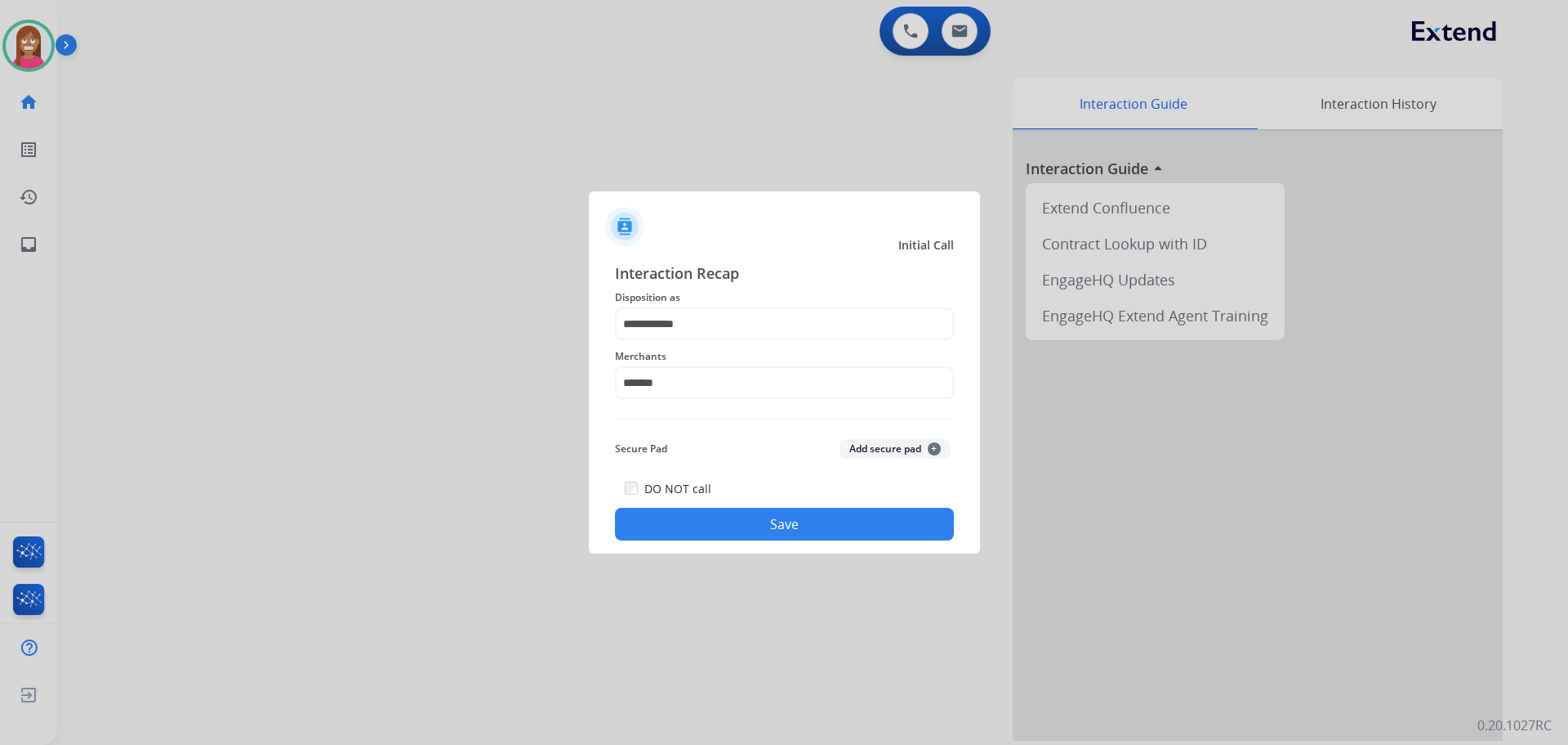
click at [670, 525] on button "Save" at bounding box center [784, 523] width 339 height 32
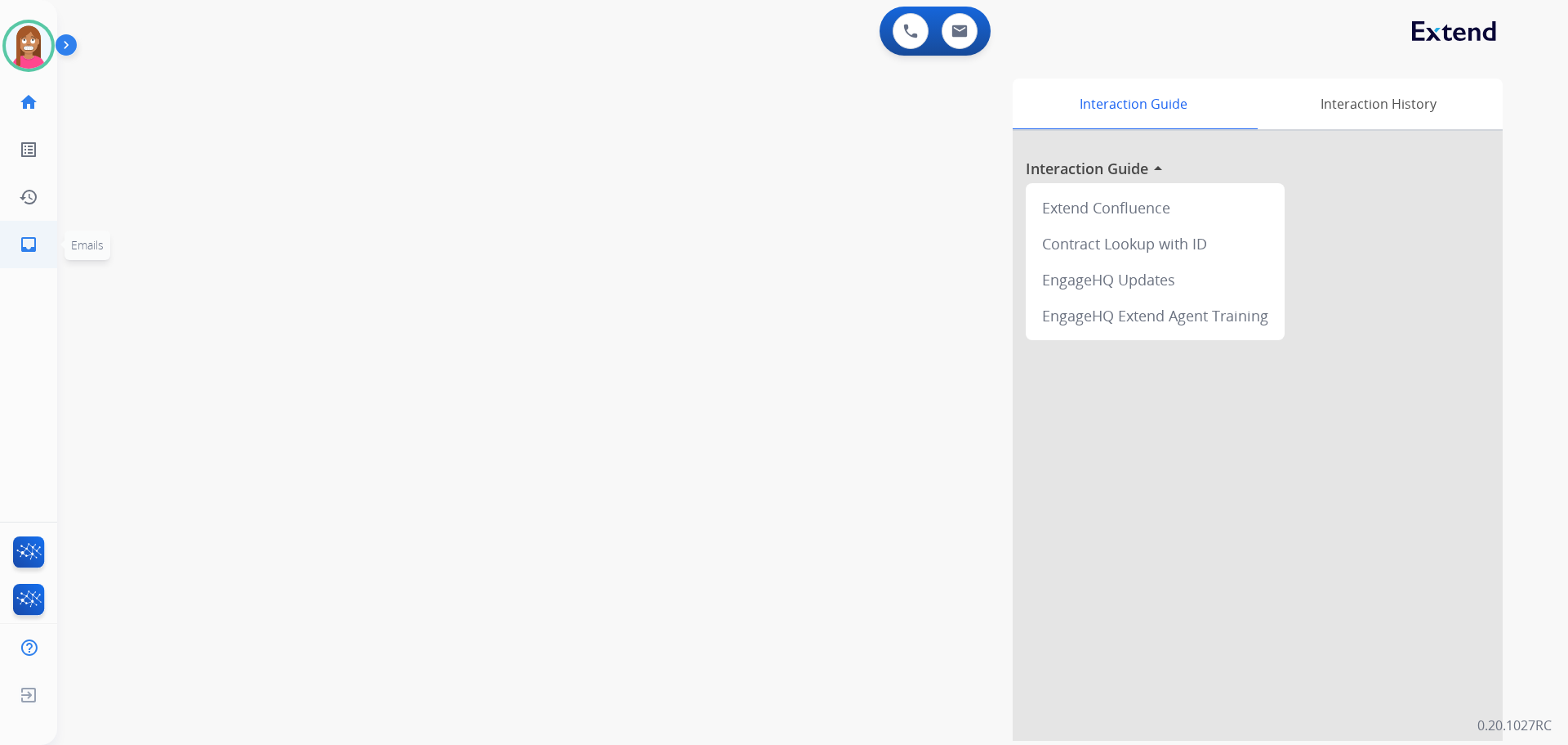
click at [19, 241] on mat-icon "inbox" at bounding box center [28, 244] width 19 height 19
select select "**********"
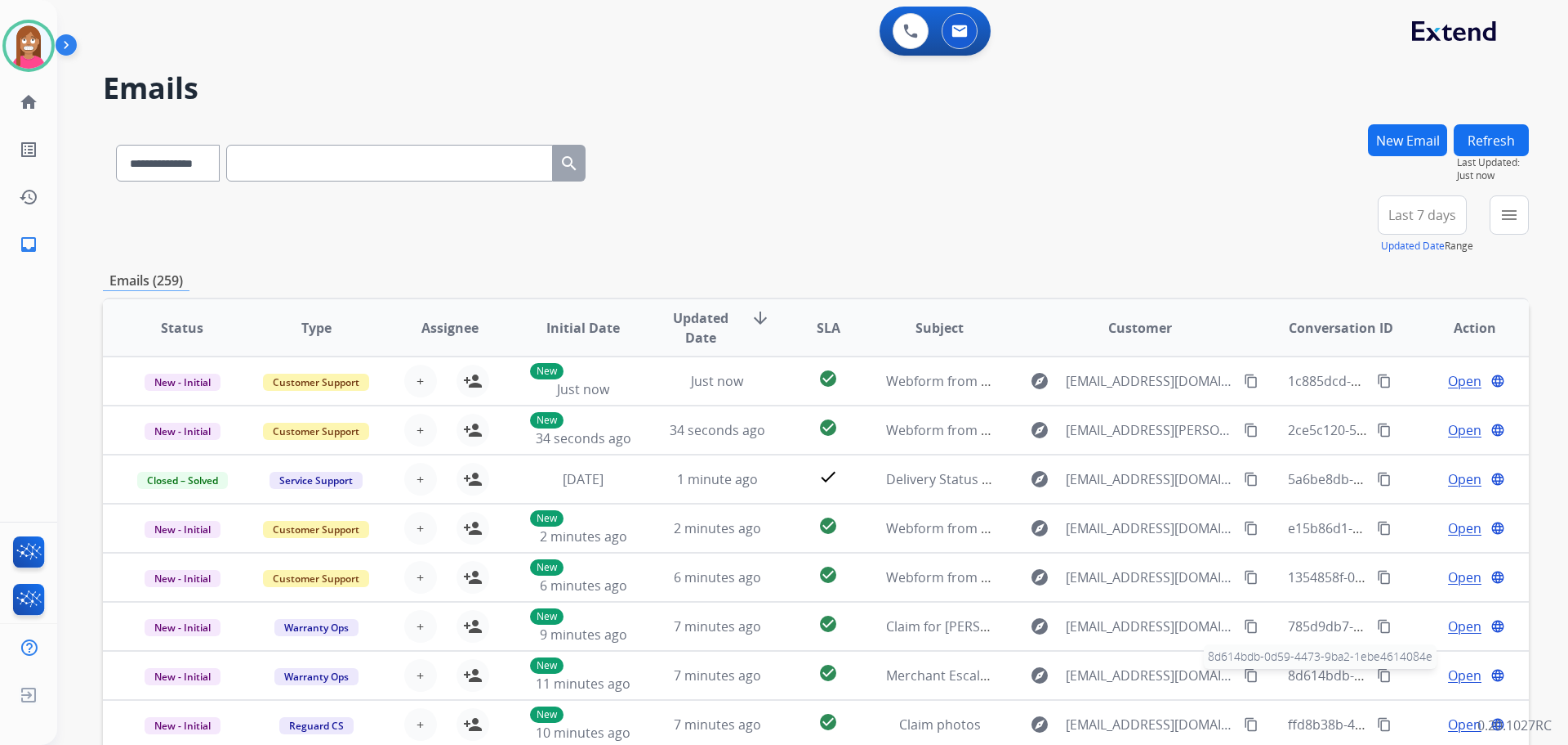
scroll to position [2, 0]
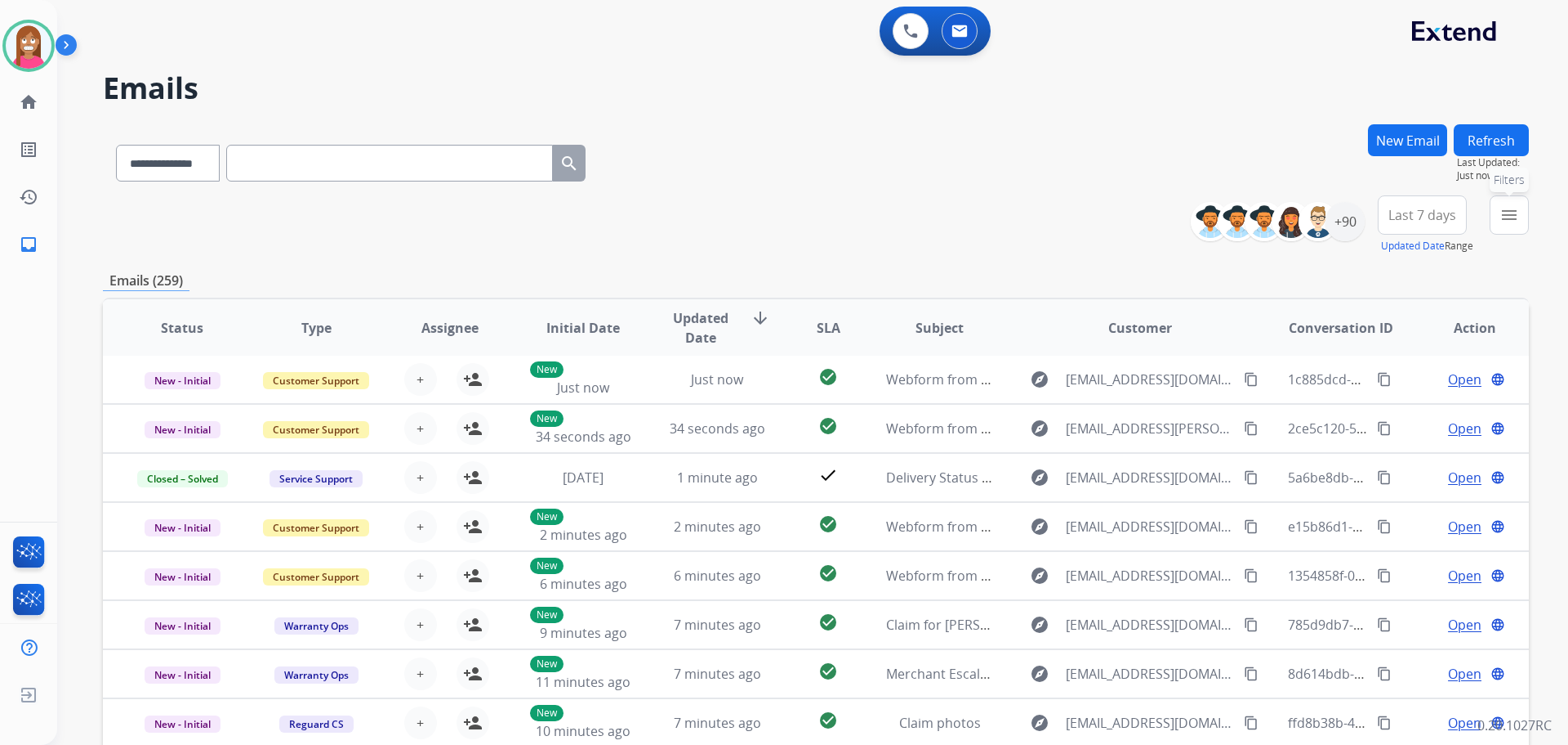
drag, startPoint x: 1500, startPoint y: 223, endPoint x: 1461, endPoint y: 281, distance: 69.9
click at [1489, 240] on div "**********" at bounding box center [1367, 225] width 326 height 58
click at [1504, 212] on mat-icon "menu" at bounding box center [1509, 214] width 19 height 19
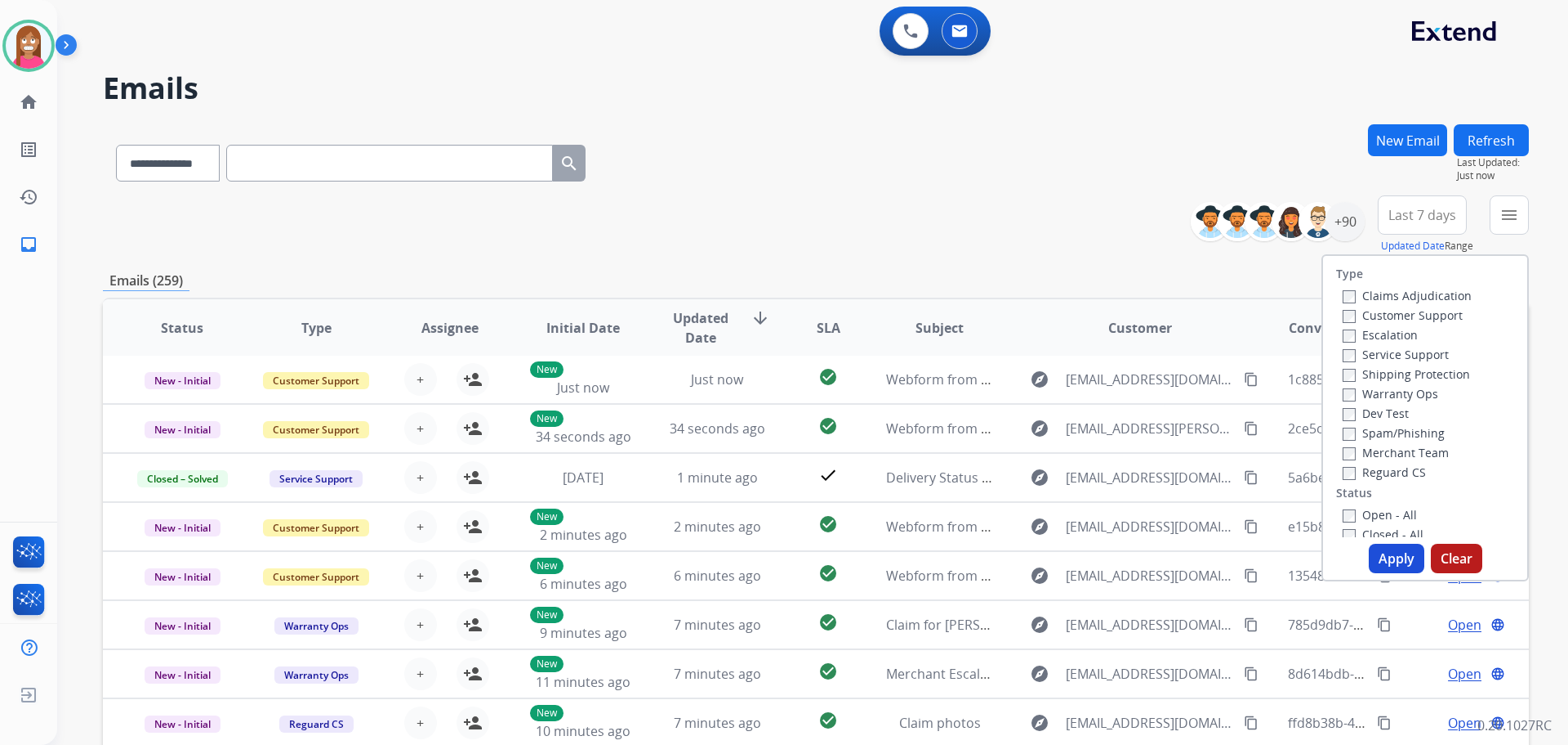
click at [1364, 316] on label "Customer Support" at bounding box center [1403, 315] width 121 height 16
click at [1364, 380] on label "Shipping Protection" at bounding box center [1406, 374] width 127 height 16
click at [1363, 470] on label "Reguard CS" at bounding box center [1384, 471] width 83 height 16
click at [1369, 520] on label "Open - All" at bounding box center [1380, 514] width 74 height 16
click at [1374, 556] on button "Apply" at bounding box center [1397, 559] width 56 height 30
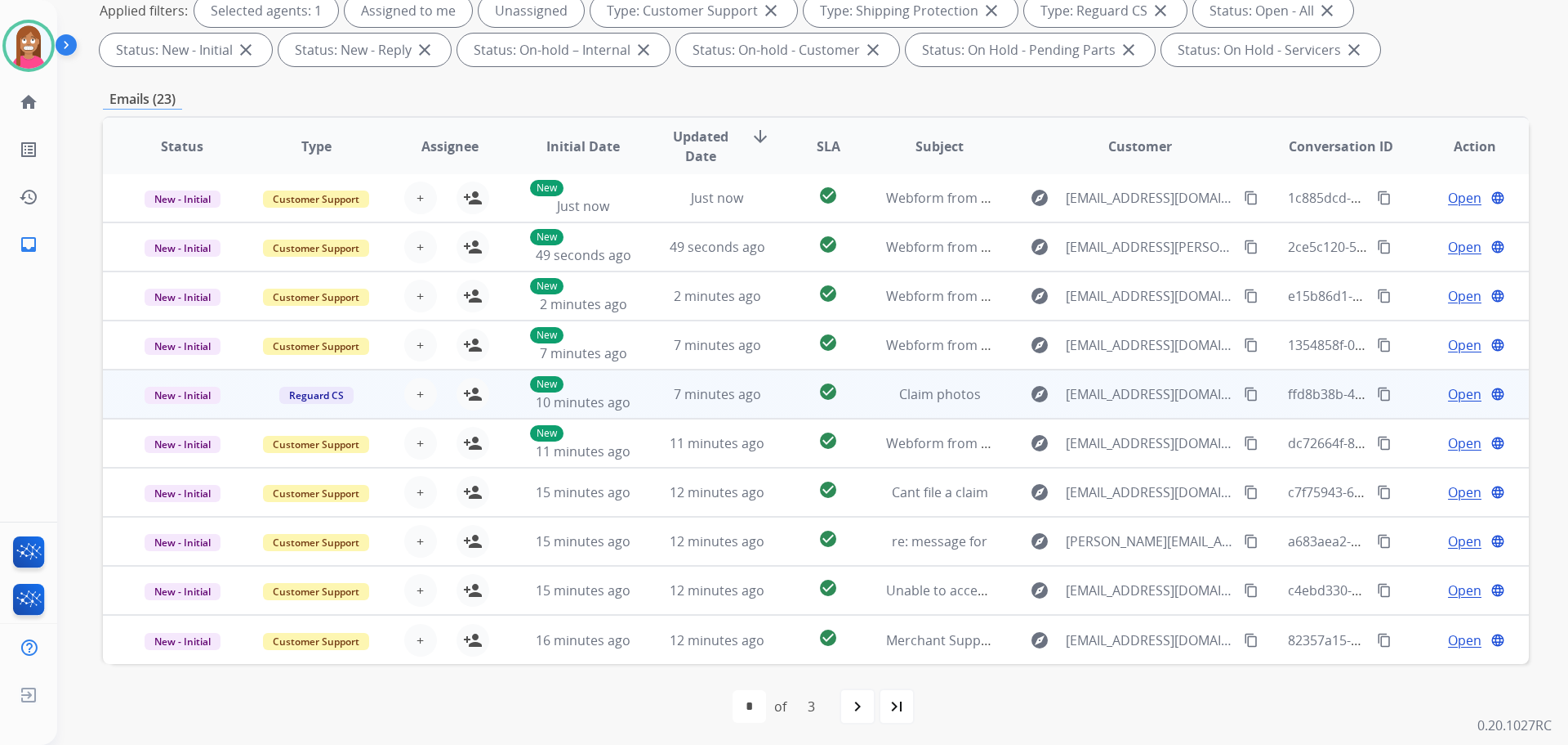
scroll to position [264, 0]
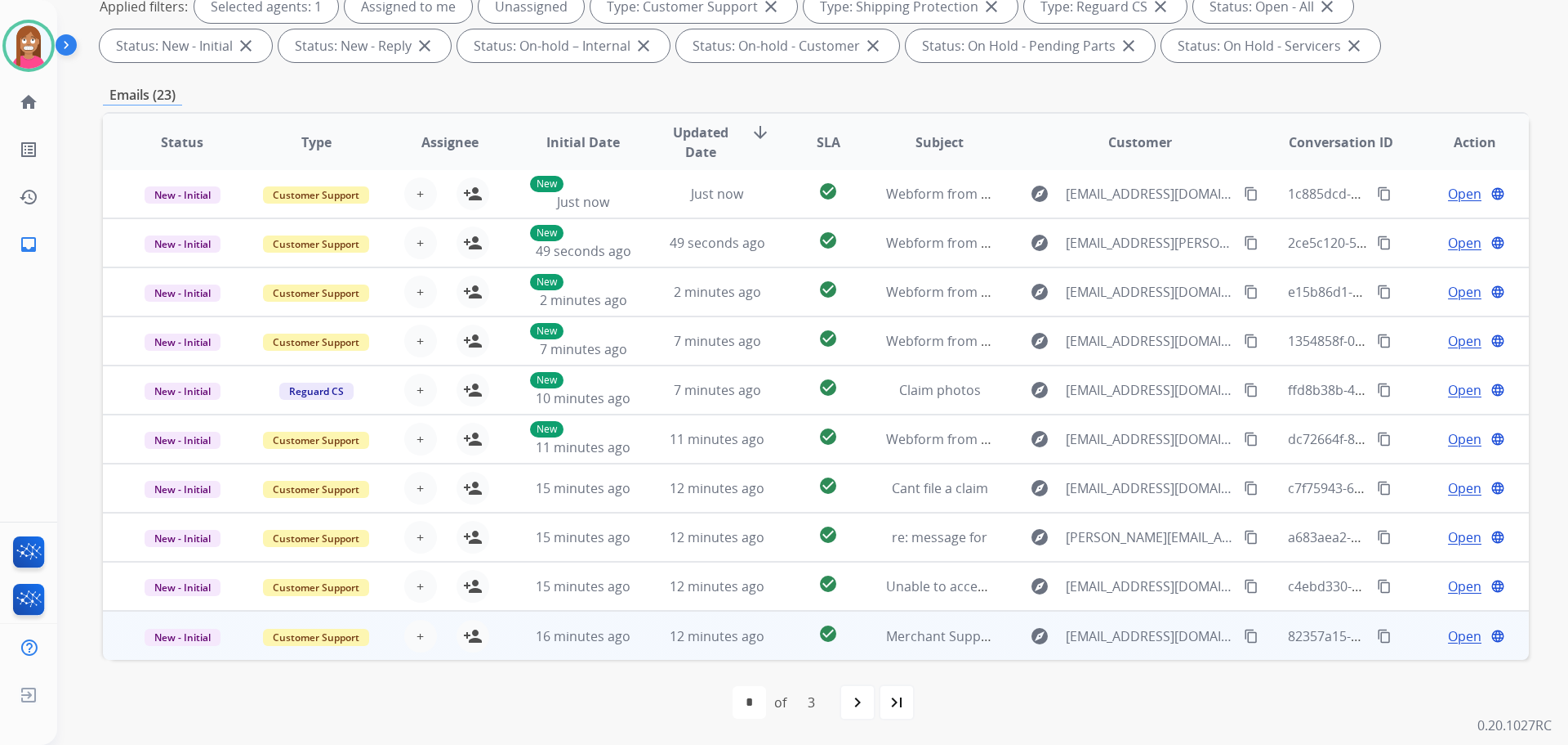
click at [643, 649] on td "12 minutes ago" at bounding box center [705, 635] width 134 height 49
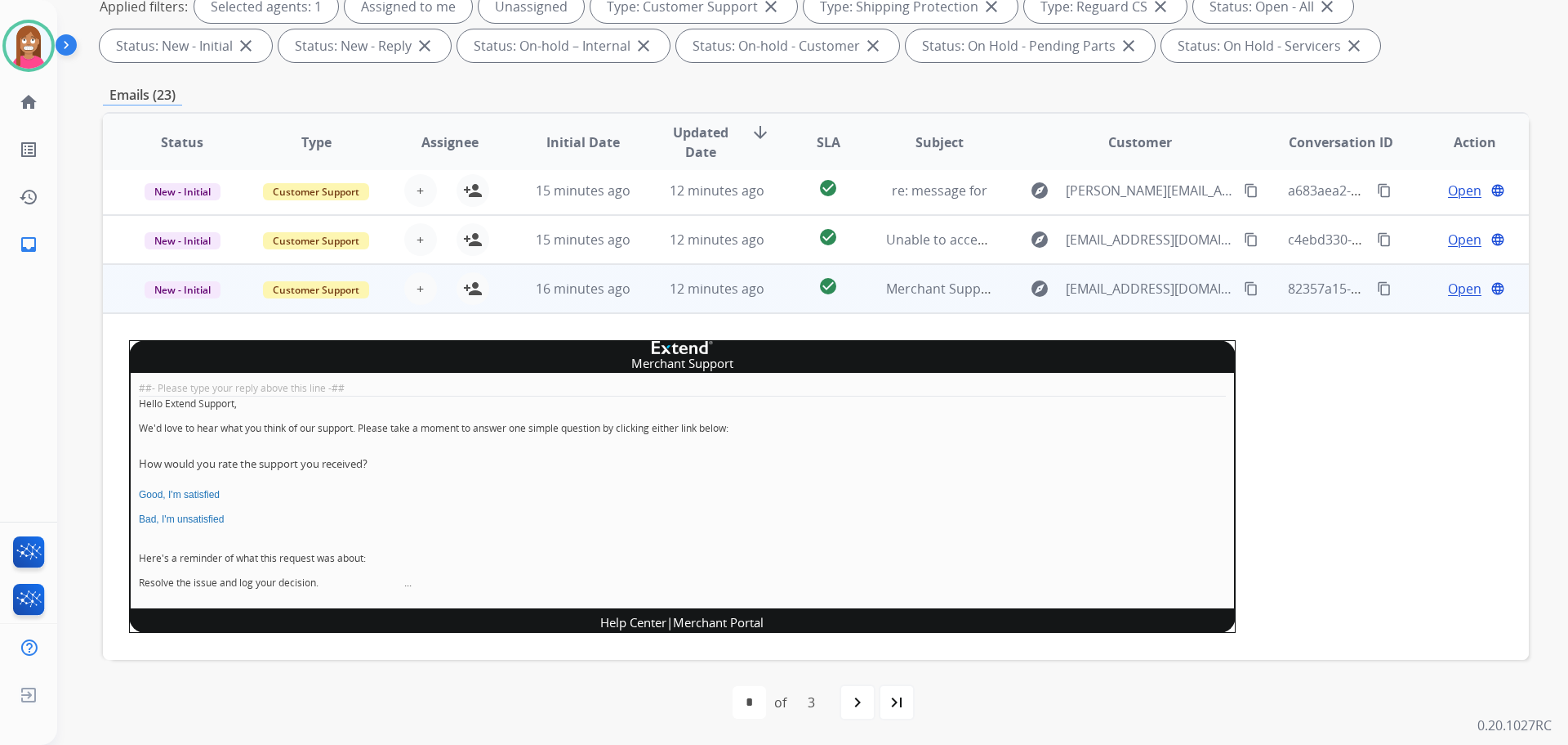
scroll to position [367, 0]
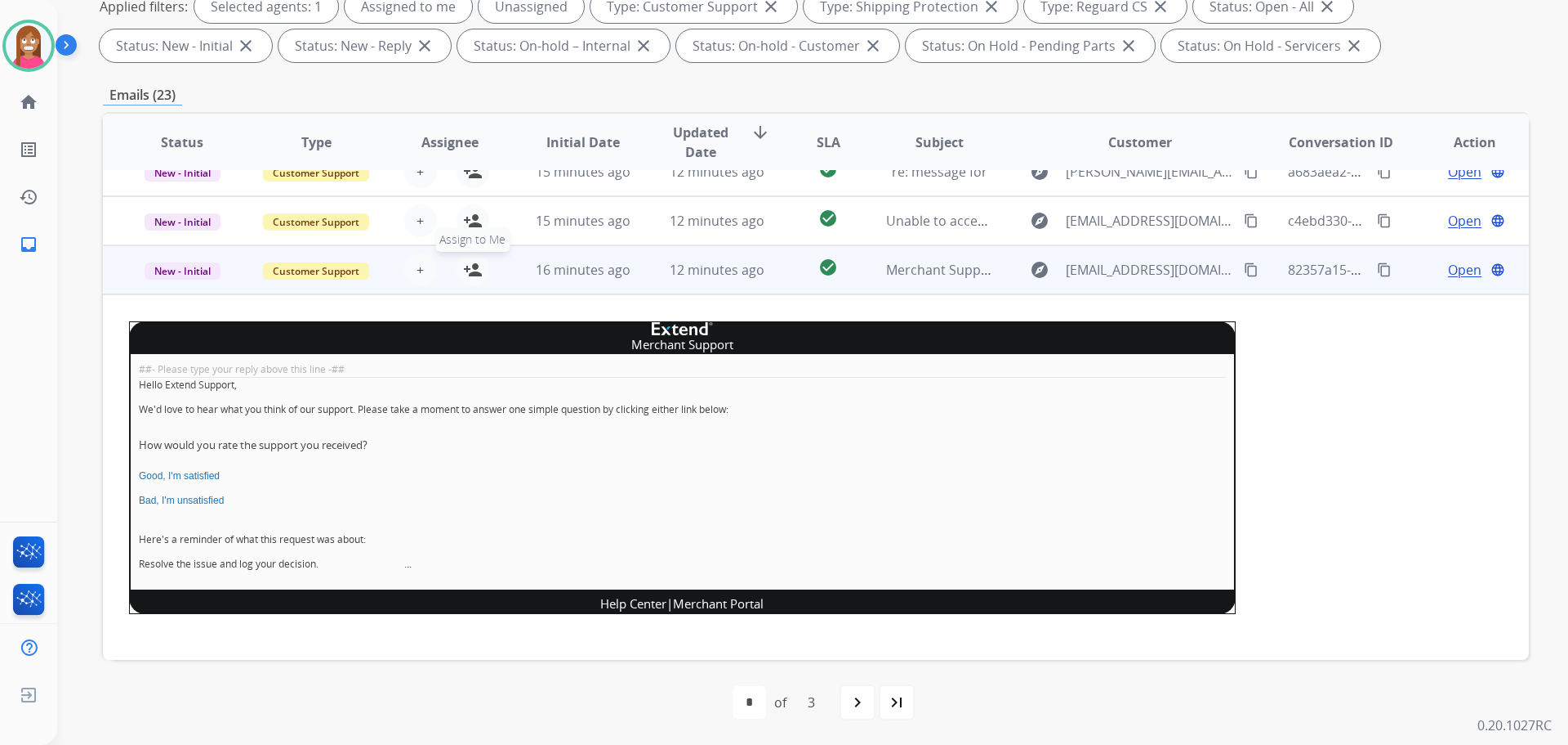
click at [469, 266] on mat-icon "person_add" at bounding box center [473, 269] width 19 height 19
click at [178, 272] on span "New - Initial" at bounding box center [183, 271] width 76 height 18
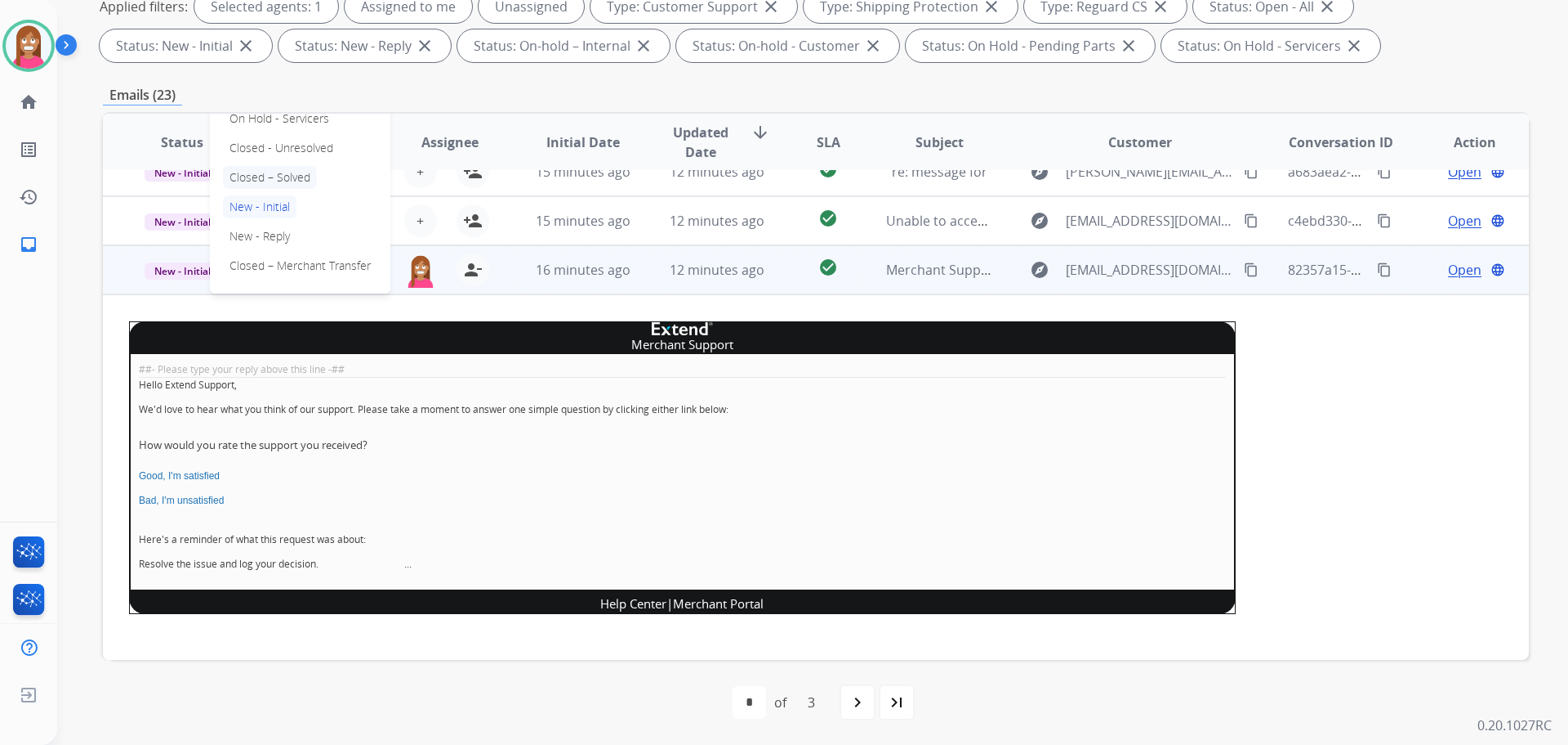
click at [255, 175] on p "Closed – Solved" at bounding box center [270, 177] width 94 height 23
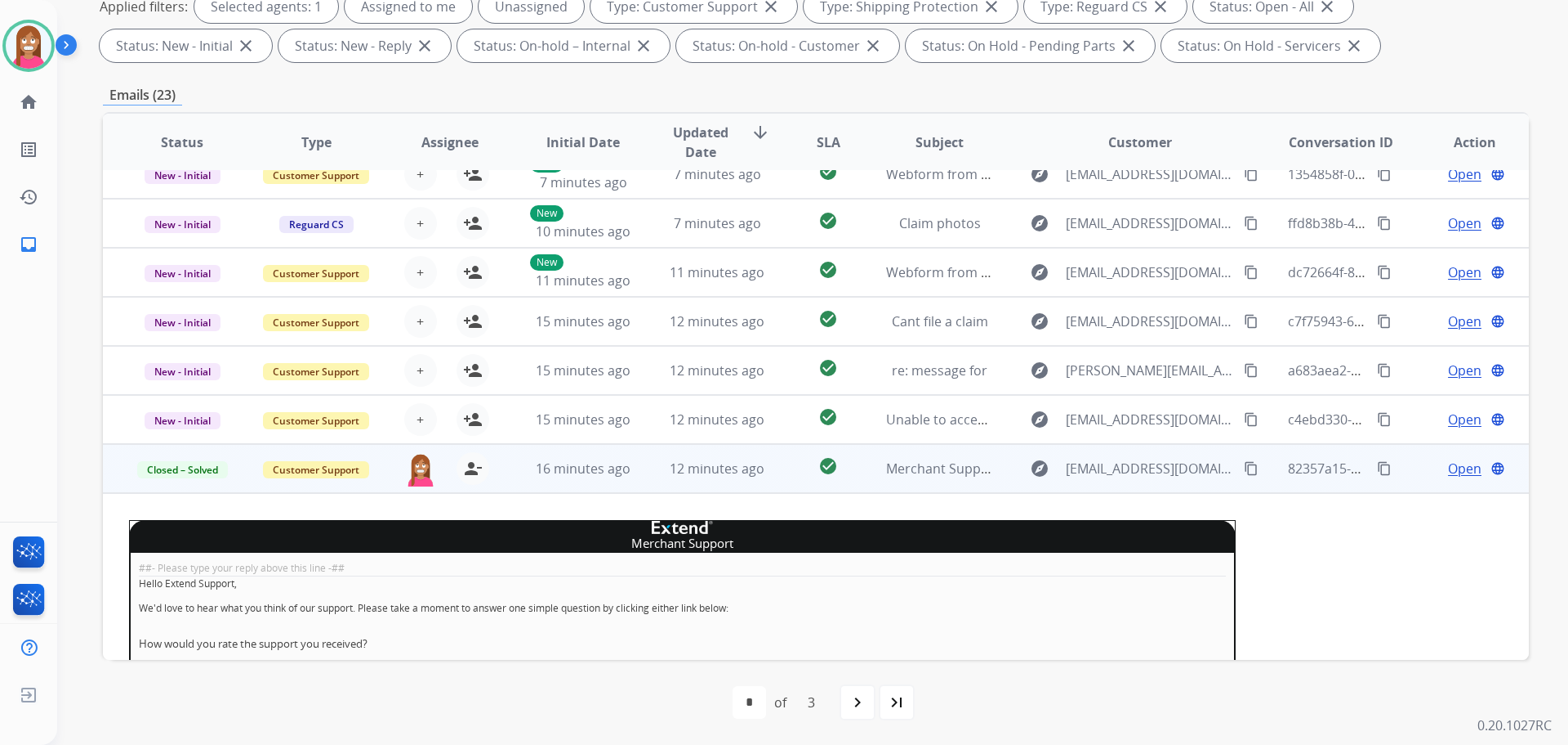
scroll to position [327, 0]
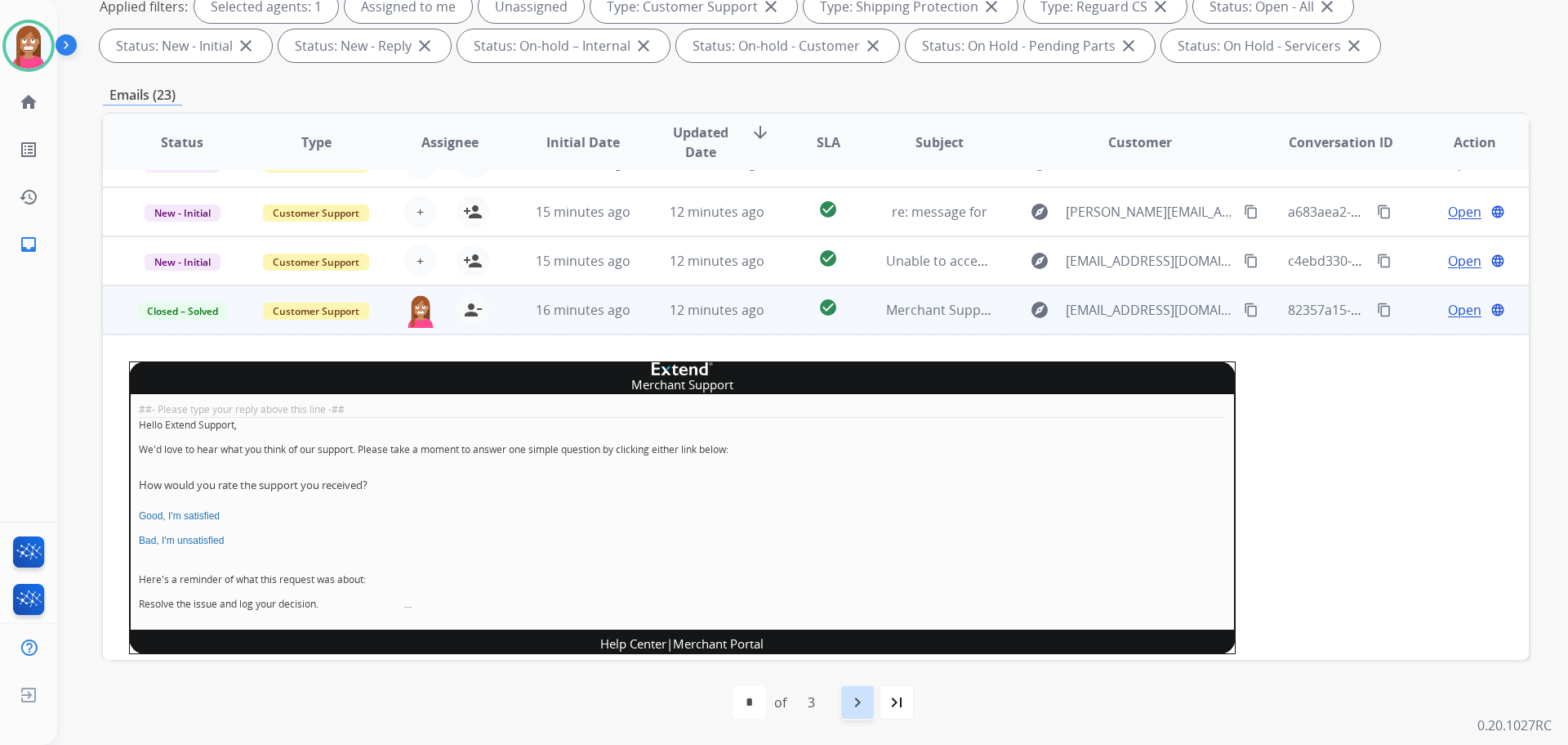
click at [848, 704] on mat-icon "navigate_next" at bounding box center [857, 701] width 19 height 19
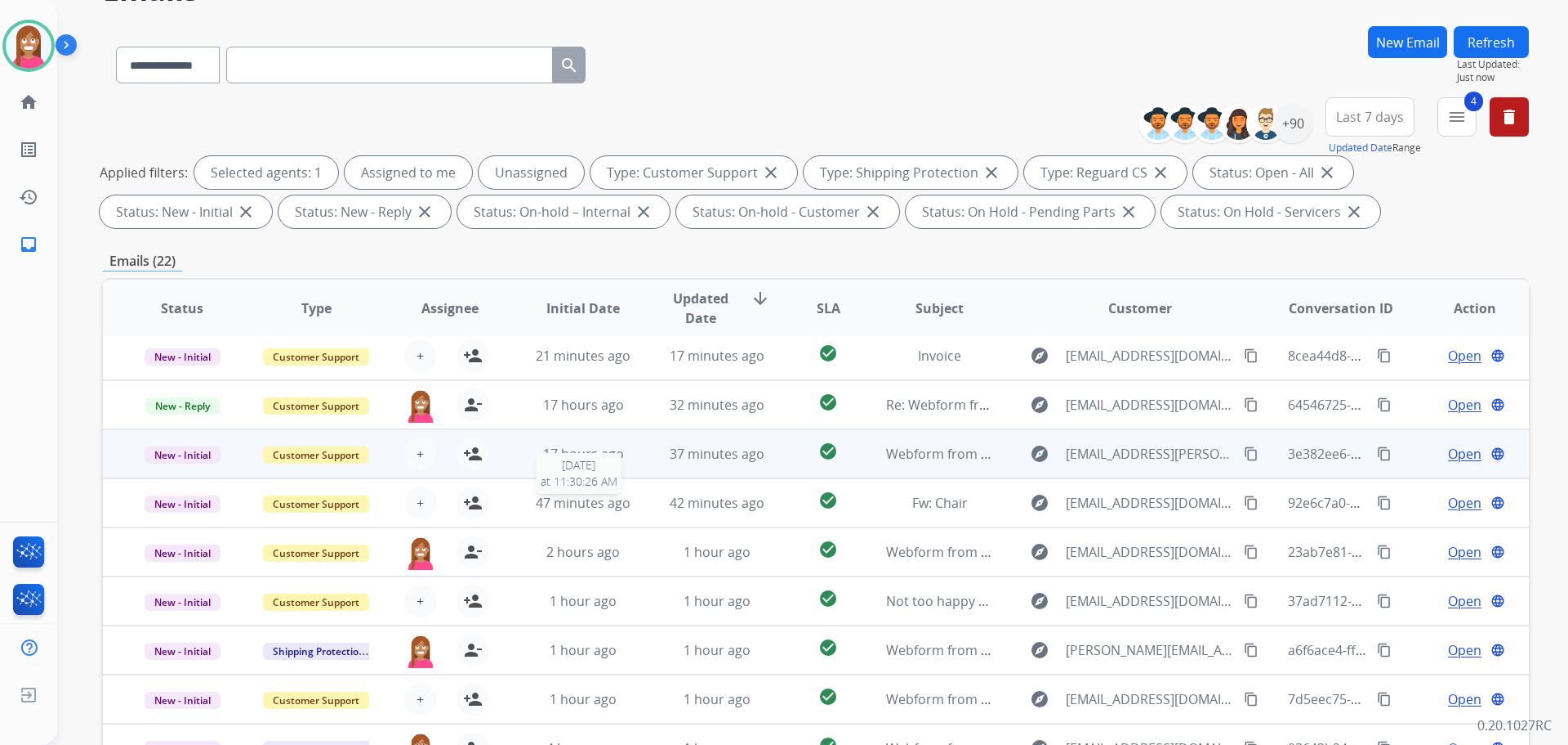
scroll to position [264, 0]
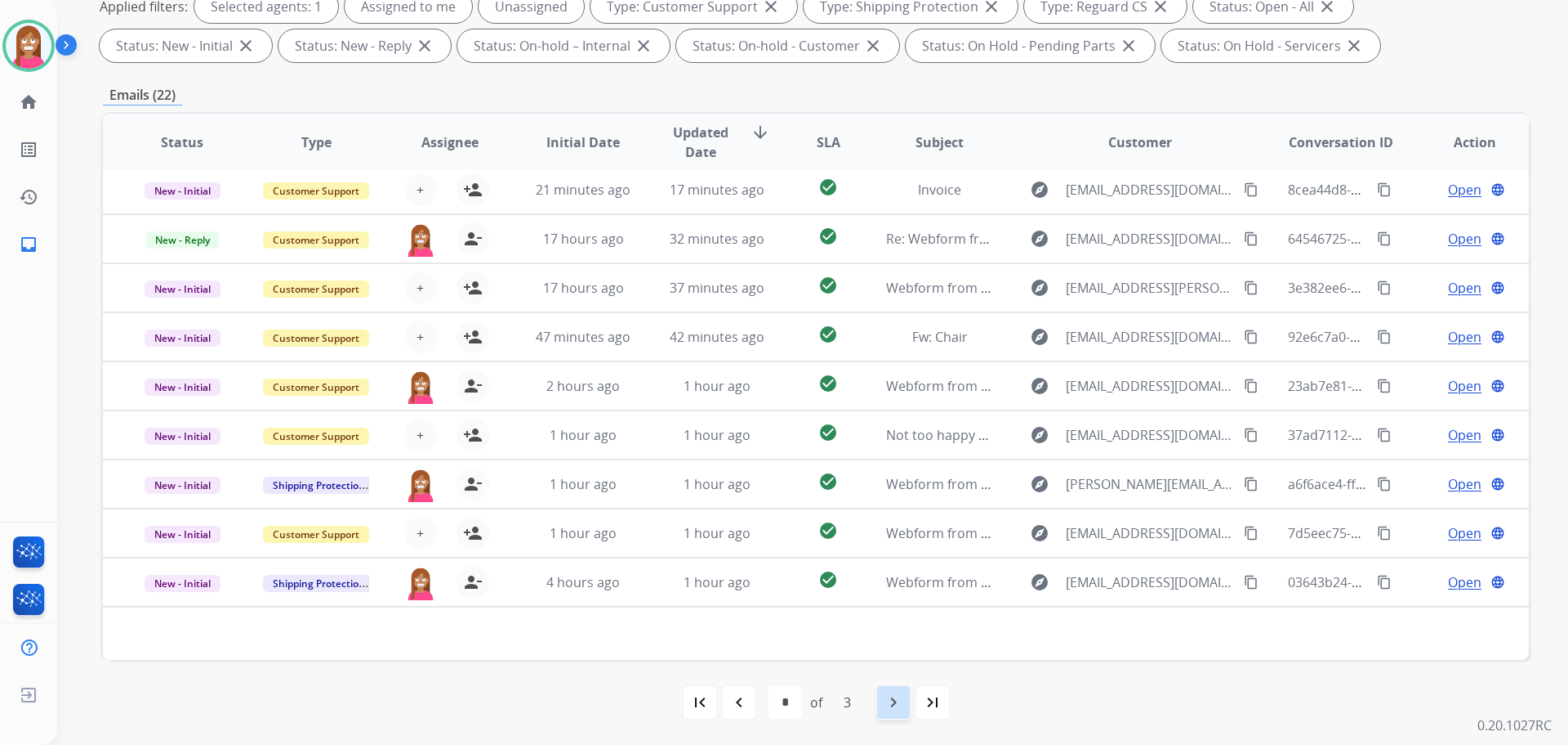
click at [894, 700] on mat-icon "navigate_next" at bounding box center [893, 701] width 19 height 19
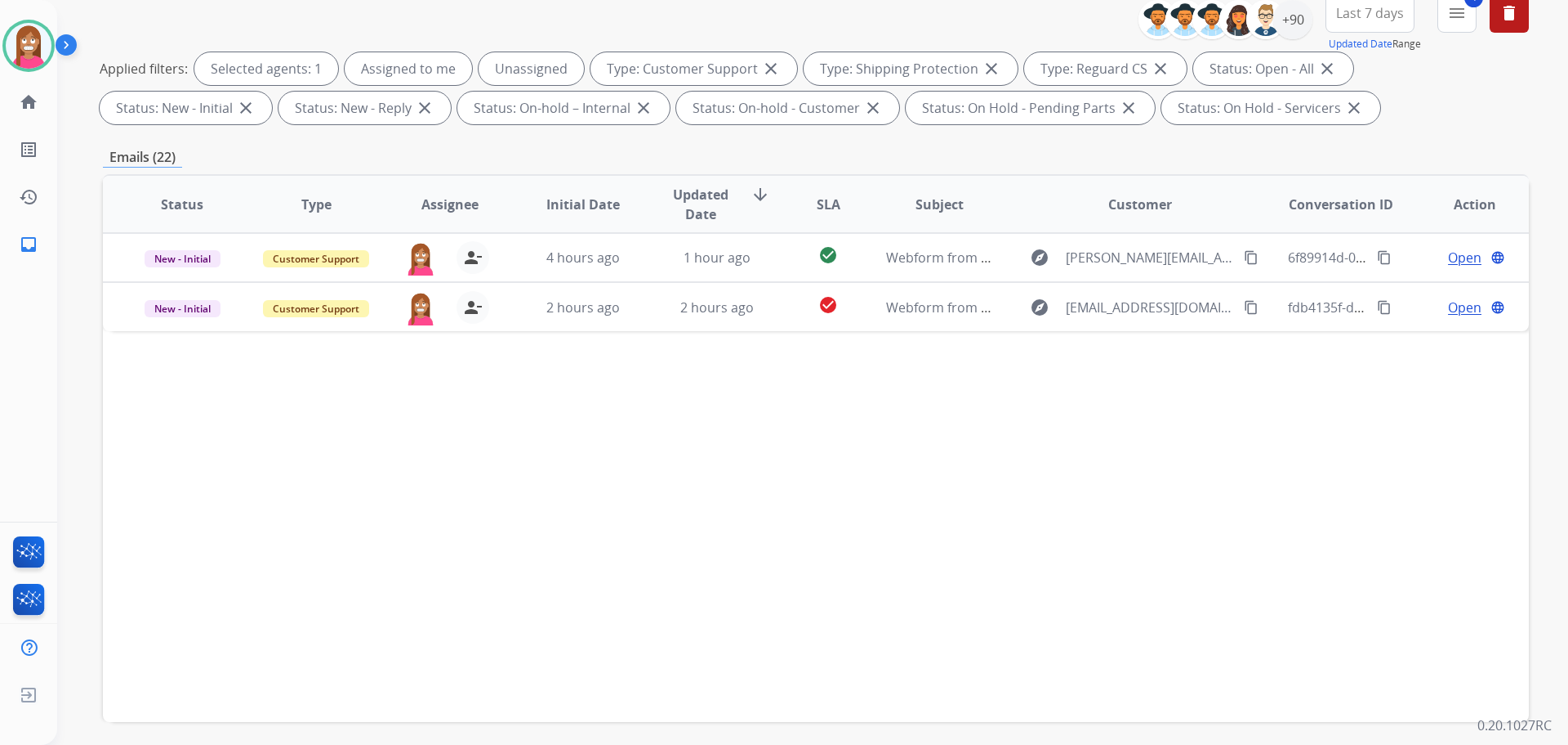
scroll to position [245, 0]
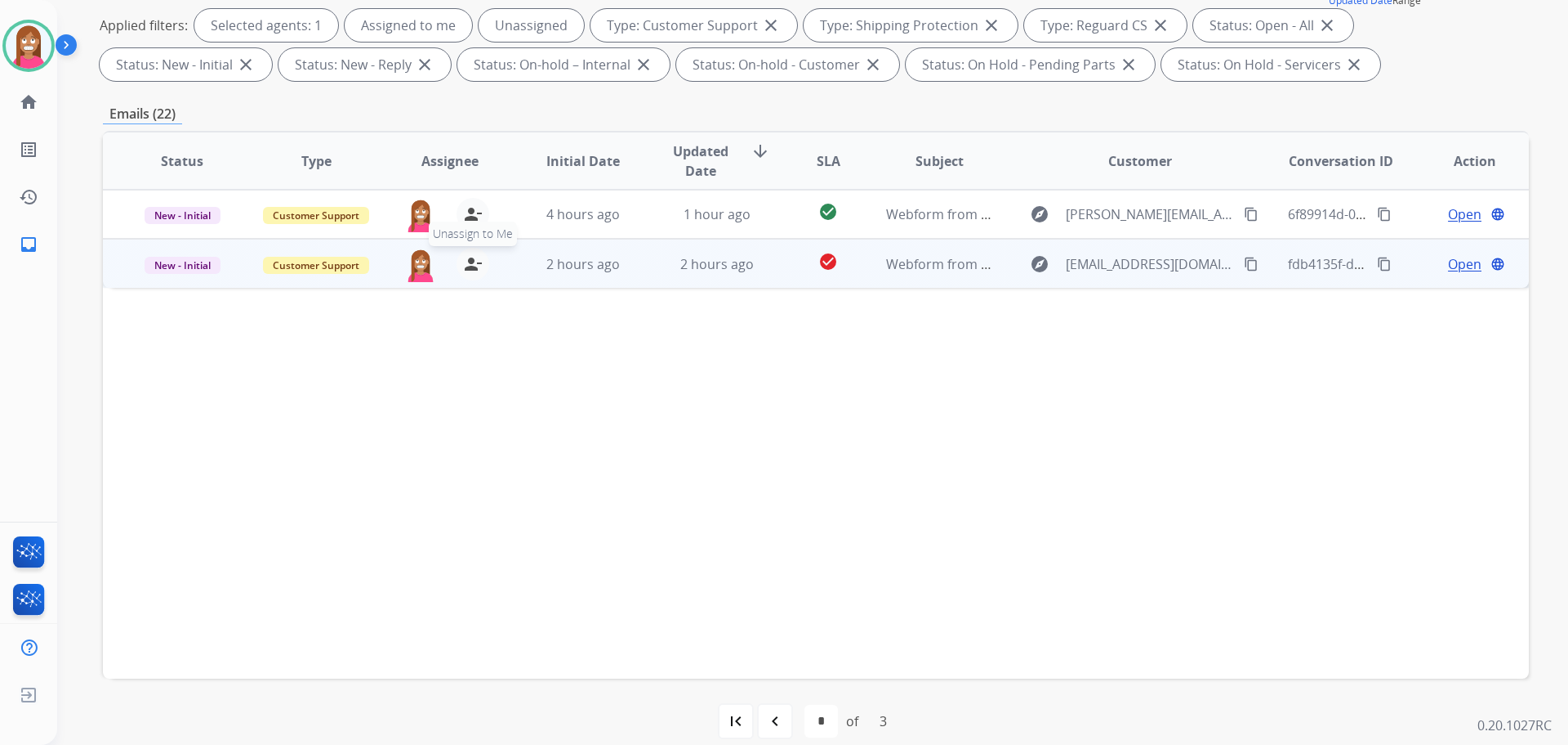
click at [477, 265] on mat-icon "person_remove" at bounding box center [473, 263] width 19 height 19
click at [476, 265] on mat-icon "person_add" at bounding box center [473, 263] width 19 height 19
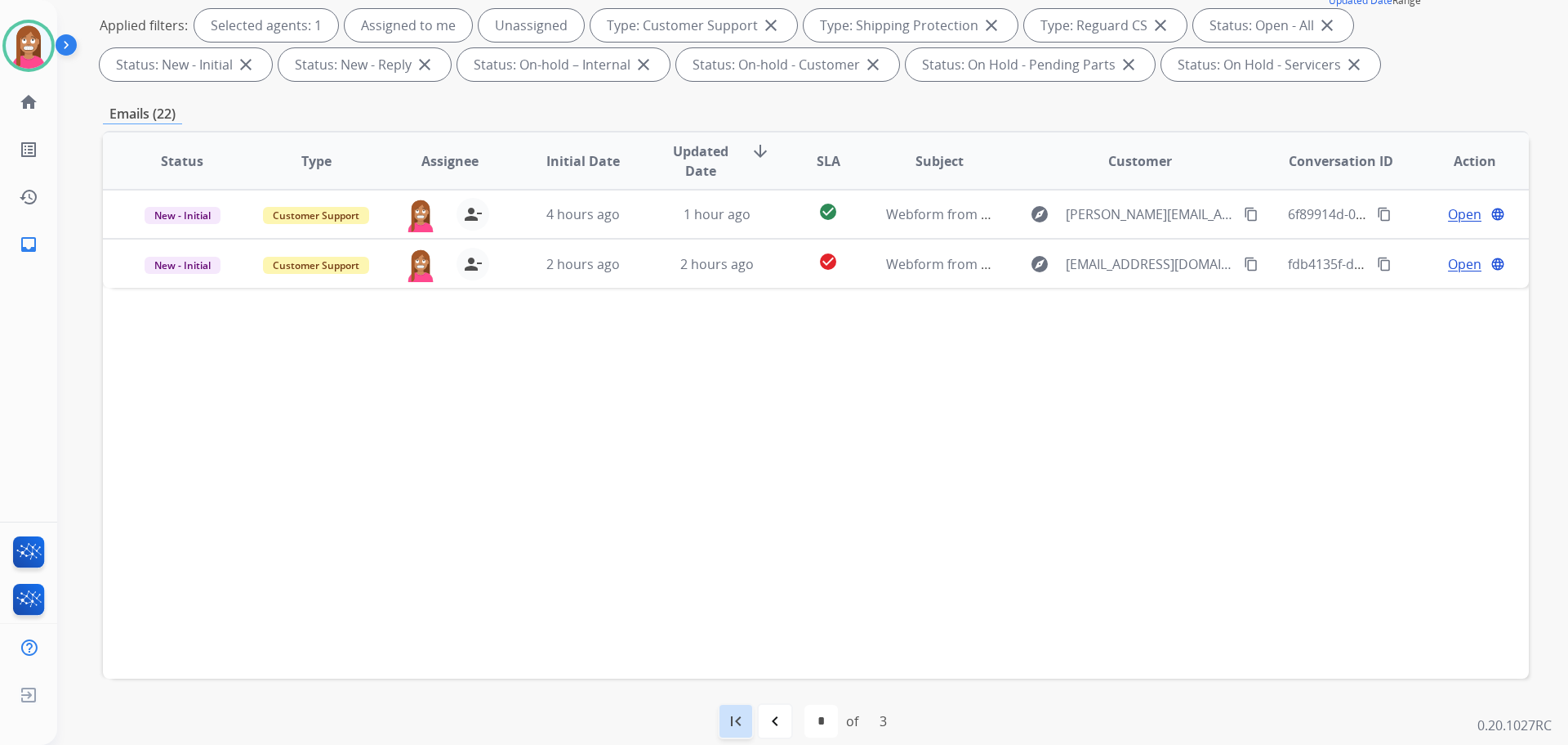
click at [735, 721] on mat-icon "first_page" at bounding box center [735, 720] width 19 height 19
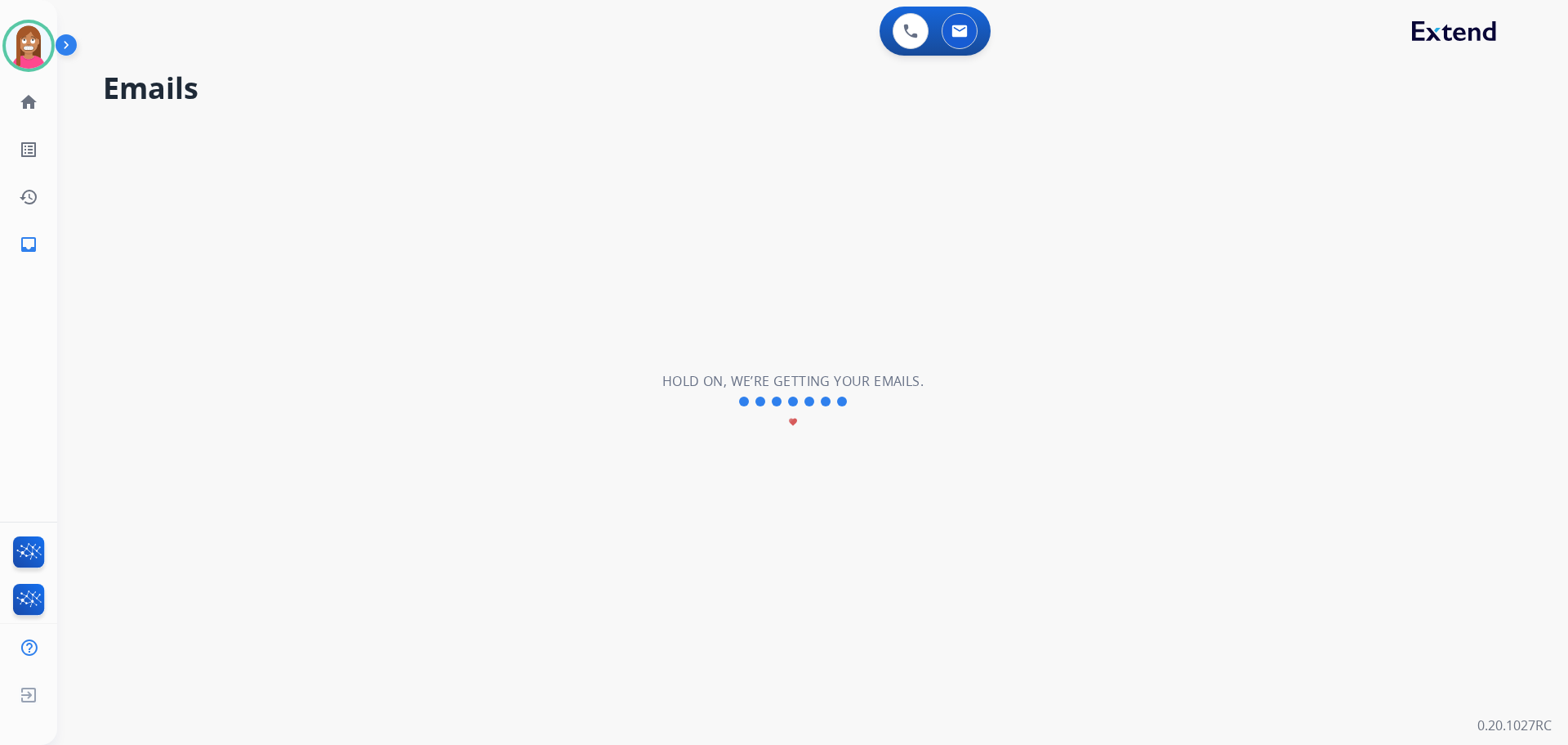
scroll to position [0, 0]
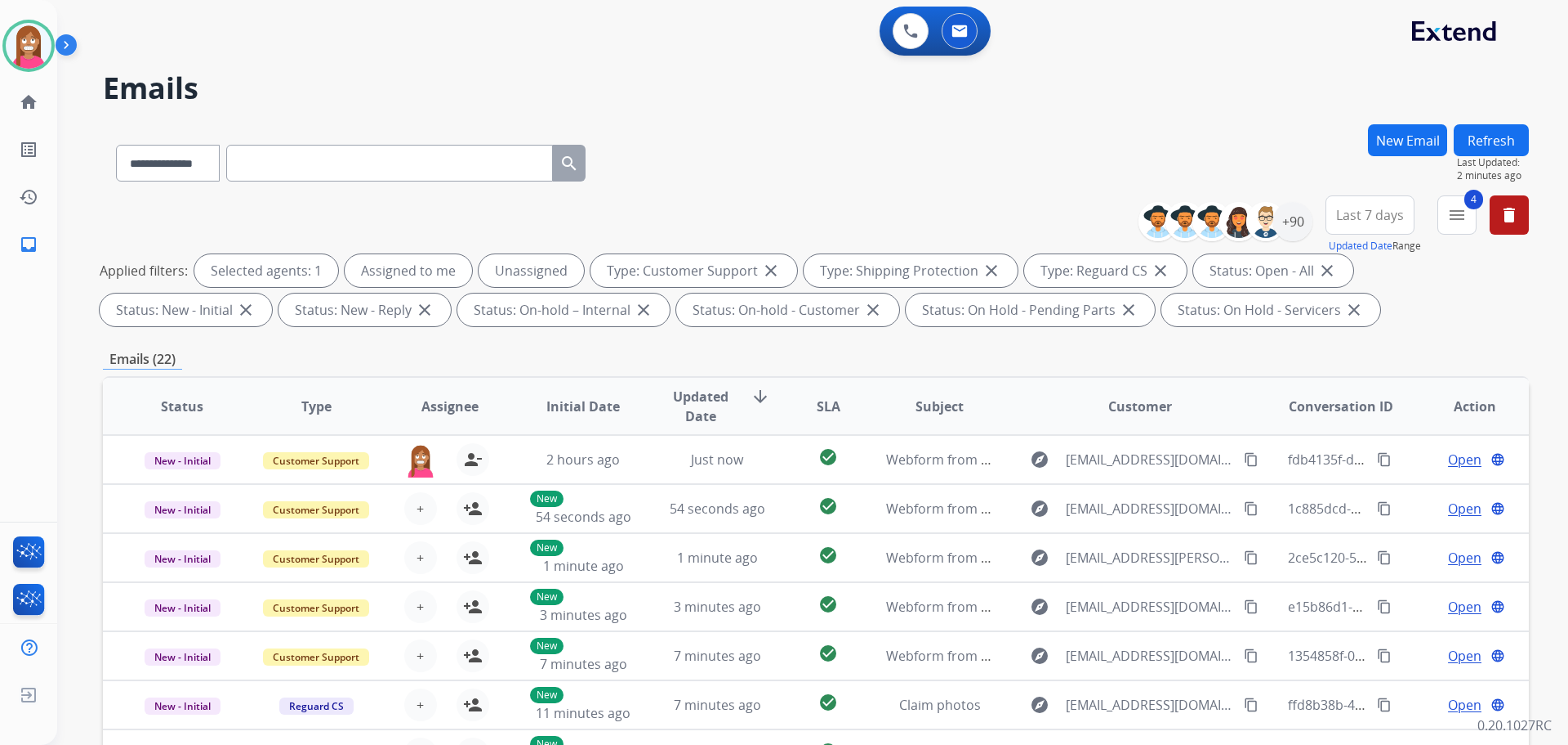
click at [0, 57] on div "Christopher Available Edit Avatar Agent: Christopher Routing Profile: Extend_Tr…" at bounding box center [29, 45] width 57 height 52
click at [17, 58] on img at bounding box center [28, 45] width 45 height 45
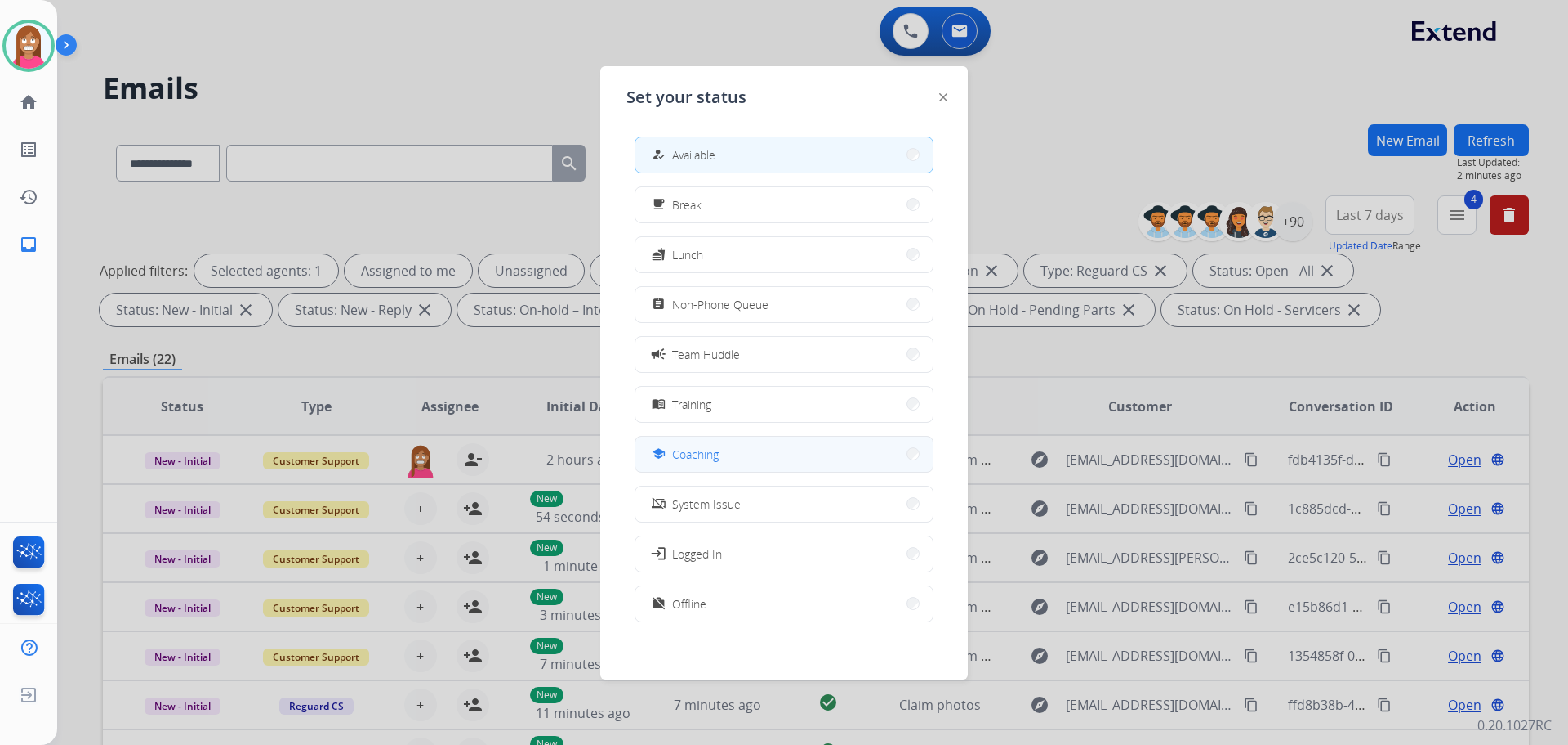
click at [682, 462] on span "Coaching" at bounding box center [695, 454] width 46 height 18
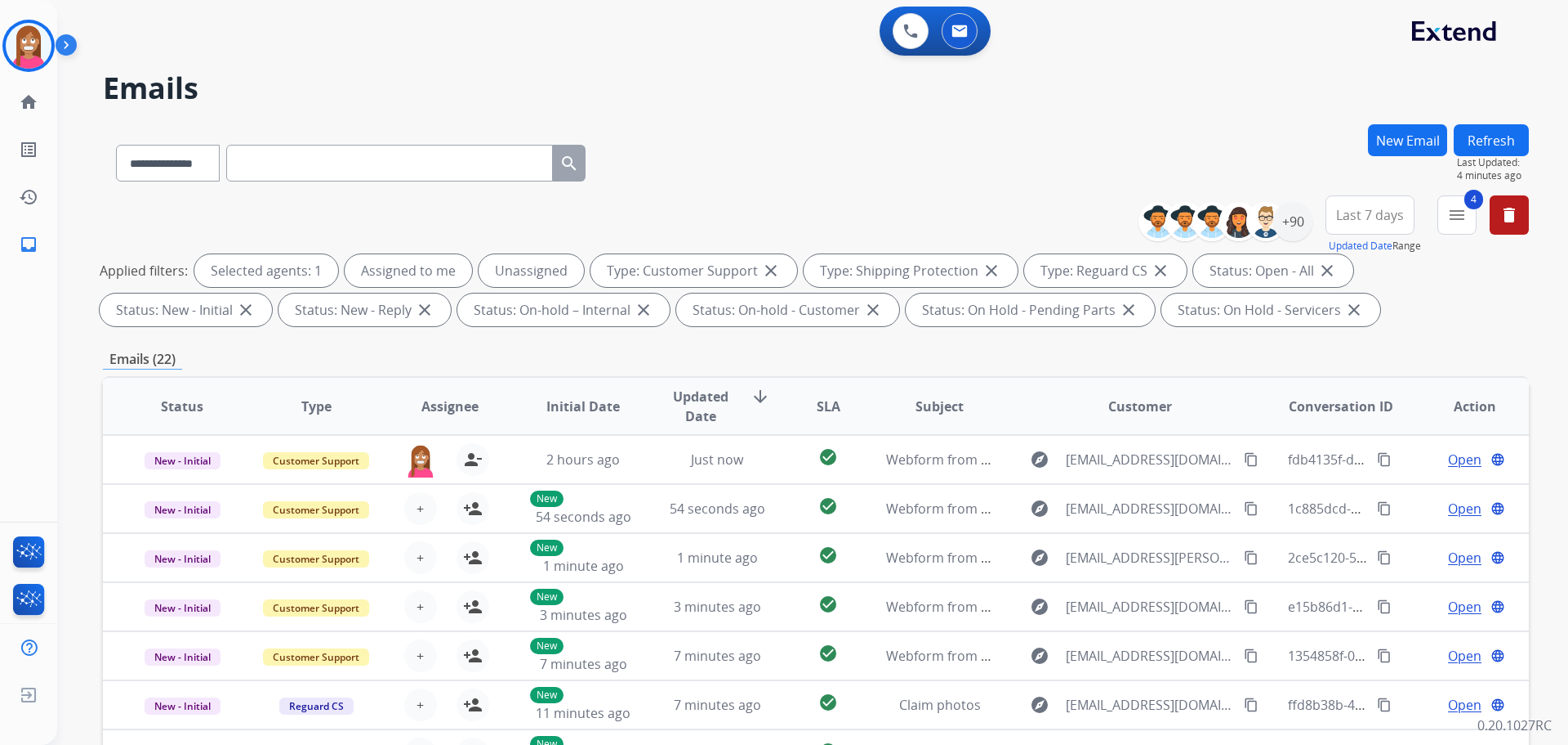
drag, startPoint x: 23, startPoint y: 33, endPoint x: 71, endPoint y: 65, distance: 57.7
click at [24, 36] on img at bounding box center [28, 45] width 45 height 45
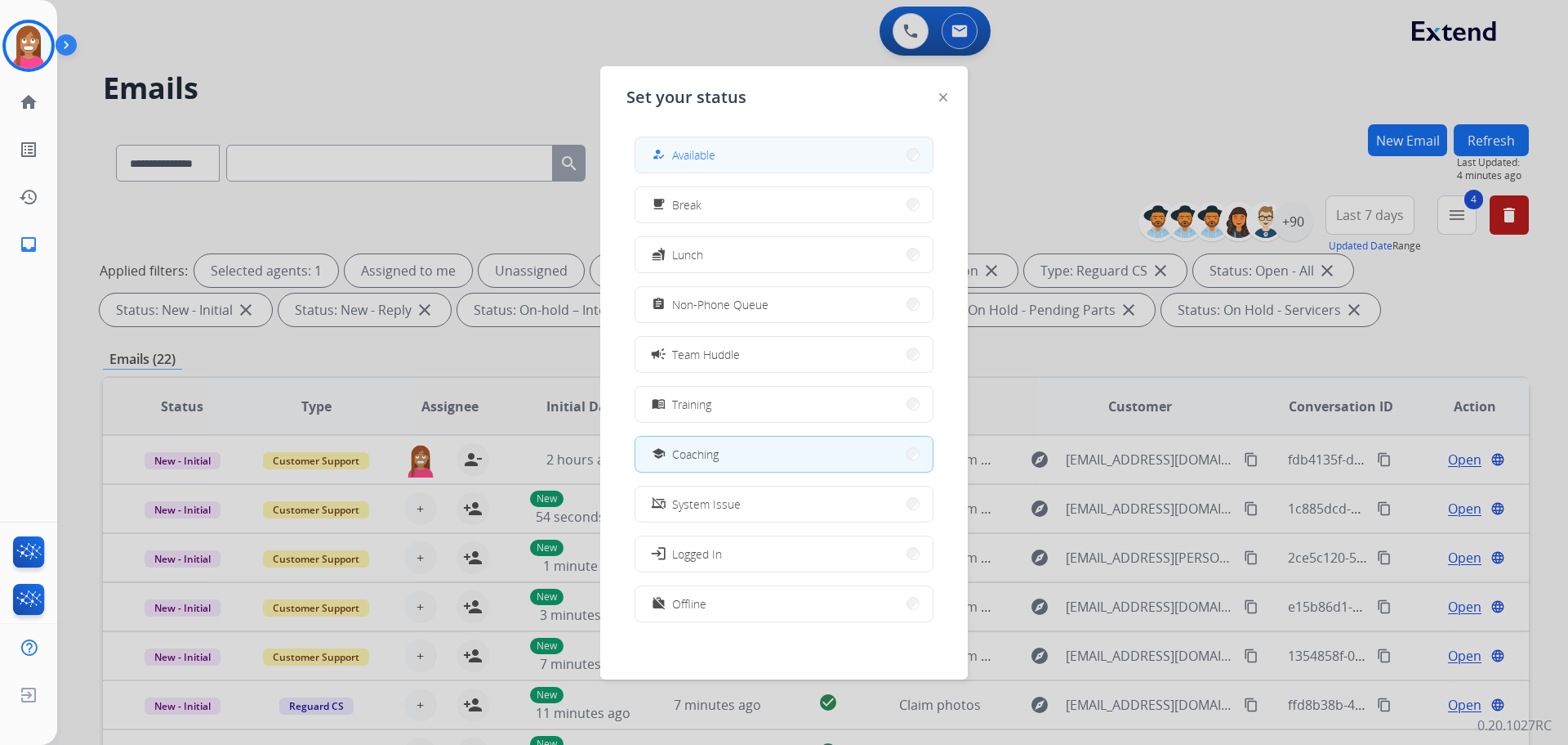
click at [704, 153] on span "Available" at bounding box center [694, 155] width 44 height 18
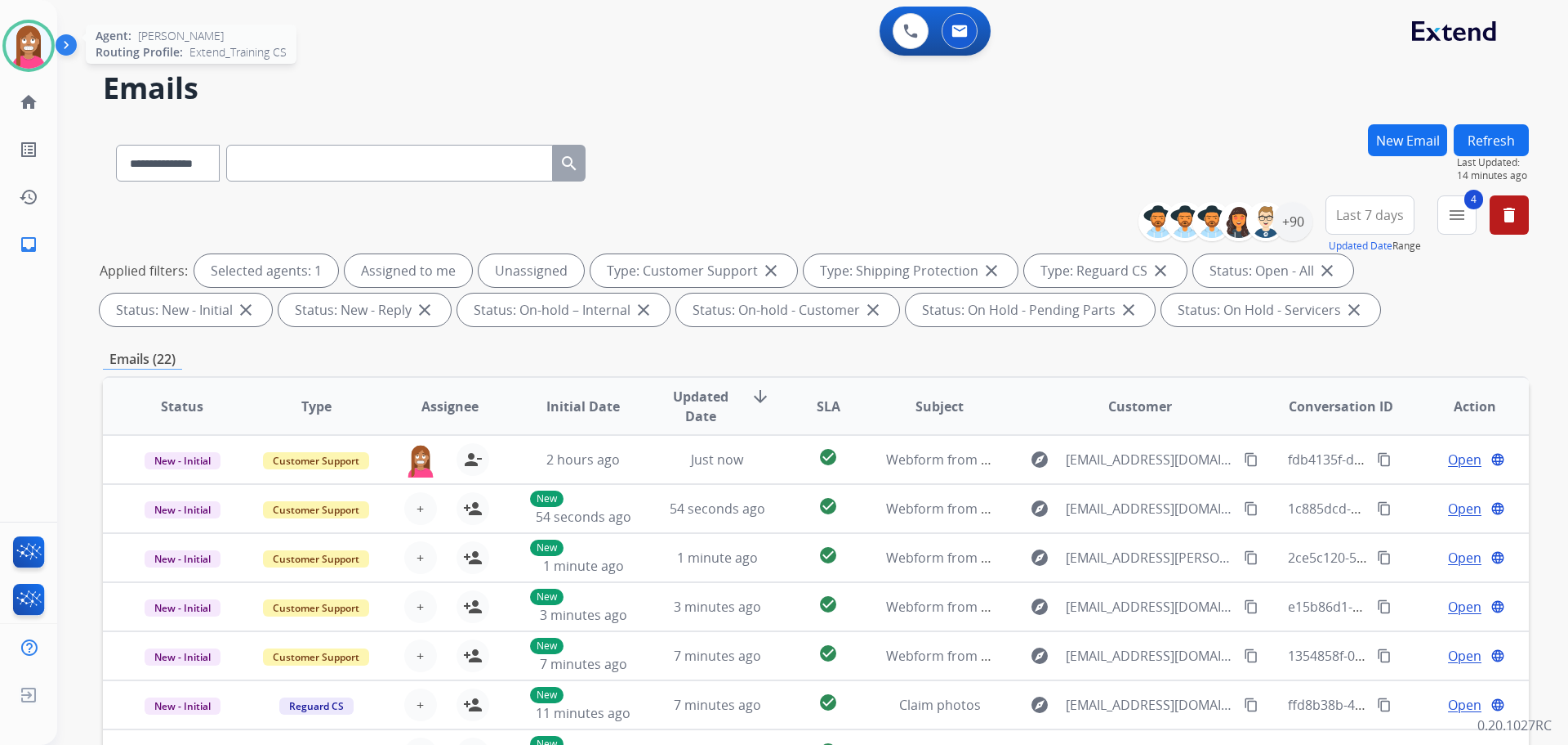
click at [17, 48] on img at bounding box center [28, 45] width 45 height 45
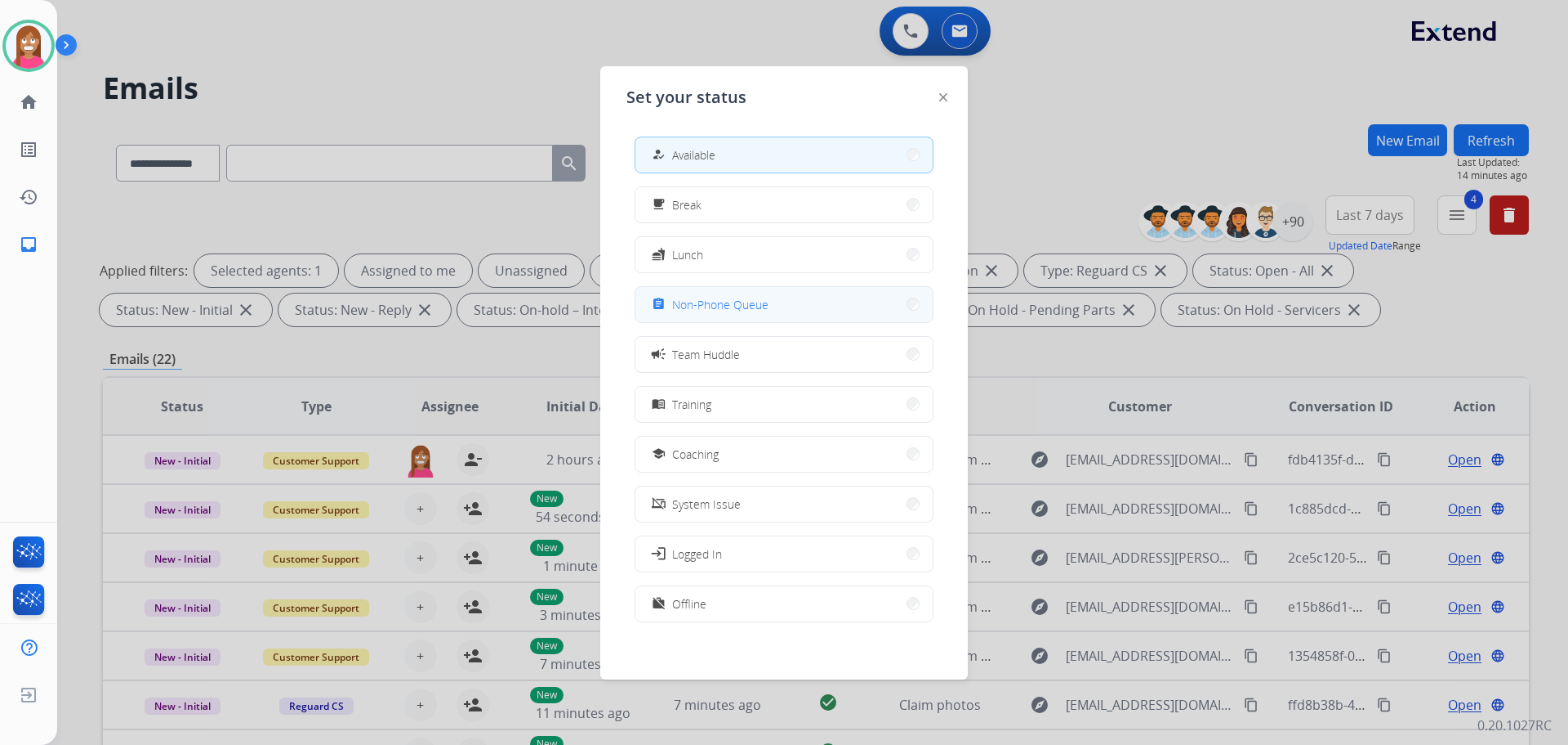
click at [669, 312] on div "assignment" at bounding box center [660, 303] width 24 height 19
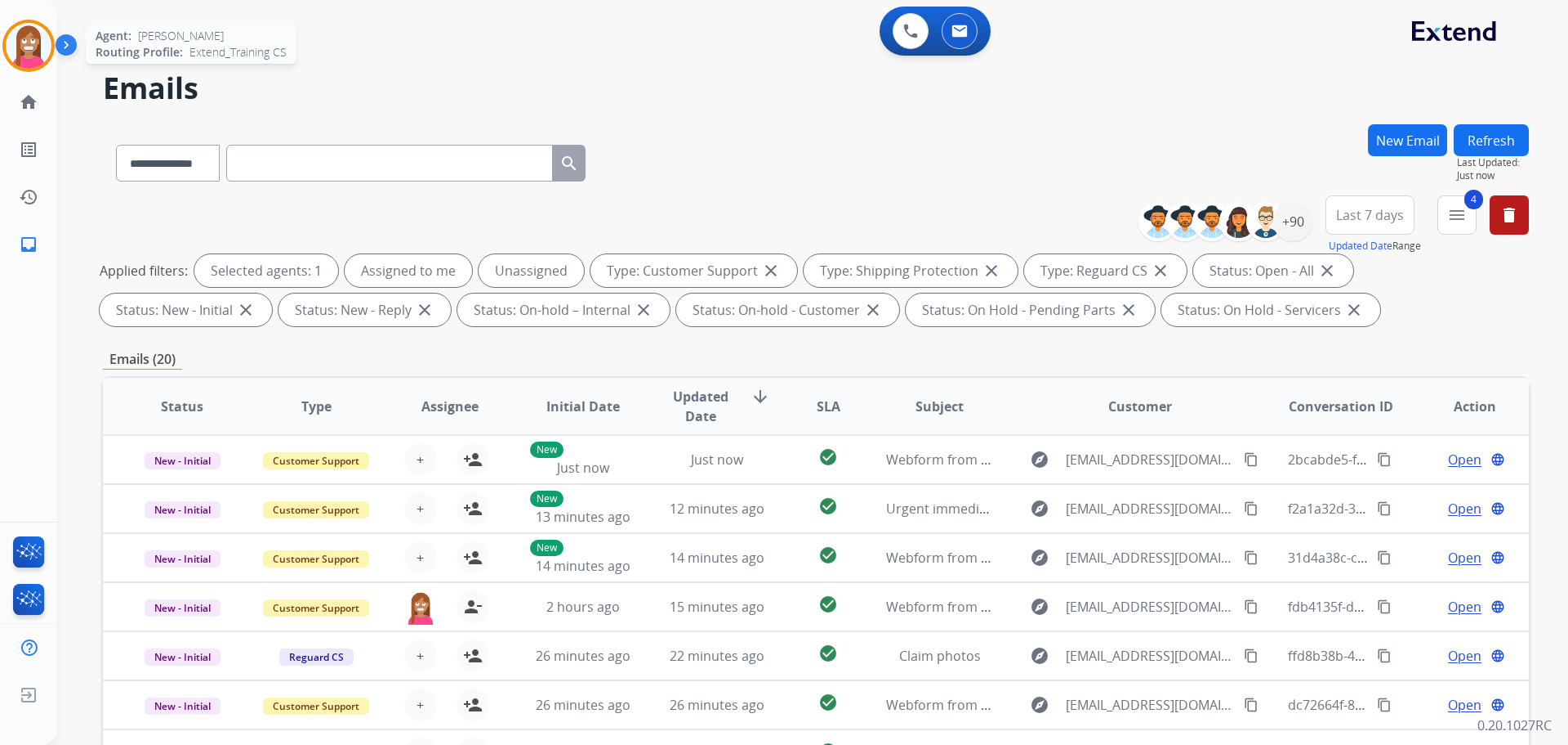
click at [35, 57] on img at bounding box center [28, 45] width 45 height 45
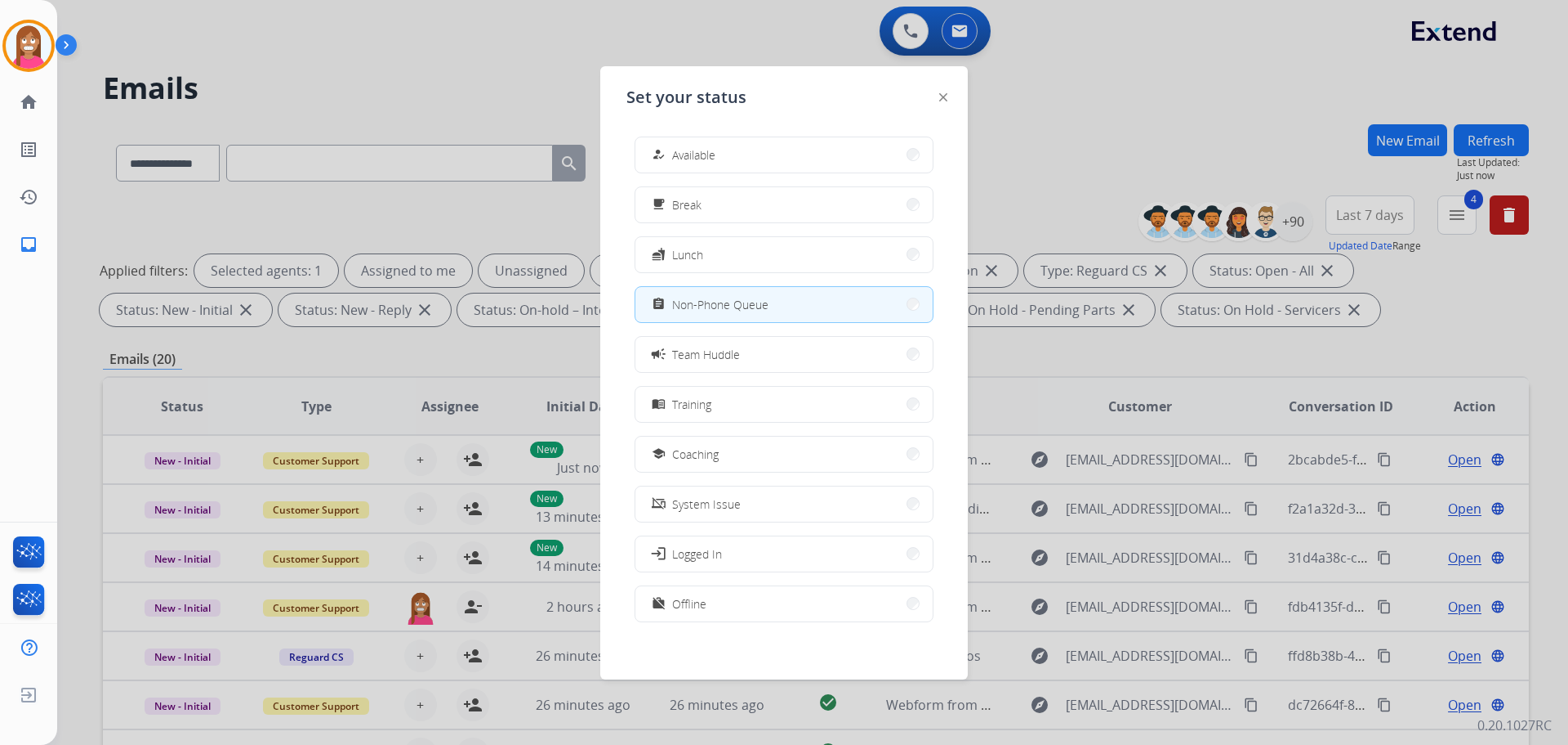
click at [677, 161] on span "Available" at bounding box center [694, 155] width 44 height 18
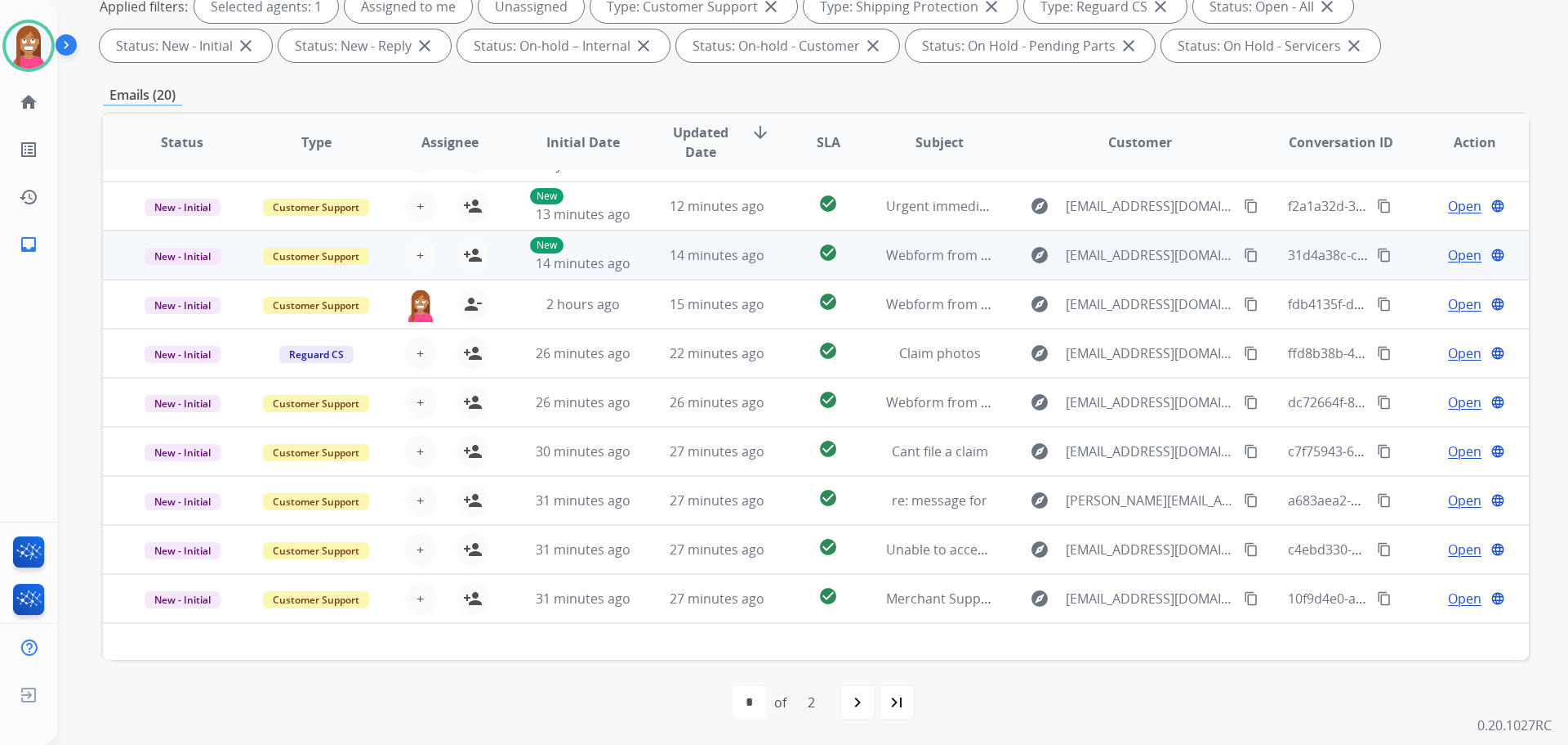
scroll to position [55, 0]
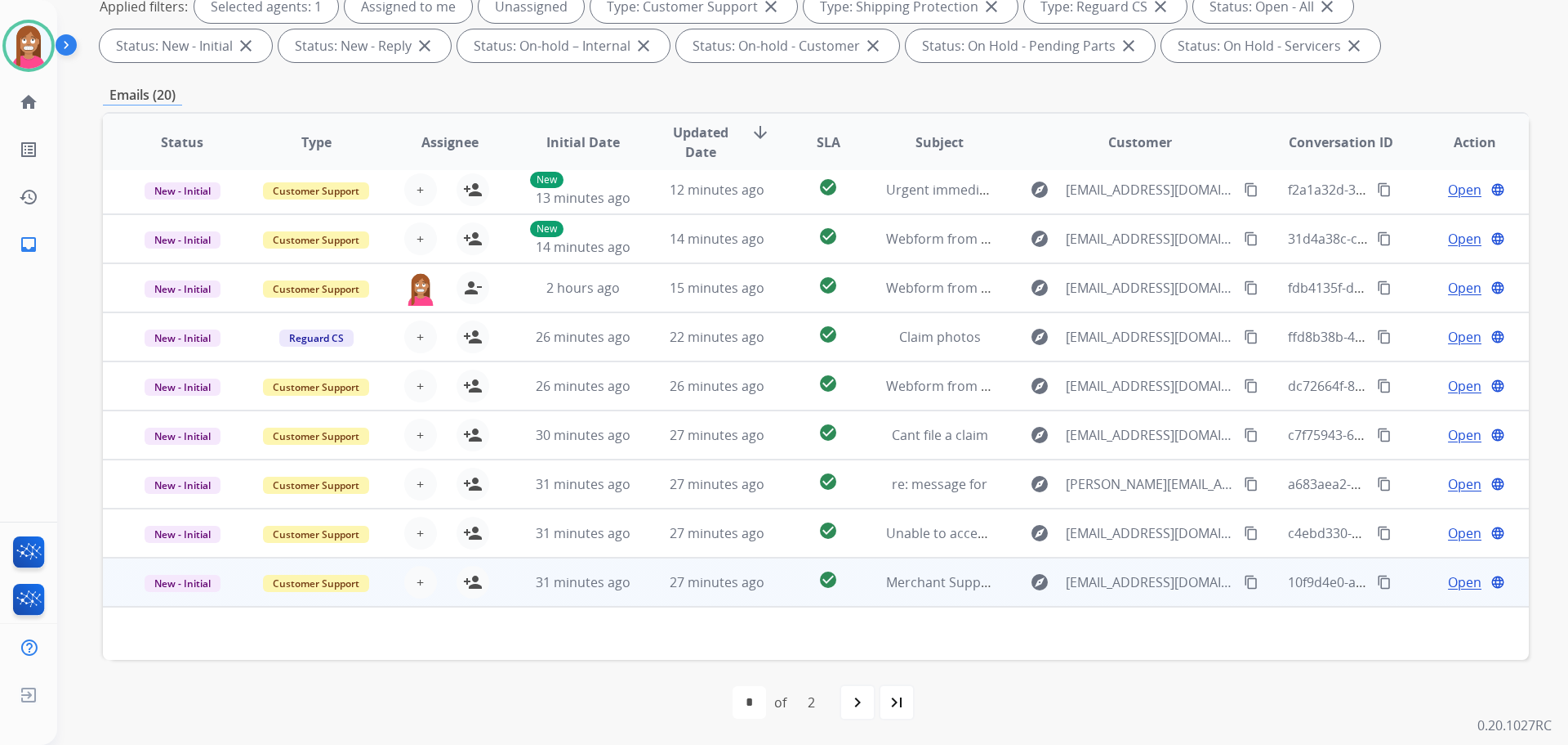
click at [663, 597] on td "27 minutes ago" at bounding box center [705, 582] width 134 height 49
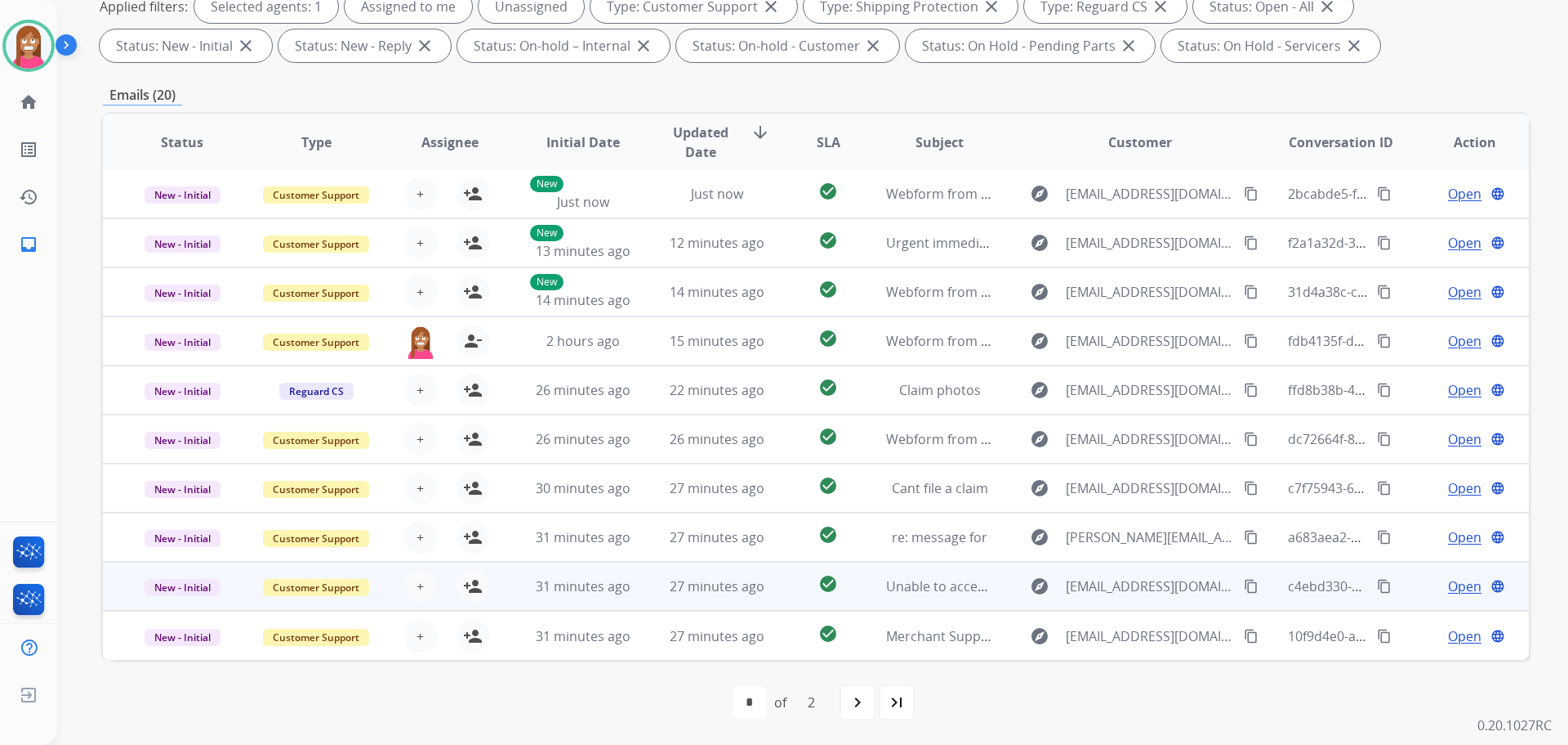
scroll to position [2, 0]
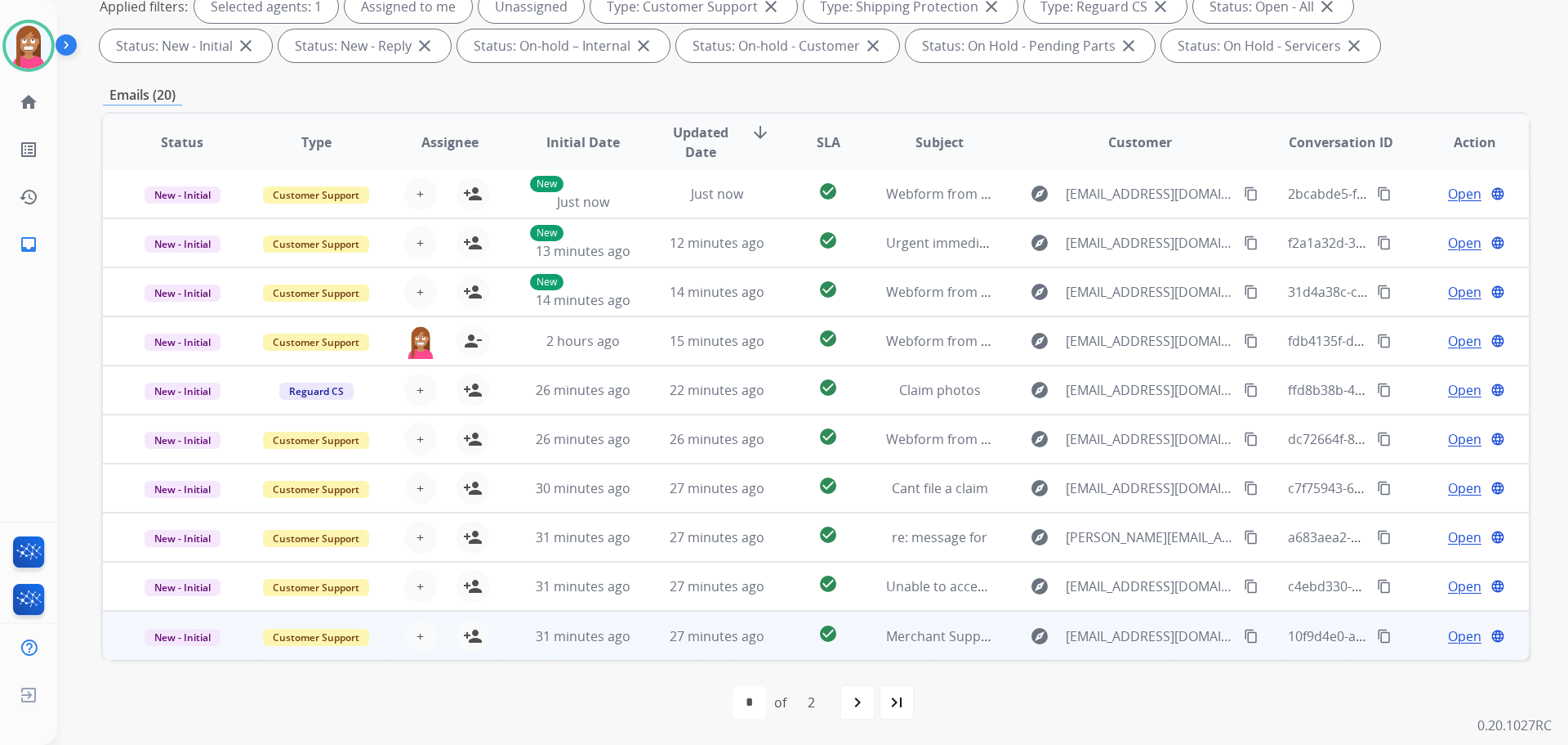
click at [638, 631] on td "27 minutes ago" at bounding box center [705, 635] width 134 height 49
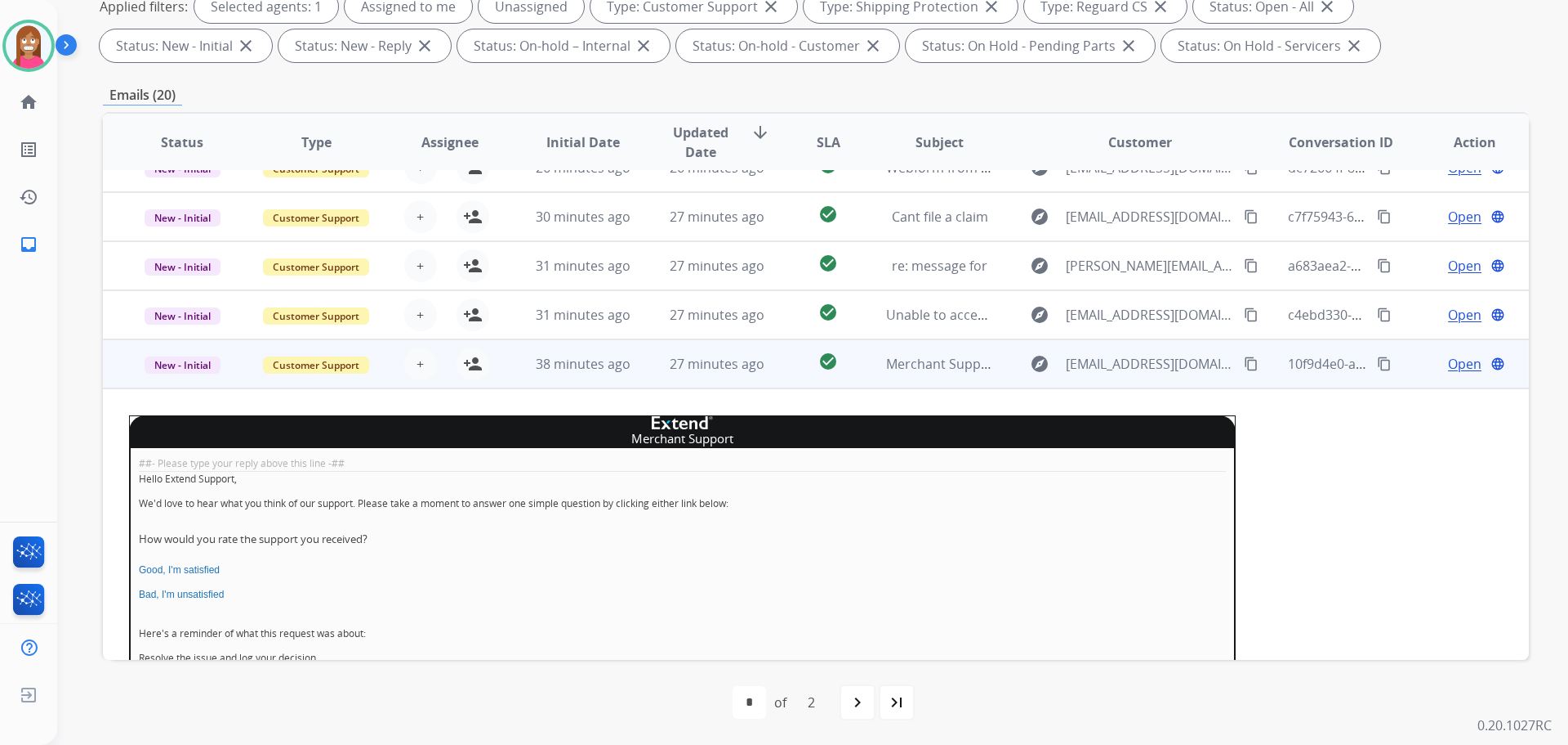
scroll to position [367, 0]
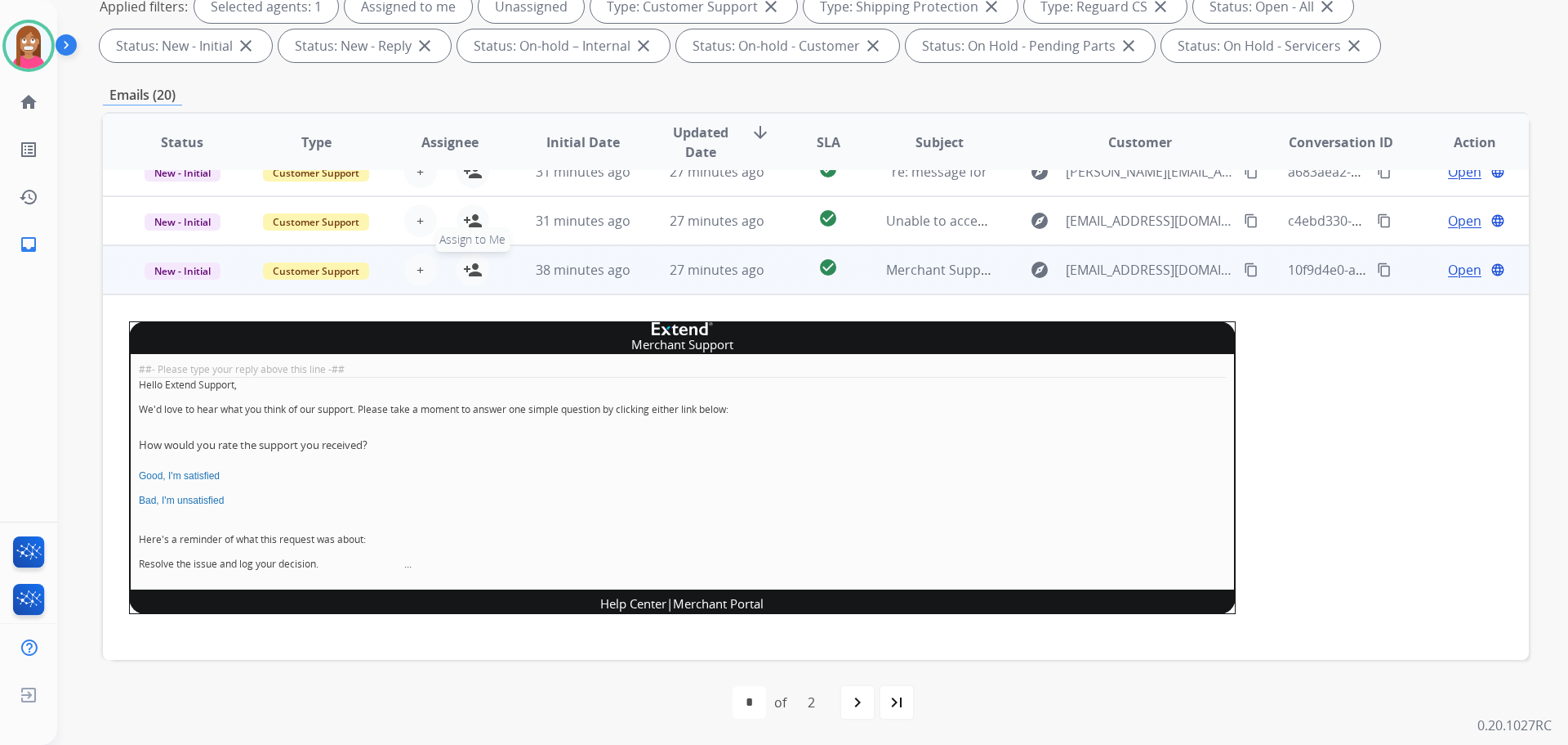
click at [477, 272] on mat-icon "person_add" at bounding box center [473, 269] width 19 height 19
click at [191, 265] on span "New - Initial" at bounding box center [183, 271] width 76 height 18
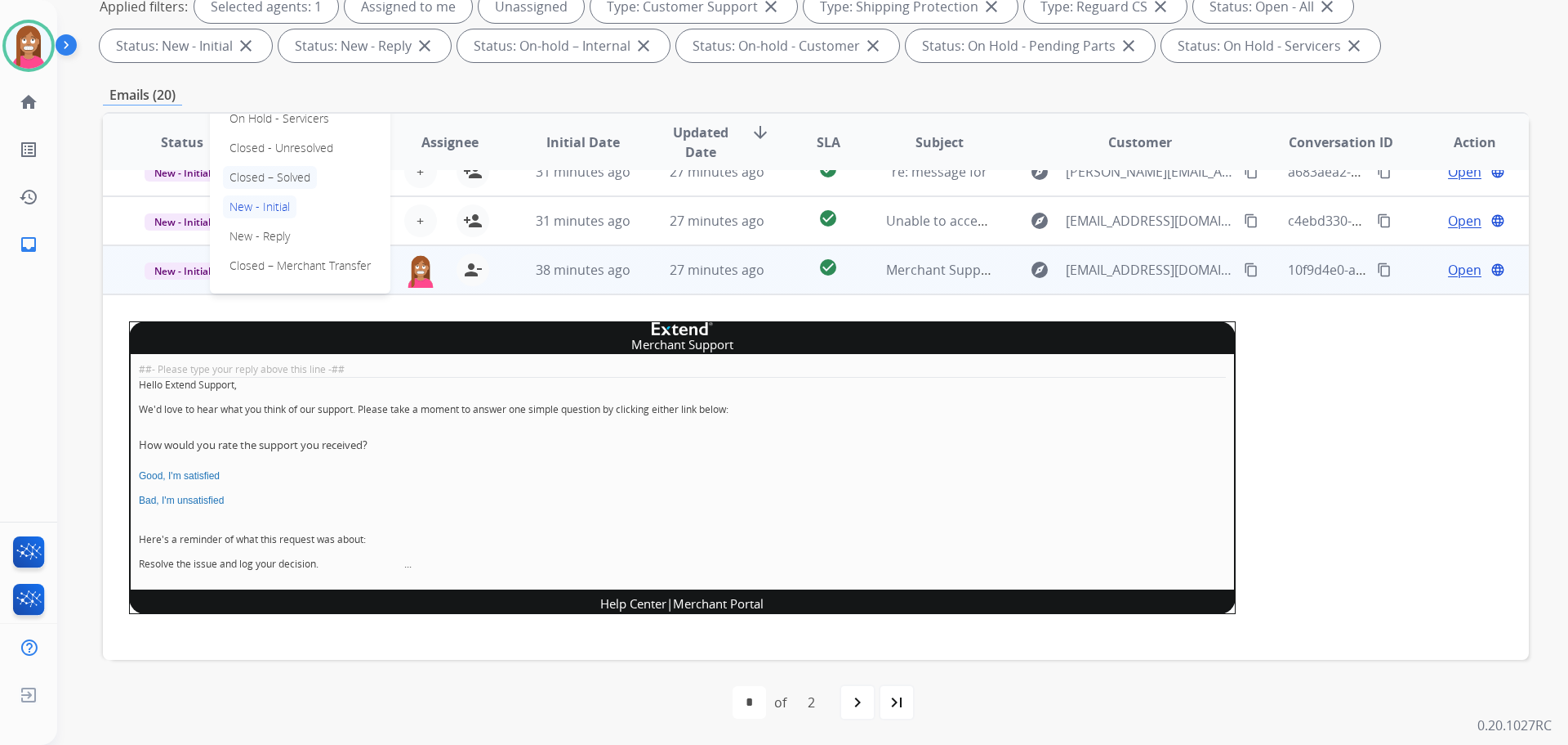
click at [266, 180] on p "Closed – Solved" at bounding box center [270, 177] width 94 height 23
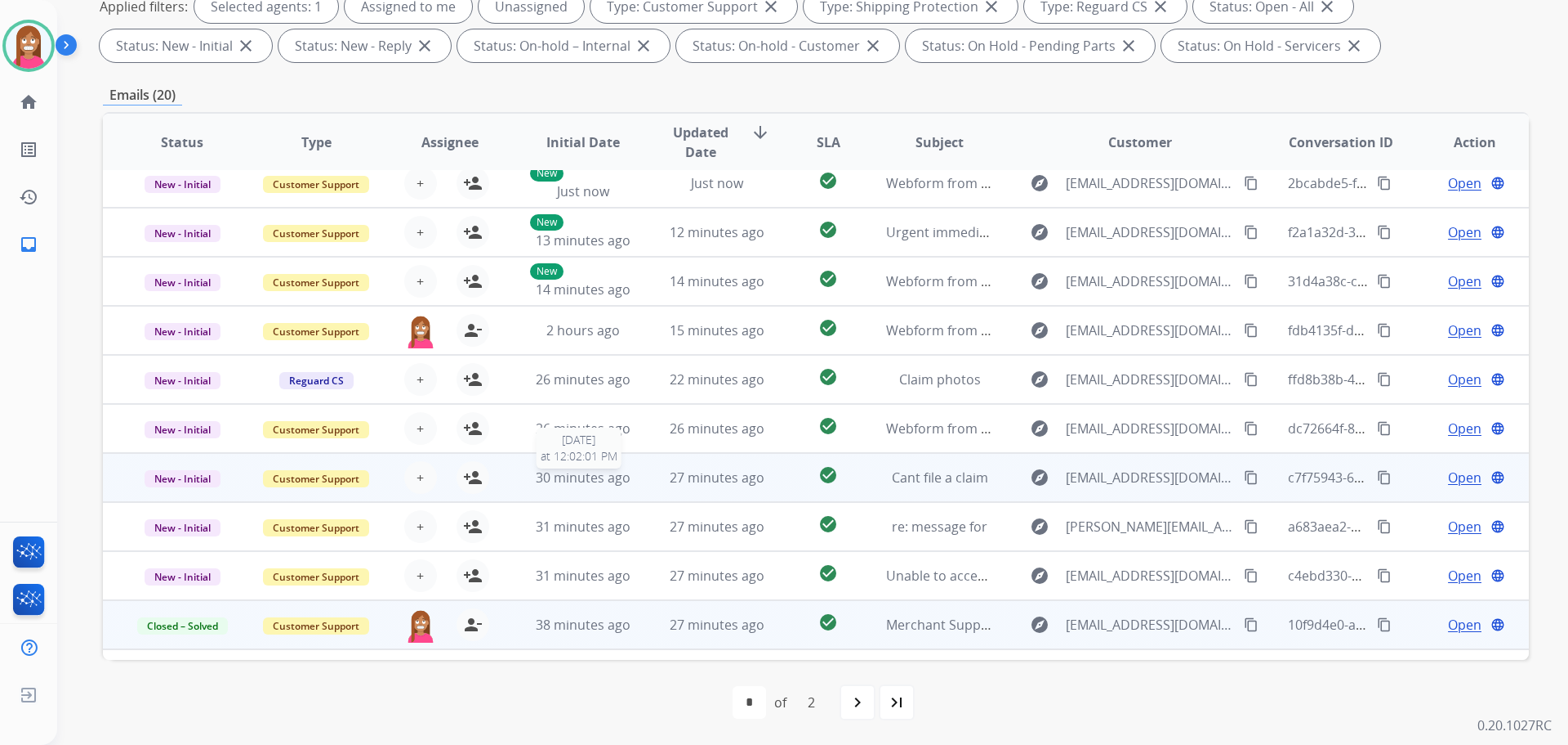
scroll to position [0, 0]
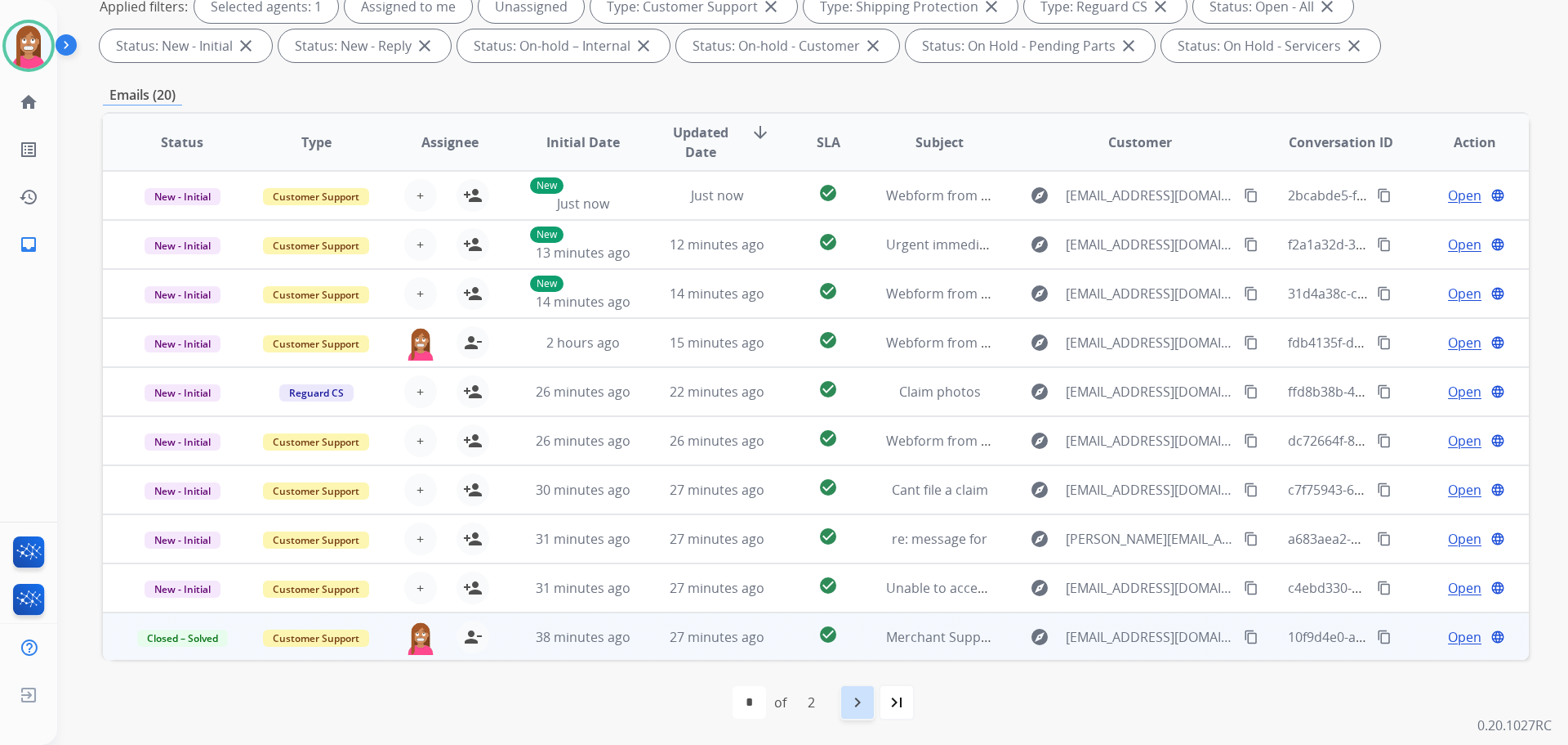
click at [867, 710] on div "navigate_next" at bounding box center [858, 701] width 36 height 36
select select "*"
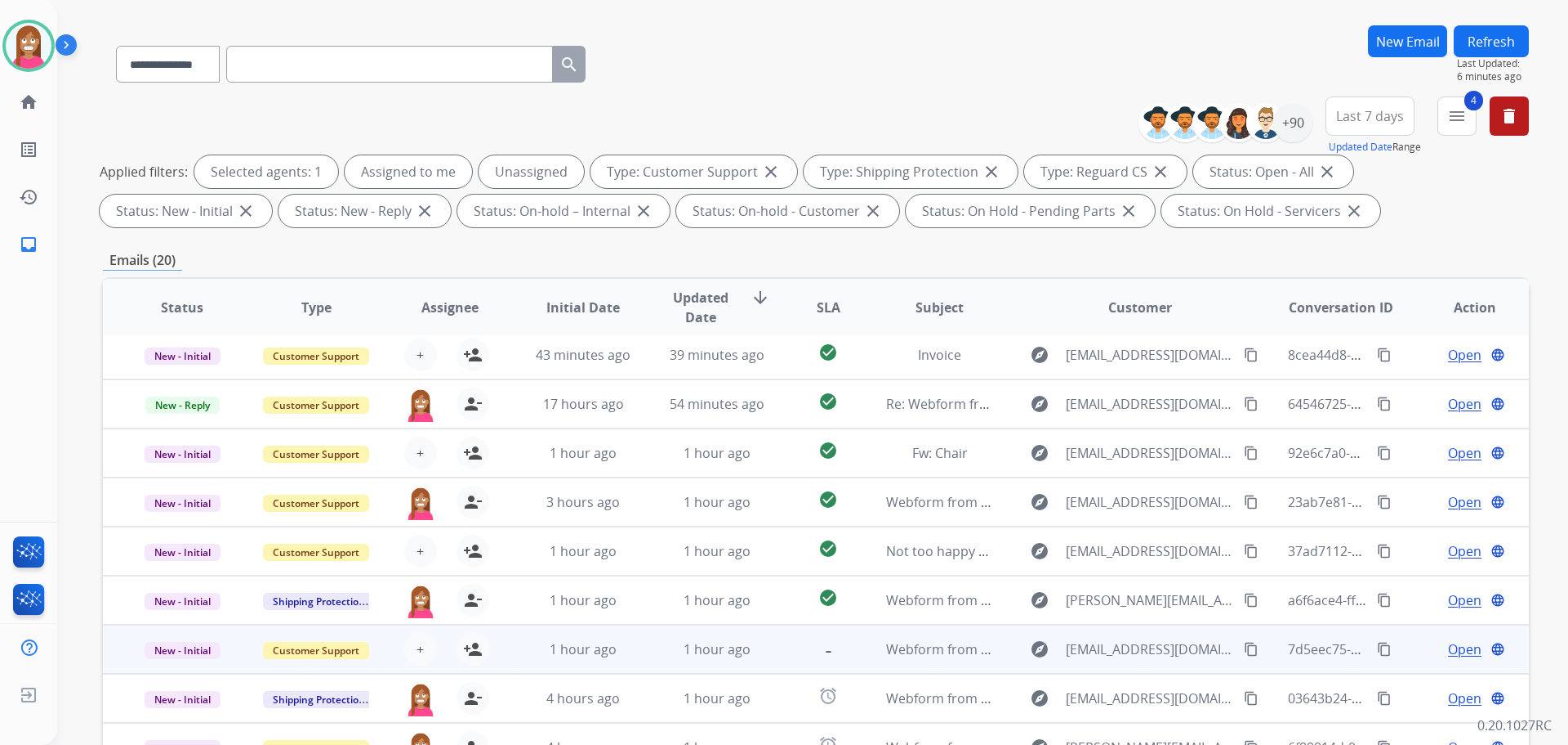
scroll to position [264, 0]
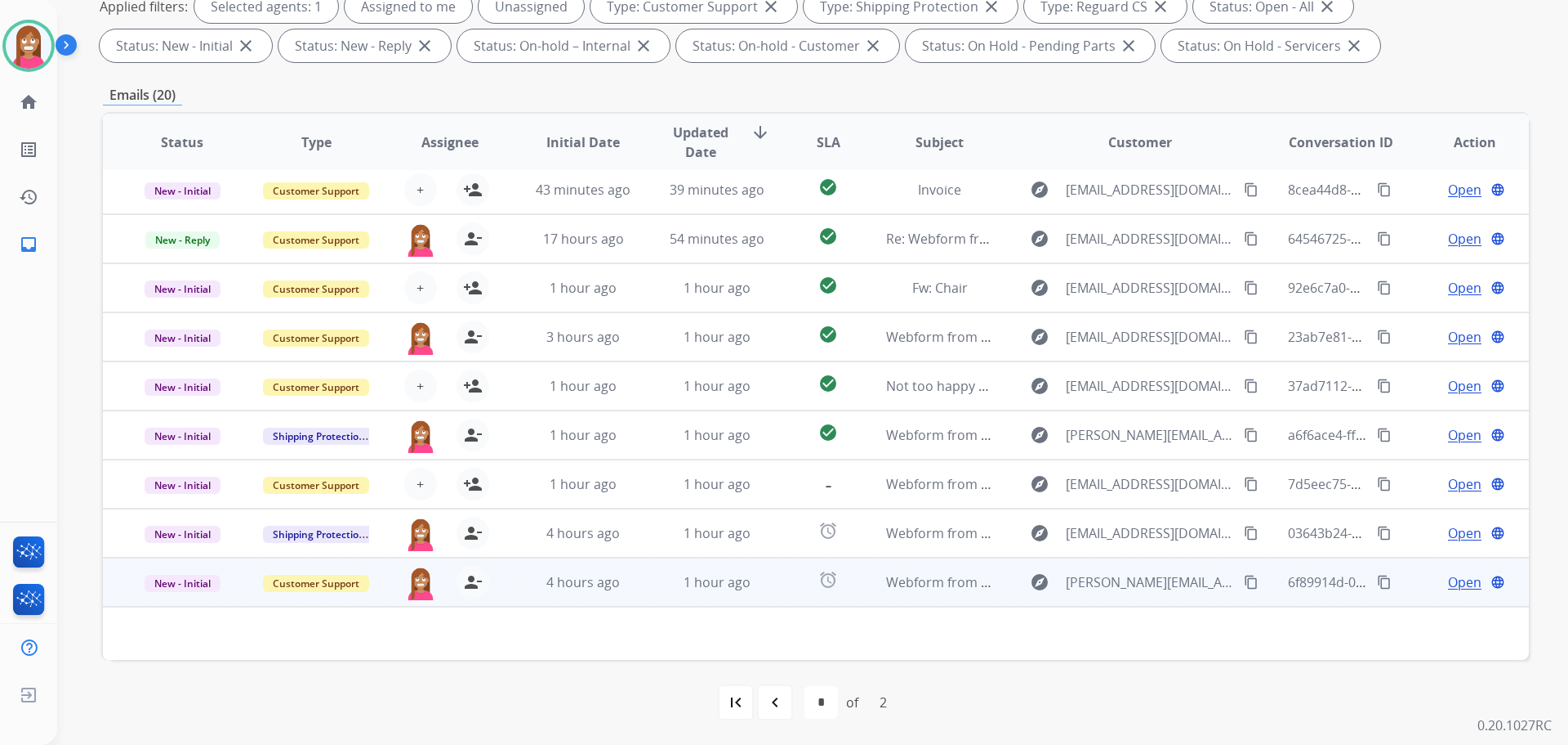
click at [642, 588] on td "1 hour ago" at bounding box center [705, 582] width 134 height 49
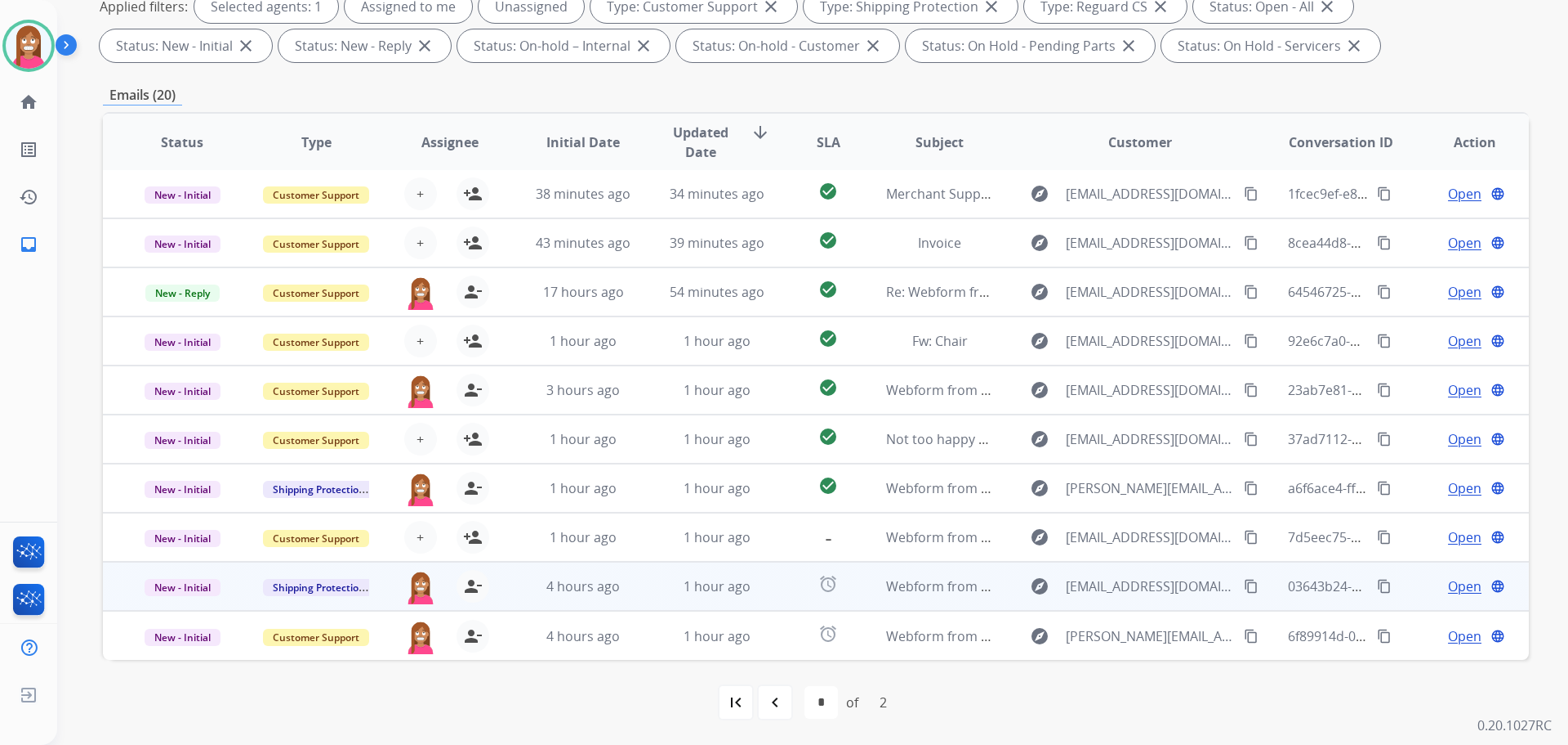
scroll to position [2, 0]
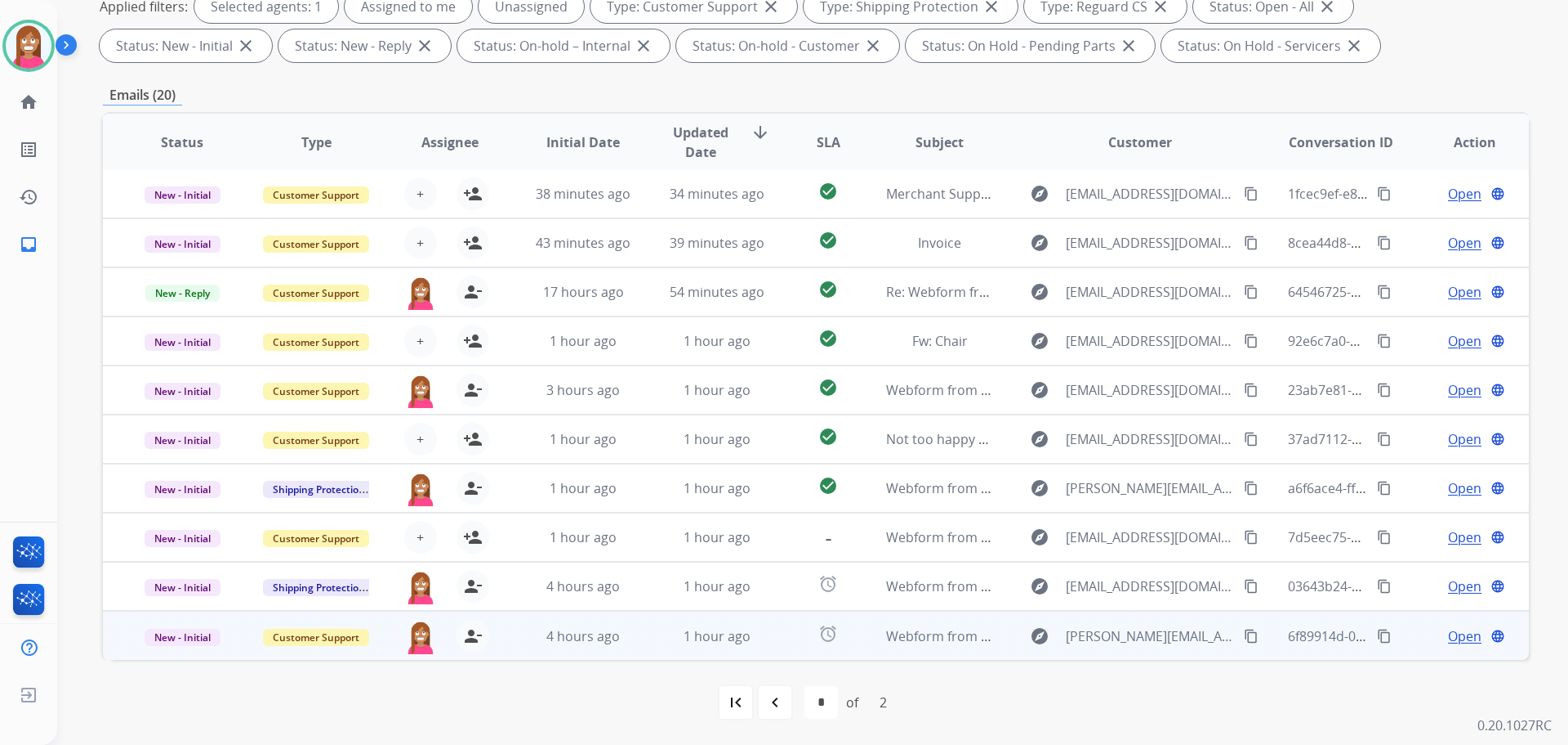
click at [638, 632] on td "1 hour ago" at bounding box center [705, 635] width 134 height 49
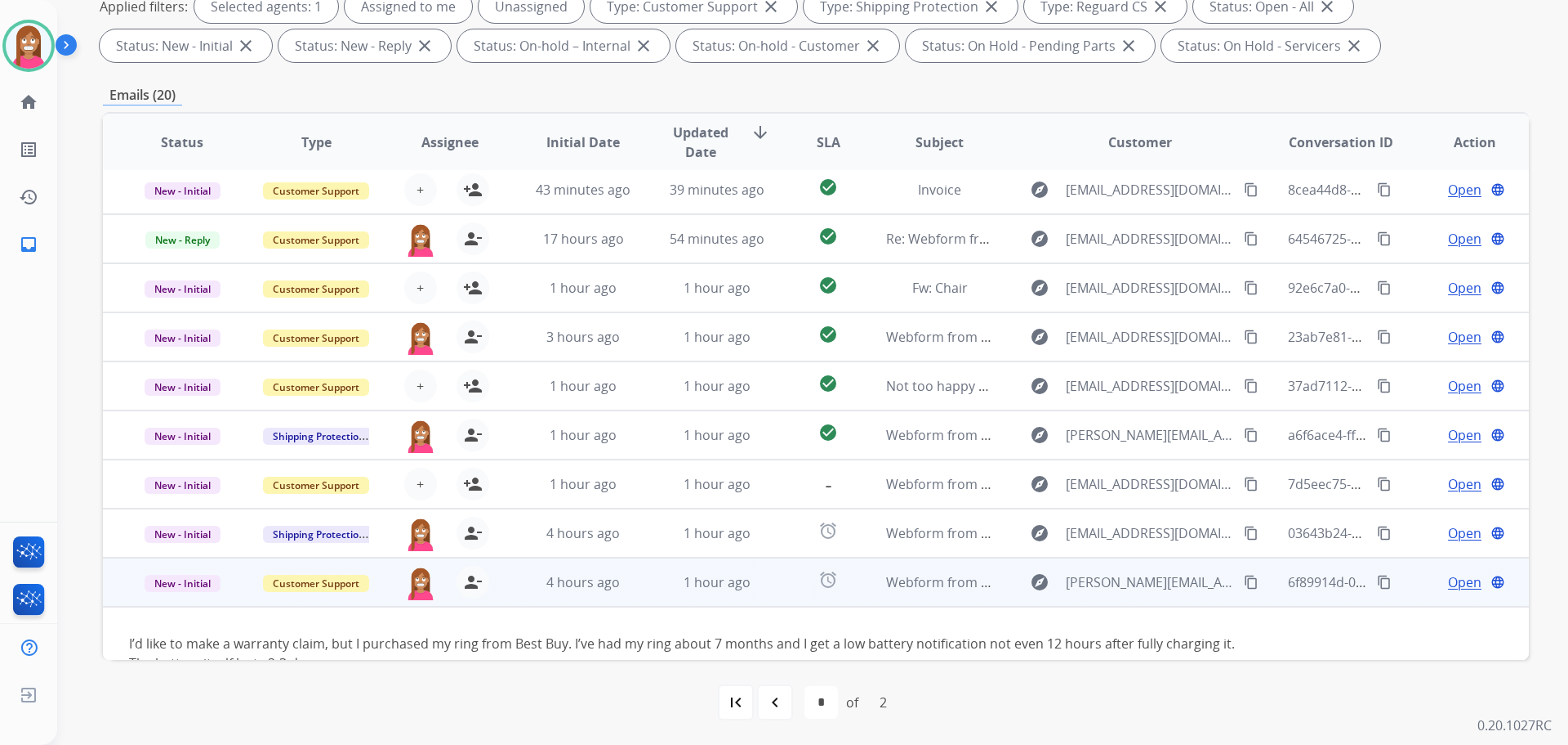
scroll to position [94, 0]
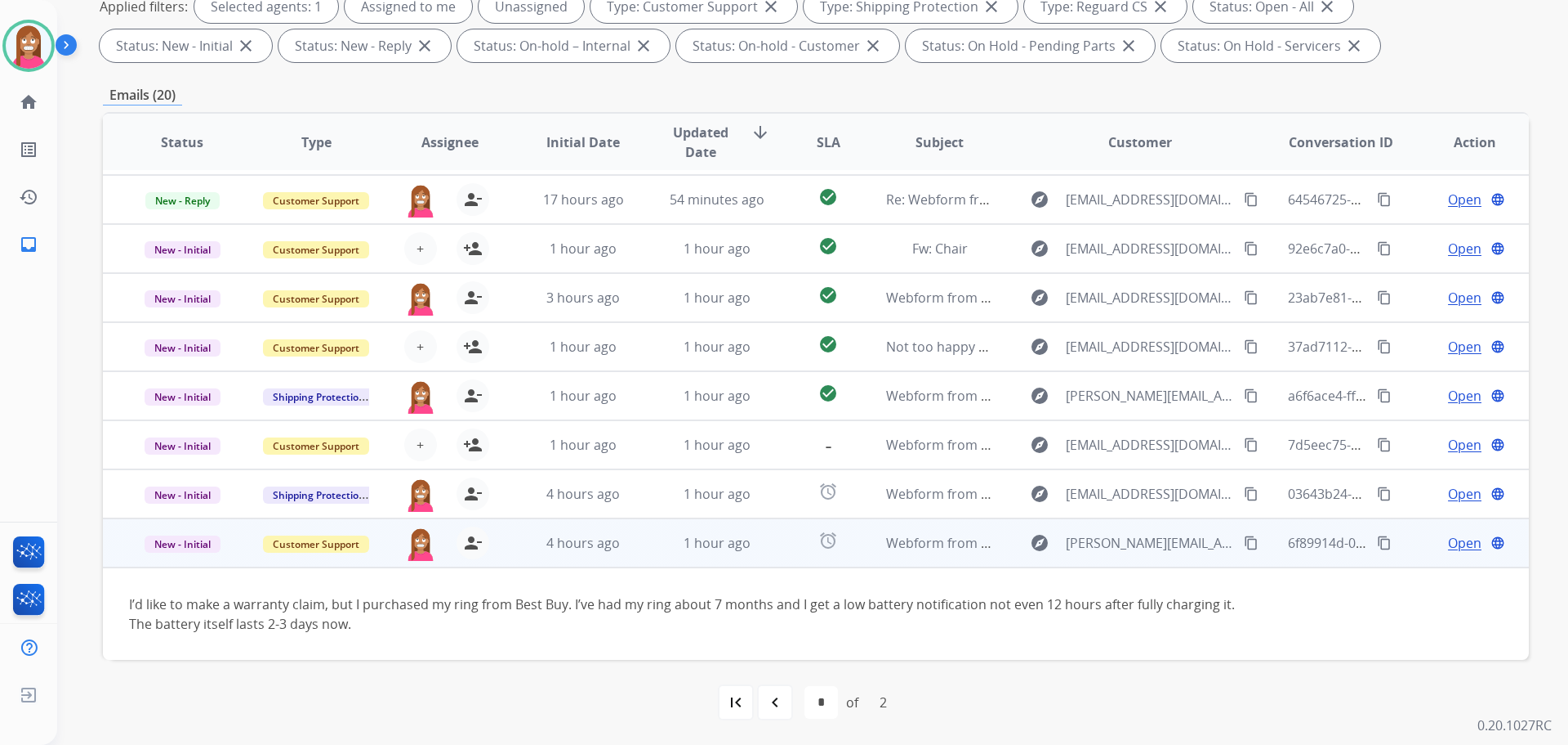
click at [1448, 545] on span "Open" at bounding box center [1465, 542] width 33 height 19
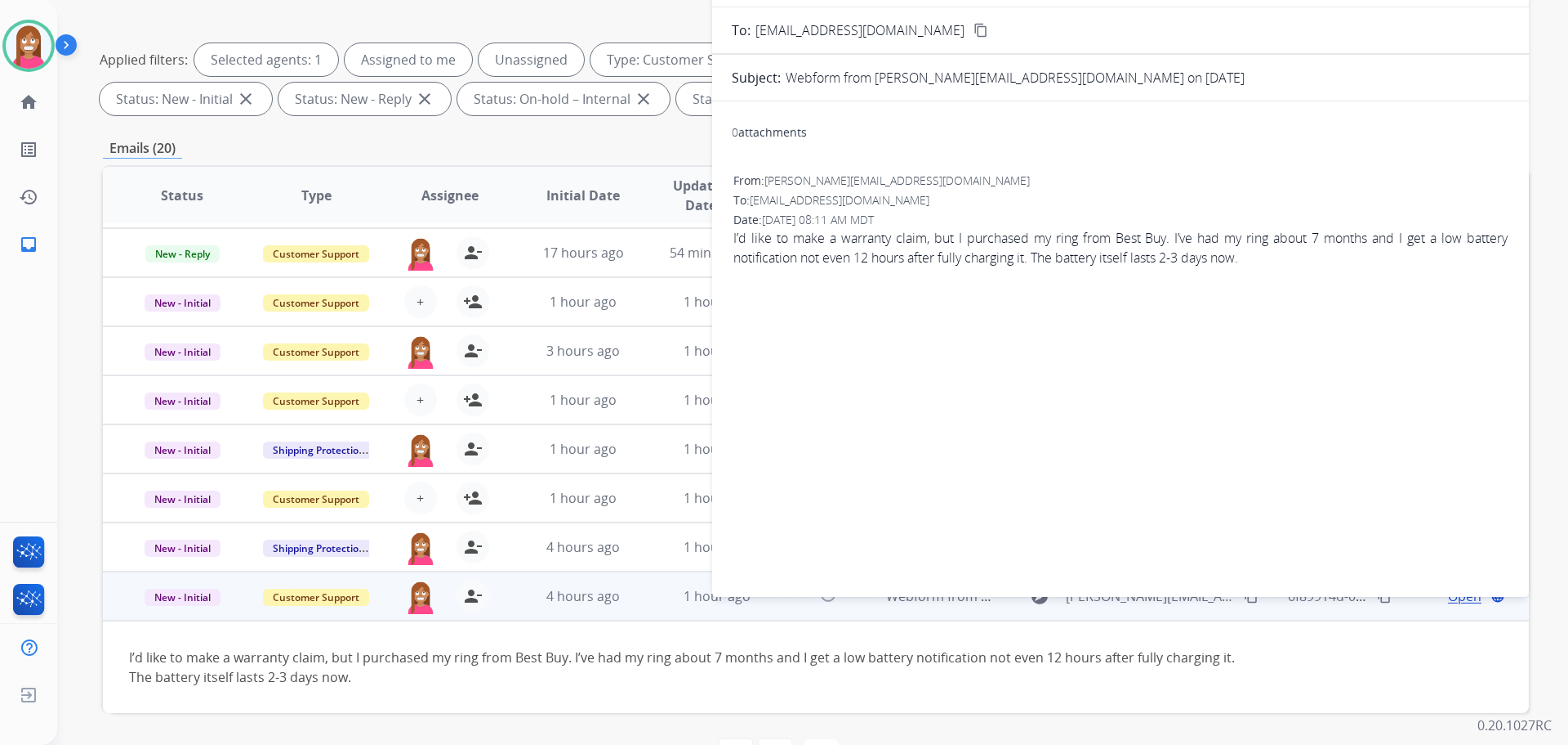
scroll to position [0, 0]
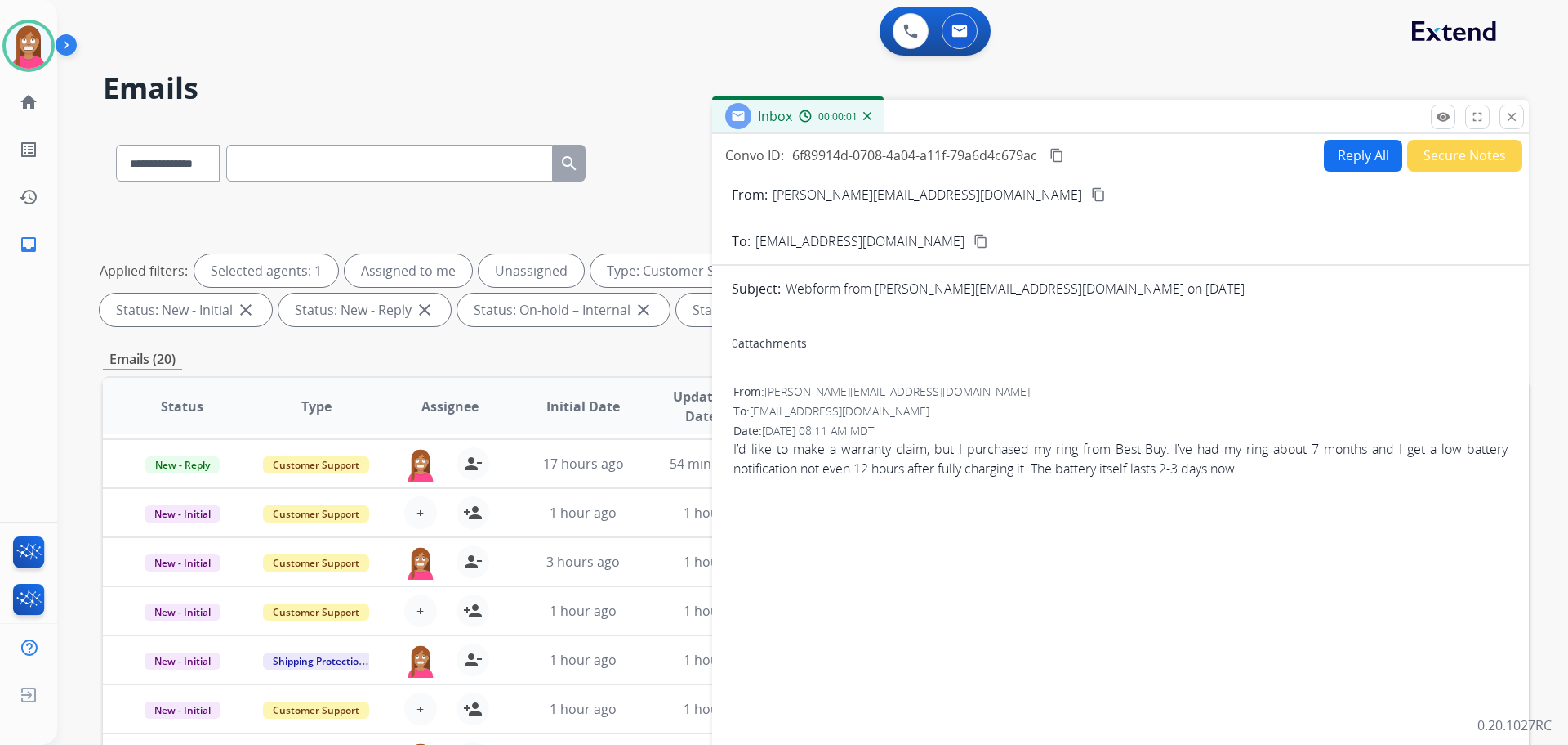
click at [1360, 159] on button "Reply All" at bounding box center [1363, 156] width 79 height 32
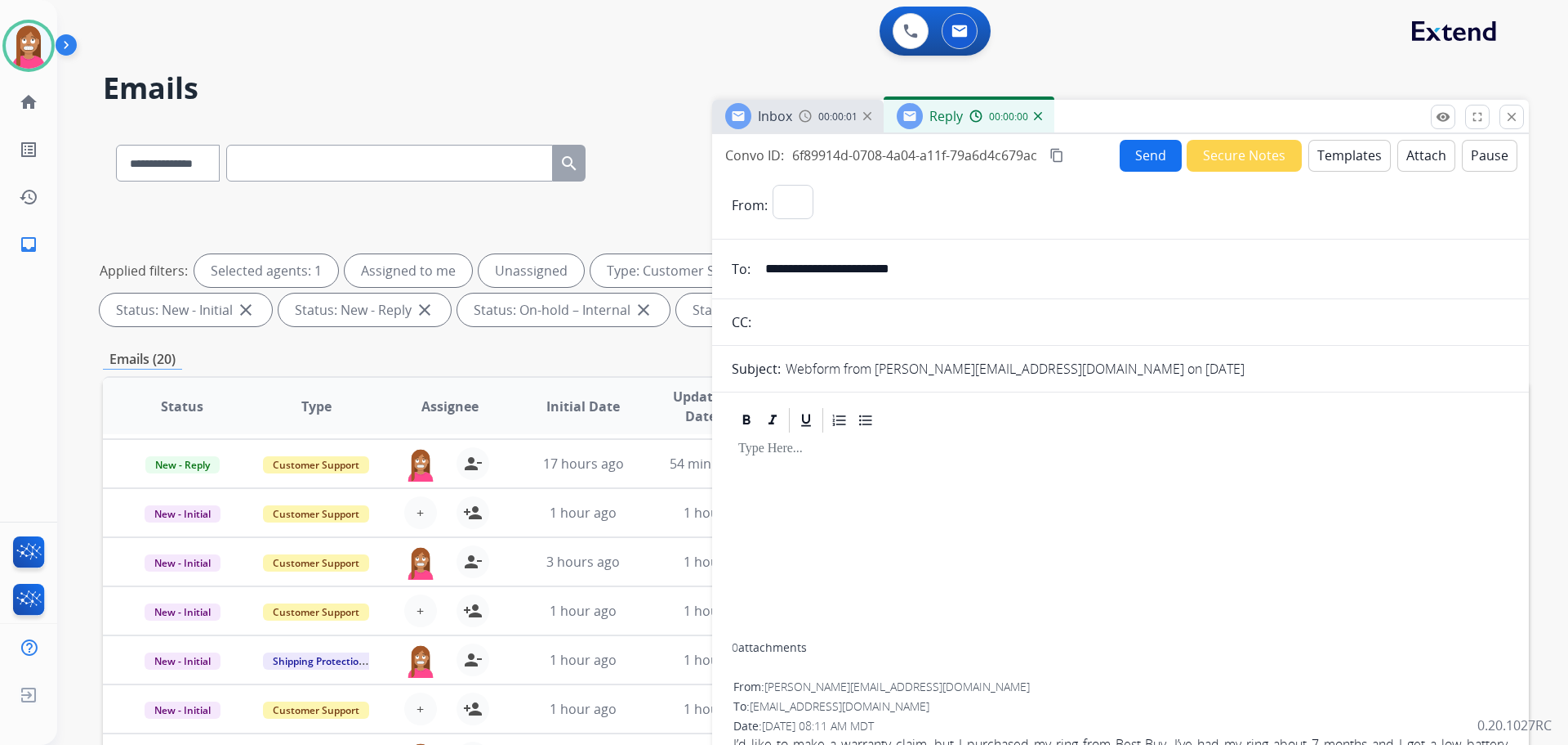
select select "**********"
click at [1353, 149] on button "Templates" at bounding box center [1349, 156] width 83 height 32
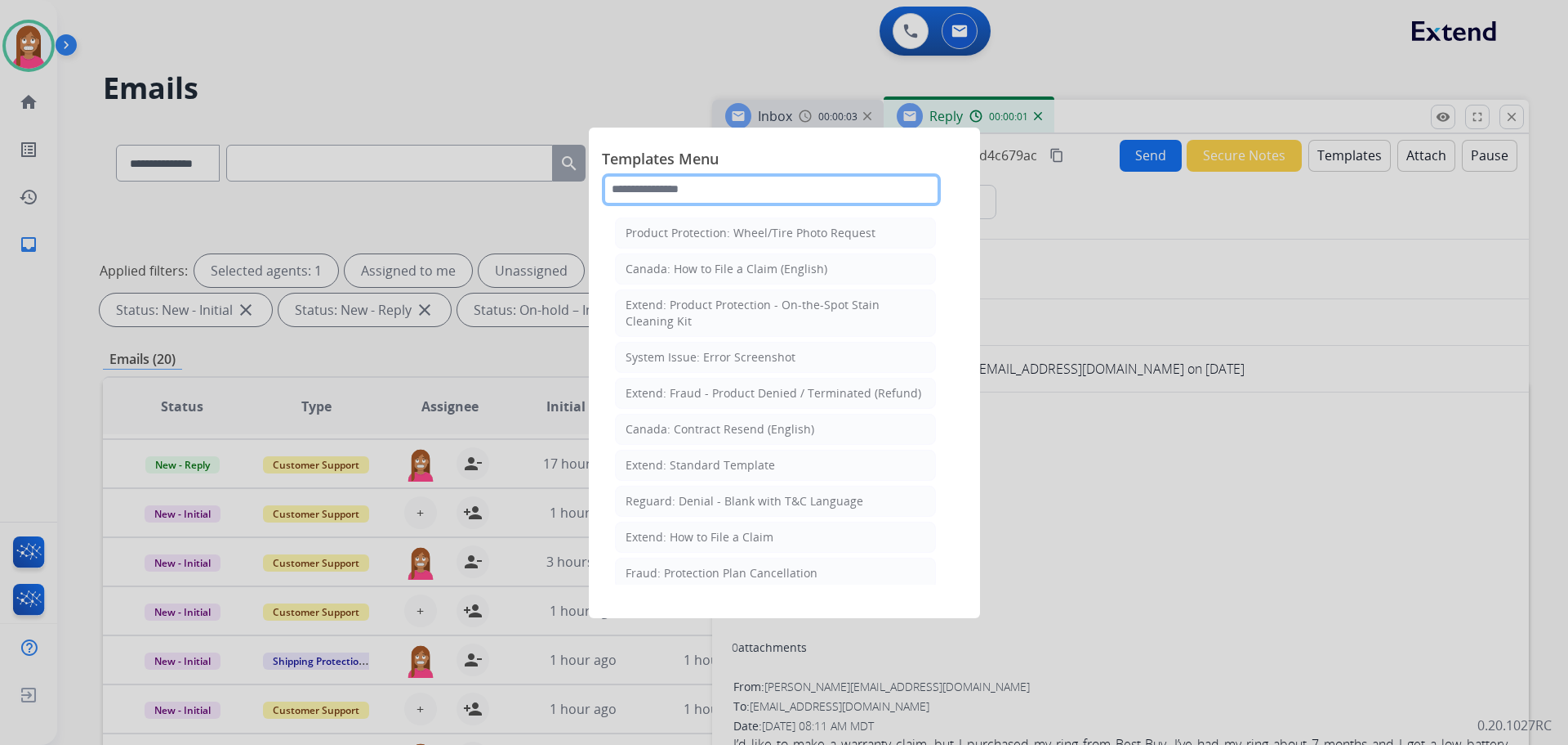
click at [677, 189] on input "text" at bounding box center [771, 189] width 339 height 32
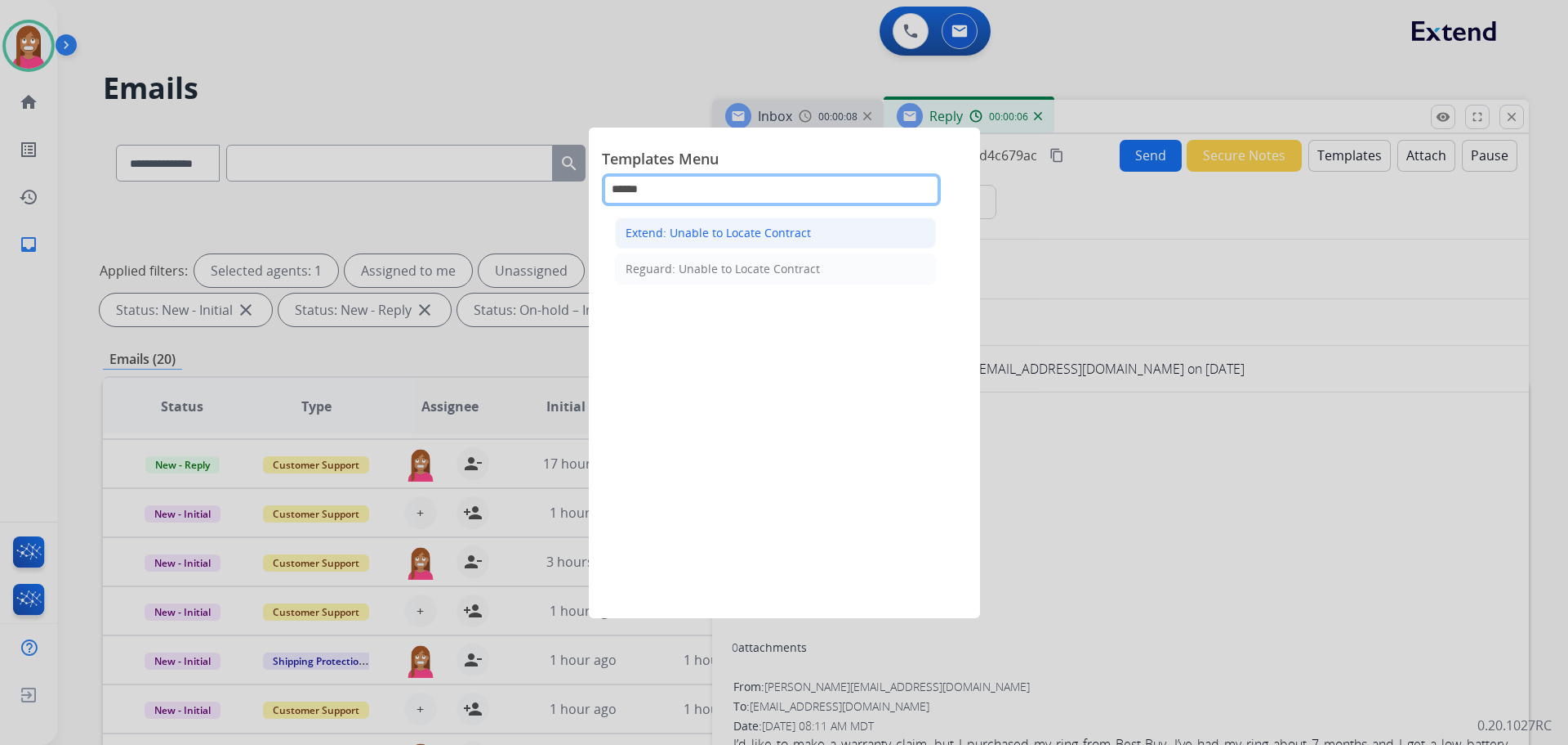
type input "******"
click at [693, 227] on div "Extend: Unable to Locate Contract" at bounding box center [719, 233] width 185 height 17
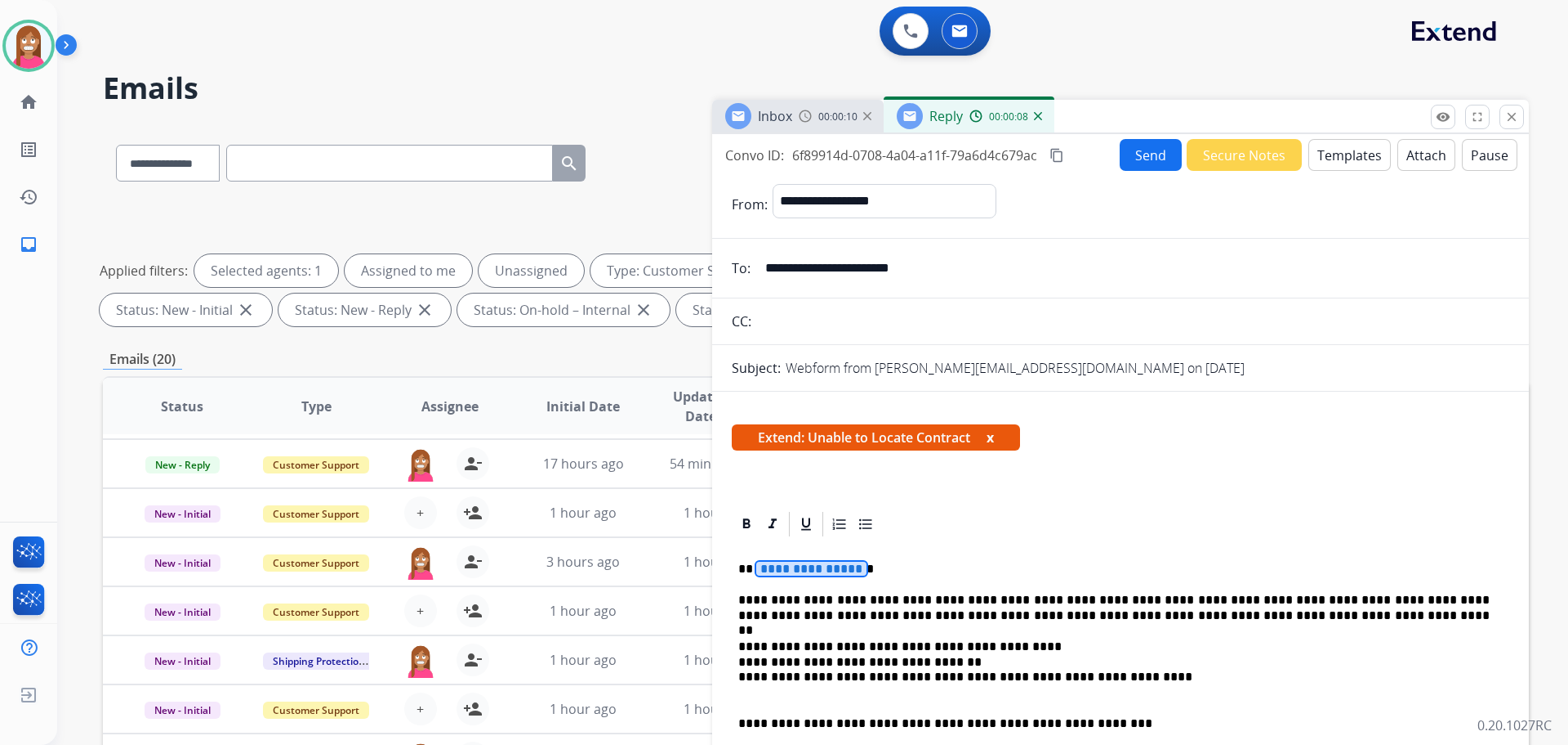
click at [811, 574] on span "**********" at bounding box center [811, 568] width 110 height 14
click at [1156, 157] on button "Send" at bounding box center [1151, 155] width 62 height 32
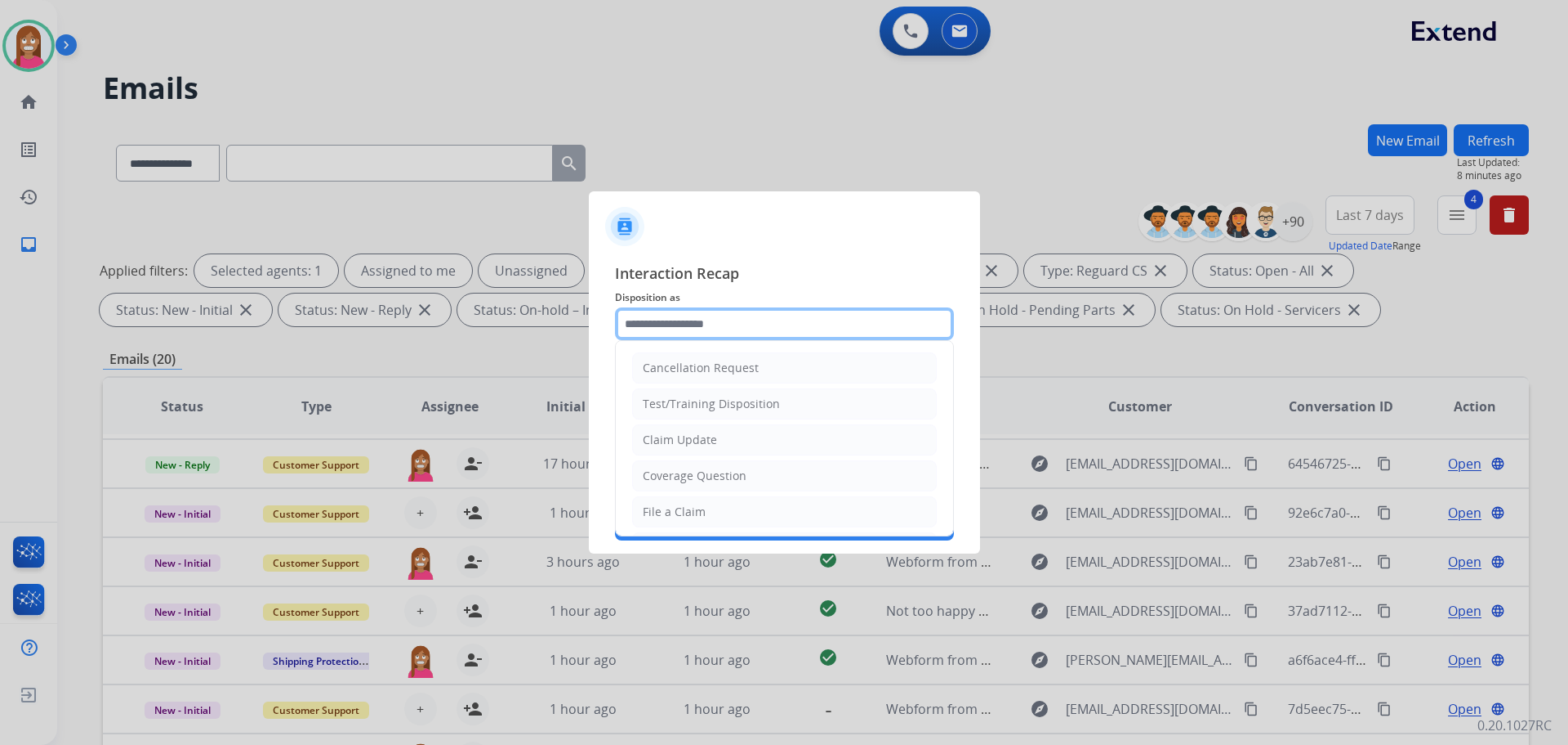
click at [632, 324] on input "text" at bounding box center [784, 323] width 339 height 32
click at [678, 431] on div "Claim Update" at bounding box center [680, 440] width 74 height 17
type input "**********"
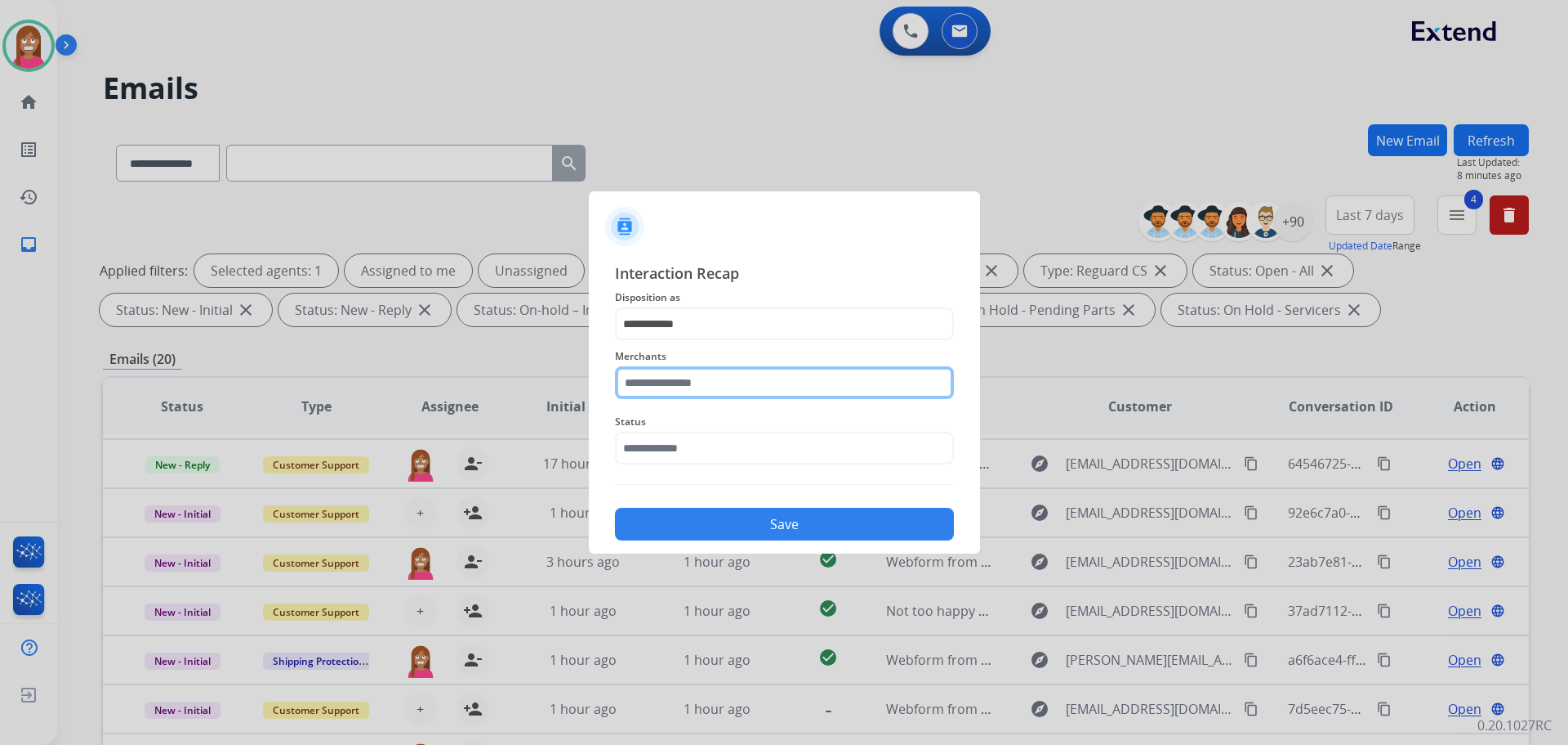
click at [662, 371] on input "text" at bounding box center [784, 382] width 339 height 32
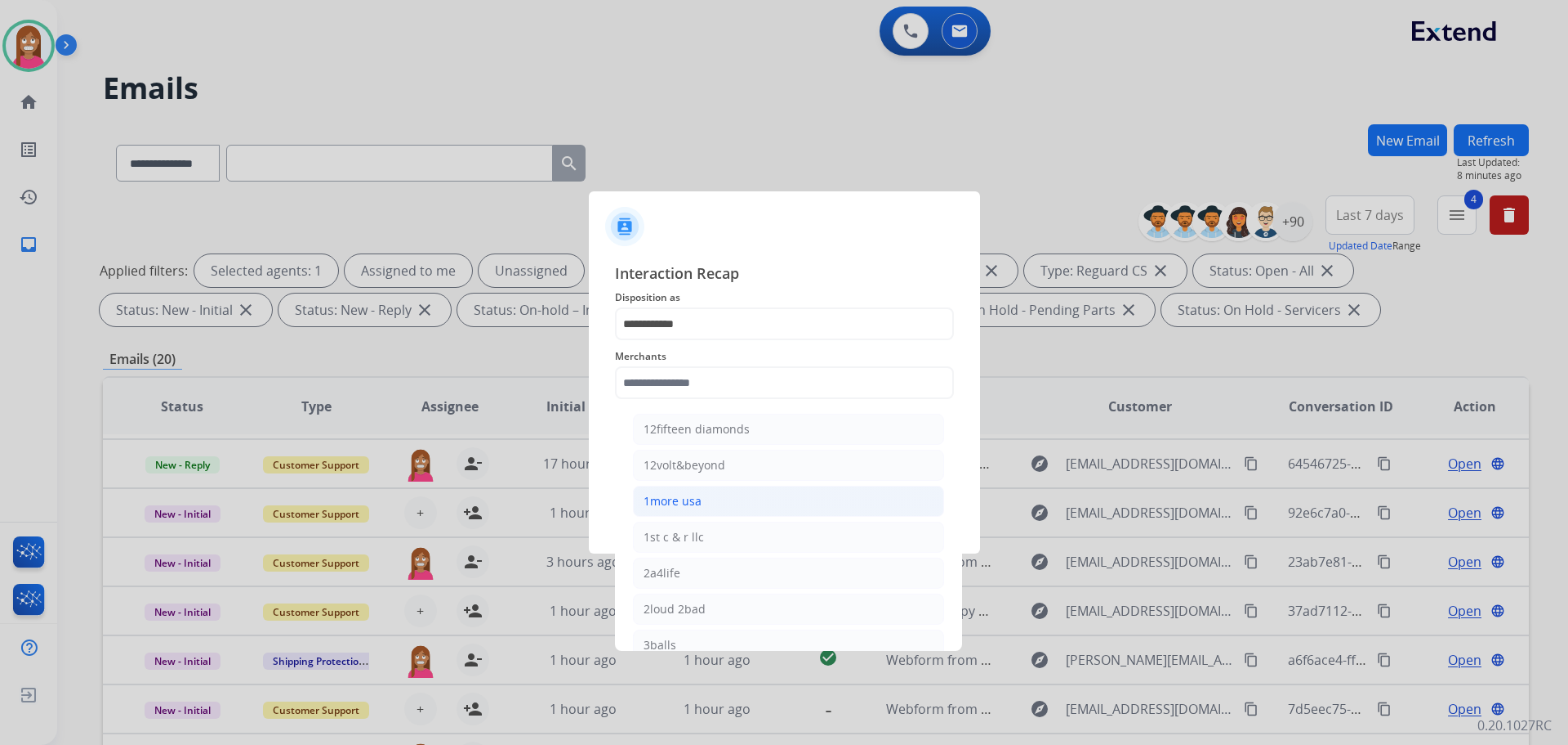
click at [678, 505] on div "1more usa" at bounding box center [672, 501] width 58 height 17
type input "*********"
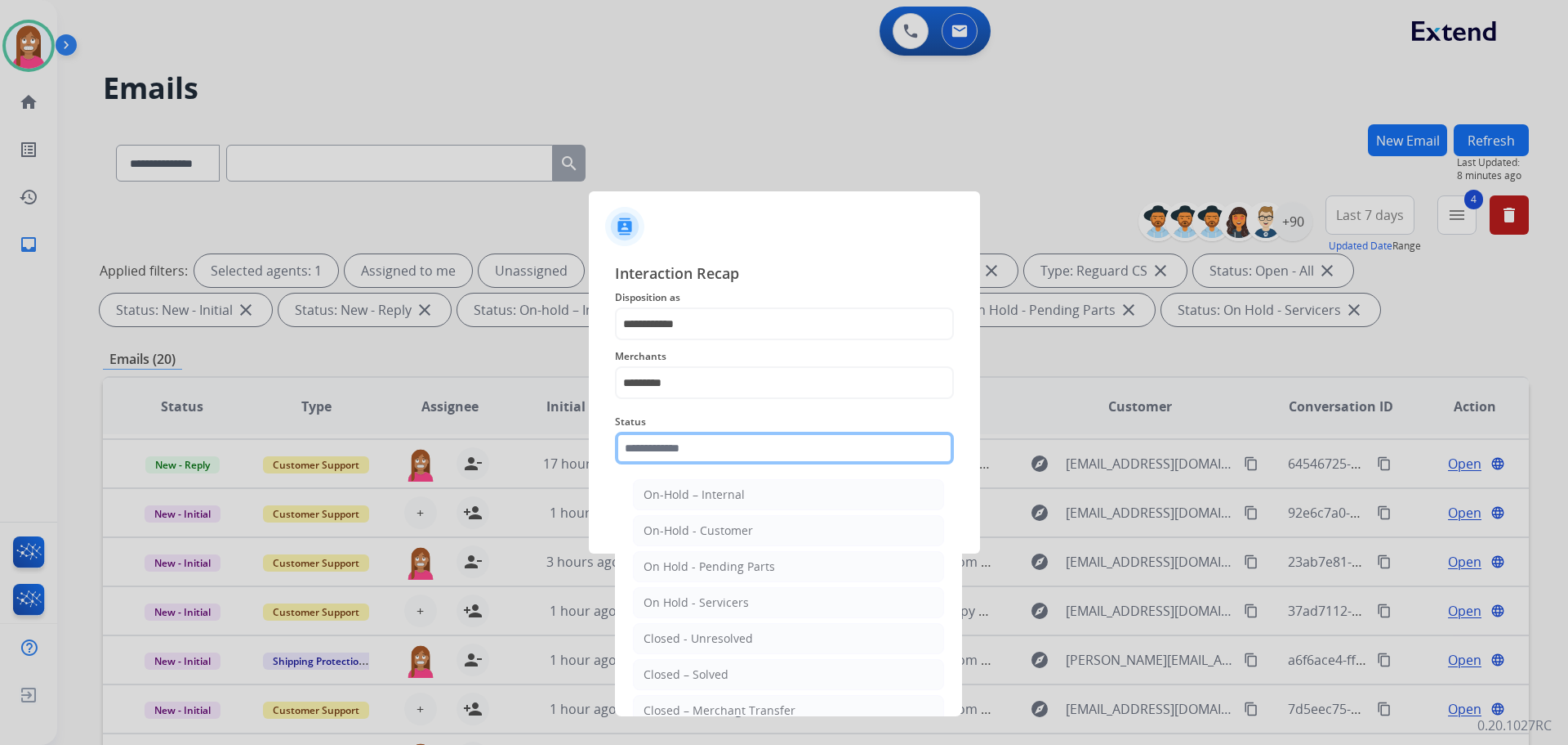
click at [678, 451] on input "text" at bounding box center [784, 447] width 339 height 32
click at [655, 674] on div "Closed – Solved" at bounding box center [686, 674] width 85 height 17
type input "**********"
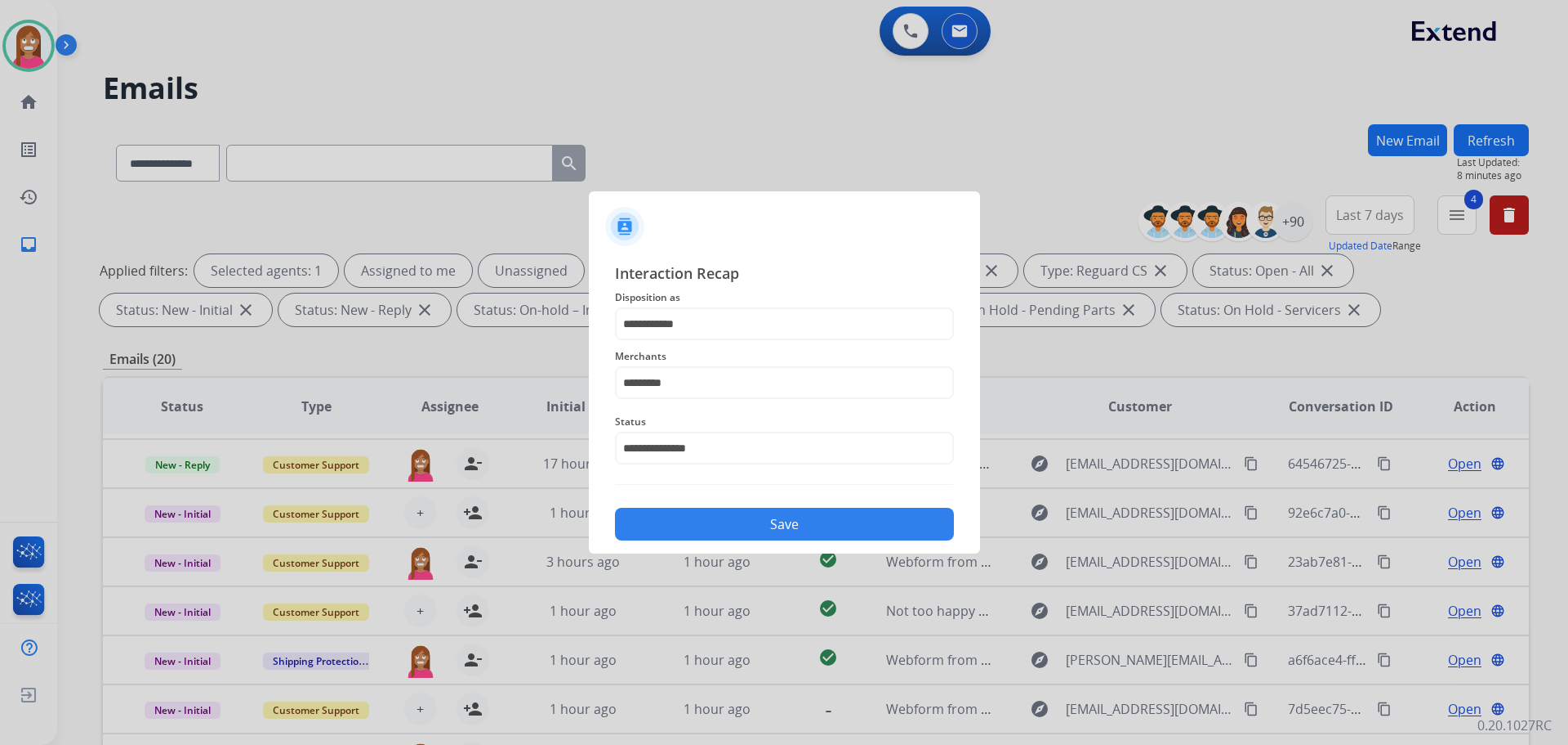
click at [659, 519] on button "Save" at bounding box center [784, 523] width 339 height 32
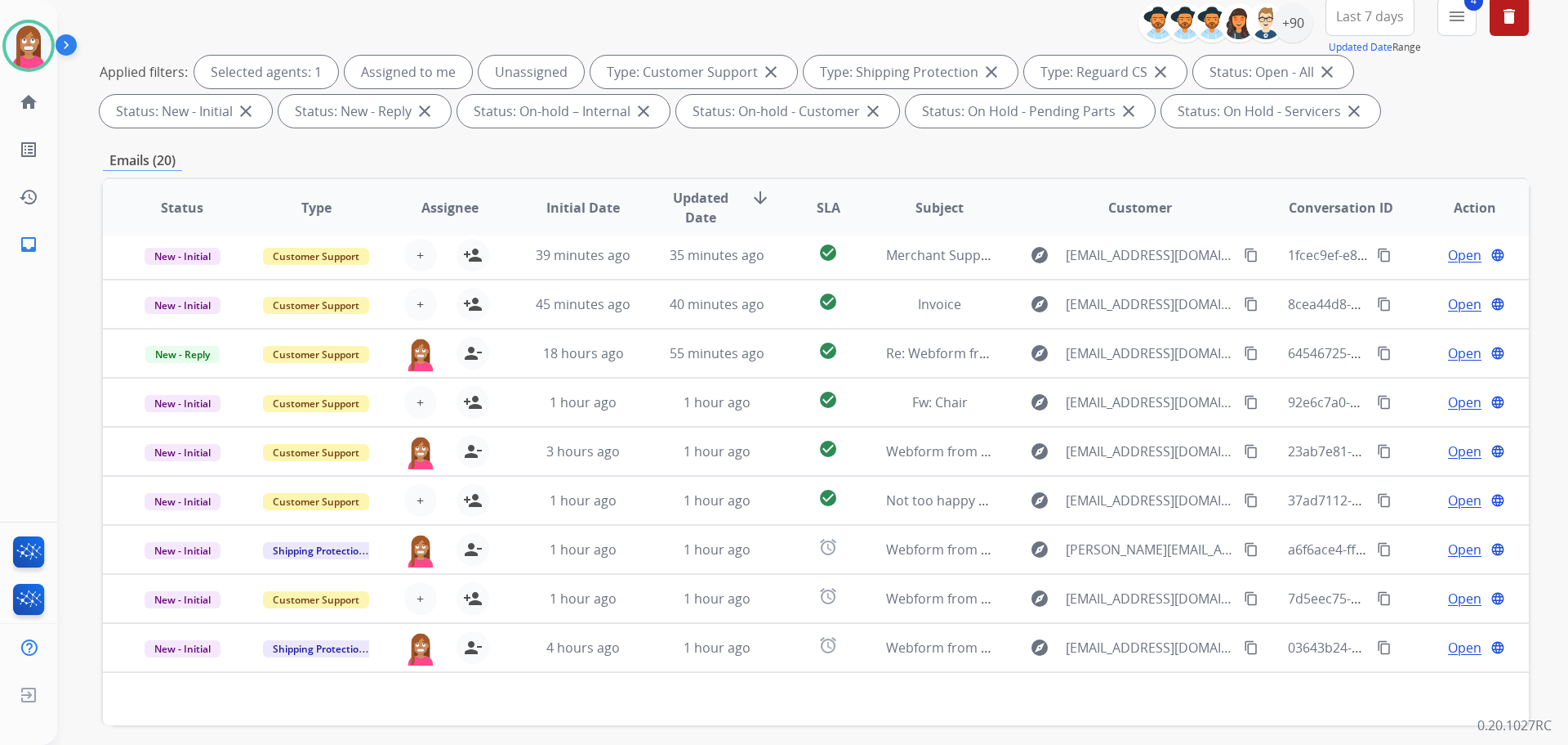
scroll to position [245, 0]
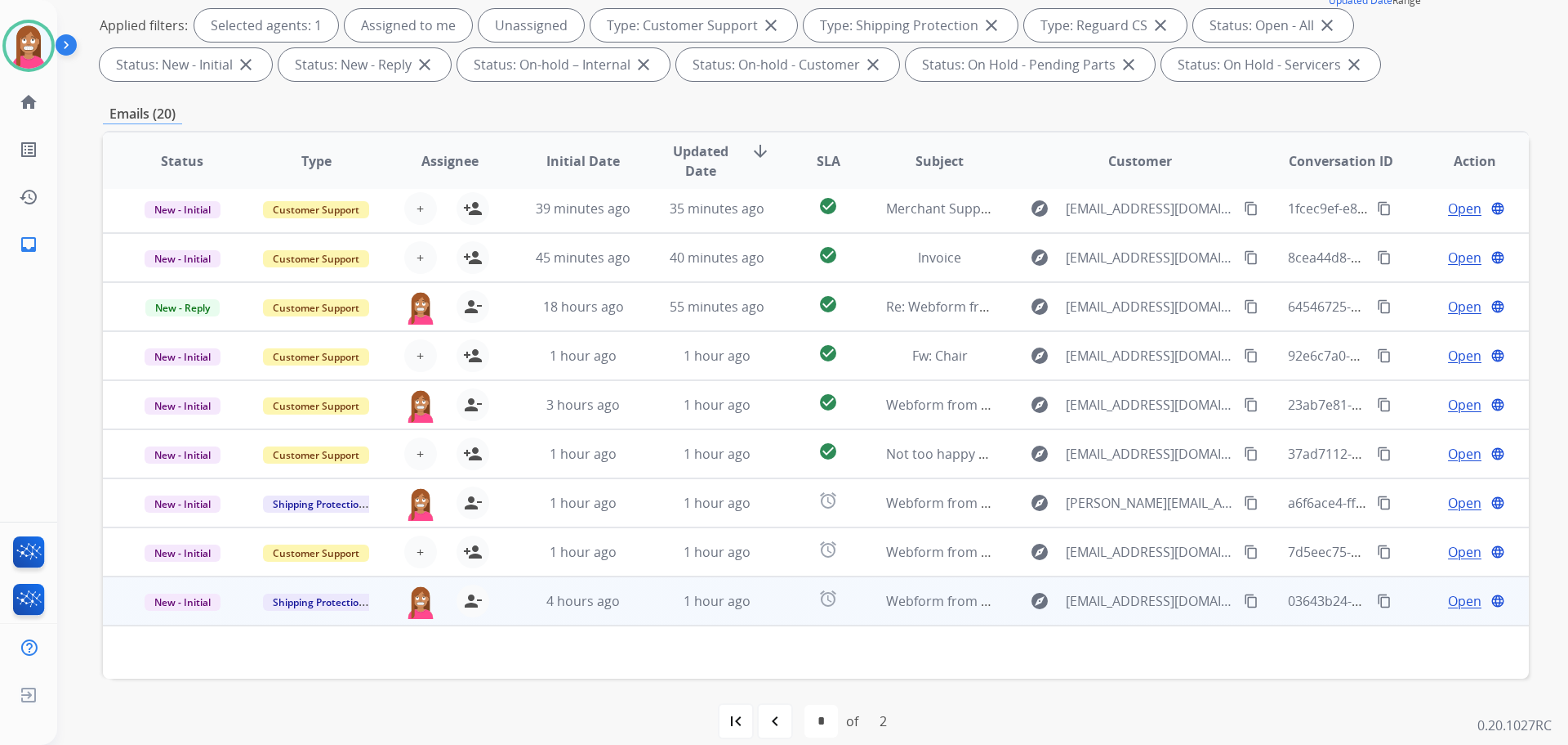
click at [641, 613] on td "1 hour ago" at bounding box center [705, 600] width 134 height 49
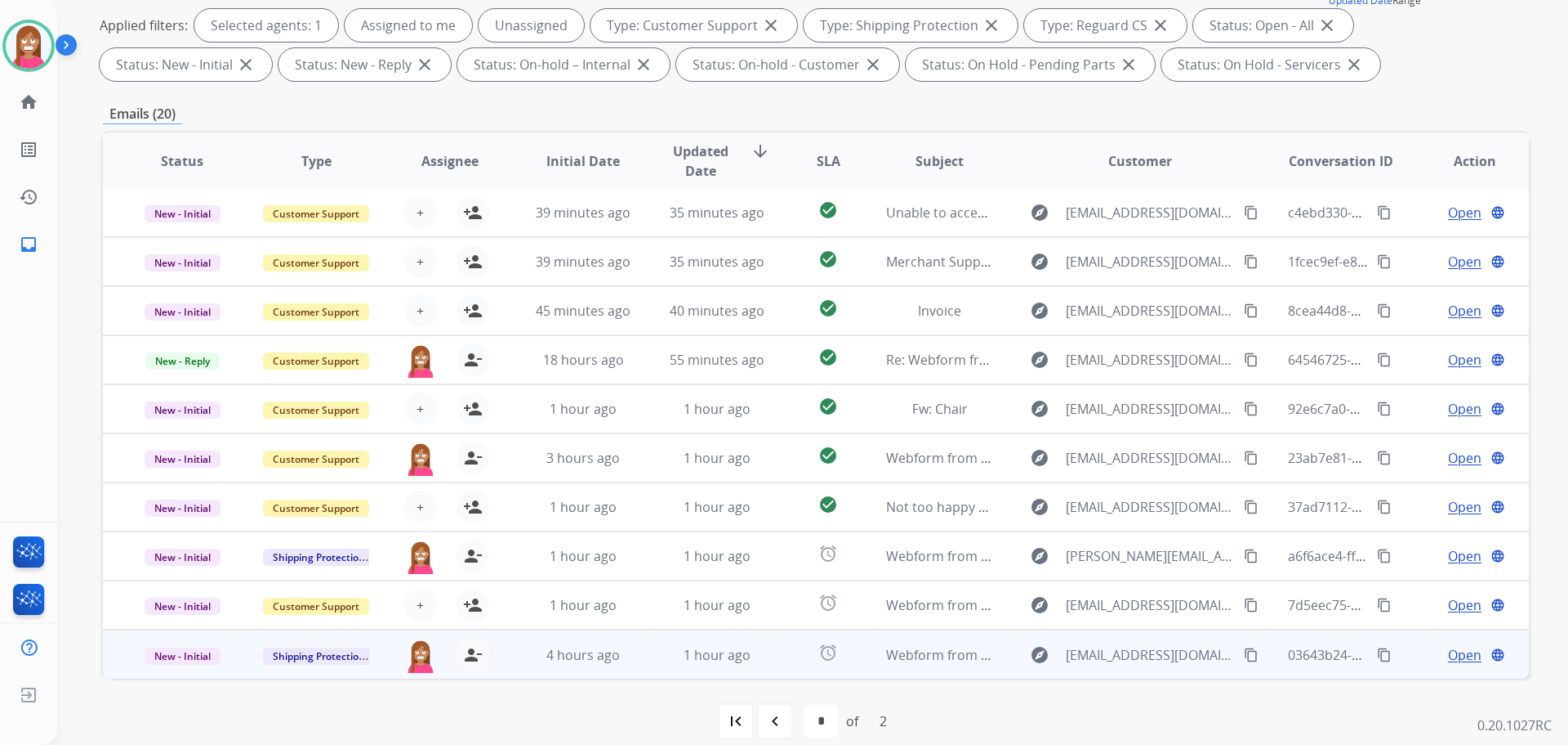
click at [652, 660] on td "1 hour ago" at bounding box center [705, 653] width 134 height 49
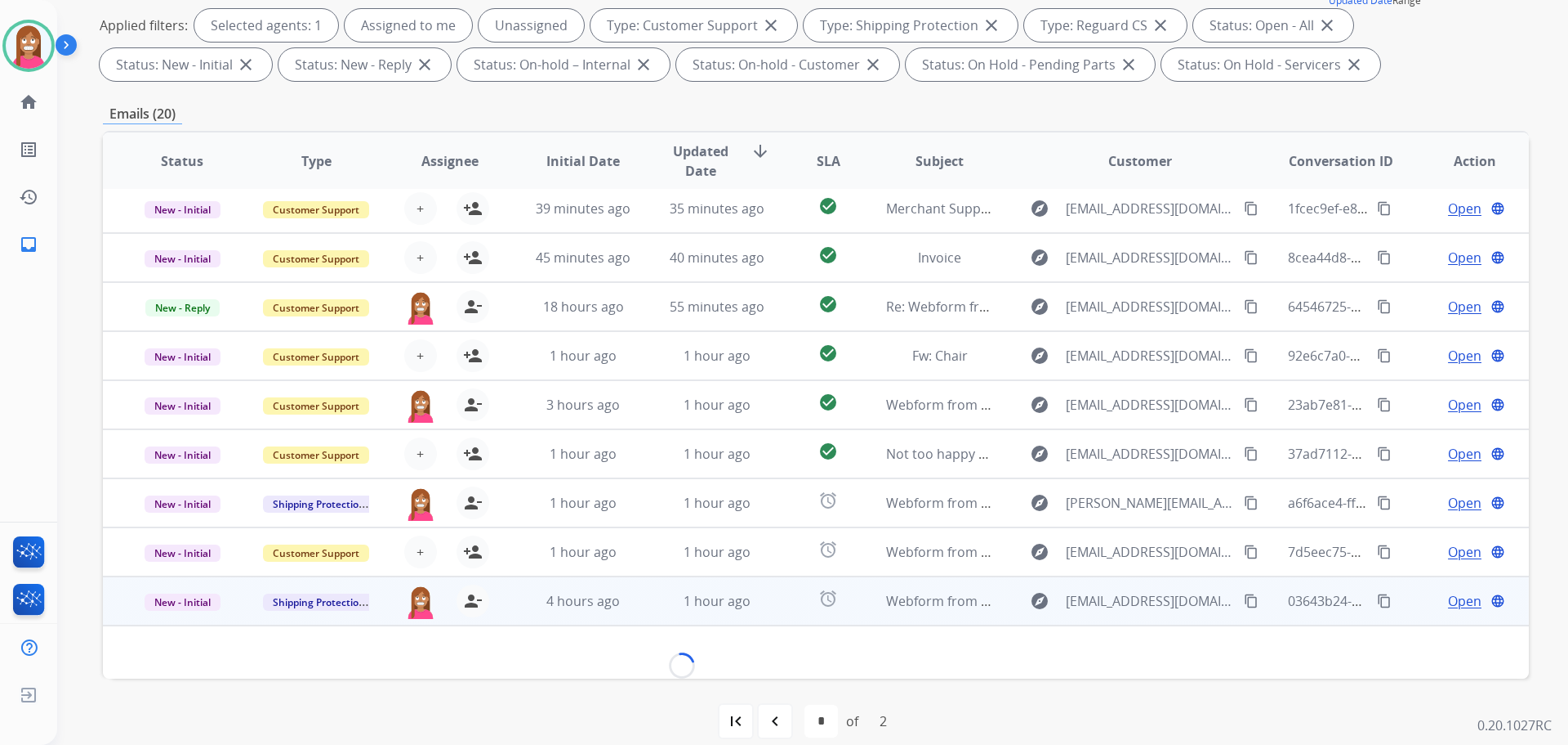
scroll to position [74, 0]
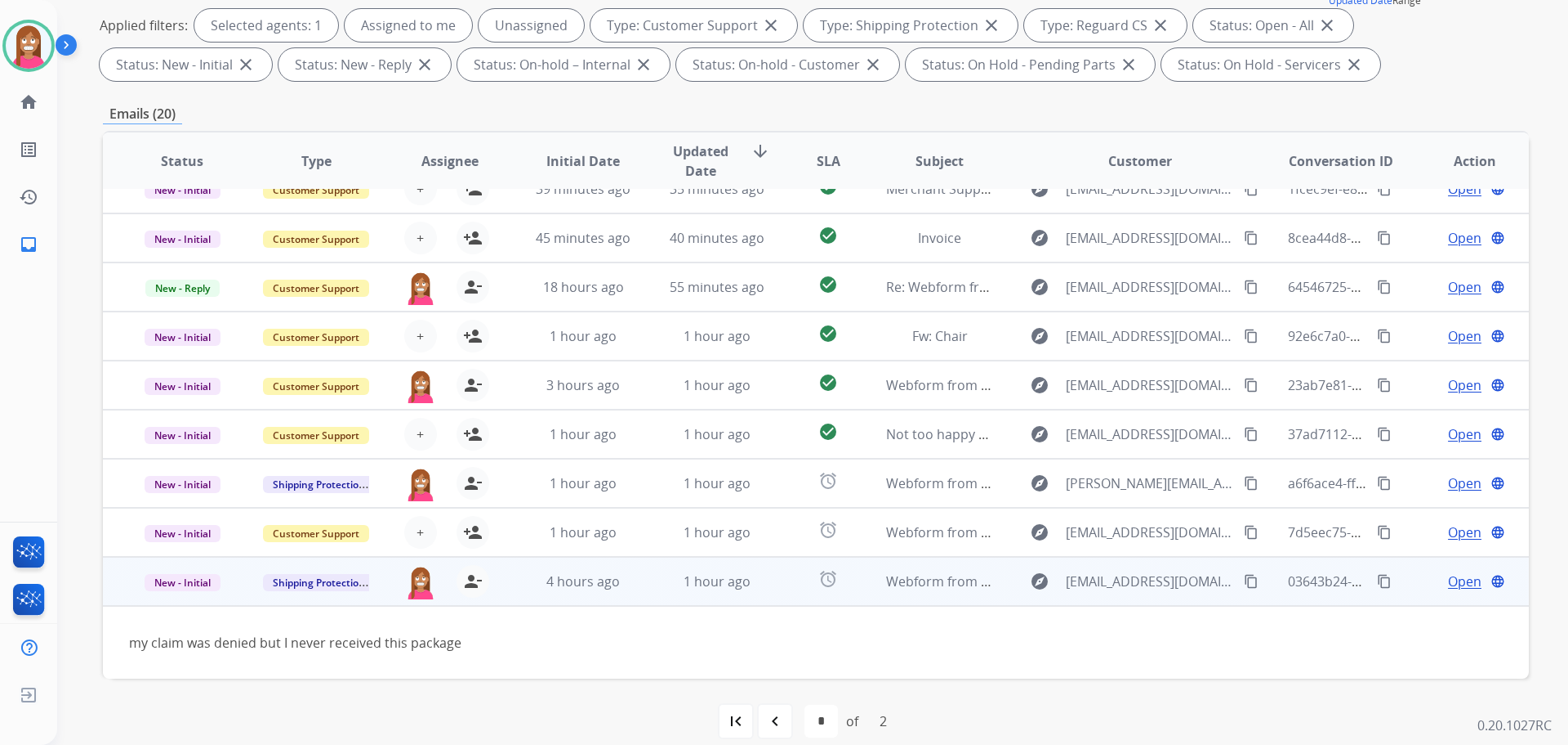
click at [1448, 579] on span "Open" at bounding box center [1465, 581] width 33 height 19
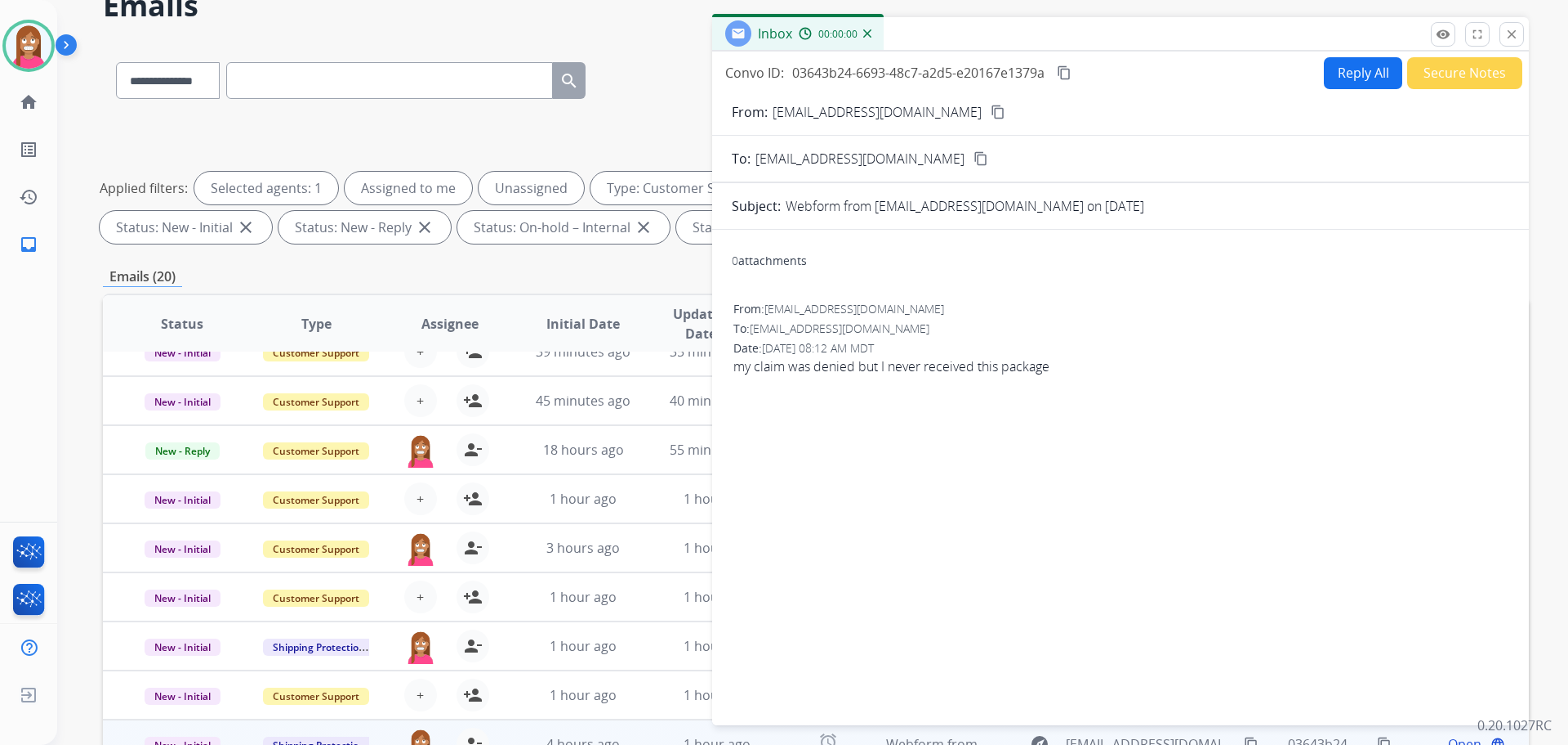
scroll to position [82, 0]
click at [1326, 83] on button "Reply All" at bounding box center [1363, 74] width 79 height 32
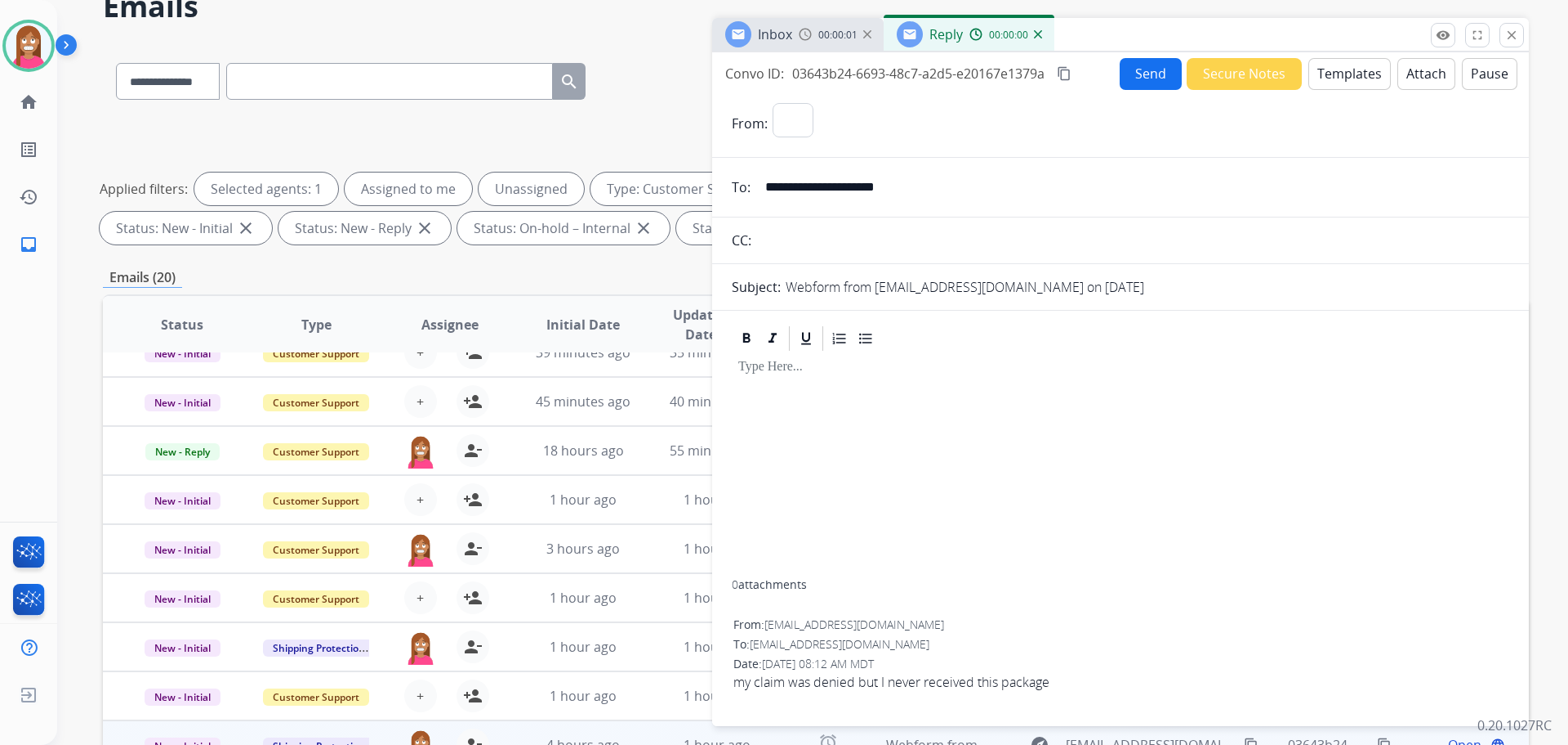
click at [1332, 80] on button "Templates" at bounding box center [1349, 74] width 83 height 32
select select "**********"
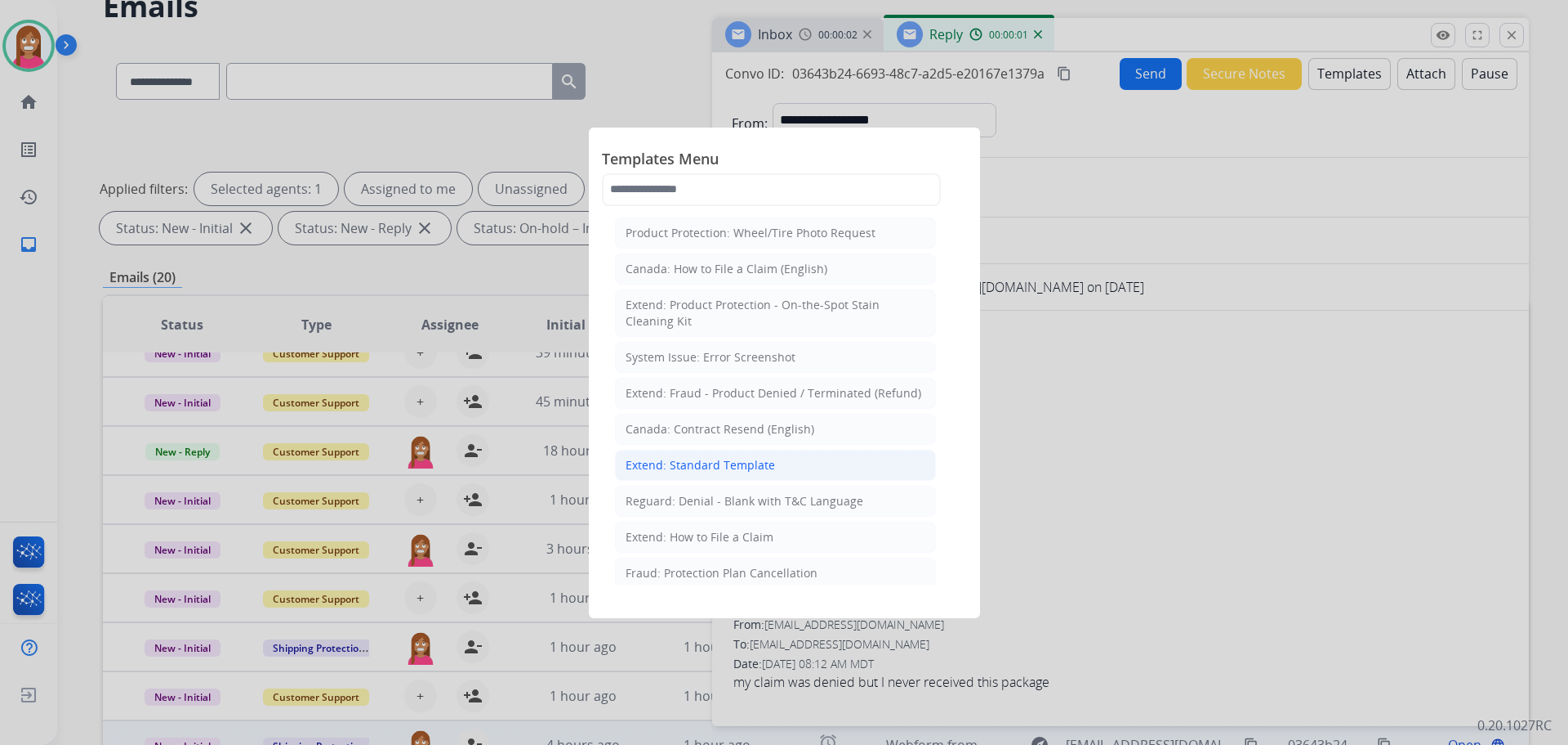
click at [715, 461] on div "Extend: Standard Template" at bounding box center [700, 465] width 149 height 17
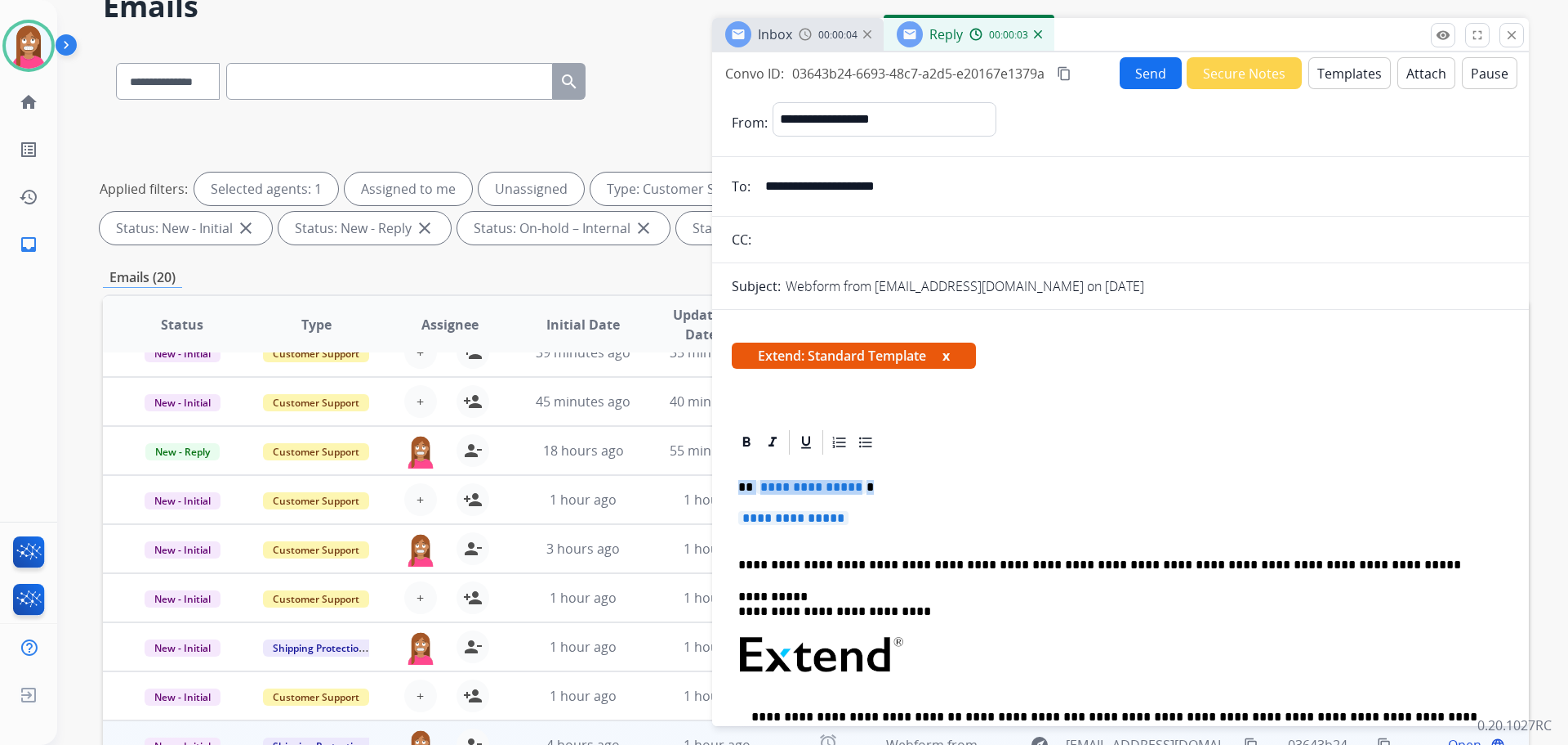
drag, startPoint x: 880, startPoint y: 525, endPoint x: 743, endPoint y: 475, distance: 145.8
click at [743, 475] on div "**********" at bounding box center [1120, 698] width 778 height 483
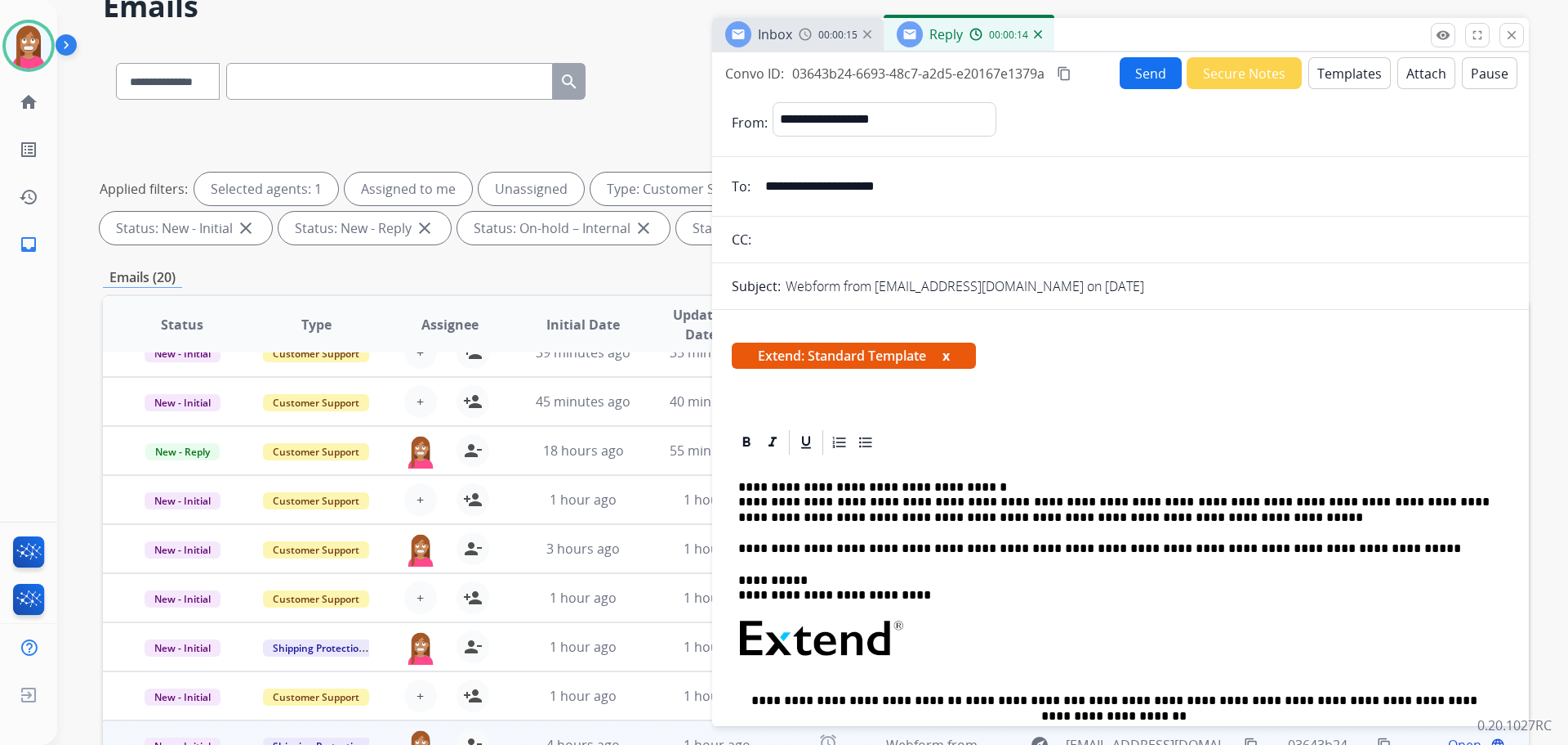
click at [1130, 74] on button "Send" at bounding box center [1151, 73] width 62 height 32
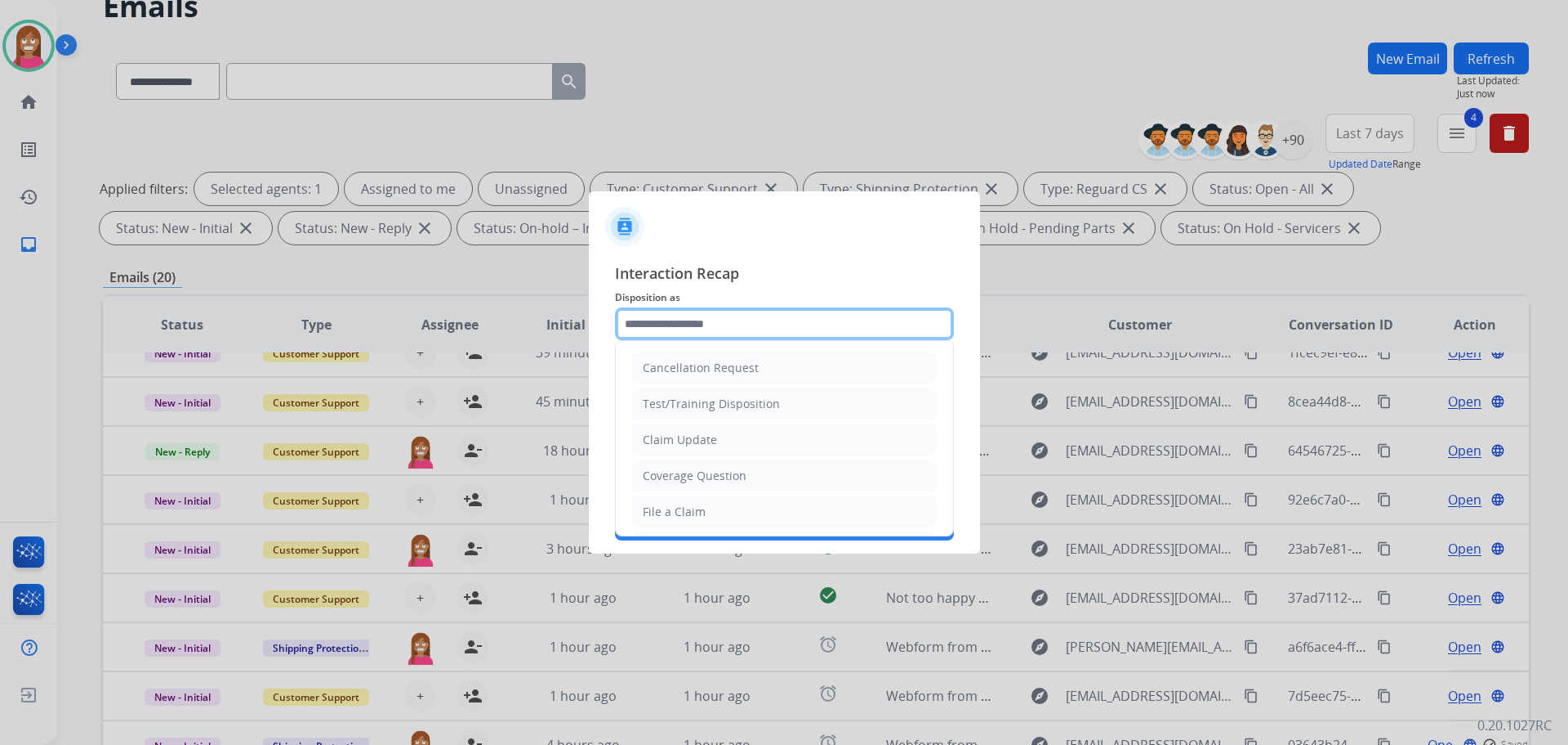
click at [644, 321] on input "text" at bounding box center [784, 323] width 339 height 32
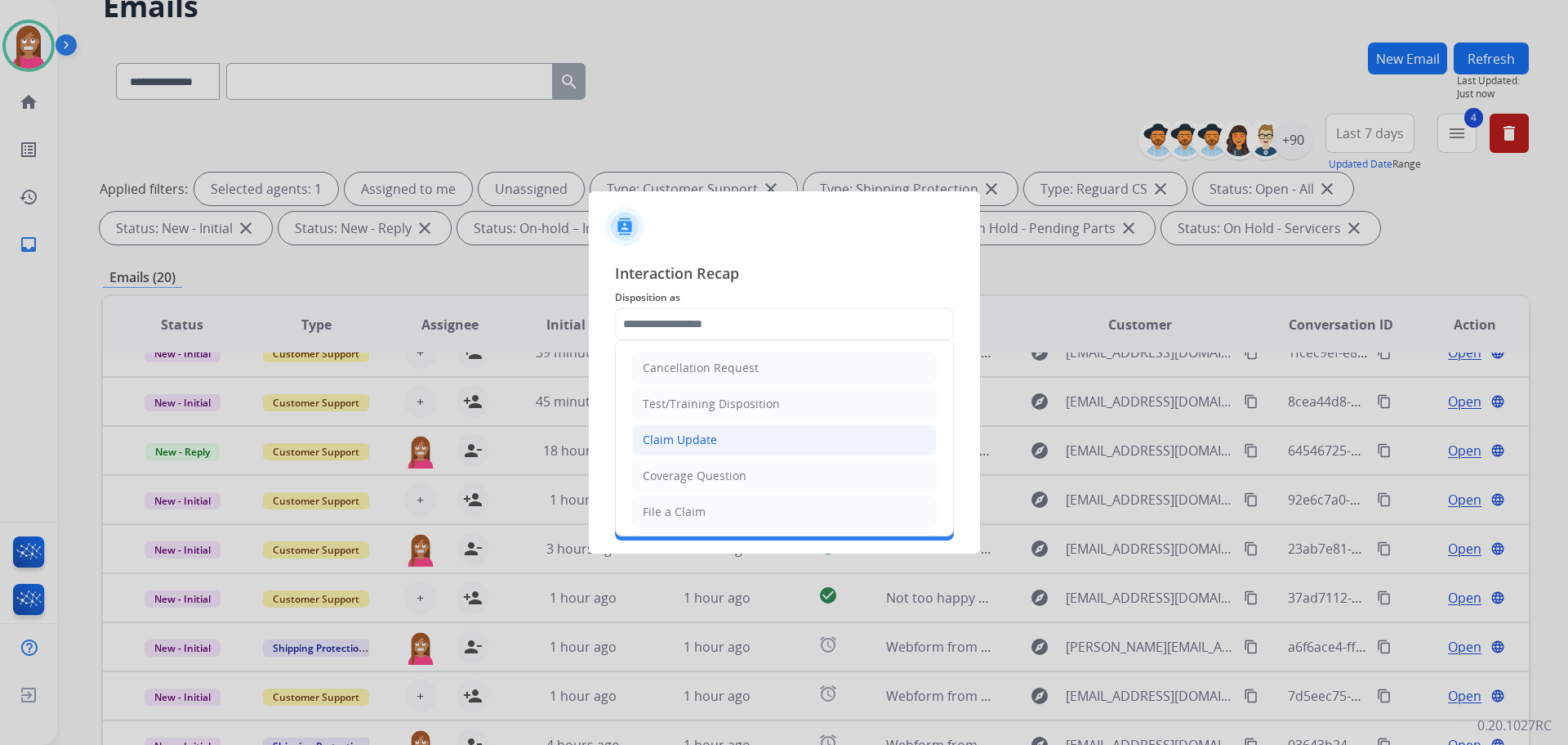
click at [648, 450] on li "Claim Update" at bounding box center [784, 439] width 305 height 31
type input "**********"
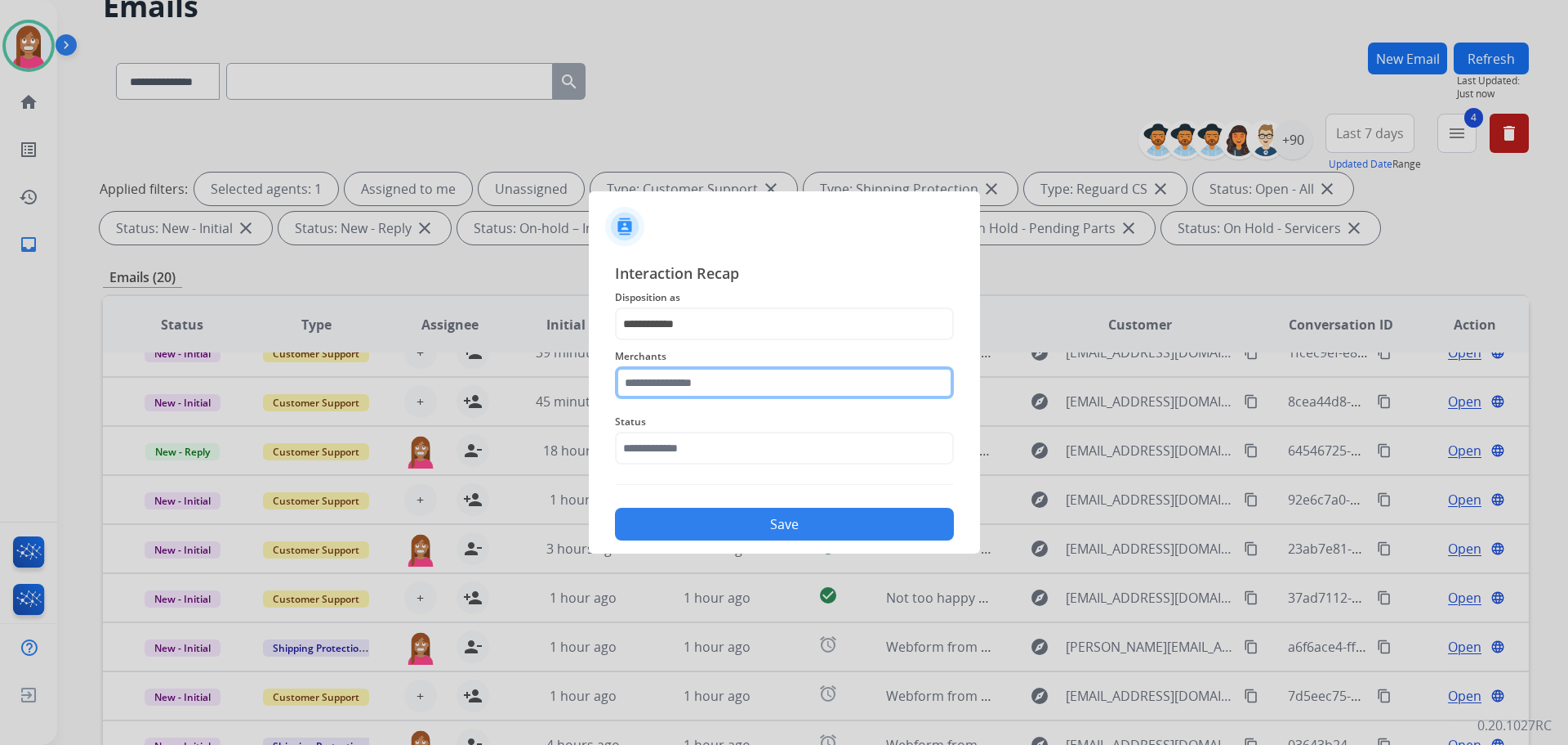
click at [642, 387] on input "text" at bounding box center [784, 382] width 339 height 32
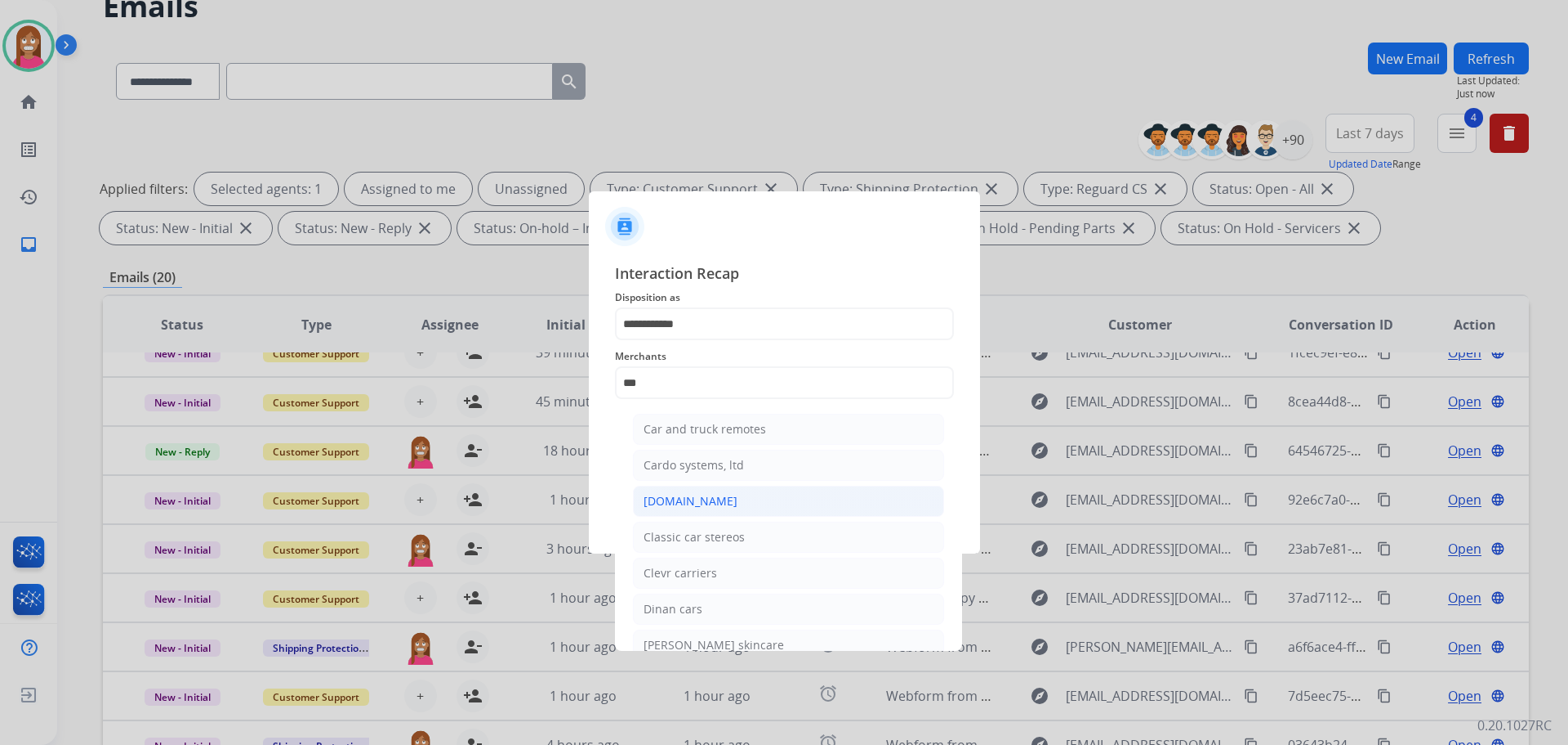
click at [667, 491] on li "[DOMAIN_NAME]" at bounding box center [789, 500] width 312 height 31
type input "**********"
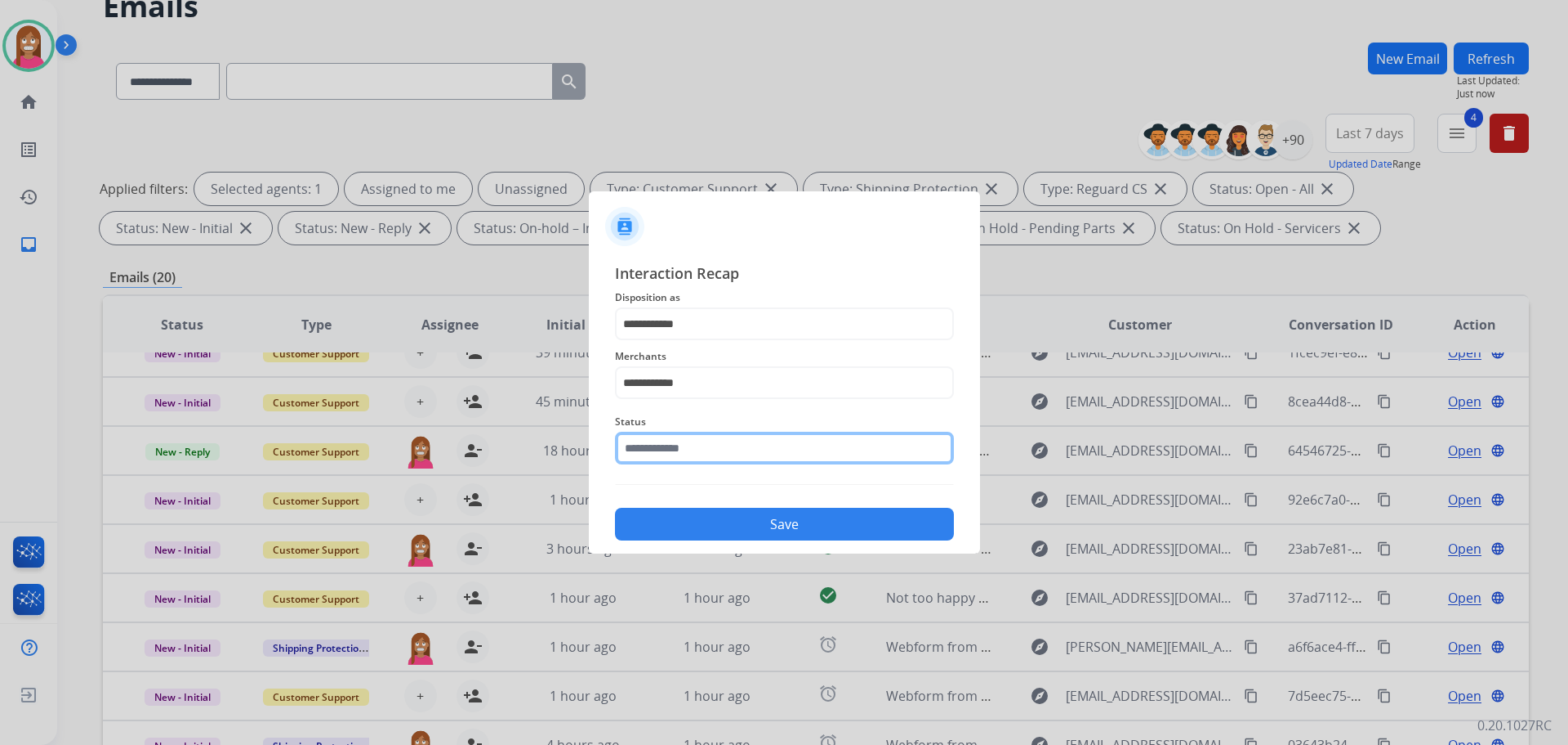
click at [668, 456] on input "text" at bounding box center [784, 447] width 339 height 32
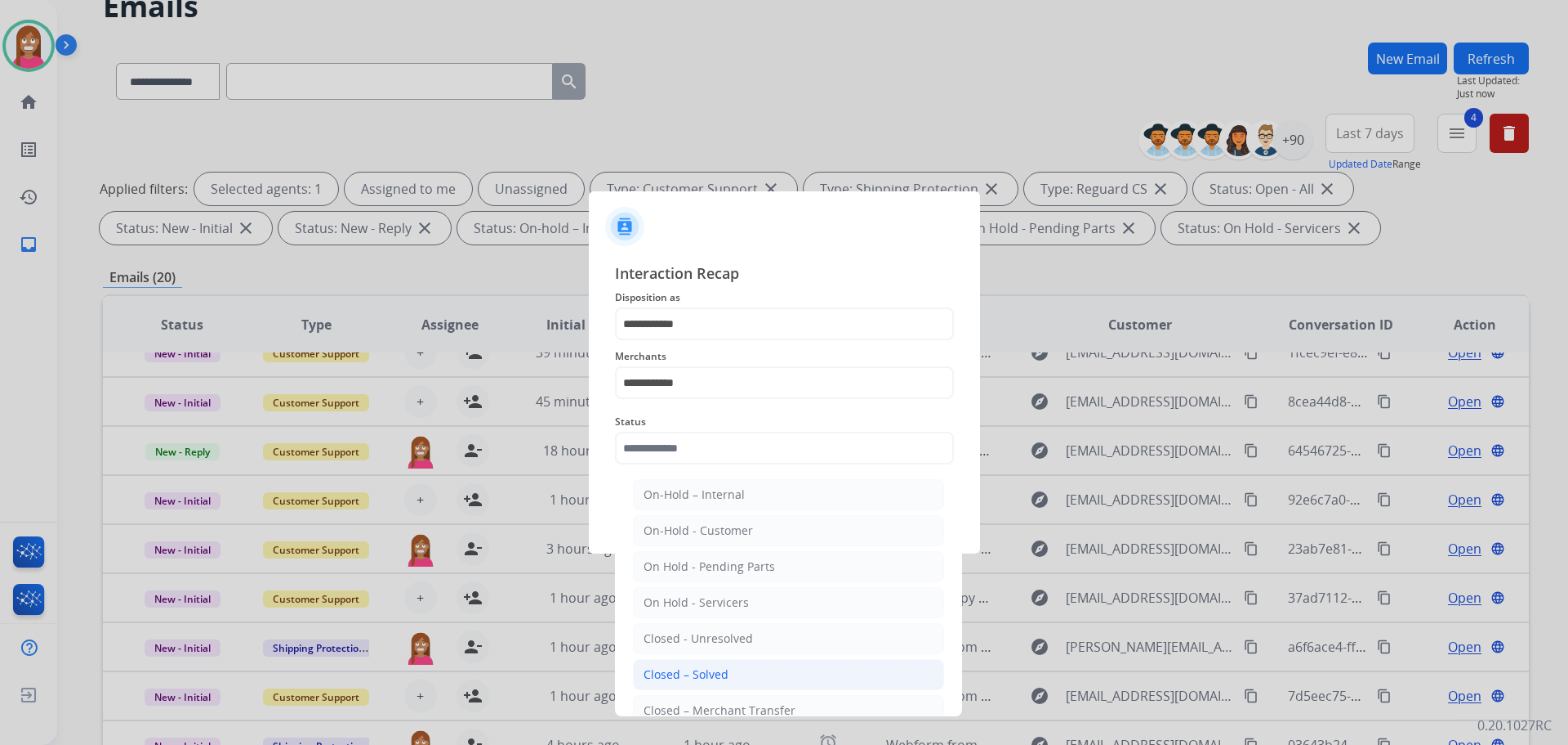
drag, startPoint x: 756, startPoint y: 666, endPoint x: 749, endPoint y: 622, distance: 44.6
click at [755, 666] on li "Closed – Solved" at bounding box center [789, 674] width 312 height 31
type input "**********"
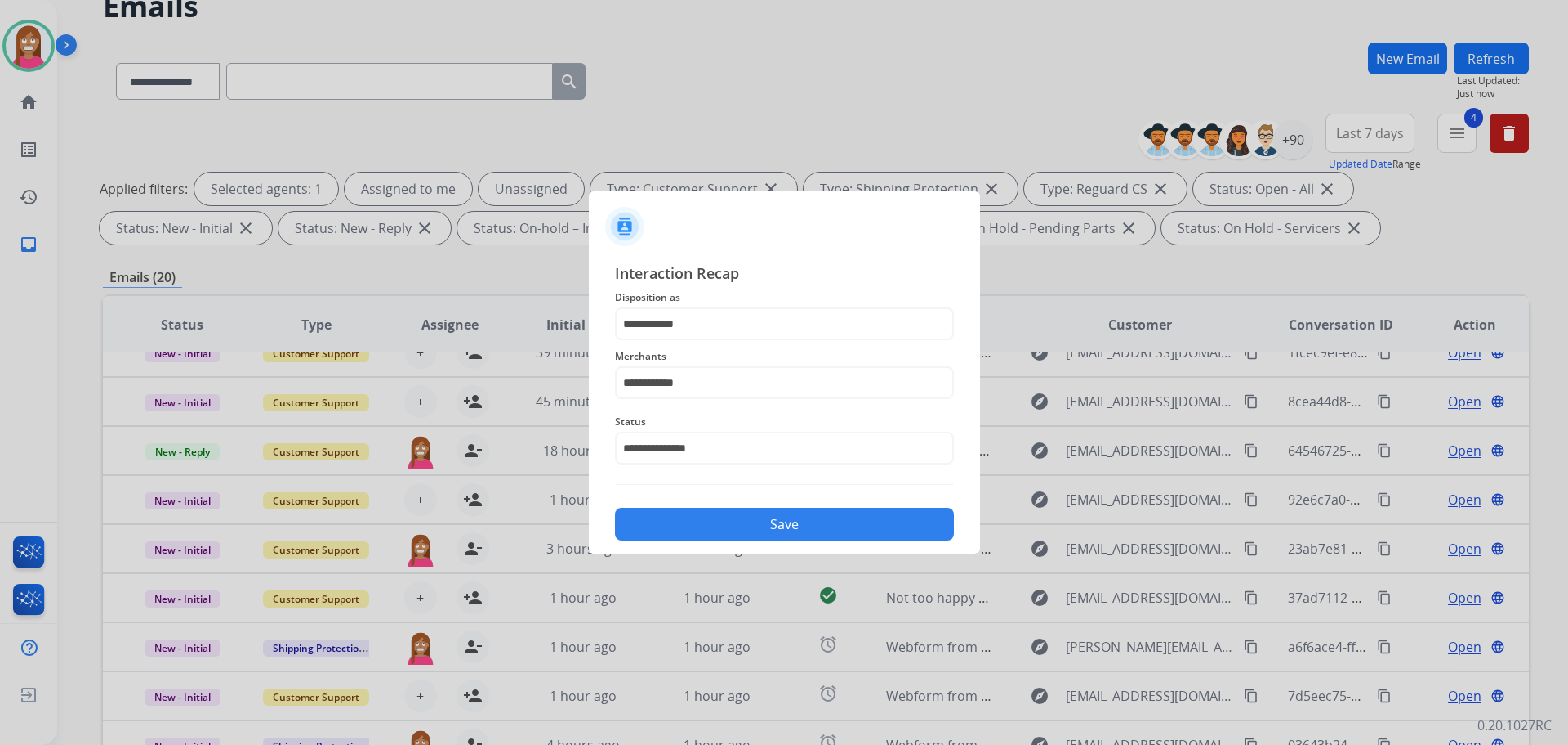
click at [720, 514] on button "Save" at bounding box center [784, 523] width 339 height 32
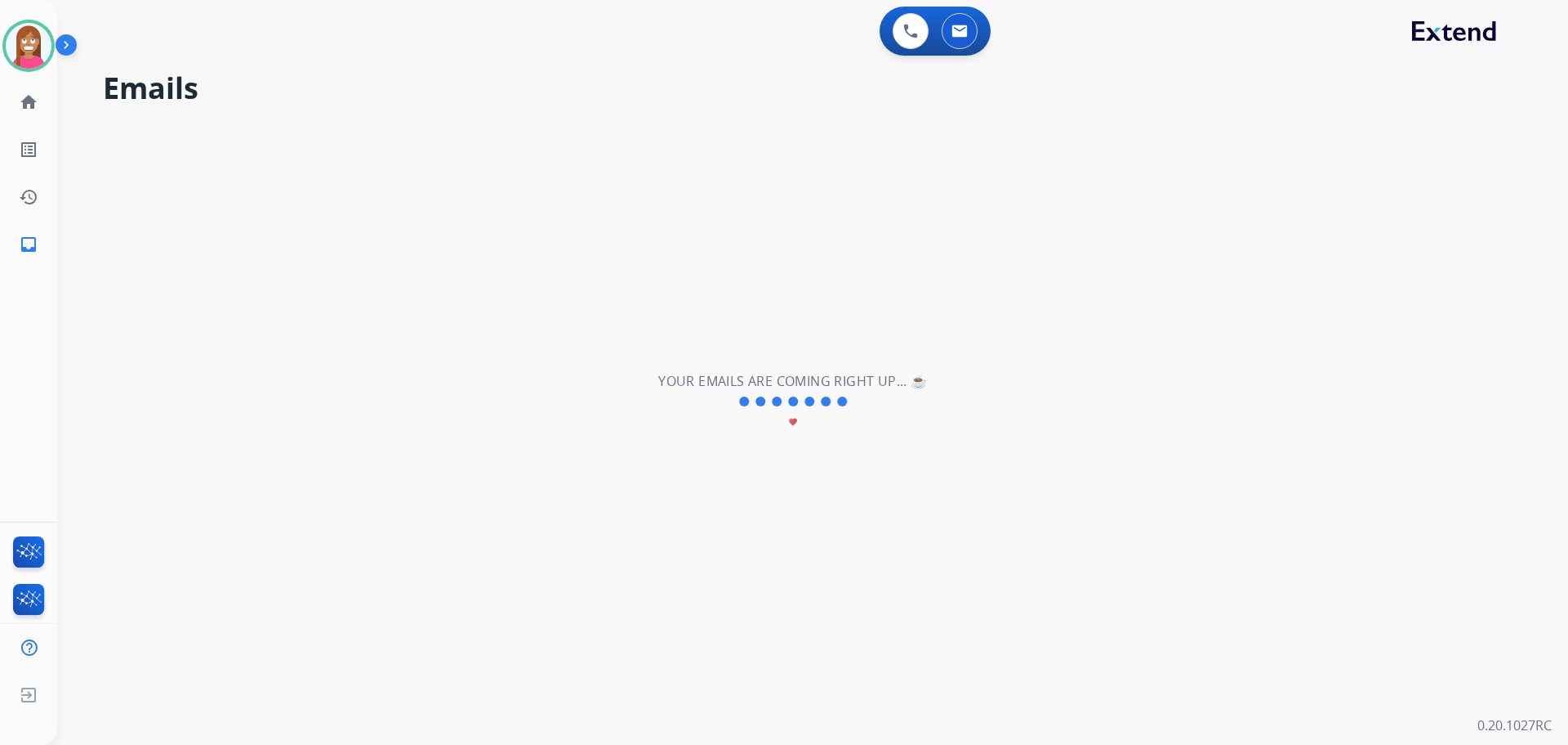
scroll to position [55, 0]
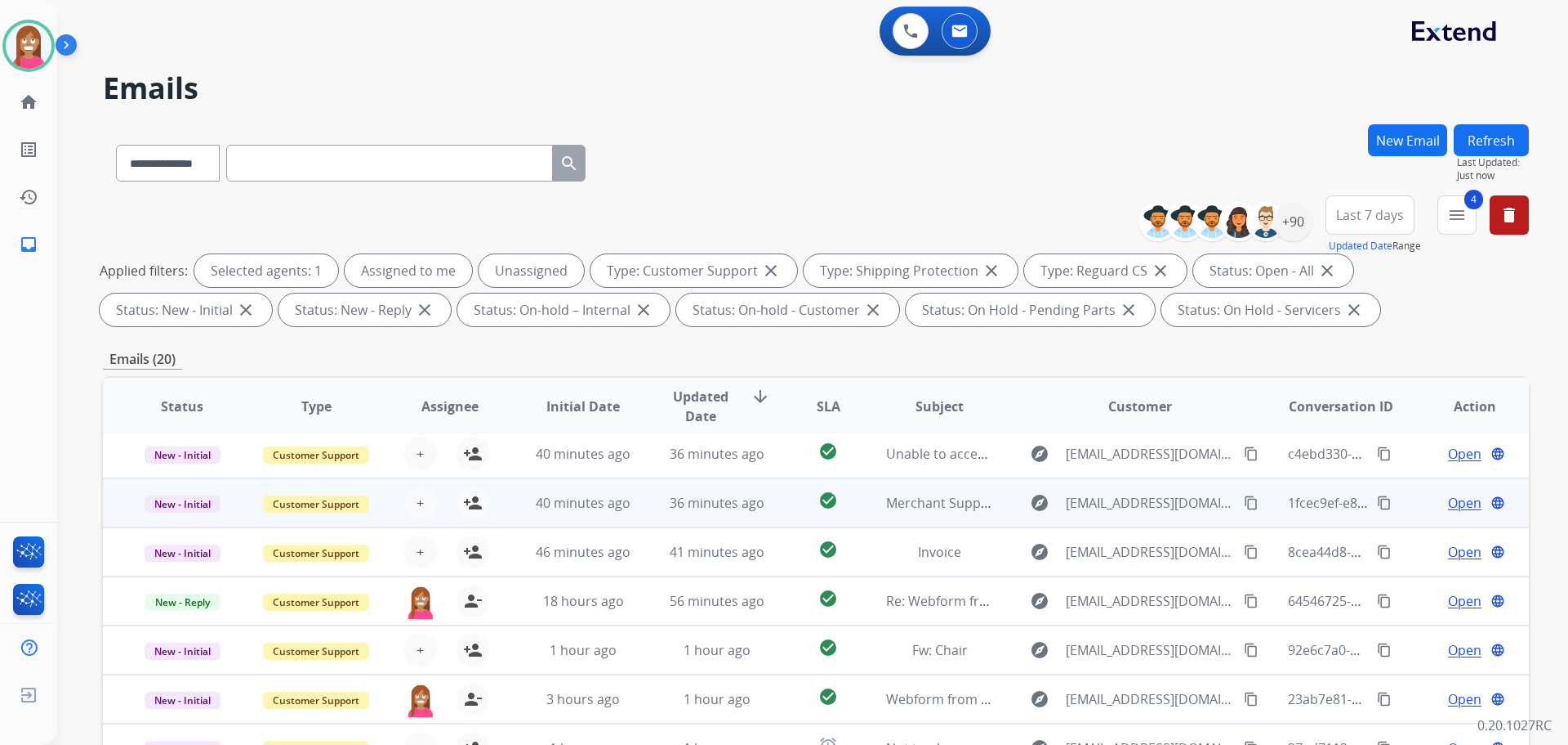
click at [650, 515] on td "36 minutes ago" at bounding box center [705, 502] width 134 height 49
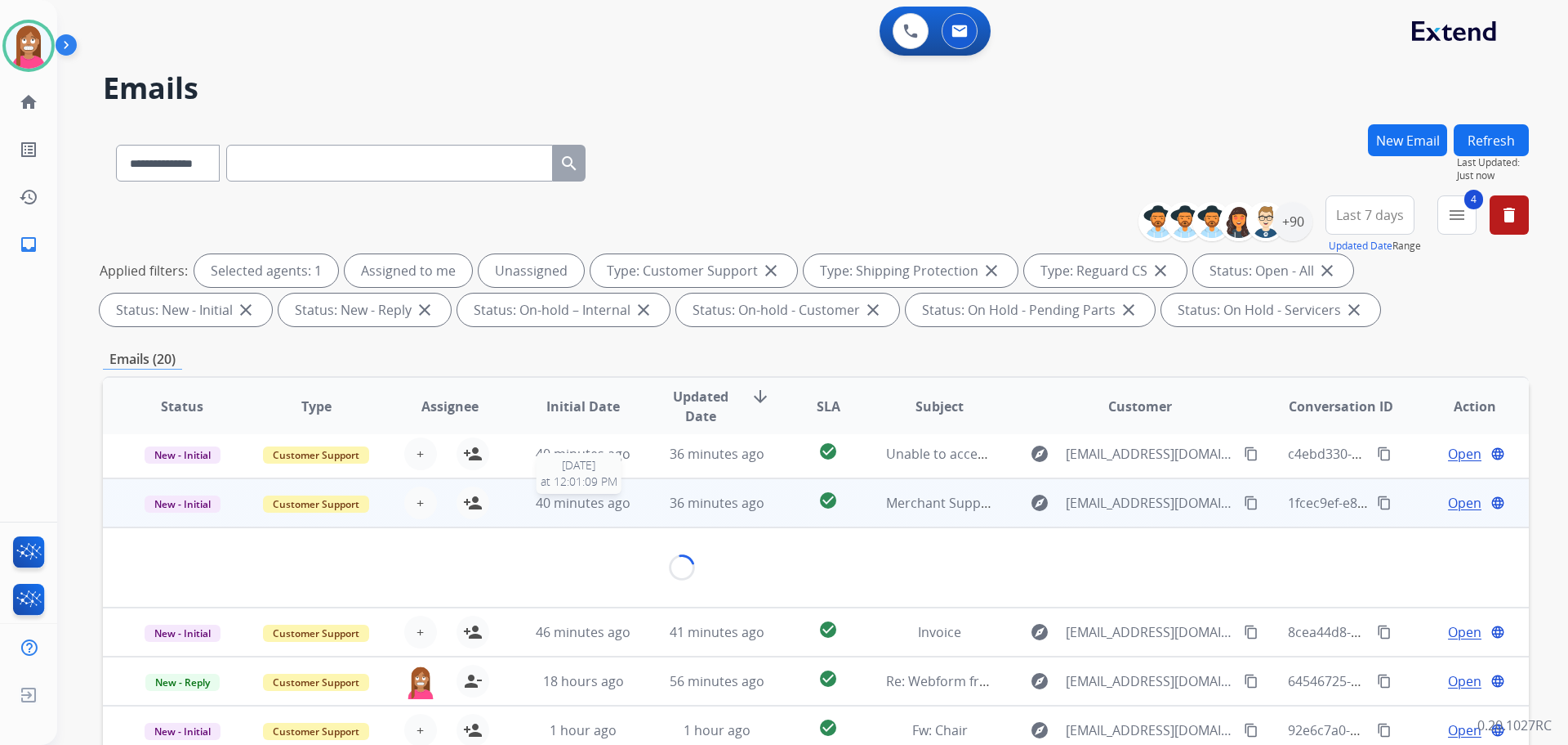
scroll to position [98, 0]
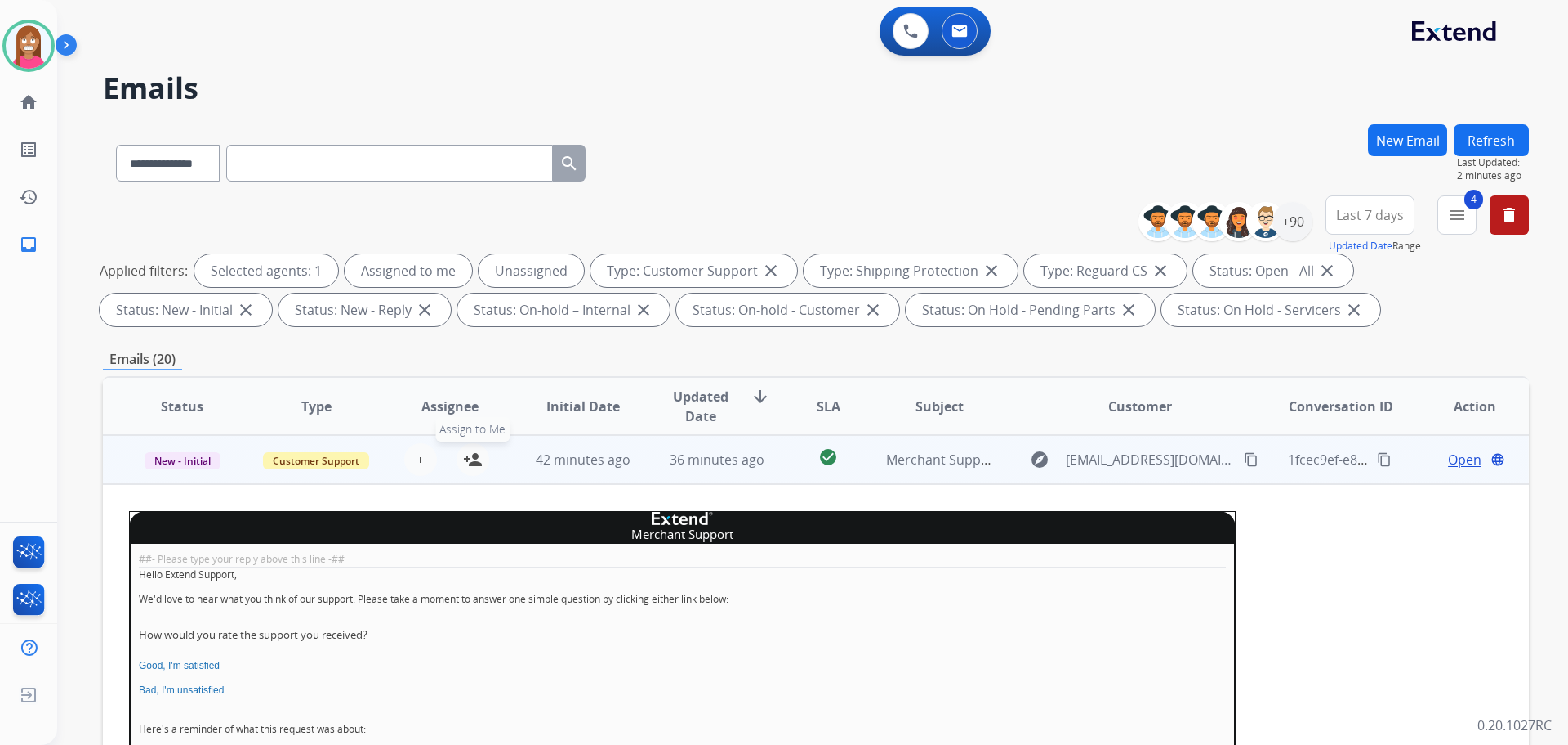
click at [477, 464] on mat-icon "person_add" at bounding box center [473, 459] width 19 height 19
click at [164, 457] on span "New - Initial" at bounding box center [183, 460] width 76 height 18
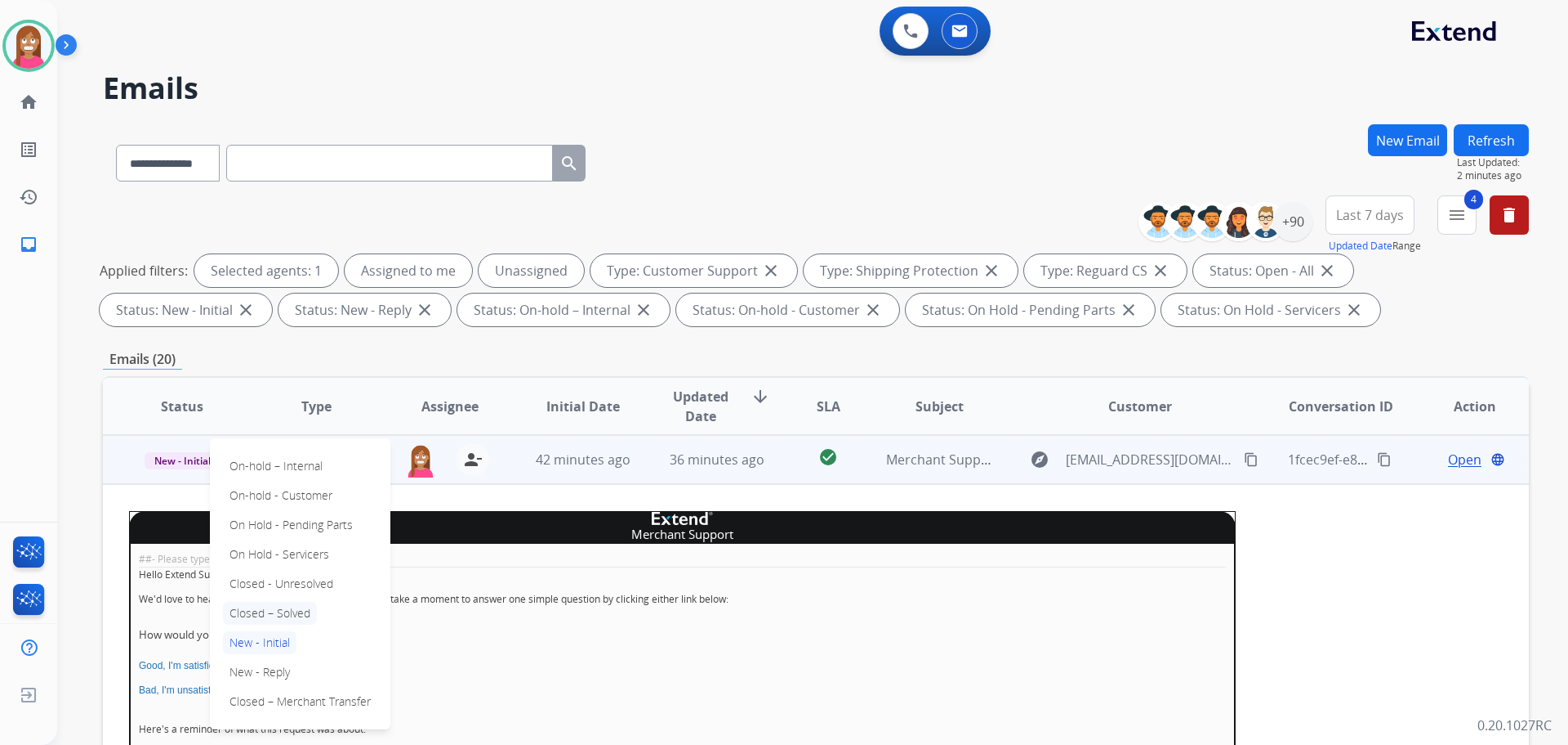
click at [267, 617] on p "Closed – Solved" at bounding box center [270, 612] width 94 height 23
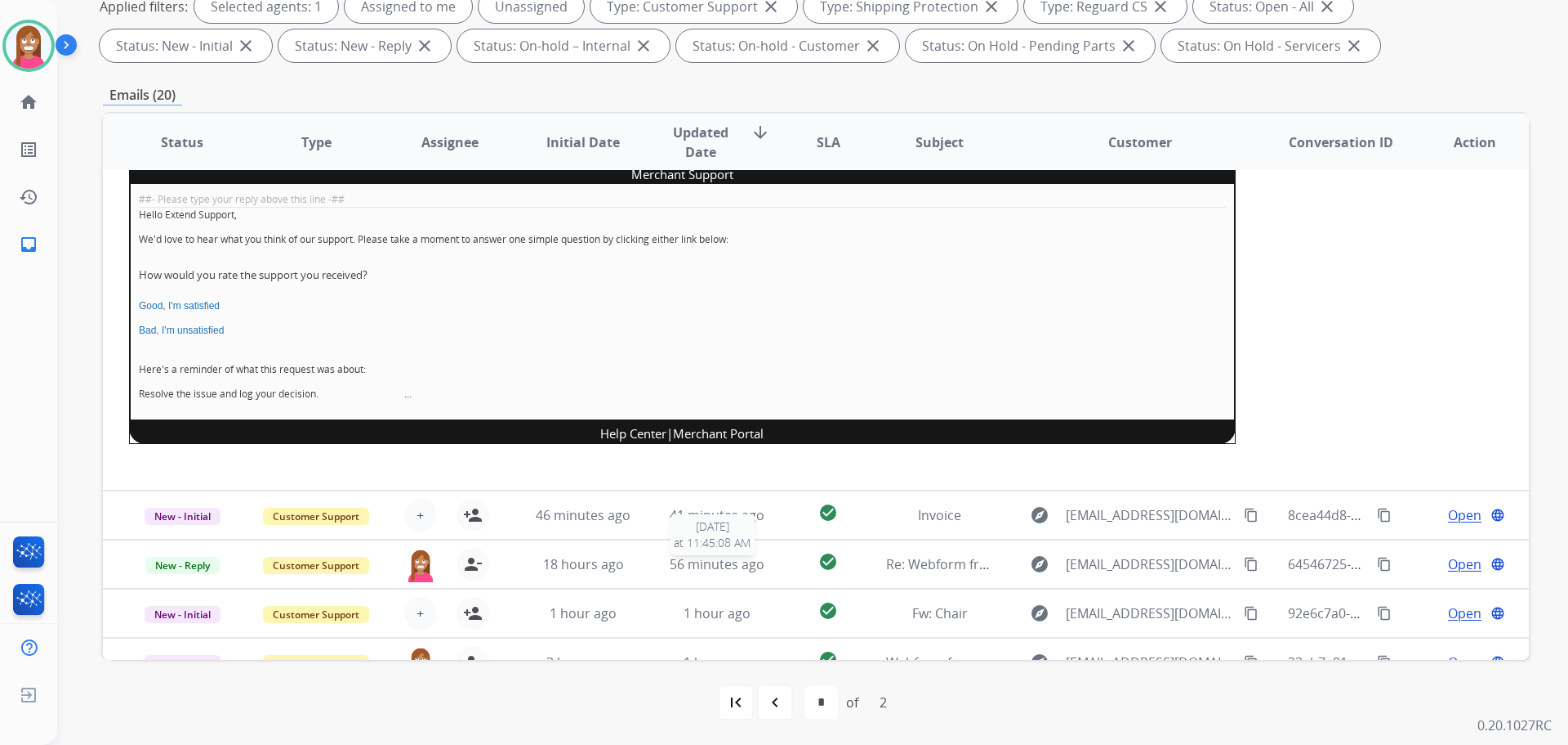
scroll to position [367, 0]
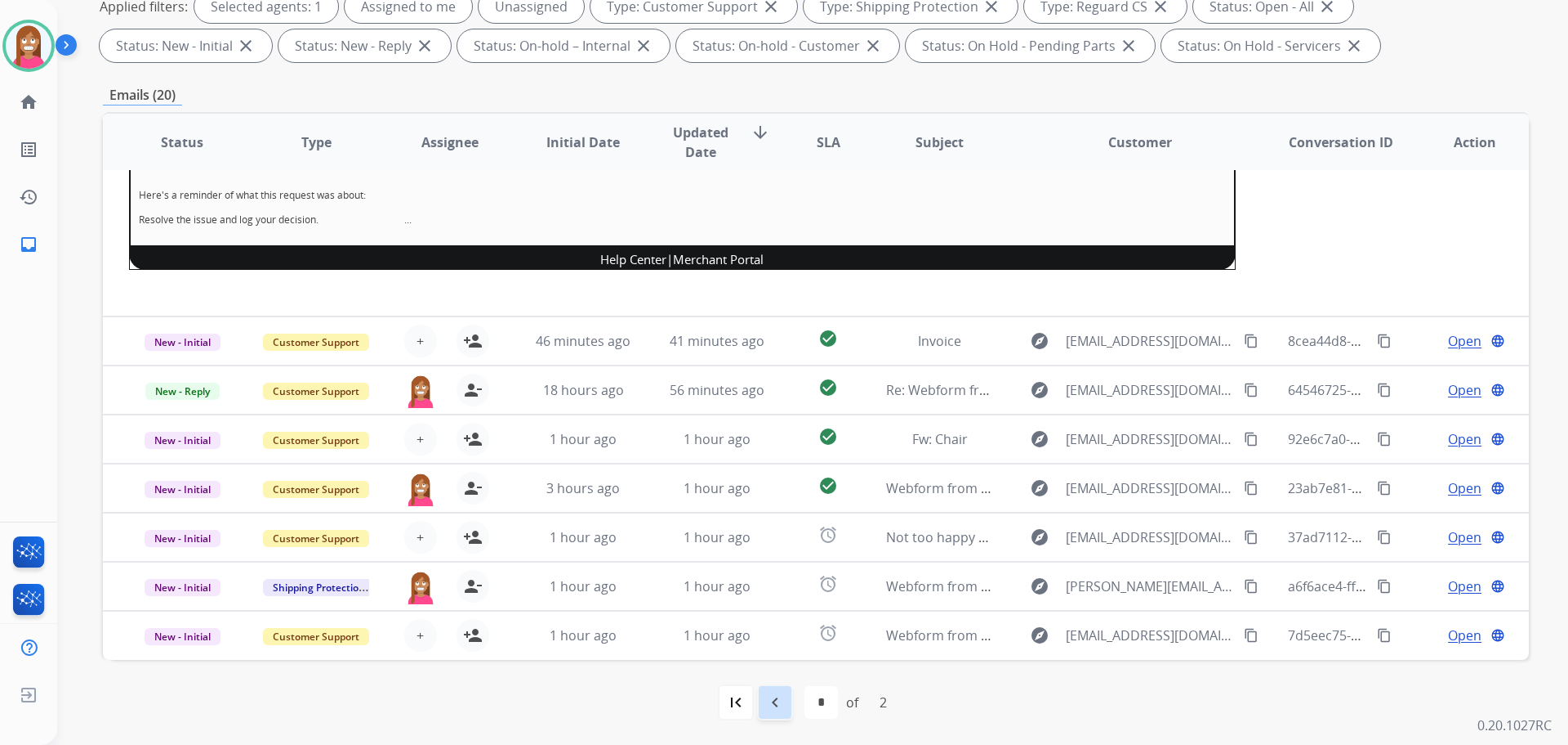
click at [786, 704] on div "navigate_before" at bounding box center [775, 701] width 36 height 36
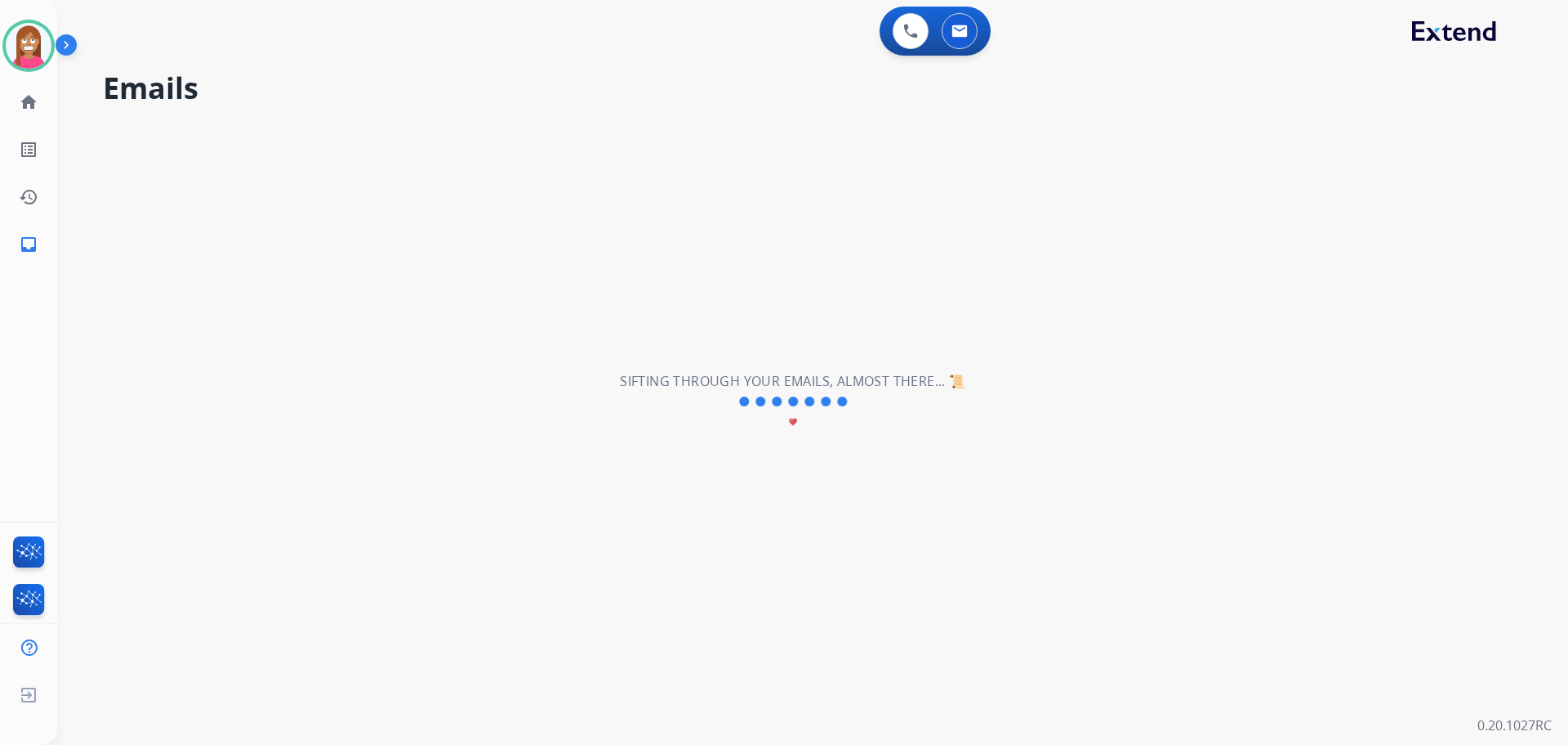
select select "*"
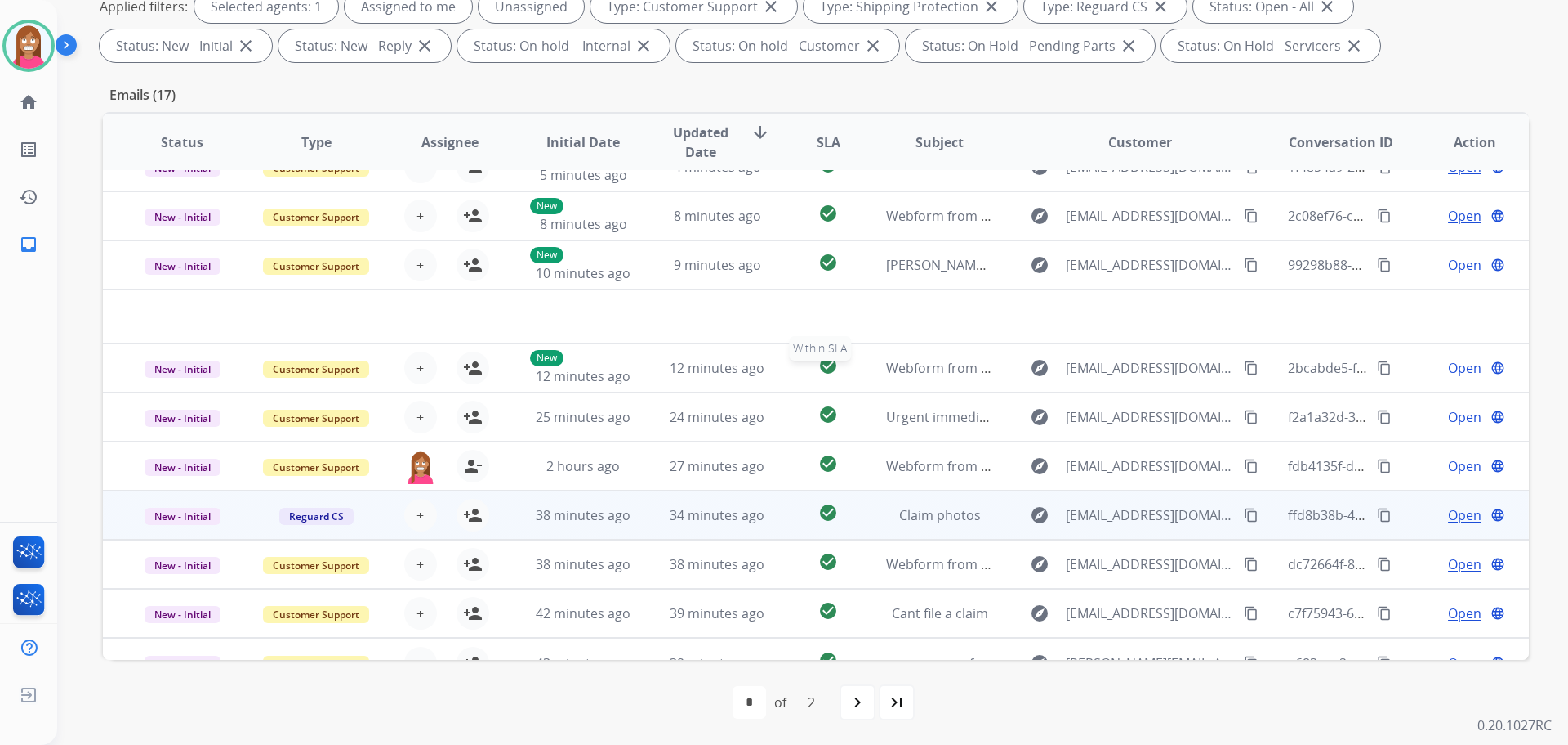
scroll to position [56, 0]
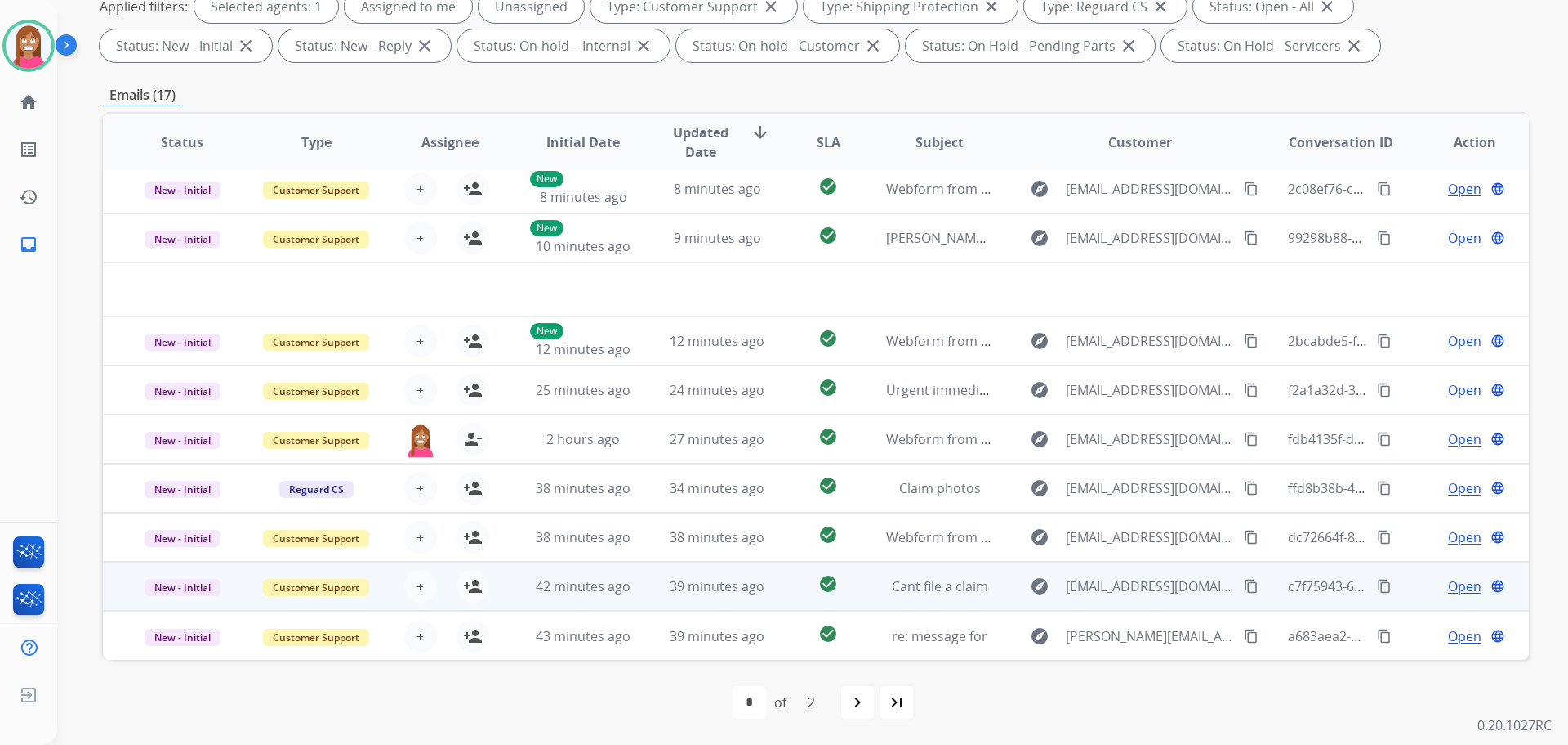
click at [660, 598] on td "39 minutes ago" at bounding box center [705, 585] width 134 height 49
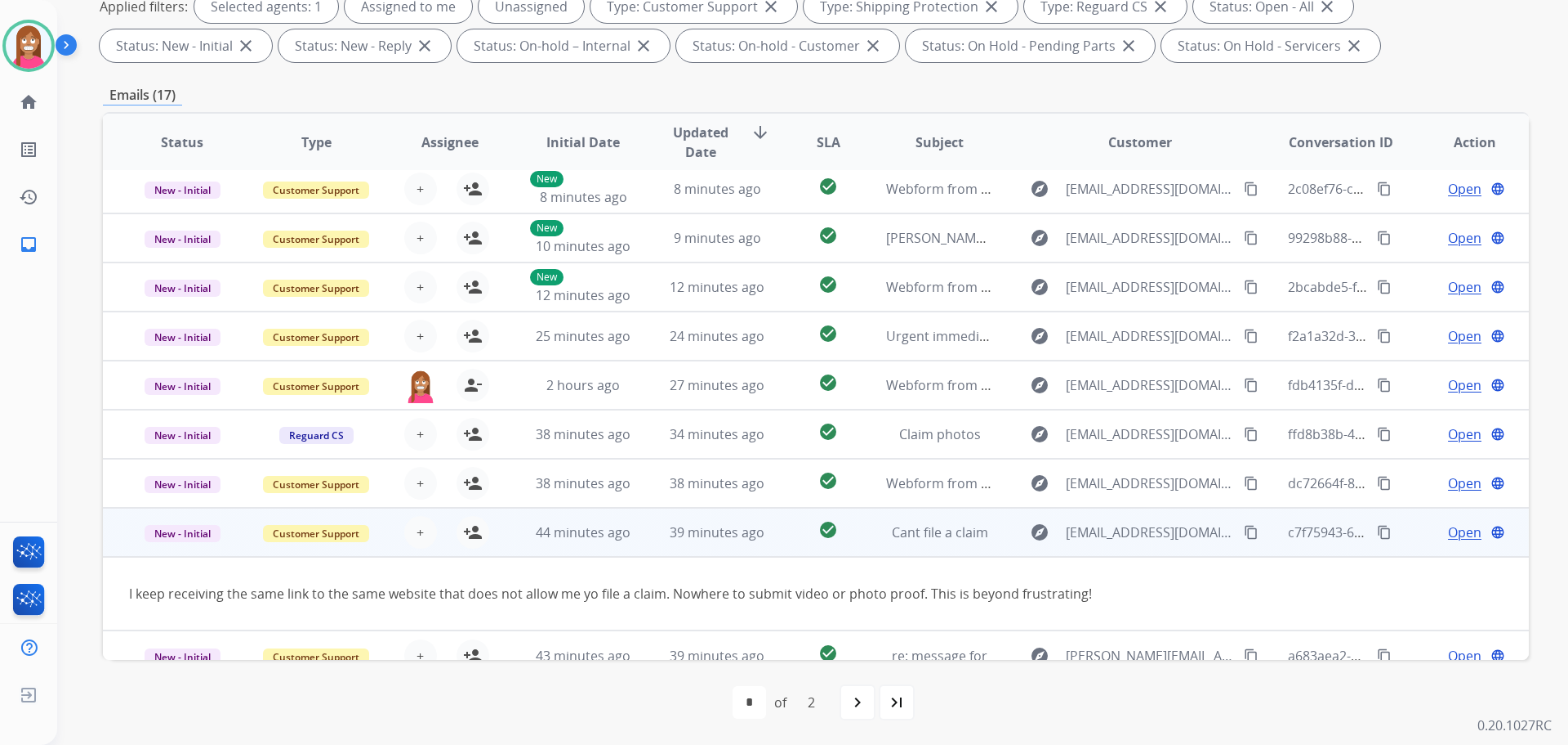
scroll to position [75, 0]
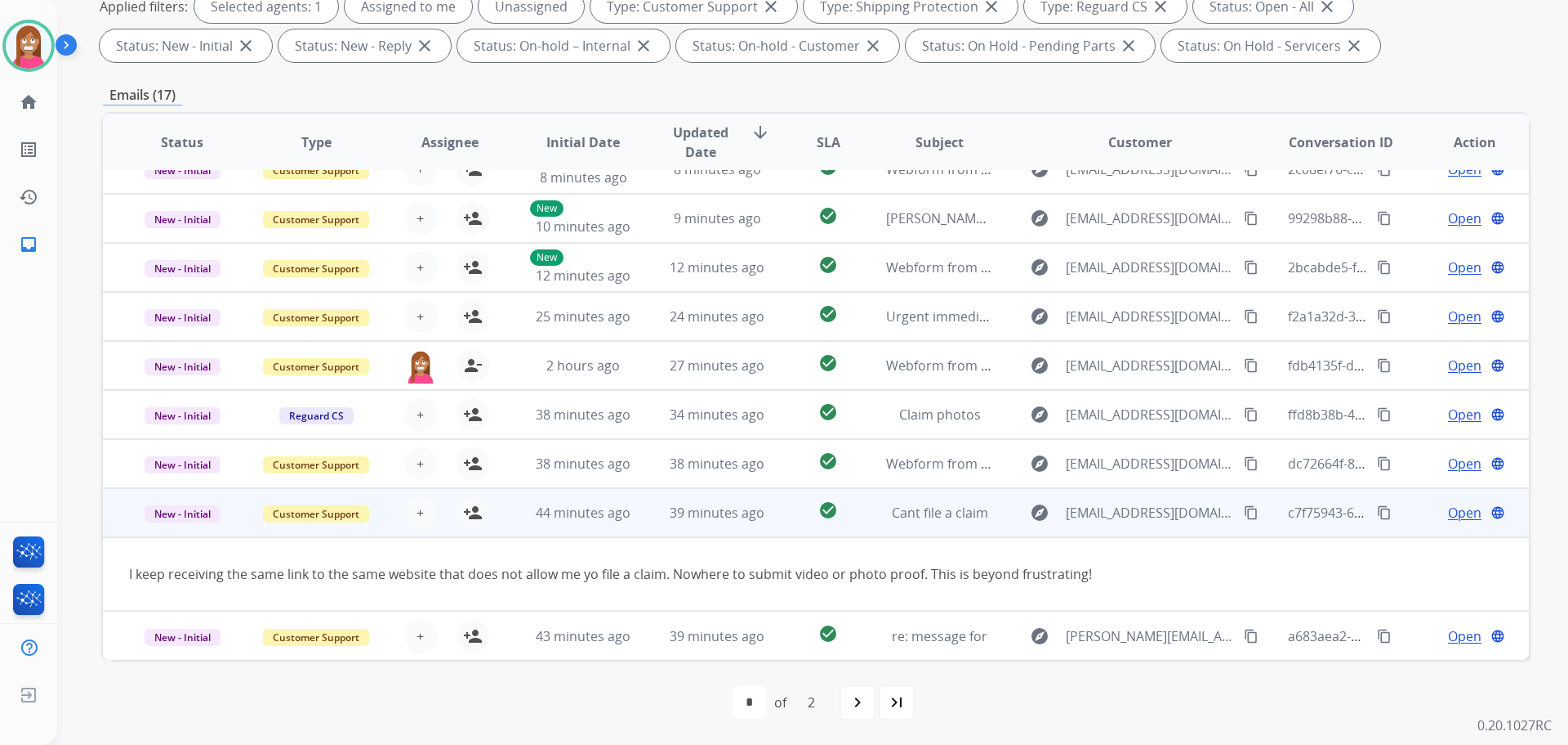
click at [1244, 509] on mat-icon "content_copy" at bounding box center [1252, 512] width 15 height 15
click at [466, 519] on mat-icon "person_add" at bounding box center [473, 512] width 19 height 19
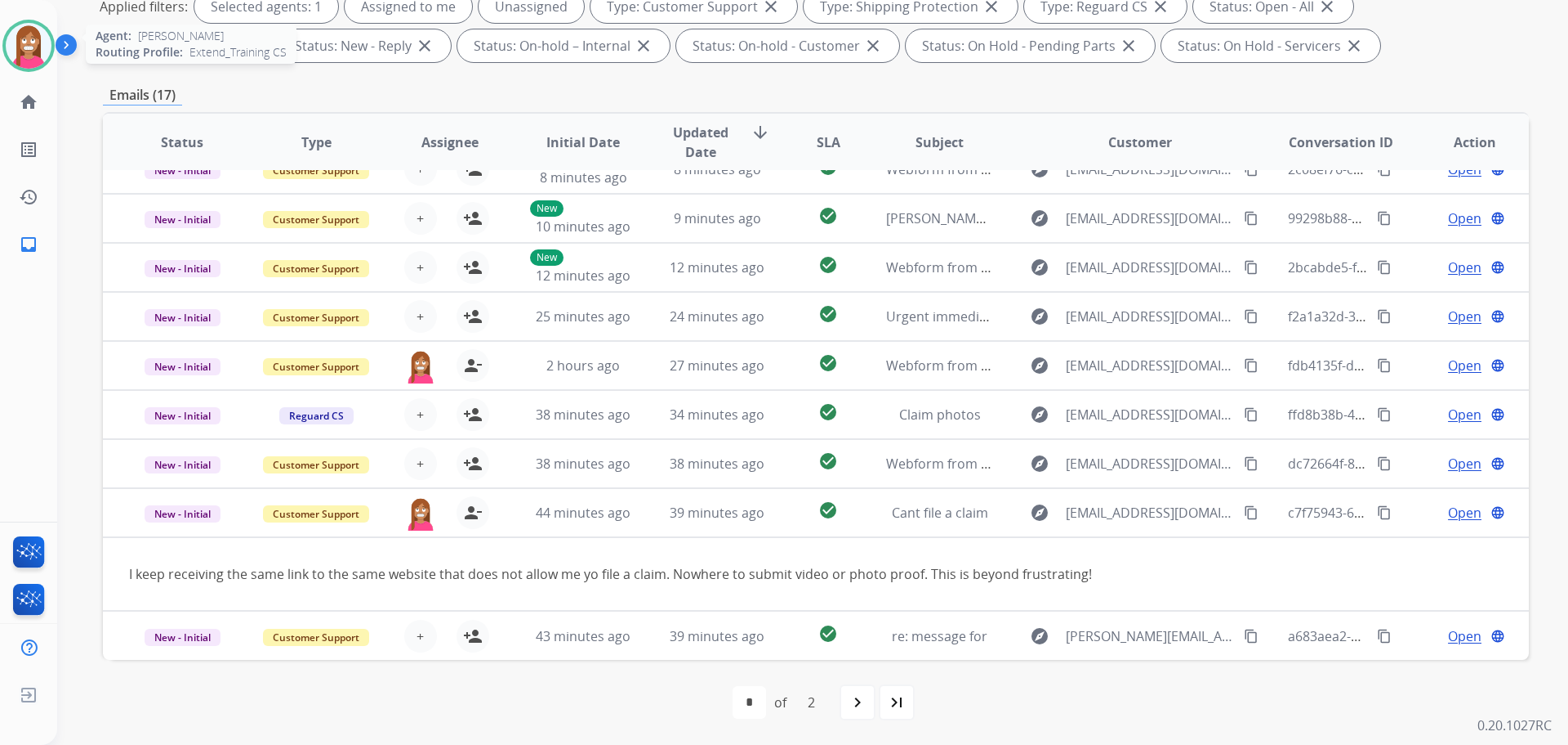
click at [30, 65] on img at bounding box center [28, 45] width 45 height 45
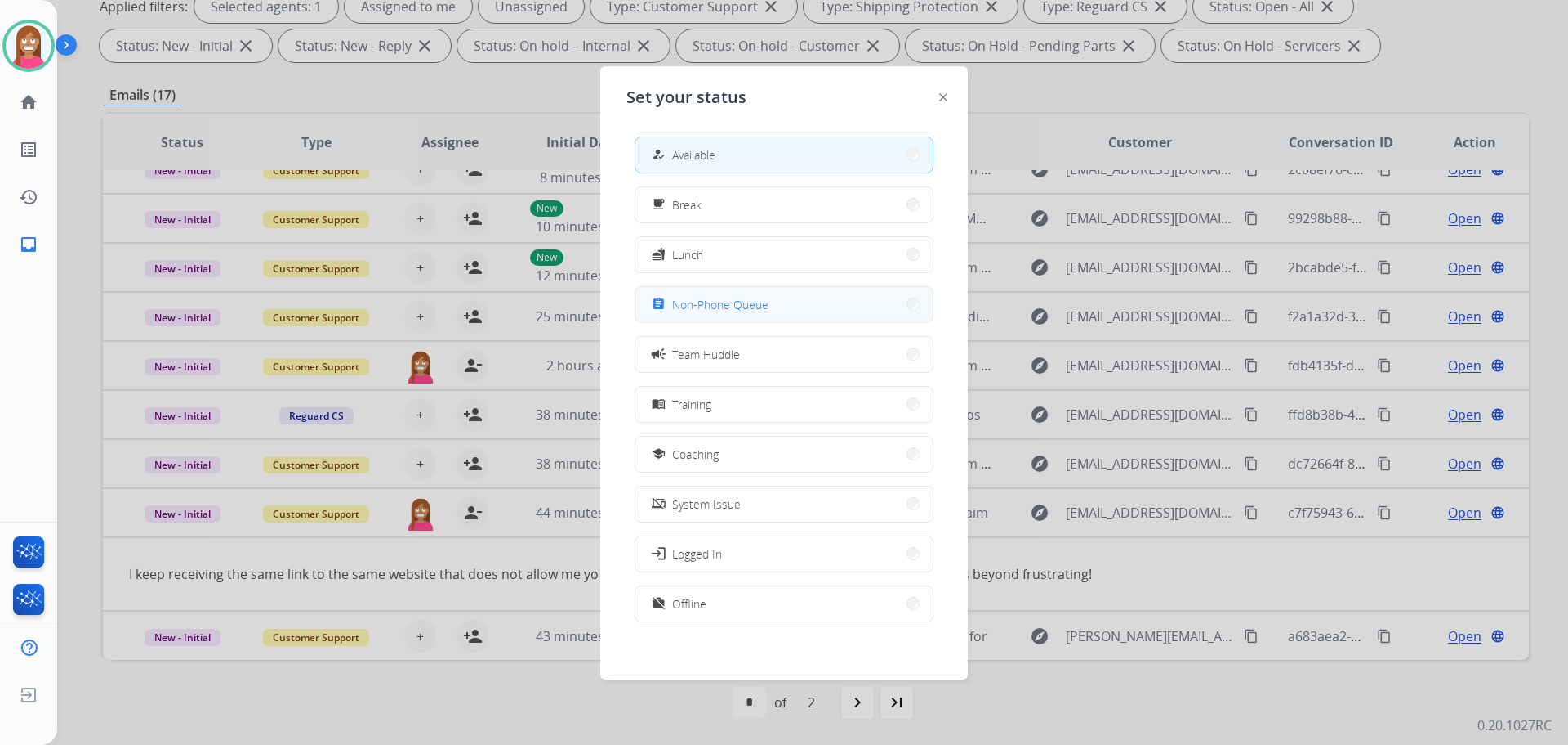
click at [740, 315] on button "assignment Non-Phone Queue" at bounding box center [784, 304] width 298 height 35
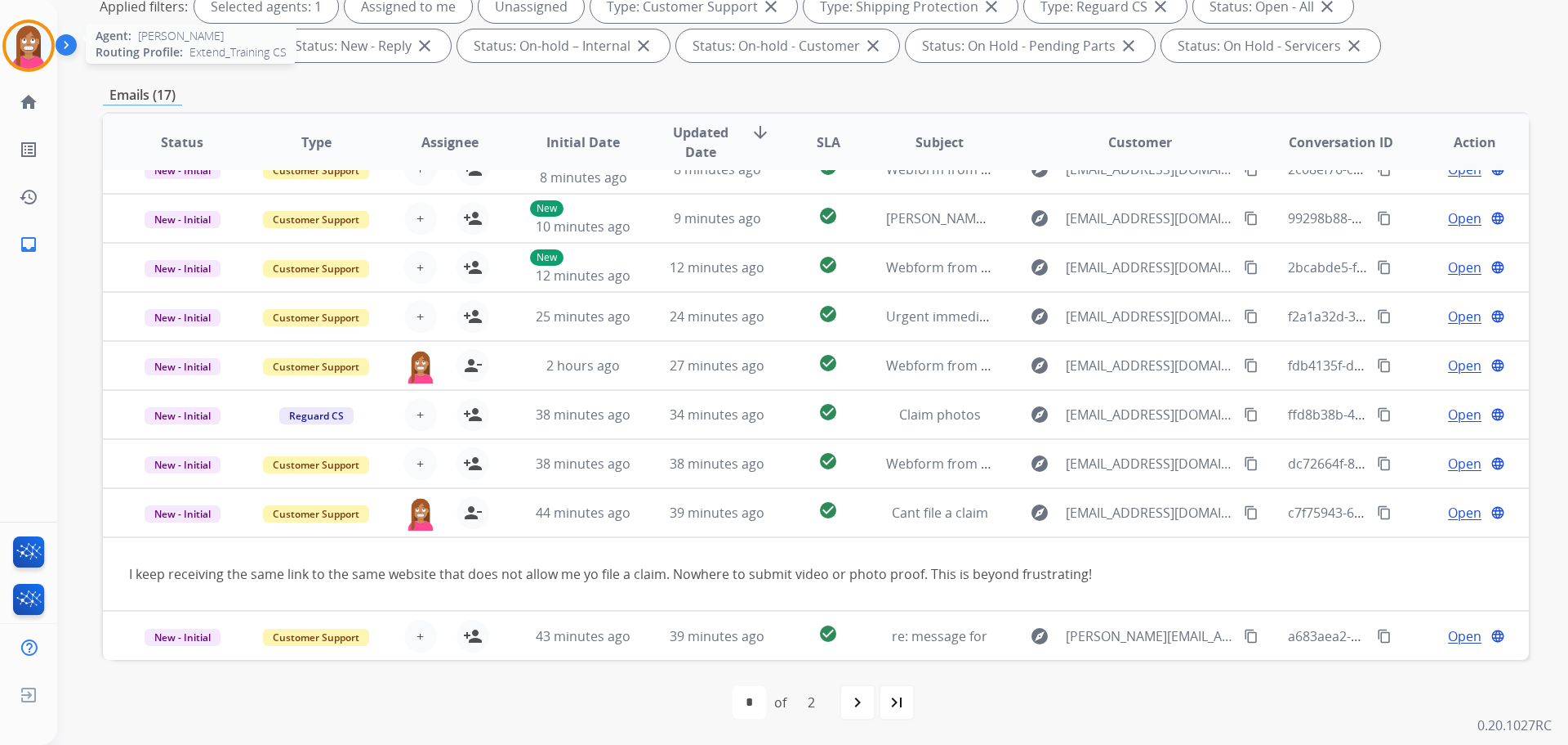
click at [18, 70] on div at bounding box center [29, 45] width 52 height 52
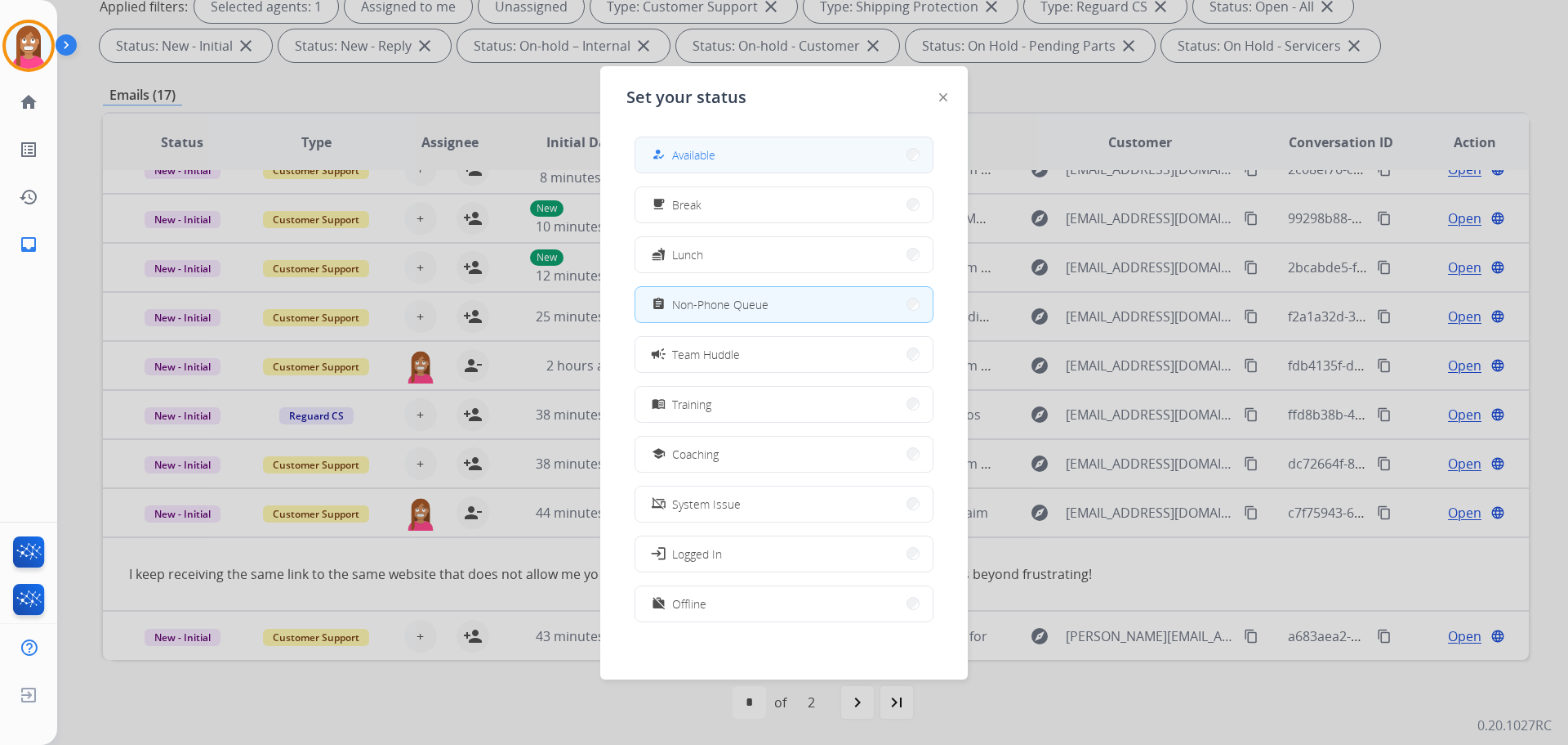
click at [701, 161] on span "Available" at bounding box center [694, 155] width 44 height 18
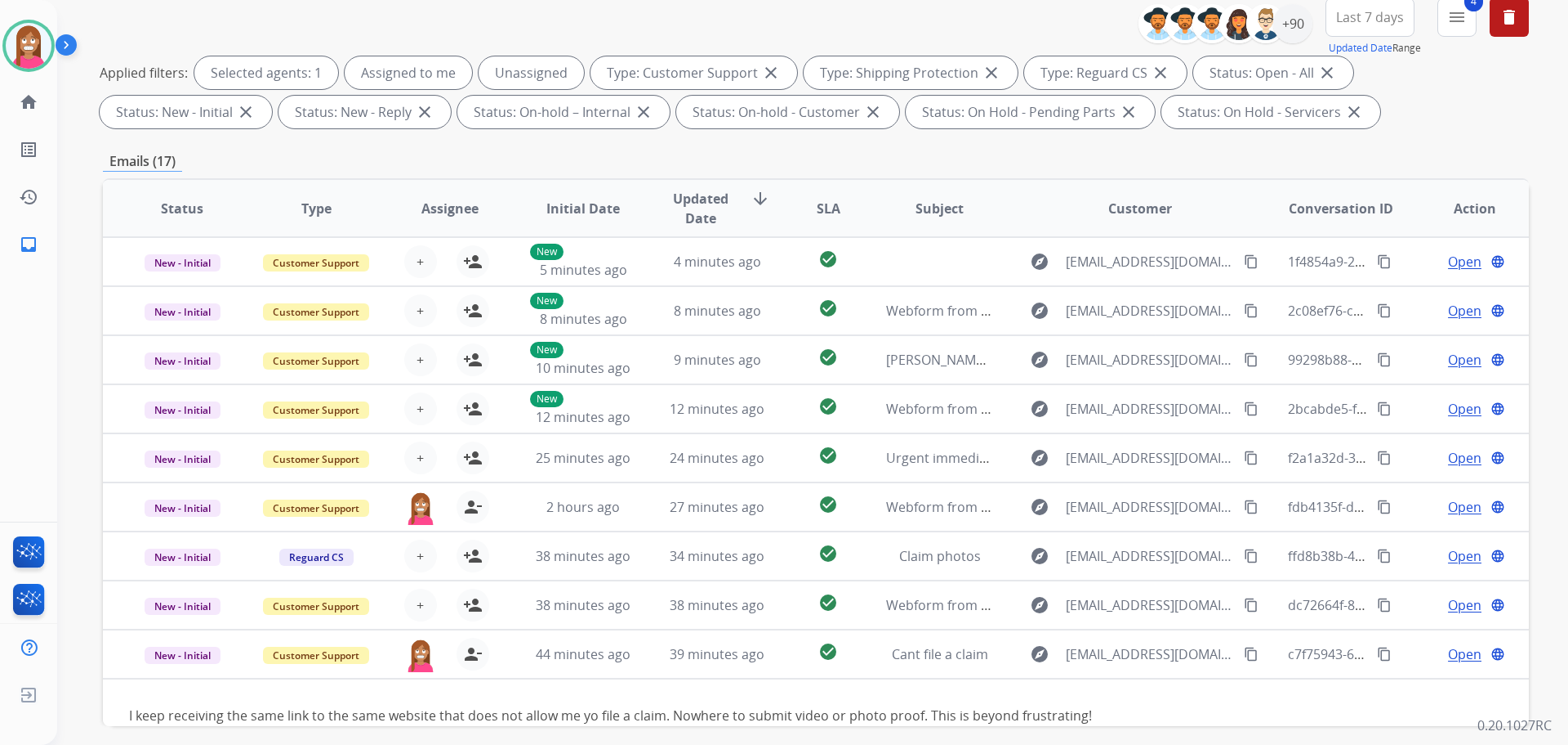
scroll to position [19, 0]
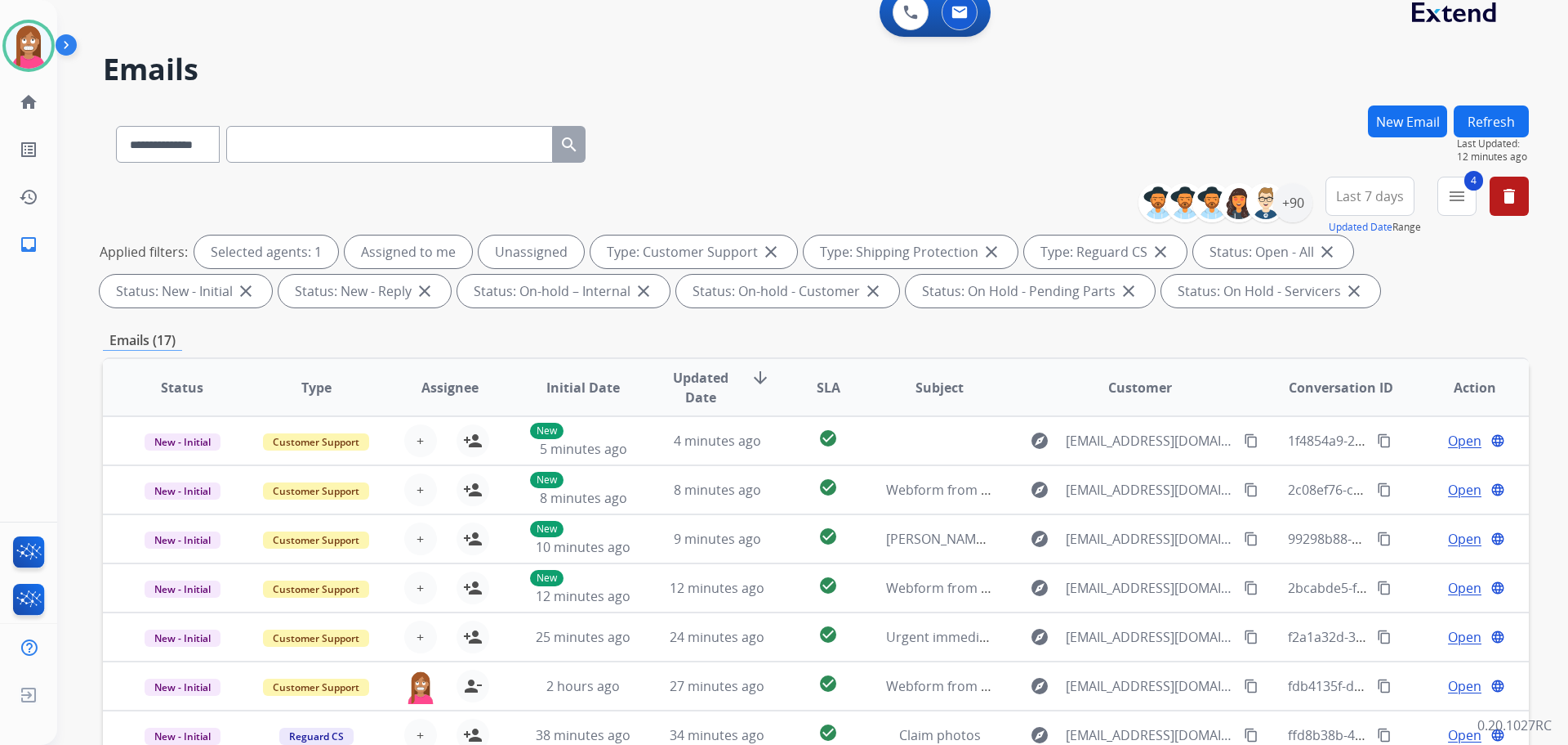
click at [1479, 118] on button "Refresh" at bounding box center [1491, 122] width 75 height 32
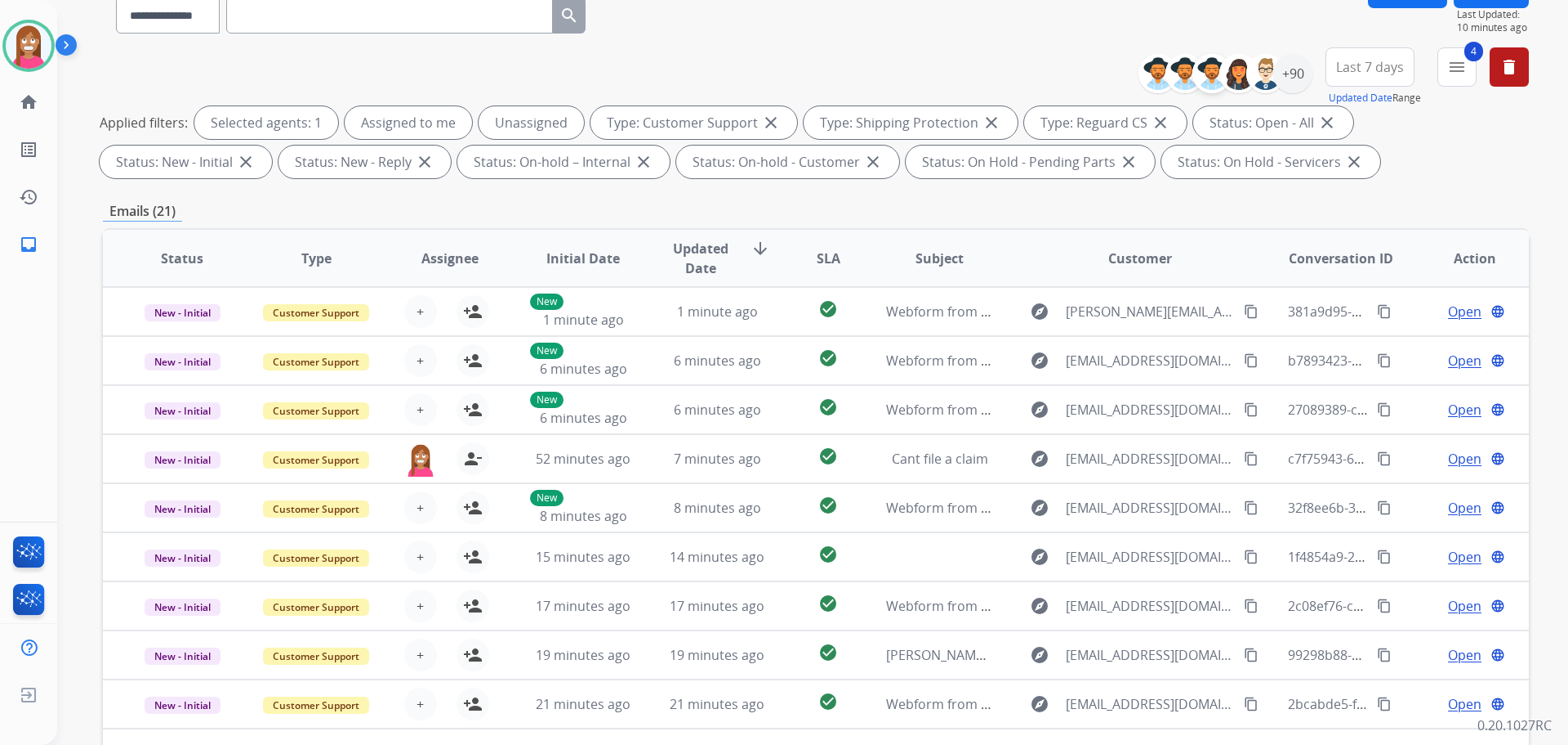
scroll to position [0, 0]
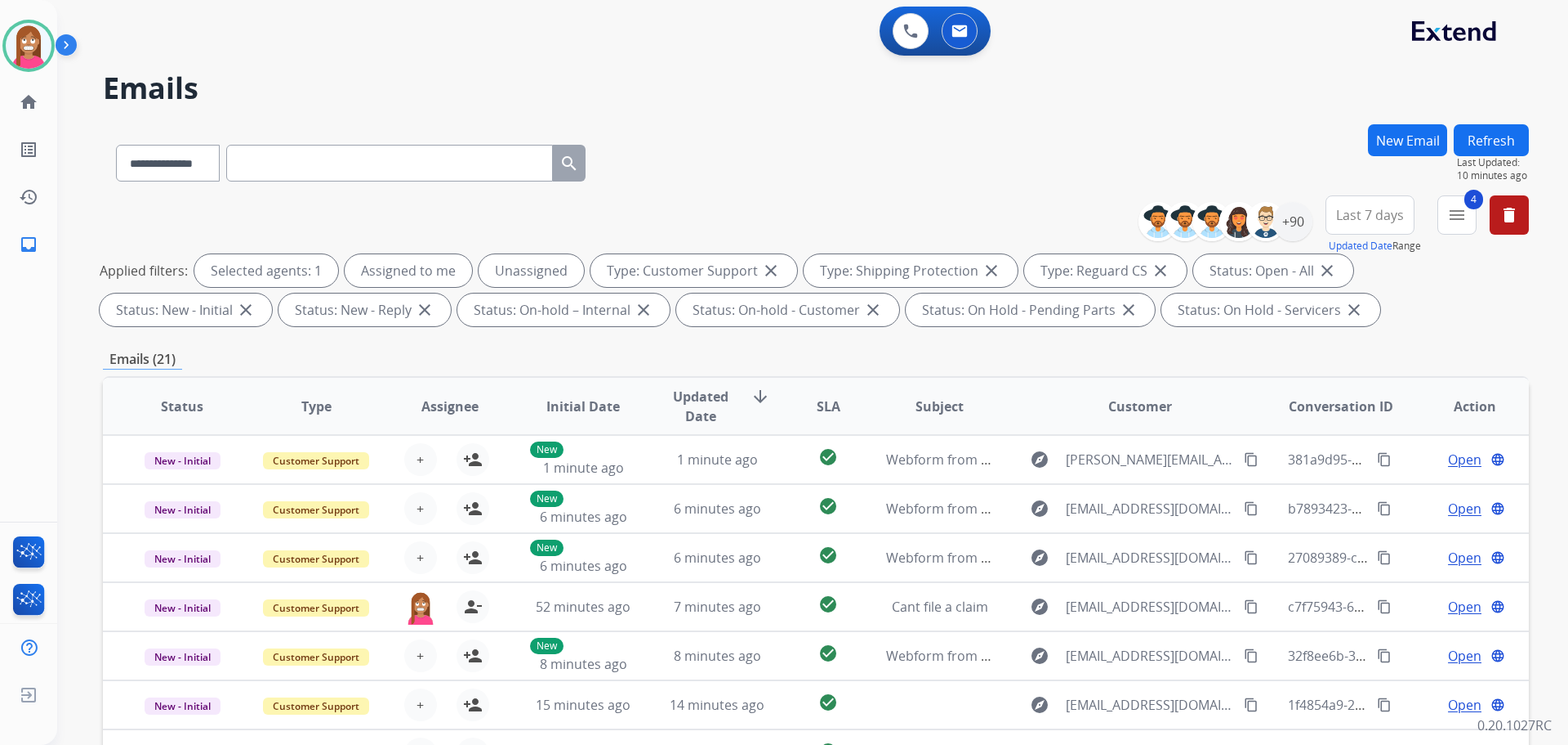
click at [1468, 121] on div "**********" at bounding box center [794, 430] width 1472 height 745
click at [1480, 136] on button "Refresh" at bounding box center [1491, 140] width 75 height 32
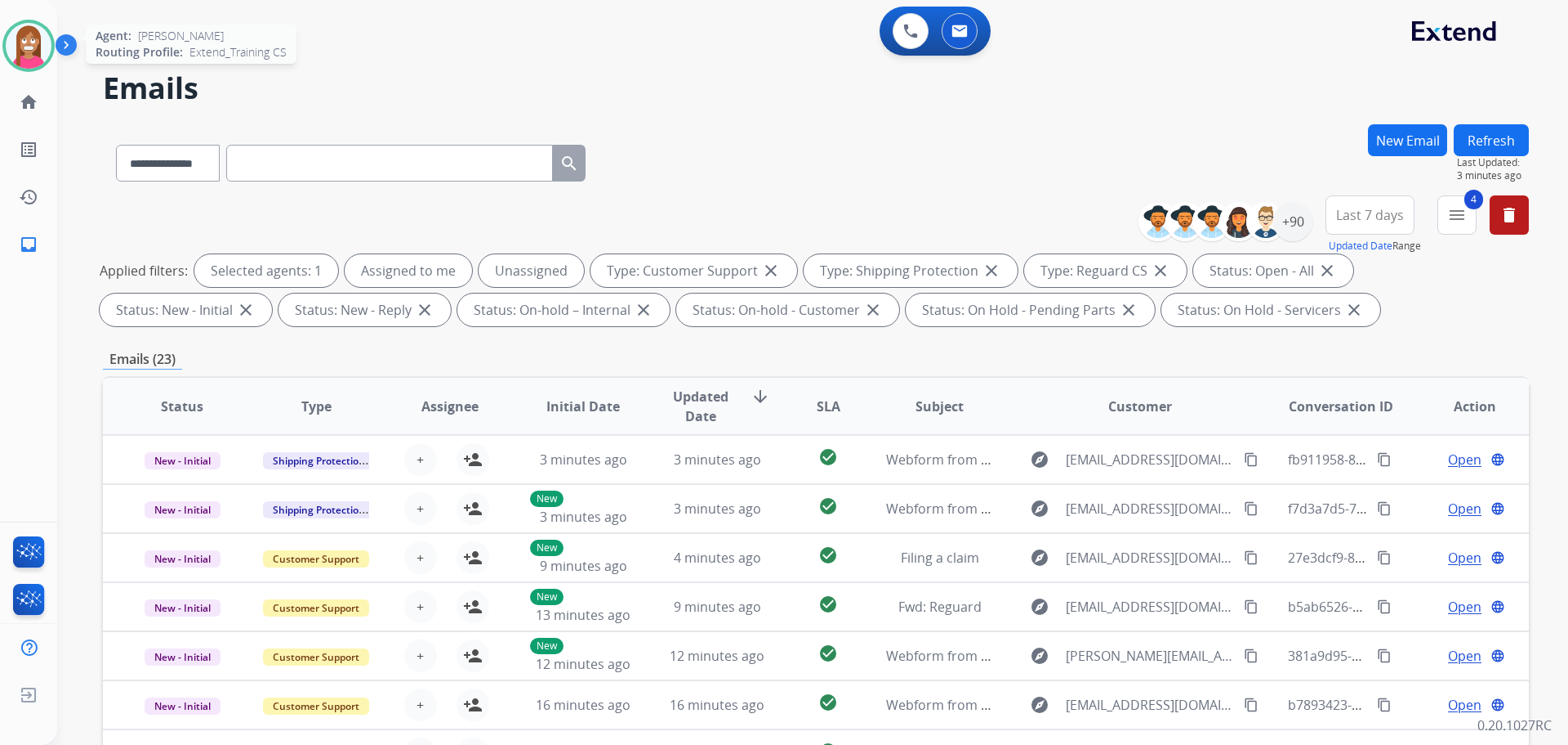
click at [43, 55] on img at bounding box center [28, 45] width 45 height 45
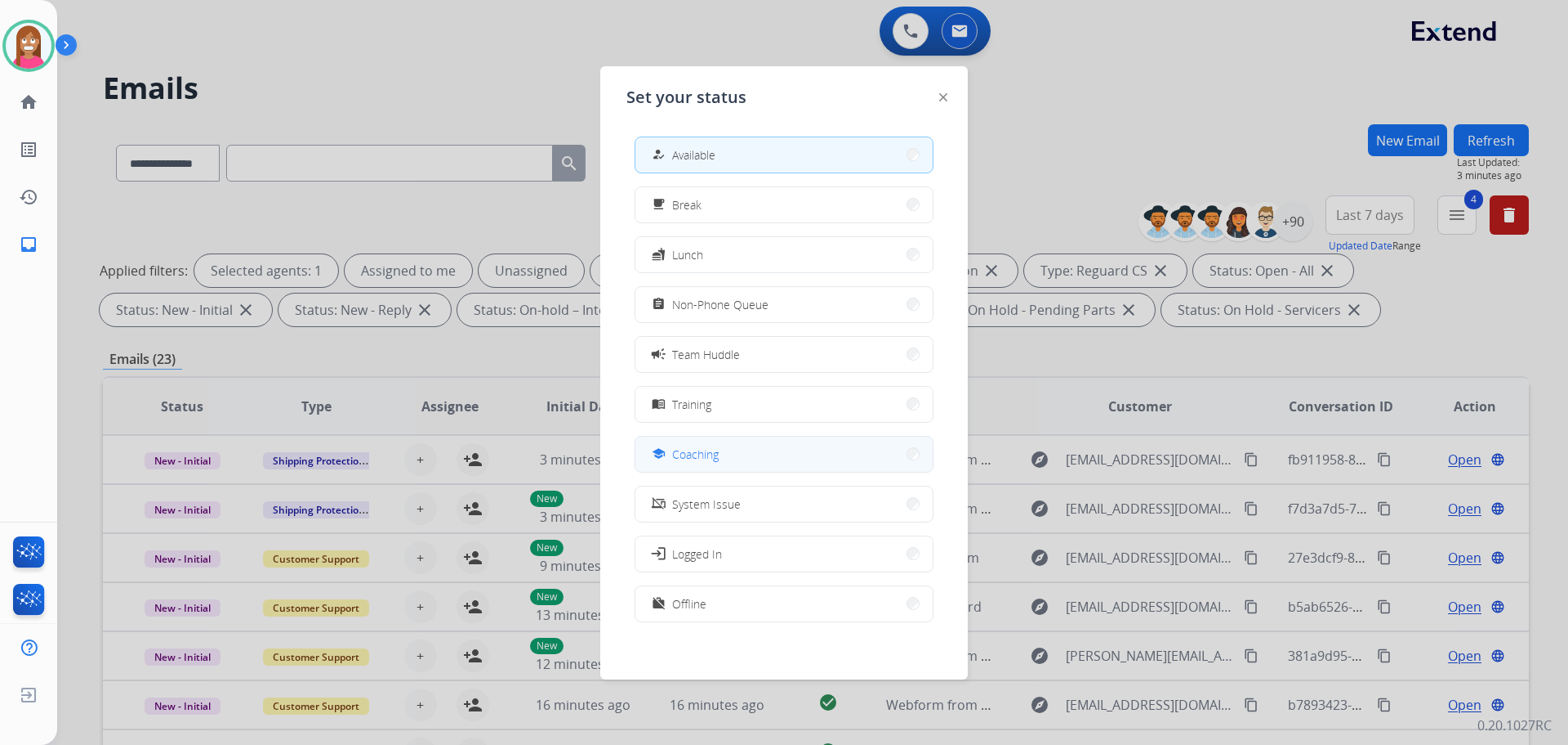
click at [679, 449] on span "Coaching" at bounding box center [695, 454] width 46 height 18
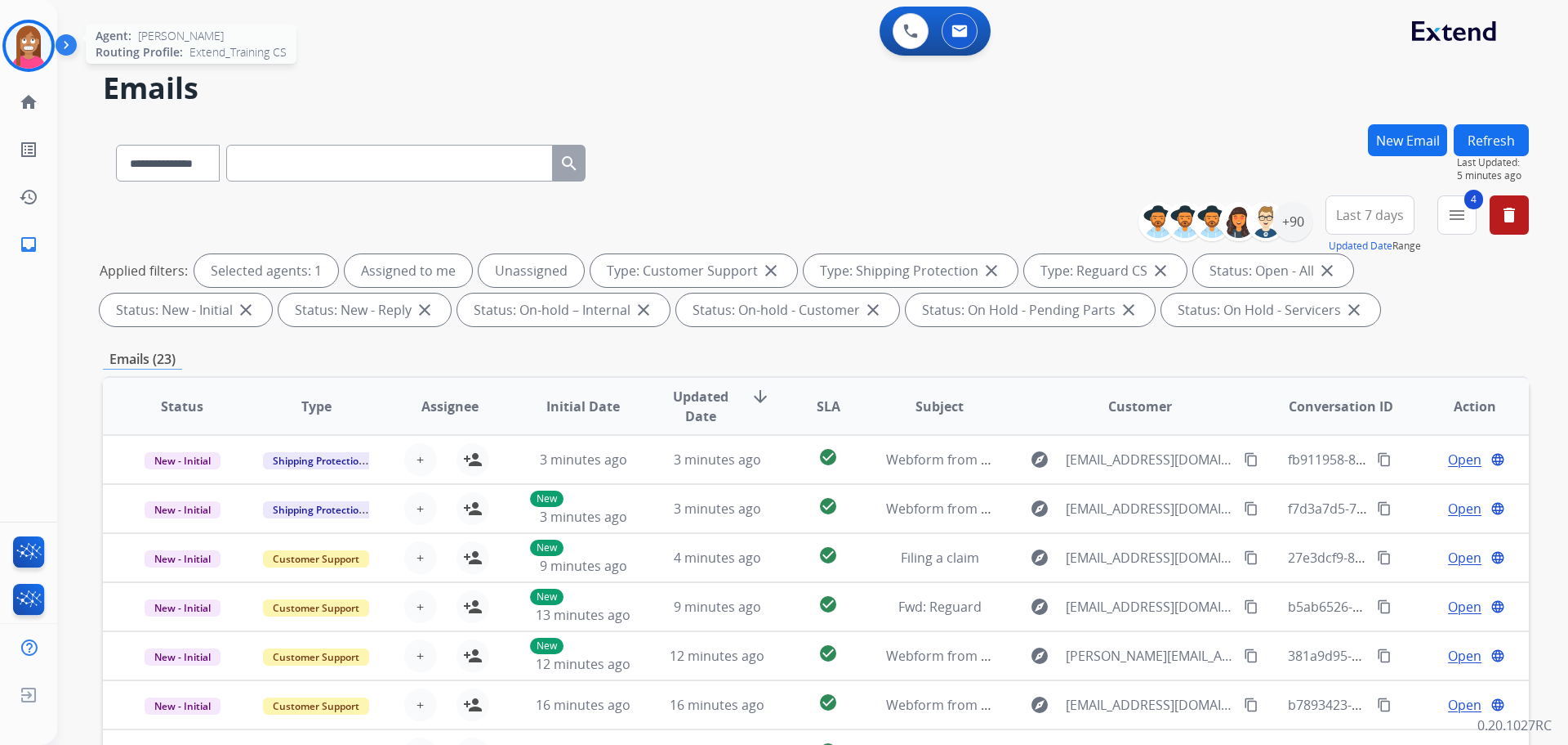
click at [23, 60] on img at bounding box center [28, 45] width 45 height 45
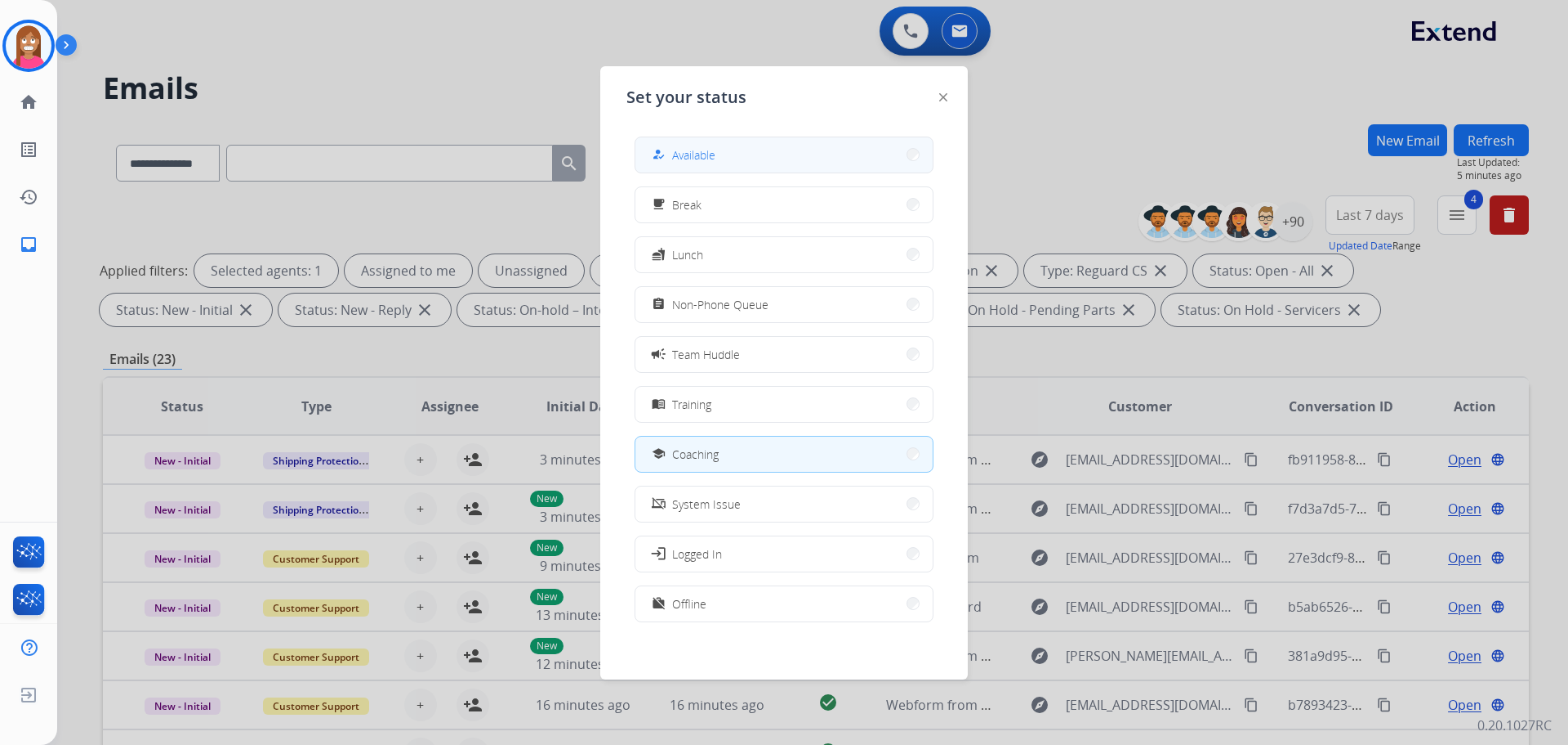
click at [682, 148] on span "Available" at bounding box center [694, 155] width 44 height 18
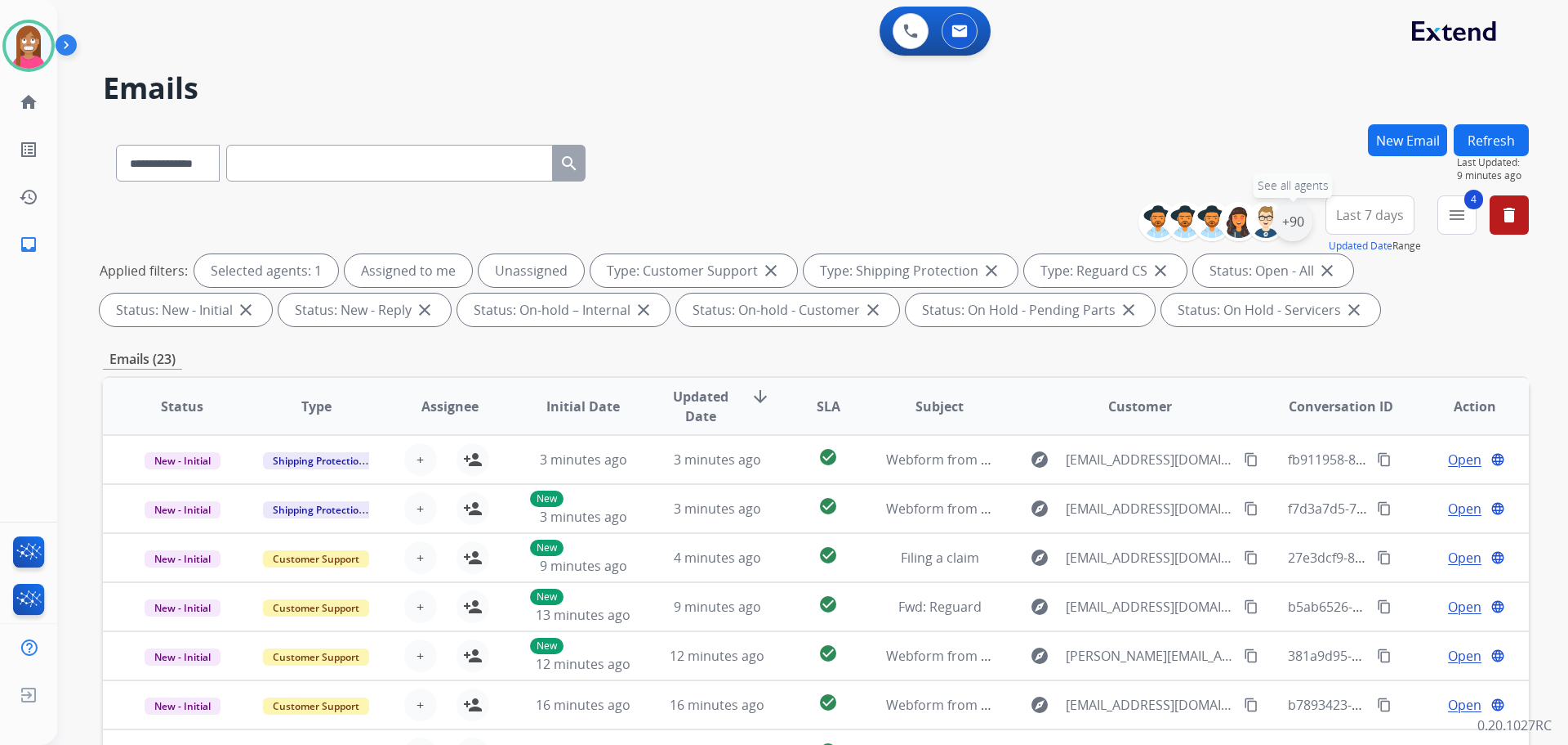
click at [1302, 228] on div "+90" at bounding box center [1293, 222] width 39 height 39
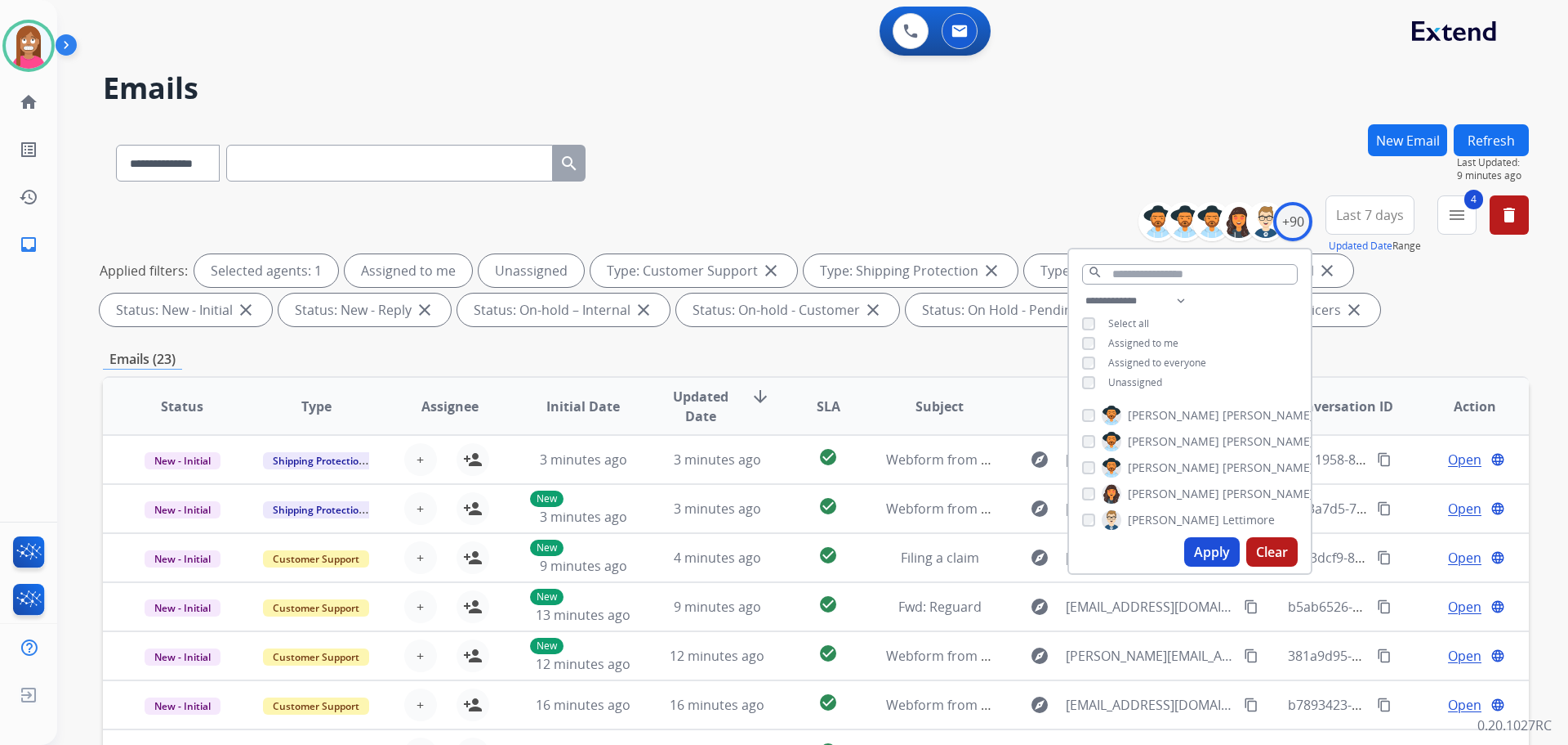
click at [1070, 220] on div "**********" at bounding box center [816, 264] width 1426 height 137
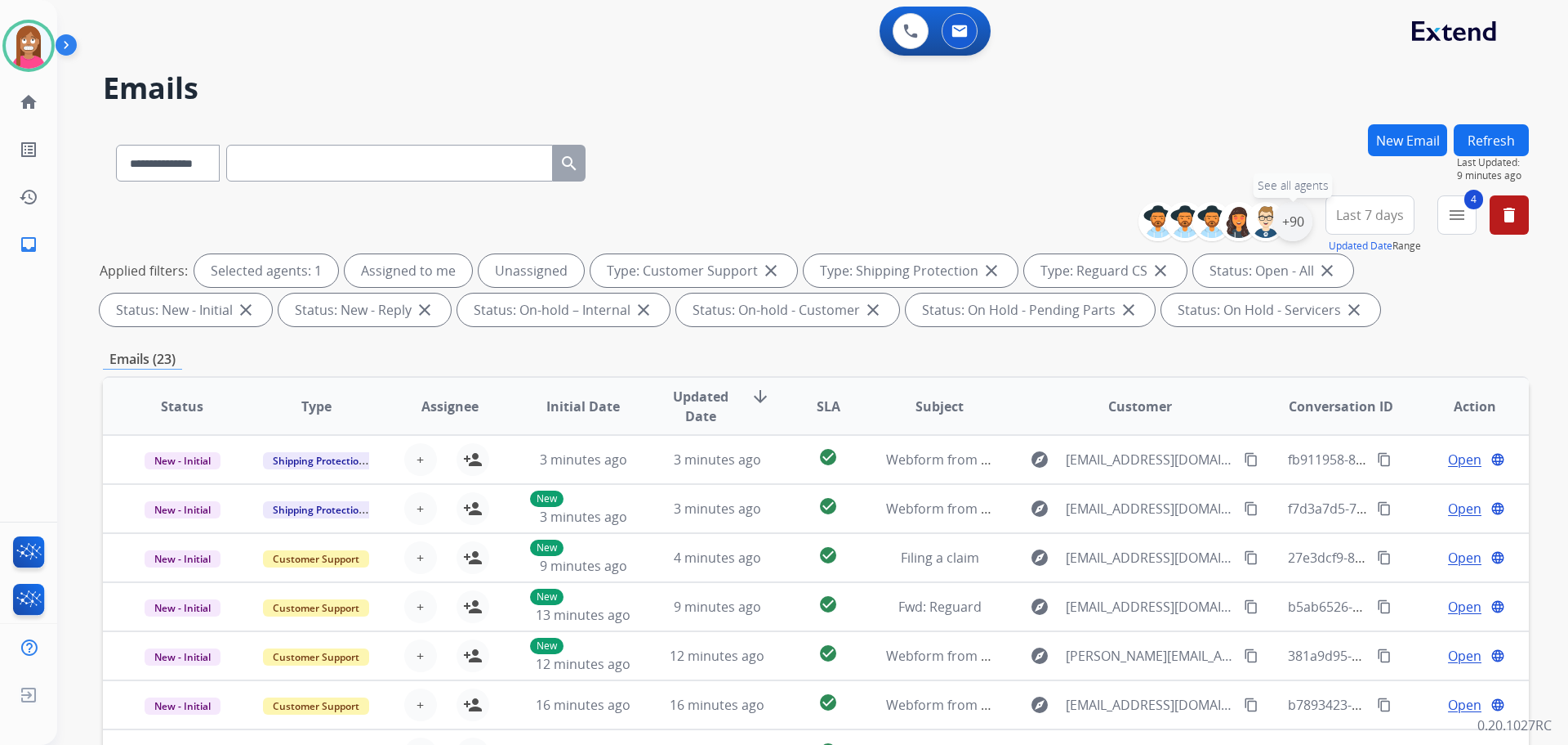
click at [1298, 227] on div "+90" at bounding box center [1293, 222] width 39 height 39
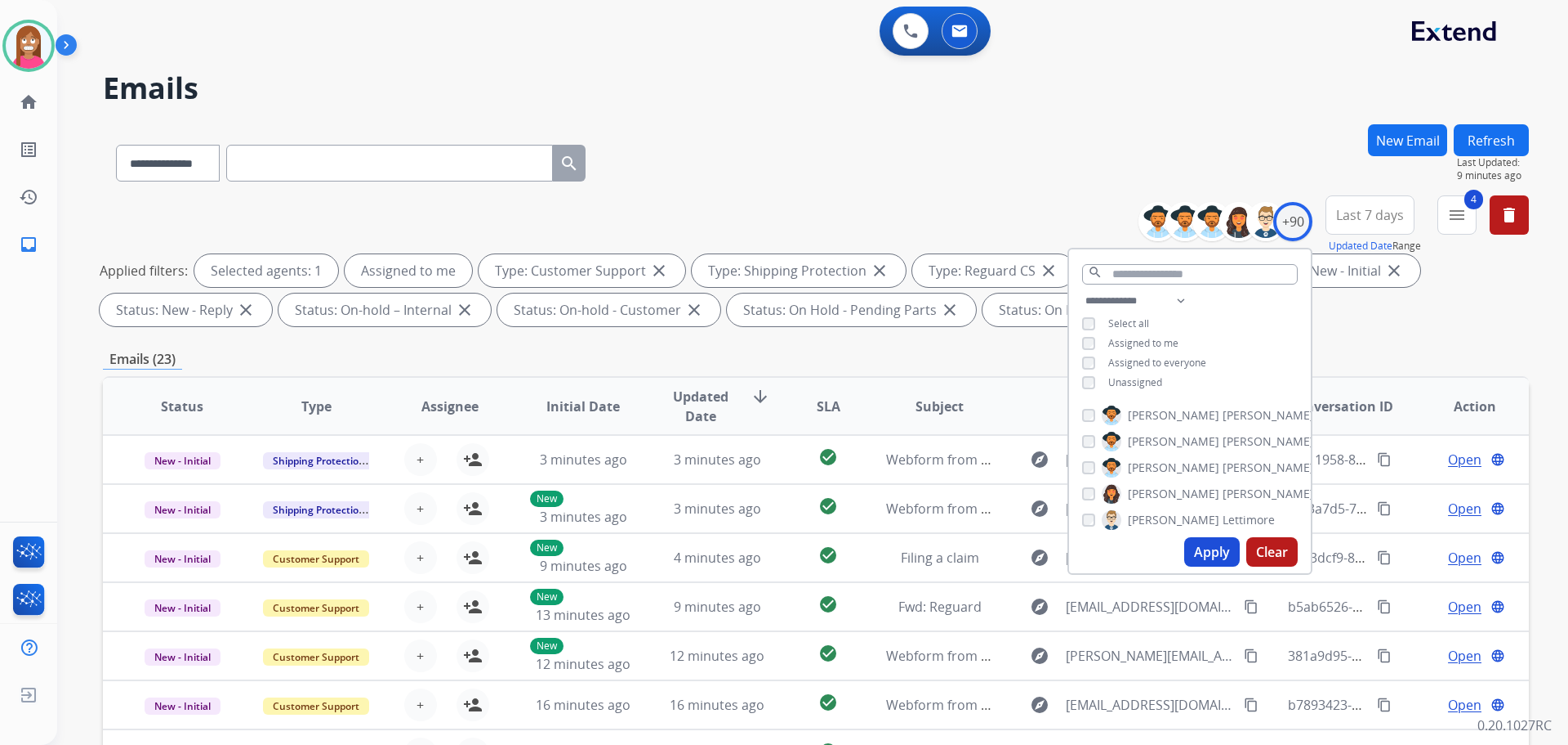
click at [1190, 546] on button "Apply" at bounding box center [1212, 552] width 56 height 30
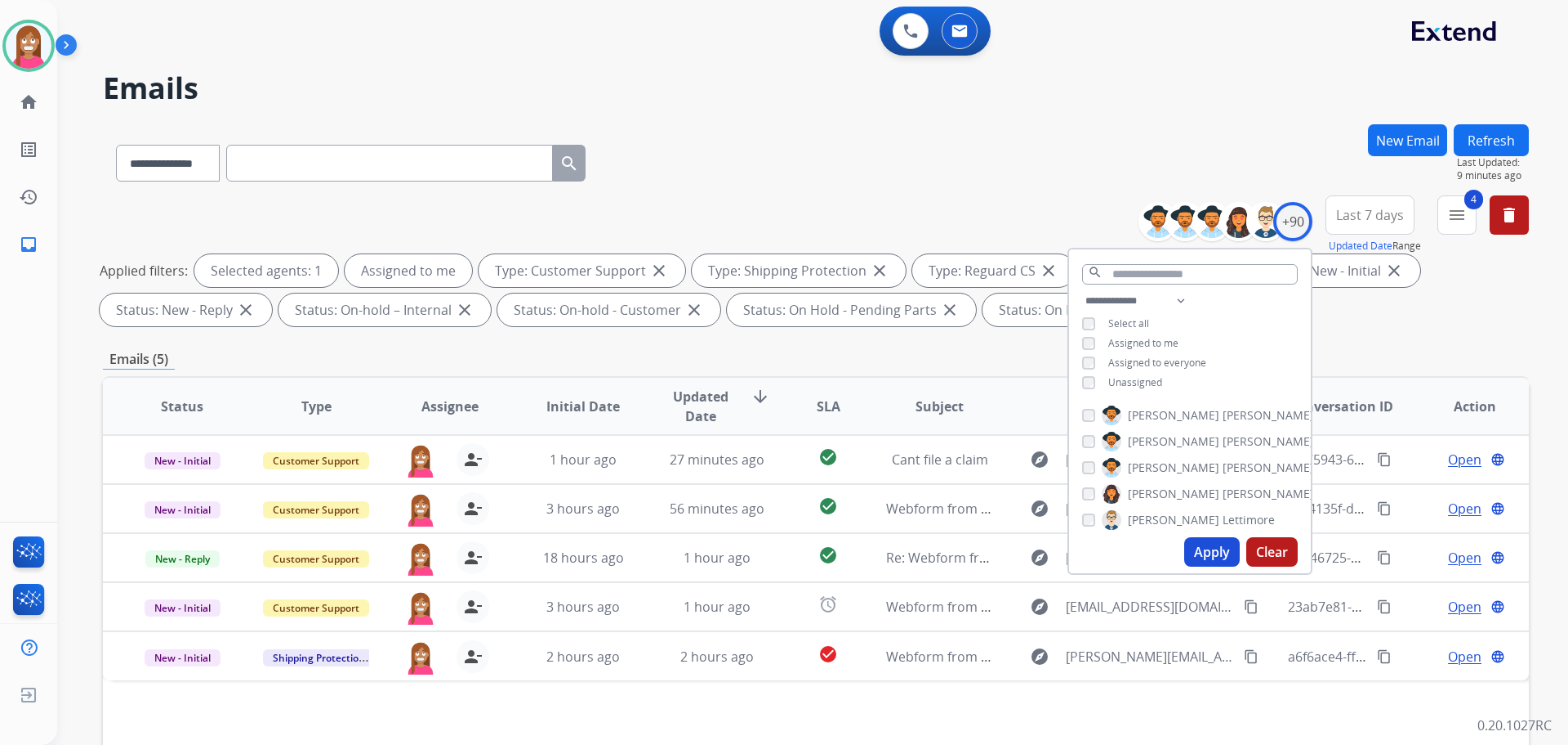
drag, startPoint x: 745, startPoint y: 118, endPoint x: 728, endPoint y: 207, distance: 90.6
click at [745, 123] on div "**********" at bounding box center [794, 430] width 1472 height 745
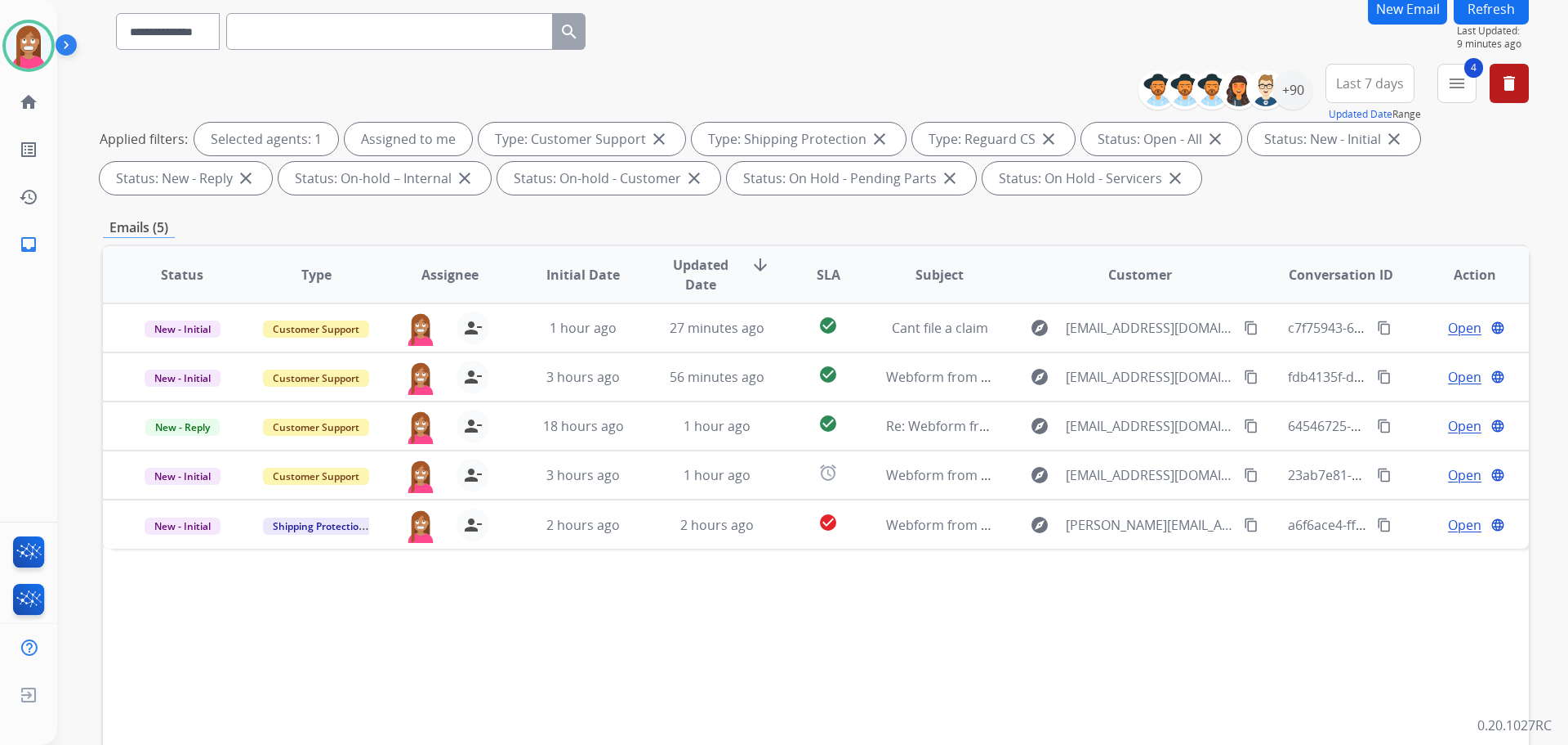
scroll to position [163, 0]
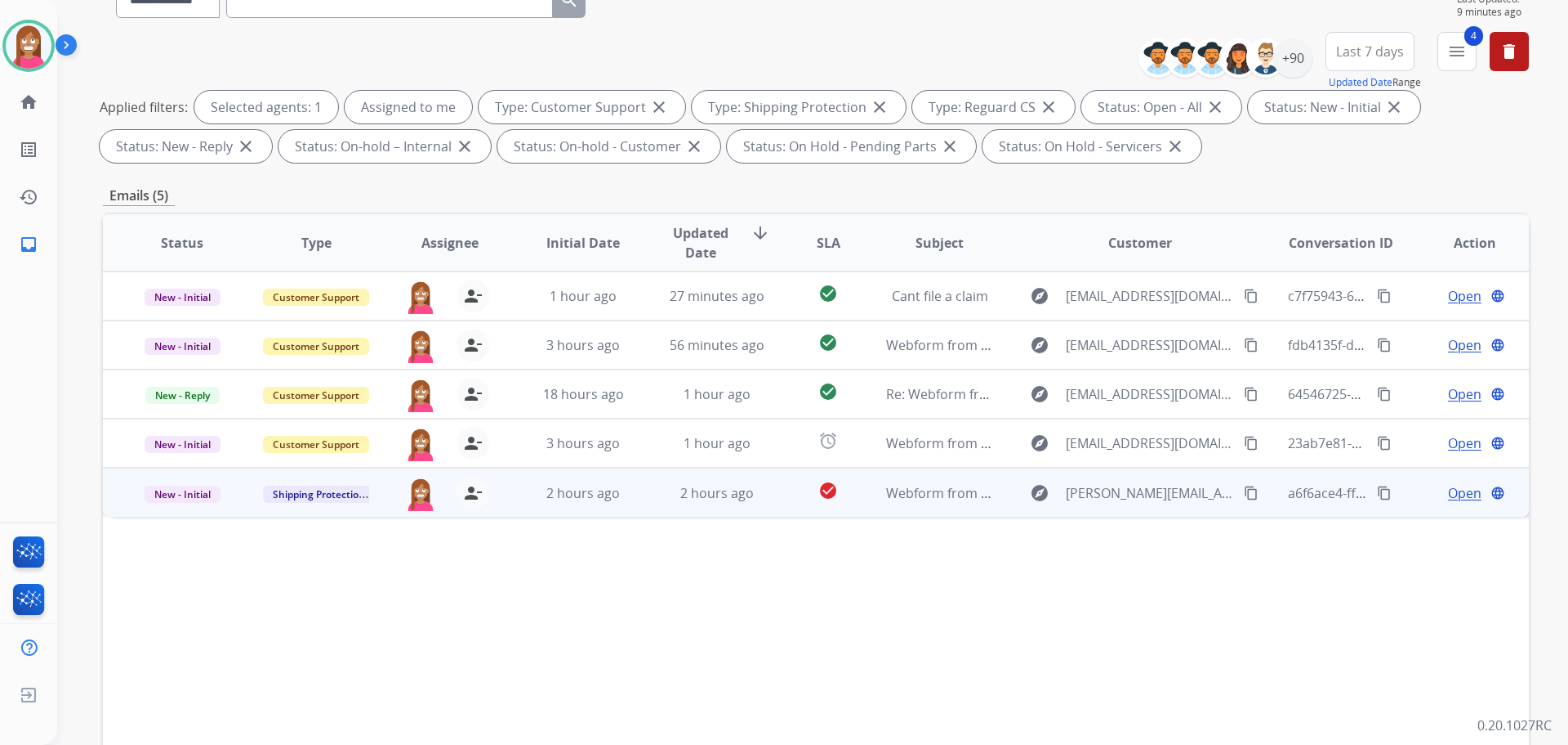
click at [638, 507] on td "2 hours ago" at bounding box center [705, 492] width 134 height 49
click at [1454, 497] on span "Open" at bounding box center [1465, 492] width 33 height 19
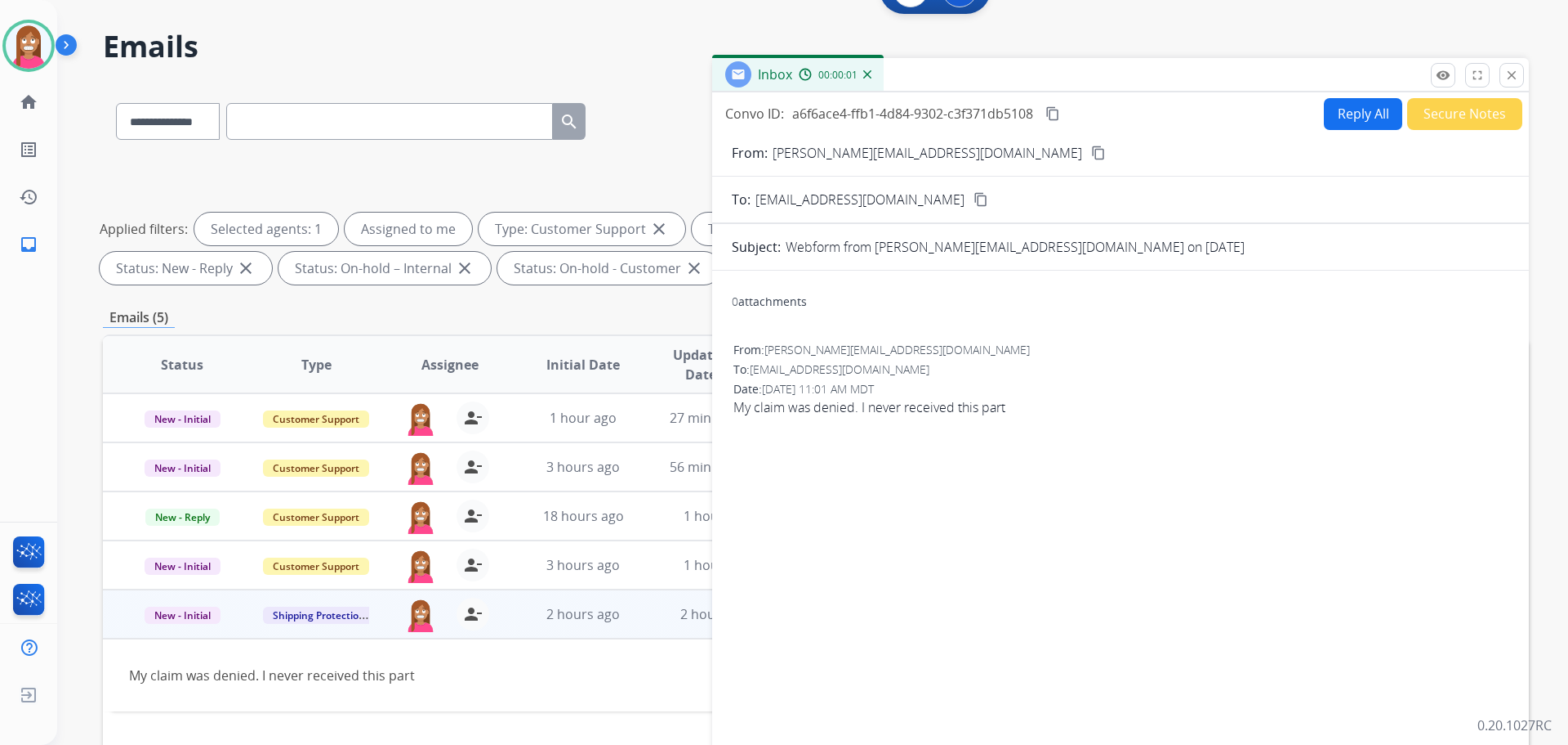
scroll to position [0, 0]
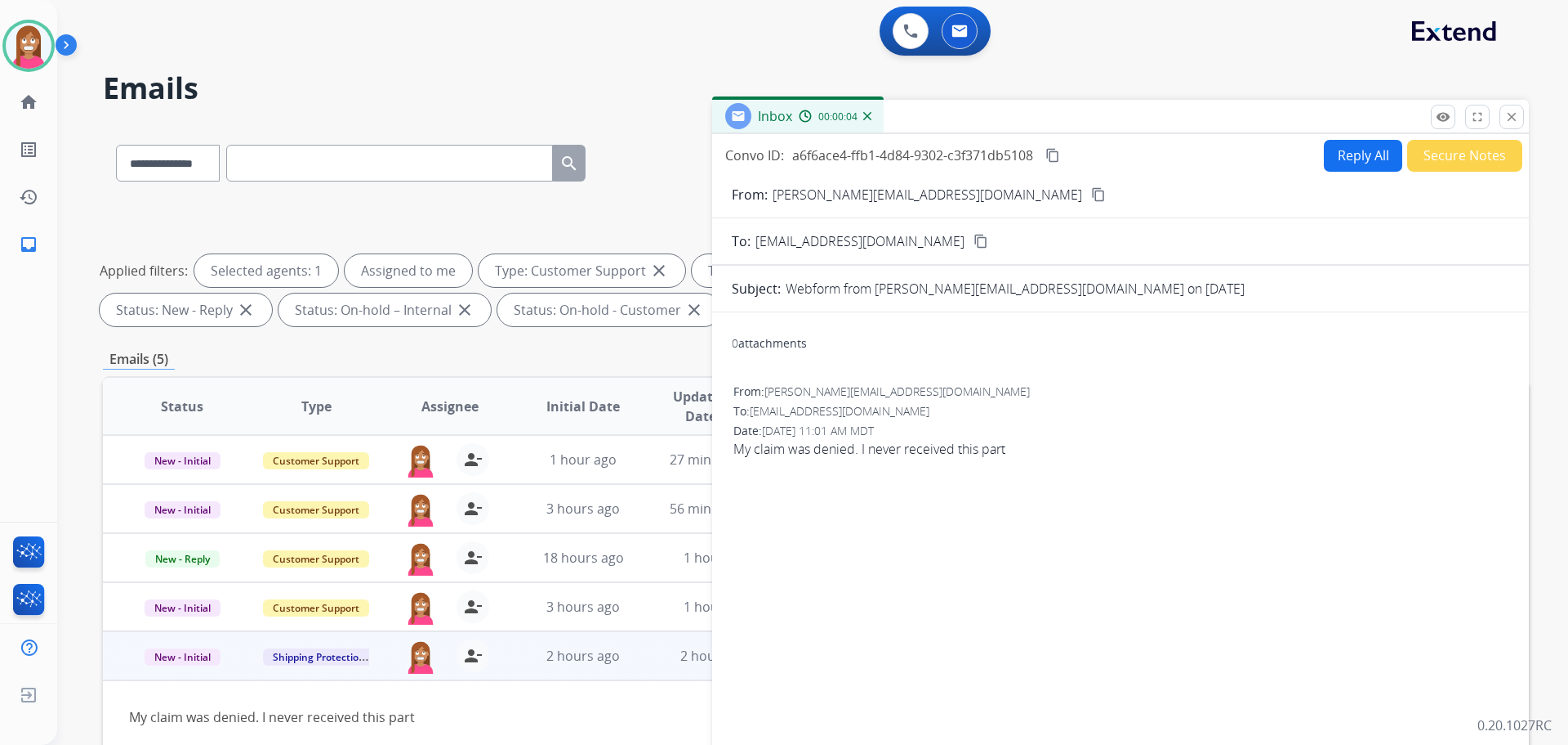
click at [1339, 149] on button "Reply All" at bounding box center [1363, 156] width 79 height 32
select select "**********"
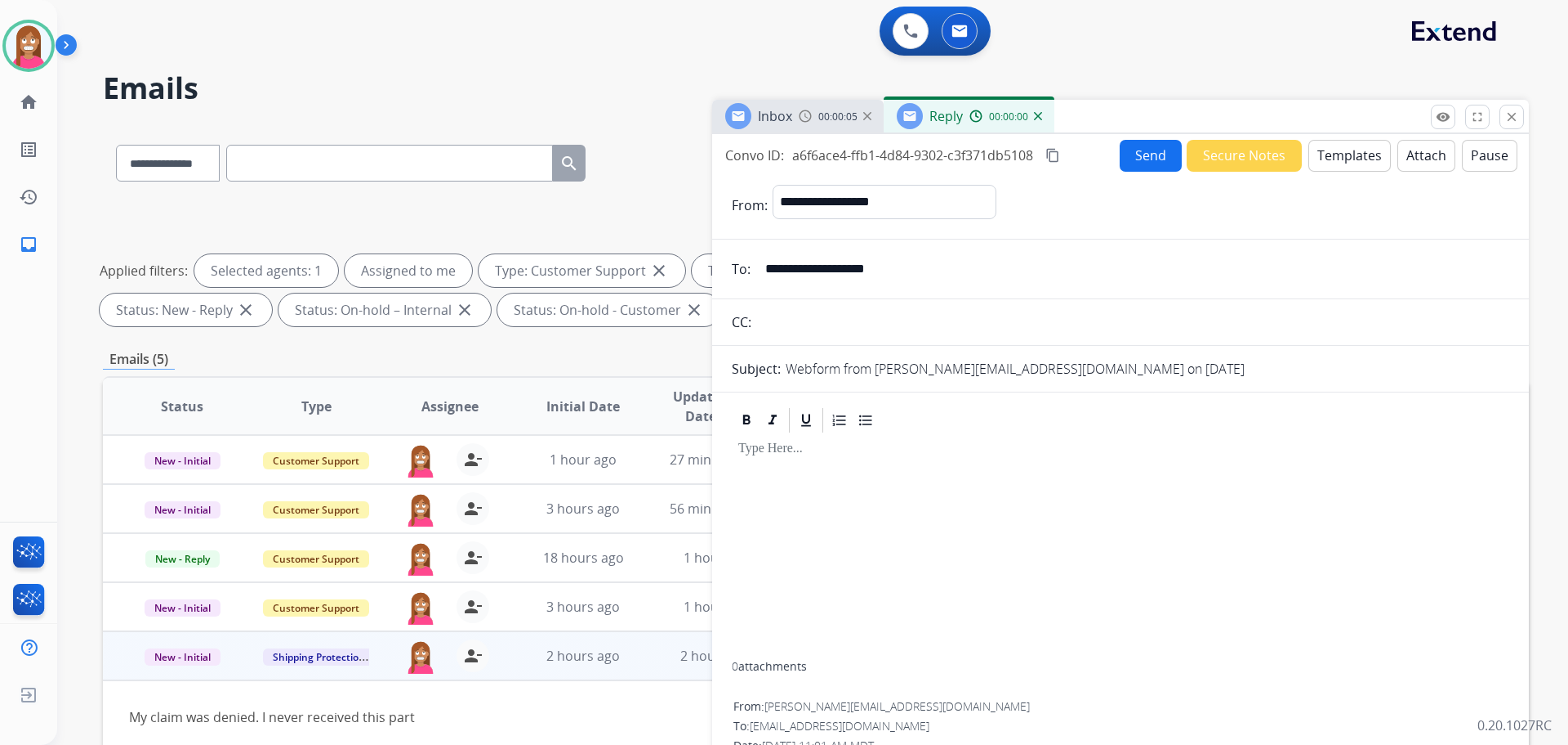
click at [1317, 157] on button "Templates" at bounding box center [1349, 156] width 83 height 32
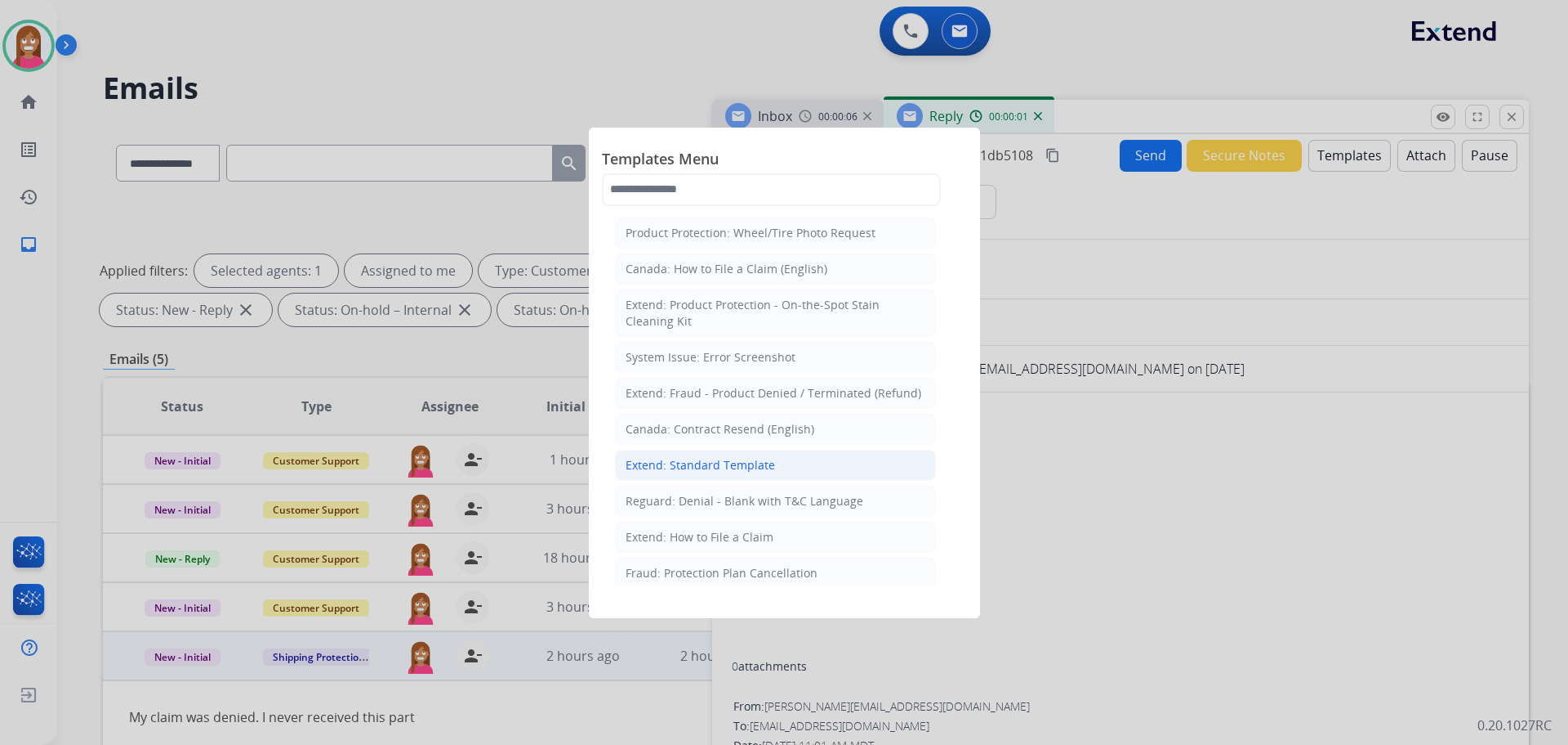
click at [662, 465] on div "Extend: Standard Template" at bounding box center [700, 465] width 149 height 17
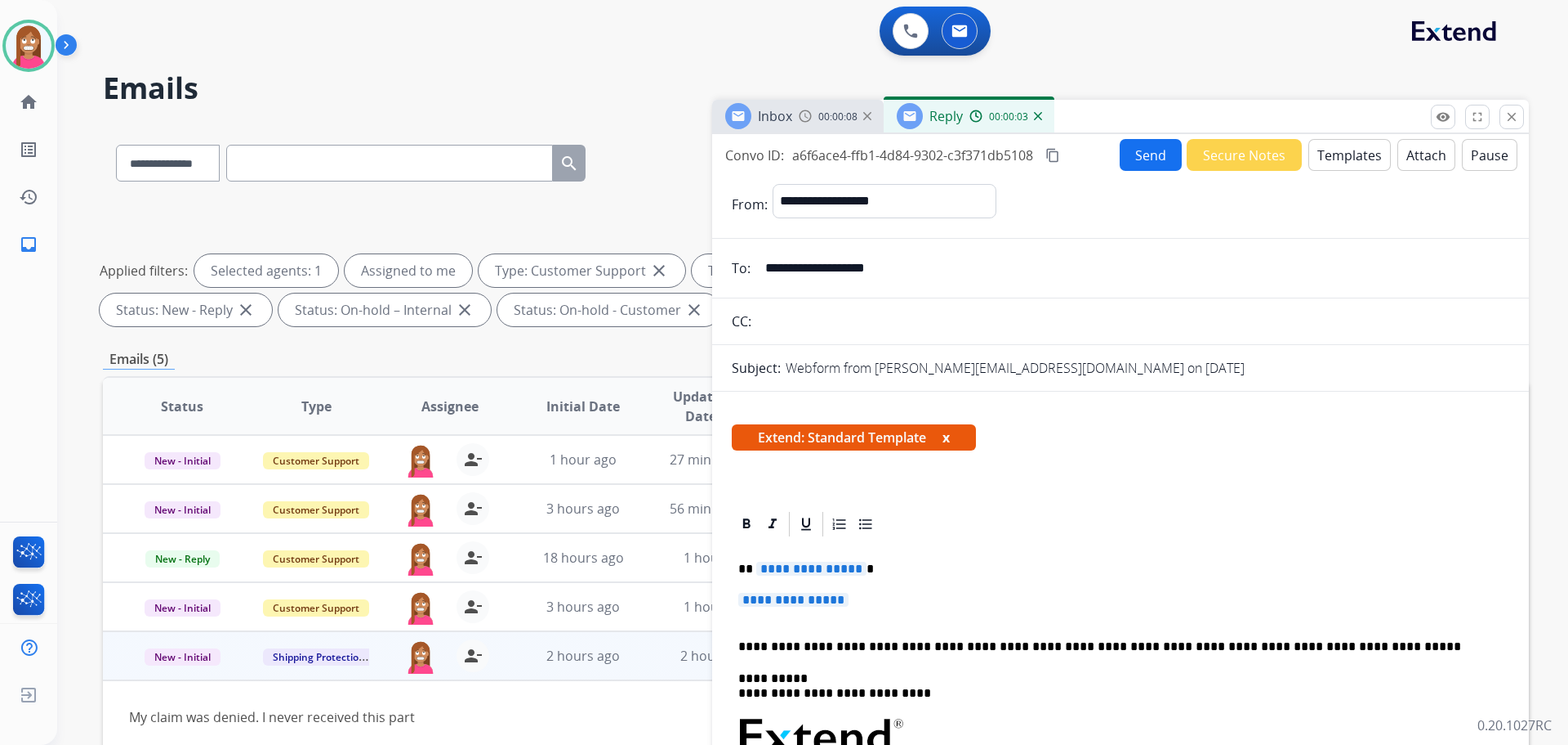
click at [797, 573] on span "**********" at bounding box center [811, 568] width 110 height 14
drag, startPoint x: 797, startPoint y: 564, endPoint x: 798, endPoint y: 575, distance: 11.0
click at [799, 572] on p "********" at bounding box center [1114, 569] width 751 height 15
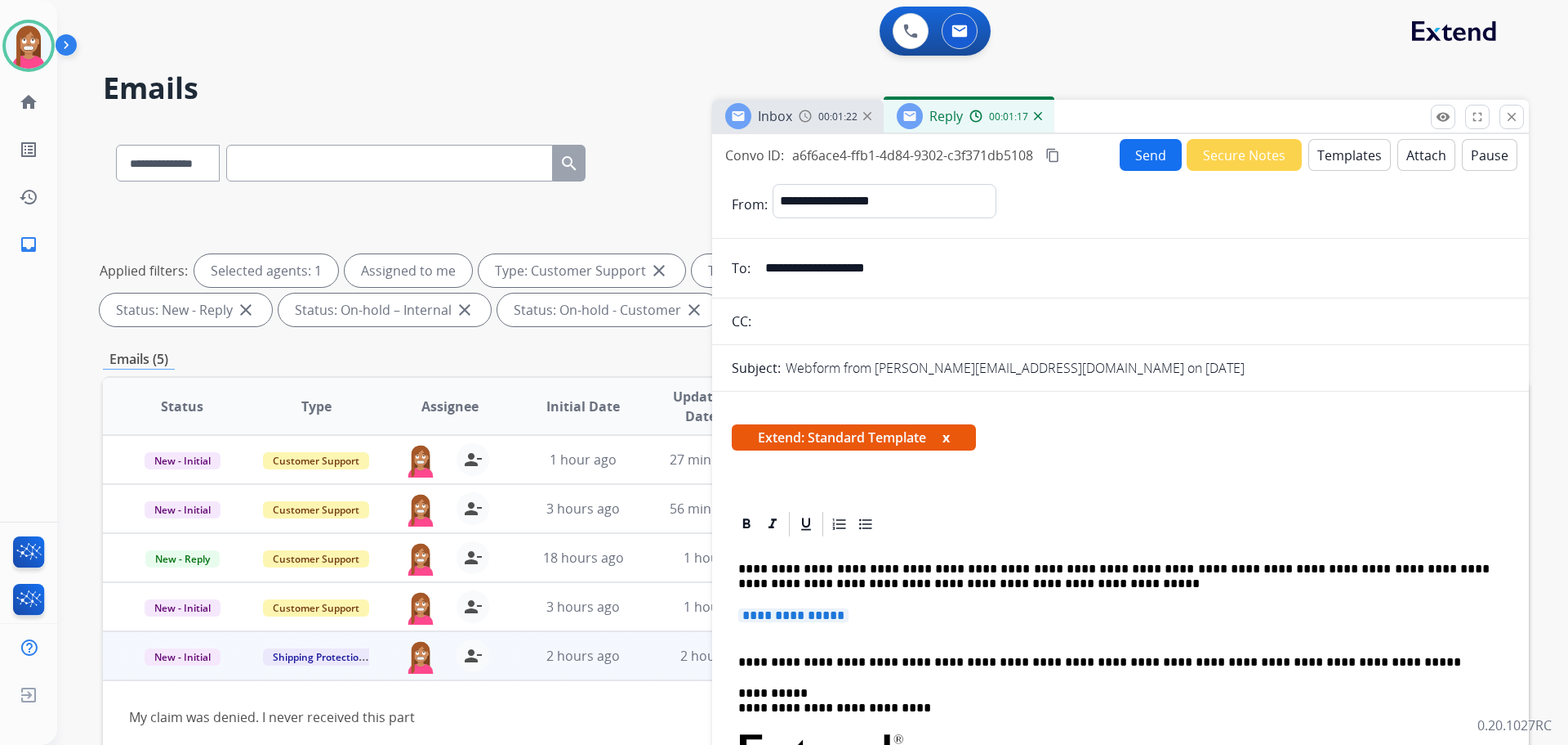
click at [857, 629] on p "**********" at bounding box center [1120, 623] width 765 height 31
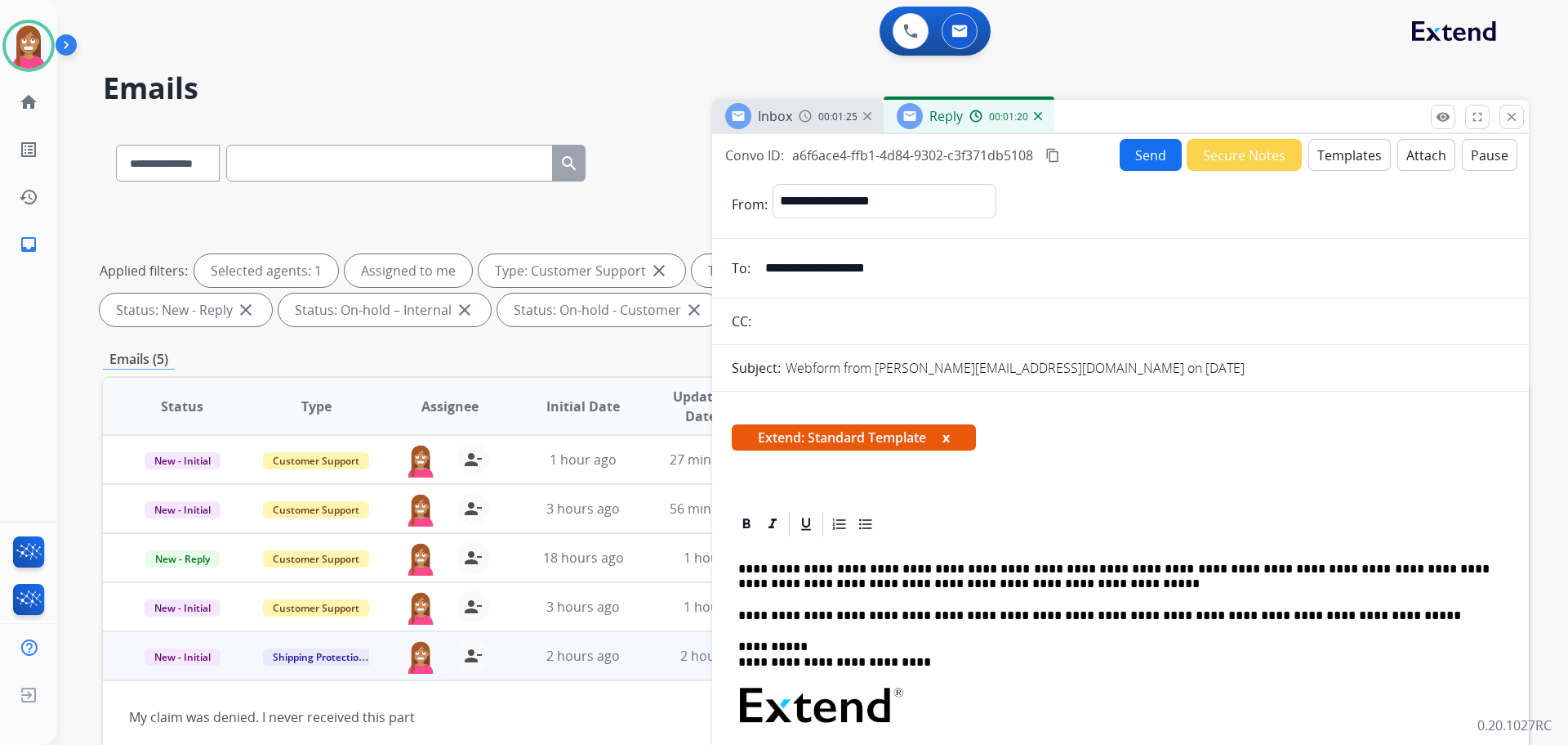
click at [1152, 146] on button "Send" at bounding box center [1151, 155] width 62 height 32
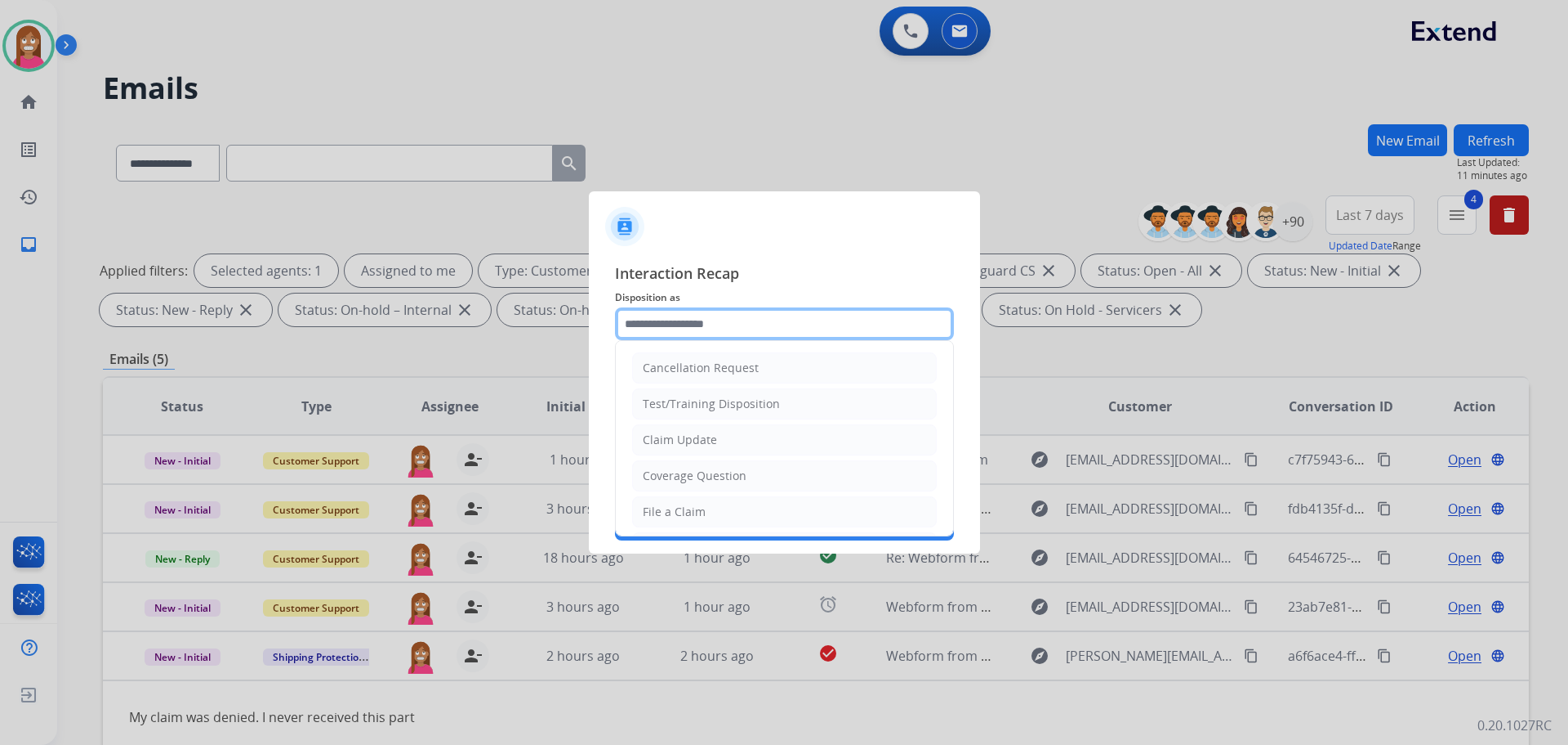
click at [656, 318] on input "text" at bounding box center [784, 323] width 339 height 32
click at [667, 467] on li "Coverage Question" at bounding box center [784, 475] width 305 height 31
type input "**********"
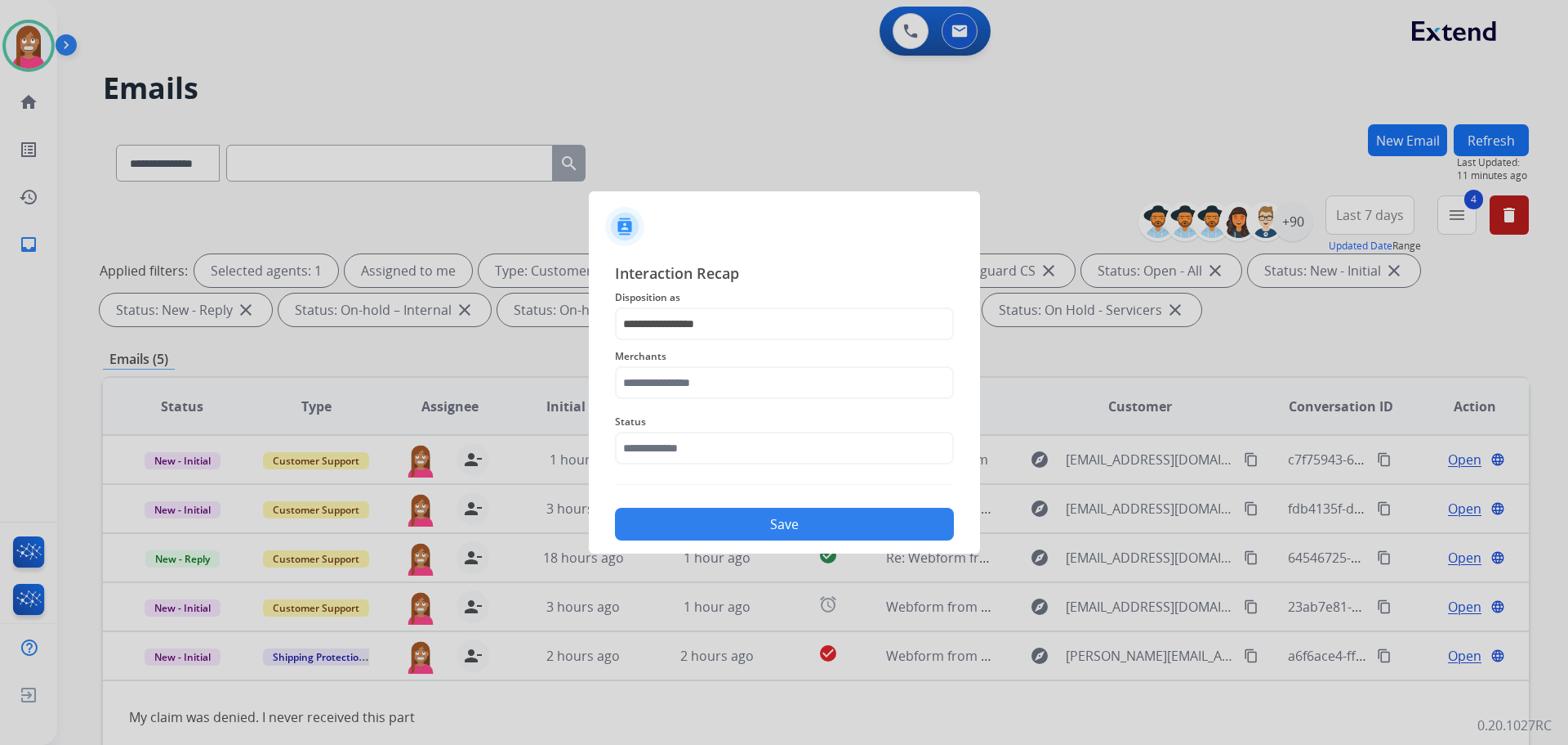
click at [661, 407] on div "Status" at bounding box center [784, 438] width 339 height 65
click at [656, 386] on input "text" at bounding box center [784, 382] width 339 height 32
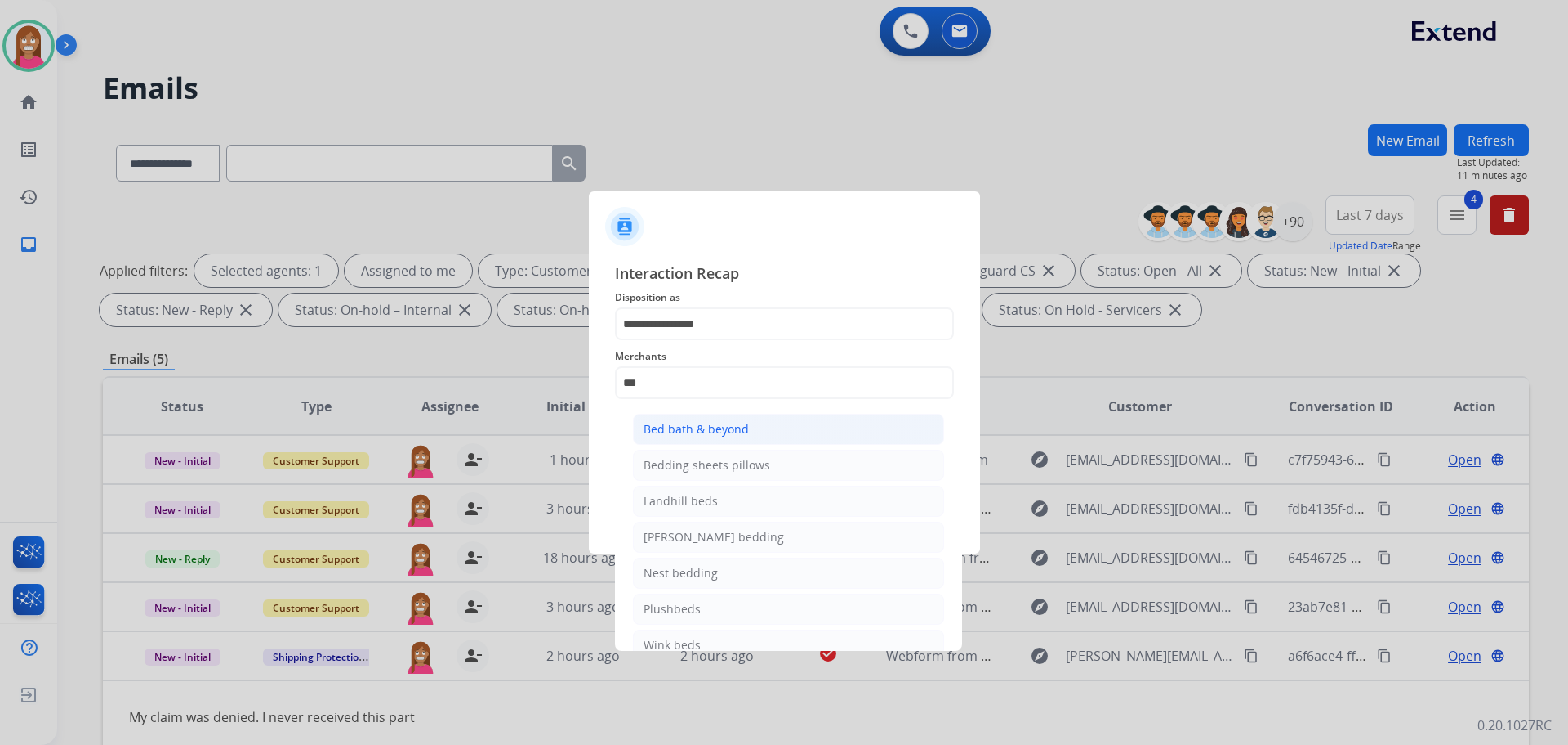
click at [676, 423] on div "Bed bath & beyond" at bounding box center [696, 430] width 106 height 17
type input "**********"
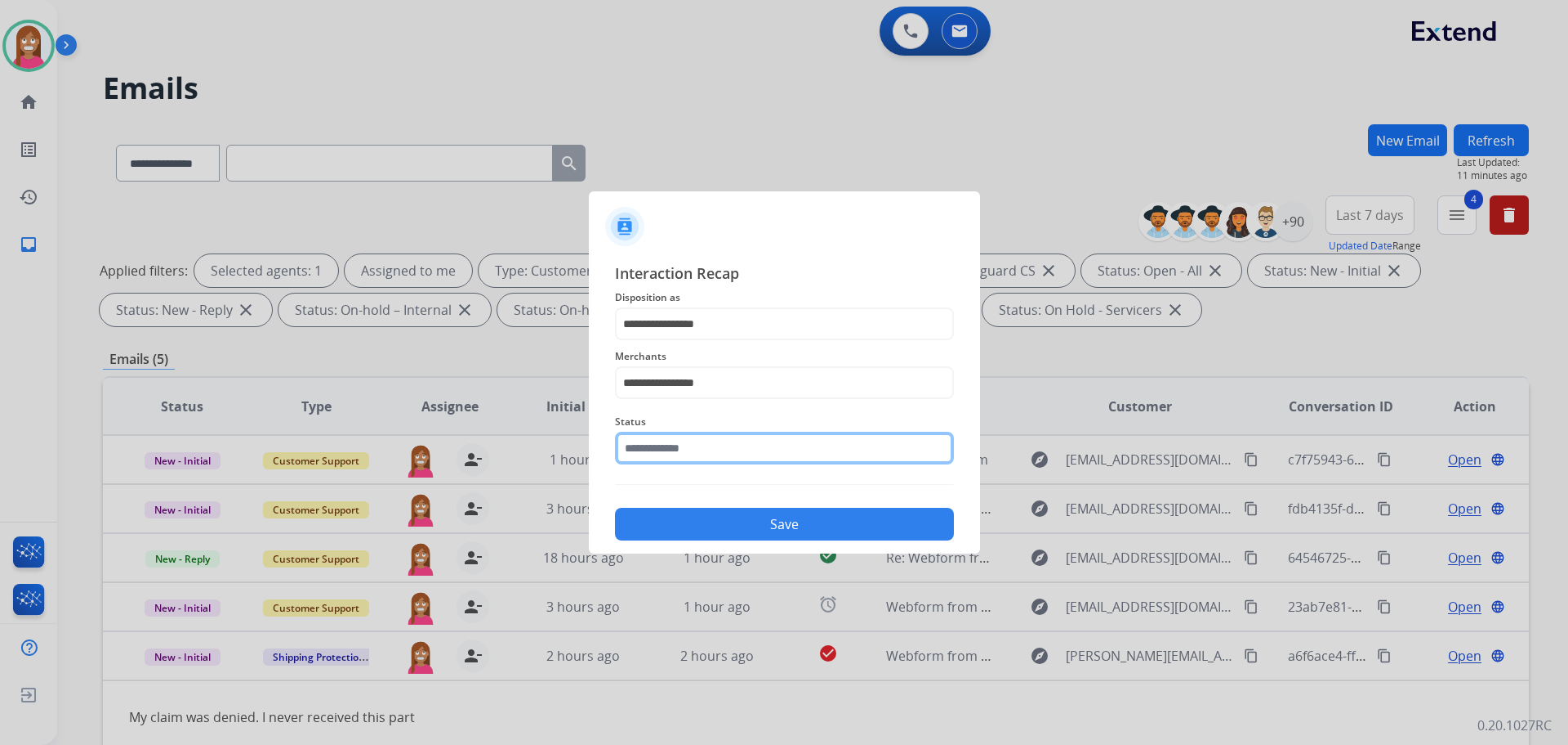
click at [668, 442] on input "text" at bounding box center [784, 447] width 339 height 32
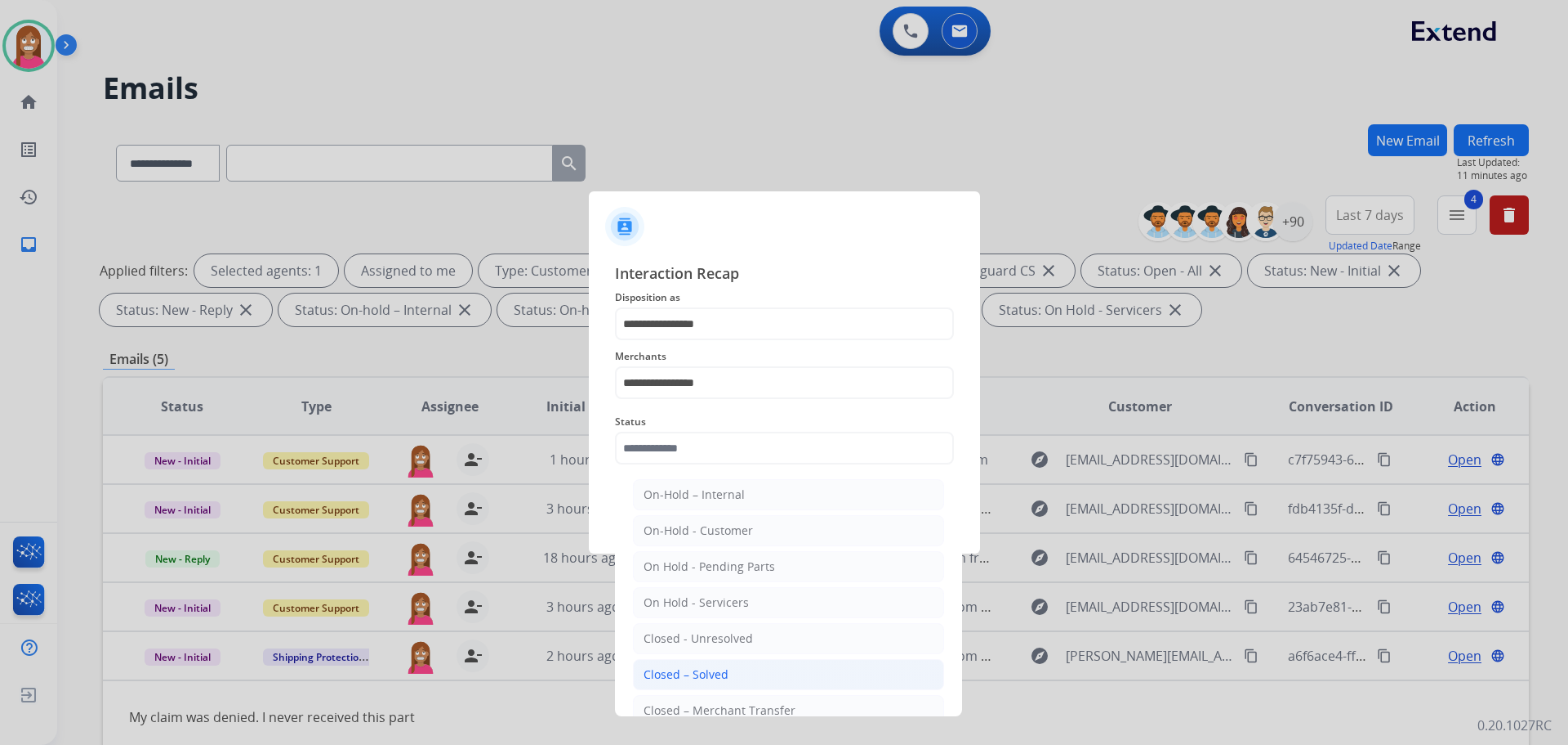
click at [654, 661] on li "Closed – Solved" at bounding box center [789, 674] width 312 height 31
type input "**********"
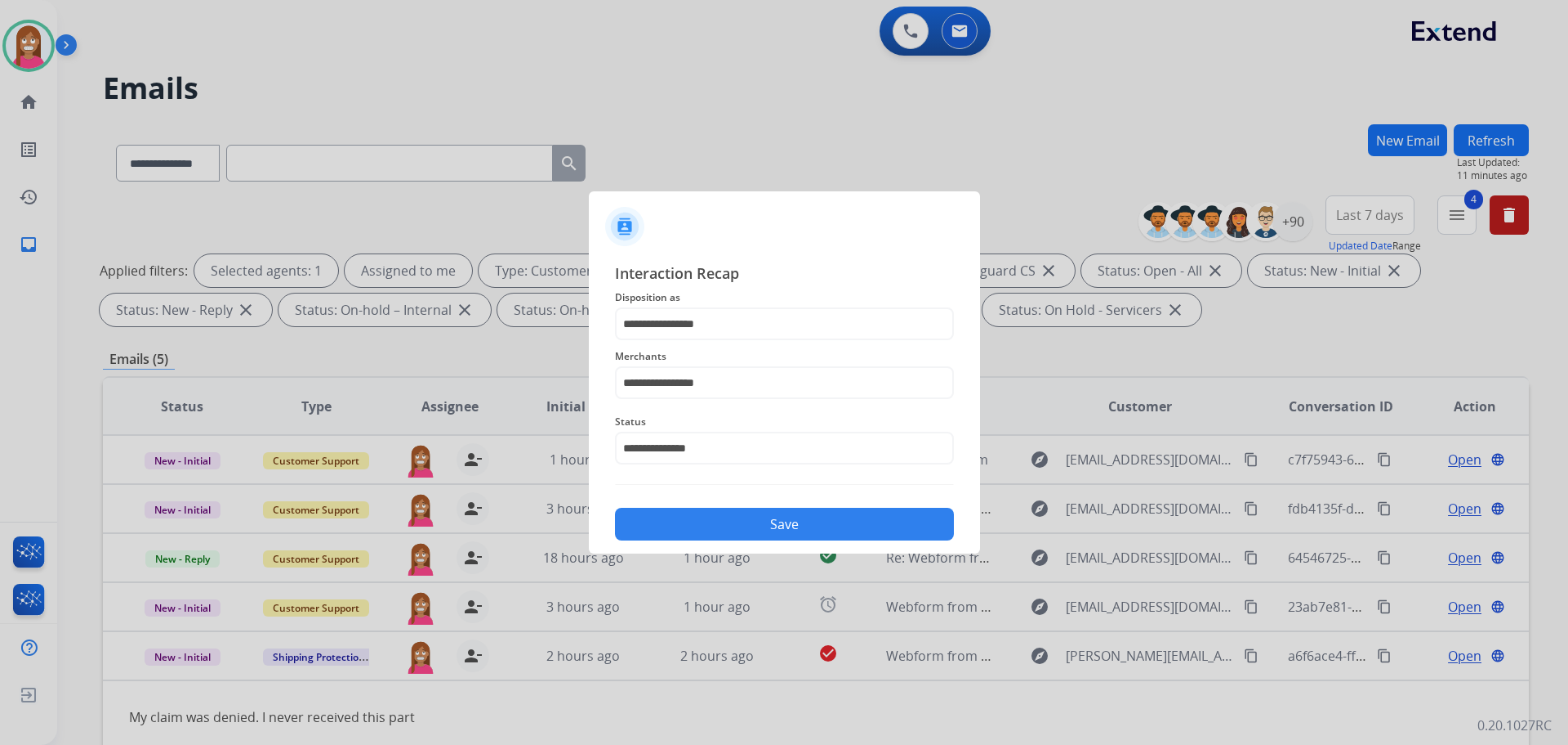
click at [642, 538] on button "Save" at bounding box center [784, 523] width 339 height 32
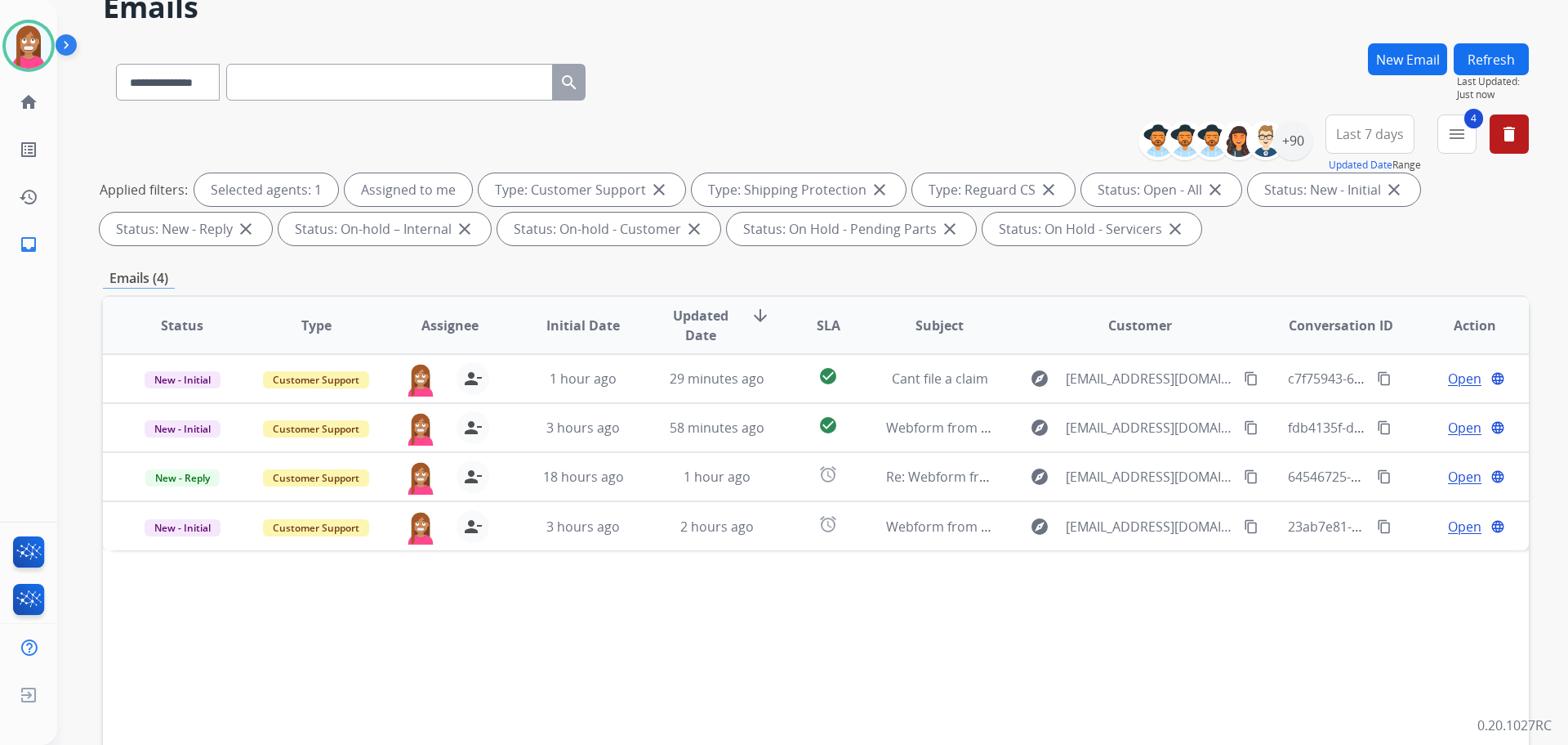
scroll to position [82, 0]
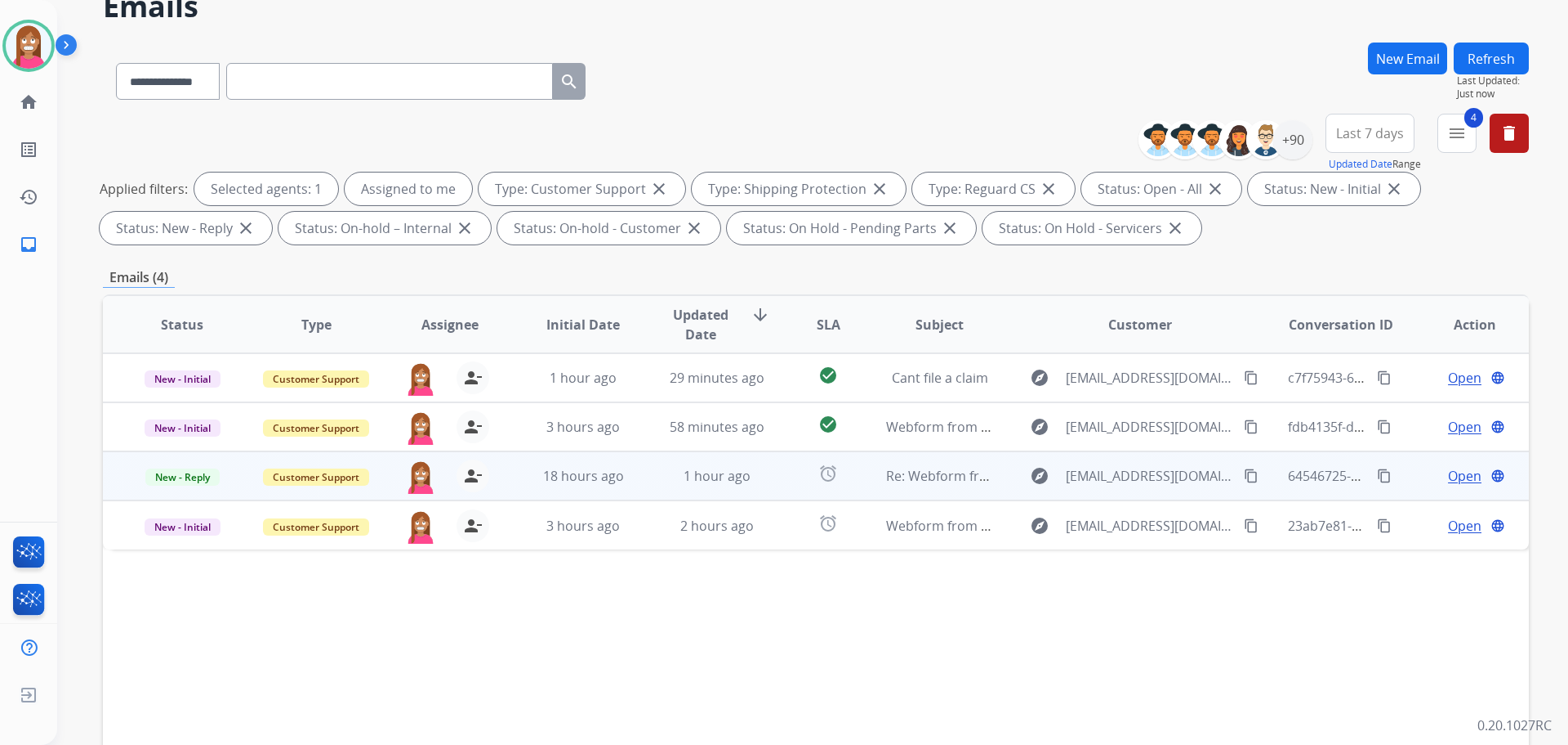
click at [656, 488] on td "1 hour ago" at bounding box center [705, 475] width 134 height 49
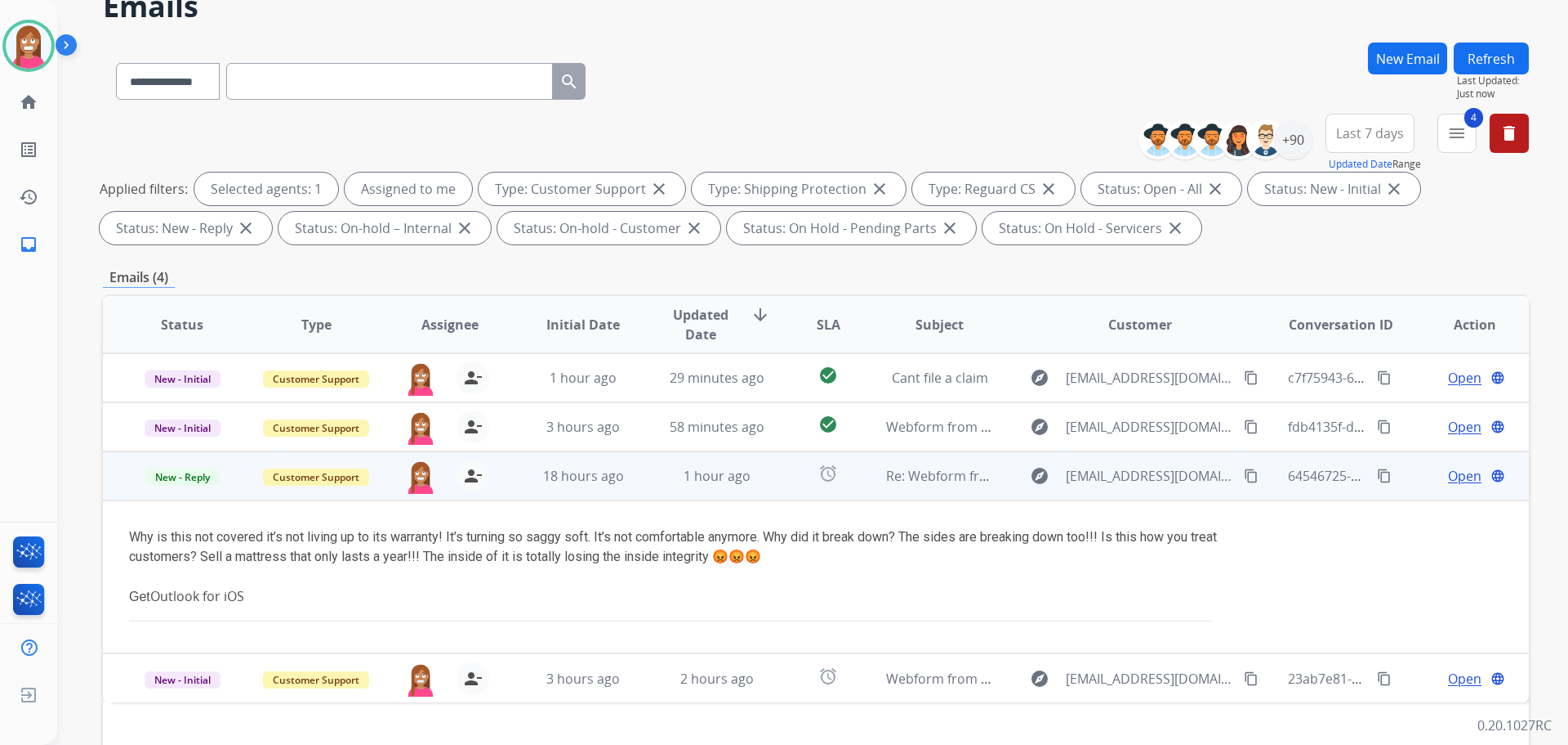
click at [1456, 477] on span "Open" at bounding box center [1465, 475] width 33 height 19
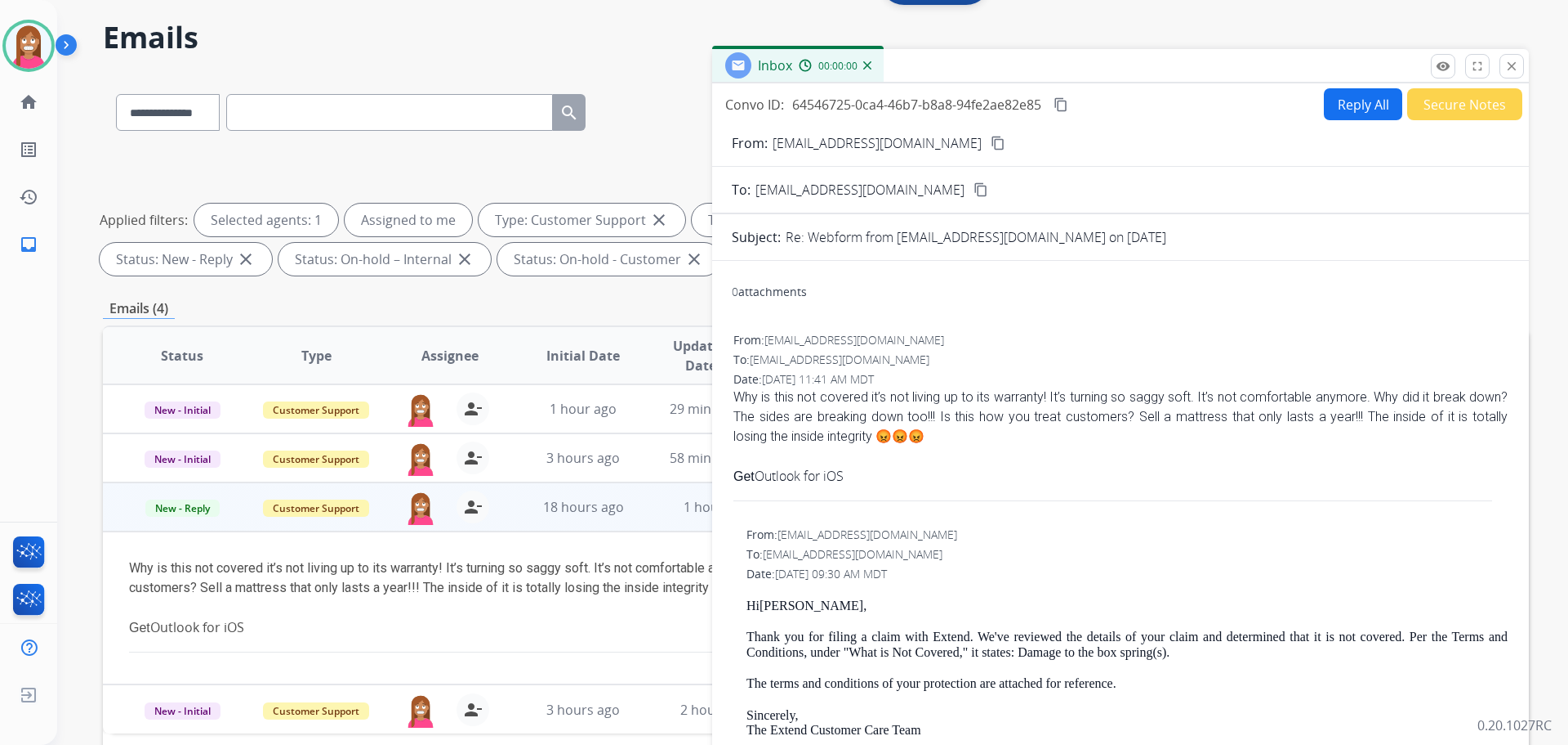
scroll to position [0, 0]
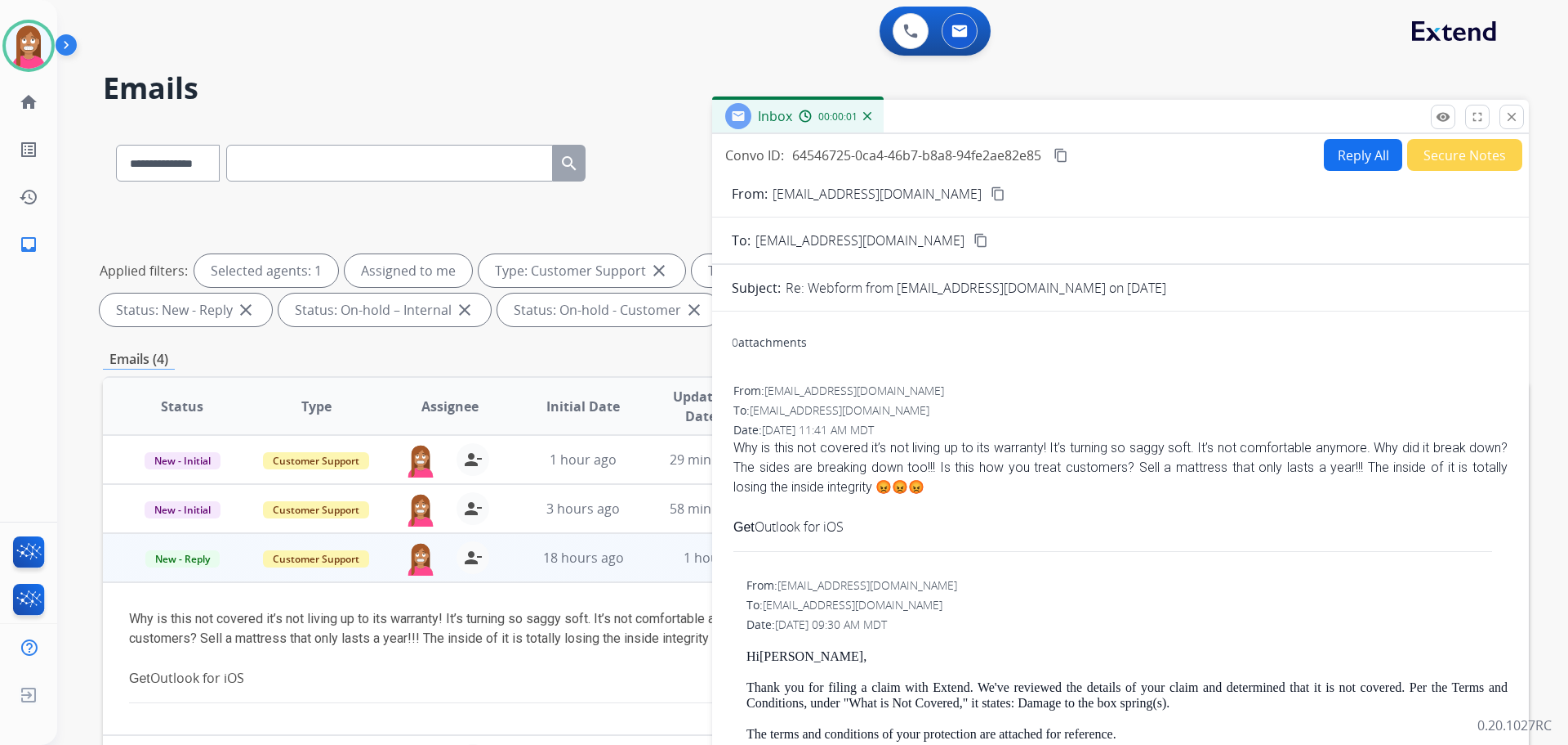
click at [1359, 163] on button "Reply All" at bounding box center [1363, 155] width 79 height 32
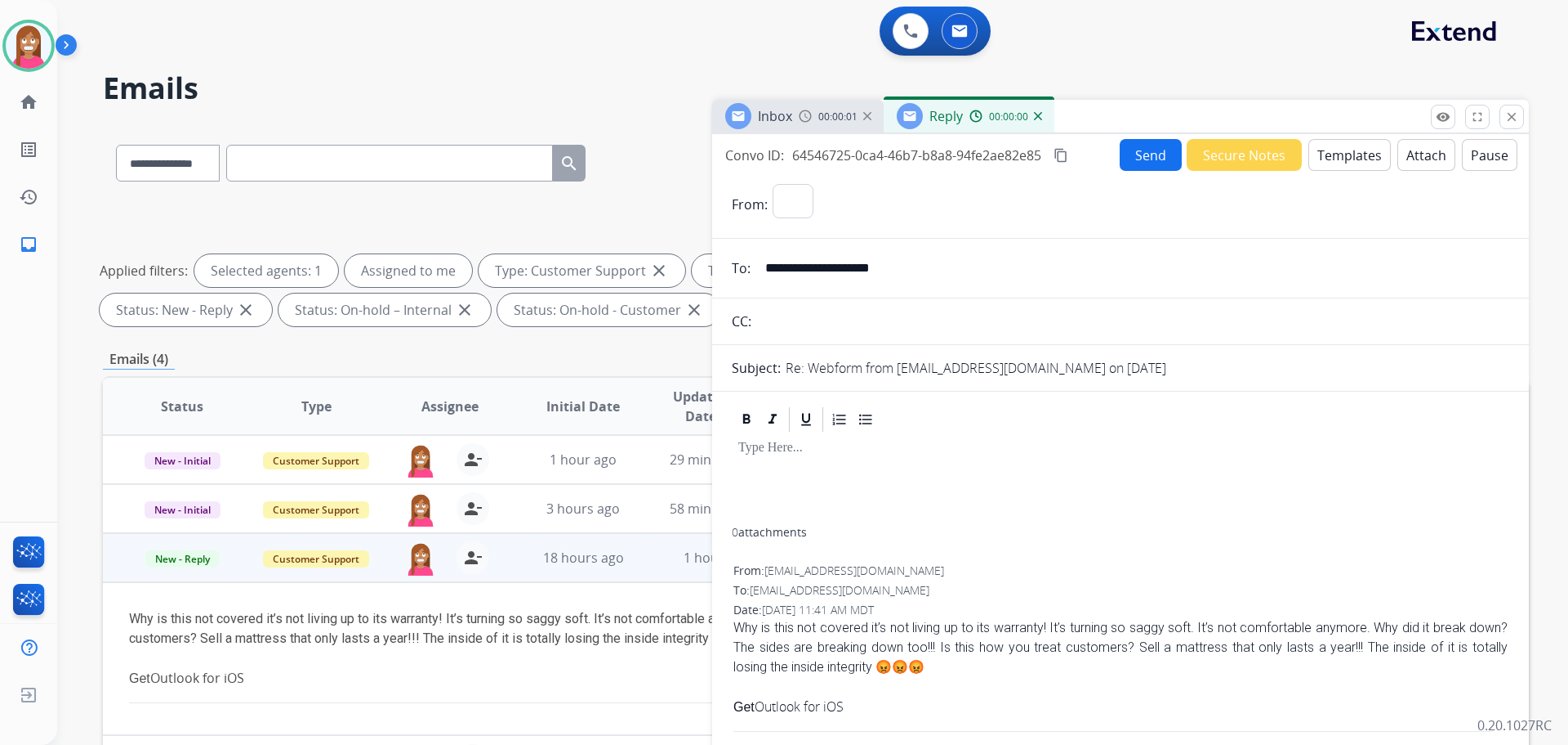
select select "**********"
click at [1357, 158] on button "Templates" at bounding box center [1349, 155] width 83 height 32
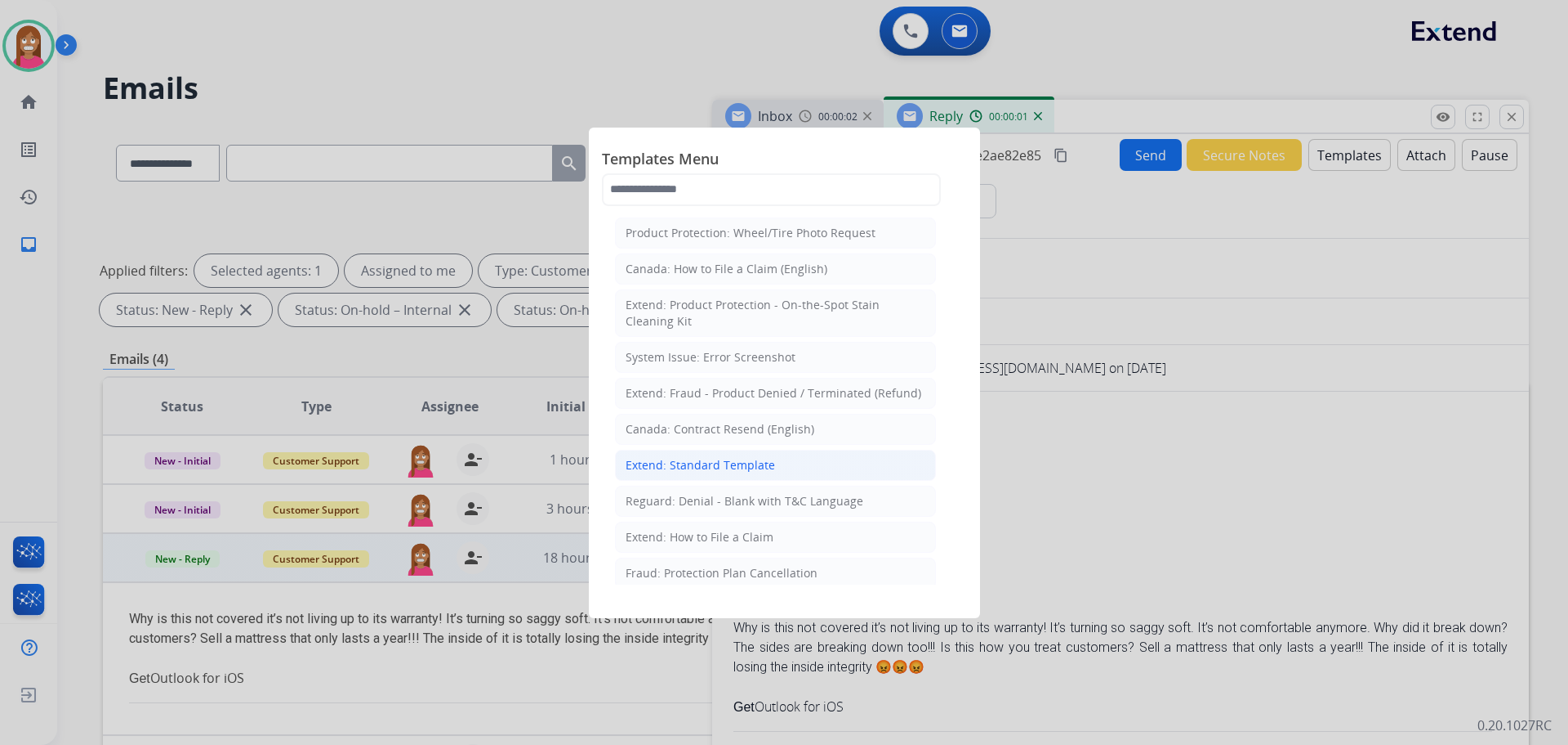
click at [643, 470] on div "Extend: Standard Template" at bounding box center [700, 465] width 149 height 17
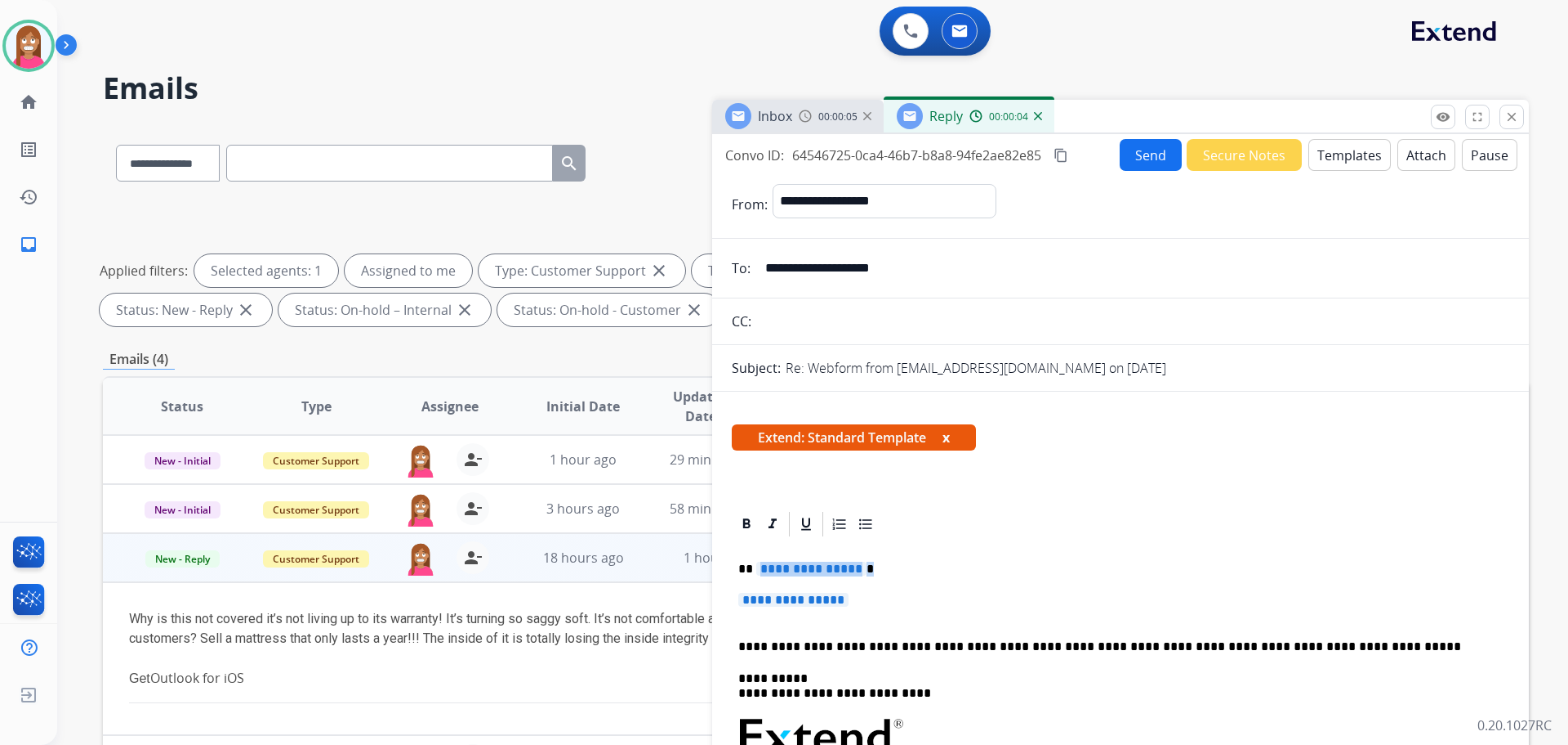
drag, startPoint x: 866, startPoint y: 598, endPoint x: 755, endPoint y: 557, distance: 118.3
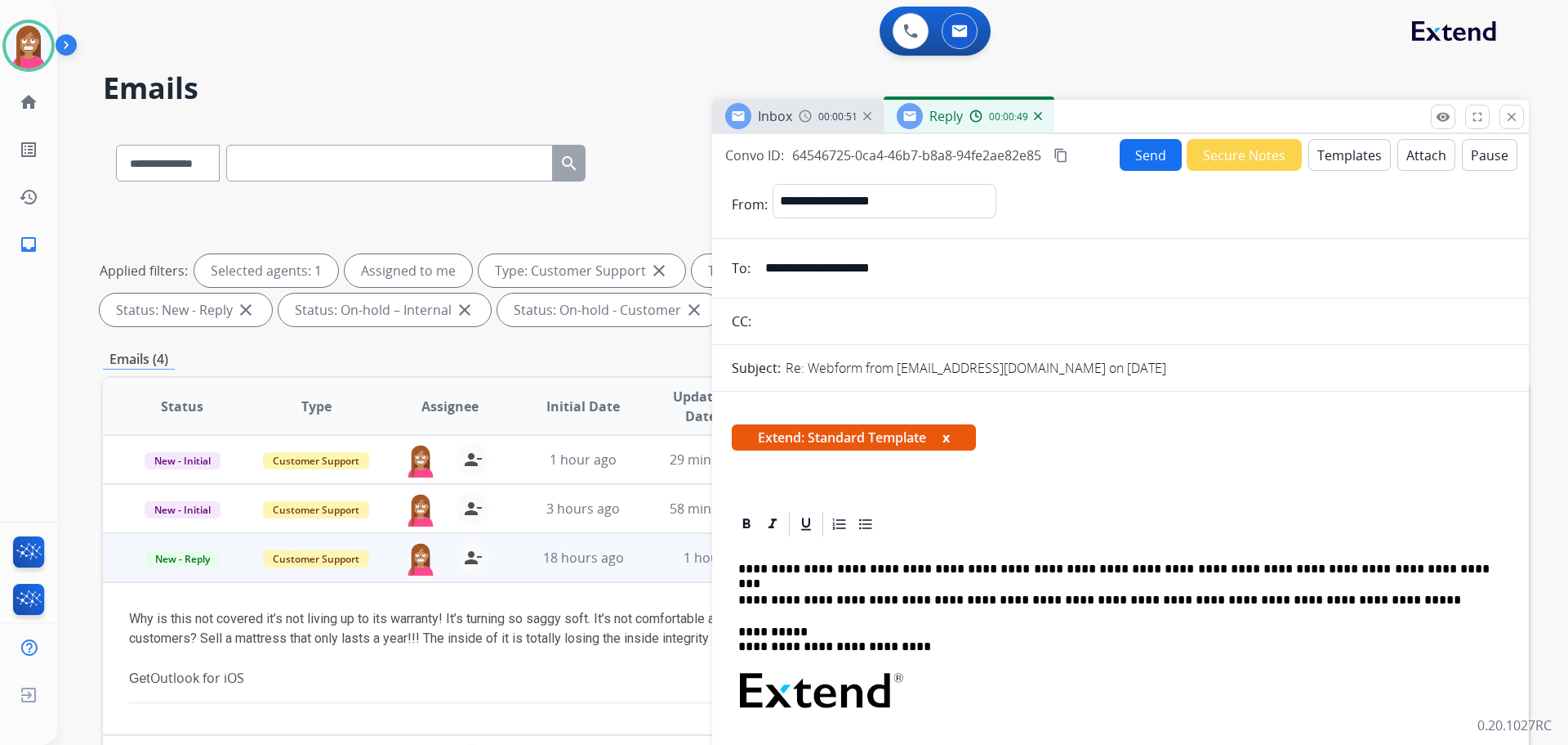
click at [1151, 162] on button "Send" at bounding box center [1151, 155] width 62 height 32
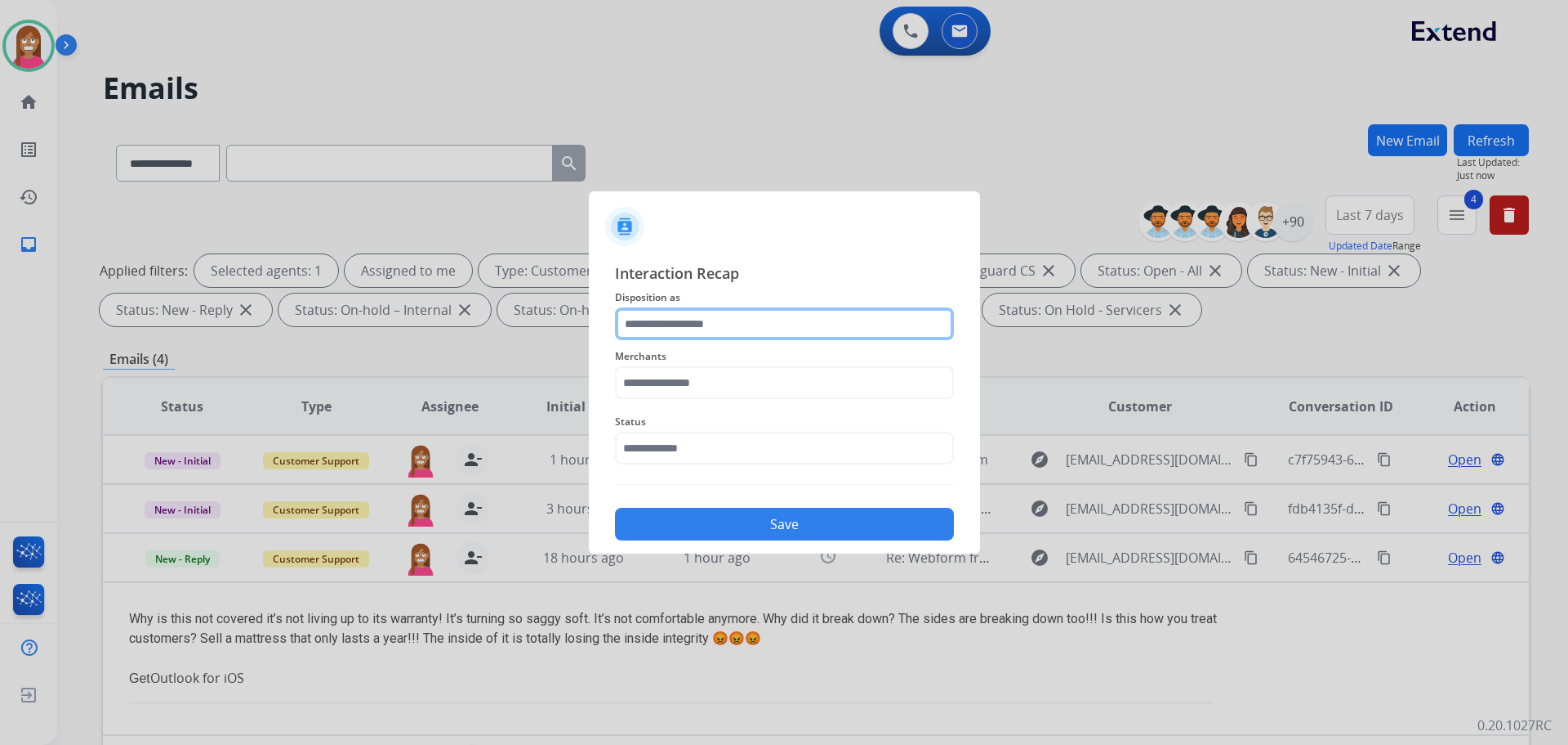
click at [669, 327] on input "text" at bounding box center [784, 323] width 339 height 32
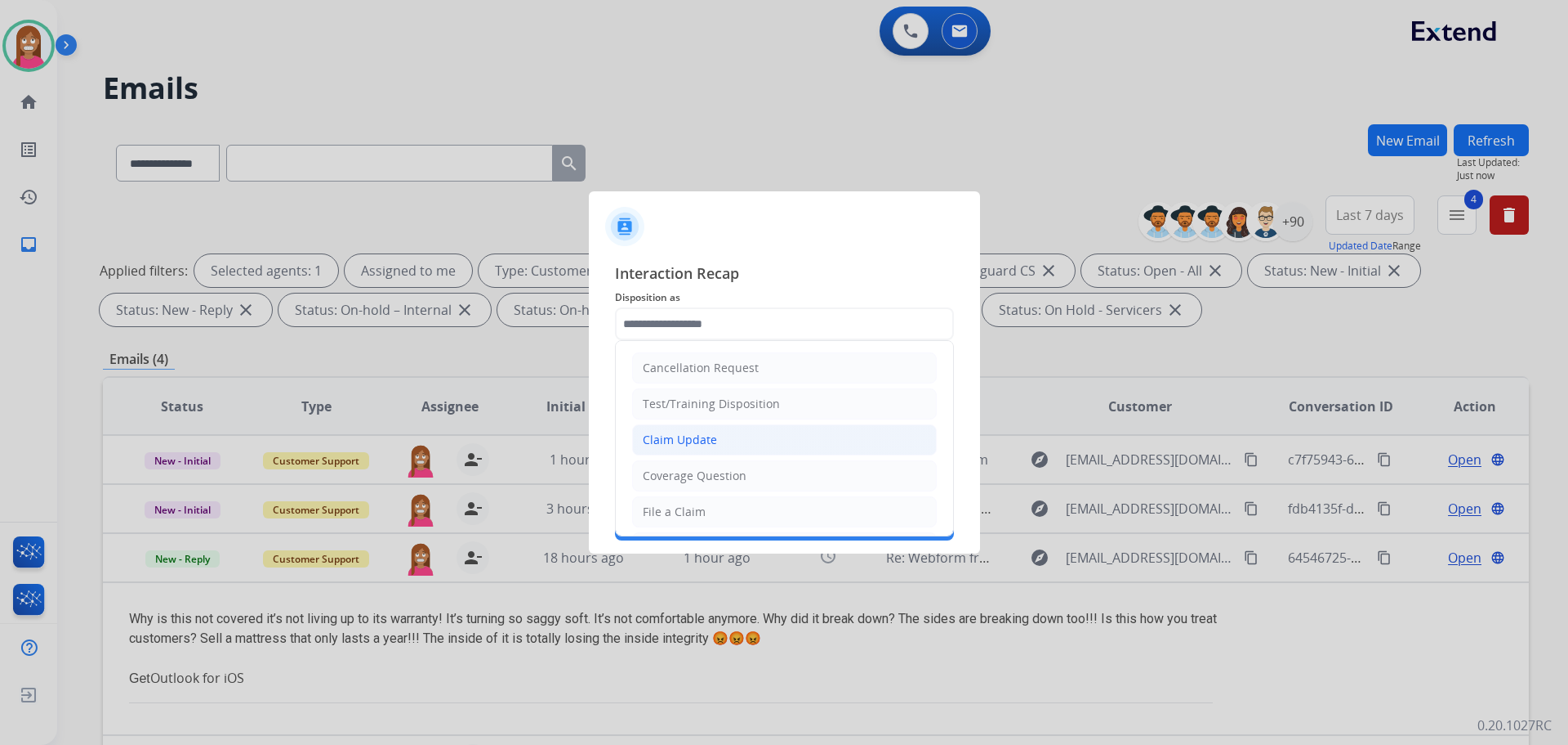
click at [659, 445] on div "Claim Update" at bounding box center [680, 440] width 74 height 17
type input "**********"
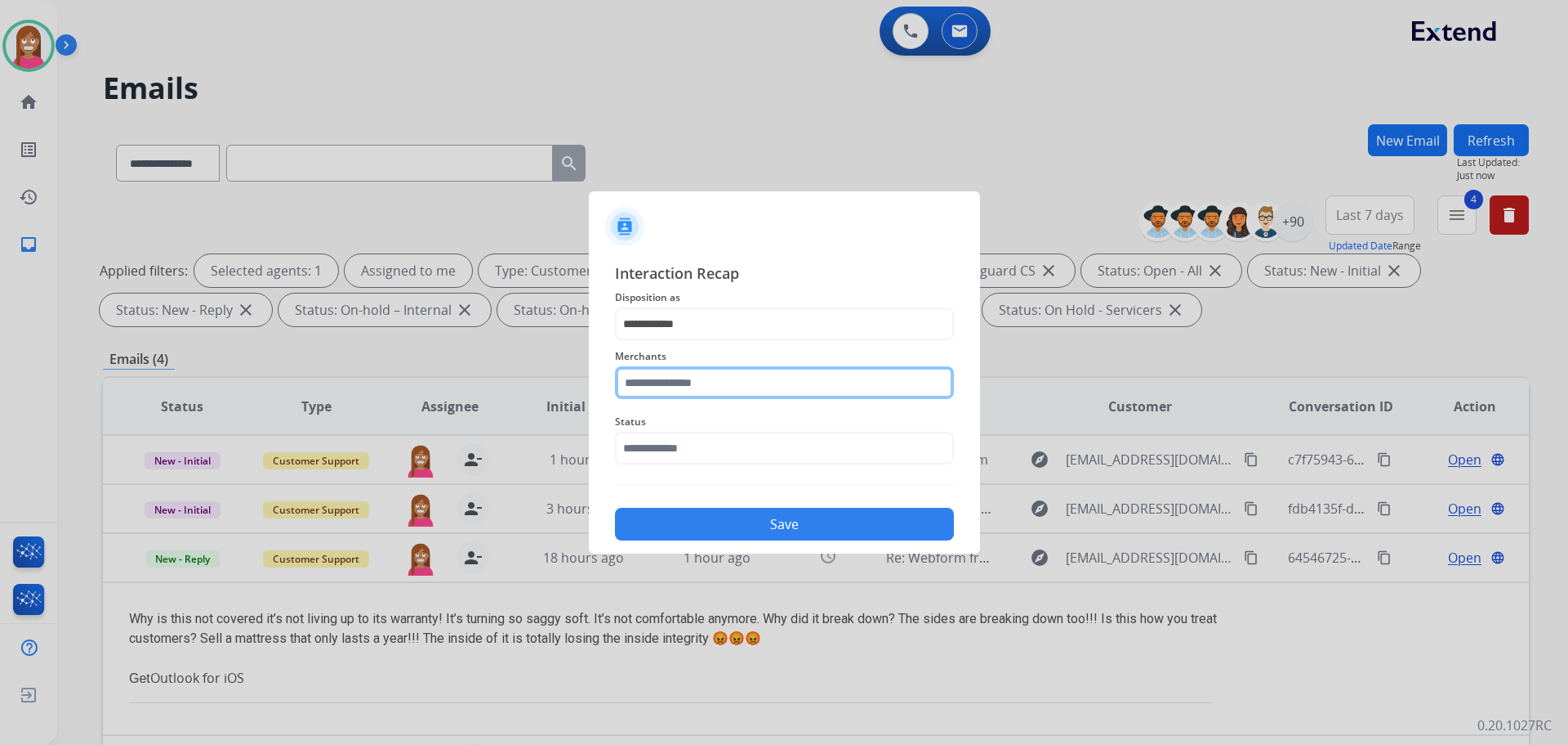
click at [646, 388] on input "text" at bounding box center [784, 382] width 339 height 32
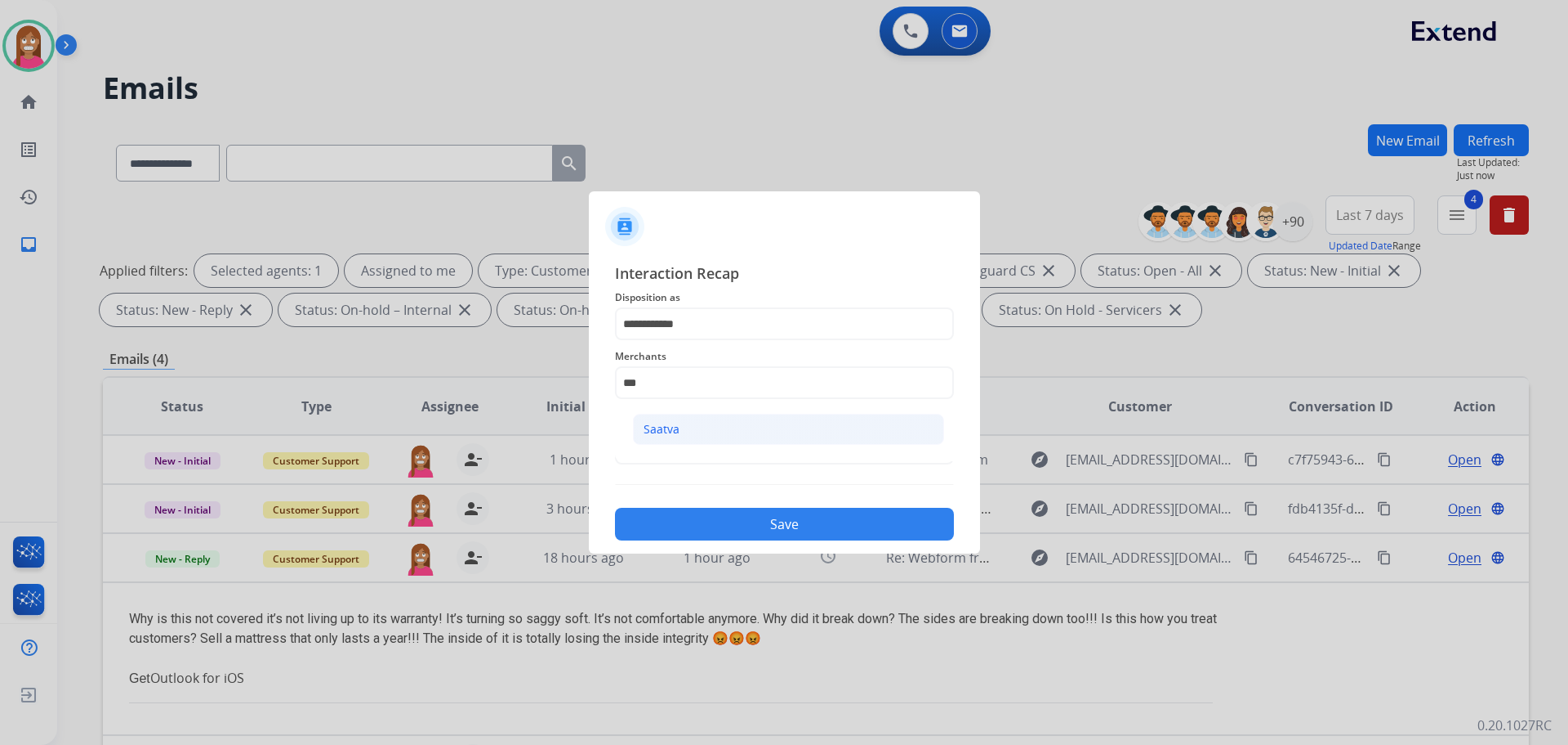
click at [676, 427] on div "Saatva" at bounding box center [661, 430] width 36 height 17
type input "******"
click at [668, 452] on input "text" at bounding box center [784, 447] width 339 height 32
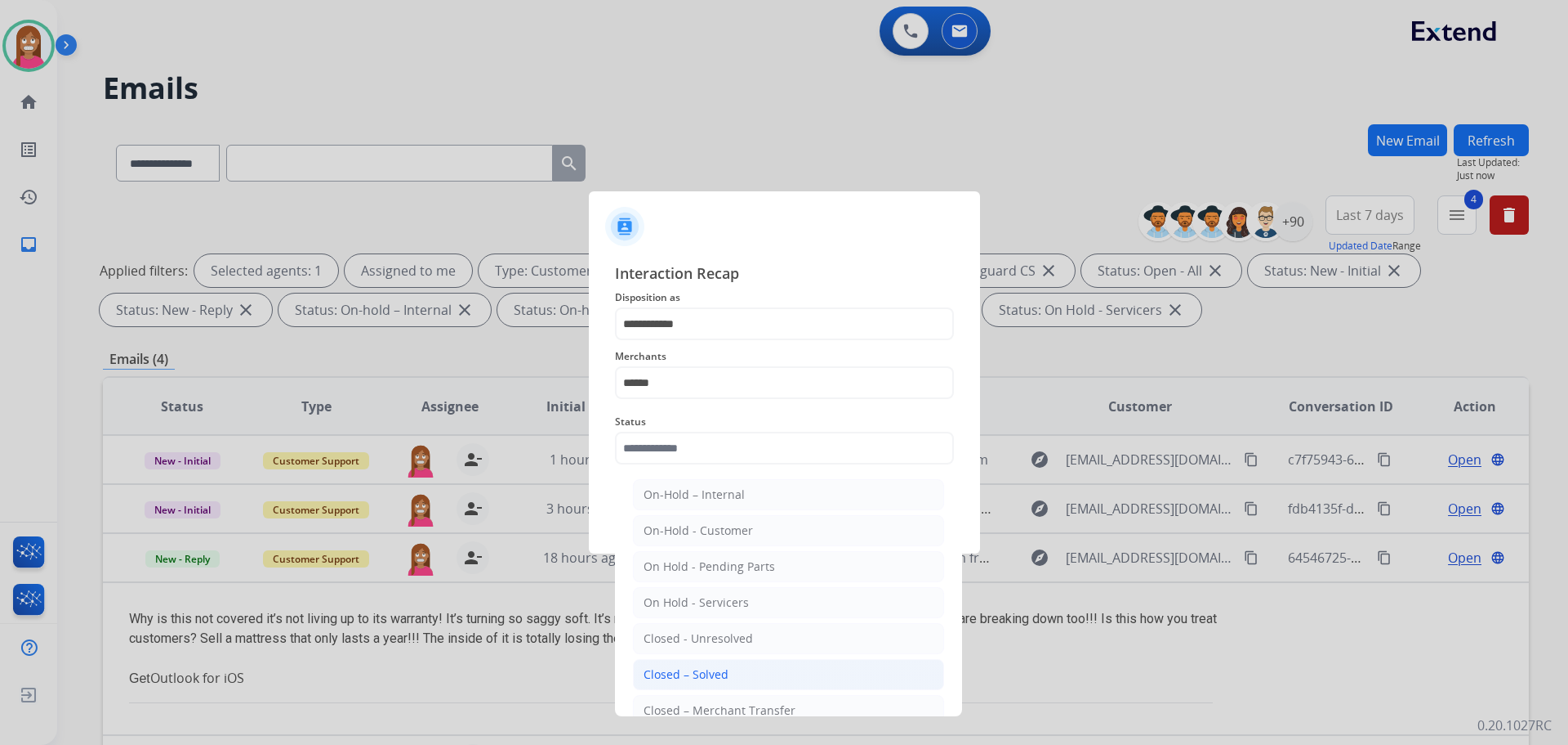
click at [675, 671] on div "Closed – Solved" at bounding box center [686, 674] width 85 height 17
type input "**********"
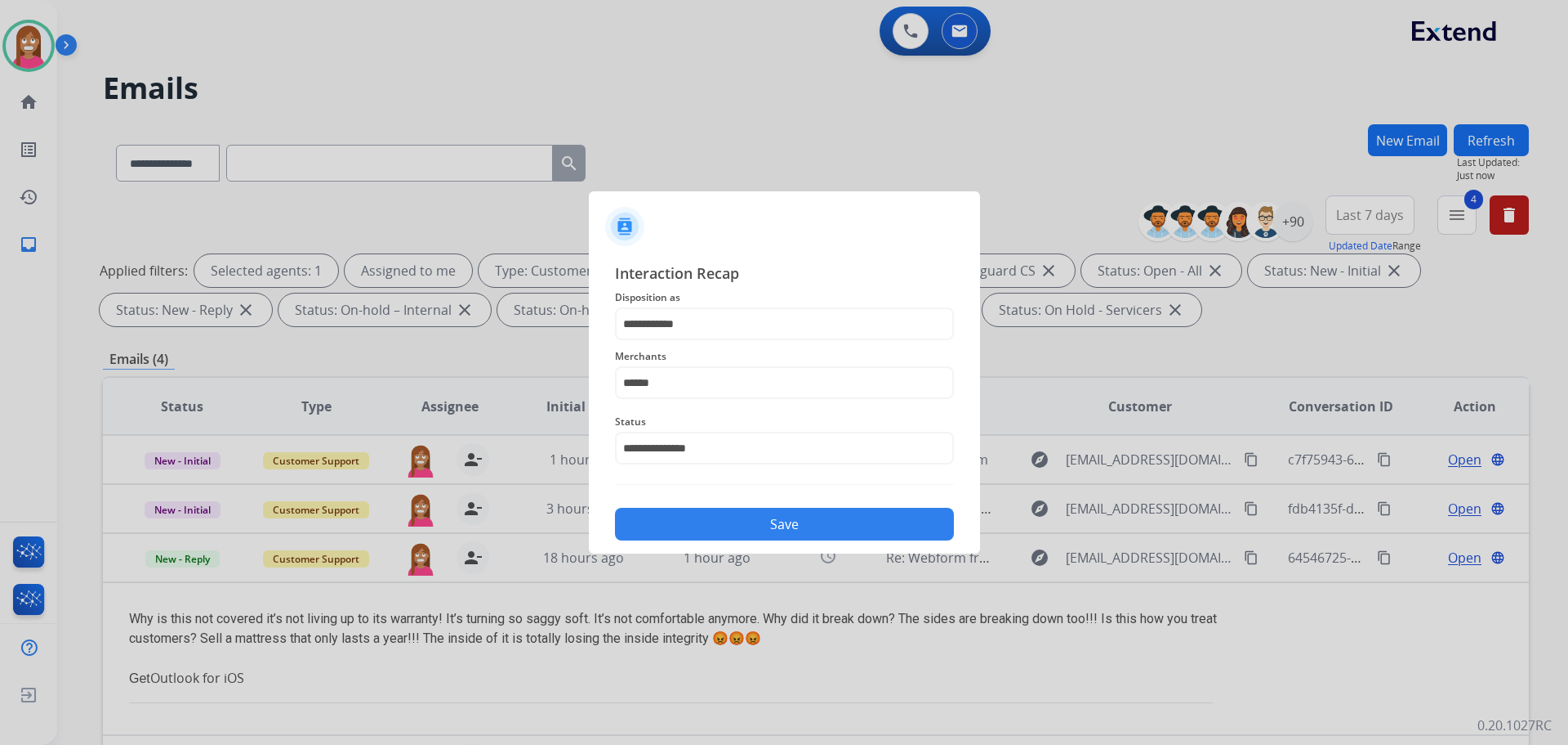
click at [695, 530] on button "Save" at bounding box center [784, 523] width 339 height 32
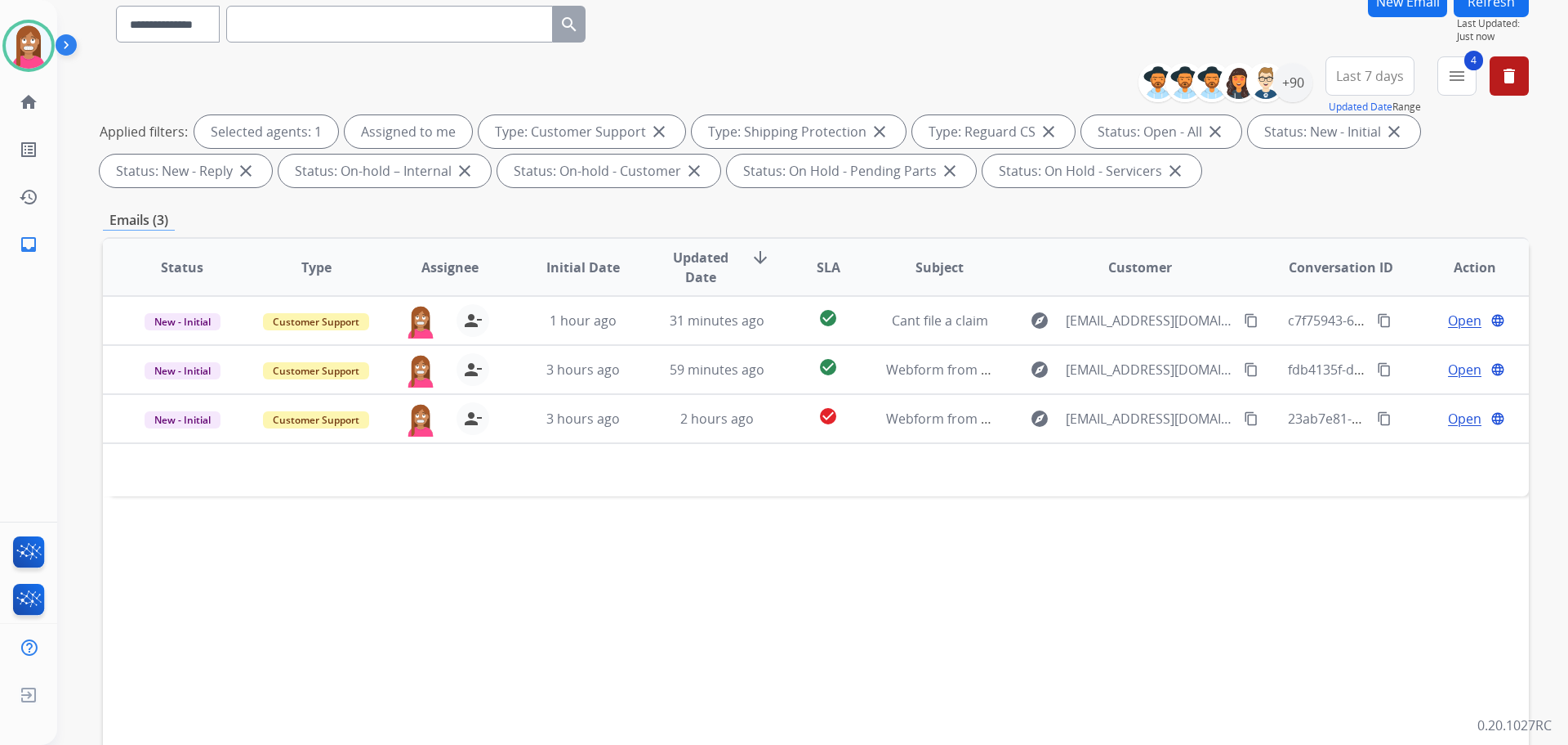
scroll to position [245, 0]
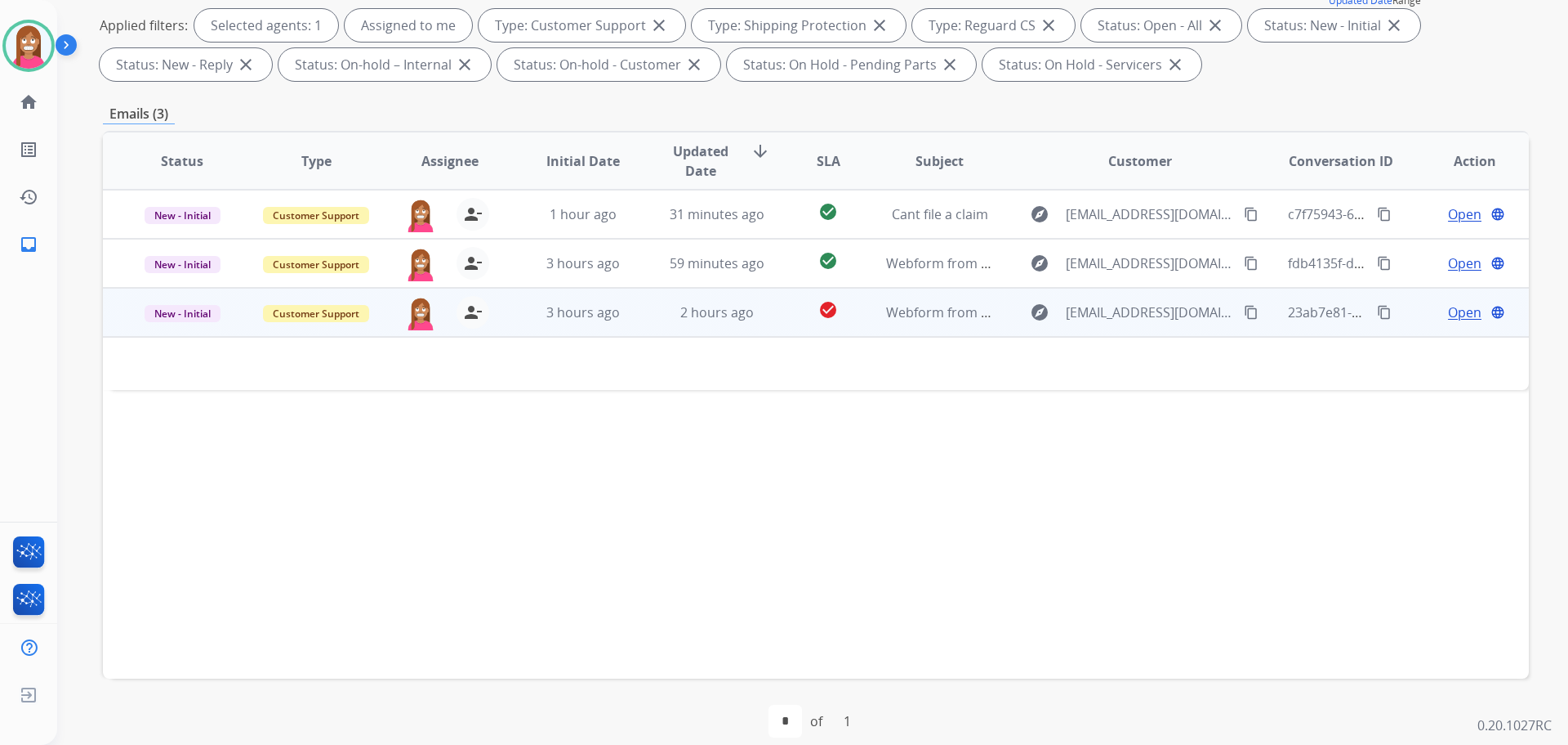
click at [532, 325] on td "3 hours ago" at bounding box center [571, 312] width 134 height 49
click at [646, 316] on td "2 hours ago" at bounding box center [705, 312] width 134 height 49
click at [1453, 307] on span "Open" at bounding box center [1465, 312] width 33 height 19
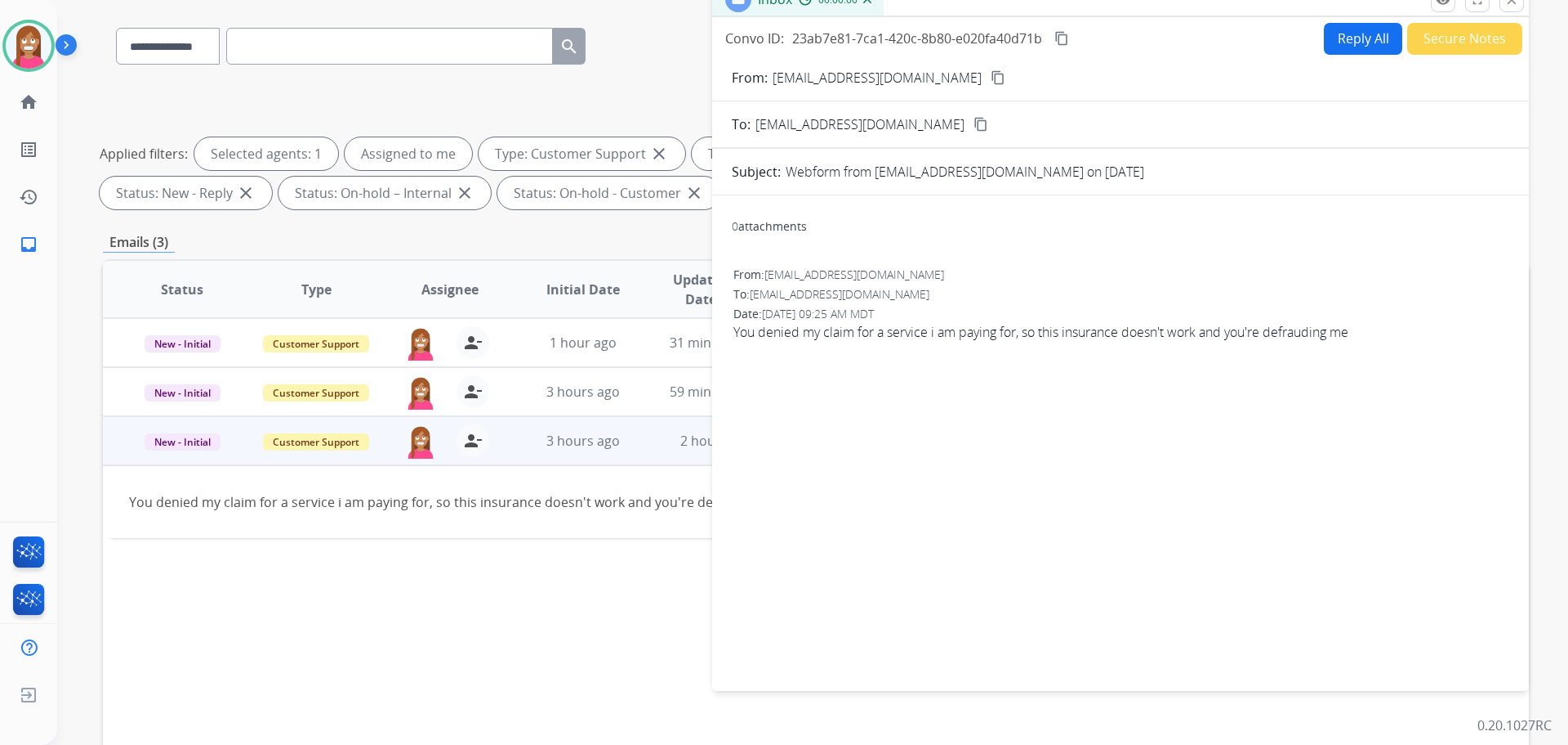
scroll to position [0, 0]
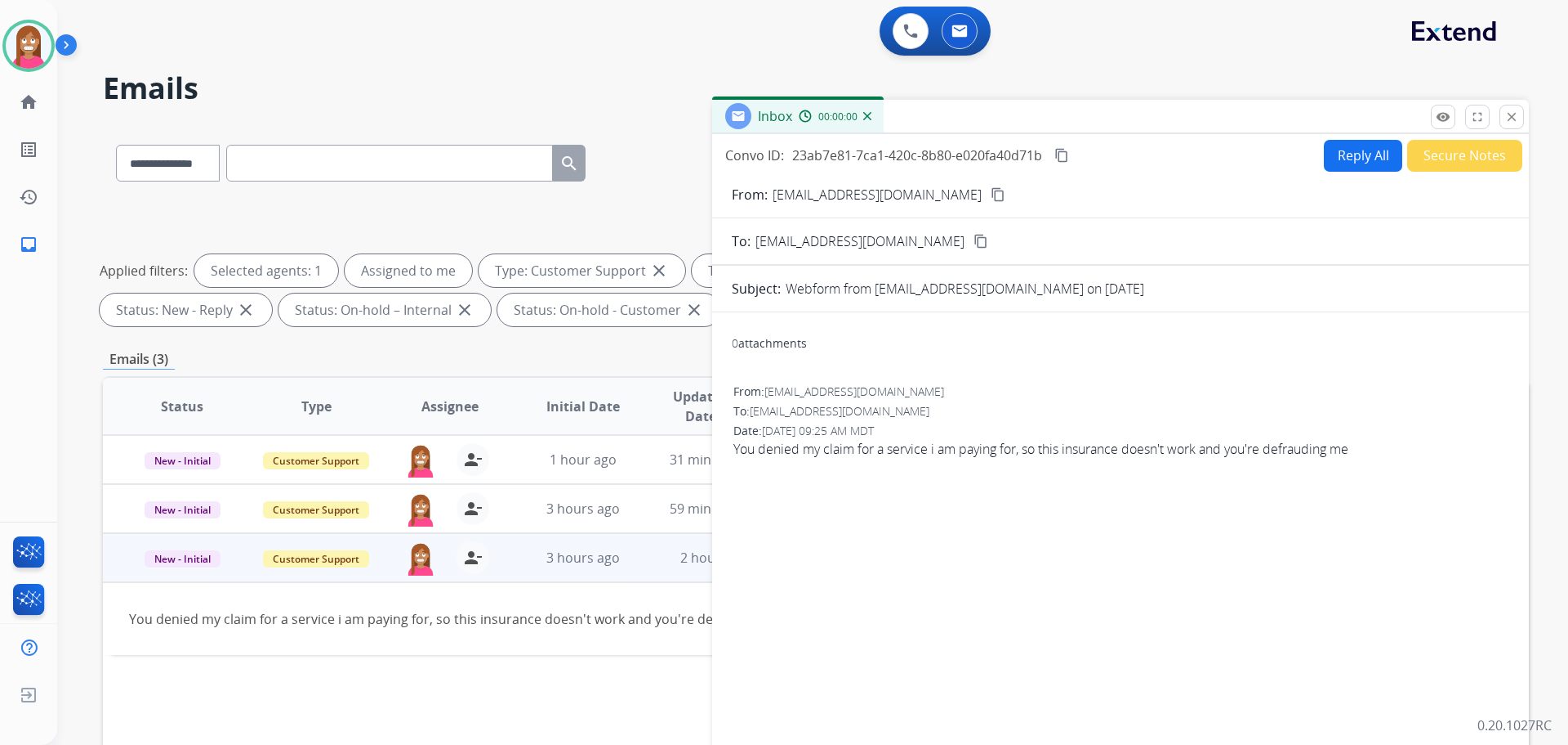
click at [1358, 156] on button "Reply All" at bounding box center [1363, 156] width 79 height 32
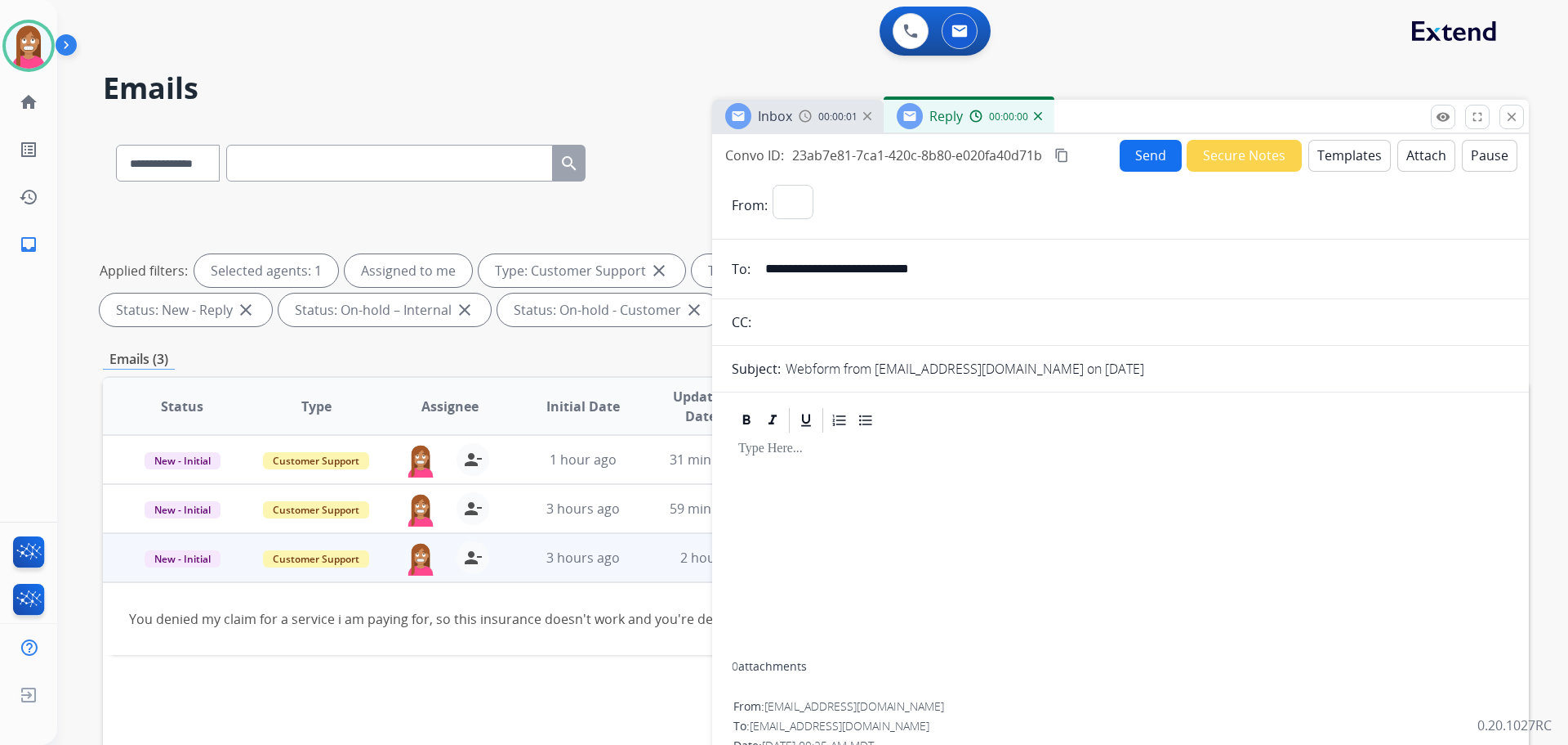
select select "**********"
click at [1319, 153] on button "Templates" at bounding box center [1349, 156] width 83 height 32
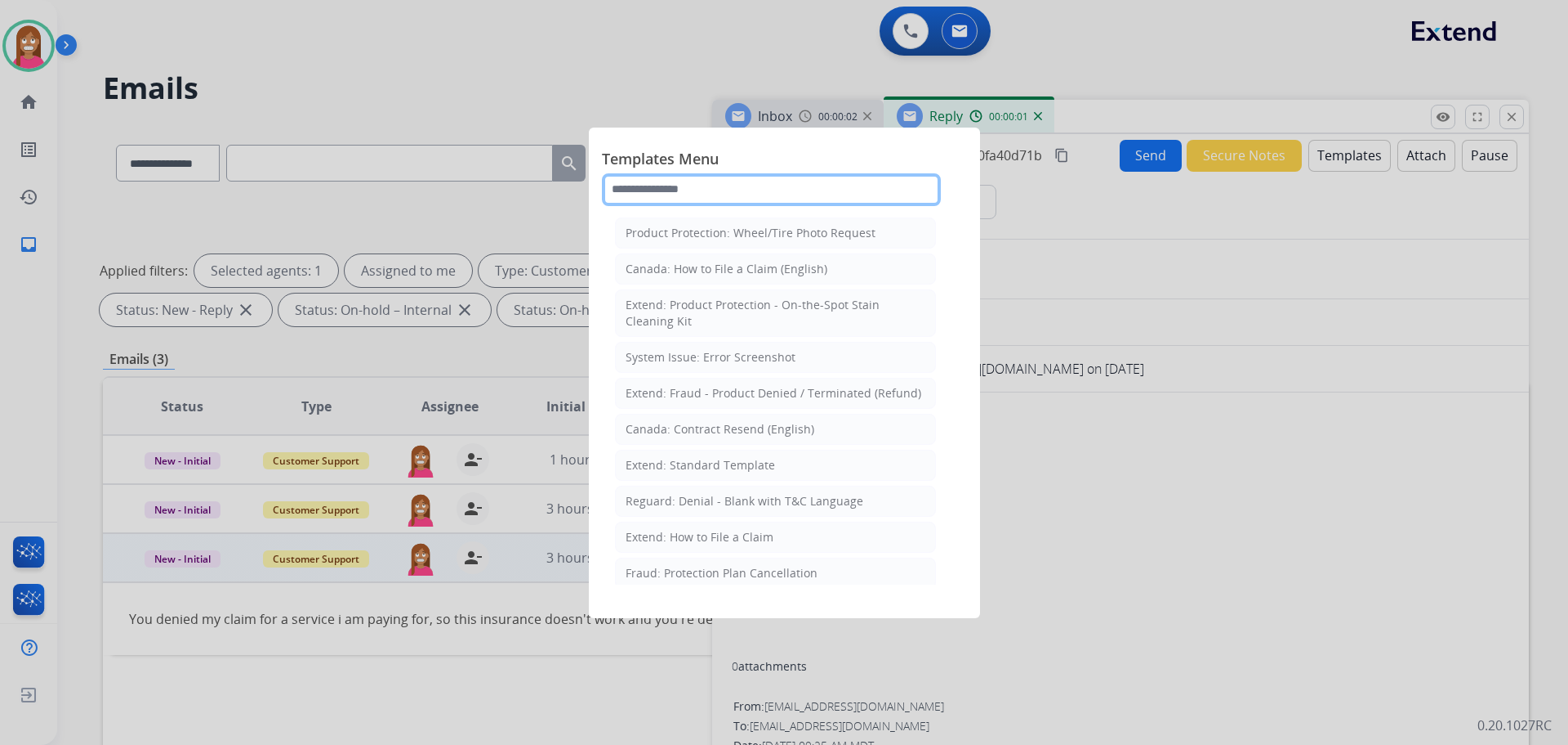
click at [664, 194] on input "text" at bounding box center [771, 189] width 339 height 32
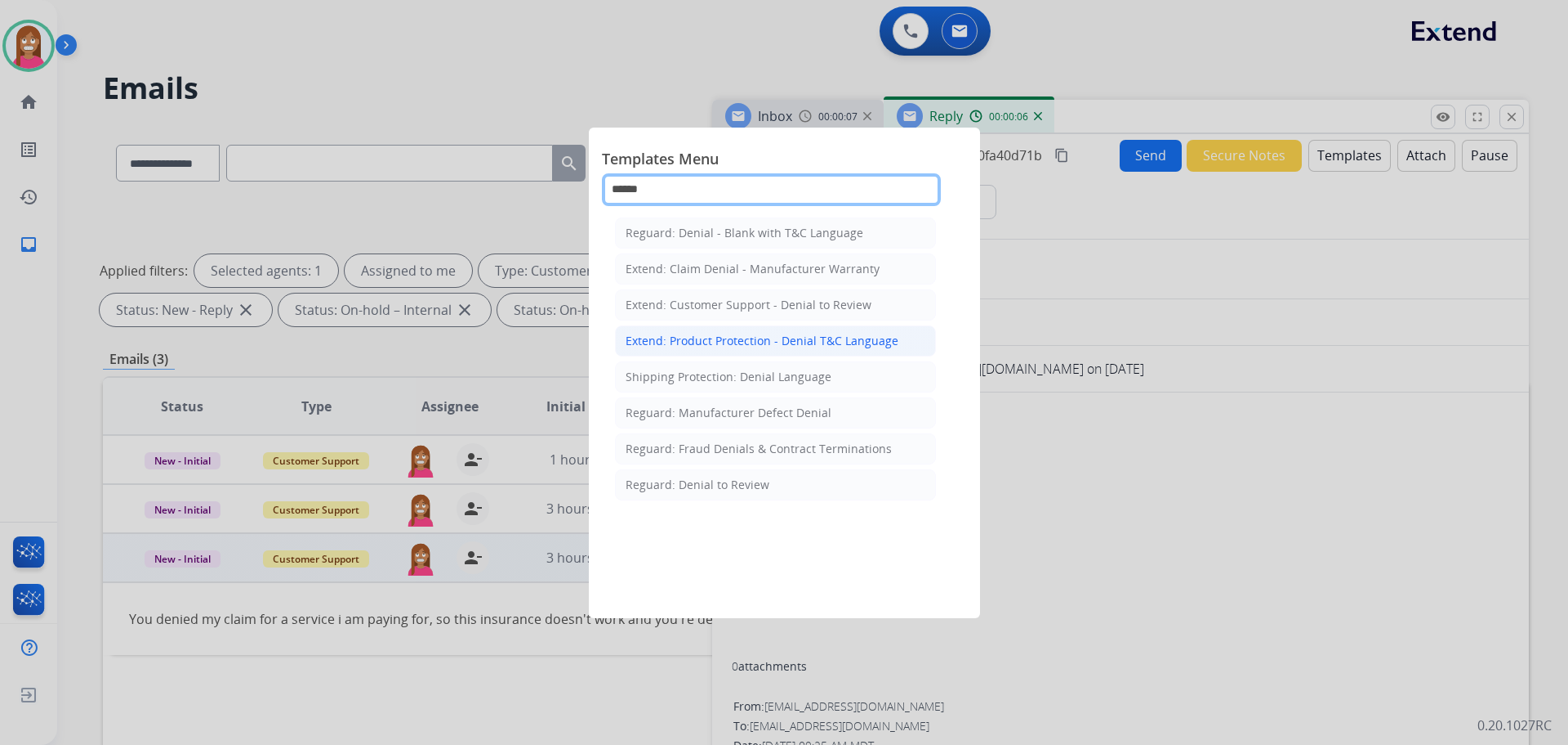
type input "******"
click at [709, 340] on div "Extend: Product Protection - Denial T&C Language" at bounding box center [762, 341] width 273 height 17
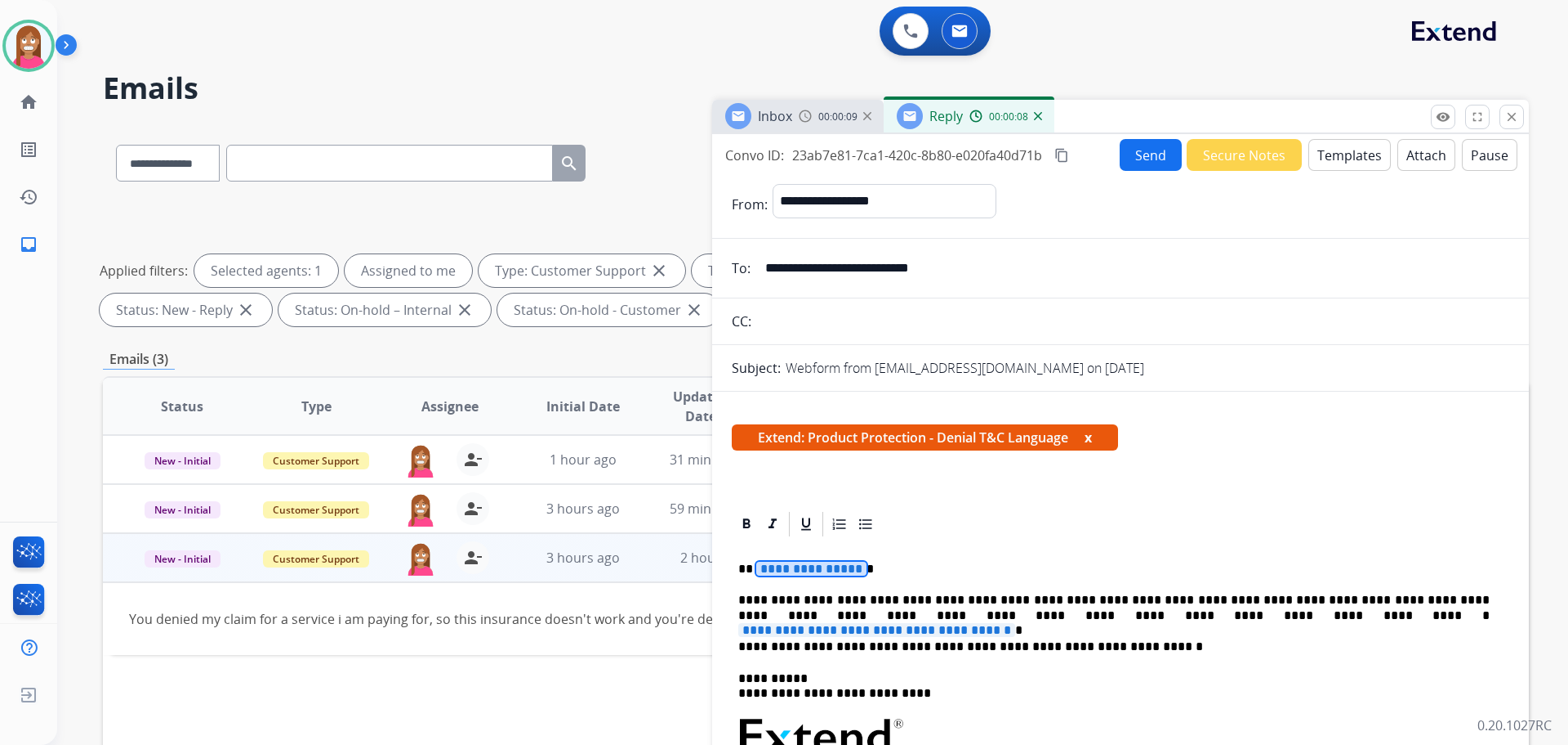
click at [821, 572] on span "**********" at bounding box center [811, 568] width 110 height 14
click at [1015, 623] on span "**********" at bounding box center [876, 629] width 277 height 14
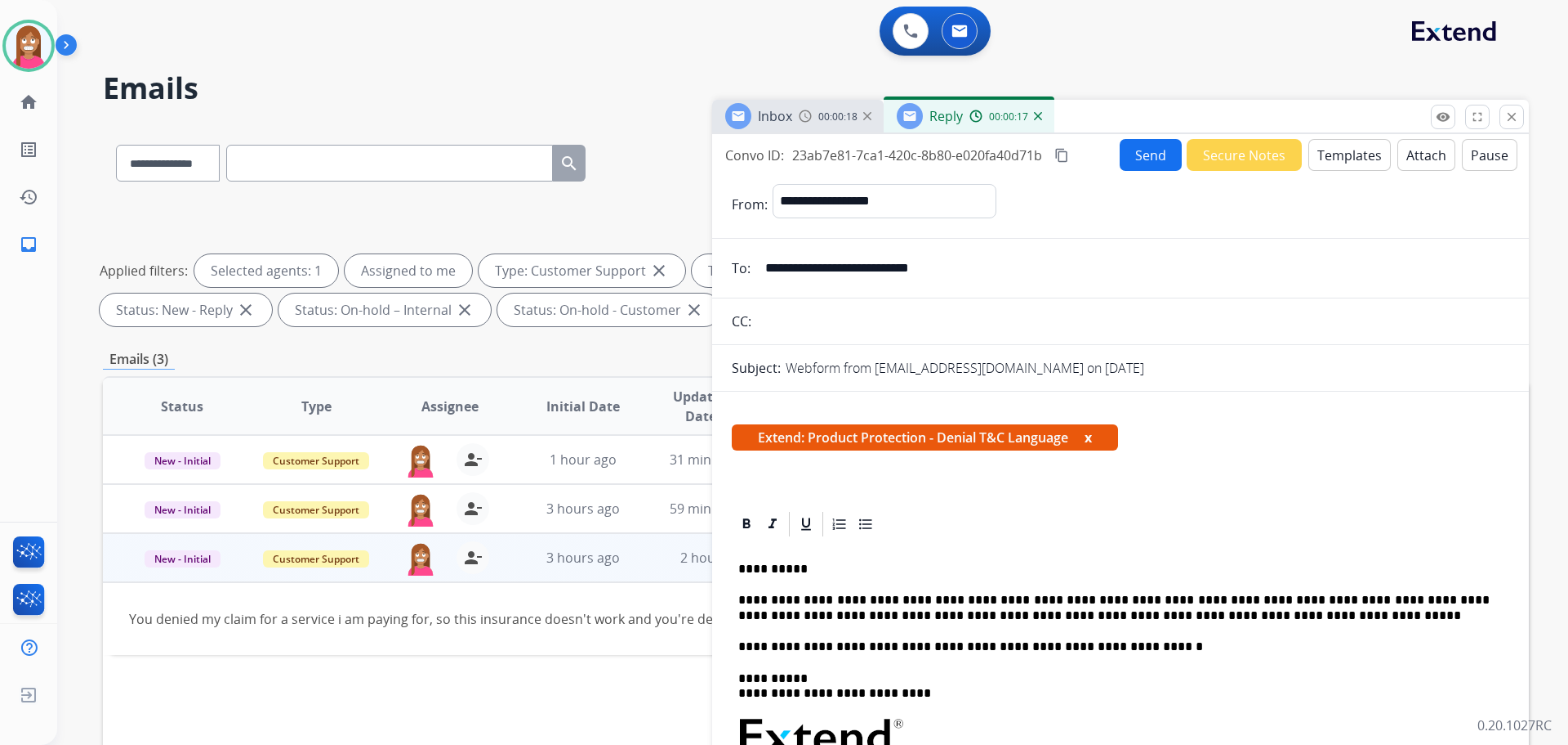
click at [1157, 150] on button "Send" at bounding box center [1151, 155] width 62 height 32
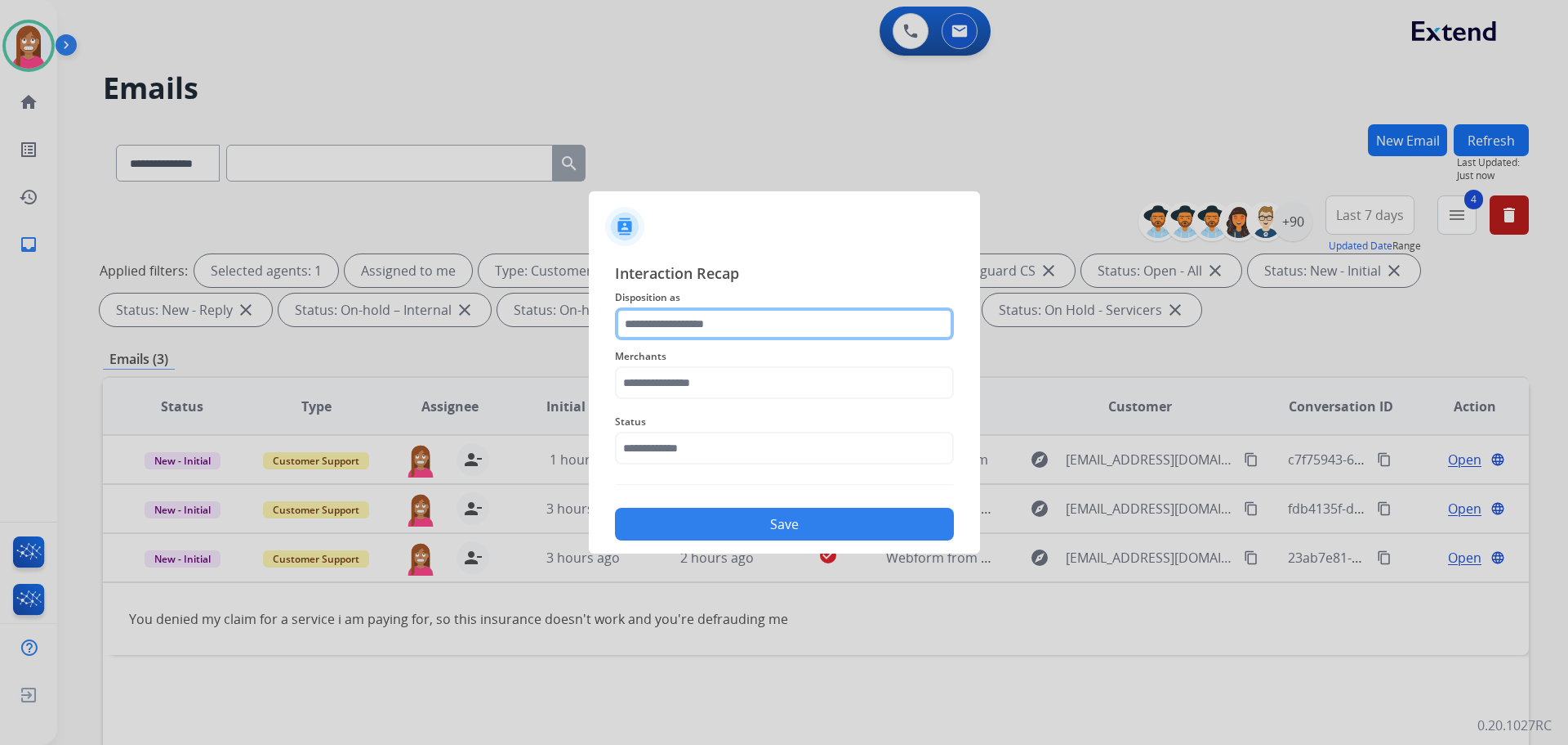
click at [701, 332] on input "text" at bounding box center [784, 323] width 339 height 32
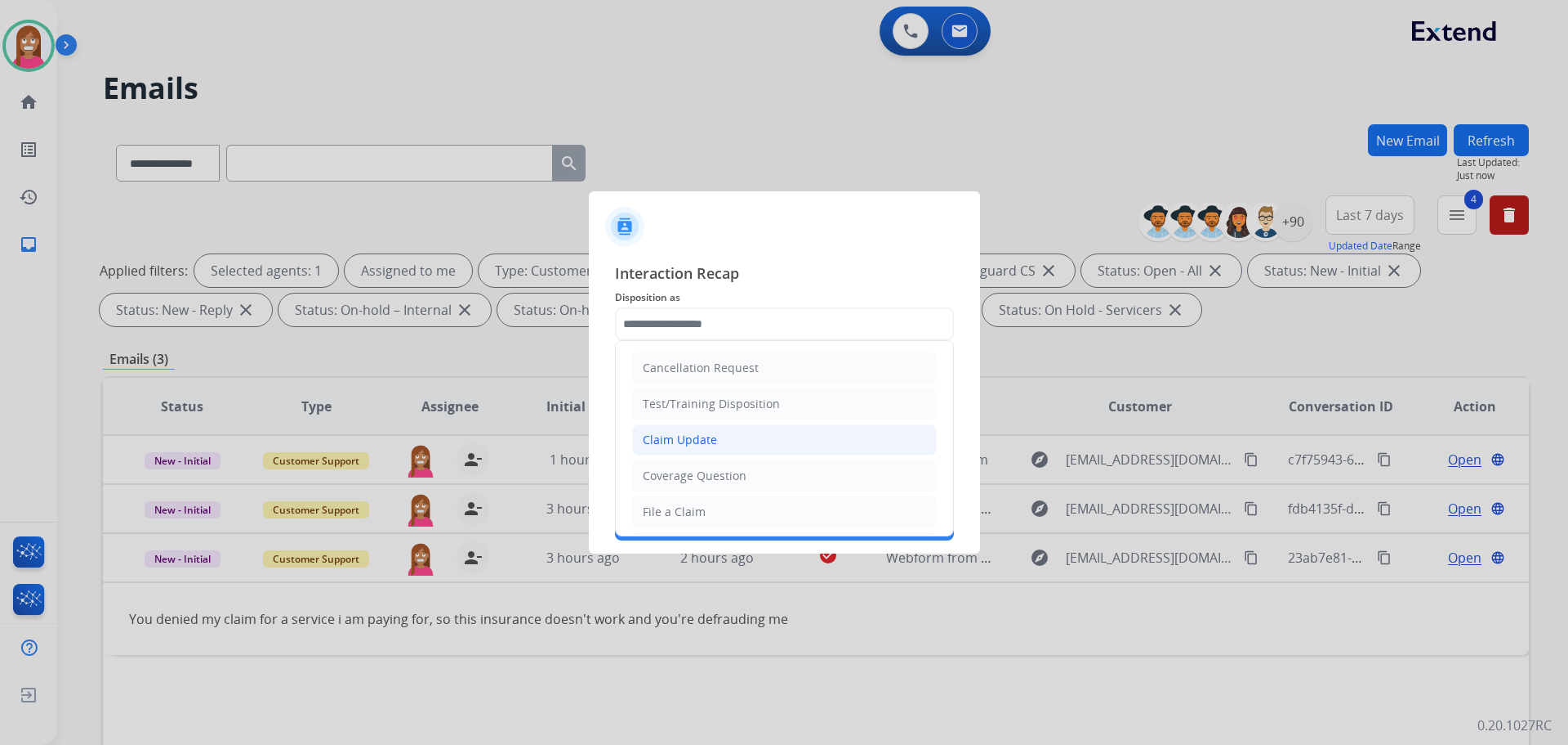
click at [682, 443] on div "Claim Update" at bounding box center [680, 440] width 74 height 17
type input "**********"
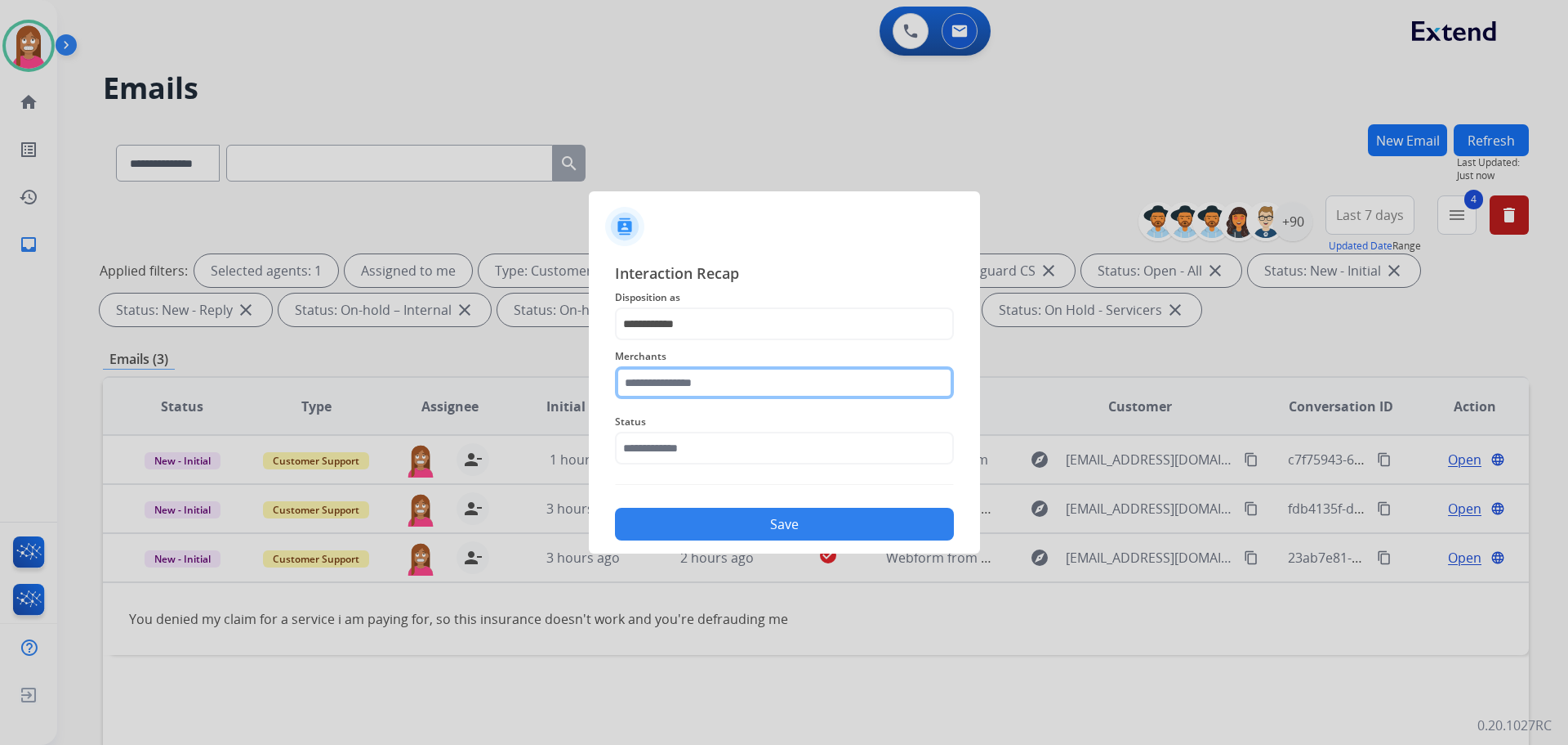
click at [672, 375] on input "text" at bounding box center [784, 382] width 339 height 32
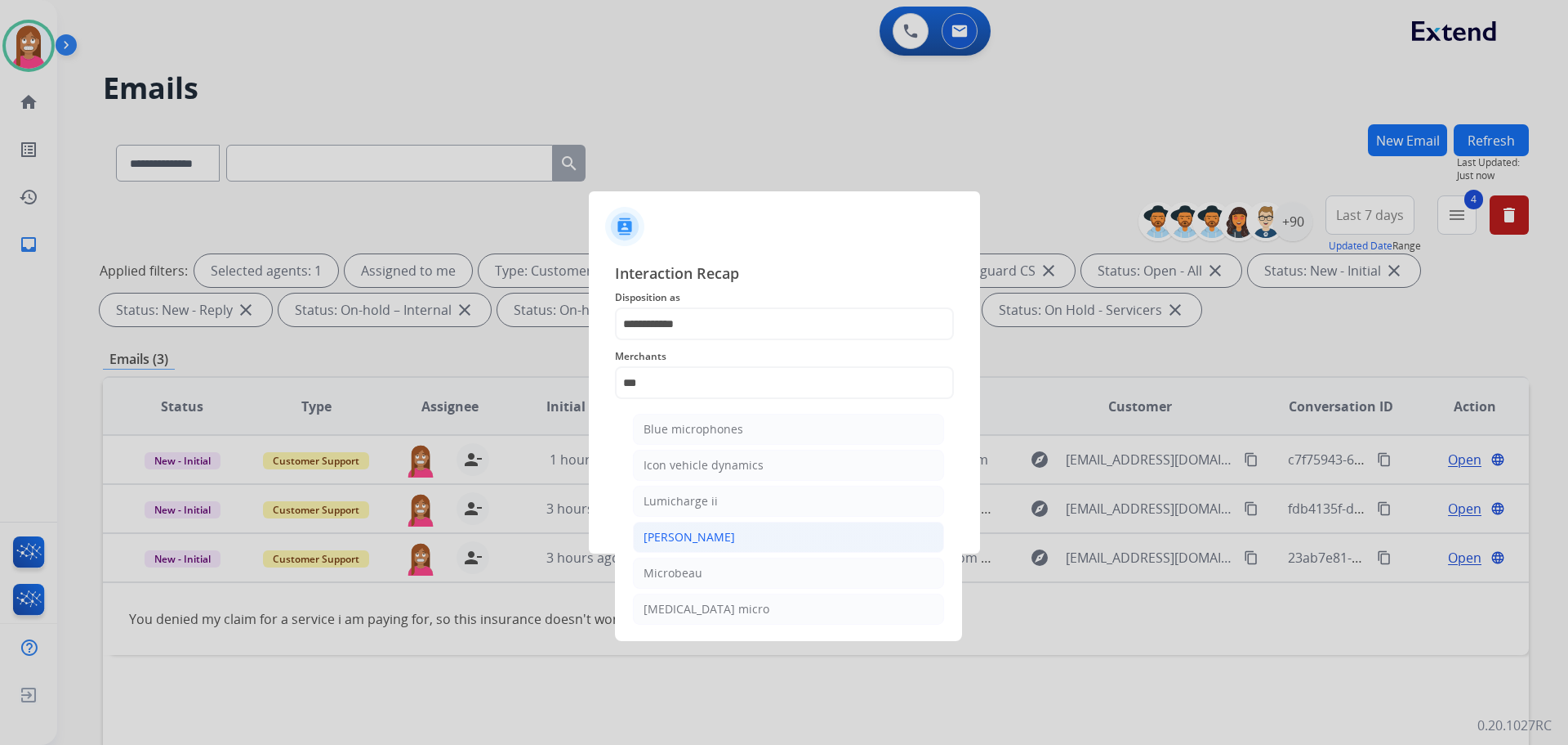
click at [663, 542] on div "[PERSON_NAME]" at bounding box center [689, 537] width 92 height 17
type input "********"
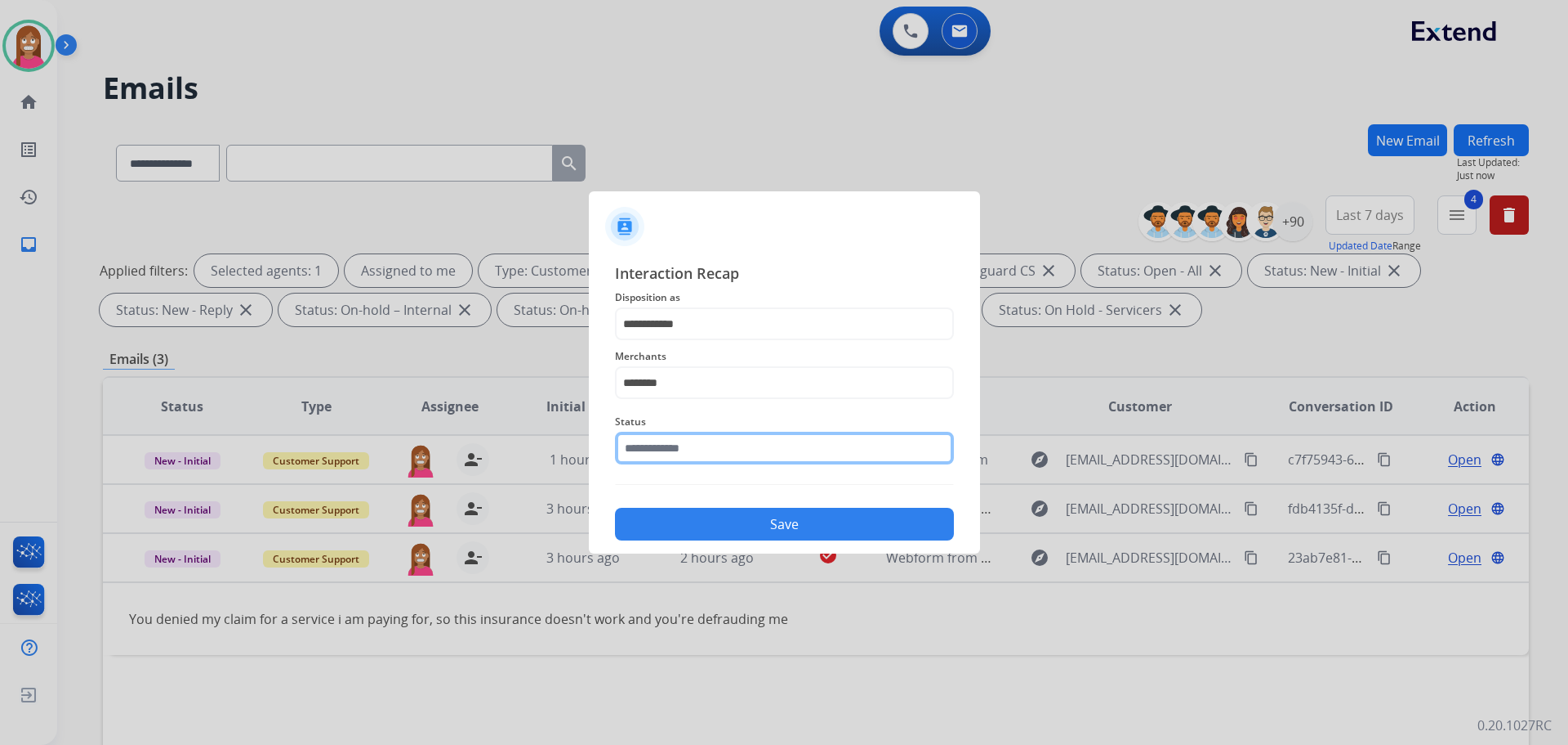
click at [644, 444] on input "text" at bounding box center [784, 447] width 339 height 32
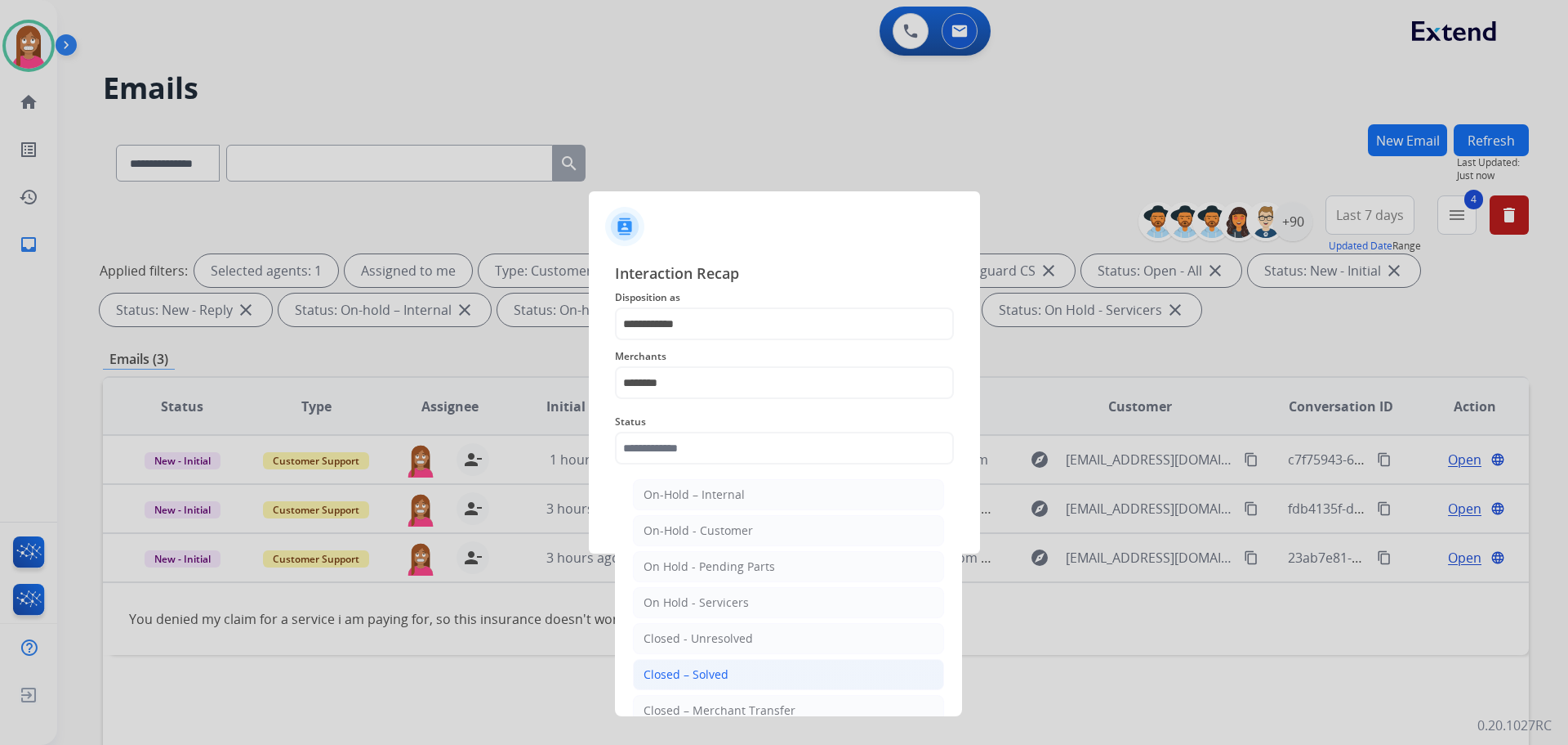
drag, startPoint x: 704, startPoint y: 673, endPoint x: 680, endPoint y: 567, distance: 108.7
click at [703, 673] on div "Closed – Solved" at bounding box center [686, 674] width 85 height 17
type input "**********"
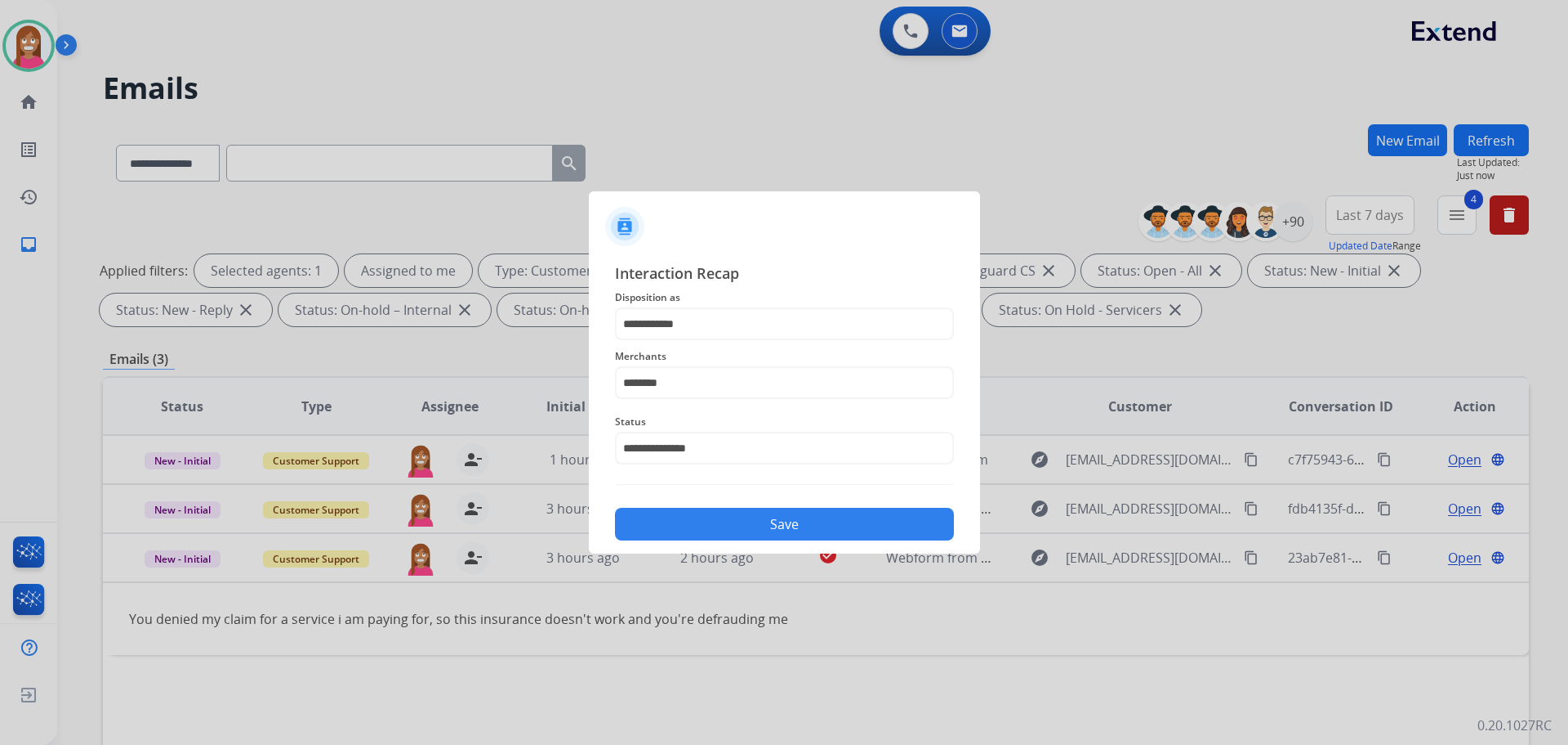
click at [676, 534] on button "Save" at bounding box center [784, 523] width 339 height 32
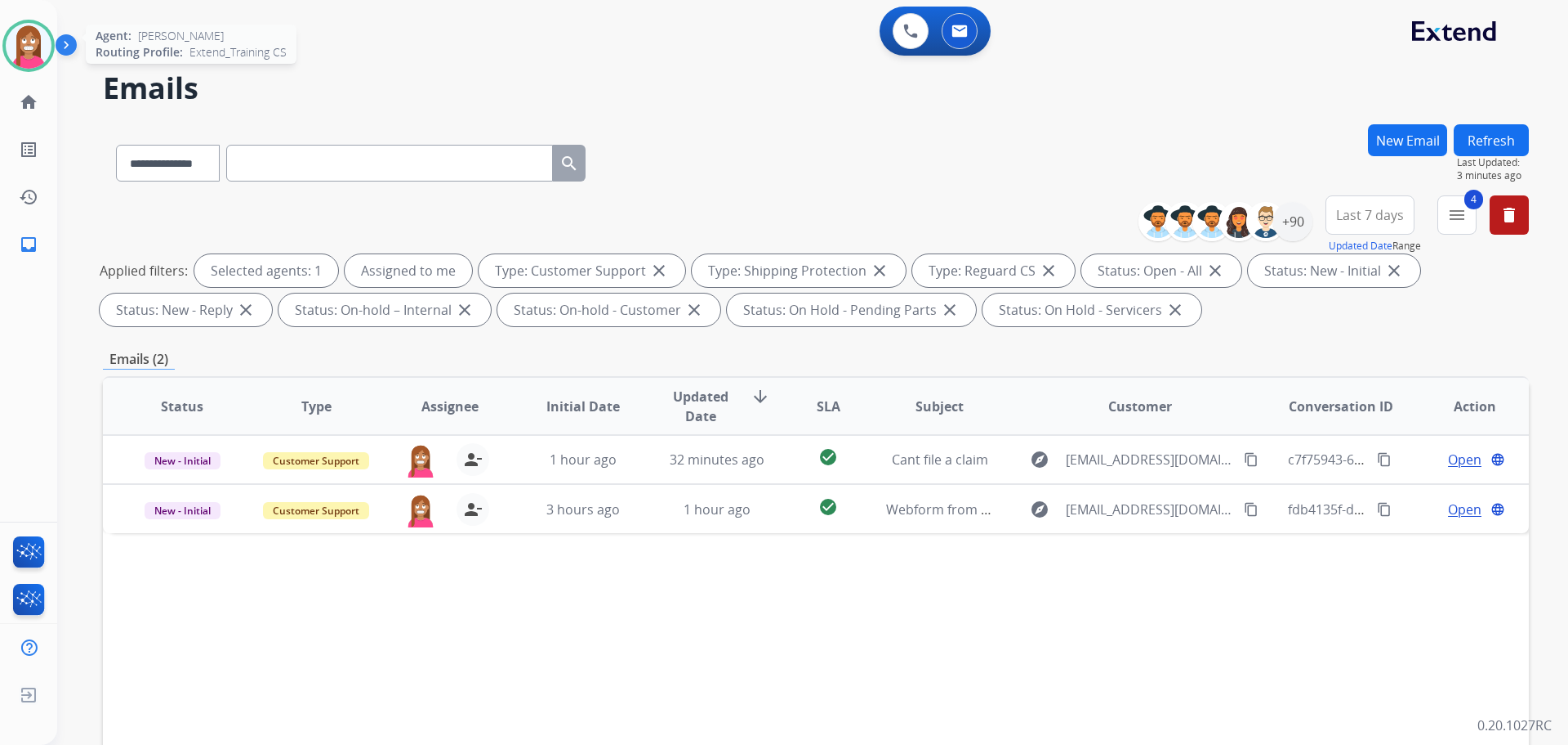
click at [31, 56] on img at bounding box center [28, 45] width 45 height 45
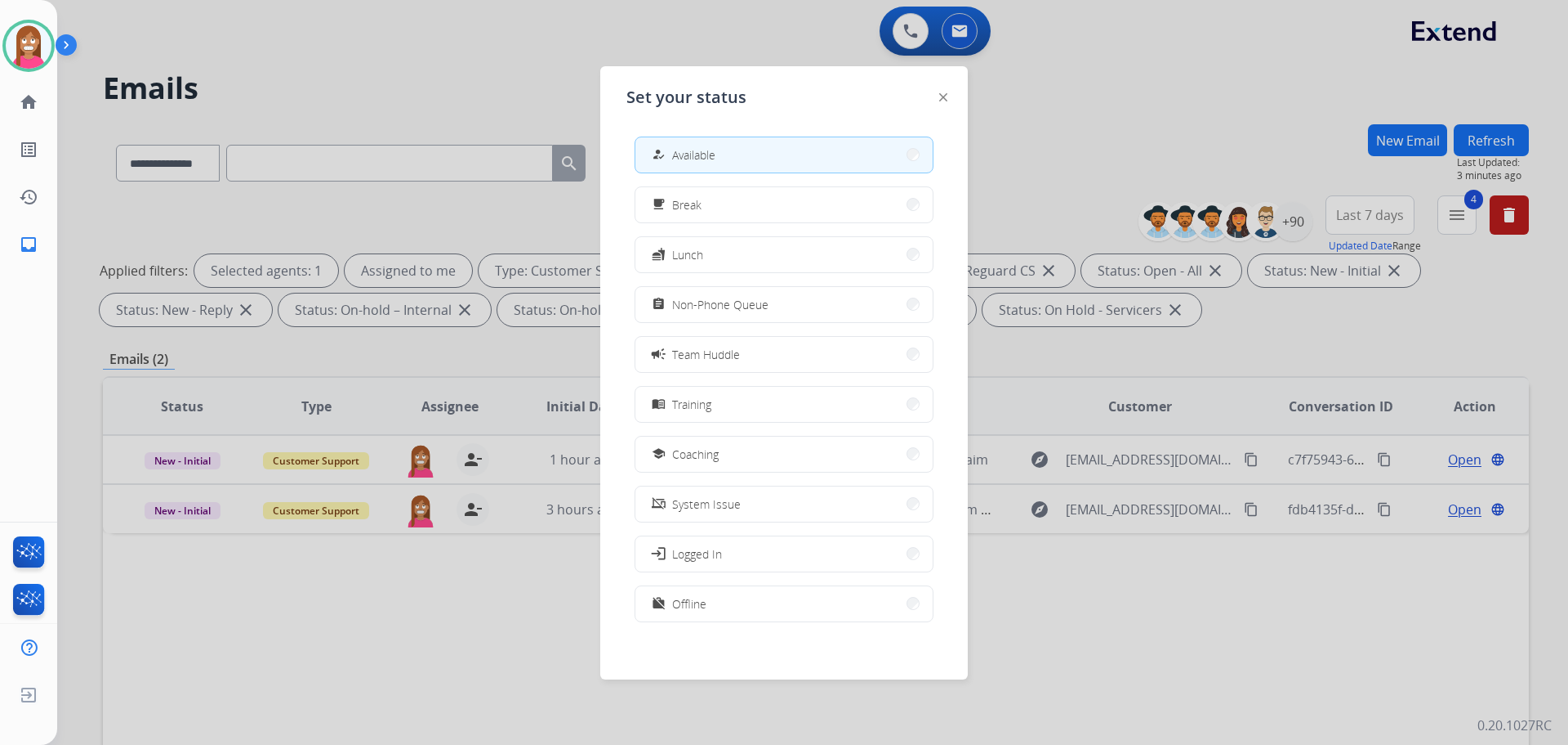
drag, startPoint x: 702, startPoint y: 457, endPoint x: 720, endPoint y: 427, distance: 35.0
click at [704, 456] on span "Coaching" at bounding box center [695, 454] width 46 height 18
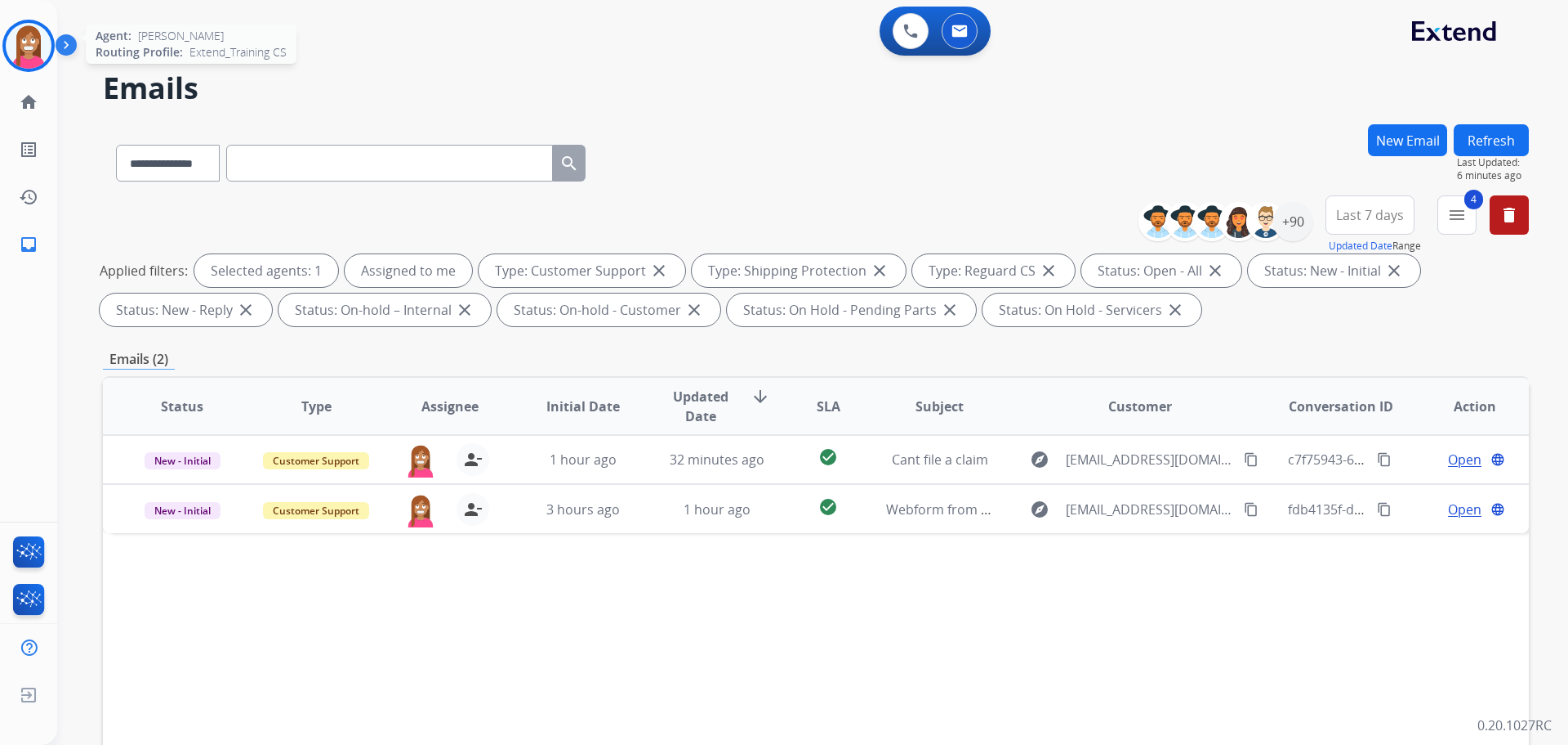
click at [31, 43] on img at bounding box center [28, 45] width 45 height 45
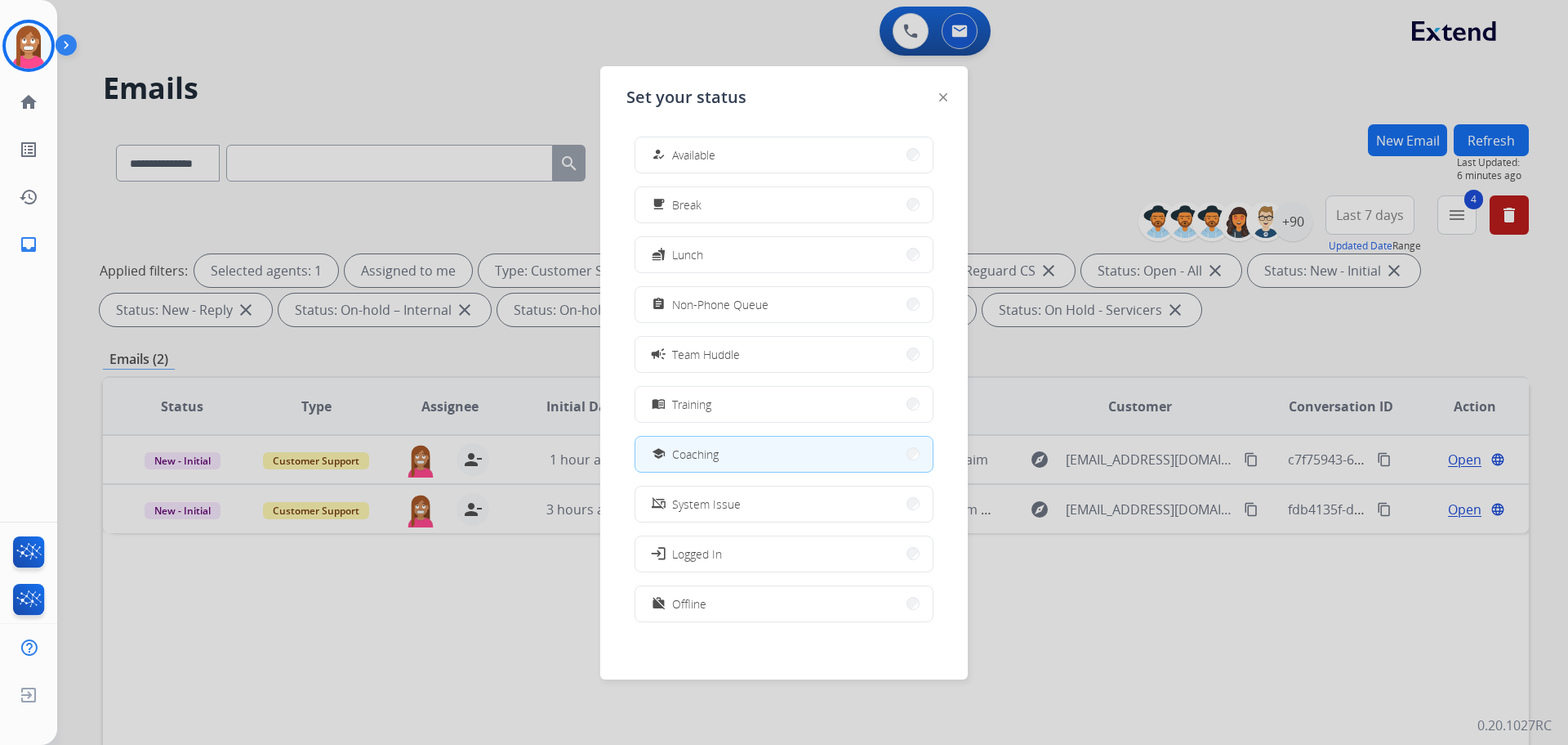
click at [415, 80] on div at bounding box center [784, 372] width 1568 height 745
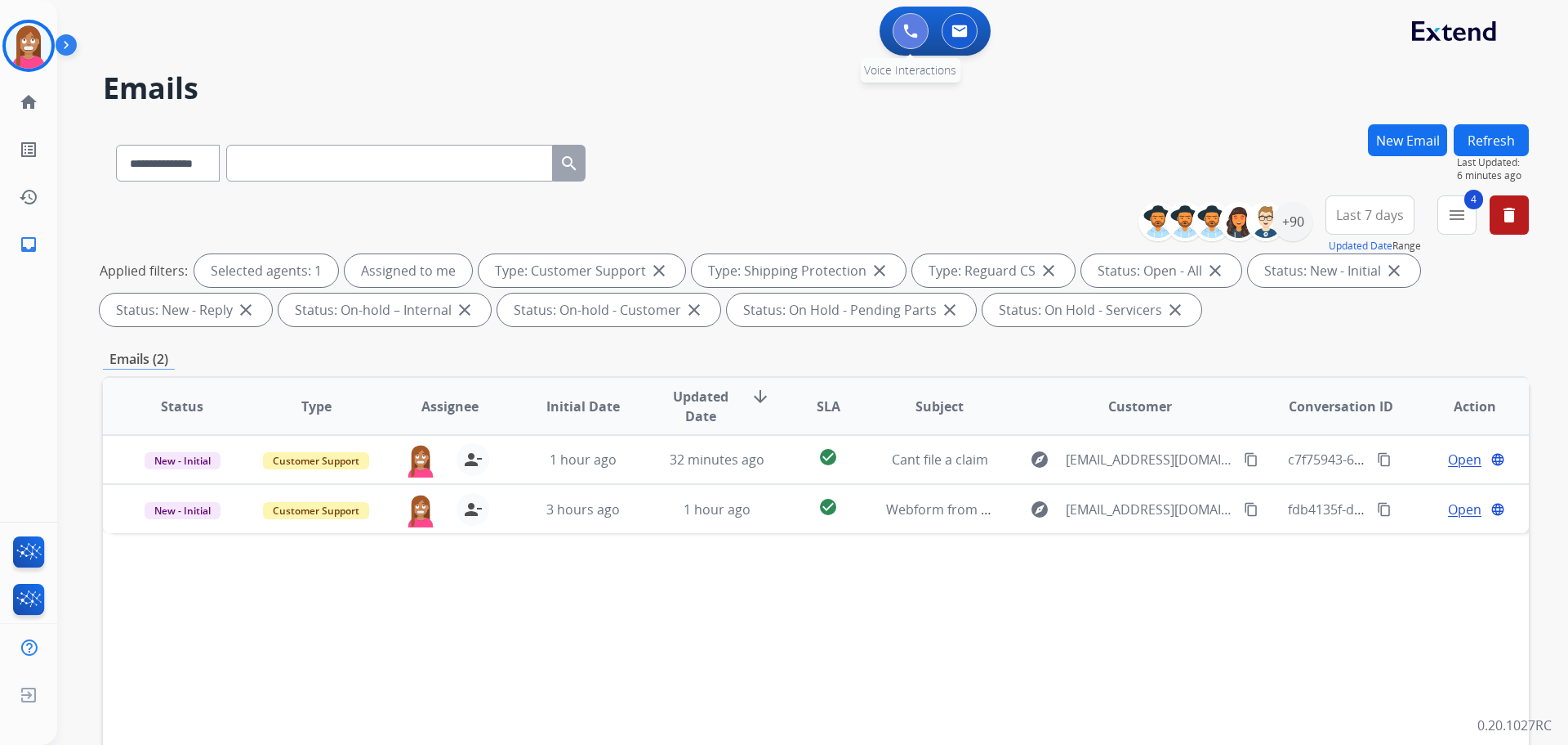
click at [908, 38] on img at bounding box center [911, 32] width 15 height 15
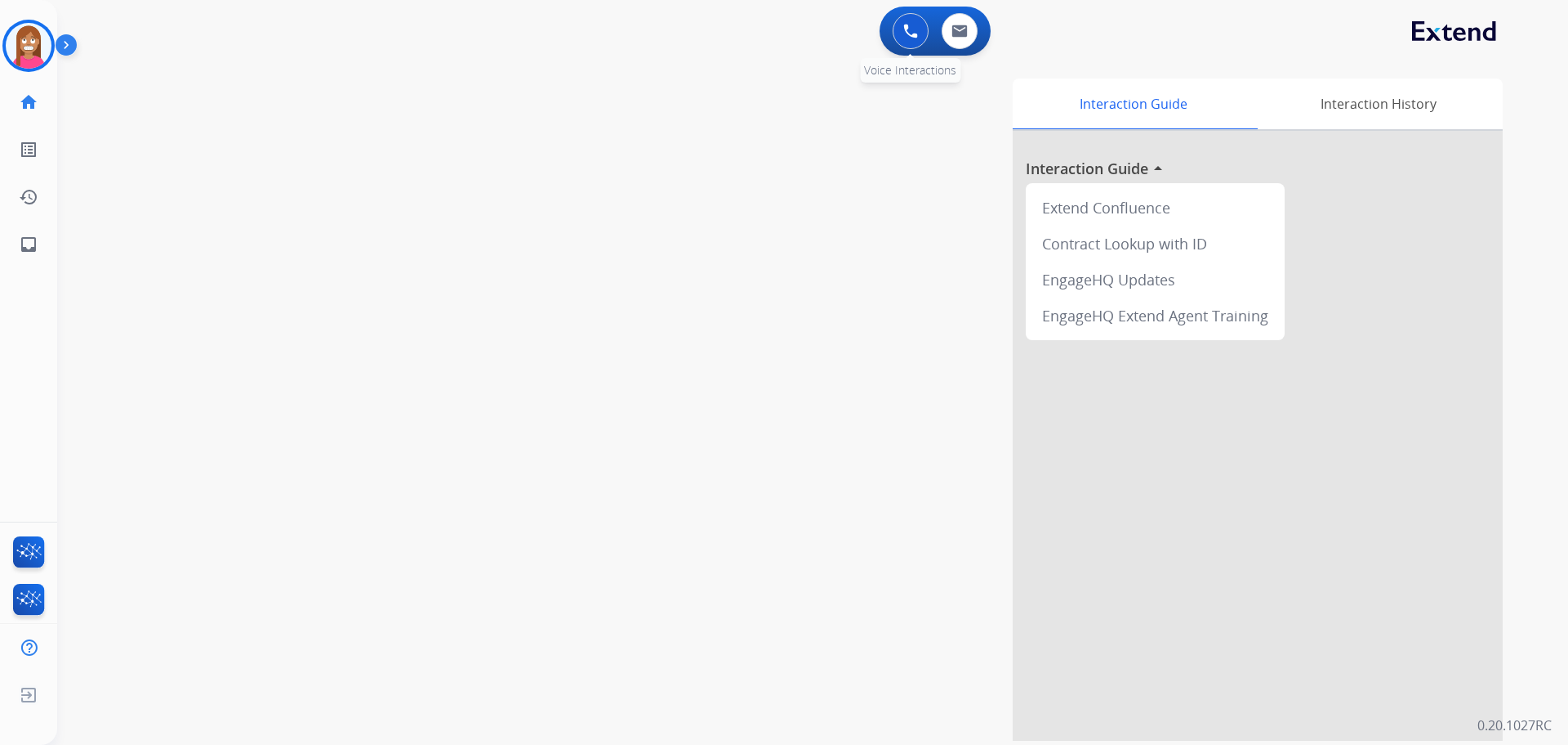
click at [901, 33] on button at bounding box center [911, 31] width 36 height 36
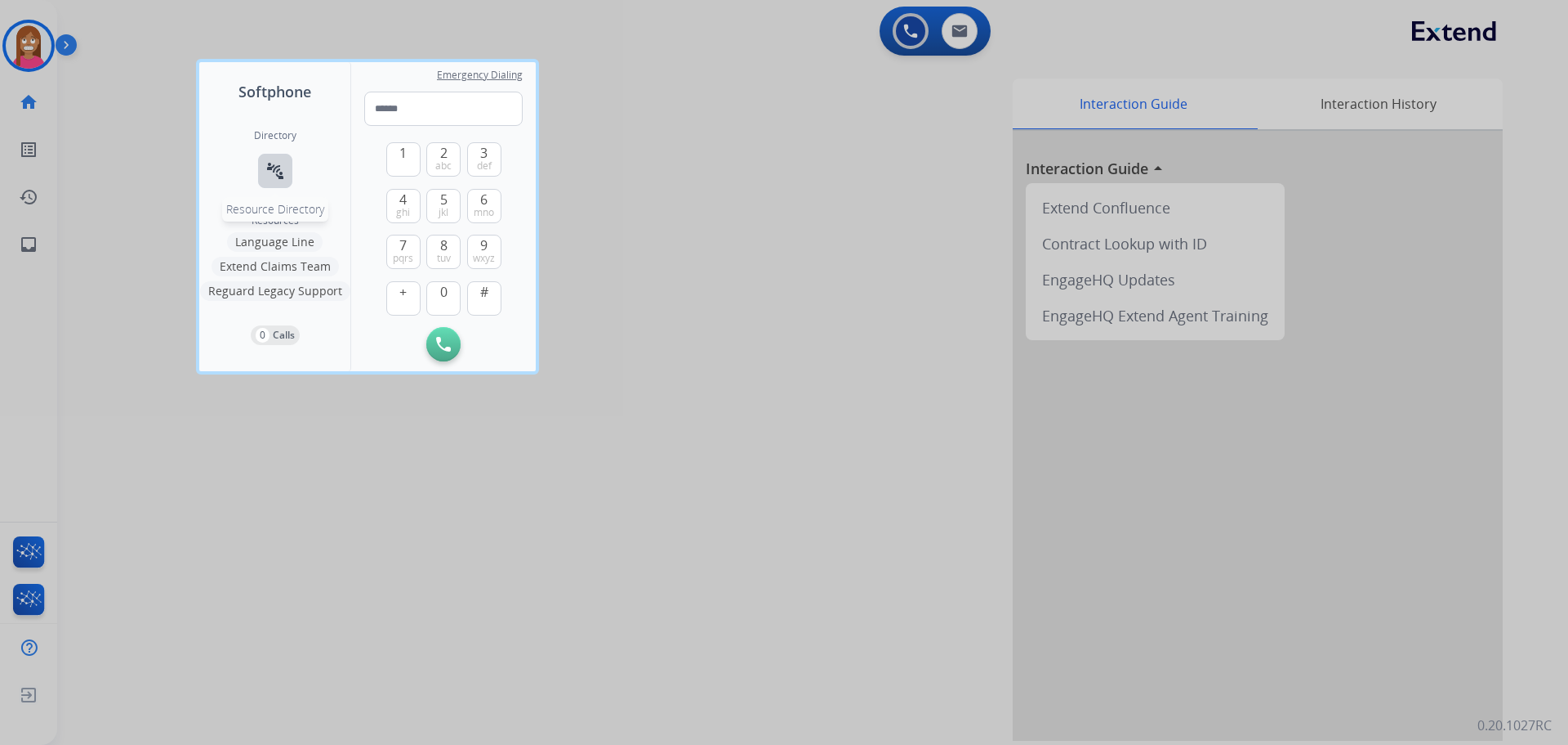
click at [264, 163] on button "connect_without_contact Resource Directory" at bounding box center [274, 171] width 34 height 34
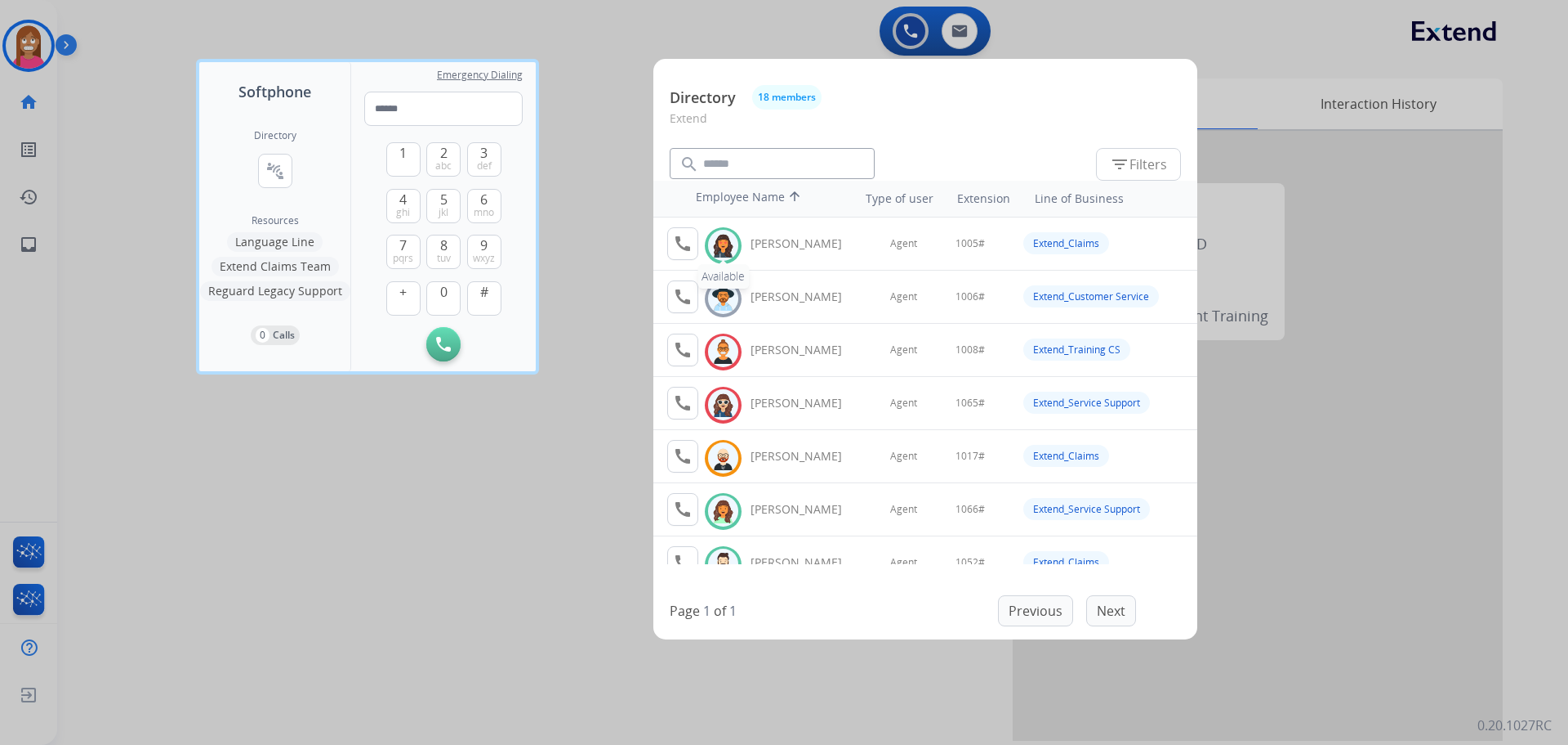
scroll to position [82, 0]
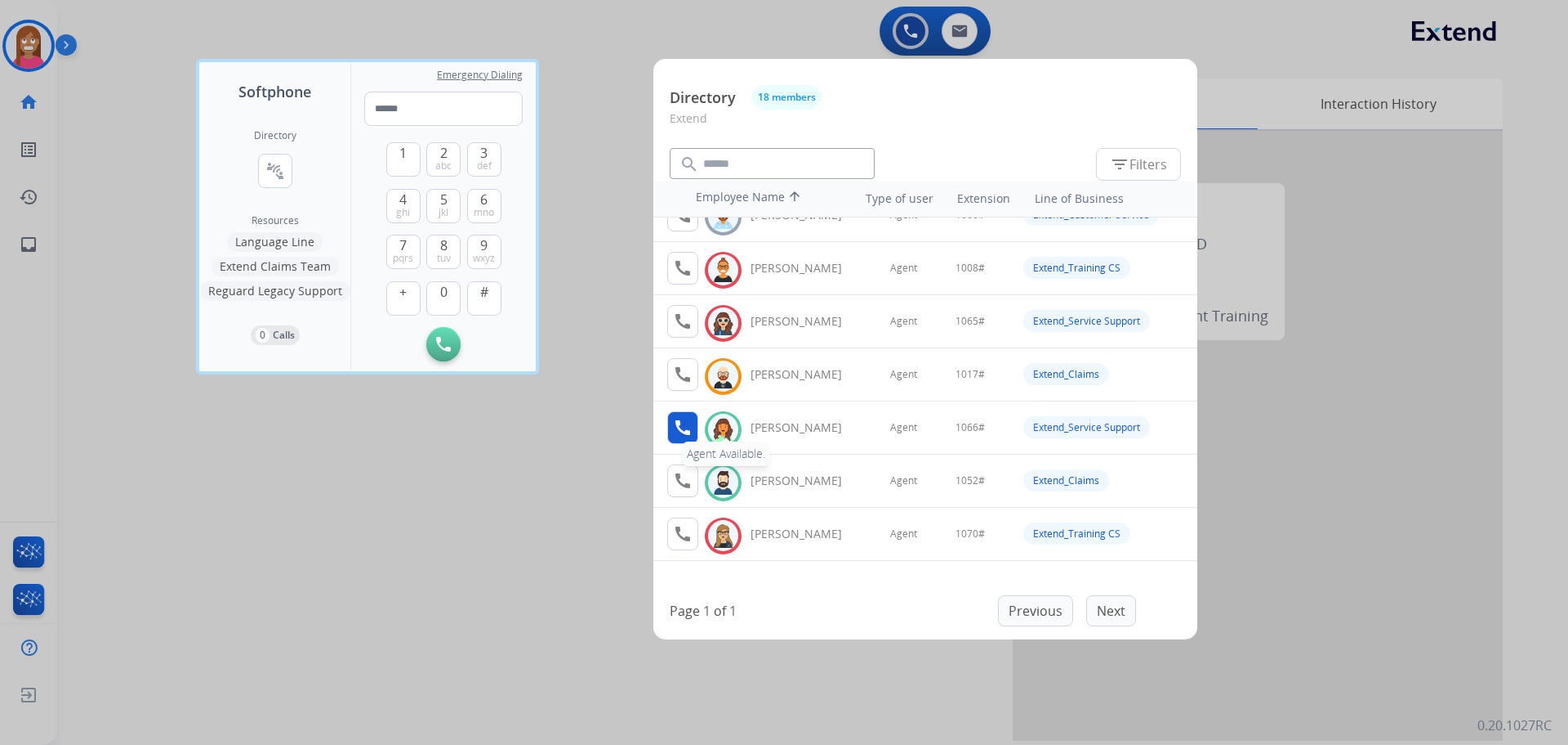
click at [682, 430] on mat-icon "call" at bounding box center [682, 427] width 19 height 19
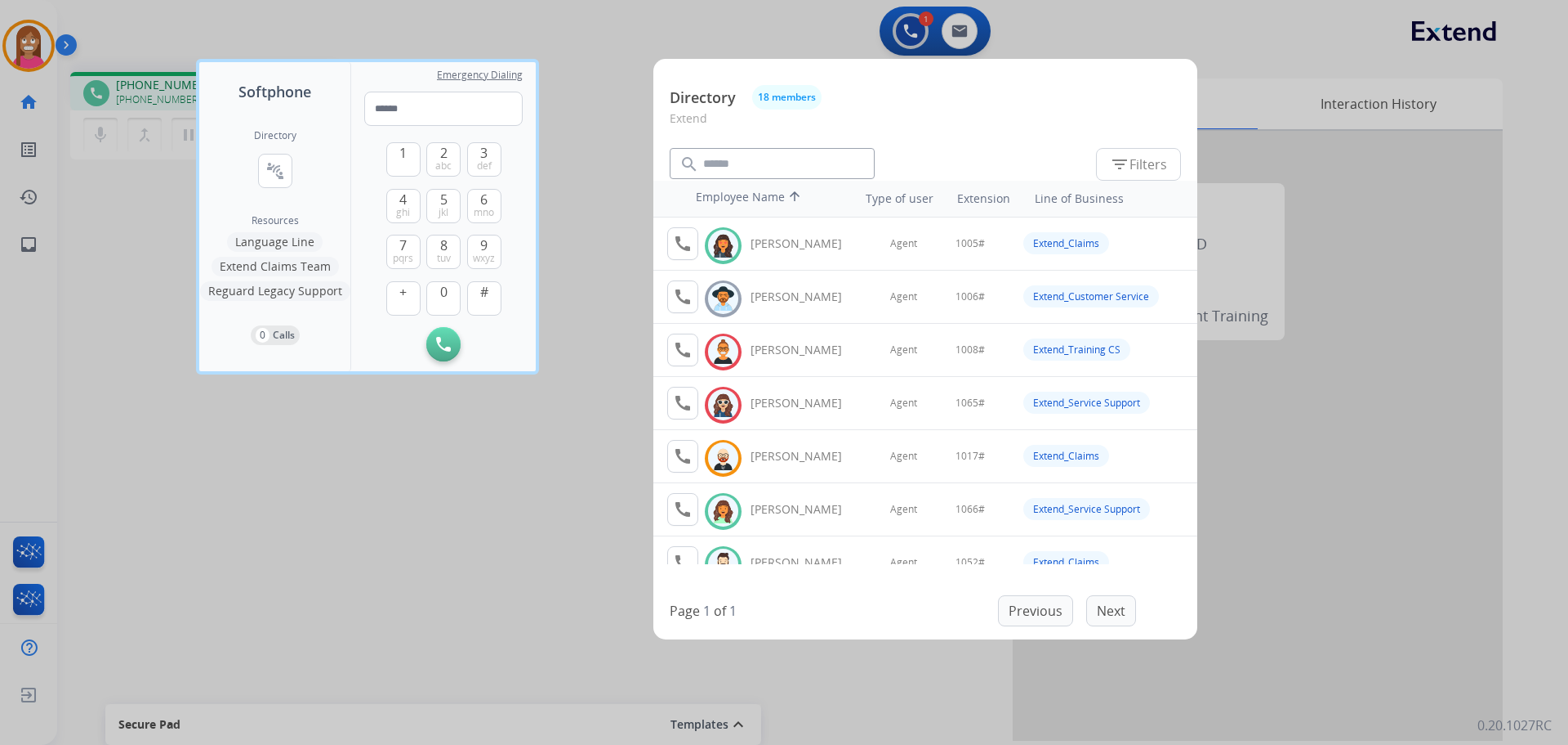
click at [389, 584] on div at bounding box center [784, 372] width 1568 height 745
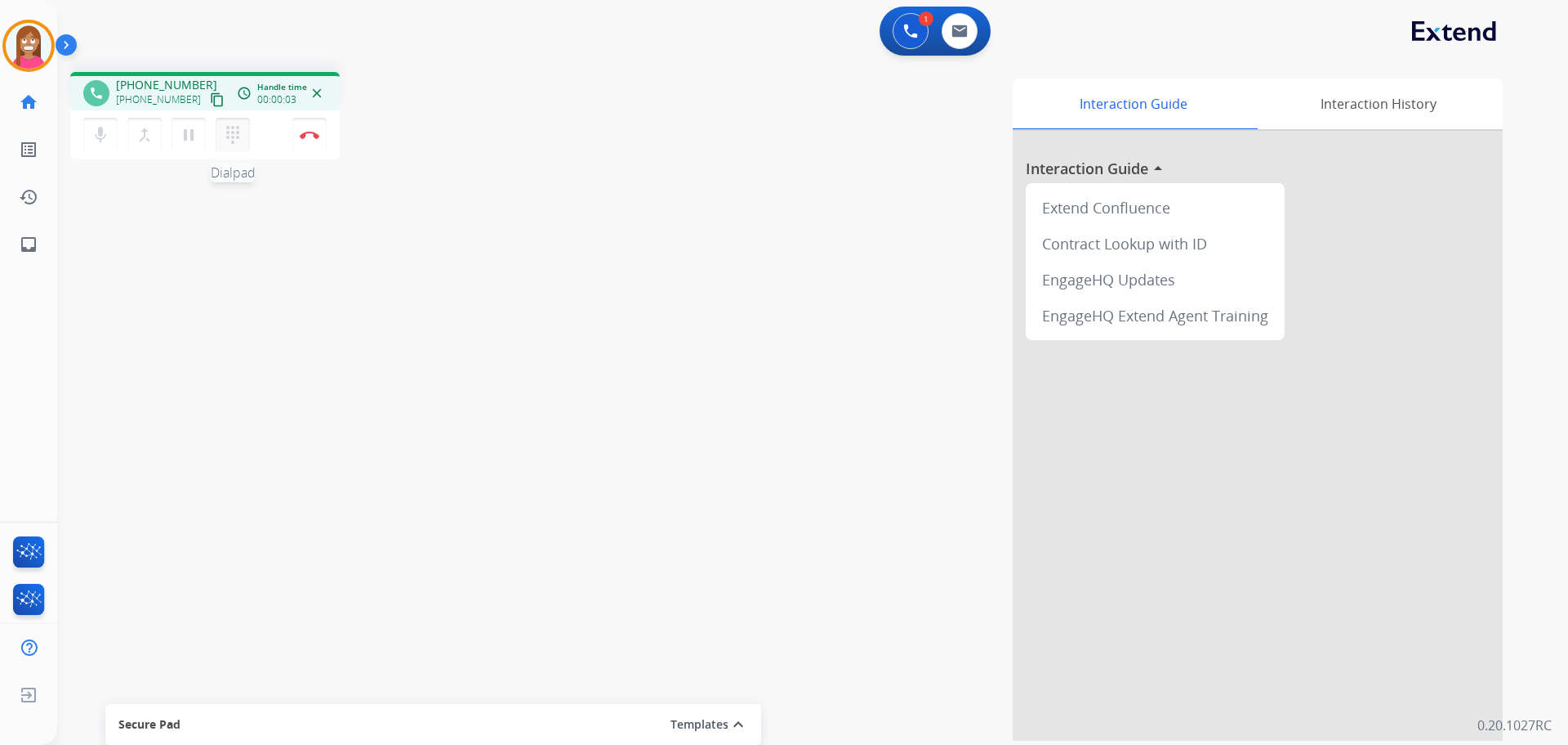
click at [242, 129] on mat-icon "dialpad" at bounding box center [233, 135] width 19 height 19
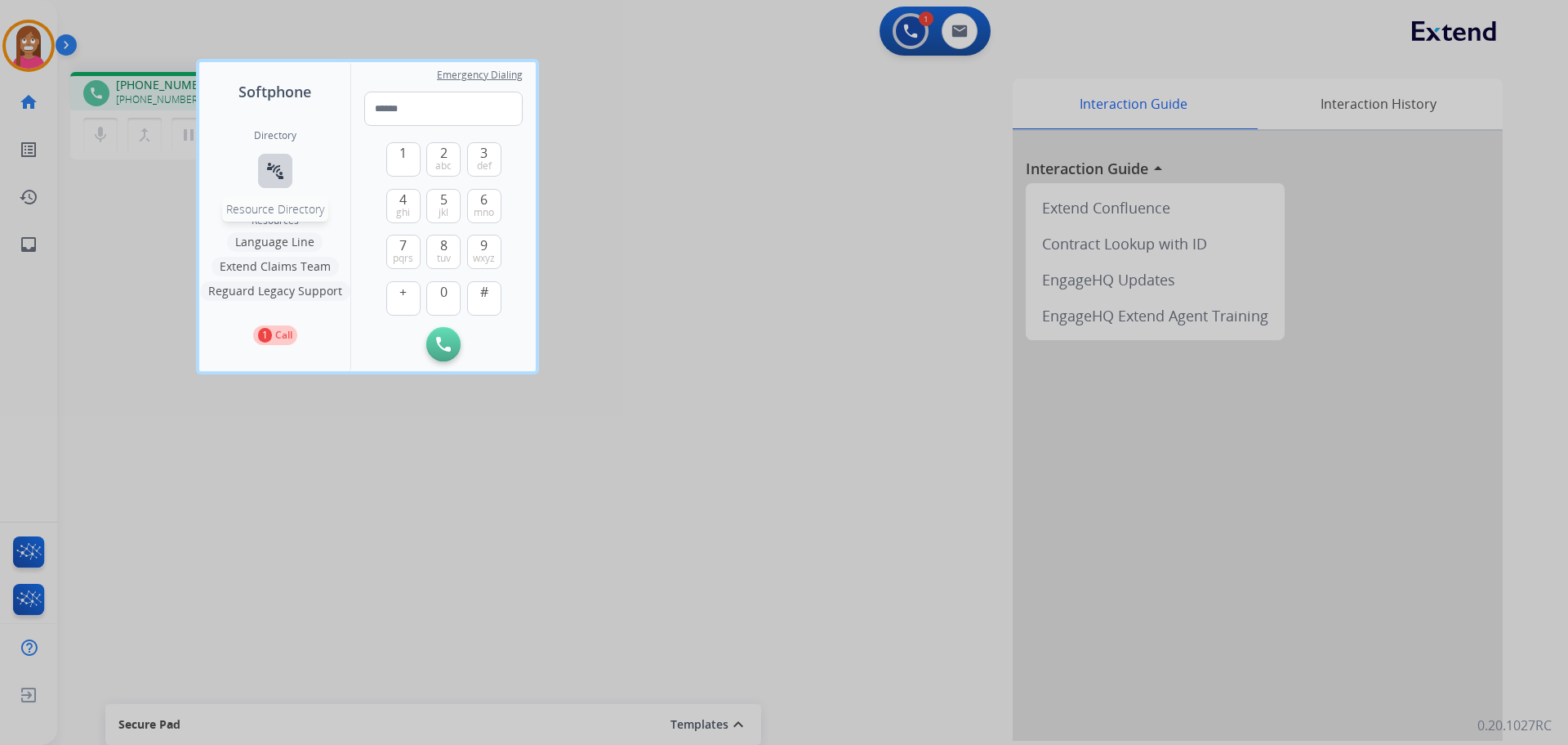
click at [275, 175] on mat-icon "connect_without_contact" at bounding box center [274, 171] width 19 height 19
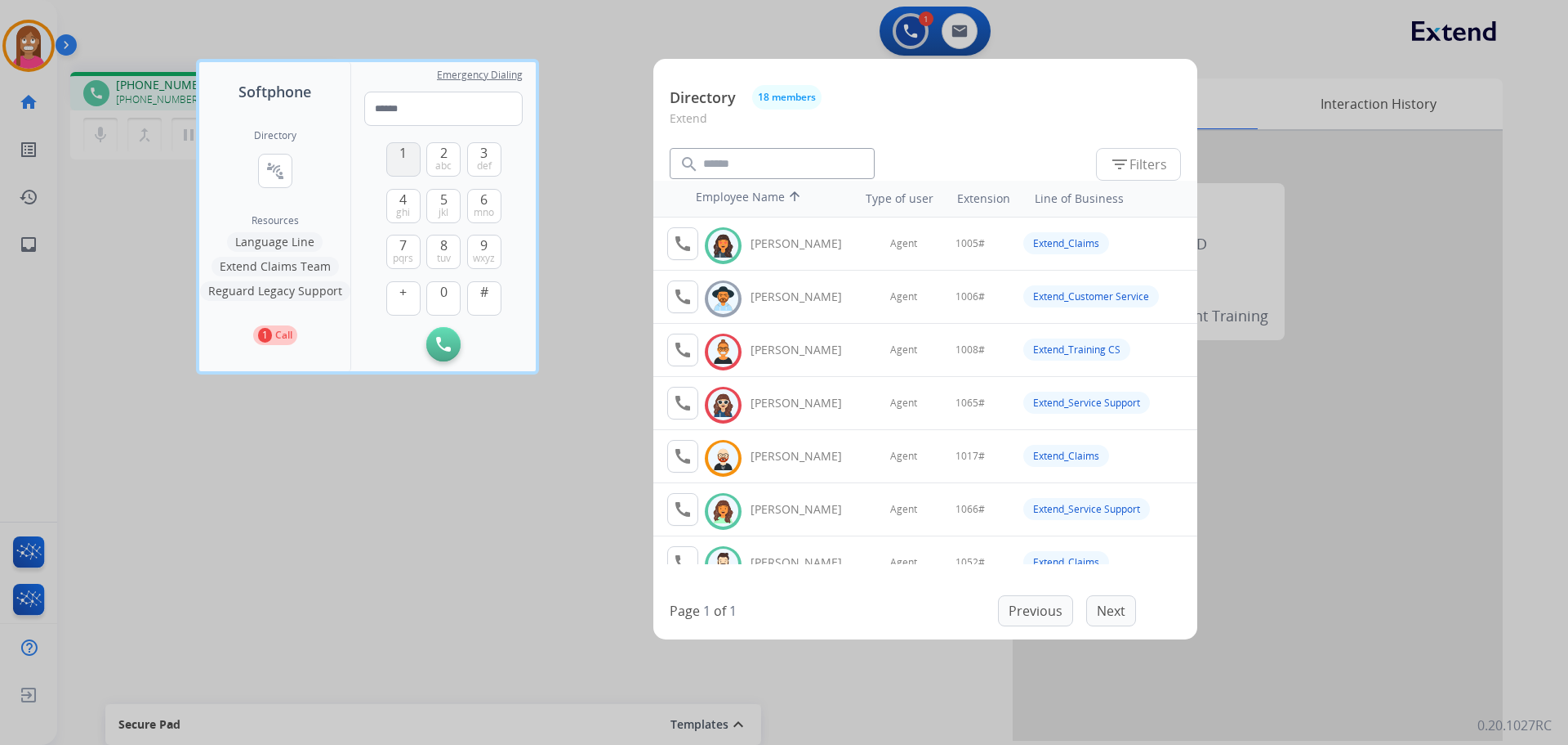
click at [397, 158] on button "1" at bounding box center [403, 159] width 34 height 34
click at [441, 290] on span "0" at bounding box center [444, 291] width 7 height 19
click at [485, 211] on span "mno" at bounding box center [484, 212] width 20 height 13
click at [477, 289] on button "#" at bounding box center [484, 298] width 34 height 34
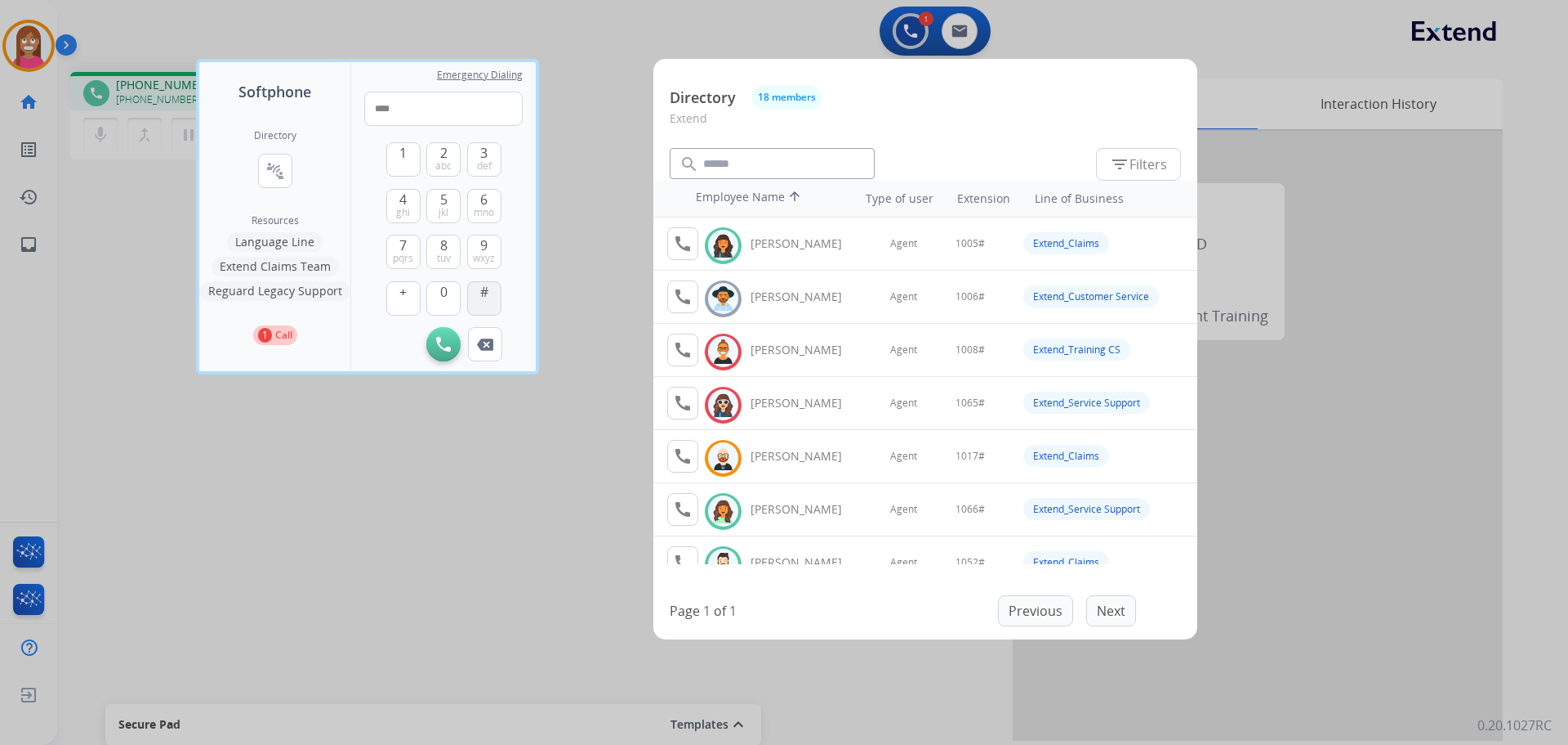
type input "*****"
click at [476, 474] on div at bounding box center [784, 372] width 1568 height 745
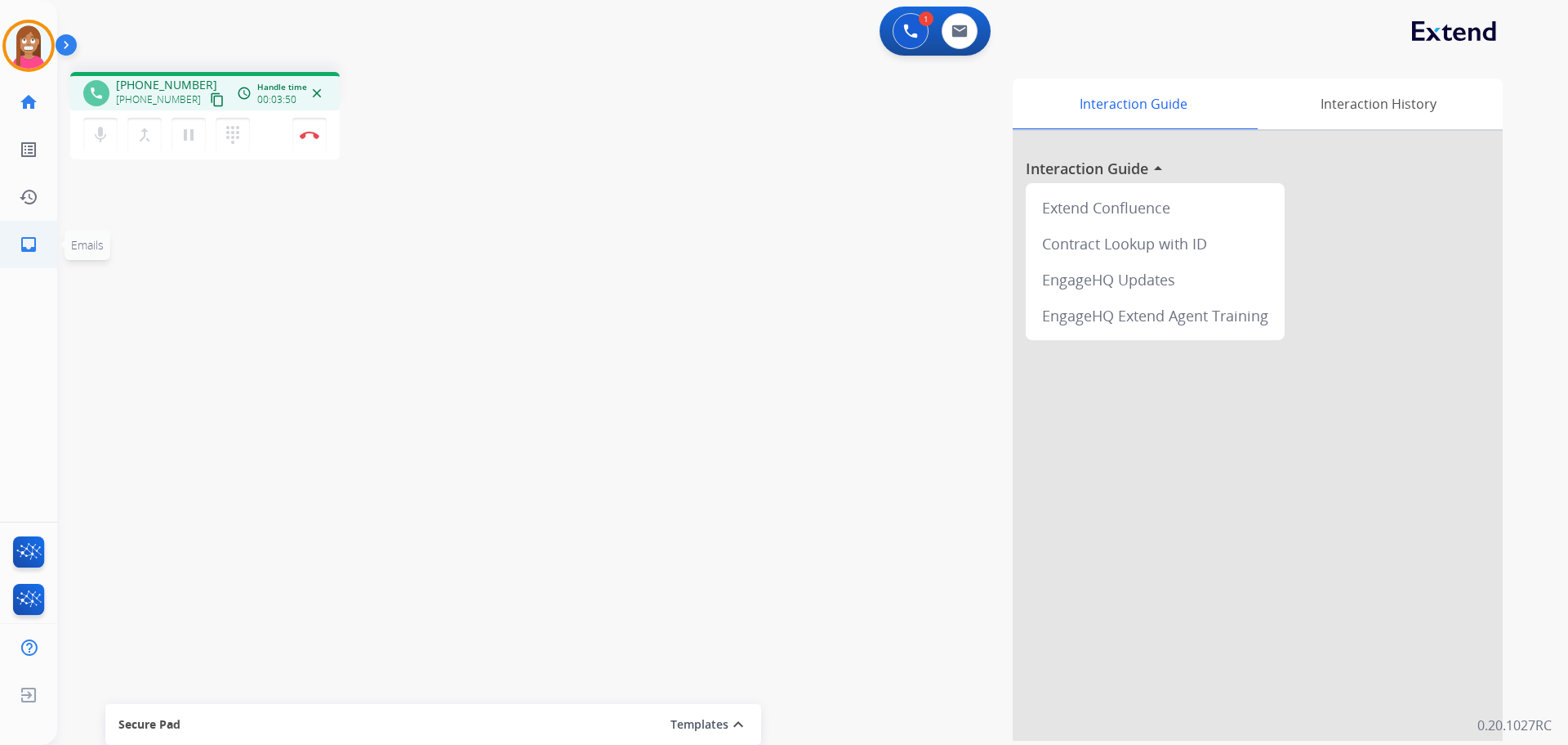
click at [23, 231] on link "inbox Emails" at bounding box center [28, 244] width 45 height 45
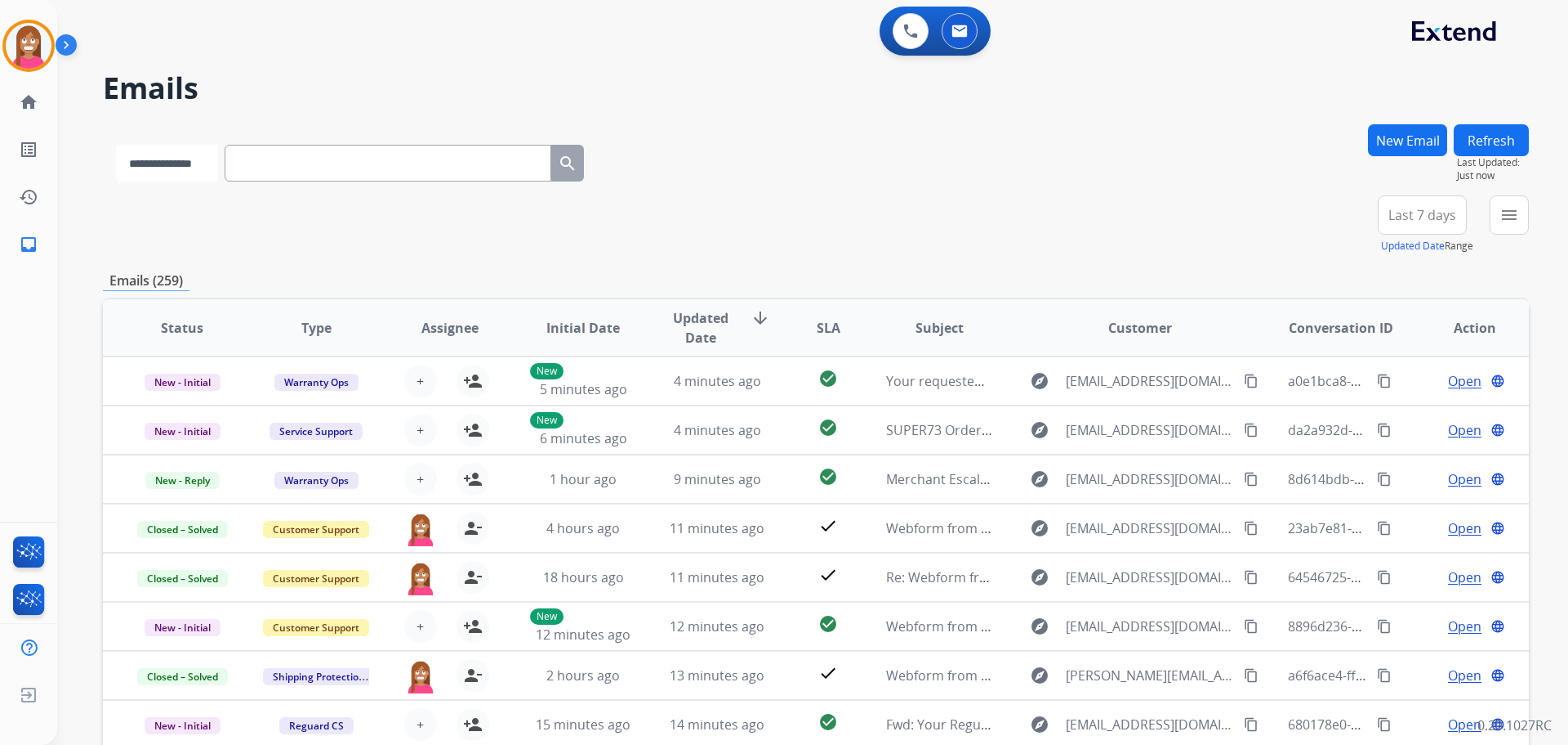
click at [191, 166] on select "**********" at bounding box center [167, 163] width 102 height 37
select select "**********"
click at [116, 145] on select "**********" at bounding box center [167, 163] width 102 height 37
paste input "**********"
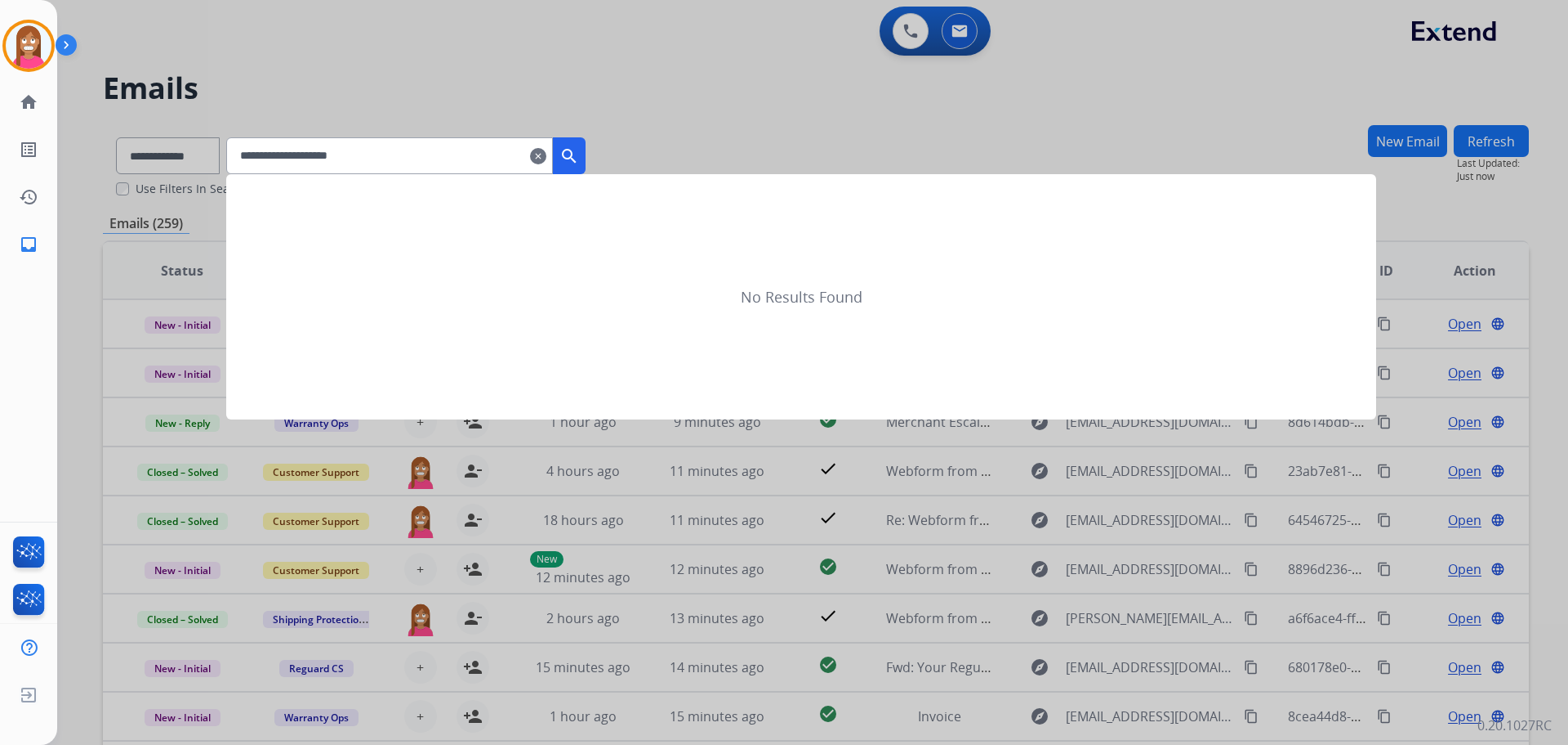
type input "**********"
click at [580, 158] on mat-icon "search" at bounding box center [568, 156] width 19 height 19
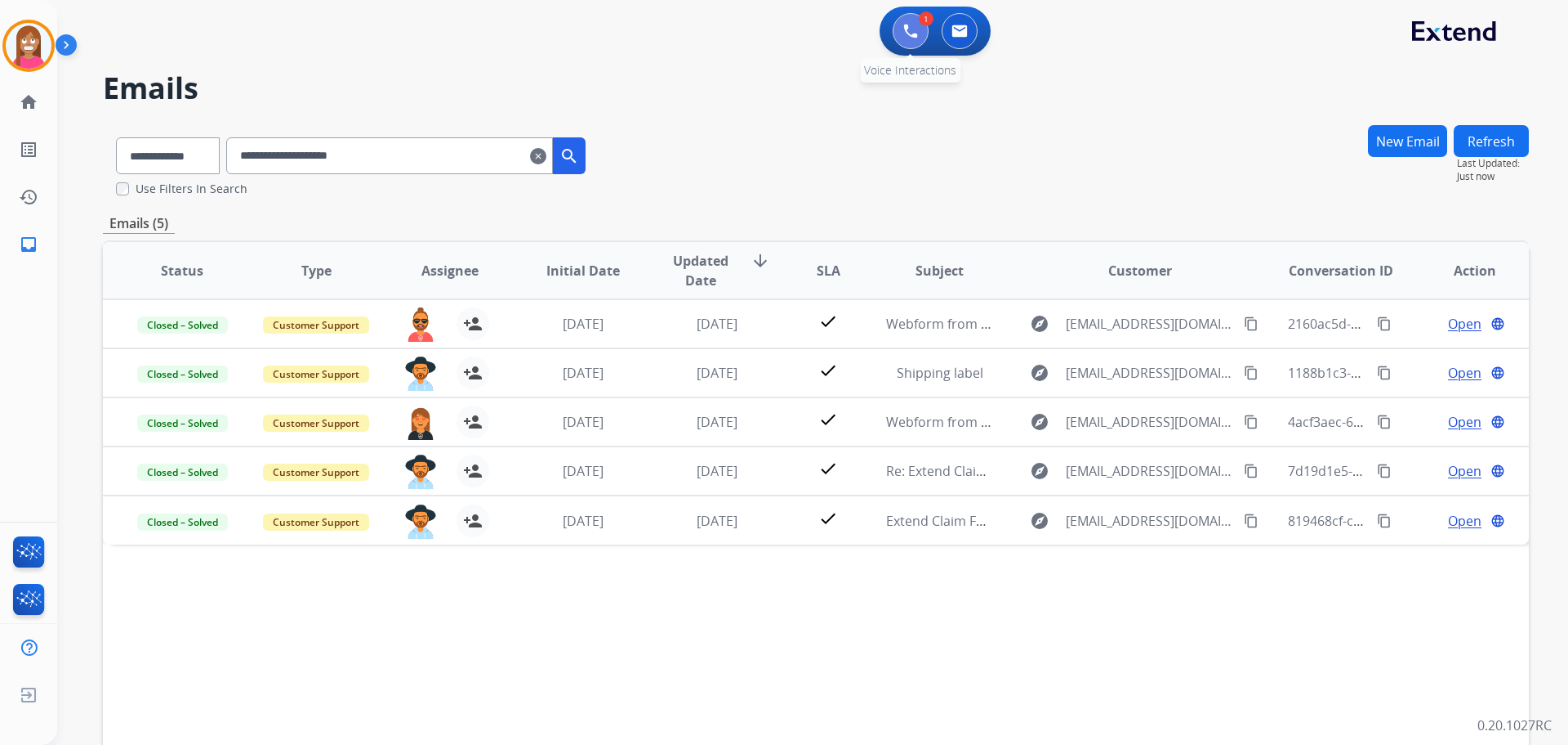
click at [906, 38] on button at bounding box center [911, 31] width 36 height 36
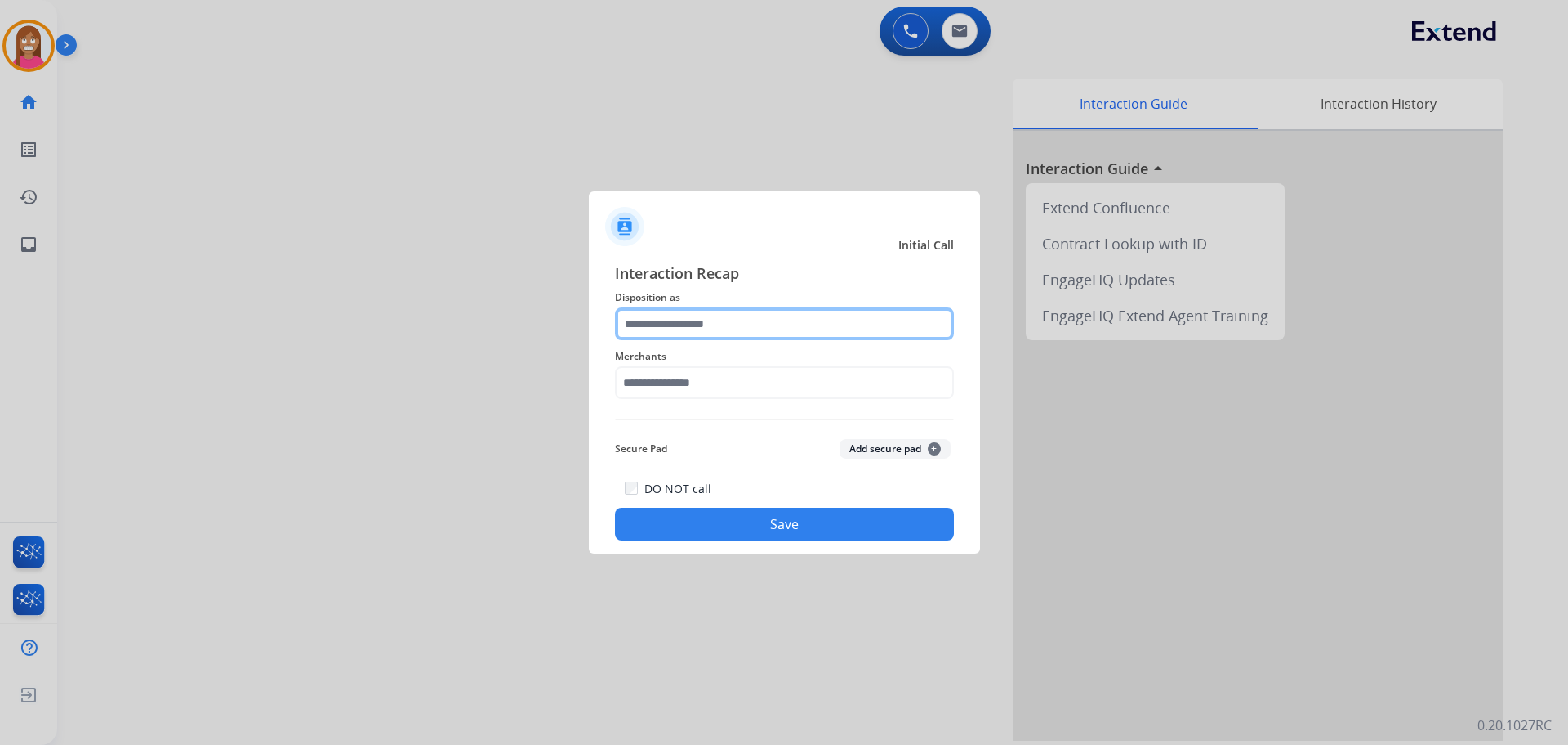
click at [697, 318] on input "text" at bounding box center [784, 323] width 339 height 32
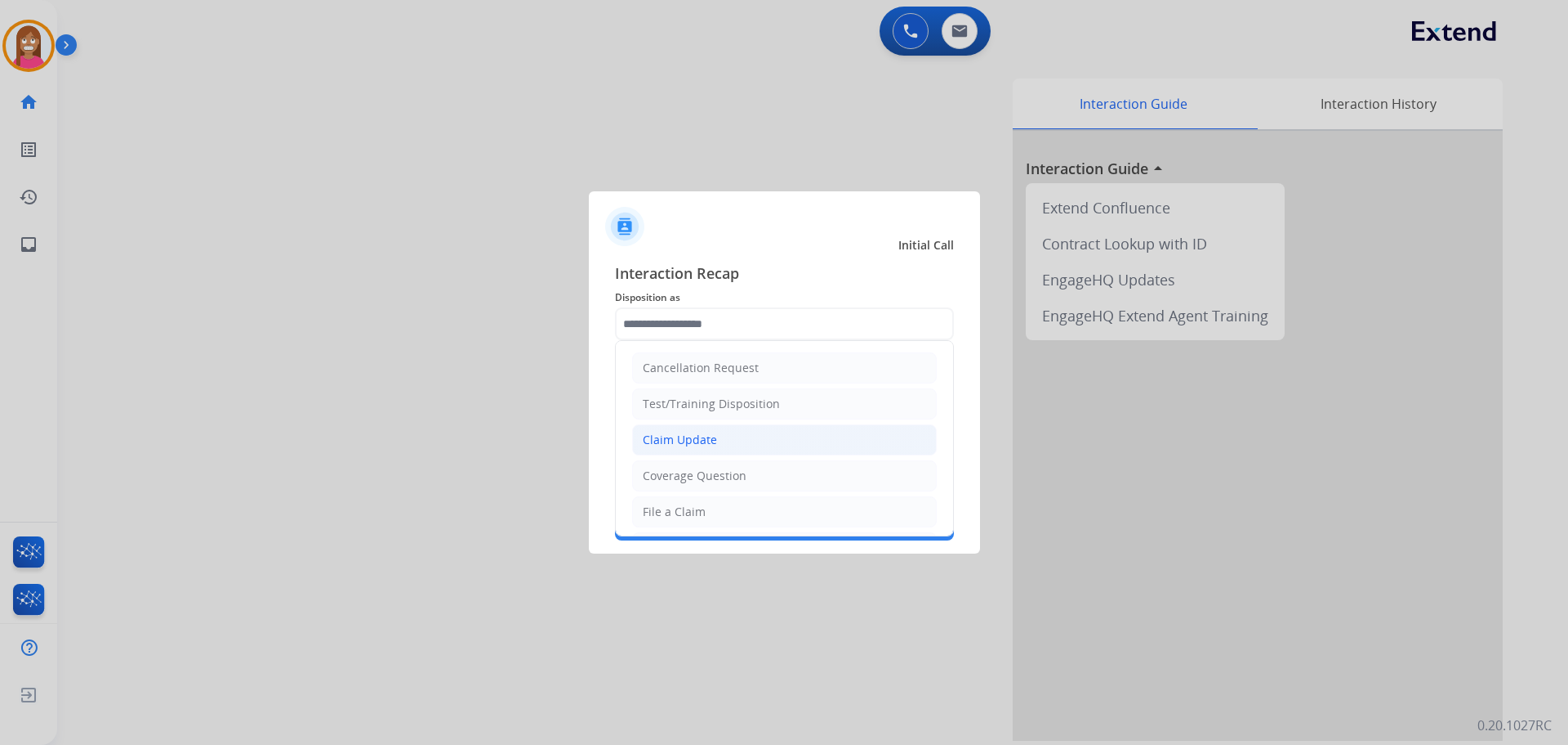
click at [677, 441] on div "Claim Update" at bounding box center [680, 440] width 74 height 17
type input "**********"
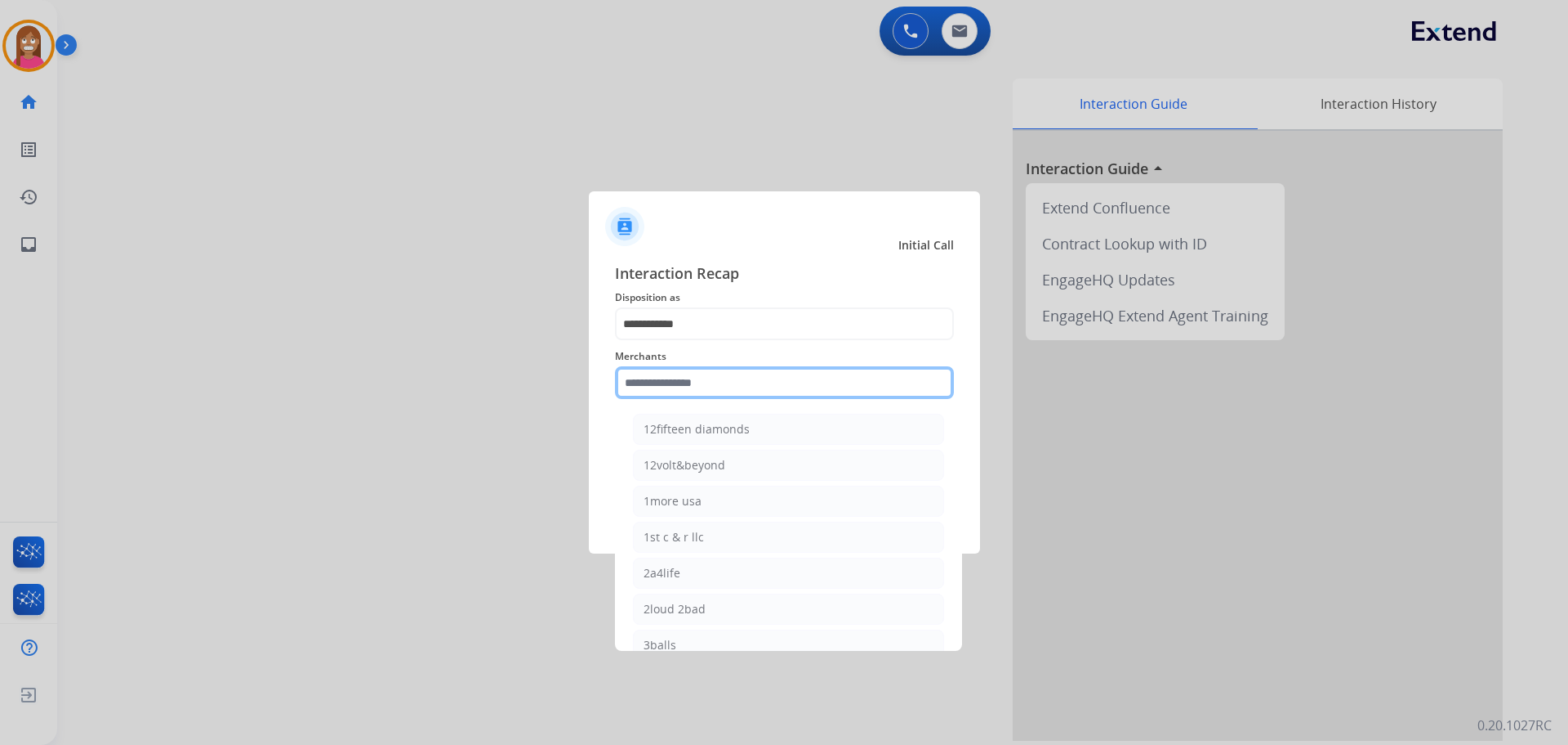
click at [642, 382] on input "text" at bounding box center [784, 382] width 339 height 32
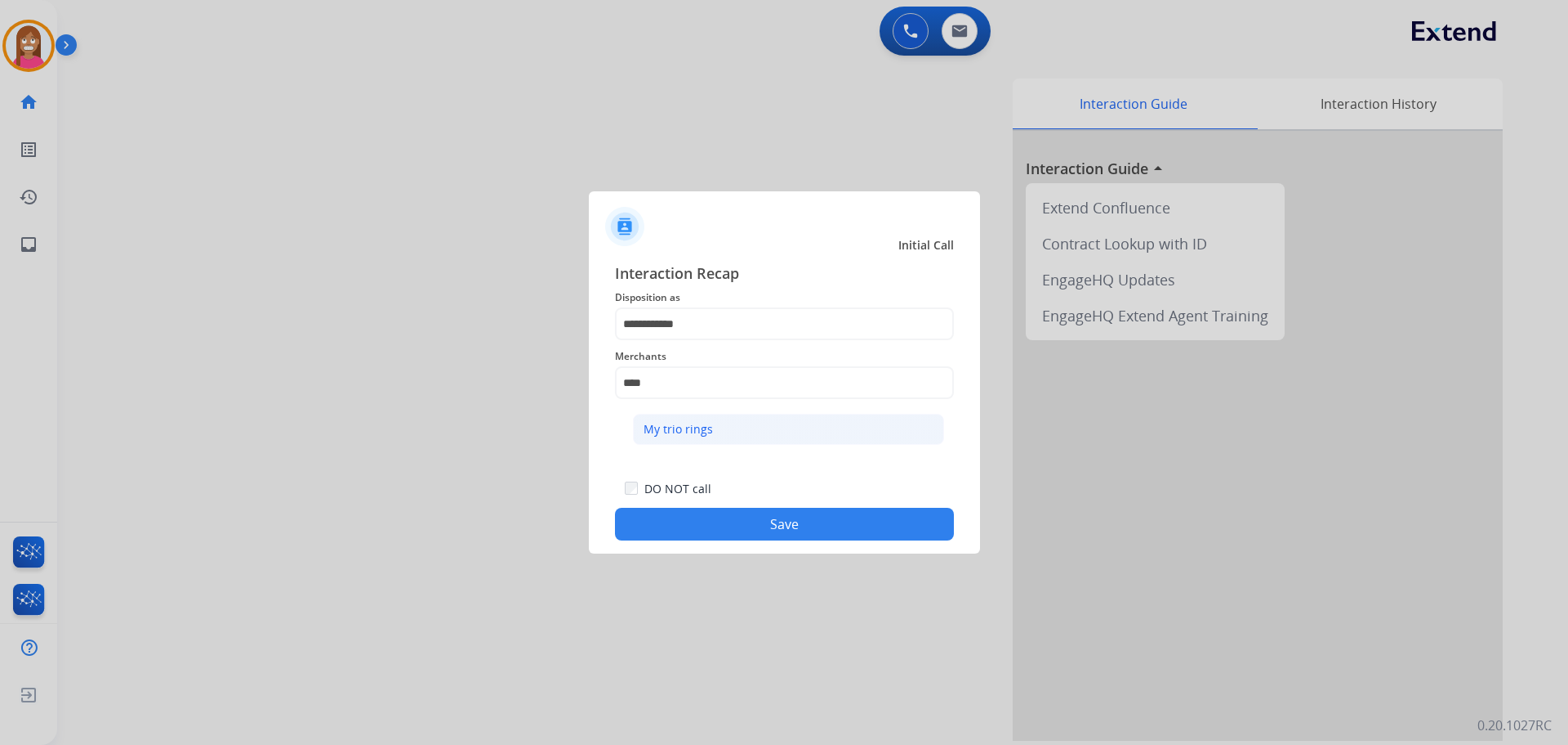
click at [690, 441] on li "My trio rings" at bounding box center [789, 429] width 312 height 31
type input "**********"
click at [727, 527] on button "Save" at bounding box center [784, 523] width 339 height 32
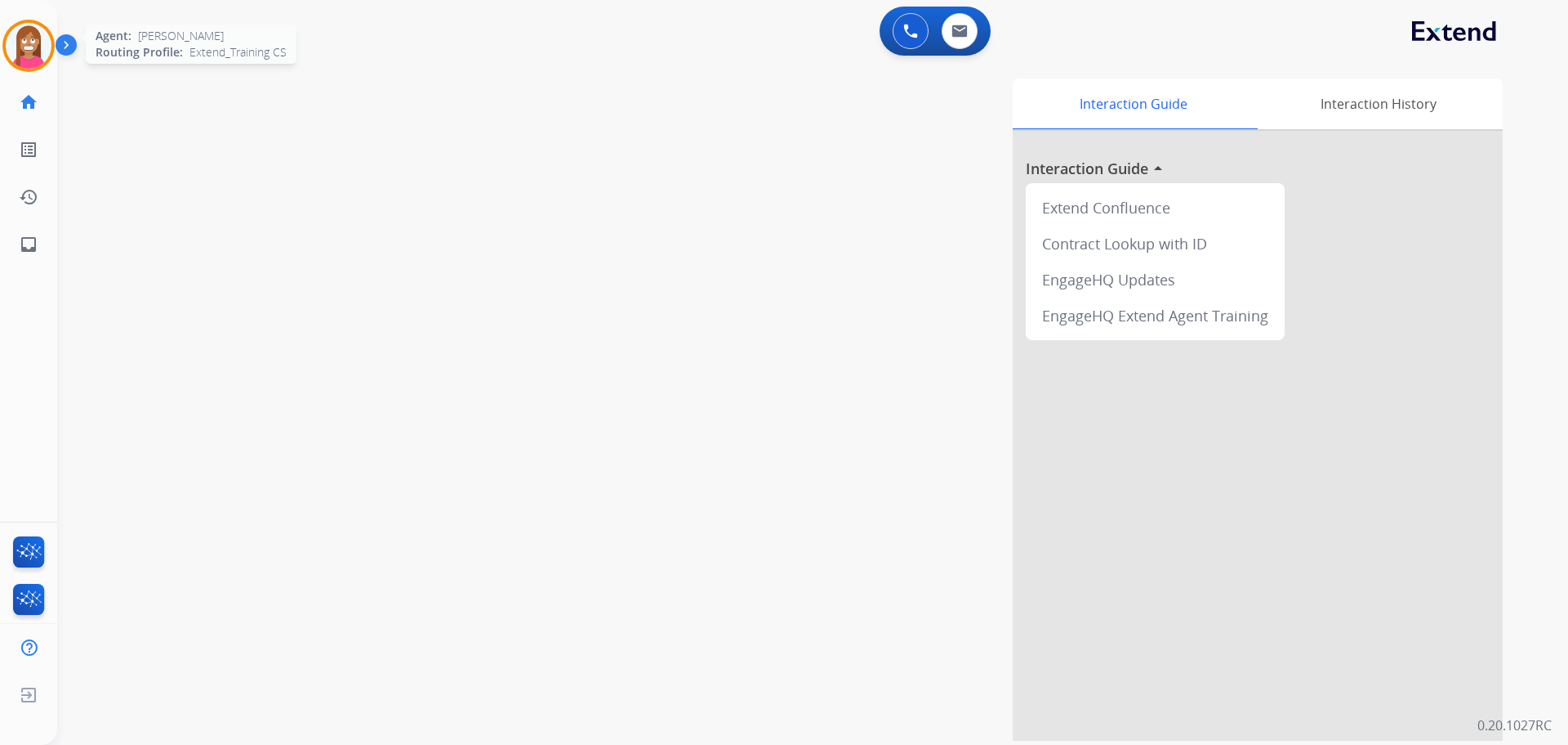
click at [21, 42] on img at bounding box center [28, 45] width 45 height 45
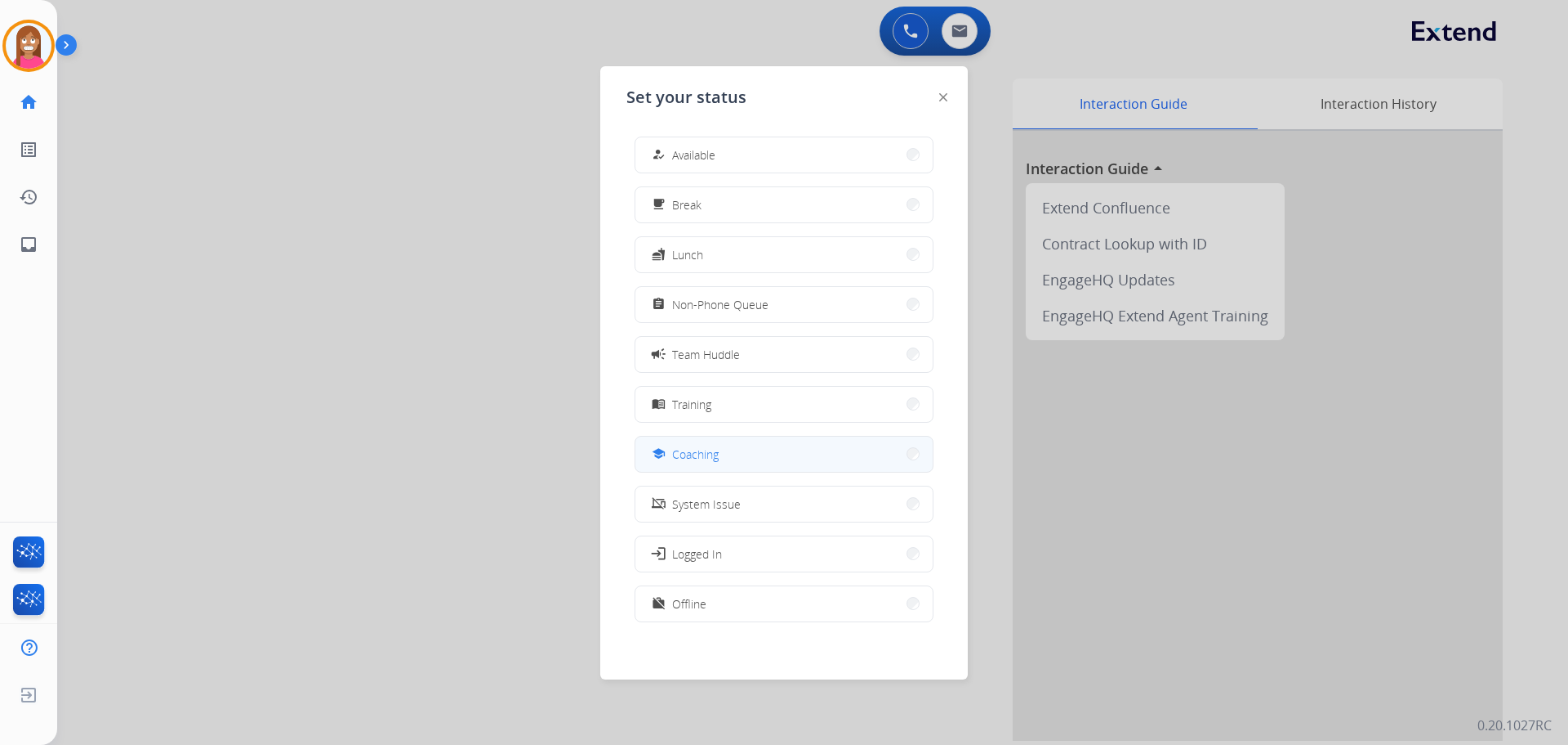
click at [681, 453] on span "Coaching" at bounding box center [695, 454] width 46 height 18
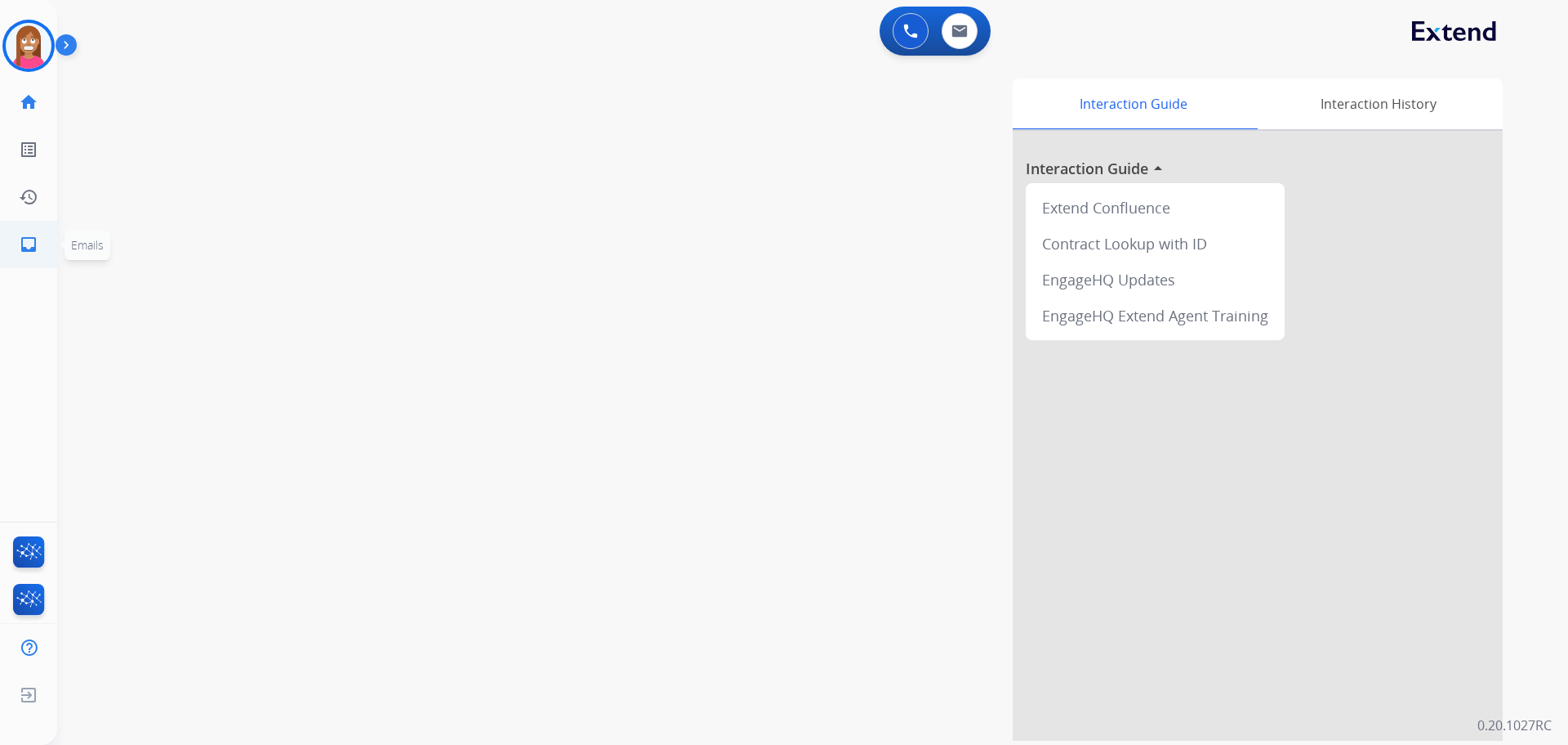
click at [20, 244] on mat-icon "inbox" at bounding box center [28, 244] width 19 height 19
select select "**********"
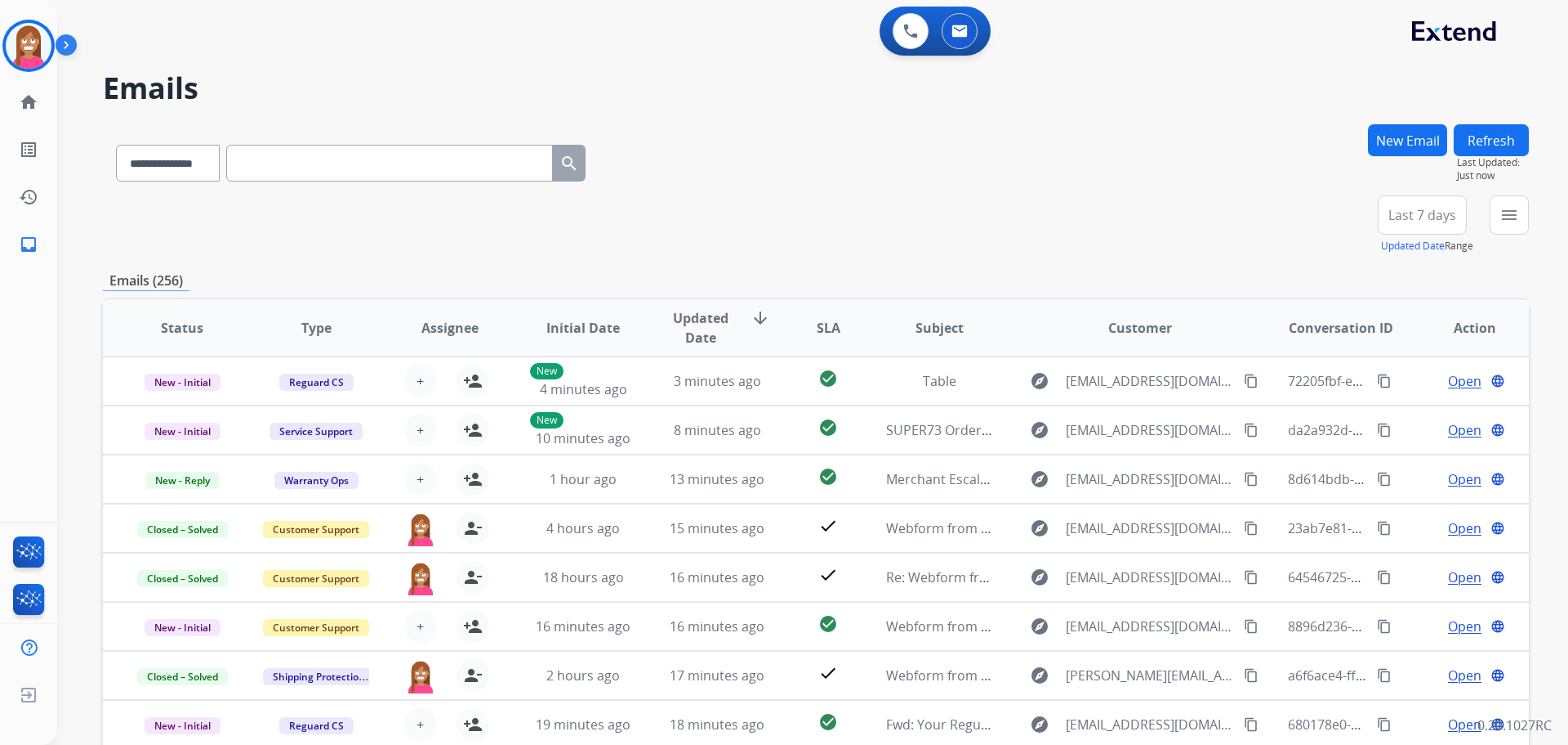
click at [1369, 124] on button "New Email" at bounding box center [1408, 140] width 79 height 32
click at [1403, 135] on button "New Email" at bounding box center [1408, 140] width 79 height 32
click at [1369, 124] on button "New Email" at bounding box center [1408, 140] width 79 height 32
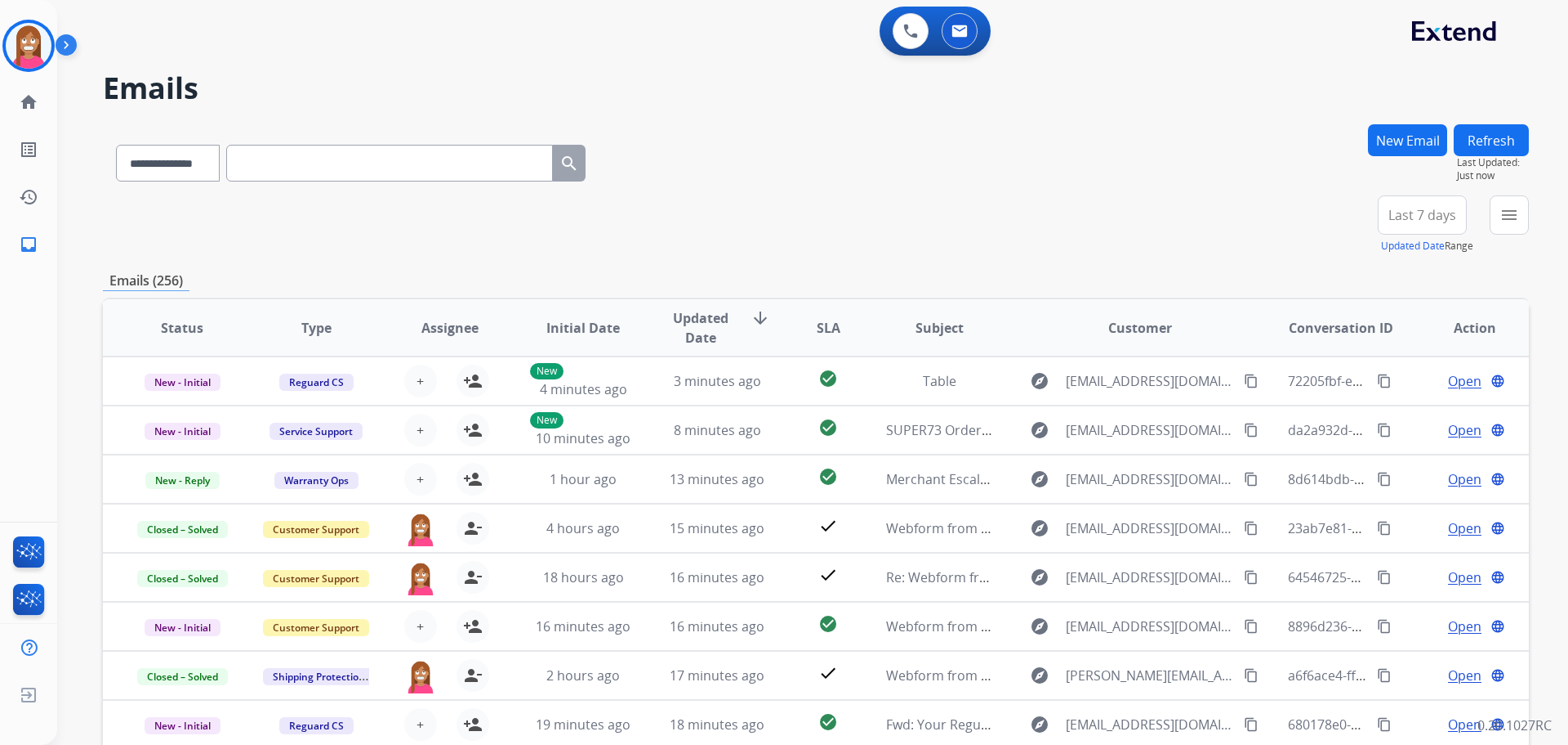
click at [1369, 124] on button "New Email" at bounding box center [1408, 140] width 79 height 32
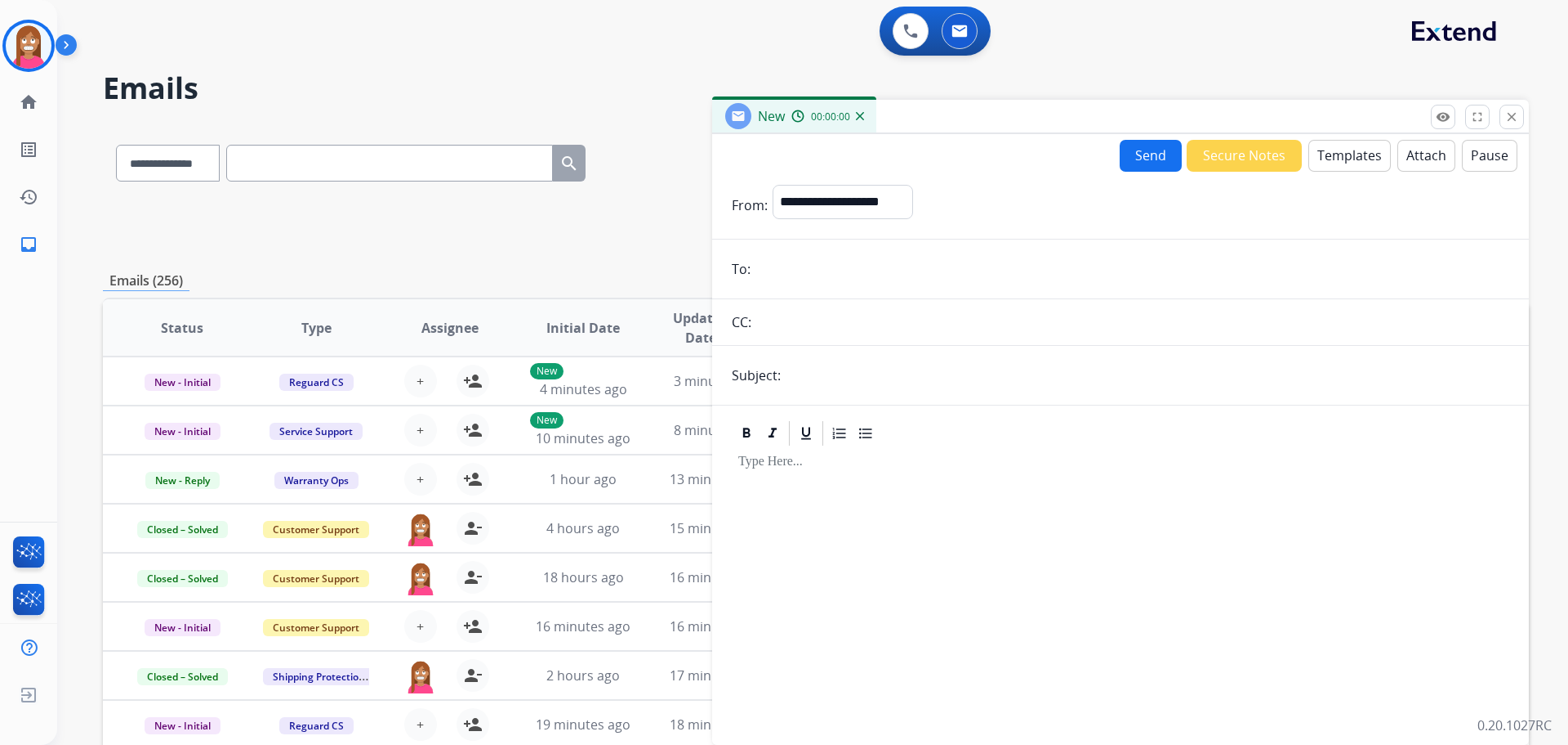
click at [1369, 124] on button "New Email" at bounding box center [1408, 140] width 79 height 32
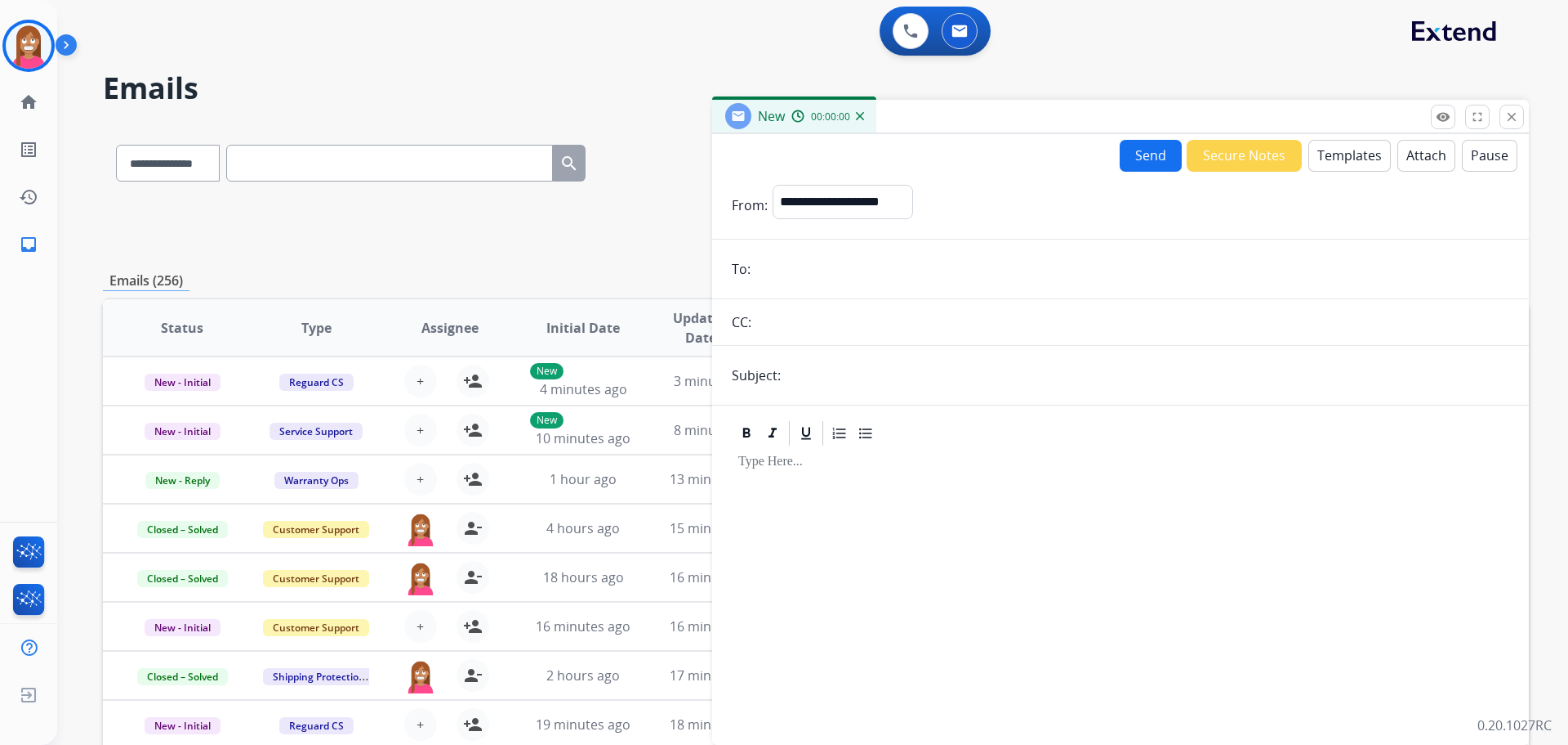
click at [1369, 124] on button "New Email" at bounding box center [1408, 140] width 79 height 32
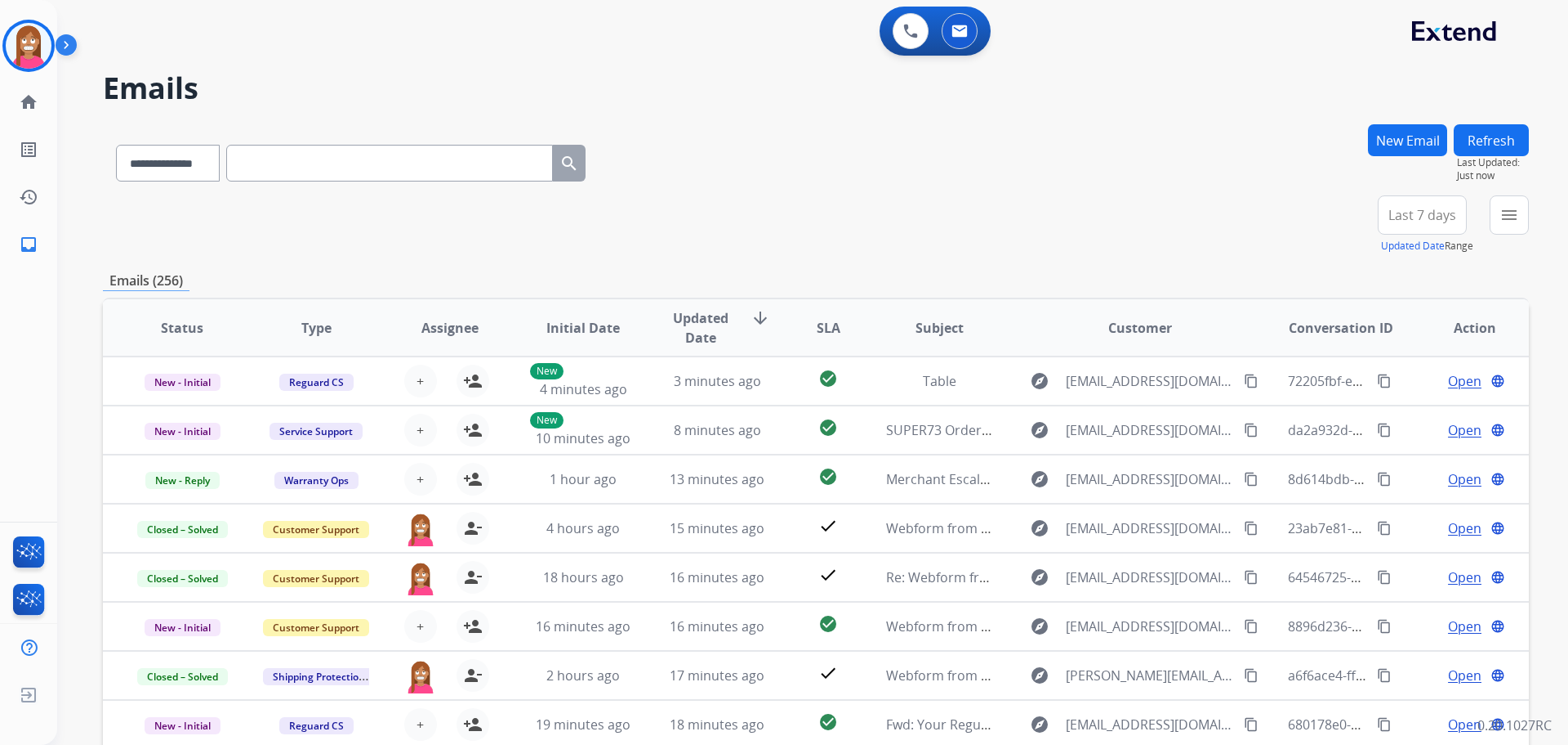
click at [1369, 124] on button "New Email" at bounding box center [1408, 140] width 79 height 32
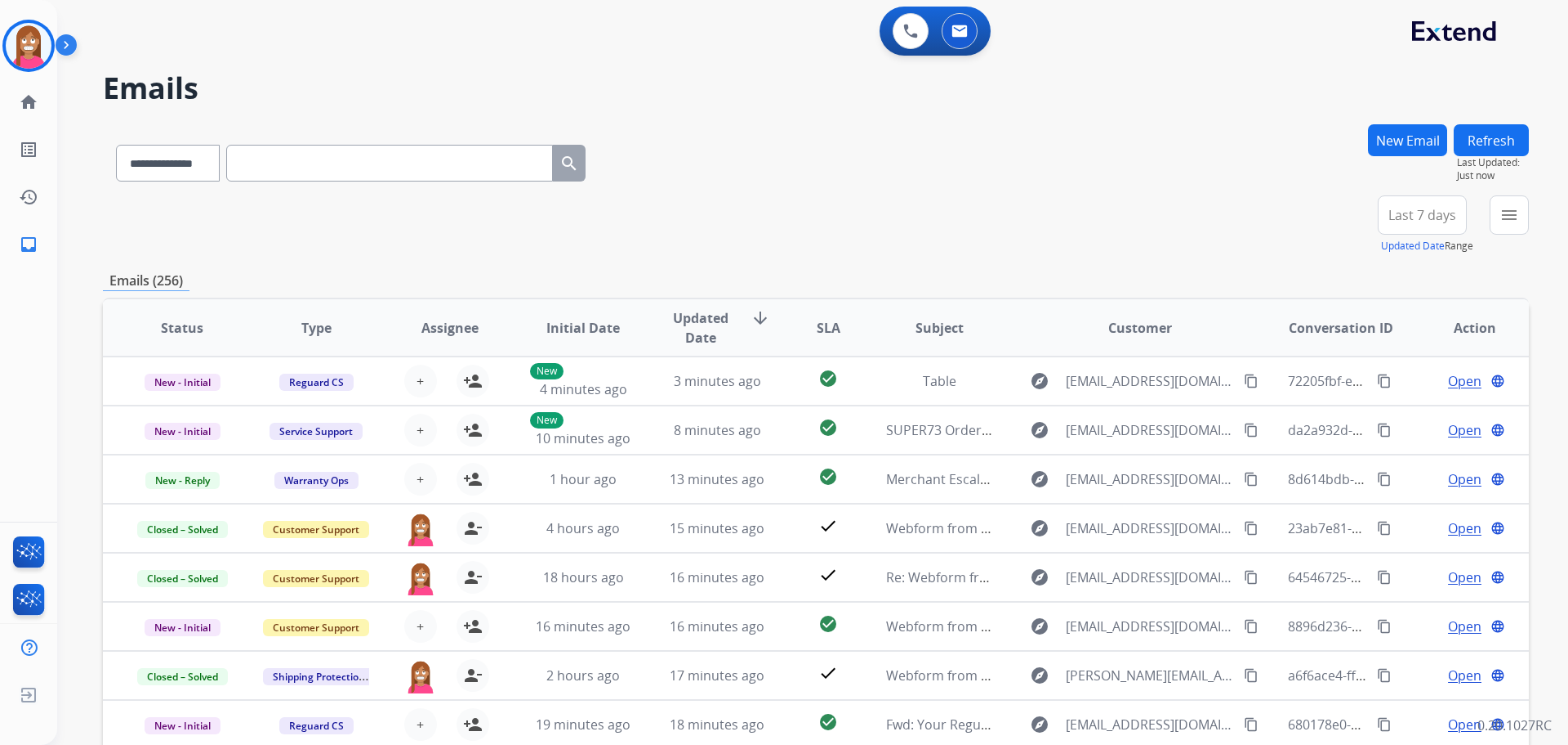
click at [1369, 124] on button "New Email" at bounding box center [1408, 140] width 79 height 32
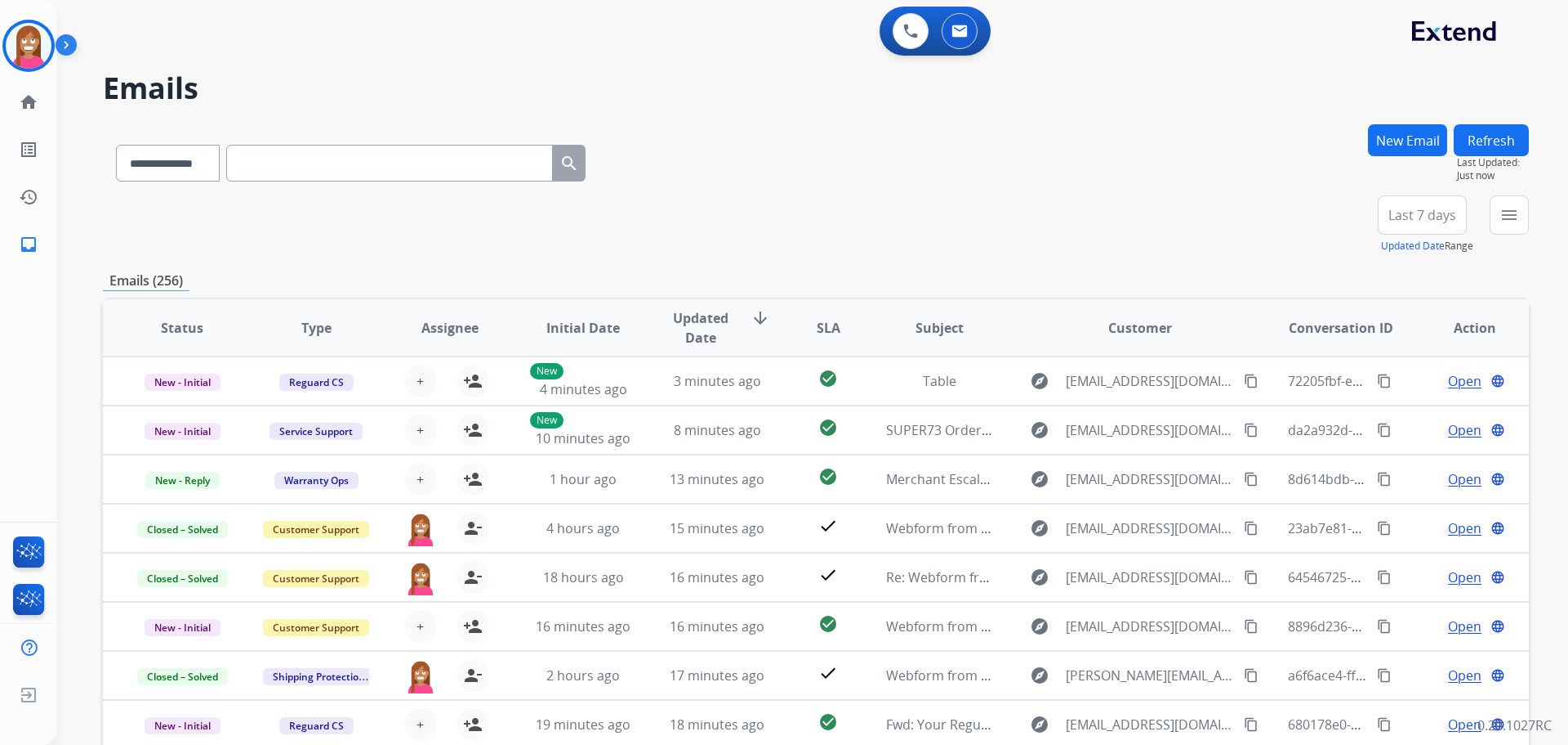
click at [1369, 124] on button "New Email" at bounding box center [1408, 140] width 79 height 32
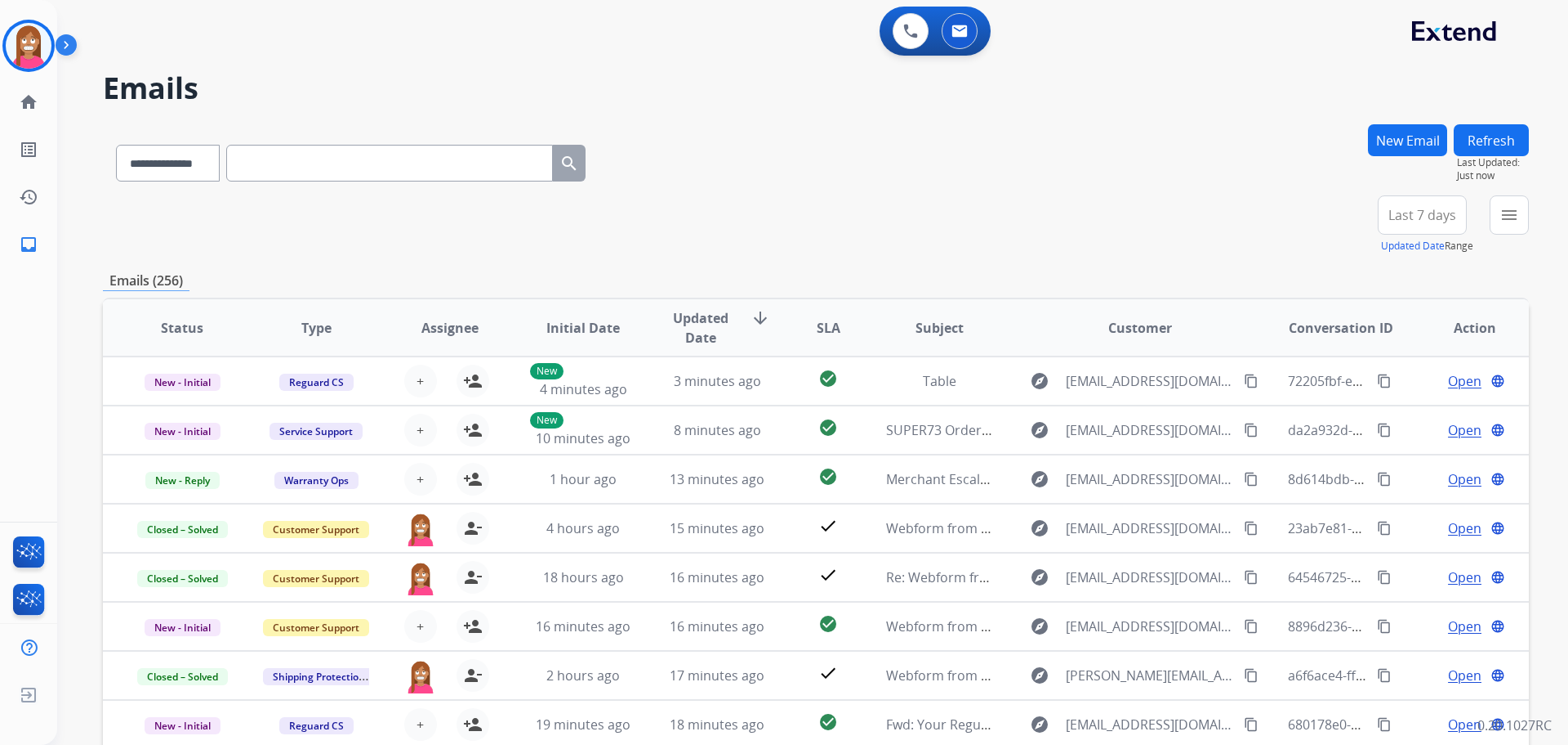
click at [1369, 124] on button "New Email" at bounding box center [1408, 140] width 79 height 32
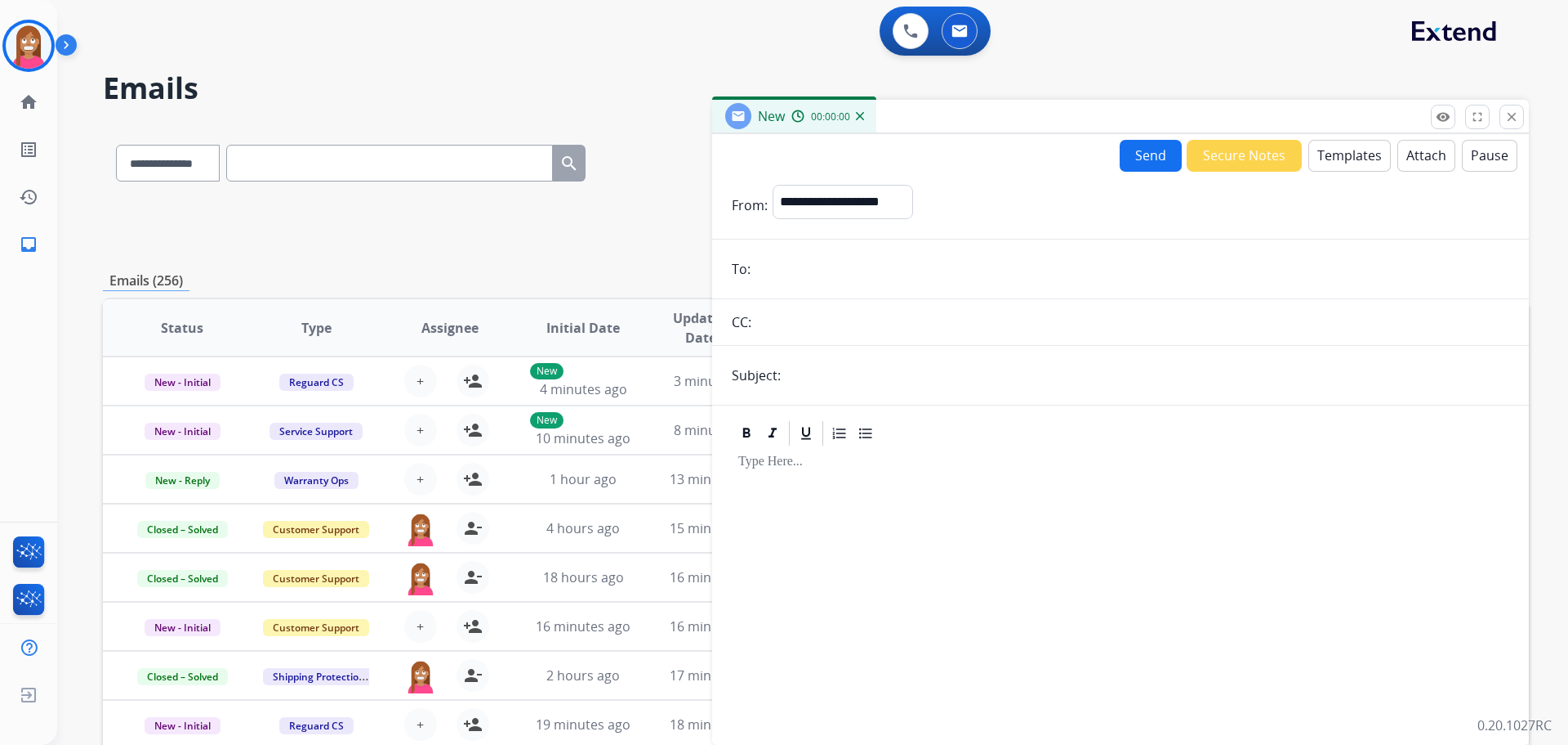
click at [1369, 124] on button "New Email" at bounding box center [1408, 140] width 79 height 32
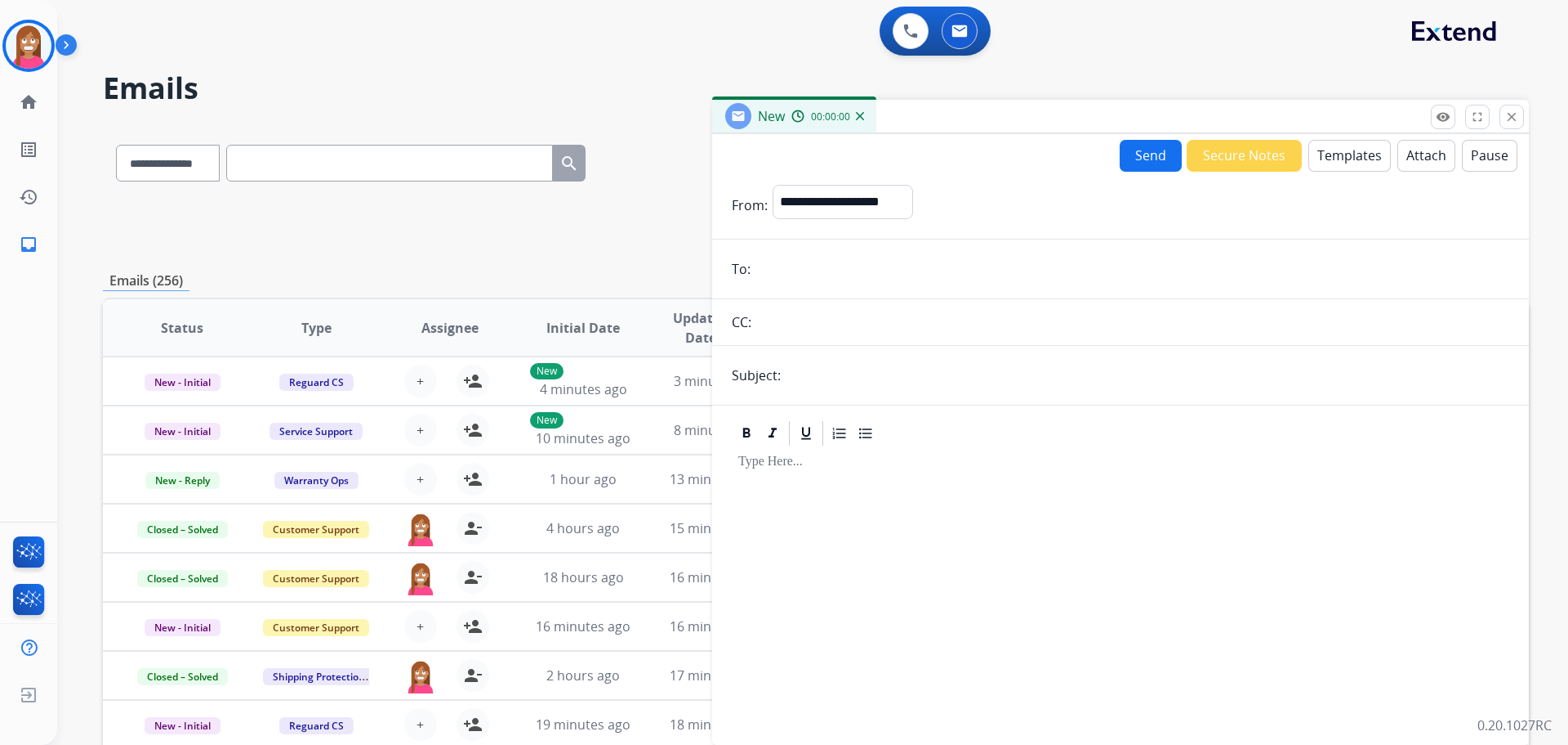
click at [1369, 124] on button "New Email" at bounding box center [1408, 140] width 79 height 32
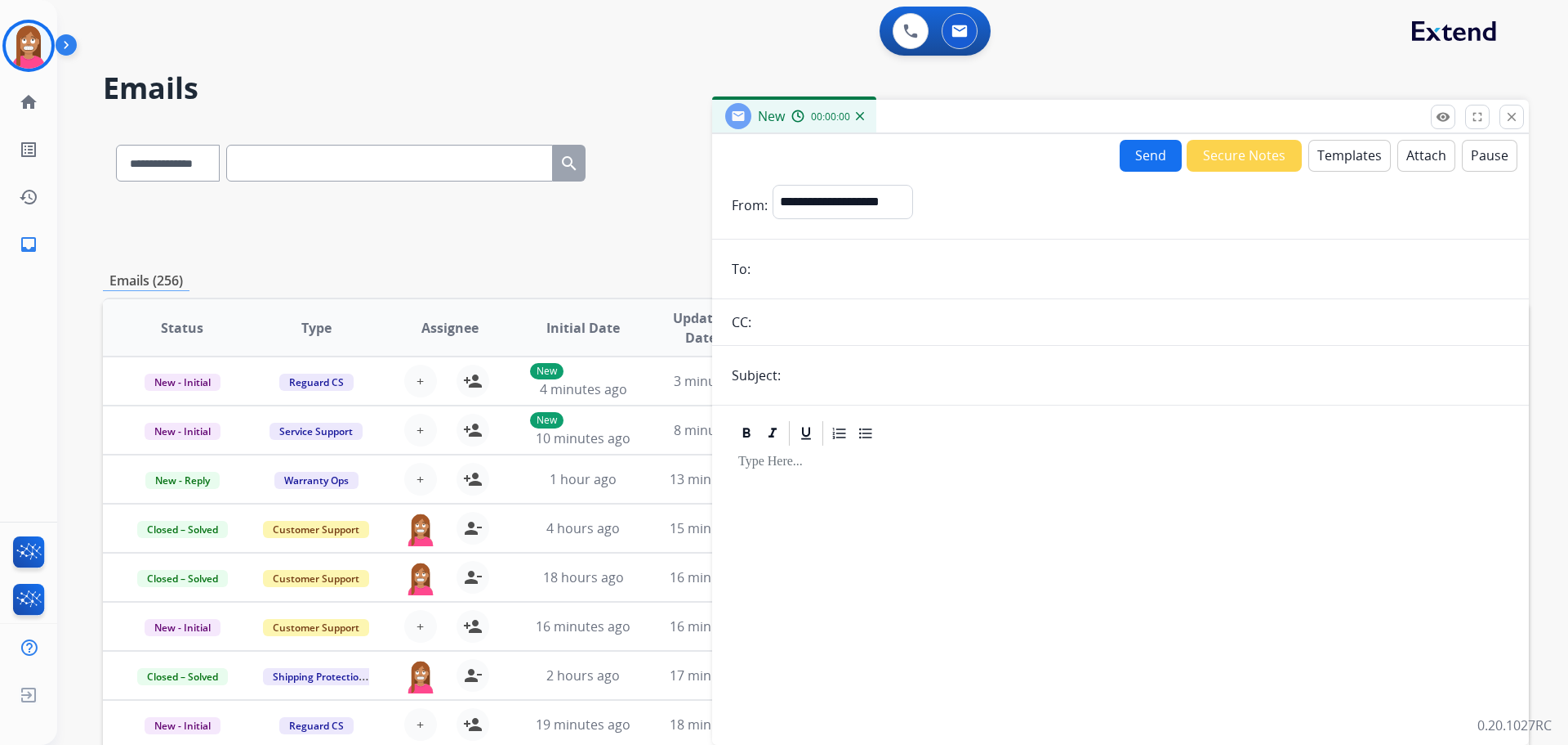
click at [1369, 124] on button "New Email" at bounding box center [1408, 140] width 79 height 32
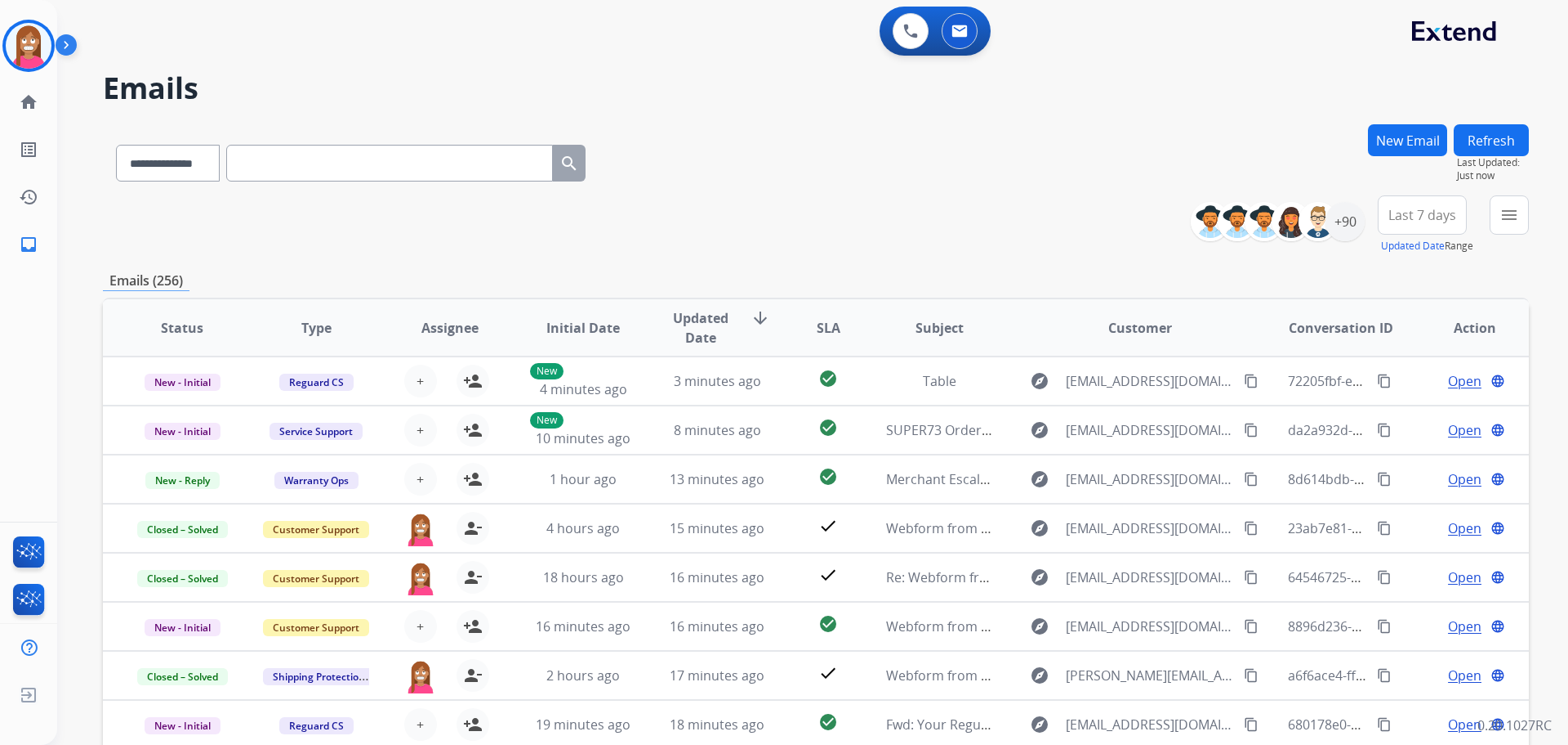
click at [1369, 124] on button "New Email" at bounding box center [1408, 140] width 79 height 32
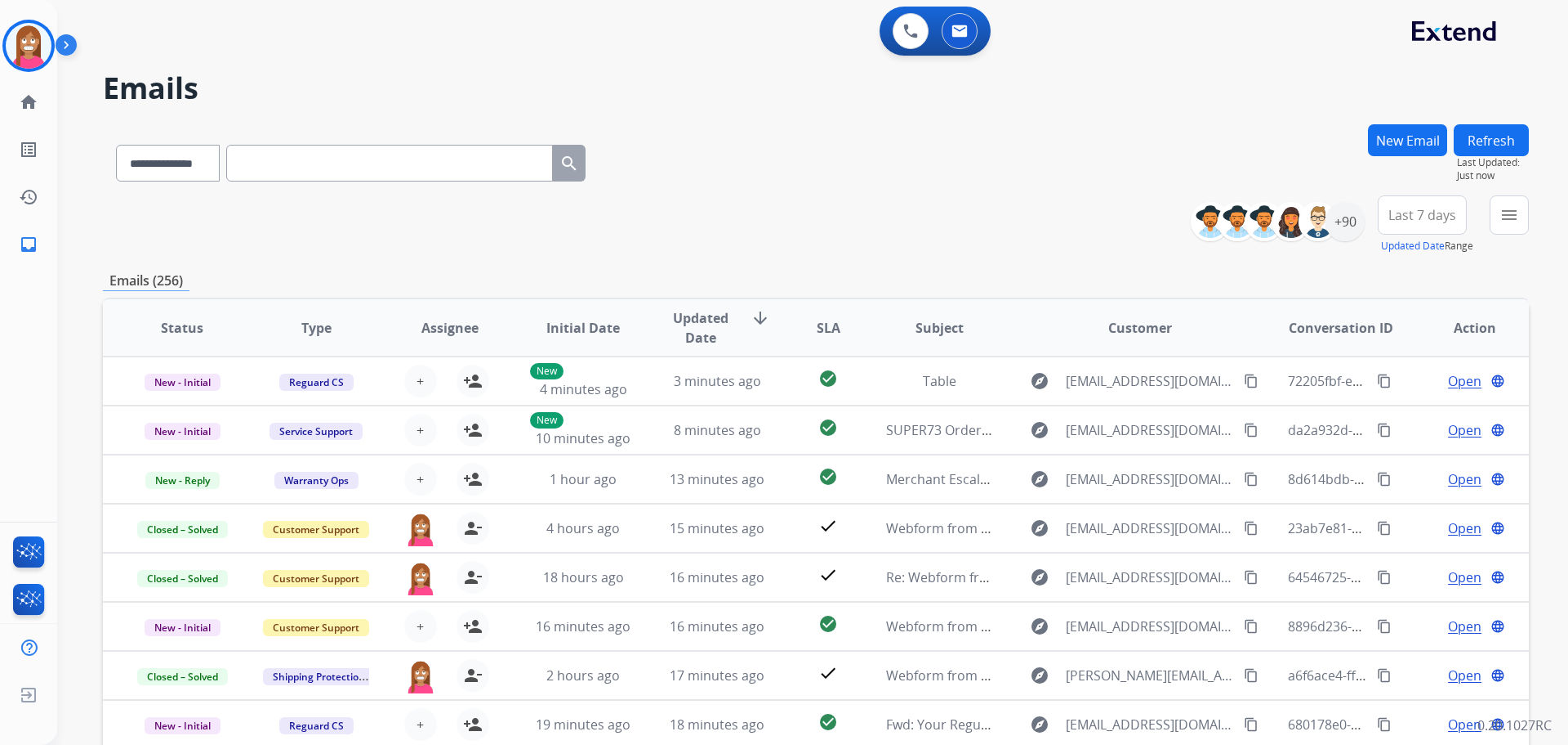
click at [1369, 124] on button "New Email" at bounding box center [1408, 140] width 79 height 32
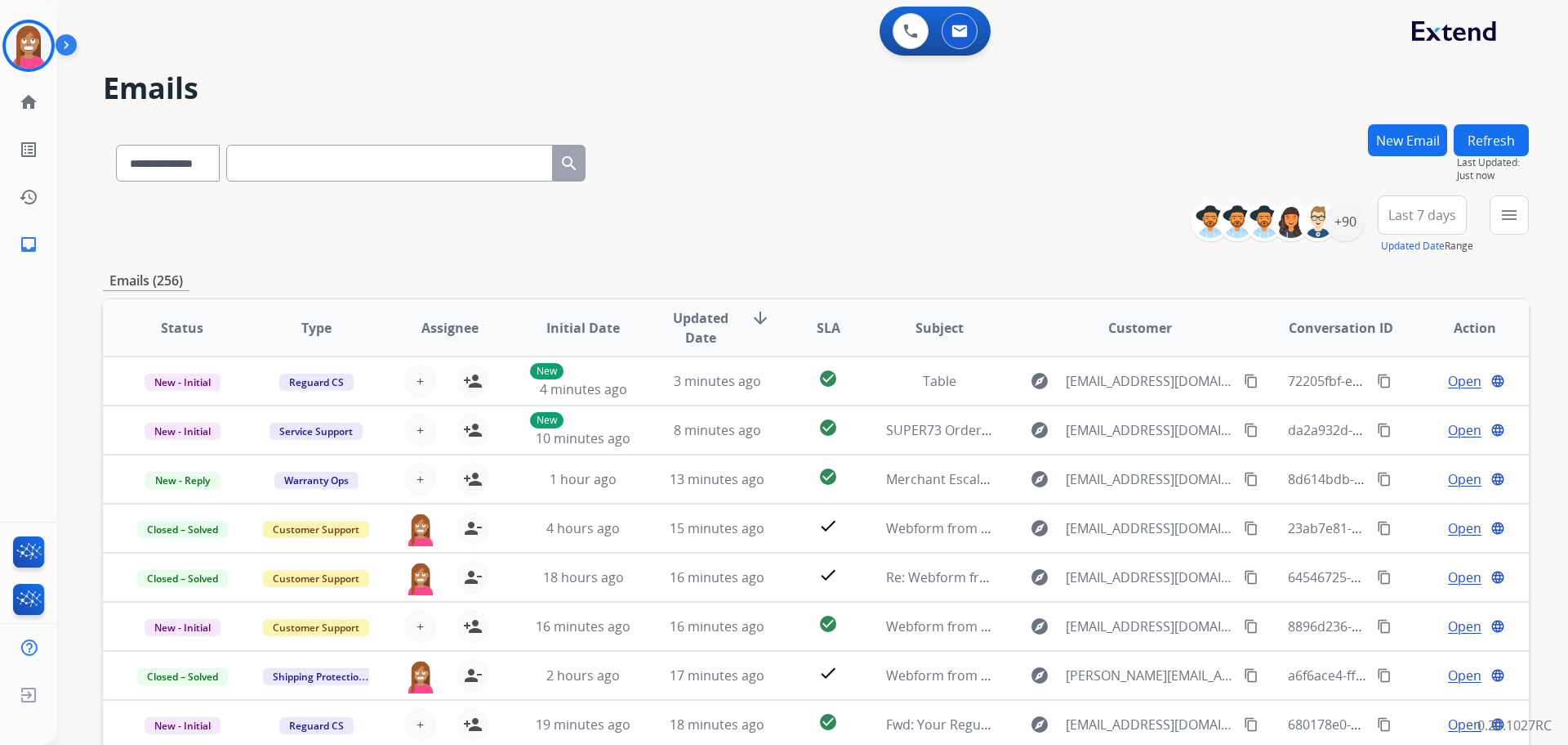
click at [1369, 124] on button "New Email" at bounding box center [1408, 140] width 79 height 32
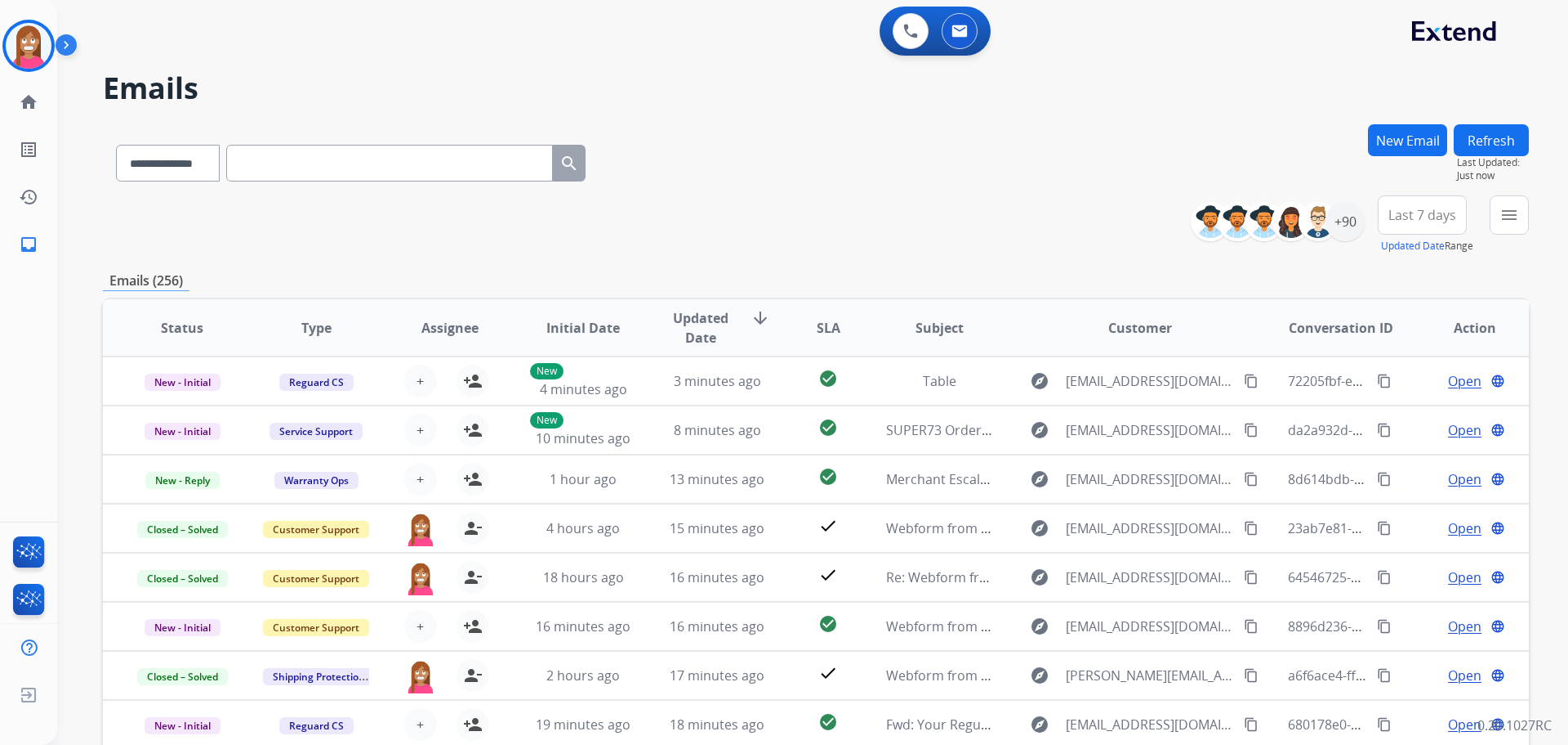
click at [1369, 124] on button "New Email" at bounding box center [1408, 140] width 79 height 32
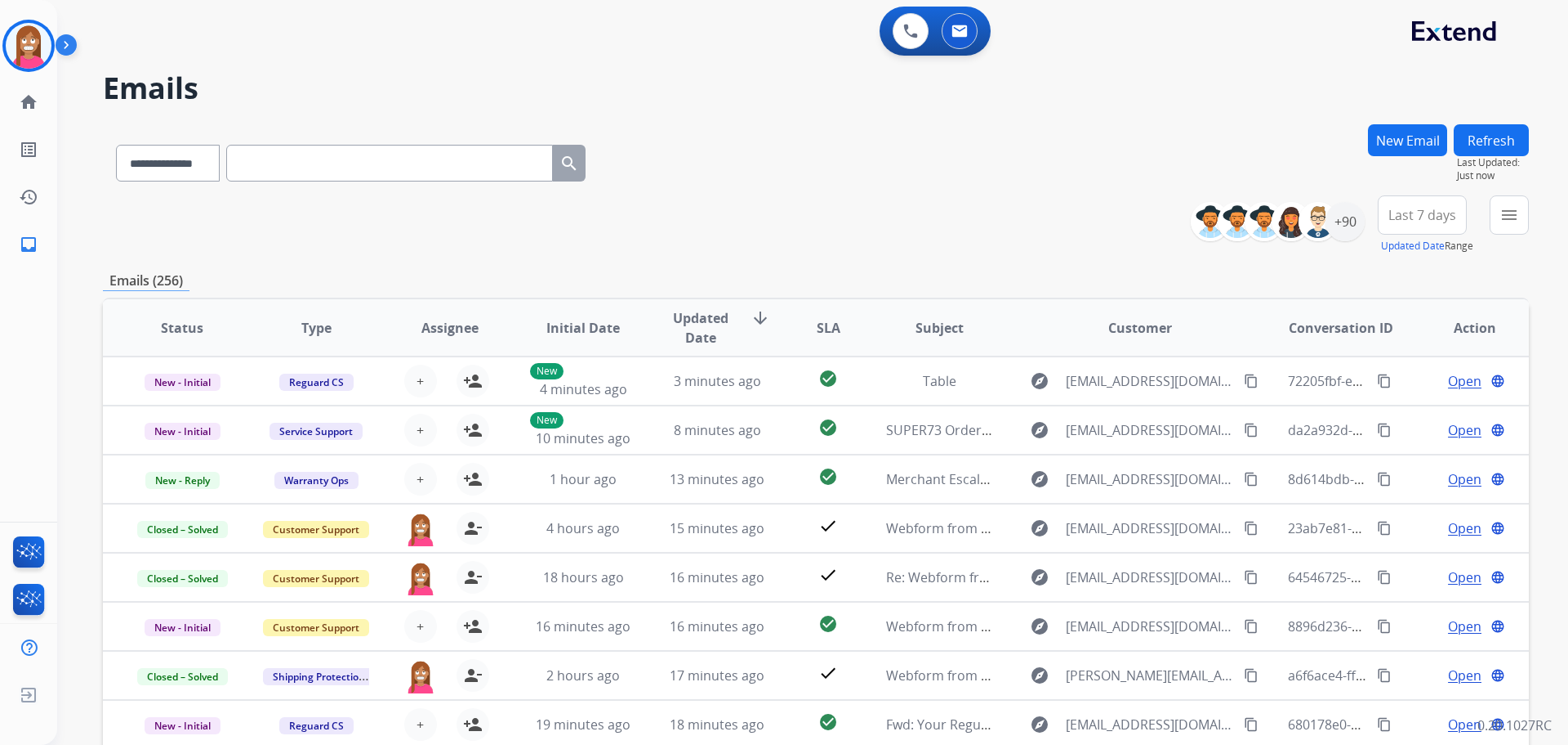
click at [1369, 124] on button "New Email" at bounding box center [1408, 140] width 79 height 32
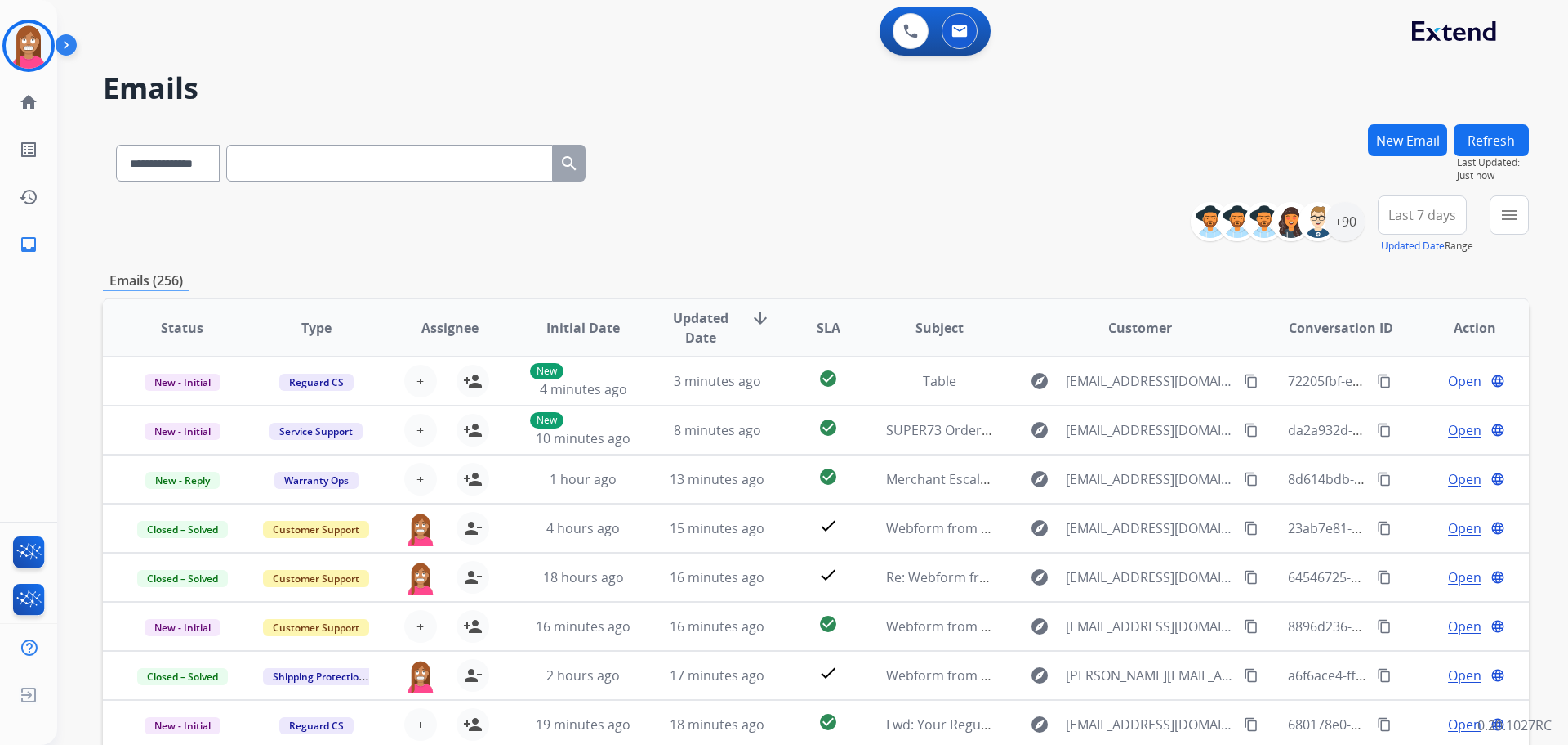
click at [1369, 124] on button "New Email" at bounding box center [1408, 140] width 79 height 32
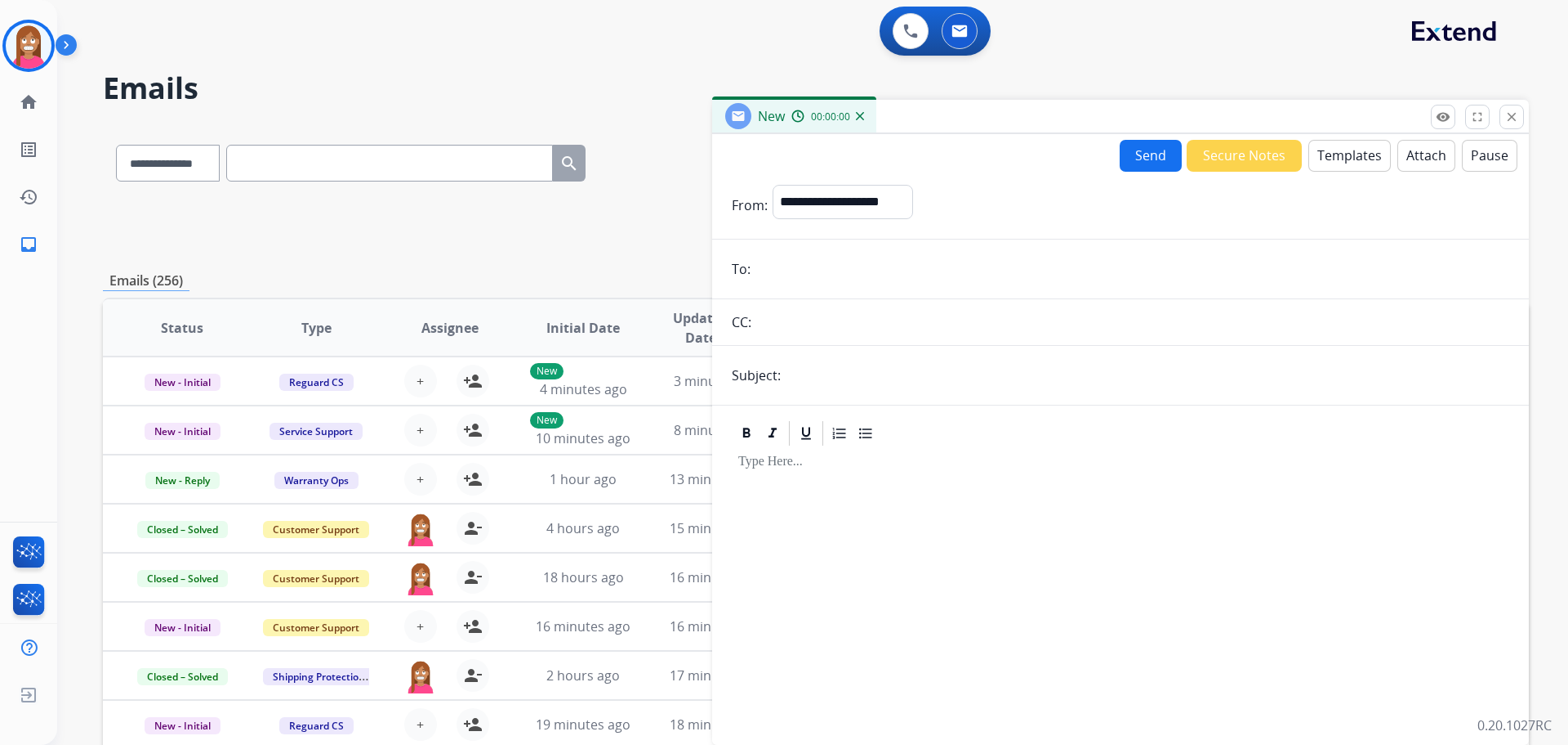
click at [1369, 124] on button "New Email" at bounding box center [1408, 140] width 79 height 32
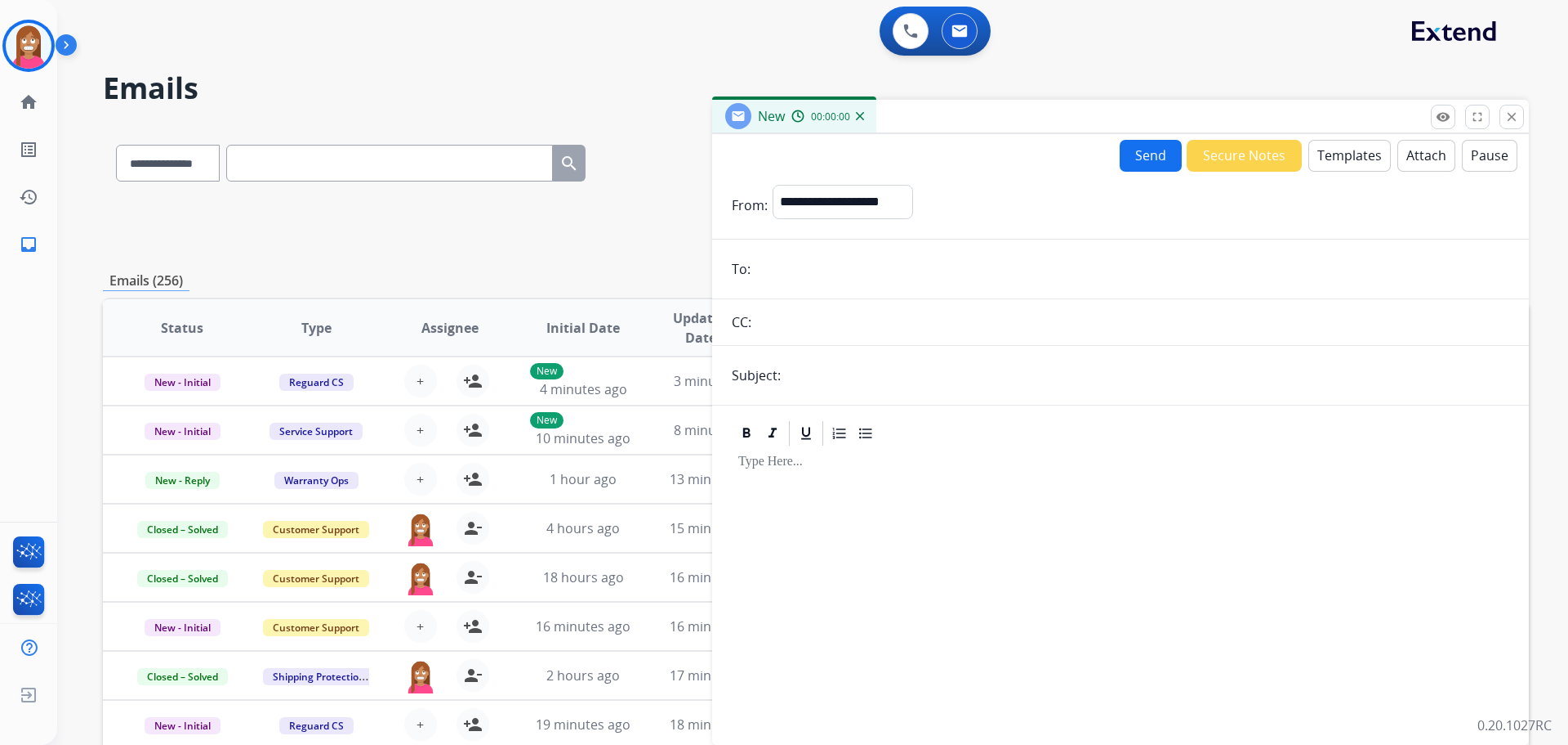
click at [1369, 124] on button "New Email" at bounding box center [1408, 140] width 79 height 32
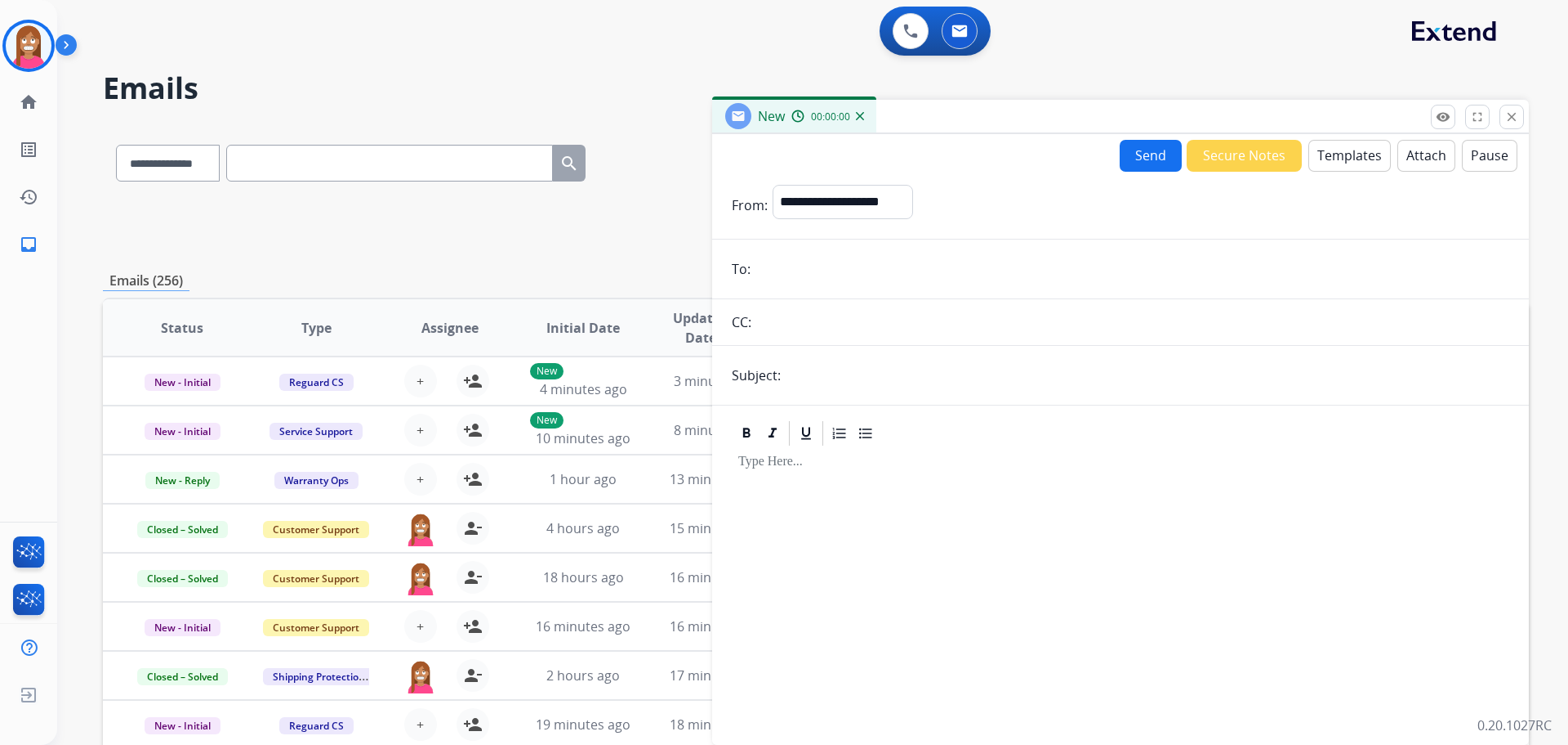
click at [1369, 124] on button "New Email" at bounding box center [1408, 140] width 79 height 32
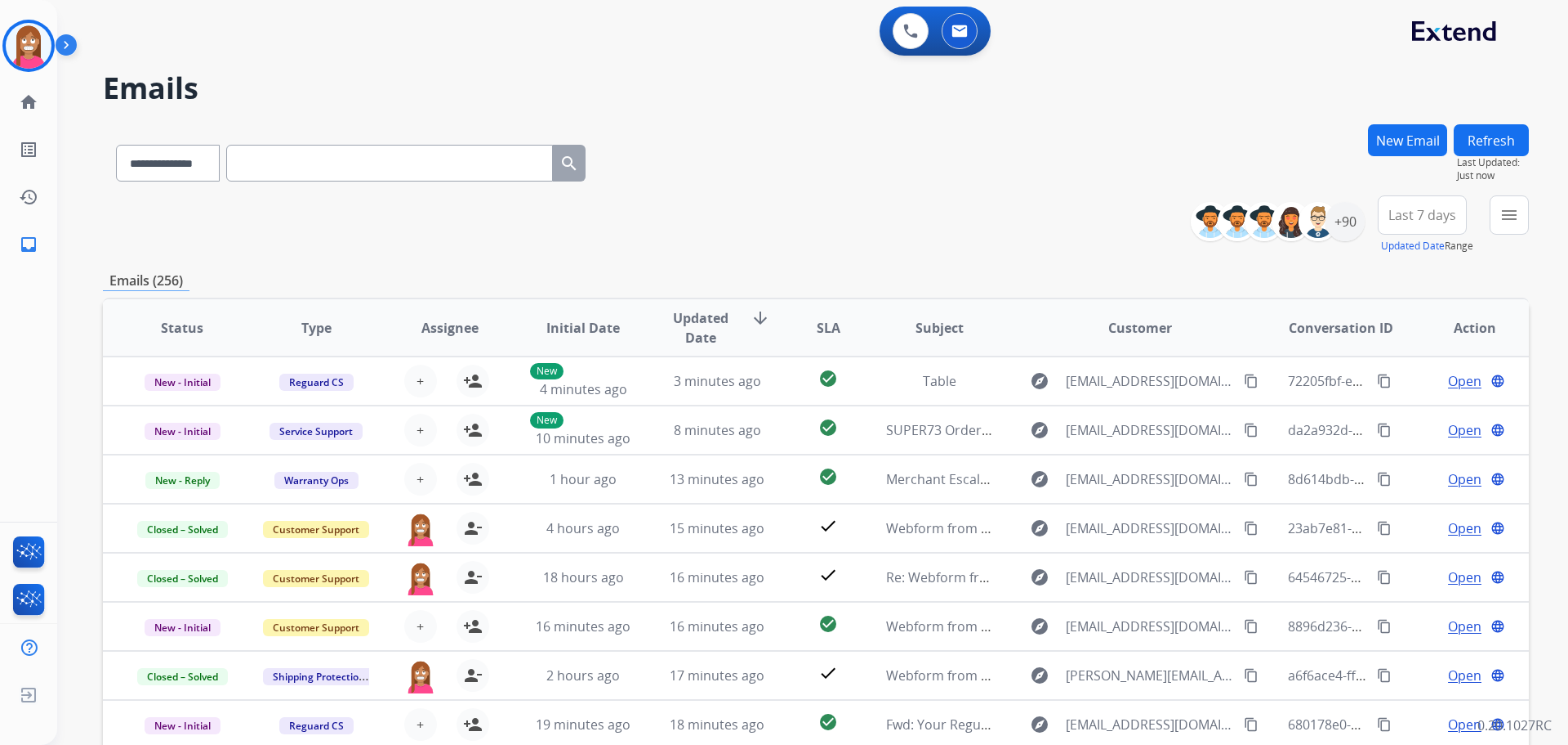
click at [1369, 124] on button "New Email" at bounding box center [1408, 140] width 79 height 32
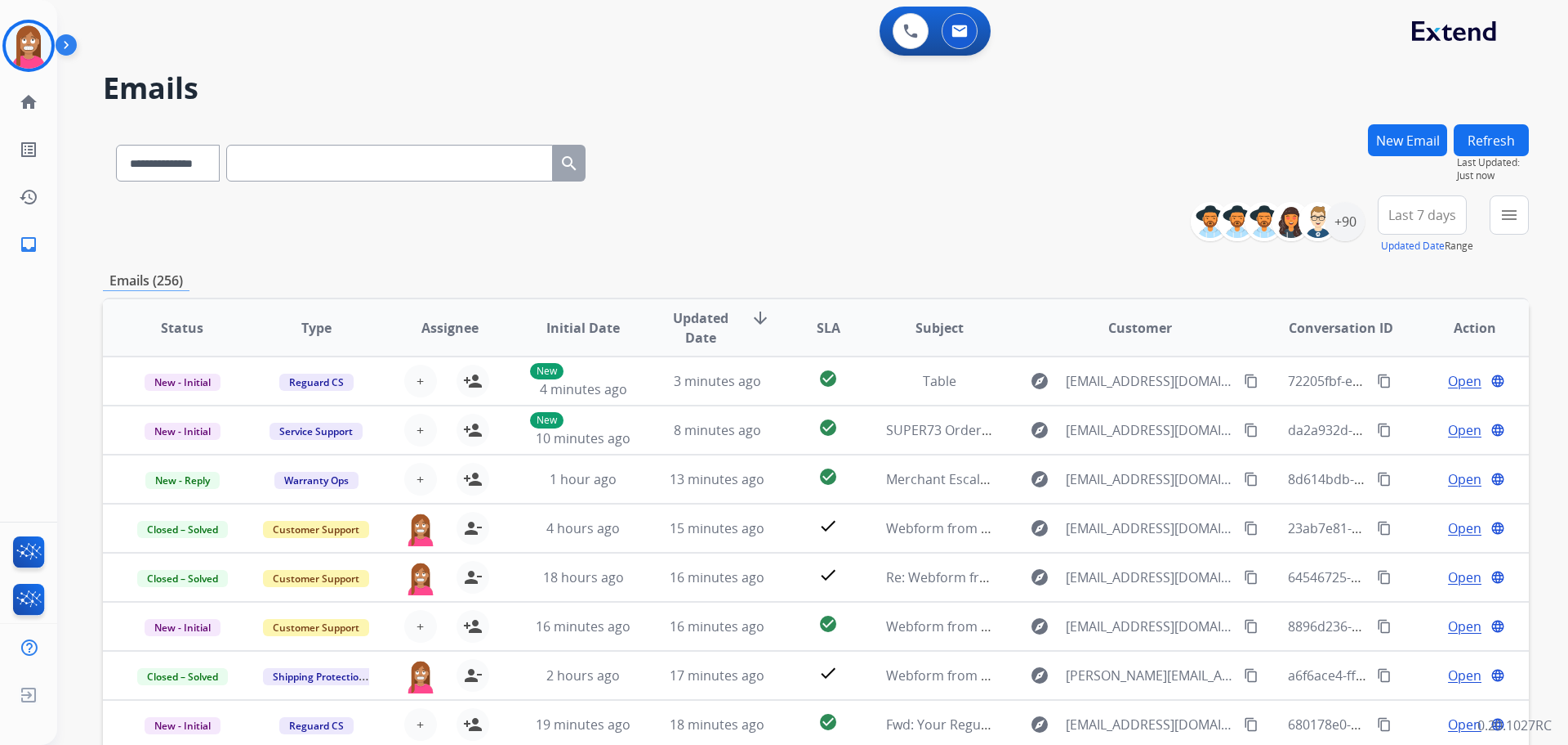
click at [1369, 124] on button "New Email" at bounding box center [1408, 140] width 79 height 32
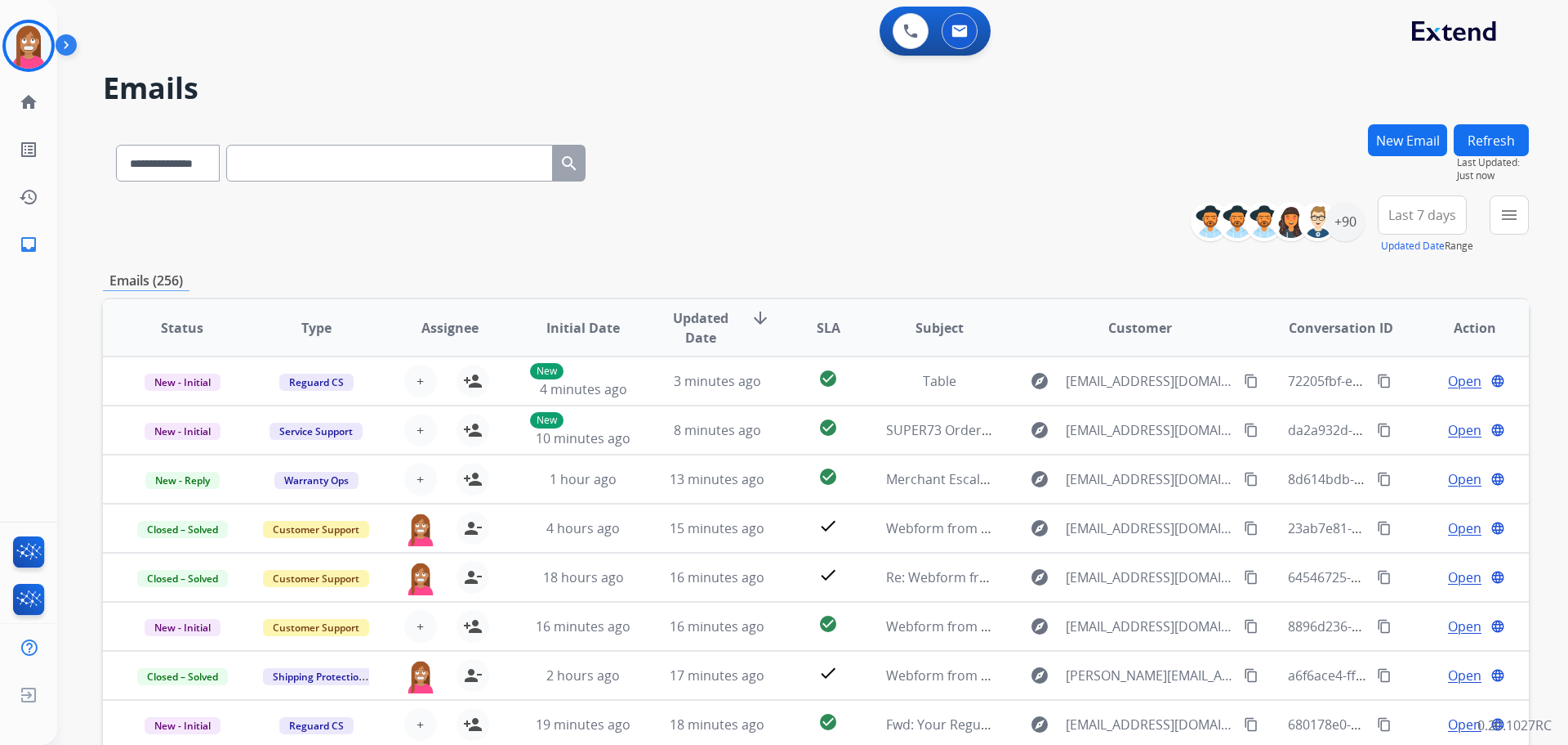
click at [1369, 124] on button "New Email" at bounding box center [1408, 140] width 79 height 32
click at [690, 38] on div "0 Voice Interactions 0 Email Interactions" at bounding box center [803, 32] width 1452 height 52
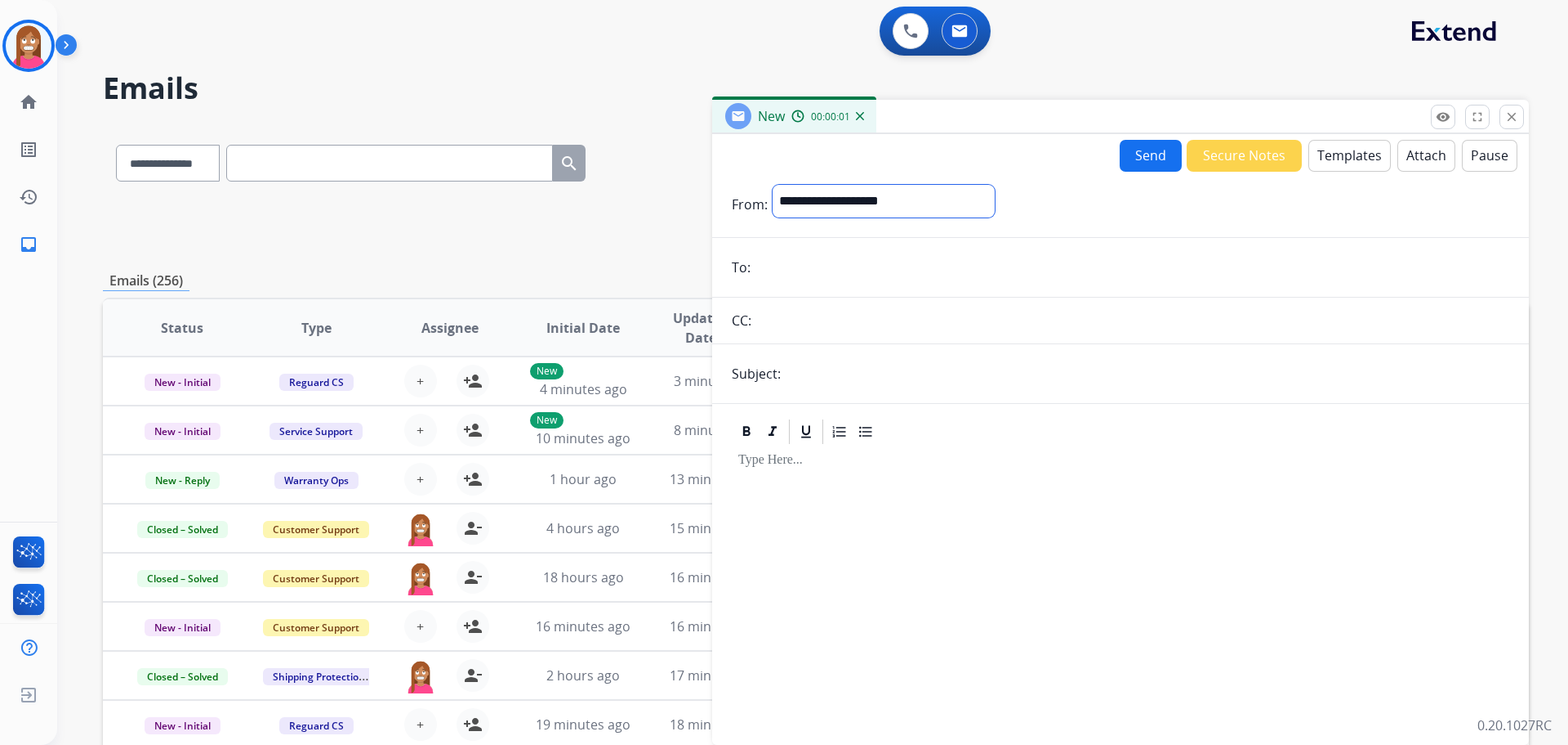
click at [772, 185] on select "**********" at bounding box center [884, 200] width 223 height 32
select select "**********"
click at [772, 185] on select "**********" at bounding box center [884, 200] width 223 height 32
paste input "**********"
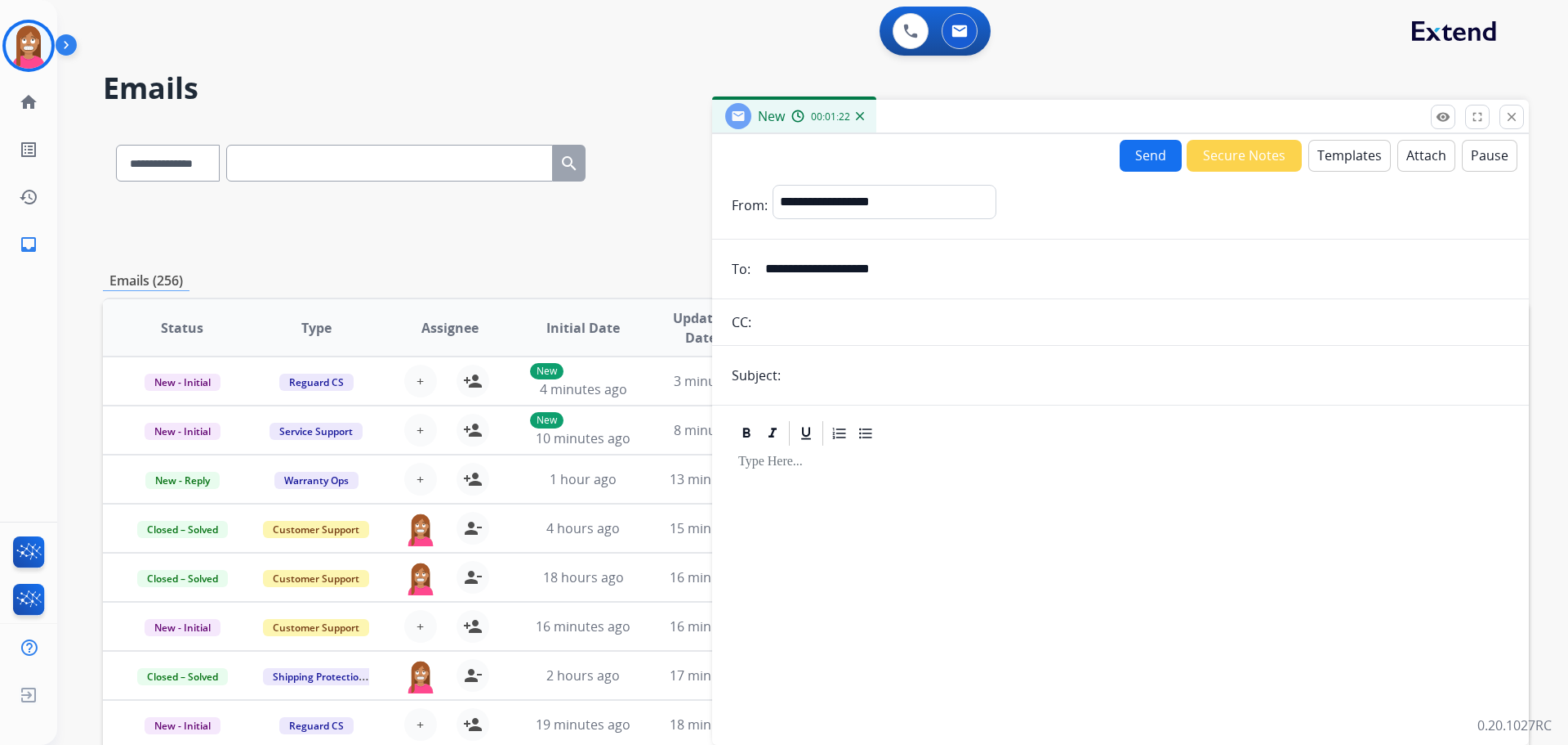
type input "**********"
drag, startPoint x: 806, startPoint y: 387, endPoint x: 812, endPoint y: 405, distance: 19.0
click at [806, 387] on input "text" at bounding box center [1147, 375] width 724 height 32
type input "**********"
click at [1329, 151] on button "Templates" at bounding box center [1349, 156] width 83 height 32
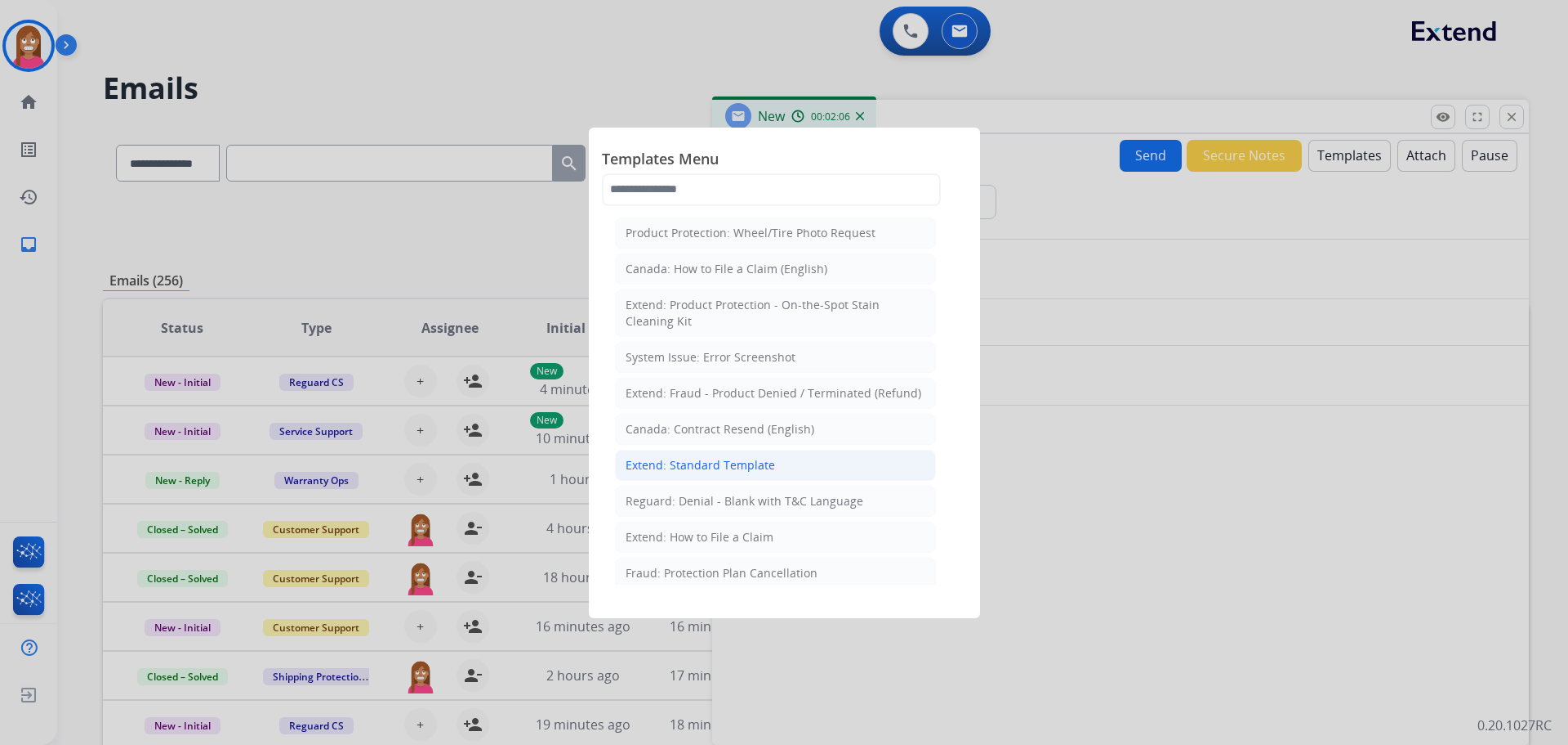
click at [688, 465] on div "Extend: Standard Template" at bounding box center [700, 465] width 149 height 17
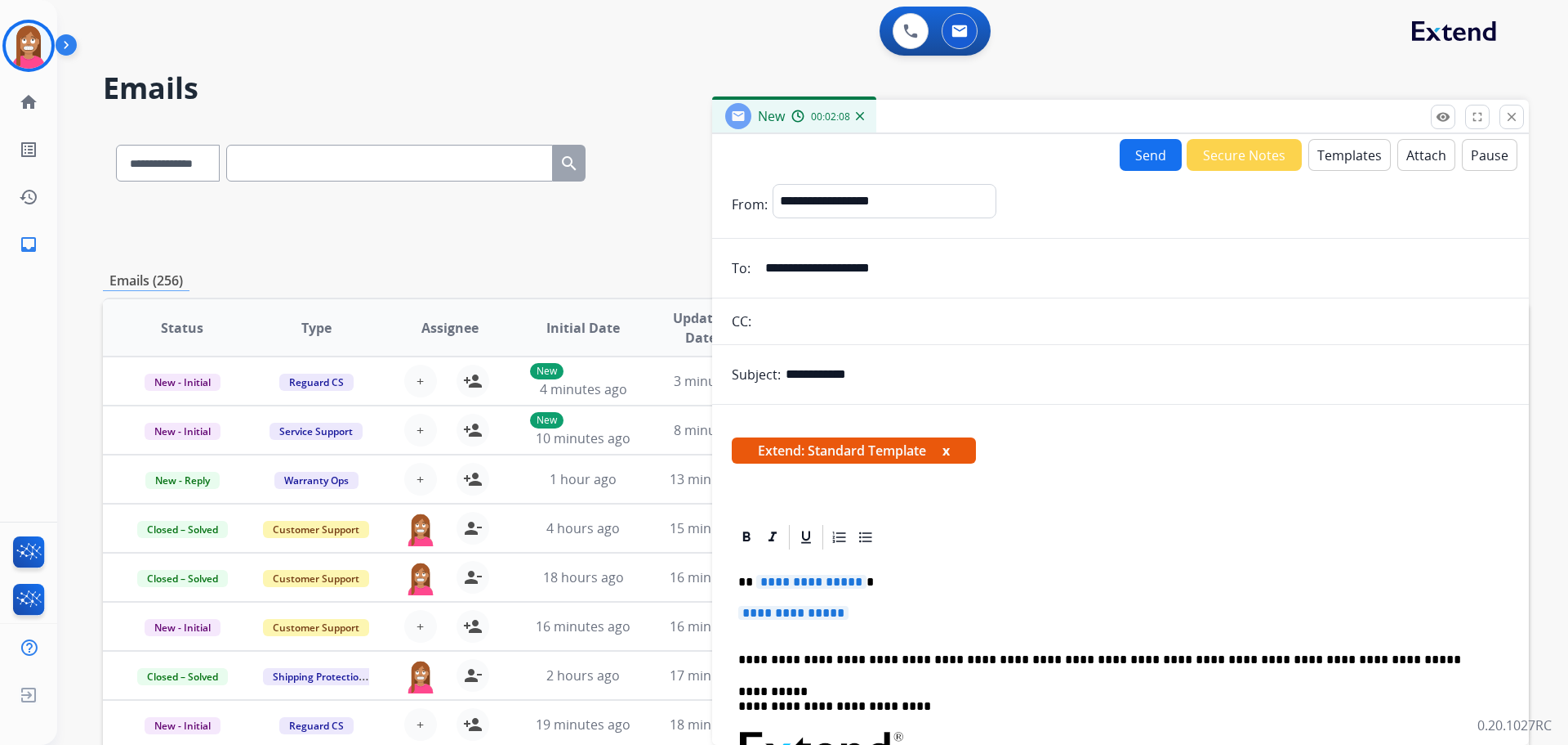
click at [806, 585] on span "**********" at bounding box center [811, 581] width 110 height 14
click at [765, 622] on p "**********" at bounding box center [1120, 621] width 765 height 31
click at [769, 614] on span "**********" at bounding box center [793, 612] width 110 height 14
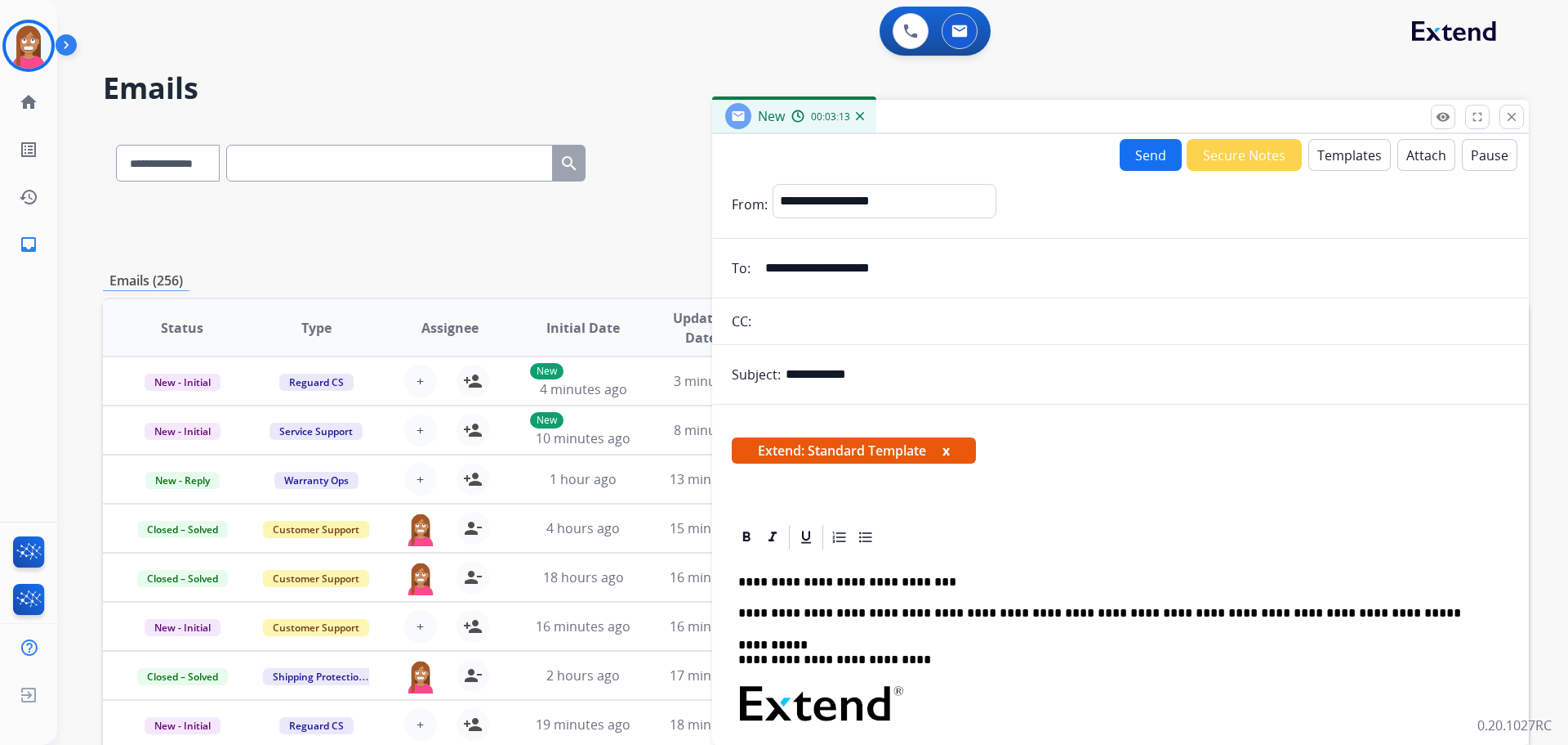
click at [820, 580] on p "**********" at bounding box center [1114, 582] width 751 height 15
click at [942, 587] on p "**********" at bounding box center [1114, 582] width 751 height 15
click at [1356, 583] on p "**********" at bounding box center [1114, 582] width 751 height 15
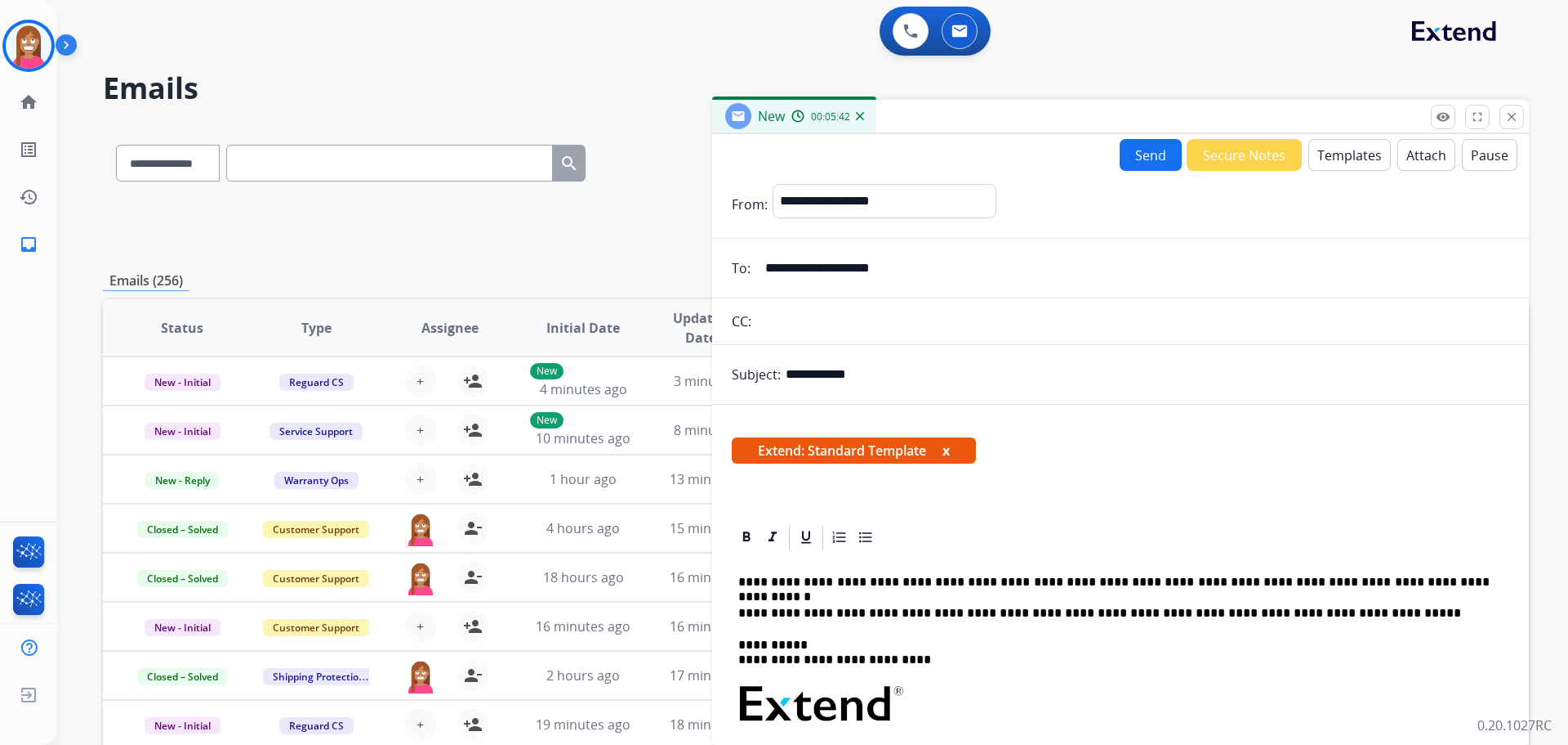
click at [1447, 580] on p "**********" at bounding box center [1114, 582] width 751 height 15
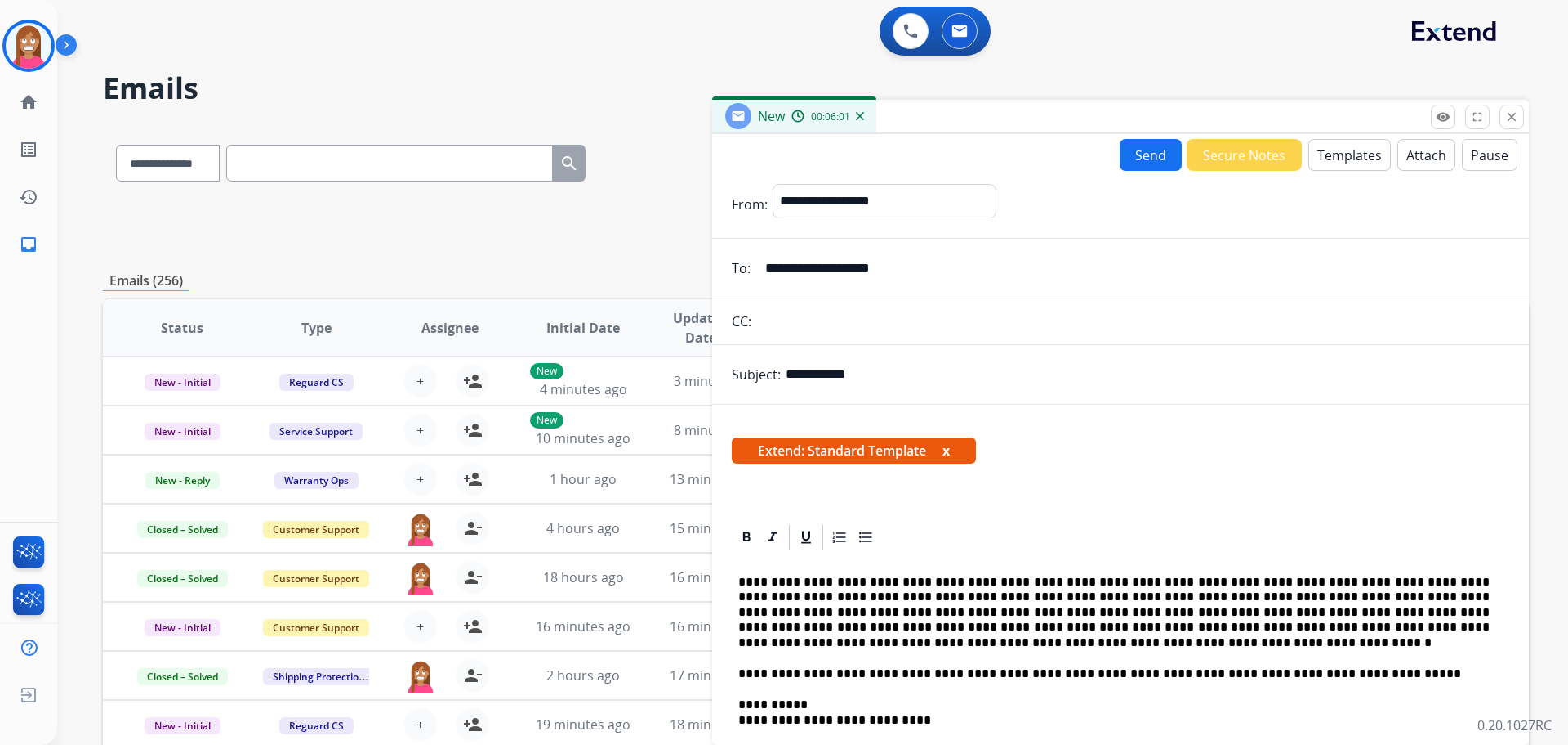
click at [1430, 576] on p "**********" at bounding box center [1114, 611] width 751 height 75
click at [772, 642] on p "**********" at bounding box center [1114, 611] width 751 height 75
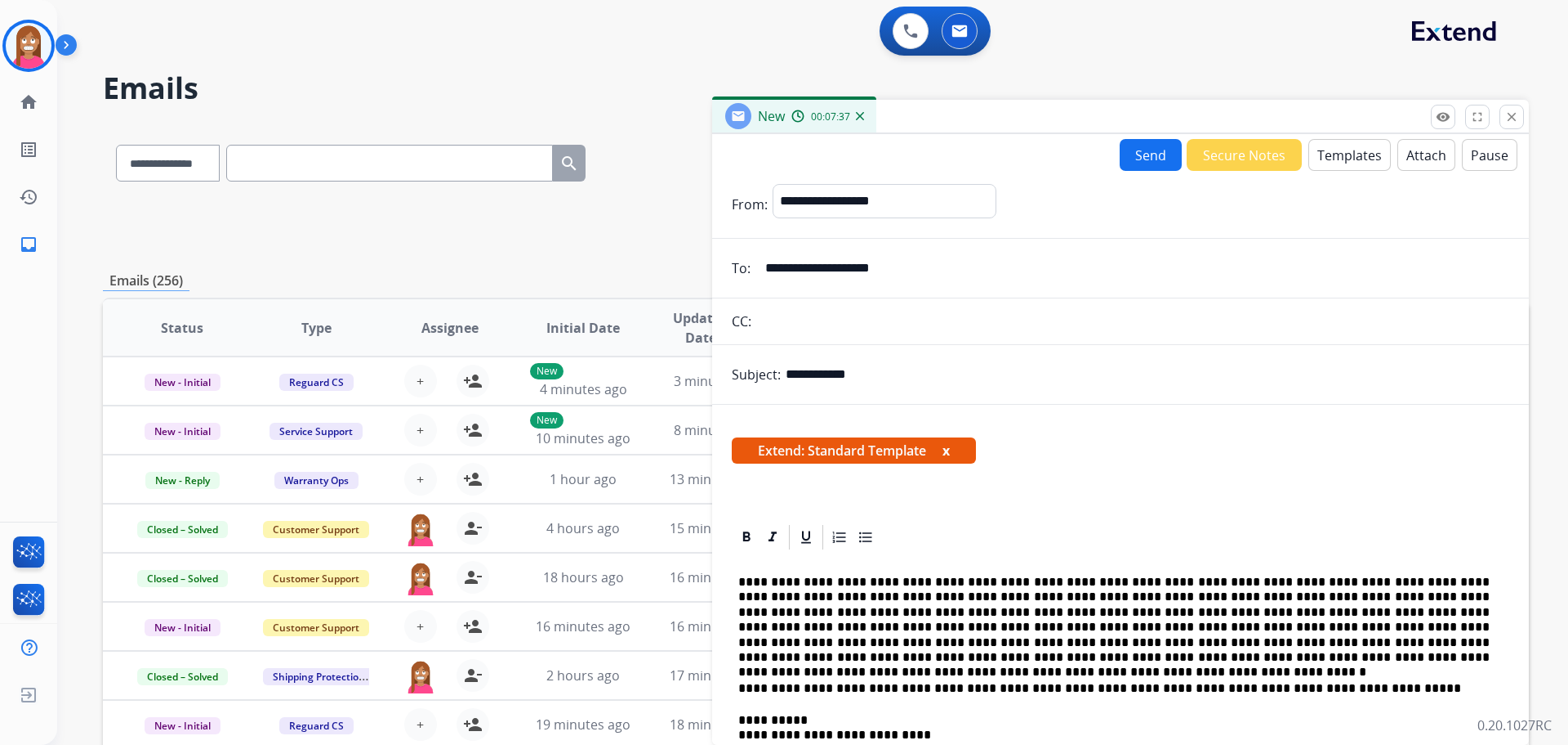
click at [1142, 153] on button "Send" at bounding box center [1151, 155] width 62 height 32
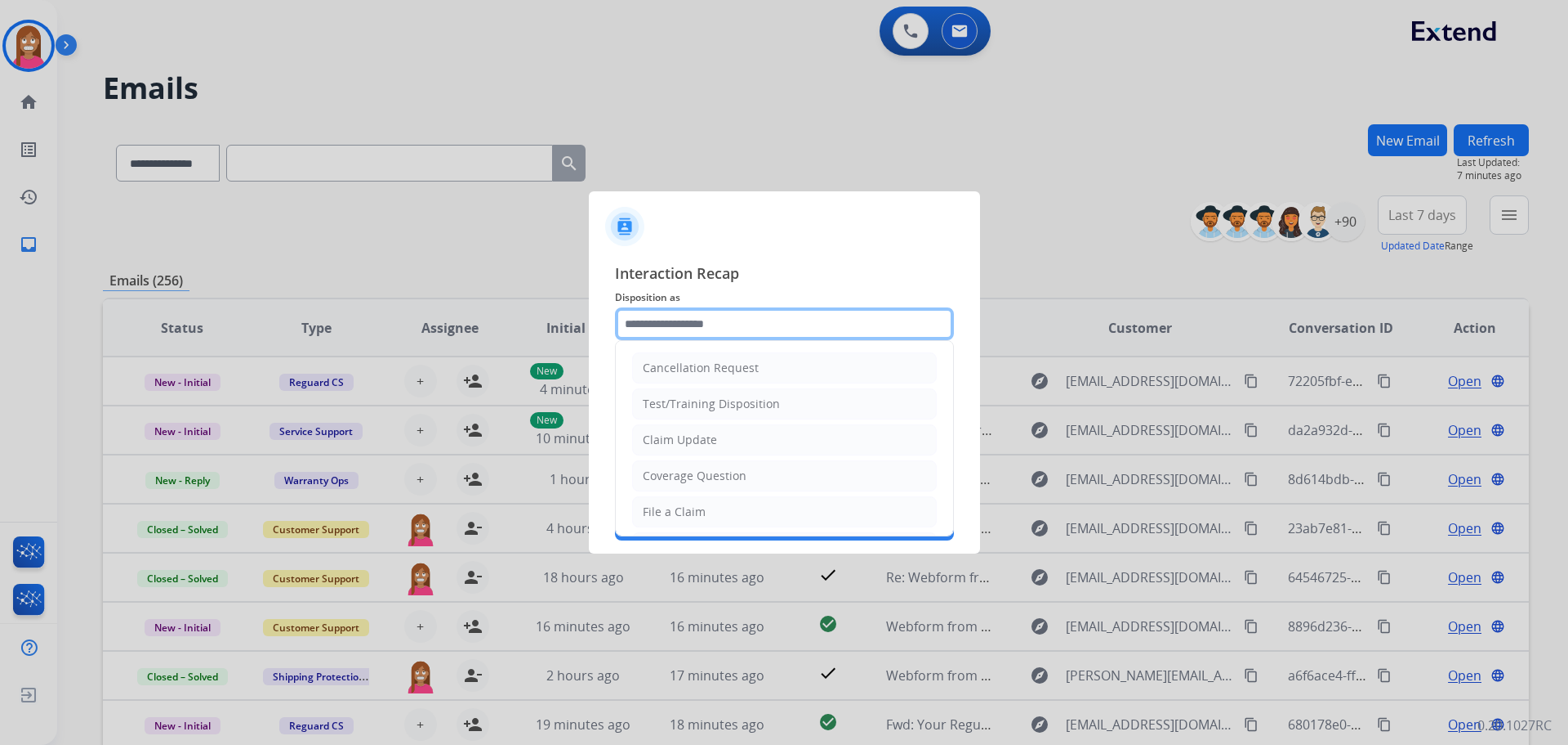
click at [682, 336] on input "text" at bounding box center [784, 323] width 339 height 32
click at [652, 443] on div "Claim Update" at bounding box center [680, 440] width 74 height 17
type input "**********"
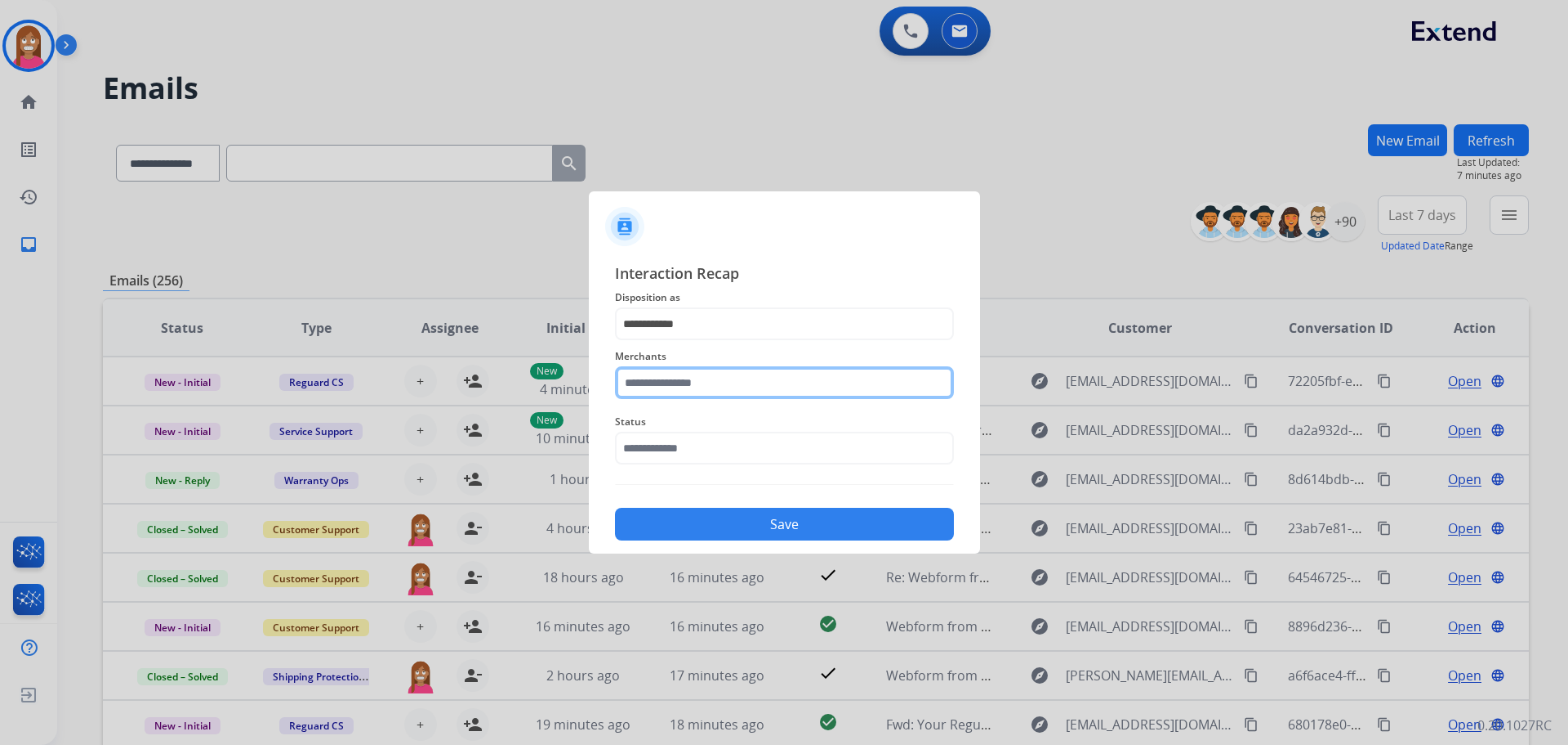
click at [660, 381] on input "text" at bounding box center [784, 382] width 339 height 32
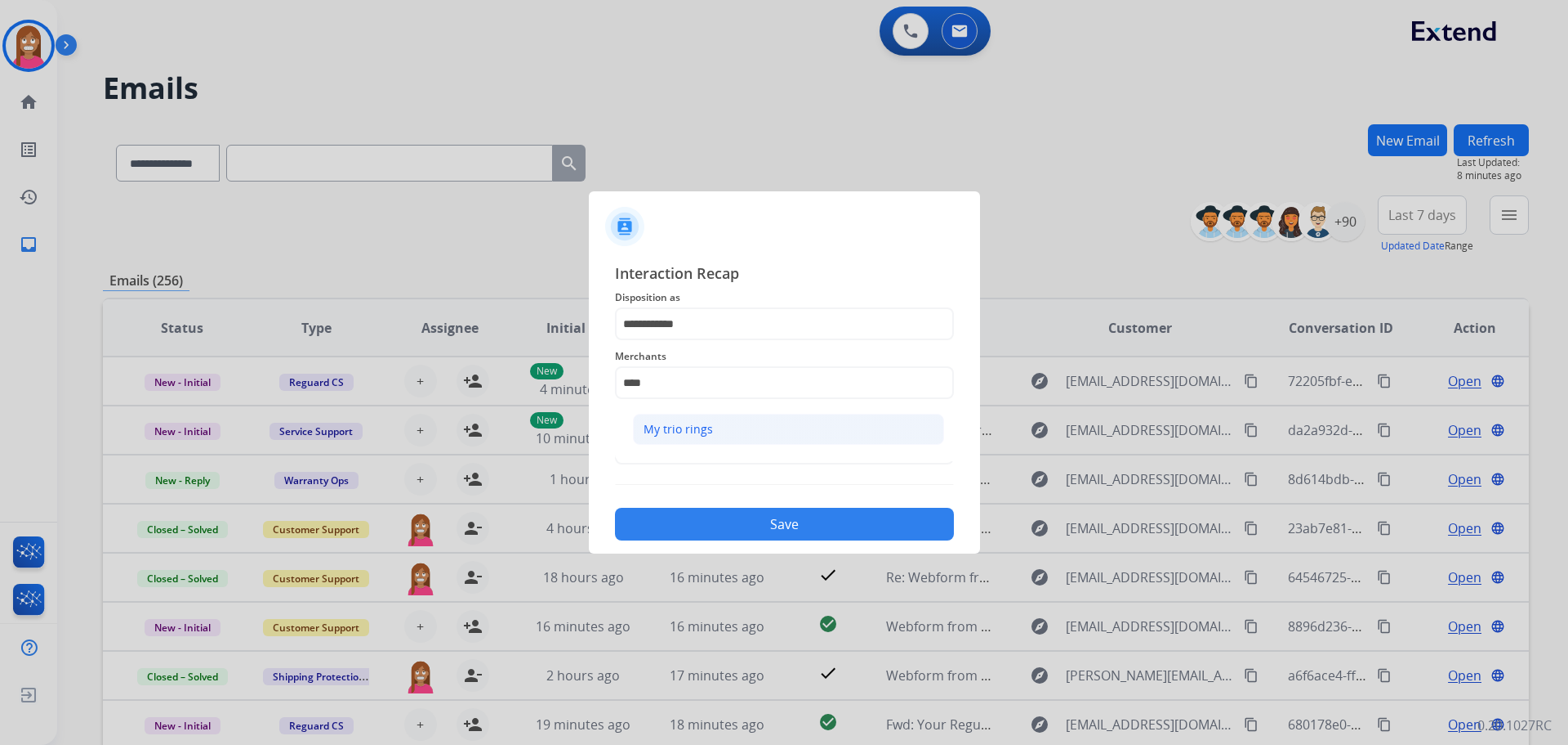
click at [679, 441] on li "My trio rings" at bounding box center [789, 429] width 312 height 31
type input "**********"
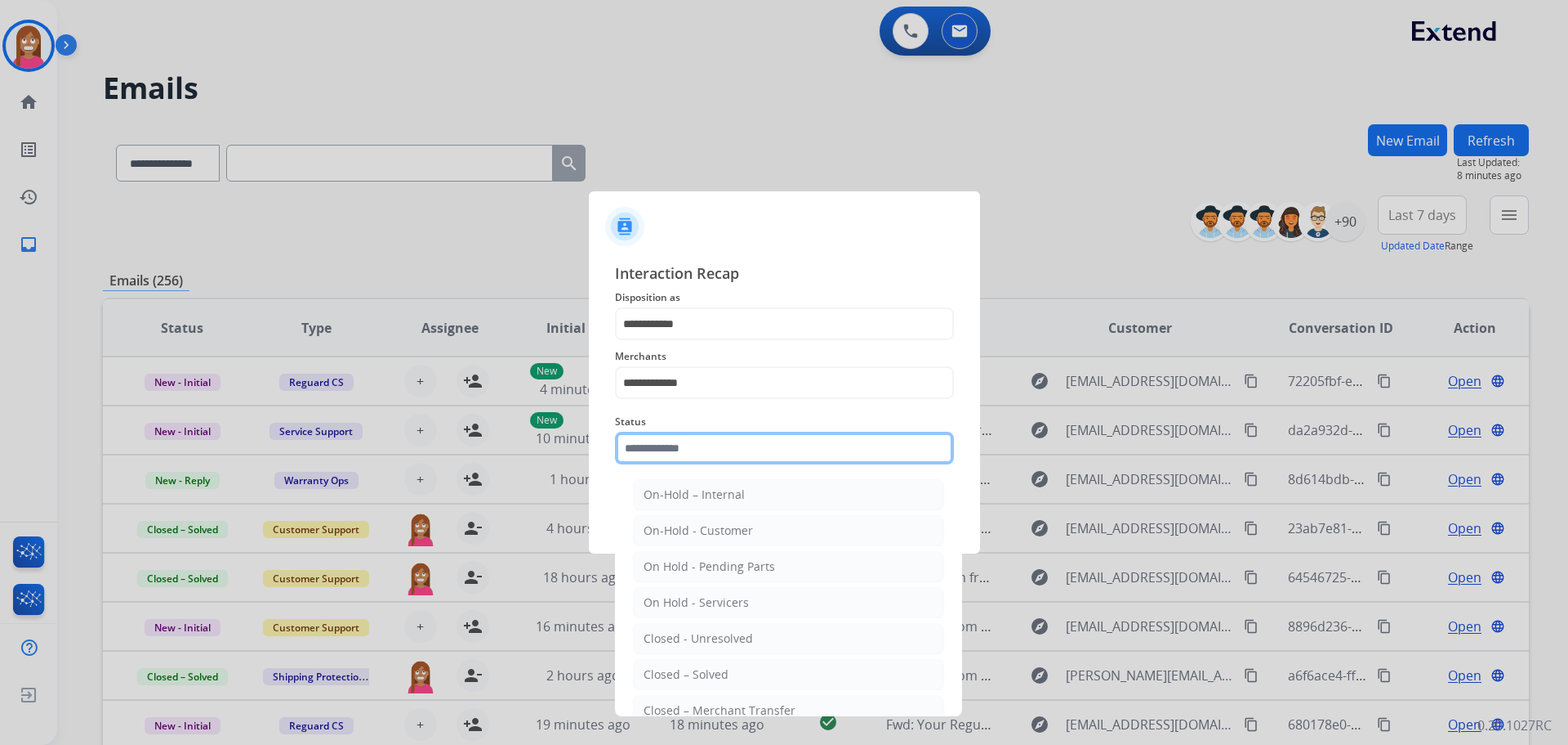
click at [672, 456] on input "text" at bounding box center [784, 447] width 339 height 32
click at [704, 668] on div "Closed – Solved" at bounding box center [686, 674] width 85 height 17
type input "**********"
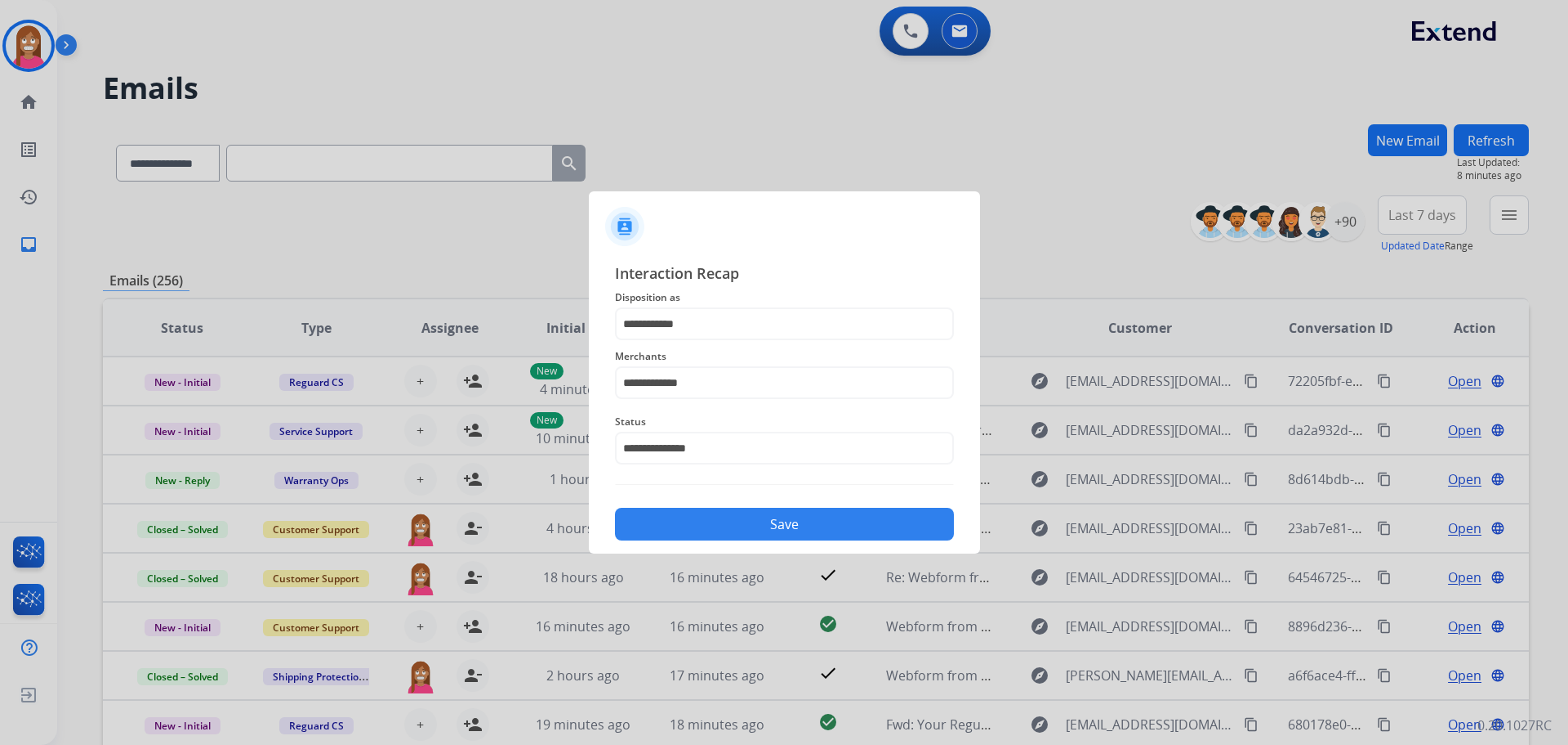
drag, startPoint x: 709, startPoint y: 520, endPoint x: 1456, endPoint y: 461, distance: 749.3
click at [710, 517] on button "Save" at bounding box center [784, 523] width 339 height 32
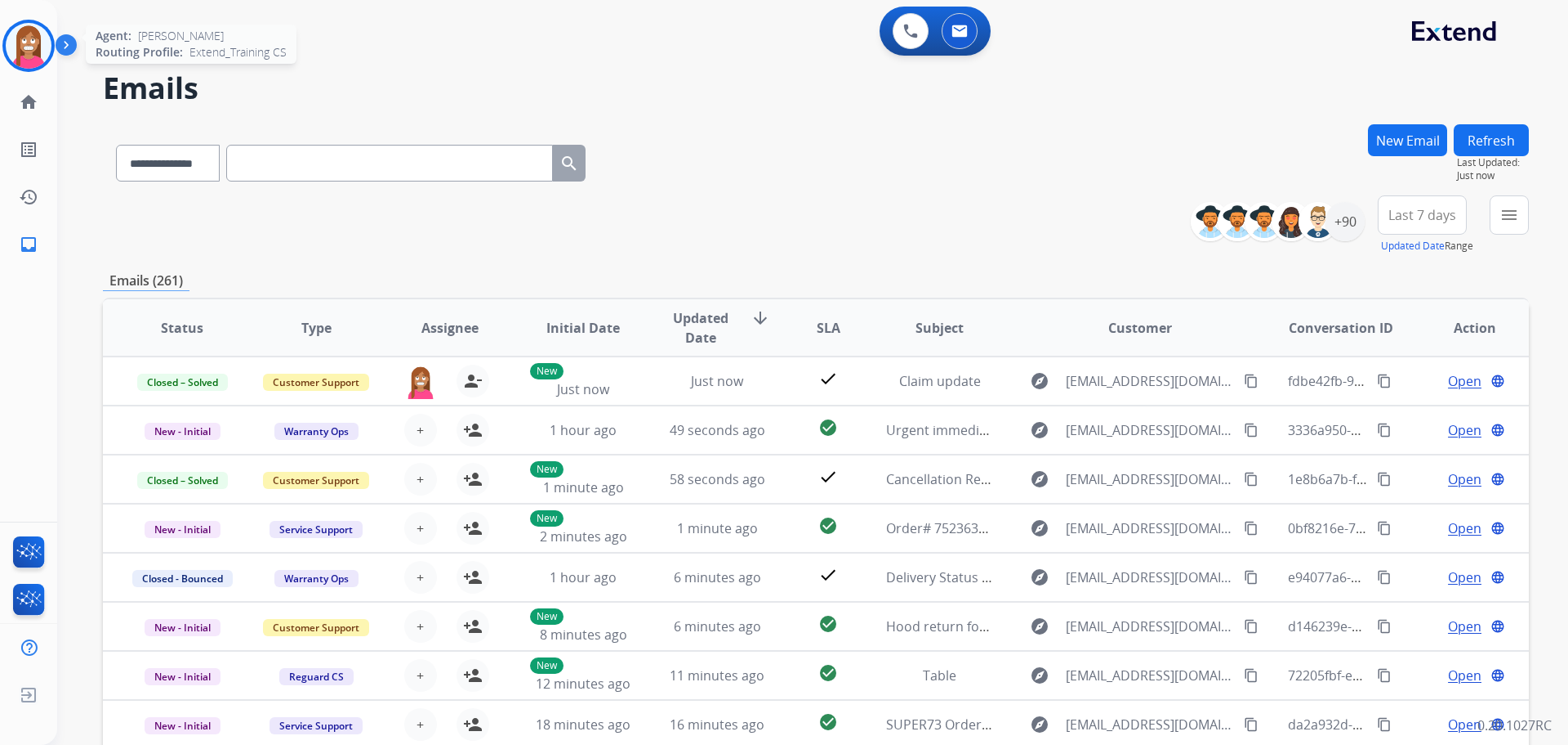
click at [31, 58] on img at bounding box center [28, 45] width 45 height 45
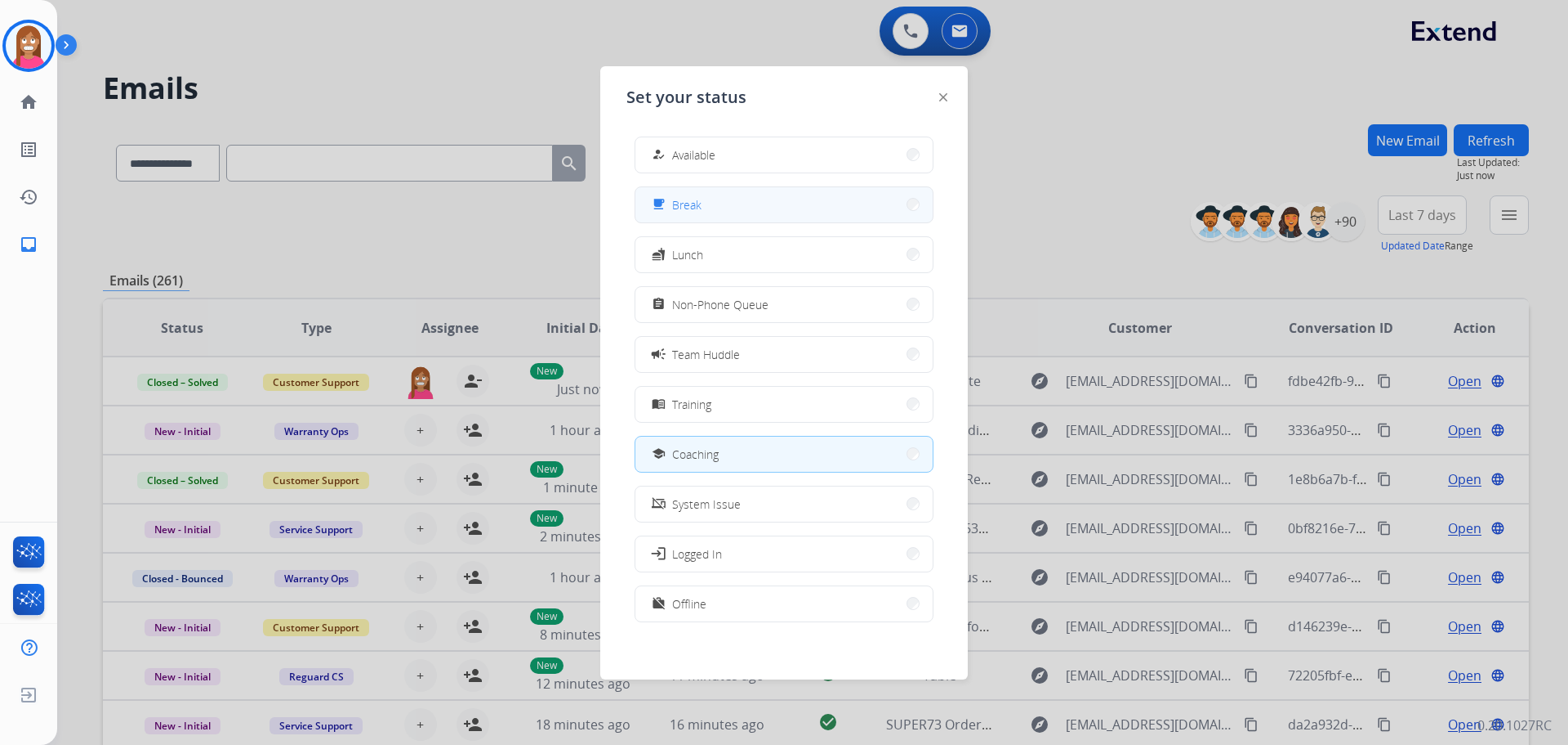
click at [672, 215] on button "free_breakfast Break" at bounding box center [784, 205] width 298 height 35
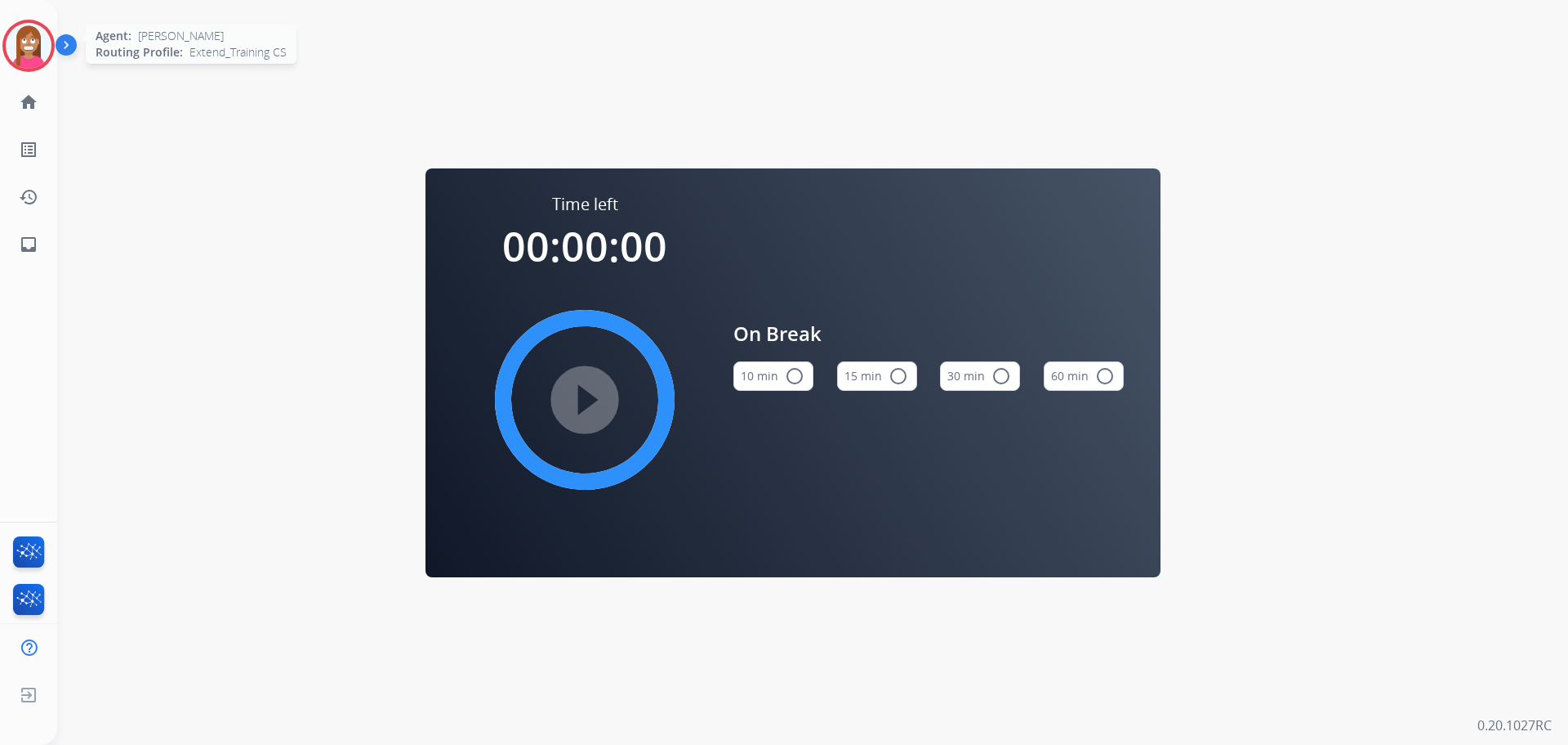
click at [10, 51] on img at bounding box center [28, 45] width 45 height 45
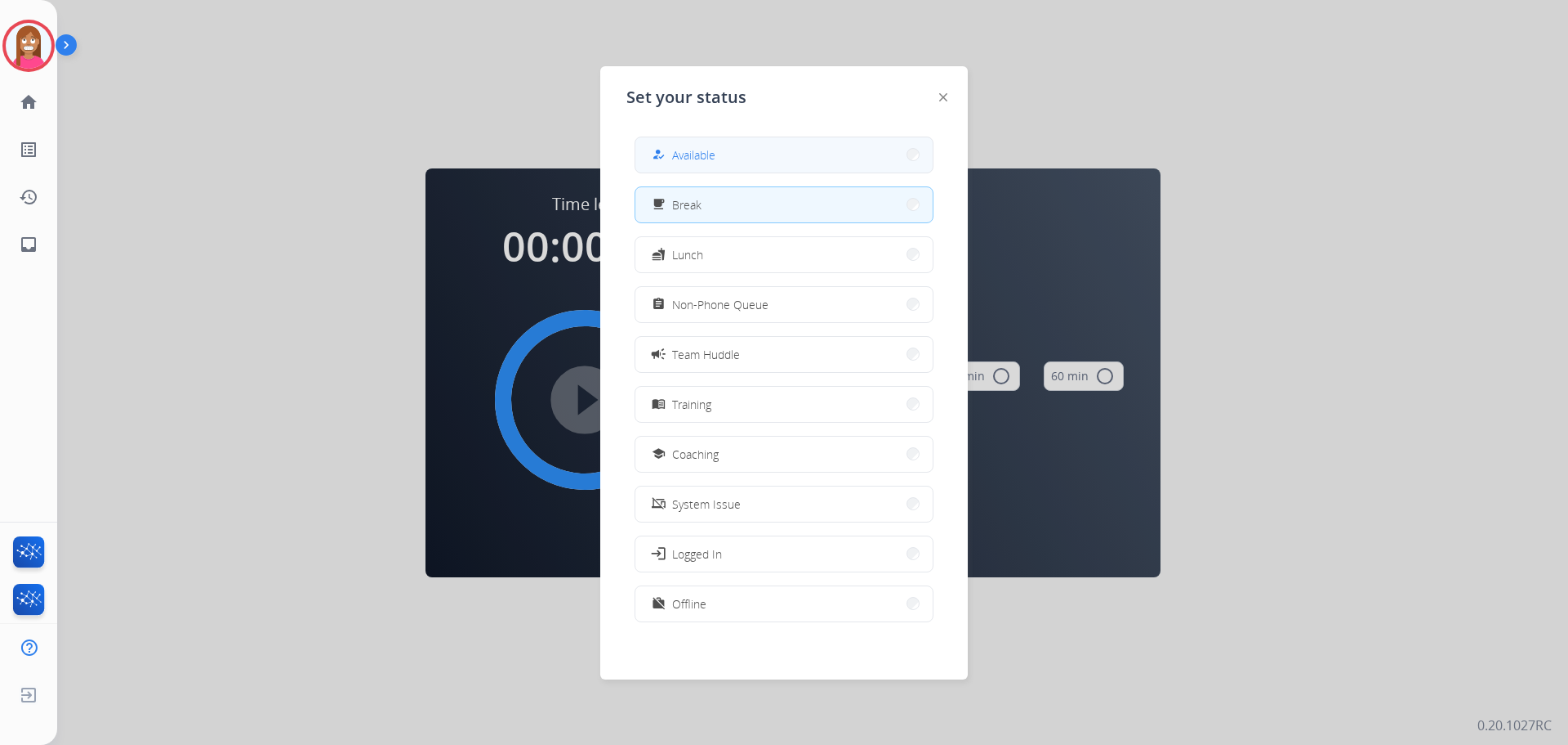
click at [682, 148] on span "Available" at bounding box center [694, 155] width 44 height 18
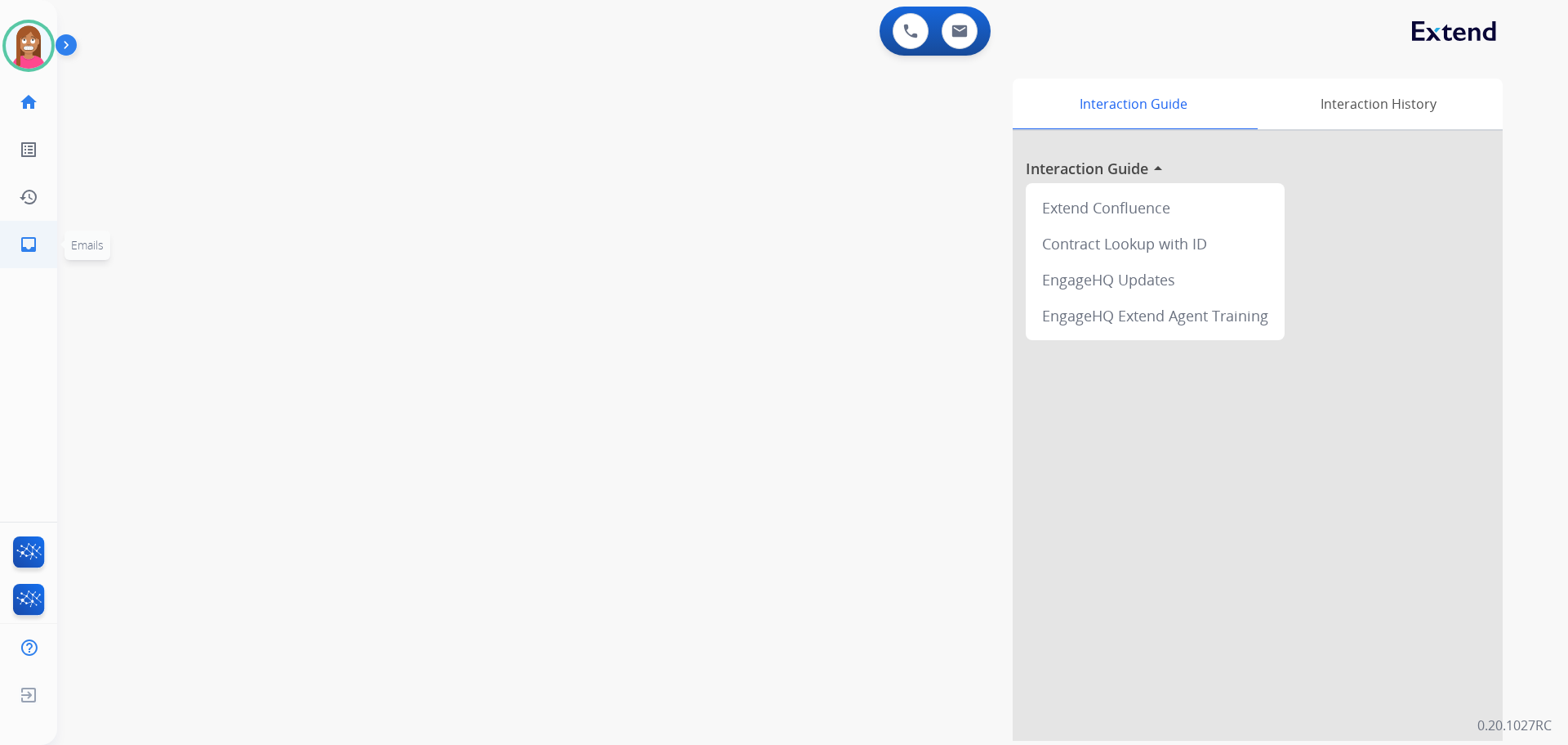
click at [24, 234] on link "inbox Emails" at bounding box center [28, 244] width 45 height 45
select select "**********"
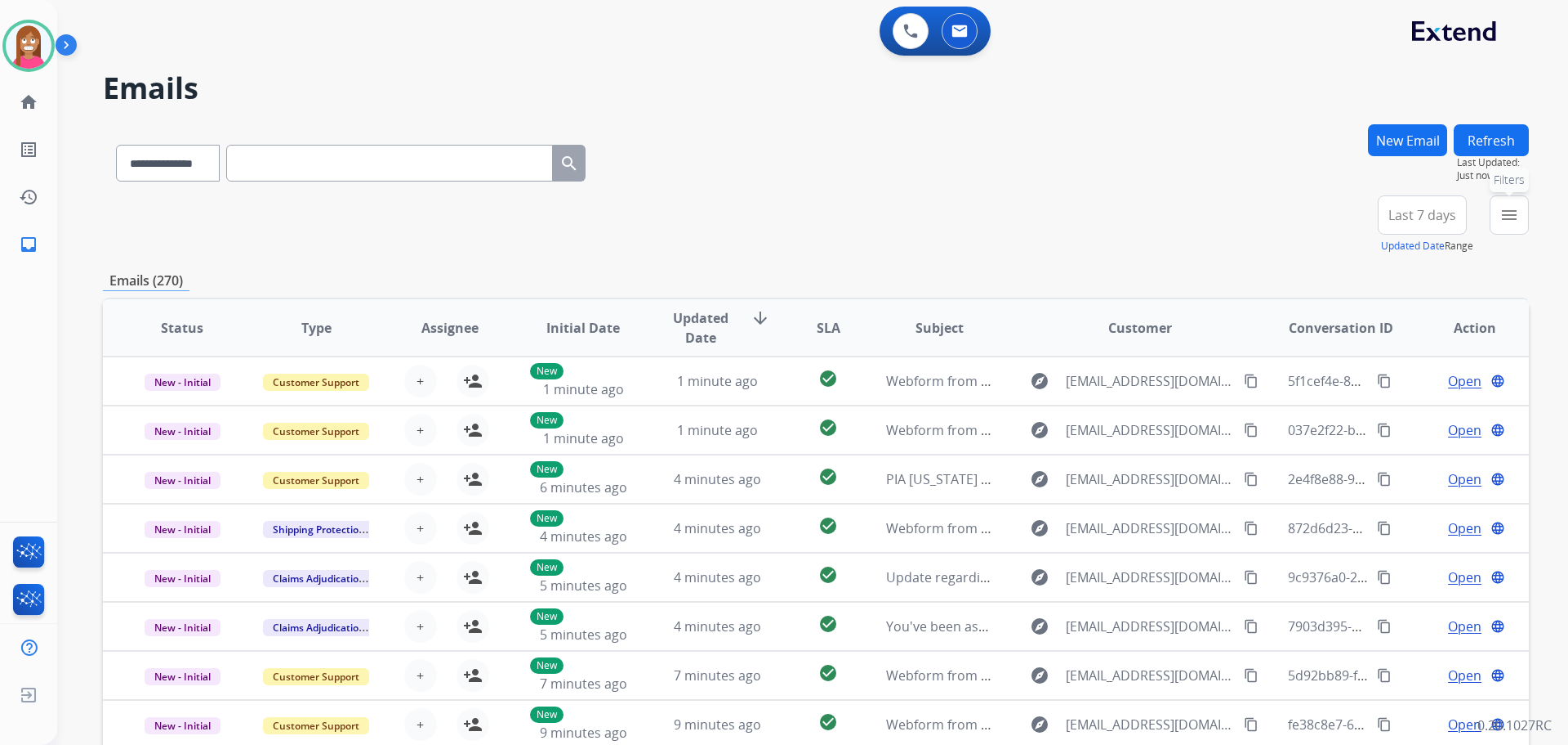
click at [1510, 222] on mat-icon "menu" at bounding box center [1509, 214] width 19 height 19
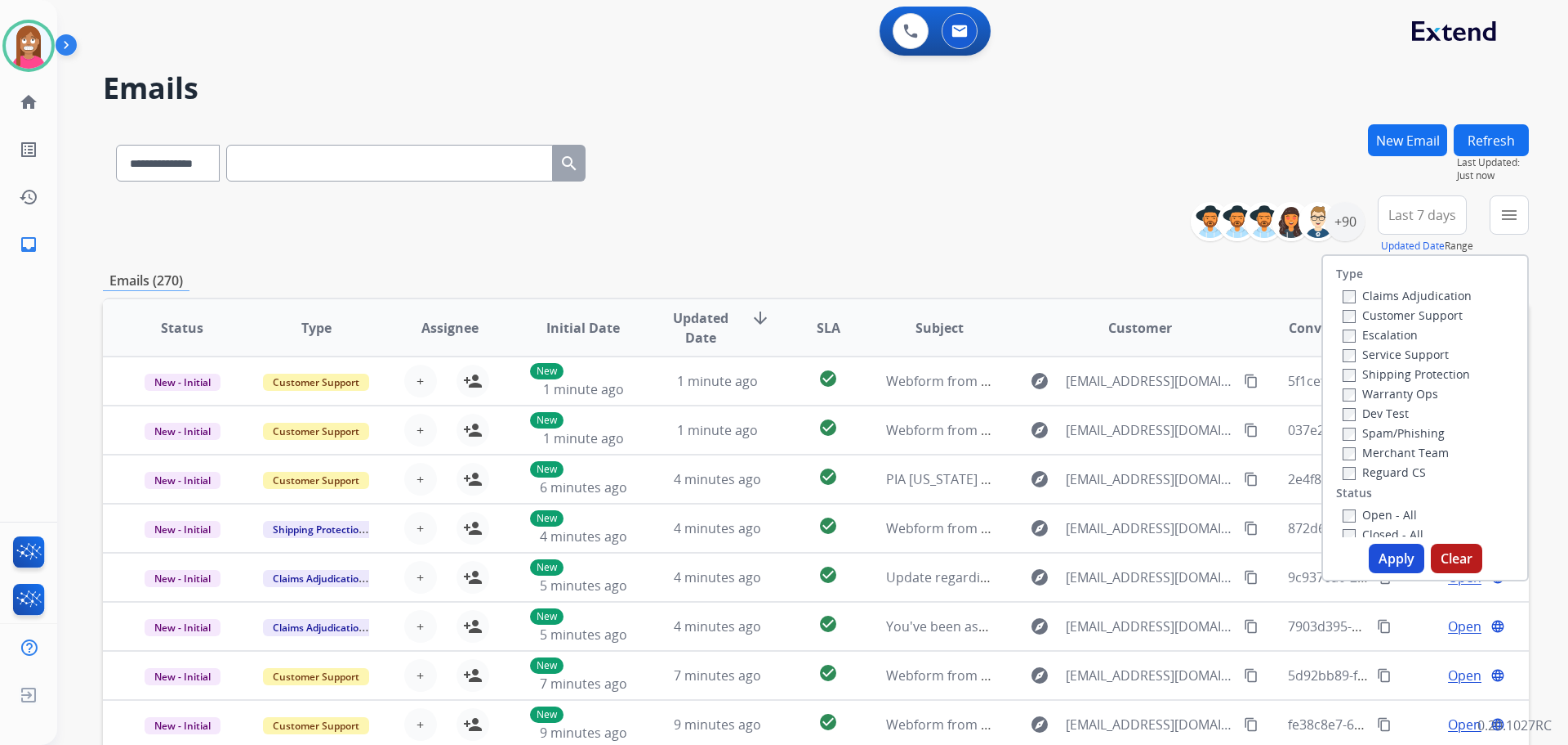
click at [1346, 317] on label "Customer Support" at bounding box center [1403, 315] width 121 height 16
click at [1357, 372] on label "Shipping Protection" at bounding box center [1406, 374] width 127 height 16
click at [1359, 469] on label "Reguard CS" at bounding box center [1384, 471] width 83 height 16
click at [1356, 514] on label "Open - All" at bounding box center [1380, 514] width 74 height 16
click at [1356, 547] on div "Apply Clear" at bounding box center [1425, 559] width 204 height 30
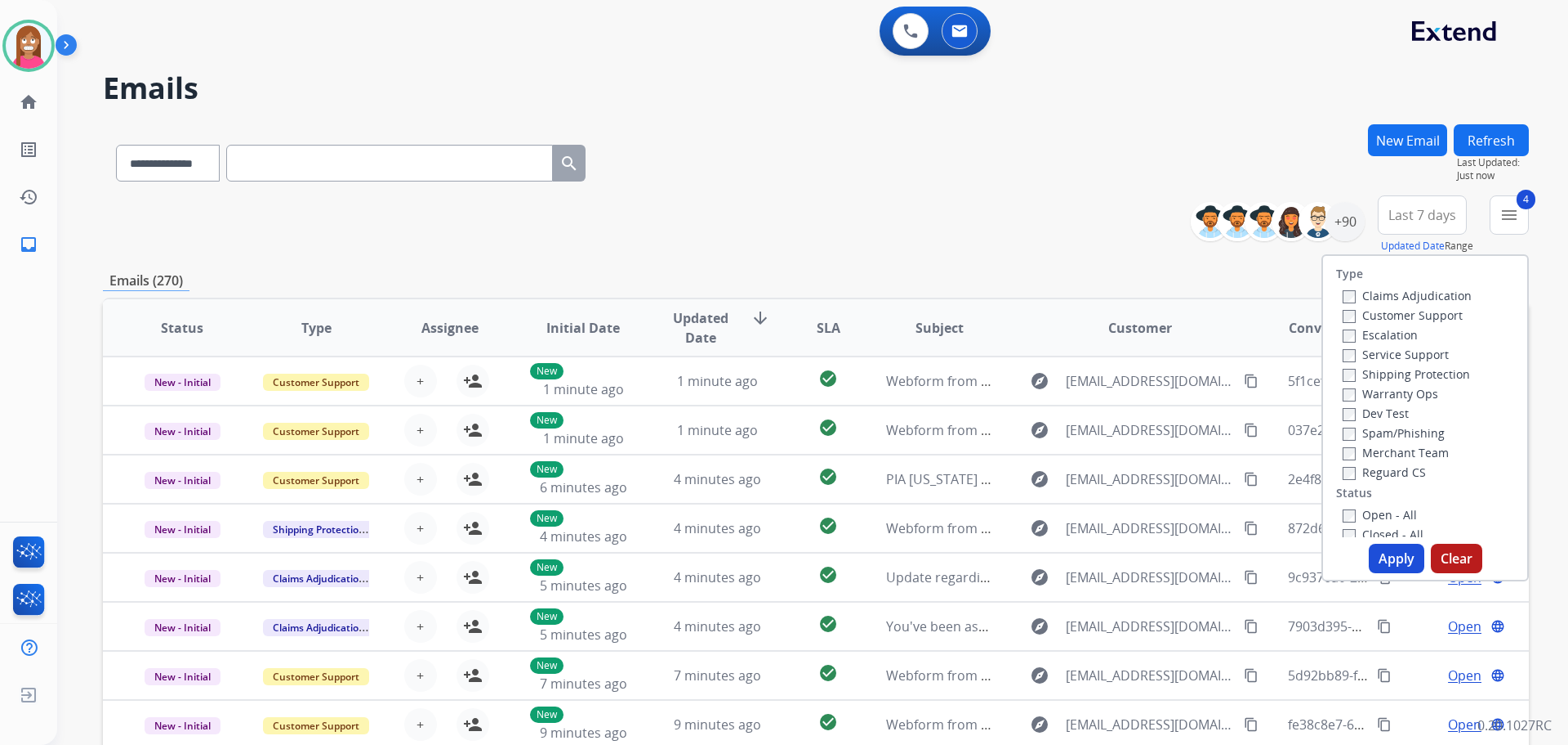
click at [1379, 555] on button "Apply" at bounding box center [1397, 559] width 56 height 30
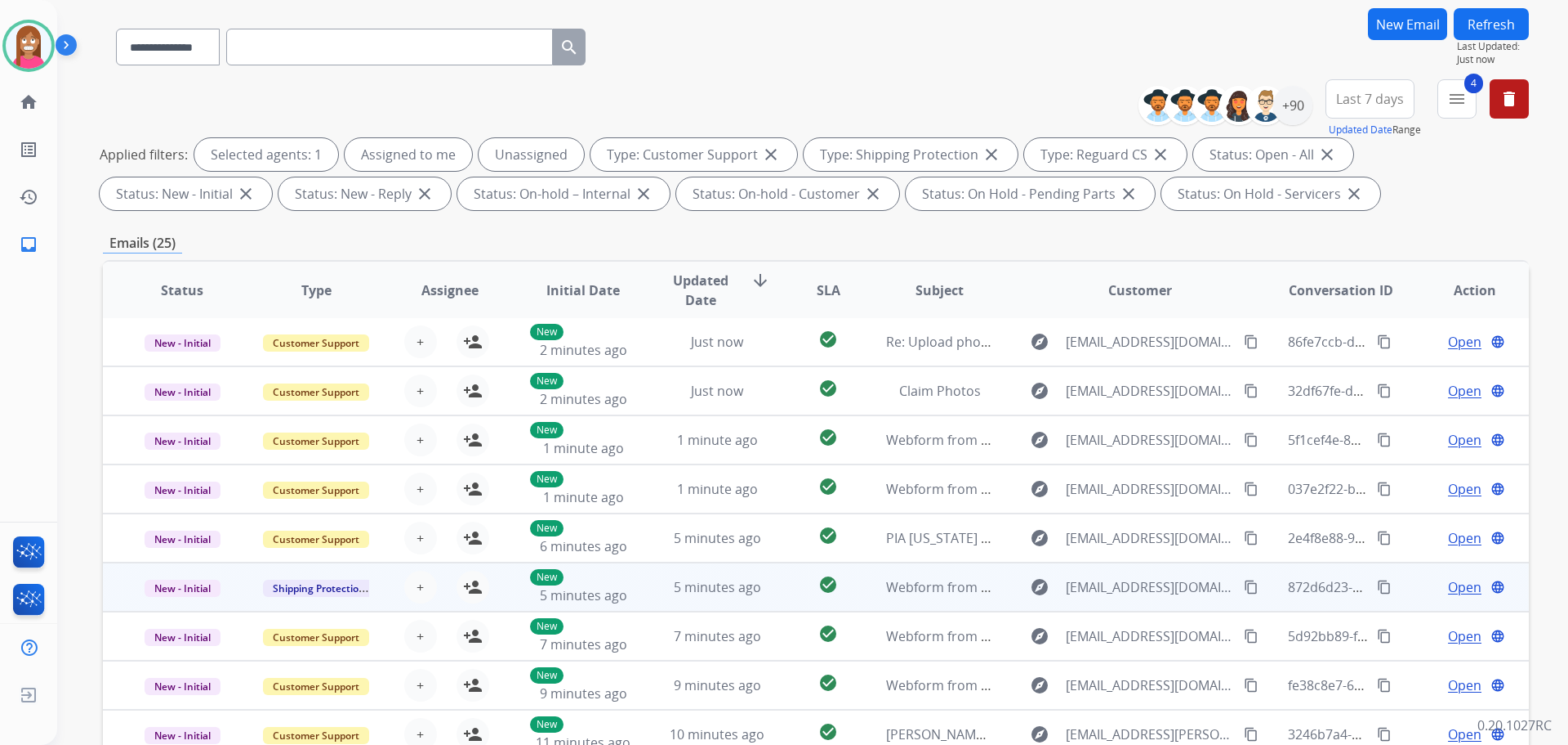
scroll to position [163, 0]
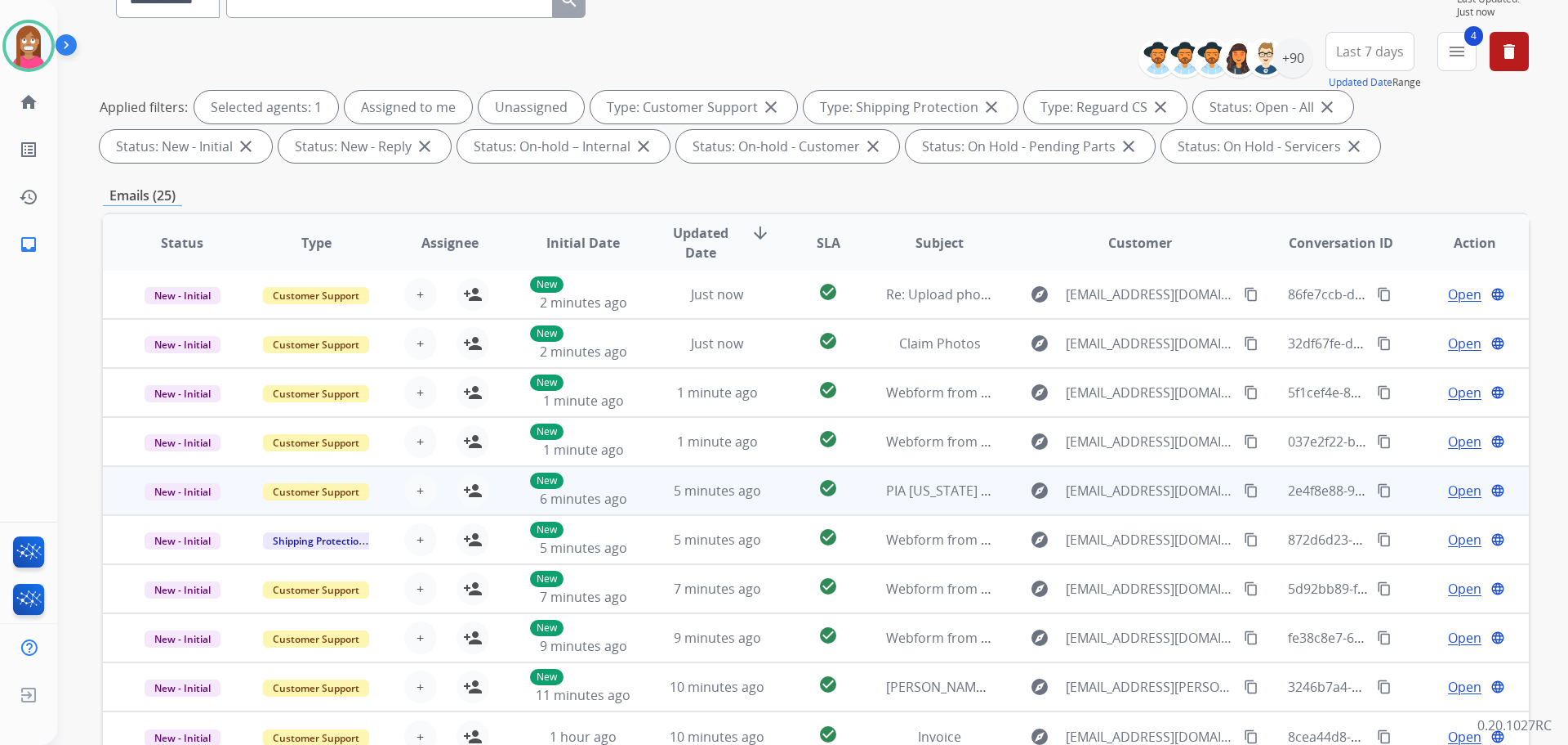
click at [777, 505] on td "check_circle" at bounding box center [816, 490] width 89 height 49
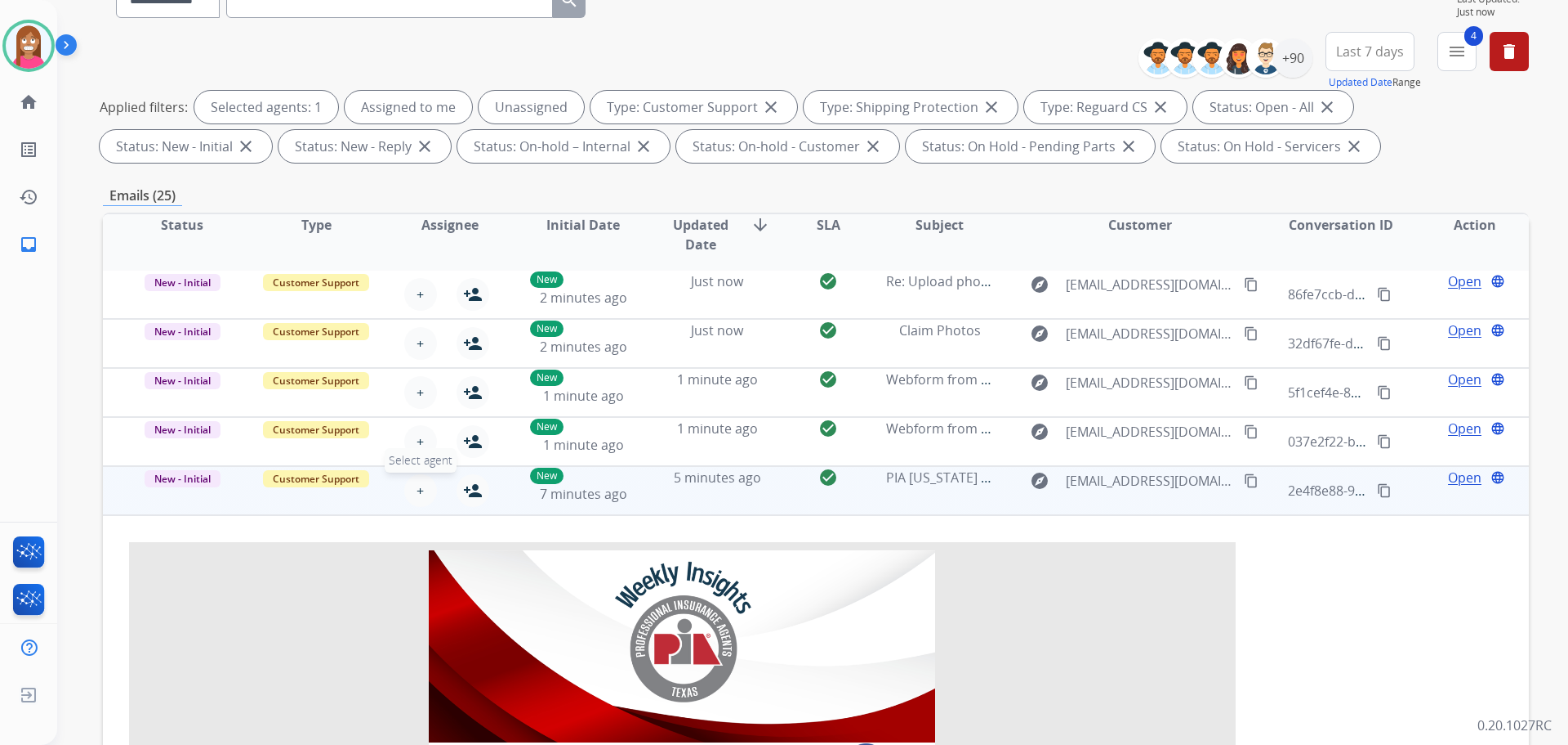
scroll to position [196, 0]
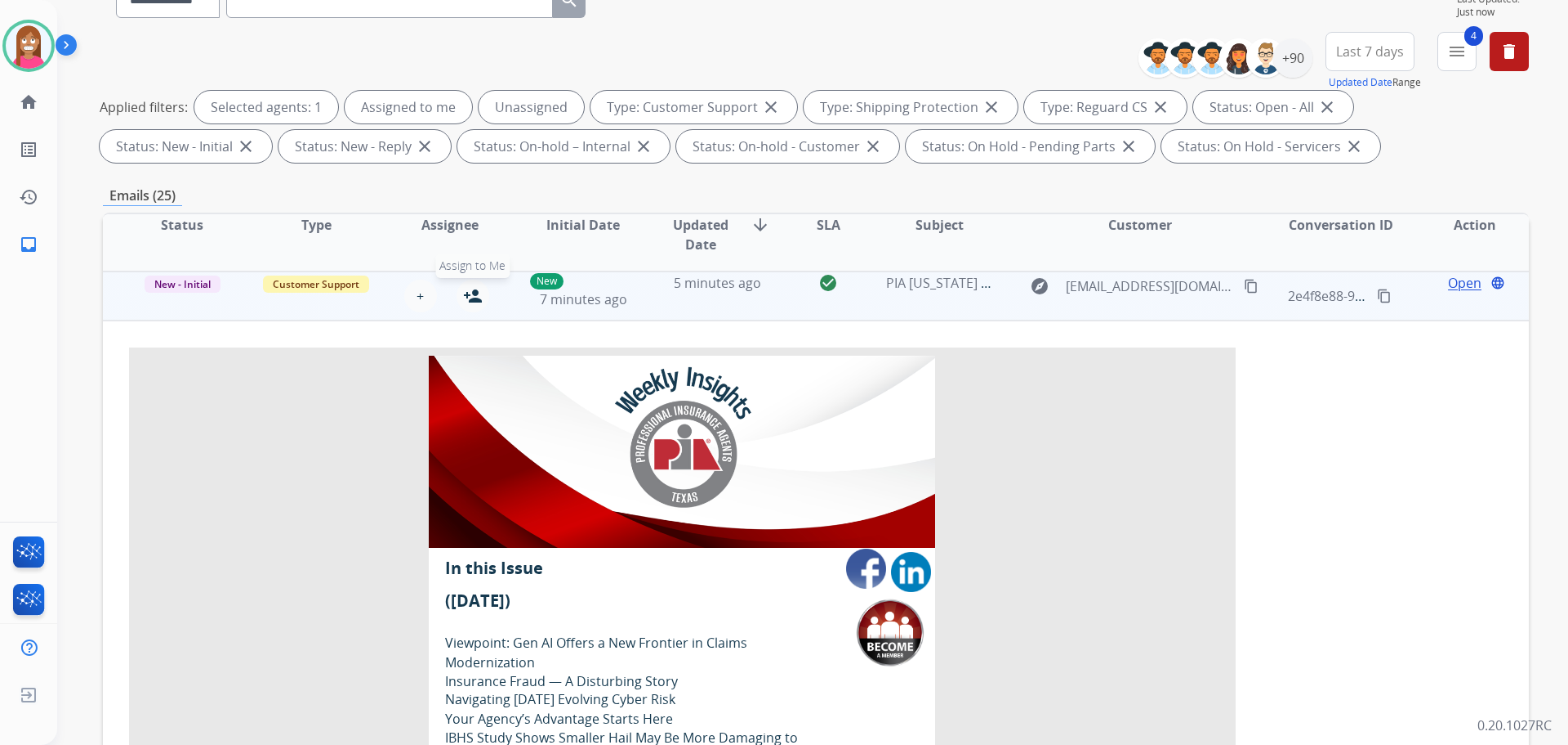
click at [466, 298] on mat-icon "person_add" at bounding box center [473, 295] width 19 height 19
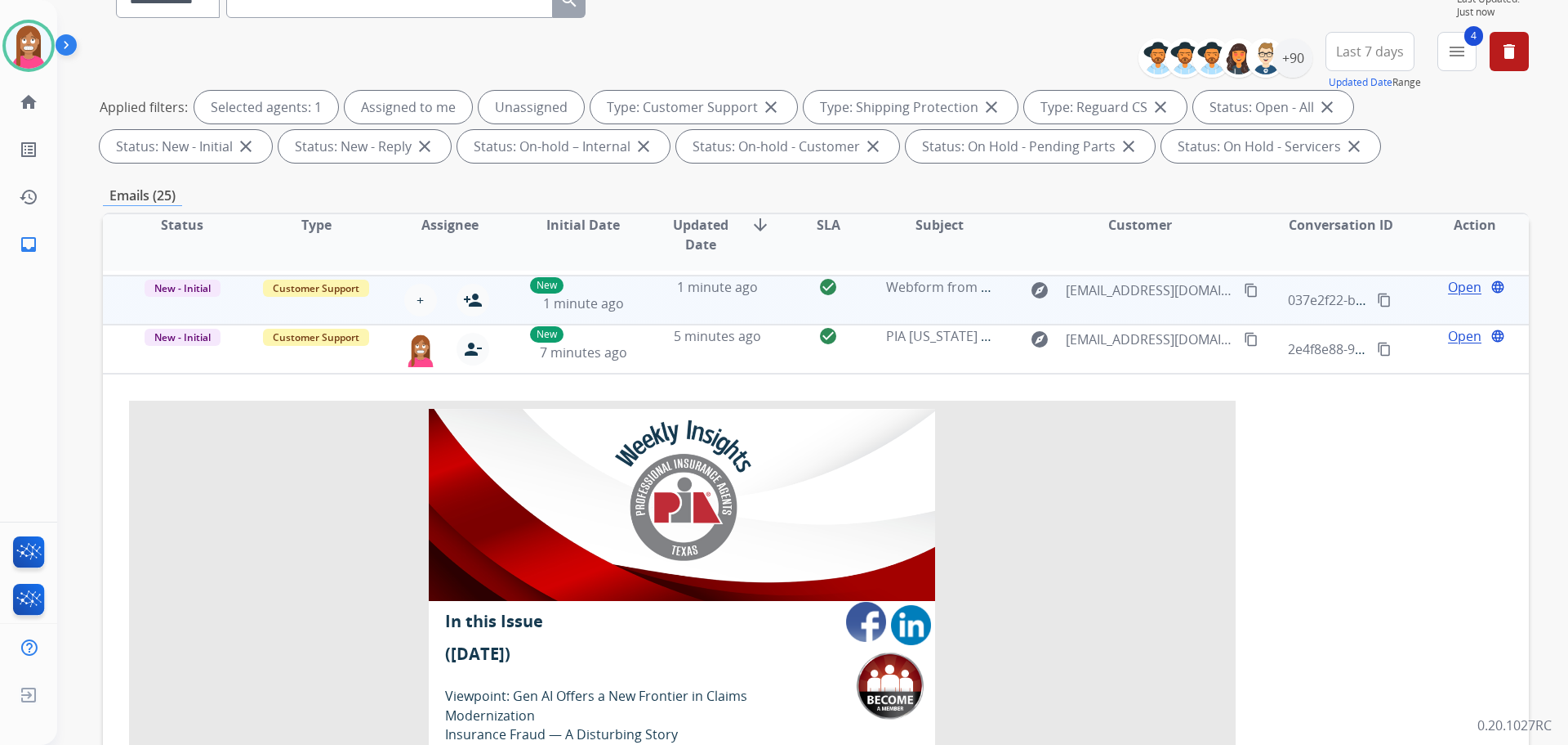
scroll to position [114, 0]
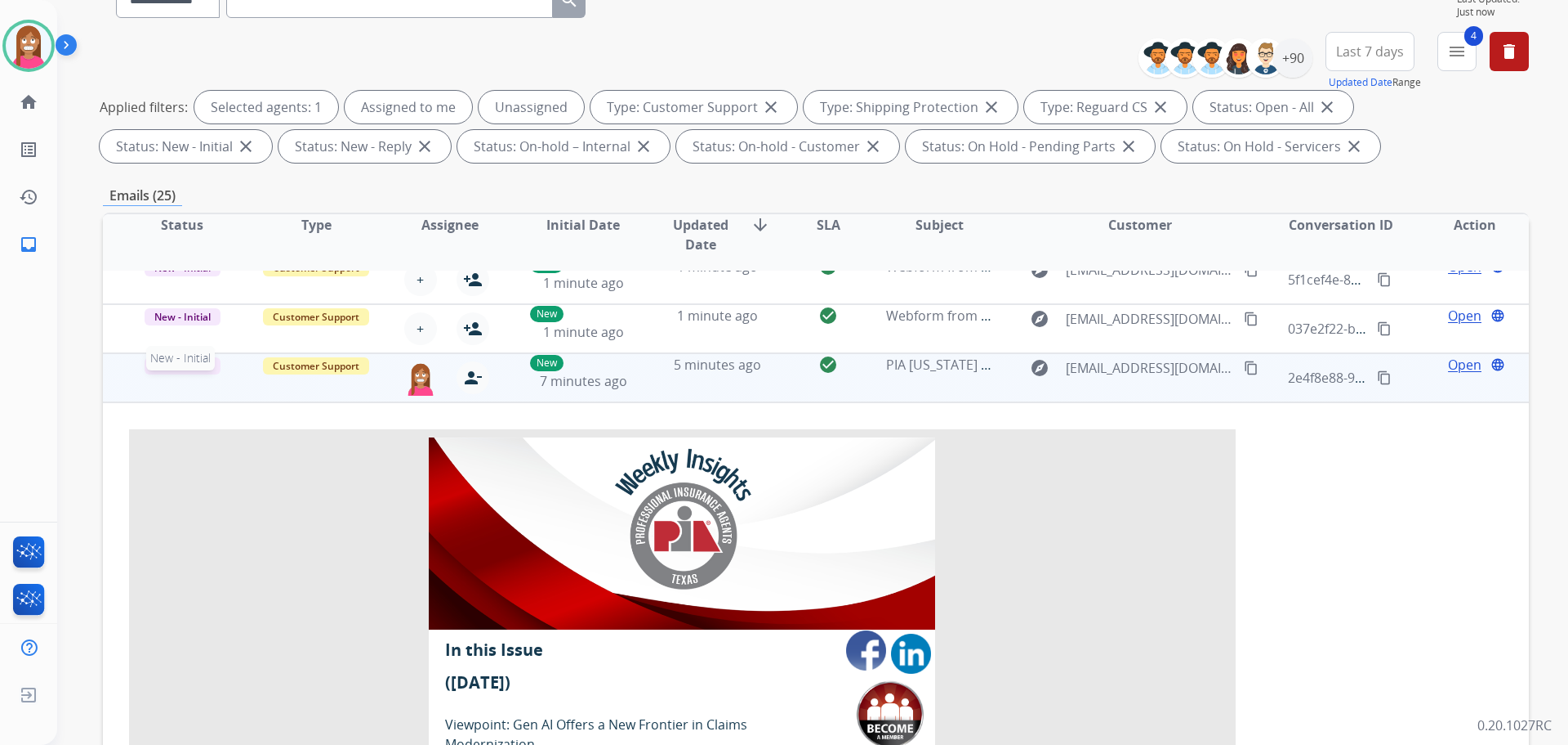
click at [213, 373] on span "New - Initial" at bounding box center [183, 366] width 76 height 18
click at [245, 286] on p "Closed – Solved" at bounding box center [270, 285] width 94 height 23
click at [334, 368] on span "Customer Support" at bounding box center [316, 366] width 107 height 18
click at [390, 316] on p "Spam/Phishing" at bounding box center [401, 315] width 88 height 23
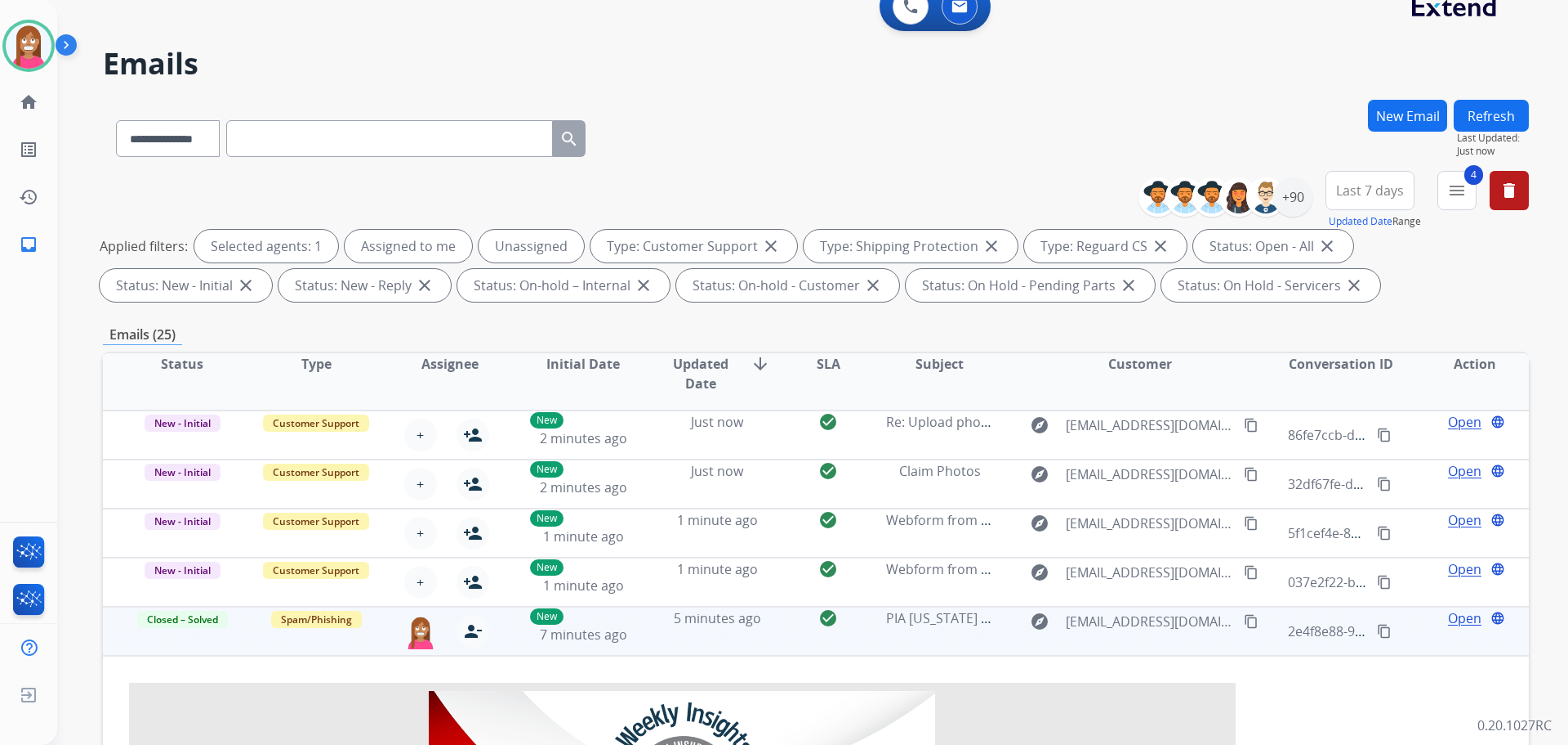
scroll to position [0, 0]
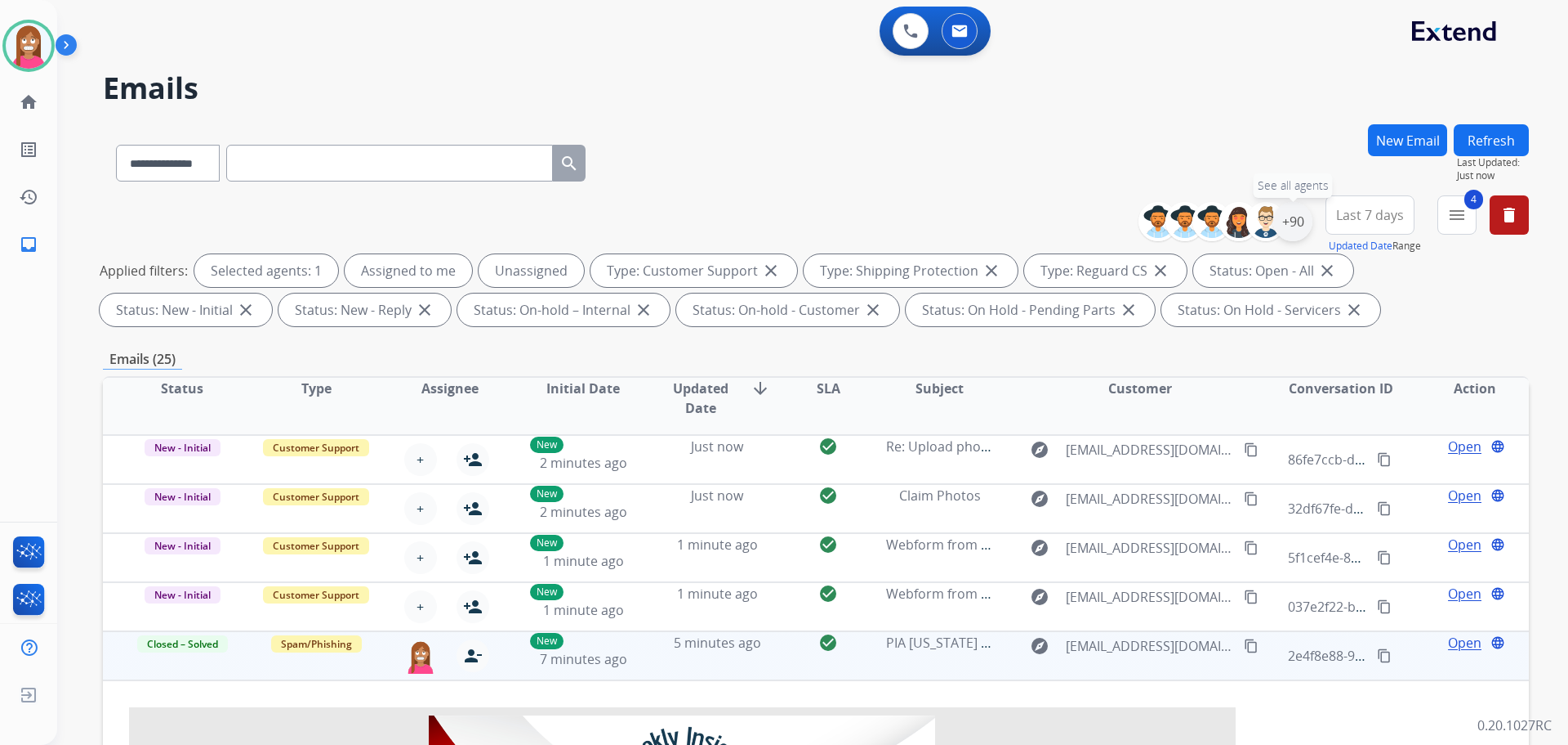
drag, startPoint x: 1293, startPoint y: 216, endPoint x: 1290, endPoint y: 225, distance: 9.5
click at [1293, 221] on div "+90" at bounding box center [1293, 222] width 39 height 39
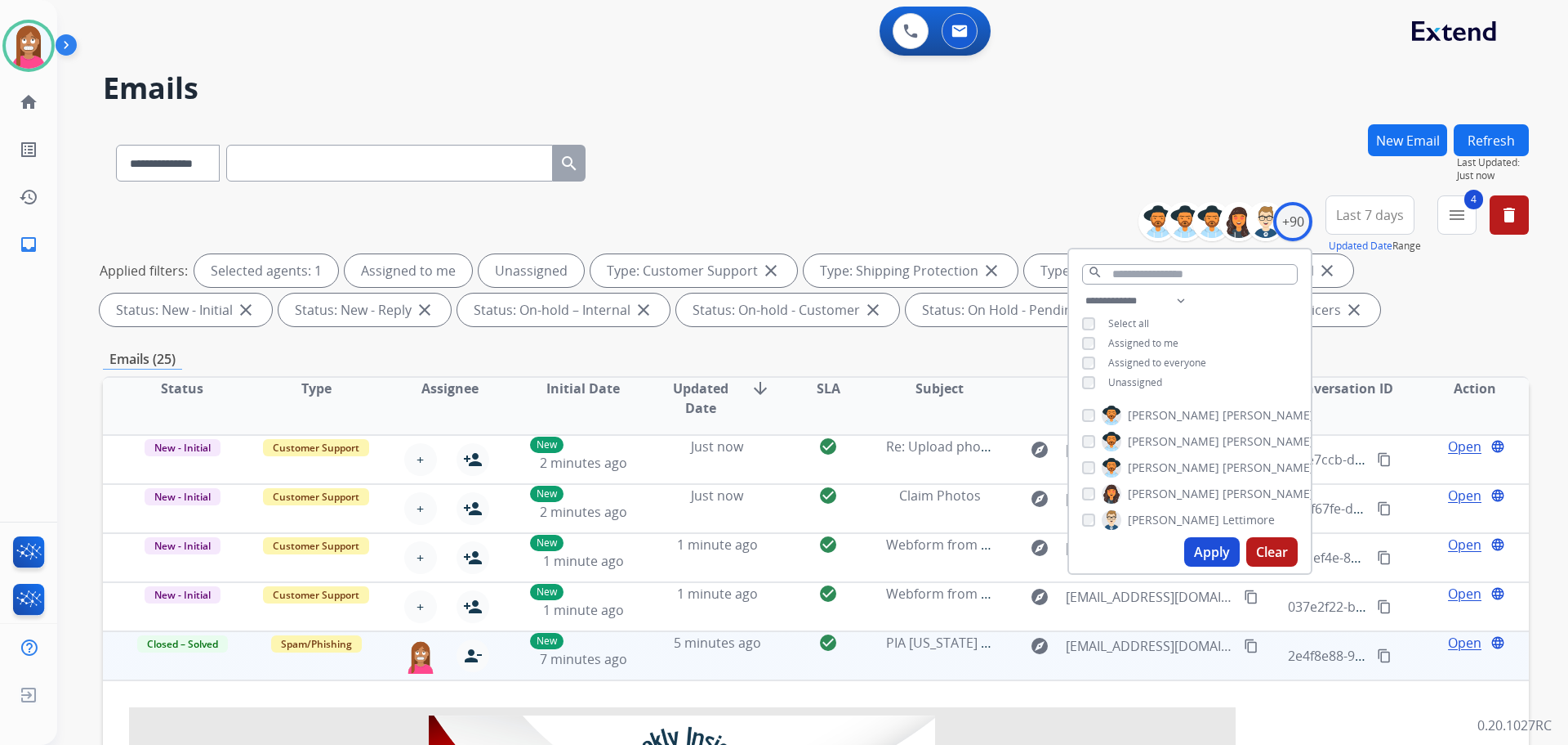
click at [979, 222] on div "**********" at bounding box center [816, 264] width 1426 height 137
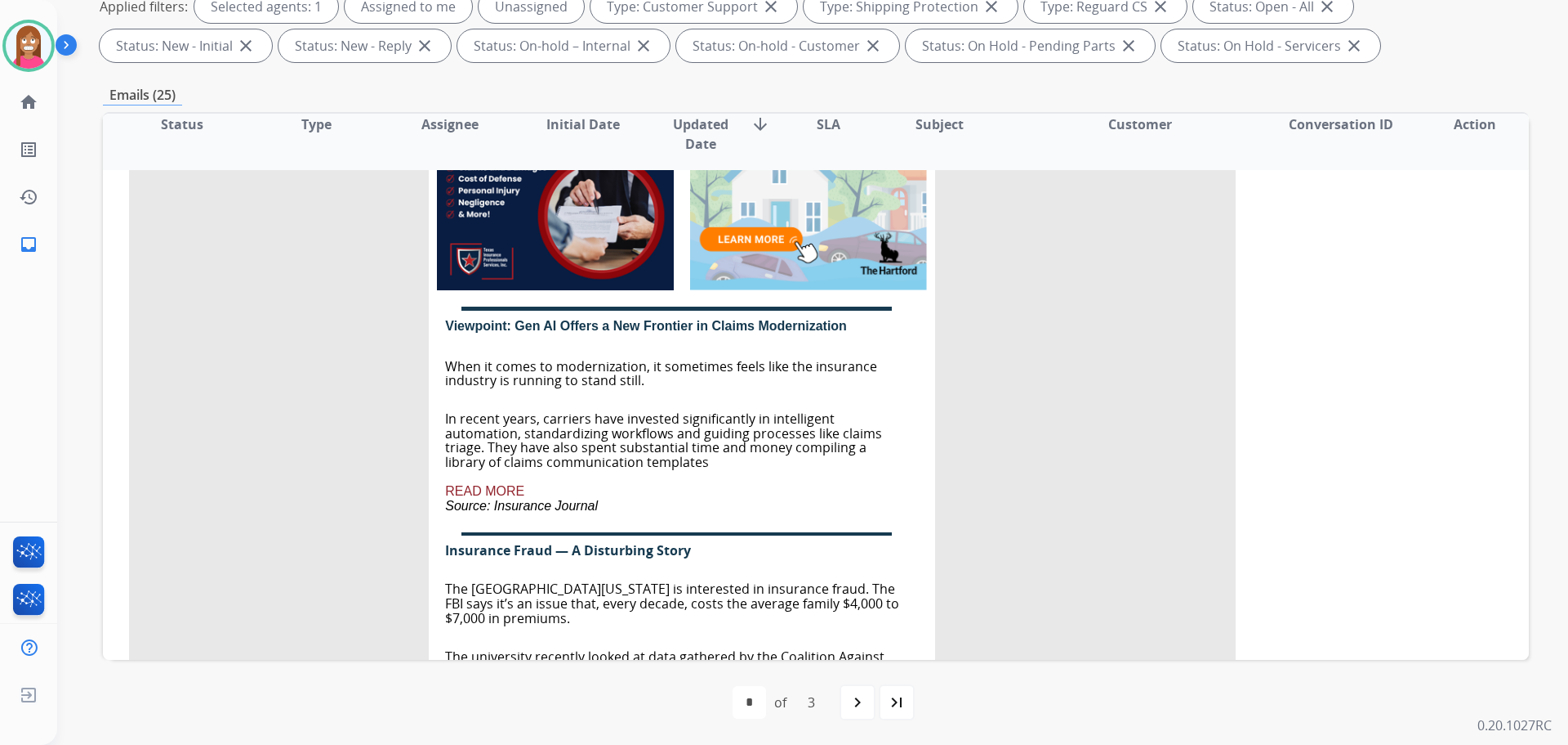
scroll to position [619, 0]
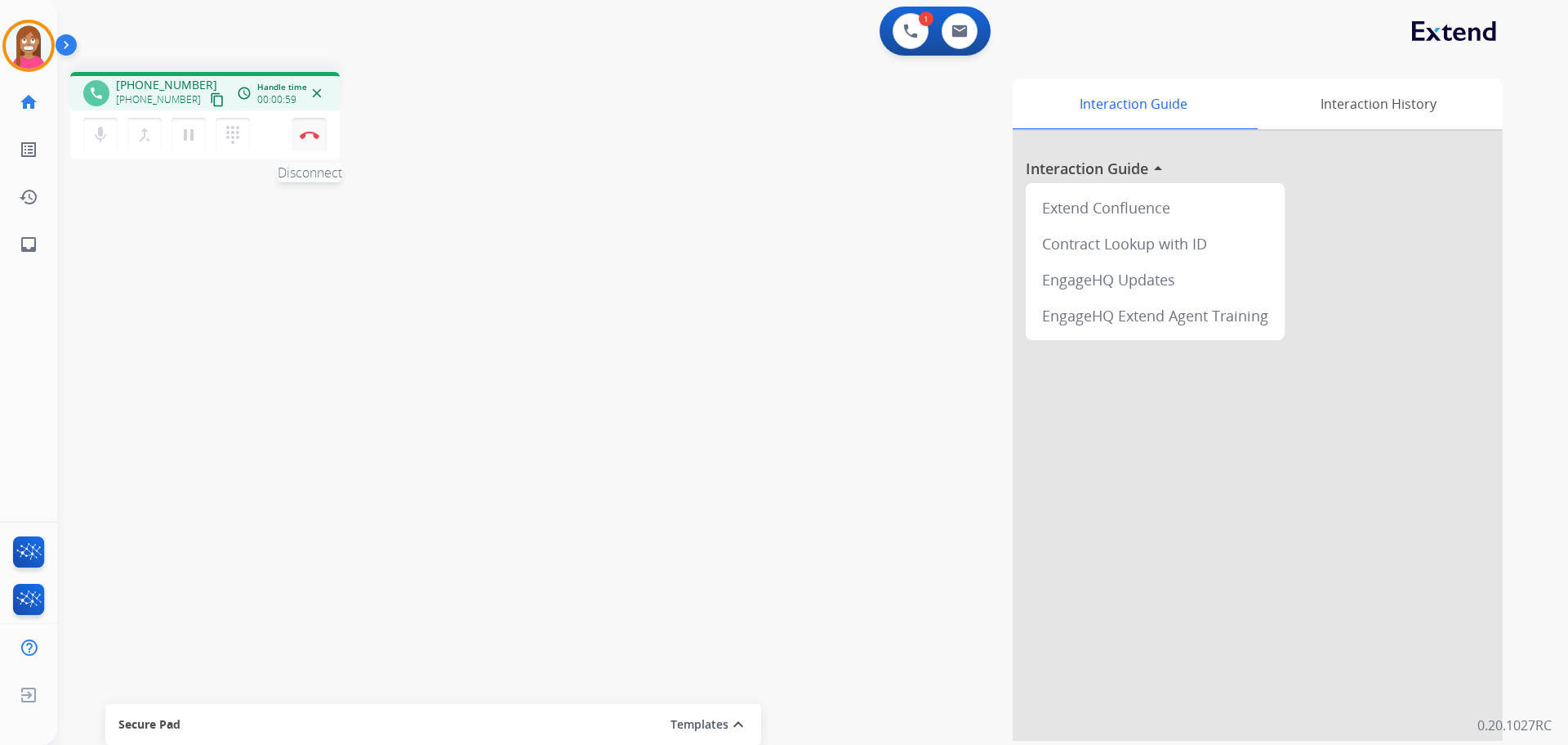
click at [305, 146] on button "Disconnect" at bounding box center [309, 135] width 34 height 34
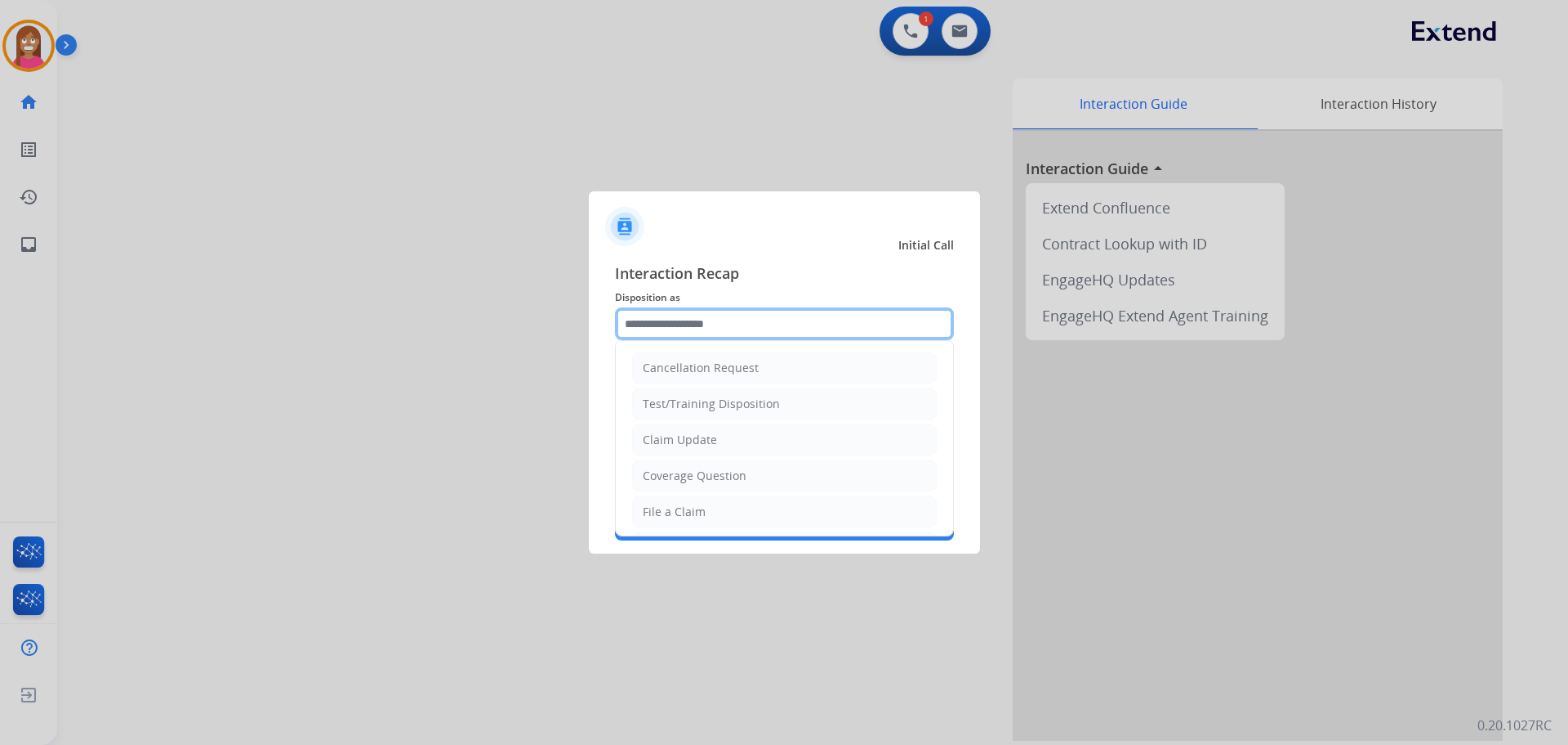
click at [723, 324] on input "text" at bounding box center [784, 323] width 339 height 32
drag, startPoint x: 708, startPoint y: 513, endPoint x: 685, endPoint y: 485, distance: 36.2
click at [703, 516] on li "File a Claim" at bounding box center [784, 511] width 305 height 31
type input "**********"
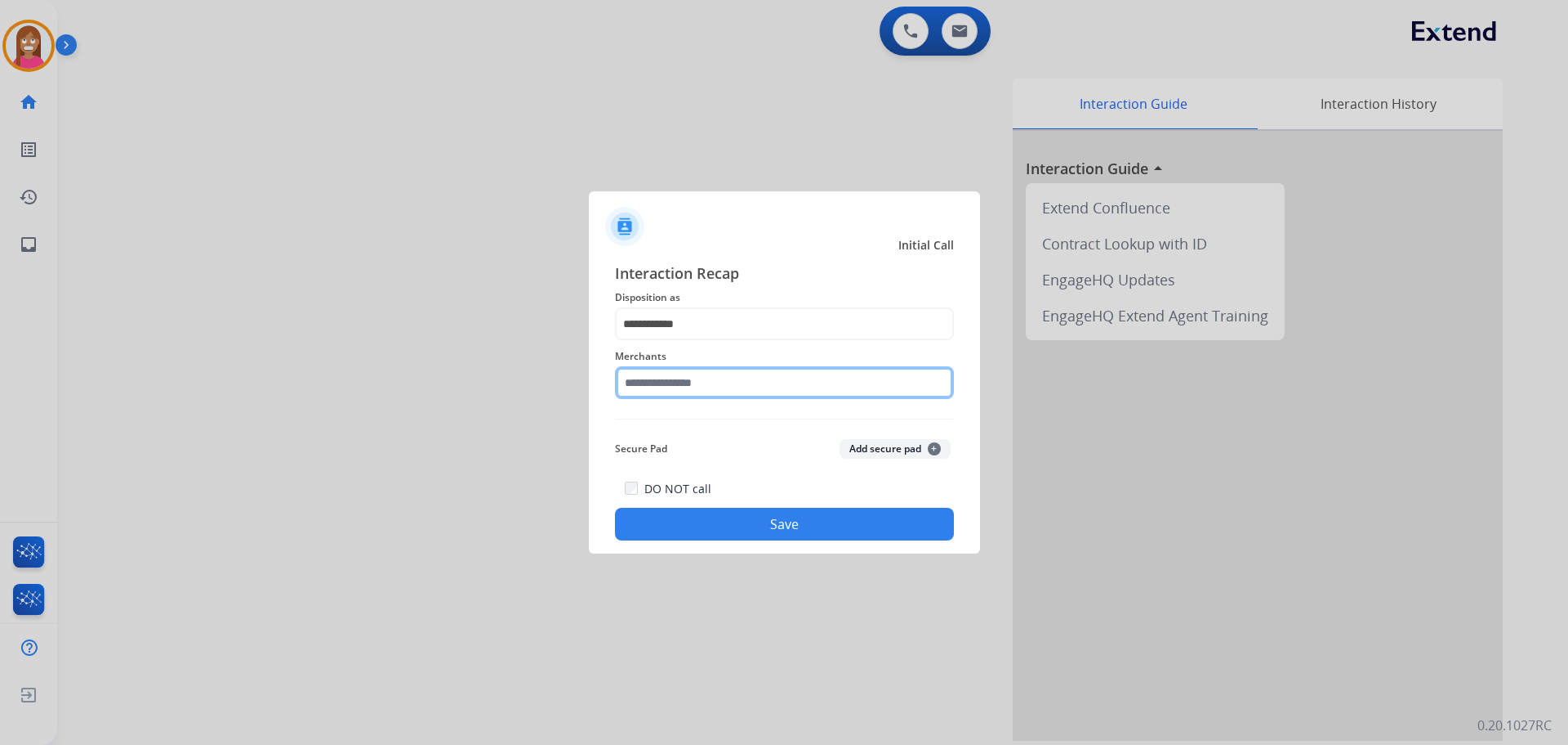
click at [653, 392] on input "text" at bounding box center [784, 382] width 339 height 32
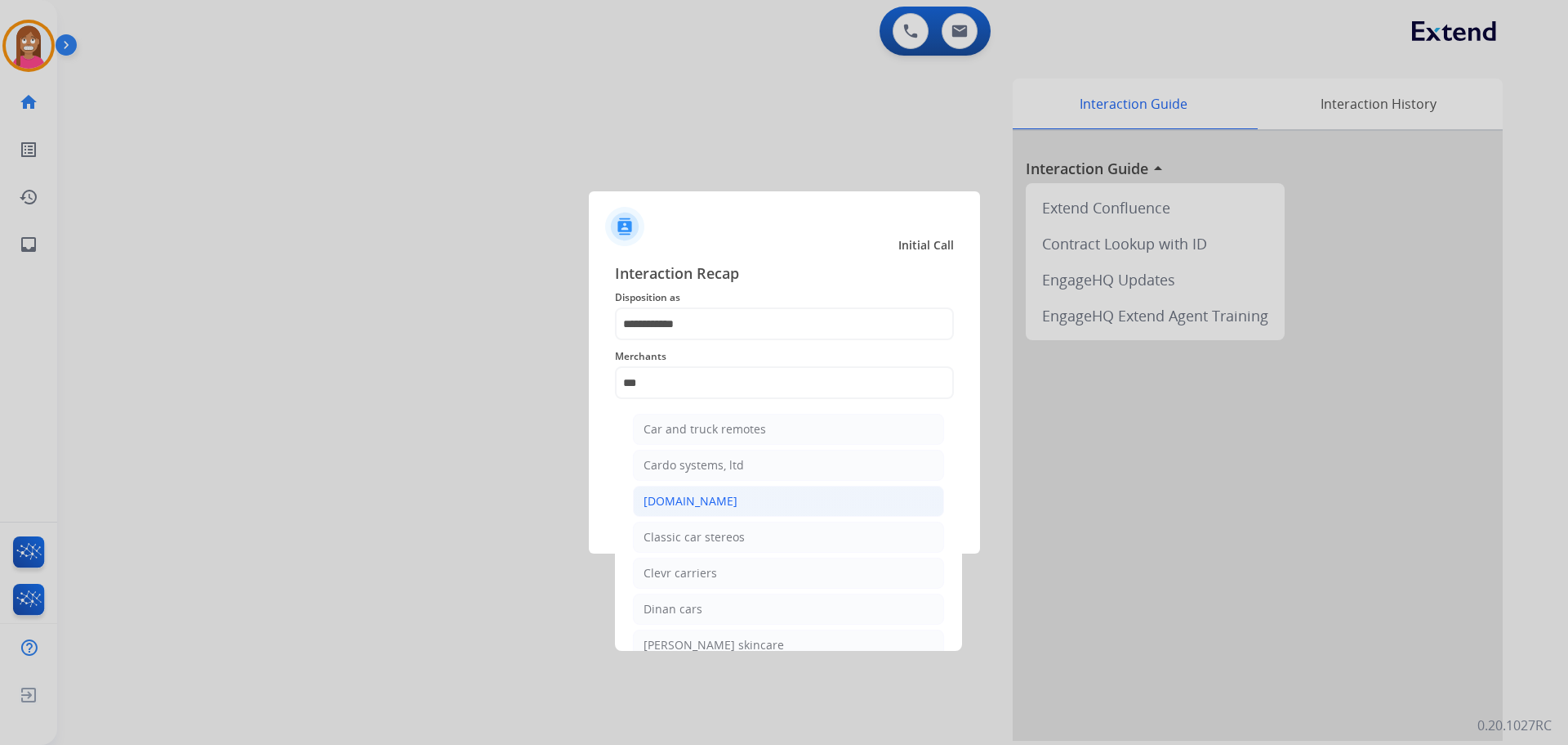
click at [636, 503] on li "[DOMAIN_NAME]" at bounding box center [789, 500] width 312 height 31
type input "**********"
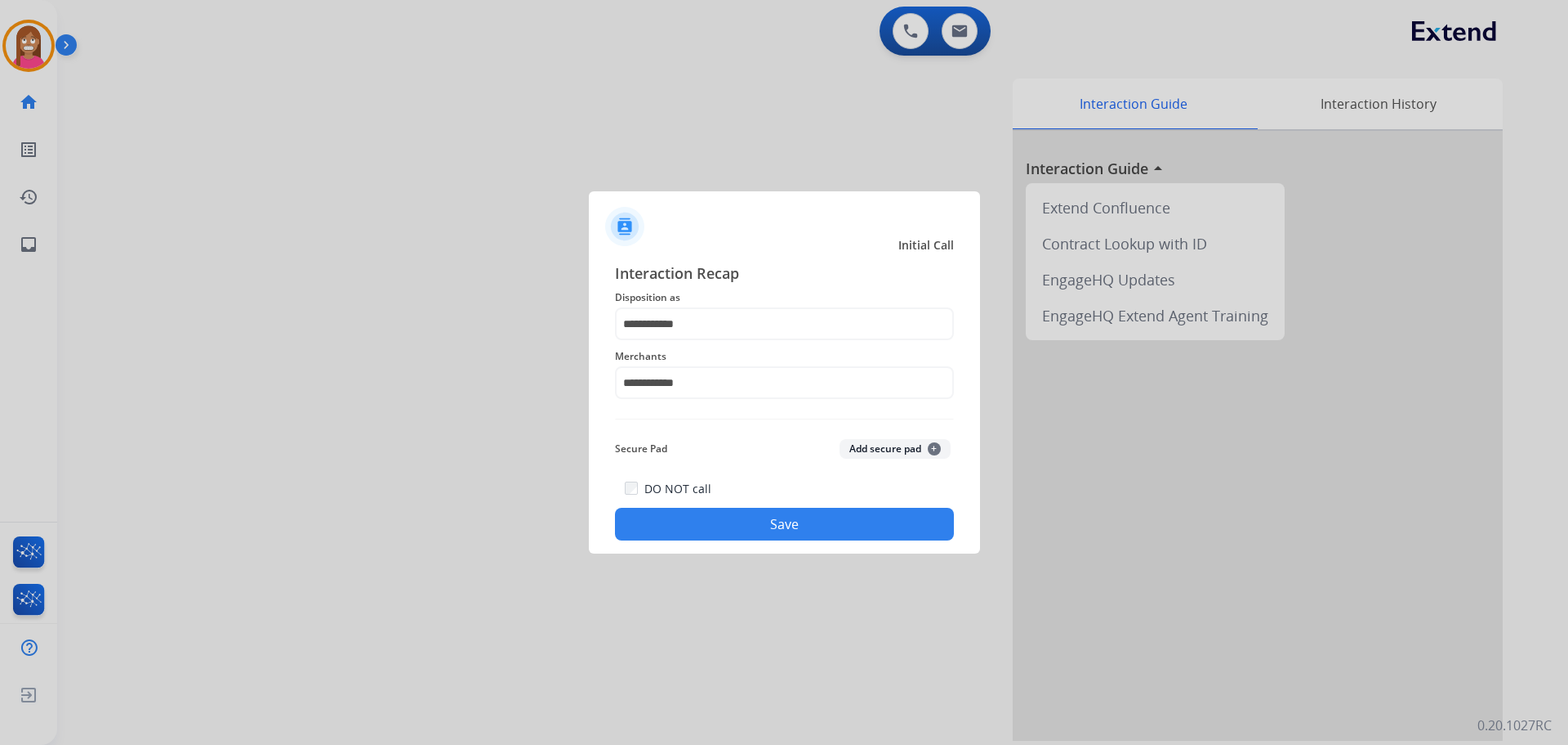
click at [663, 528] on button "Save" at bounding box center [784, 523] width 339 height 32
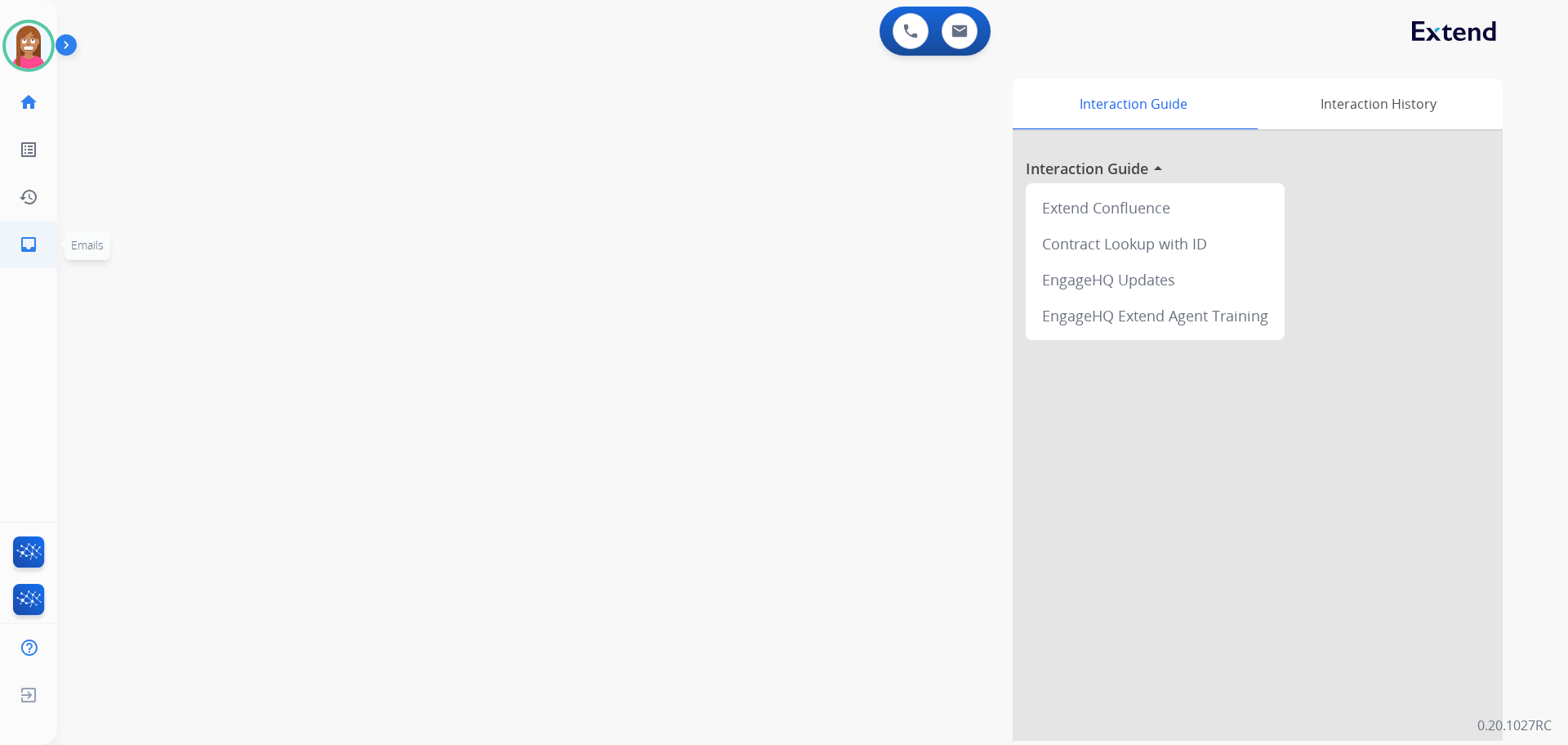
click at [24, 241] on mat-icon "inbox" at bounding box center [28, 244] width 19 height 19
select select "**********"
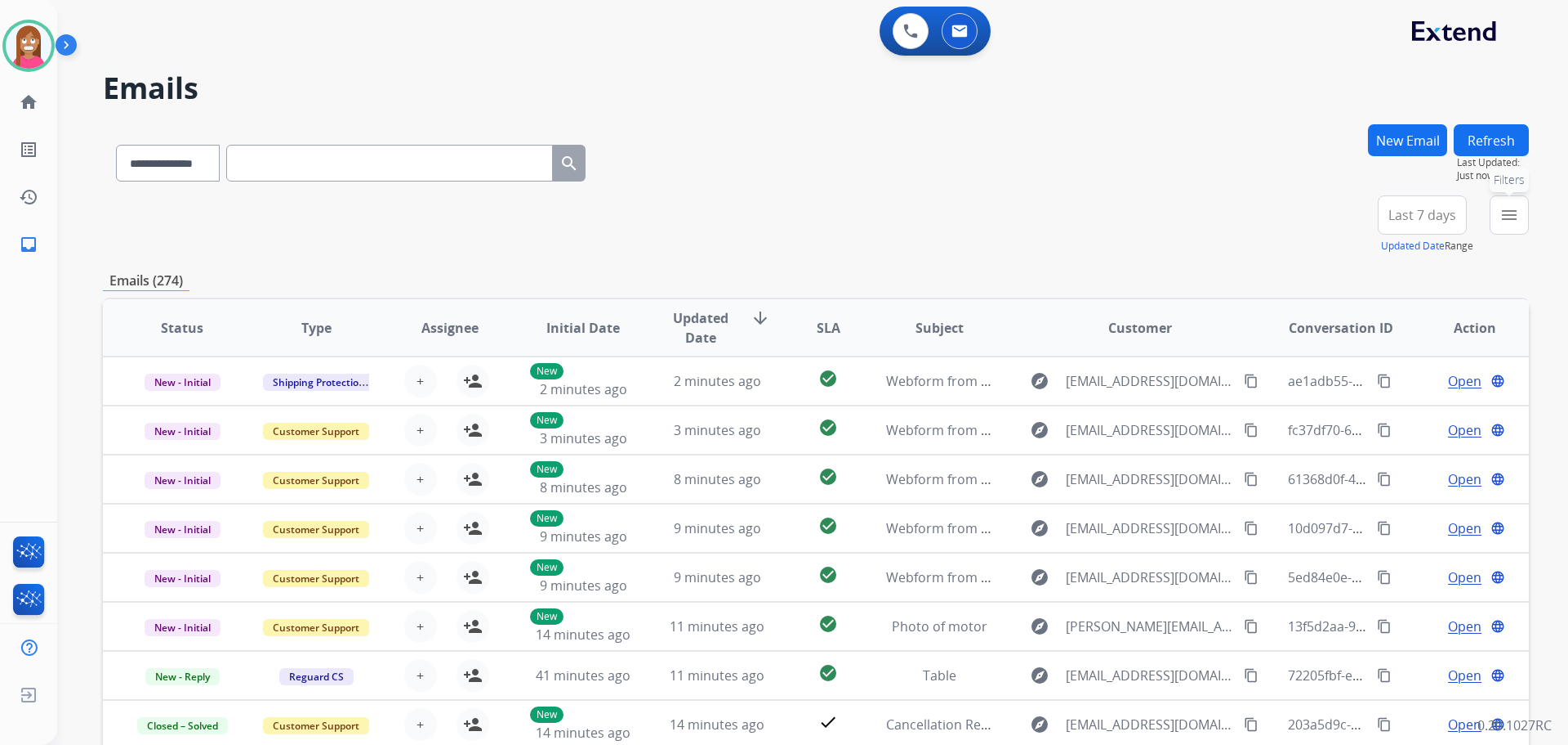
click at [1503, 216] on mat-icon "menu" at bounding box center [1509, 214] width 19 height 19
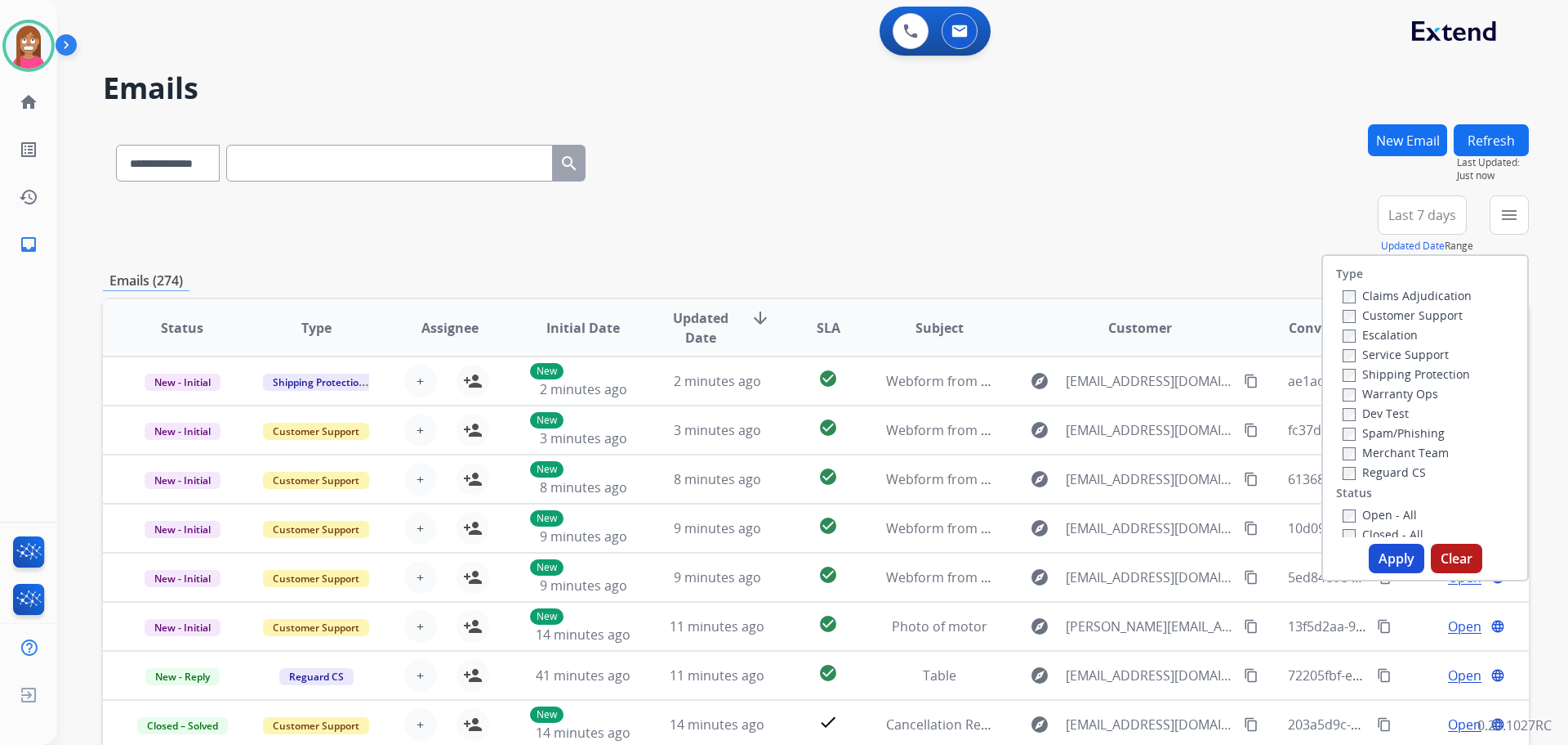
select select "**********"
click at [1343, 478] on div "Reguard CS" at bounding box center [1407, 471] width 129 height 19
click at [1343, 466] on label "Reguard CS" at bounding box center [1384, 471] width 83 height 16
click at [1370, 548] on button "Apply" at bounding box center [1397, 559] width 56 height 30
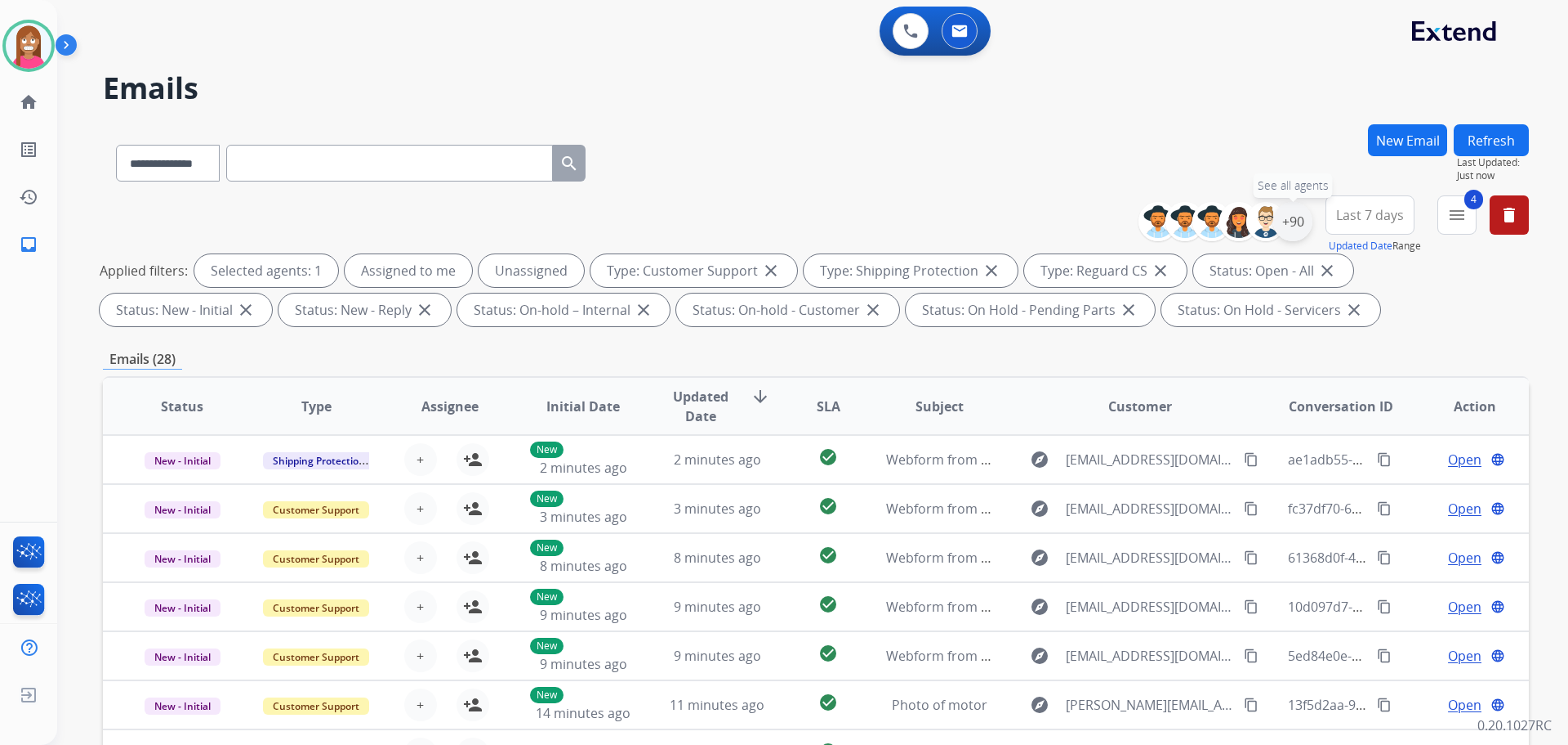
click at [1299, 225] on div "+90" at bounding box center [1293, 222] width 39 height 39
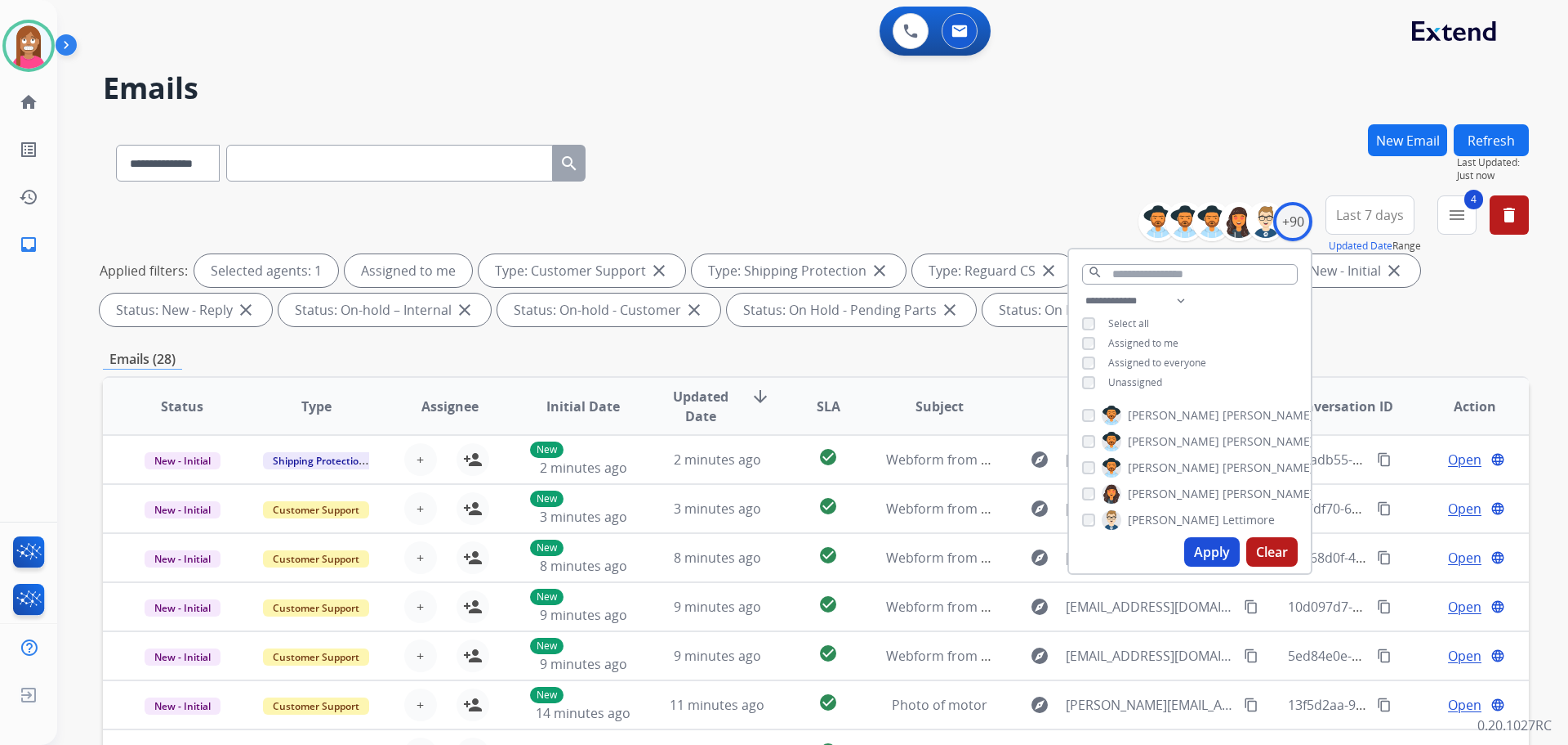
click at [1216, 549] on button "Apply" at bounding box center [1212, 552] width 56 height 30
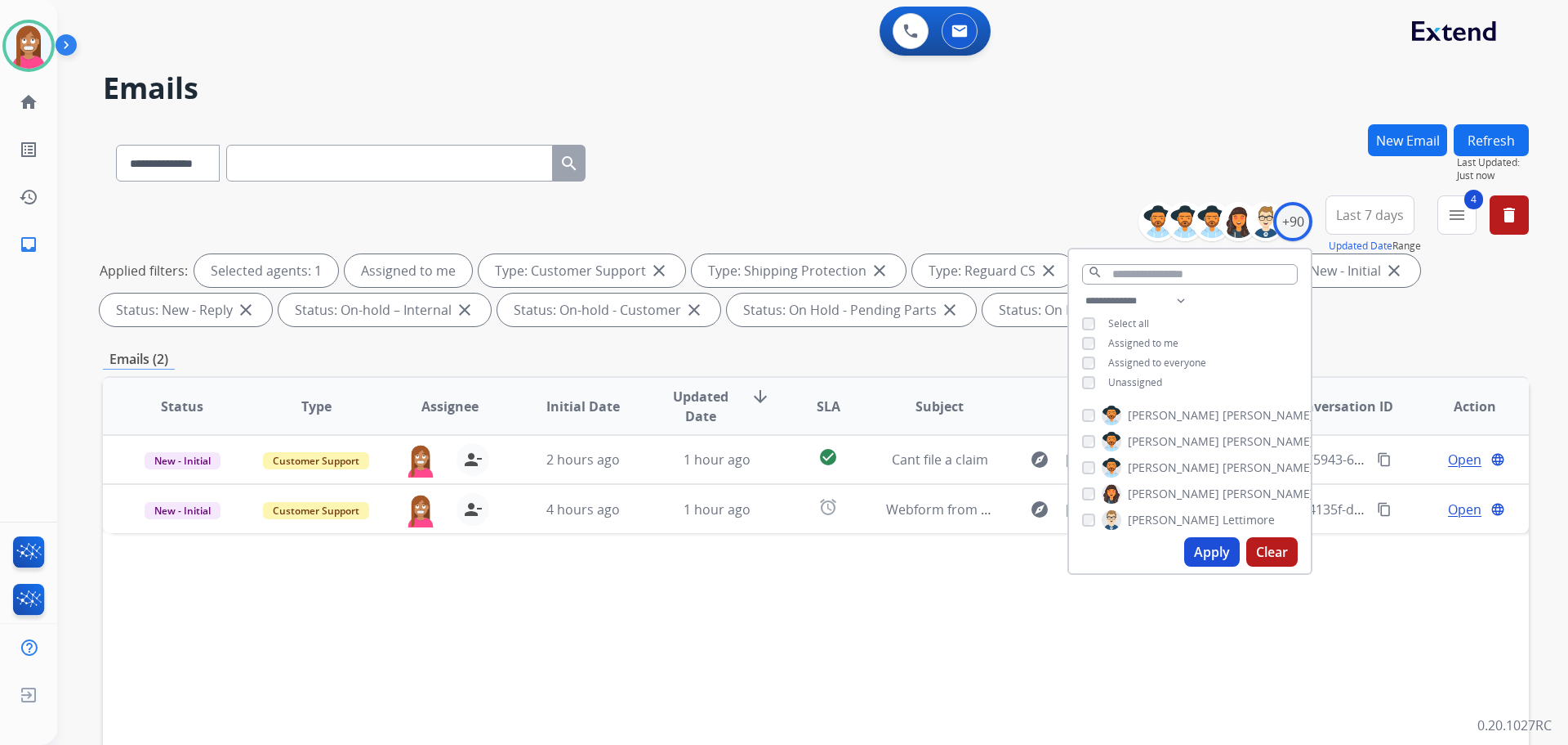
click at [861, 619] on div "Status Type Assignee Initial Date Updated Date arrow_downward SLA Subject Custo…" at bounding box center [816, 649] width 1426 height 547
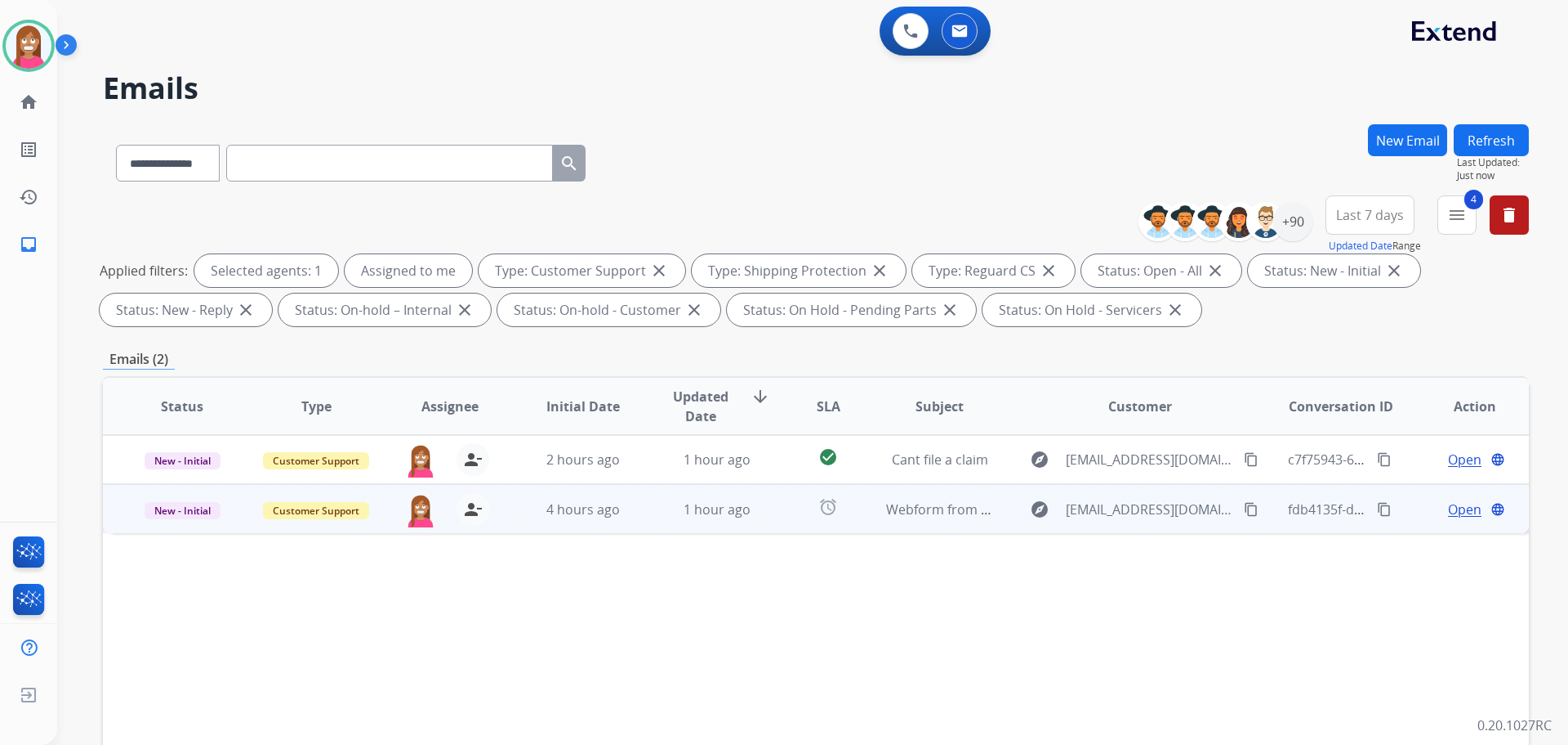
click at [646, 529] on td "1 hour ago" at bounding box center [705, 508] width 134 height 49
click at [1453, 511] on span "Open" at bounding box center [1465, 507] width 33 height 19
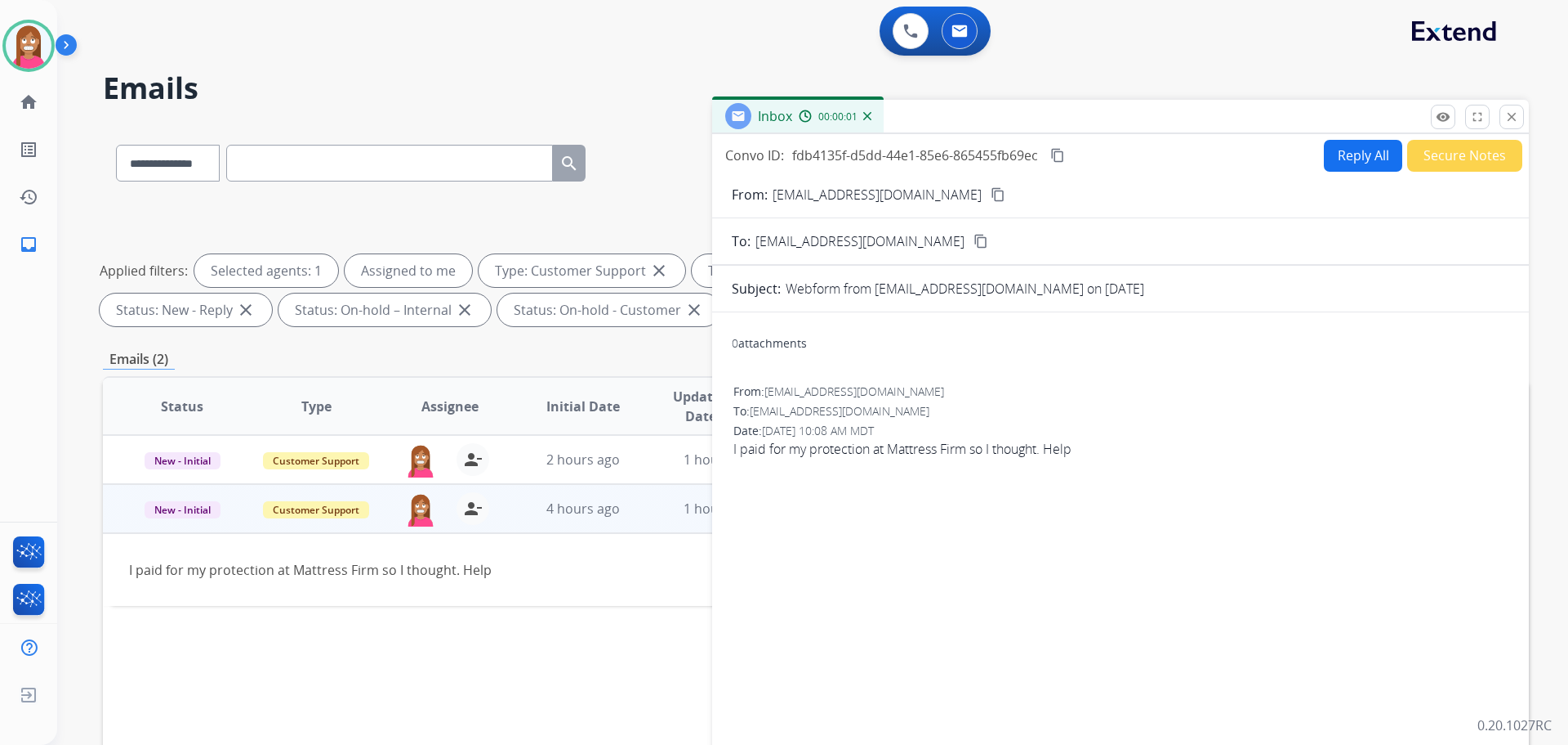
click at [1341, 169] on button "Reply All" at bounding box center [1363, 156] width 79 height 32
select select "**********"
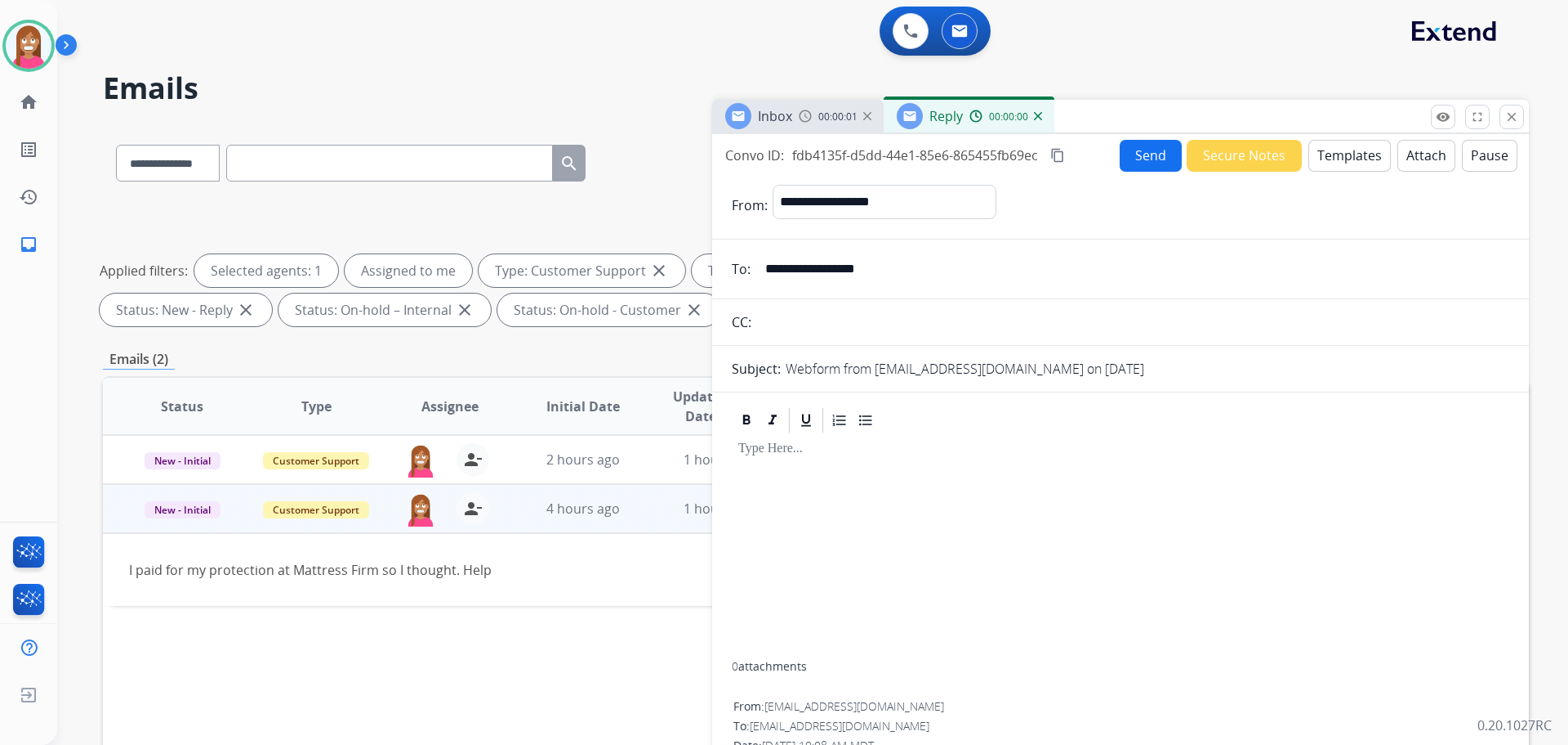
click at [1343, 163] on button "Templates" at bounding box center [1349, 156] width 83 height 32
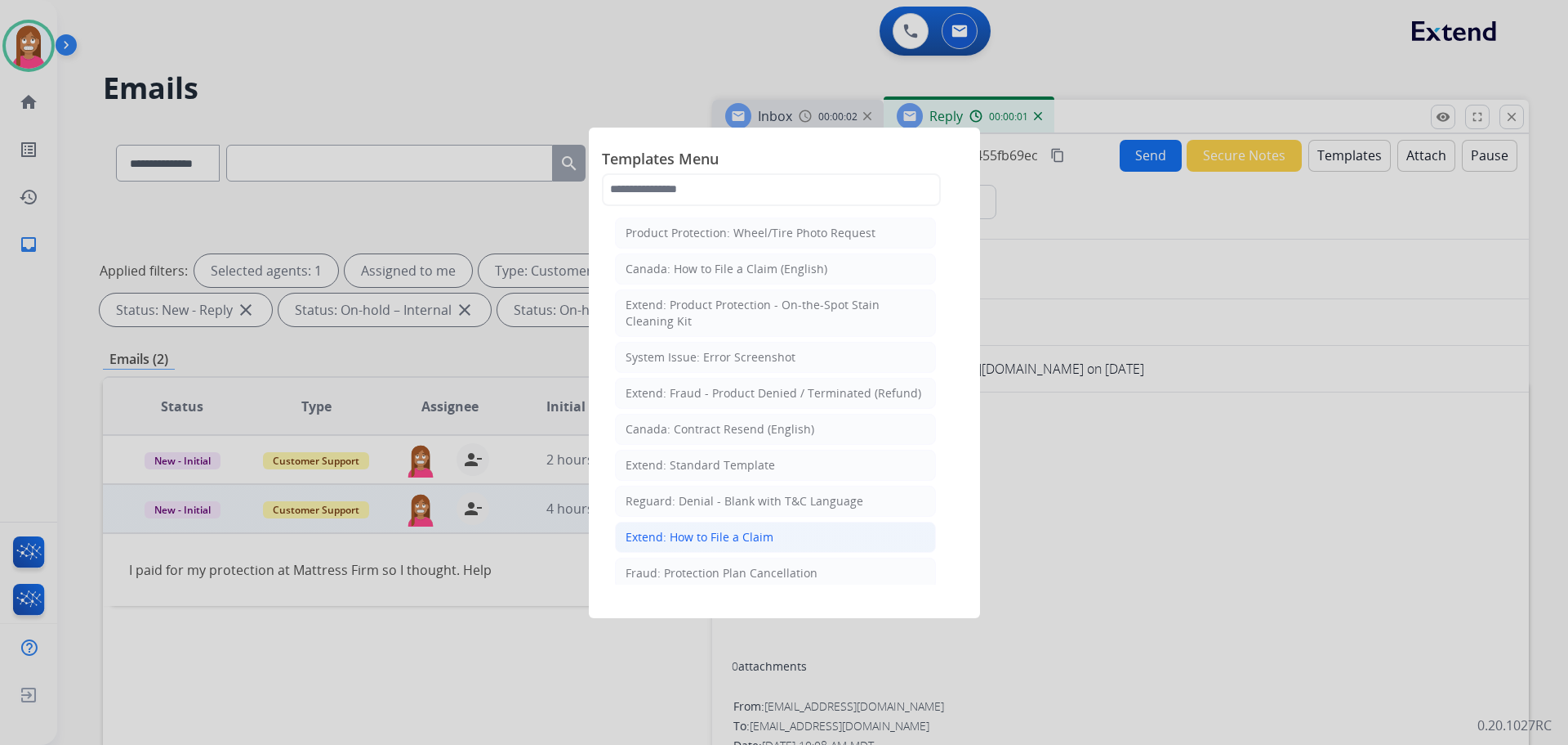
click at [689, 535] on div "Extend: How to File a Claim" at bounding box center [699, 537] width 147 height 17
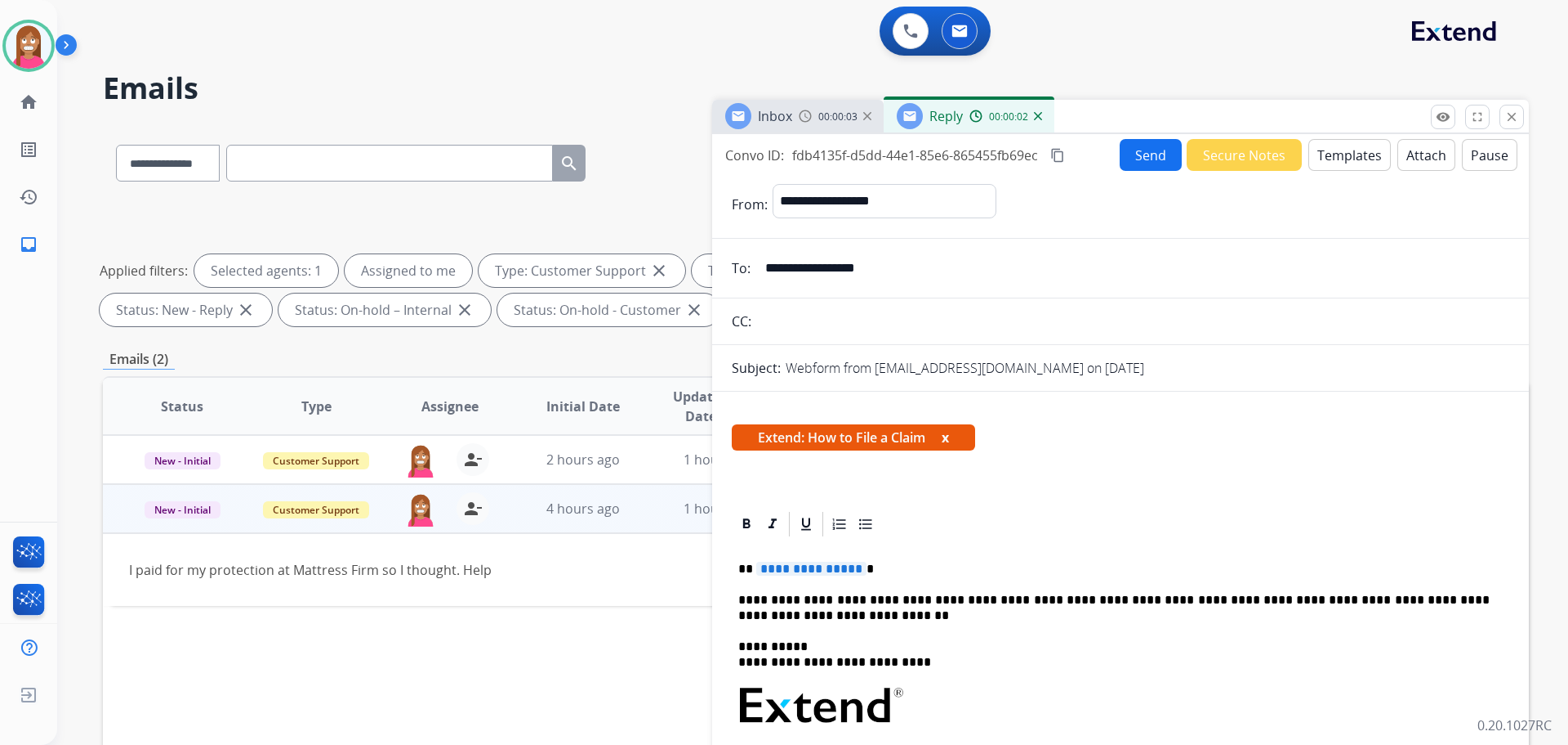
click at [804, 567] on span "**********" at bounding box center [811, 568] width 110 height 14
click at [1147, 165] on button "Send" at bounding box center [1151, 155] width 62 height 32
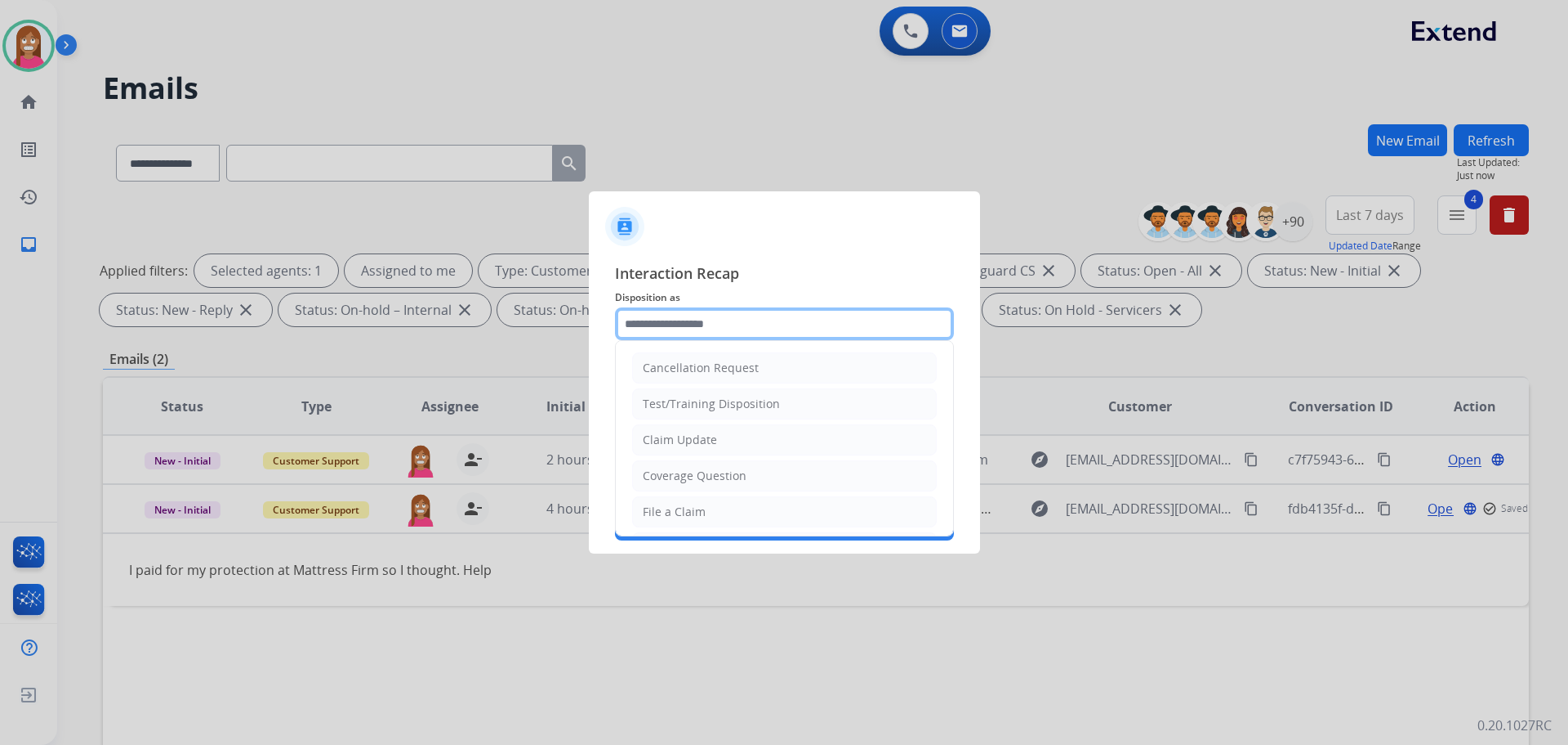
click at [657, 320] on input "text" at bounding box center [784, 323] width 339 height 32
click at [660, 510] on div "File a Claim" at bounding box center [674, 512] width 63 height 17
type input "**********"
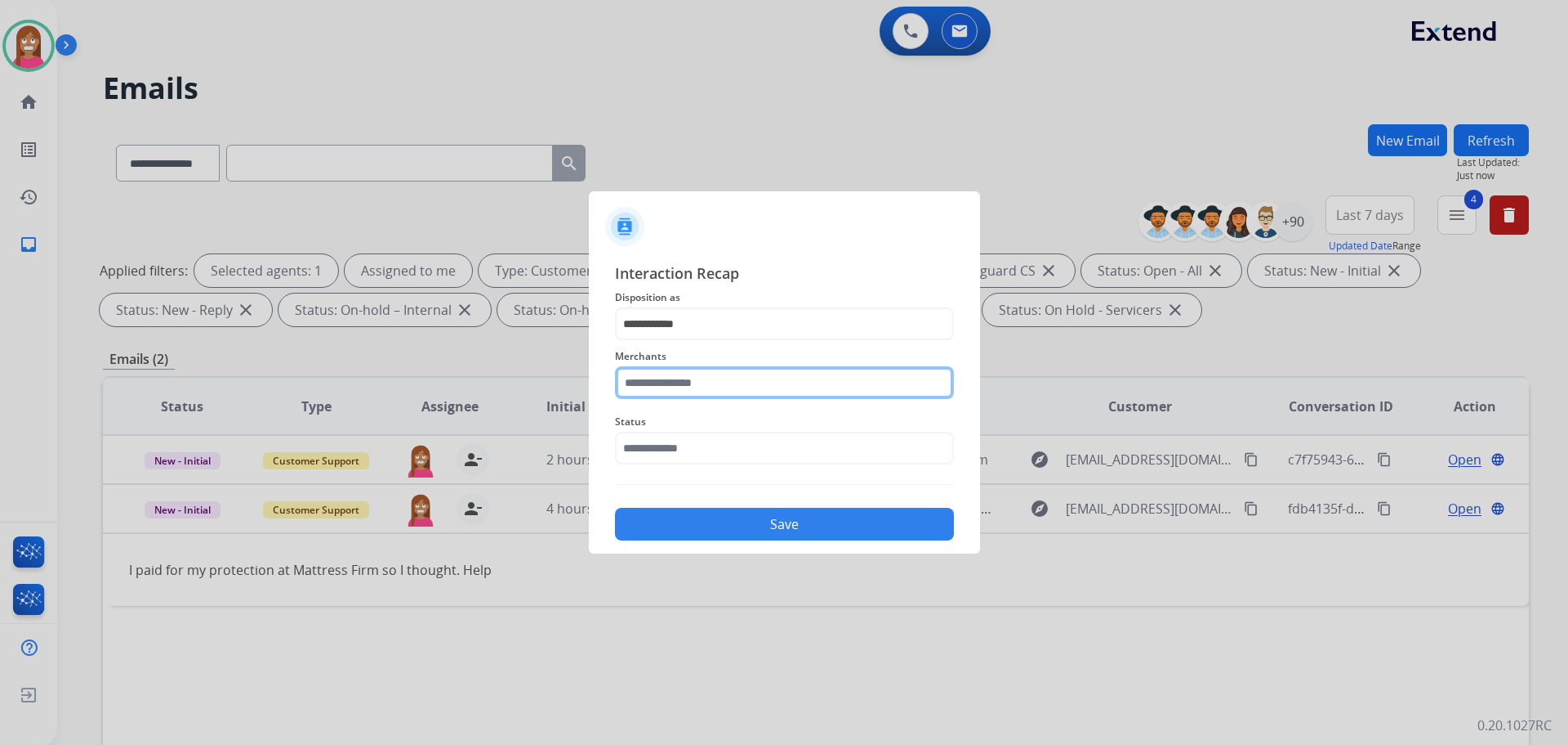
click at [639, 387] on input "text" at bounding box center [784, 382] width 339 height 32
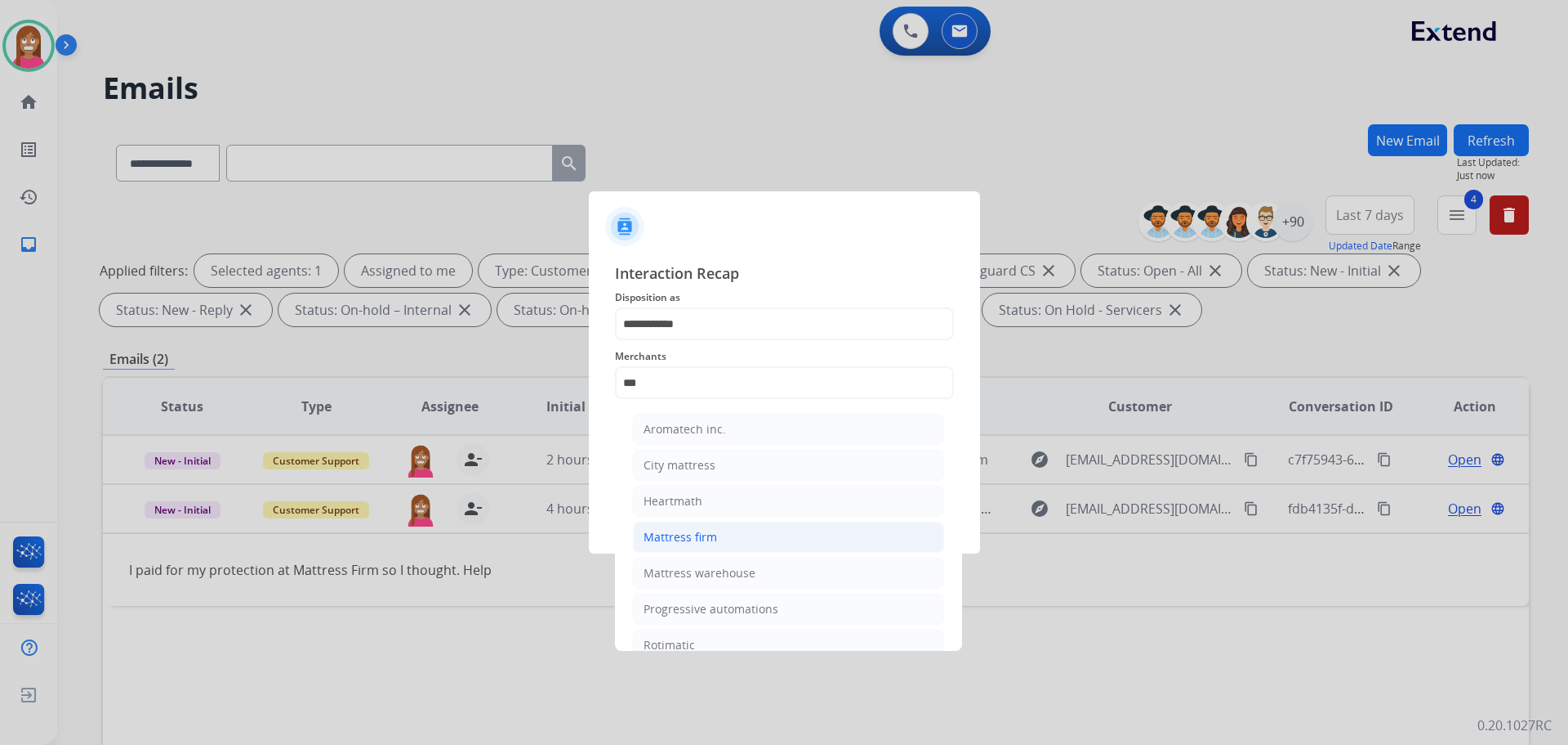
click at [665, 533] on div "Mattress firm" at bounding box center [680, 537] width 73 height 17
type input "**********"
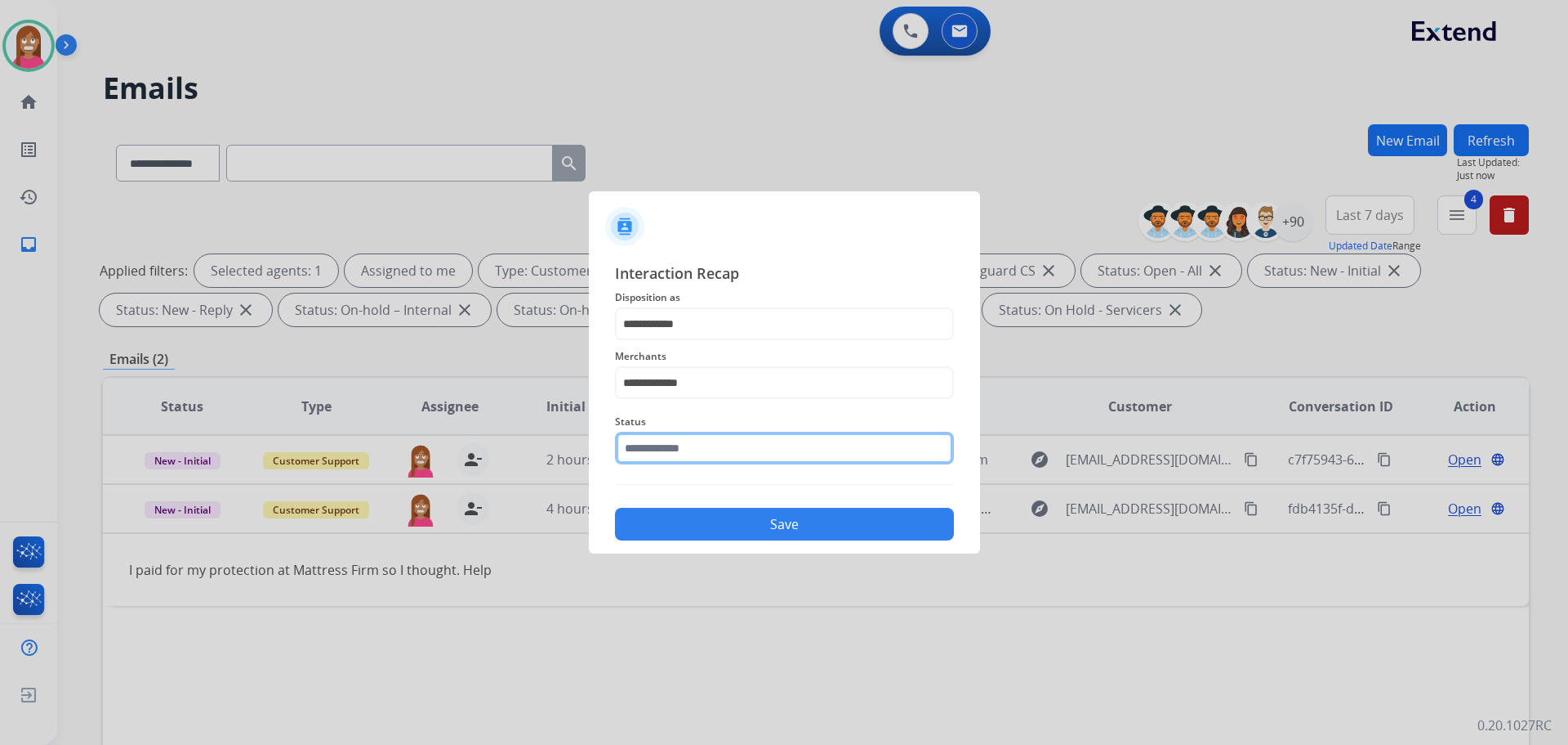
click at [646, 461] on input "text" at bounding box center [784, 447] width 339 height 32
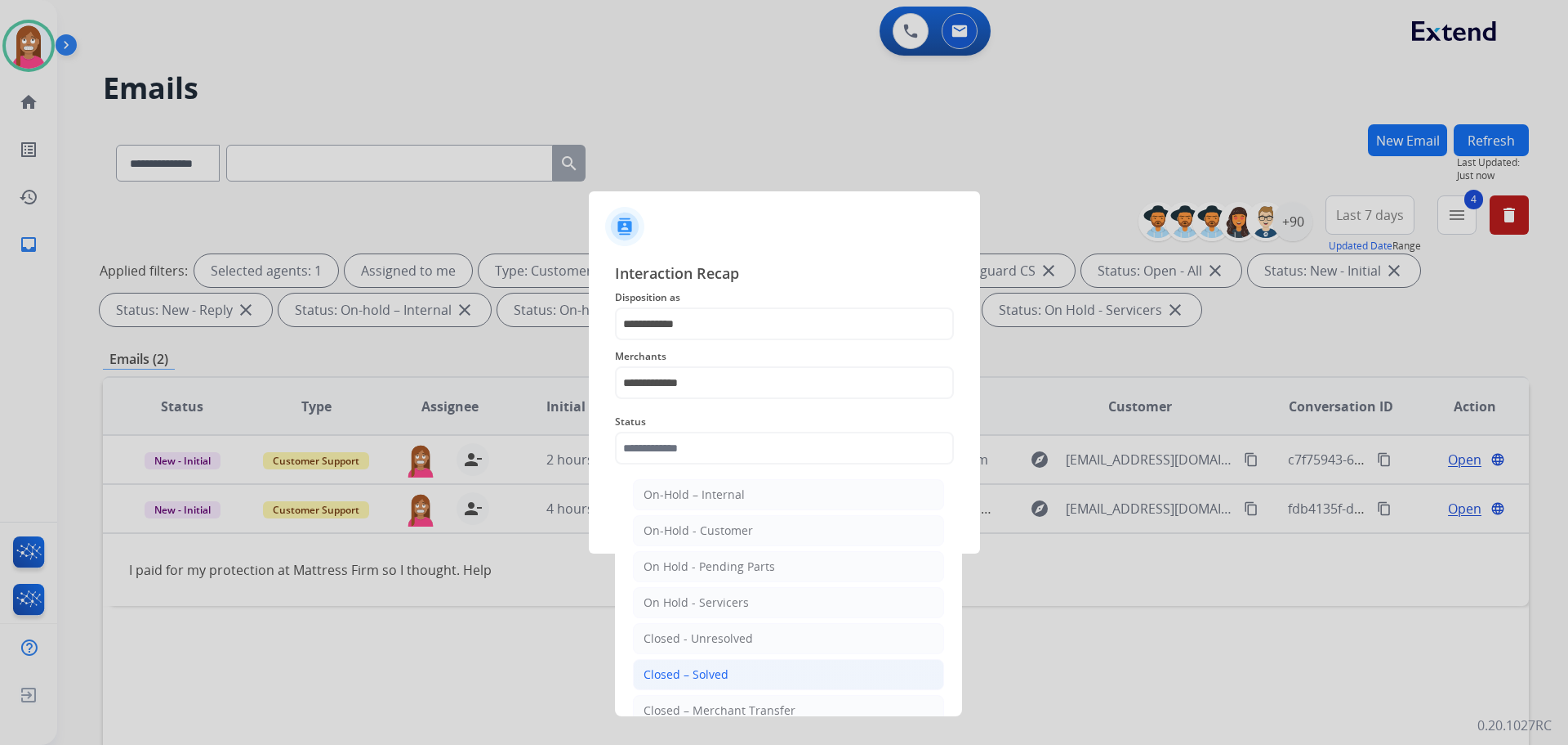
click at [700, 676] on div "Closed – Solved" at bounding box center [686, 674] width 85 height 17
type input "**********"
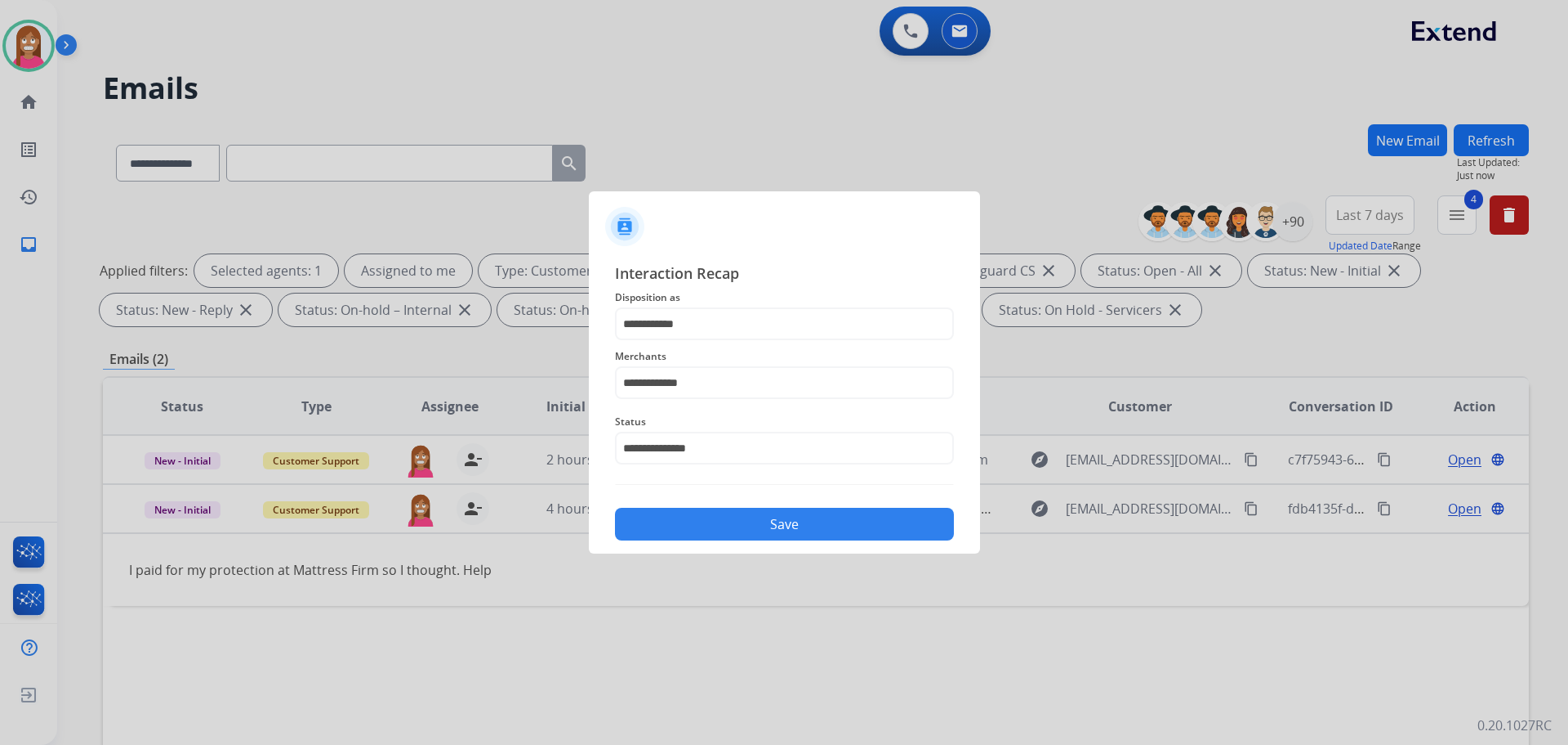
click at [712, 529] on button "Save" at bounding box center [784, 523] width 339 height 32
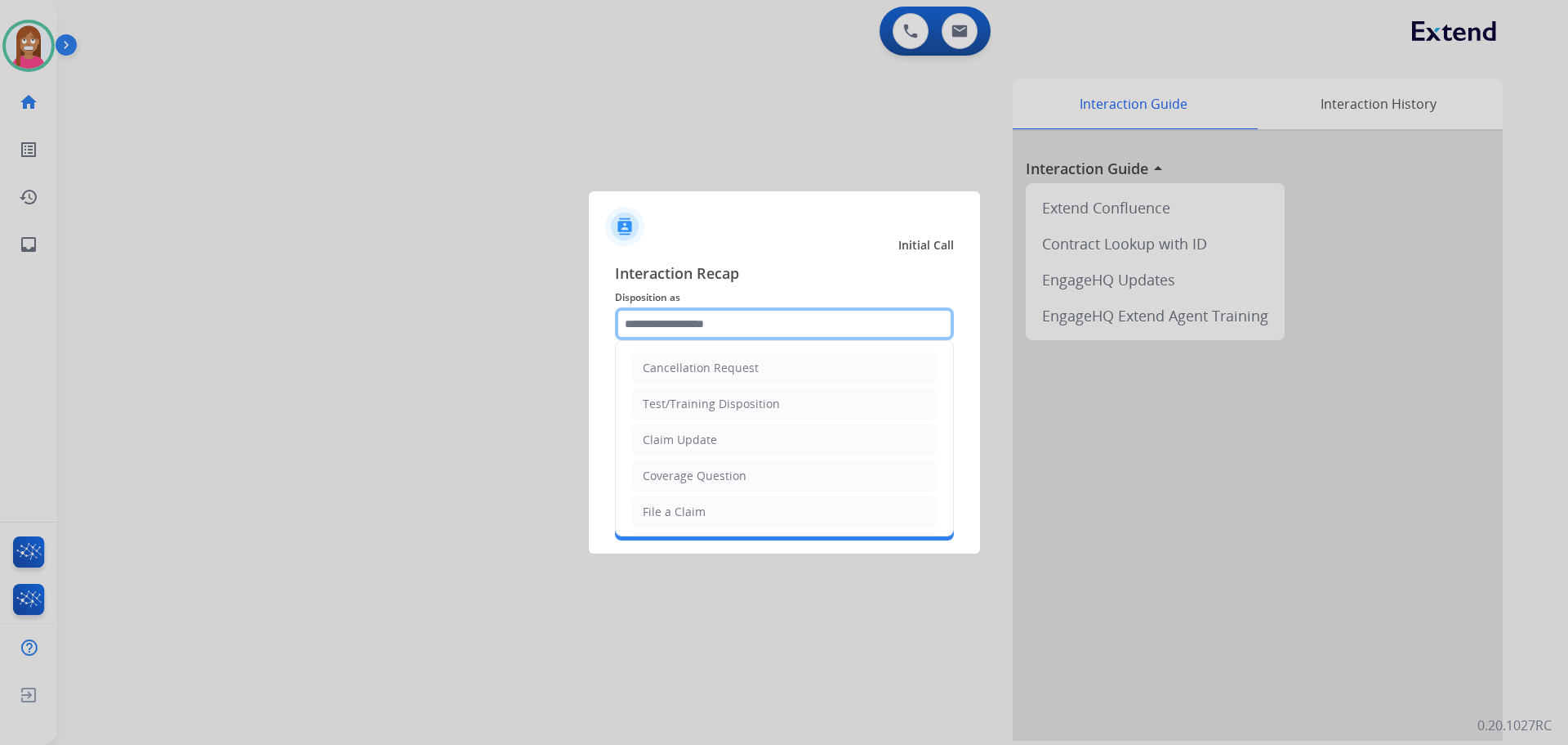
click at [640, 328] on input "text" at bounding box center [784, 323] width 339 height 32
click at [671, 359] on li "Cancellation Request" at bounding box center [784, 367] width 305 height 31
type input "**********"
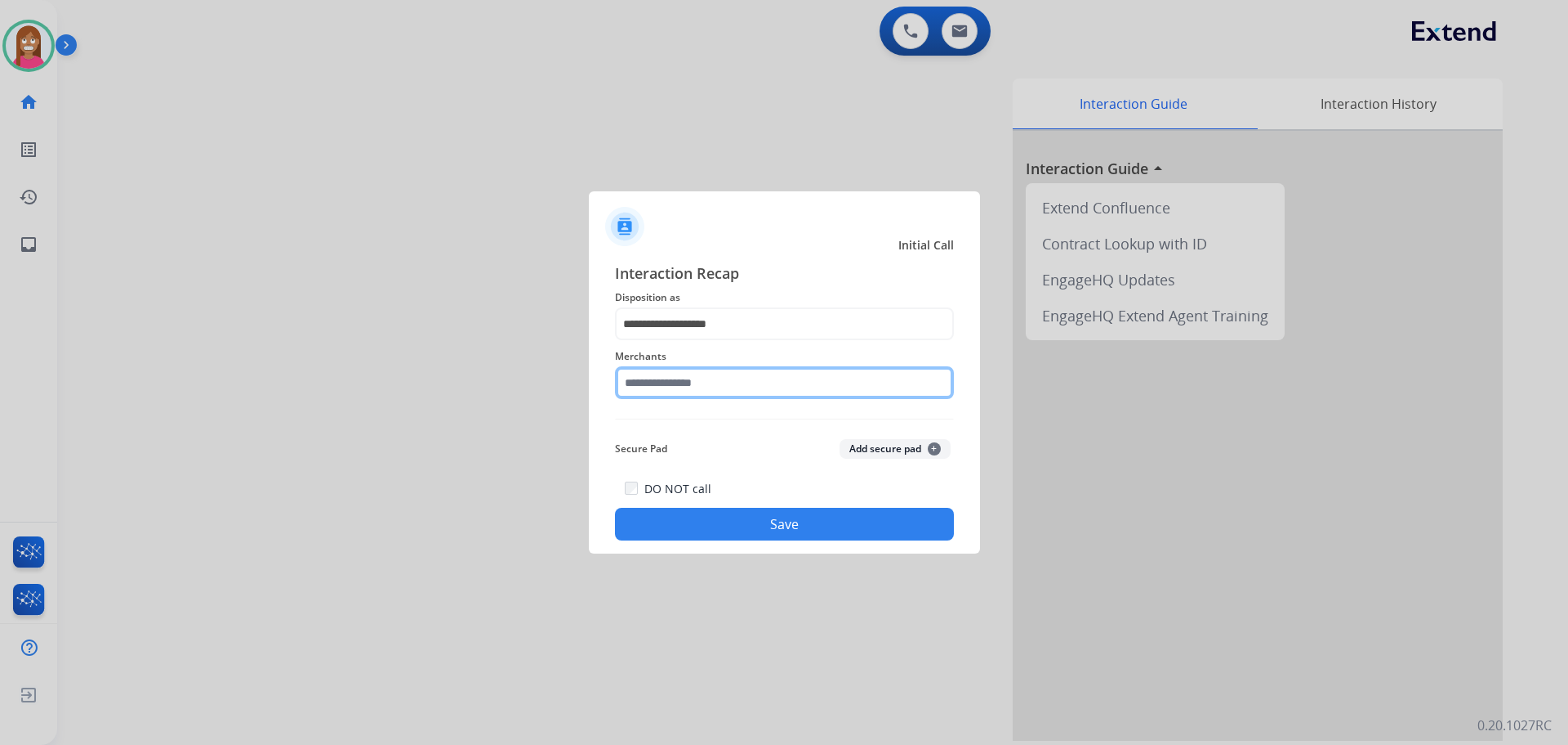
click at [665, 376] on input "text" at bounding box center [784, 382] width 339 height 32
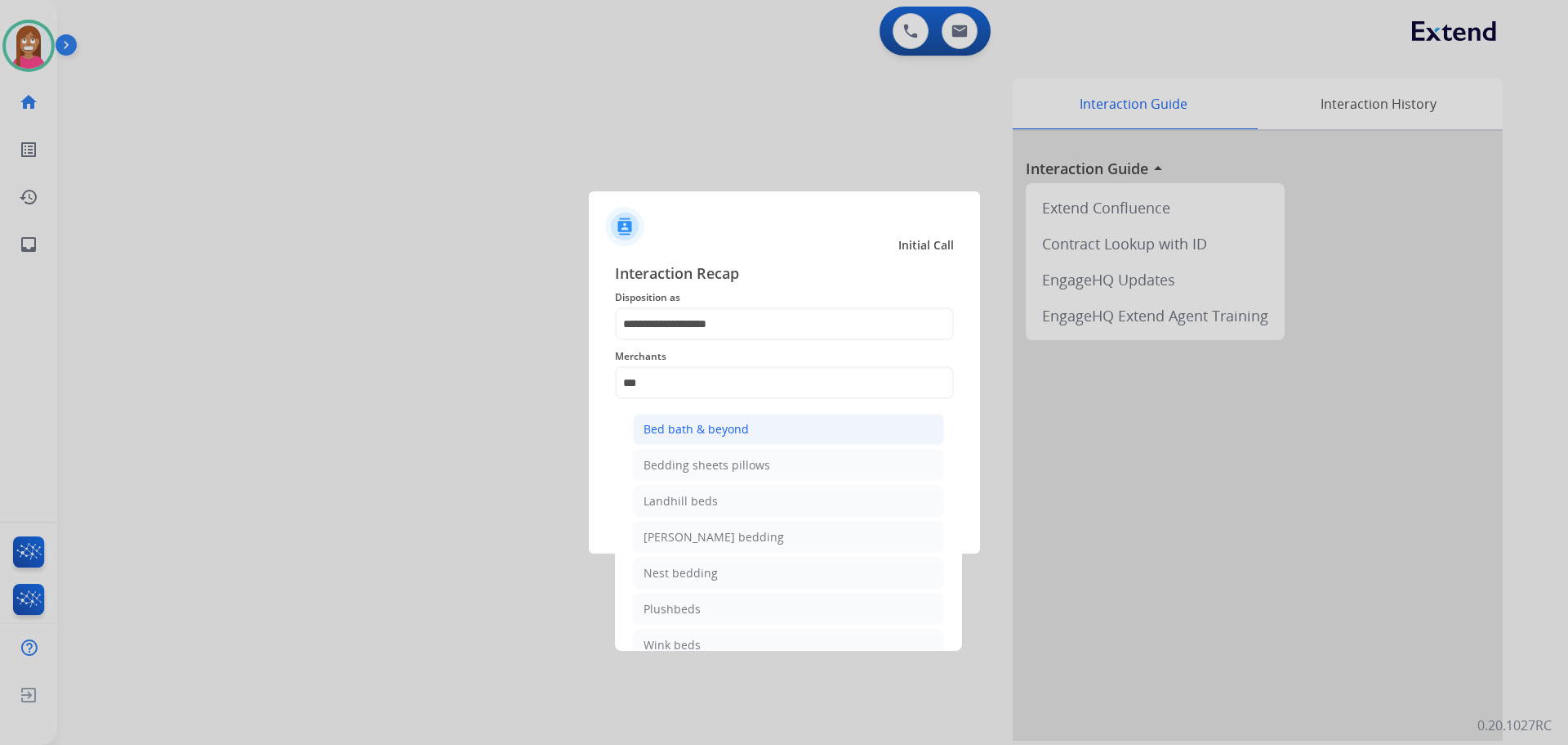
click at [679, 429] on div "Bed bath & beyond" at bounding box center [696, 430] width 106 height 17
type input "**********"
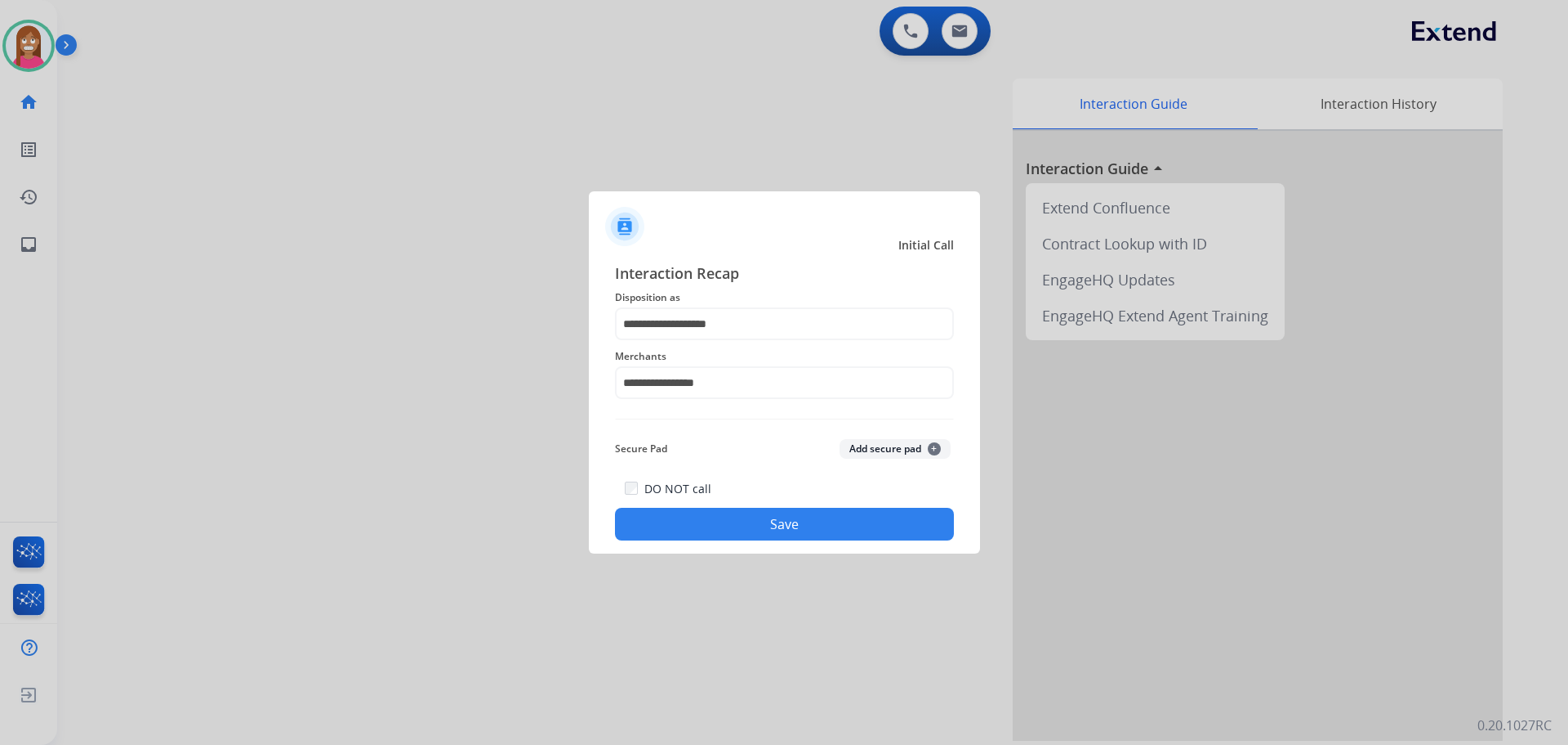
click at [703, 511] on button "Save" at bounding box center [784, 523] width 339 height 32
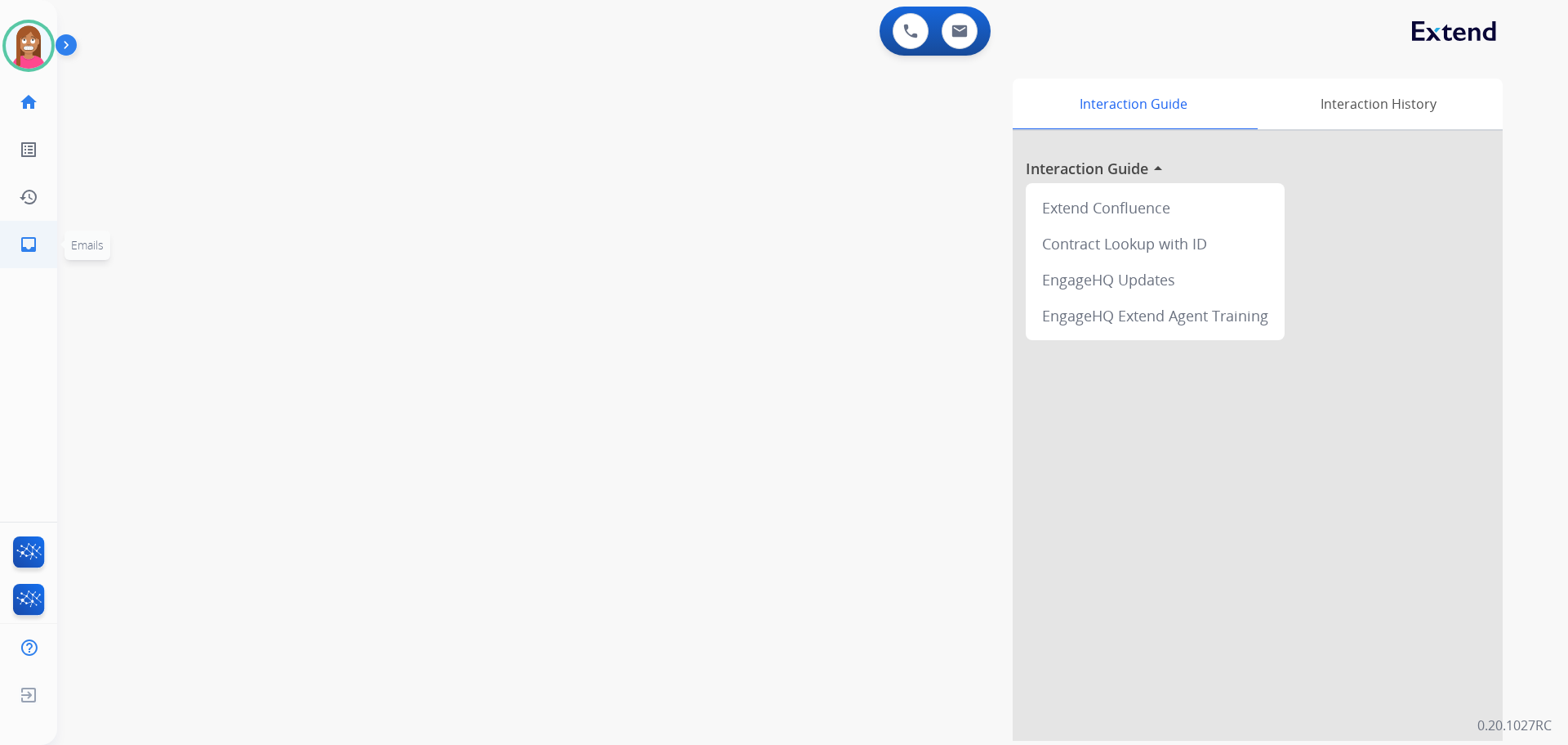
click at [18, 245] on link "inbox Emails" at bounding box center [28, 244] width 45 height 45
select select "**********"
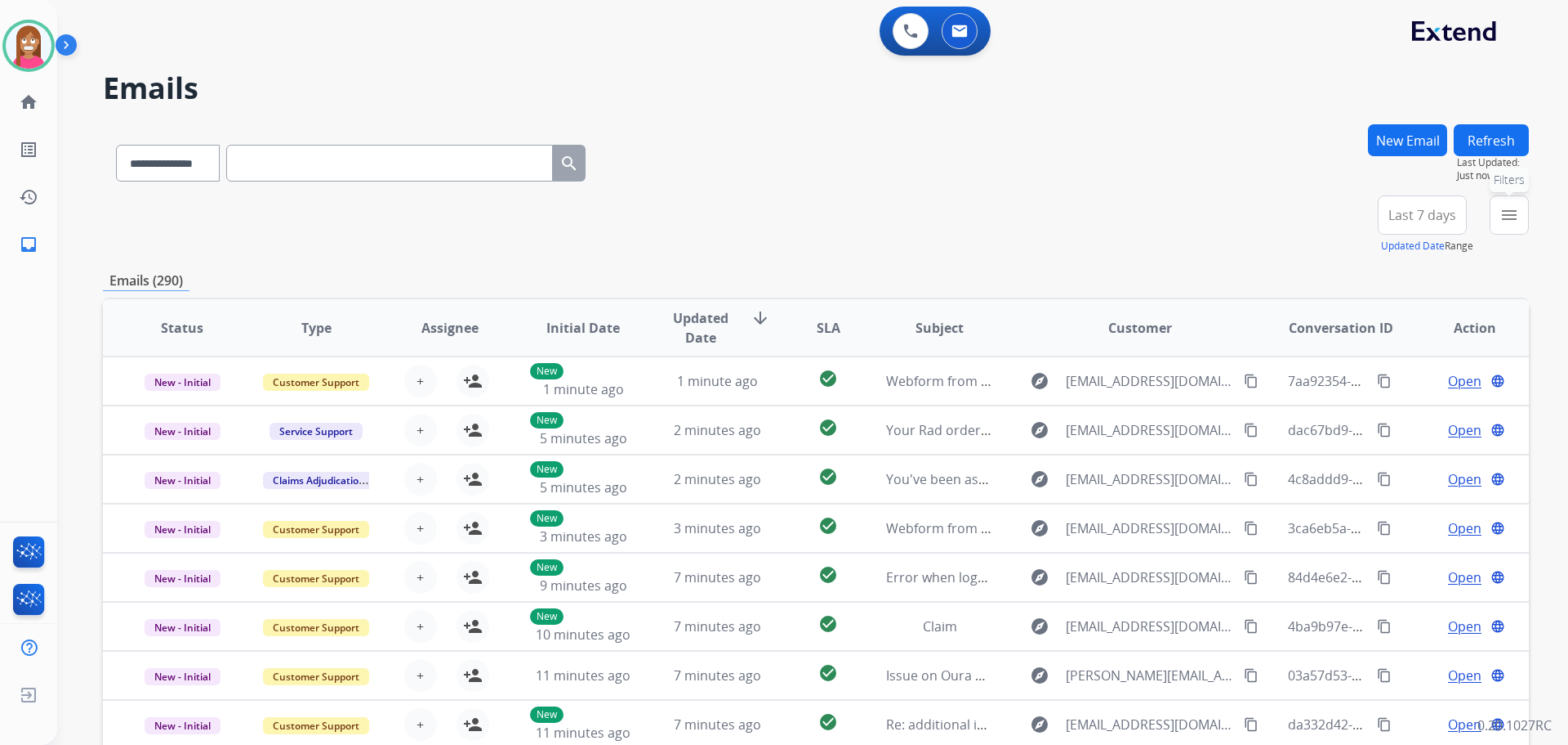
click at [1520, 223] on button "menu Filters" at bounding box center [1510, 215] width 39 height 39
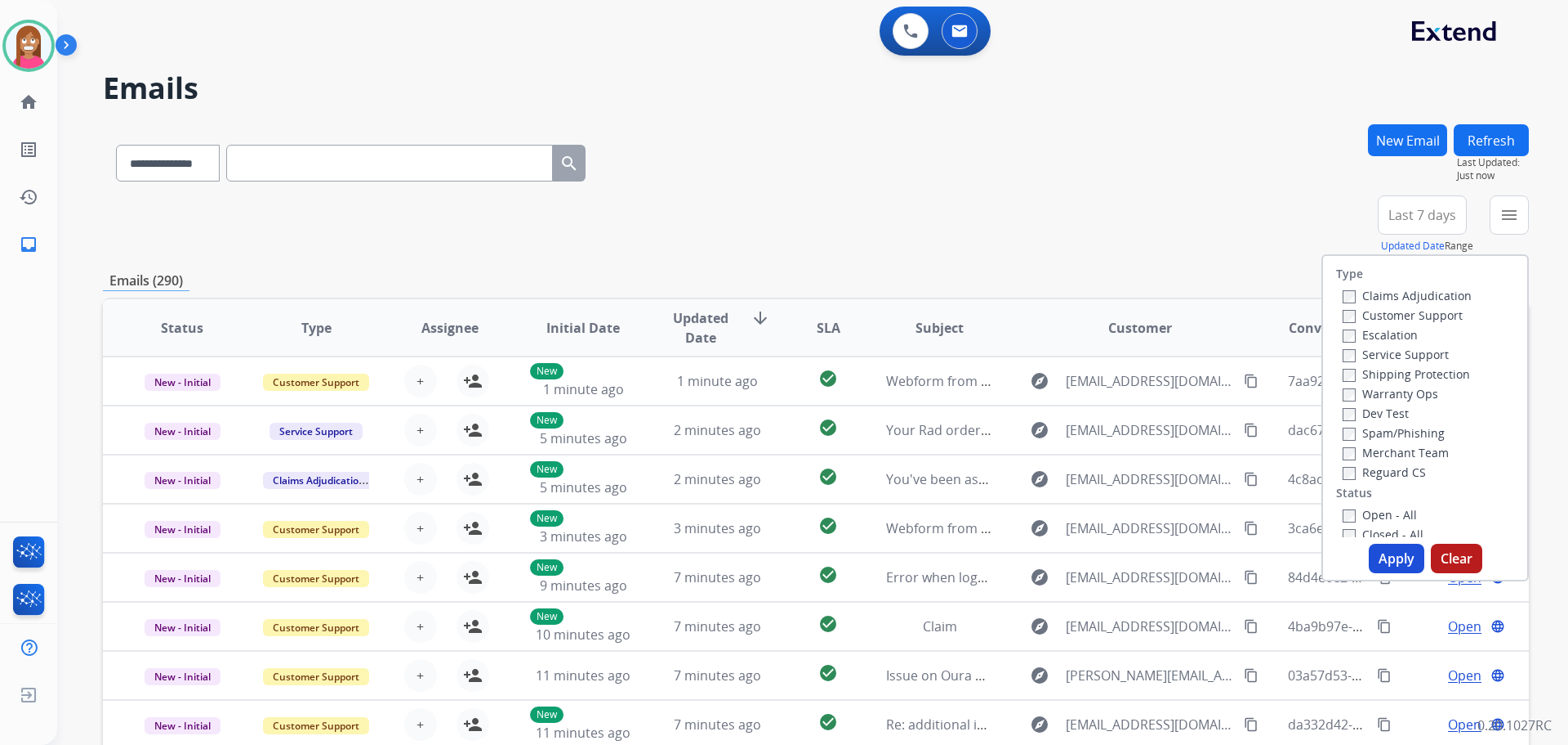
click at [1362, 320] on label "Customer Support" at bounding box center [1403, 315] width 121 height 16
click at [1356, 379] on label "Shipping Protection" at bounding box center [1406, 374] width 127 height 16
click at [1349, 470] on label "Reguard CS" at bounding box center [1384, 471] width 83 height 16
drag, startPoint x: 1348, startPoint y: 518, endPoint x: 1355, endPoint y: 531, distance: 14.8
click at [1351, 501] on div "Type Claims Adjudication Customer Support Escalation Service Support Shipping P…" at bounding box center [1425, 396] width 204 height 281
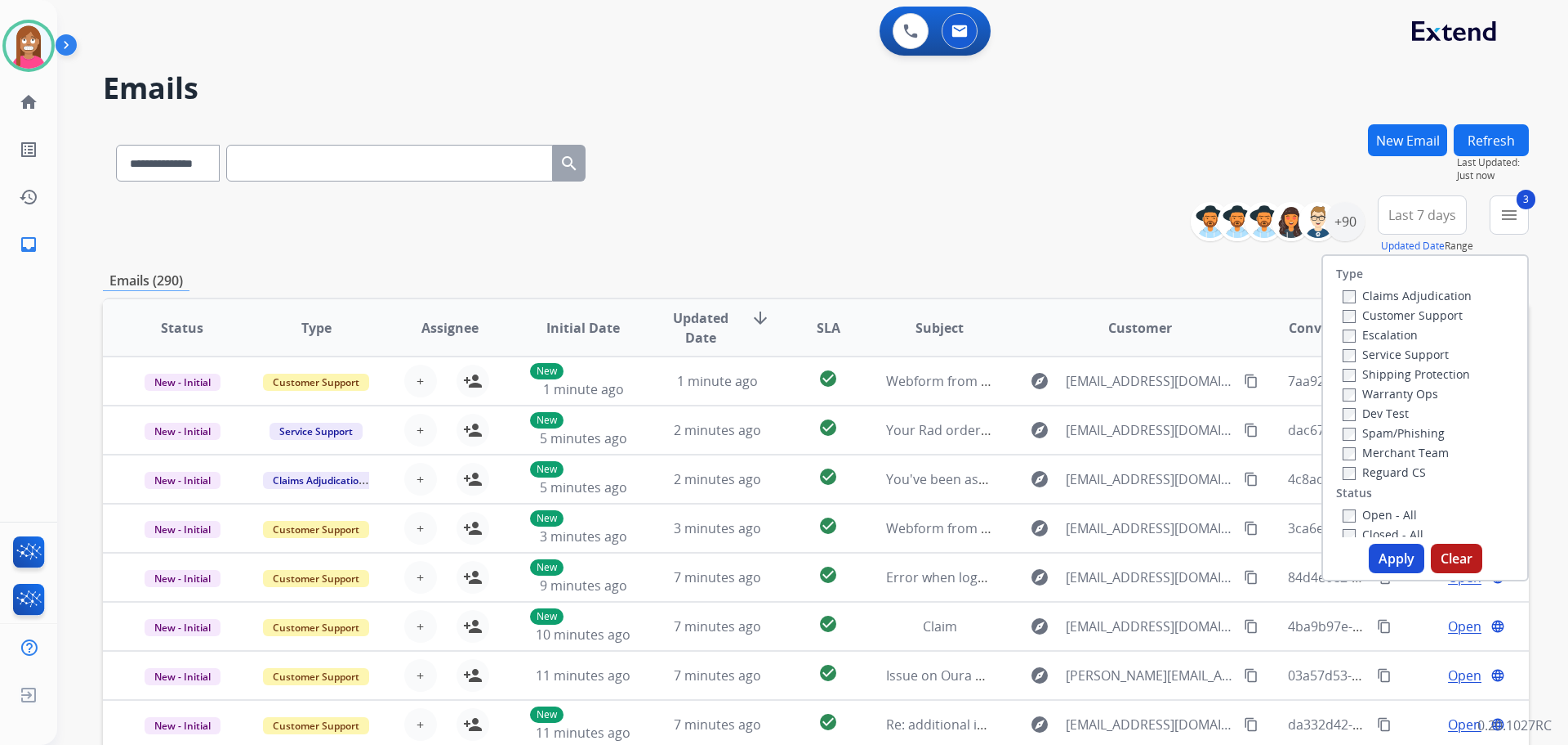
click at [1356, 519] on label "Open - All" at bounding box center [1380, 514] width 74 height 16
click at [1373, 553] on button "Apply" at bounding box center [1397, 559] width 56 height 30
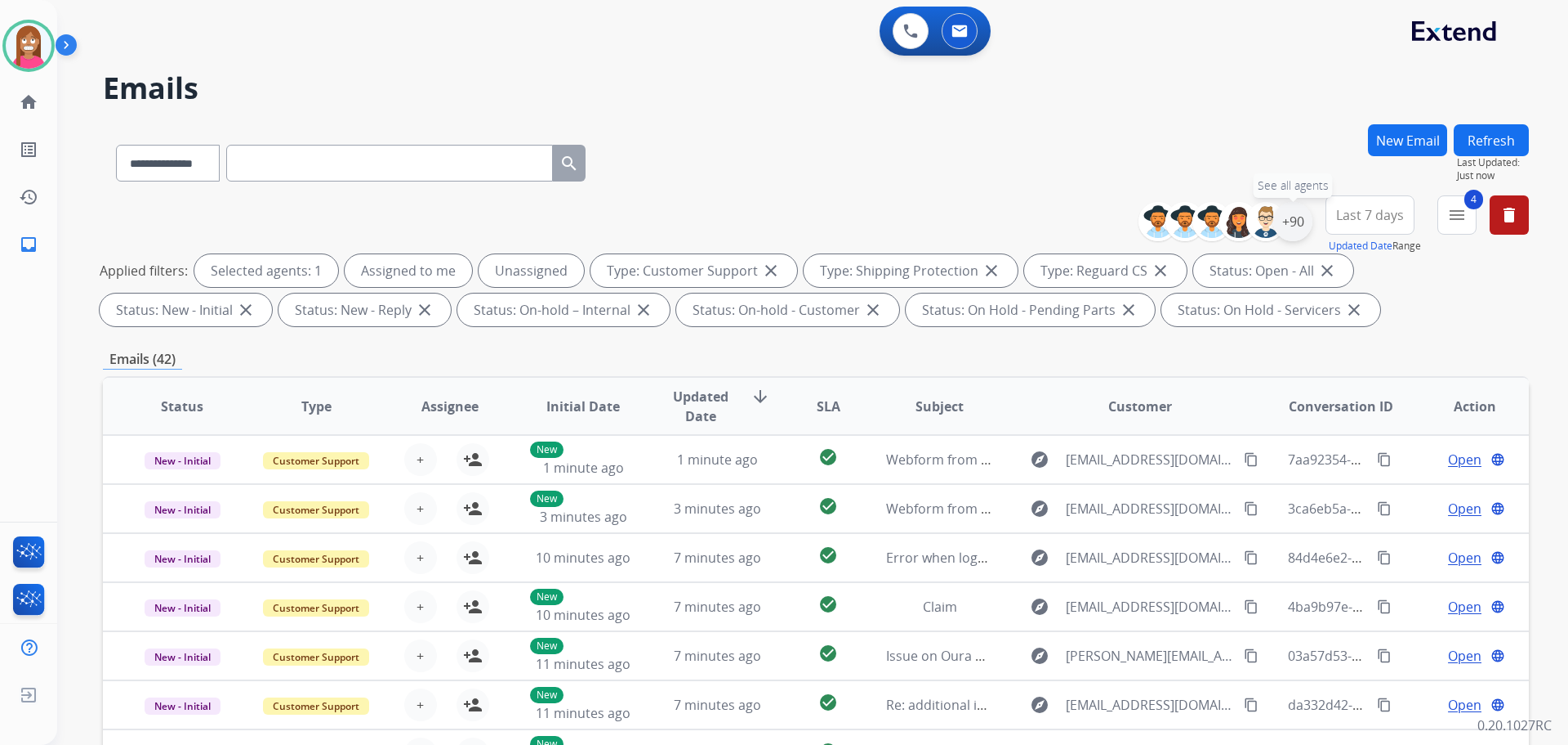
drag, startPoint x: 1294, startPoint y: 225, endPoint x: 1301, endPoint y: 219, distance: 9.2
click at [1301, 218] on div "+90" at bounding box center [1293, 222] width 39 height 39
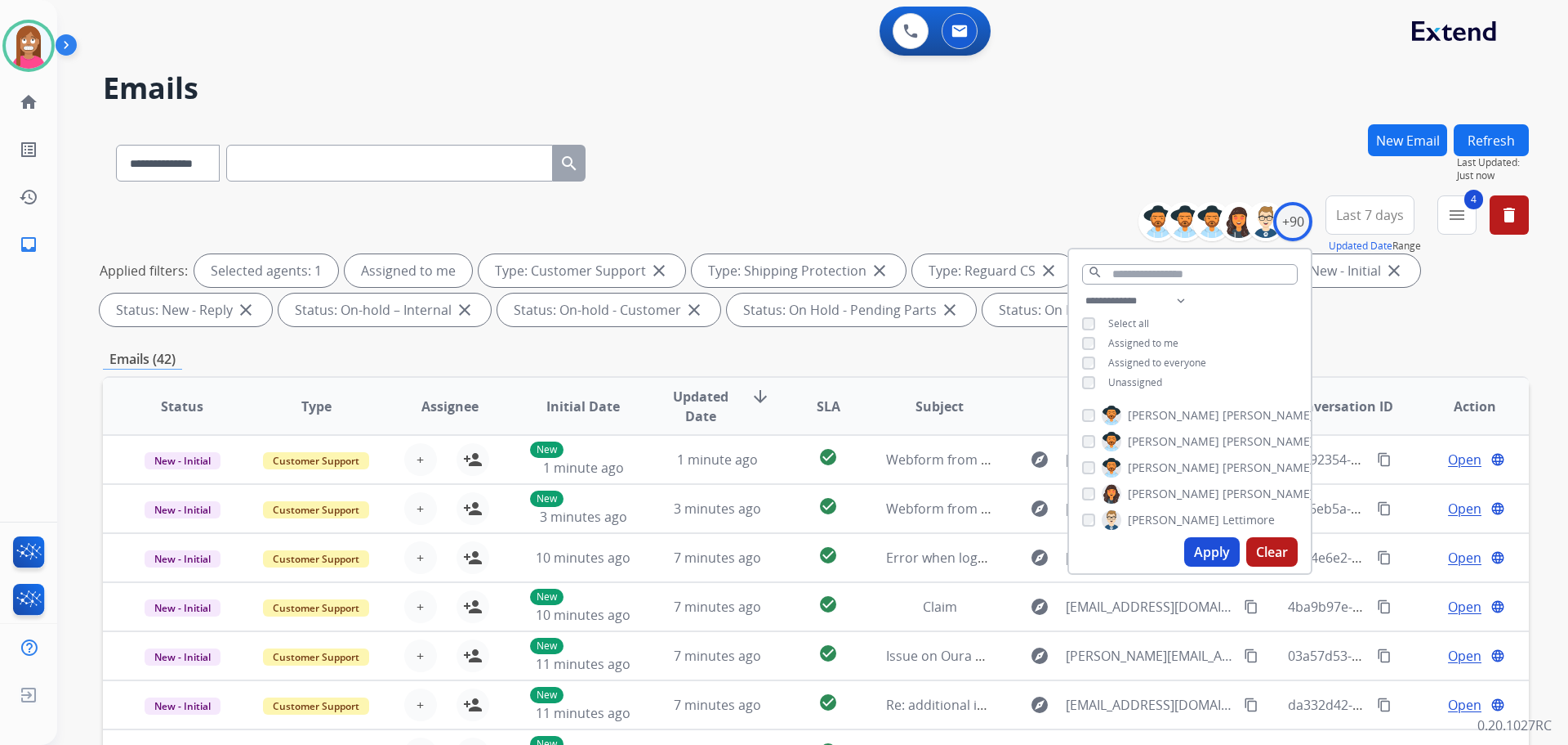
click at [1211, 549] on button "Apply" at bounding box center [1212, 552] width 56 height 30
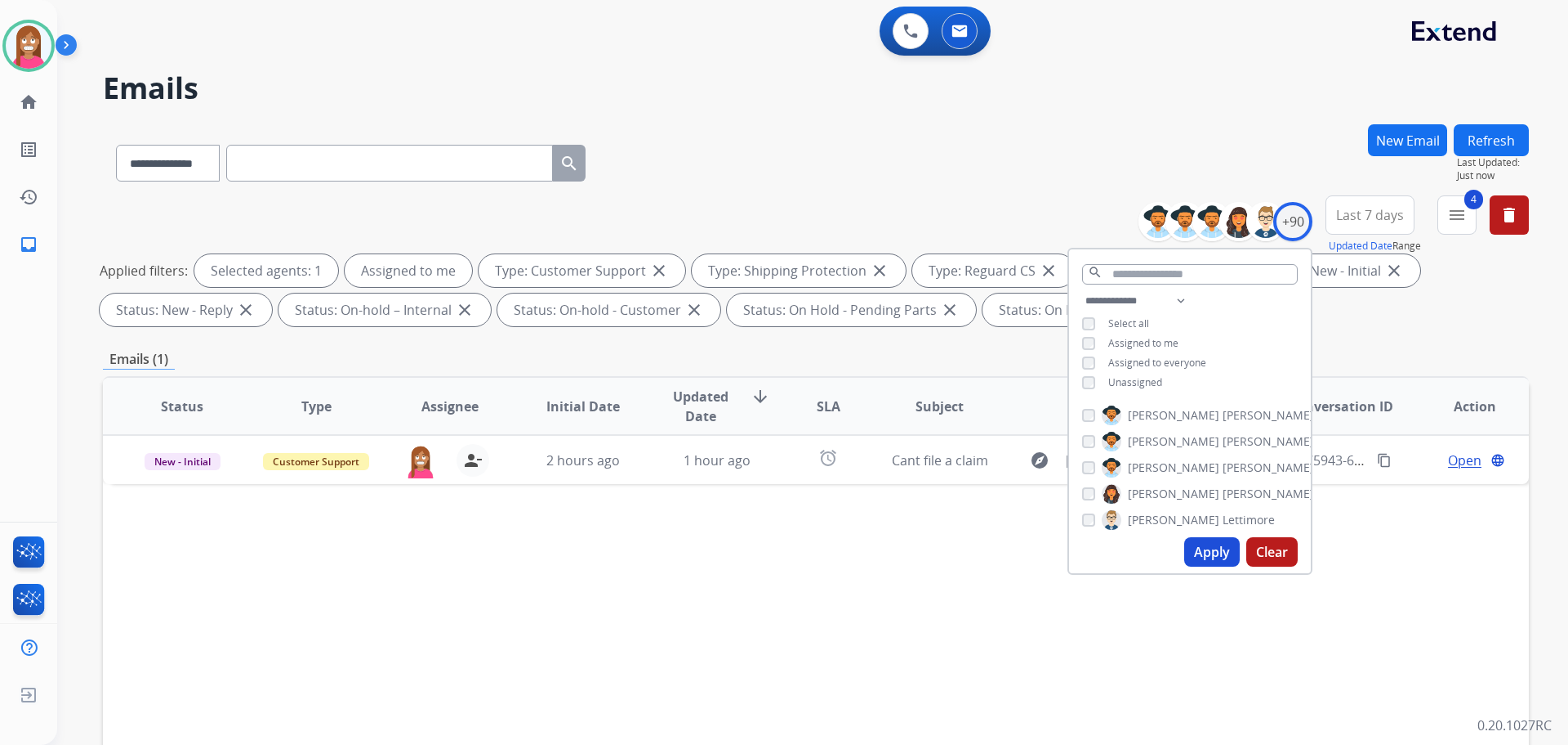
click at [872, 564] on div "Status Type Assignee Initial Date Updated Date arrow_downward SLA Subject Custo…" at bounding box center [816, 649] width 1426 height 547
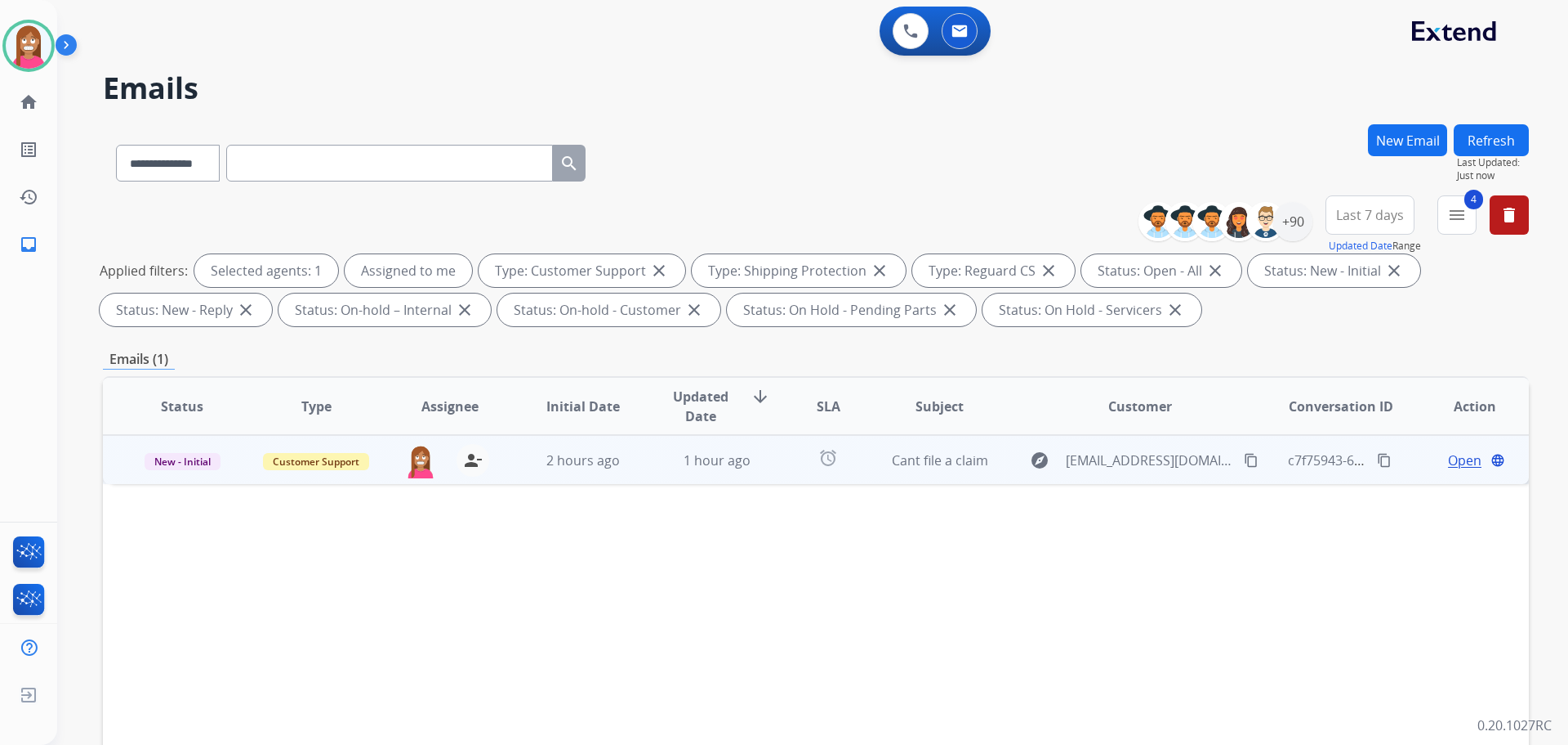
click at [638, 470] on td "1 hour ago" at bounding box center [705, 459] width 134 height 49
click at [1448, 466] on span "Open" at bounding box center [1465, 459] width 33 height 19
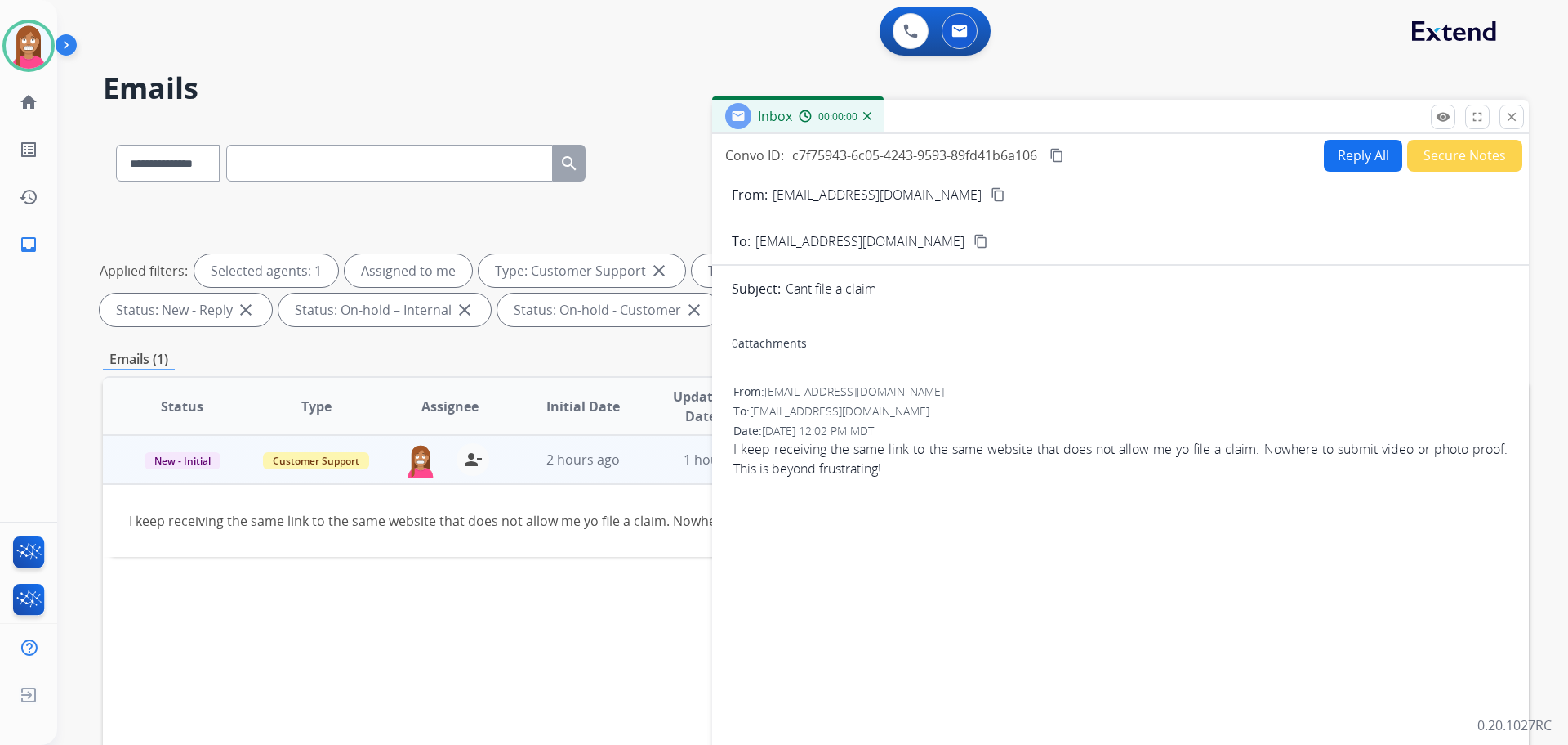
click at [1324, 161] on button "Reply All" at bounding box center [1363, 156] width 79 height 32
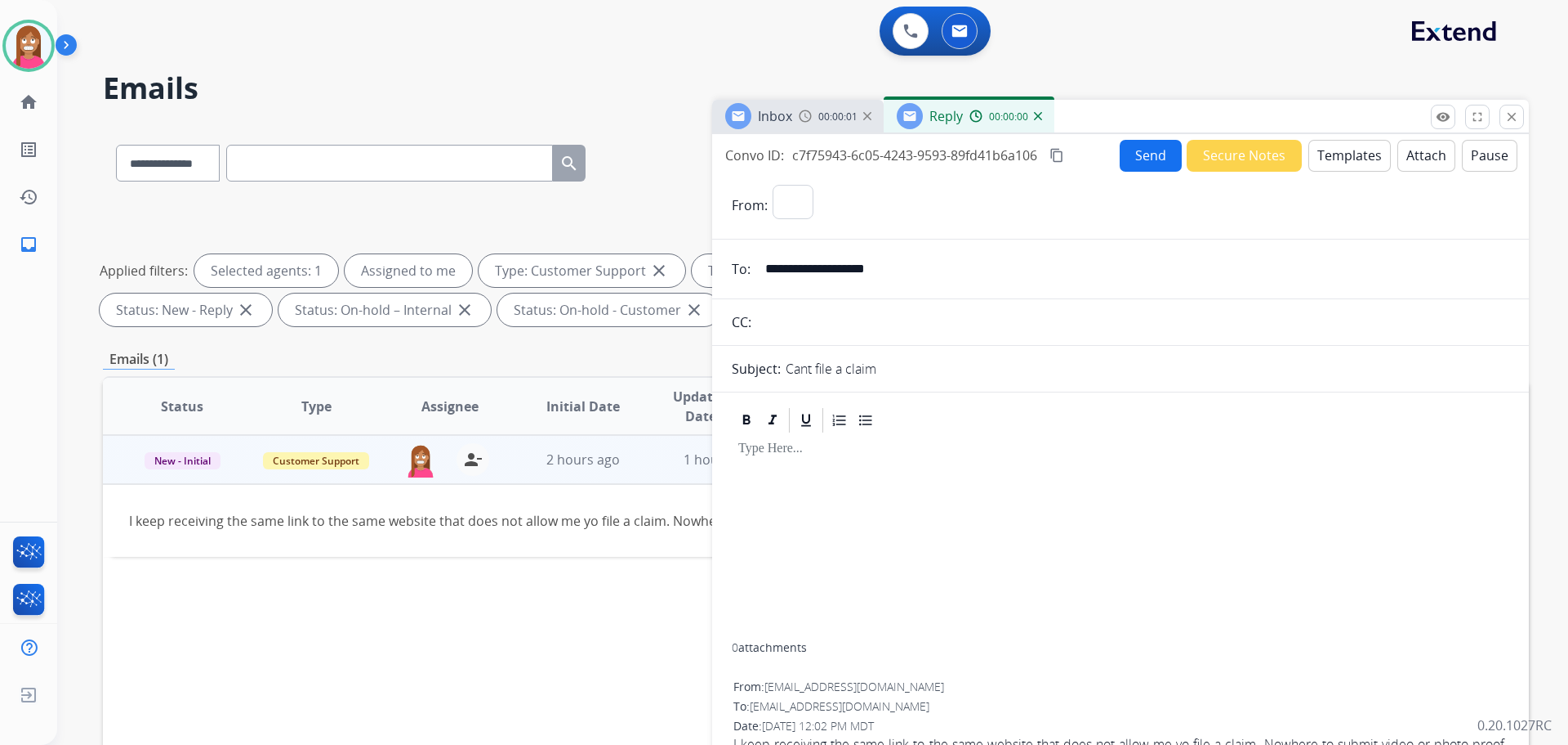
select select "**********"
click at [1343, 161] on button "Templates" at bounding box center [1349, 156] width 83 height 32
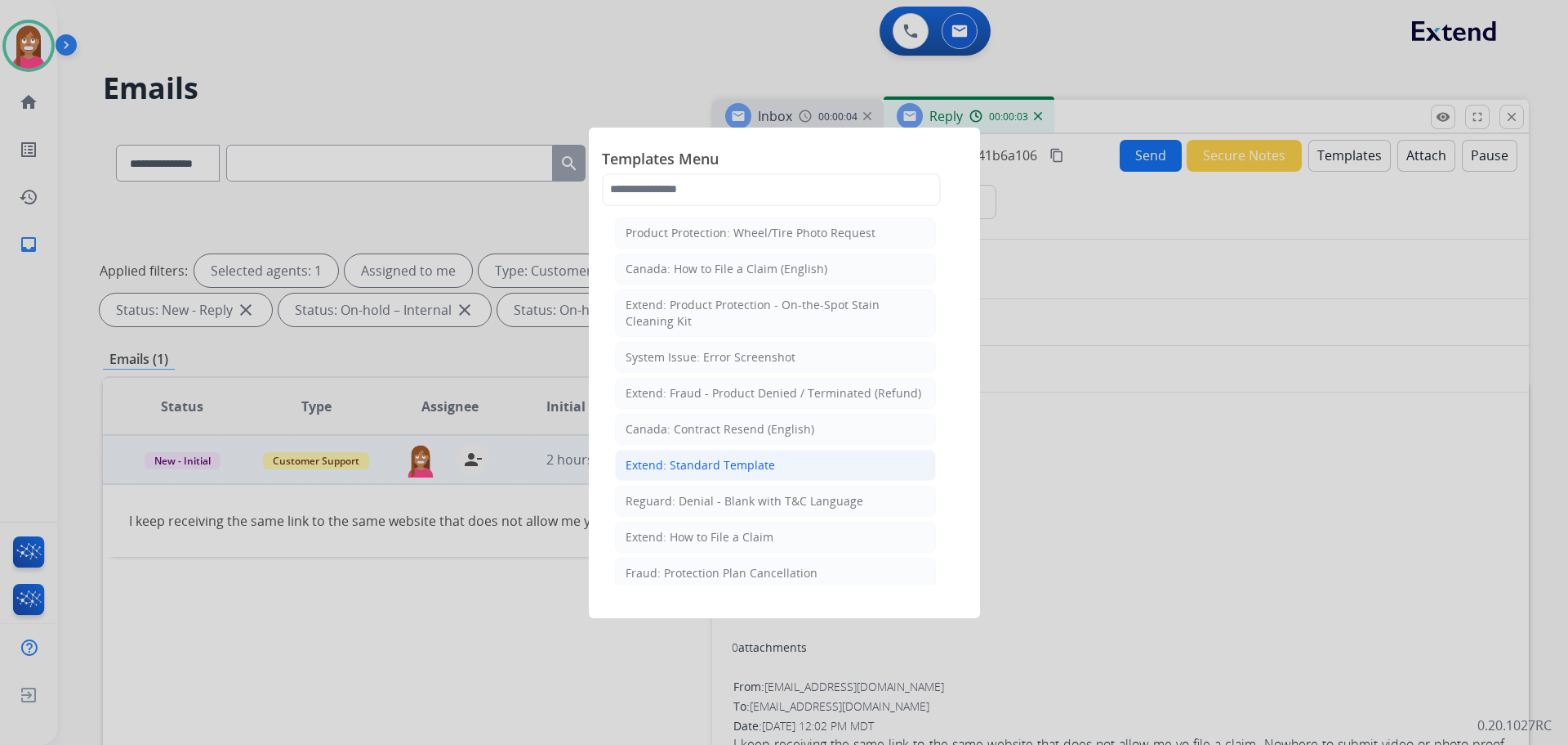
click at [682, 456] on div "Extend: Standard Template" at bounding box center [700, 465] width 149 height 17
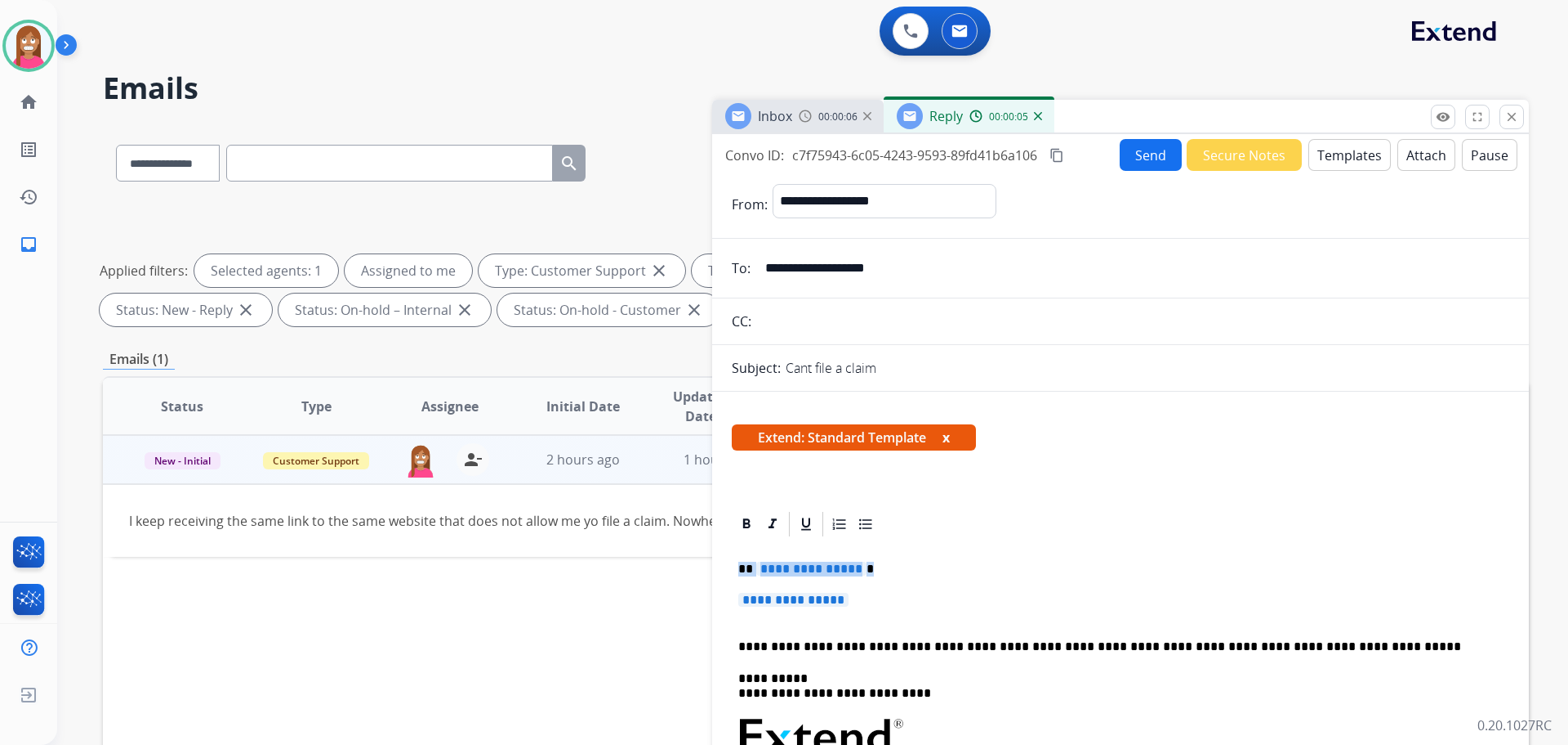
drag, startPoint x: 889, startPoint y: 595, endPoint x: 734, endPoint y: 566, distance: 157.7
paste div
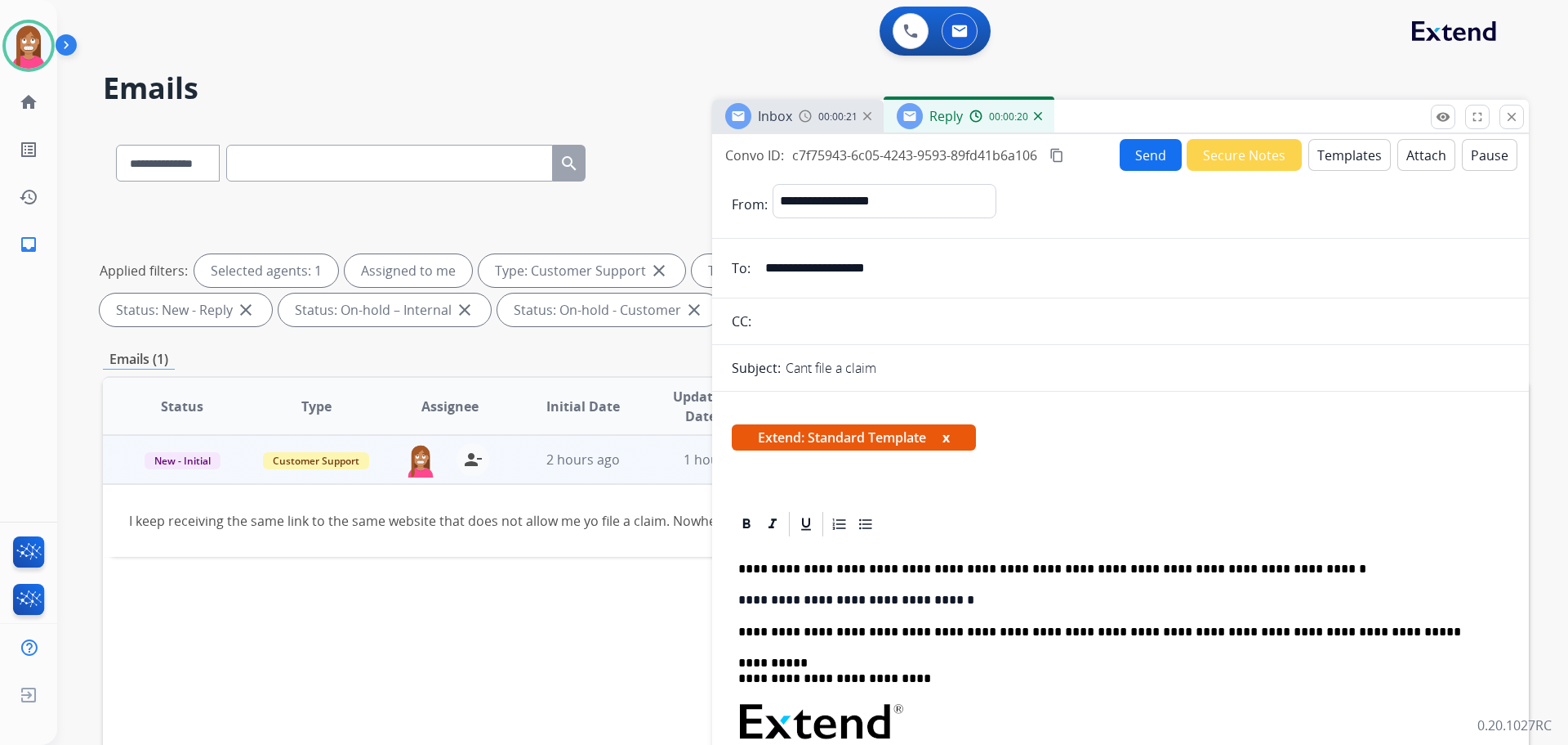
click at [753, 570] on p "**********" at bounding box center [1114, 569] width 751 height 15
drag, startPoint x: 948, startPoint y: 601, endPoint x: 734, endPoint y: 605, distance: 214.0
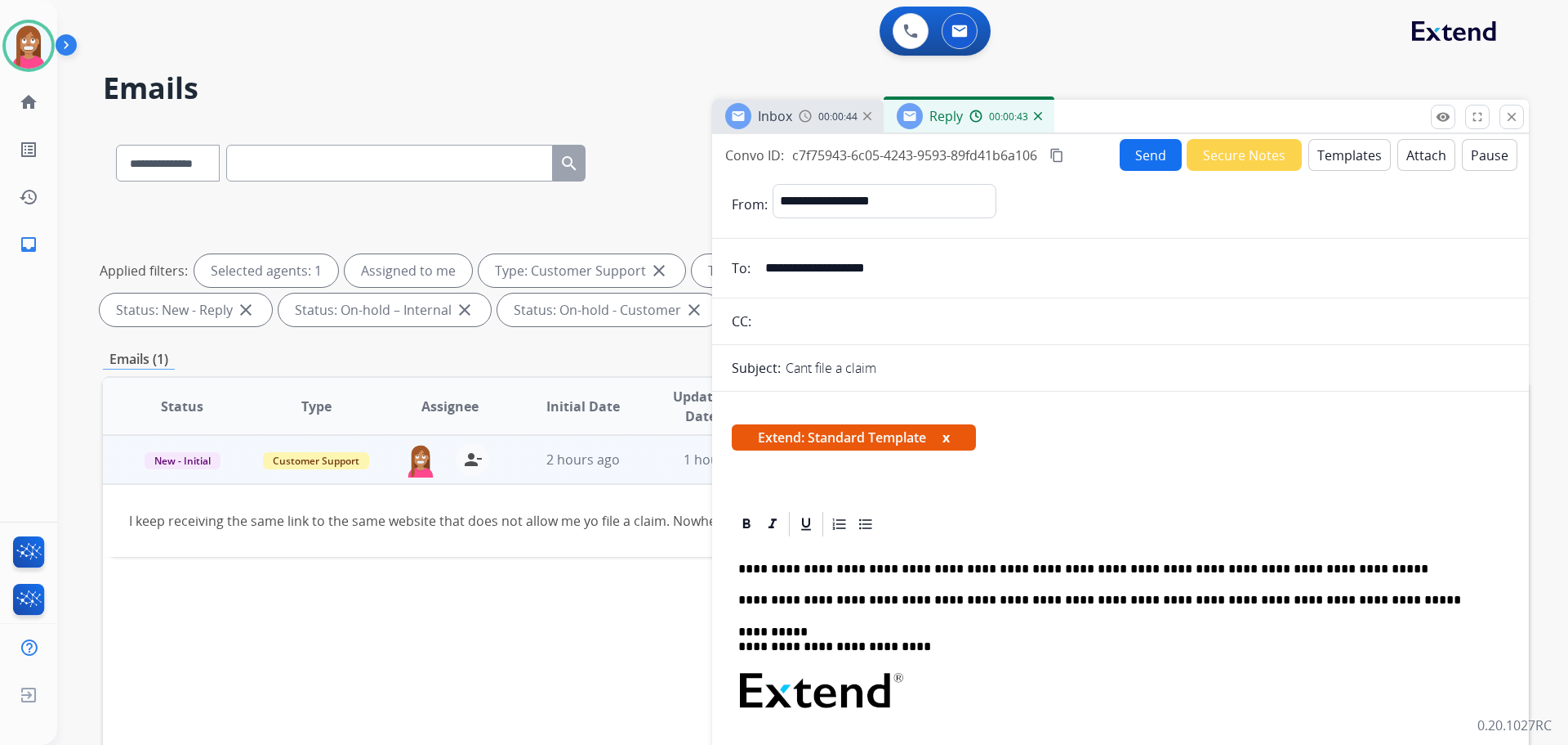
click at [1132, 157] on button "Send" at bounding box center [1151, 155] width 62 height 32
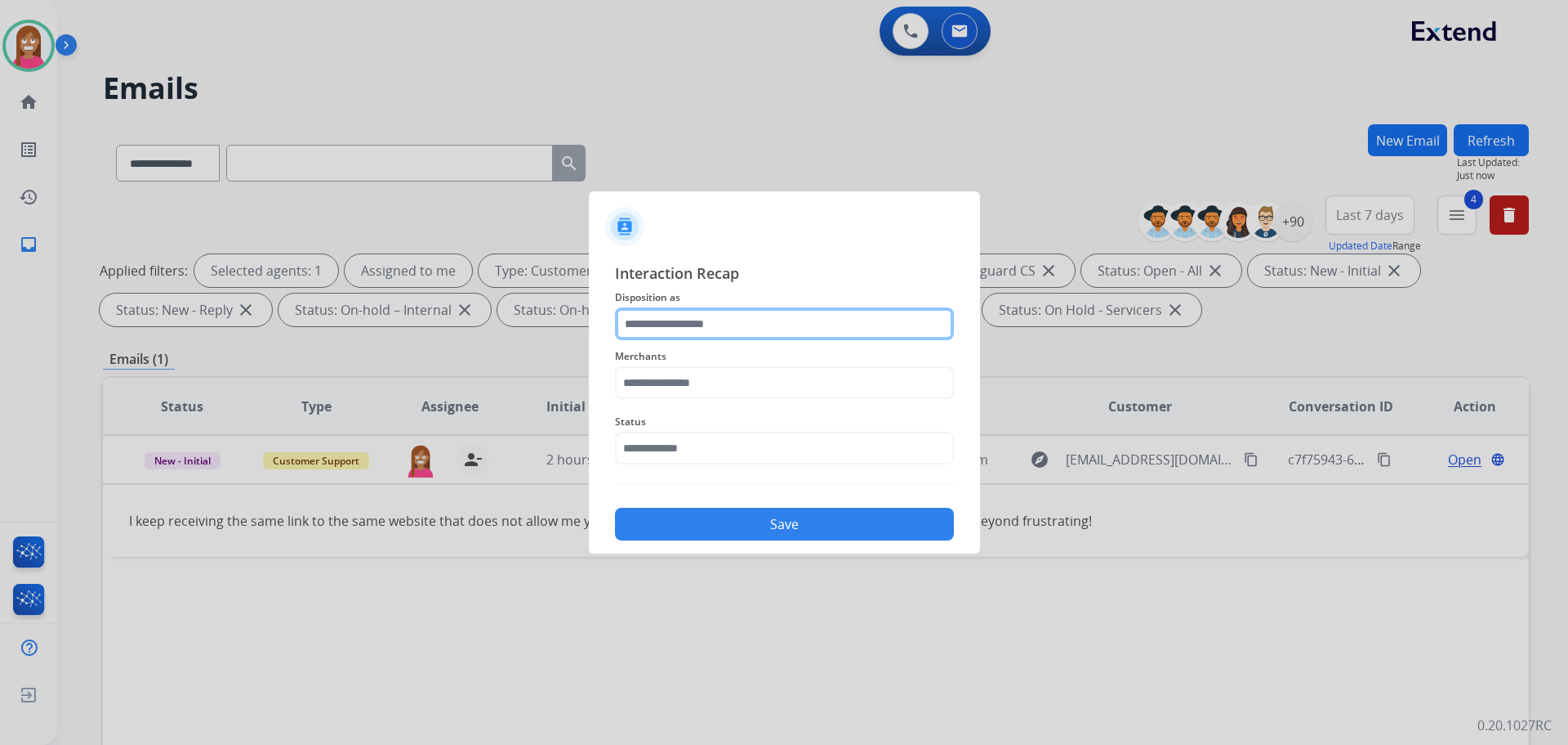
click at [673, 322] on input "text" at bounding box center [784, 323] width 339 height 32
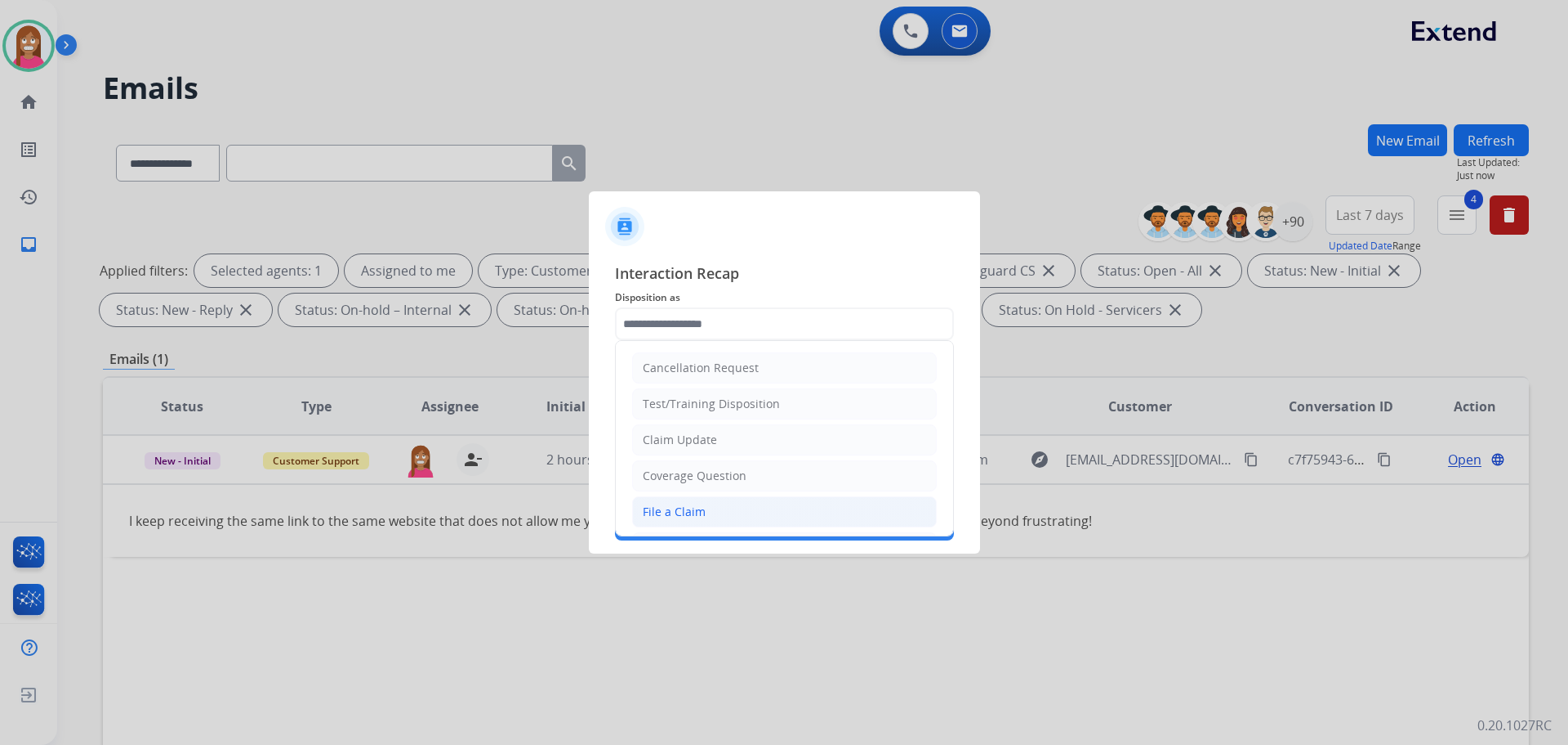
click at [654, 521] on li "File a Claim" at bounding box center [784, 511] width 305 height 31
type input "**********"
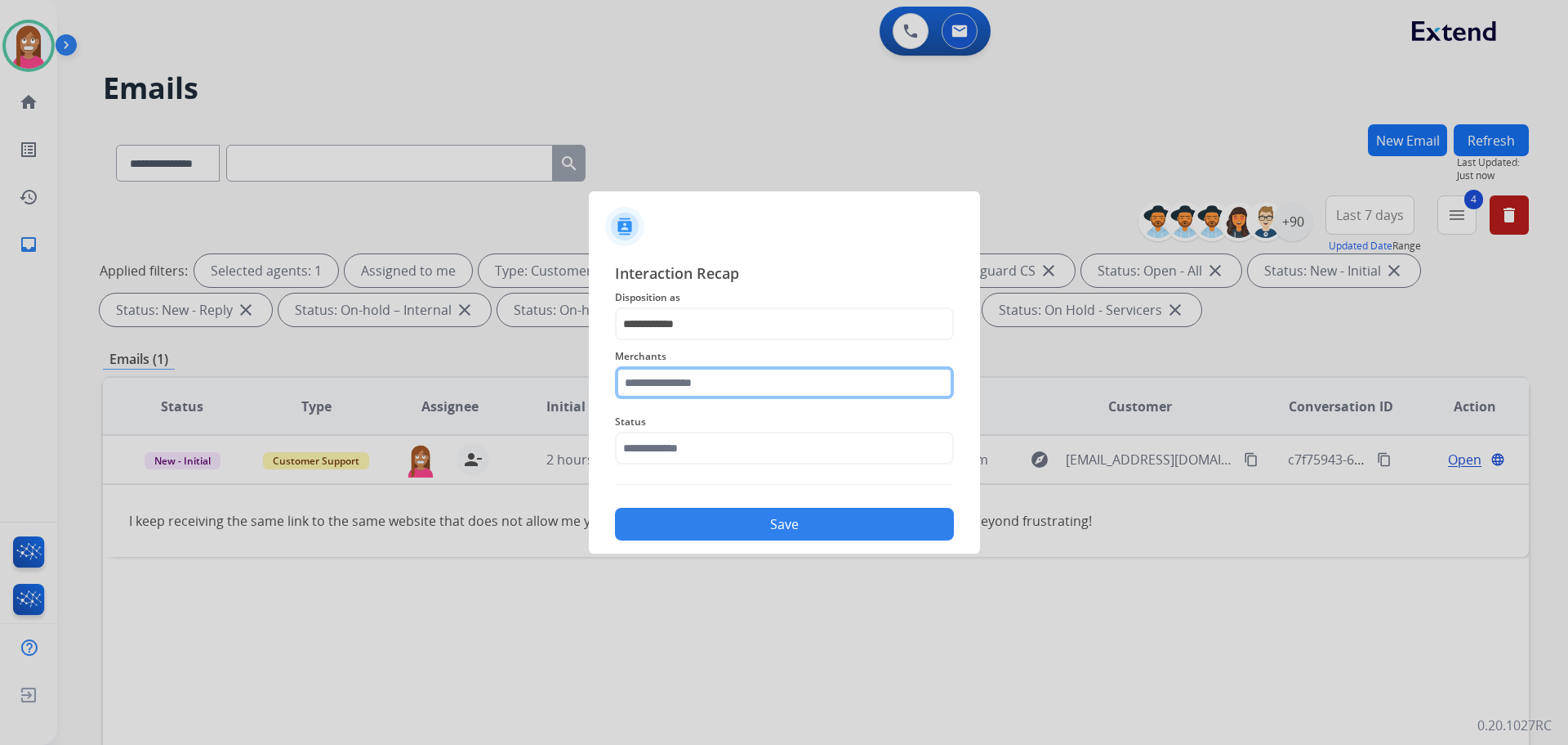
click at [656, 394] on input "text" at bounding box center [784, 382] width 339 height 32
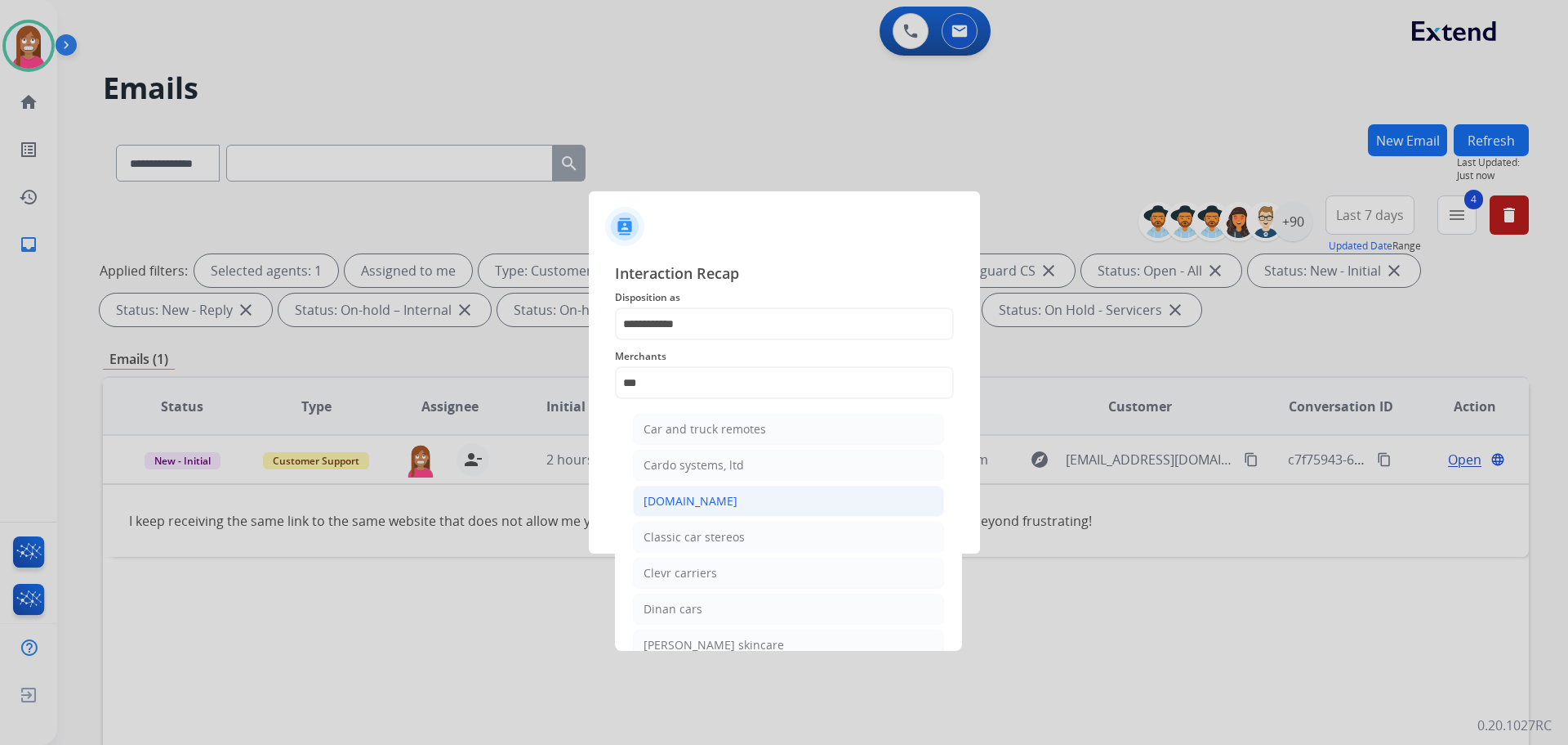
click at [675, 507] on div "[DOMAIN_NAME]" at bounding box center [690, 501] width 94 height 17
type input "**********"
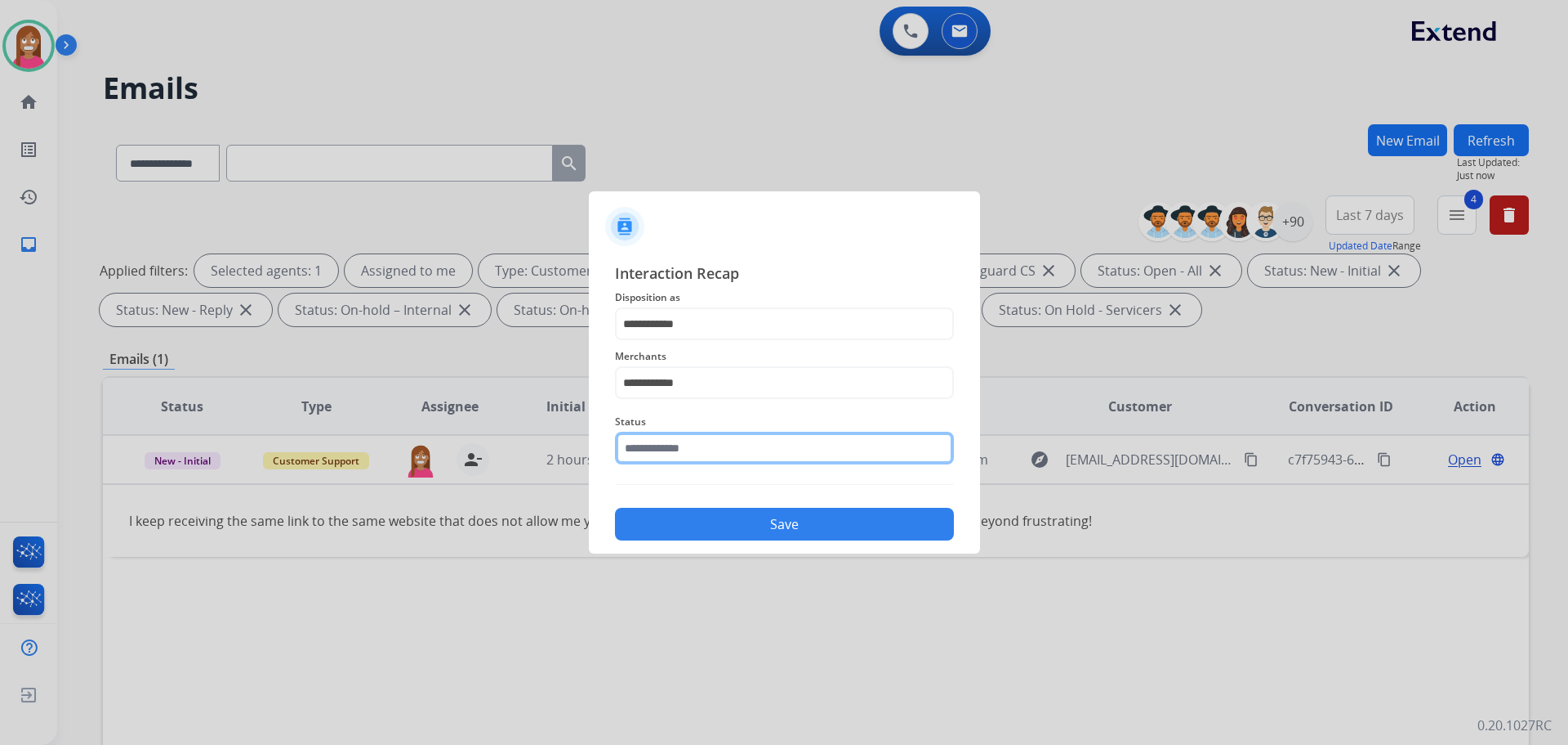
click at [640, 456] on input "text" at bounding box center [784, 447] width 339 height 32
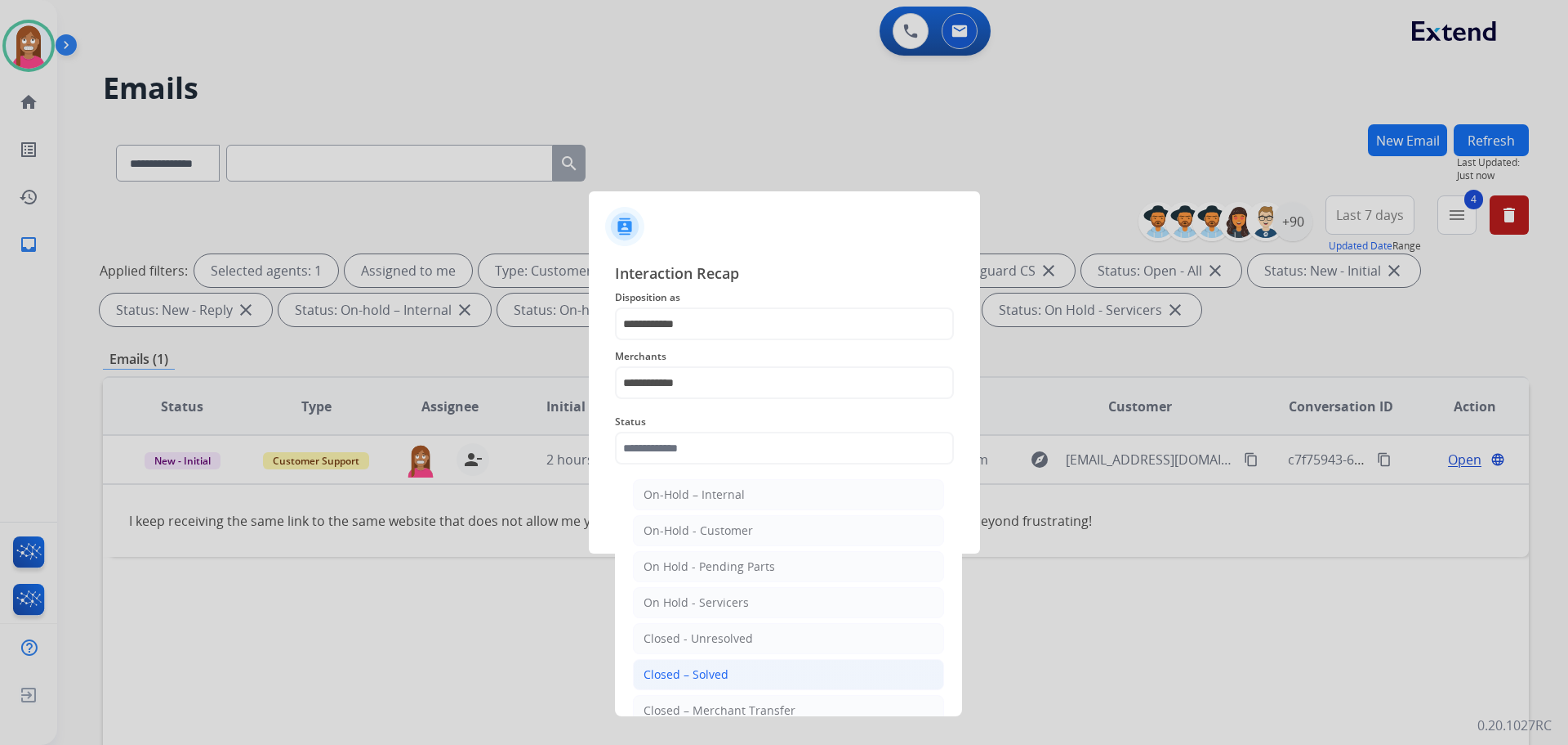
click at [669, 672] on div "Closed – Solved" at bounding box center [686, 674] width 85 height 17
type input "**********"
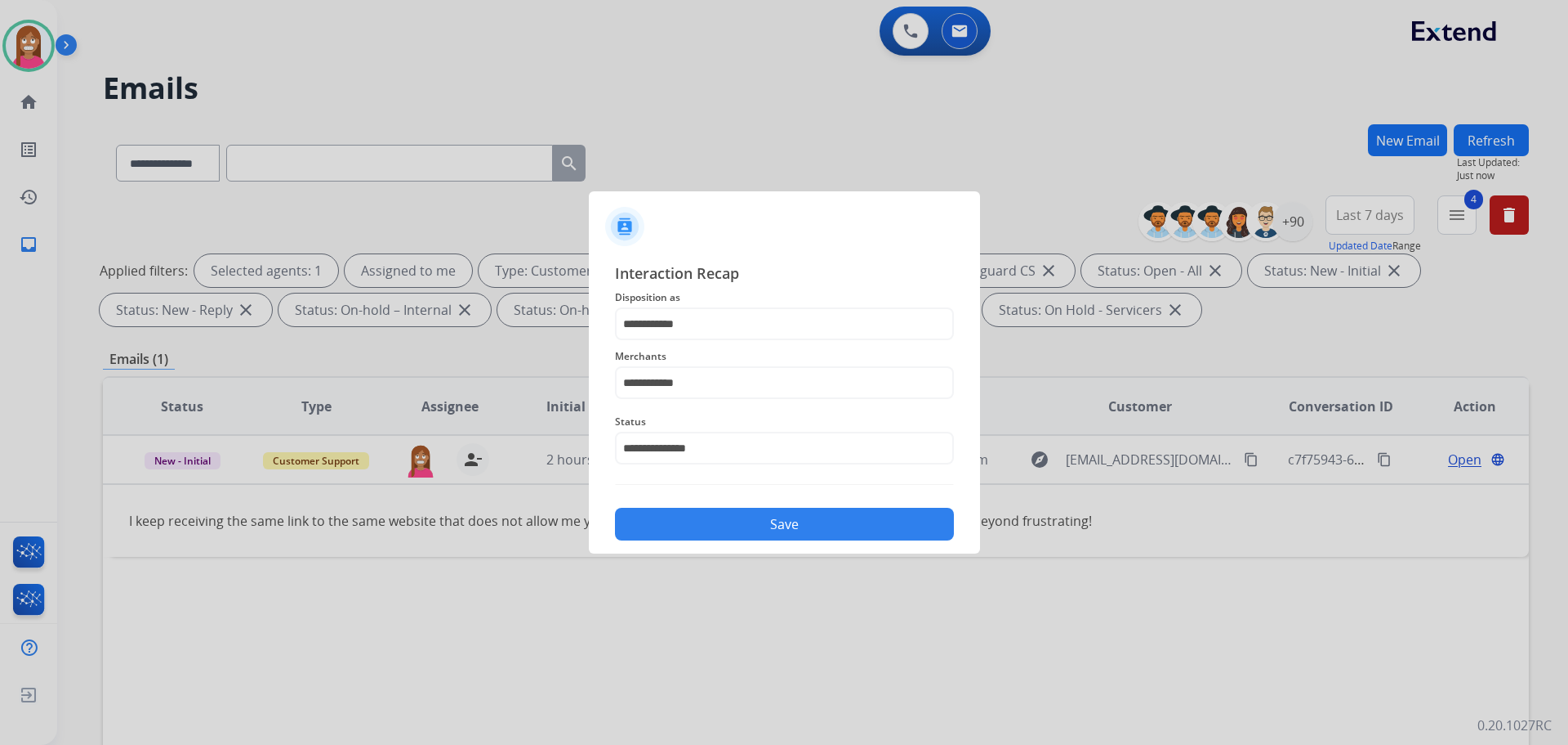
click at [680, 523] on button "Save" at bounding box center [784, 523] width 339 height 32
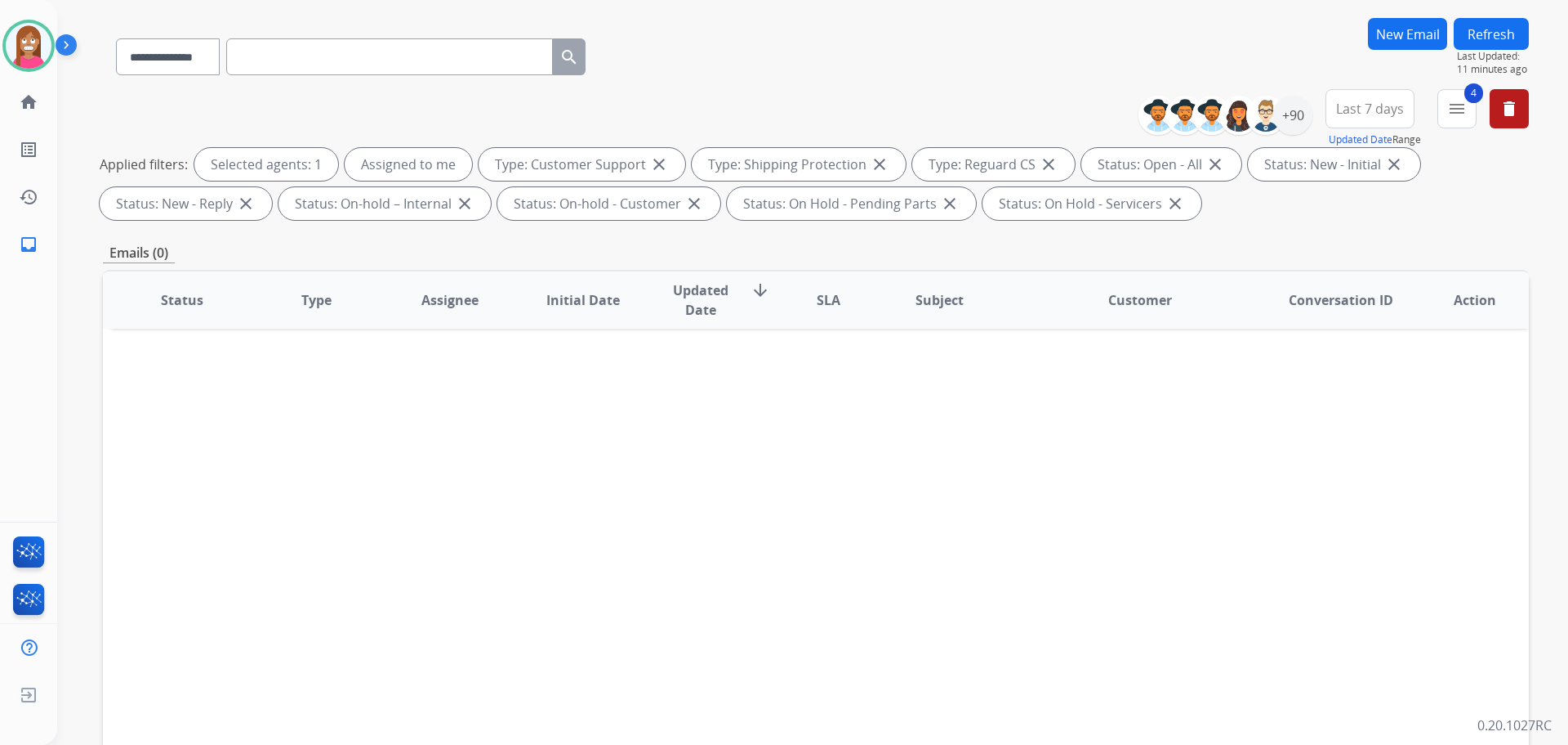
scroll to position [19, 0]
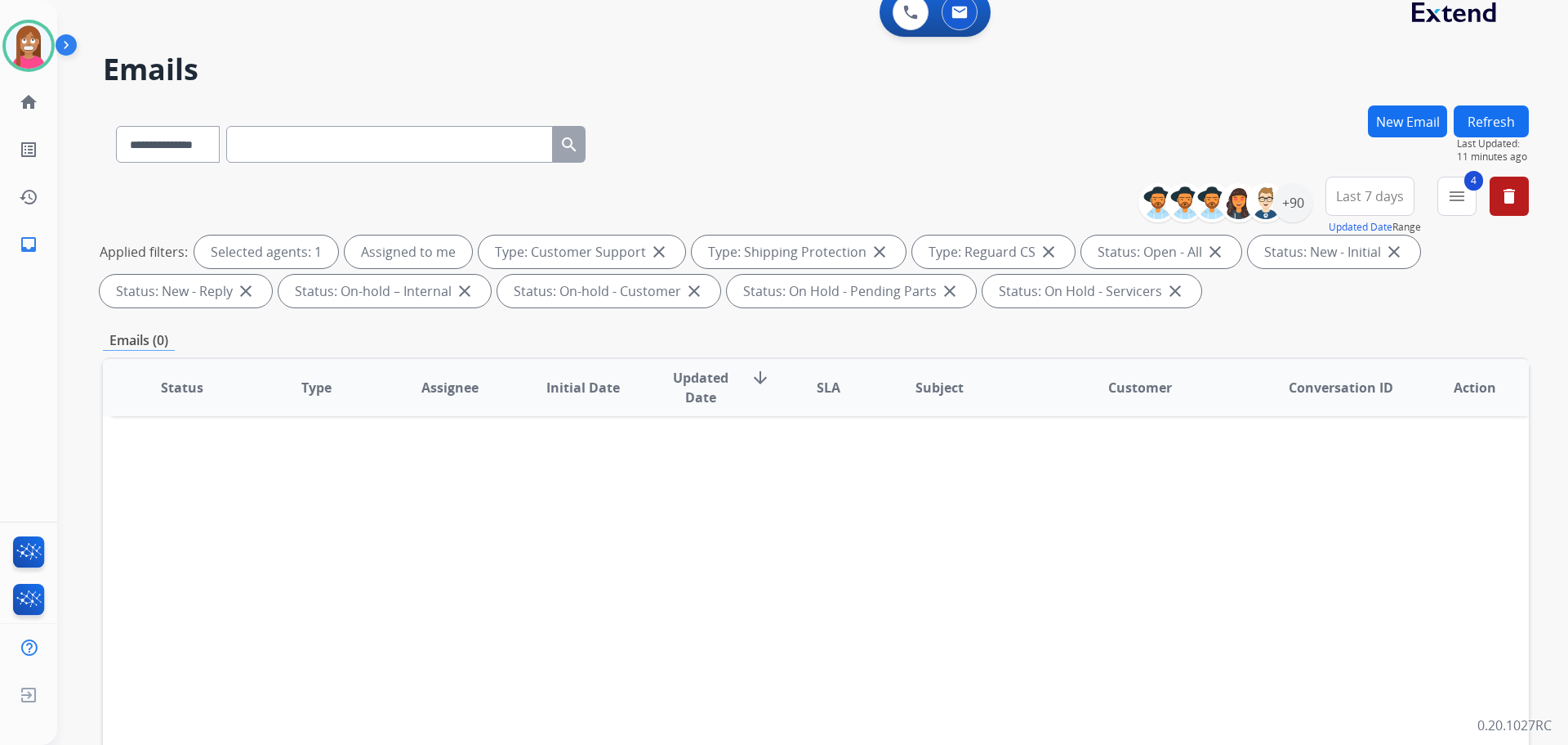
click at [1483, 122] on button "Refresh" at bounding box center [1491, 122] width 75 height 32
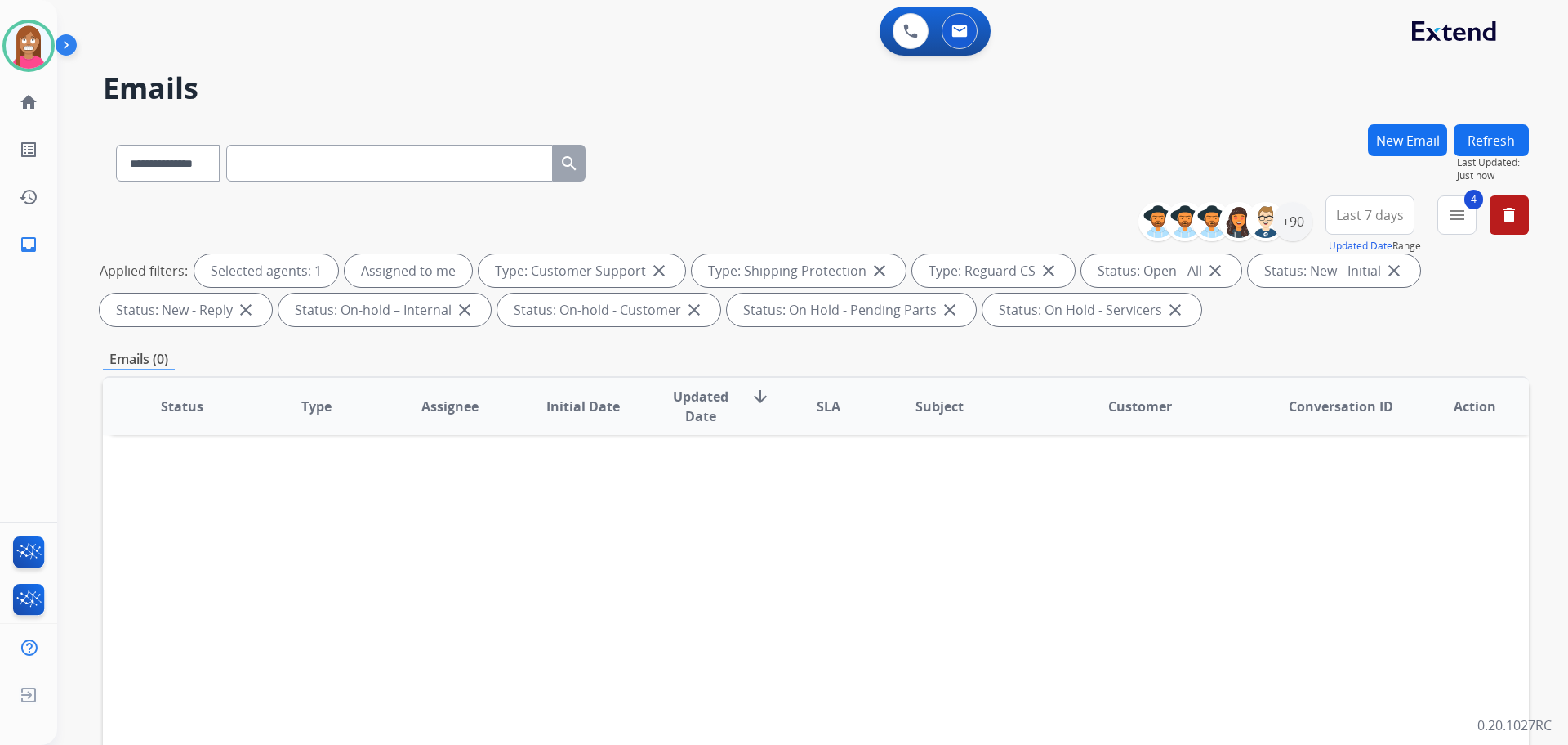
scroll to position [264, 0]
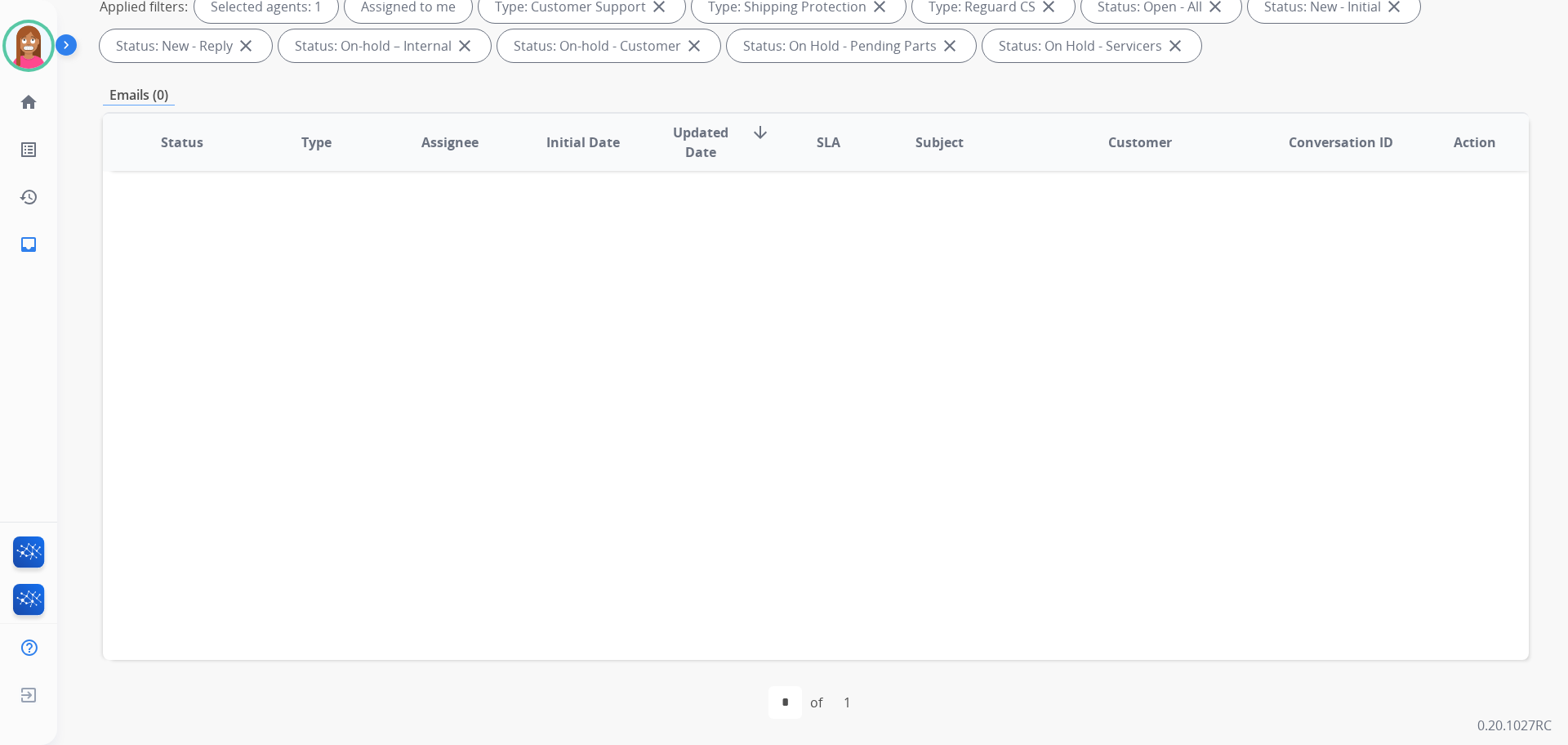
click at [0, 58] on div "Christopher Available Edit Avatar Agent: Christopher Routing Profile: Extend_Tr…" at bounding box center [29, 45] width 57 height 52
click at [14, 49] on img at bounding box center [28, 45] width 45 height 45
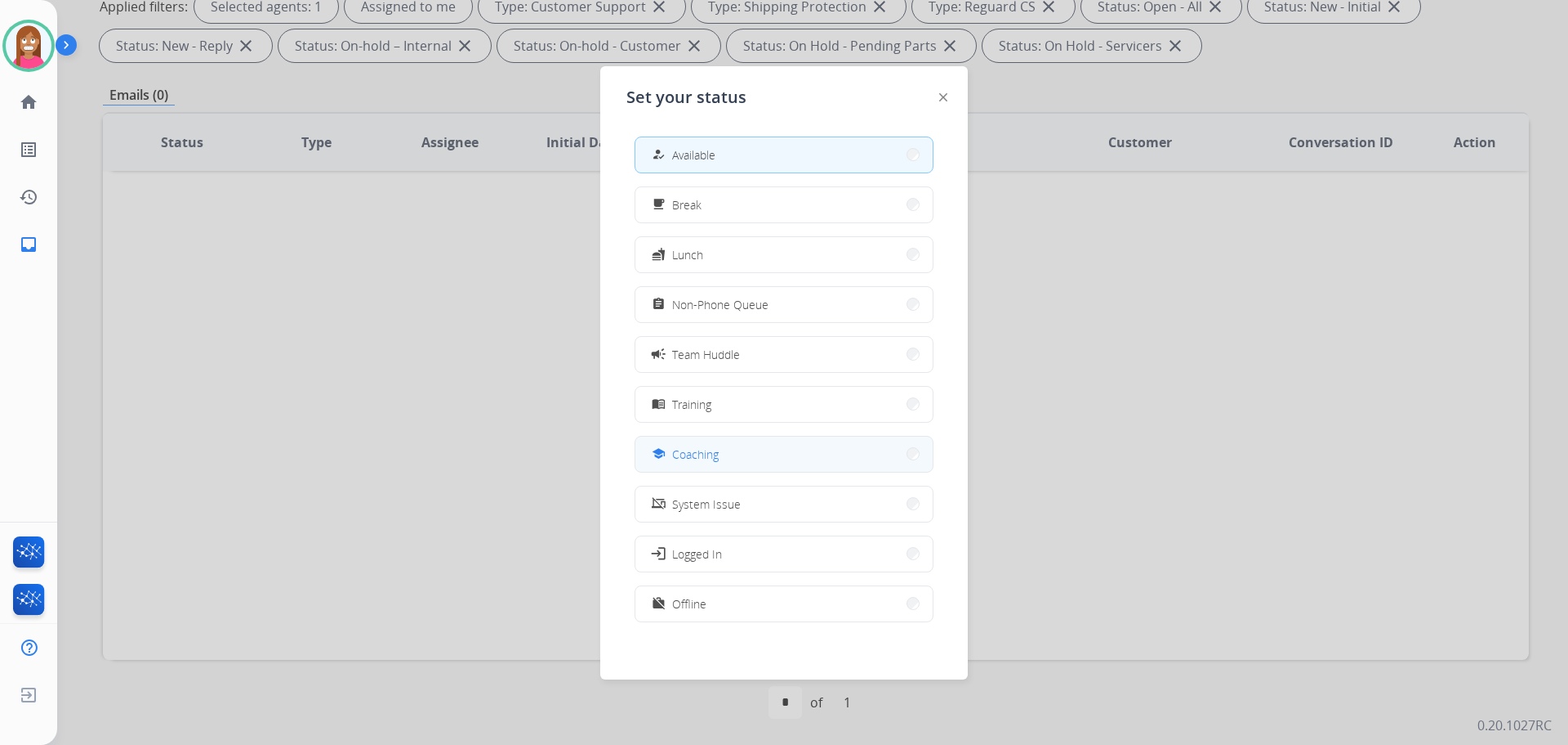
click at [697, 455] on span "Coaching" at bounding box center [695, 454] width 46 height 18
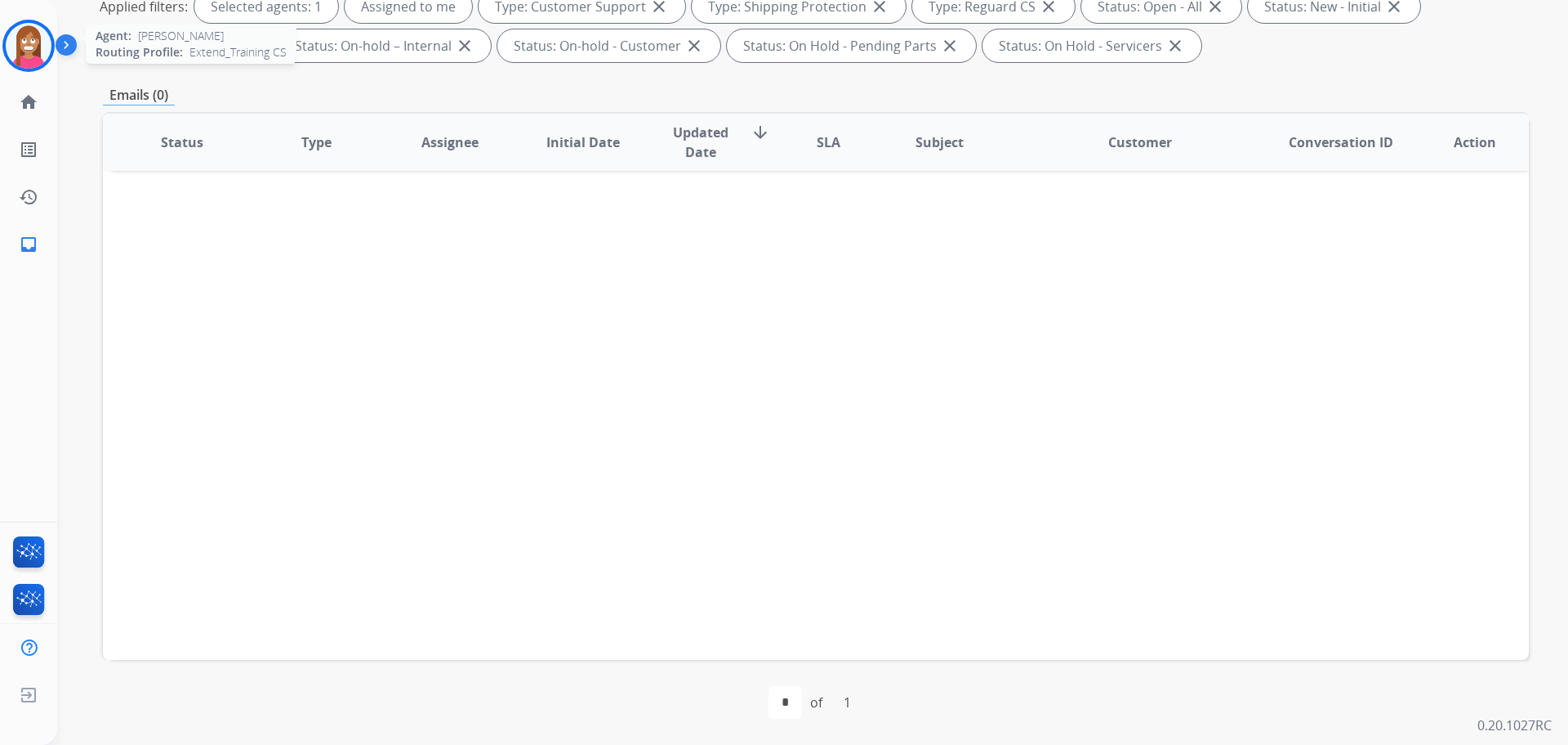
click at [18, 43] on img at bounding box center [28, 45] width 45 height 45
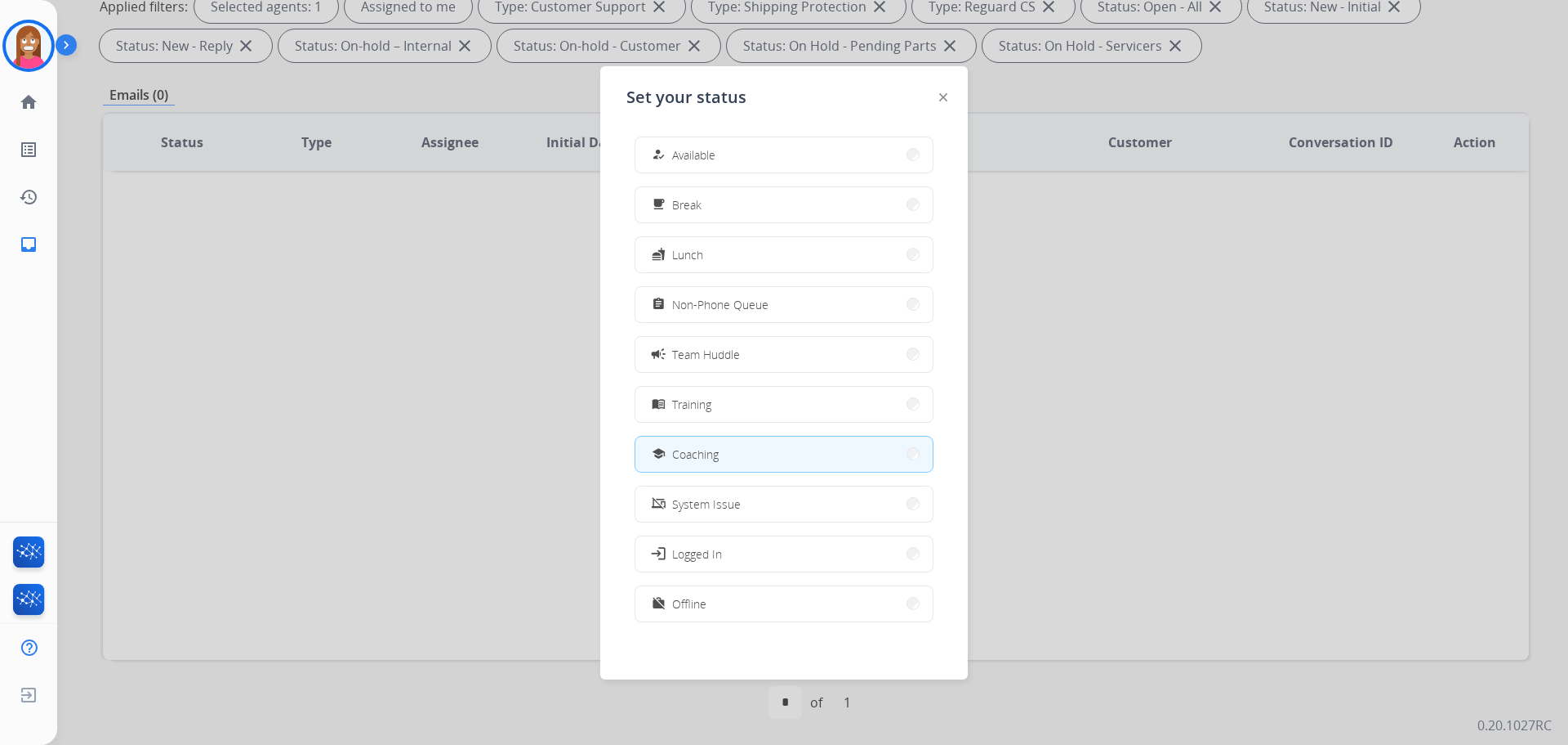
click at [695, 161] on div "how_to_reg Available" at bounding box center [682, 154] width 67 height 19
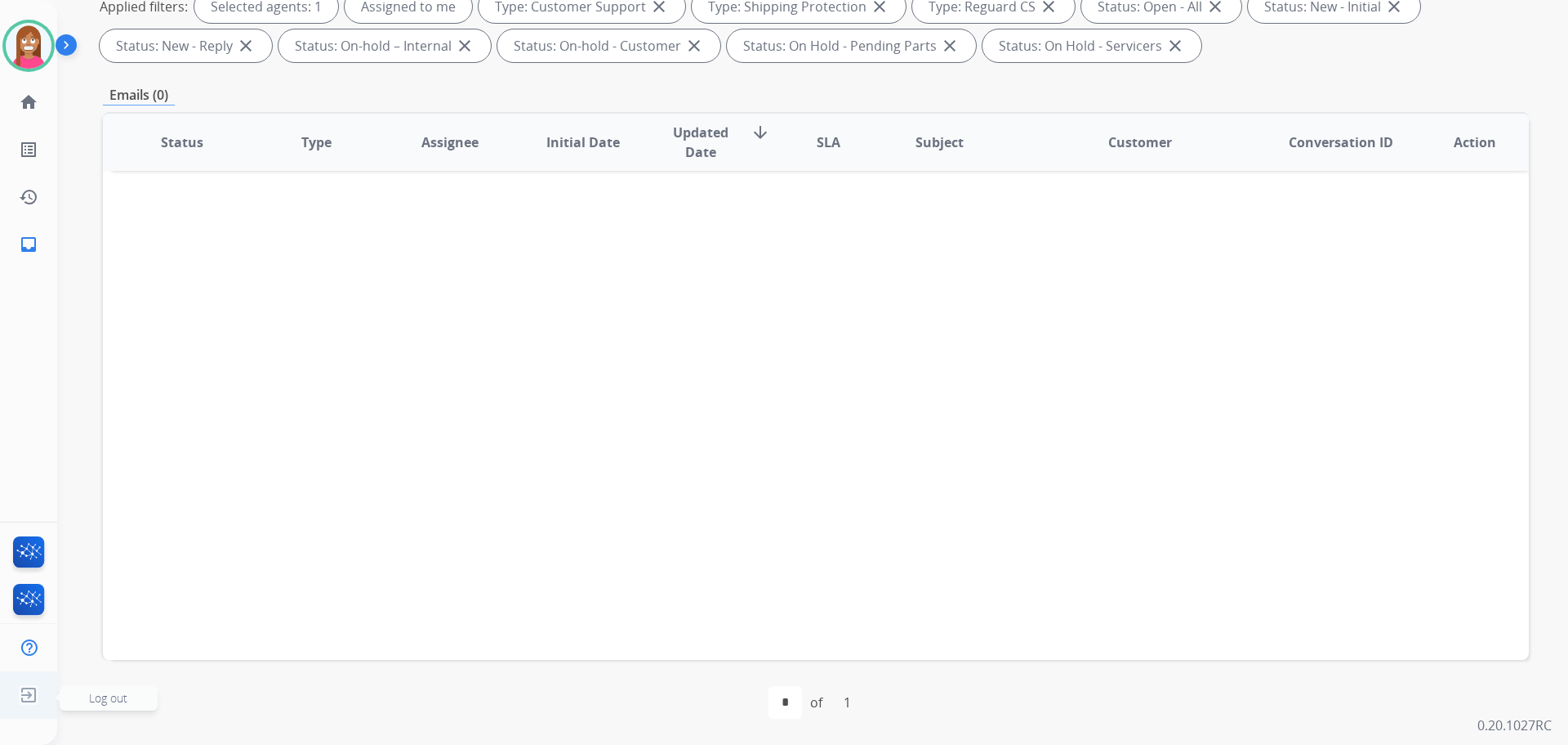
click at [20, 696] on img at bounding box center [29, 694] width 30 height 31
